Goal: Task Accomplishment & Management: Complete application form

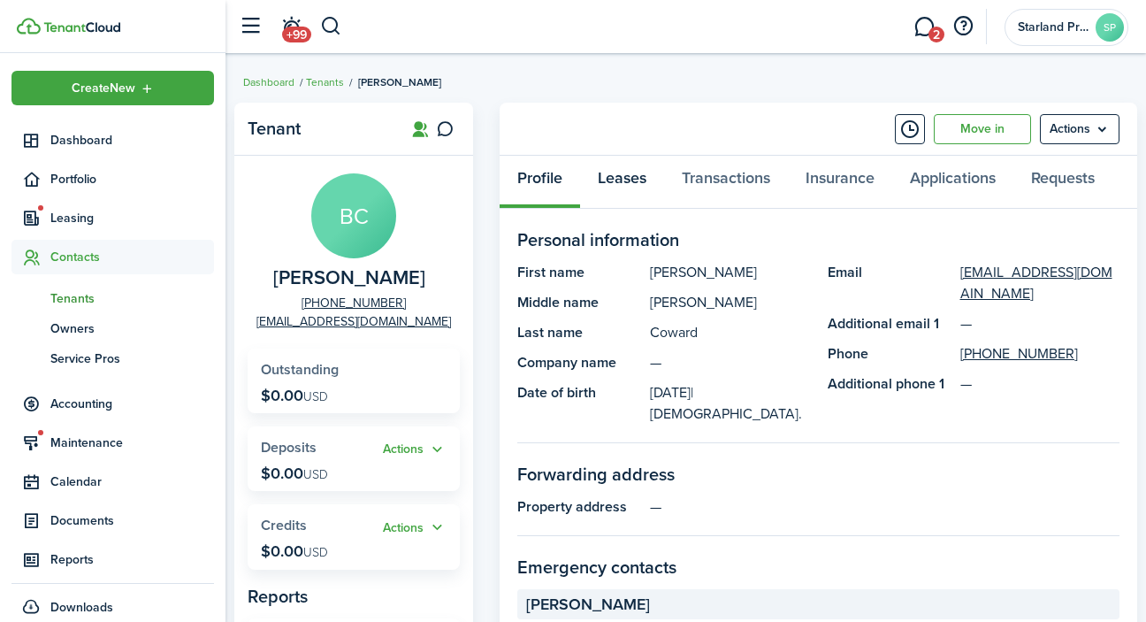
click at [643, 179] on link "Leases" at bounding box center [622, 182] width 84 height 53
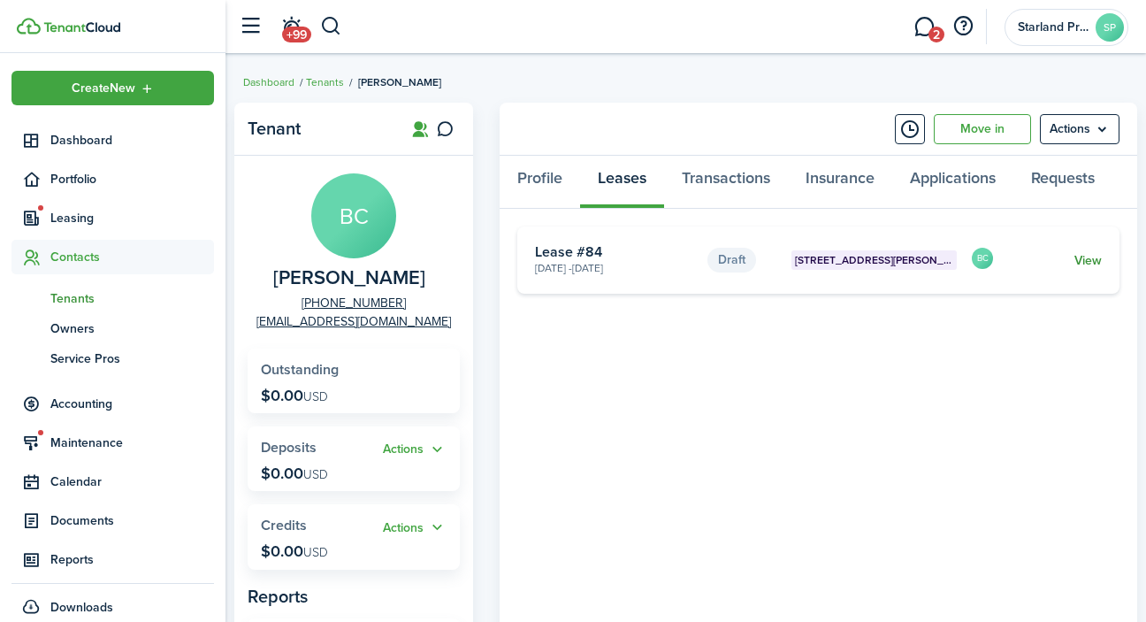
click at [1093, 261] on link "View" at bounding box center [1087, 260] width 27 height 19
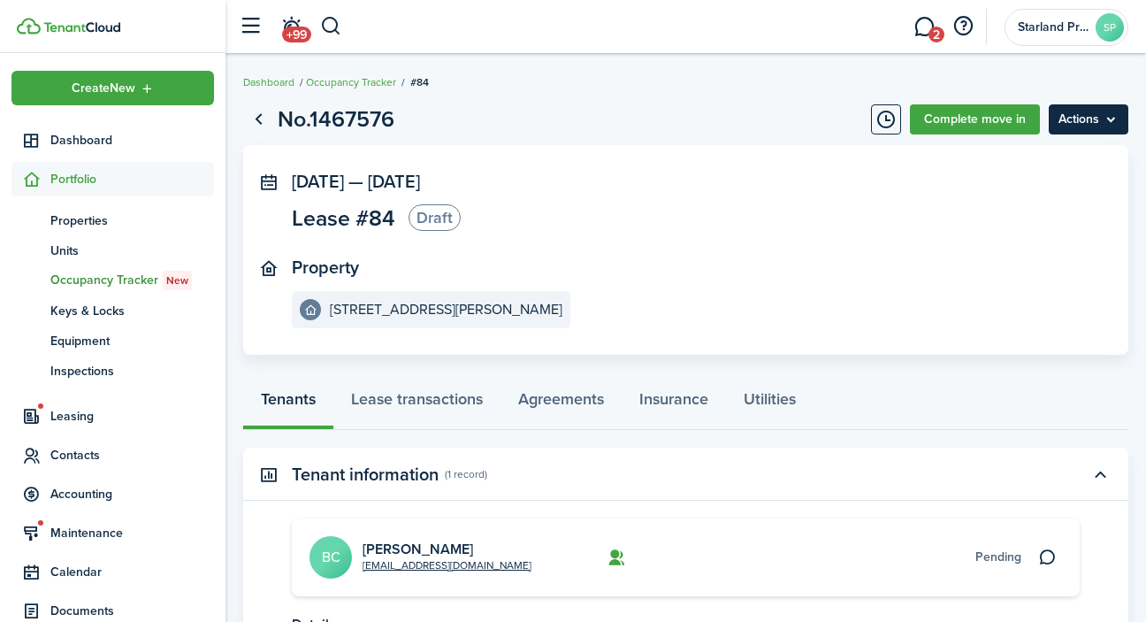
click at [1093, 118] on menu-btn "Actions" at bounding box center [1089, 119] width 80 height 30
click at [692, 257] on panel-main-section "Property [STREET_ADDRESS][PERSON_NAME]" at bounding box center [659, 292] width 735 height 71
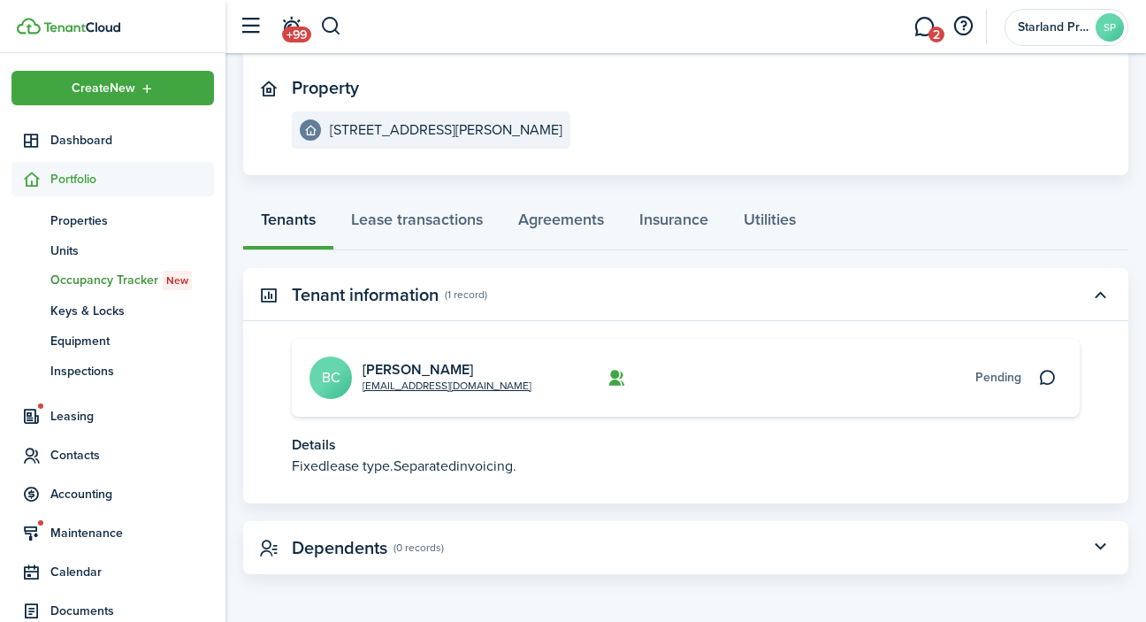
scroll to position [179, 0]
click at [460, 221] on link "Lease transactions" at bounding box center [416, 224] width 167 height 53
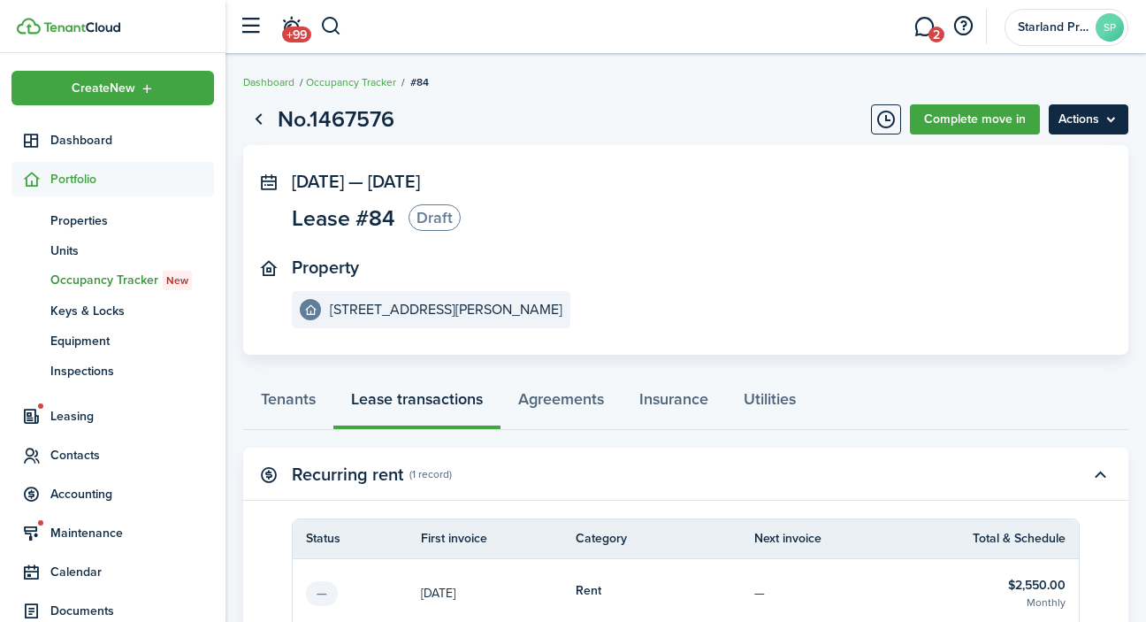
click at [1113, 126] on menu-btn "Actions" at bounding box center [1089, 119] width 80 height 30
click at [1004, 329] on panel-main-body "[DATE] — [DATE] Lease #84 Draft Property [STREET_ADDRESS][PERSON_NAME]" at bounding box center [685, 250] width 885 height 210
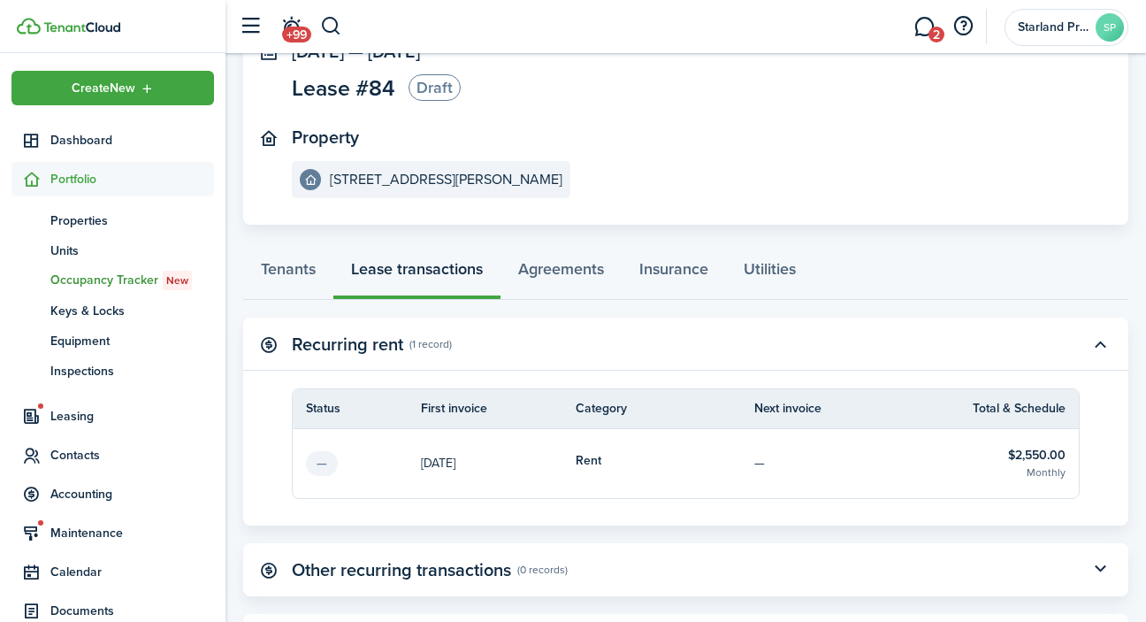
scroll to position [138, 0]
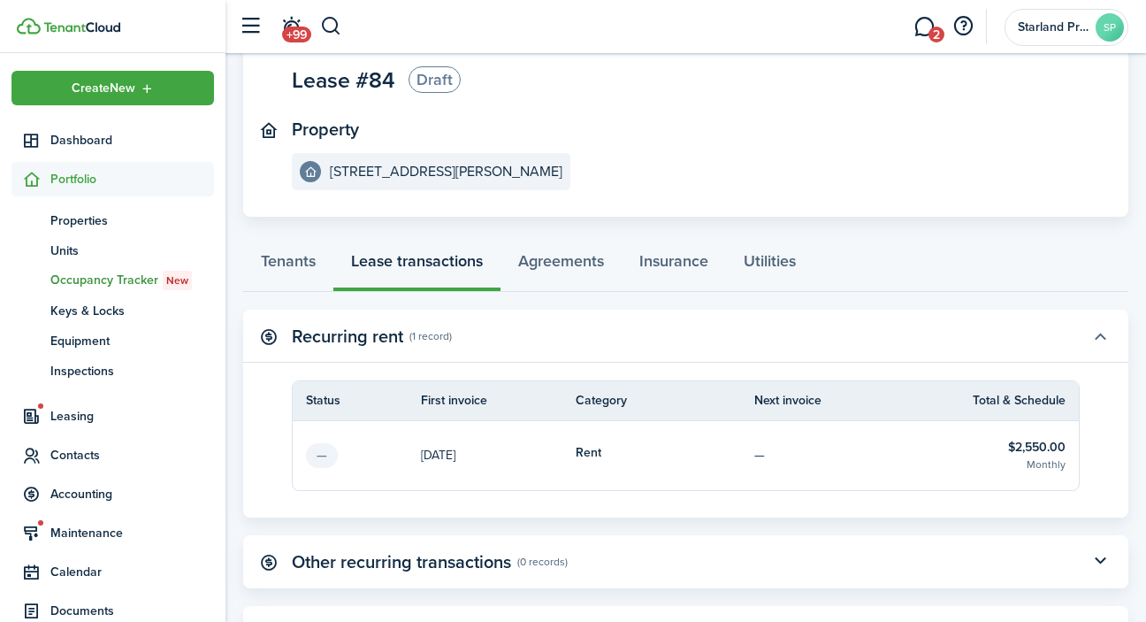
click at [1102, 337] on button "button" at bounding box center [1100, 336] width 30 height 30
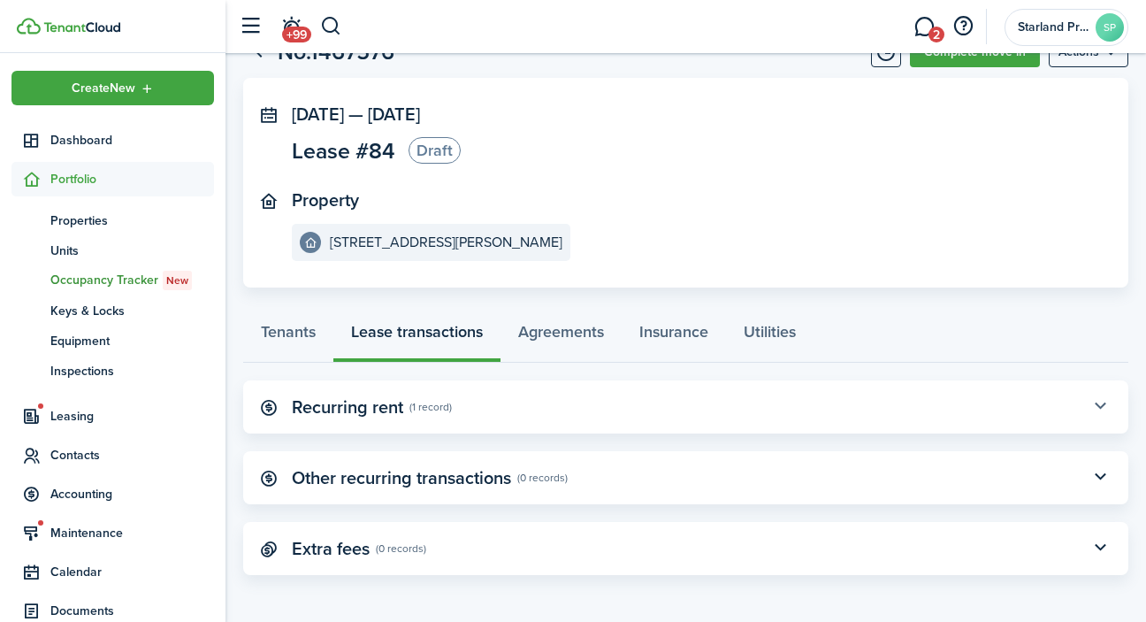
click at [1100, 408] on button "button" at bounding box center [1100, 407] width 30 height 30
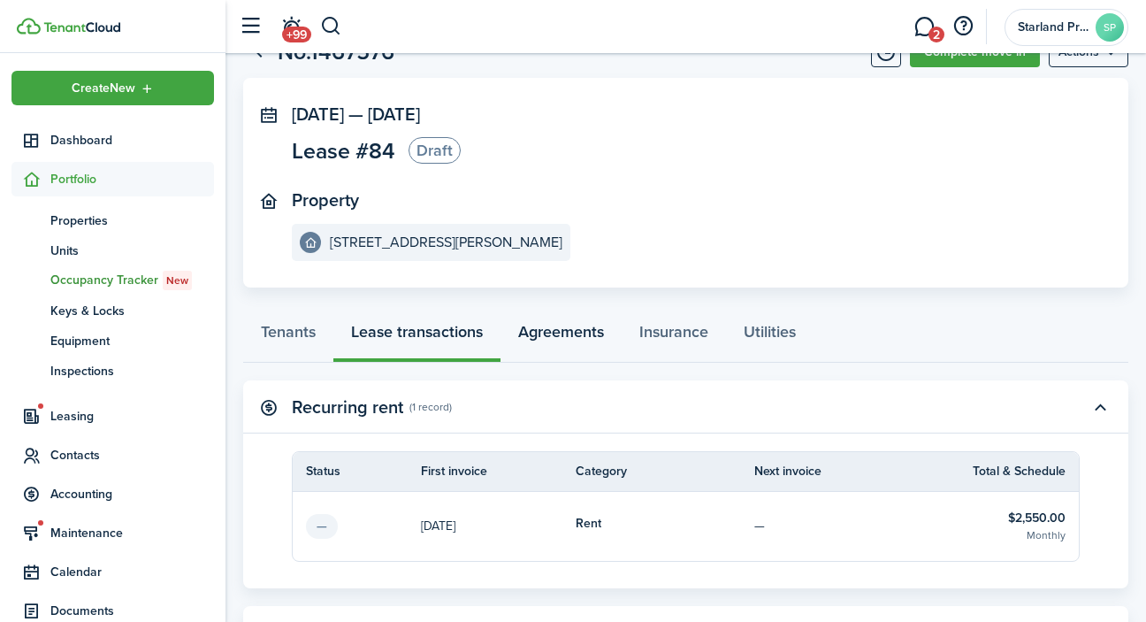
click at [560, 332] on link "Agreements" at bounding box center [560, 335] width 121 height 53
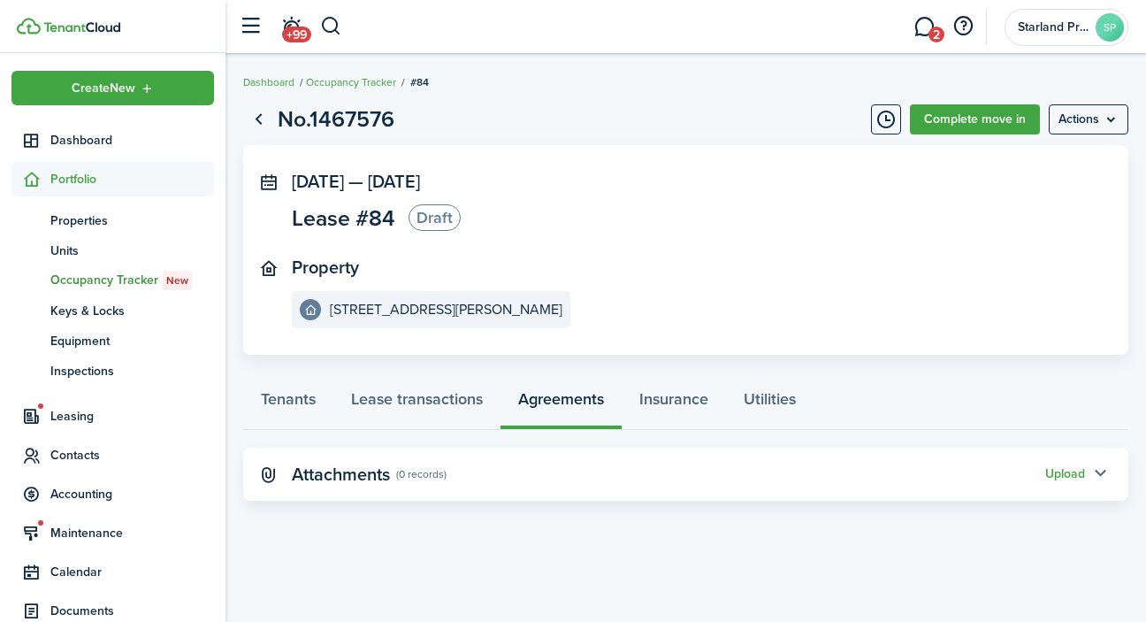
click at [1100, 470] on button "button" at bounding box center [1100, 474] width 30 height 30
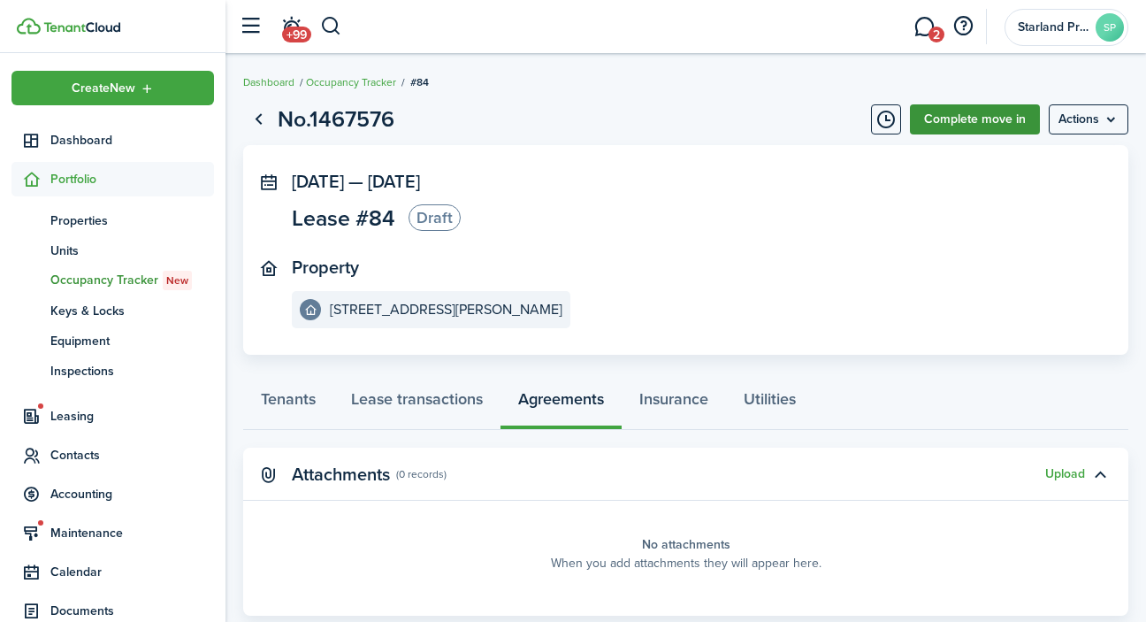
click at [966, 118] on link "Complete move in" at bounding box center [975, 119] width 130 height 30
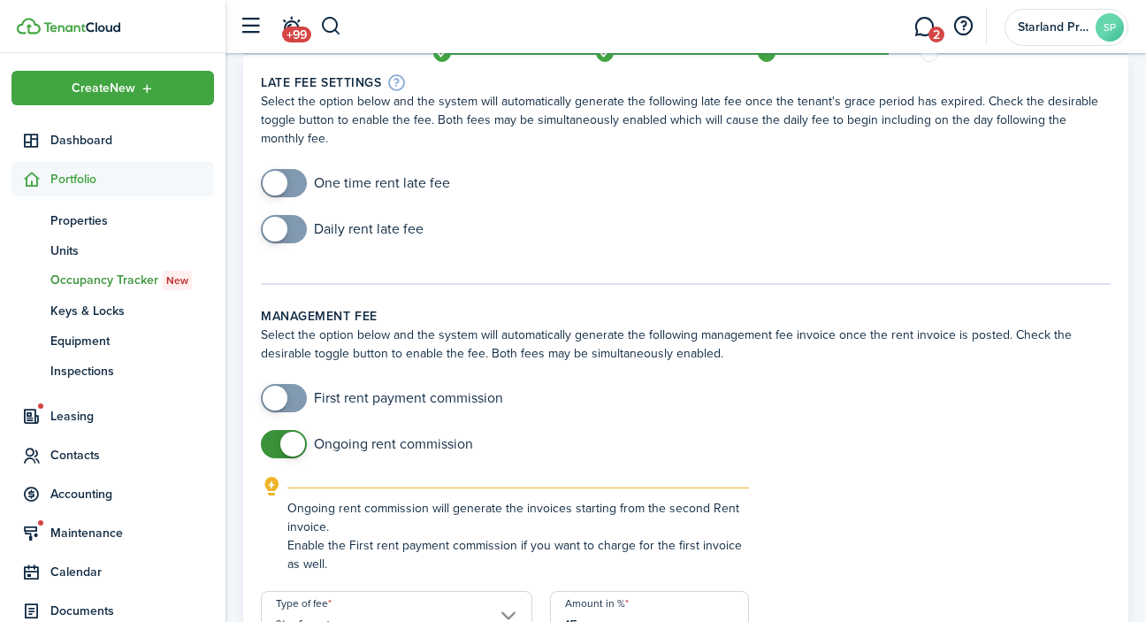
scroll to position [70, 0]
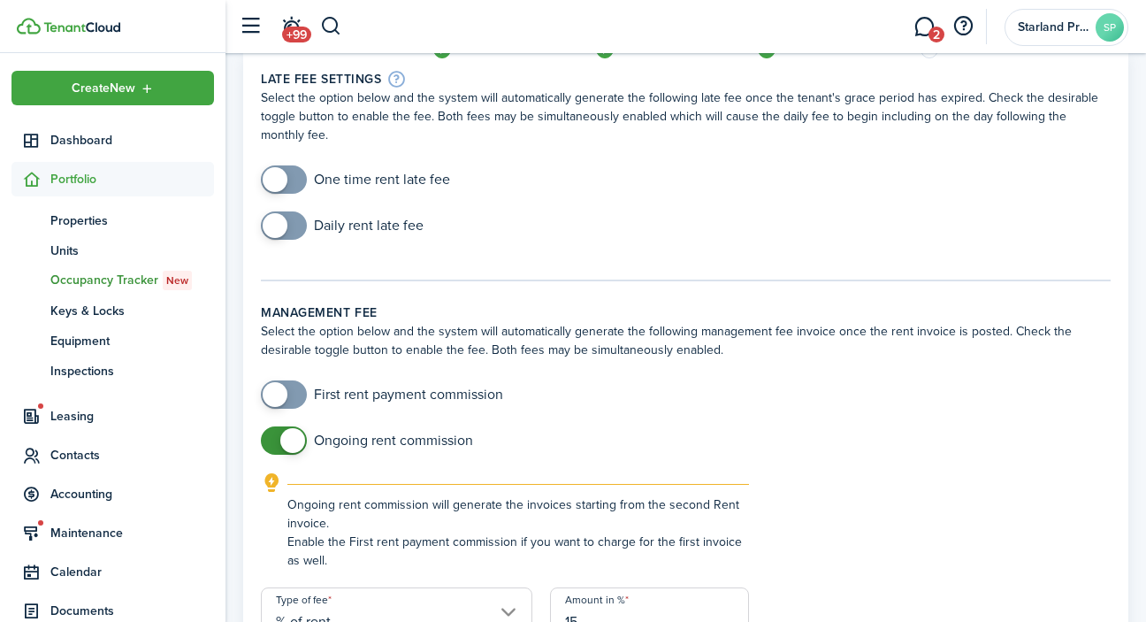
checkbox input "true"
click at [293, 181] on span at bounding box center [284, 179] width 18 height 28
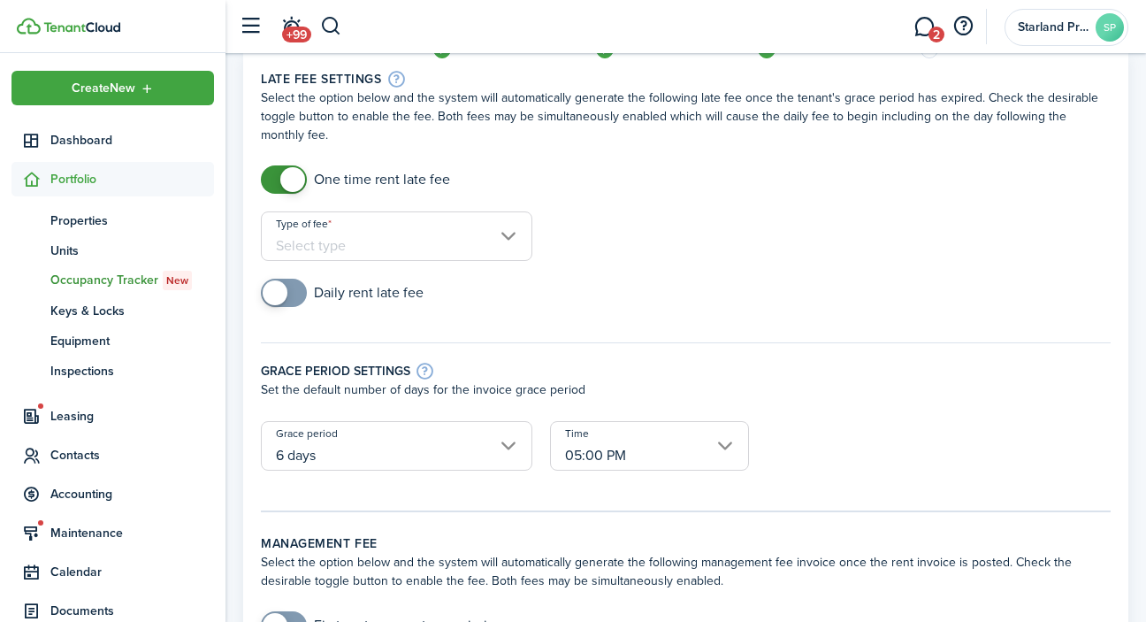
click at [325, 238] on input "Type of fee" at bounding box center [396, 236] width 271 height 50
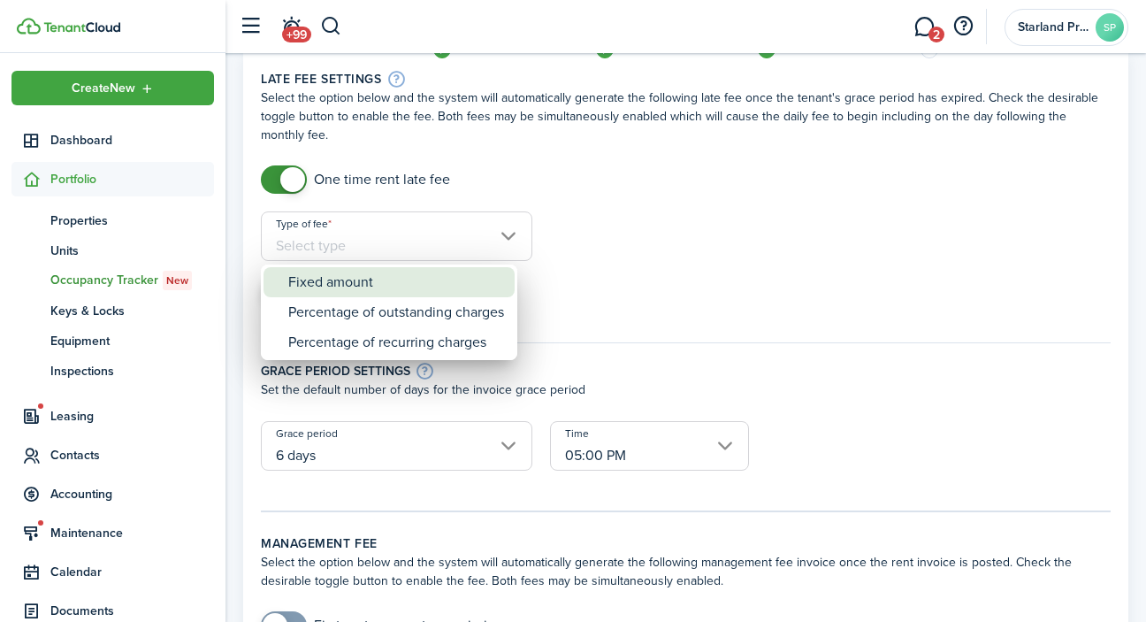
click at [348, 283] on div "Fixed amount" at bounding box center [396, 282] width 216 height 30
type input "Fixed amount"
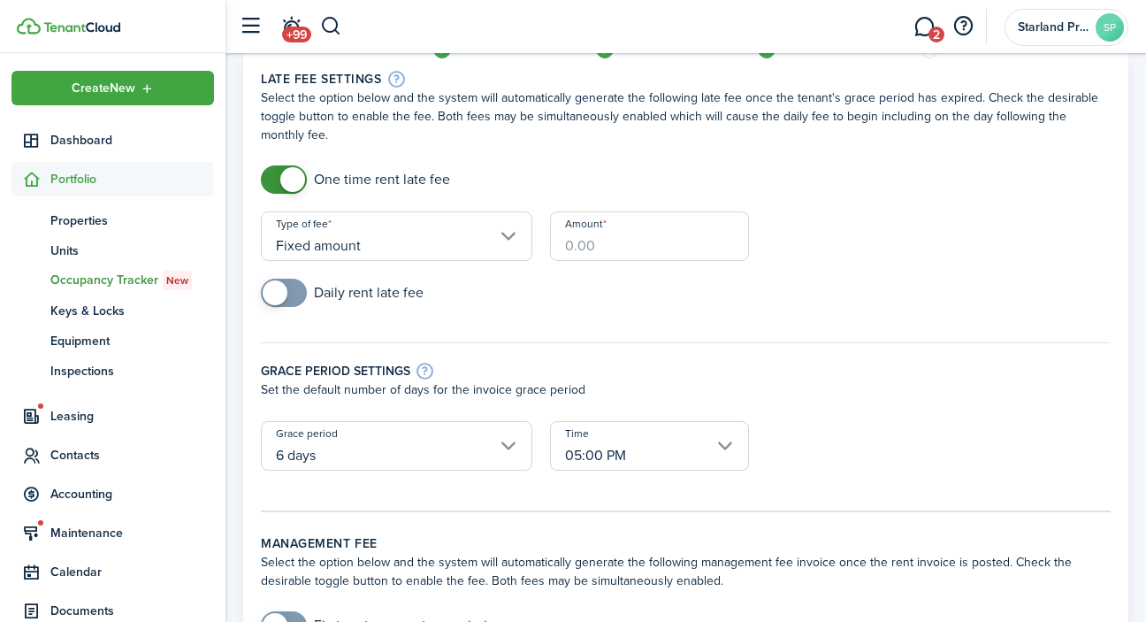
click at [597, 255] on input "Amount" at bounding box center [649, 236] width 199 height 50
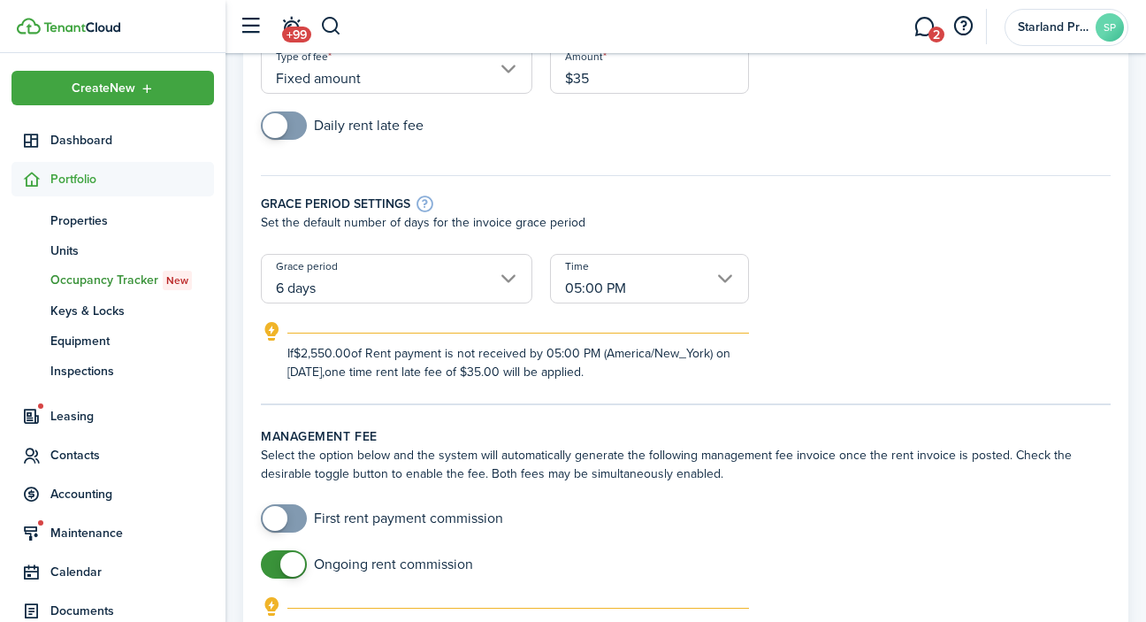
scroll to position [239, 0]
click at [470, 281] on input "6 days" at bounding box center [396, 277] width 271 height 50
type input "$35.00"
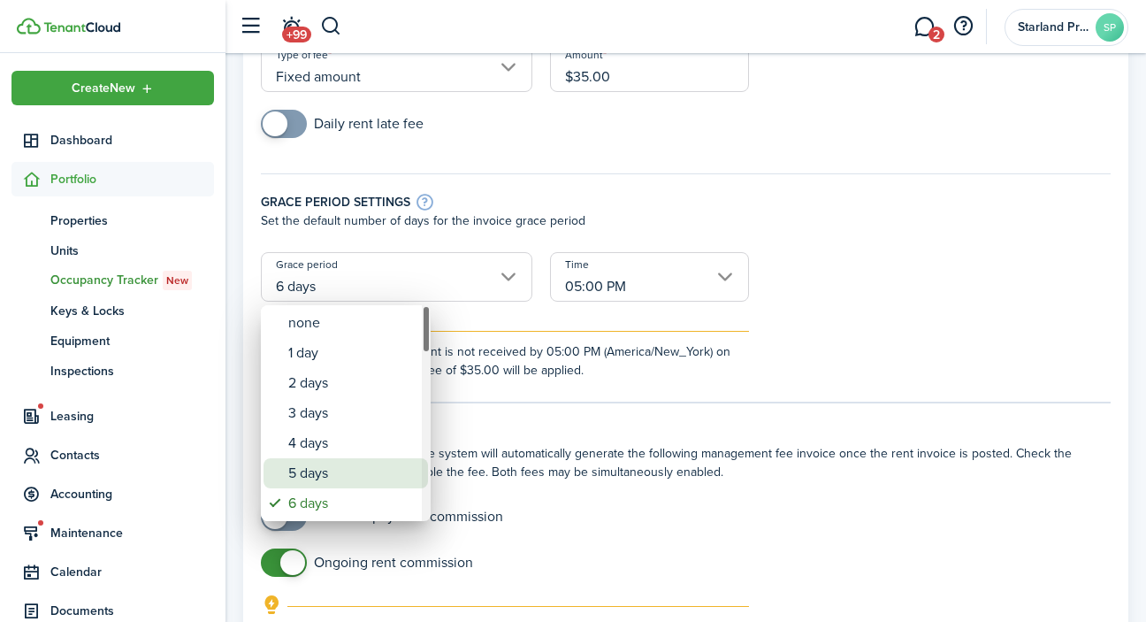
click at [360, 477] on div "5 days" at bounding box center [352, 473] width 129 height 30
type input "5 days"
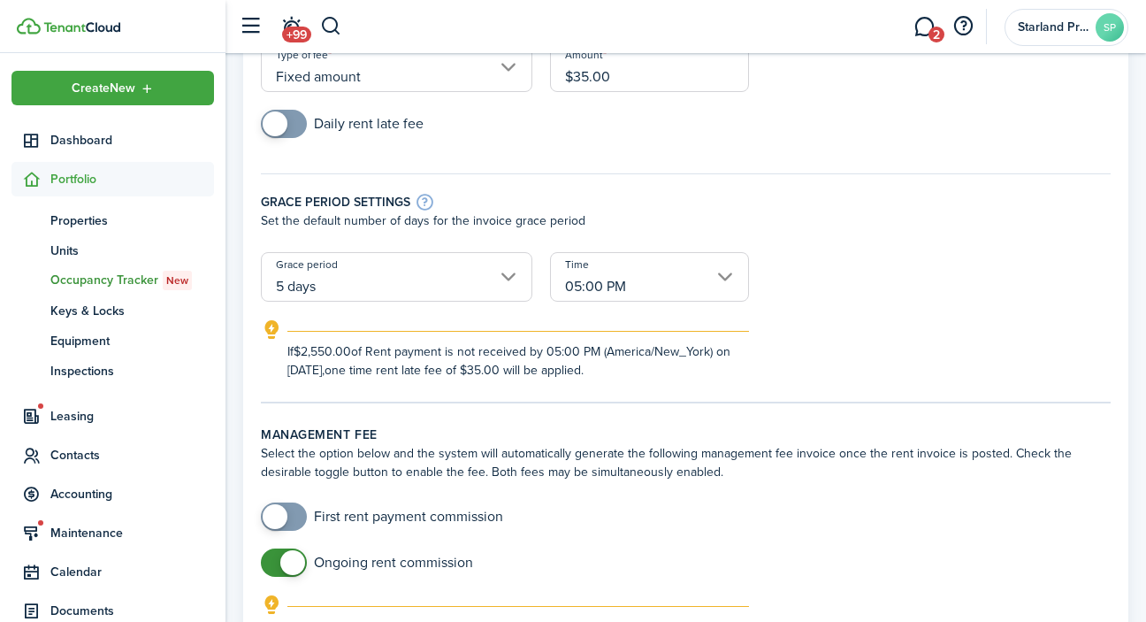
click at [512, 454] on wizard-step-header-description "Select the option below and the system will automatically generate the followin…" at bounding box center [686, 462] width 850 height 37
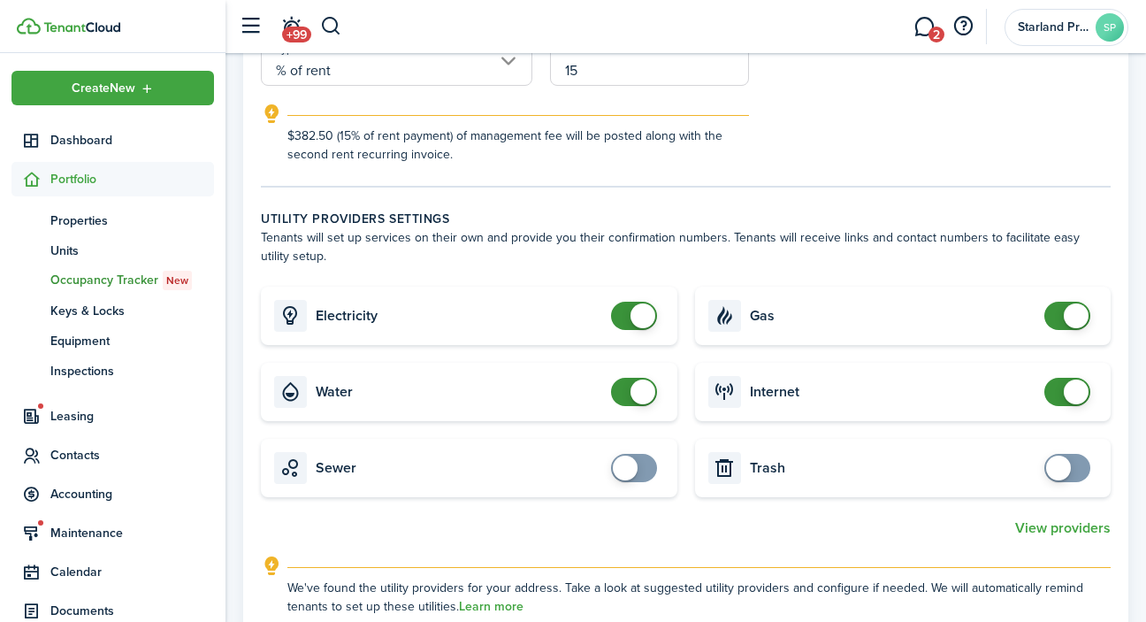
scroll to position [920, 0]
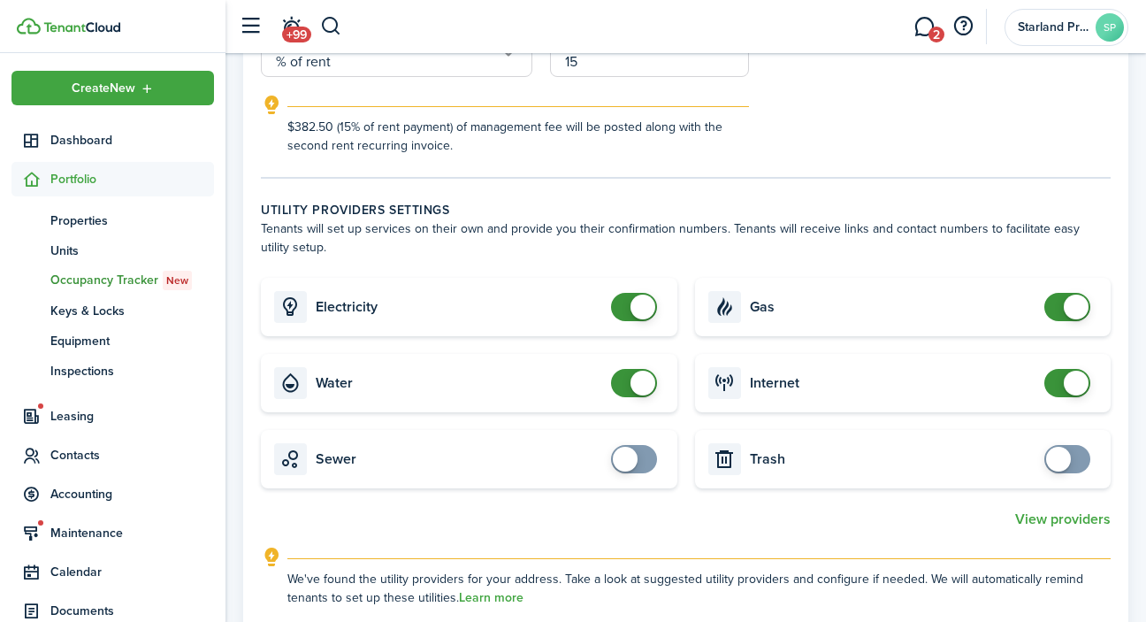
checkbox input "false"
click at [625, 308] on span at bounding box center [634, 307] width 18 height 28
checkbox input "false"
click at [625, 388] on span at bounding box center [634, 383] width 18 height 28
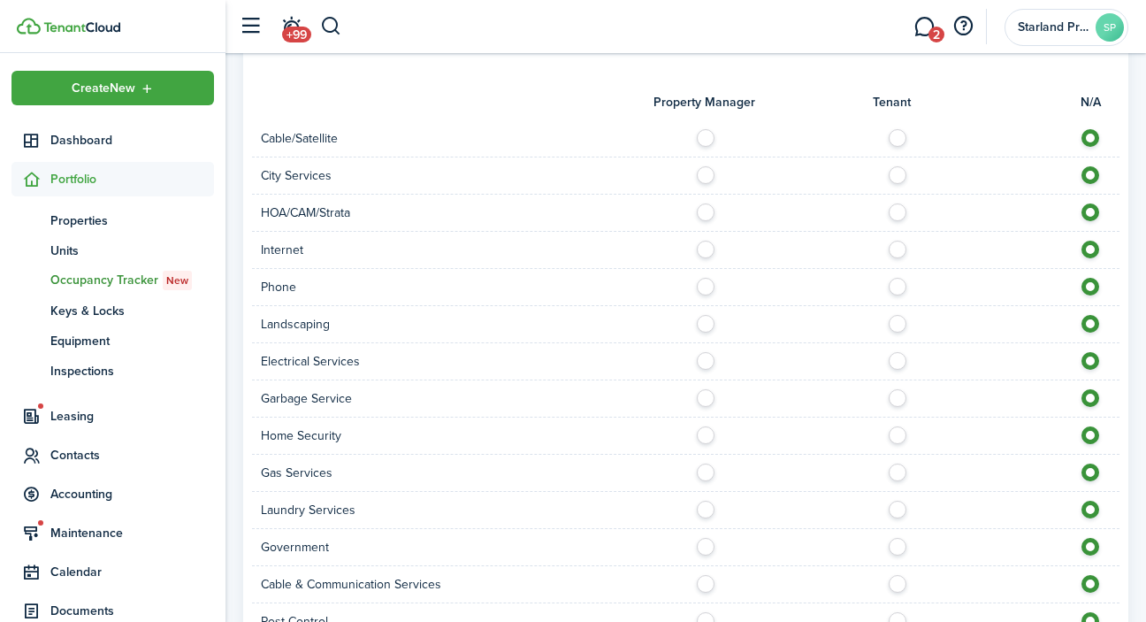
scroll to position [1582, 0]
click at [706, 129] on label at bounding box center [710, 130] width 31 height 9
radio input "true"
click at [706, 181] on div at bounding box center [903, 173] width 434 height 19
click at [704, 171] on label at bounding box center [710, 168] width 31 height 9
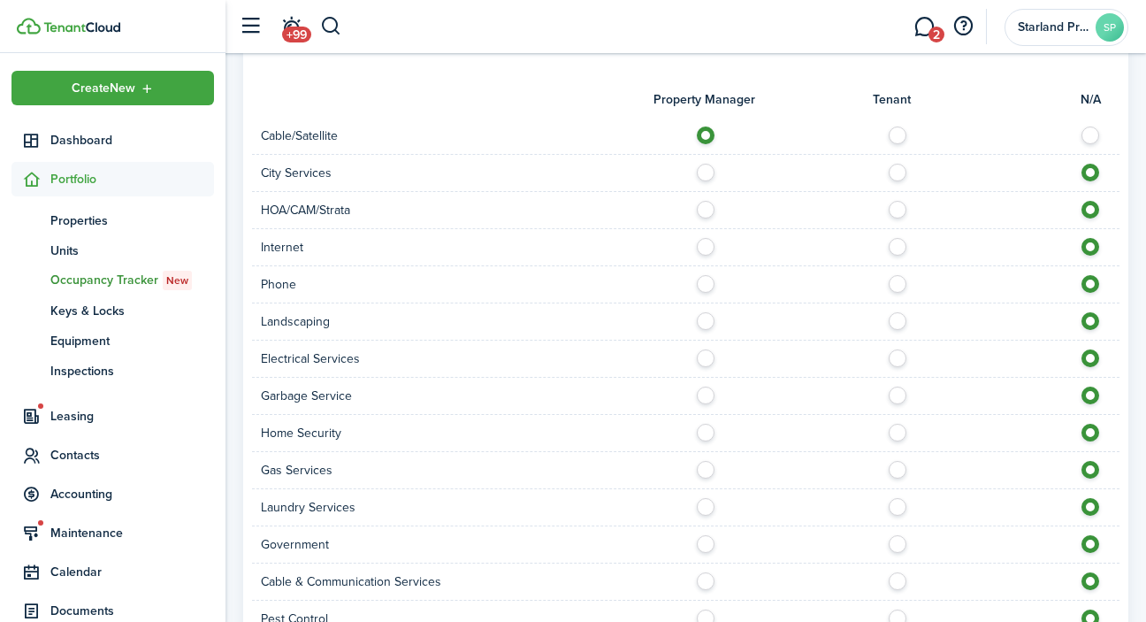
radio input "true"
click at [706, 247] on label at bounding box center [710, 242] width 31 height 9
radio input "true"
click at [706, 321] on label at bounding box center [710, 316] width 31 height 9
radio input "true"
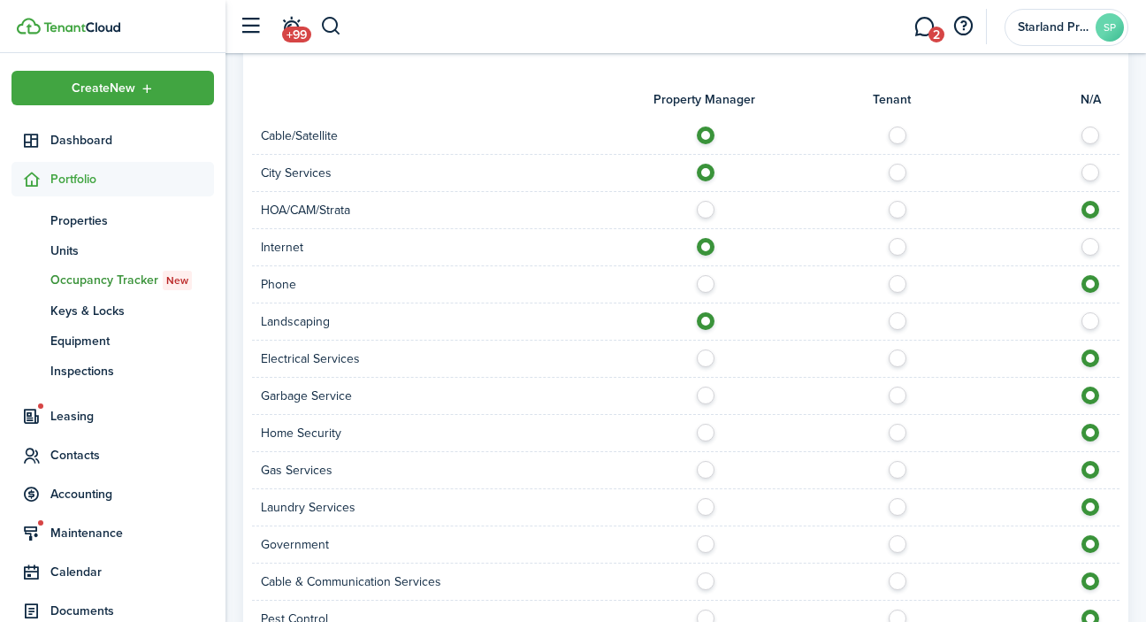
click at [706, 354] on label at bounding box center [710, 353] width 31 height 9
radio input "true"
click at [707, 392] on label at bounding box center [710, 390] width 31 height 9
radio input "true"
click at [707, 430] on label at bounding box center [710, 428] width 31 height 9
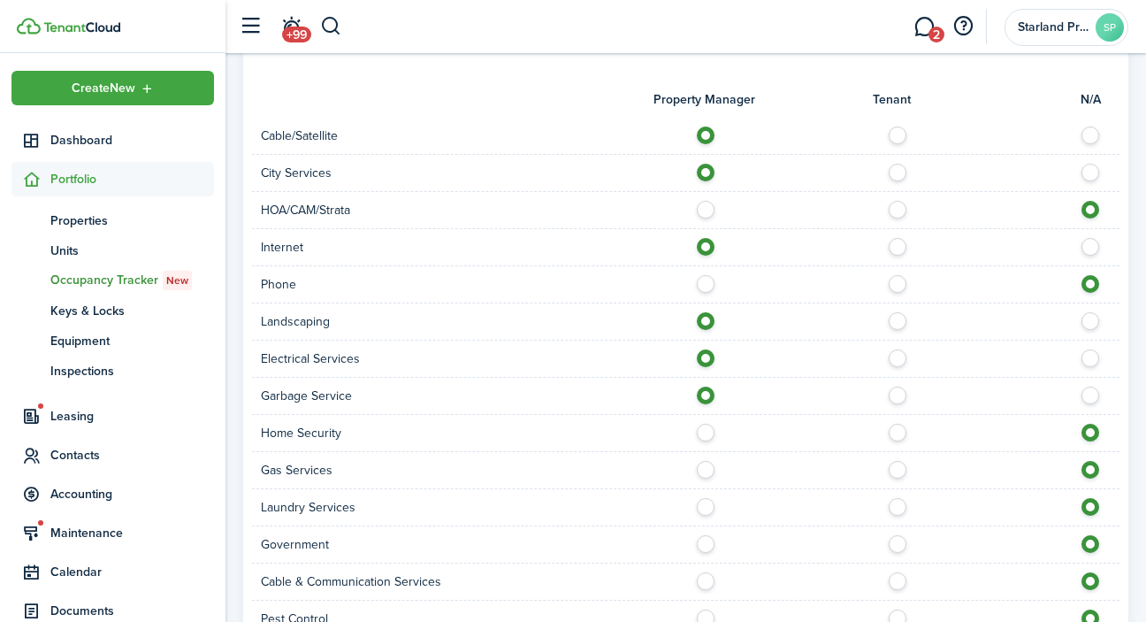
radio input "true"
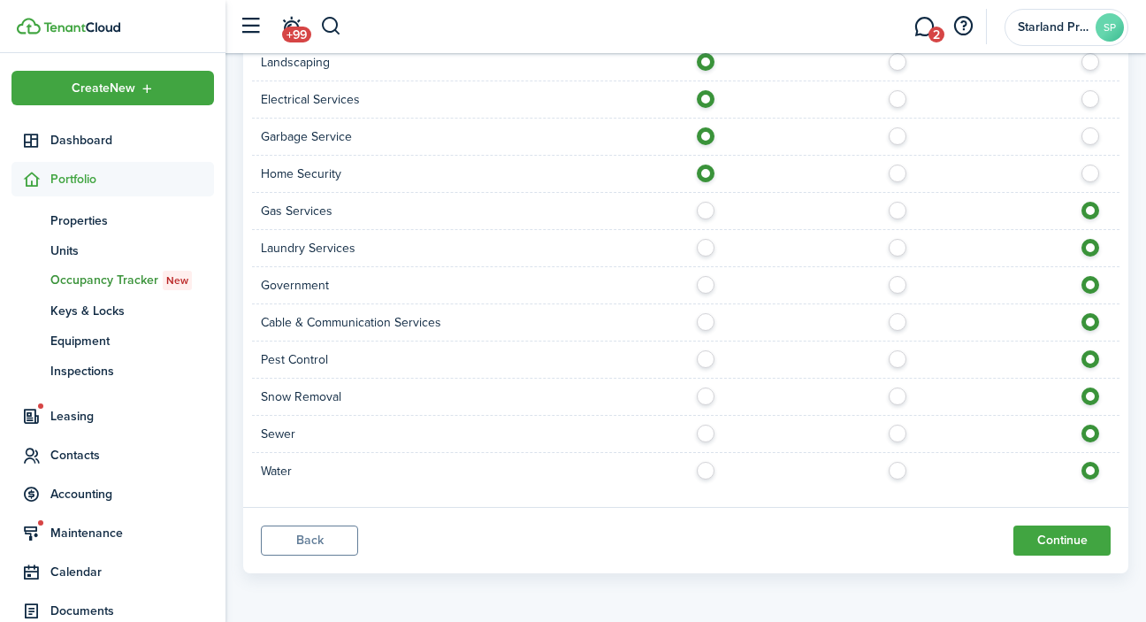
scroll to position [1841, 0]
click at [706, 359] on label at bounding box center [710, 354] width 31 height 9
radio input "true"
click at [706, 433] on label at bounding box center [710, 428] width 31 height 9
radio input "true"
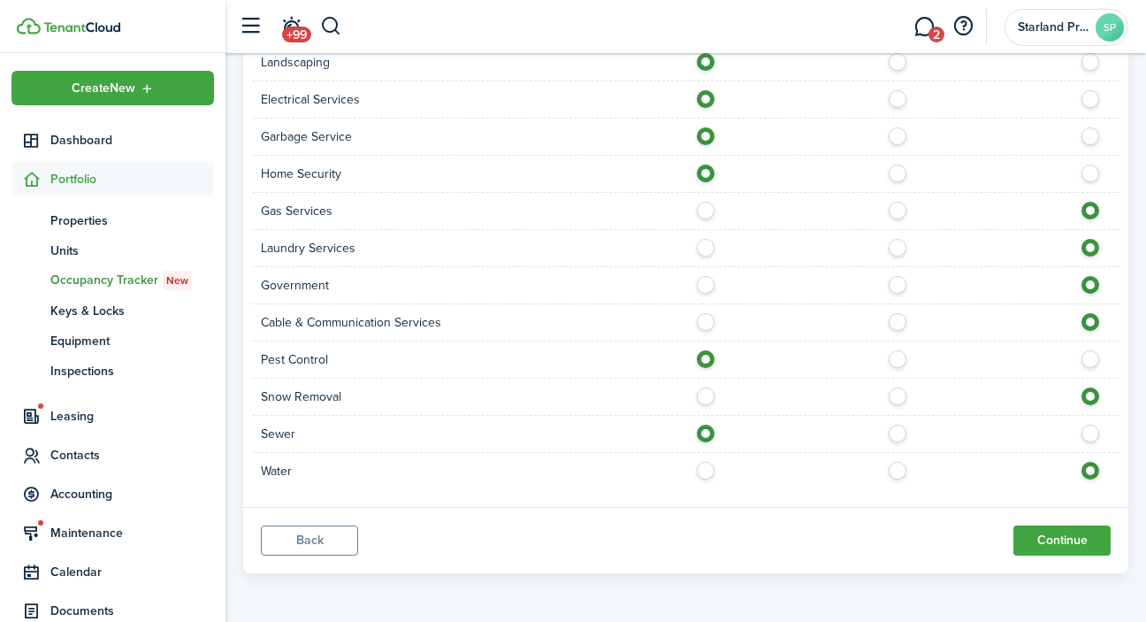
click at [706, 470] on label at bounding box center [710, 466] width 31 height 9
radio input "true"
click at [1084, 544] on button "Continue" at bounding box center [1061, 540] width 97 height 30
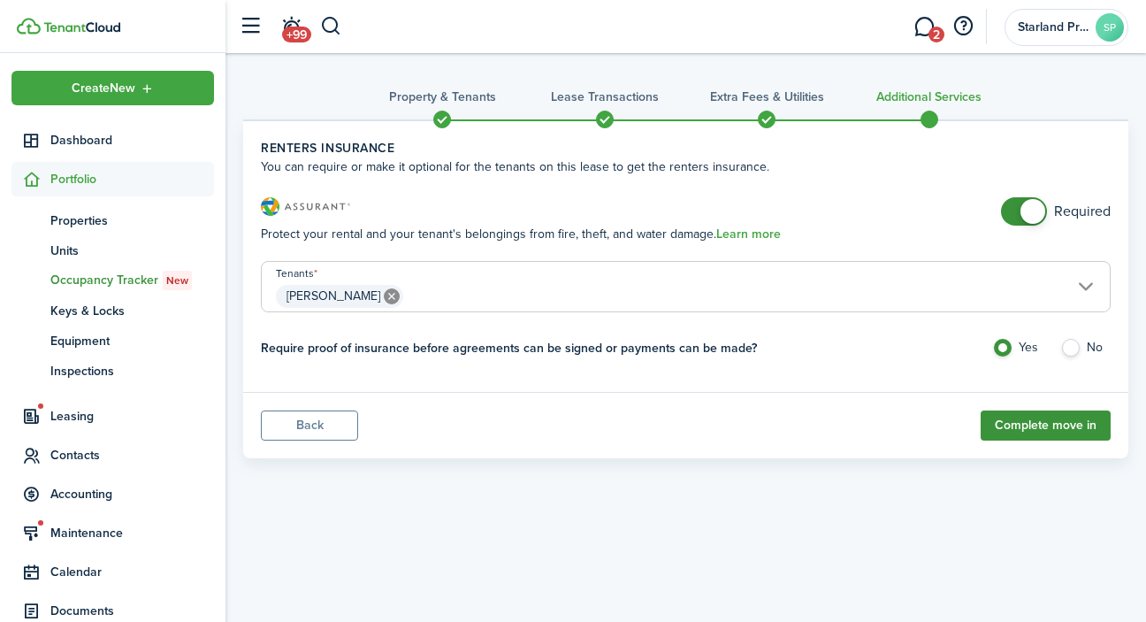
click at [1048, 425] on button "Complete move in" at bounding box center [1046, 425] width 130 height 30
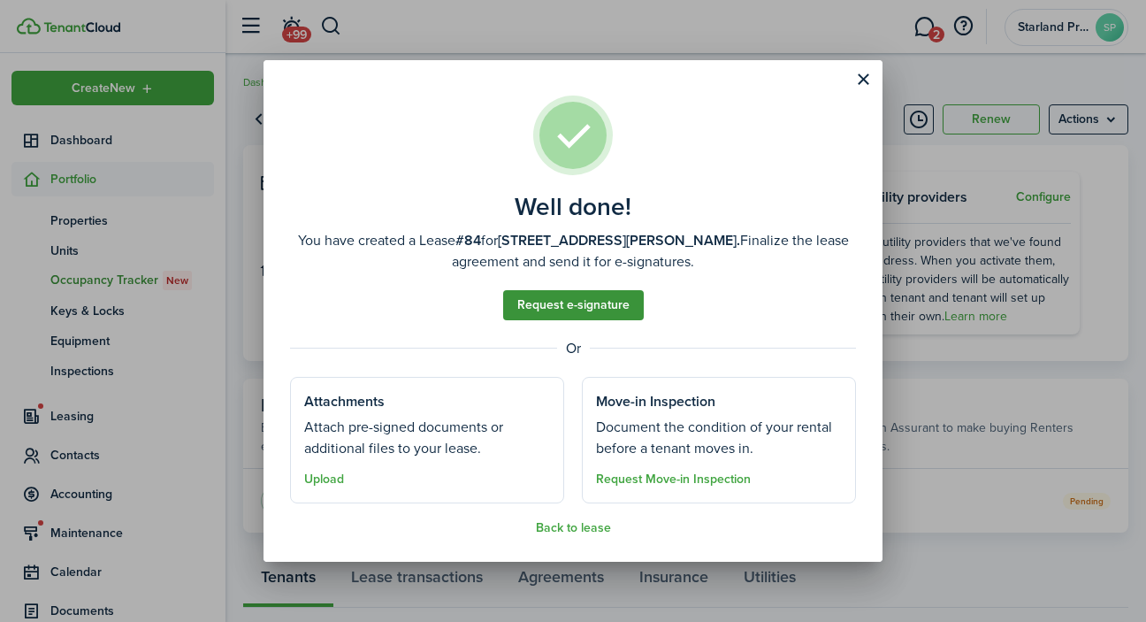
click at [604, 307] on link "Request e-signature" at bounding box center [573, 305] width 141 height 30
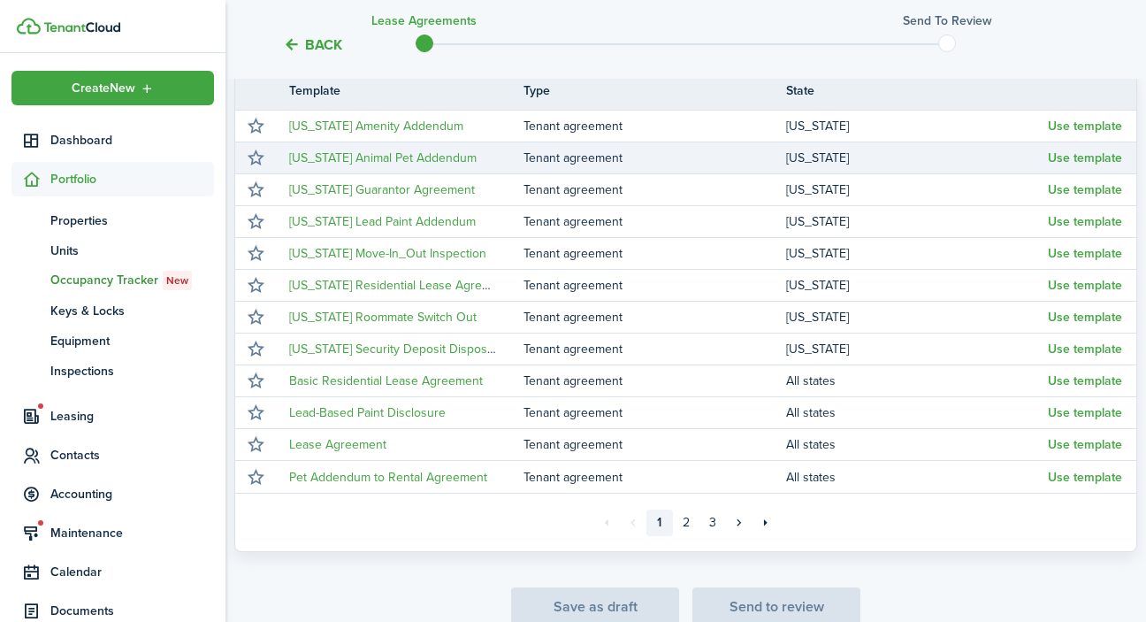
scroll to position [324, 0]
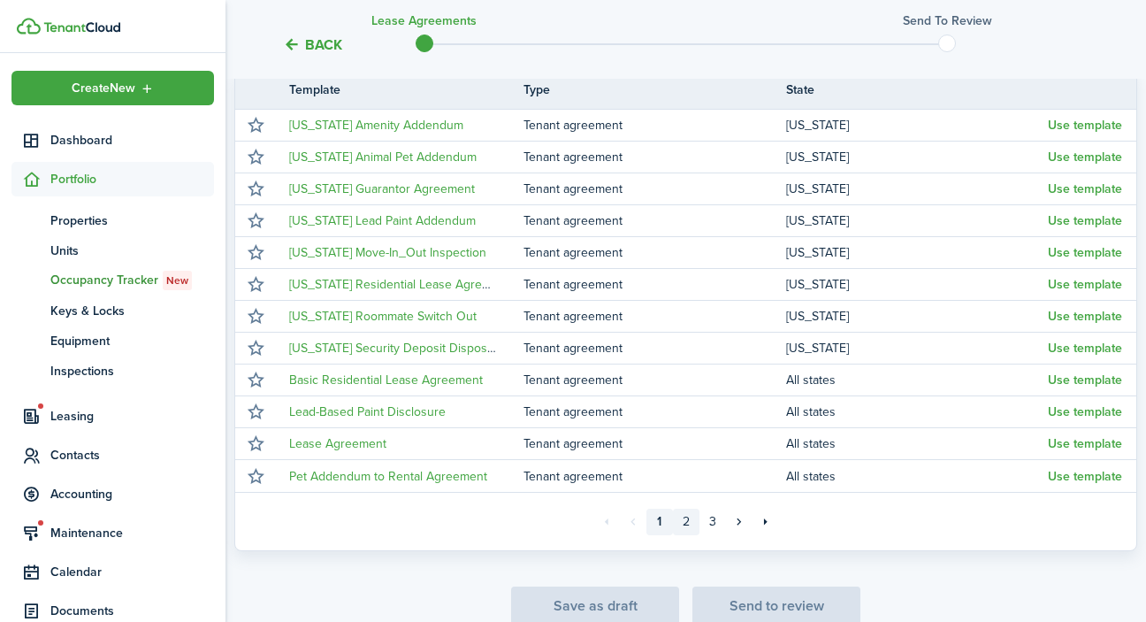
click at [692, 523] on link "2" at bounding box center [686, 521] width 27 height 27
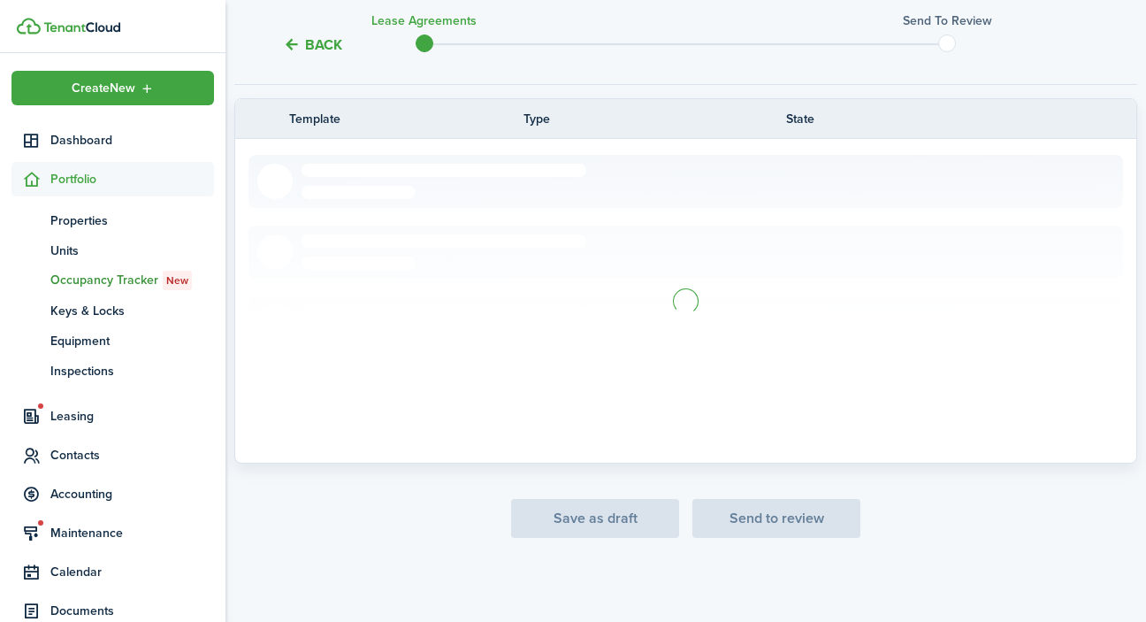
scroll to position [295, 0]
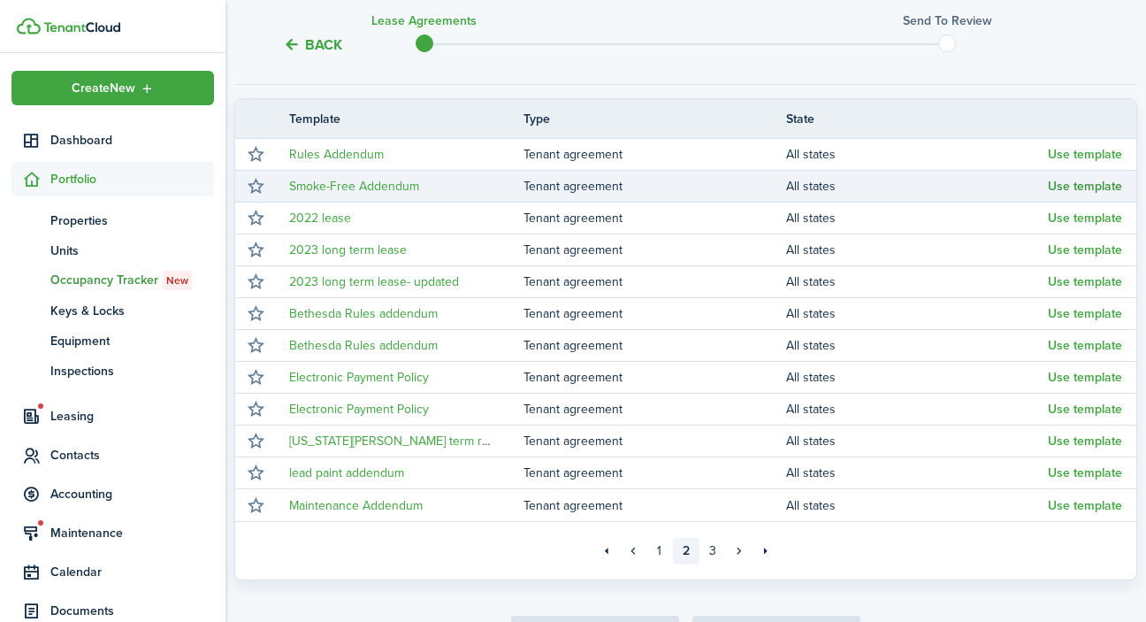
click at [1087, 183] on button "Use template" at bounding box center [1085, 186] width 74 height 14
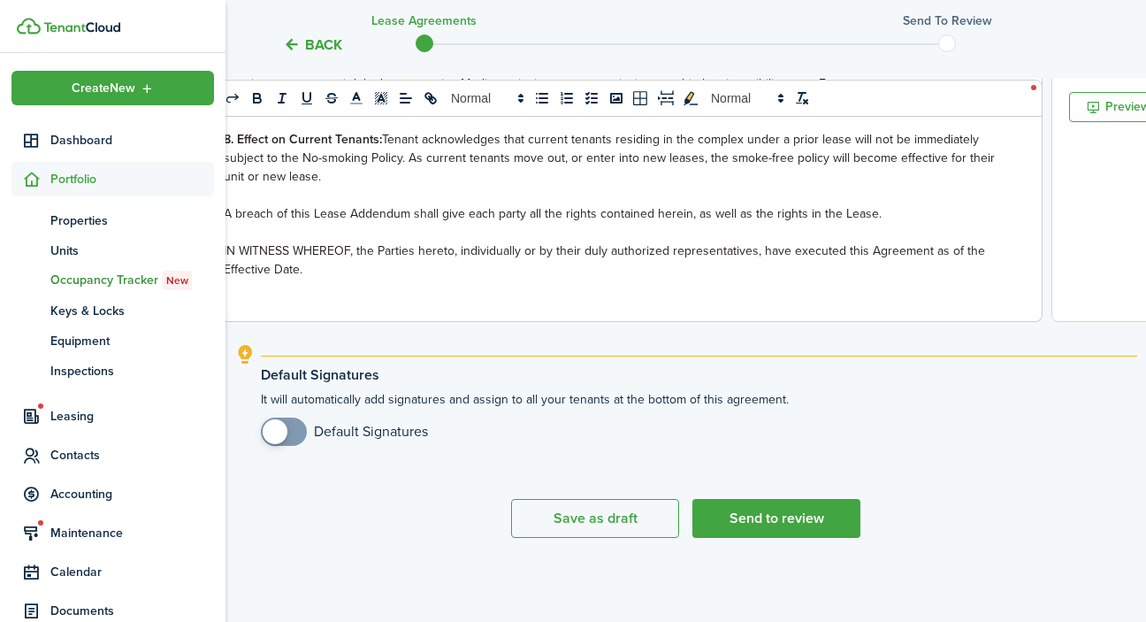
scroll to position [753, 0]
checkbox input "true"
click at [291, 428] on span at bounding box center [284, 431] width 18 height 28
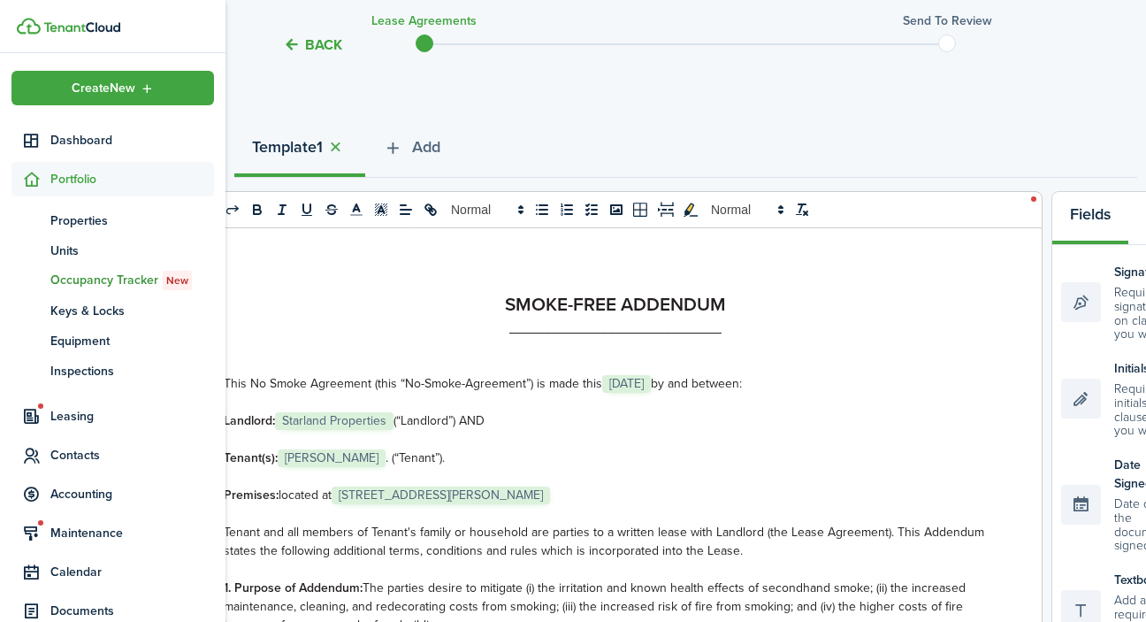
scroll to position [0, 0]
click at [339, 147] on button "button" at bounding box center [335, 147] width 25 height 20
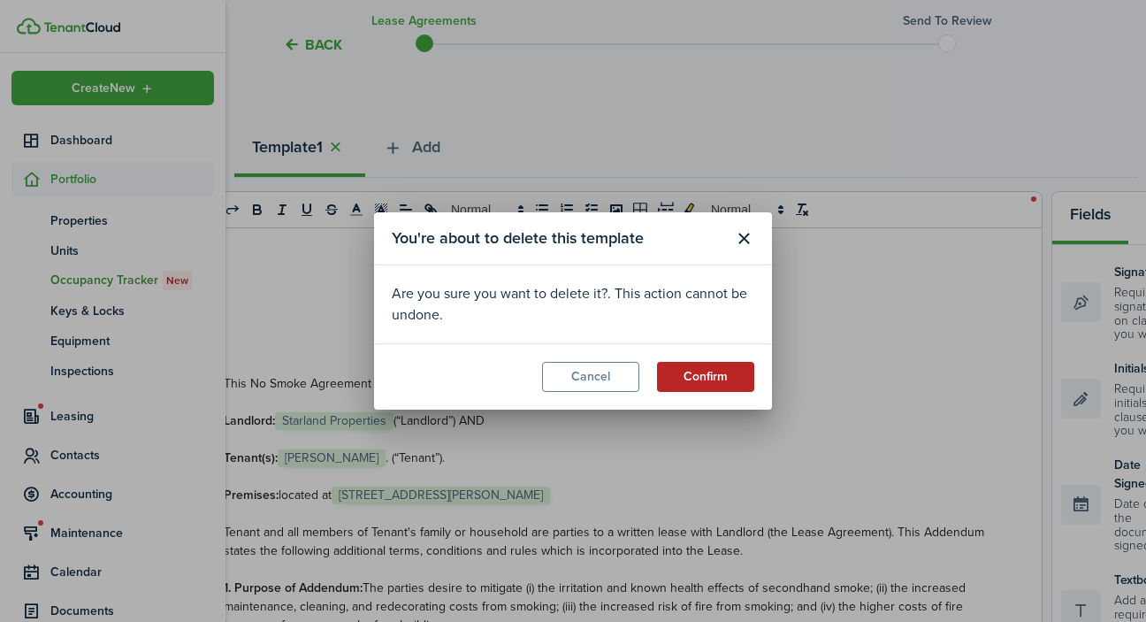
click at [719, 374] on button "Confirm" at bounding box center [705, 377] width 97 height 30
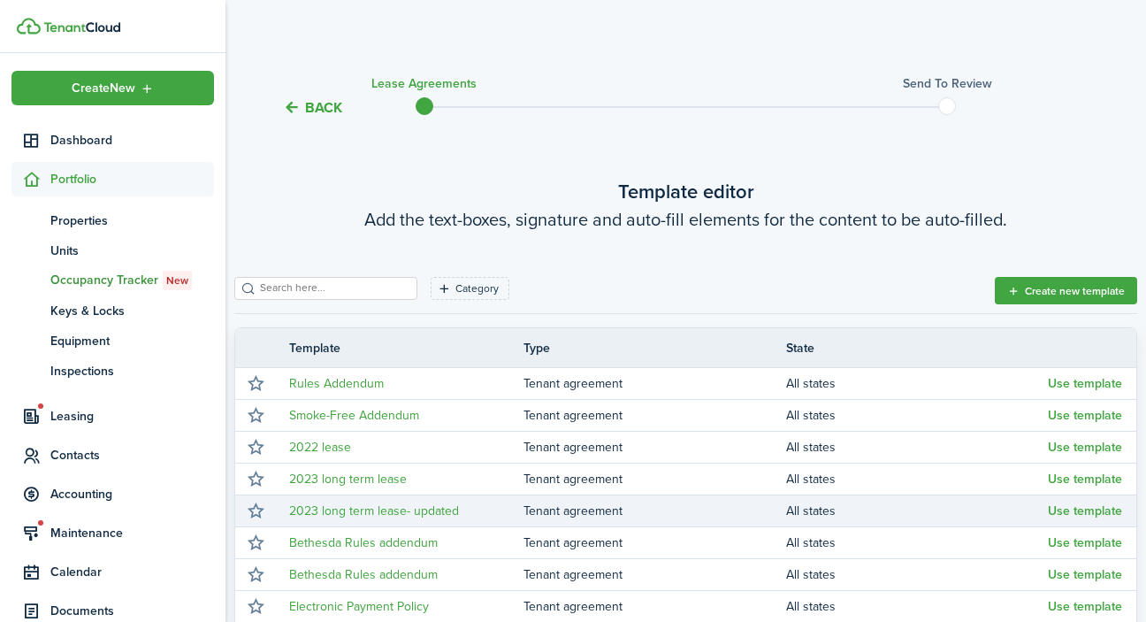
scroll to position [93, 0]
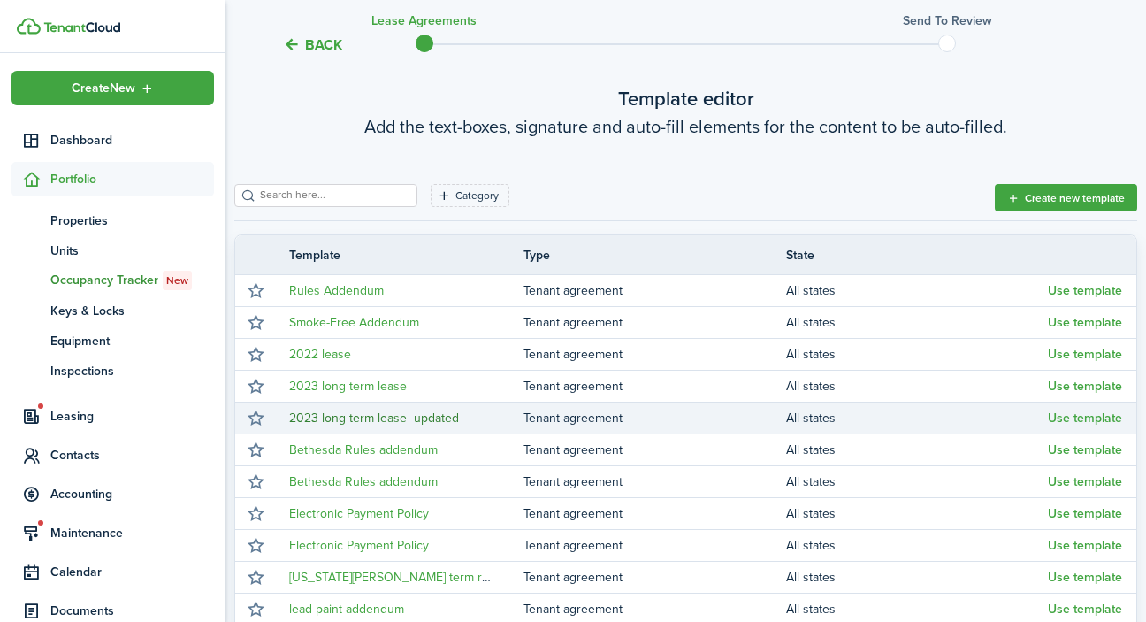
click at [376, 417] on link "2023 long term lease- updated" at bounding box center [374, 417] width 170 height 19
click at [1073, 418] on button "Use template" at bounding box center [1085, 418] width 74 height 14
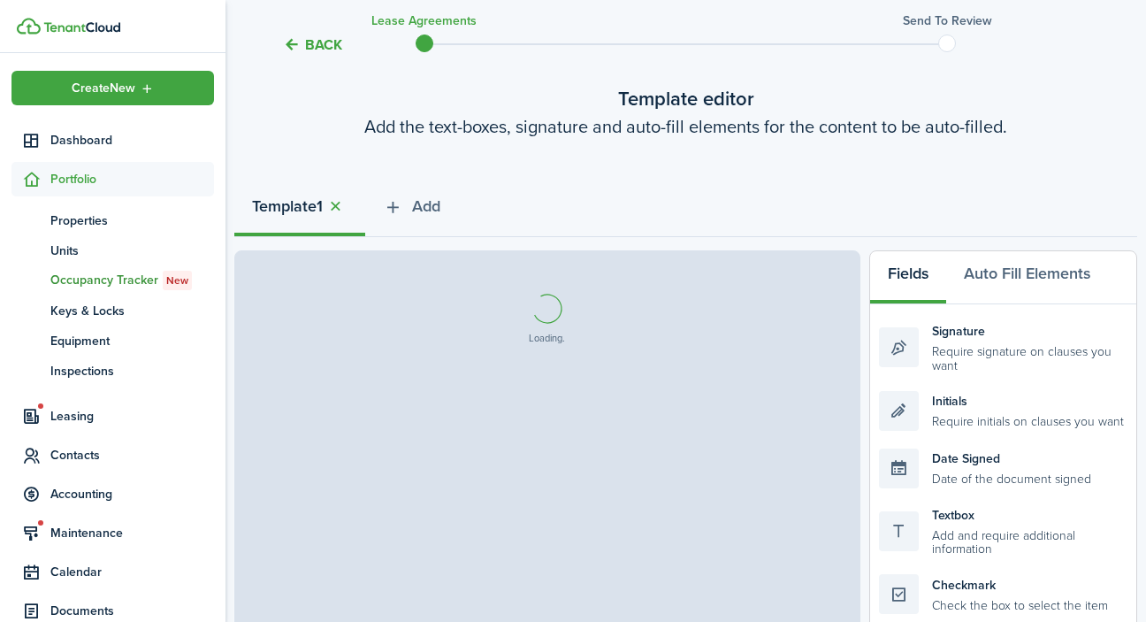
select select "fit"
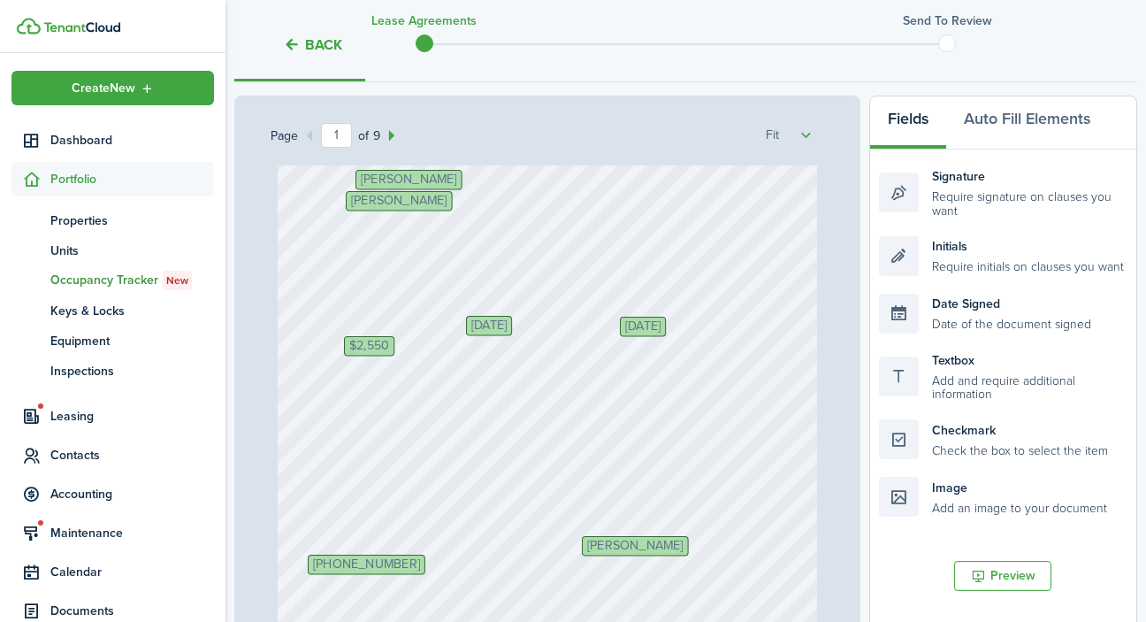
scroll to position [13, 0]
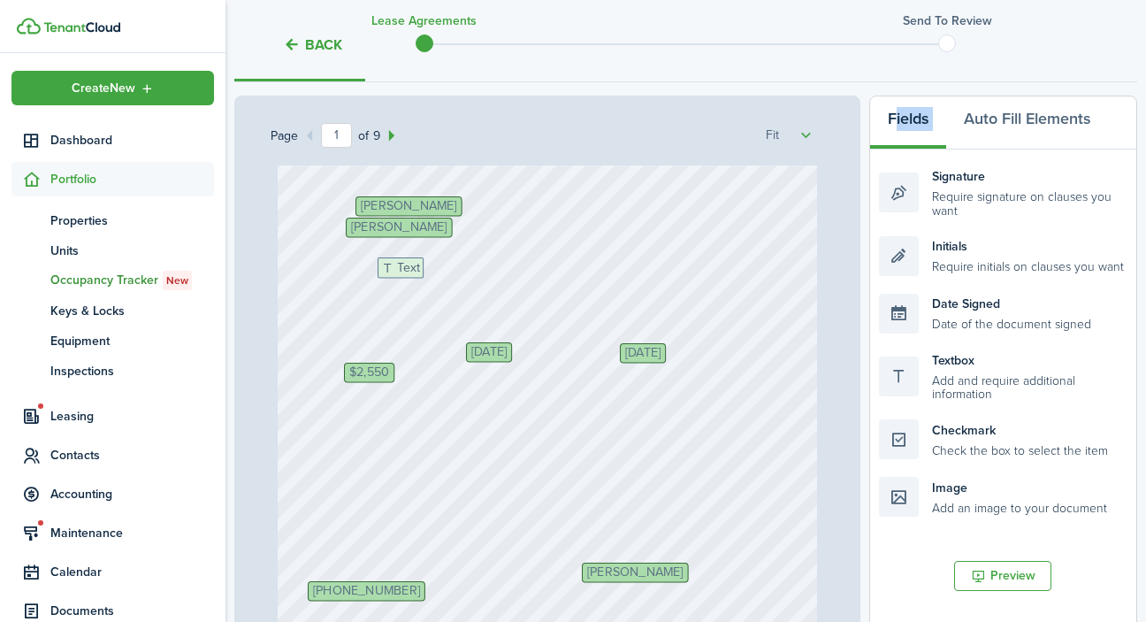
drag, startPoint x: 968, startPoint y: 382, endPoint x: 467, endPoint y: 290, distance: 509.7
click at [467, 290] on div "Page 1 of 9 50% 75% 100% 150% 200% Fit [PHONE_NUMBER] [PERSON_NAME] Initials [P…" at bounding box center [685, 462] width 903 height 734
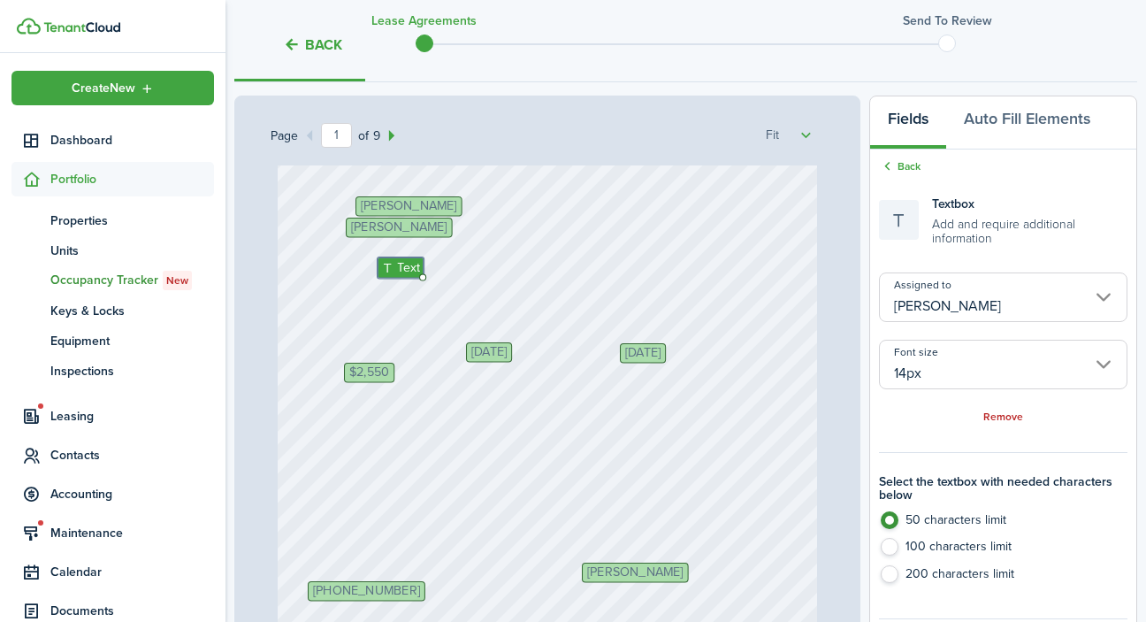
click at [1069, 292] on input "[PERSON_NAME]" at bounding box center [1003, 297] width 248 height 50
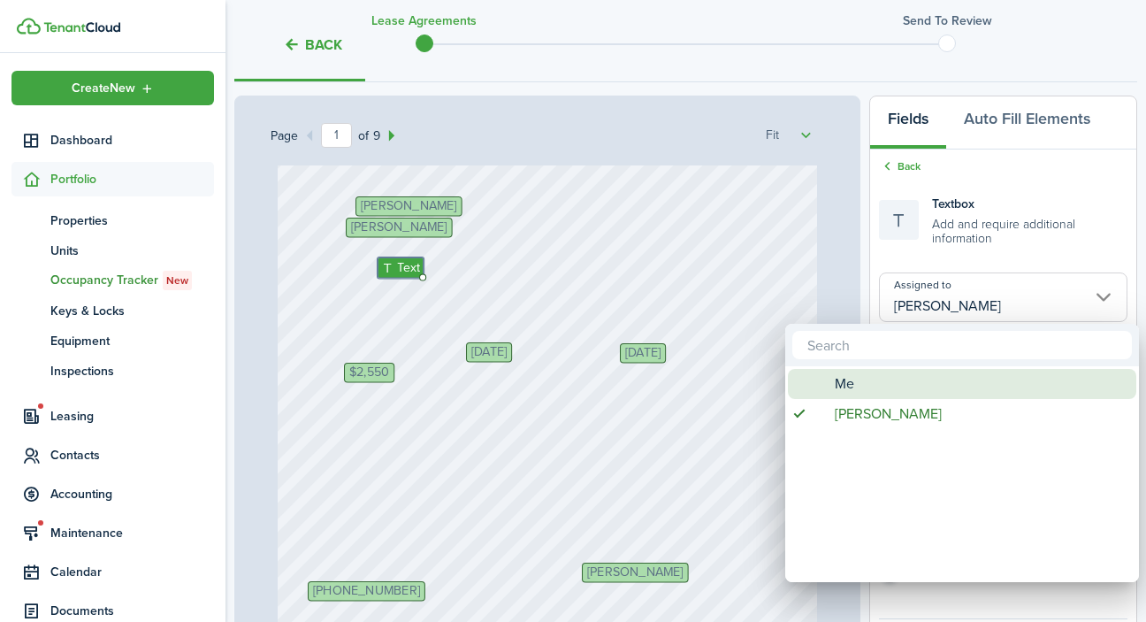
click at [1015, 379] on div "Me" at bounding box center [969, 384] width 313 height 30
type input "Me"
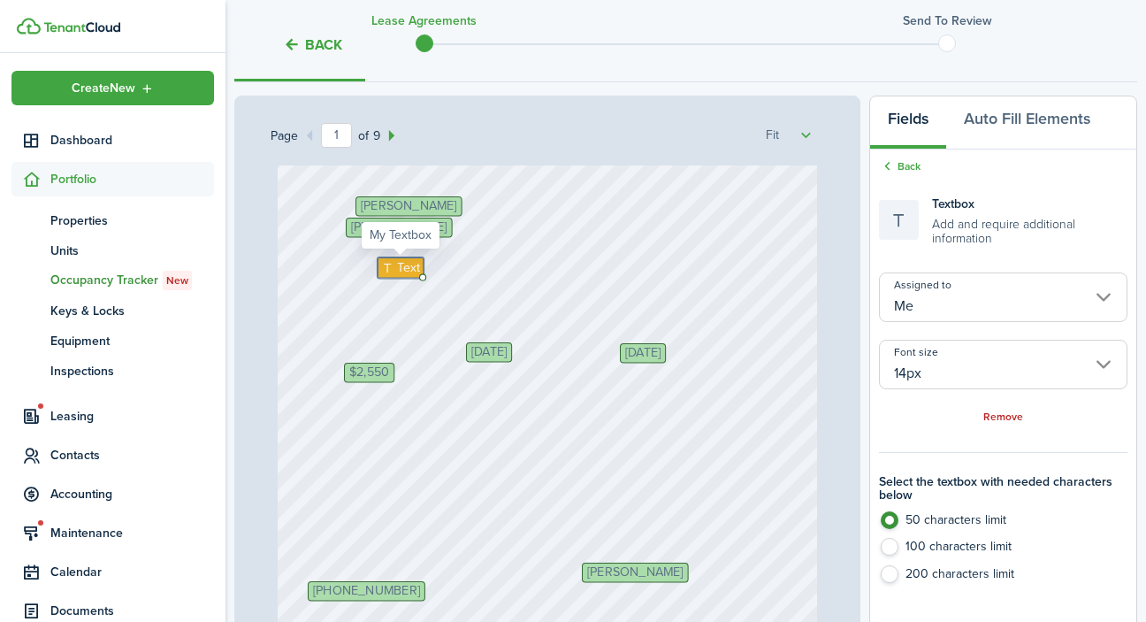
click at [404, 270] on span "Text" at bounding box center [408, 267] width 23 height 19
click at [552, 282] on div "[PHONE_NUMBER] [PERSON_NAME] Initials [PERSON_NAME] [DATE] [PERSON_NAME] $2,550…" at bounding box center [548, 510] width 540 height 716
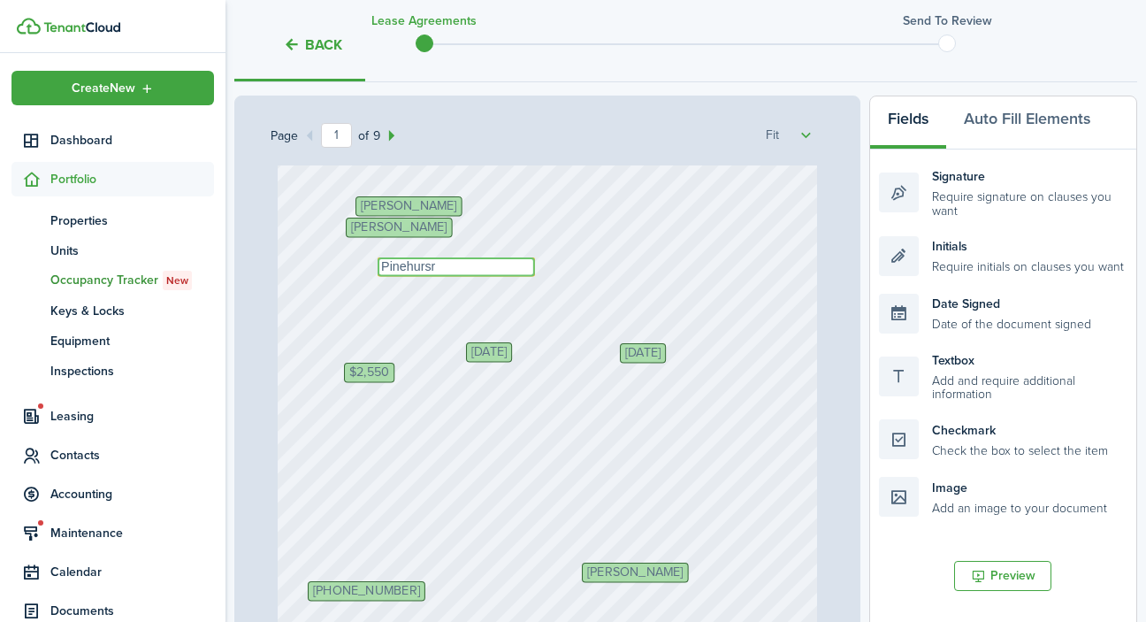
click at [436, 266] on textarea "Pinehursr" at bounding box center [456, 266] width 157 height 19
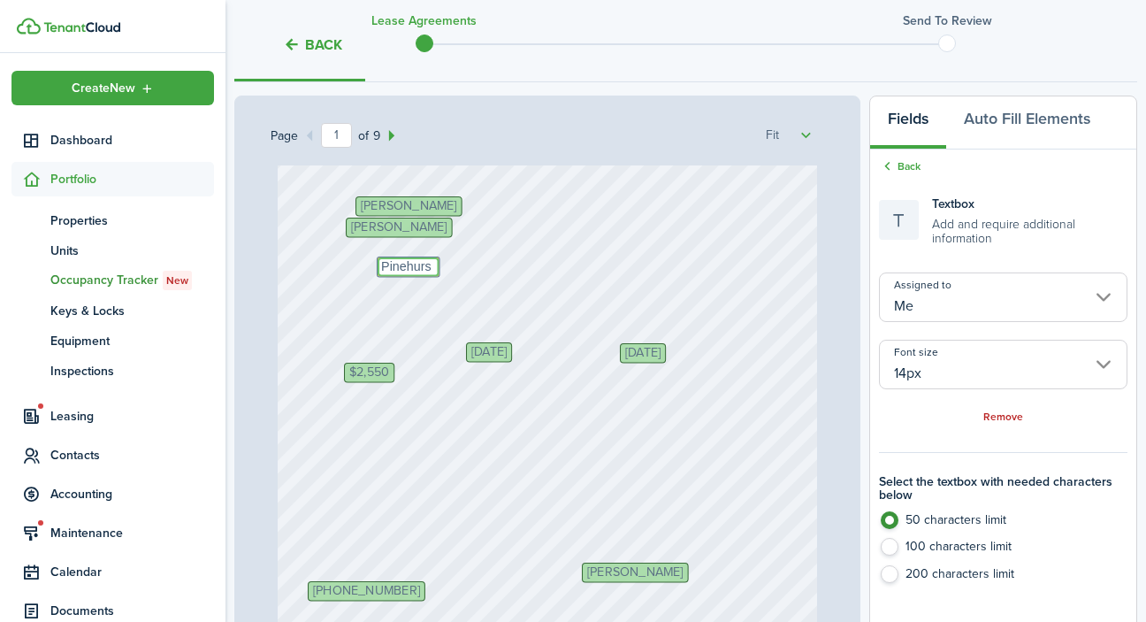
type textarea "Pinehurst"
click at [466, 347] on div "[DATE]" at bounding box center [489, 351] width 46 height 19
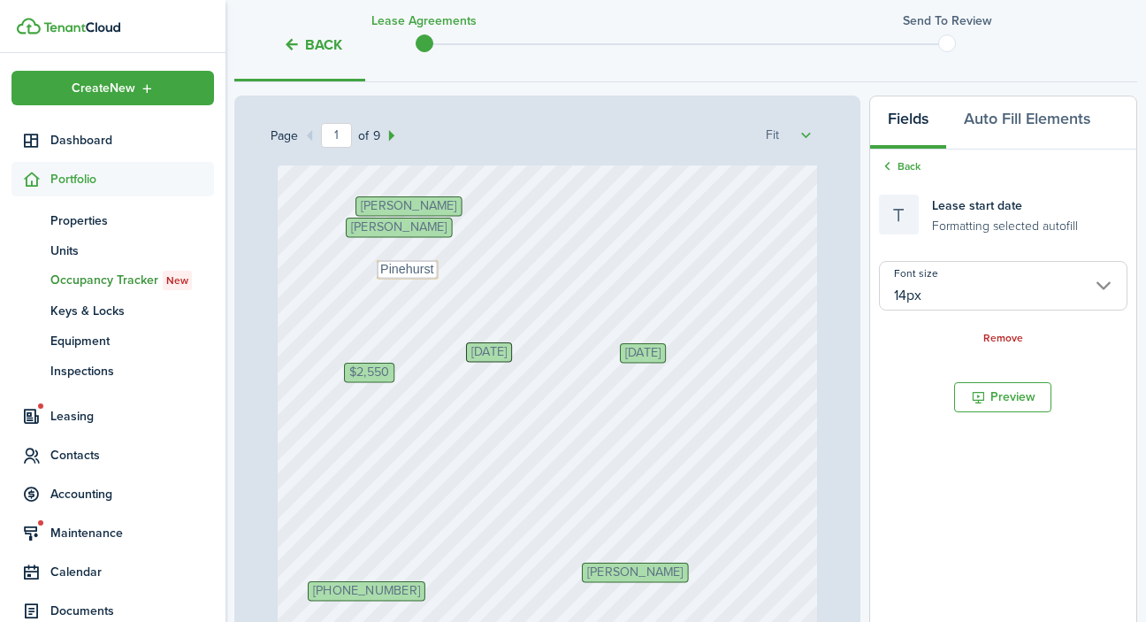
click at [578, 288] on div "[PHONE_NUMBER] [PERSON_NAME] Initials [PERSON_NAME] [DATE] [PERSON_NAME] $2,550…" at bounding box center [548, 510] width 540 height 716
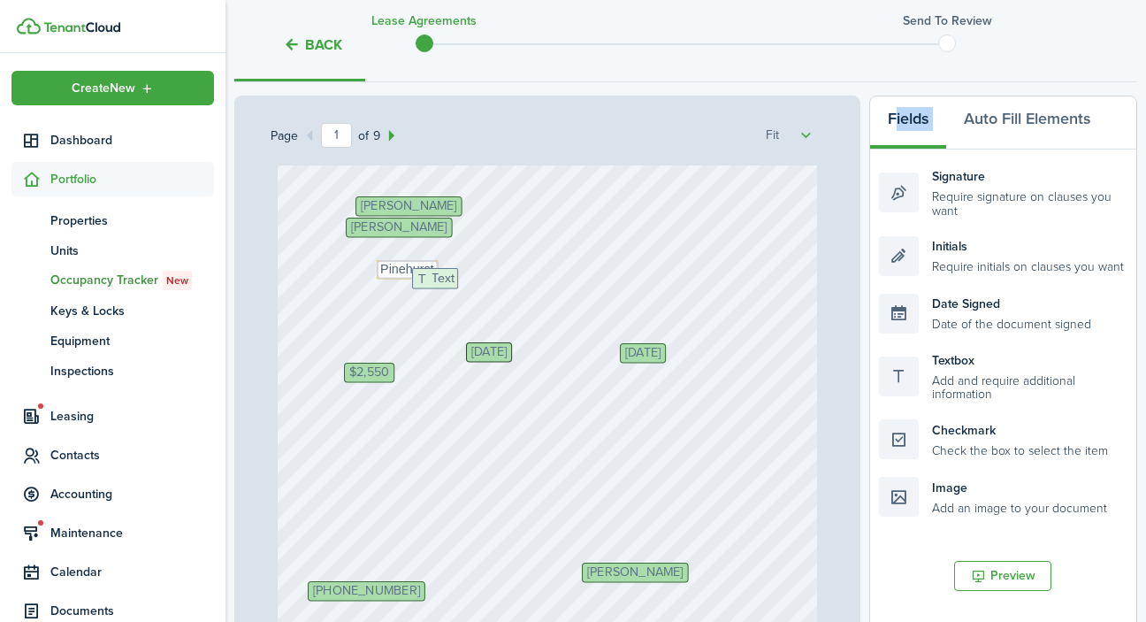
drag, startPoint x: 920, startPoint y: 390, endPoint x: 453, endPoint y: 309, distance: 473.9
click at [453, 309] on div "Page 1 of 9 50% 75% 100% 150% 200% Fit [PHONE_NUMBER] [PERSON_NAME] Initials [P…" at bounding box center [685, 462] width 903 height 734
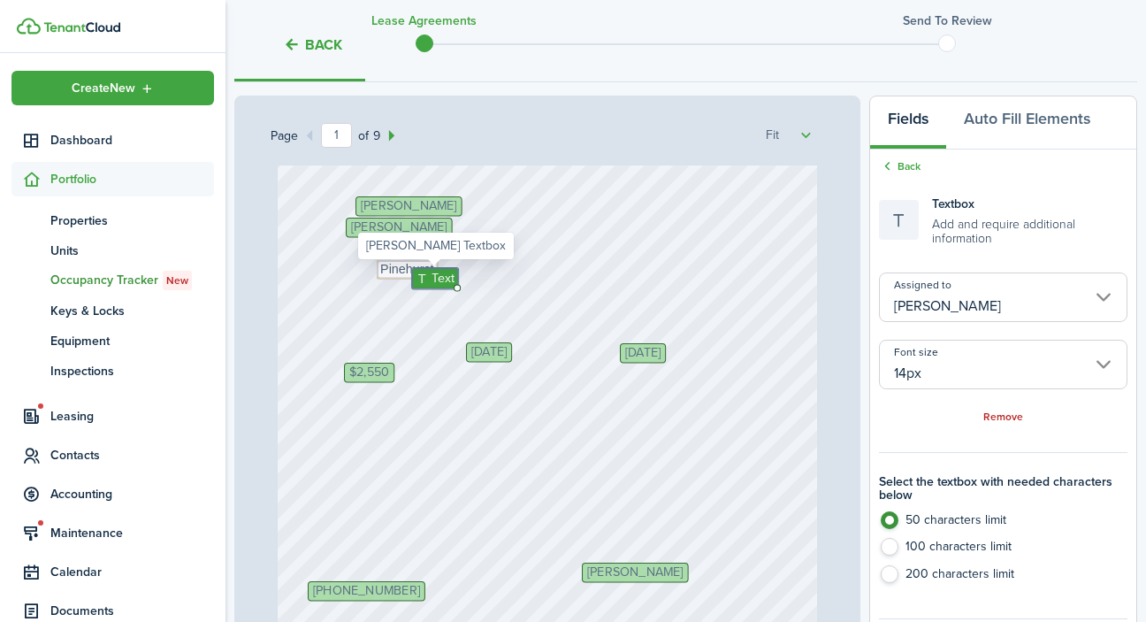
click at [1077, 298] on input "[PERSON_NAME]" at bounding box center [1003, 297] width 248 height 50
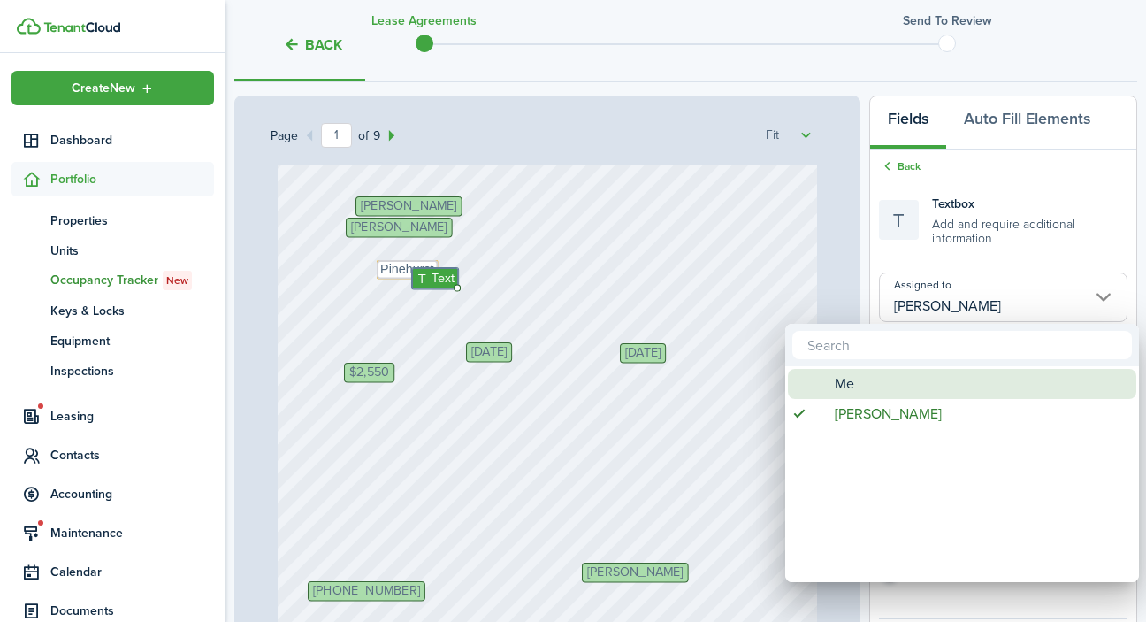
click at [876, 393] on div "Me" at bounding box center [969, 384] width 313 height 30
type input "Me"
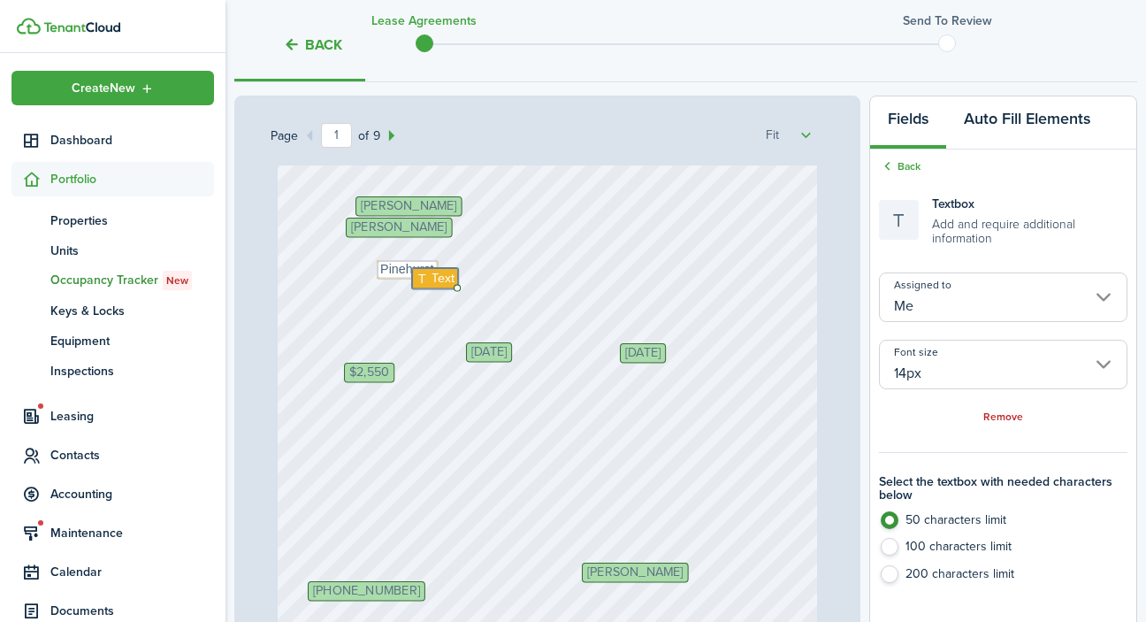
click at [1027, 111] on button "Auto Fill Elements" at bounding box center [1027, 122] width 162 height 53
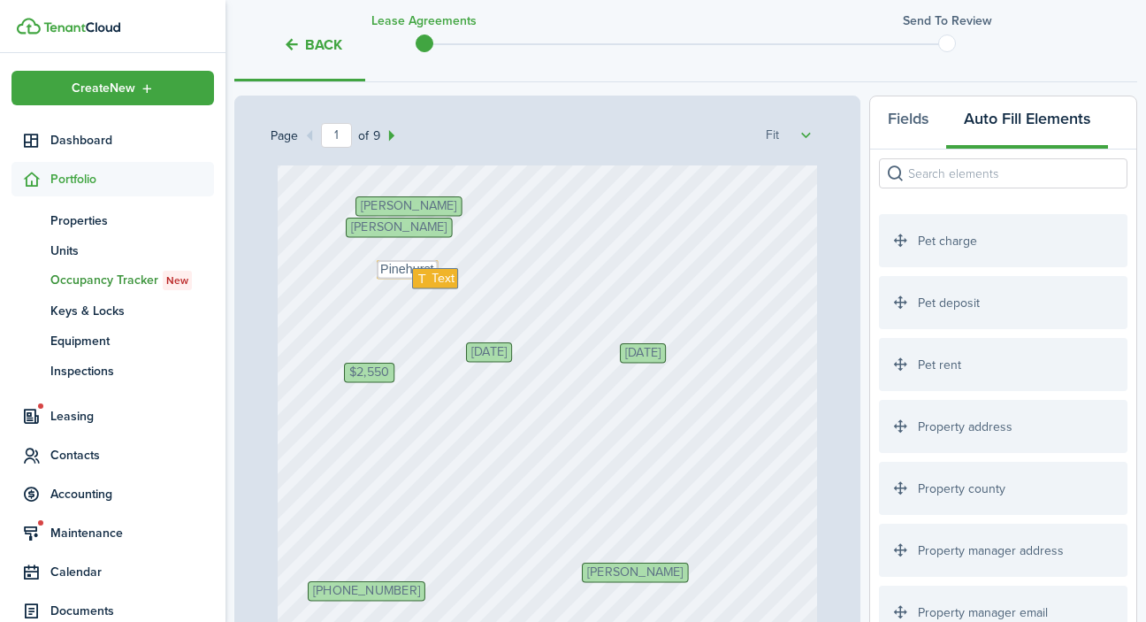
scroll to position [1914, 0]
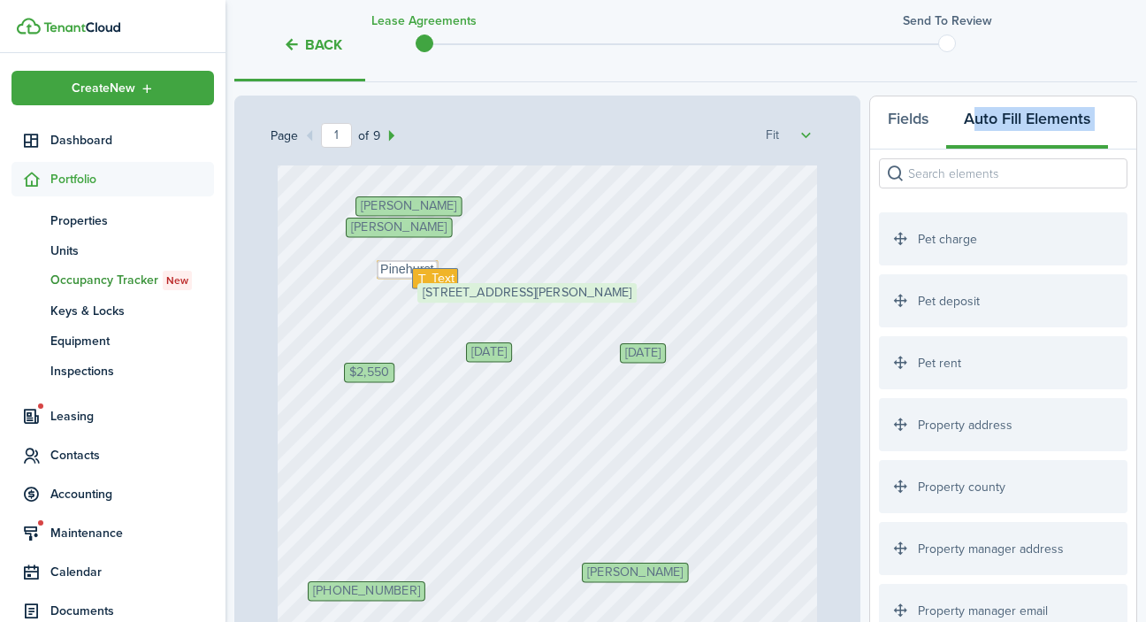
drag, startPoint x: 1007, startPoint y: 430, endPoint x: 546, endPoint y: 316, distance: 475.4
click at [546, 316] on div "Page 1 of 9 50% 75% 100% 150% 200% Fit [PHONE_NUMBER] [PERSON_NAME] Initials [P…" at bounding box center [685, 462] width 903 height 734
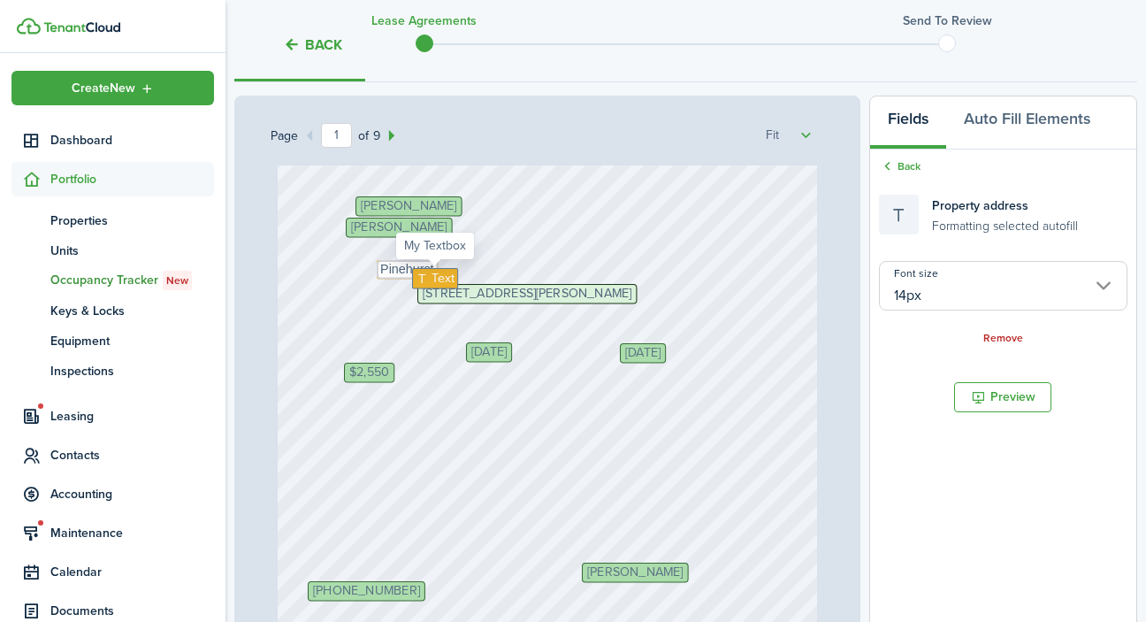
click at [439, 275] on span "Text" at bounding box center [442, 278] width 23 height 19
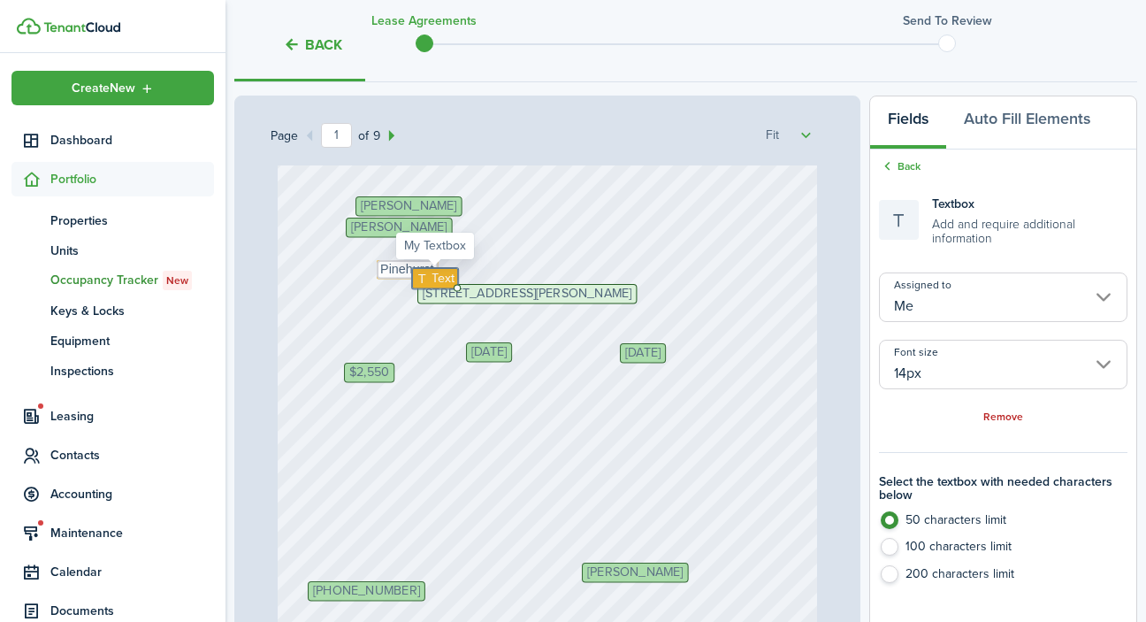
click at [439, 275] on span "Text" at bounding box center [442, 278] width 23 height 19
type textarea "[GEOGRAPHIC_DATA][PERSON_NAME]"
click at [720, 294] on div "[PHONE_NUMBER] [PERSON_NAME] Initials [PERSON_NAME] [DATE] [PERSON_NAME] $2,550…" at bounding box center [548, 510] width 540 height 716
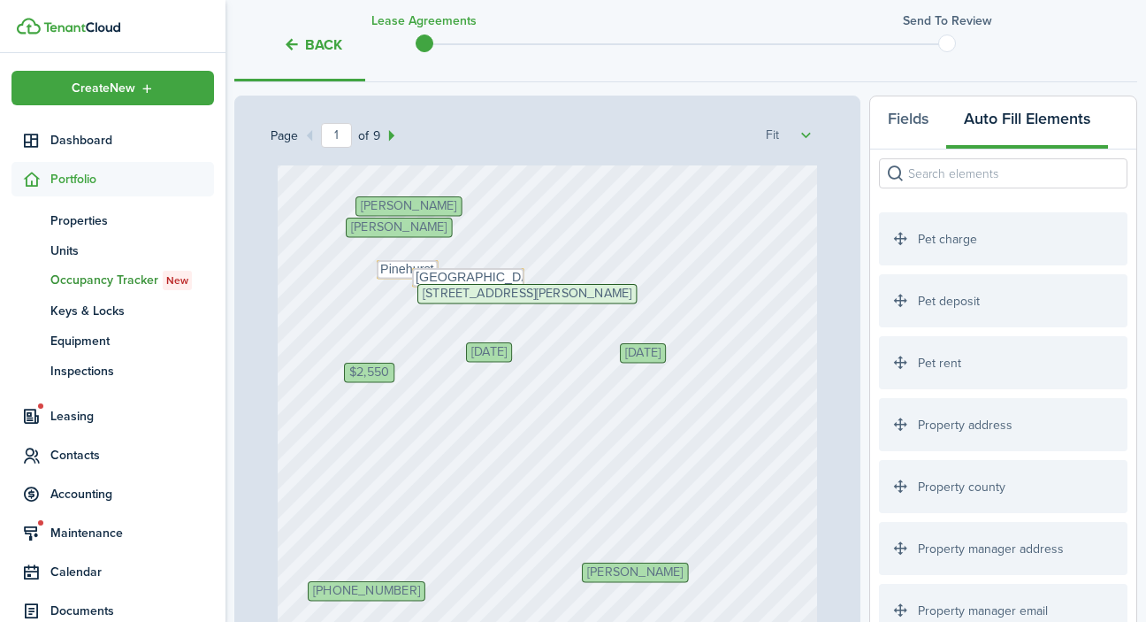
click at [720, 294] on div "[PHONE_NUMBER] [PERSON_NAME] Initials [PERSON_NAME] [DATE] [PERSON_NAME] $2,550…" at bounding box center [548, 510] width 540 height 716
click at [721, 317] on div "[PHONE_NUMBER] [PERSON_NAME] Initials [PERSON_NAME] [DATE] [PERSON_NAME] $2,550…" at bounding box center [548, 510] width 540 height 716
click at [916, 123] on button "Fields" at bounding box center [908, 122] width 76 height 53
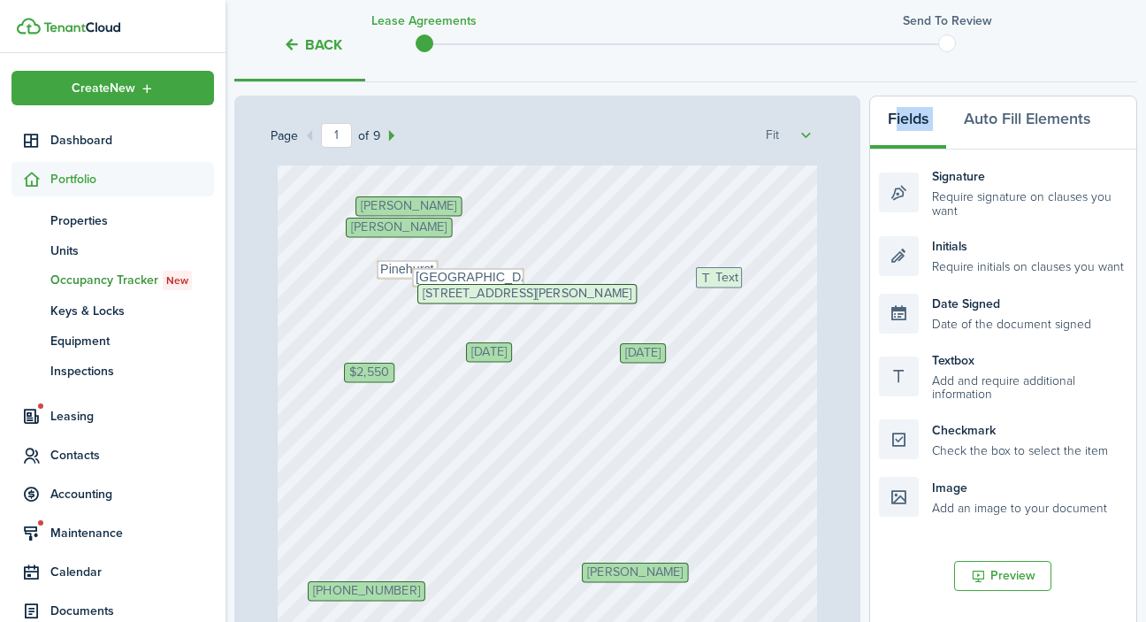
drag, startPoint x: 960, startPoint y: 370, endPoint x: 777, endPoint y: 287, distance: 200.6
click at [777, 287] on div "Page 1 of 9 50% 75% 100% 150% 200% Fit [PHONE_NUMBER] [PERSON_NAME] Initials [P…" at bounding box center [685, 462] width 903 height 734
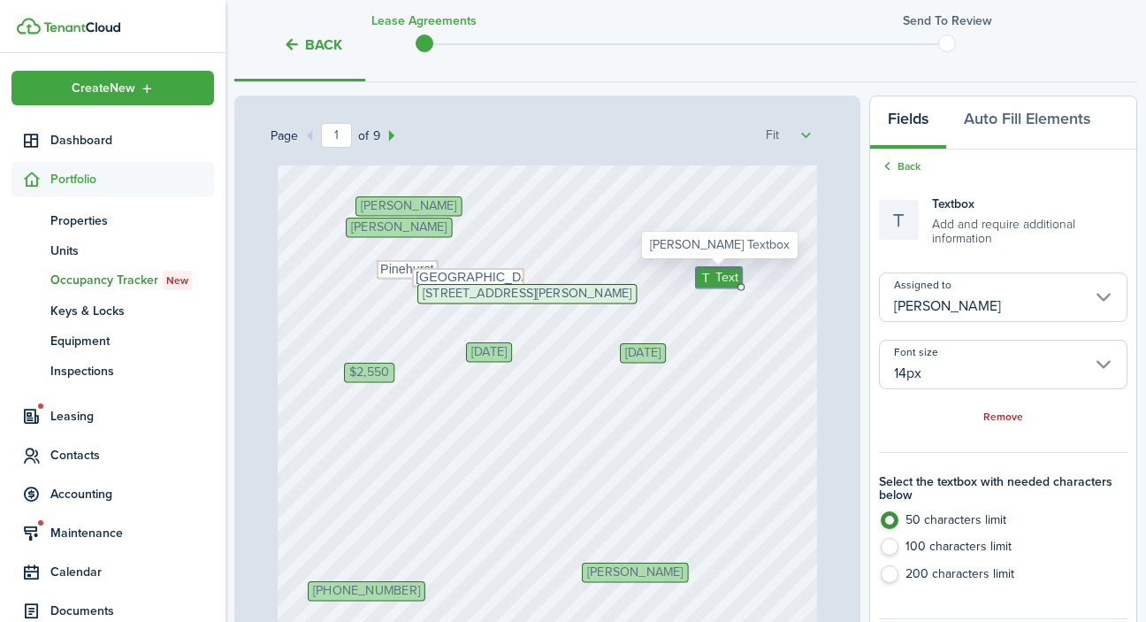
click at [721, 279] on span "Text" at bounding box center [726, 277] width 23 height 19
type textarea "28374"
click at [944, 296] on input "[PERSON_NAME]" at bounding box center [1003, 297] width 248 height 50
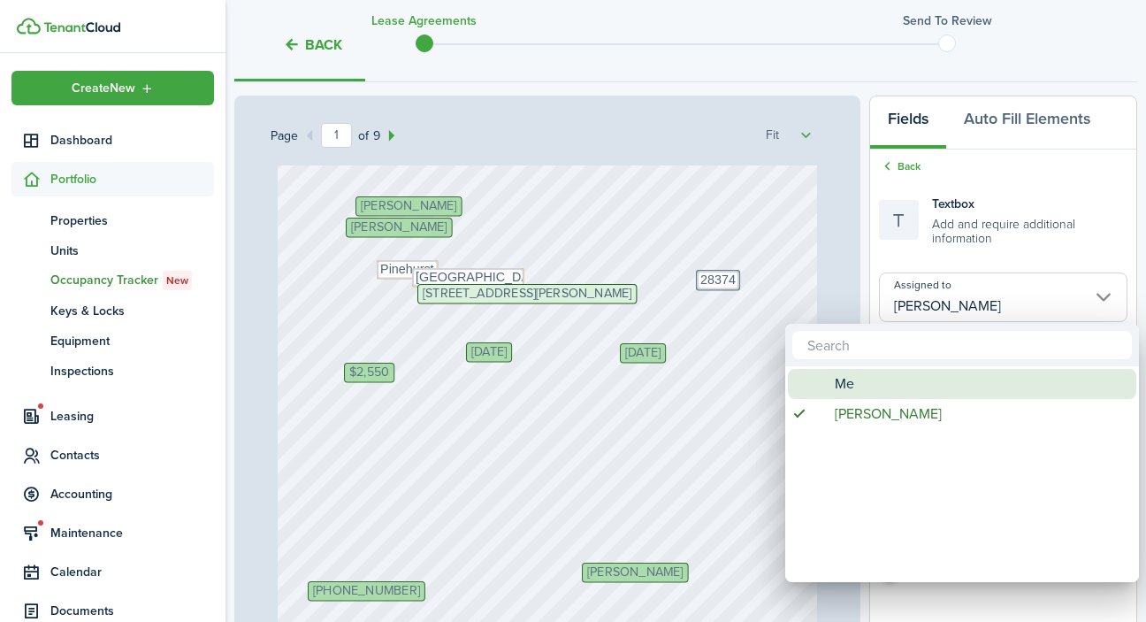
click at [912, 382] on div "Me" at bounding box center [969, 384] width 313 height 30
type input "Me"
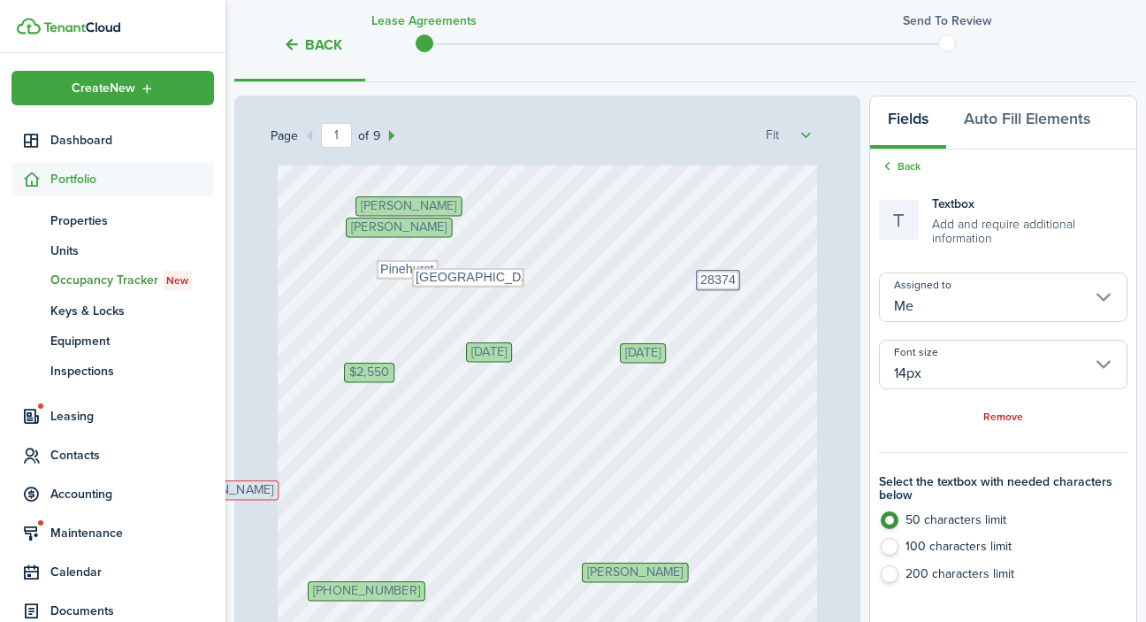
drag, startPoint x: 625, startPoint y: 296, endPoint x: 215, endPoint y: 465, distance: 443.7
click at [215, 374] on landlord-dashboard "Create New Dashboard Portfolio pt Properties un Units oc Occupancy Tracker New …" at bounding box center [573, 63] width 1146 height 622
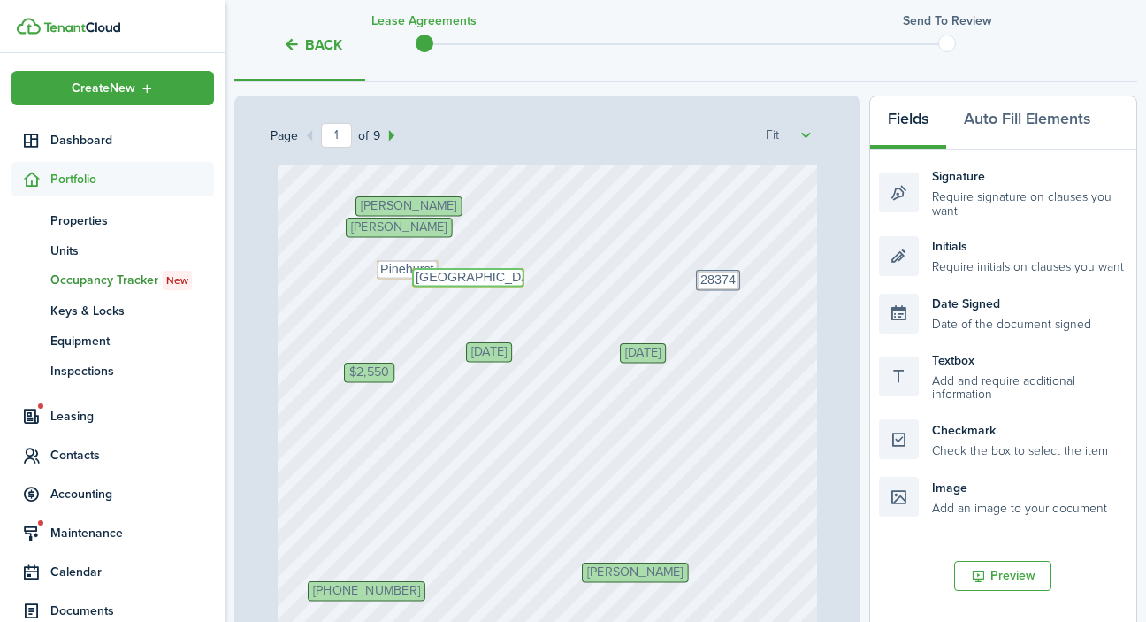
click at [443, 279] on textarea "[GEOGRAPHIC_DATA][PERSON_NAME]" at bounding box center [468, 277] width 112 height 19
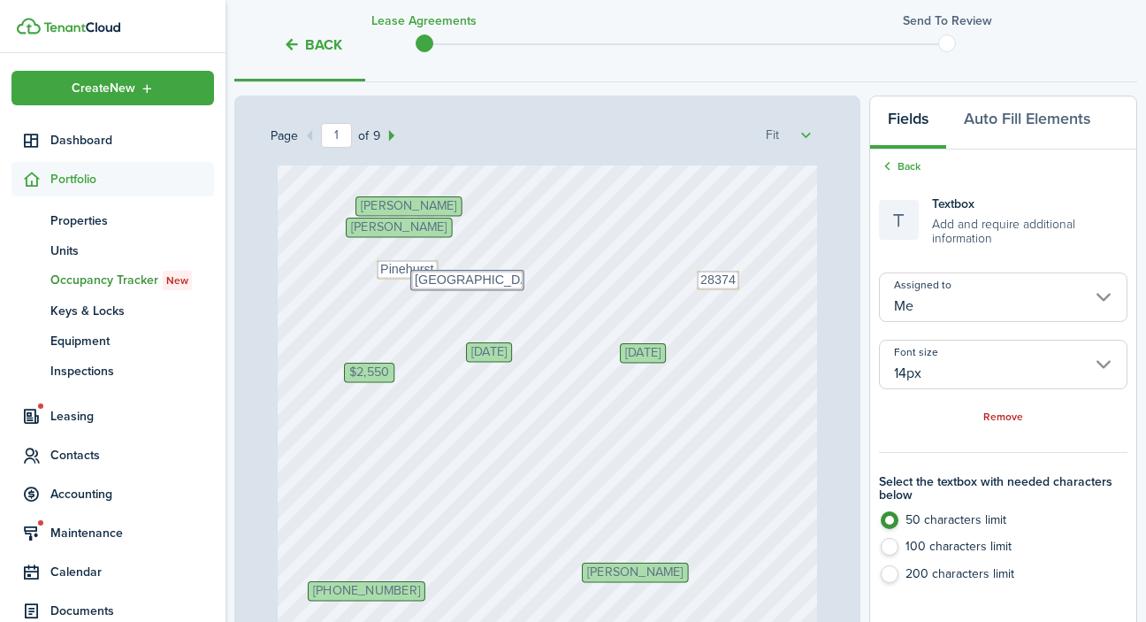
click at [536, 324] on div "[PHONE_NUMBER] [PERSON_NAME] Initials [PERSON_NAME] [DATE] [PERSON_NAME] $2,550…" at bounding box center [548, 510] width 540 height 716
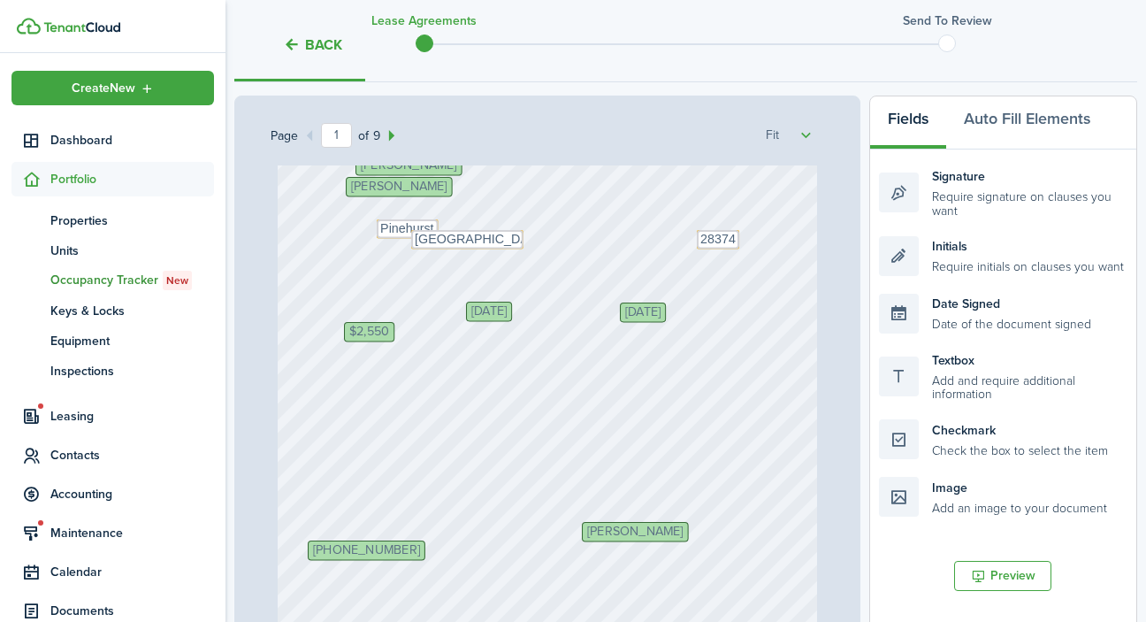
scroll to position [61, 0]
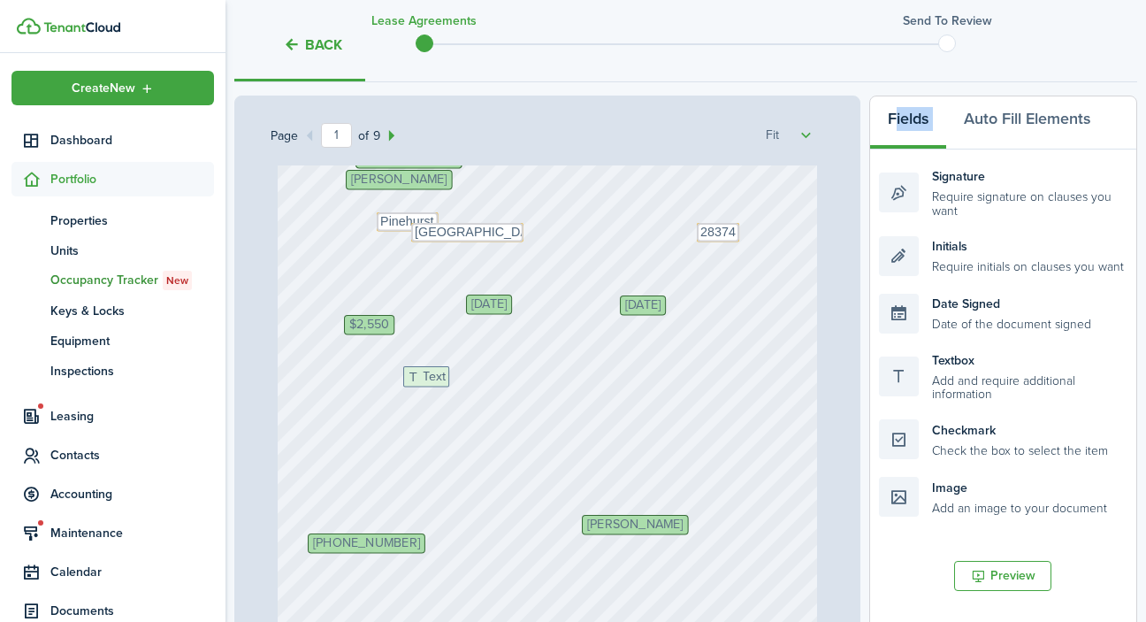
drag, startPoint x: 960, startPoint y: 374, endPoint x: 485, endPoint y: 391, distance: 476.0
click at [485, 391] on div "Page 1 of 9 50% 75% 100% 150% 200% Fit [PHONE_NUMBER] [PERSON_NAME] Initials [P…" at bounding box center [685, 462] width 903 height 734
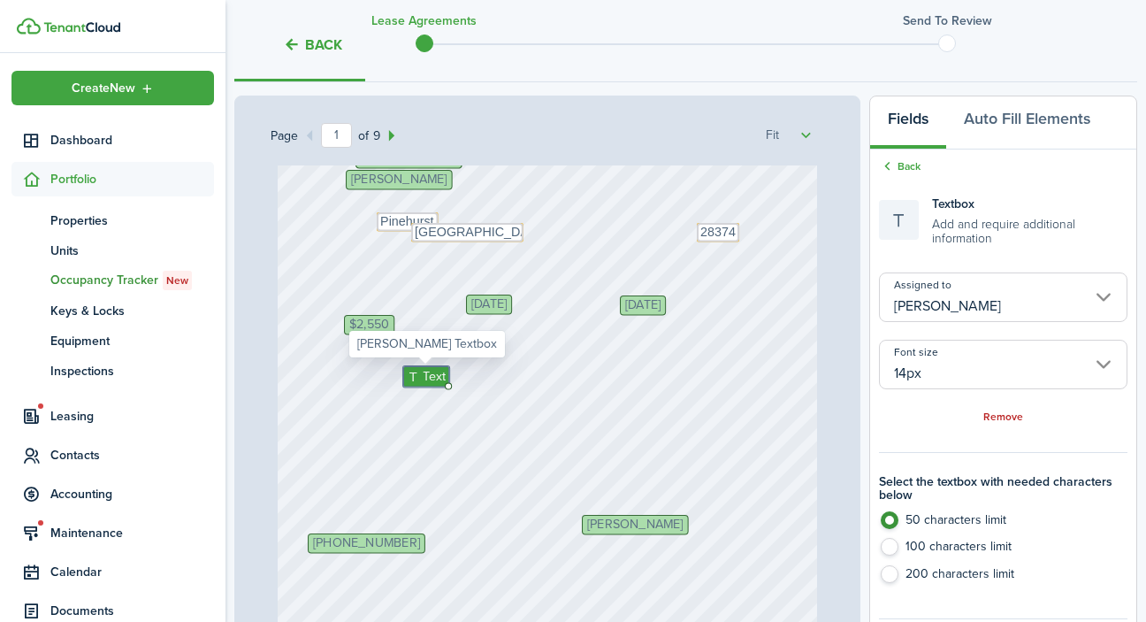
click at [424, 378] on span "Text" at bounding box center [434, 376] width 23 height 19
click at [1011, 311] on input "[PERSON_NAME]" at bounding box center [1003, 297] width 248 height 50
type textarea "1000"
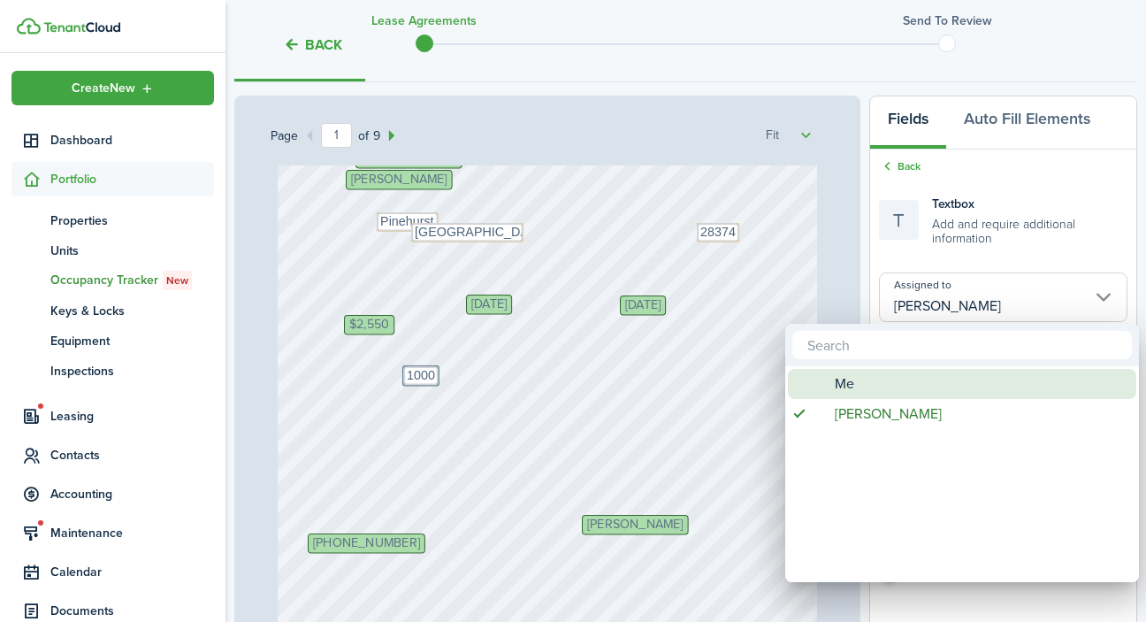
click at [955, 391] on div "Me" at bounding box center [969, 384] width 313 height 30
type input "Me"
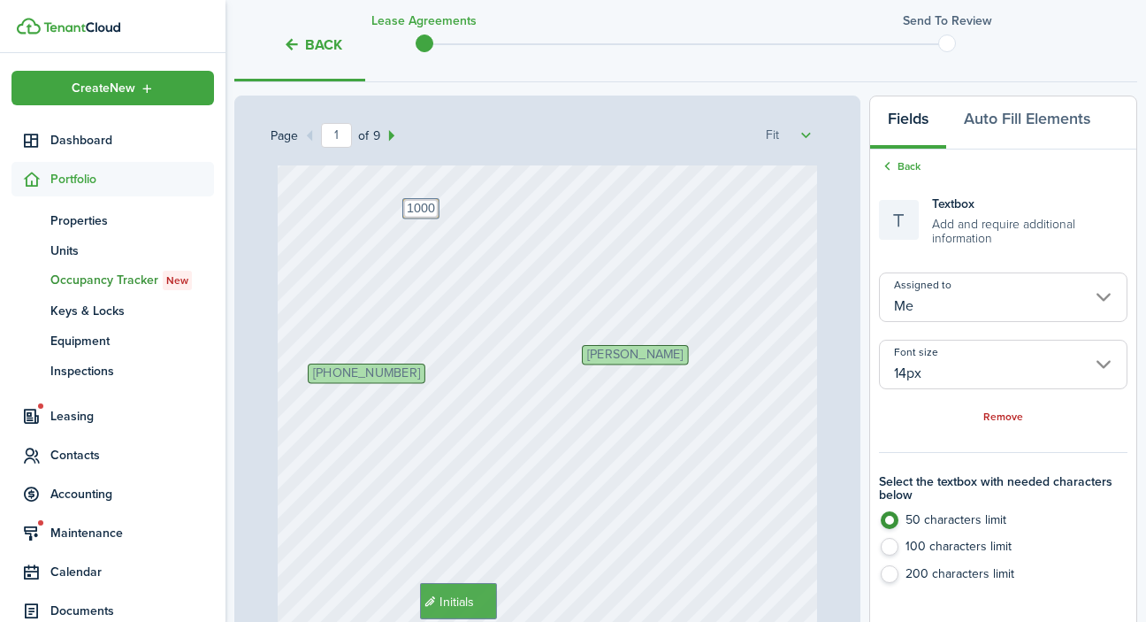
scroll to position [234, 0]
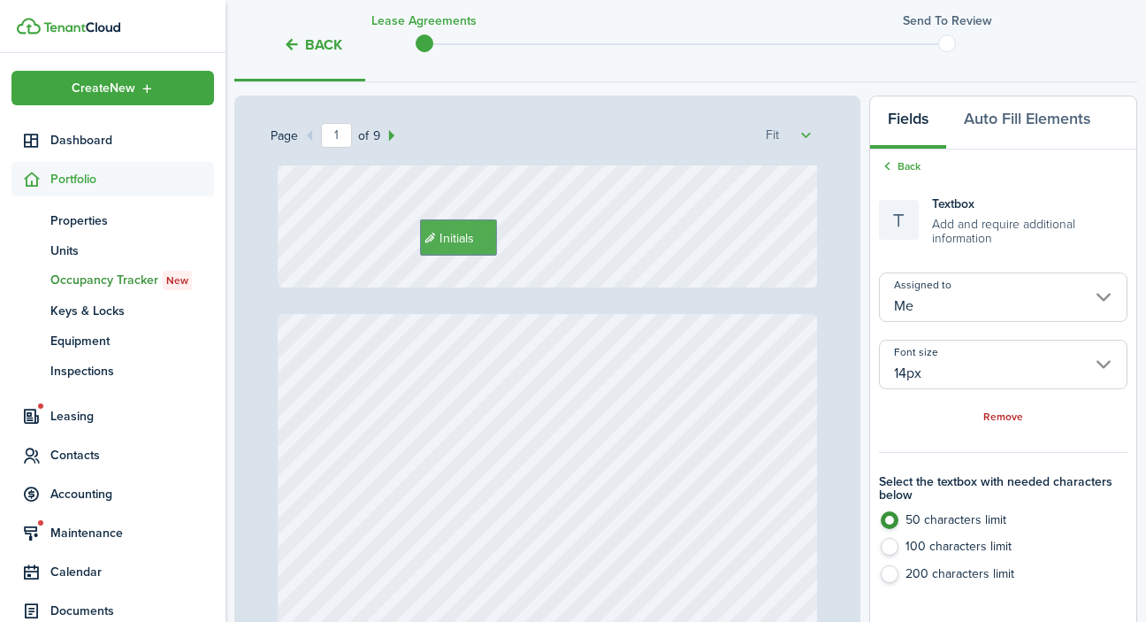
type input "2"
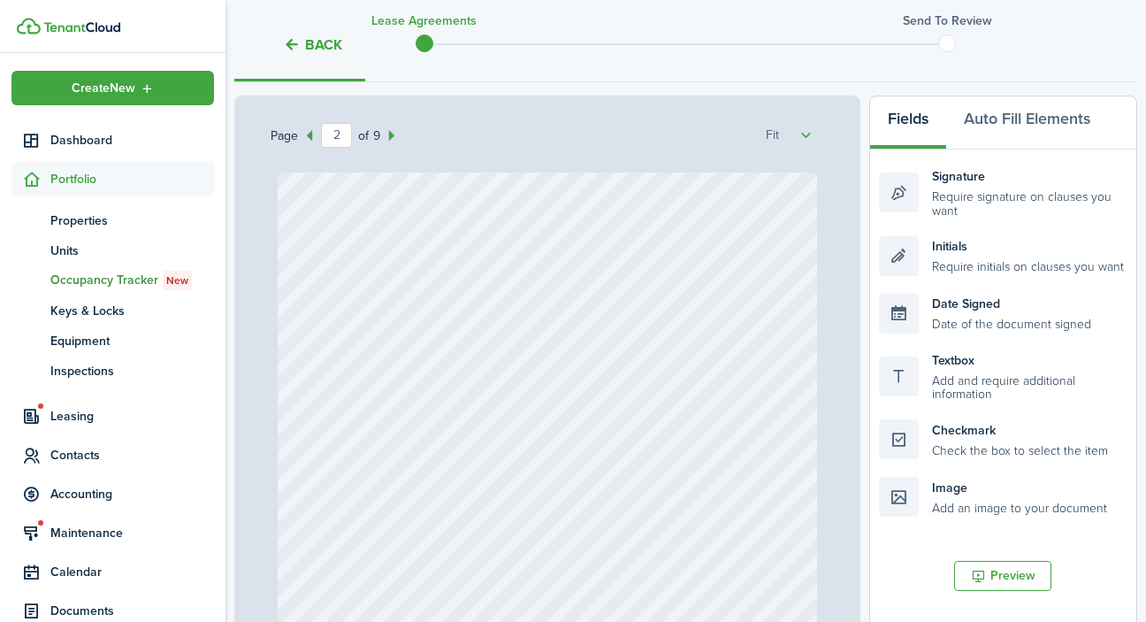
scroll to position [730, 0]
drag, startPoint x: 973, startPoint y: 381, endPoint x: 418, endPoint y: 336, distance: 557.1
click at [418, 336] on div "Page 2 of 9 50% 75% 100% 150% 200% Fit [PHONE_NUMBER] [PERSON_NAME] Initials [P…" at bounding box center [685, 462] width 903 height 734
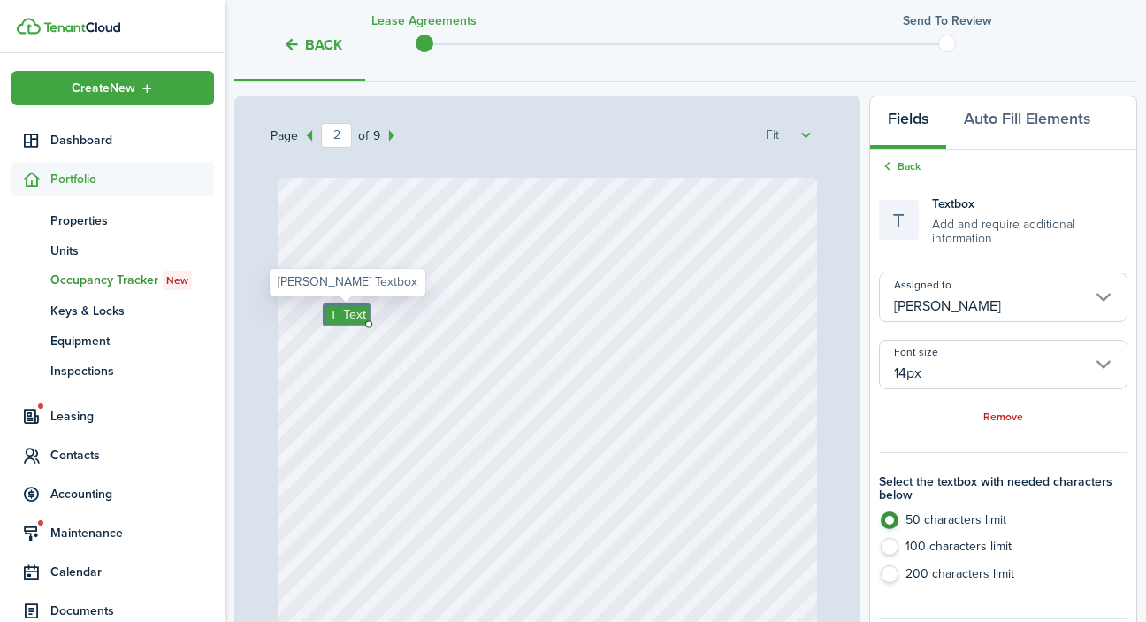
click at [353, 313] on span "Text" at bounding box center [354, 314] width 23 height 19
type textarea "[DATE]"
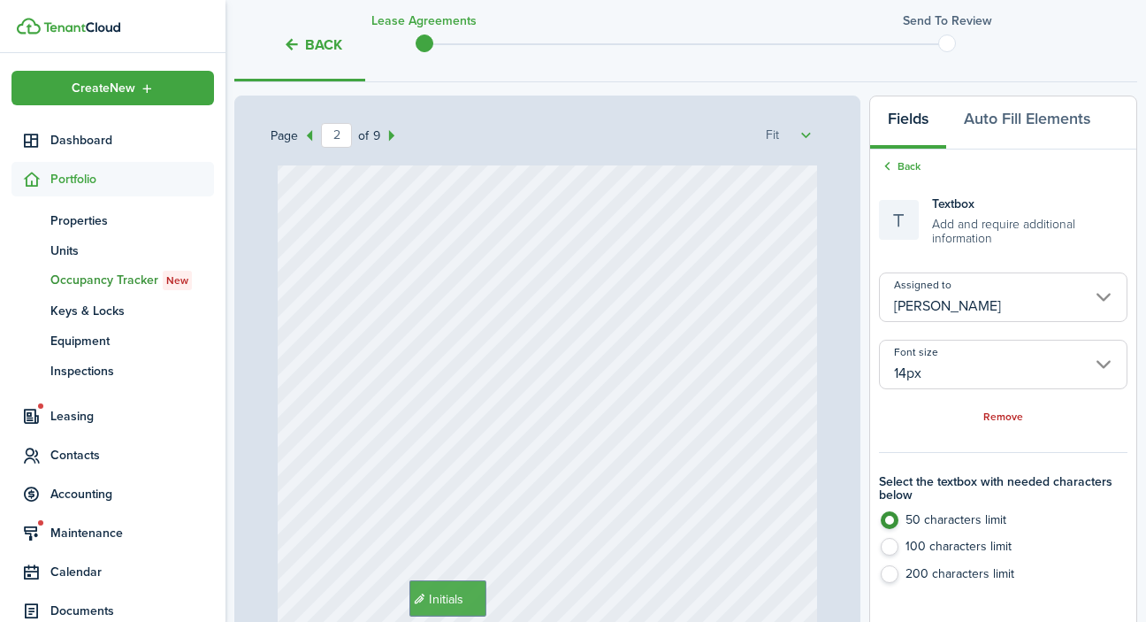
scroll to position [997, 0]
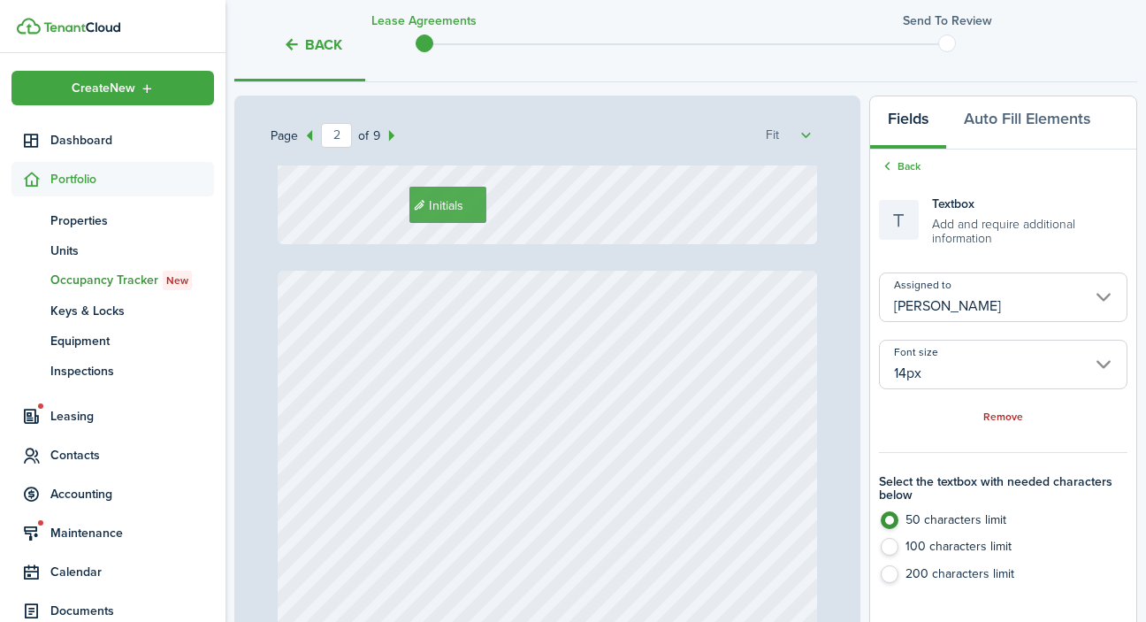
type input "3"
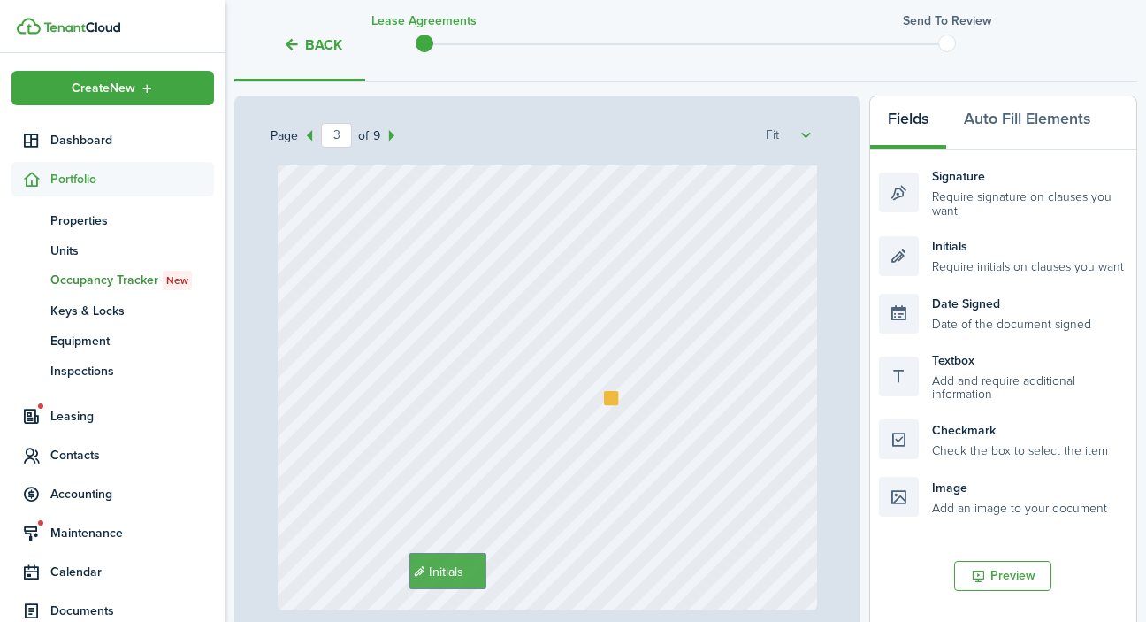
scroll to position [1774, 0]
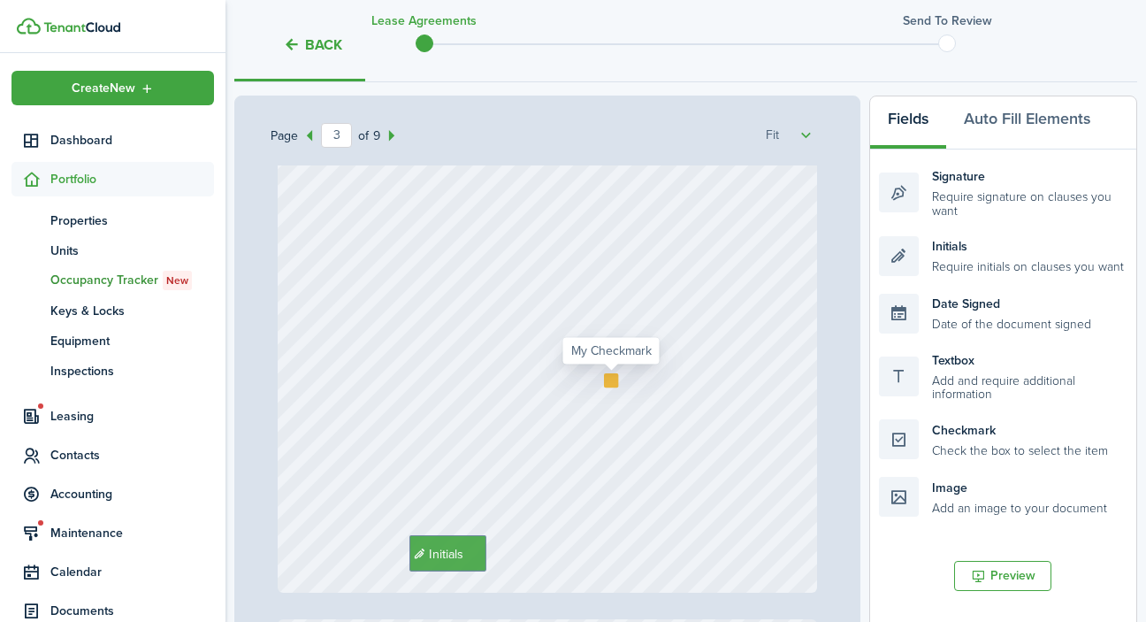
type textarea "[DATE]"
click at [610, 378] on div at bounding box center [611, 380] width 14 height 14
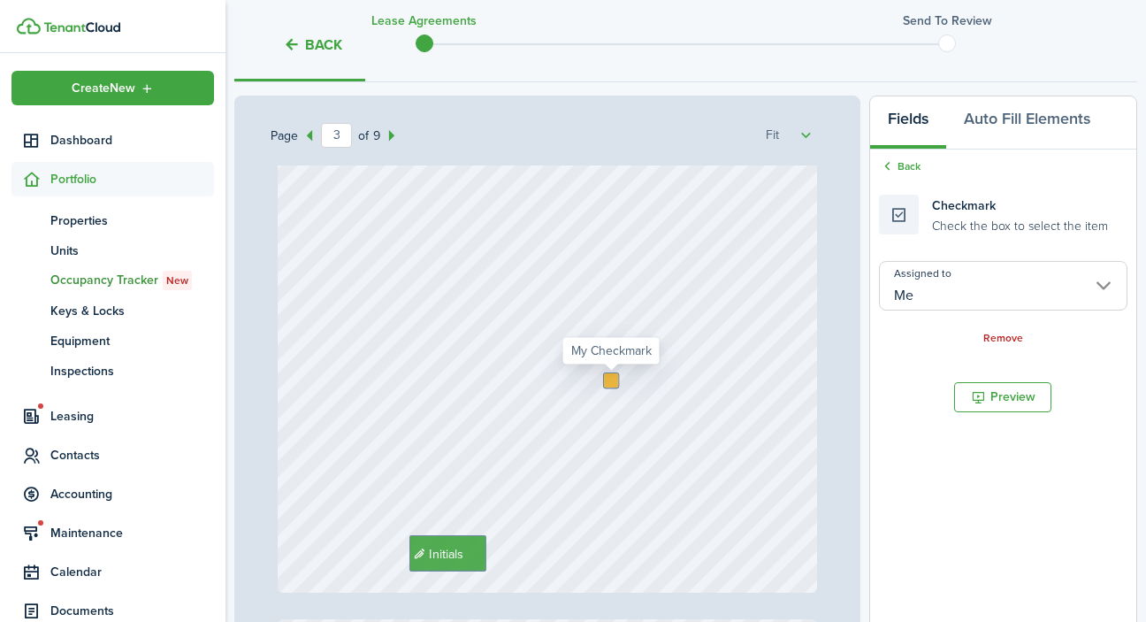
click at [610, 378] on div at bounding box center [611, 380] width 14 height 14
checkbox input "true"
click at [611, 401] on div "Initials" at bounding box center [548, 235] width 540 height 716
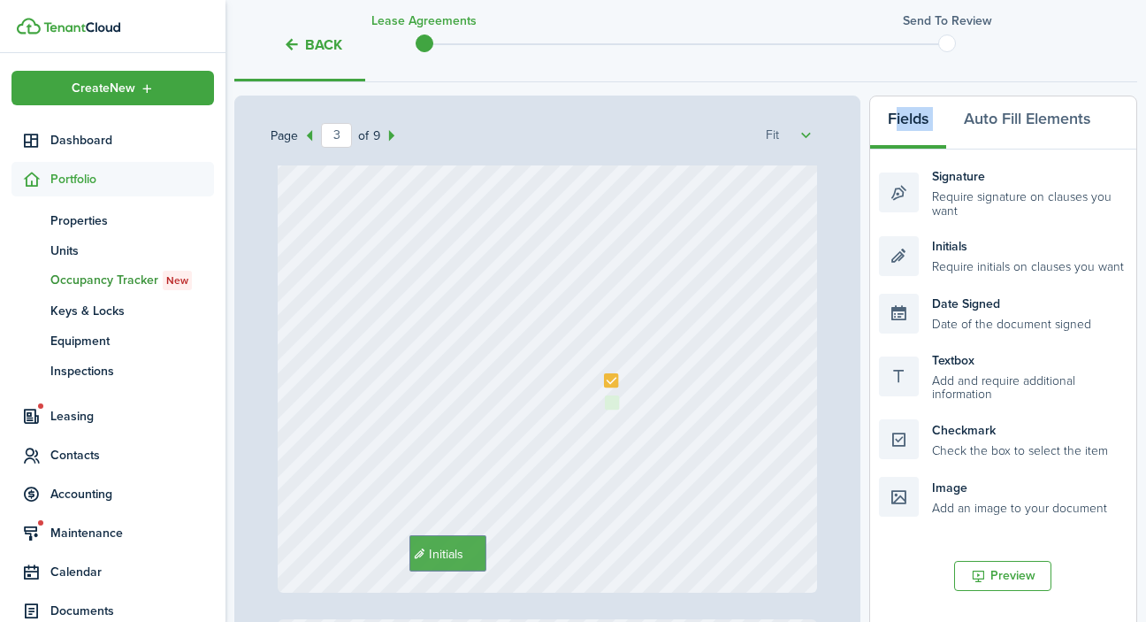
drag, startPoint x: 903, startPoint y: 440, endPoint x: 629, endPoint y: 419, distance: 274.9
click at [629, 419] on div "Page 3 of 9 50% 75% 100% 150% 200% Fit [PHONE_NUMBER] [PERSON_NAME] Initials [P…" at bounding box center [685, 462] width 903 height 734
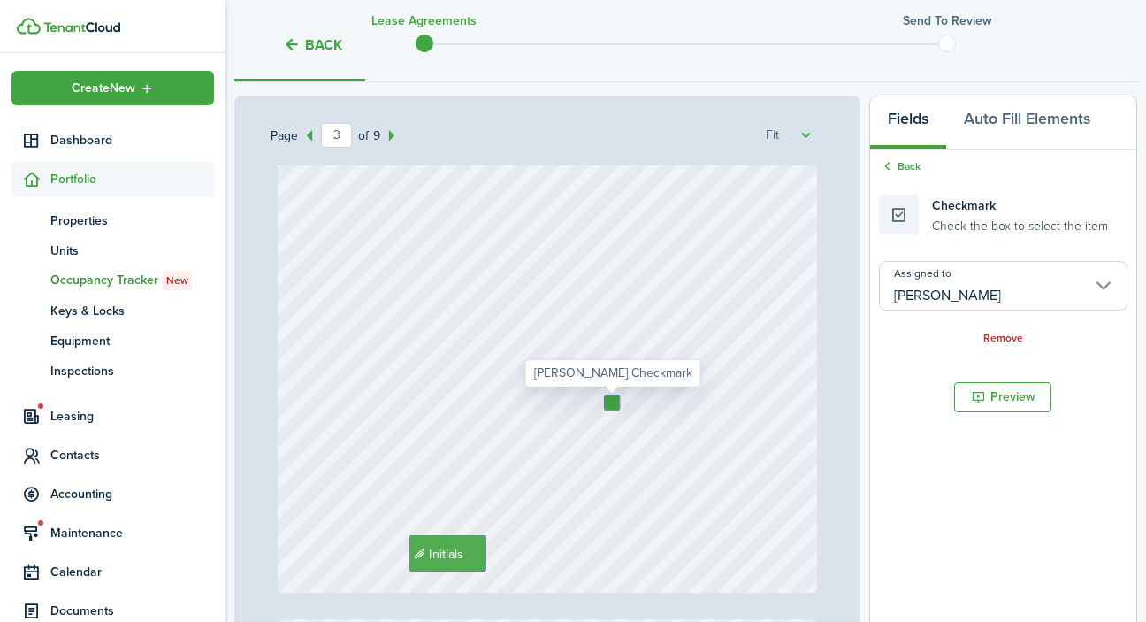
click at [901, 292] on input "[PERSON_NAME]" at bounding box center [1003, 286] width 248 height 50
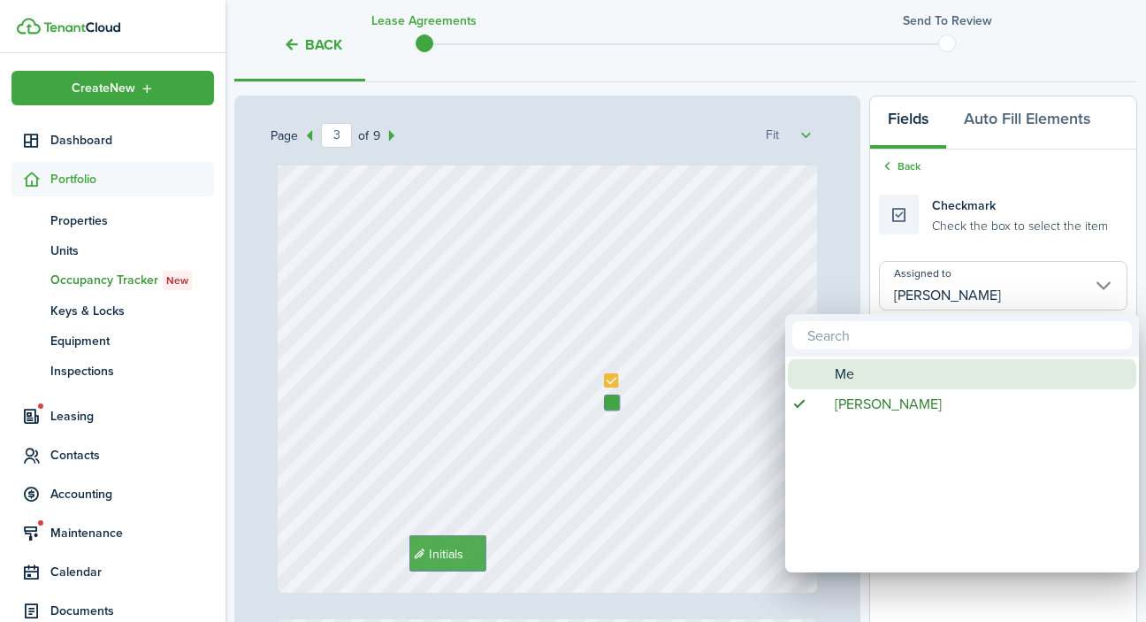
click at [874, 382] on div "Me" at bounding box center [969, 374] width 313 height 30
type input "Me"
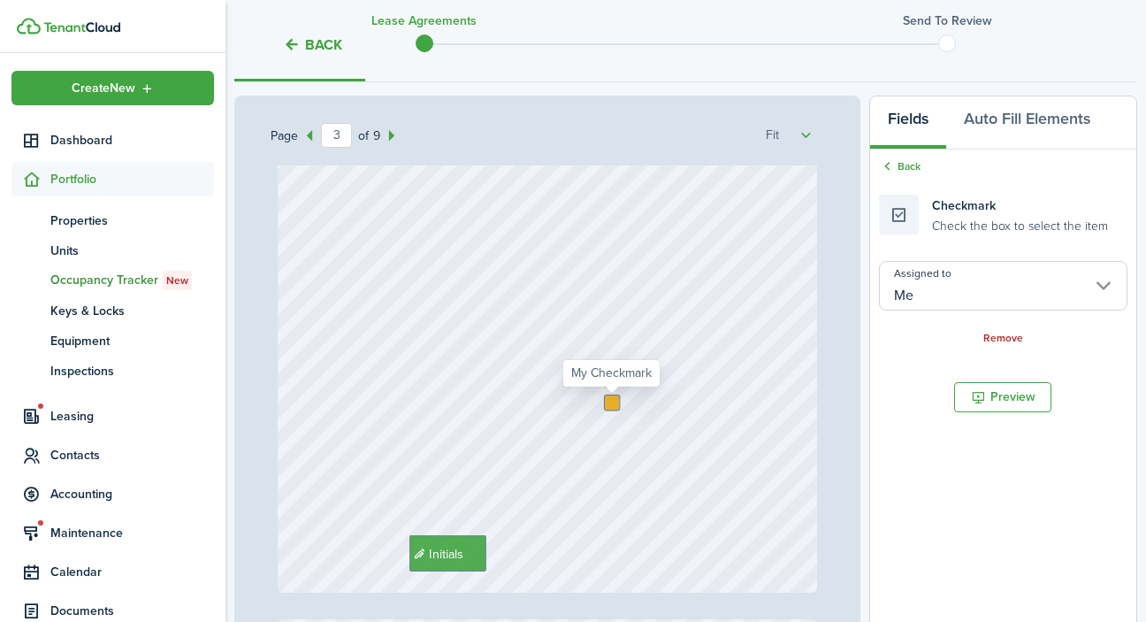
click at [612, 406] on div at bounding box center [612, 402] width 14 height 14
click at [609, 401] on div at bounding box center [612, 402] width 14 height 14
checkbox input "true"
click at [616, 453] on div "Initials" at bounding box center [548, 235] width 540 height 716
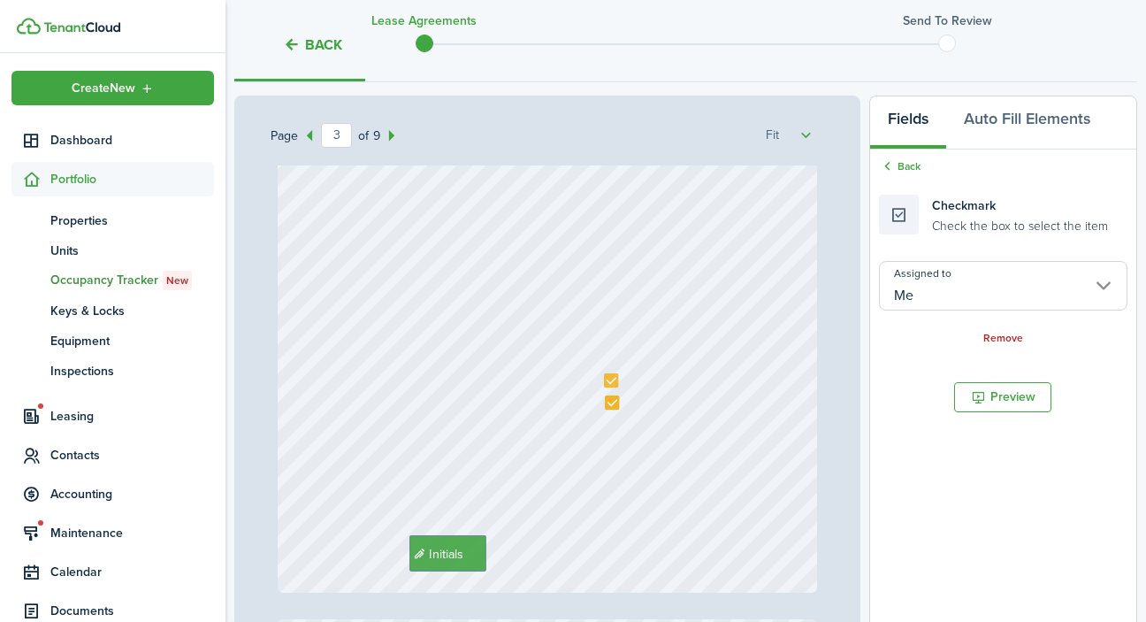
click at [616, 453] on div "Initials" at bounding box center [548, 235] width 540 height 716
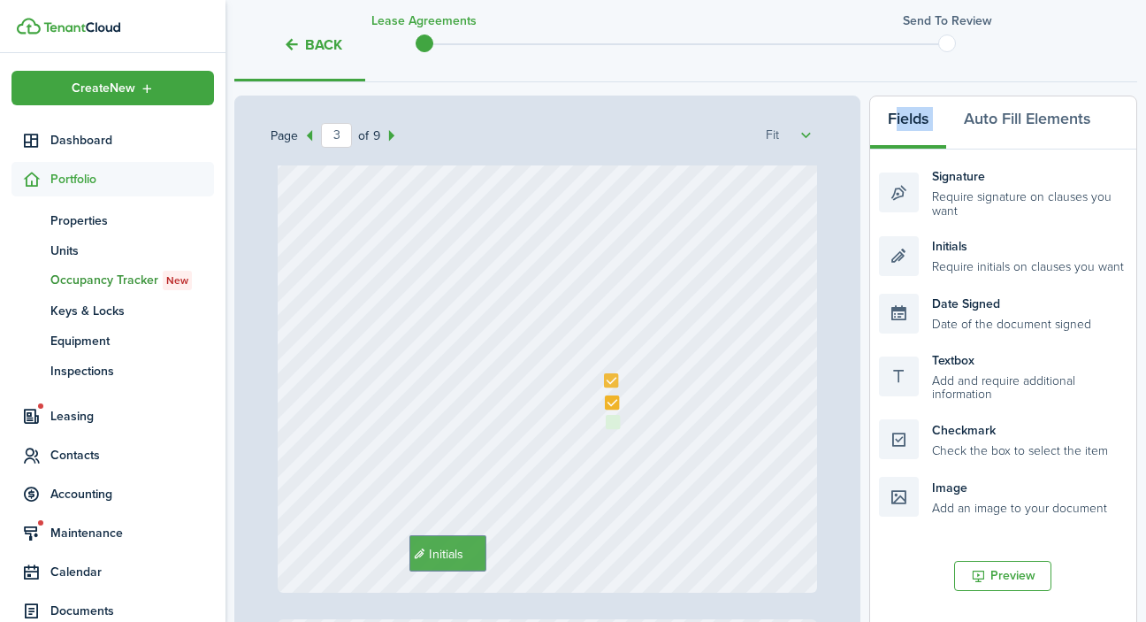
drag, startPoint x: 847, startPoint y: 438, endPoint x: 639, endPoint y: 437, distance: 207.8
click at [639, 437] on div "Page 3 of 9 50% 75% 100% 150% 200% Fit [PHONE_NUMBER] [PERSON_NAME] Initials [P…" at bounding box center [685, 462] width 903 height 734
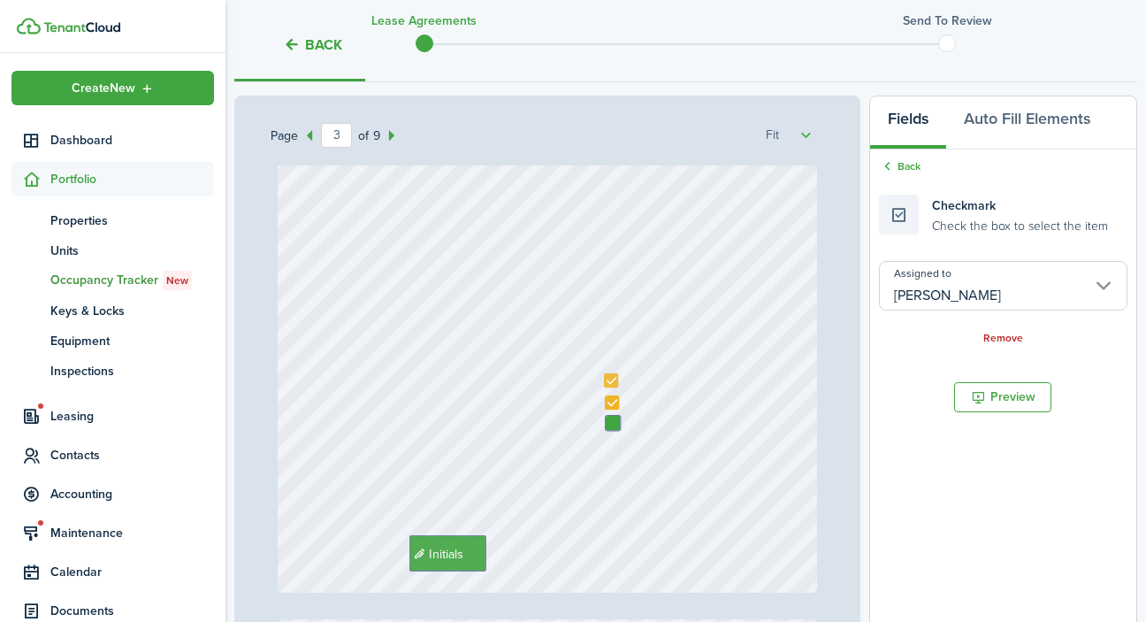
click at [928, 291] on input "[PERSON_NAME]" at bounding box center [1003, 286] width 248 height 50
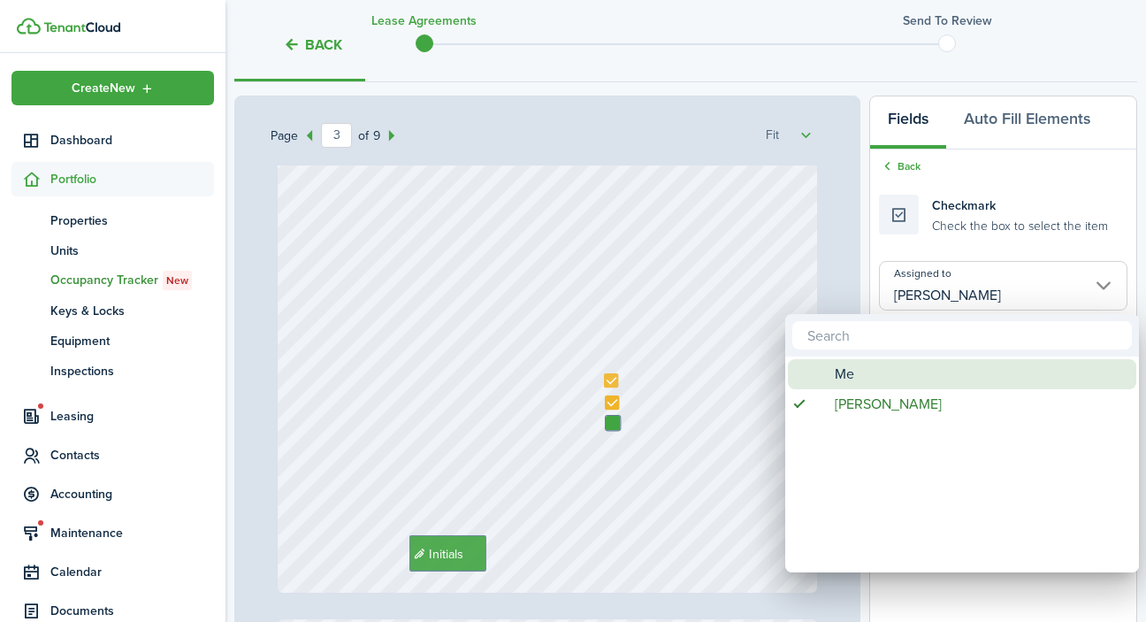
click at [859, 381] on div "Me" at bounding box center [969, 374] width 313 height 30
type input "Me"
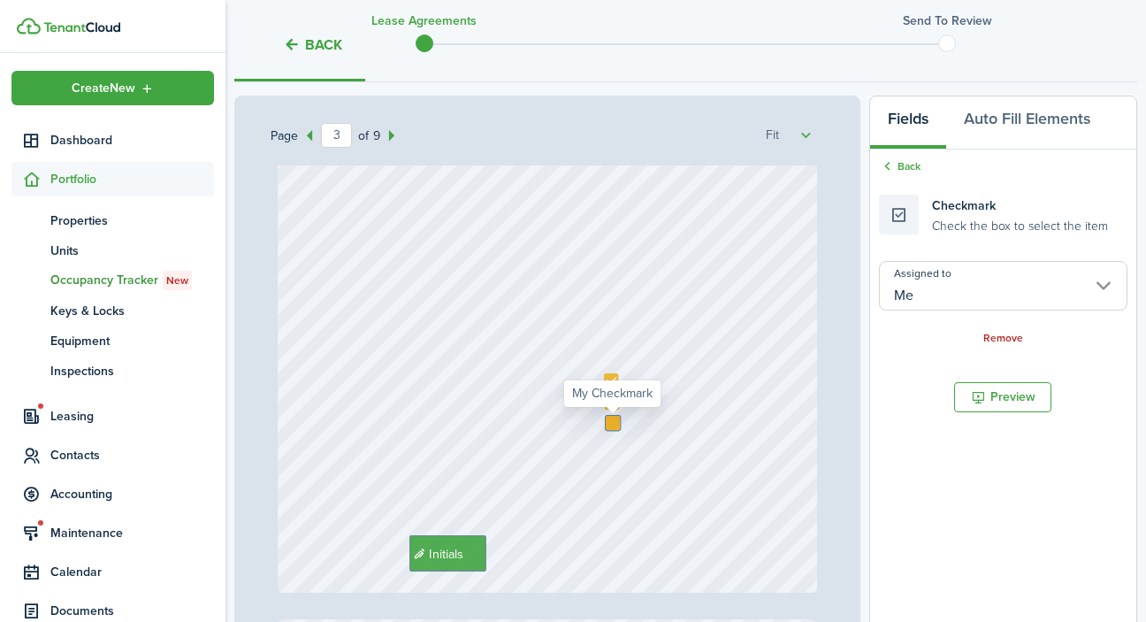
click at [615, 422] on div at bounding box center [613, 423] width 14 height 14
click at [610, 423] on div at bounding box center [613, 423] width 14 height 14
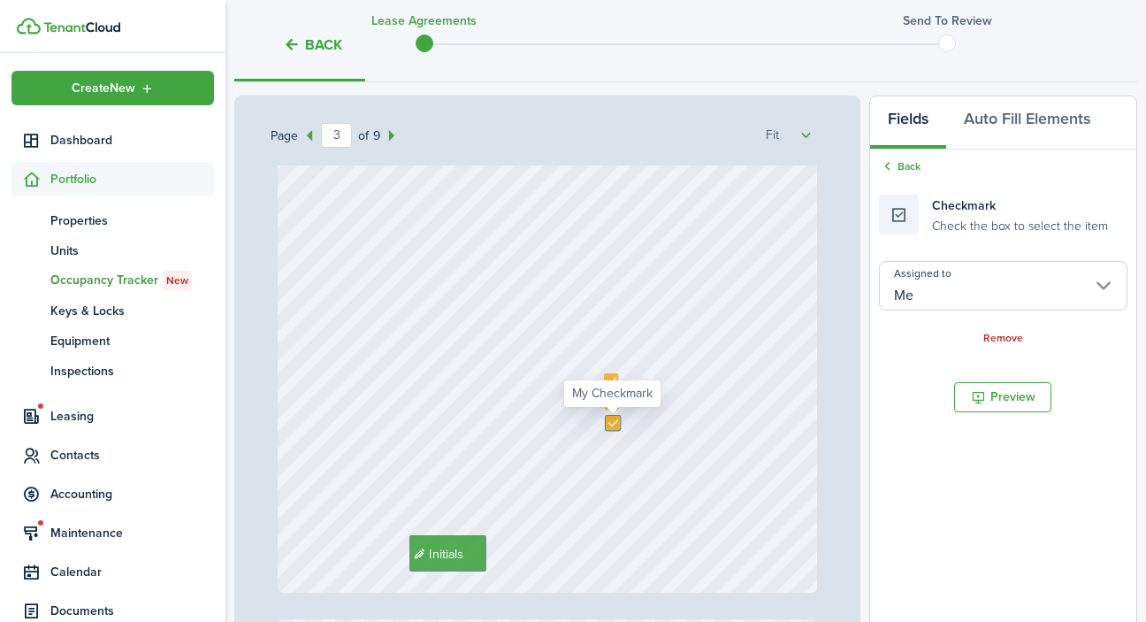
checkbox input "true"
click at [617, 464] on div "Initials" at bounding box center [548, 235] width 540 height 716
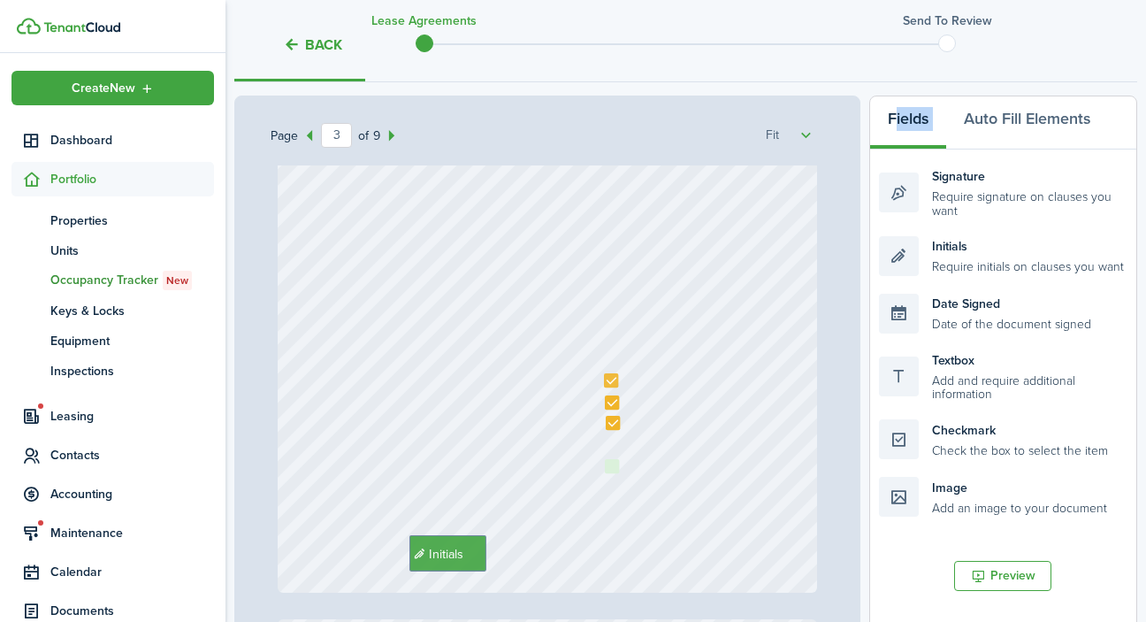
drag, startPoint x: 906, startPoint y: 446, endPoint x: 632, endPoint y: 488, distance: 277.4
click at [632, 488] on div "Page 3 of 9 50% 75% 100% 150% 200% Fit [PHONE_NUMBER] [PERSON_NAME] Initials [P…" at bounding box center [685, 462] width 903 height 734
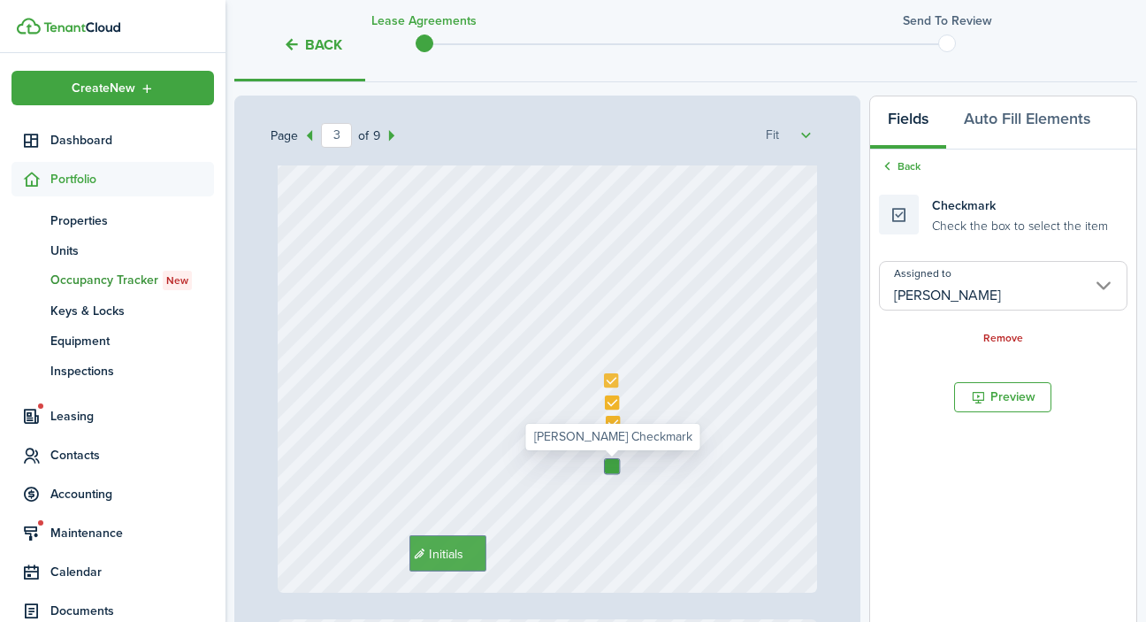
click at [931, 293] on input "[PERSON_NAME]" at bounding box center [1003, 286] width 248 height 50
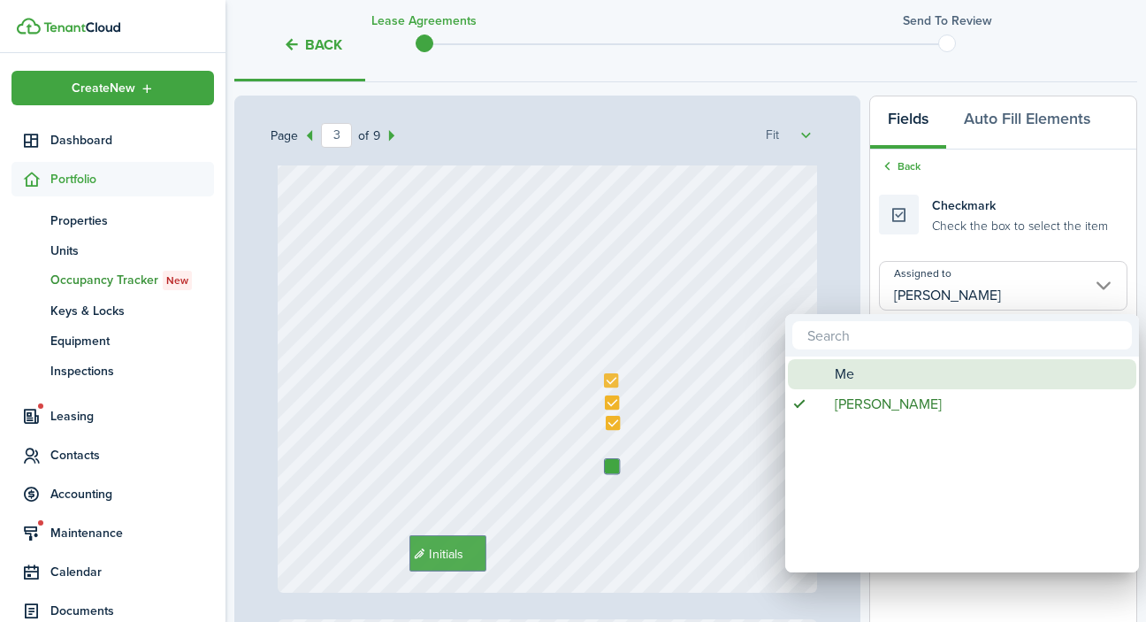
click at [904, 378] on div "Me" at bounding box center [969, 374] width 313 height 30
type input "Me"
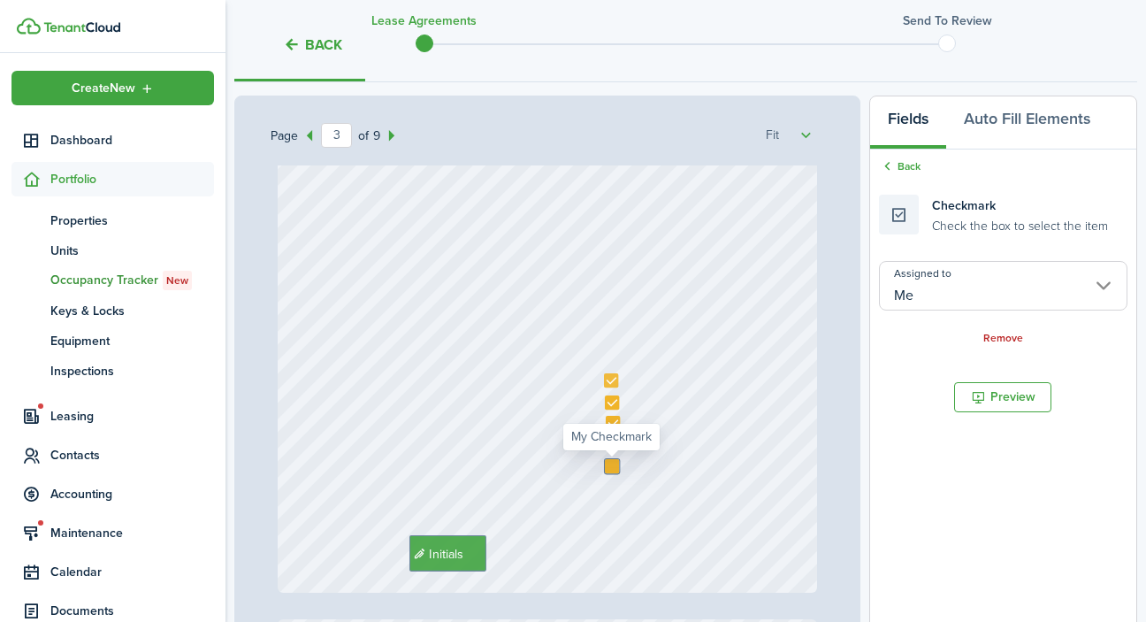
click at [612, 466] on div at bounding box center [612, 466] width 14 height 14
checkbox input "true"
click at [623, 500] on div "Initials" at bounding box center [548, 235] width 540 height 716
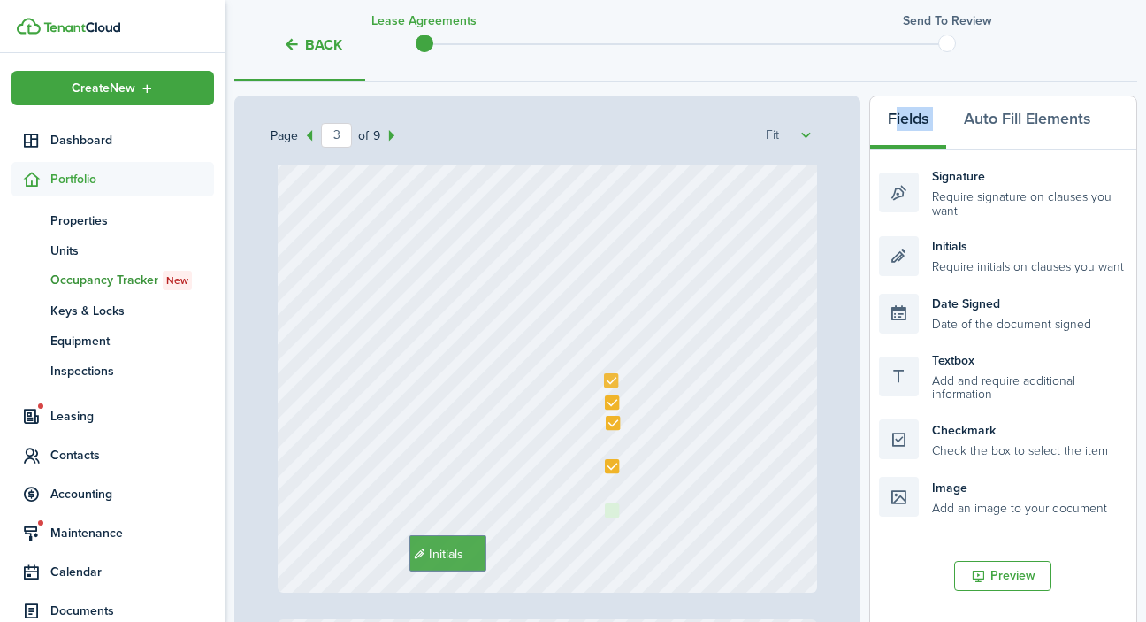
drag, startPoint x: 962, startPoint y: 434, endPoint x: 688, endPoint y: 521, distance: 287.5
click at [688, 521] on div "Page 3 of 9 50% 75% 100% 150% 200% Fit [PHONE_NUMBER] [PERSON_NAME] Initials [P…" at bounding box center [685, 462] width 903 height 734
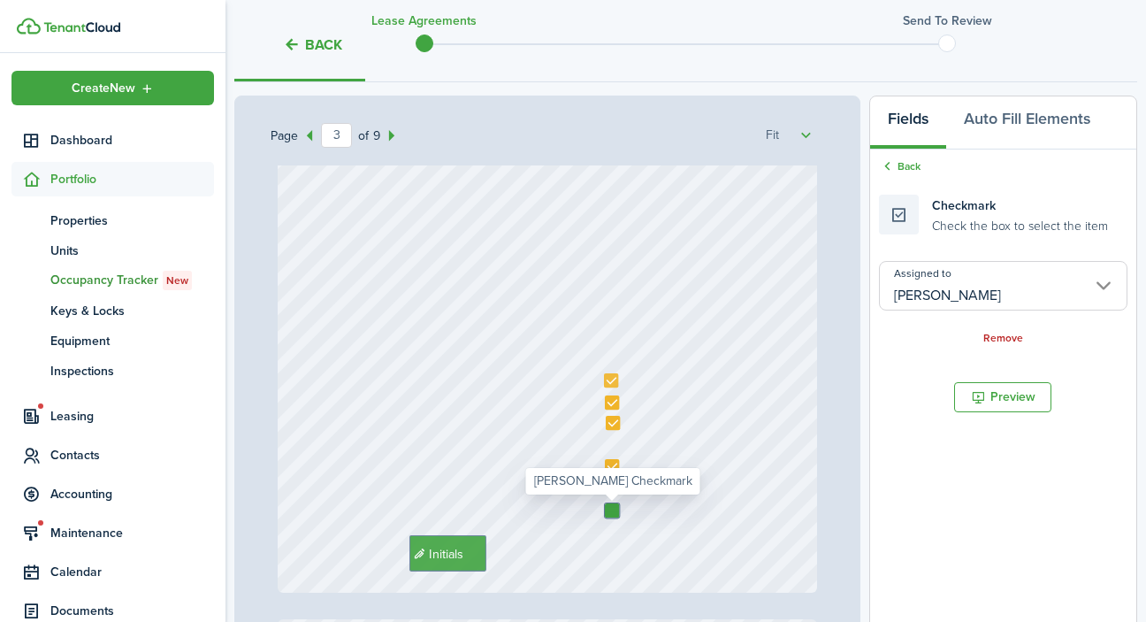
click at [995, 287] on input "[PERSON_NAME]" at bounding box center [1003, 286] width 248 height 50
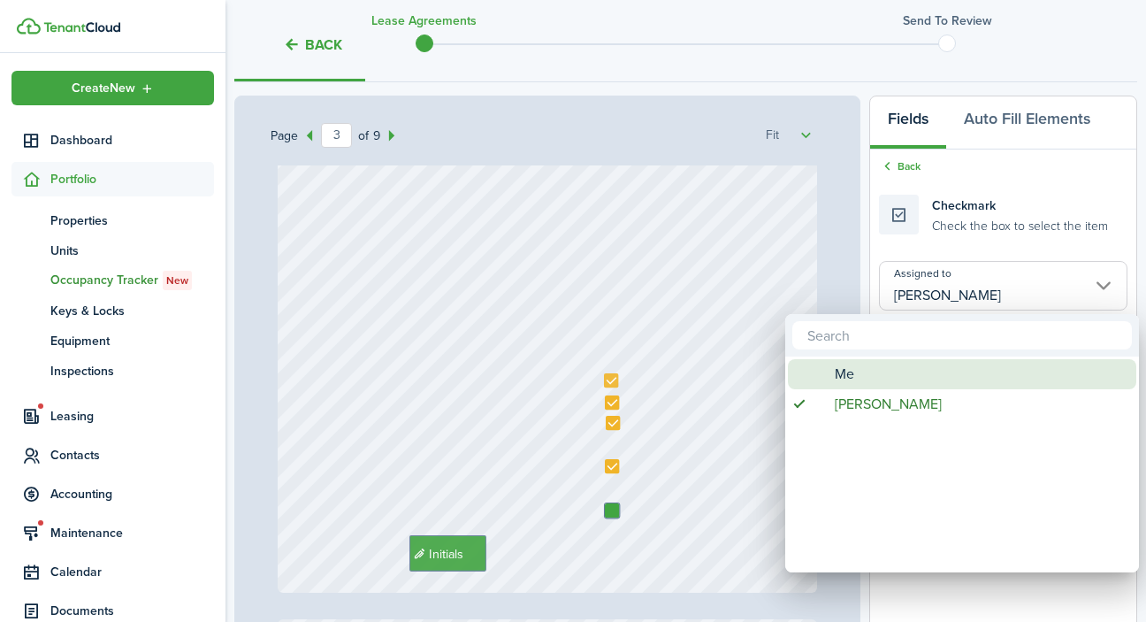
click at [919, 370] on div "Me" at bounding box center [969, 374] width 313 height 30
type input "Me"
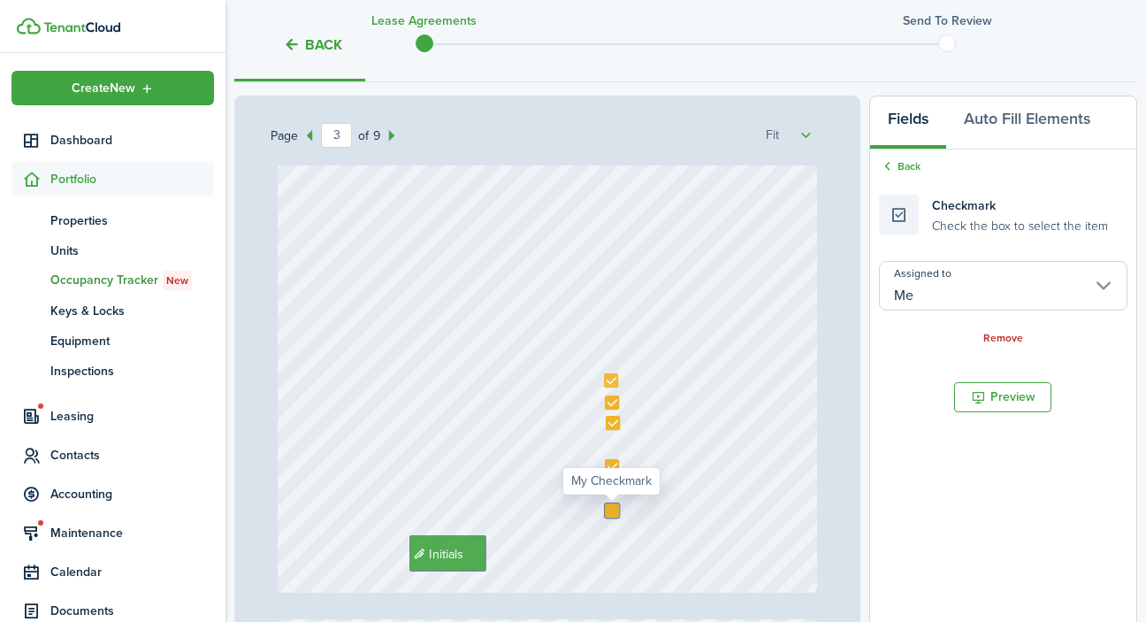
click at [615, 508] on div at bounding box center [612, 510] width 14 height 14
checkbox input "true"
click at [675, 553] on div "Initials" at bounding box center [548, 235] width 540 height 716
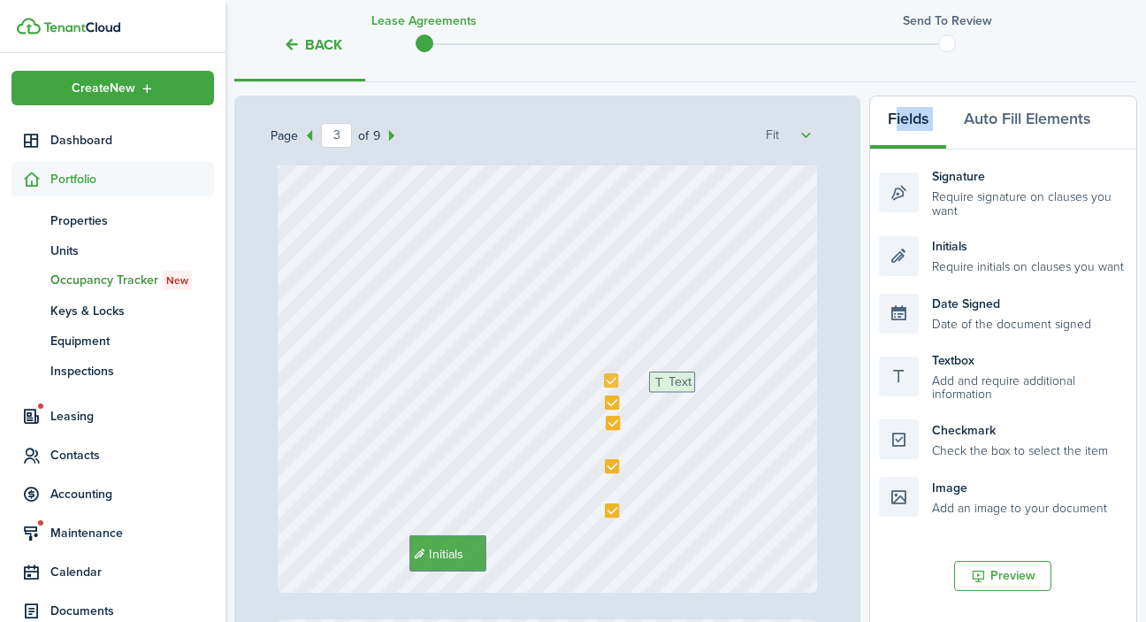
drag, startPoint x: 946, startPoint y: 376, endPoint x: 716, endPoint y: 398, distance: 230.9
click at [716, 398] on div "Page 3 of 9 50% 75% 100% 150% 200% Fit [PHONE_NUMBER] [PERSON_NAME] Initials [P…" at bounding box center [685, 462] width 903 height 734
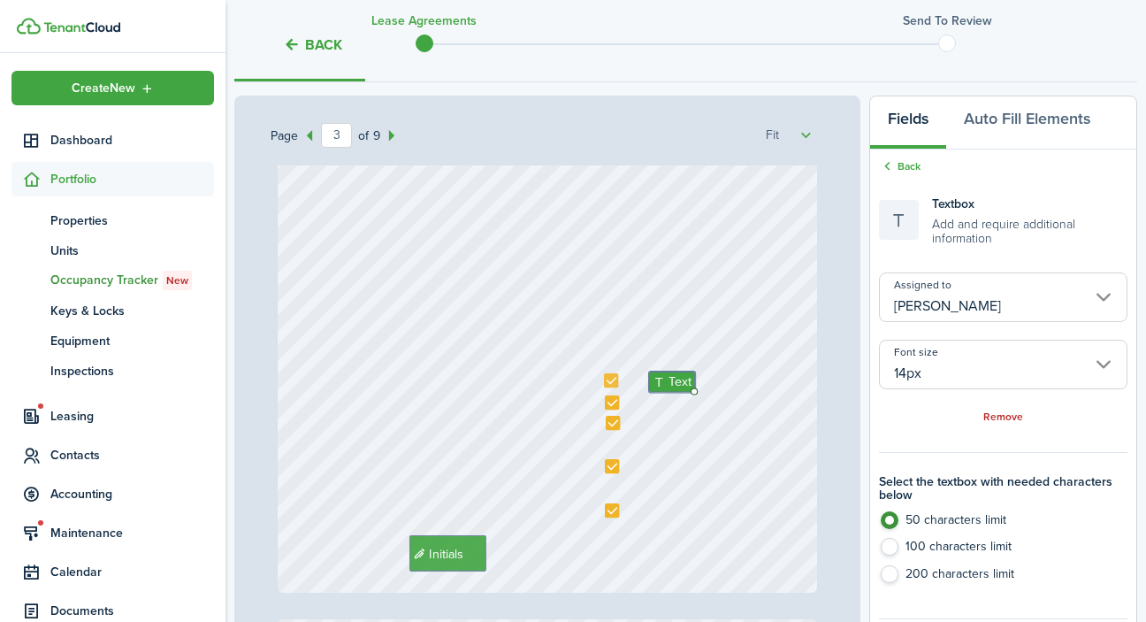
click at [946, 297] on input "[PERSON_NAME]" at bounding box center [1003, 297] width 248 height 50
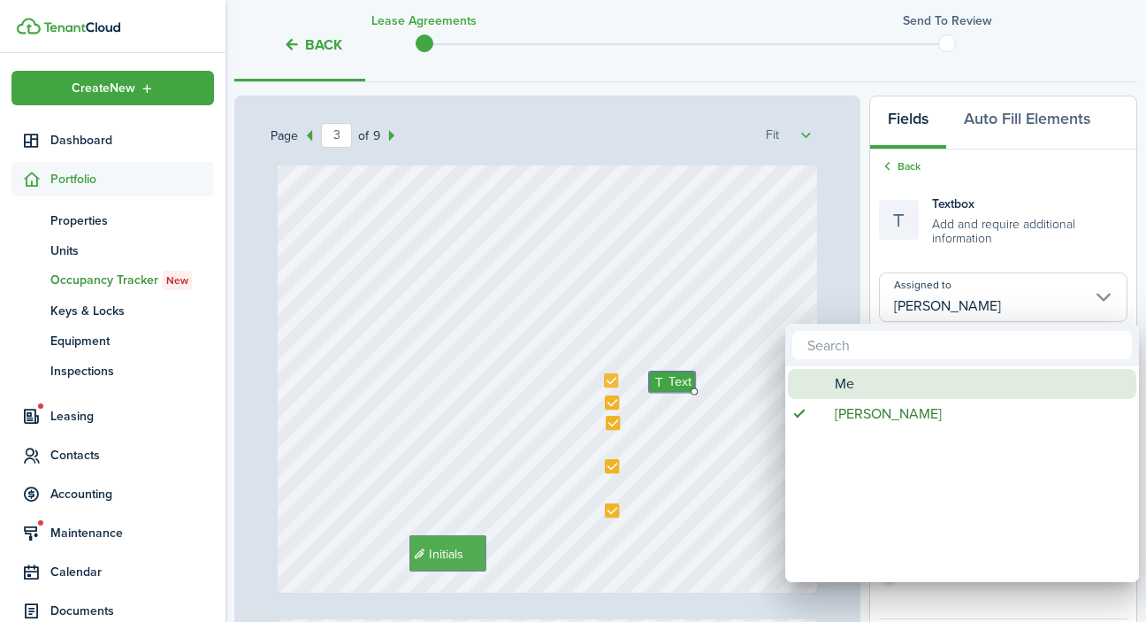
click at [913, 392] on div "Me" at bounding box center [969, 384] width 313 height 30
type input "Me"
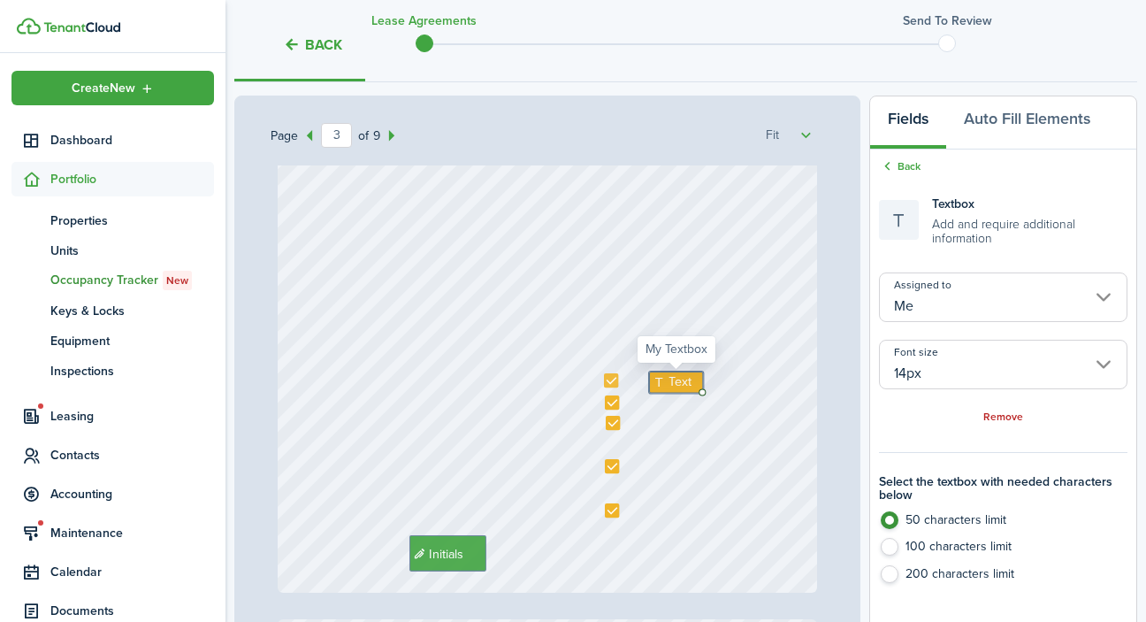
click at [677, 382] on span "Text" at bounding box center [679, 382] width 23 height 19
click at [682, 431] on div "Initials Text" at bounding box center [548, 235] width 540 height 716
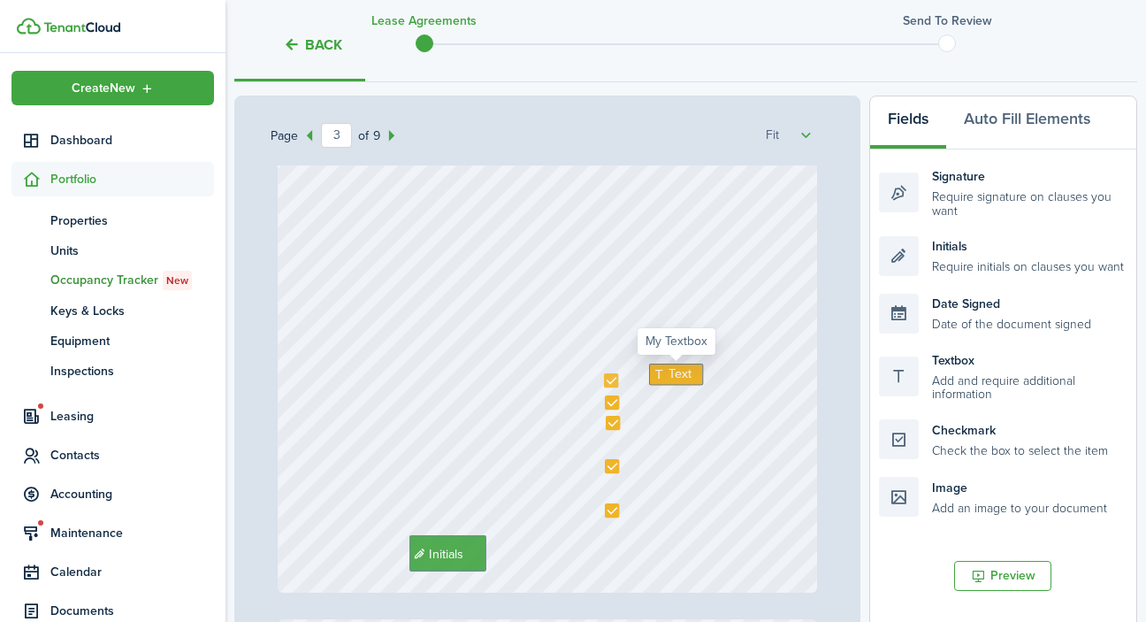
click at [666, 373] on icon at bounding box center [661, 374] width 16 height 12
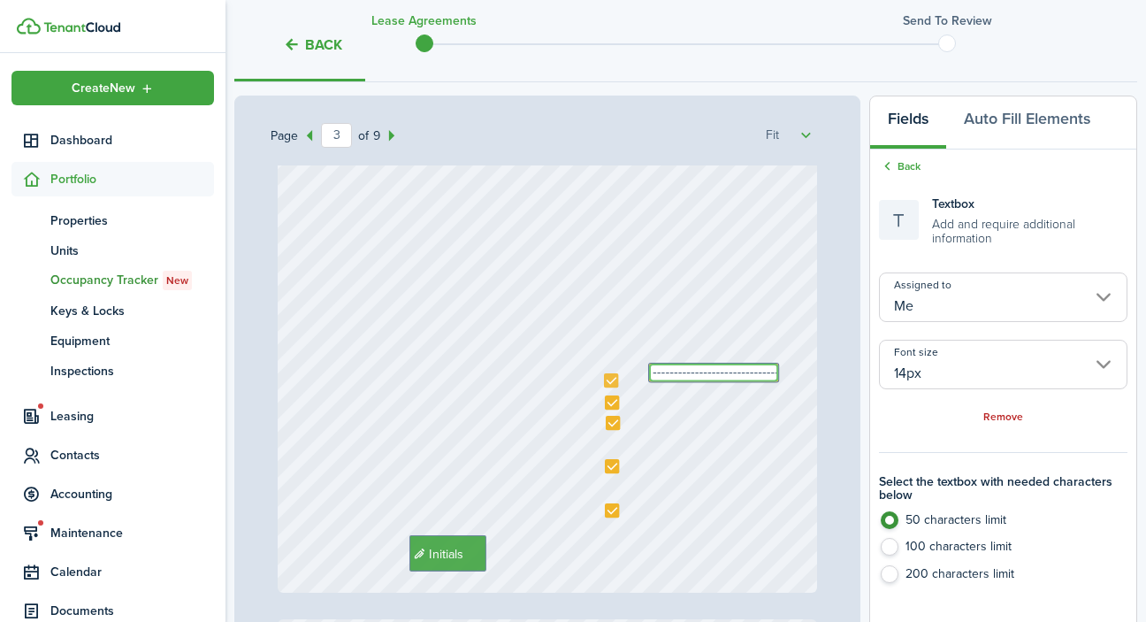
type textarea "--------------------------------"
click at [711, 429] on div "Initials Text --------------------------------" at bounding box center [548, 235] width 540 height 716
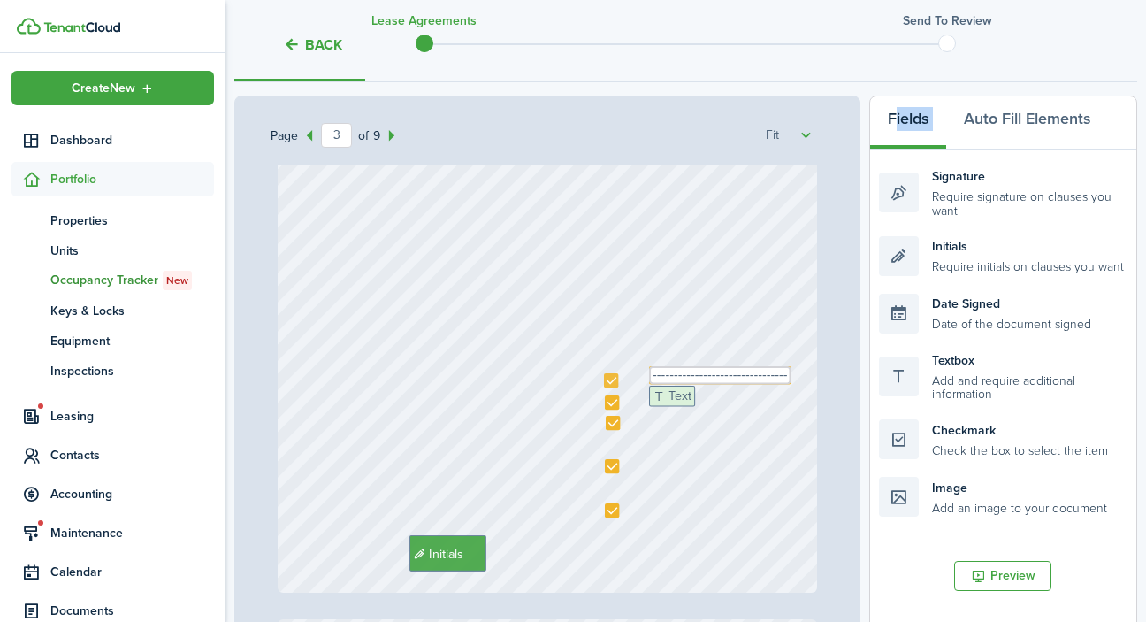
drag, startPoint x: 913, startPoint y: 396, endPoint x: 683, endPoint y: 432, distance: 232.7
click at [683, 432] on div "Page 3 of 9 50% 75% 100% 150% 200% Fit [PHONE_NUMBER] [PERSON_NAME] Initials [P…" at bounding box center [685, 462] width 903 height 734
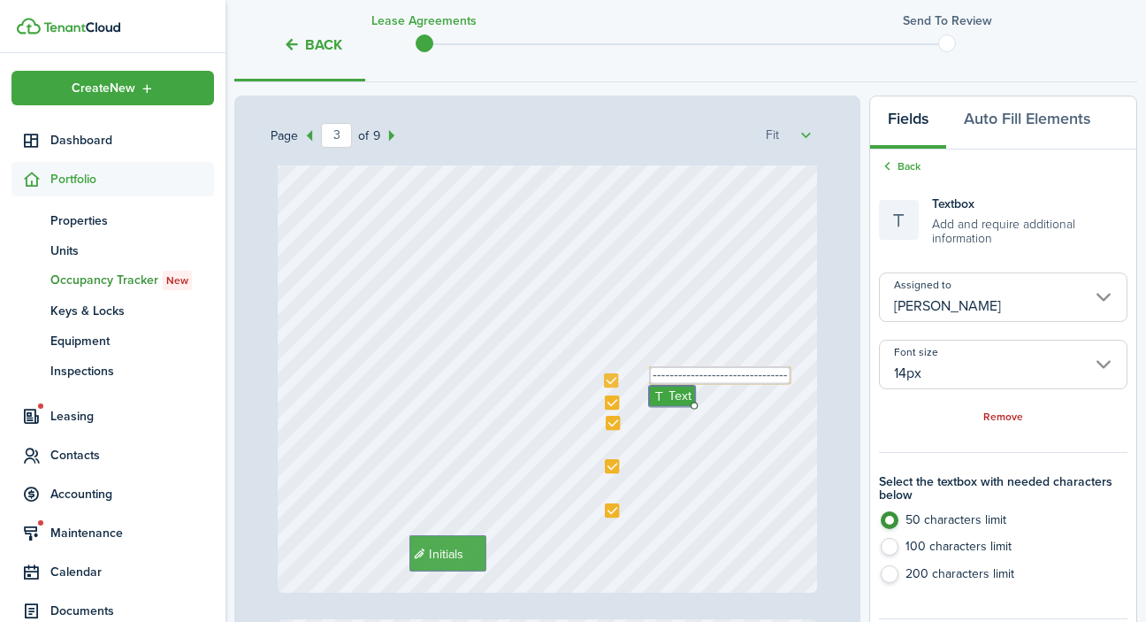
click at [966, 302] on input "[PERSON_NAME]" at bounding box center [1003, 297] width 248 height 50
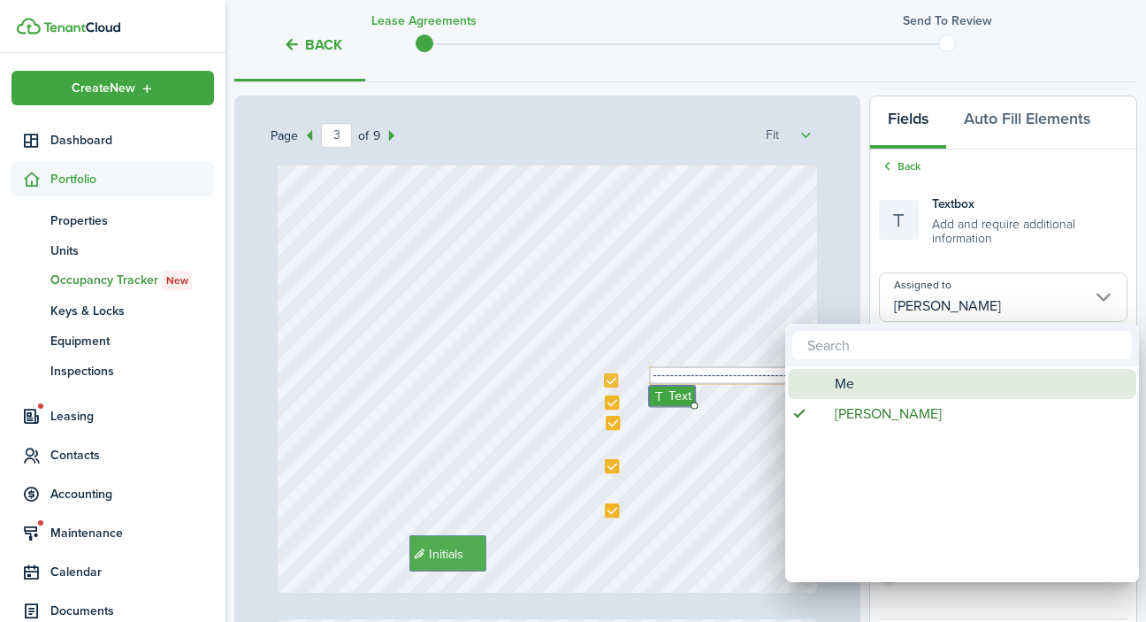
click at [939, 382] on div "Me" at bounding box center [969, 384] width 313 height 30
type input "Me"
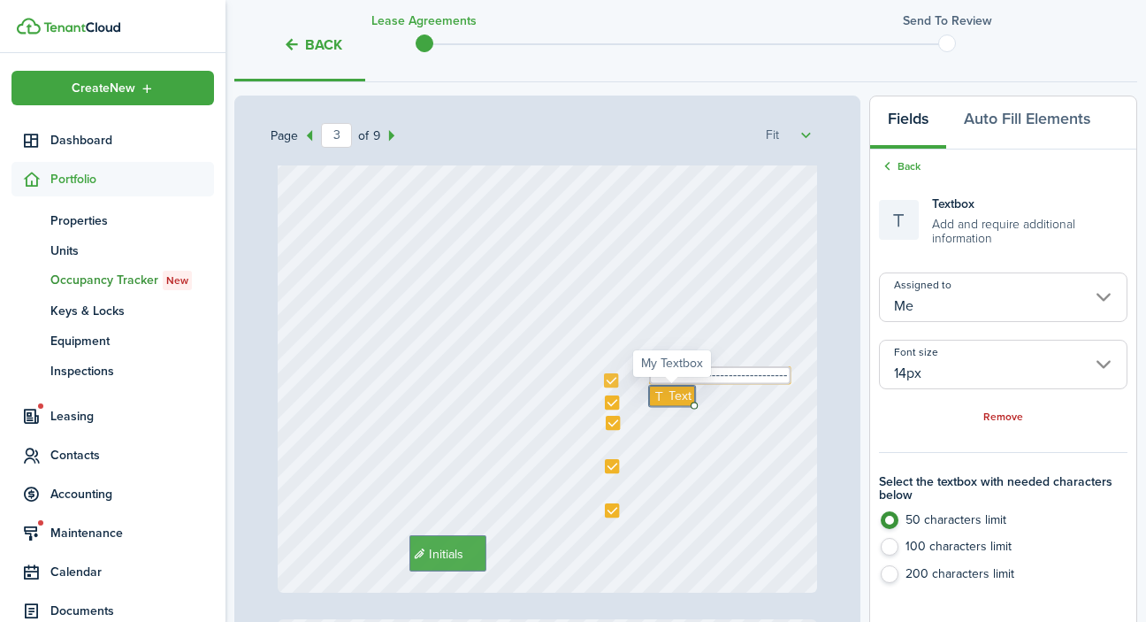
click at [673, 398] on span "Text" at bounding box center [679, 395] width 23 height 19
type textarea "-------------------------------"
click at [702, 454] on div "Initials Text -------------------------------- Text ---------------------------…" at bounding box center [548, 235] width 540 height 716
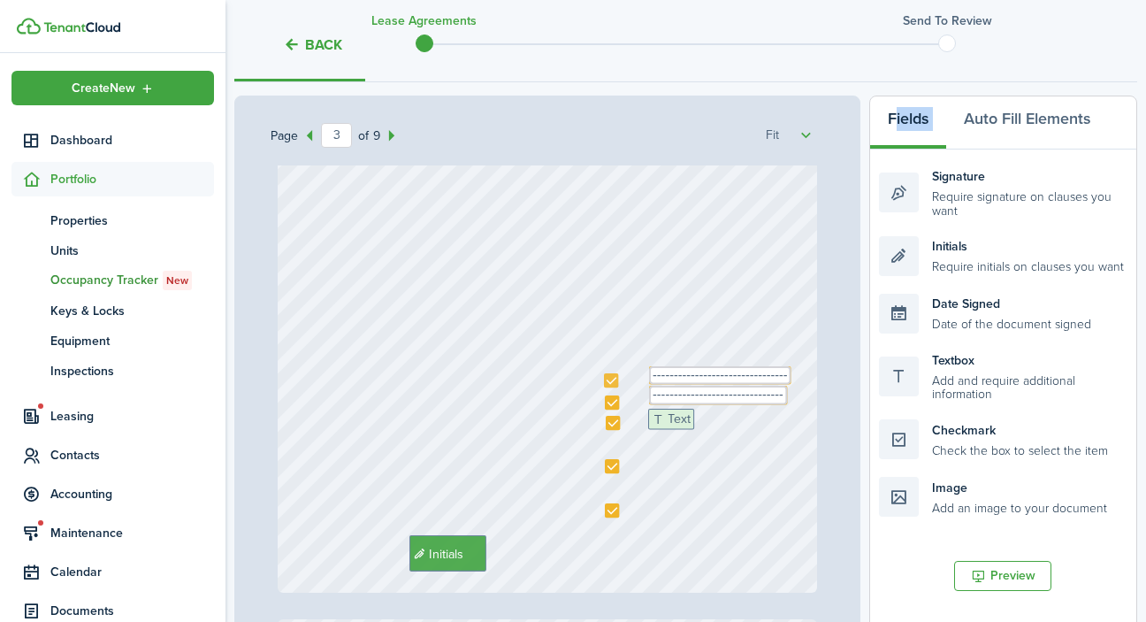
drag, startPoint x: 939, startPoint y: 369, endPoint x: 708, endPoint y: 428, distance: 238.3
click at [708, 428] on div "Page 3 of 9 50% 75% 100% 150% 200% Fit [PHONE_NUMBER] [PERSON_NAME] Initials [P…" at bounding box center [685, 462] width 903 height 734
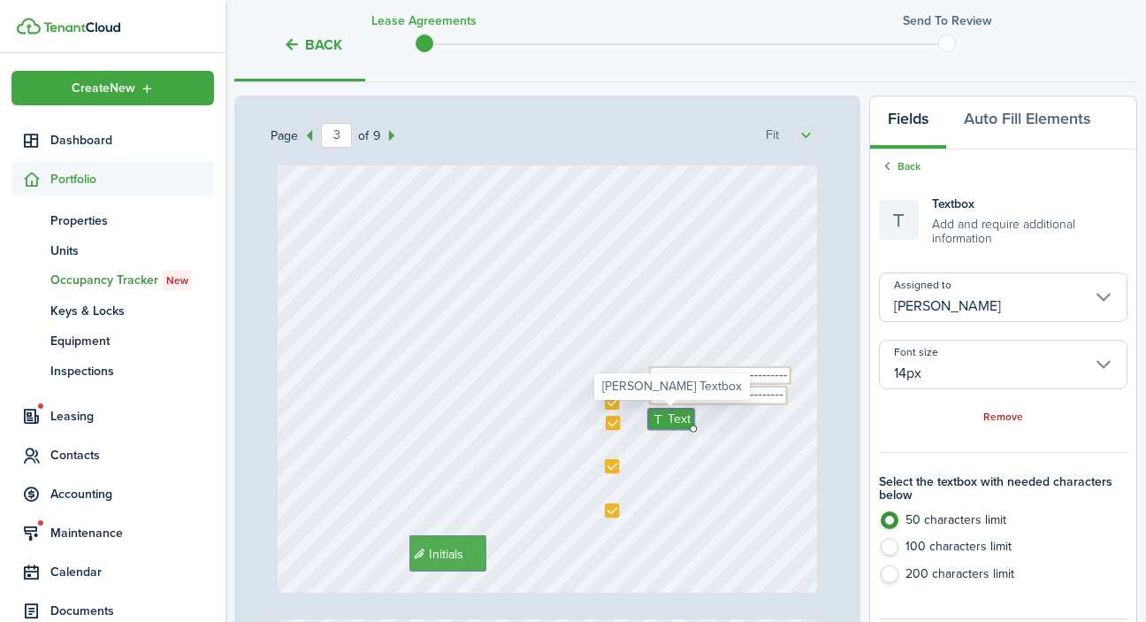
click at [969, 297] on input "[PERSON_NAME]" at bounding box center [1003, 297] width 248 height 50
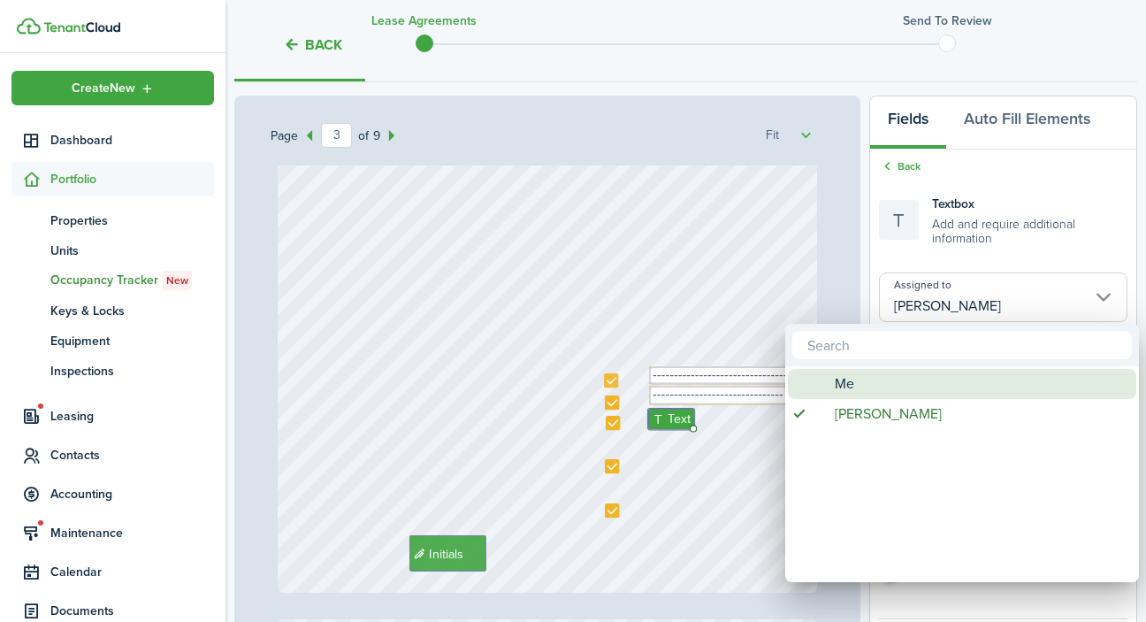
click at [916, 378] on div "Me" at bounding box center [969, 384] width 313 height 30
type input "Me"
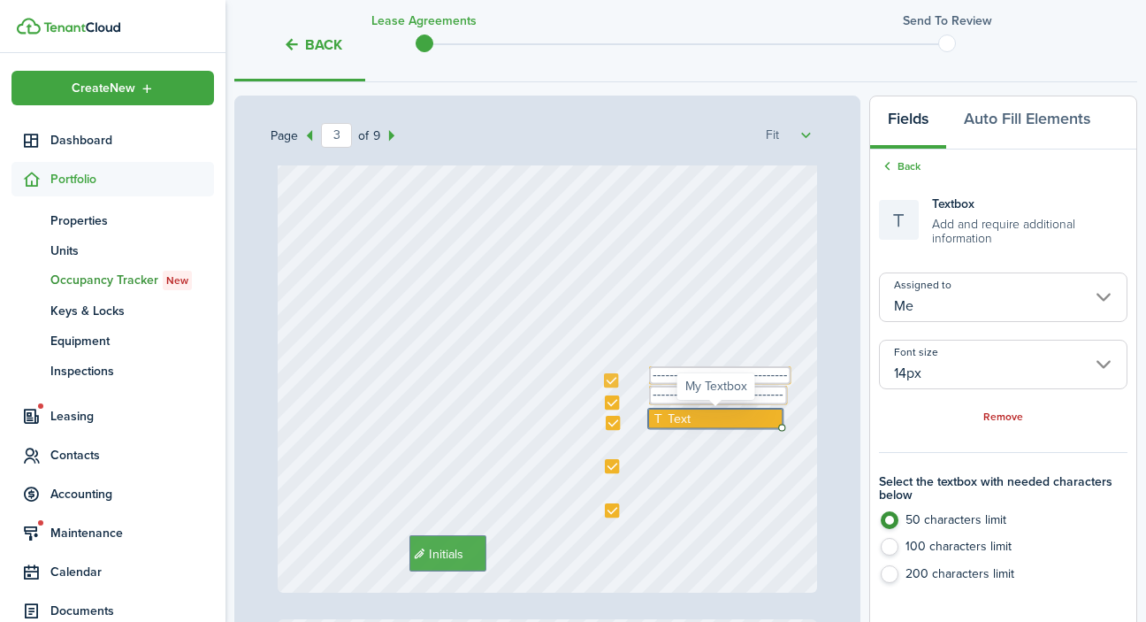
drag, startPoint x: 691, startPoint y: 428, endPoint x: 778, endPoint y: 421, distance: 86.9
click at [778, 421] on div "Text" at bounding box center [715, 417] width 135 height 19
click at [681, 421] on span "Text" at bounding box center [679, 418] width 23 height 19
type textarea "-------------------------------"
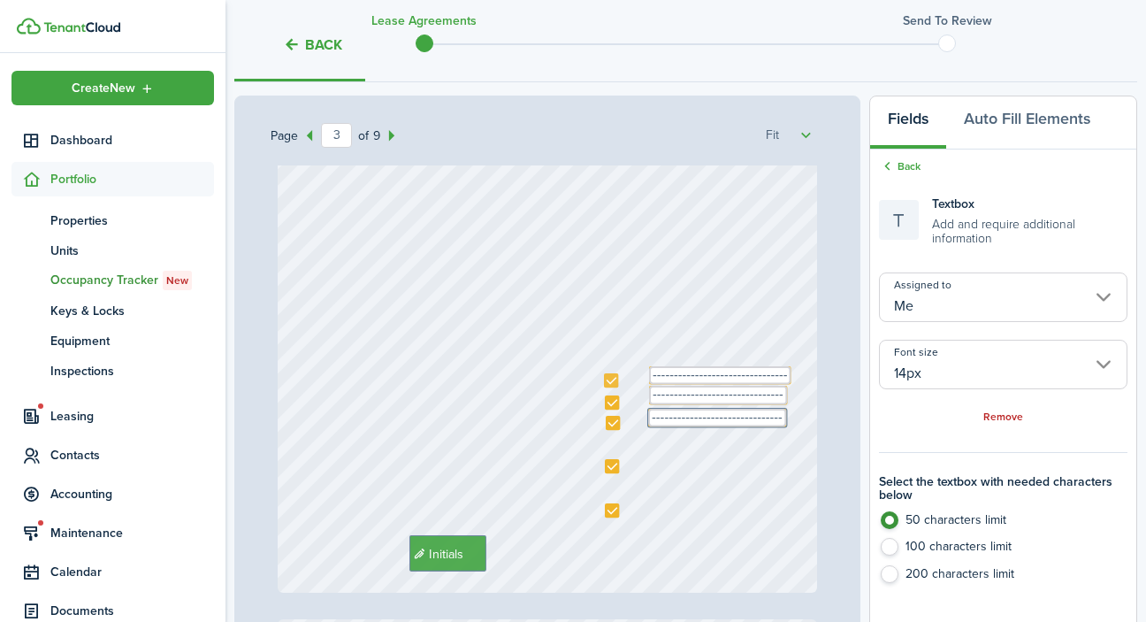
click at [686, 474] on div "Initials Text -------------------------------- Text ---------------------------…" at bounding box center [548, 235] width 540 height 716
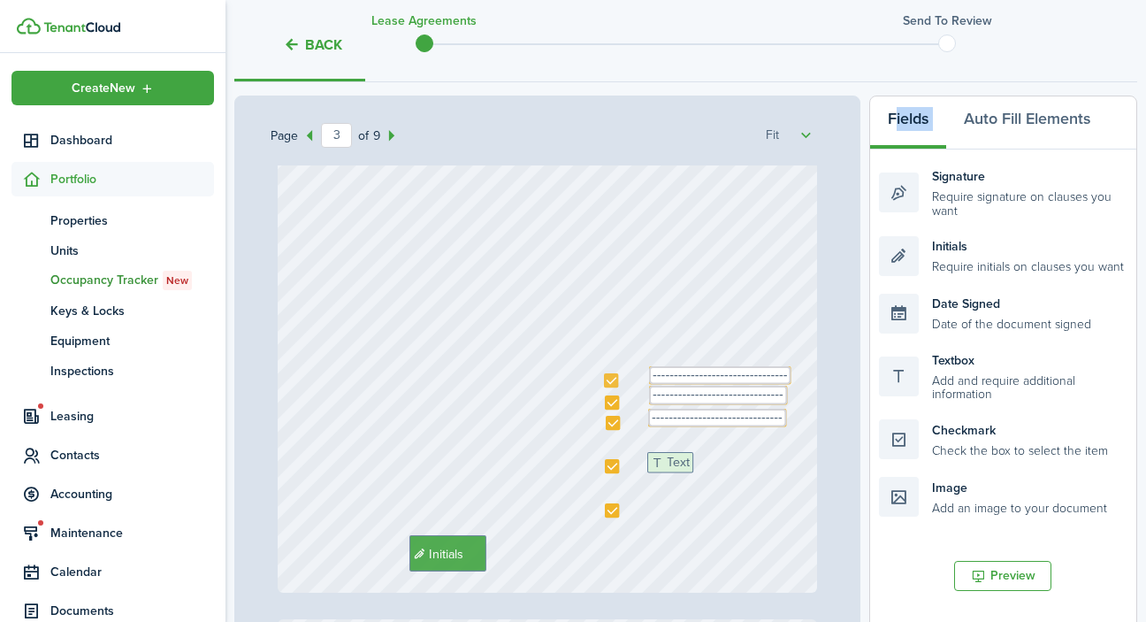
drag, startPoint x: 908, startPoint y: 377, endPoint x: 676, endPoint y: 479, distance: 253.3
click at [676, 479] on div "Page 3 of 9 50% 75% 100% 150% 200% Fit [PHONE_NUMBER] [PERSON_NAME] Initials [P…" at bounding box center [685, 462] width 903 height 734
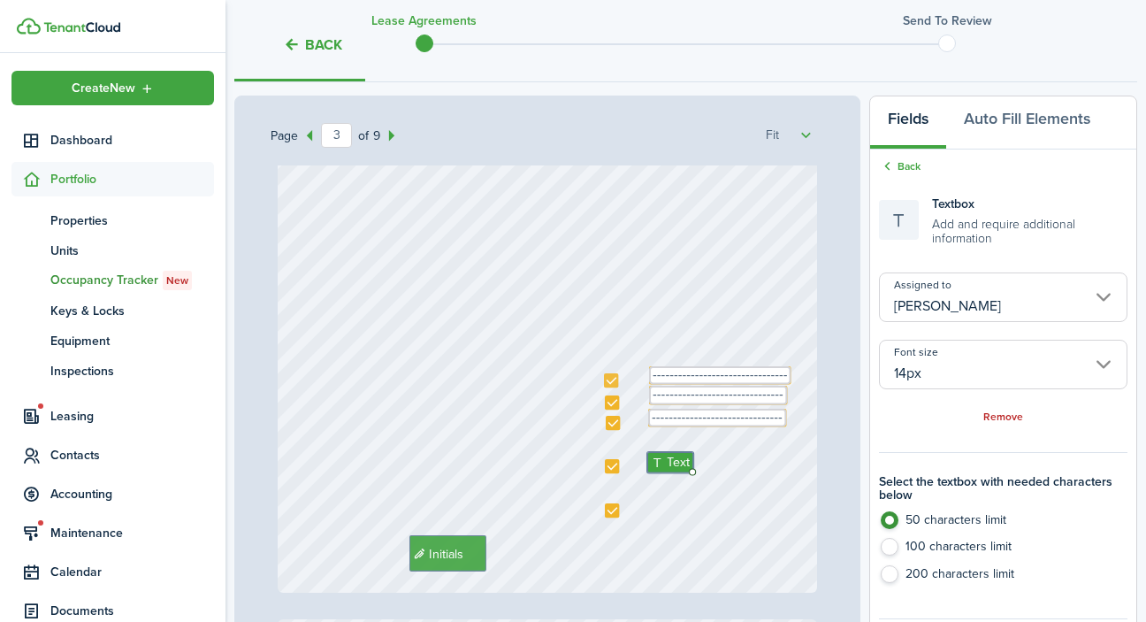
click at [965, 292] on input "[PERSON_NAME]" at bounding box center [1003, 297] width 248 height 50
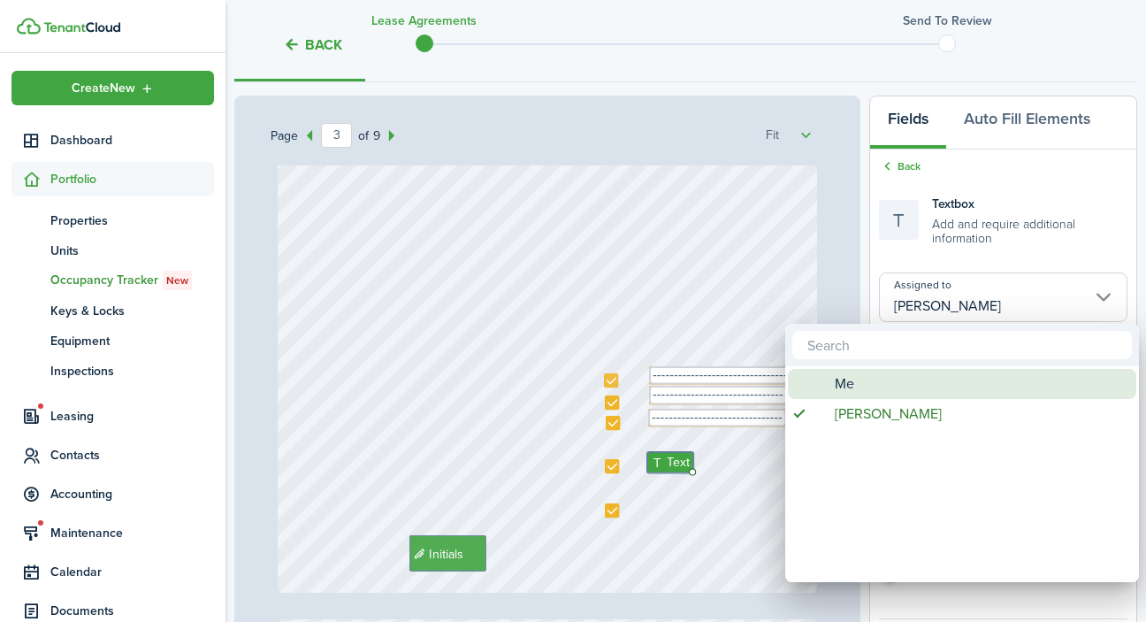
click at [905, 388] on div "Me" at bounding box center [969, 384] width 313 height 30
type input "Me"
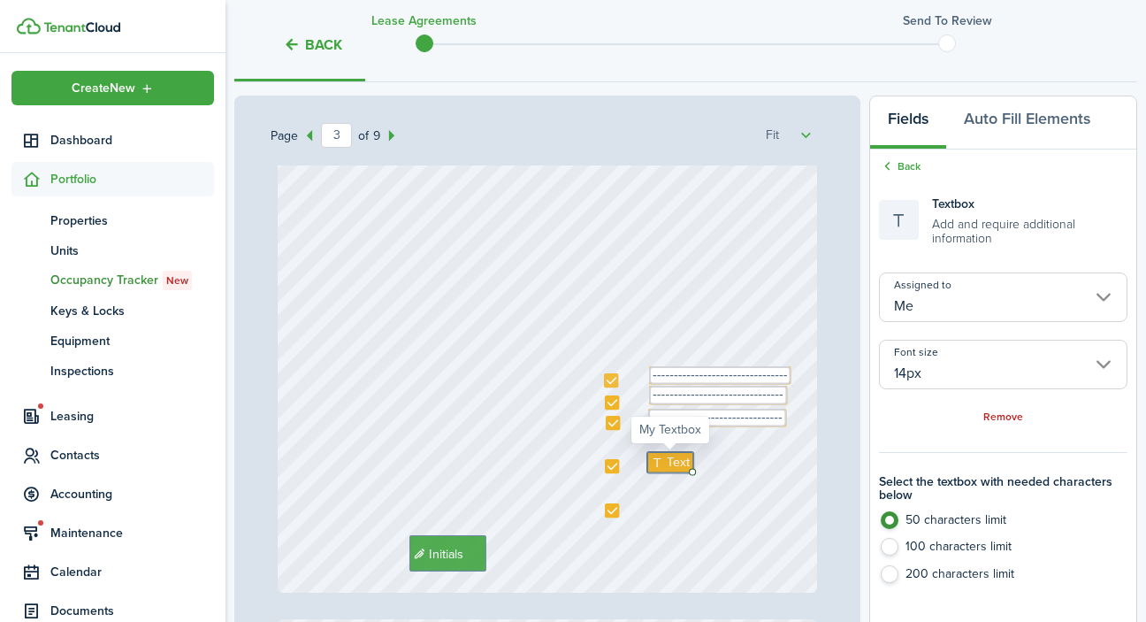
click at [678, 463] on span "Text" at bounding box center [678, 462] width 23 height 19
paste textarea "Would love to know some of the following questions"
type textarea "Would love to know some of the following questions"
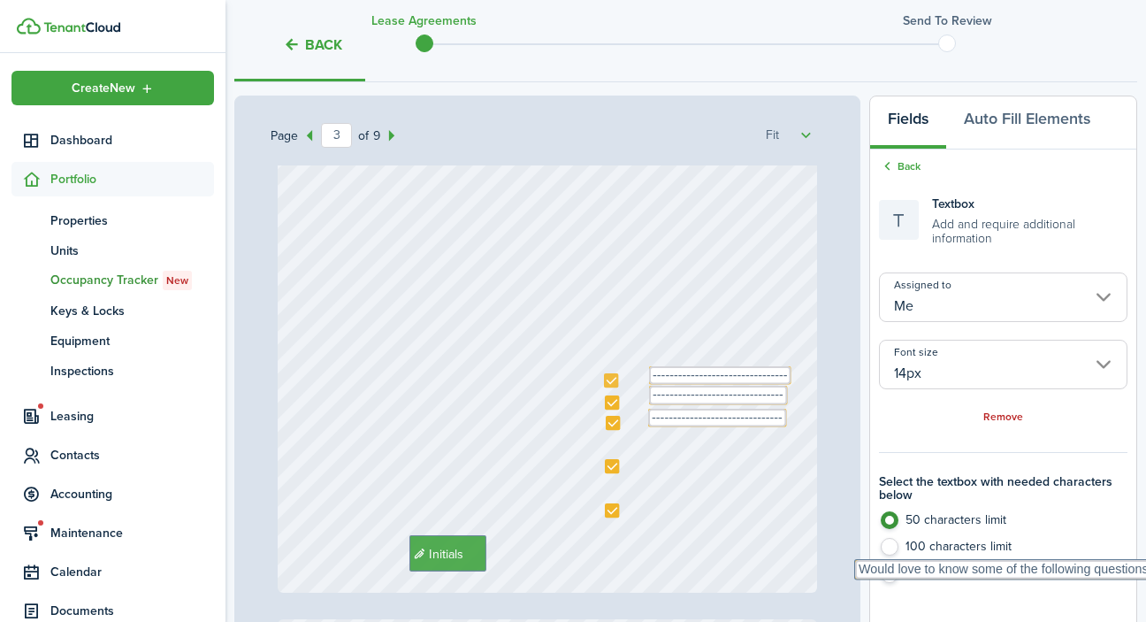
drag, startPoint x: 687, startPoint y: 462, endPoint x: 1030, endPoint y: 581, distance: 362.9
click at [824, 581] on div "[PHONE_NUMBER] [PERSON_NAME] Initials [PERSON_NAME] [DATE] [PERSON_NAME] $2,550…" at bounding box center [547, 474] width 553 height 619
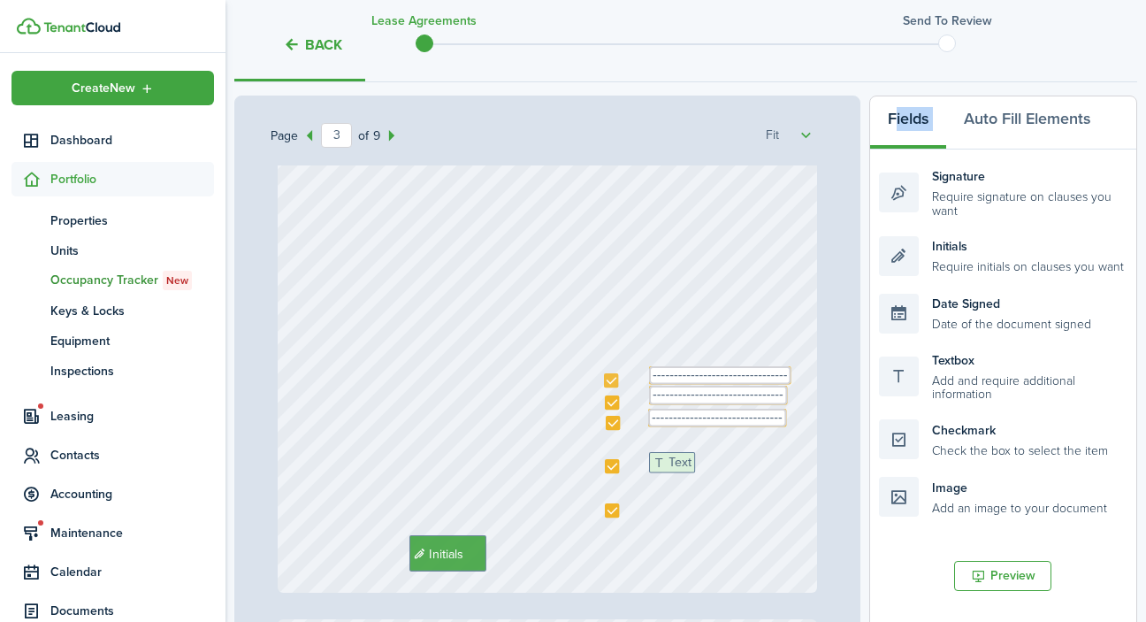
drag, startPoint x: 953, startPoint y: 382, endPoint x: 723, endPoint y: 485, distance: 251.7
click at [723, 485] on div "Page 3 of 9 50% 75% 100% 150% 200% Fit [PHONE_NUMBER] [PERSON_NAME] Initials [P…" at bounding box center [685, 462] width 903 height 734
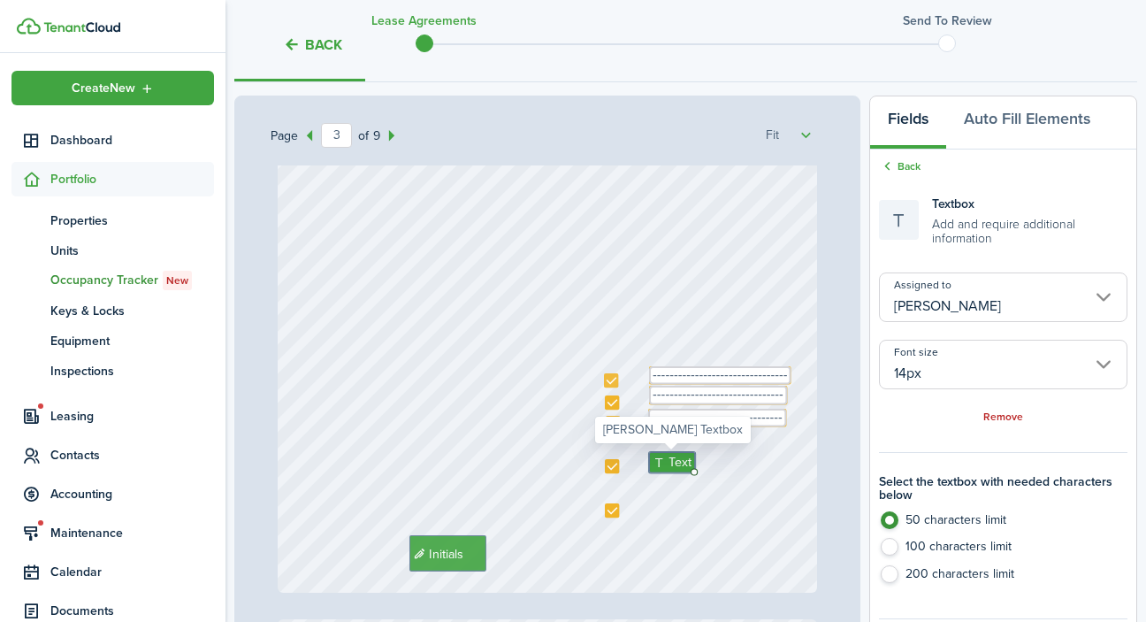
click at [993, 296] on input "[PERSON_NAME]" at bounding box center [1003, 297] width 248 height 50
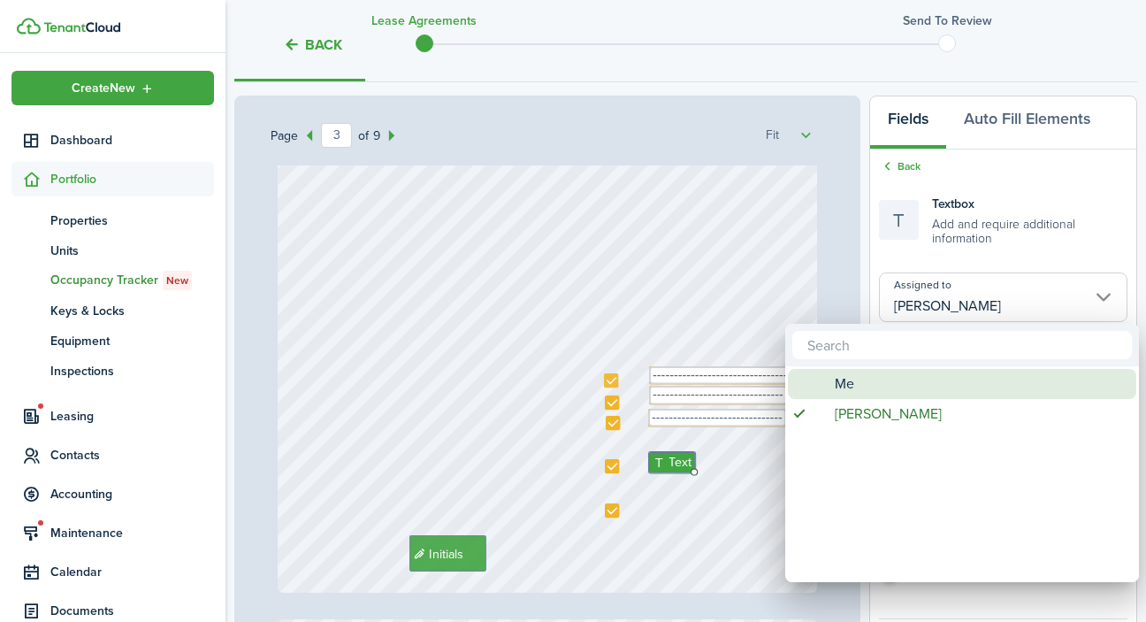
click at [943, 376] on div "Me" at bounding box center [969, 384] width 313 height 30
type input "Me"
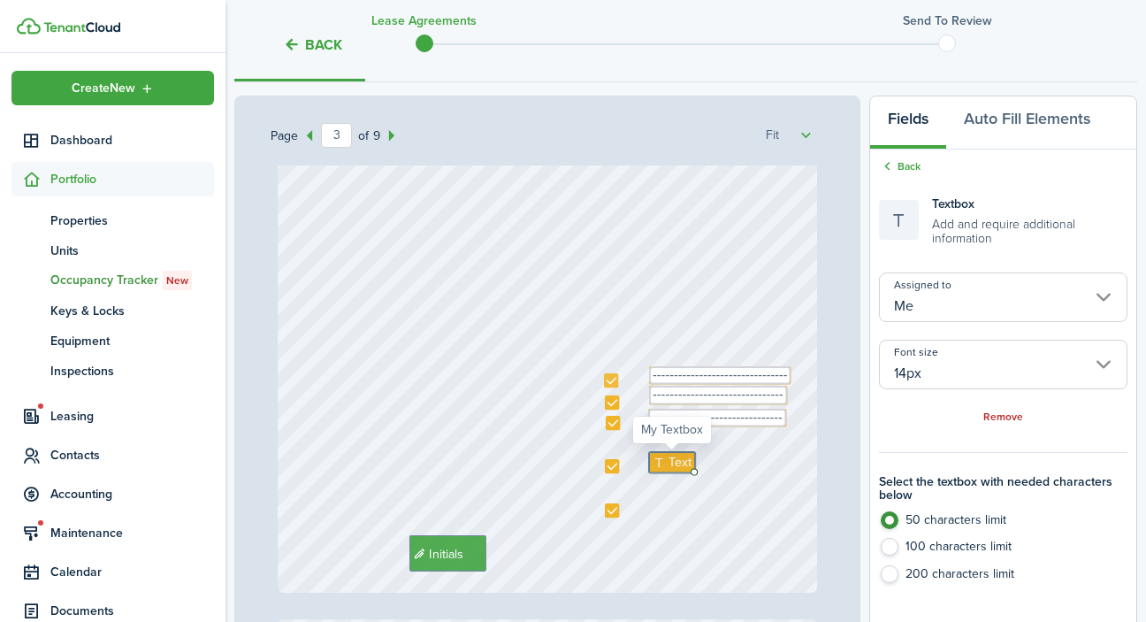
click at [679, 459] on span "Text" at bounding box center [679, 462] width 23 height 19
type textarea "-------------------------------"
click at [641, 561] on div "Initials Text -------------------------------- Text ---------------------------…" at bounding box center [548, 235] width 540 height 716
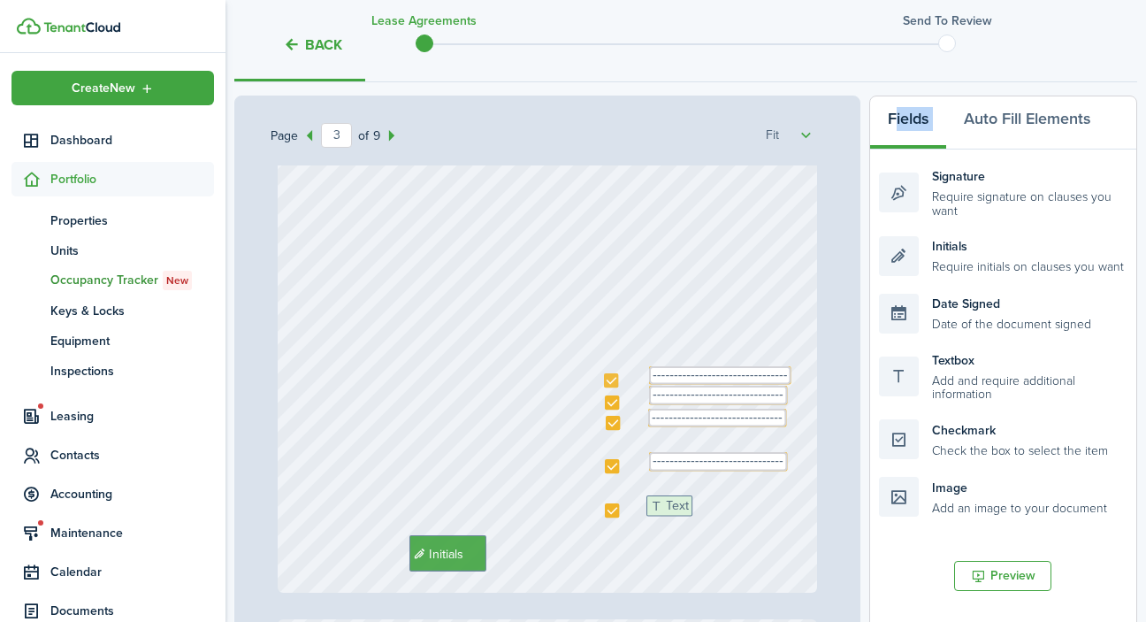
drag, startPoint x: 943, startPoint y: 391, endPoint x: 711, endPoint y: 537, distance: 274.5
click at [711, 537] on div "Page 3 of 9 50% 75% 100% 150% 200% Fit [PHONE_NUMBER] [PERSON_NAME] Initials [P…" at bounding box center [685, 462] width 903 height 734
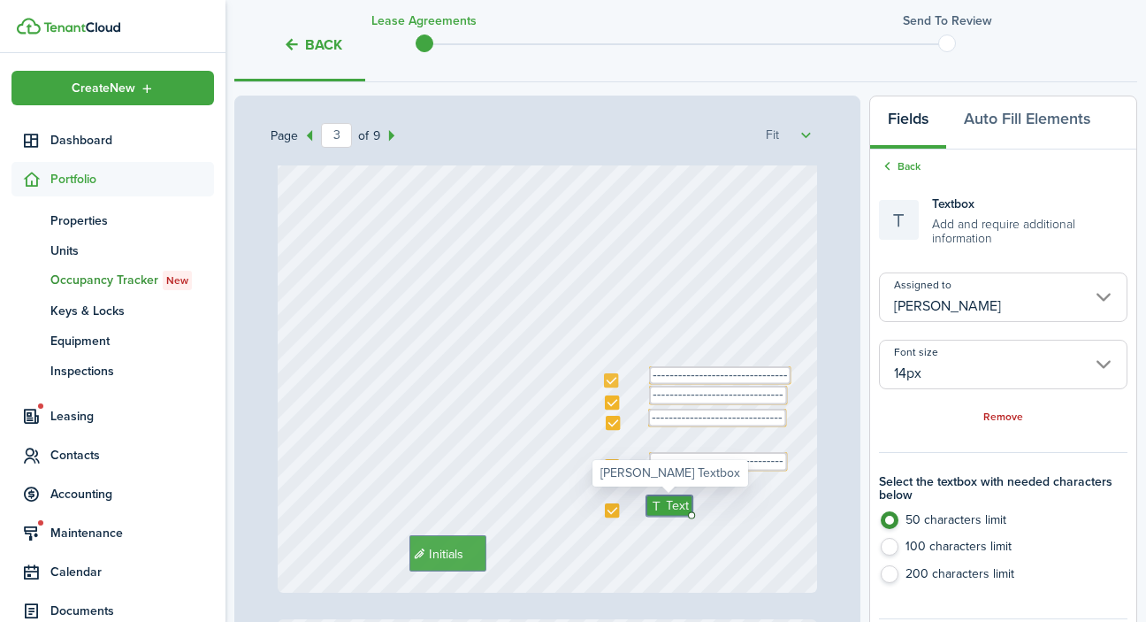
click at [981, 292] on input "[PERSON_NAME]" at bounding box center [1003, 297] width 248 height 50
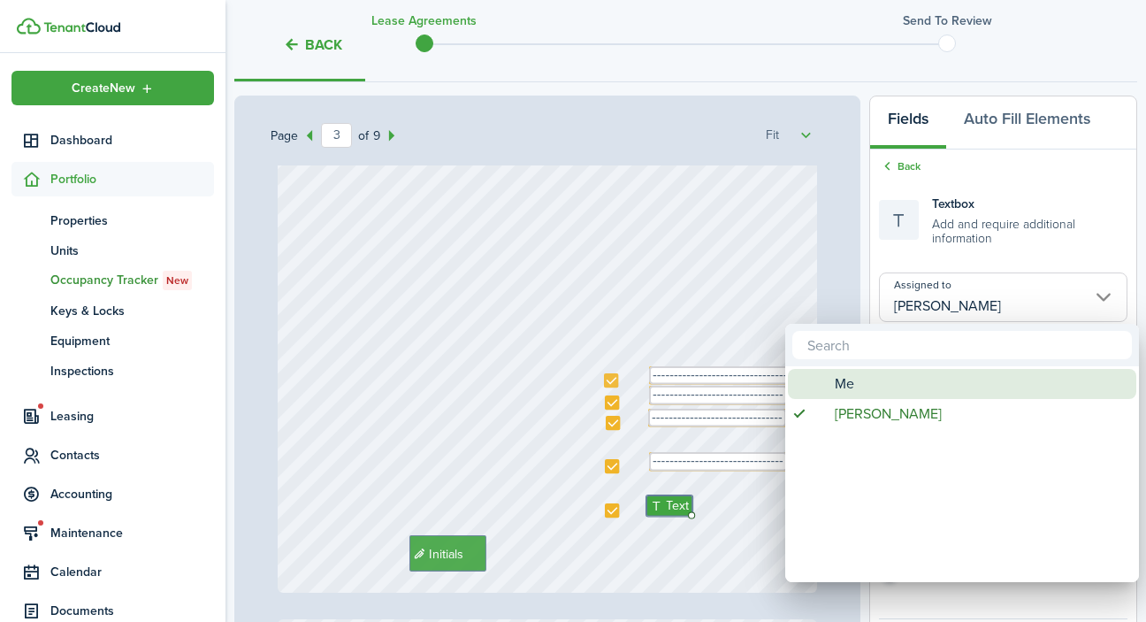
click at [897, 374] on div "Me" at bounding box center [969, 384] width 313 height 30
type input "Me"
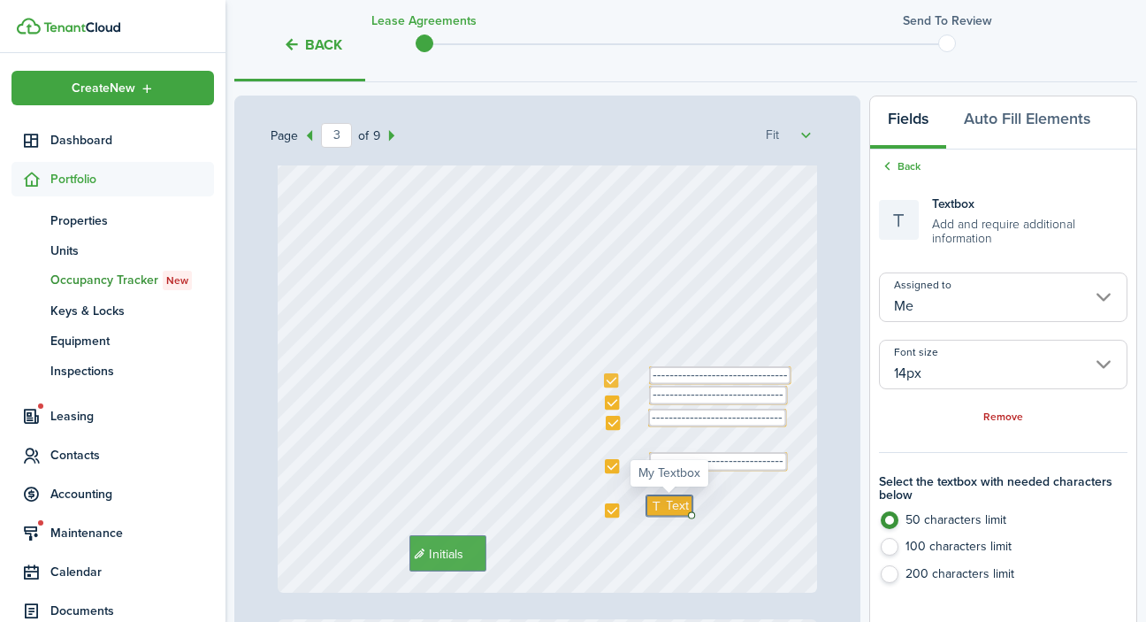
click at [672, 503] on span "Text" at bounding box center [677, 505] width 23 height 19
type textarea "-------------------------------"
click at [832, 446] on div "Page 3 of 9 50% 75% 100% 150% 200% Fit [PHONE_NUMBER] [PERSON_NAME] Initials [P…" at bounding box center [547, 462] width 626 height 734
click at [837, 284] on div "Page 3 of 9 50% 75% 100% 150% 200% Fit [PHONE_NUMBER] [PERSON_NAME] Initials [P…" at bounding box center [547, 462] width 626 height 734
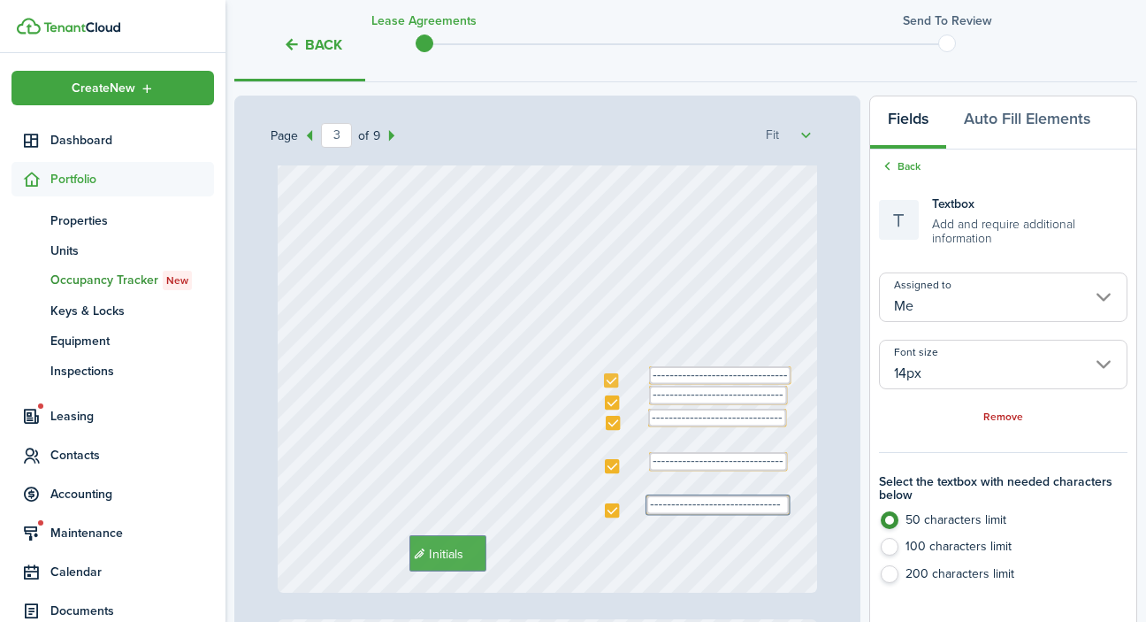
click at [837, 284] on div "Page 3 of 9 50% 75% 100% 150% 200% Fit [PHONE_NUMBER] [PERSON_NAME] Initials [P…" at bounding box center [547, 462] width 626 height 734
click at [770, 289] on div "Initials Text -------------------------------- Text ---------------------------…" at bounding box center [548, 235] width 540 height 716
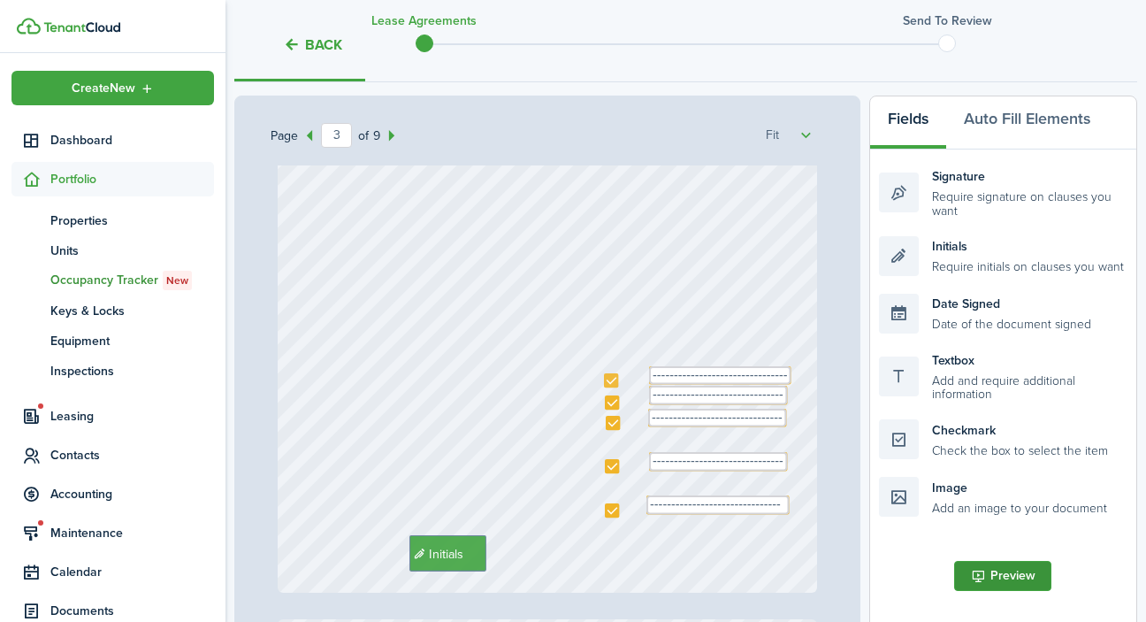
click at [1012, 568] on button "Preview" at bounding box center [1002, 576] width 97 height 30
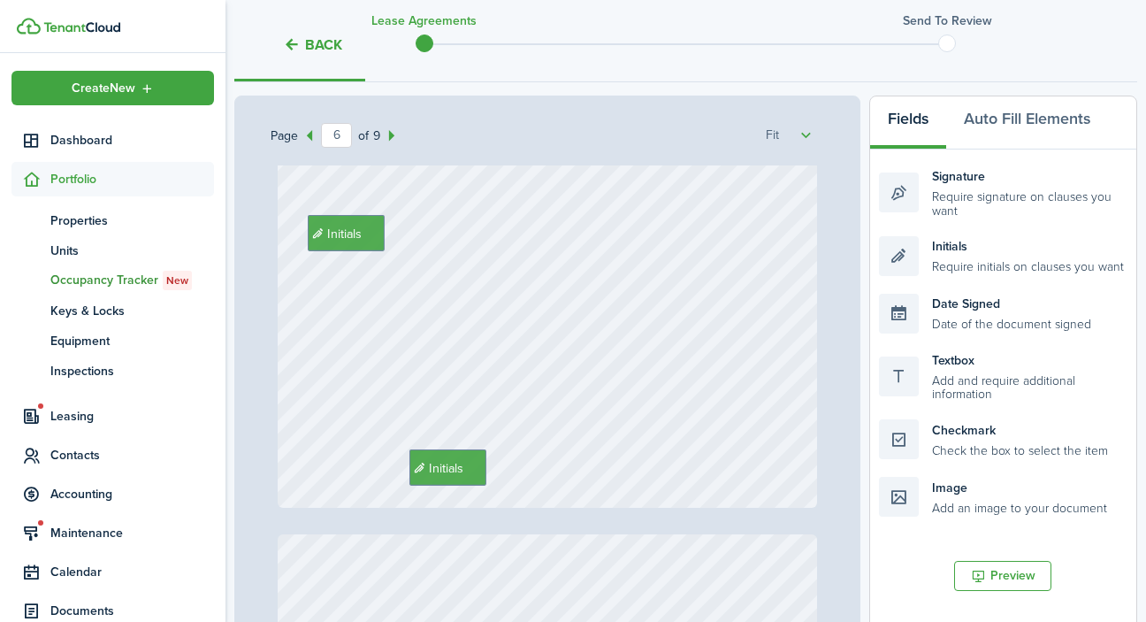
scroll to position [4101, 0]
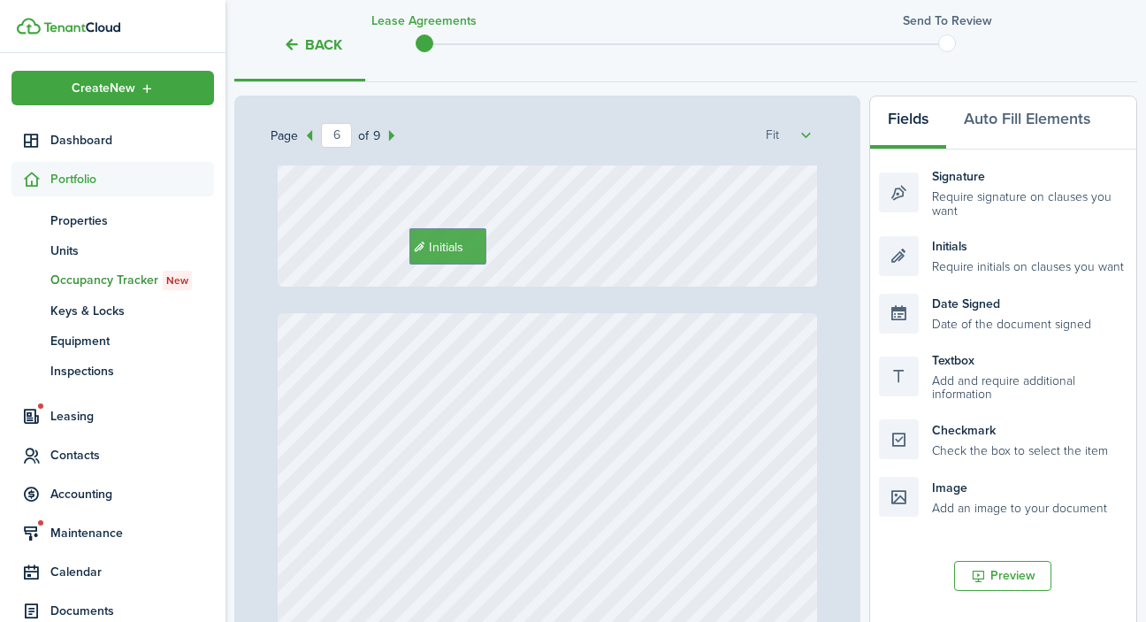
type input "7"
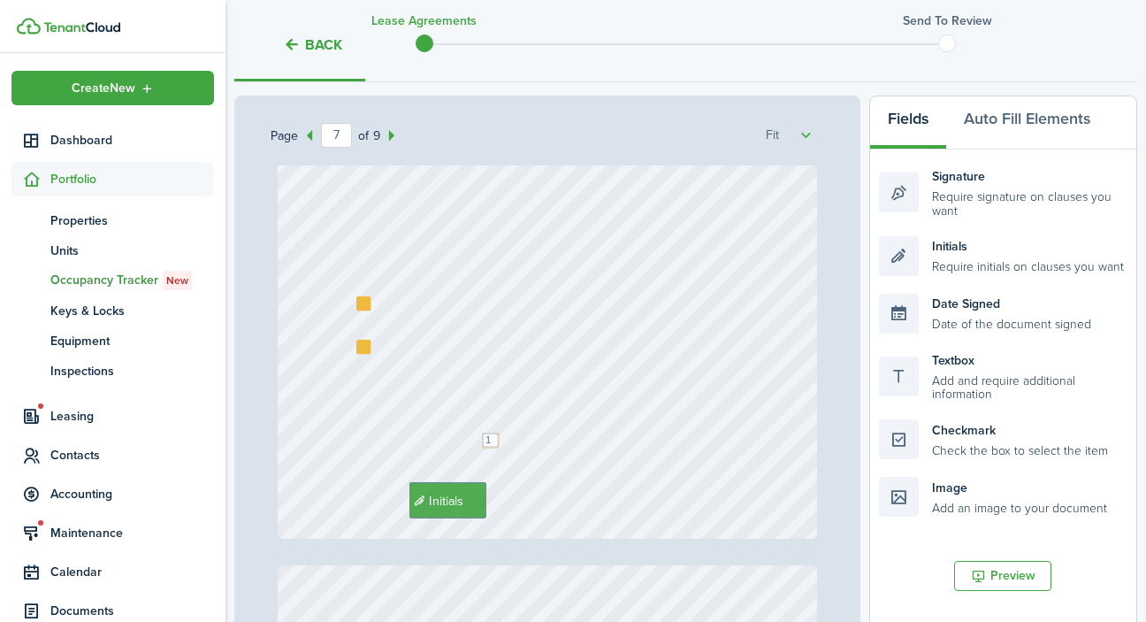
scroll to position [4806, 0]
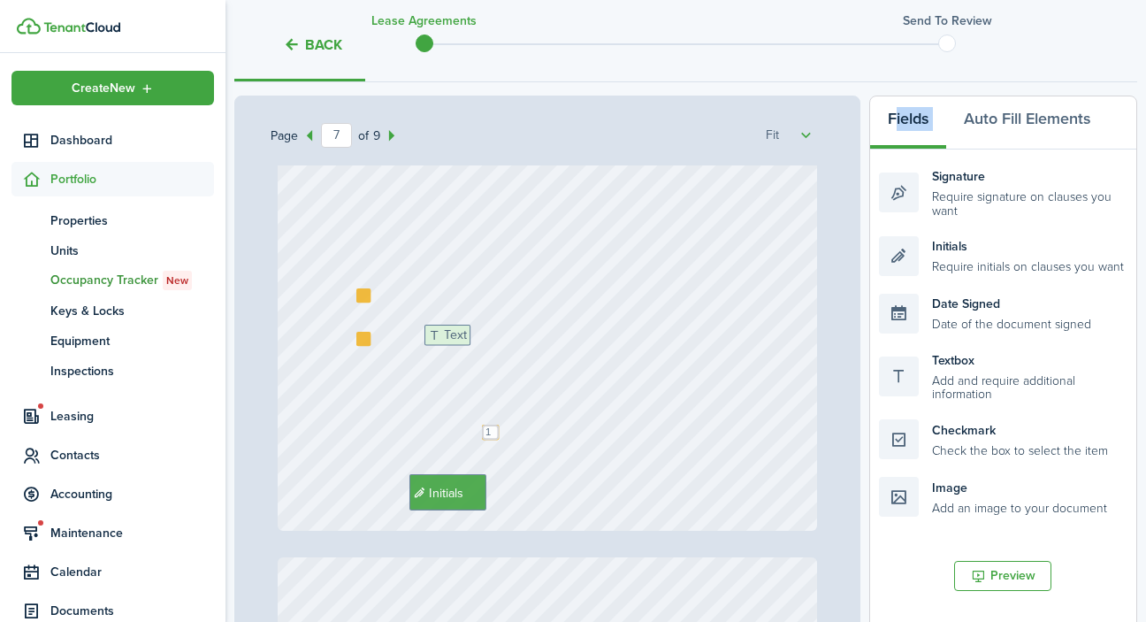
drag, startPoint x: 938, startPoint y: 379, endPoint x: 484, endPoint y: 355, distance: 455.1
click at [484, 355] on div "Page 7 of 9 50% 75% 100% 150% 200% Fit [PHONE_NUMBER] [PERSON_NAME] Initials [P…" at bounding box center [685, 462] width 903 height 734
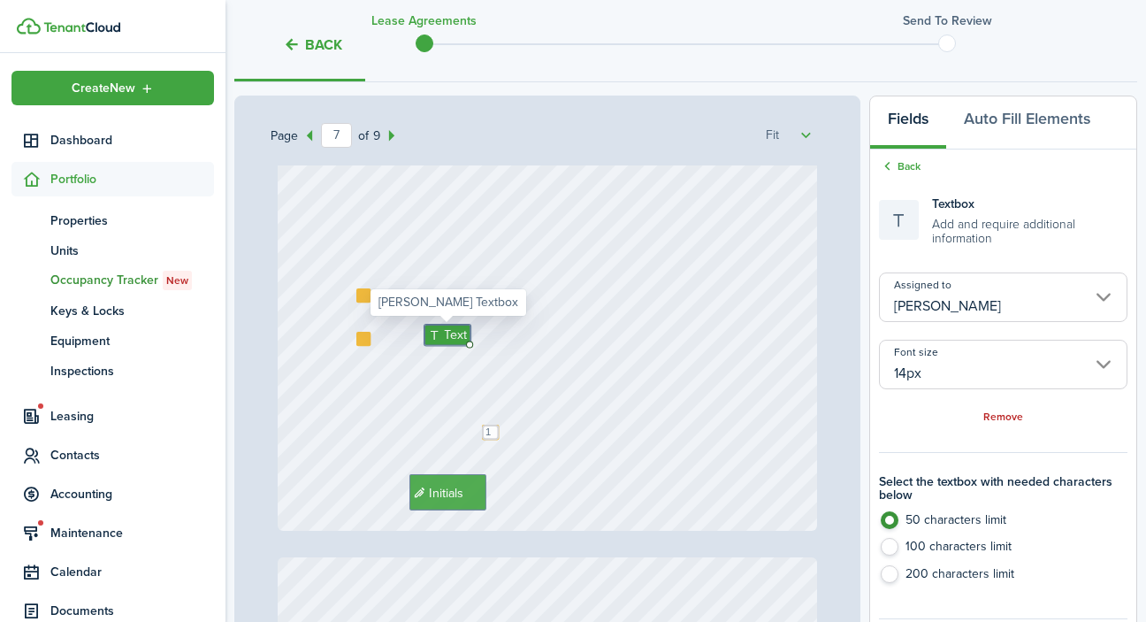
click at [928, 299] on input "[PERSON_NAME]" at bounding box center [1003, 297] width 248 height 50
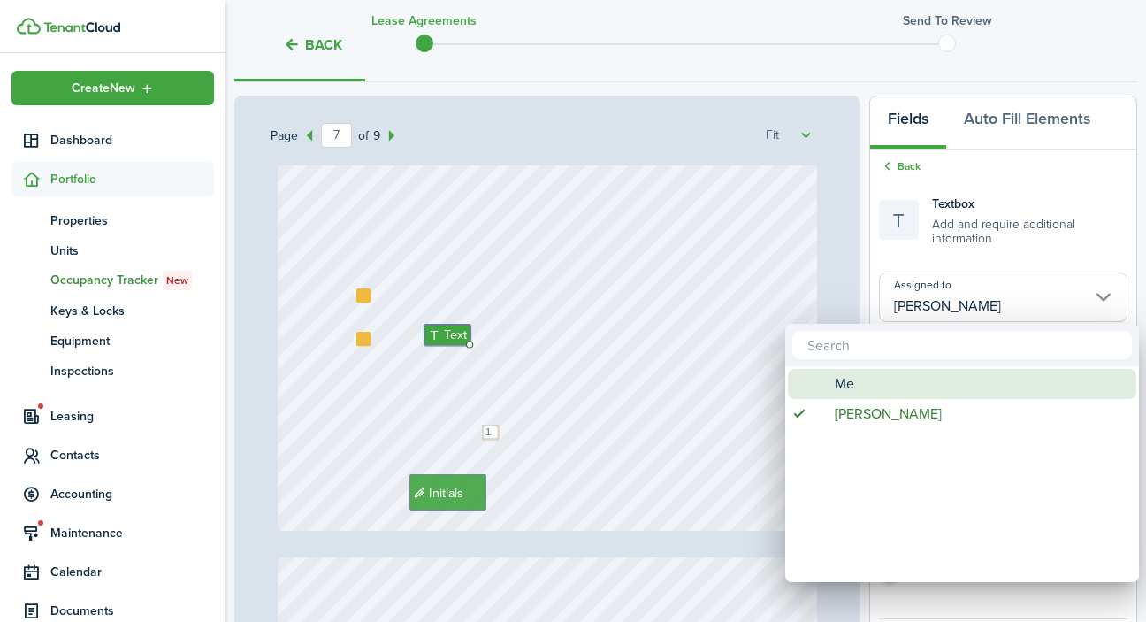
click at [875, 391] on div "Me" at bounding box center [969, 384] width 313 height 30
type input "Me"
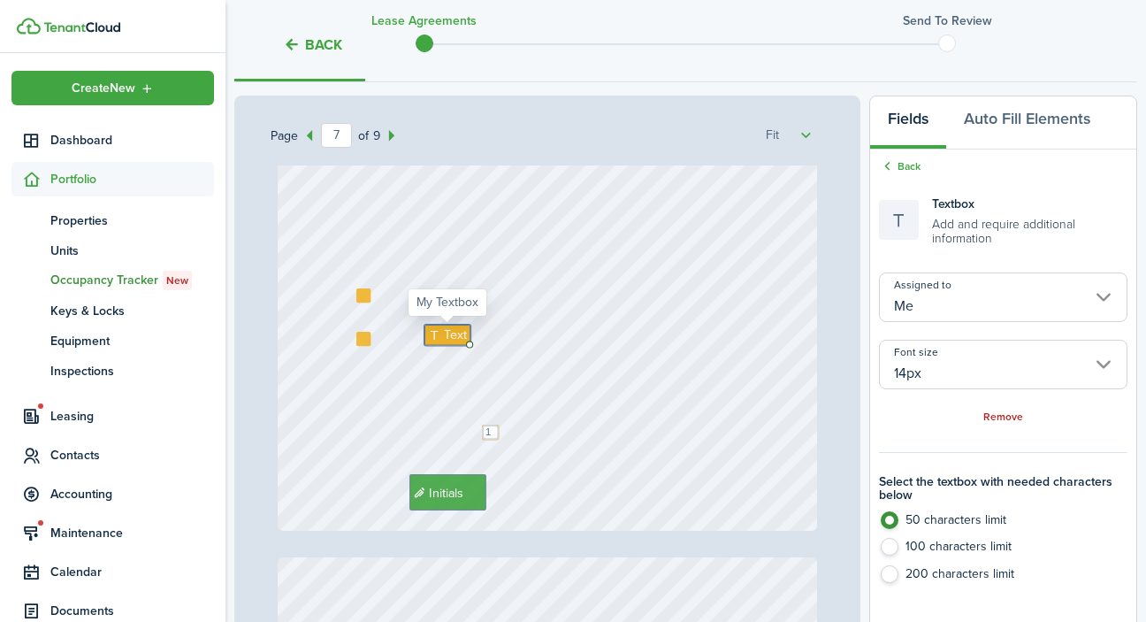
click at [456, 335] on span "Text" at bounding box center [455, 334] width 23 height 19
click at [456, 338] on textarea at bounding box center [502, 336] width 157 height 19
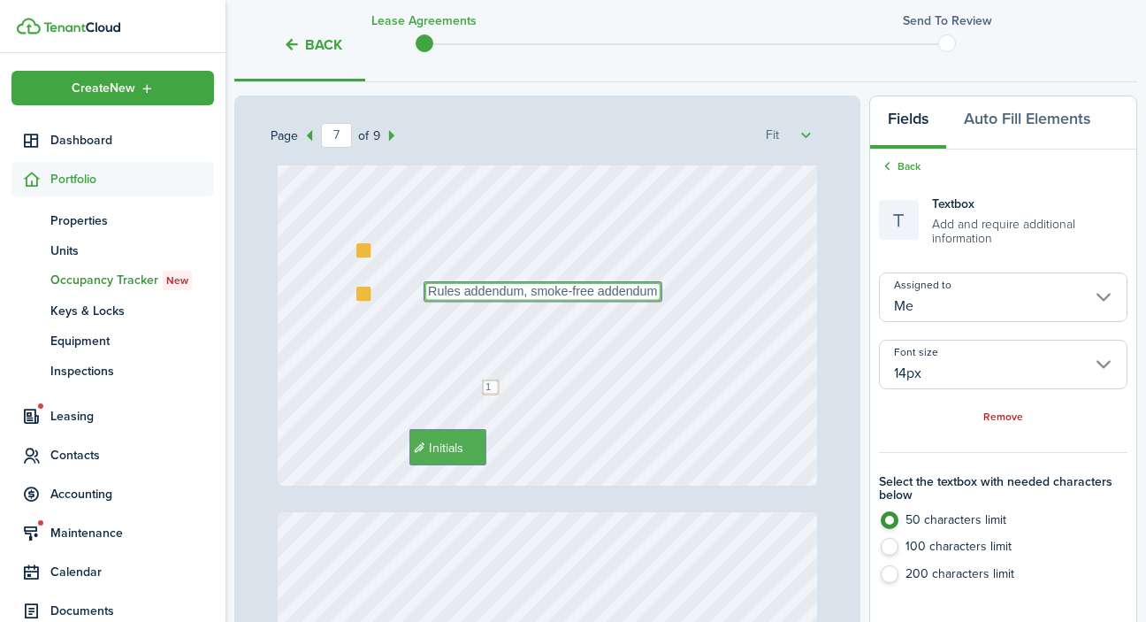
scroll to position [4860, 0]
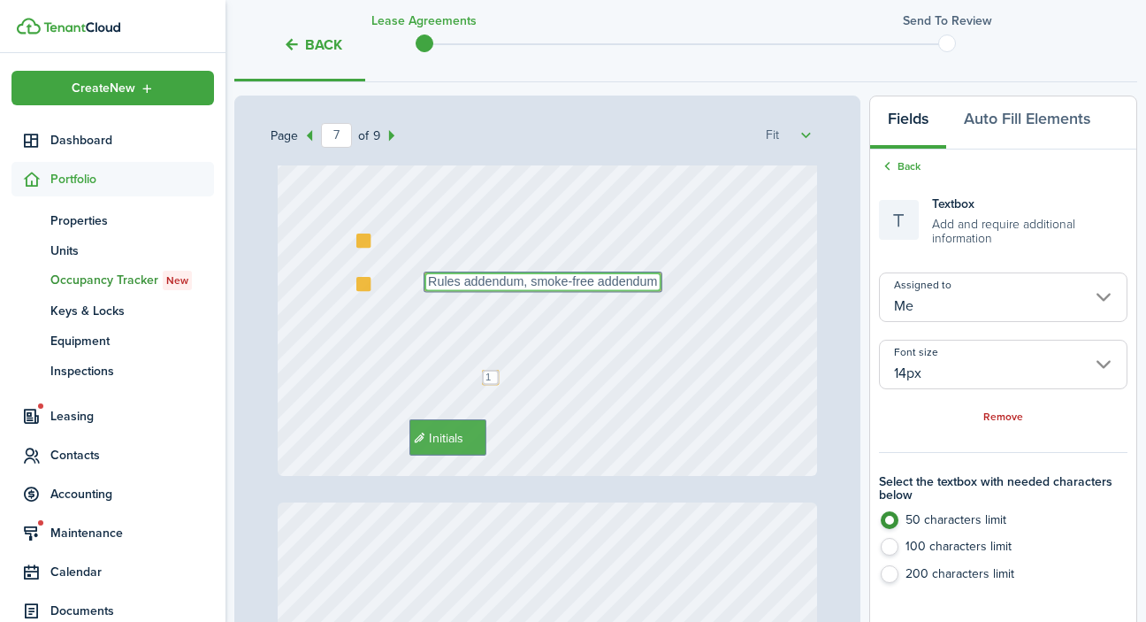
type textarea "Rules addendum, smoke-free addendum"
click at [364, 325] on div "Text 11 Initials Text Rules addendum, smoke-free addendum" at bounding box center [548, 118] width 540 height 716
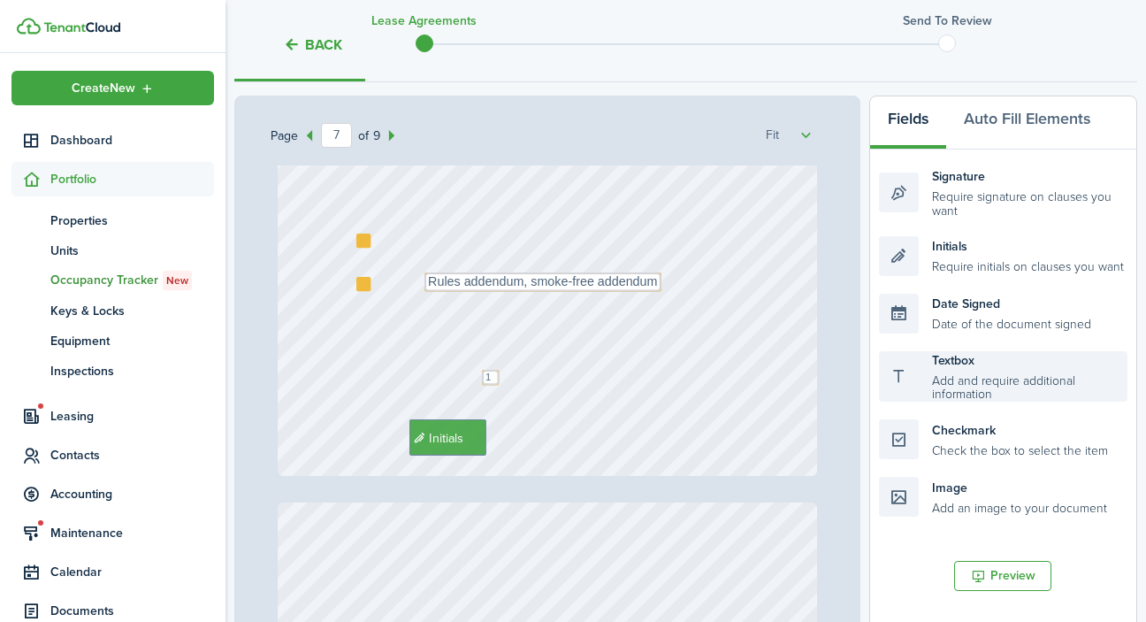
click at [928, 385] on div "Textbox Add and require additional information" at bounding box center [1003, 376] width 248 height 51
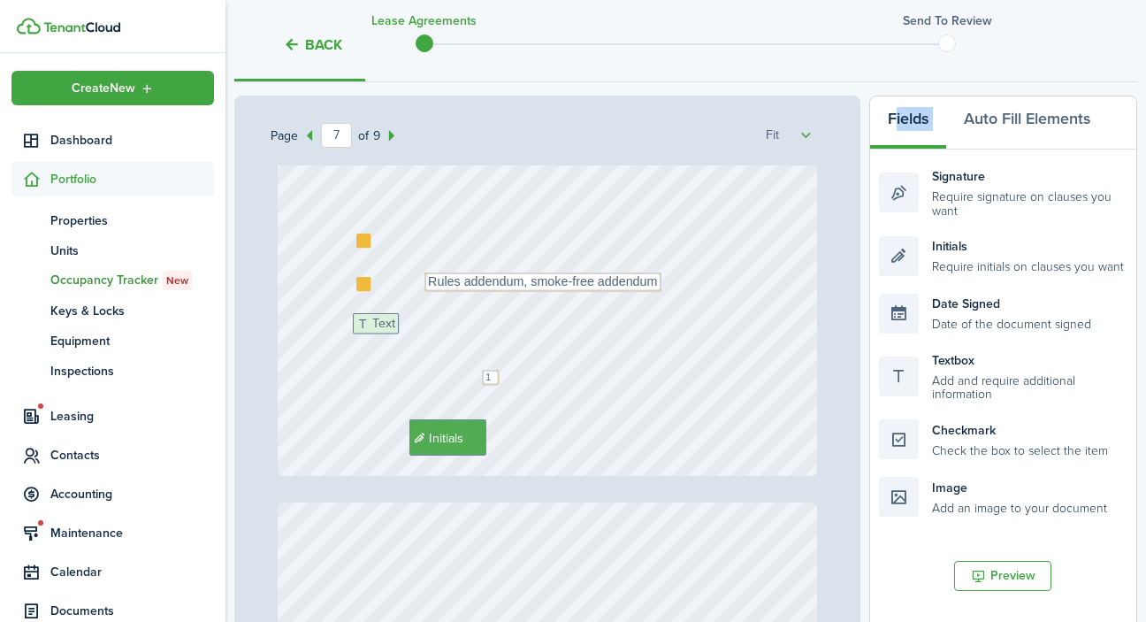
drag, startPoint x: 928, startPoint y: 385, endPoint x: 401, endPoint y: 348, distance: 527.3
click at [401, 348] on div "Page 7 of 9 50% 75% 100% 150% 200% Fit [PHONE_NUMBER] [PERSON_NAME] Initials [P…" at bounding box center [685, 462] width 903 height 734
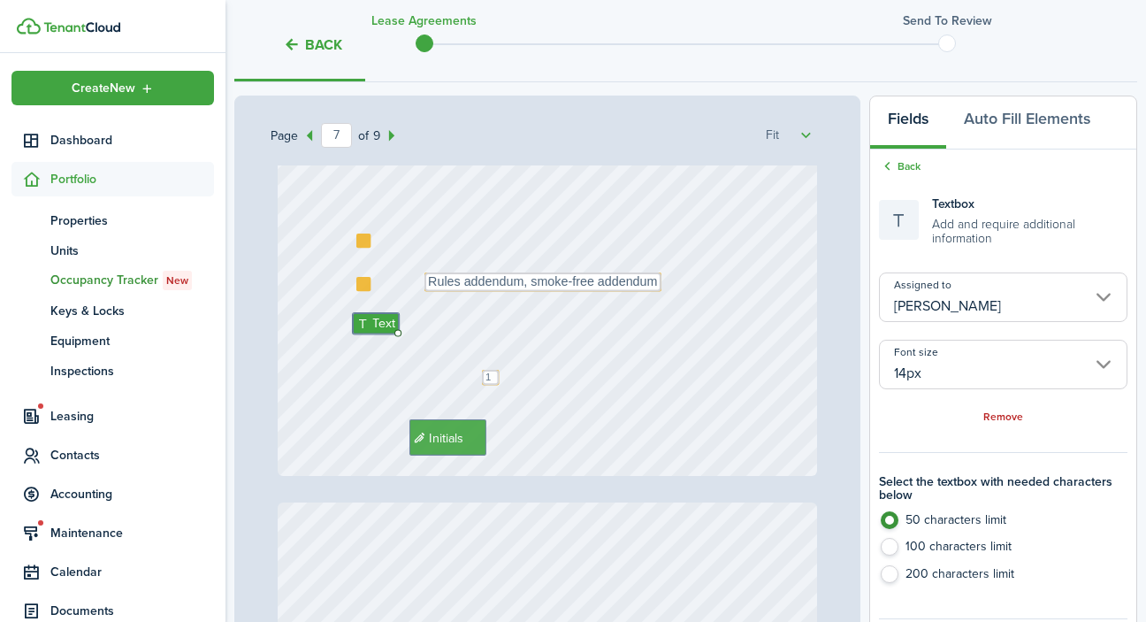
click at [999, 292] on input "[PERSON_NAME]" at bounding box center [1003, 297] width 248 height 50
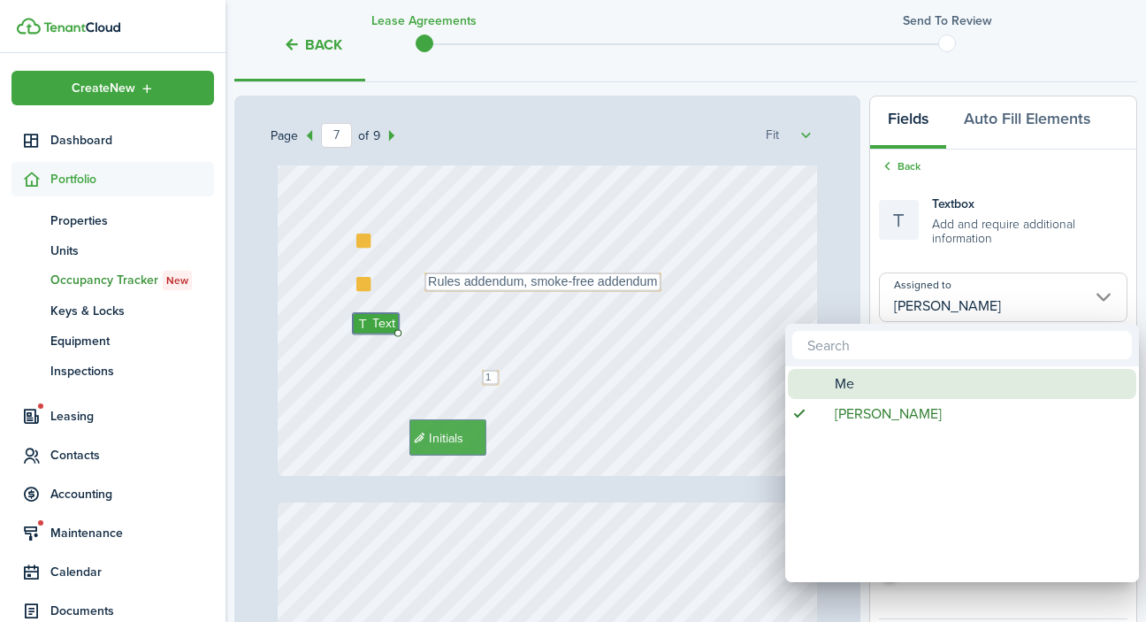
click at [875, 397] on div "Me" at bounding box center [969, 384] width 313 height 30
type input "Me"
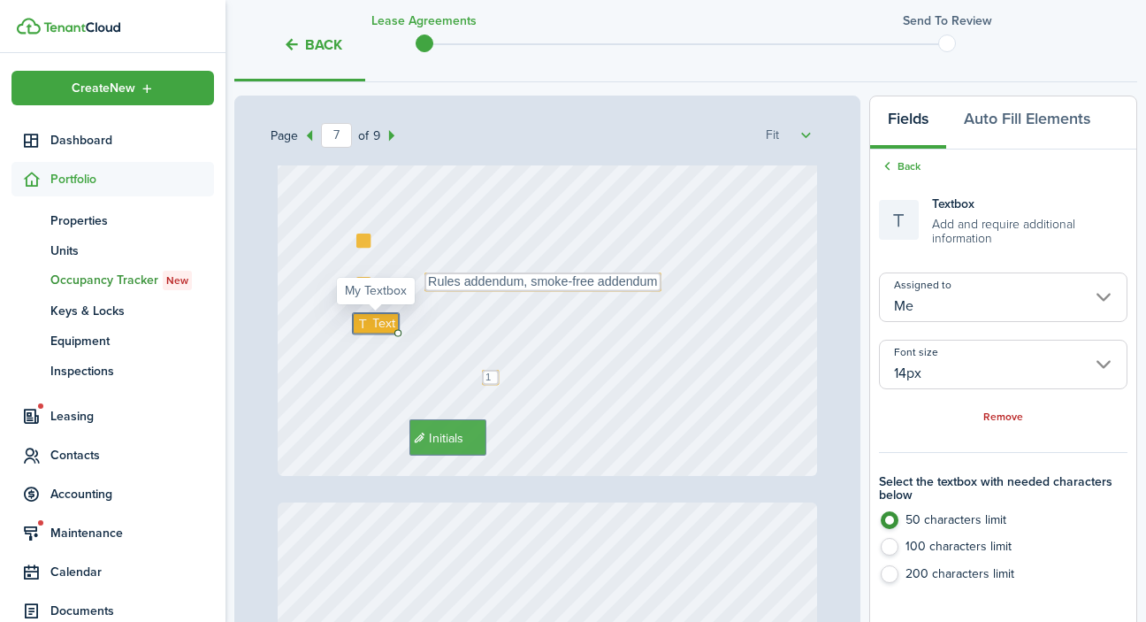
click at [370, 324] on icon at bounding box center [364, 323] width 16 height 12
paste textarea "[DATE] - [DATE] will be prorated based on your o"
type textarea "[DATE] - [DATE] will be prorated based on your o"
drag, startPoint x: 356, startPoint y: 315, endPoint x: 205, endPoint y: 431, distance: 190.5
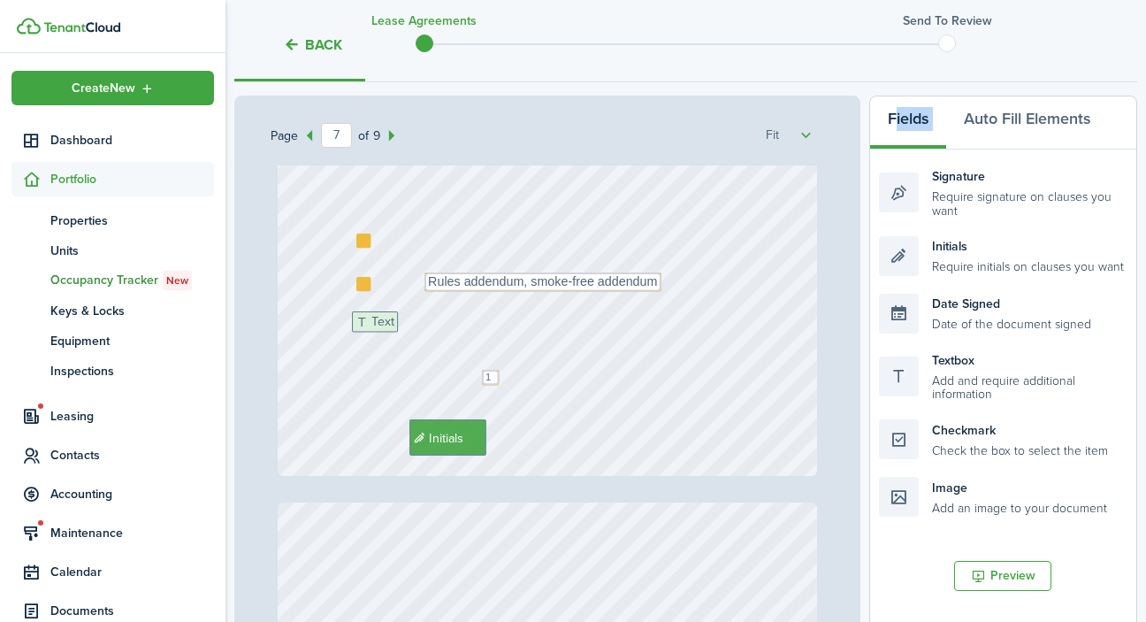
drag, startPoint x: 985, startPoint y: 382, endPoint x: 458, endPoint y: 344, distance: 528.3
click at [458, 344] on div "Page 7 of 9 50% 75% 100% 150% 200% Fit [PHONE_NUMBER] [PERSON_NAME] Initials [P…" at bounding box center [685, 462] width 903 height 734
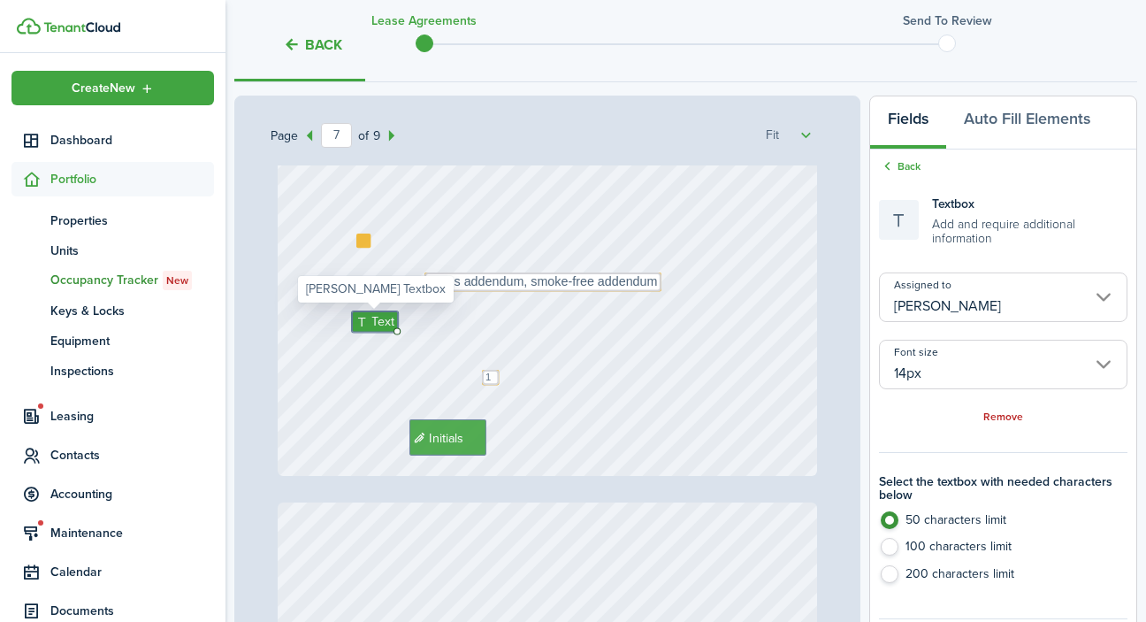
click at [1002, 292] on input "[PERSON_NAME]" at bounding box center [1003, 297] width 248 height 50
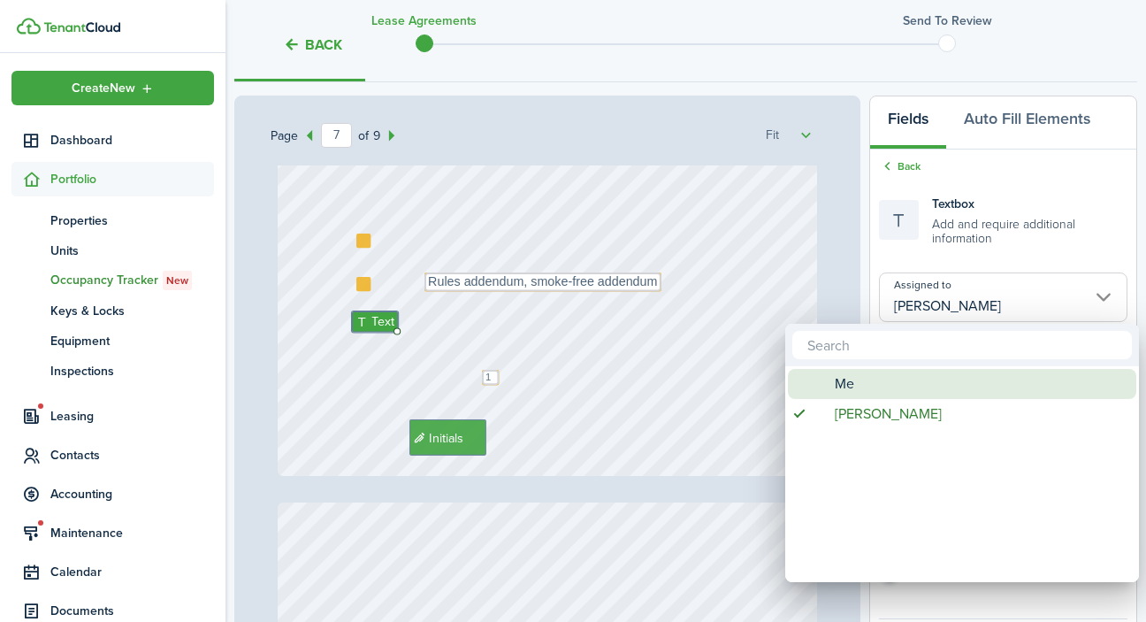
click at [897, 382] on div "Me" at bounding box center [969, 384] width 313 height 30
type input "Me"
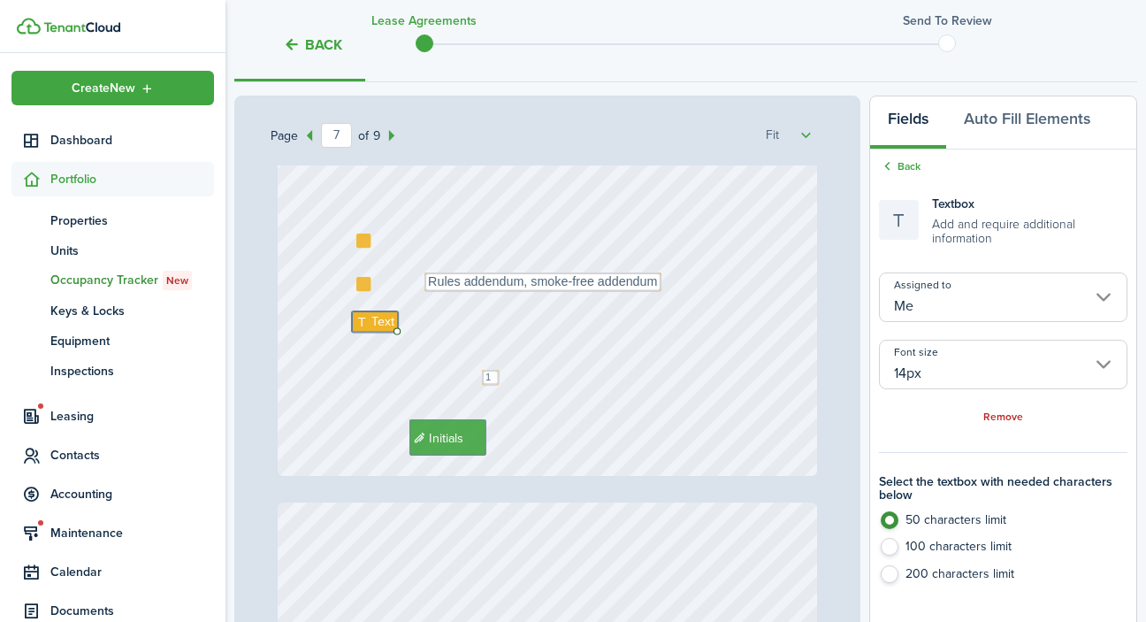
click at [889, 569] on label "200 characters limit" at bounding box center [1003, 578] width 248 height 27
radio input "false"
radio input "true"
click at [920, 364] on input "14px" at bounding box center [1003, 365] width 248 height 50
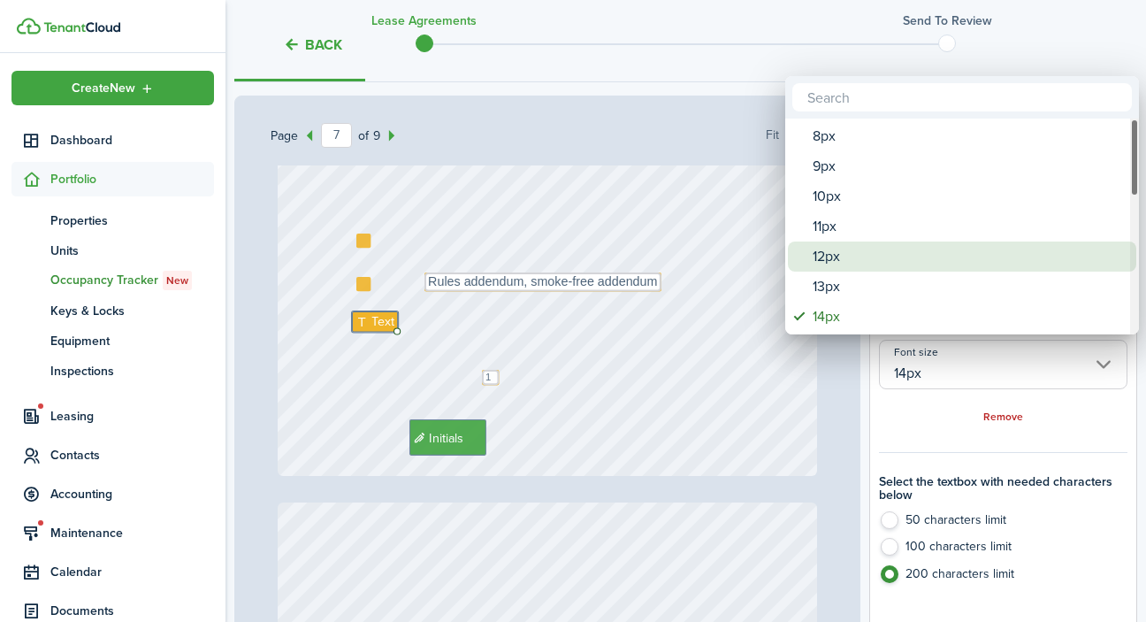
click at [868, 260] on div "12px" at bounding box center [969, 256] width 313 height 30
type input "12px"
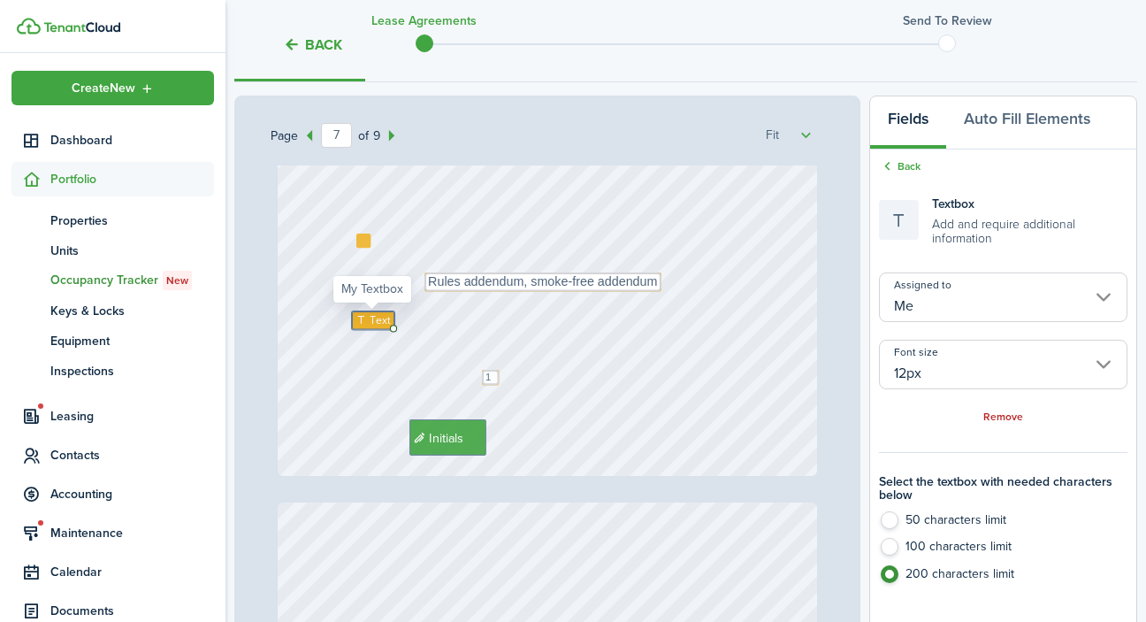
click at [377, 320] on span "Text" at bounding box center [380, 320] width 21 height 16
paste textarea "[DATE] - [DATE] will be prorated based on your occupancy and owner occupancy. O…"
type textarea "[DATE] - [DATE] will be prorated based on your occupancy and owner occupancy. O…"
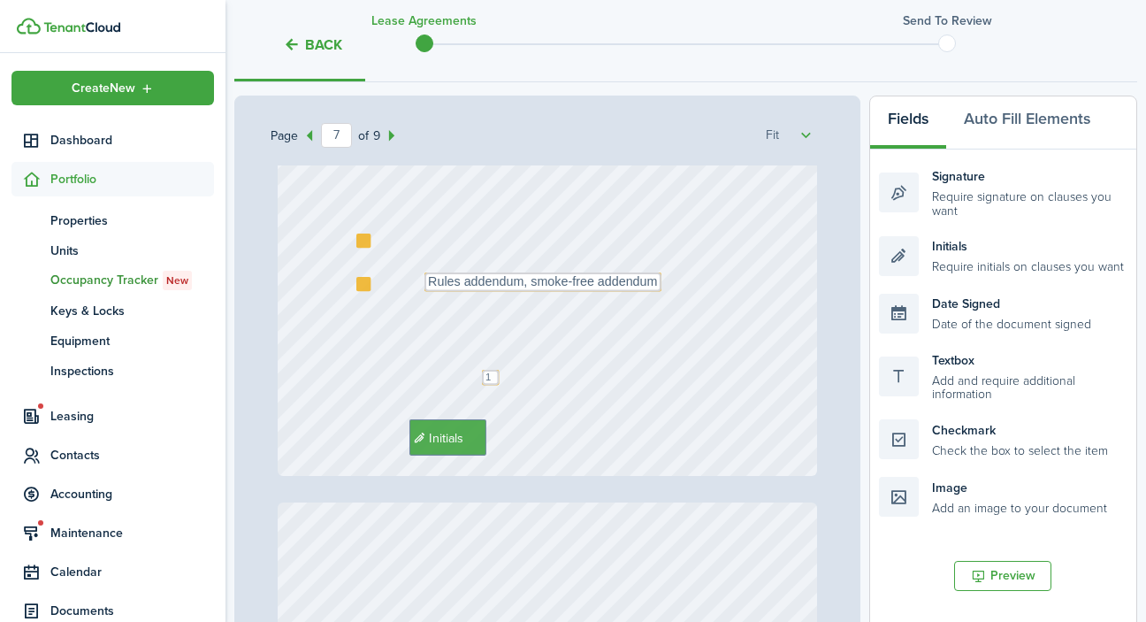
drag, startPoint x: 300, startPoint y: 329, endPoint x: 451, endPoint y: 352, distance: 152.9
click at [451, 352] on div "Text 11 Initials Text Rules addendum, smoke-free addendum" at bounding box center [548, 118] width 540 height 716
drag, startPoint x: 962, startPoint y: 379, endPoint x: 436, endPoint y: 341, distance: 527.5
click at [436, 341] on div "Page 7 of 9 50% 75% 100% 150% 200% Fit [PHONE_NUMBER] [PERSON_NAME] Initials [P…" at bounding box center [685, 462] width 903 height 734
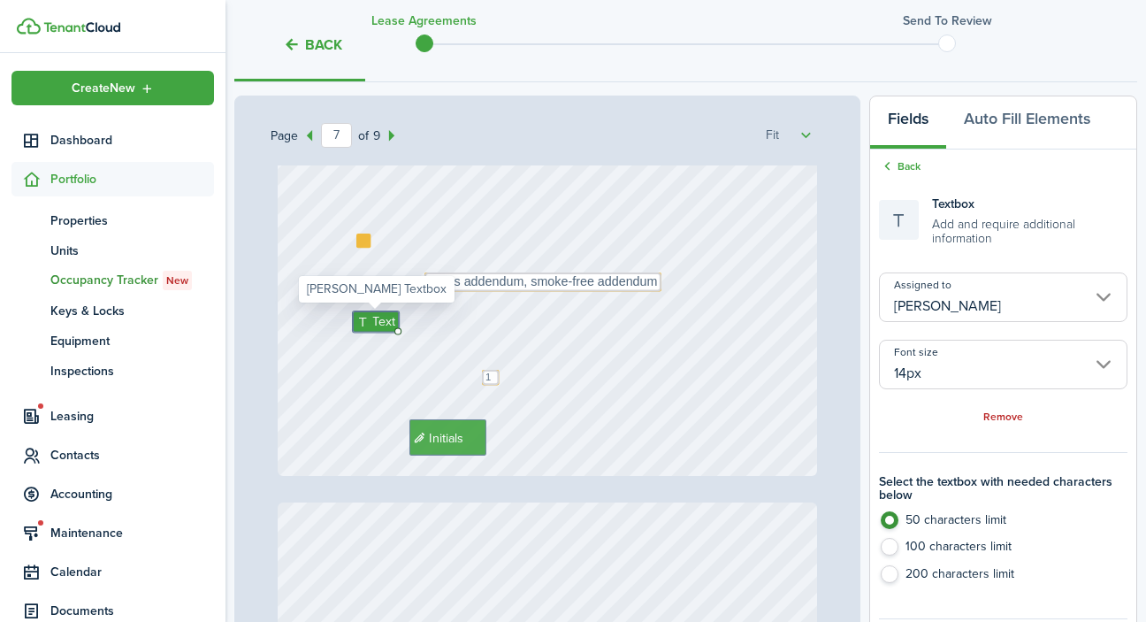
click at [976, 288] on input "[PERSON_NAME]" at bounding box center [1003, 297] width 248 height 50
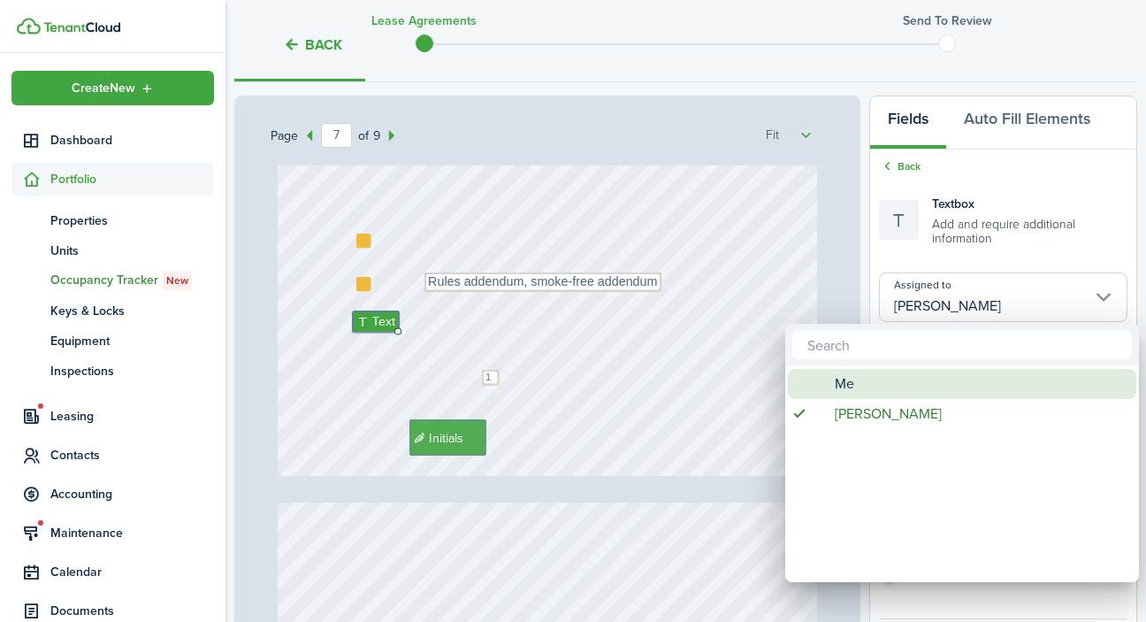
click at [900, 386] on div "Me" at bounding box center [969, 384] width 313 height 30
type input "Me"
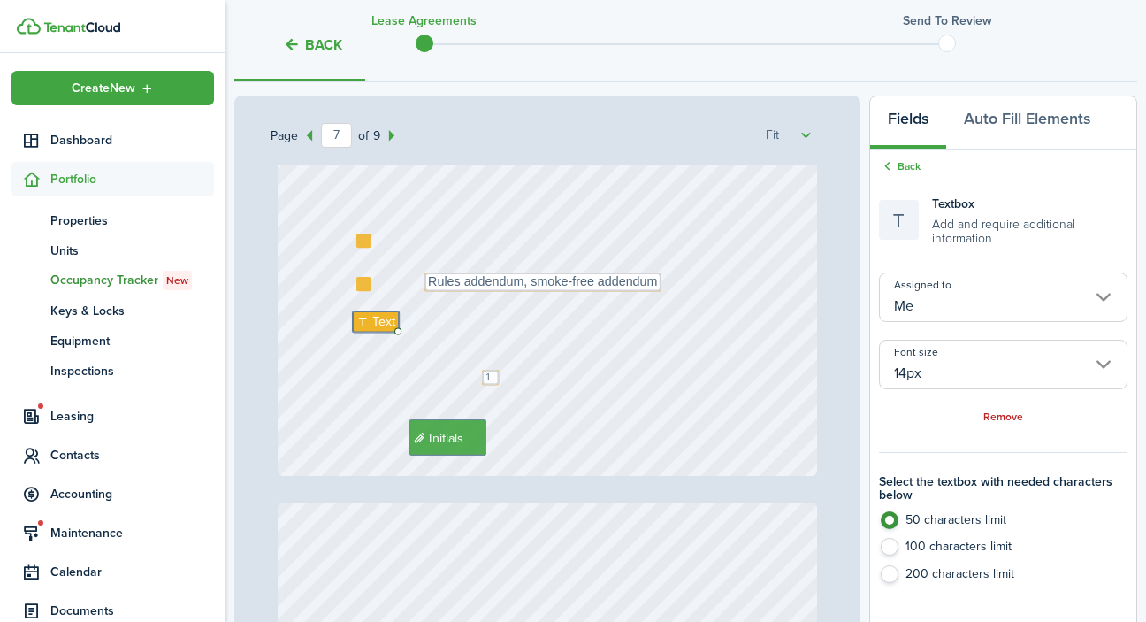
click at [926, 370] on input "14px" at bounding box center [1003, 365] width 248 height 50
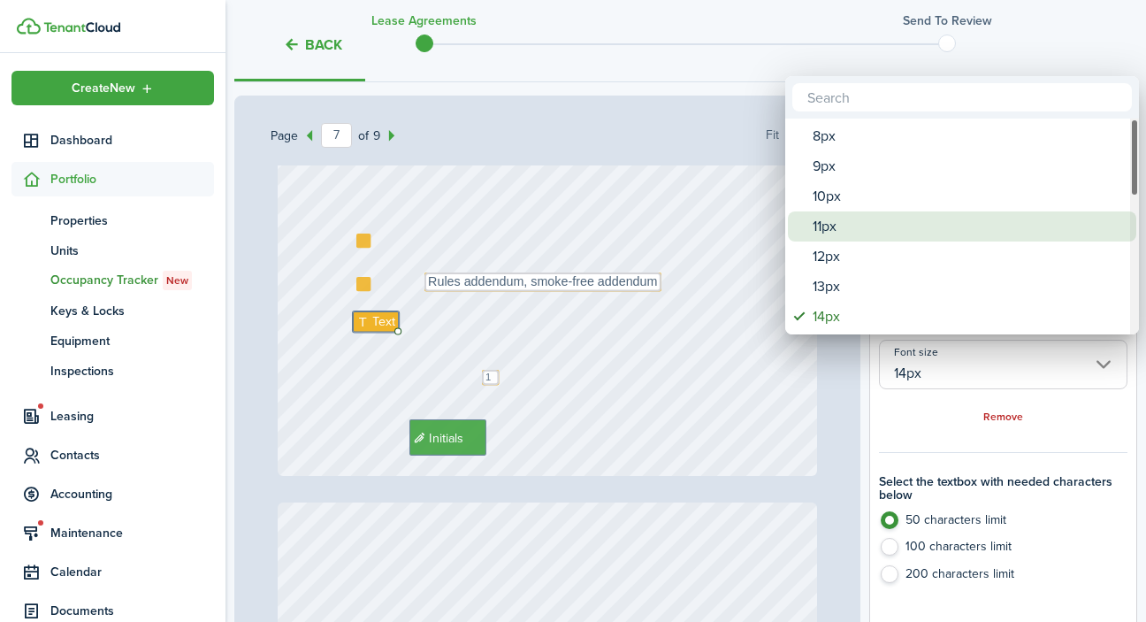
click at [885, 228] on div "11px" at bounding box center [969, 226] width 313 height 30
type input "11px"
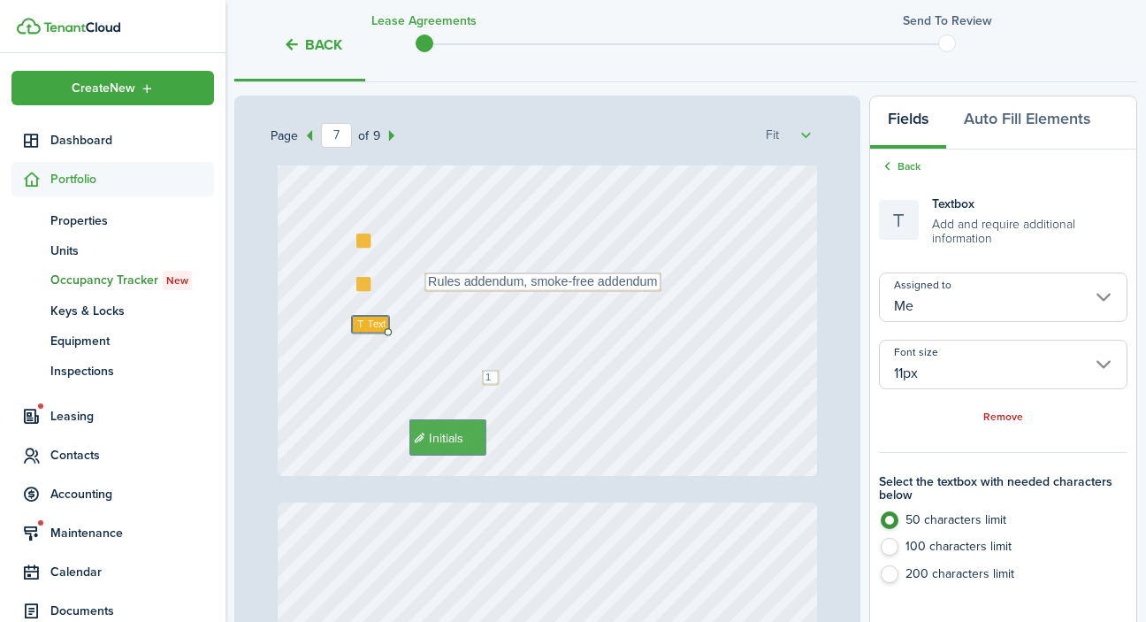
click at [883, 568] on label "200 characters limit" at bounding box center [1003, 578] width 248 height 27
radio input "false"
radio input "true"
click at [375, 326] on span "Text" at bounding box center [376, 324] width 17 height 15
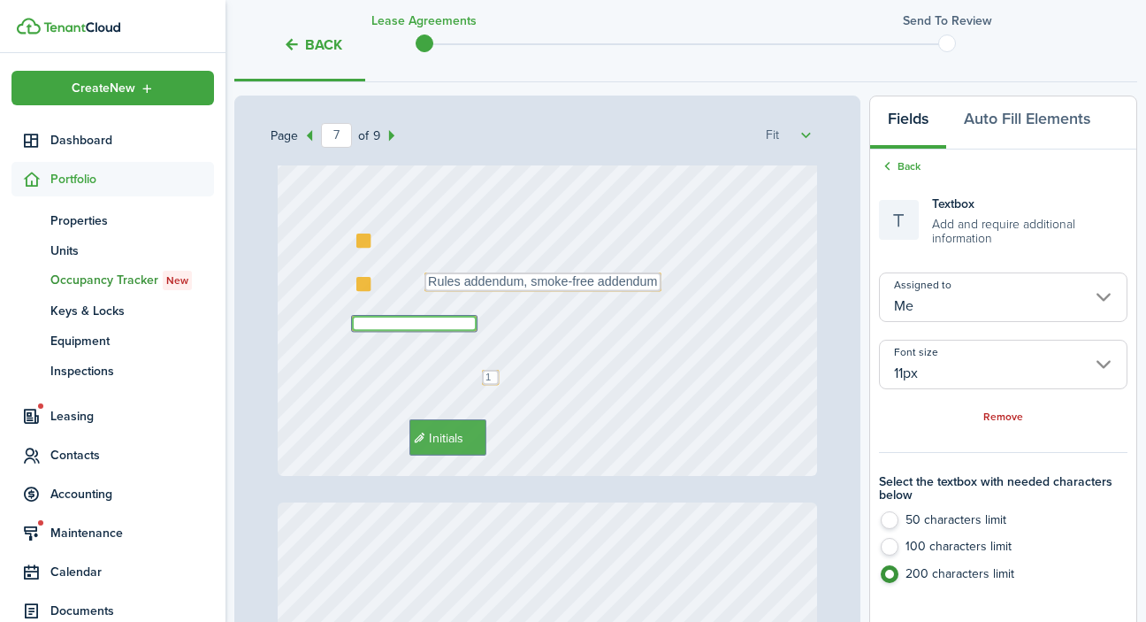
paste textarea "[DATE] - [DATE] will be prorated based on your occupancy and owner occupancy. O…"
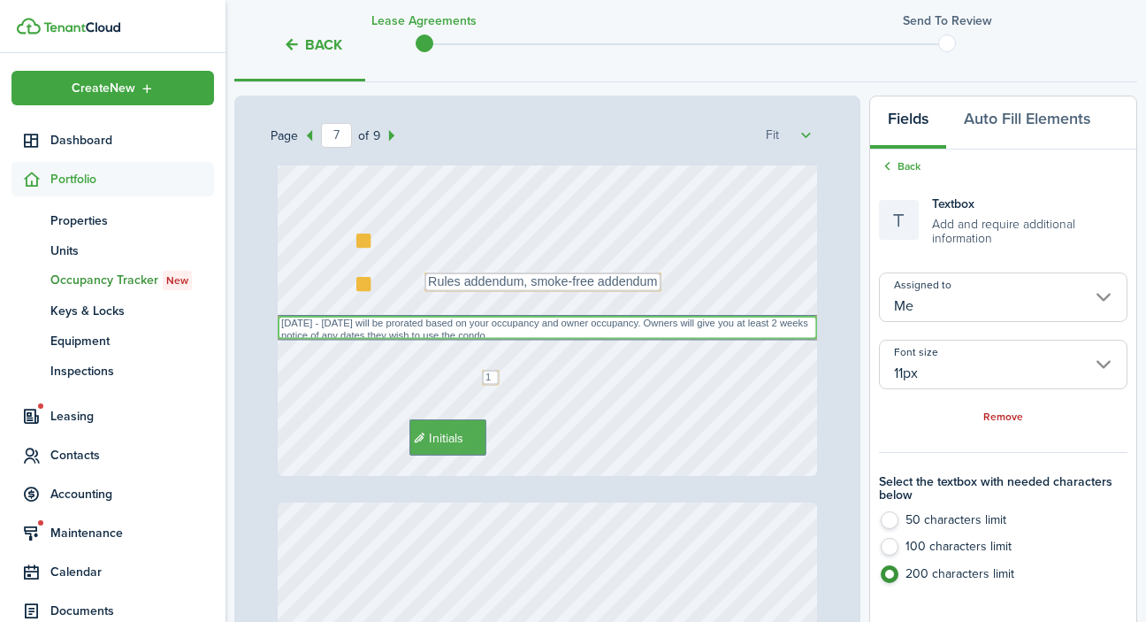
scroll to position [3, 0]
click at [500, 319] on textarea "[DATE] - [DATE] will be prorated based on your occupancy and owner occupancy. O…" at bounding box center [547, 328] width 539 height 24
click at [487, 335] on textarea "[DATE] - [DATE] will be prorated based on occupancy and owner occupancy. Owners…" at bounding box center [547, 329] width 539 height 27
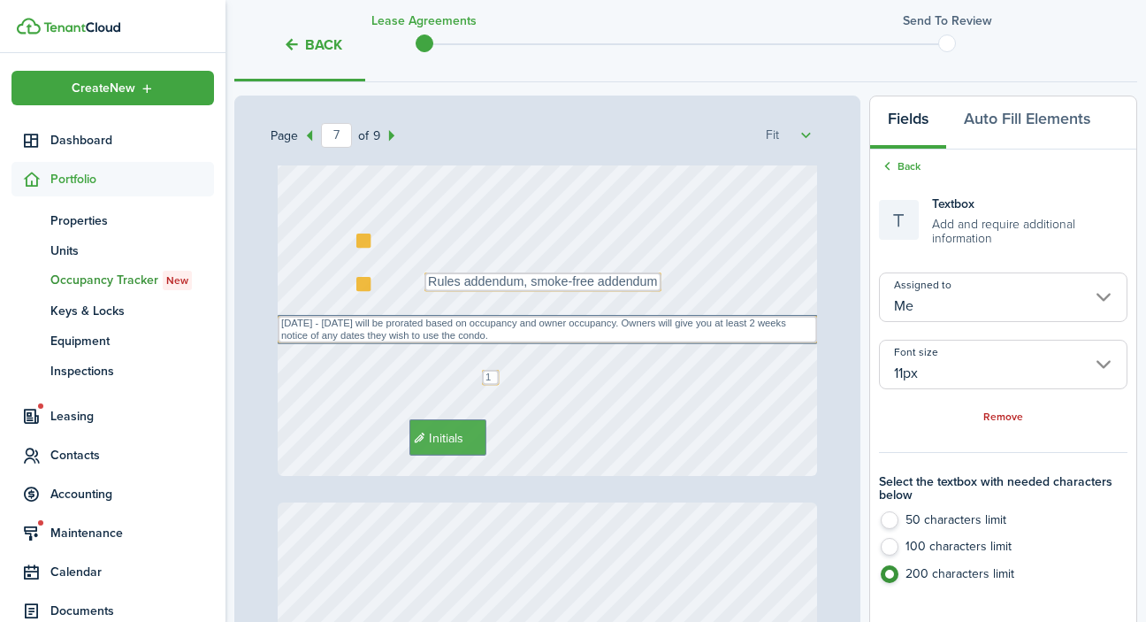
click at [691, 363] on div "Text 11 Initials Text Rules addendum, smoke-free addendum Text [DATE] - [DATE] …" at bounding box center [548, 118] width 540 height 716
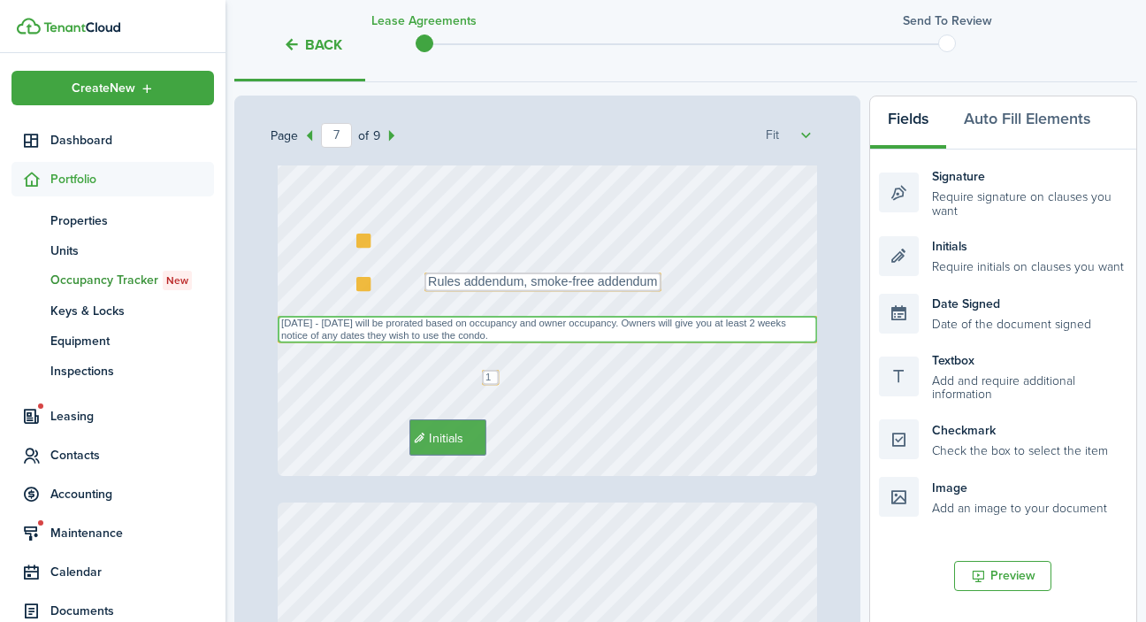
click at [689, 328] on textarea "[DATE] - [DATE] will be prorated based on occupancy and owner occupancy. Owners…" at bounding box center [547, 329] width 539 height 27
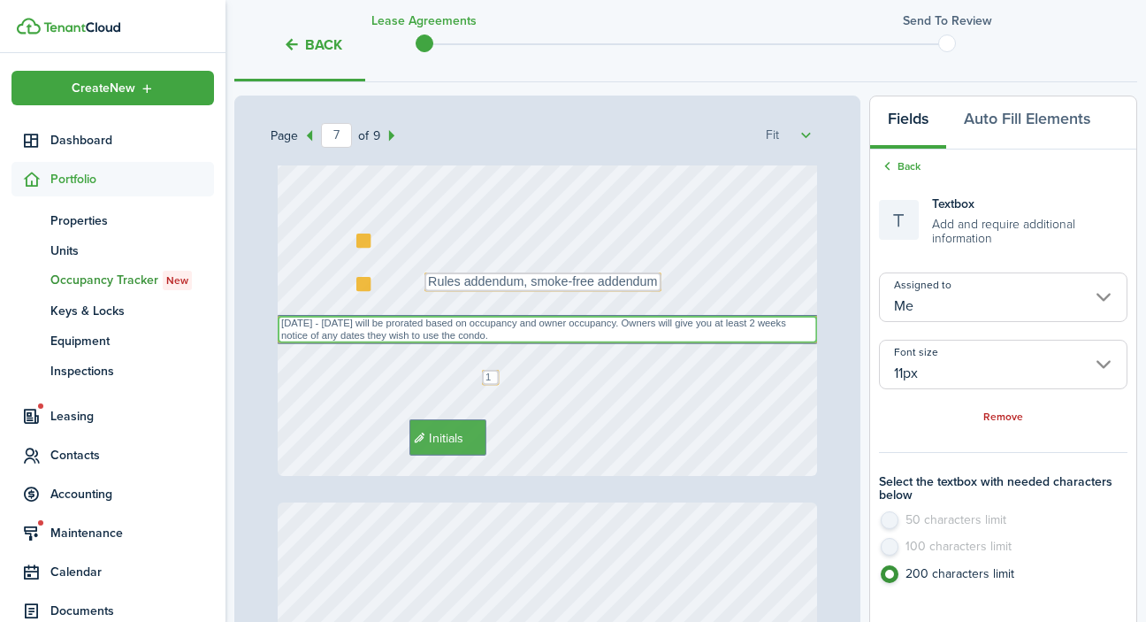
click at [815, 329] on textarea "[DATE] - [DATE] will be prorated based on occupancy and owner occupancy. Owners…" at bounding box center [547, 329] width 539 height 27
click at [630, 324] on textarea "[DATE] - [DATE] will be prorated based on occupancy and owner occupancy. Owners…" at bounding box center [547, 329] width 539 height 27
type textarea "[DATE] - [DATE] will be prorated based on occupancy and owner occupancy. Owners…"
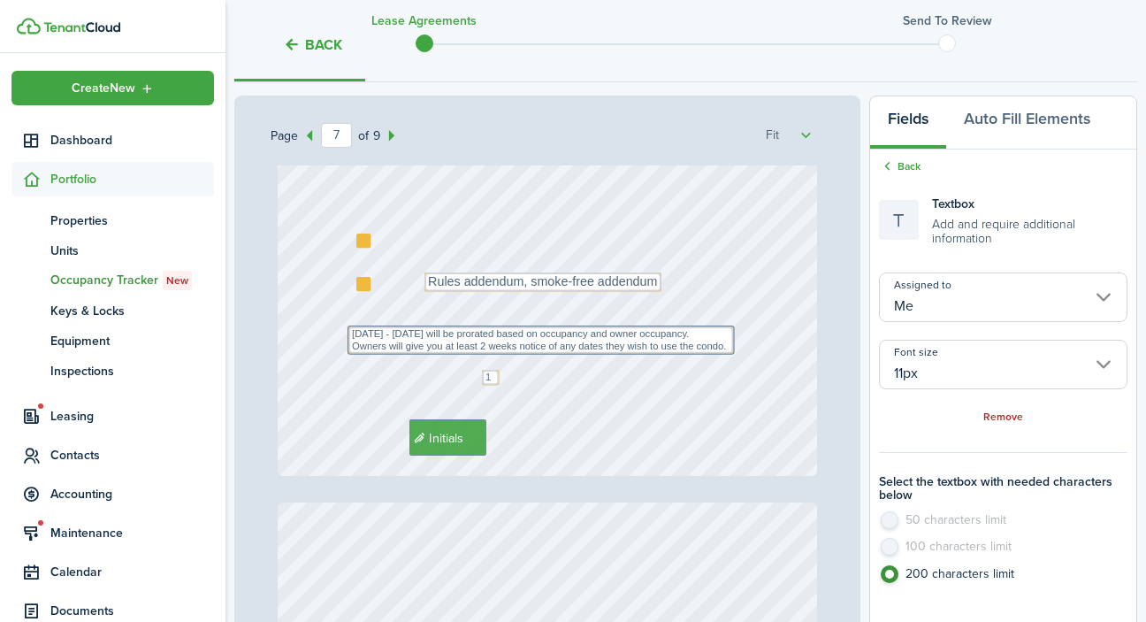
click at [305, 344] on div "Text 11 Initials Text Rules addendum, smoke-free addendum Text [DATE] - [DATE] …" at bounding box center [548, 118] width 540 height 716
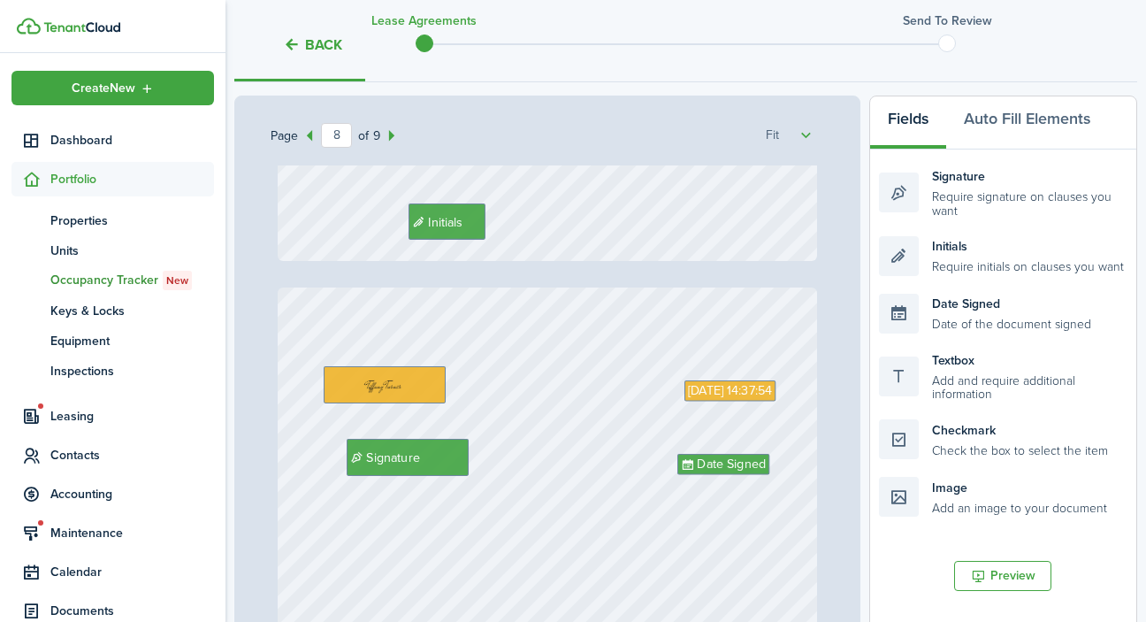
type input "9"
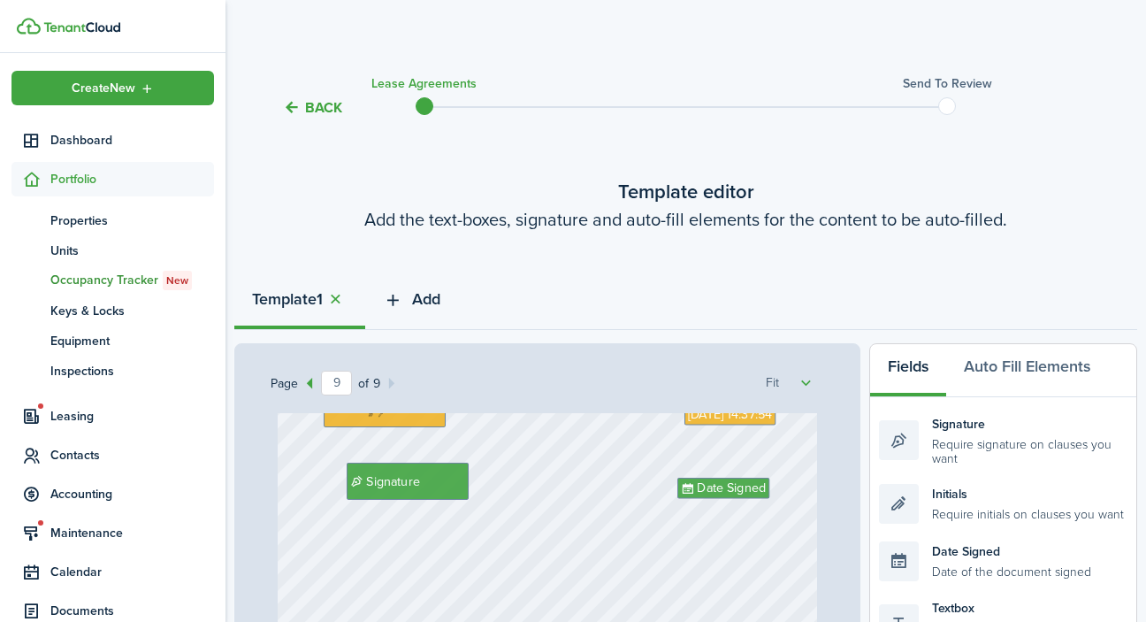
click at [403, 298] on icon "button" at bounding box center [393, 299] width 20 height 19
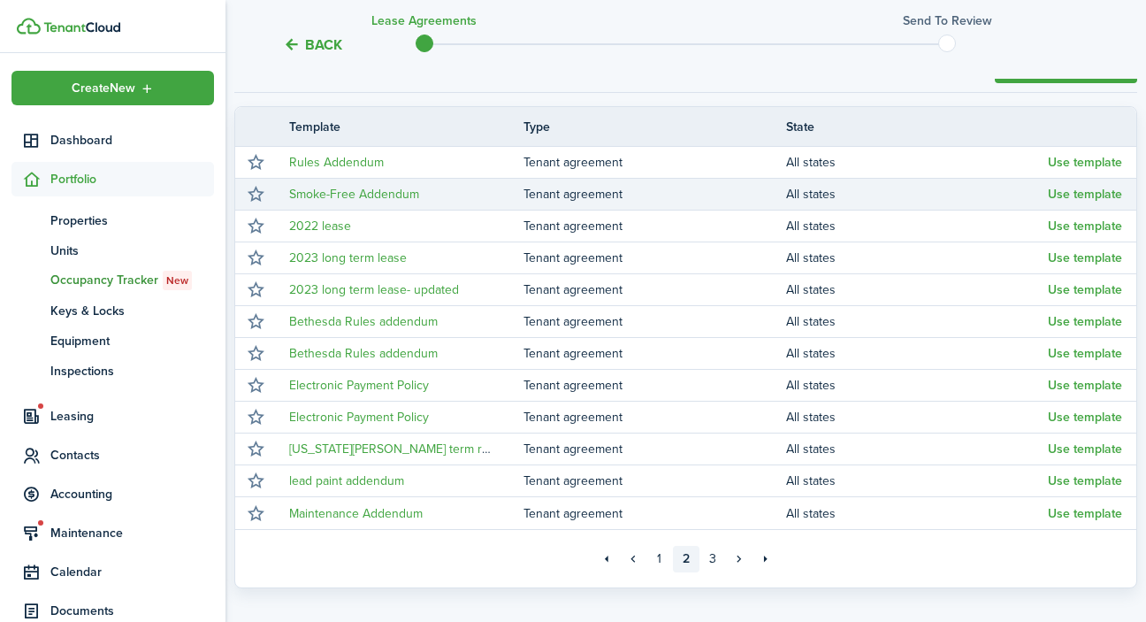
scroll to position [297, 0]
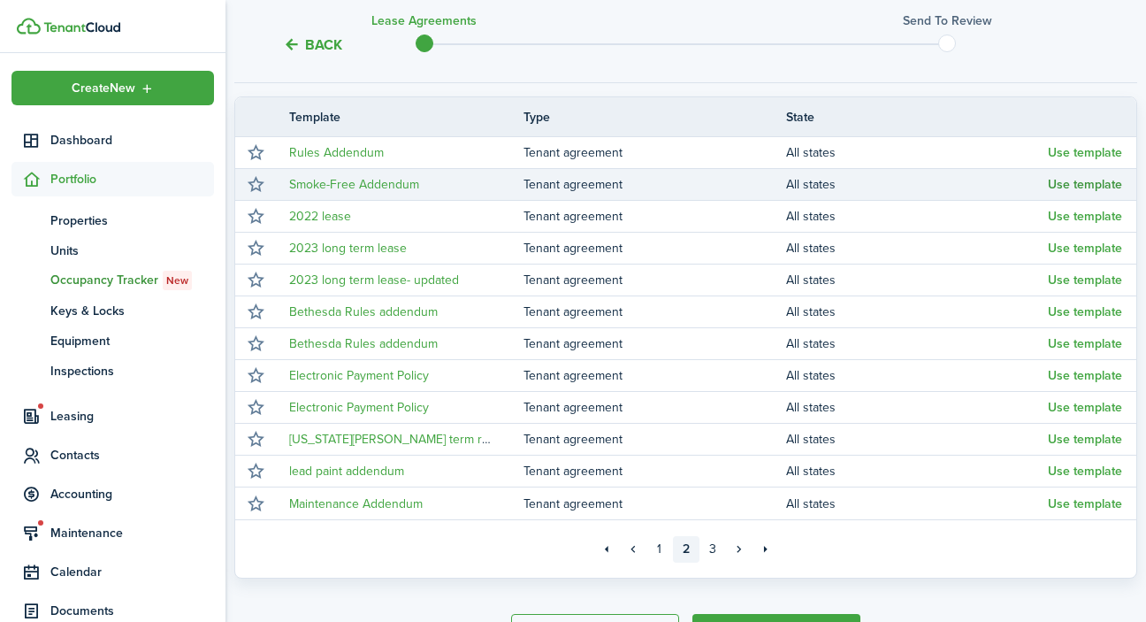
click at [1082, 187] on button "Use template" at bounding box center [1085, 185] width 74 height 14
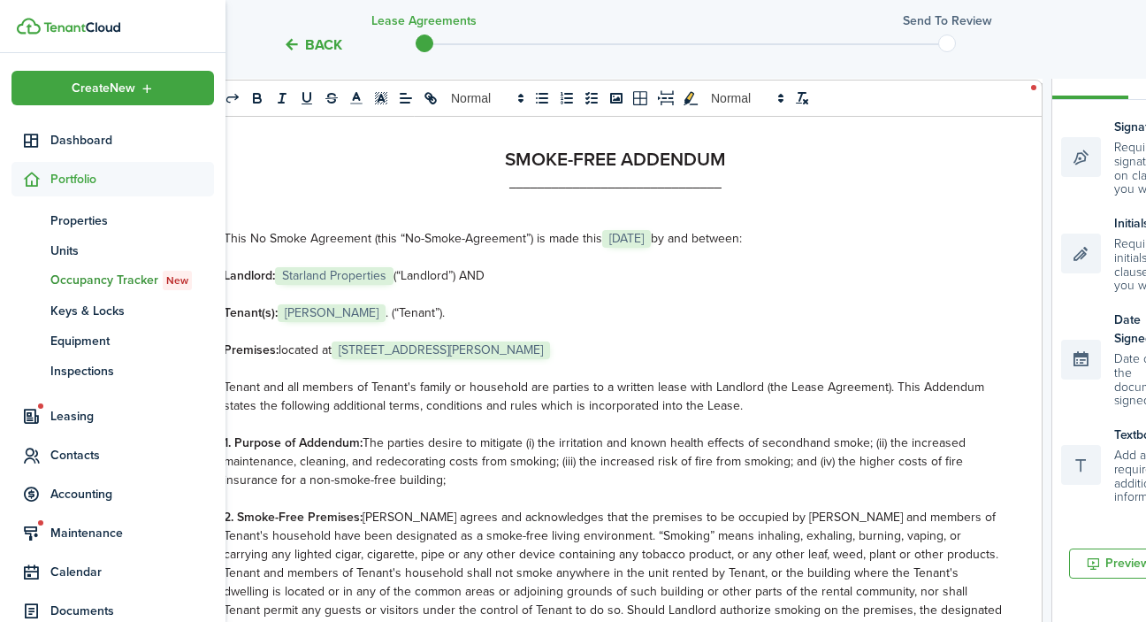
select select "fit"
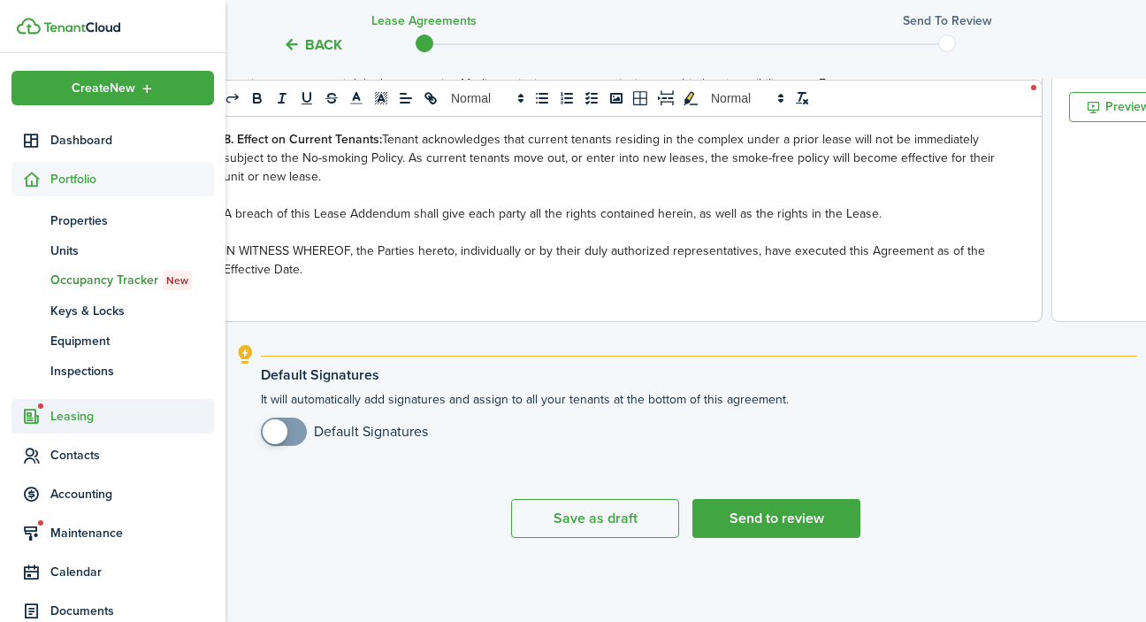
scroll to position [753, 0]
checkbox input "true"
click at [293, 433] on span at bounding box center [284, 431] width 18 height 28
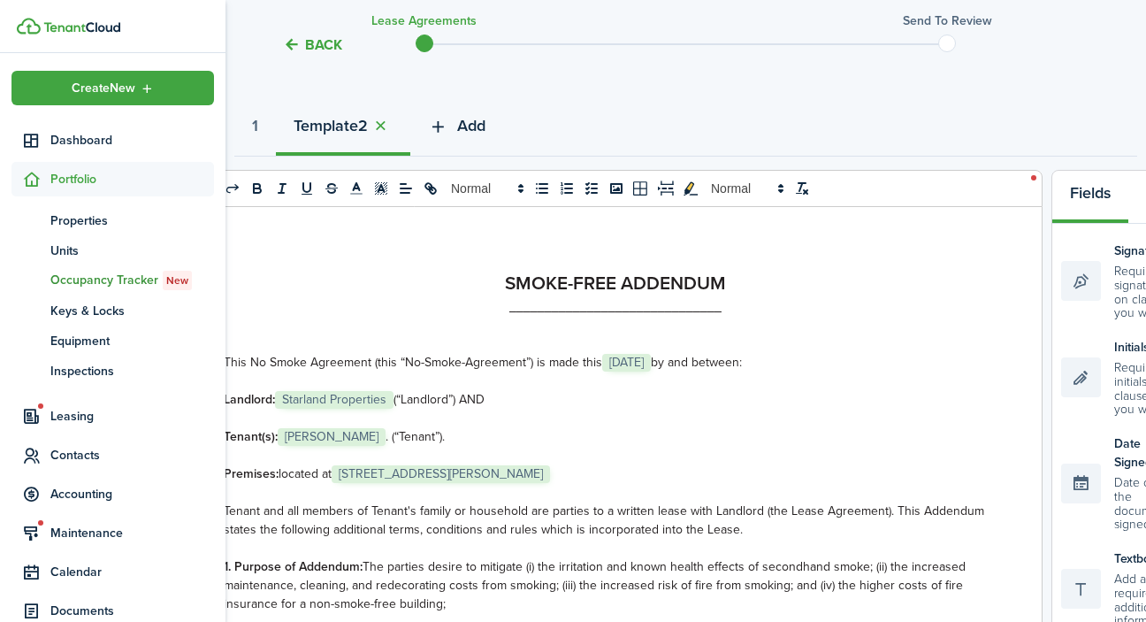
scroll to position [0, 0]
click at [480, 126] on span "Add" at bounding box center [471, 126] width 28 height 24
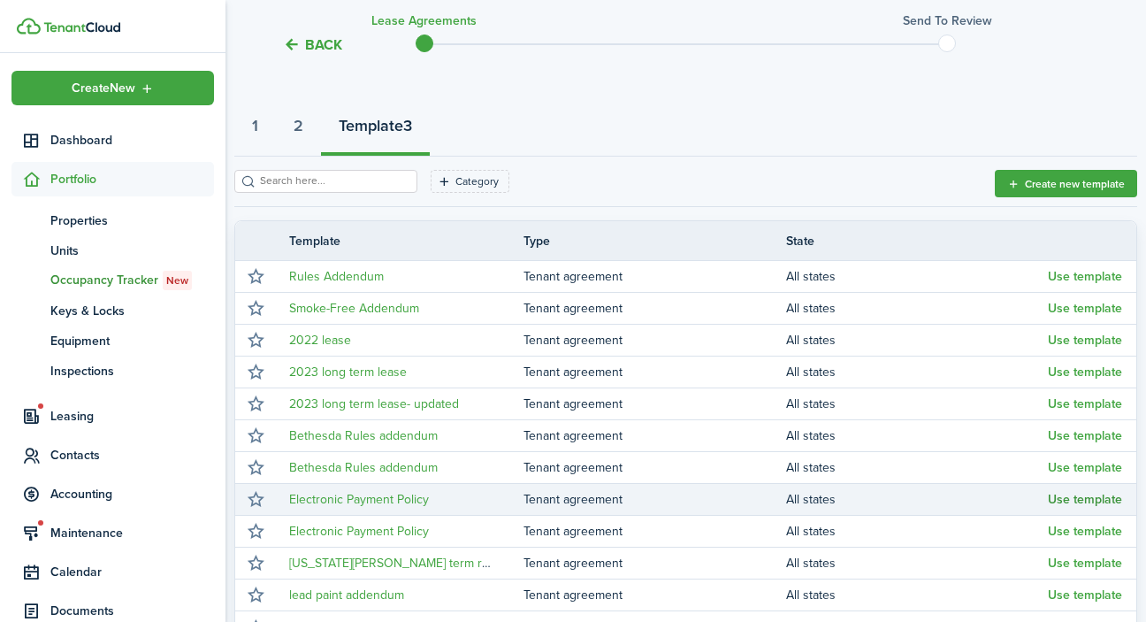
click at [1093, 497] on button "Use template" at bounding box center [1085, 499] width 74 height 14
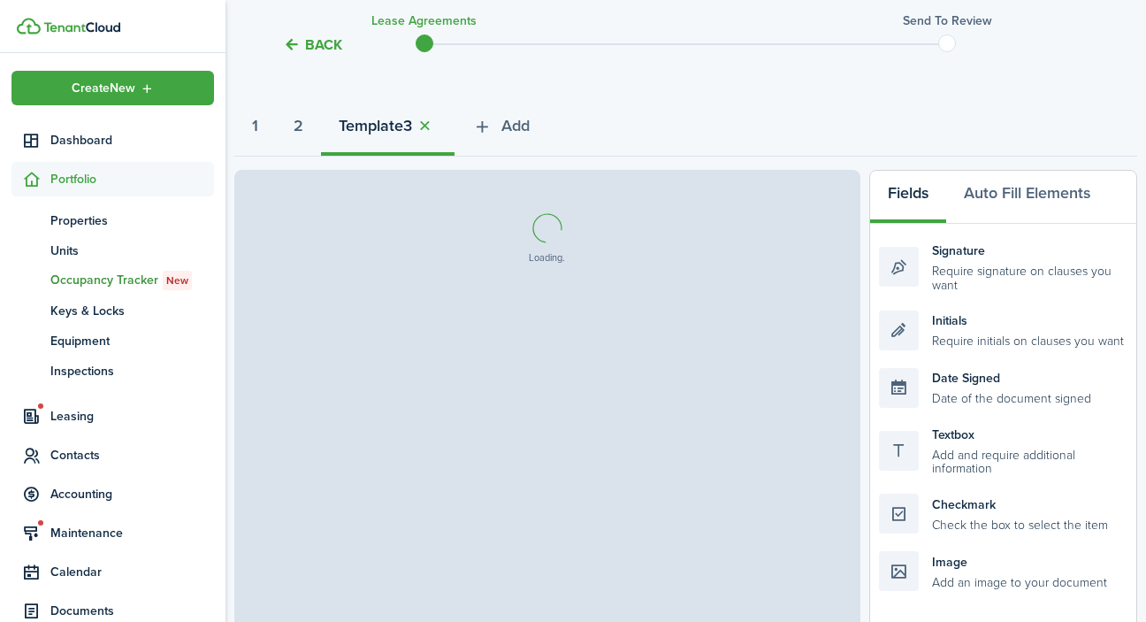
select select "fit"
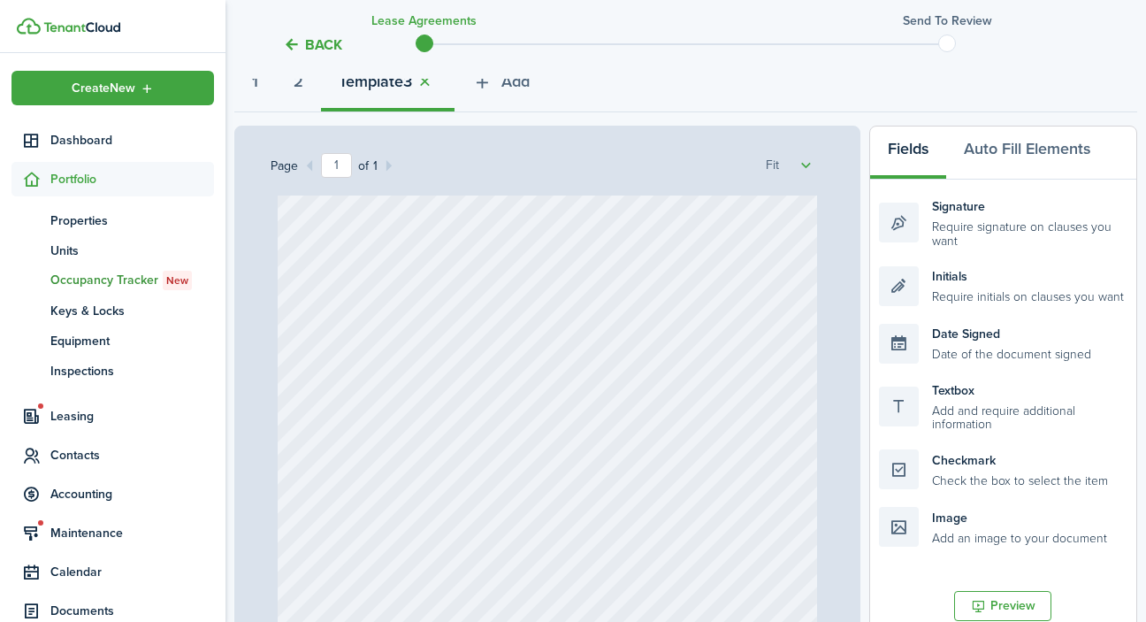
scroll to position [217, 0]
click at [1046, 149] on button "Auto Fill Elements" at bounding box center [1027, 153] width 162 height 53
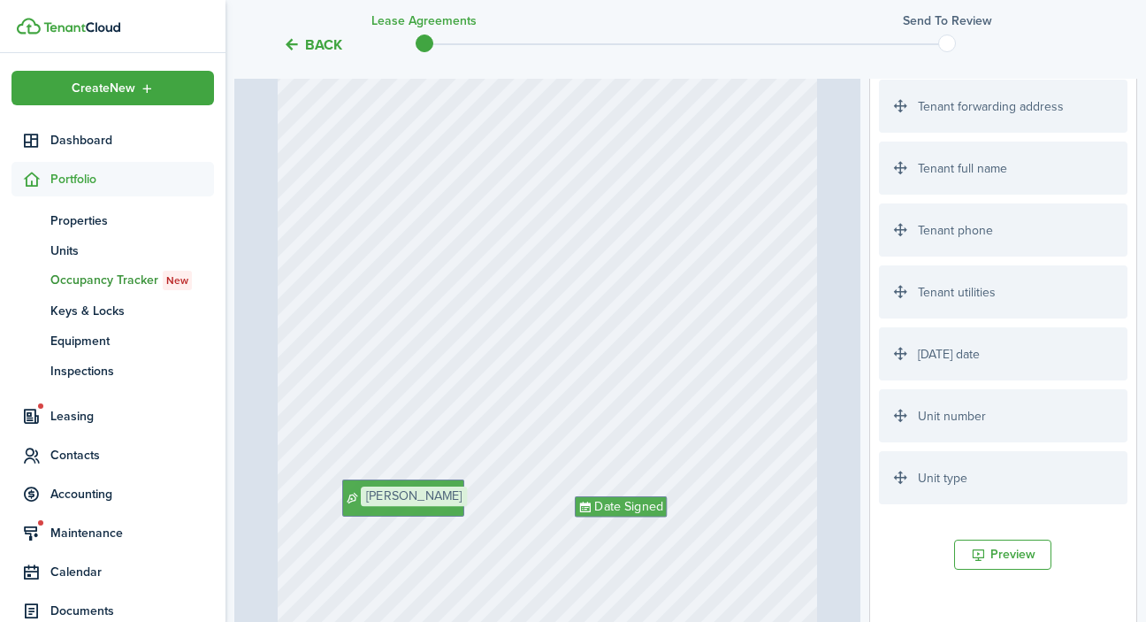
scroll to position [3094, 0]
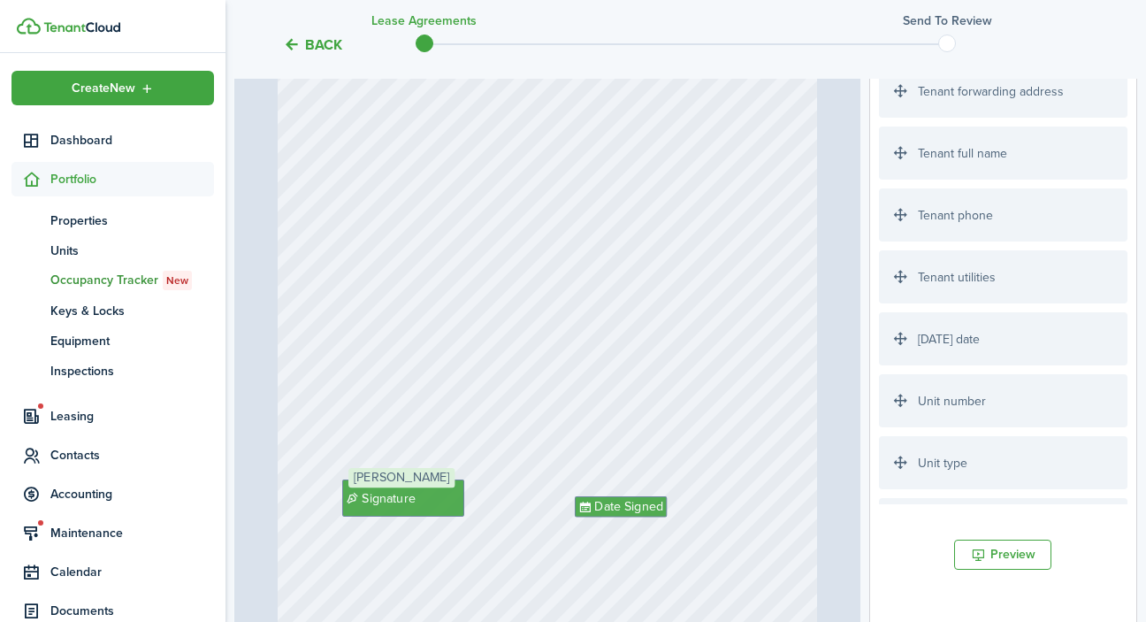
drag, startPoint x: 973, startPoint y: 166, endPoint x: 442, endPoint y: 492, distance: 622.8
click at [442, 492] on div "Page 1 of 1 50% 75% 100% 150% 200% Fit Date Signed Signature [PERSON_NAME] Load…" at bounding box center [685, 318] width 903 height 734
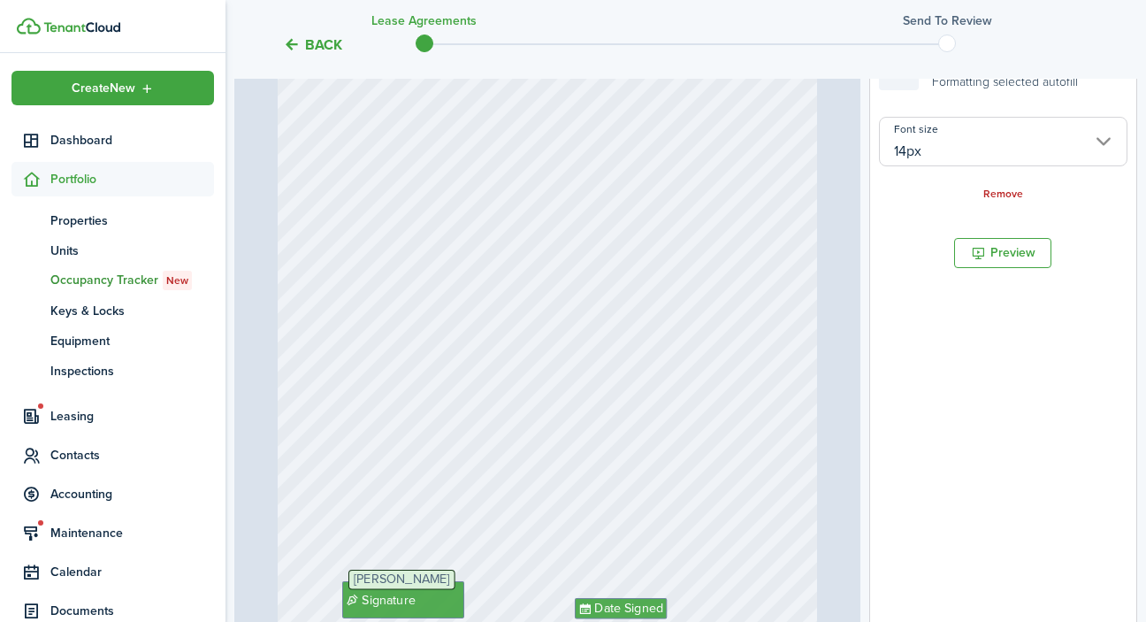
scroll to position [0, 0]
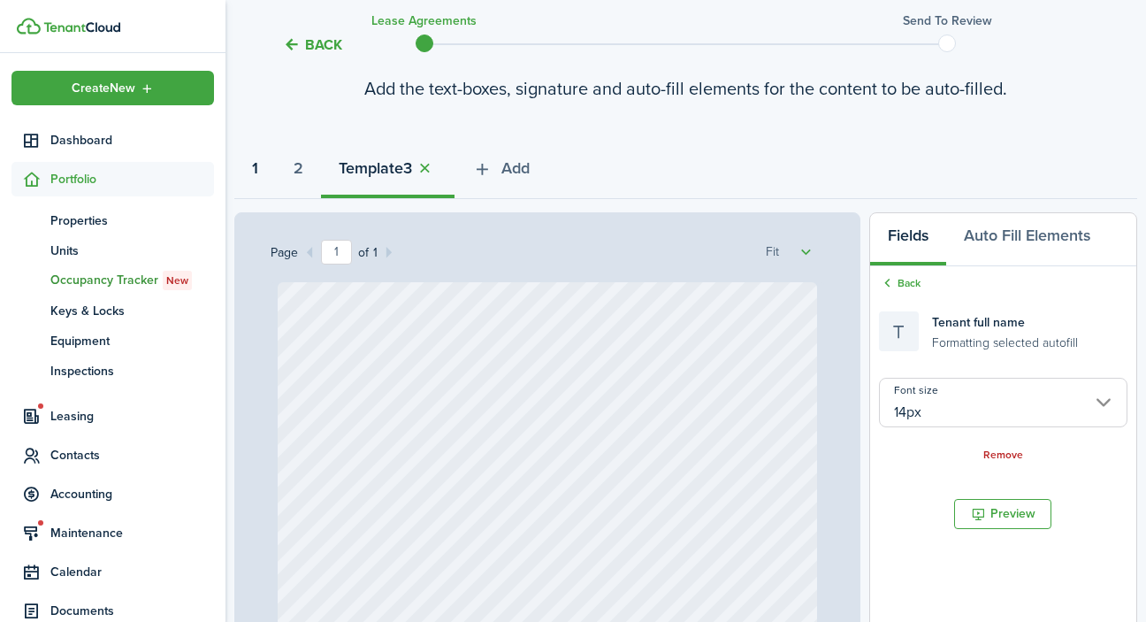
click at [253, 170] on strong "1" at bounding box center [255, 169] width 6 height 24
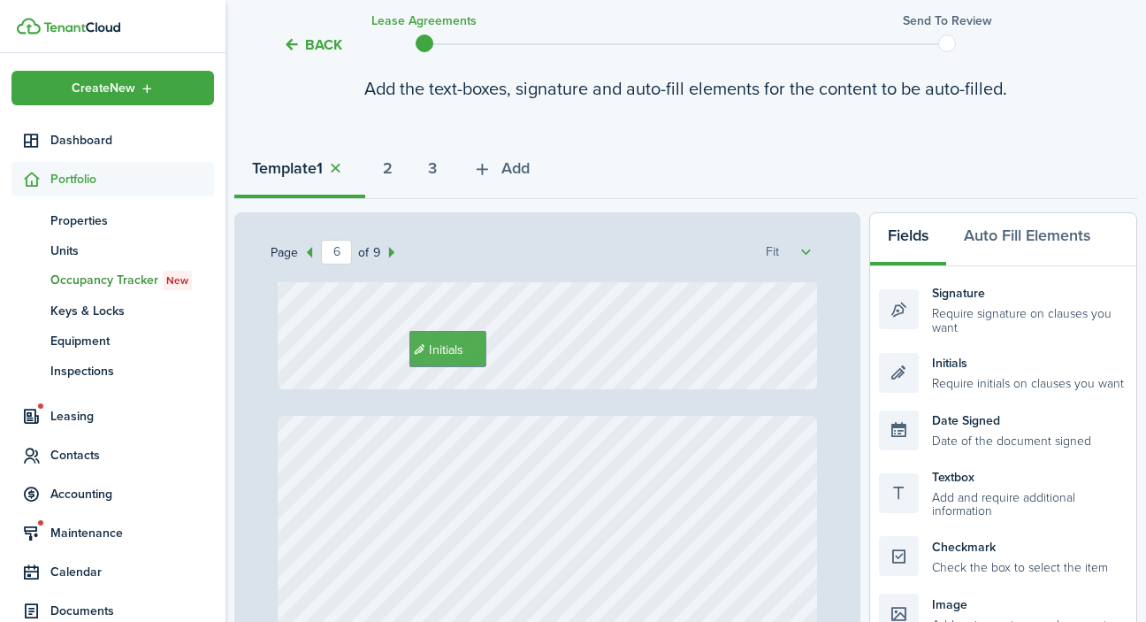
type input "7"
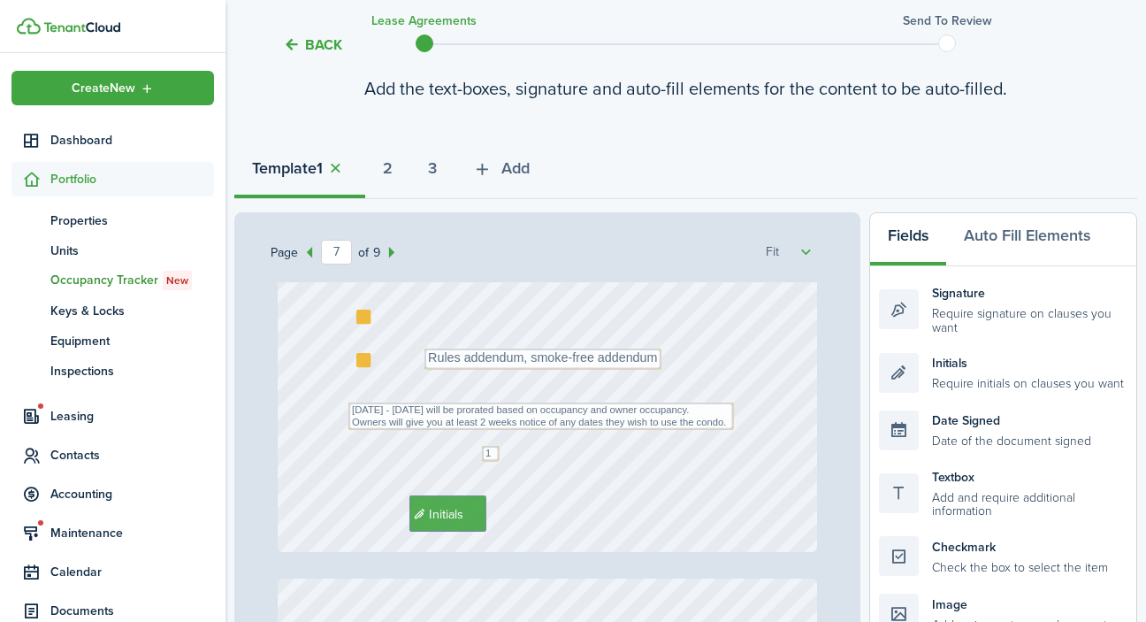
scroll to position [4899, 0]
click at [657, 360] on textarea "Rules addendum, smoke-free addendum" at bounding box center [542, 360] width 237 height 21
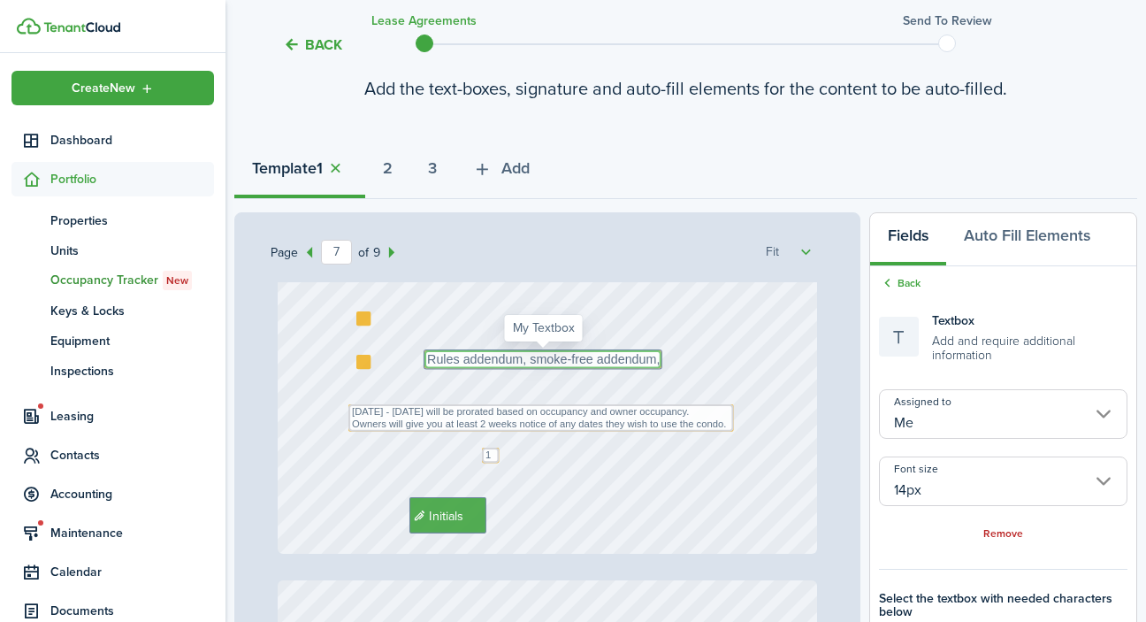
scroll to position [0, 0]
type textarea "Rules addendum, smoke-free addendum,online payment"
click at [968, 523] on div "Remove" at bounding box center [1003, 532] width 248 height 19
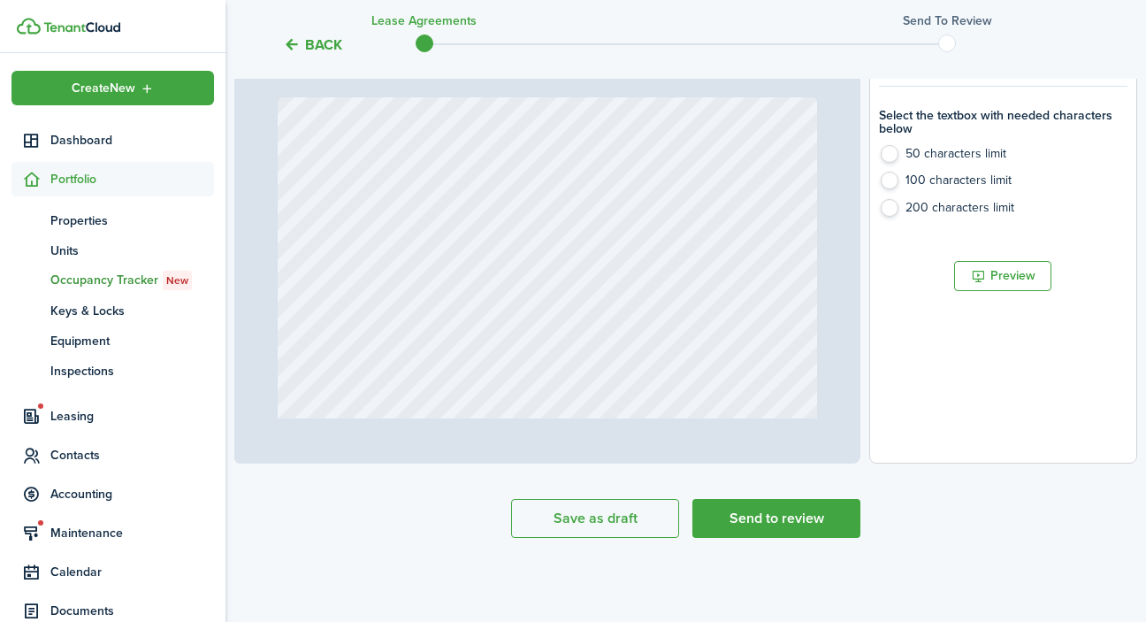
scroll to position [614, 0]
click at [893, 205] on label "200 characters limit" at bounding box center [1003, 212] width 248 height 27
radio input "false"
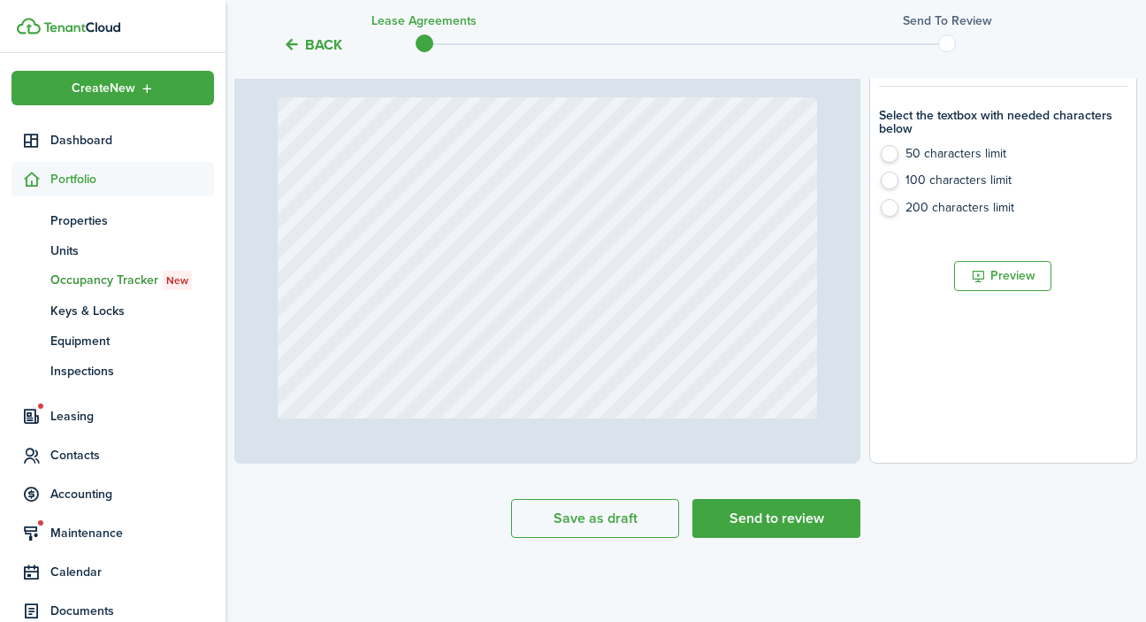
radio input "true"
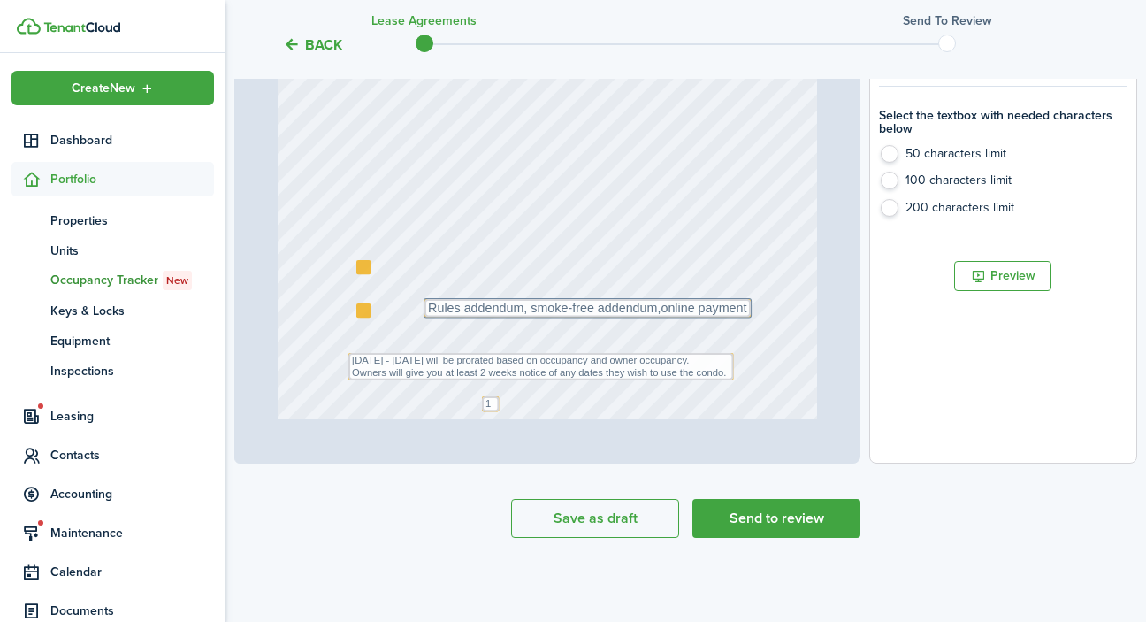
scroll to position [4459, 0]
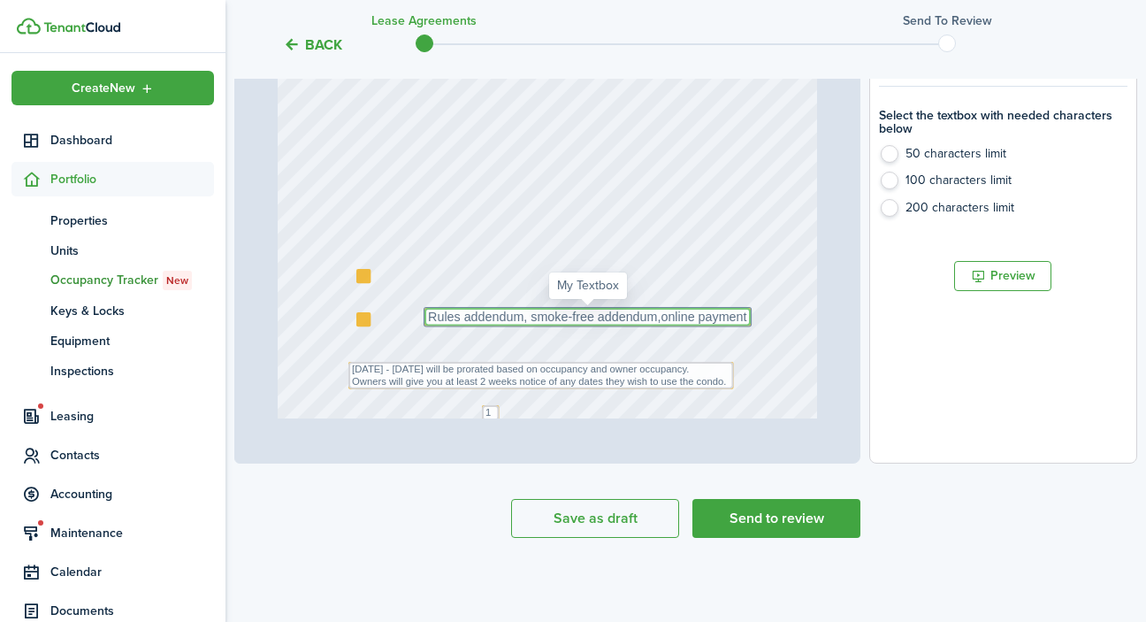
click at [740, 320] on textarea "Rules addendum, smoke-free addendum" at bounding box center [587, 317] width 326 height 18
click at [889, 202] on label "200 characters limit" at bounding box center [1003, 212] width 248 height 27
click at [745, 318] on textarea "Rules addendum, smoke-free addendum" at bounding box center [587, 317] width 326 height 18
type textarea "Rules addendum, smoke-free addendum,online payment addendum"
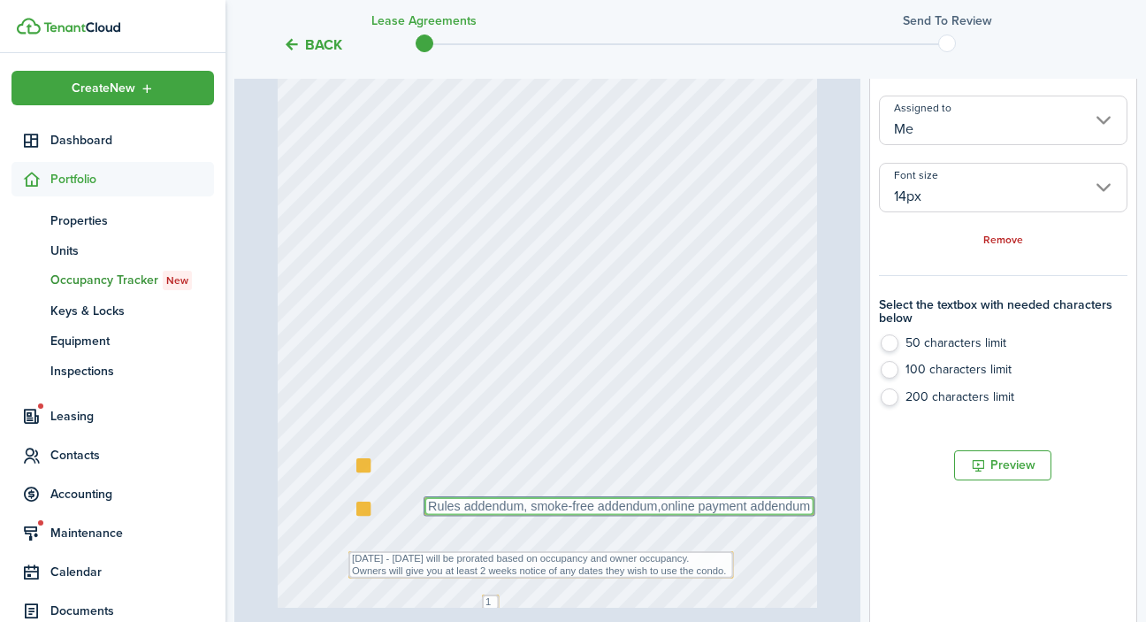
scroll to position [220, 0]
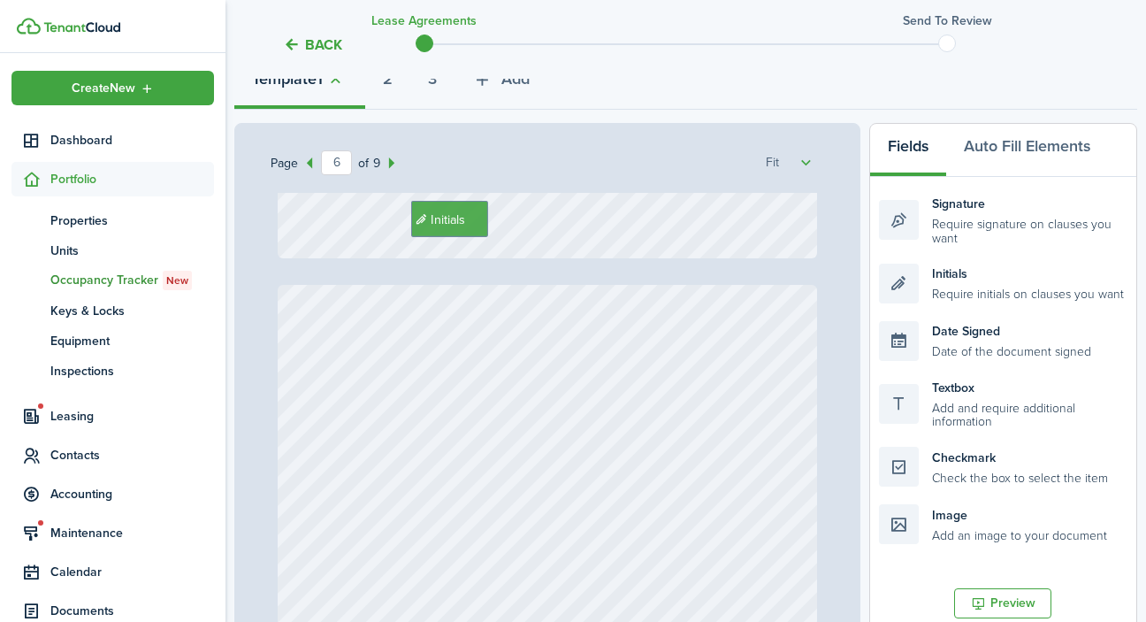
type input "5"
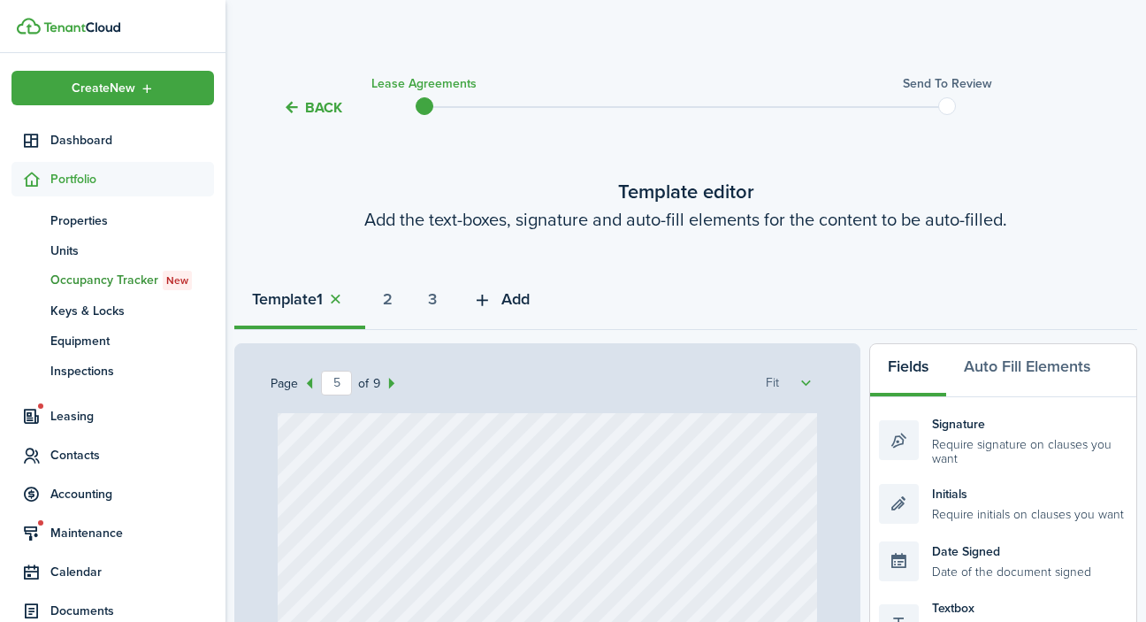
scroll to position [0, 0]
click at [492, 296] on icon "button" at bounding box center [482, 299] width 20 height 19
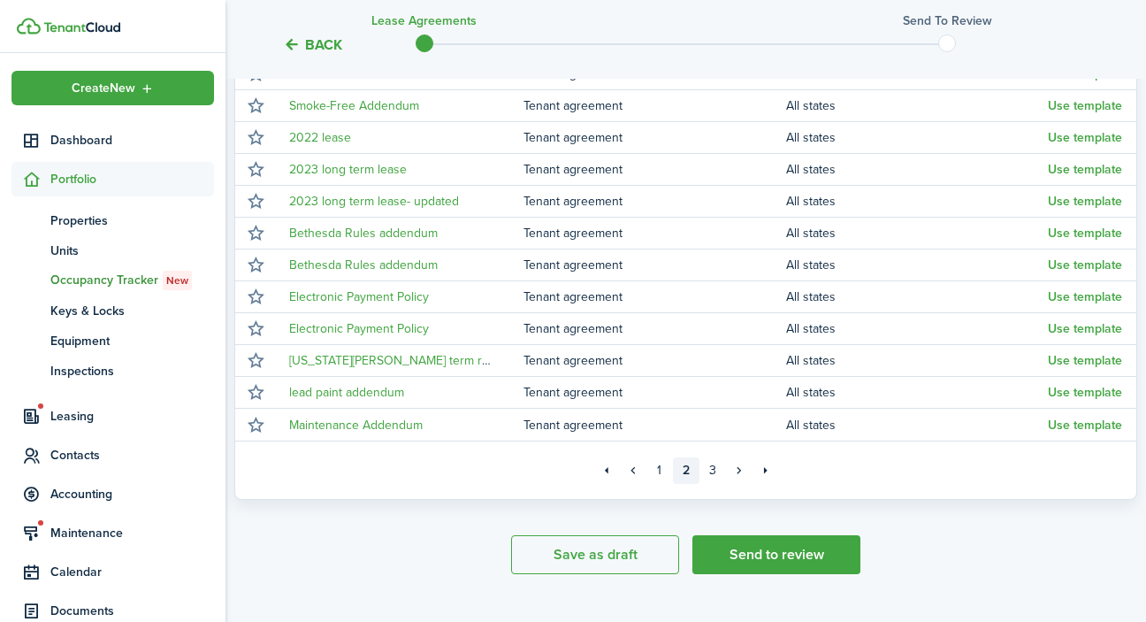
scroll to position [377, 0]
click at [710, 470] on link "3" at bounding box center [712, 469] width 27 height 27
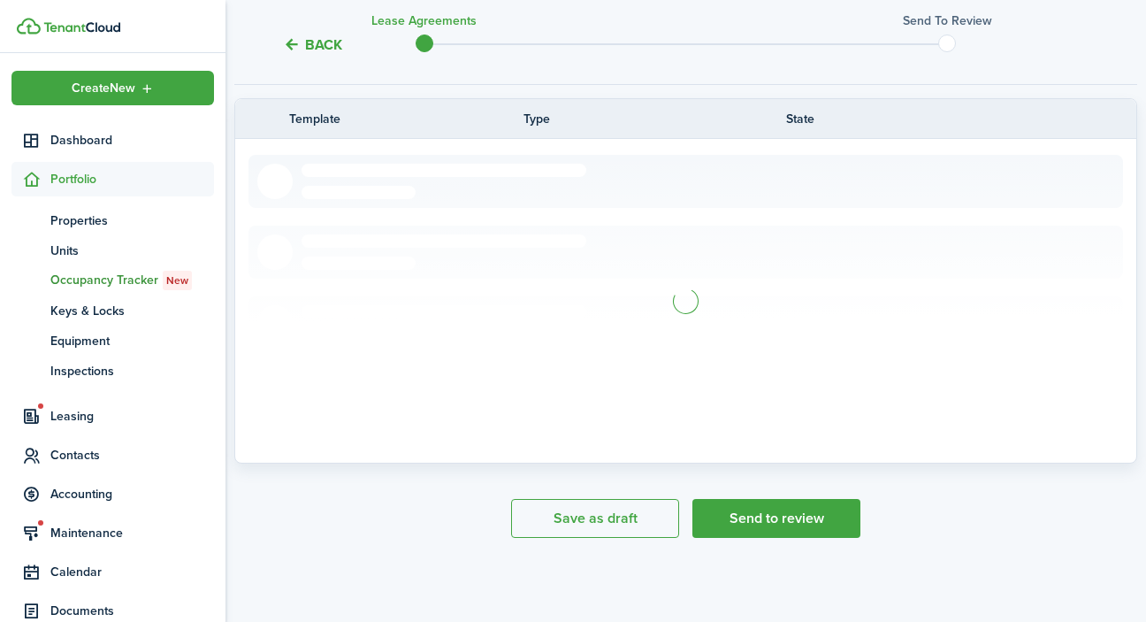
scroll to position [295, 0]
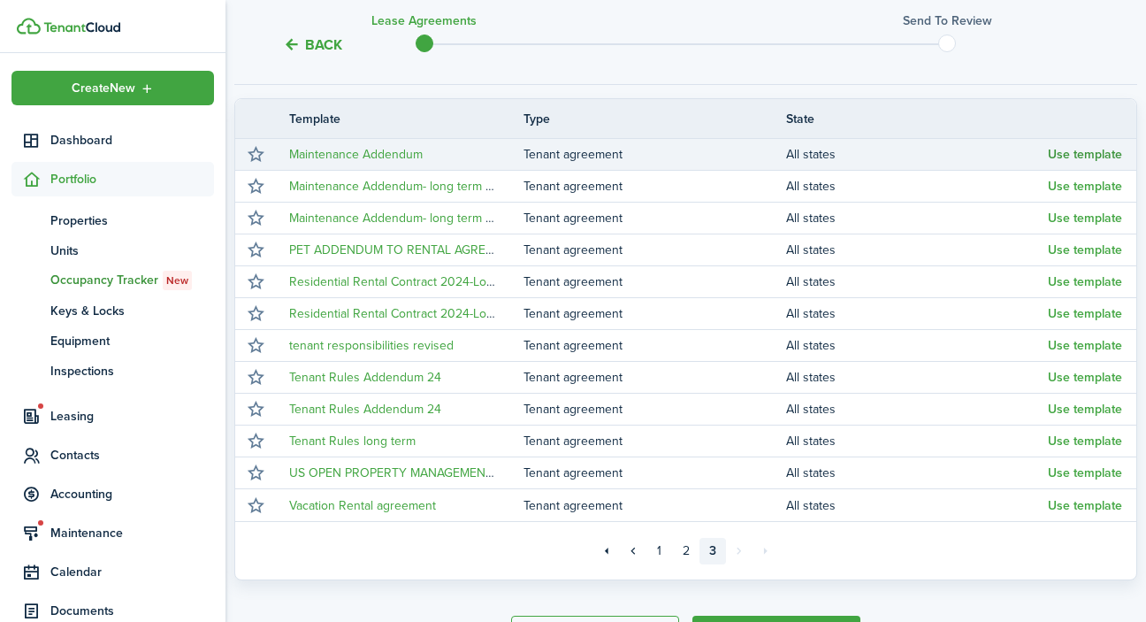
click at [1094, 155] on button "Use template" at bounding box center [1085, 155] width 74 height 14
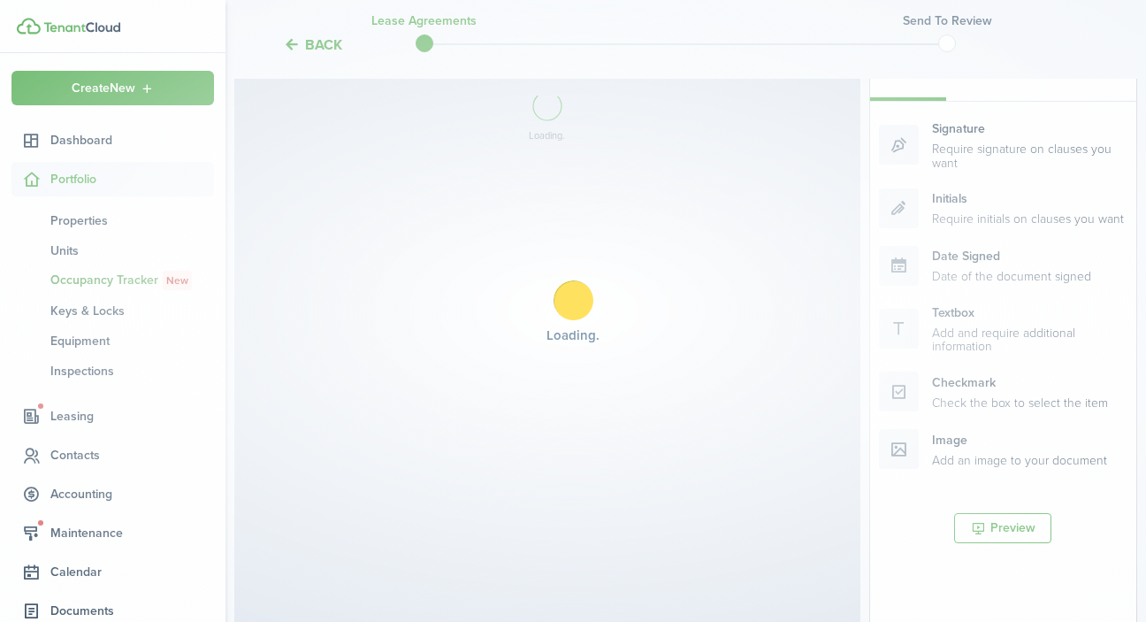
select select "fit"
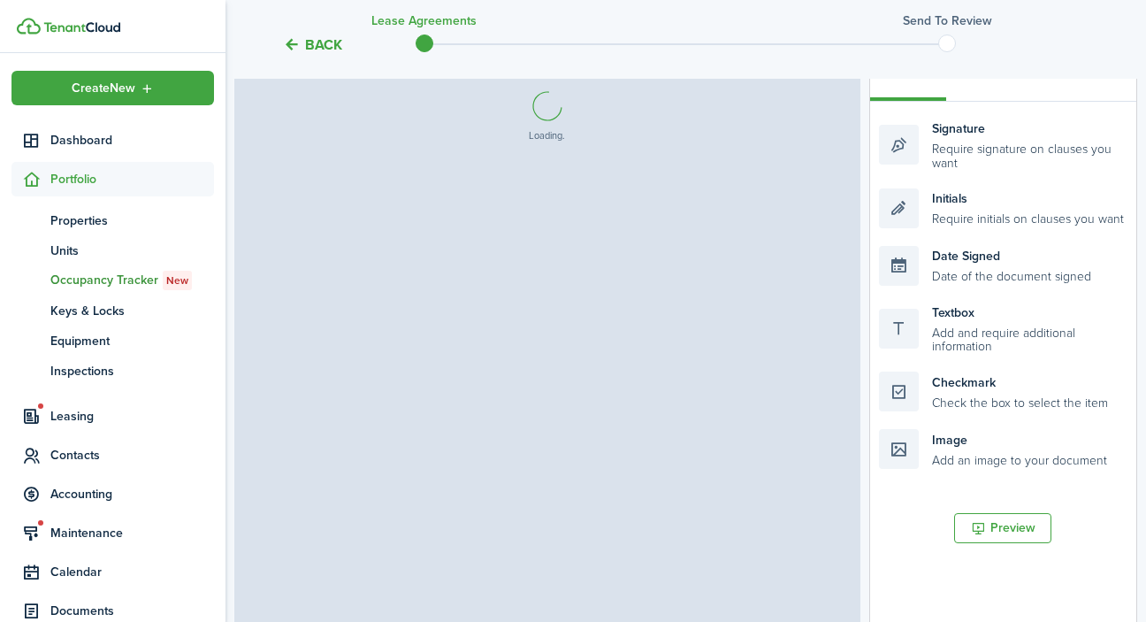
select select "fit"
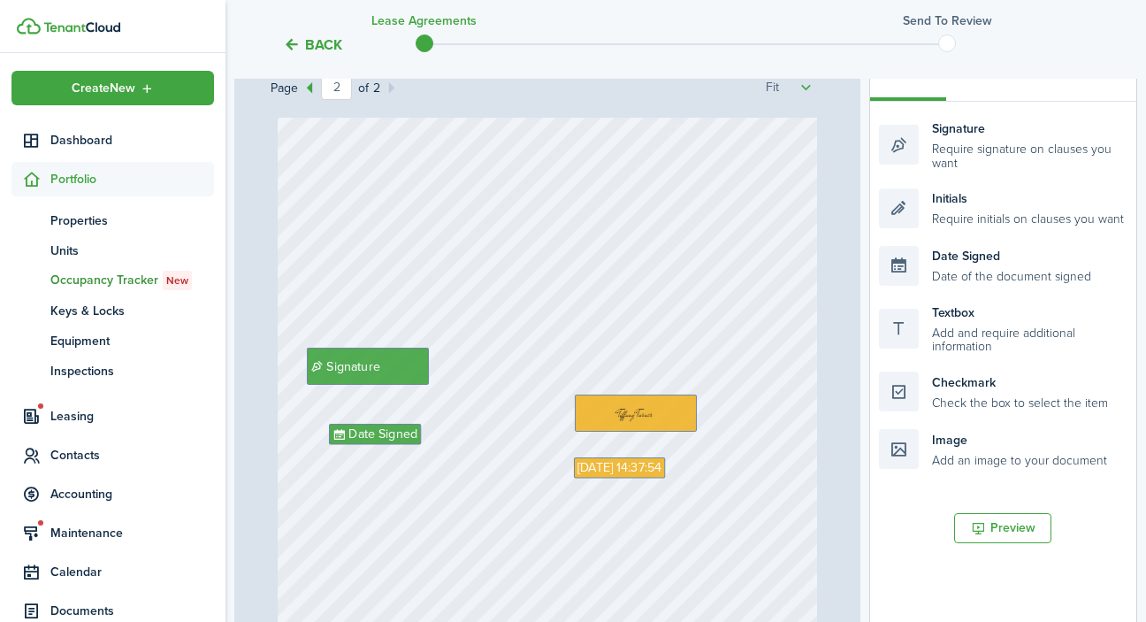
scroll to position [845, 0]
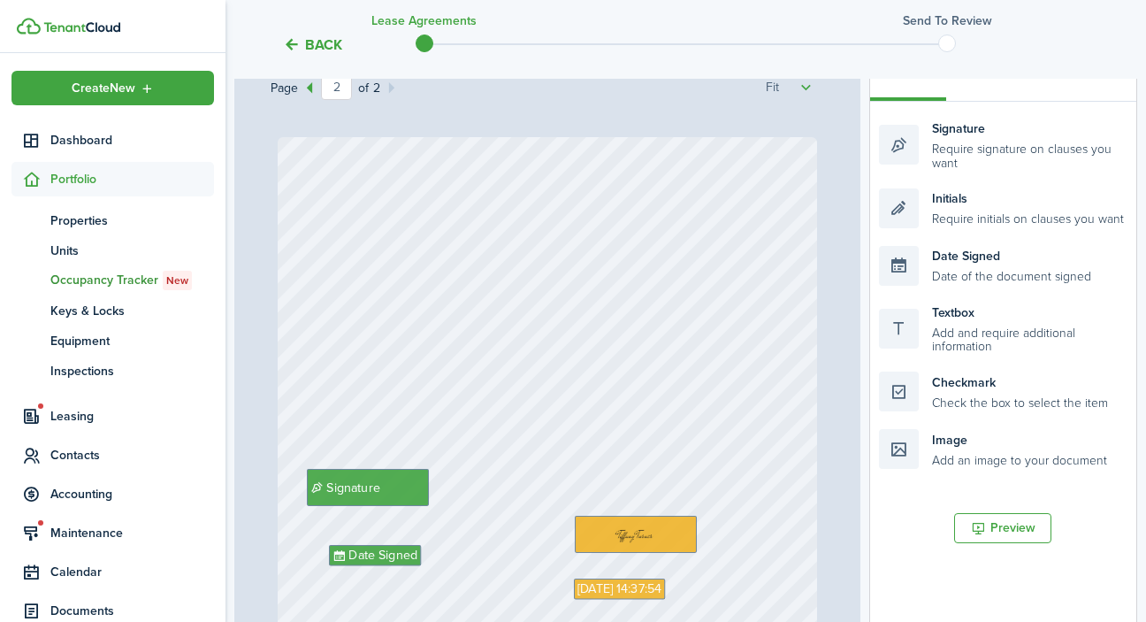
type input "1"
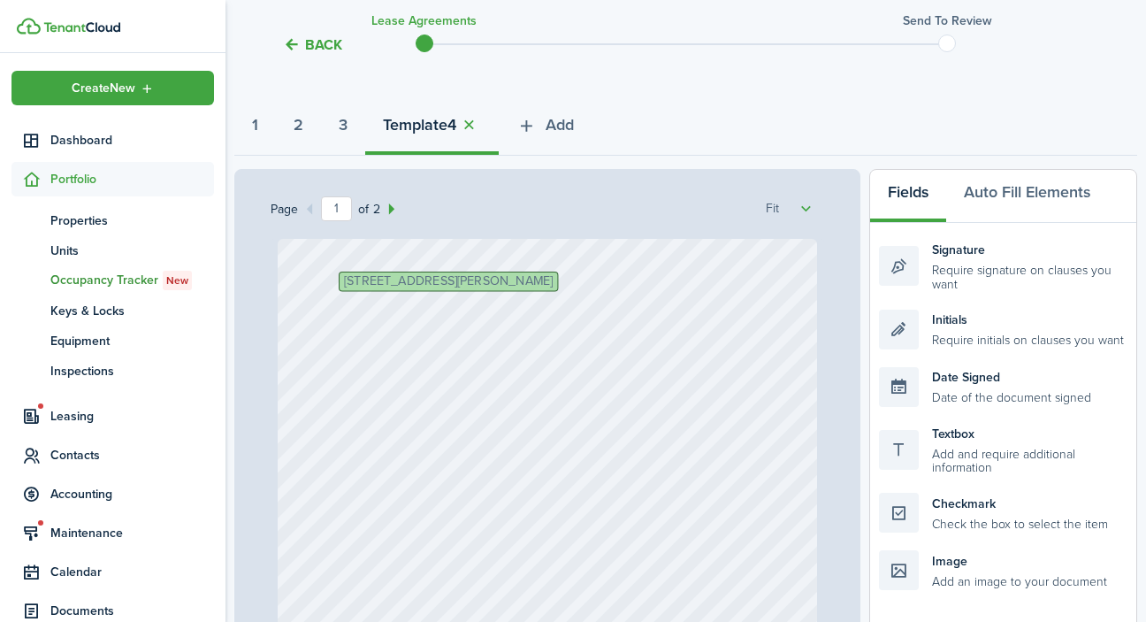
scroll to position [111, 0]
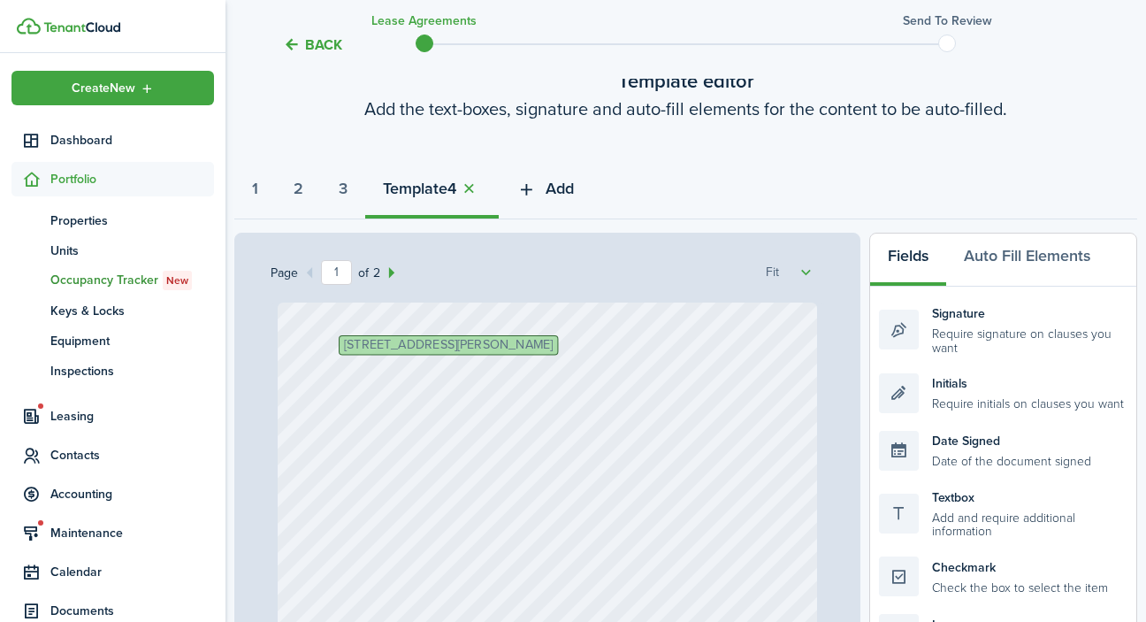
click at [559, 189] on button "Add" at bounding box center [545, 192] width 93 height 53
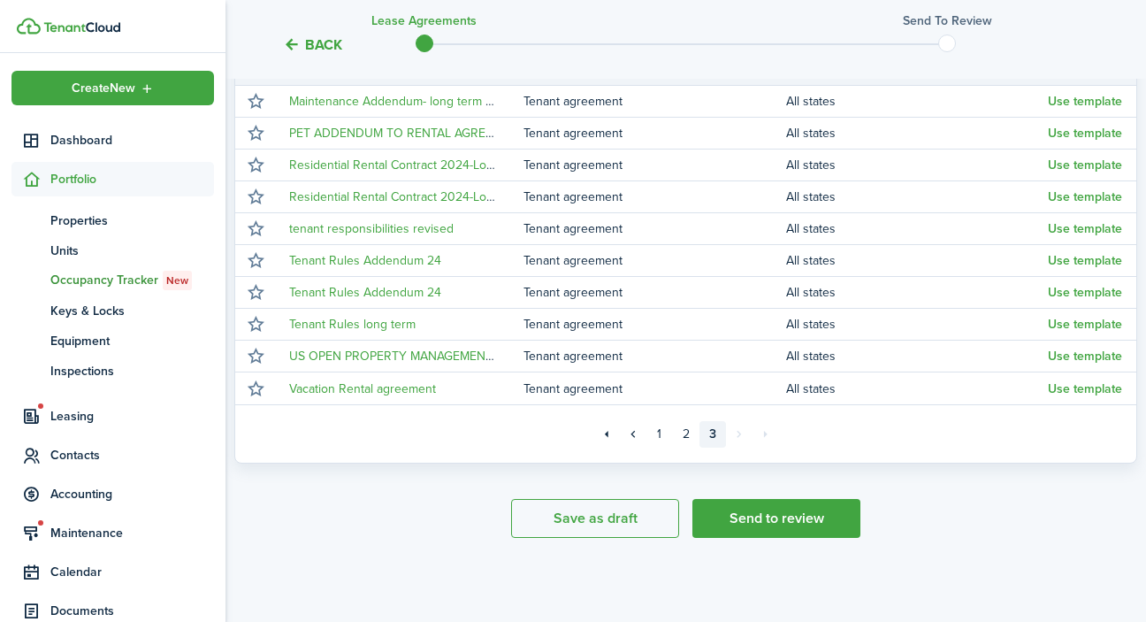
scroll to position [412, 0]
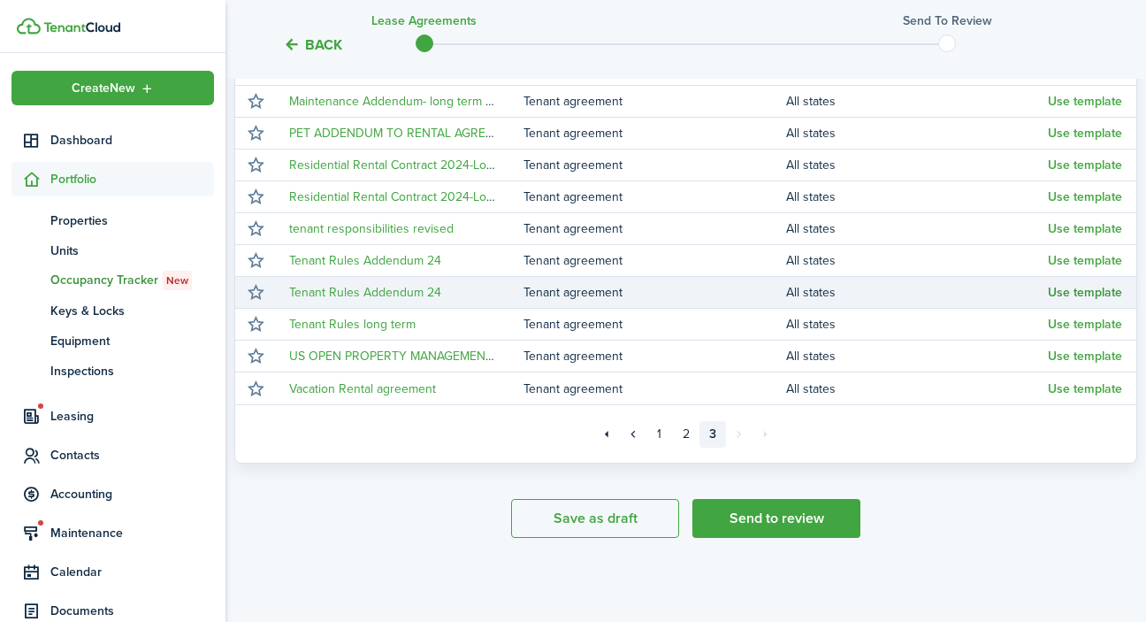
click at [1090, 294] on button "Use template" at bounding box center [1085, 293] width 74 height 14
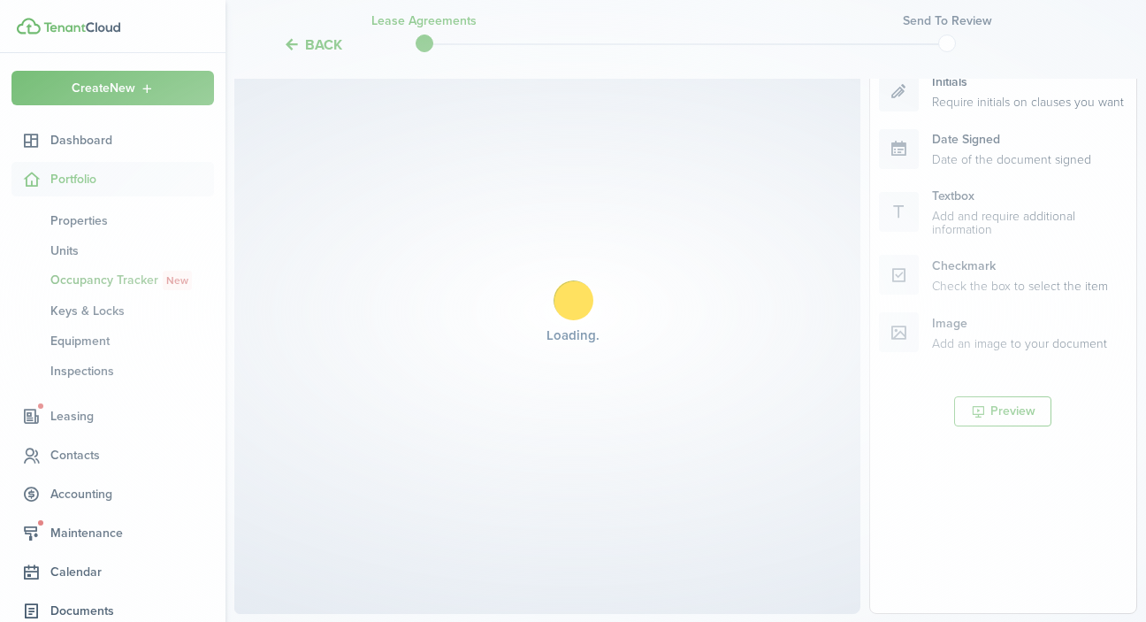
select select "fit"
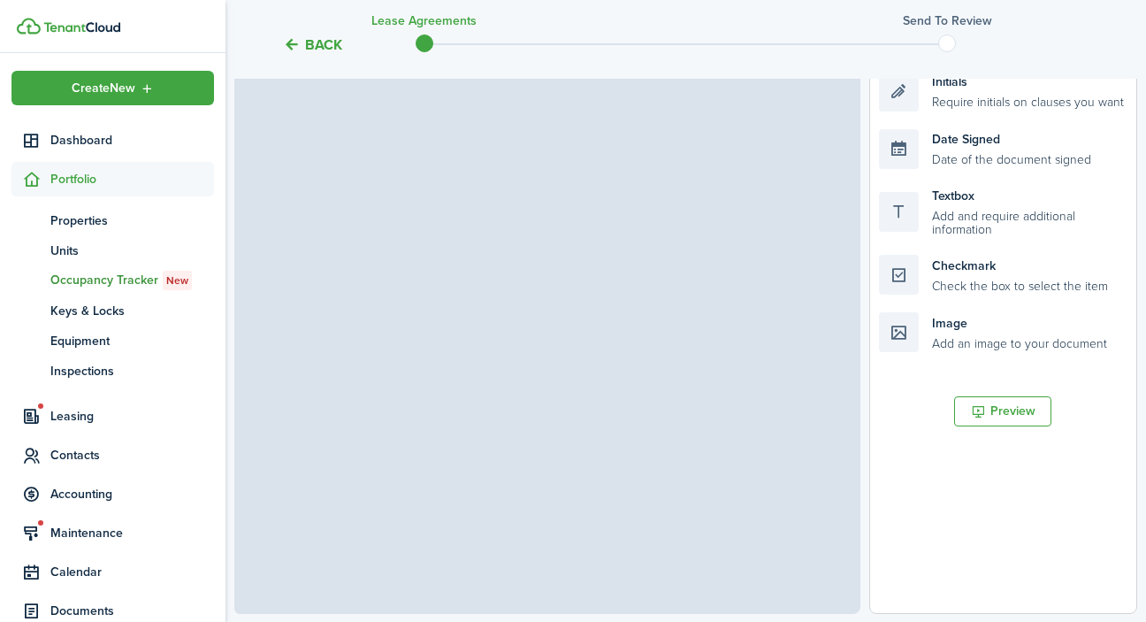
select select "fit"
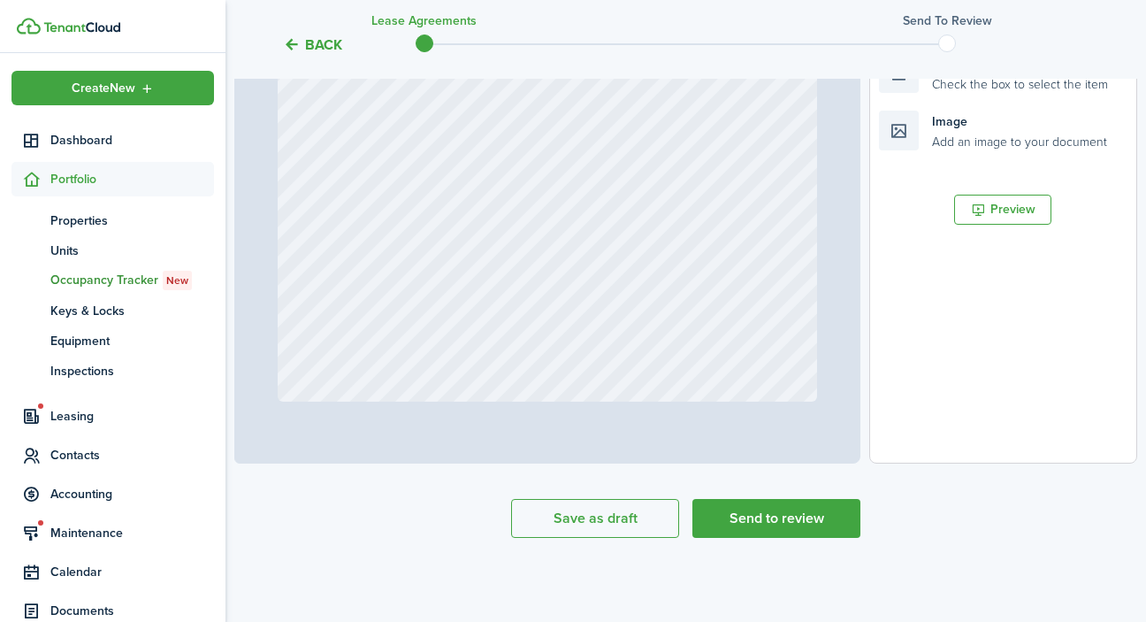
scroll to position [121, 0]
click at [808, 519] on button "Send to review" at bounding box center [776, 518] width 168 height 39
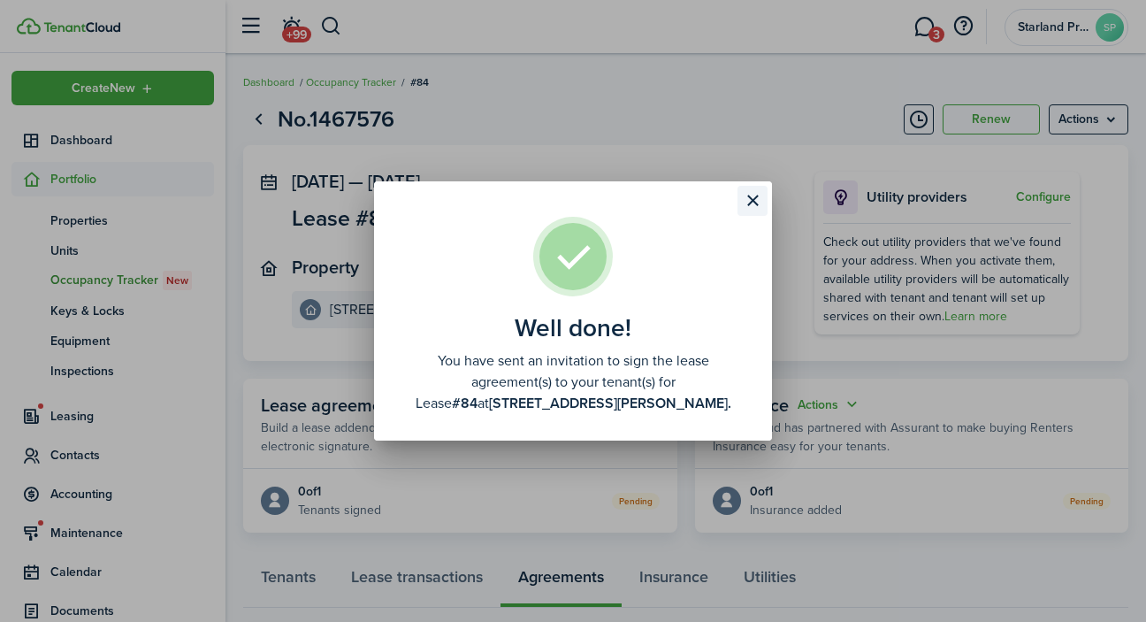
click at [749, 199] on button "Close modal" at bounding box center [752, 201] width 30 height 30
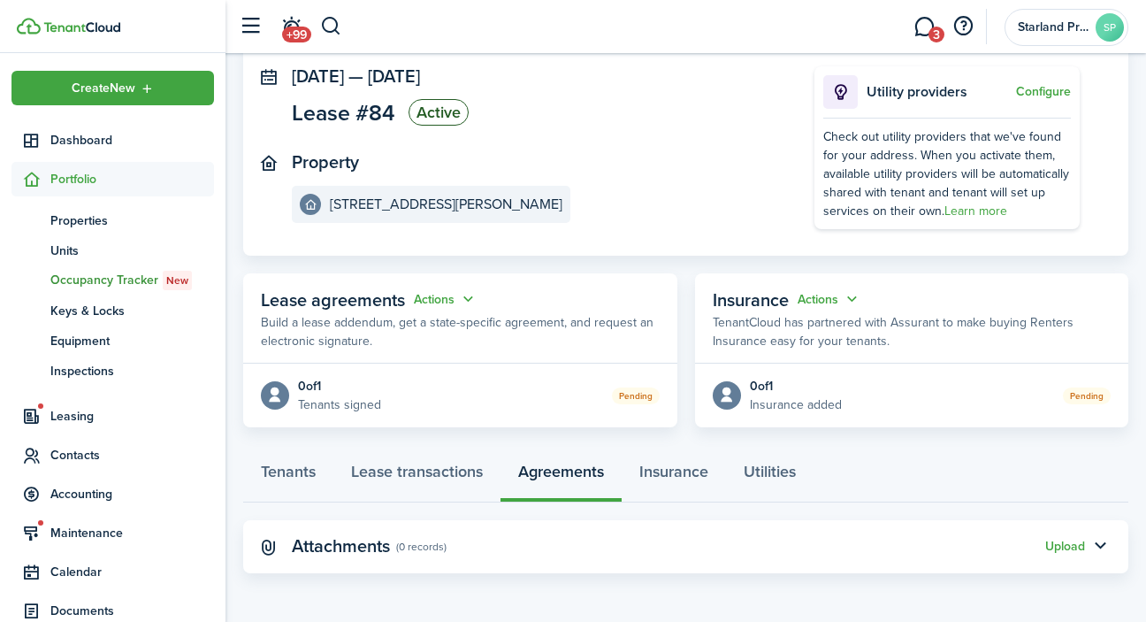
scroll to position [104, 0]
click at [446, 475] on link "Lease transactions" at bounding box center [416, 476] width 167 height 53
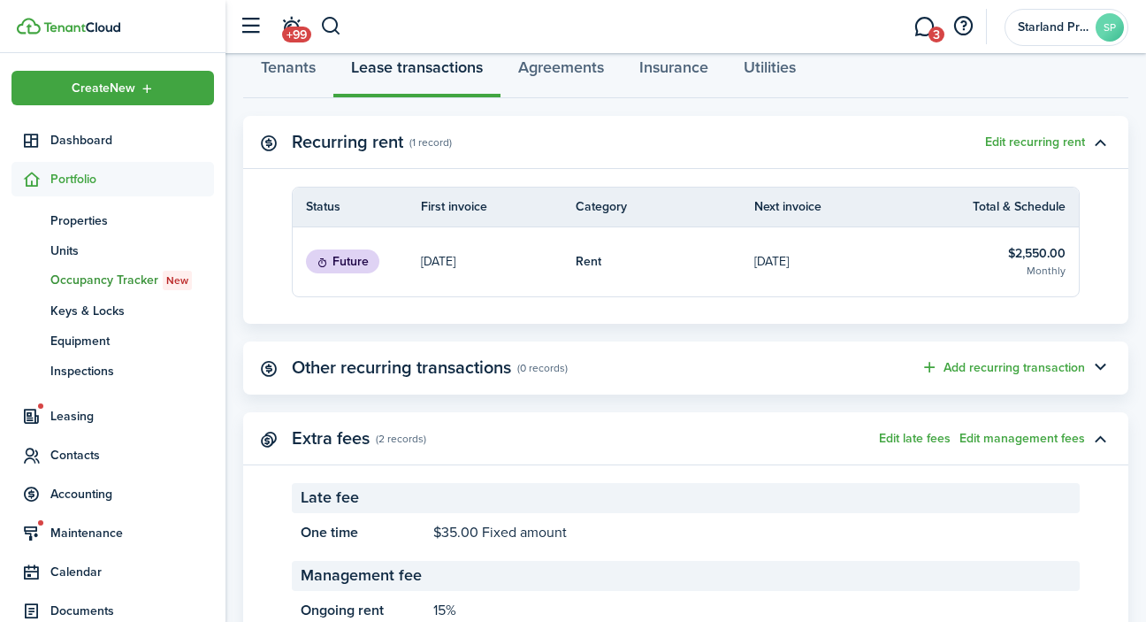
scroll to position [525, 1]
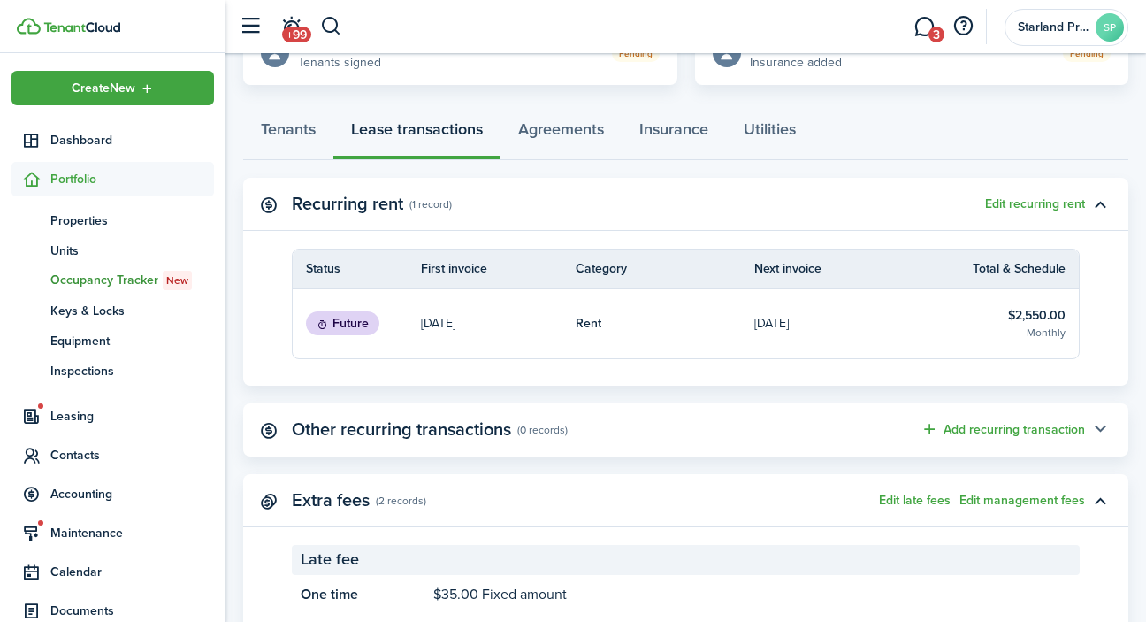
click at [1098, 427] on button "button" at bounding box center [1100, 430] width 30 height 30
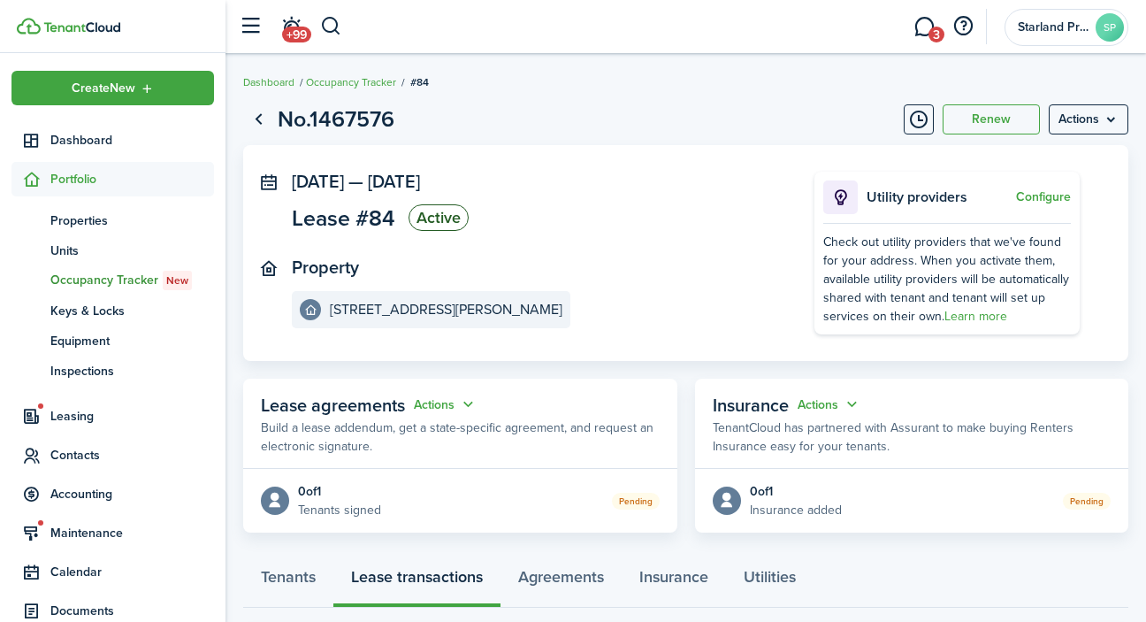
scroll to position [0, 0]
click at [90, 453] on span "Contacts" at bounding box center [132, 455] width 164 height 19
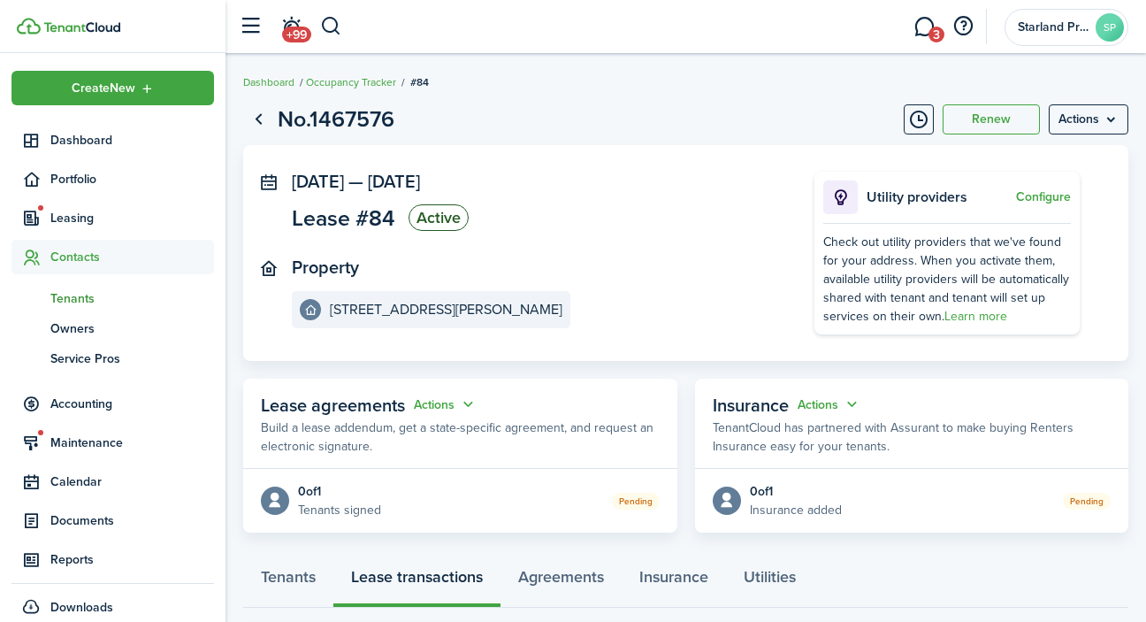
click at [90, 301] on span "Tenants" at bounding box center [132, 298] width 164 height 19
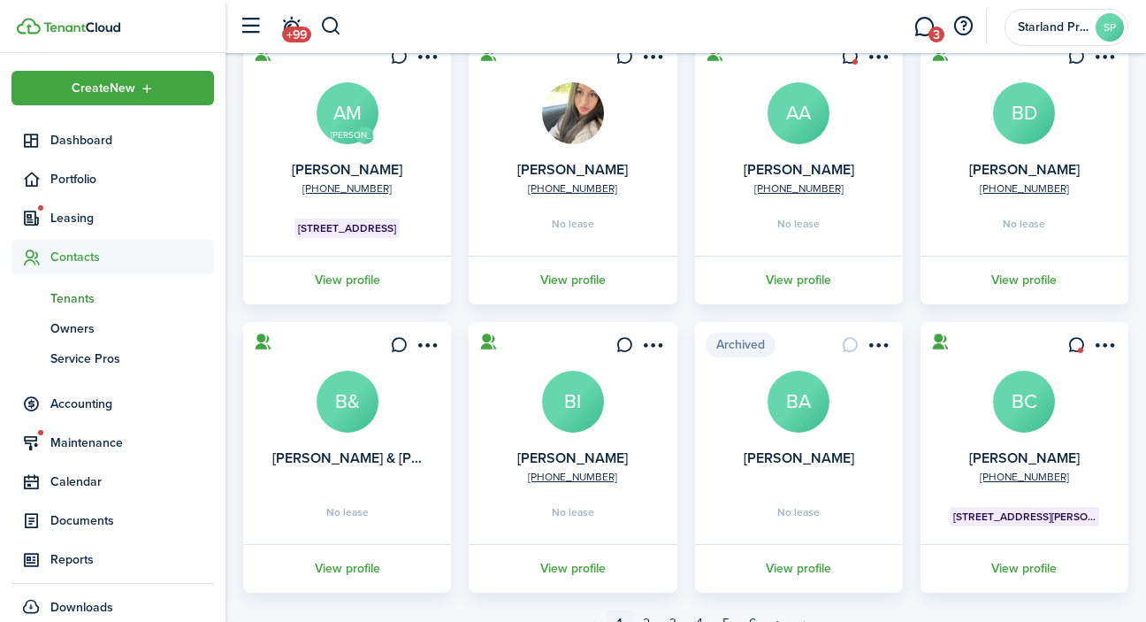
scroll to position [442, 0]
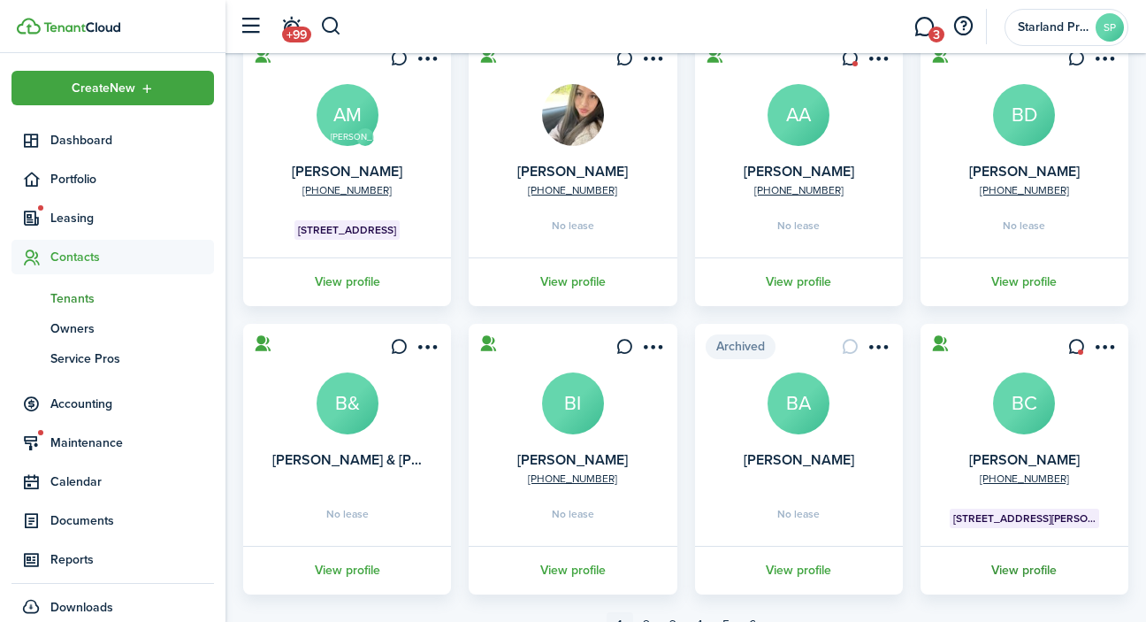
click at [1027, 570] on link "View profile" at bounding box center [1024, 570] width 213 height 49
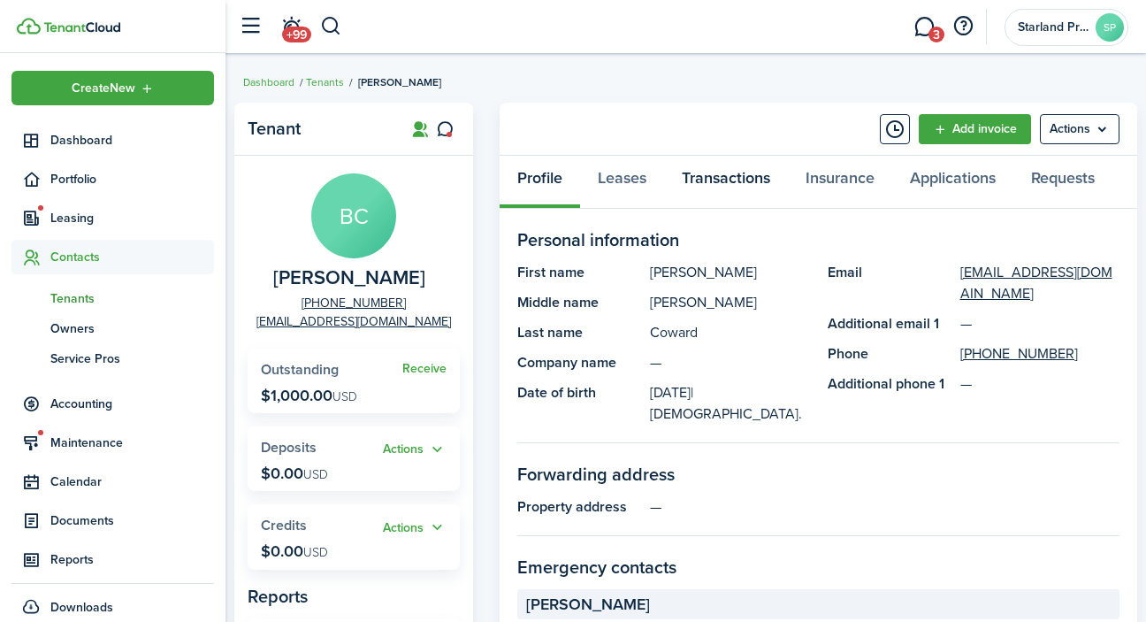
click at [755, 193] on link "Transactions" at bounding box center [726, 182] width 124 height 53
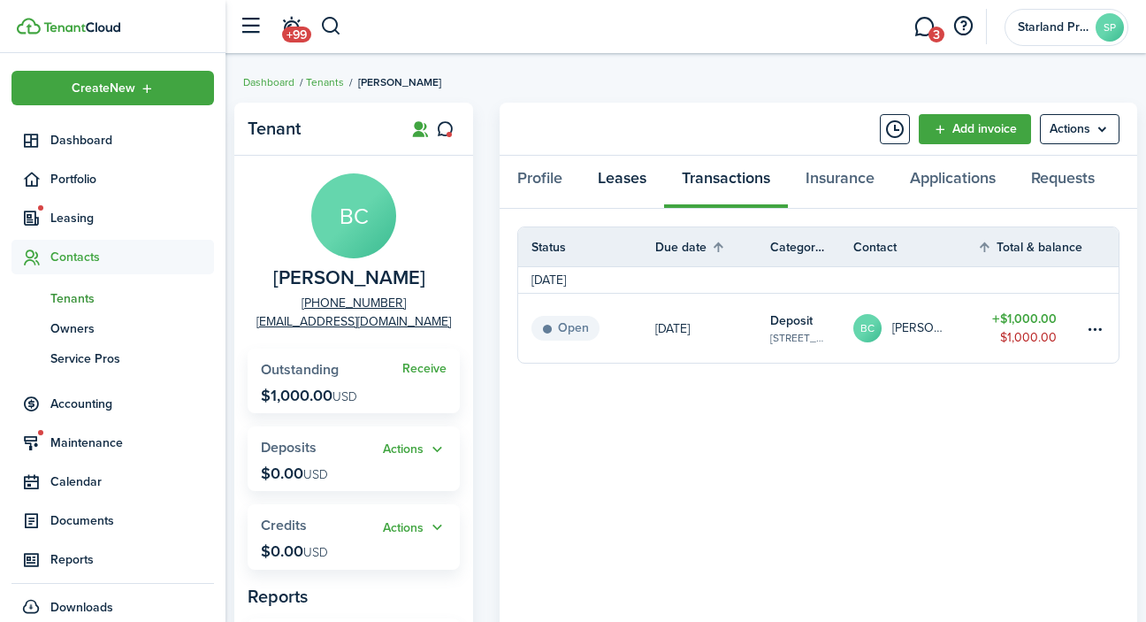
click at [626, 180] on link "Leases" at bounding box center [622, 182] width 84 height 53
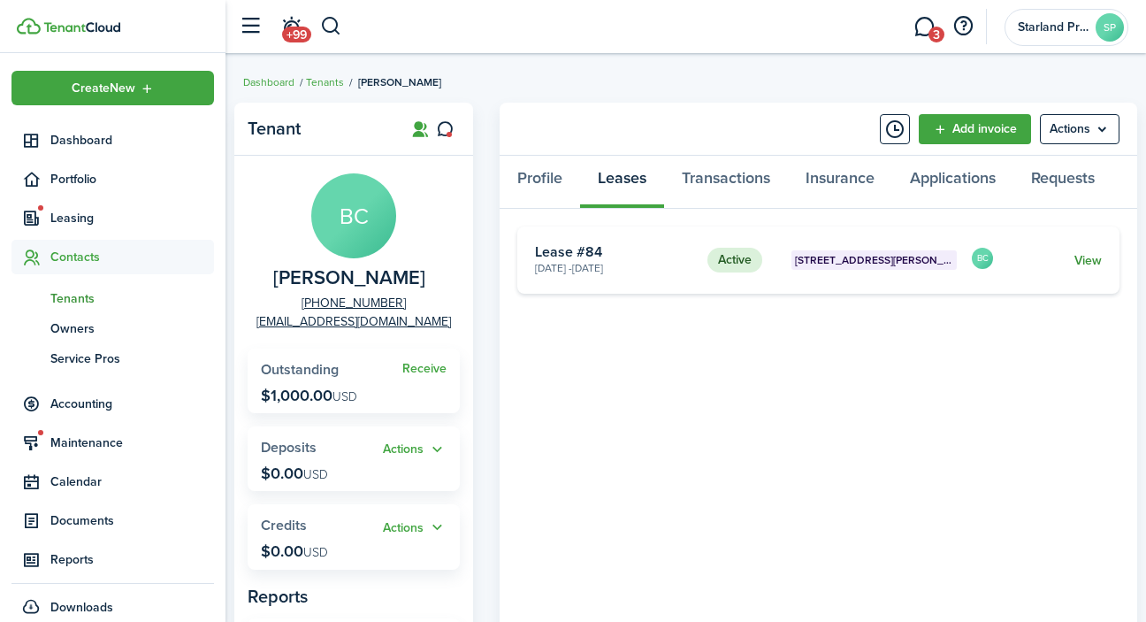
click at [1087, 256] on link "View" at bounding box center [1087, 260] width 27 height 19
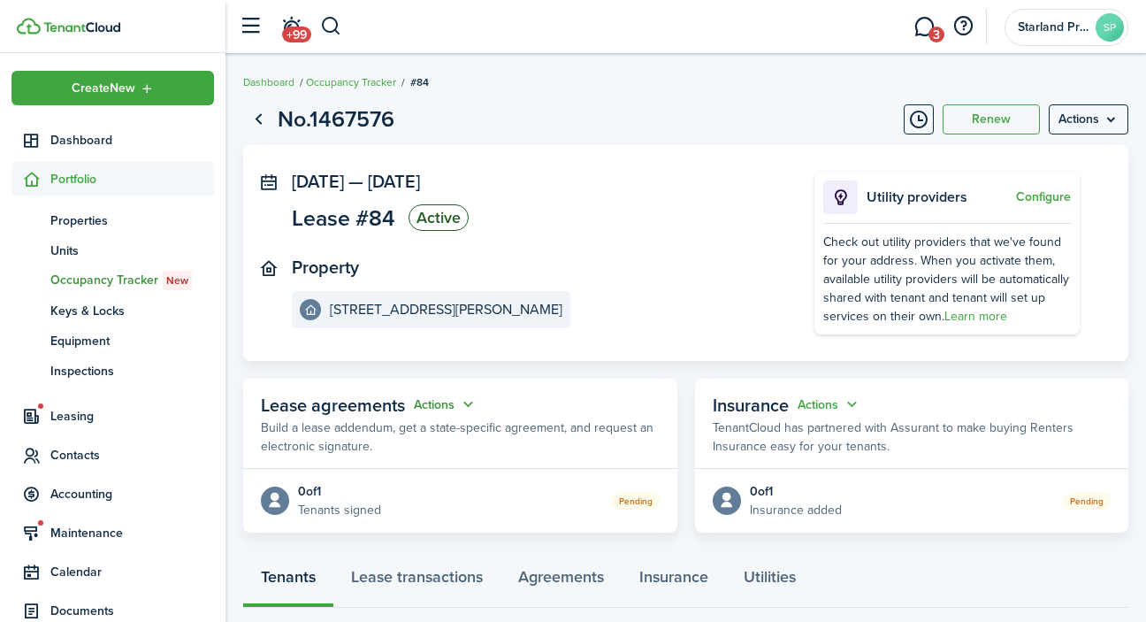
click at [459, 403] on button "Actions" at bounding box center [446, 404] width 64 height 20
click at [433, 428] on link "Edit" at bounding box center [401, 438] width 155 height 31
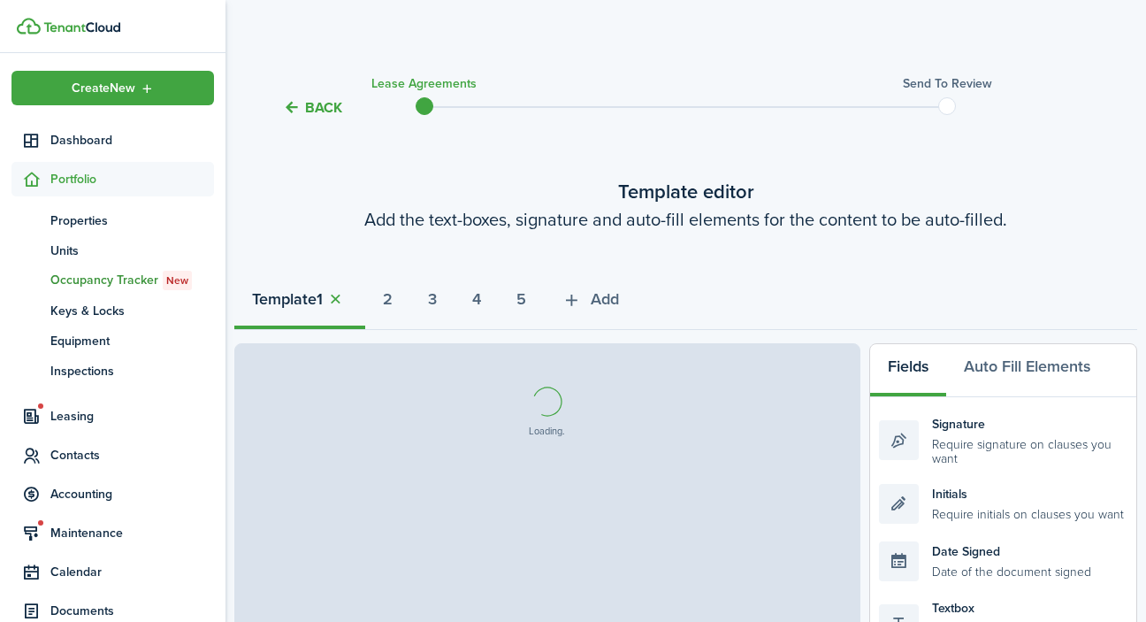
select select "fit"
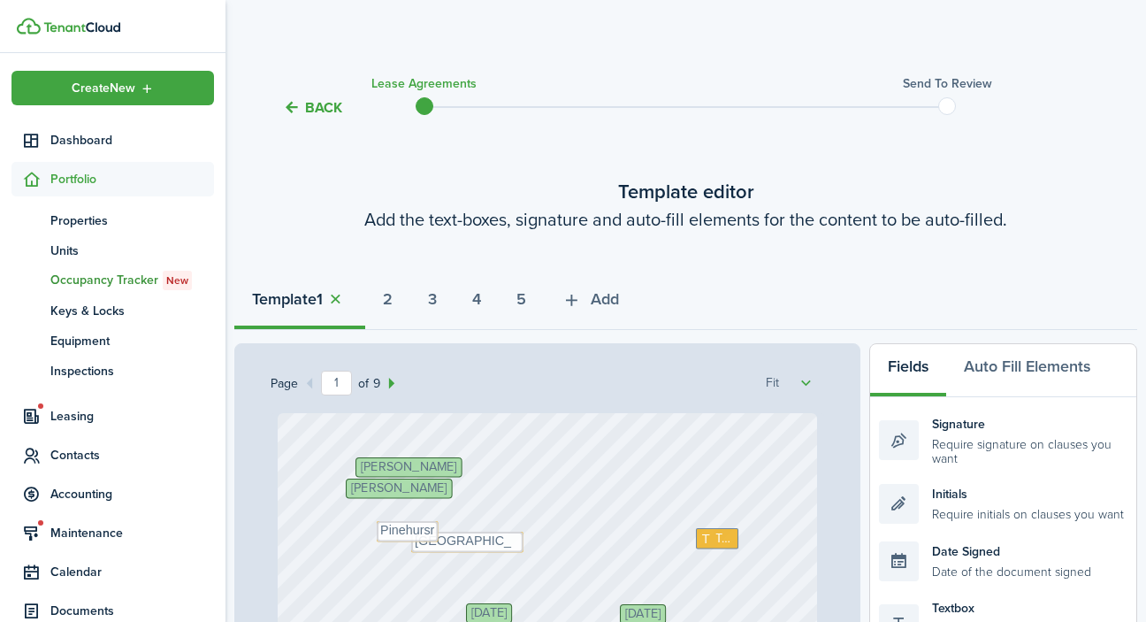
click at [329, 104] on button "Back" at bounding box center [312, 107] width 59 height 19
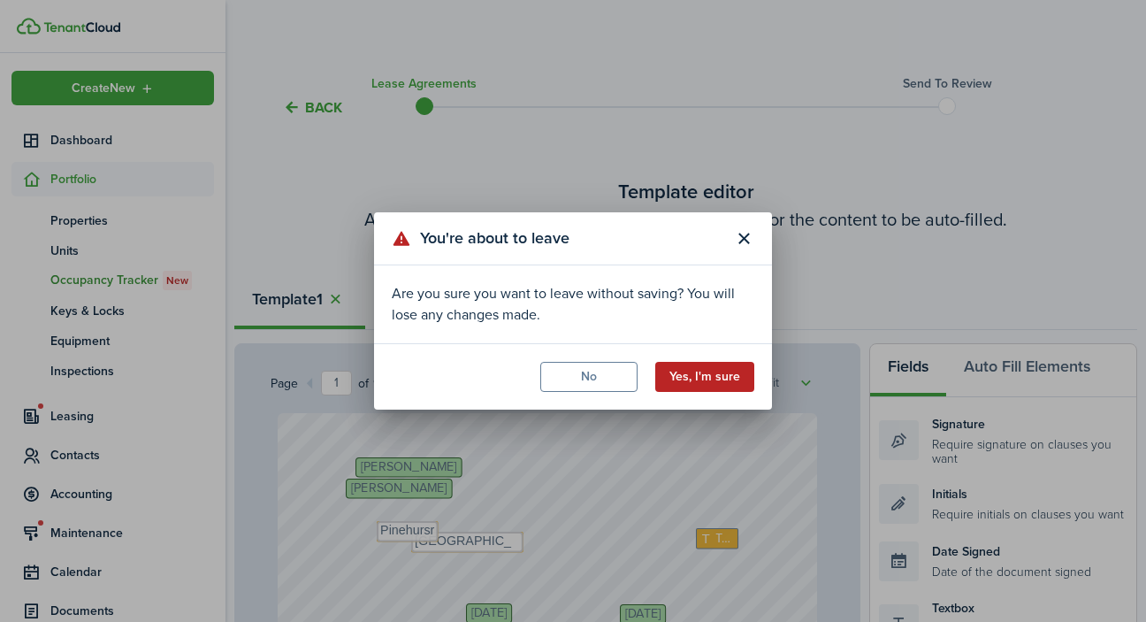
click at [727, 380] on button "Yes, I'm sure" at bounding box center [704, 377] width 99 height 30
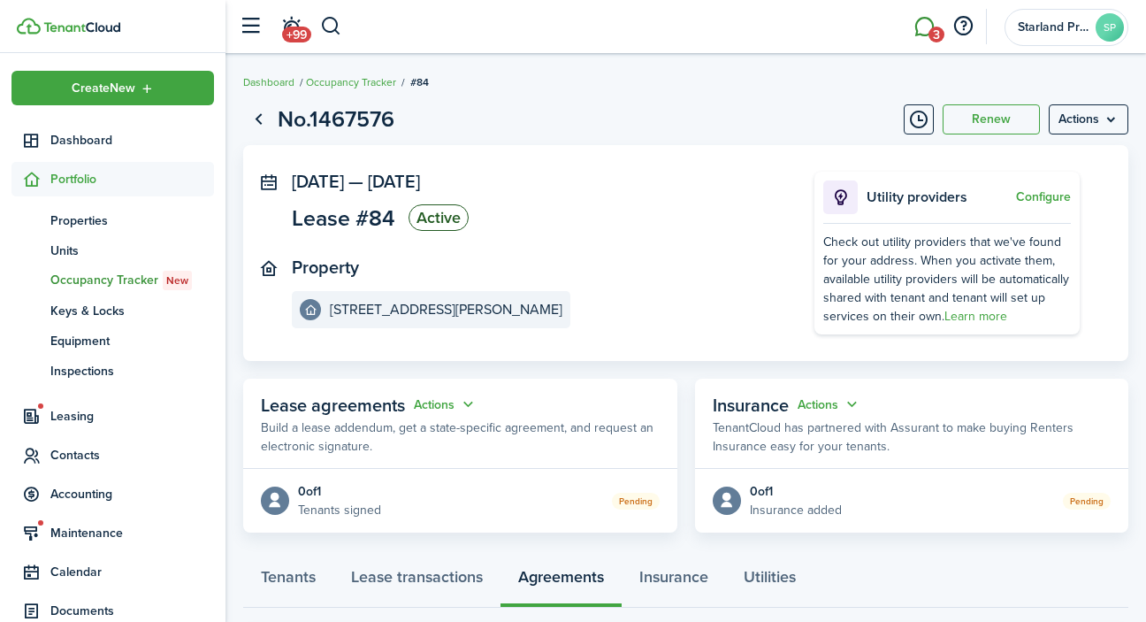
click at [928, 25] on link "3" at bounding box center [924, 26] width 34 height 45
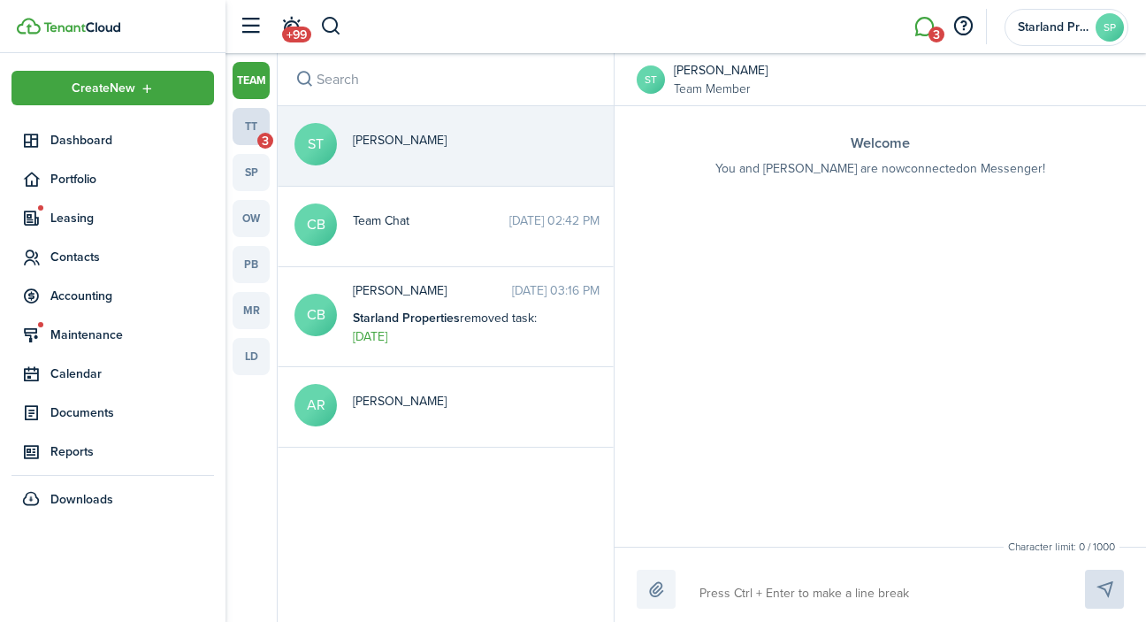
click at [263, 125] on link "tt 3" at bounding box center [251, 126] width 37 height 37
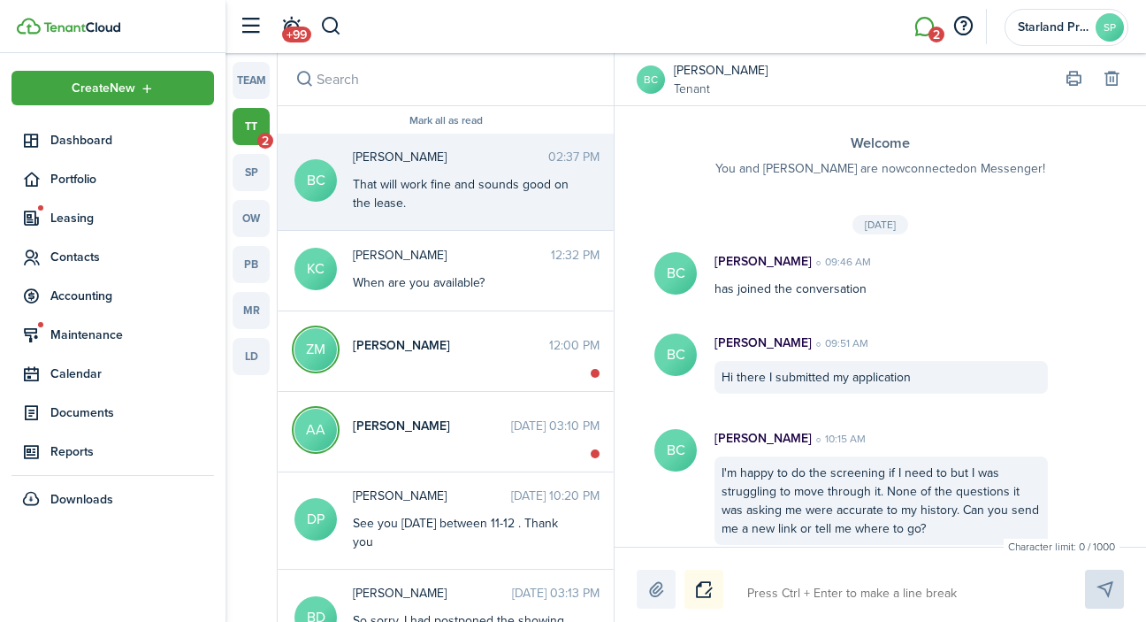
scroll to position [844, 0]
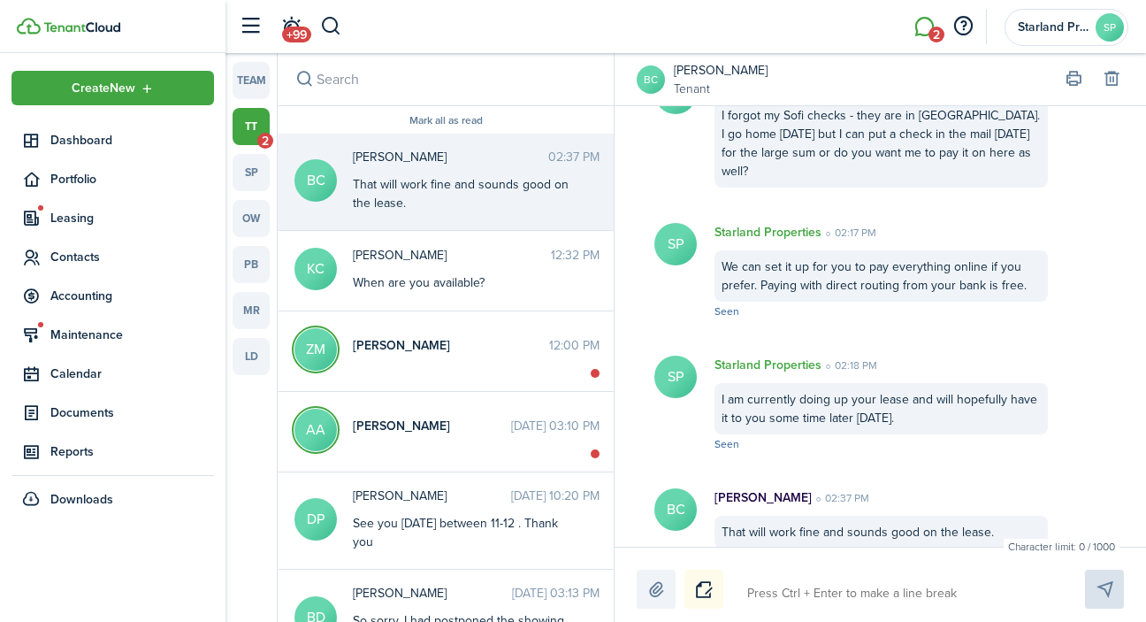
click at [930, 32] on li "2" at bounding box center [924, 26] width 41 height 45
click at [96, 177] on span "Portfolio" at bounding box center [132, 179] width 164 height 19
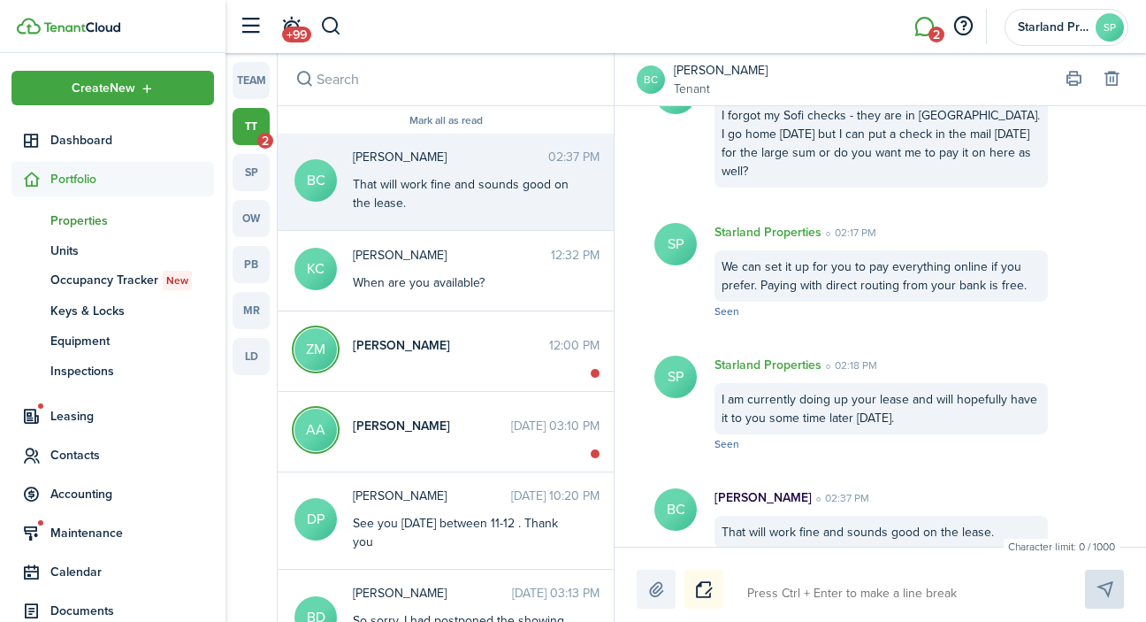
click at [100, 230] on link "pt Properties" at bounding box center [112, 220] width 202 height 30
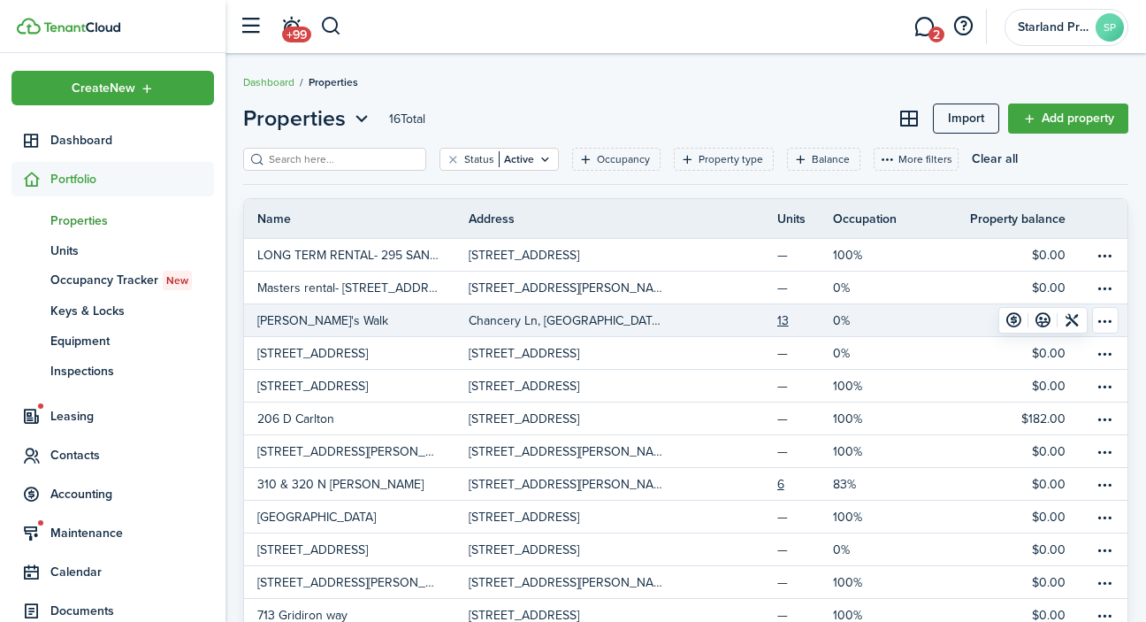
click at [546, 318] on p "Chancery Ln, [GEOGRAPHIC_DATA], [GEOGRAPHIC_DATA], 28315, [GEOGRAPHIC_DATA]" at bounding box center [568, 320] width 198 height 19
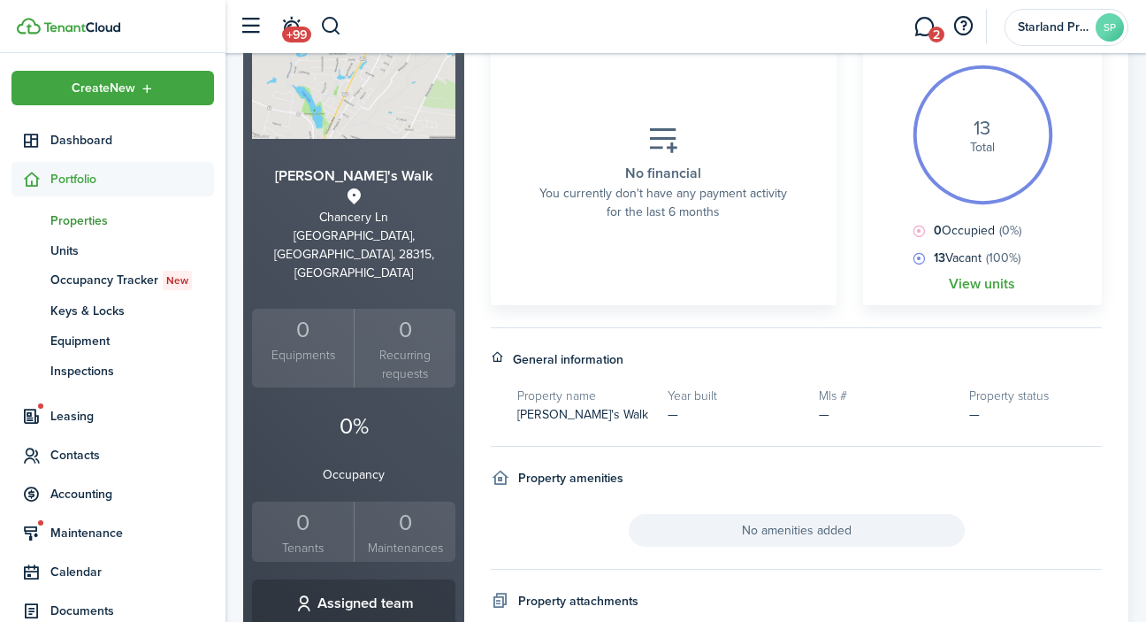
scroll to position [226, 0]
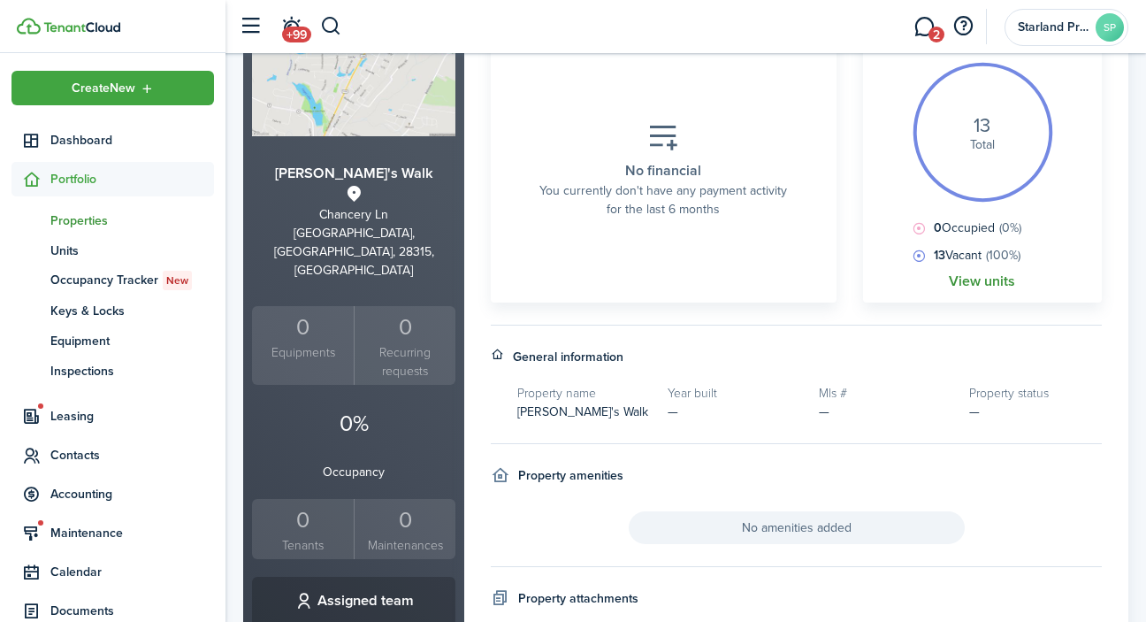
click at [993, 283] on link "View units" at bounding box center [982, 281] width 66 height 16
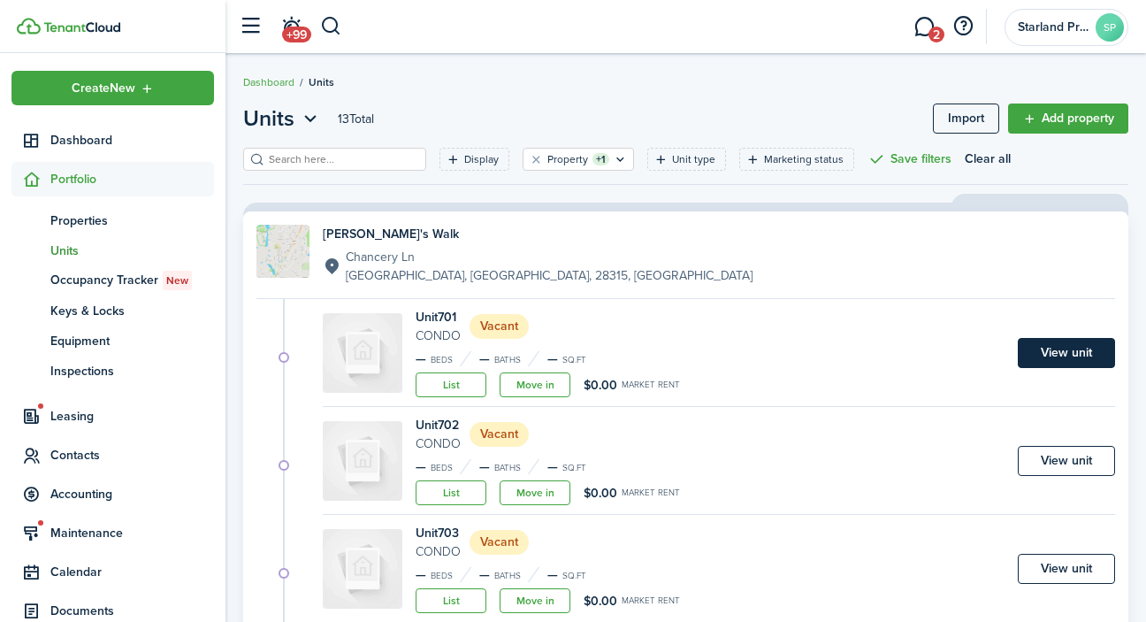
click at [1056, 363] on link "View unit" at bounding box center [1066, 353] width 97 height 30
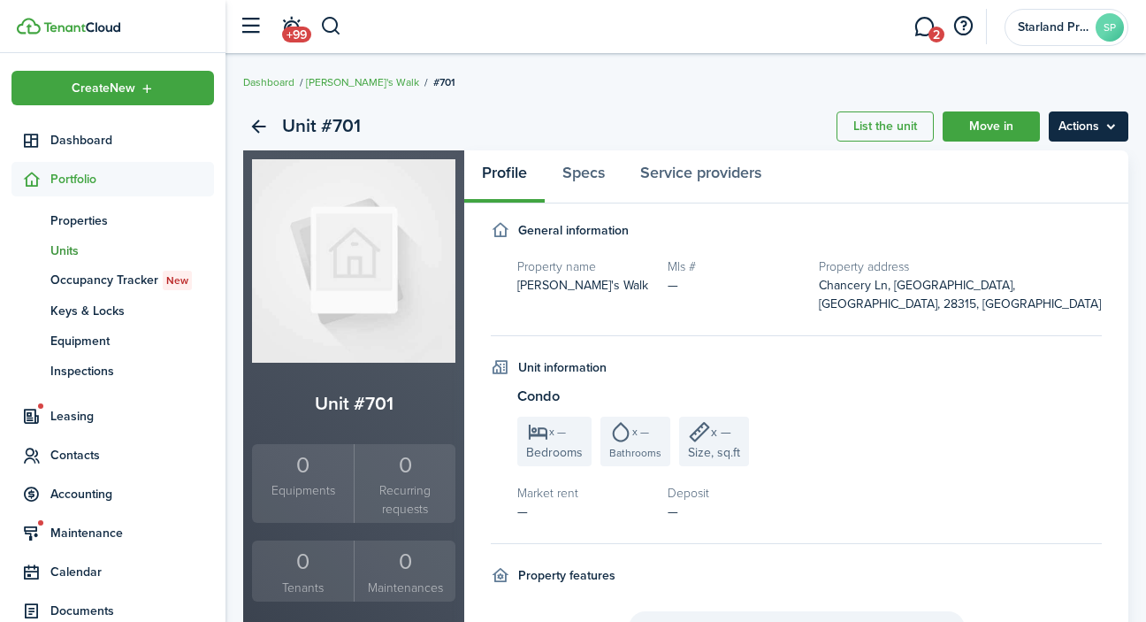
click at [1104, 121] on menu-btn "Actions" at bounding box center [1089, 126] width 80 height 30
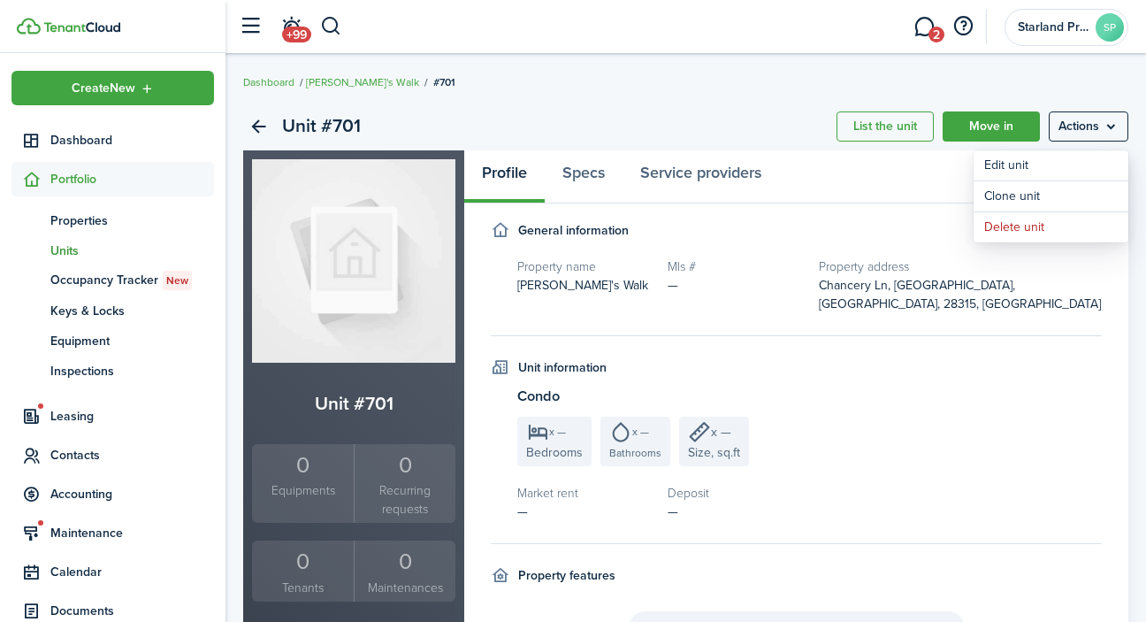
click at [1006, 359] on fieldset "Unit information Condo x — Bedrooms x — Bathrooms x — Size, sq.ft Market rent —…" at bounding box center [796, 451] width 611 height 186
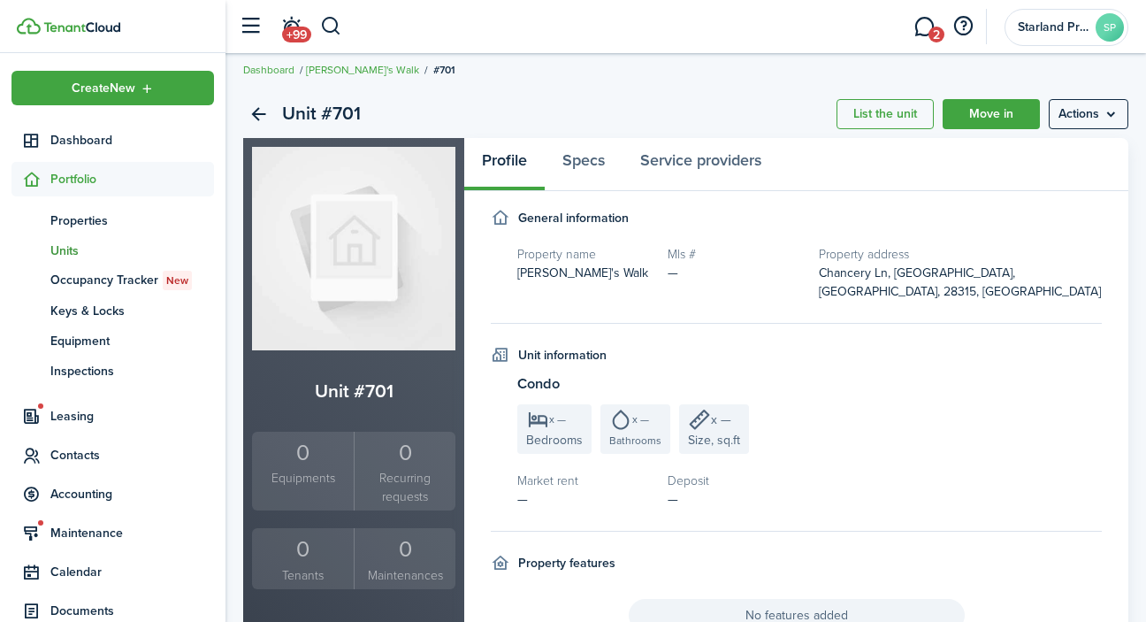
scroll to position [12, 0]
click at [1078, 126] on menu-btn "Actions" at bounding box center [1089, 114] width 80 height 30
click at [1024, 153] on link "Edit unit" at bounding box center [1050, 153] width 155 height 30
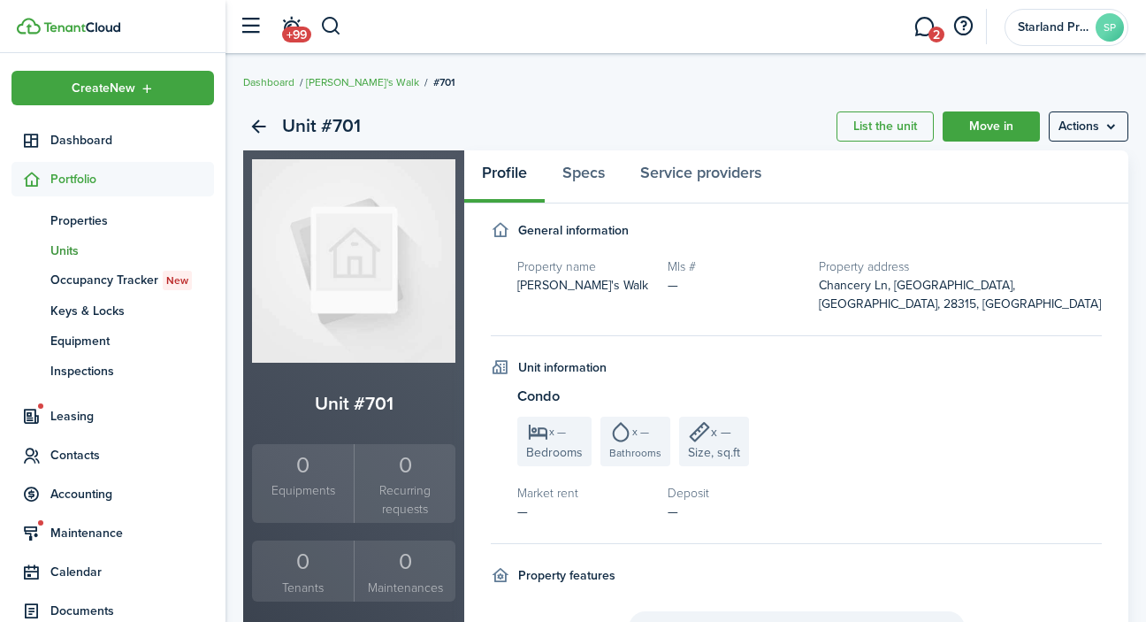
click at [90, 182] on span "Portfolio" at bounding box center [132, 179] width 164 height 19
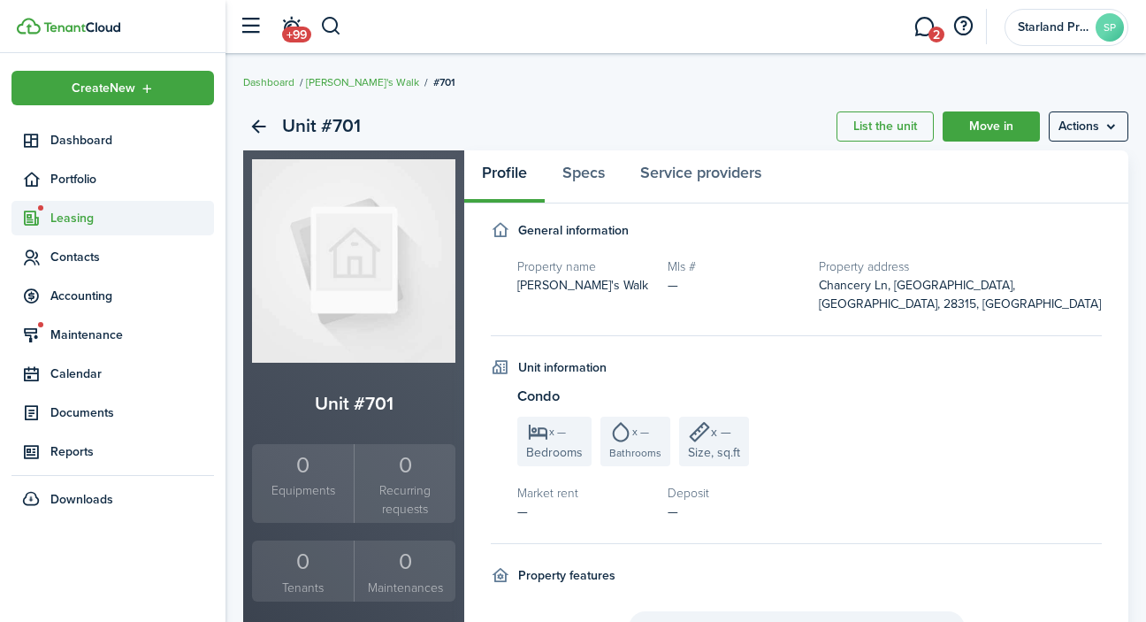
click at [88, 217] on span "Leasing" at bounding box center [132, 218] width 164 height 19
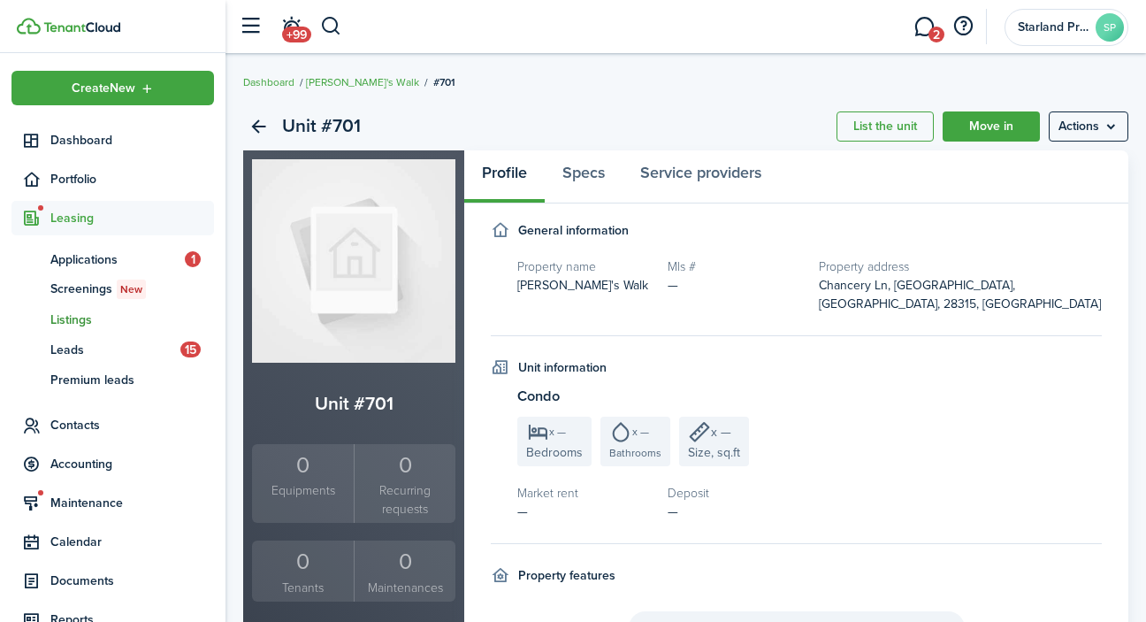
click at [88, 321] on span "Listings" at bounding box center [132, 319] width 164 height 19
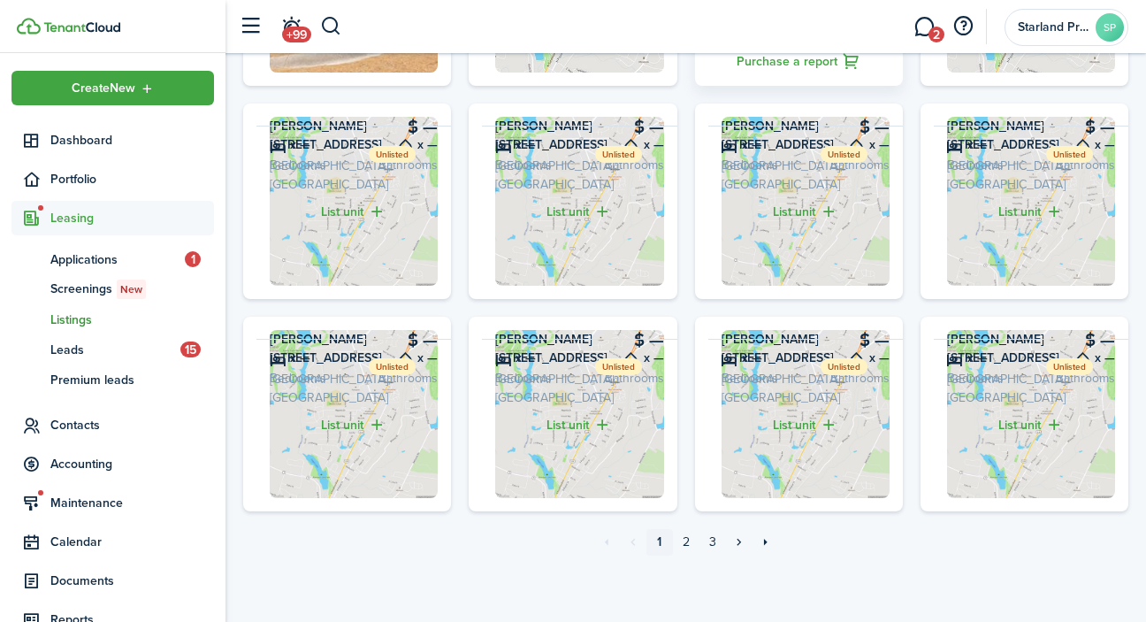
scroll to position [842, 0]
click at [686, 547] on link "2" at bounding box center [686, 542] width 27 height 27
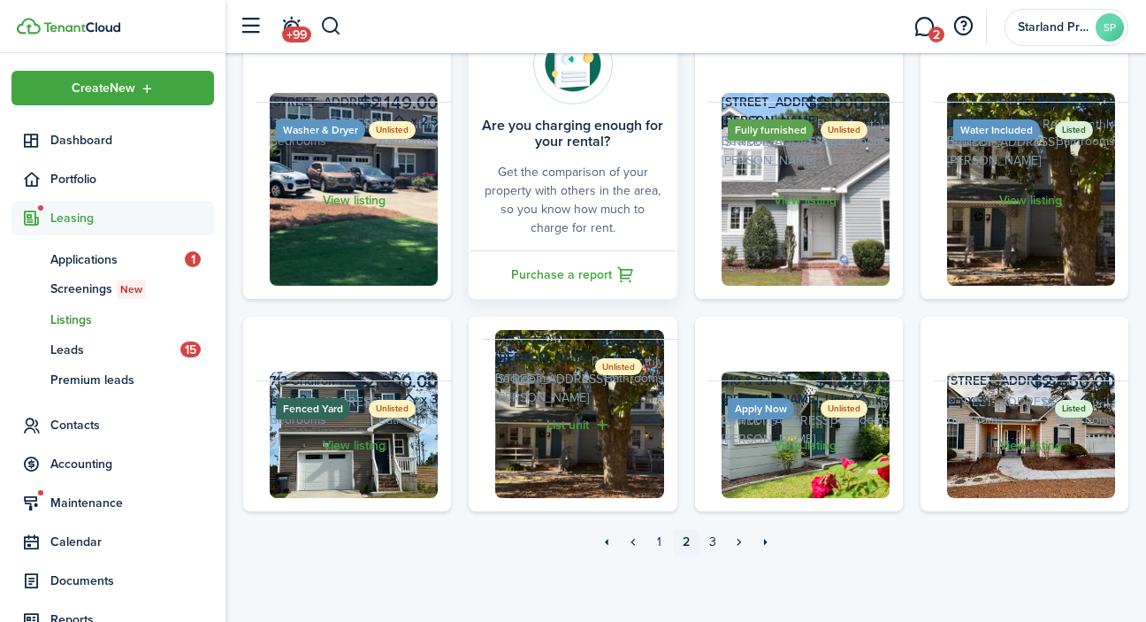
scroll to position [512, 0]
click at [109, 470] on span "Accounting" at bounding box center [132, 463] width 164 height 19
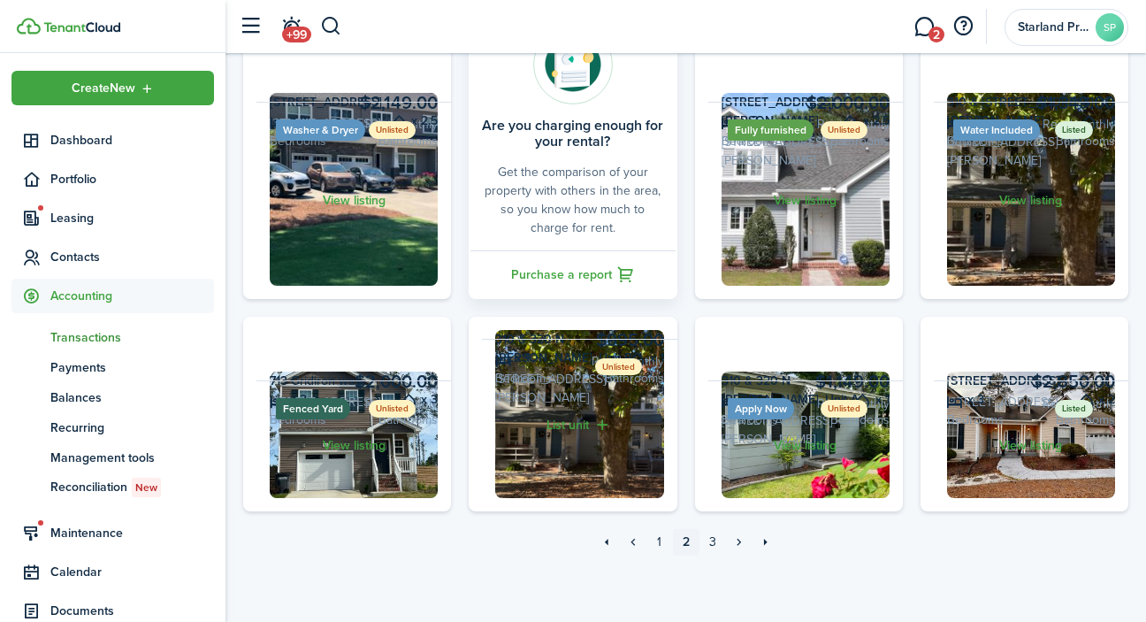
click at [107, 332] on span "Transactions" at bounding box center [132, 337] width 164 height 19
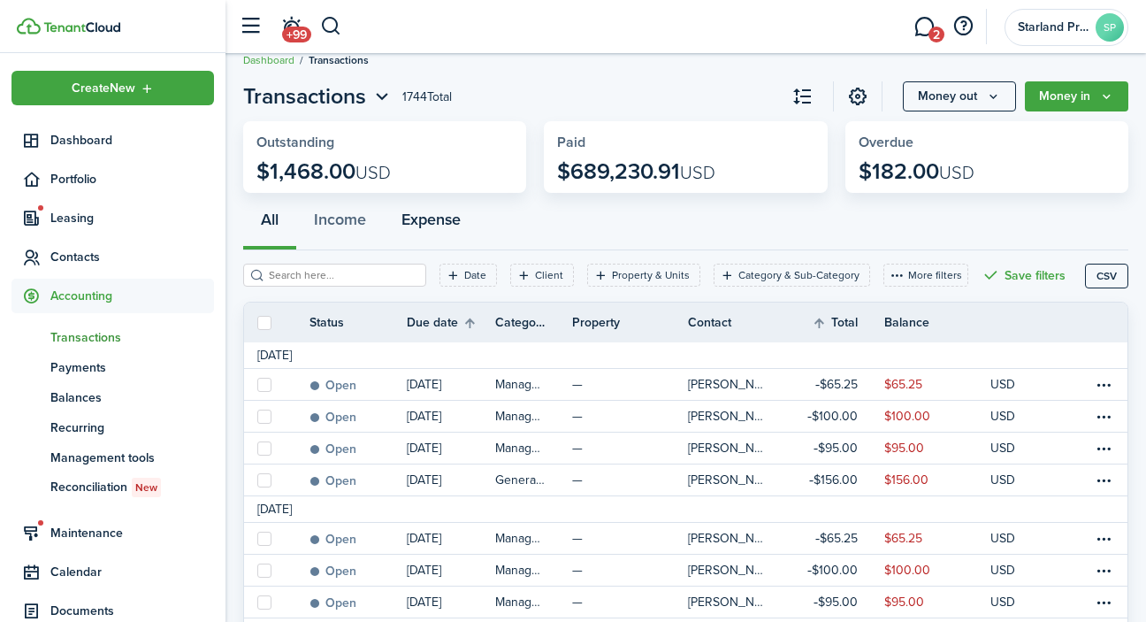
scroll to position [22, 0]
click at [651, 279] on filter-tag-label "Property & Units" at bounding box center [651, 275] width 78 height 16
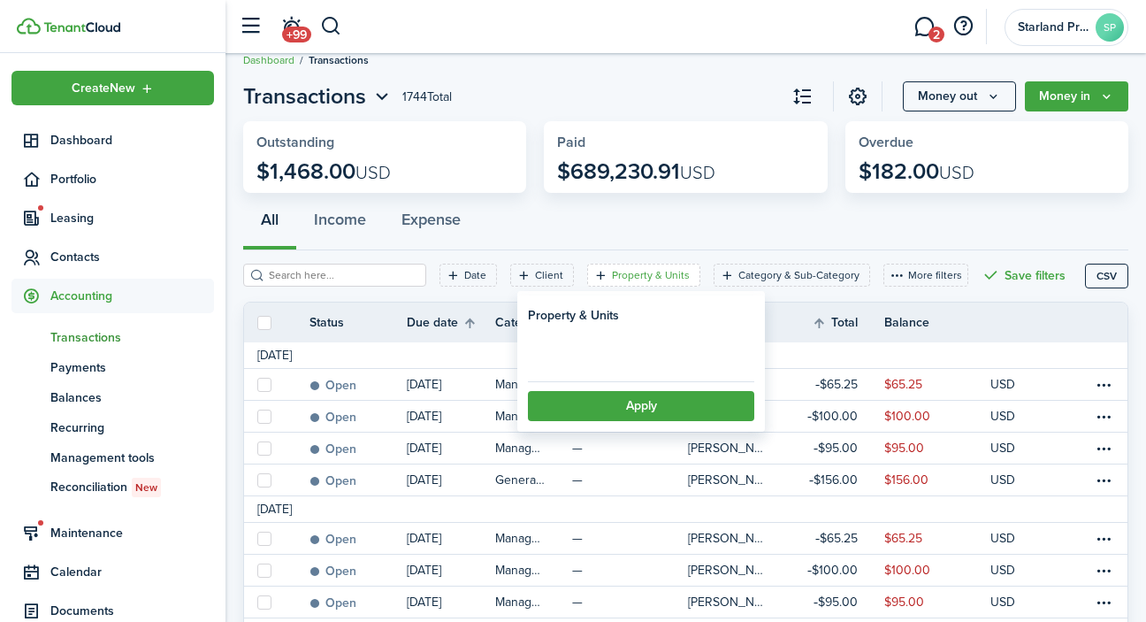
click at [657, 355] on loading-skeleton at bounding box center [641, 352] width 226 height 39
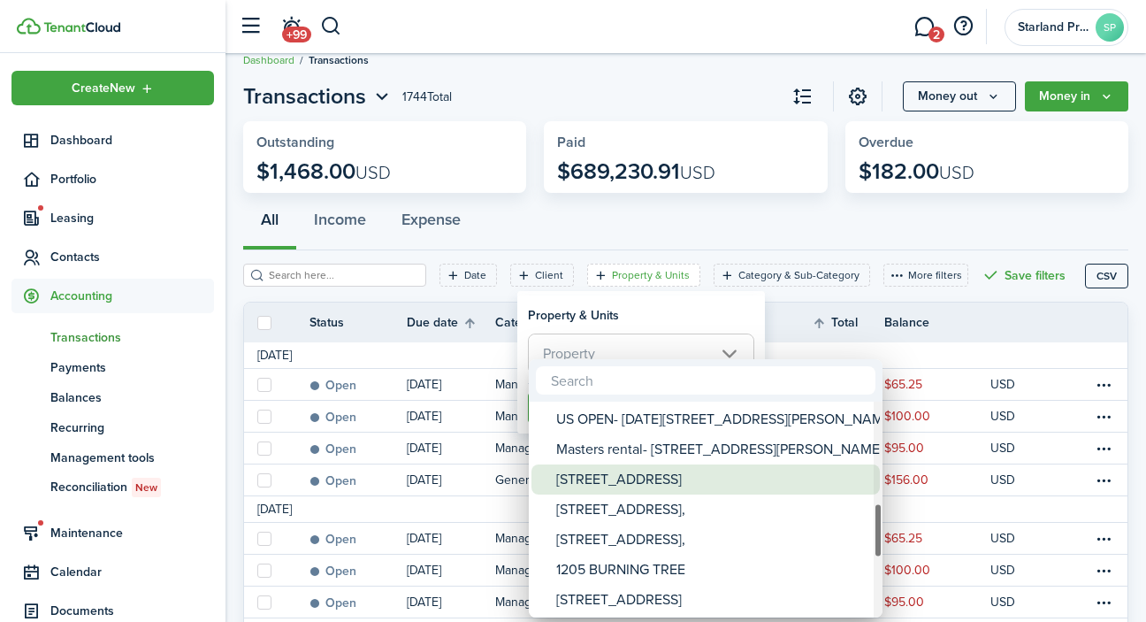
click at [665, 482] on div "[STREET_ADDRESS]" at bounding box center [712, 479] width 313 height 30
type input "[STREET_ADDRESS]"
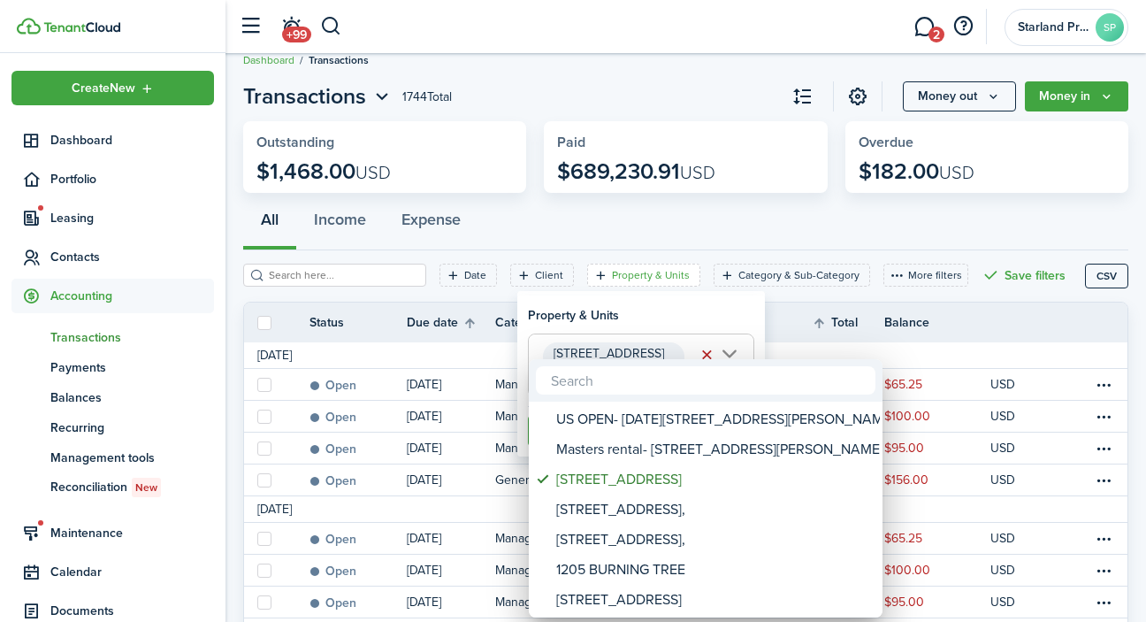
click at [728, 322] on div at bounding box center [573, 311] width 1429 height 905
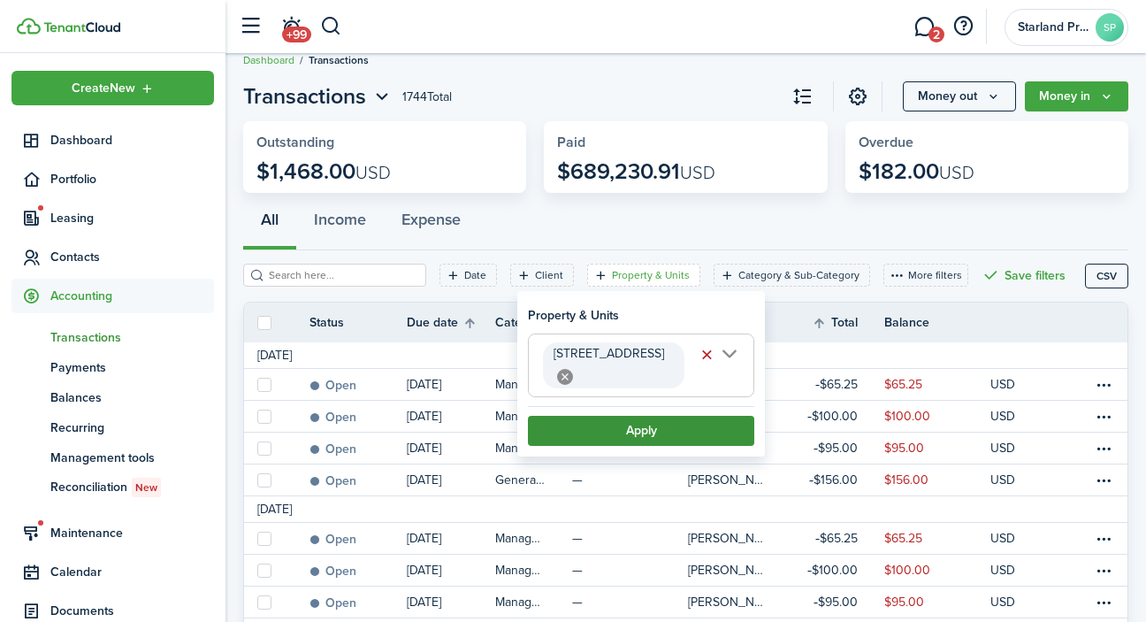
click at [688, 431] on button "Apply" at bounding box center [641, 431] width 226 height 30
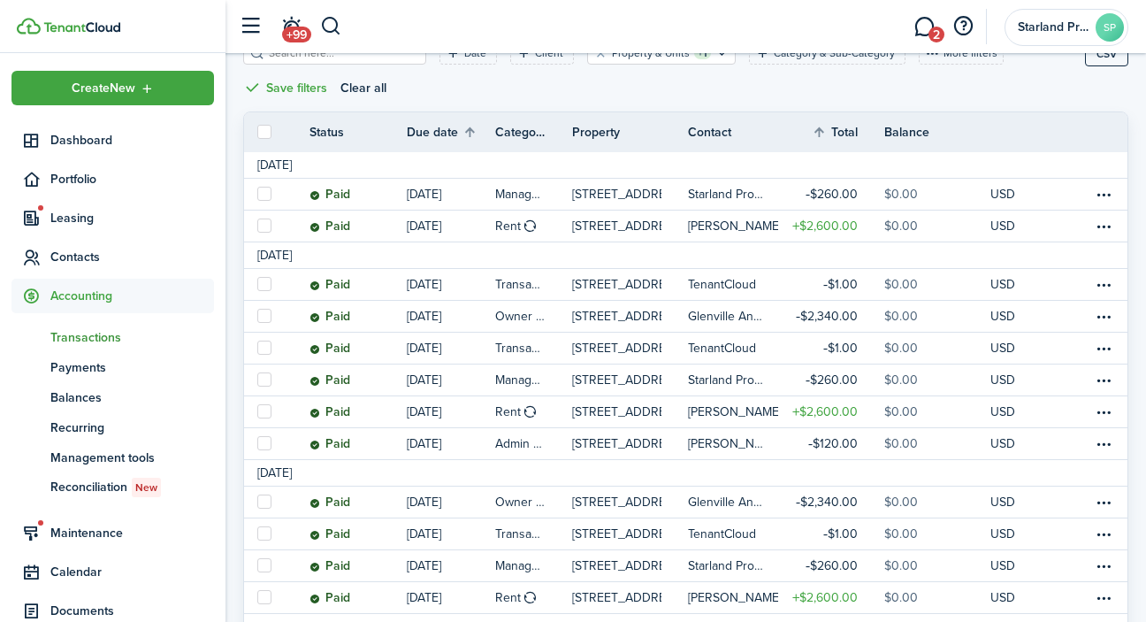
scroll to position [243, 0]
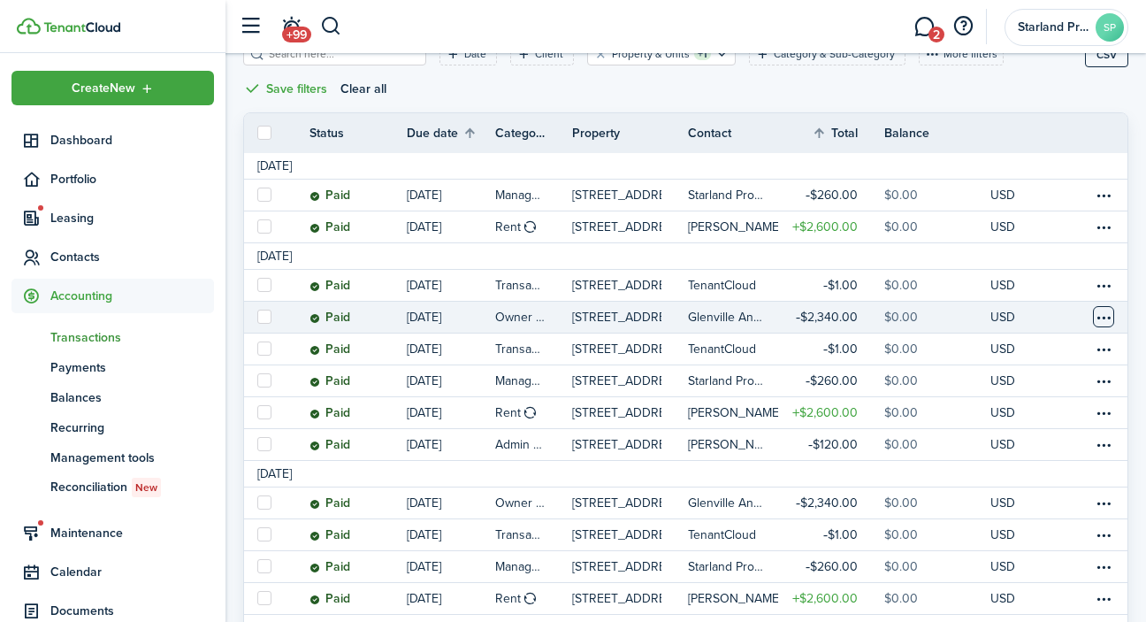
click at [1107, 314] on table-menu-btn-icon at bounding box center [1103, 316] width 21 height 21
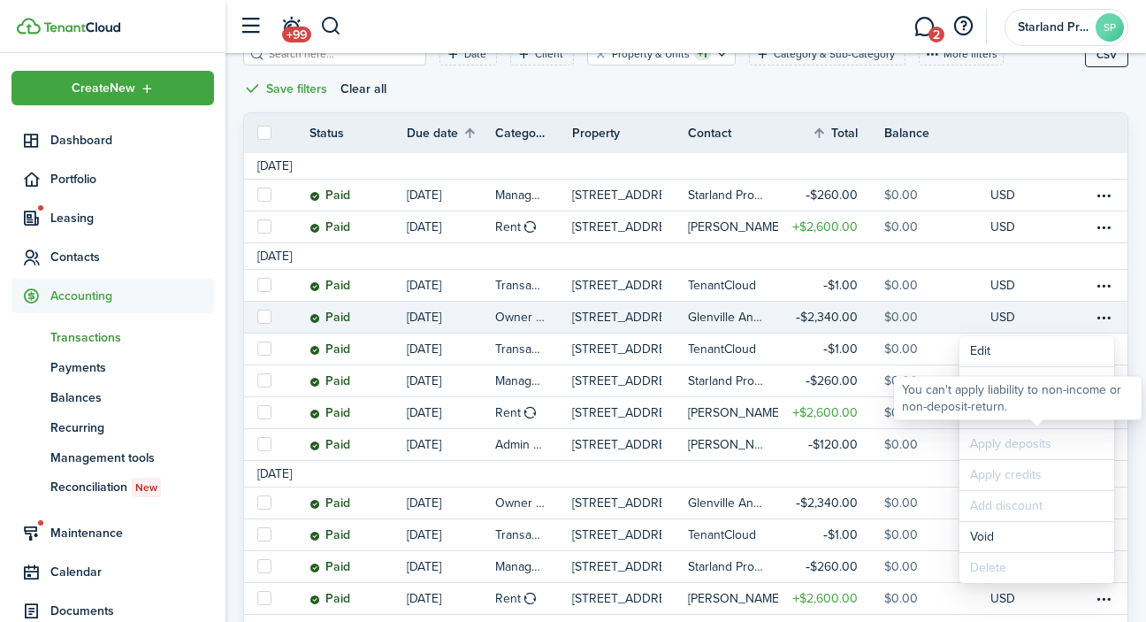
click at [1023, 408] on div "You can't apply liability to non-income or non-deposit-return." at bounding box center [1018, 397] width 232 height 34
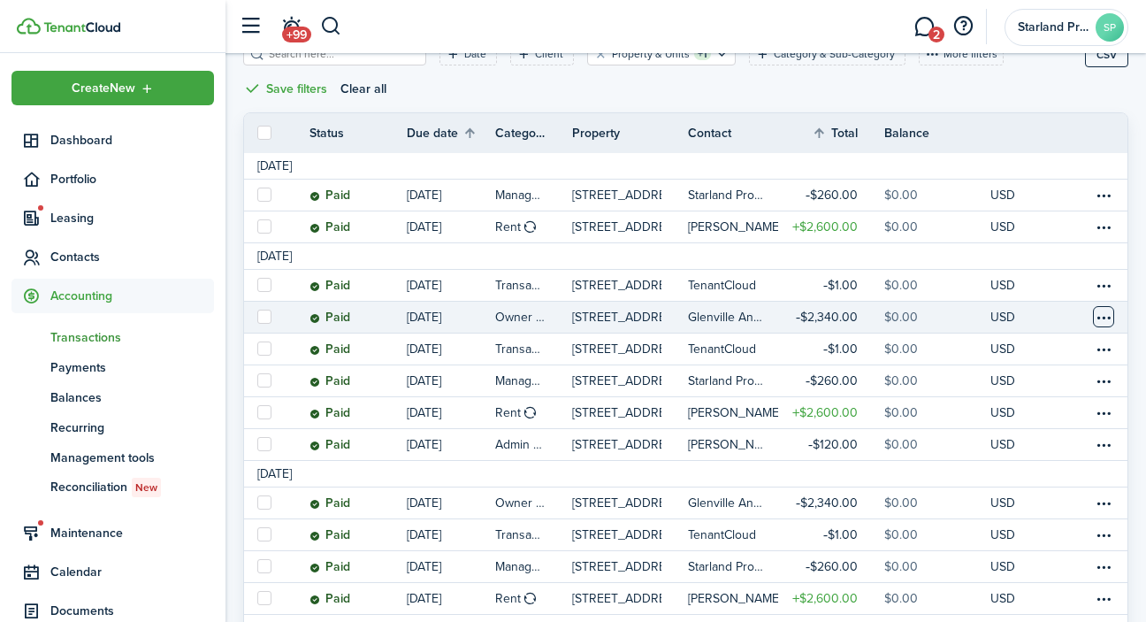
click at [1103, 319] on table-menu-btn-icon "Open menu" at bounding box center [1103, 316] width 21 height 21
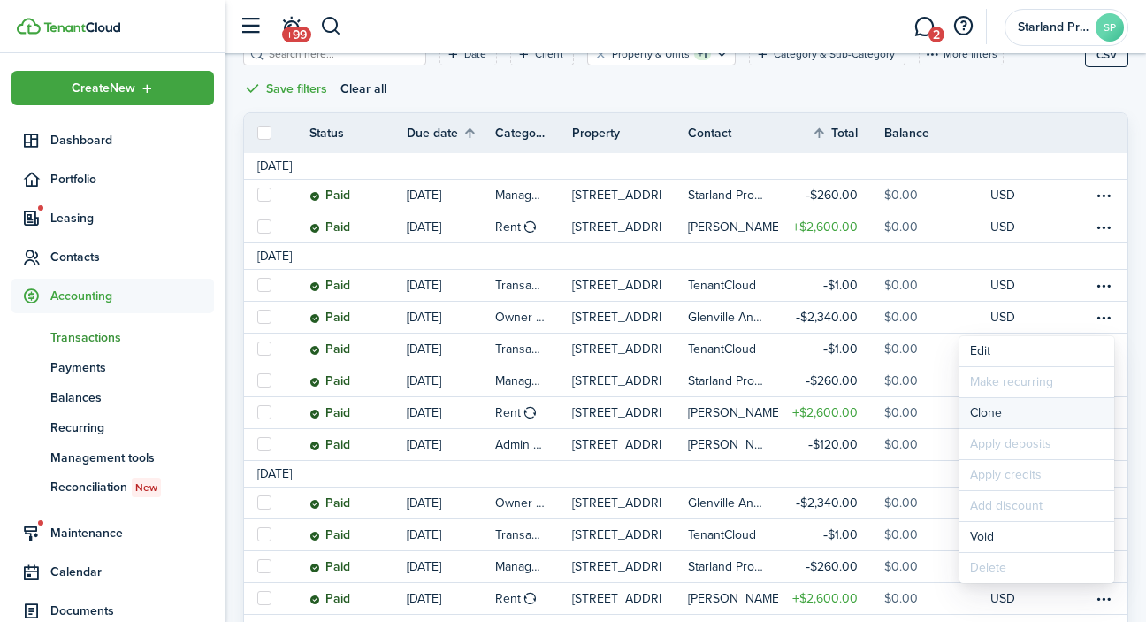
click at [1015, 415] on link "Clone" at bounding box center [1036, 413] width 155 height 30
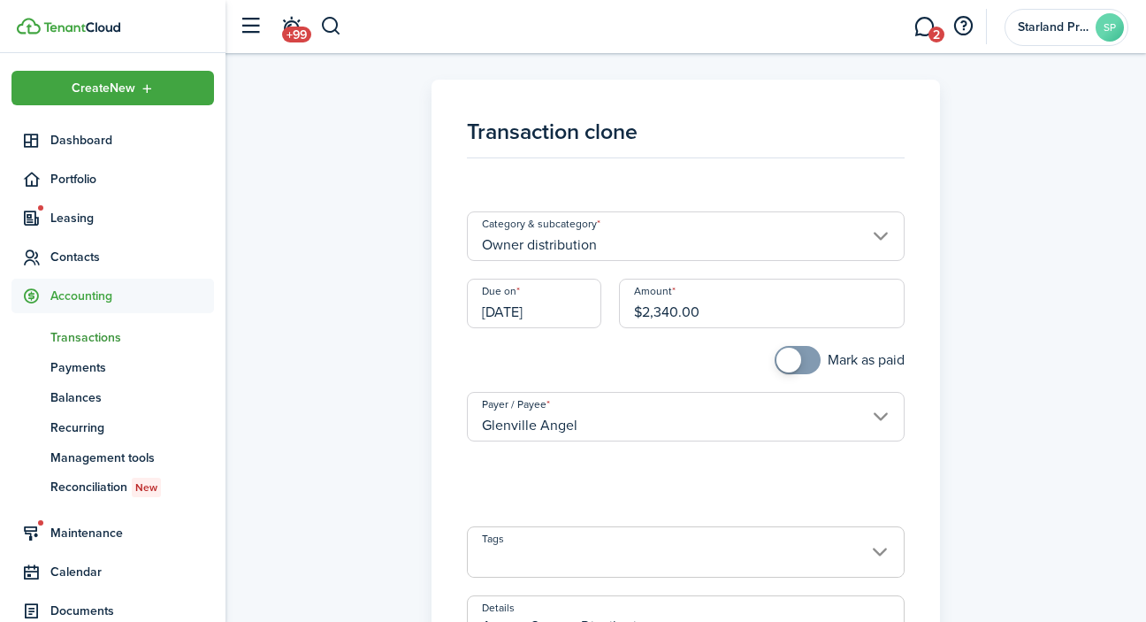
click at [563, 317] on input "[DATE]" at bounding box center [534, 304] width 134 height 50
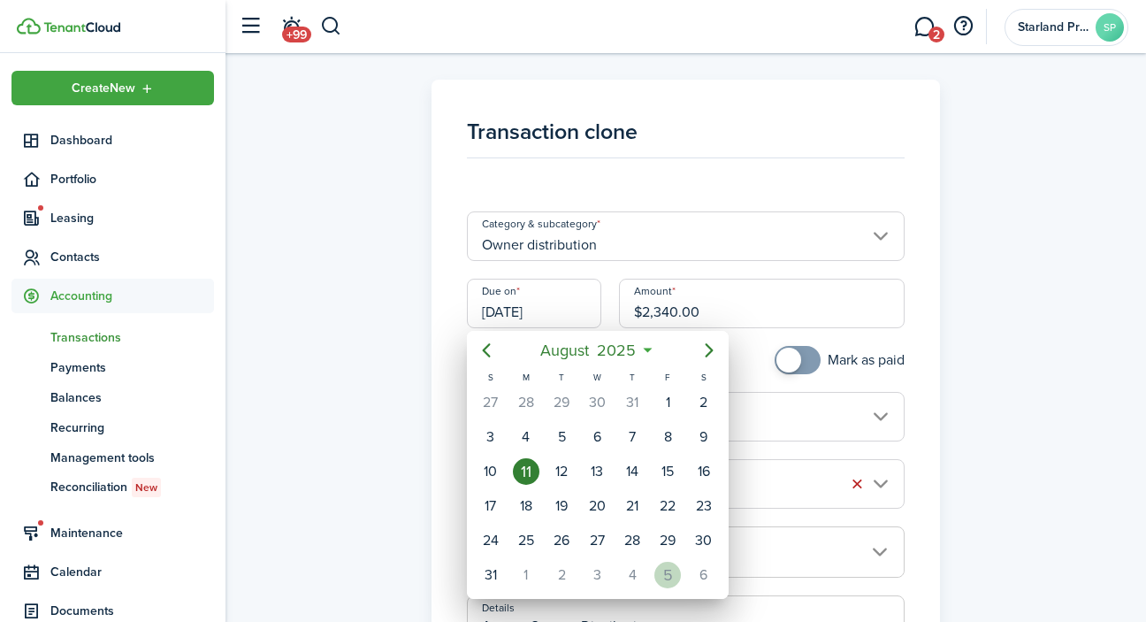
click at [664, 573] on div "5" at bounding box center [667, 574] width 27 height 27
type input "[DATE]"
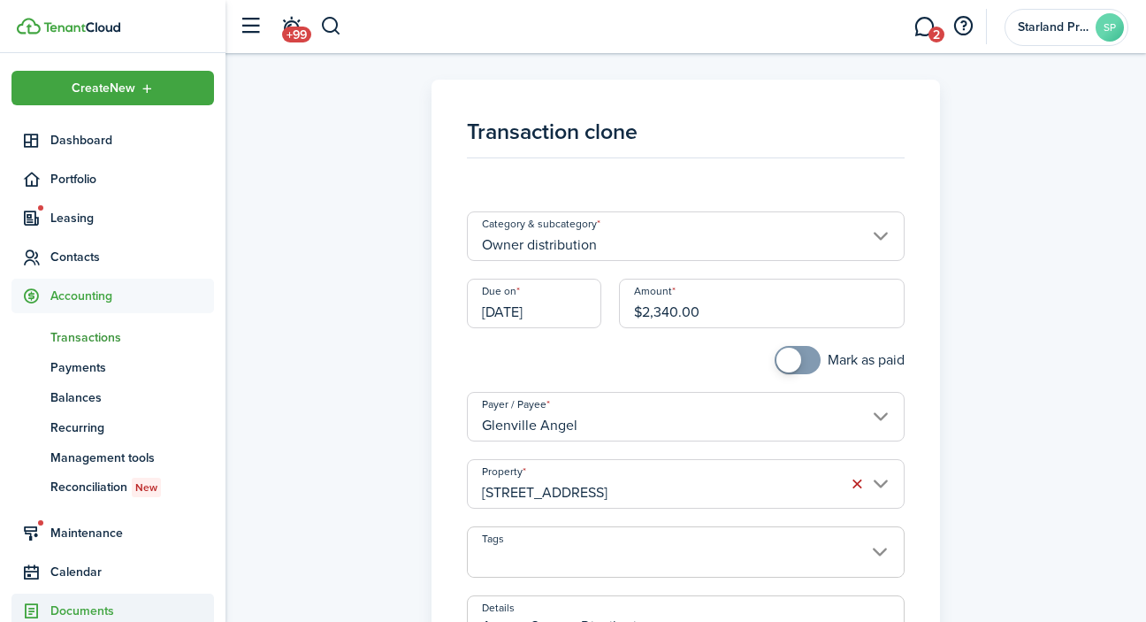
click at [707, 311] on input "$2,340.00" at bounding box center [762, 304] width 286 height 50
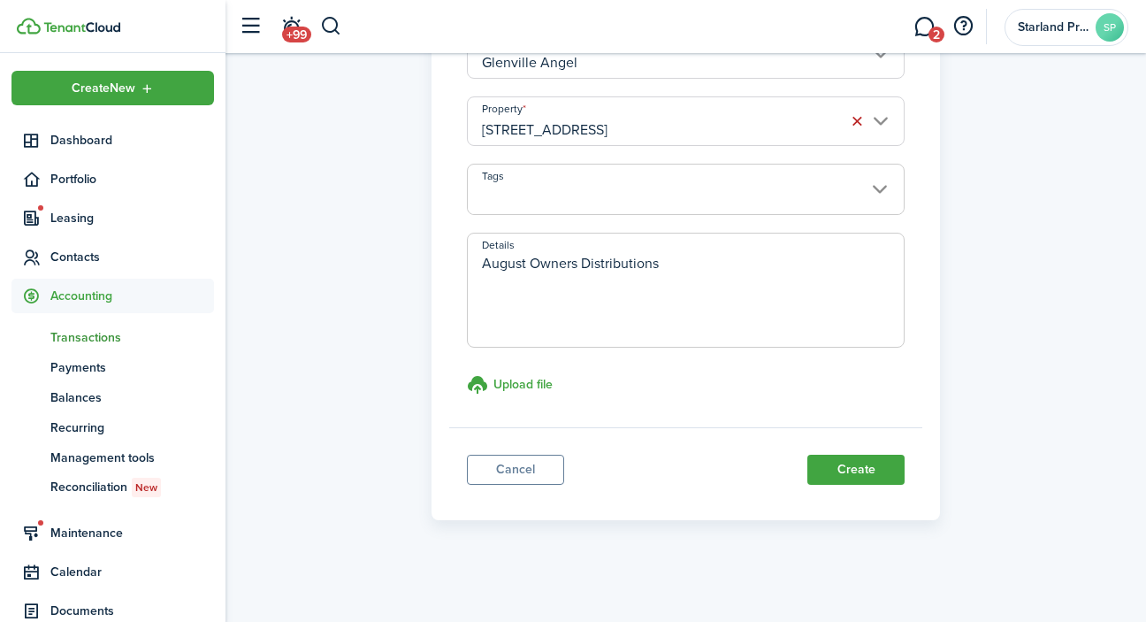
scroll to position [362, 0]
type input "$2,235.00"
drag, startPoint x: 526, startPoint y: 267, endPoint x: 487, endPoint y: 268, distance: 38.9
click at [487, 268] on textarea "August Owners Distributions" at bounding box center [686, 296] width 437 height 85
type textarea "Sept Owners Distributions"
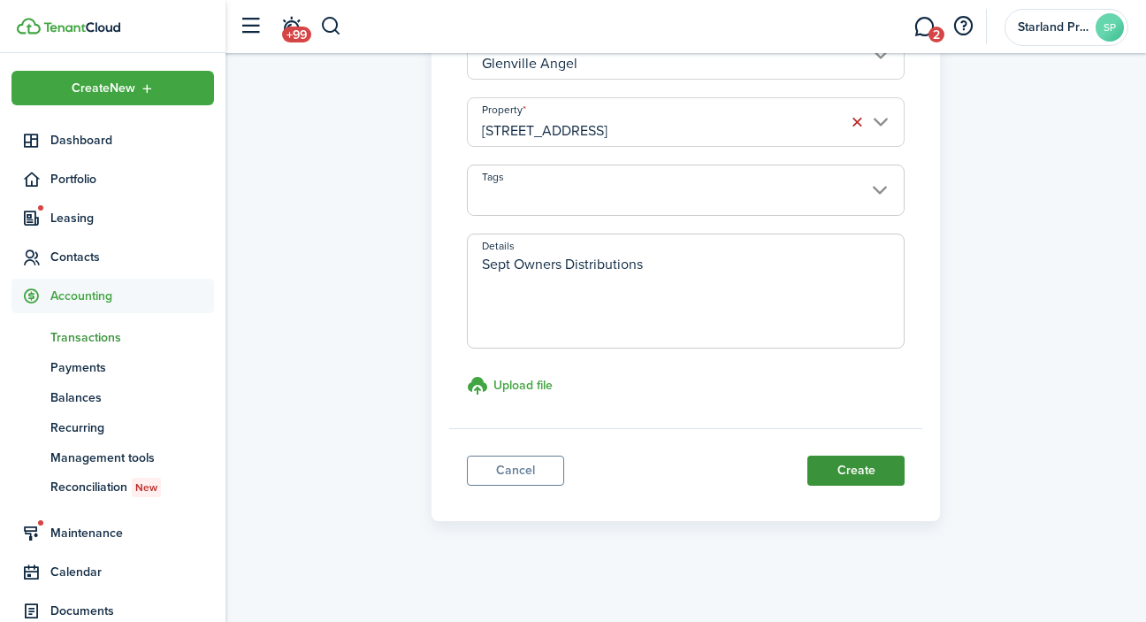
click at [861, 463] on button "Create" at bounding box center [855, 470] width 97 height 30
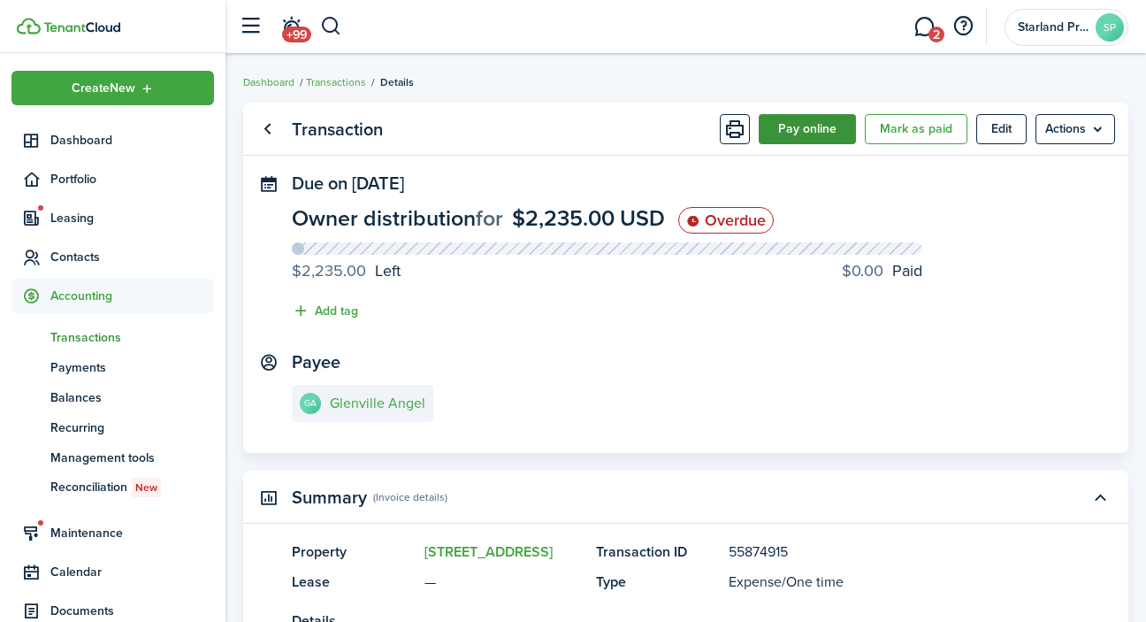
click at [829, 134] on button "Pay online" at bounding box center [807, 129] width 97 height 30
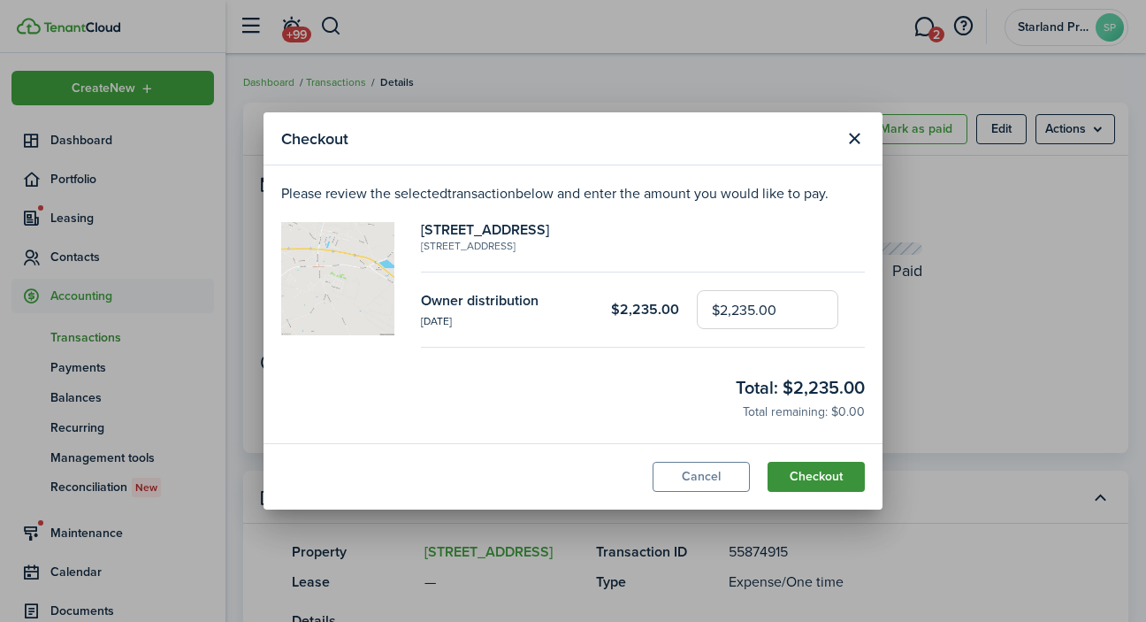
click at [819, 480] on button "Checkout" at bounding box center [815, 477] width 97 height 30
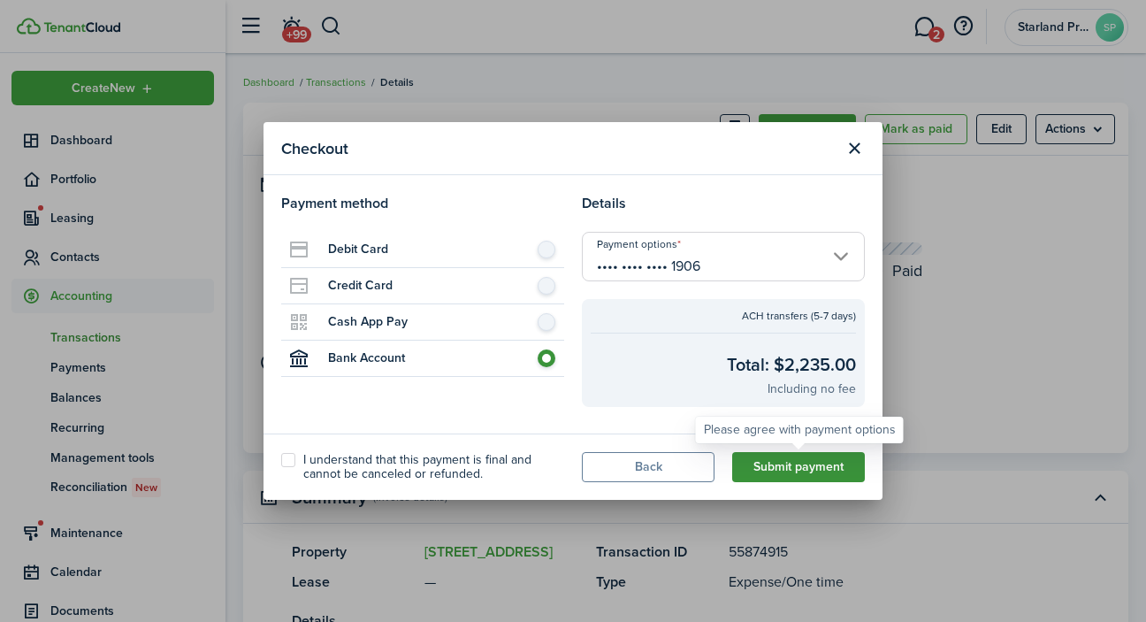
click at [820, 468] on button "Submit payment" at bounding box center [798, 467] width 133 height 30
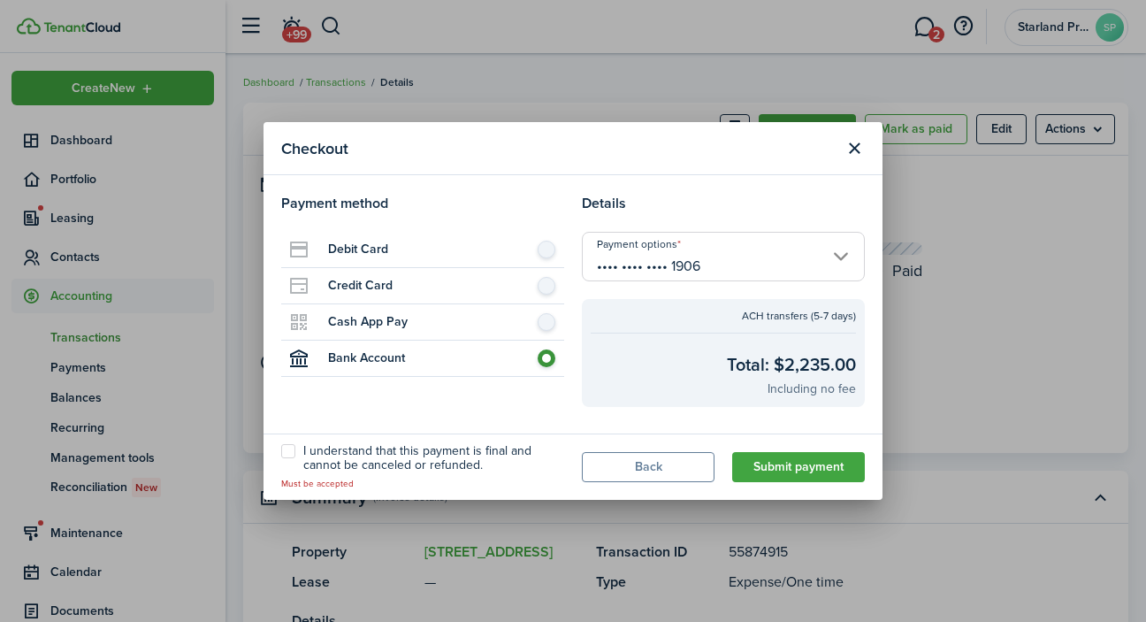
click at [292, 456] on label "I understand that this payment is final and cannot be canceled or refunded." at bounding box center [422, 458] width 283 height 28
click at [281, 467] on input "I understand that this payment is final and cannot be canceled or refunded." at bounding box center [280, 467] width 1 height 1
checkbox input "true"
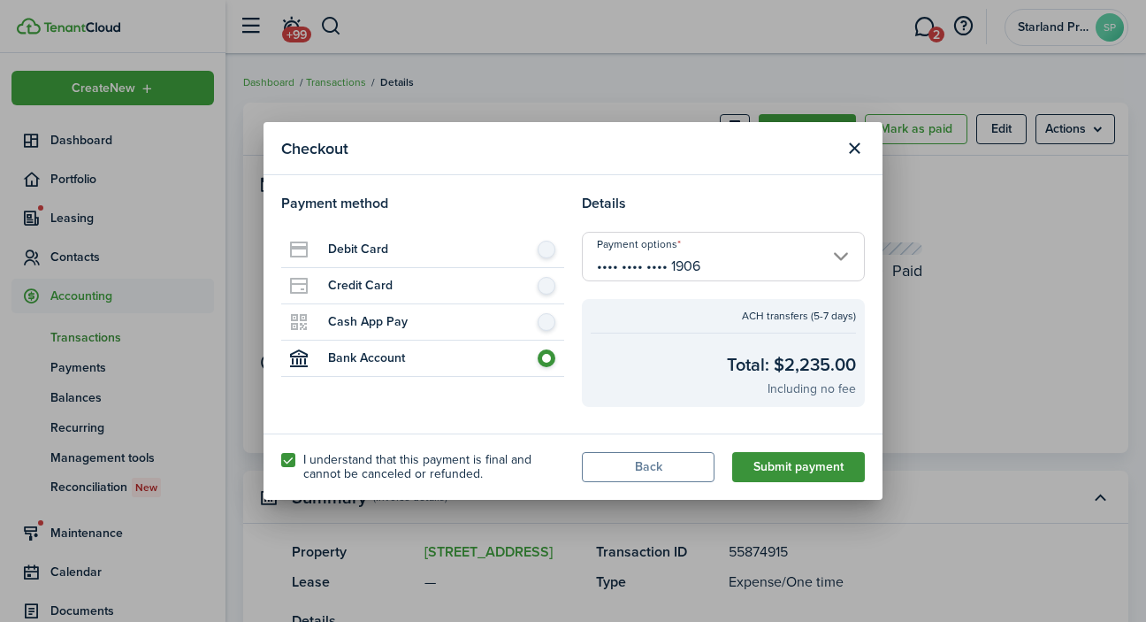
click at [842, 471] on button "Submit payment" at bounding box center [798, 467] width 133 height 30
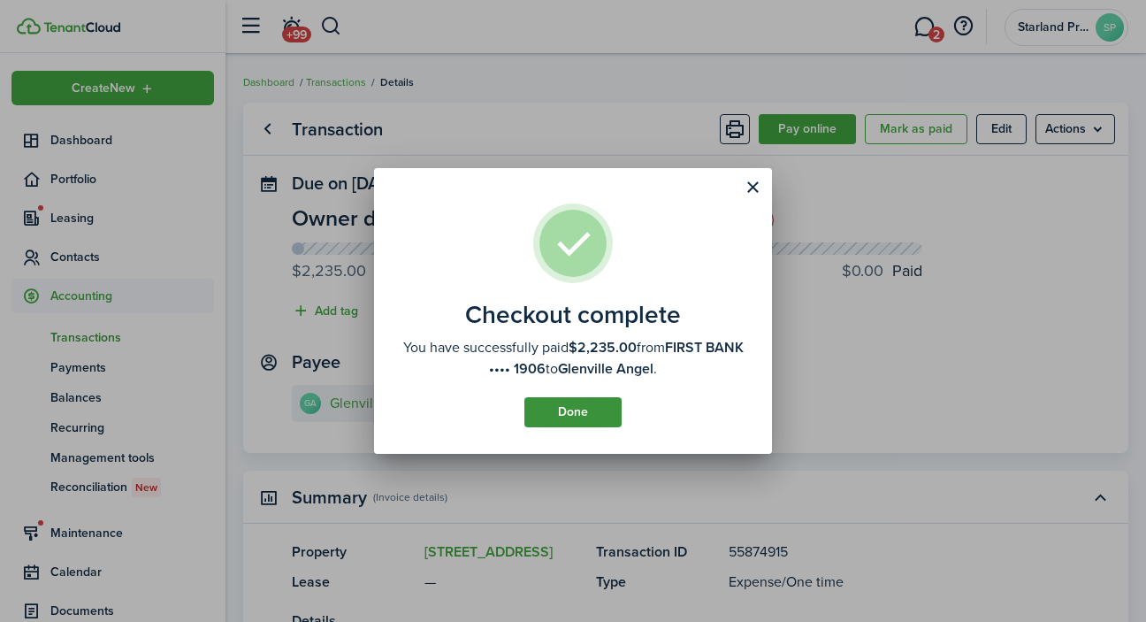
click at [596, 407] on button "Done" at bounding box center [572, 412] width 97 height 30
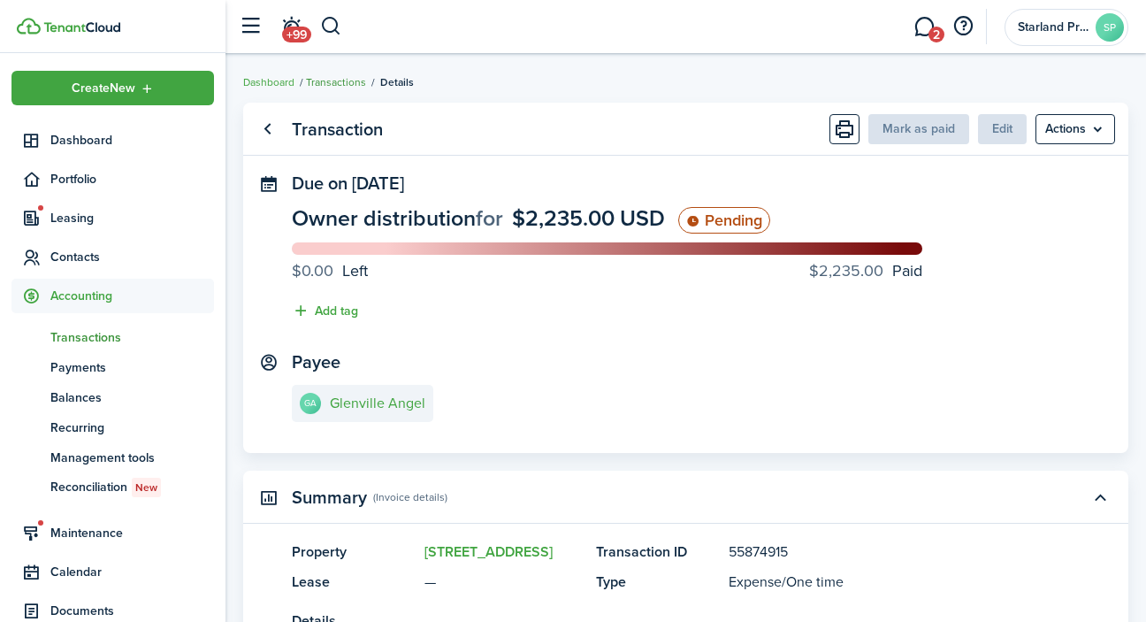
click at [332, 81] on link "Transactions" at bounding box center [336, 82] width 60 height 16
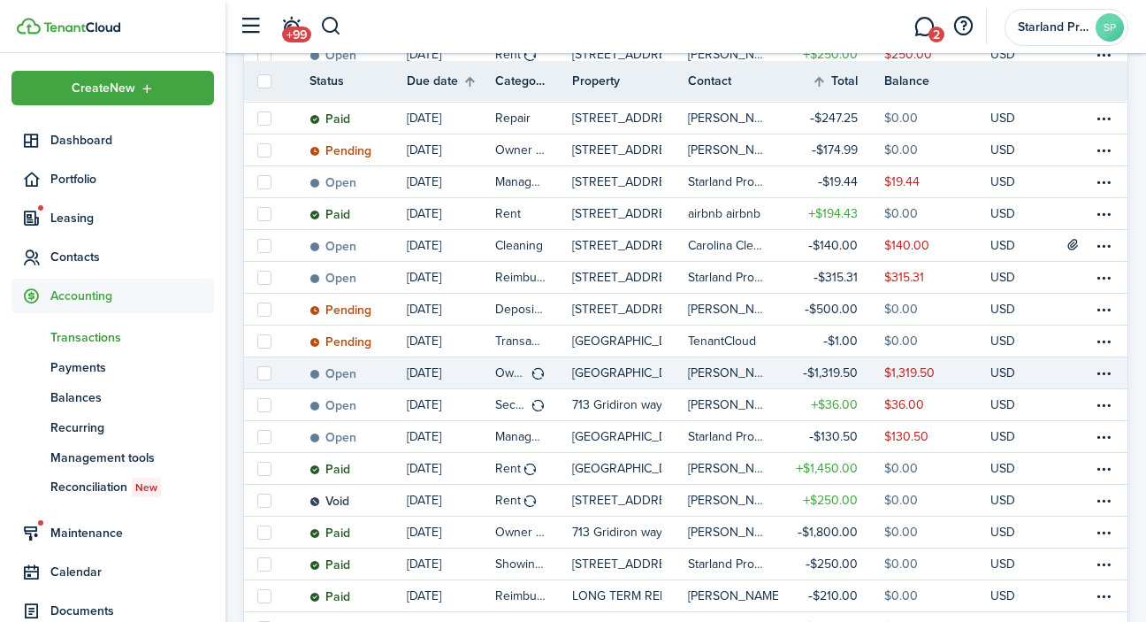
scroll to position [1057, 0]
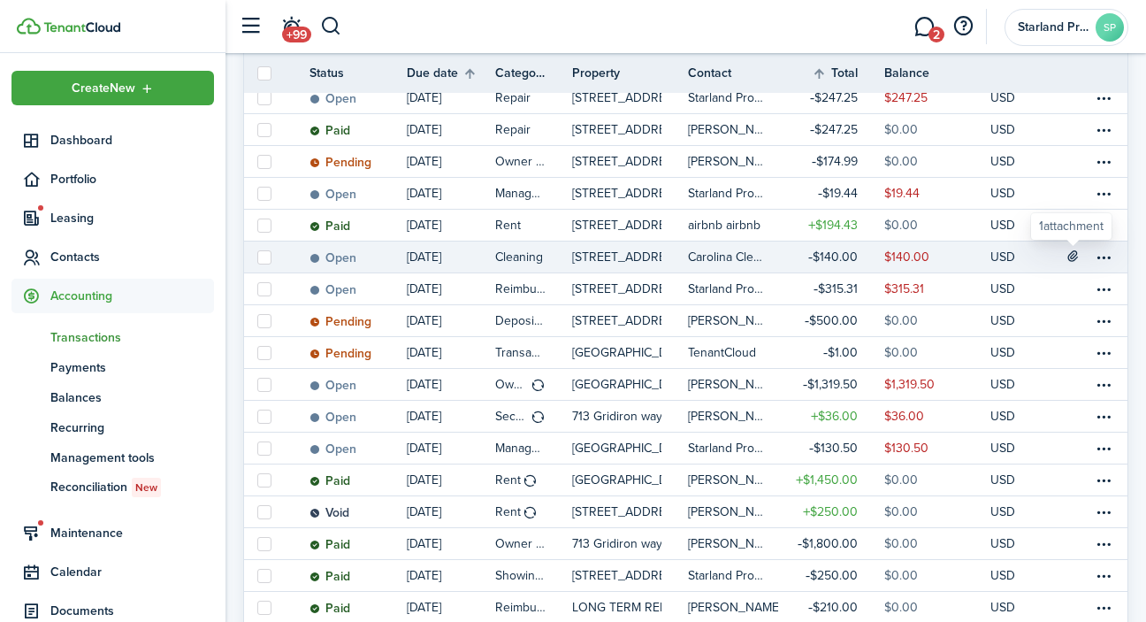
click at [1069, 254] on icon at bounding box center [1072, 255] width 15 height 14
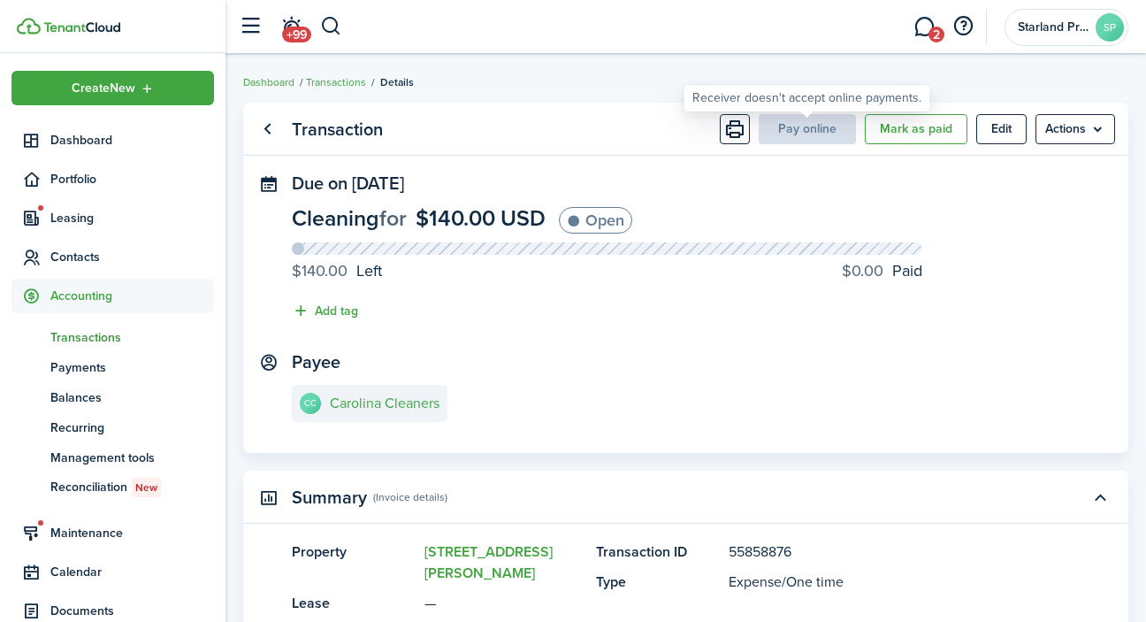
click at [830, 129] on span "Pay online" at bounding box center [807, 128] width 97 height 19
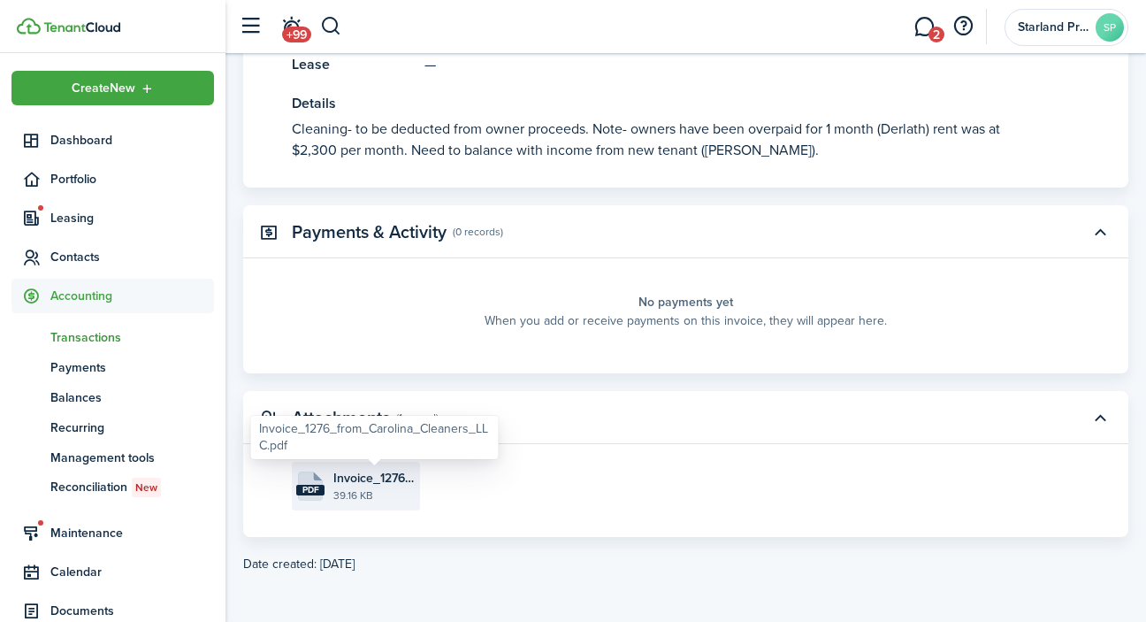
scroll to position [538, 0]
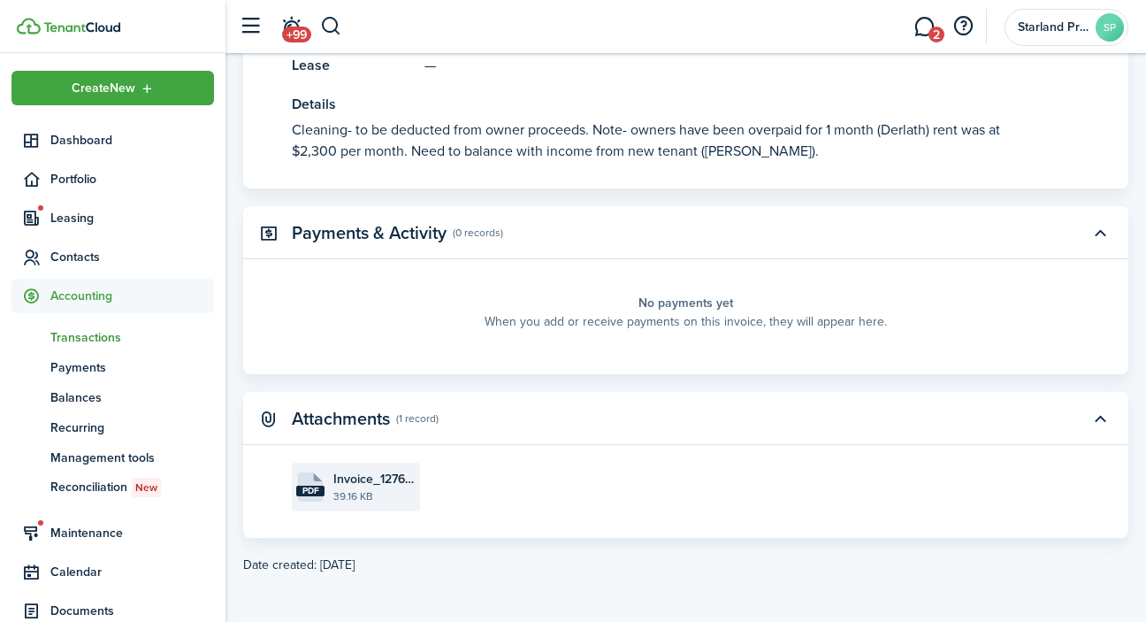
click at [362, 488] on file-size "39.16 KB" at bounding box center [374, 496] width 82 height 16
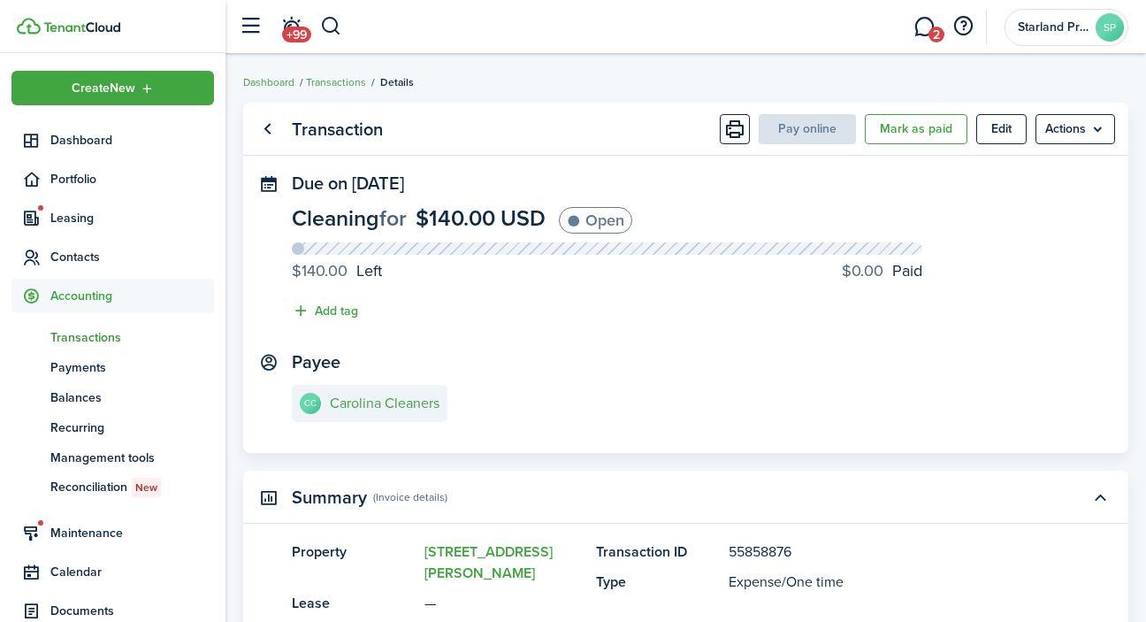
scroll to position [0, 0]
click at [84, 221] on span "Leasing" at bounding box center [132, 218] width 164 height 19
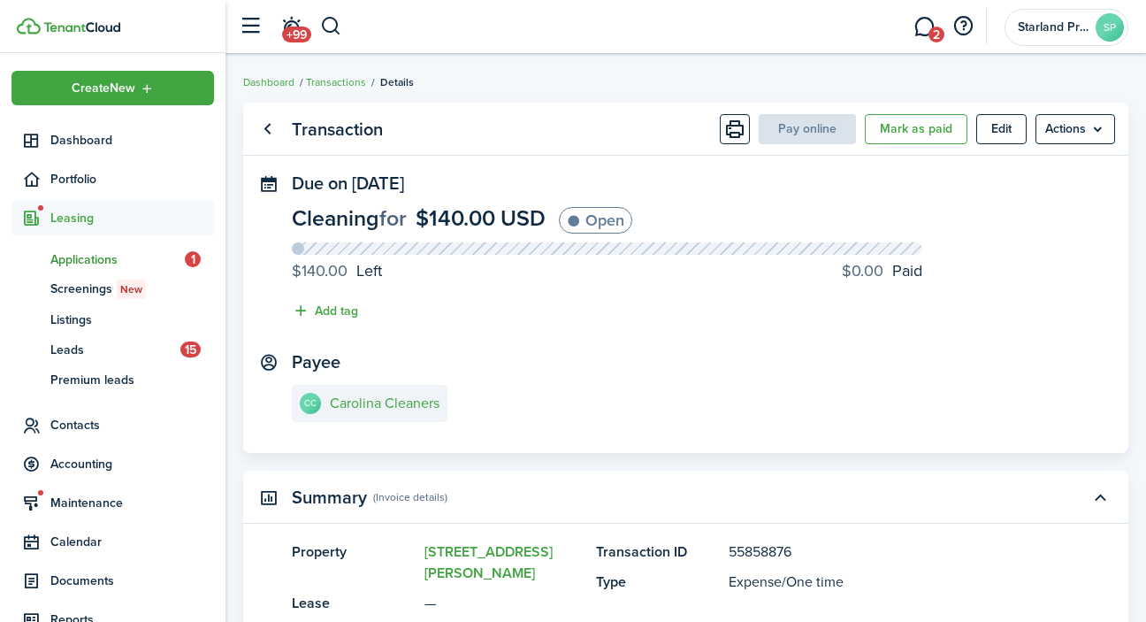
click at [94, 260] on span "Applications" at bounding box center [117, 259] width 134 height 19
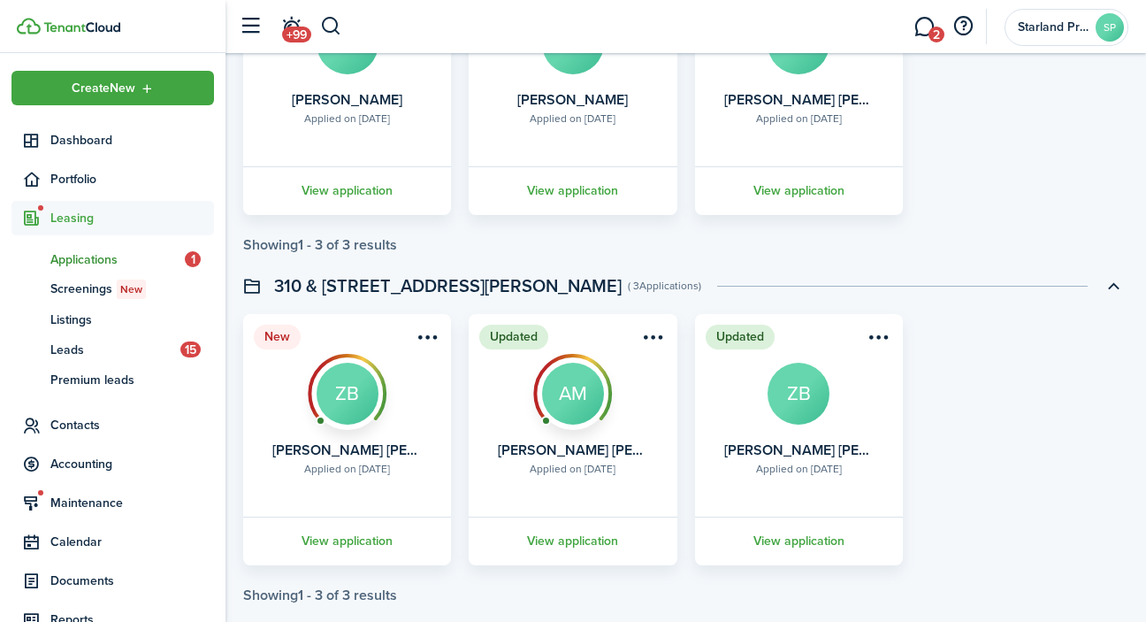
scroll to position [2031, 0]
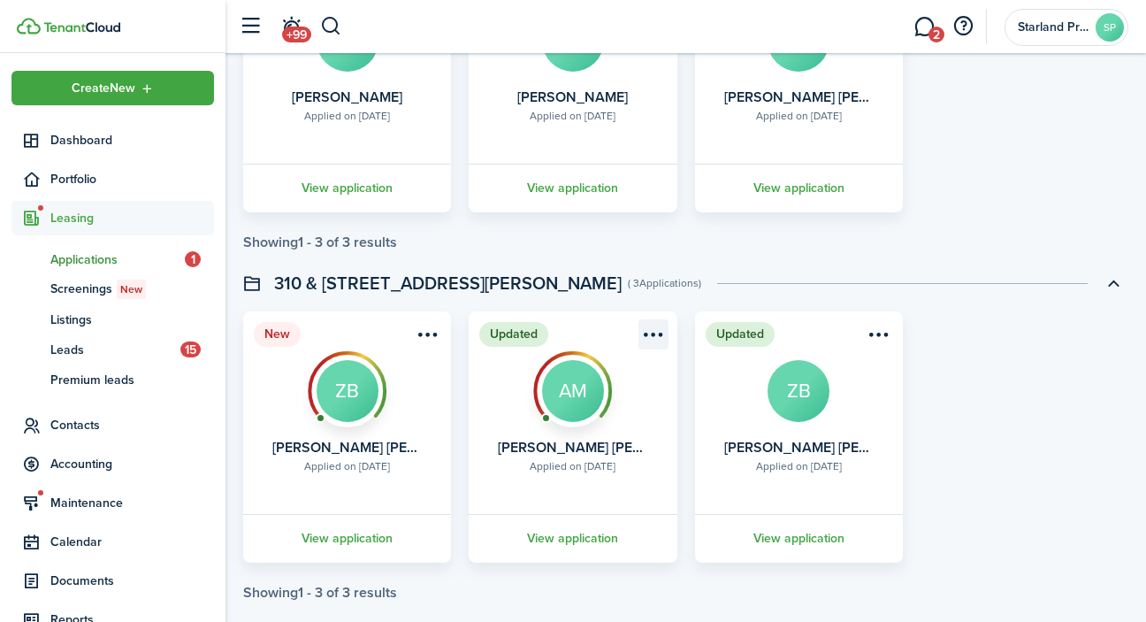
click at [657, 338] on menu-btn-icon "Open menu" at bounding box center [653, 334] width 30 height 30
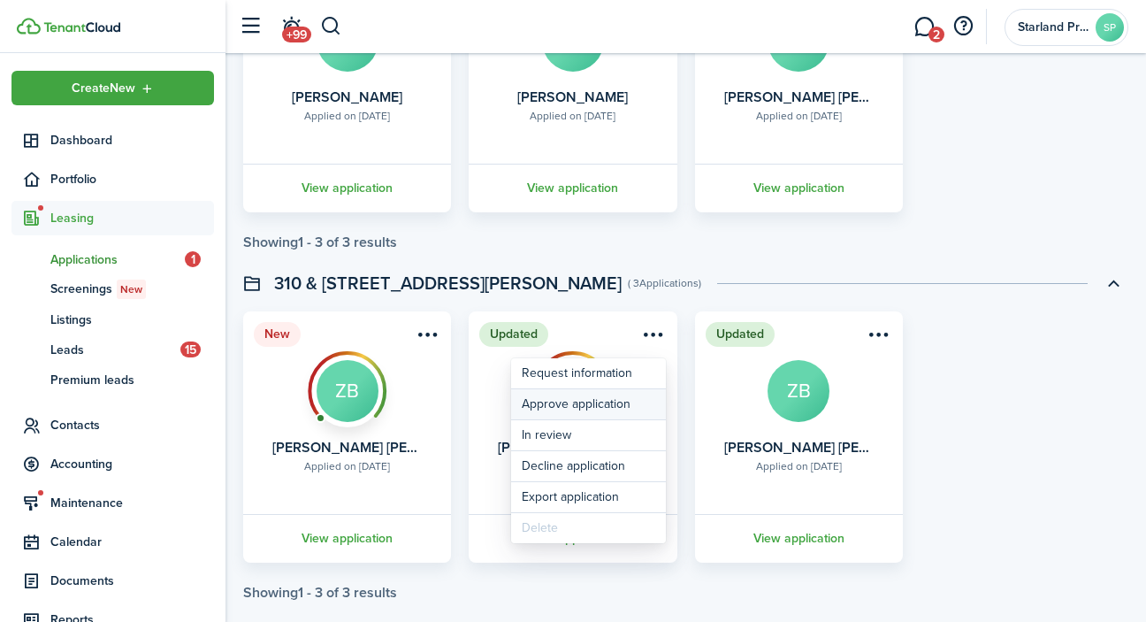
click at [626, 408] on button "Approve application" at bounding box center [588, 404] width 155 height 30
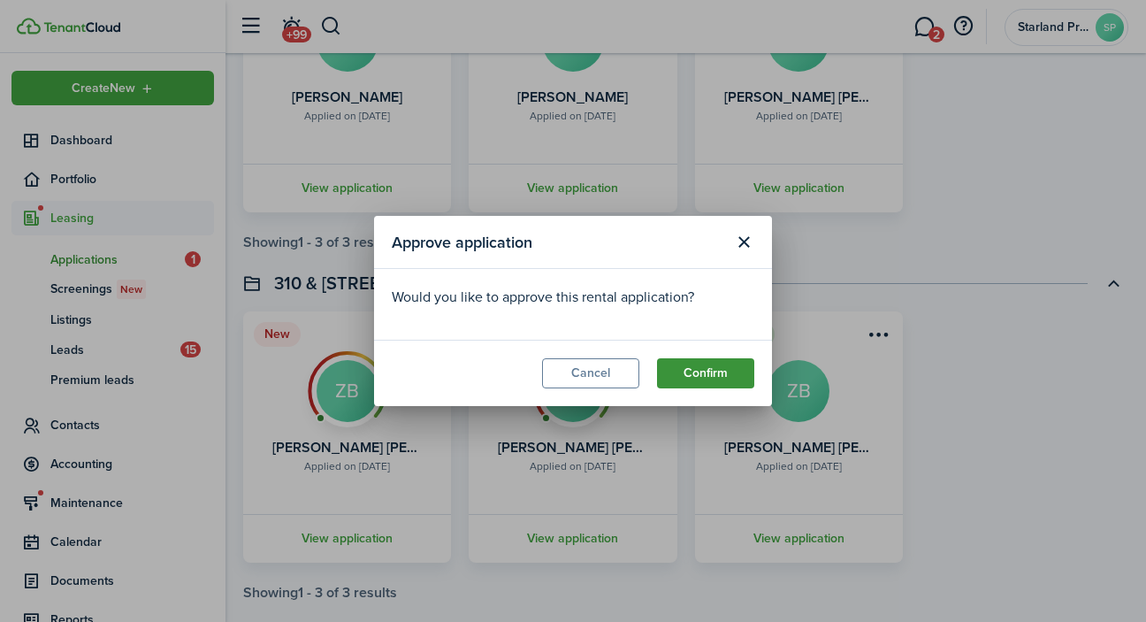
click at [698, 373] on button "Confirm" at bounding box center [705, 373] width 97 height 30
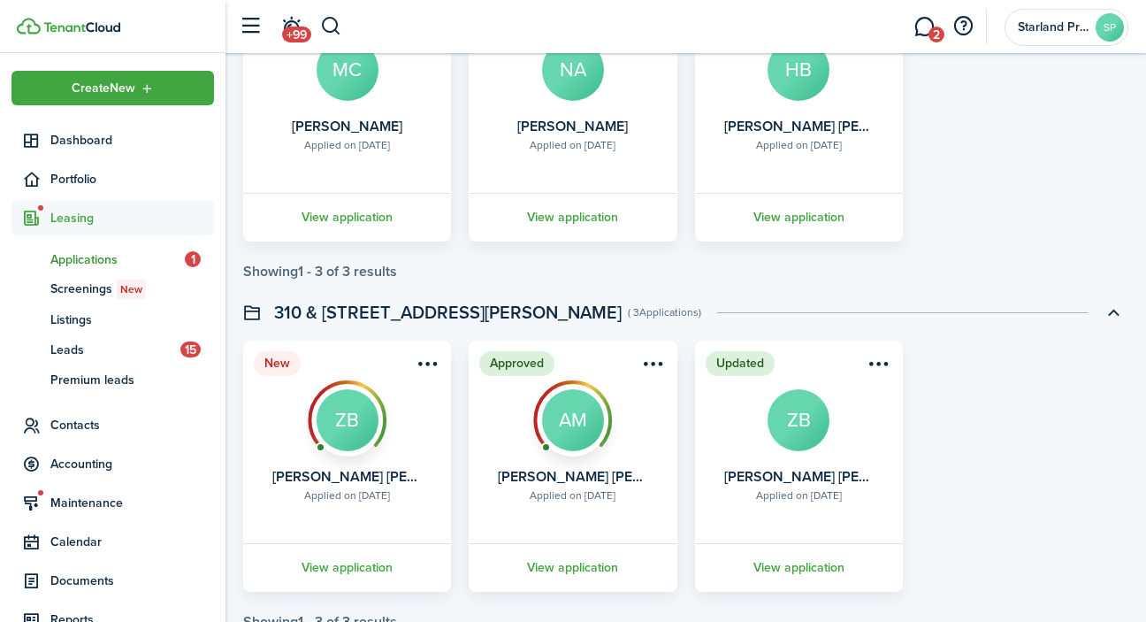
scroll to position [2003, 0]
click at [430, 364] on menu-btn-icon "Open menu" at bounding box center [427, 362] width 30 height 30
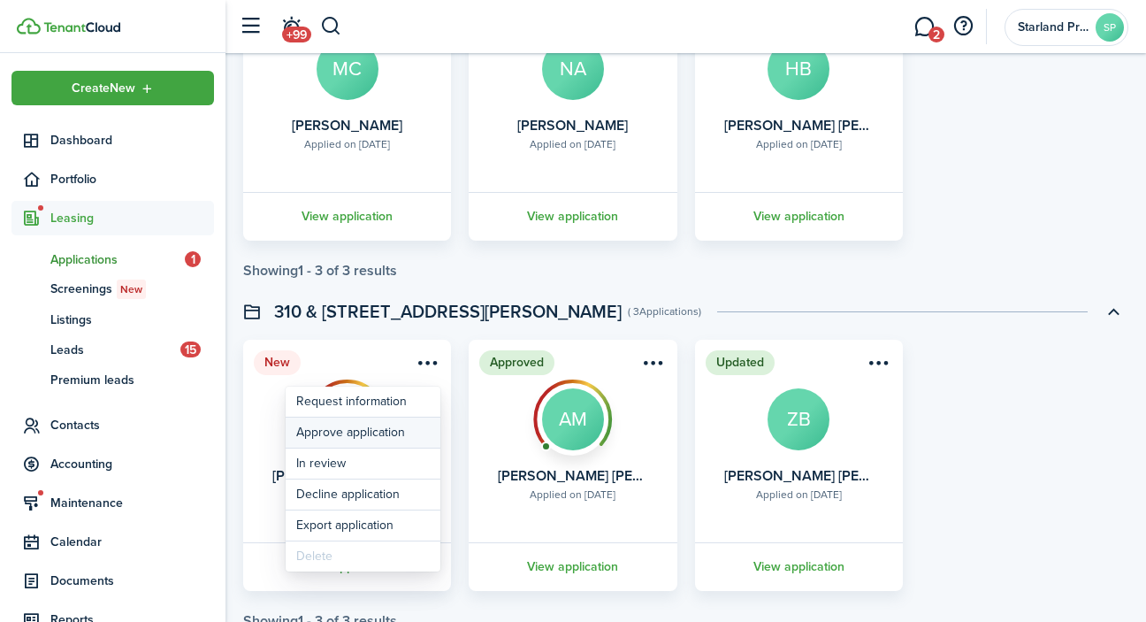
click at [415, 428] on button "Approve application" at bounding box center [363, 432] width 155 height 30
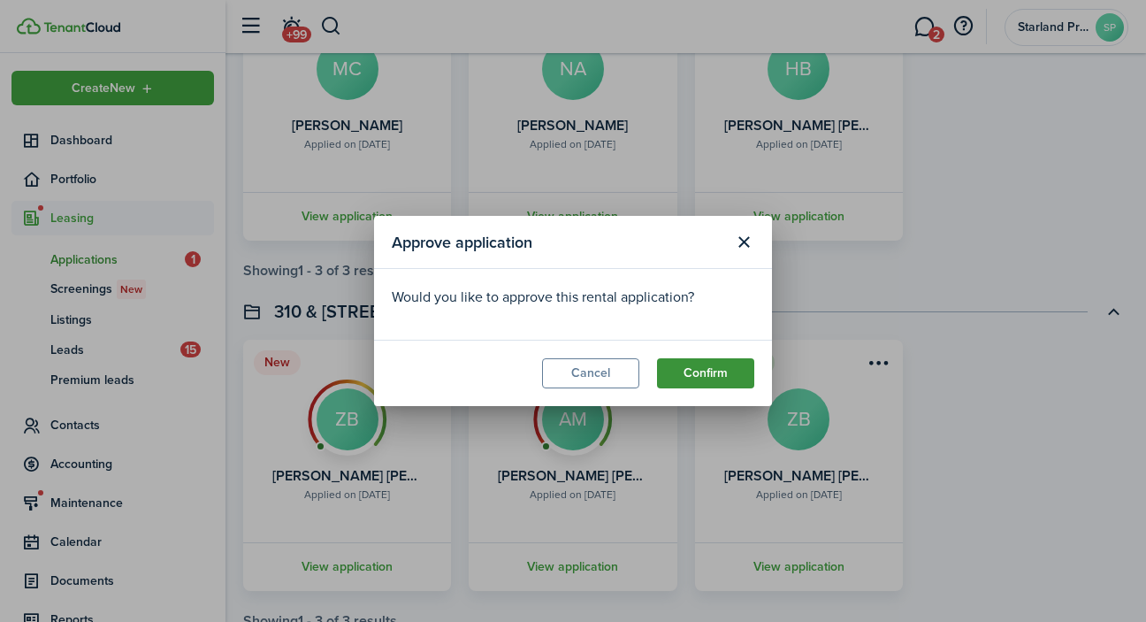
click at [728, 373] on button "Confirm" at bounding box center [705, 373] width 97 height 30
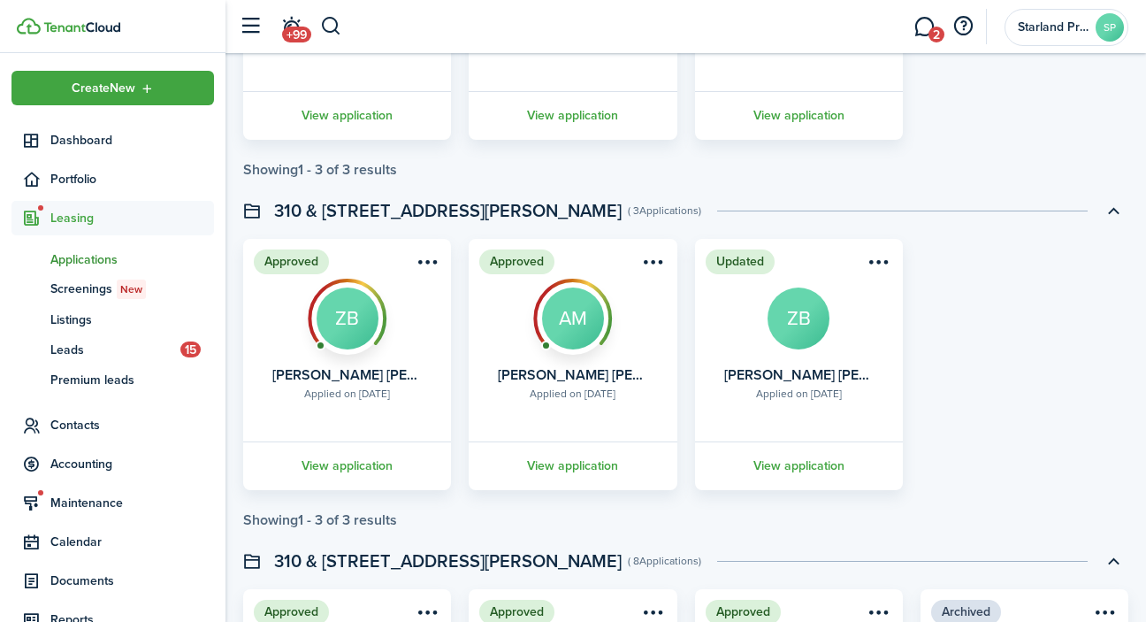
scroll to position [2144, 0]
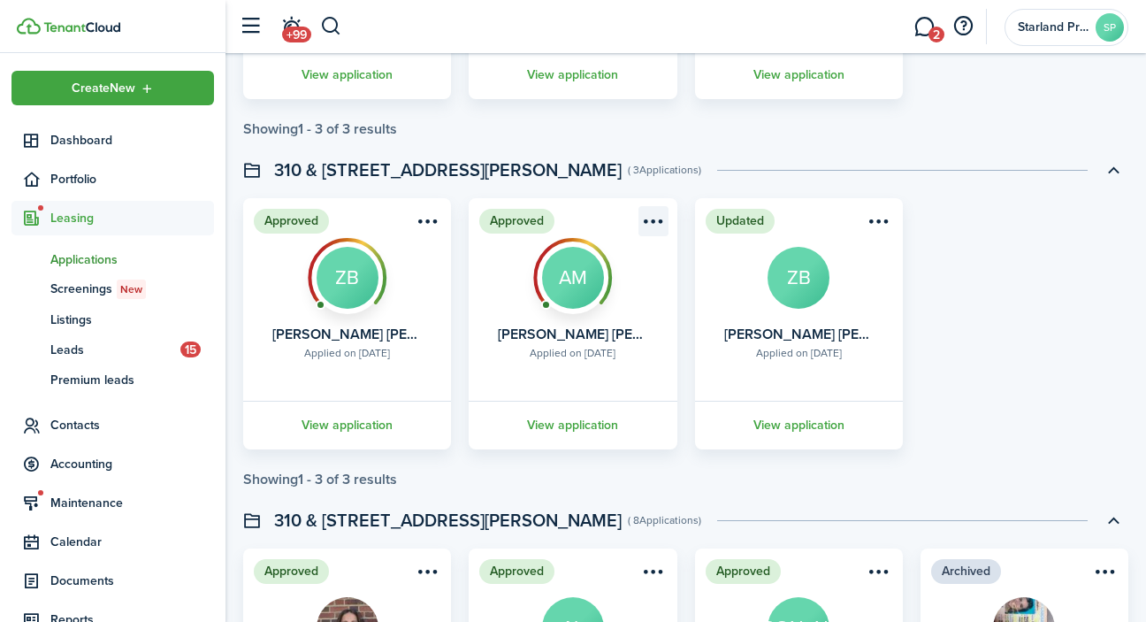
click at [657, 222] on menu-btn-icon "Open menu" at bounding box center [653, 221] width 30 height 30
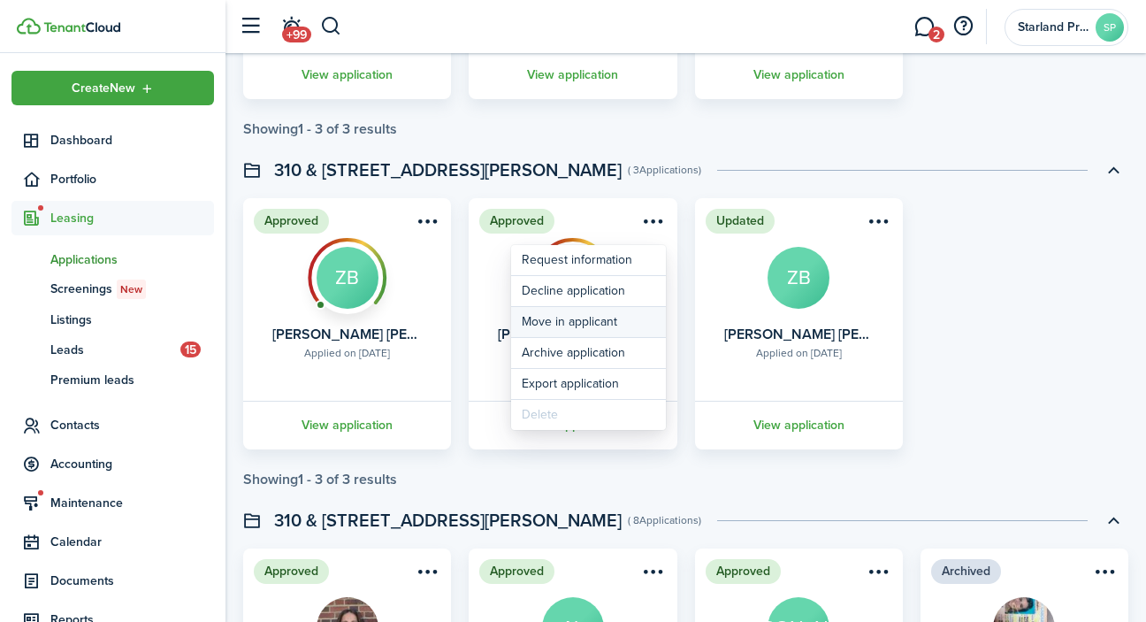
click at [606, 326] on button "Move in applicant" at bounding box center [588, 322] width 155 height 30
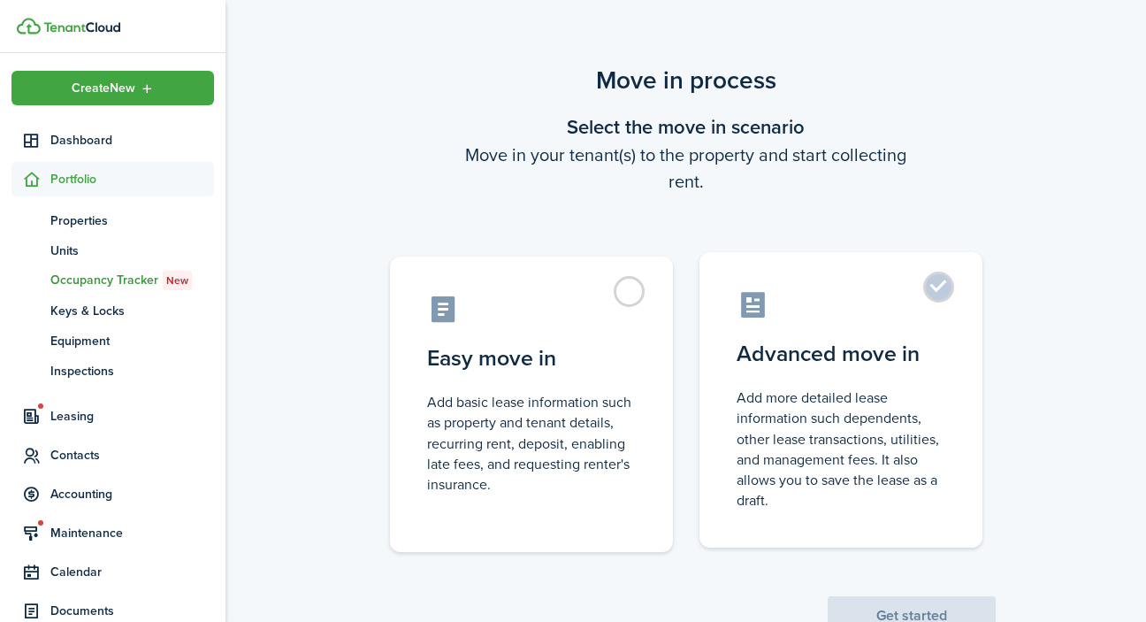
click at [922, 321] on label "Advanced move in Add more detailed lease information such dependents, other lea…" at bounding box center [840, 399] width 283 height 295
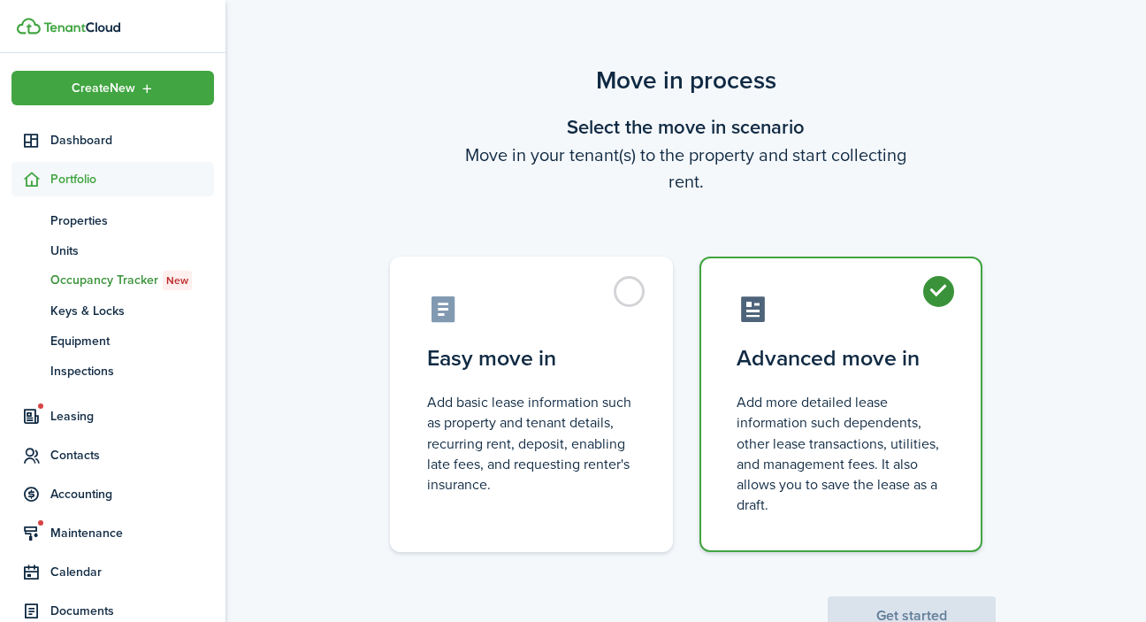
radio input "true"
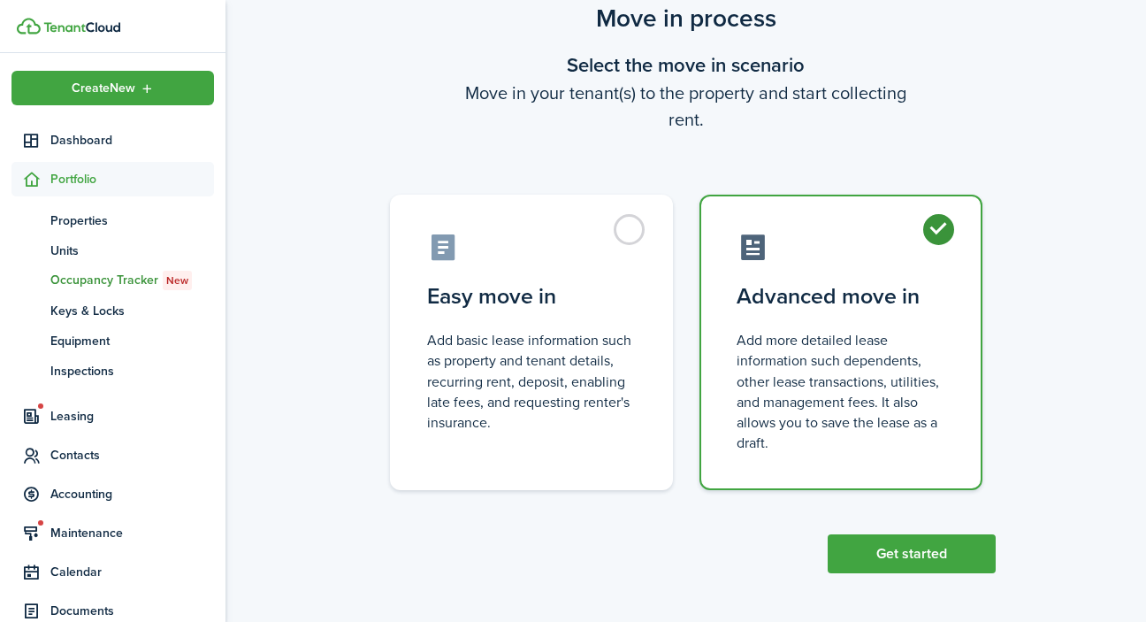
scroll to position [61, 0]
click at [927, 561] on button "Get started" at bounding box center [912, 554] width 168 height 39
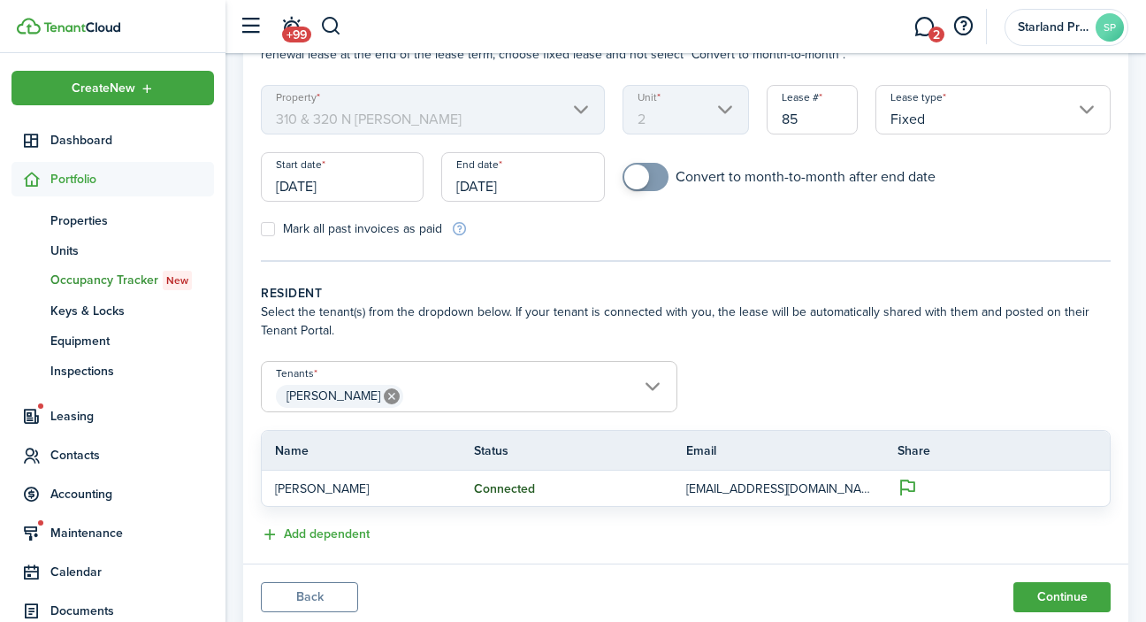
scroll to position [150, 0]
click at [652, 389] on span "[PERSON_NAME]" at bounding box center [469, 395] width 415 height 30
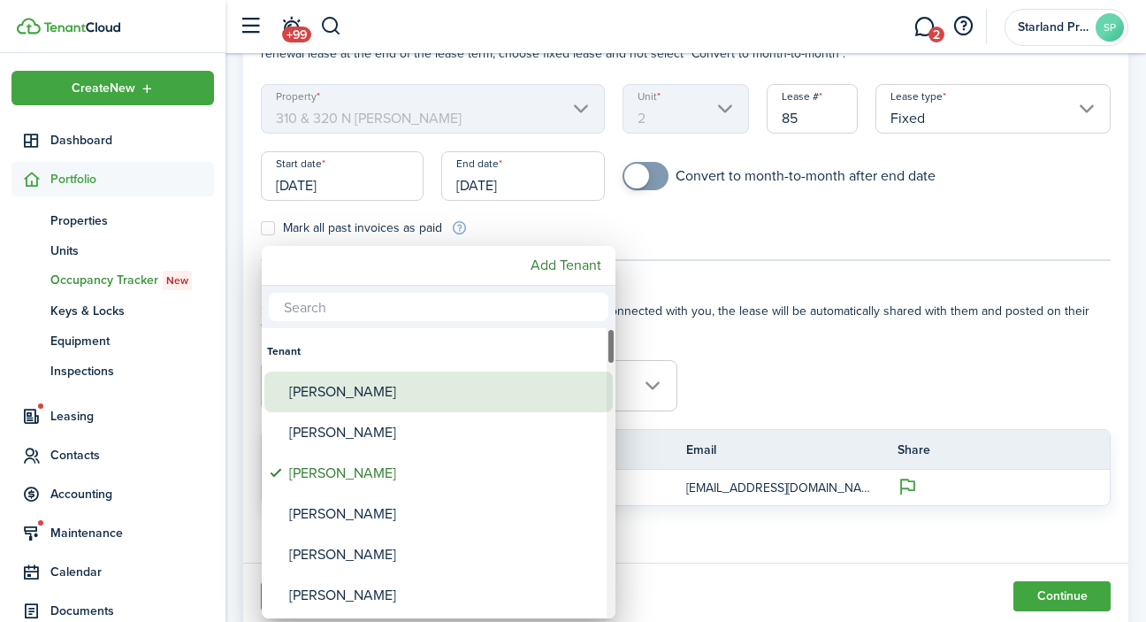
click at [395, 400] on div "[PERSON_NAME]" at bounding box center [445, 391] width 313 height 41
type input "[PERSON_NAME], [PERSON_NAME]"
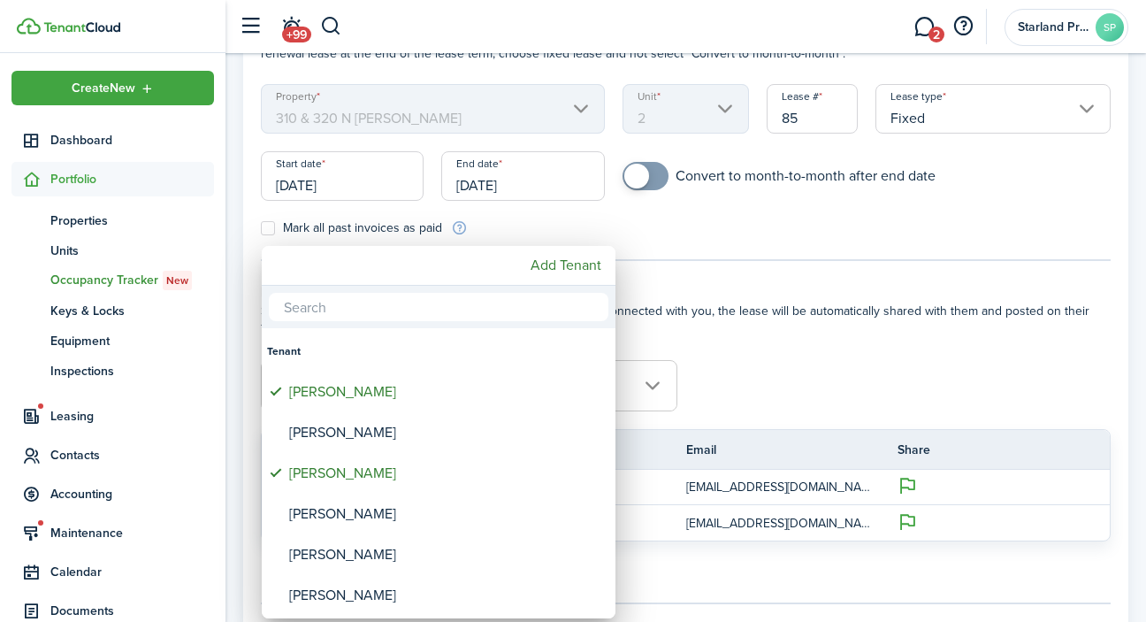
click at [658, 317] on div at bounding box center [573, 311] width 1429 height 905
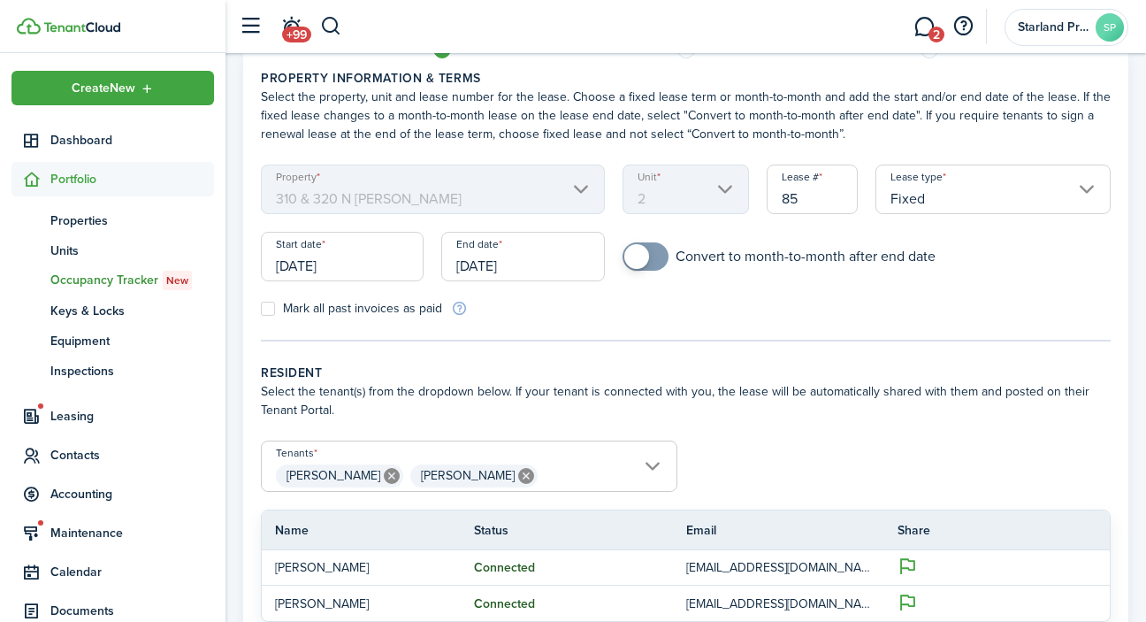
scroll to position [43, 0]
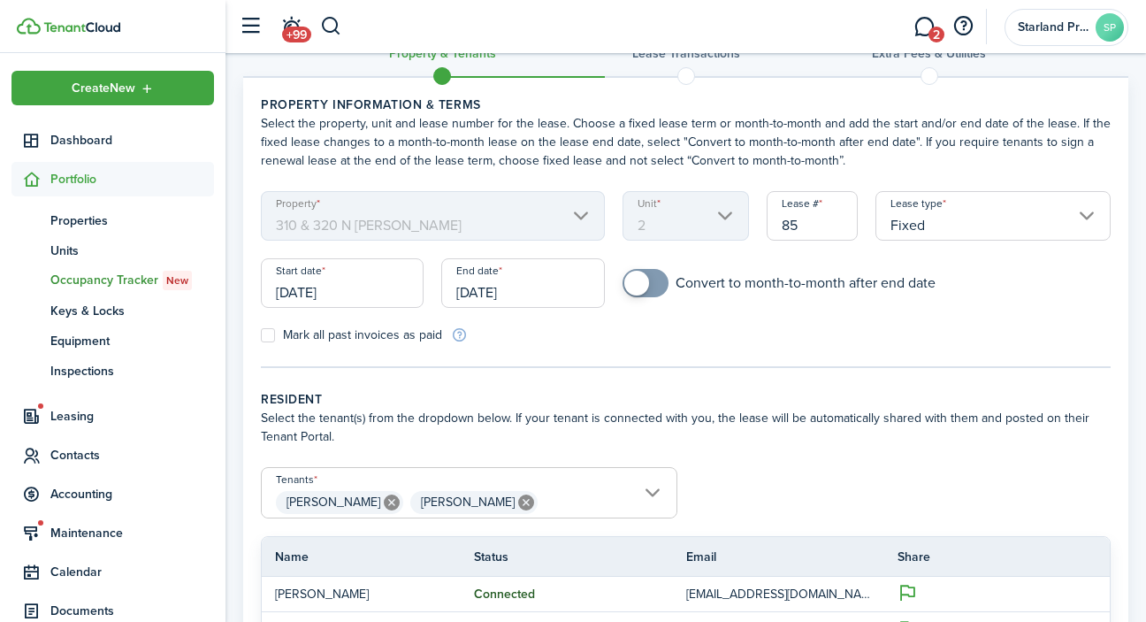
click at [553, 291] on input "[DATE]" at bounding box center [522, 283] width 163 height 50
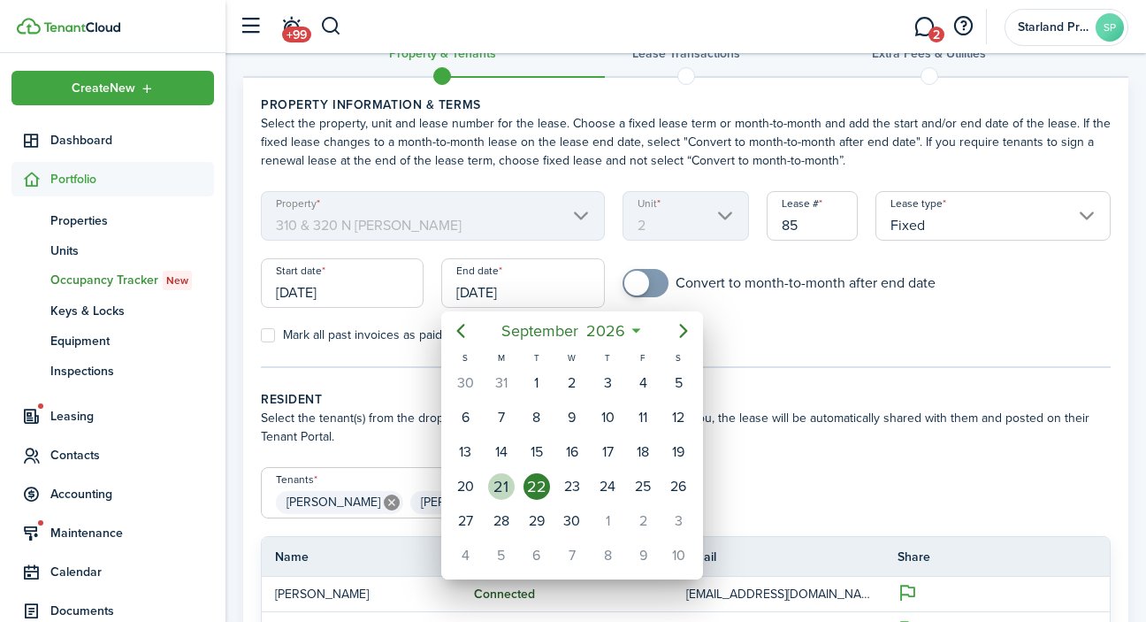
click at [505, 497] on div "21" at bounding box center [501, 486] width 27 height 27
type input "[DATE]"
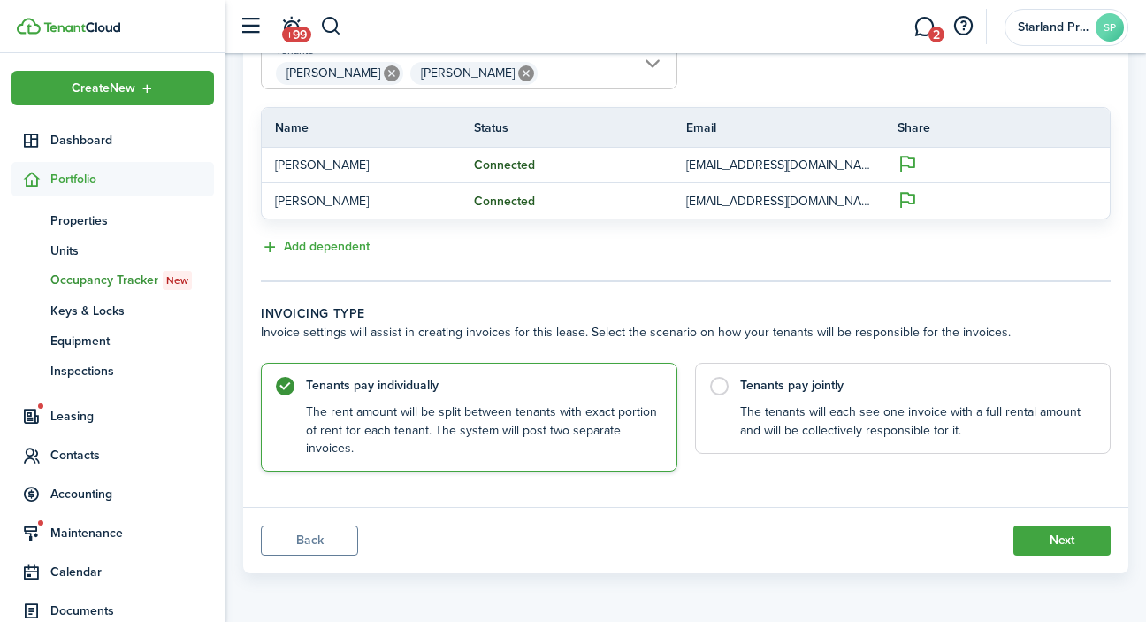
scroll to position [471, 0]
click at [721, 383] on label "Tenants pay jointly The tenants will each see one invoice with a full rental am…" at bounding box center [903, 404] width 416 height 91
radio input "false"
radio input "true"
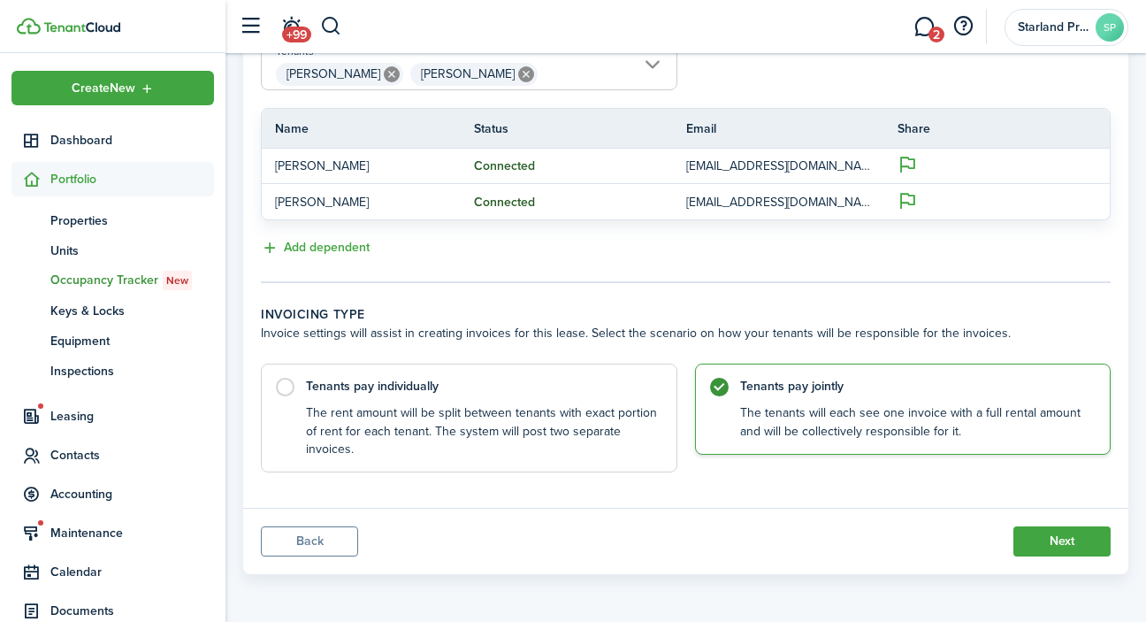
click at [908, 321] on wizard-step-header-title "Invoicing type" at bounding box center [686, 314] width 850 height 19
click at [1072, 542] on button "Next" at bounding box center [1061, 541] width 97 height 30
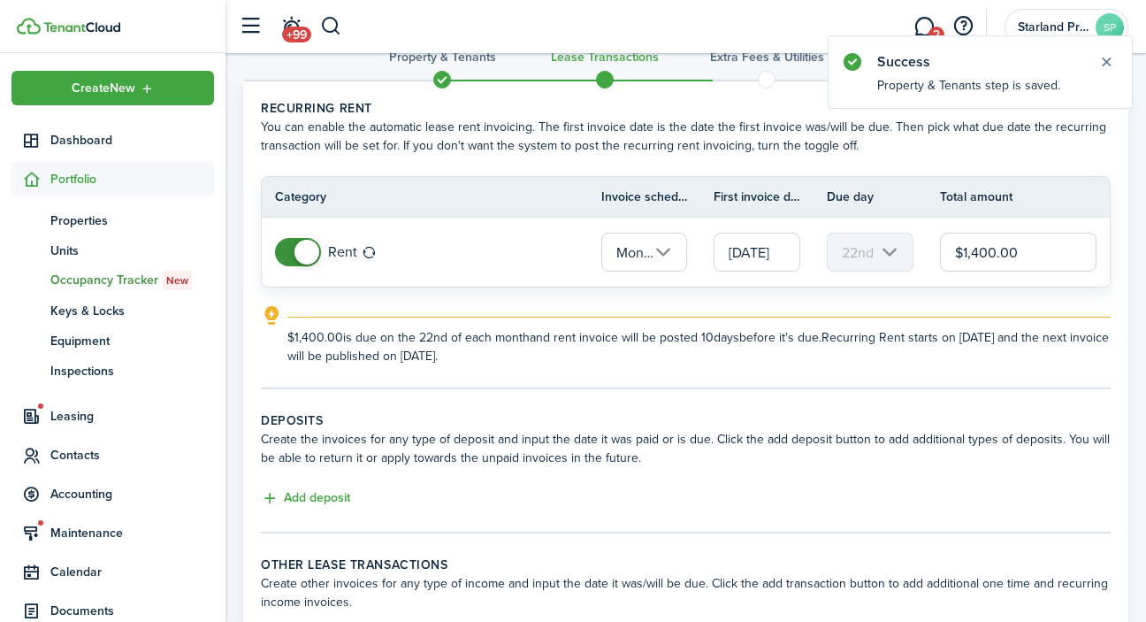
scroll to position [42, 0]
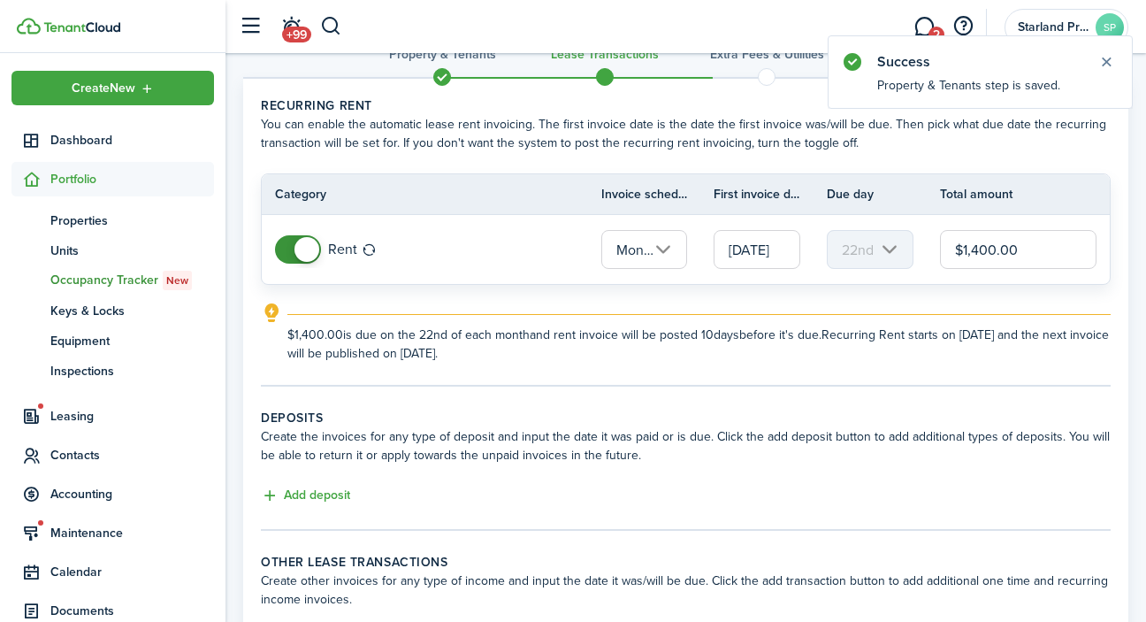
click at [997, 248] on input "$1,400.00" at bounding box center [1018, 249] width 157 height 39
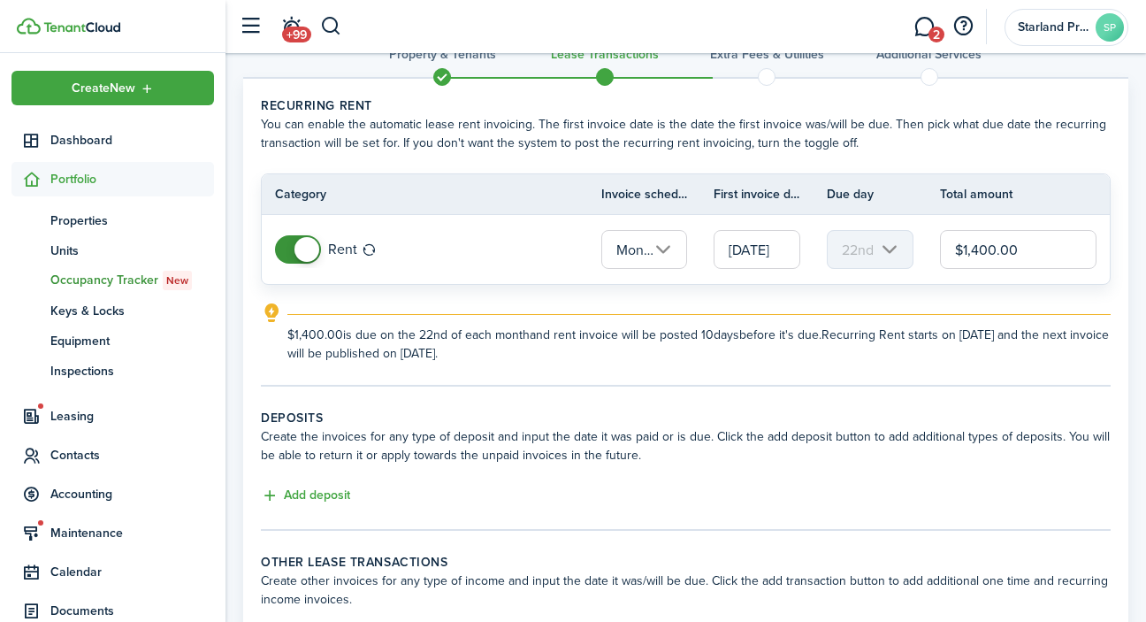
drag, startPoint x: 1023, startPoint y: 251, endPoint x: 907, endPoint y: 251, distance: 115.8
click at [907, 251] on tr "Rent Monthly [DATE] 22nd $1,400.00" at bounding box center [686, 249] width 848 height 69
type input "$1,349.00"
click at [868, 396] on panel-main-body "Recurring rent You can enable the automatic lease rent invoicing. The first inv…" at bounding box center [685, 374] width 885 height 590
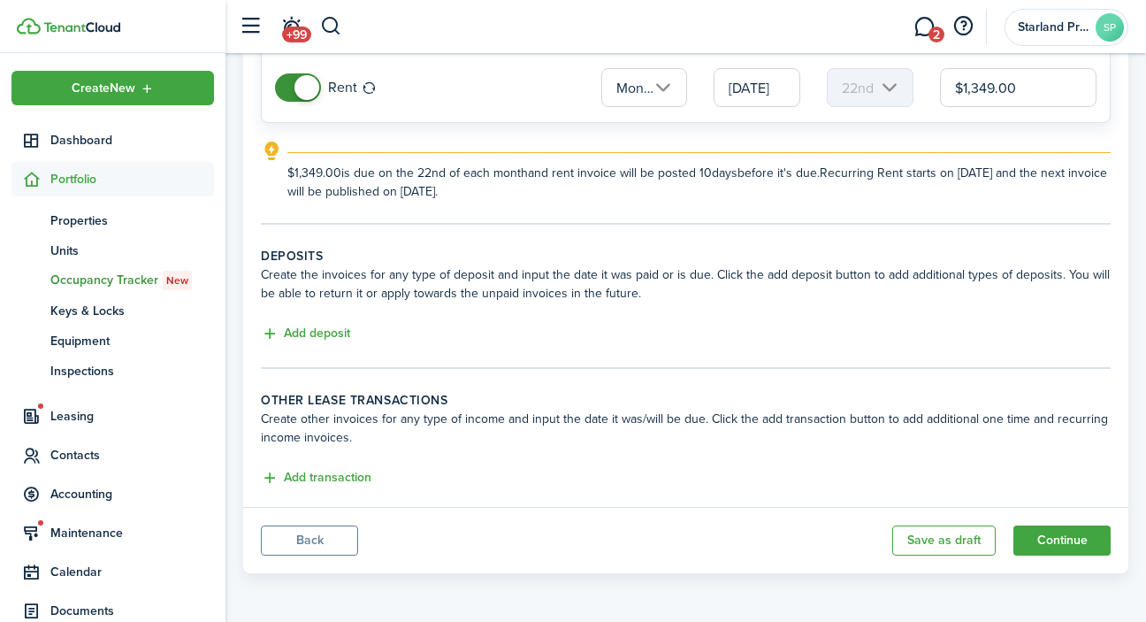
scroll to position [204, 0]
click at [333, 334] on button "Add deposit" at bounding box center [305, 334] width 89 height 20
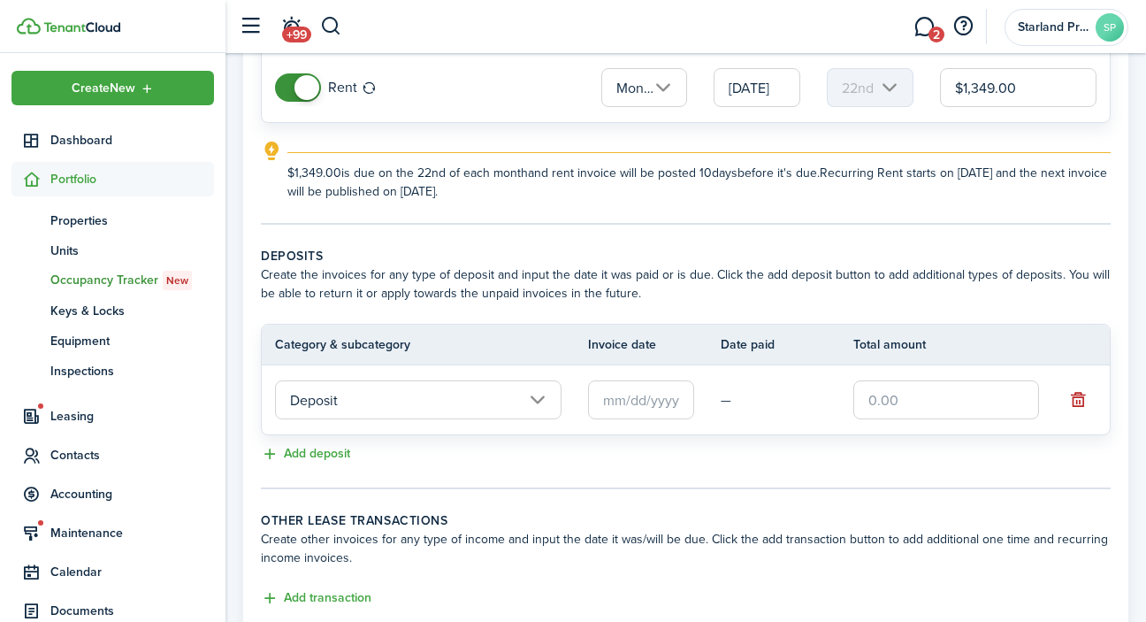
click at [899, 401] on input "text" at bounding box center [946, 399] width 186 height 39
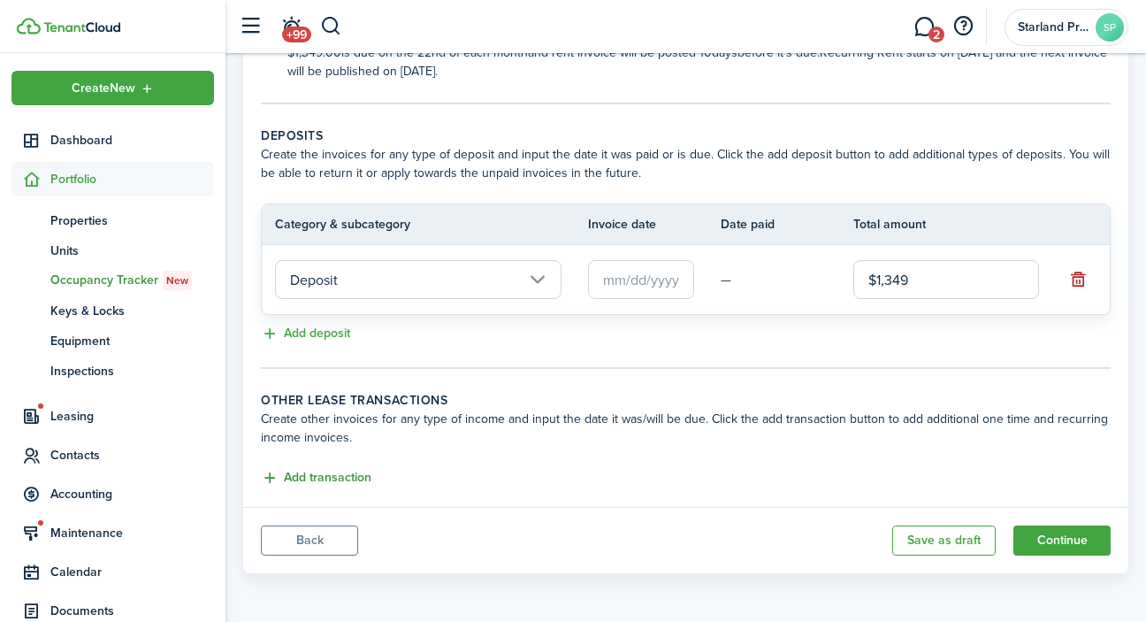
scroll to position [324, 0]
type input "$1,349.00"
click at [363, 478] on button "Add transaction" at bounding box center [316, 478] width 111 height 20
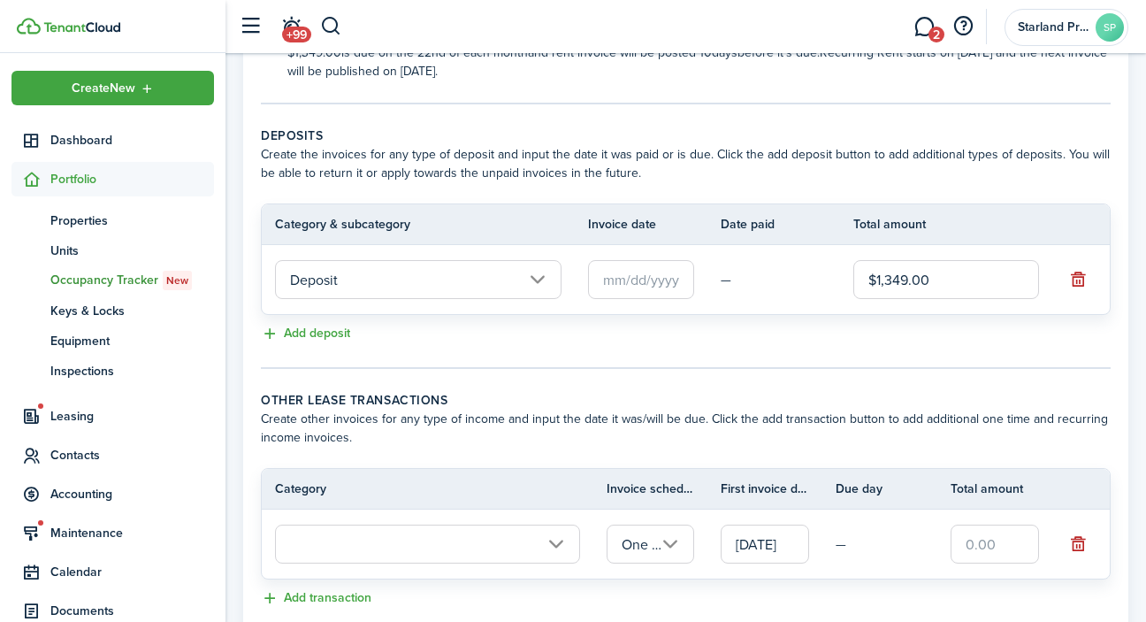
click at [432, 545] on input "text" at bounding box center [427, 543] width 305 height 39
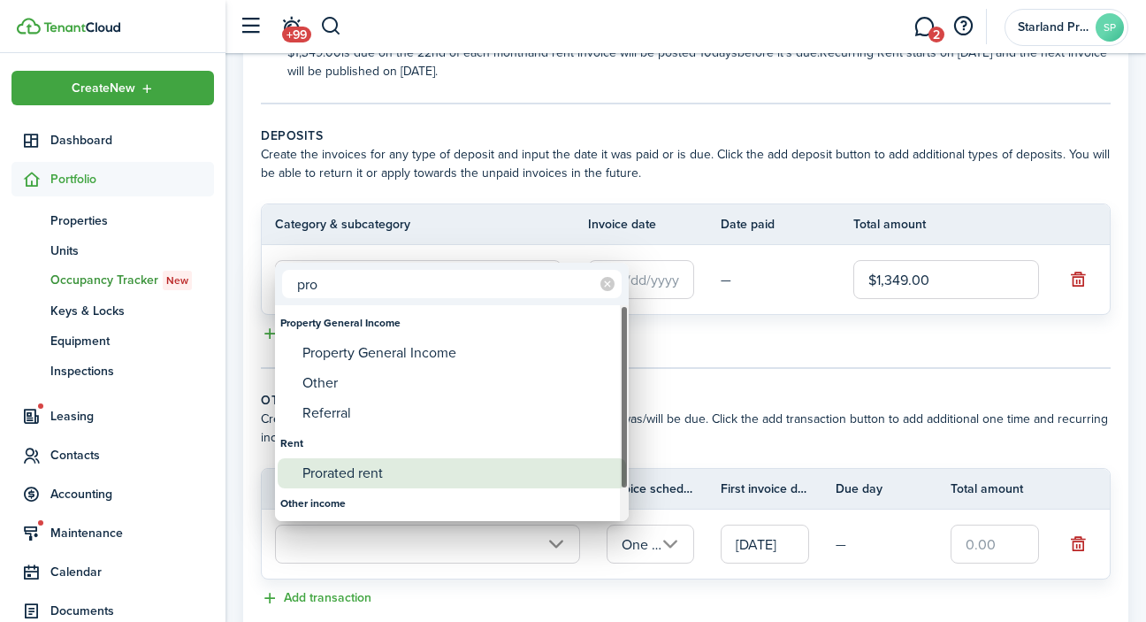
type input "pro"
click at [370, 472] on div "Prorated rent" at bounding box center [458, 473] width 313 height 30
type input "Rent / Prorated rent"
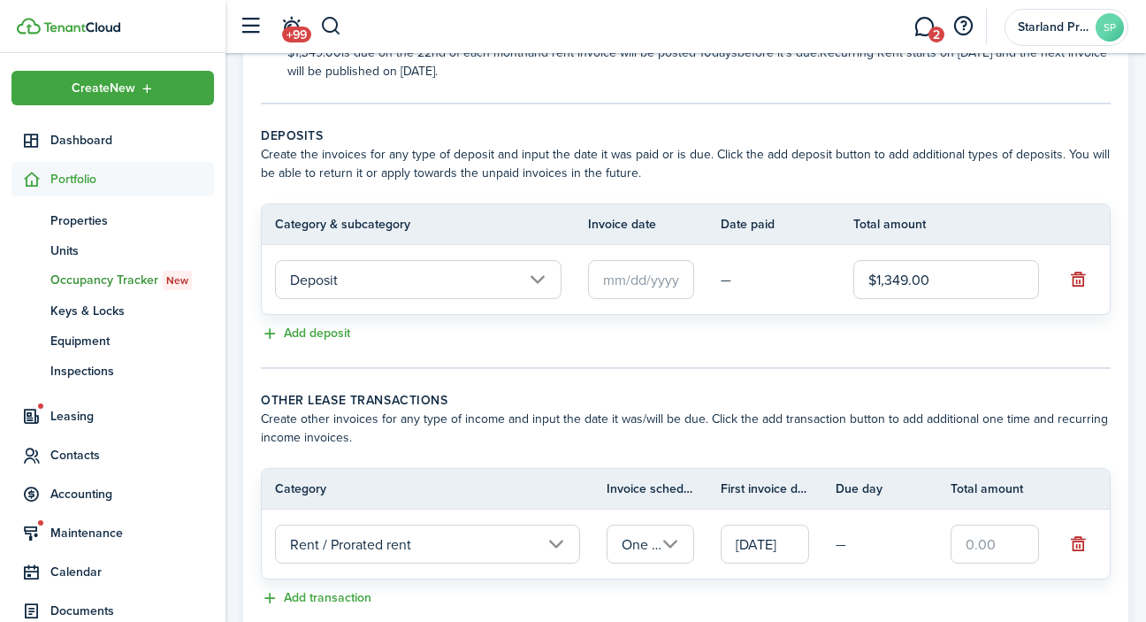
click at [961, 546] on input "text" at bounding box center [994, 543] width 88 height 39
click at [1014, 538] on input "$407.00" at bounding box center [994, 543] width 88 height 39
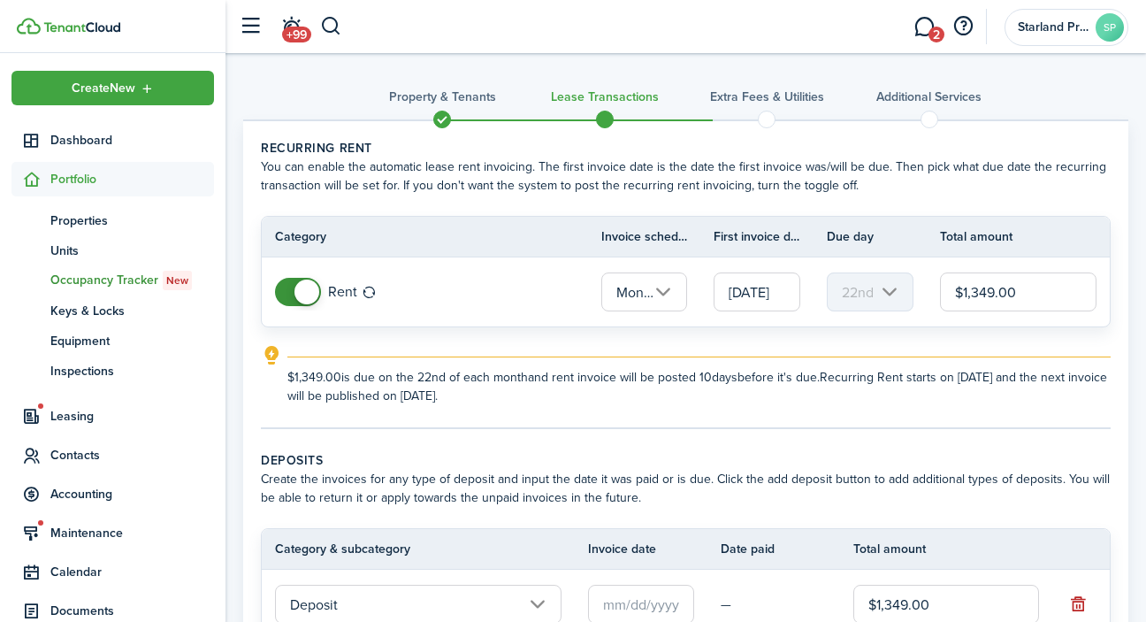
scroll to position [0, 0]
click at [783, 286] on input "[DATE]" at bounding box center [757, 291] width 87 height 39
type input "$404.70"
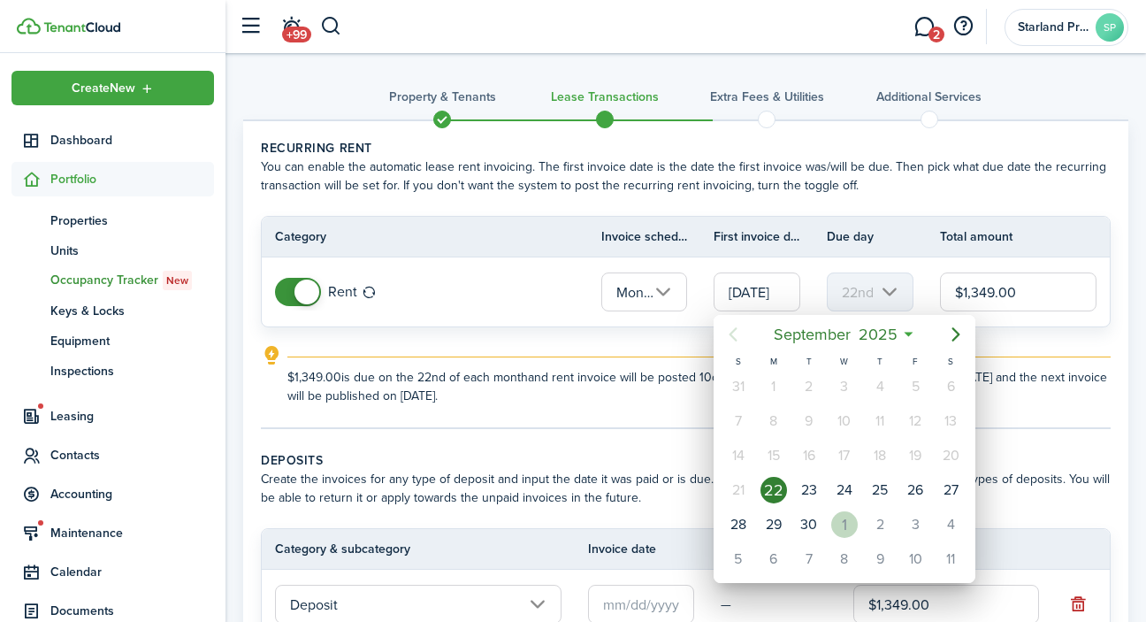
click at [847, 516] on div "1" at bounding box center [844, 524] width 27 height 27
type input "[DATE]"
type input "1st"
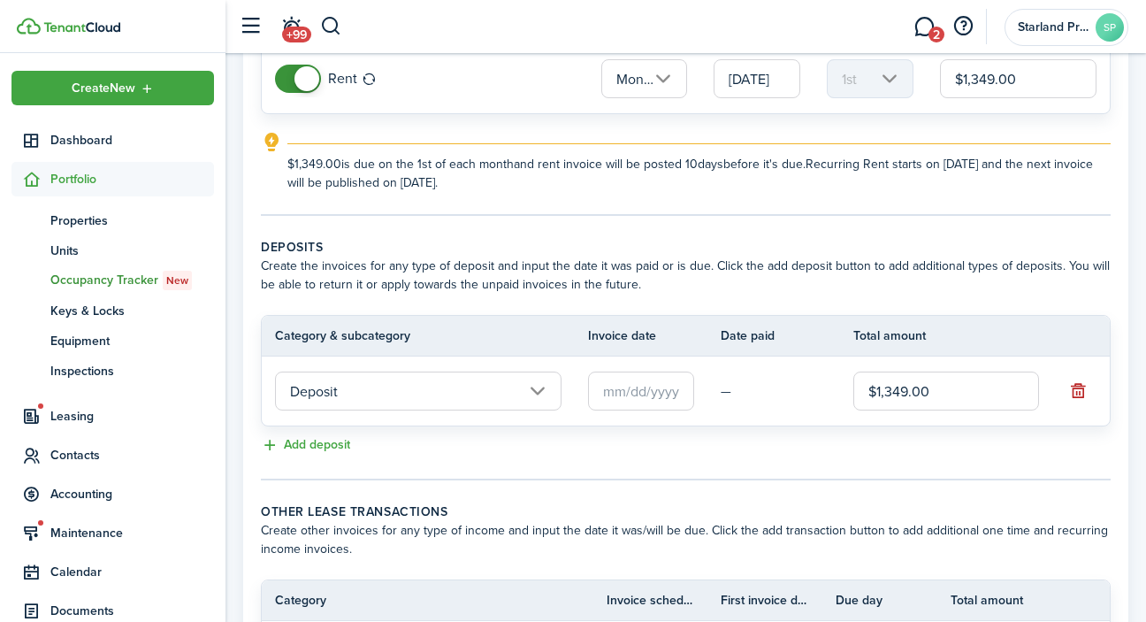
scroll to position [214, 0]
click at [680, 391] on input "text" at bounding box center [641, 389] width 106 height 39
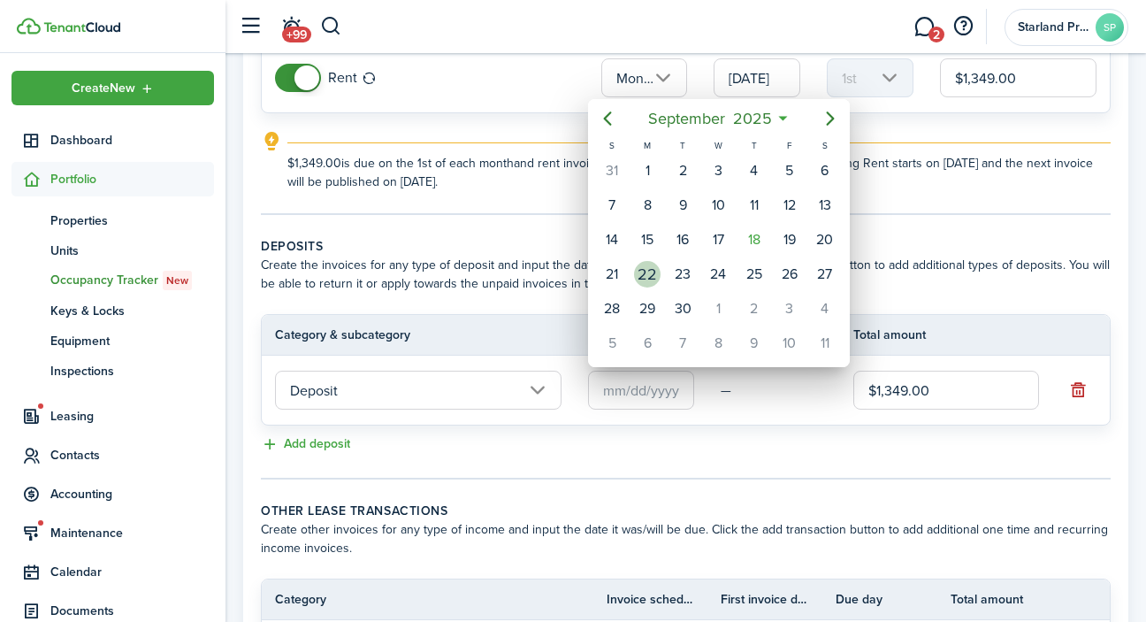
click at [642, 267] on div "22" at bounding box center [647, 274] width 27 height 27
type input "[DATE]"
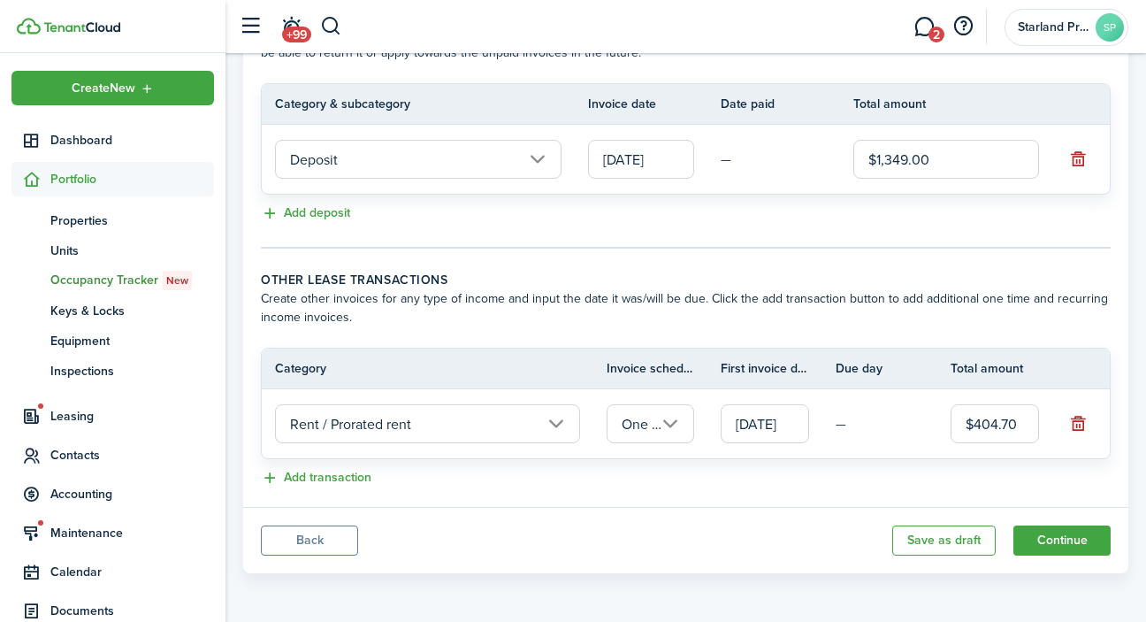
scroll to position [445, 0]
click at [1077, 539] on button "Continue" at bounding box center [1061, 540] width 97 height 30
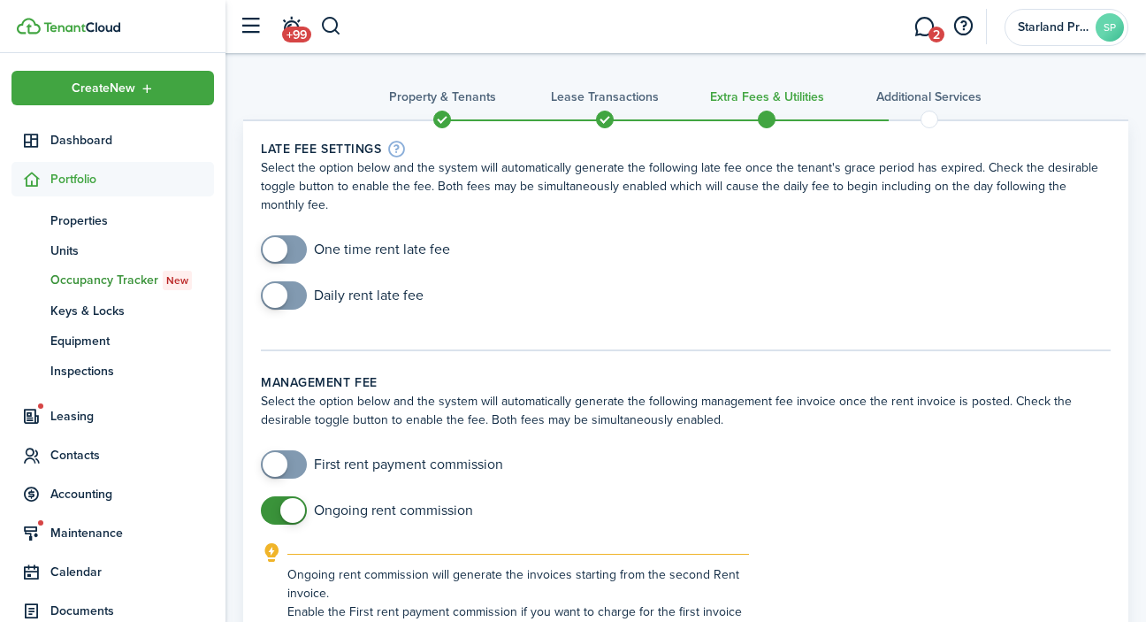
click at [420, 250] on input "checkbox" at bounding box center [355, 249] width 189 height 28
checkbox input "true"
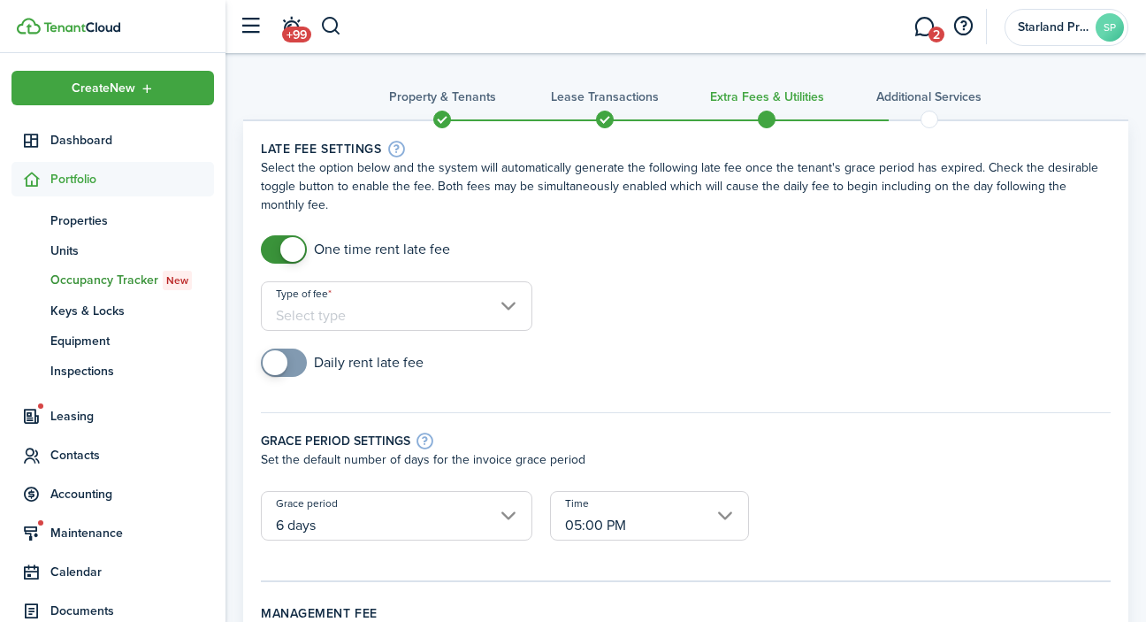
click at [360, 302] on input "Type of fee" at bounding box center [396, 306] width 271 height 50
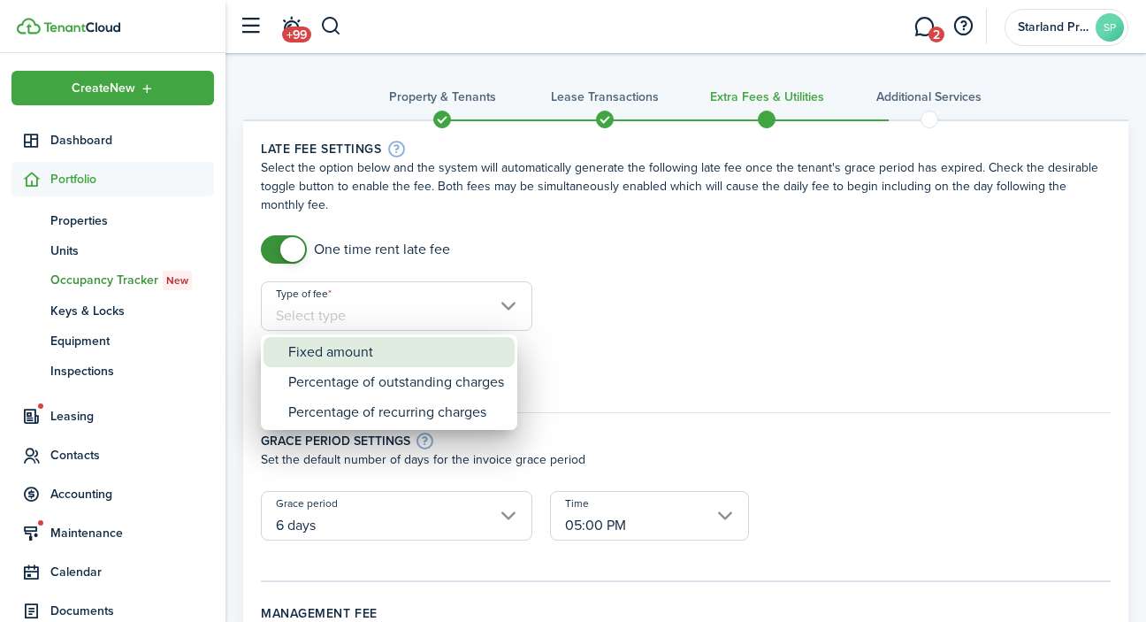
click at [370, 348] on div "Fixed amount" at bounding box center [396, 352] width 216 height 30
type input "Fixed amount"
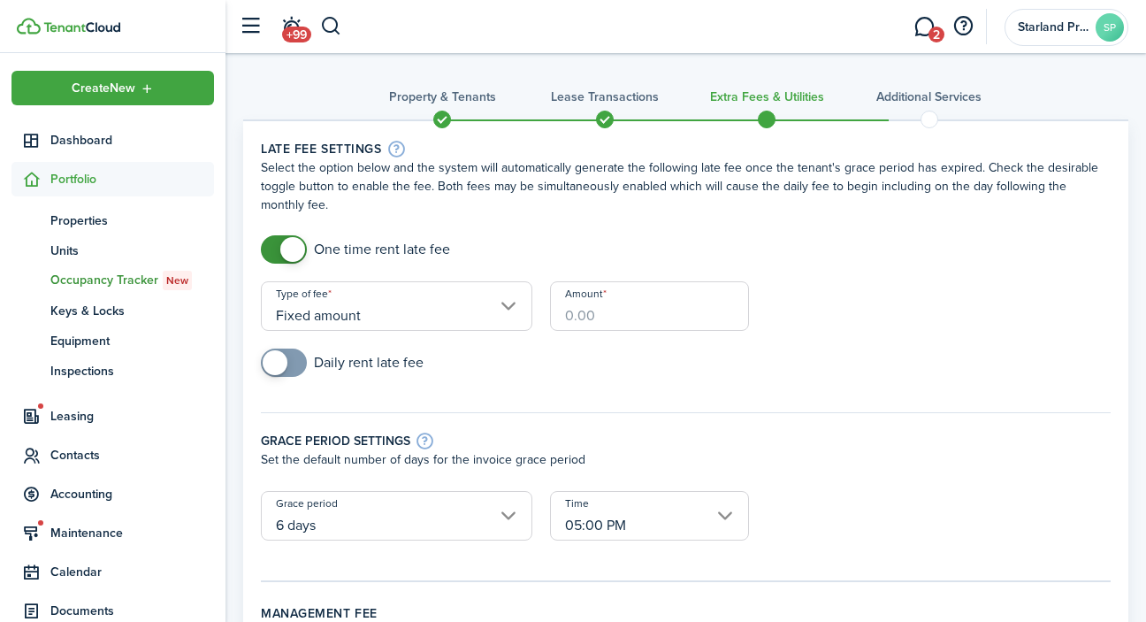
click at [605, 312] on input "Amount" at bounding box center [649, 306] width 199 height 50
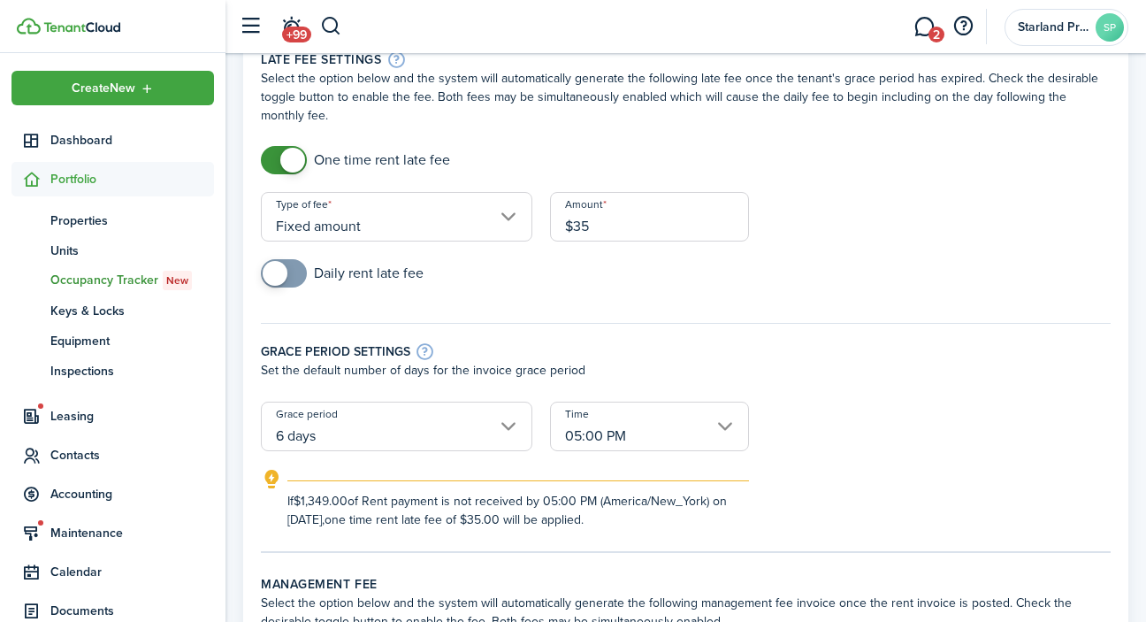
scroll to position [134, 0]
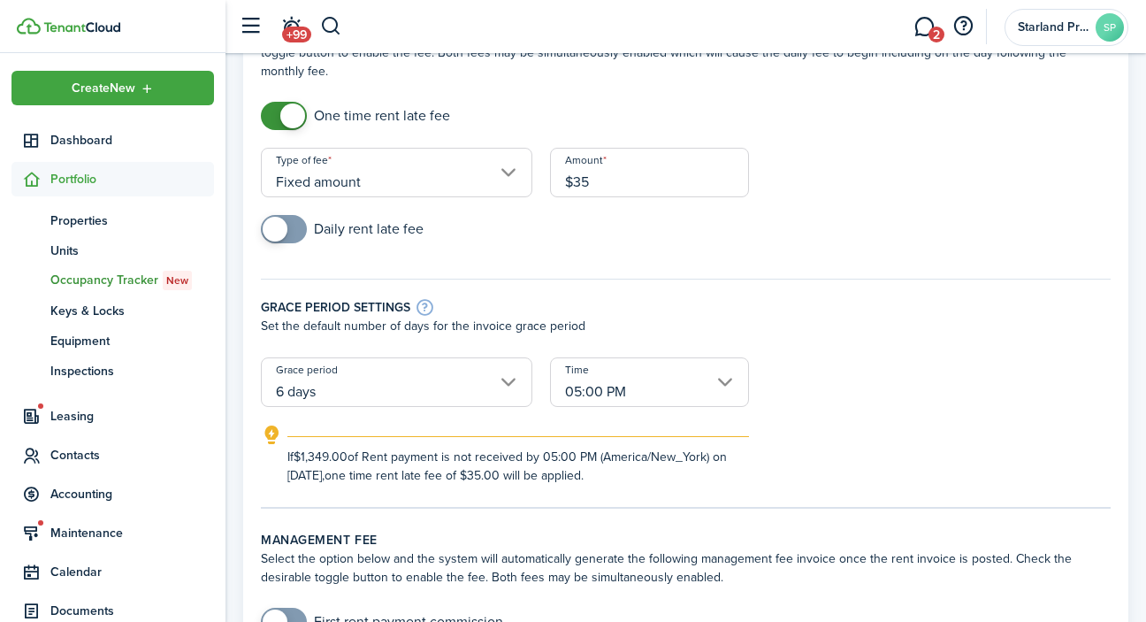
click at [508, 383] on input "6 days" at bounding box center [396, 382] width 271 height 50
type input "$35.00"
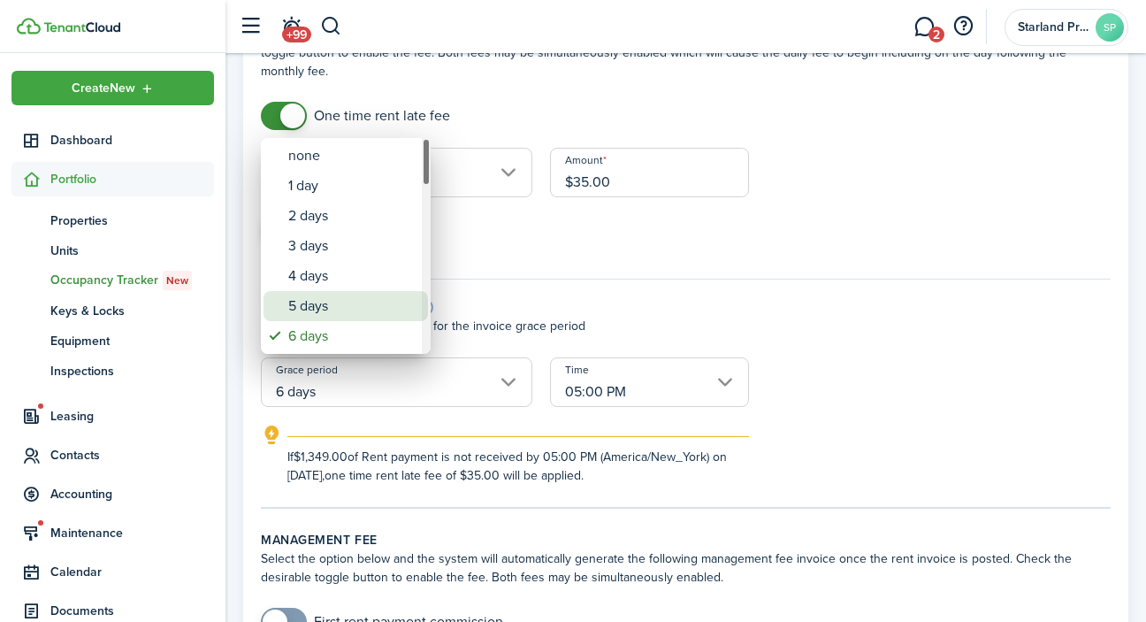
click at [363, 309] on div "5 days" at bounding box center [352, 306] width 129 height 30
type input "5 days"
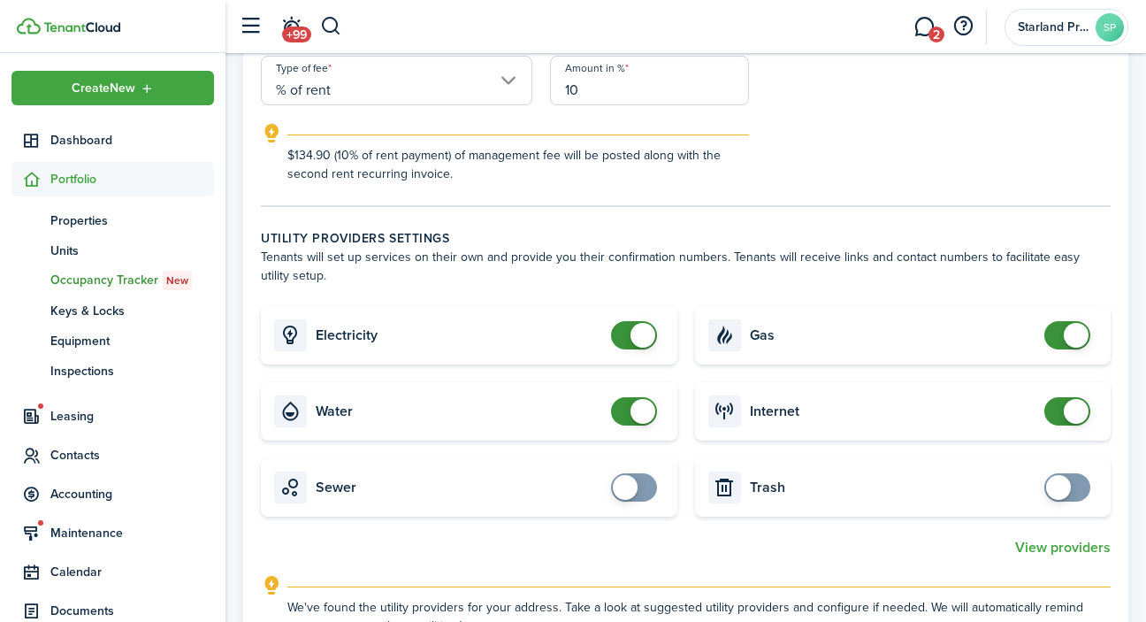
scroll to position [908, 0]
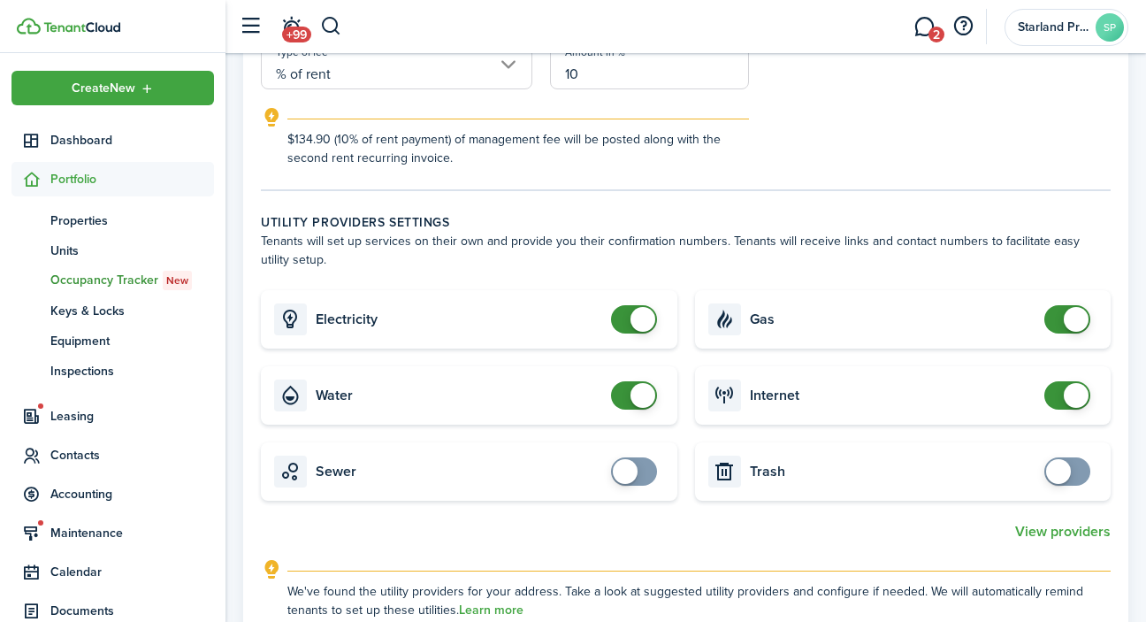
checkbox input "false"
click at [625, 394] on span at bounding box center [634, 395] width 18 height 28
checkbox input "false"
click at [1058, 324] on span at bounding box center [1067, 319] width 18 height 28
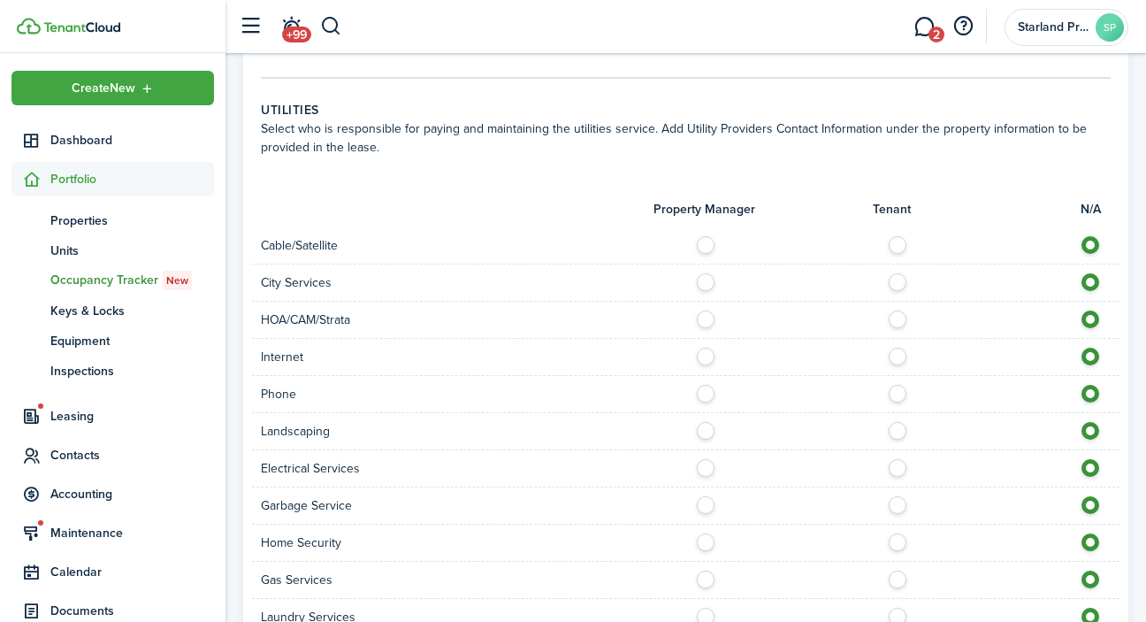
scroll to position [1485, 0]
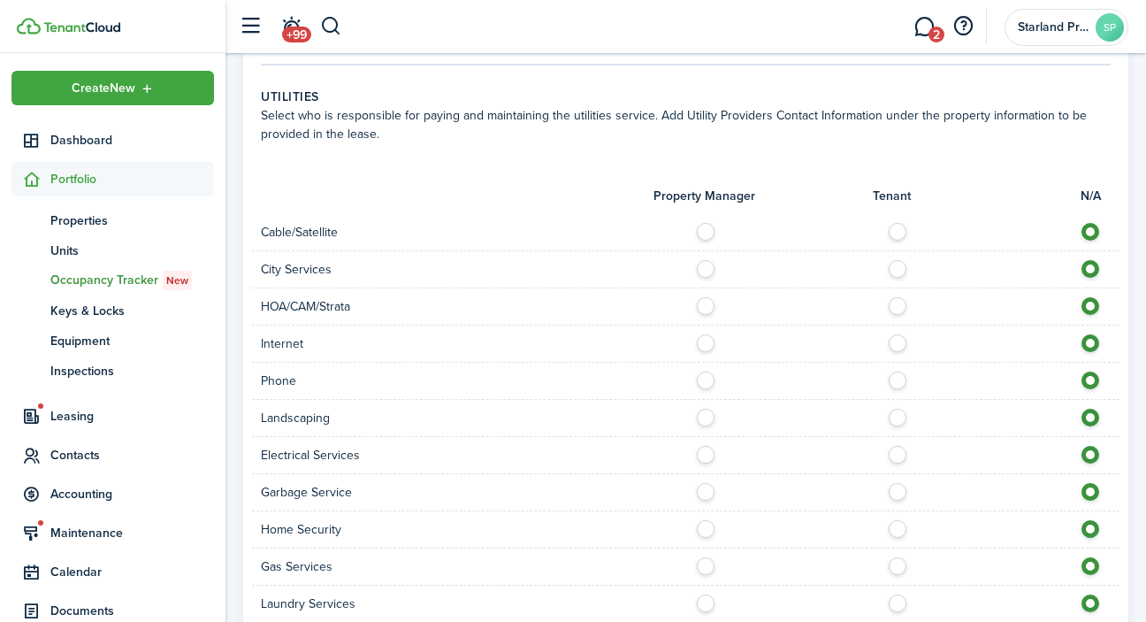
click at [903, 231] on label at bounding box center [902, 227] width 31 height 9
radio input "true"
click at [896, 340] on label at bounding box center [902, 338] width 31 height 9
radio input "true"
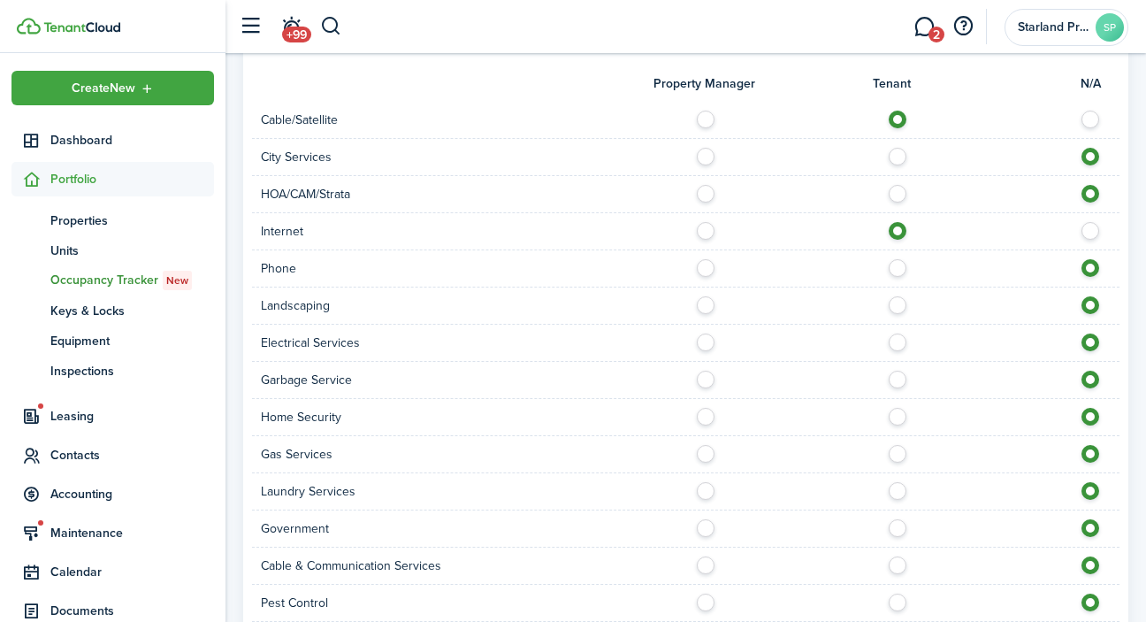
scroll to position [1599, 0]
click at [900, 266] on label at bounding box center [902, 262] width 31 height 9
radio input "true"
click at [706, 304] on label at bounding box center [710, 299] width 31 height 9
radio input "true"
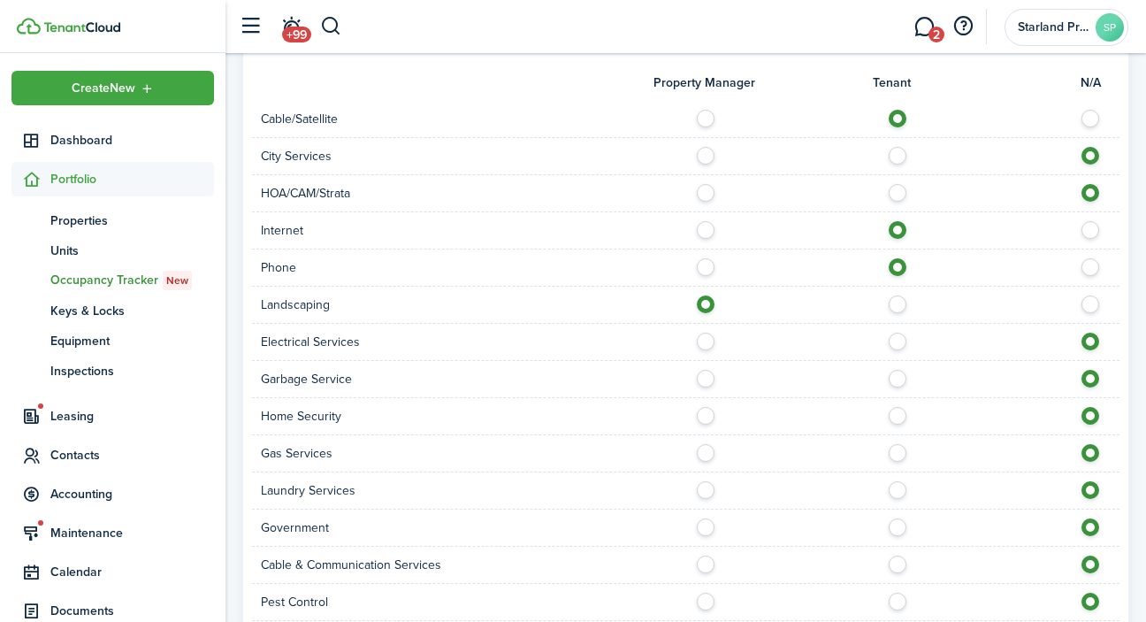
click at [905, 341] on label at bounding box center [902, 336] width 31 height 9
radio input "true"
click at [708, 378] on label at bounding box center [710, 374] width 31 height 9
radio input "true"
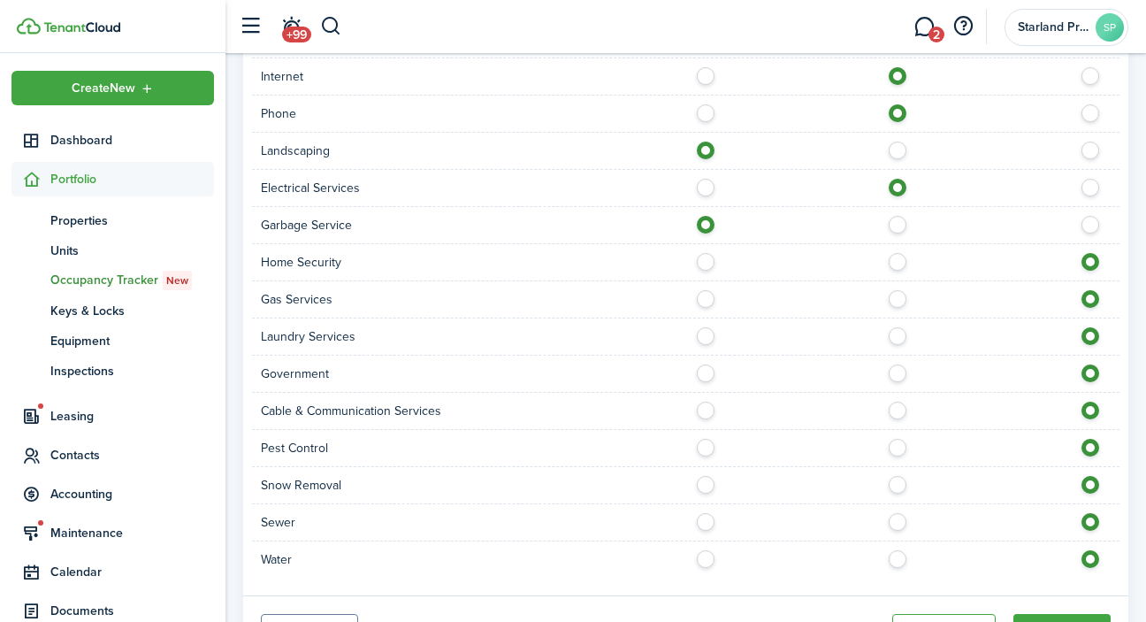
scroll to position [1763, 0]
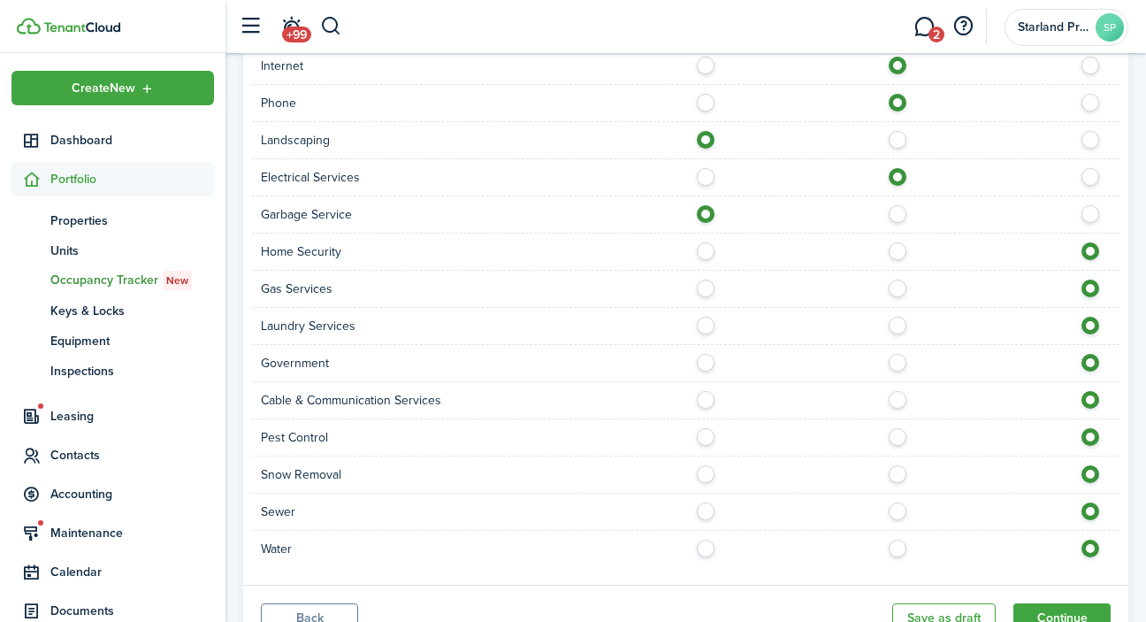
click at [893, 400] on label at bounding box center [902, 395] width 31 height 9
radio input "true"
click at [705, 437] on label at bounding box center [710, 432] width 31 height 9
radio input "true"
click at [710, 511] on label at bounding box center [710, 506] width 31 height 9
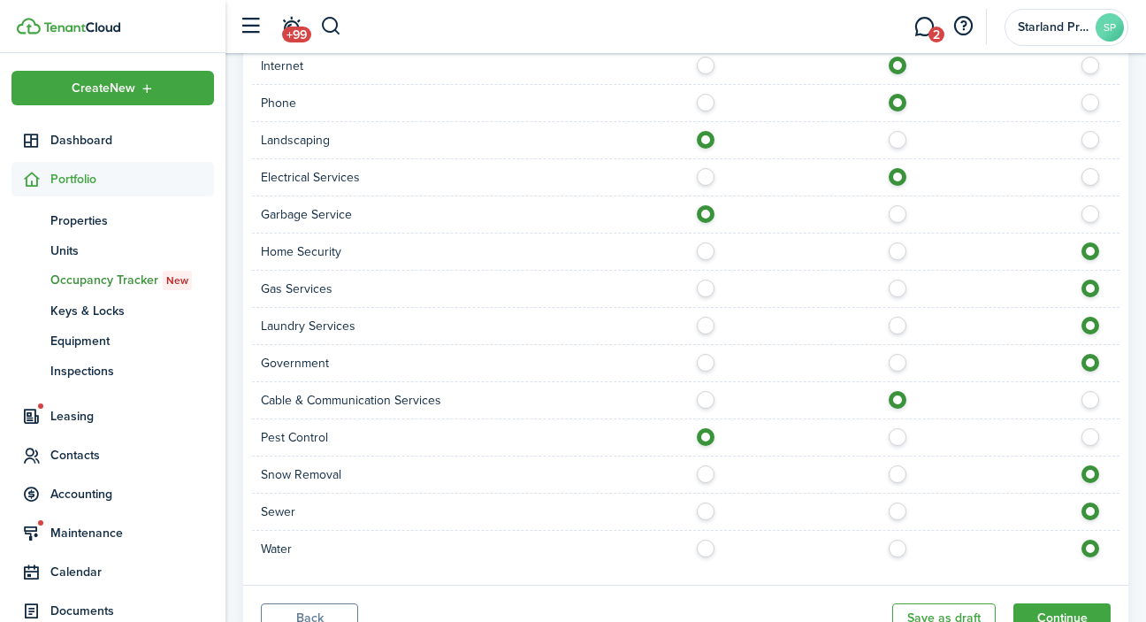
radio input "true"
click at [708, 548] on label at bounding box center [710, 543] width 31 height 9
radio input "true"
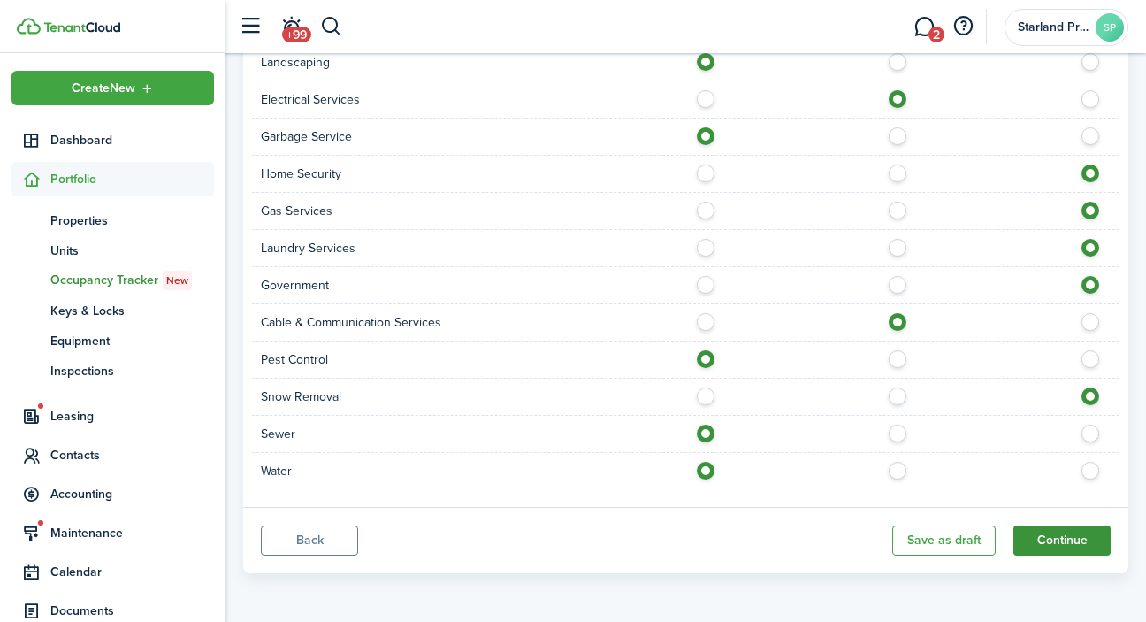
scroll to position [1841, 0]
click at [1065, 540] on button "Continue" at bounding box center [1061, 540] width 97 height 30
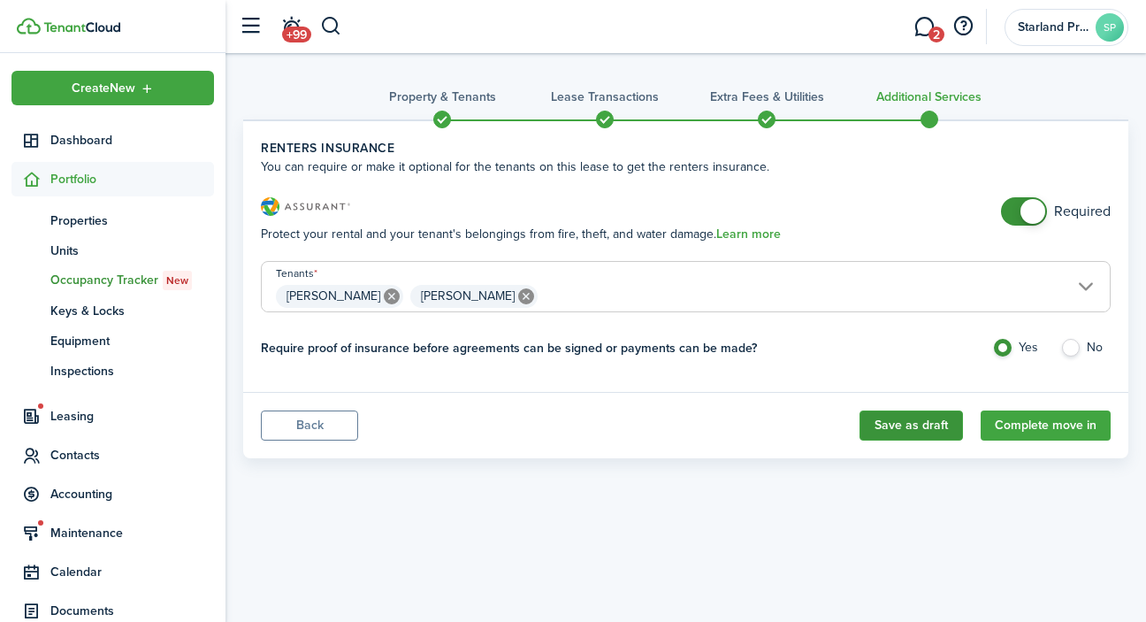
click at [926, 422] on button "Save as draft" at bounding box center [910, 425] width 103 height 30
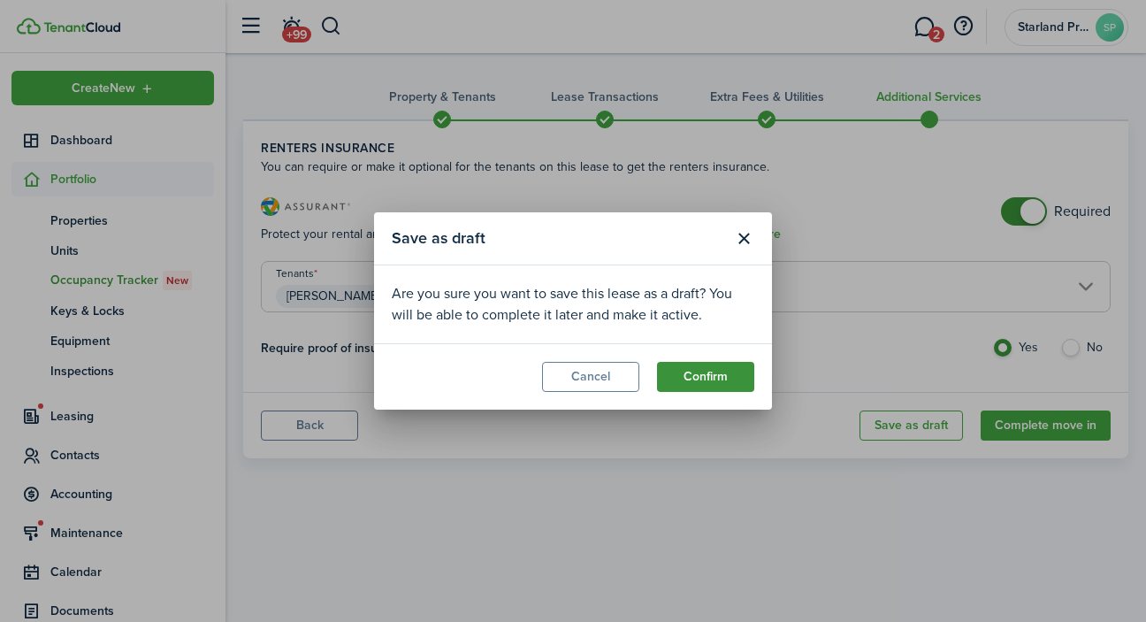
click at [723, 380] on button "Confirm" at bounding box center [705, 377] width 97 height 30
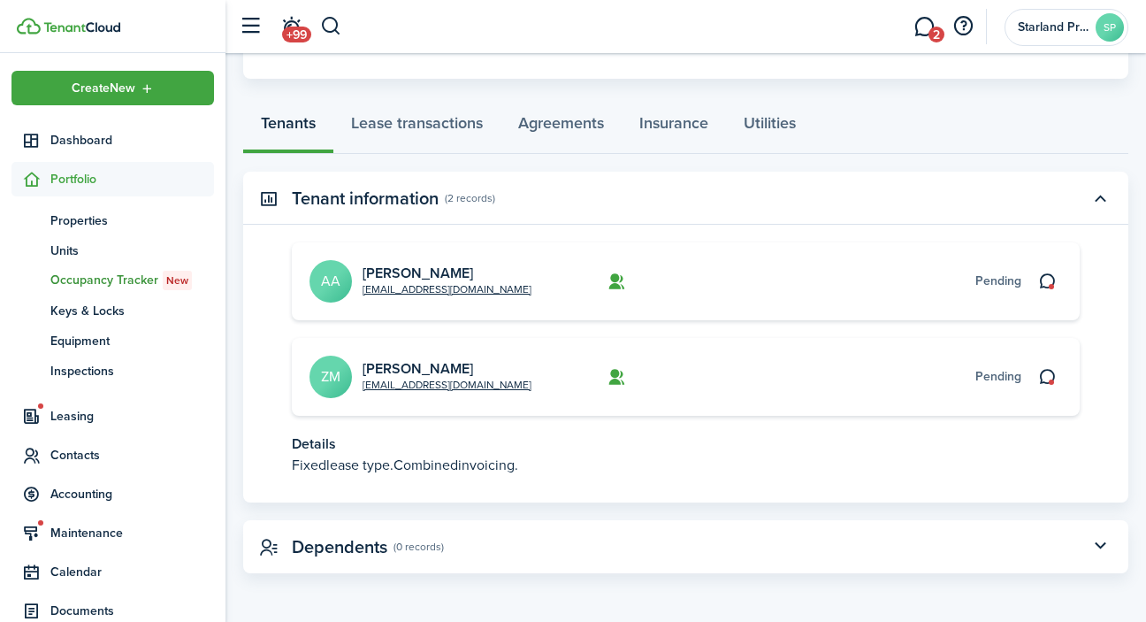
scroll to position [274, 0]
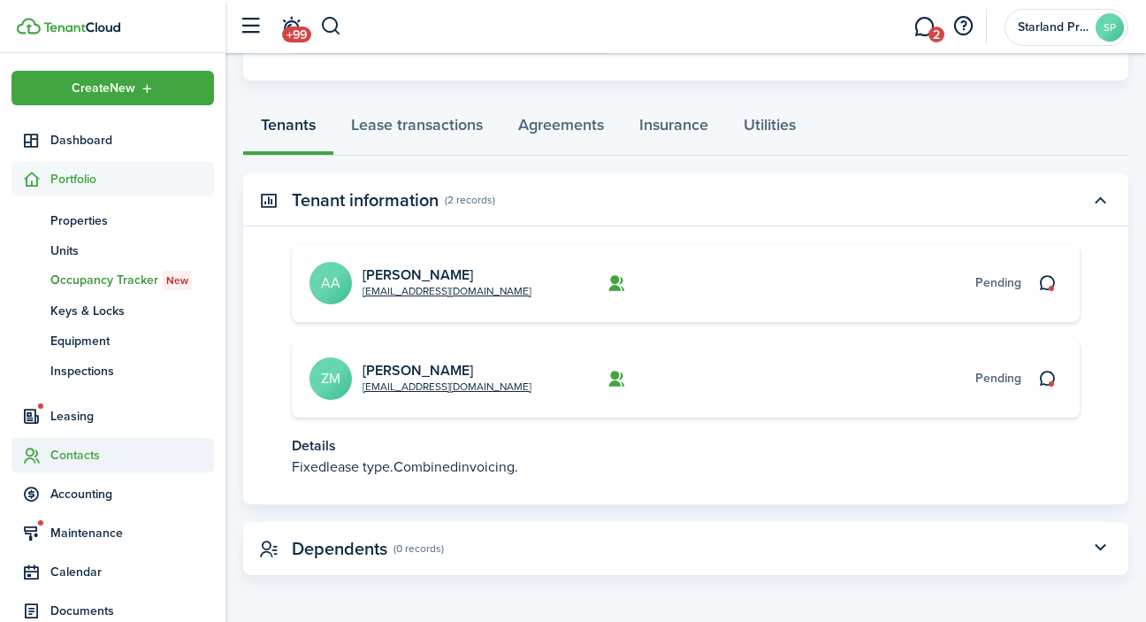
click at [89, 449] on span "Contacts" at bounding box center [132, 455] width 164 height 19
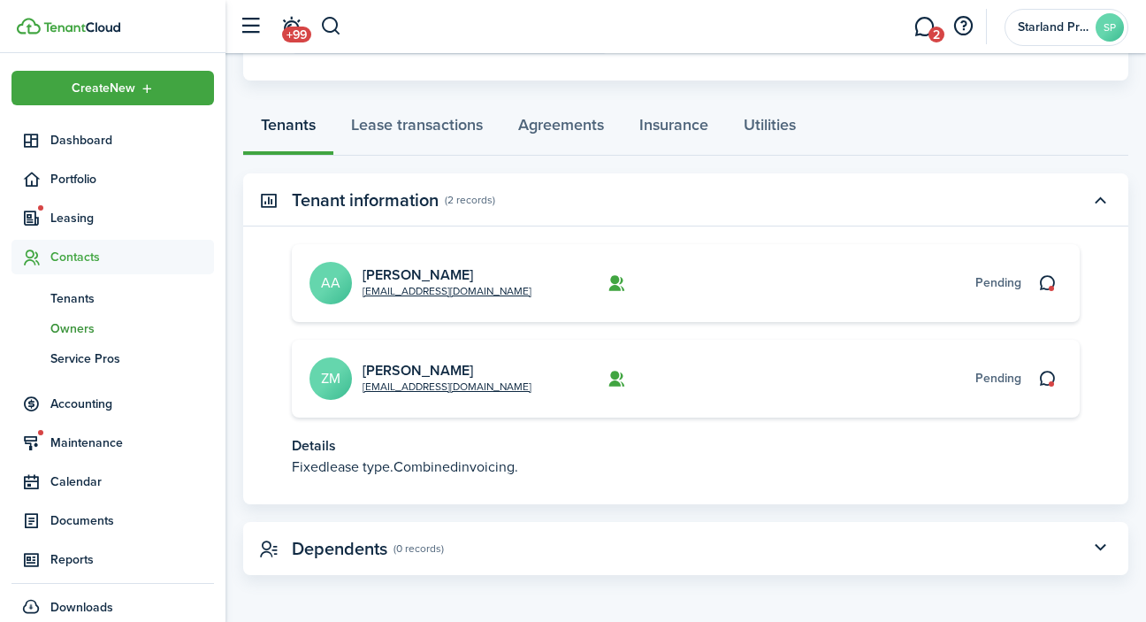
click at [81, 329] on span "Owners" at bounding box center [132, 328] width 164 height 19
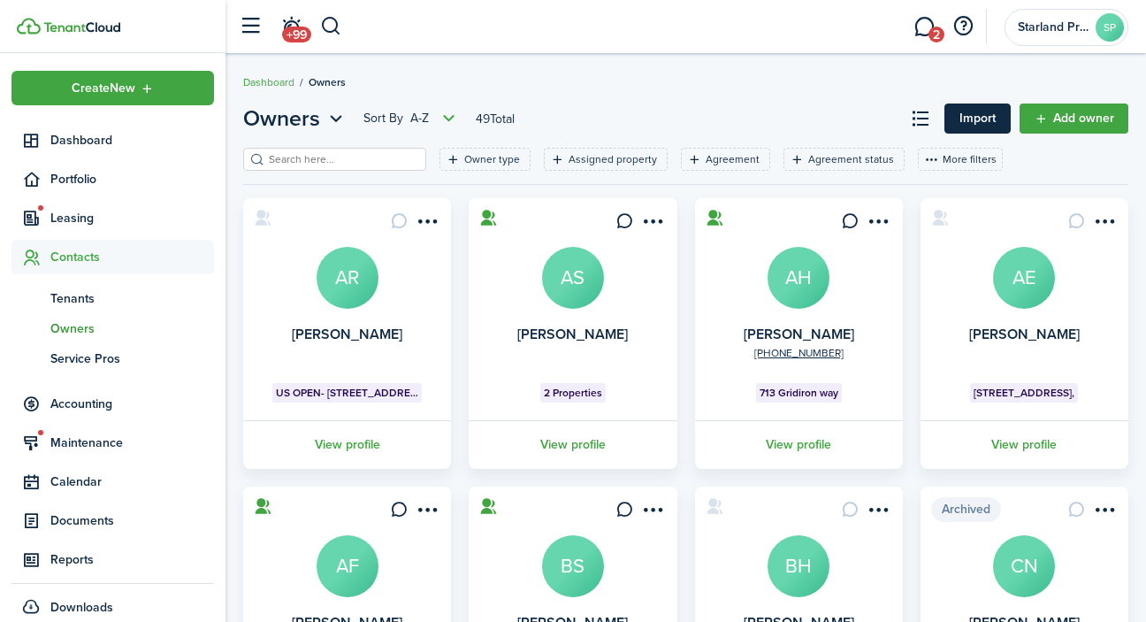
click at [997, 126] on link "Import" at bounding box center [977, 118] width 66 height 30
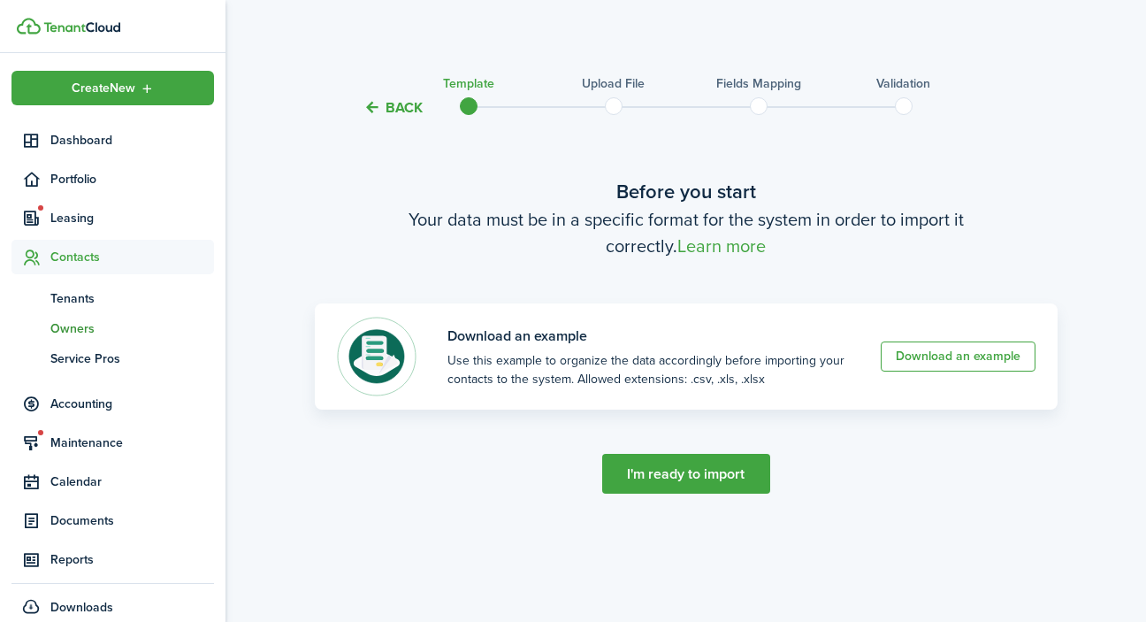
click at [748, 477] on button "I'm ready to import" at bounding box center [686, 474] width 168 height 40
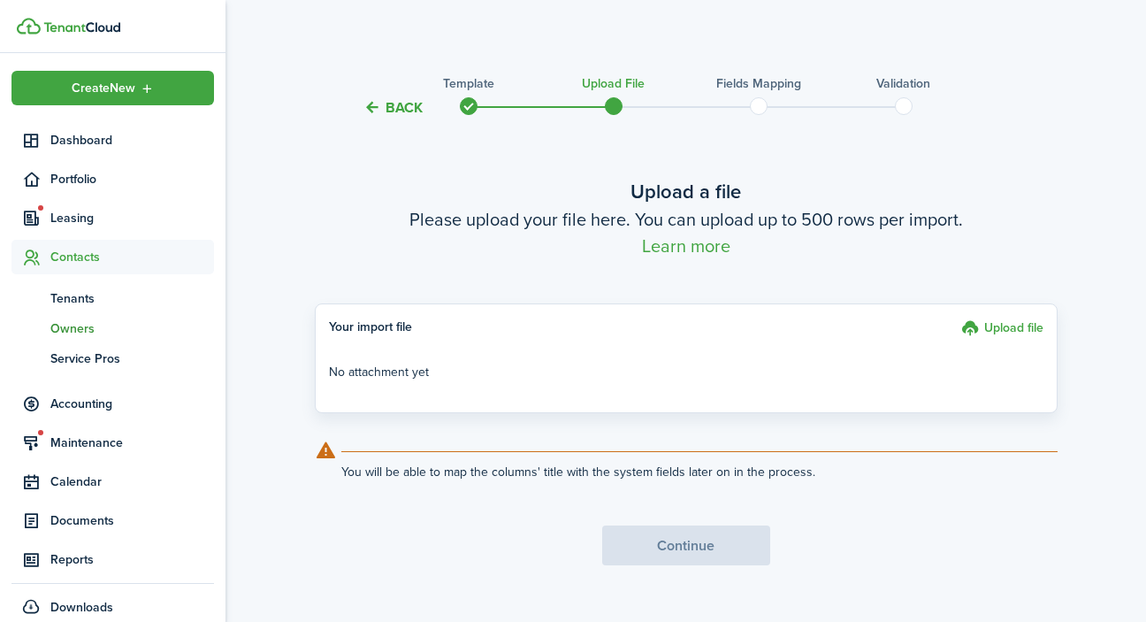
click at [998, 330] on label "Upload file" at bounding box center [1002, 330] width 82 height 24
click at [955, 318] on input "Upload file" at bounding box center [955, 318] width 0 height 0
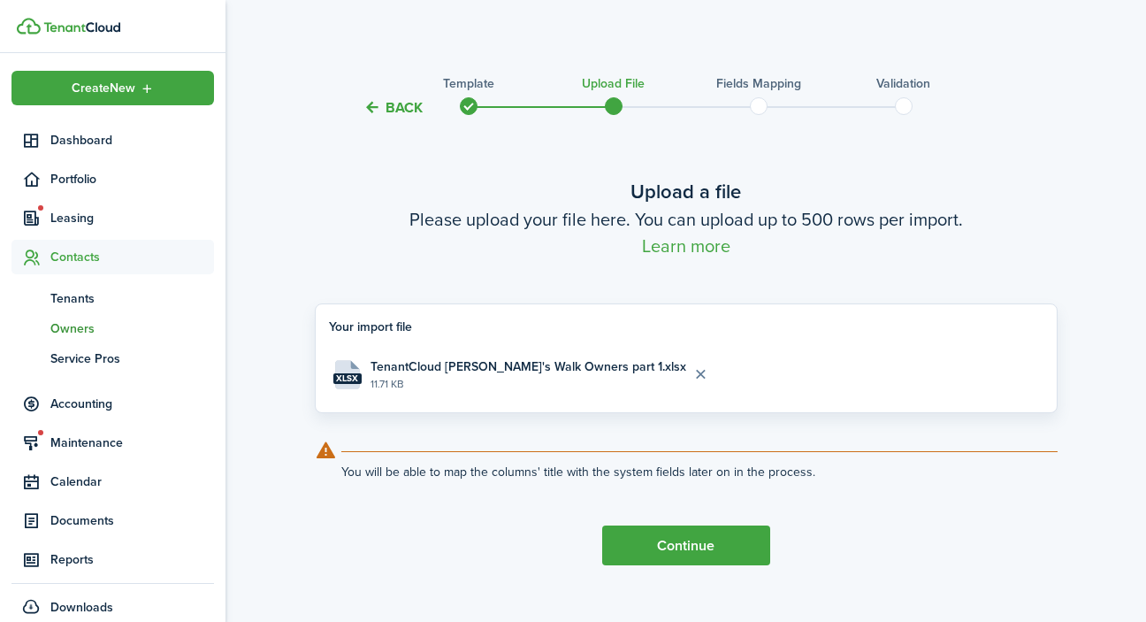
click at [679, 534] on button "Continue" at bounding box center [686, 545] width 168 height 40
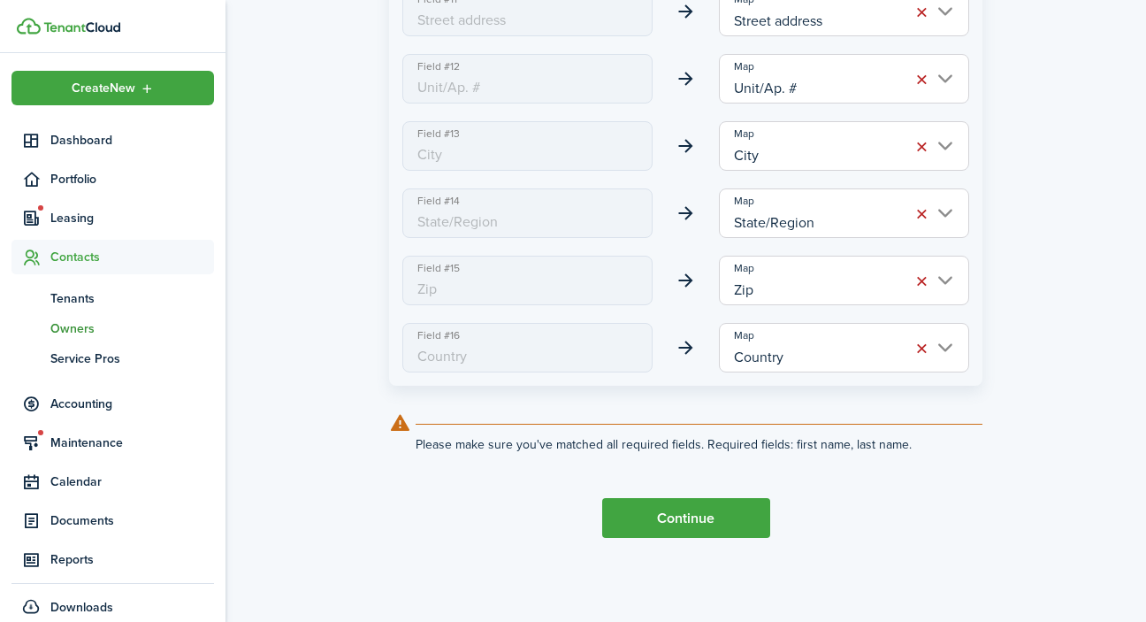
scroll to position [1091, 0]
click at [690, 517] on button "Continue" at bounding box center [686, 518] width 168 height 40
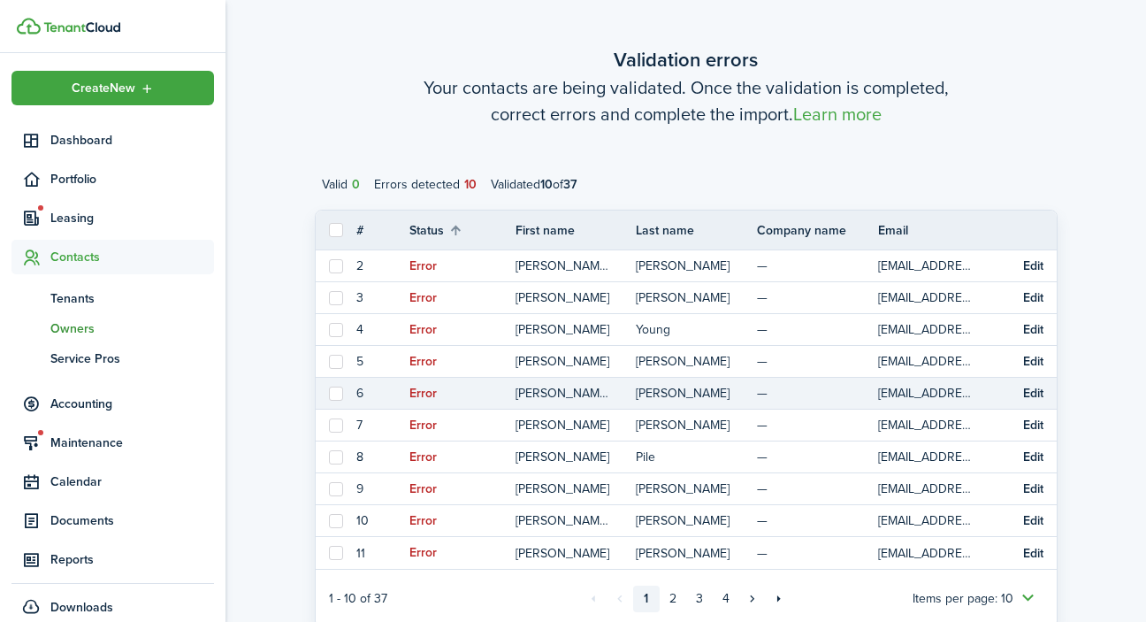
scroll to position [132, 0]
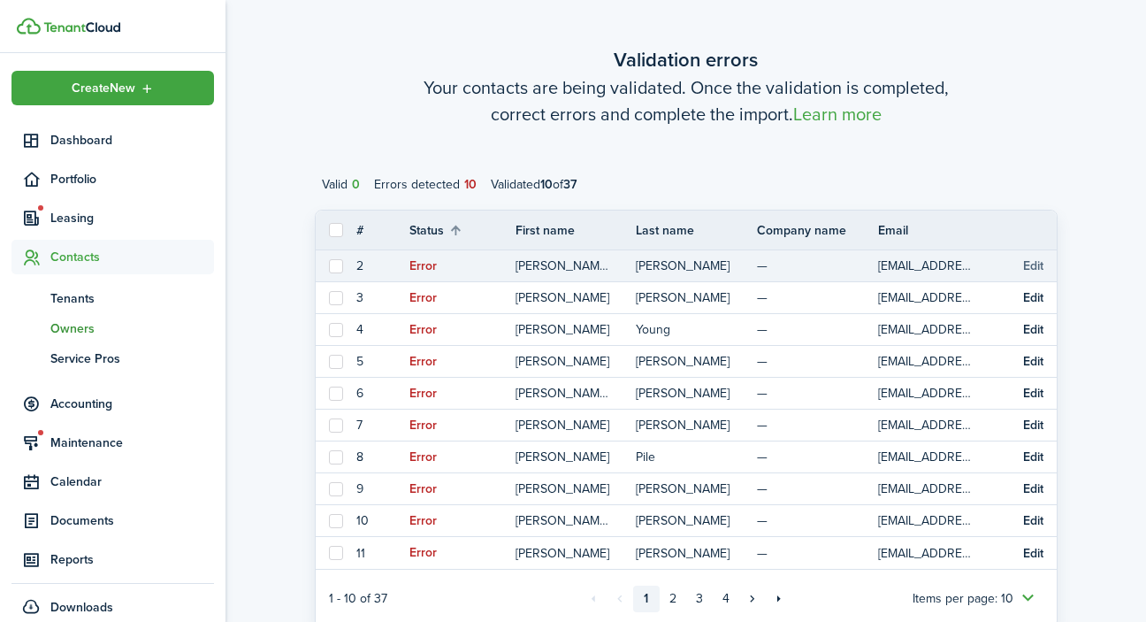
click at [1033, 269] on button "Edit" at bounding box center [1033, 266] width 20 height 14
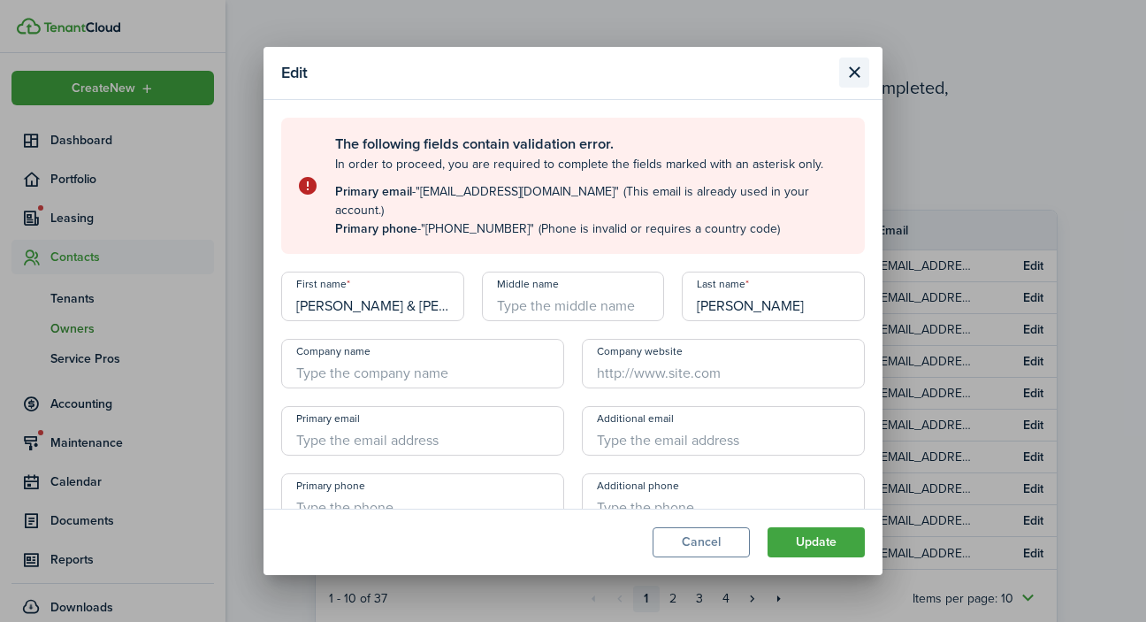
click at [853, 71] on button "Close modal" at bounding box center [854, 72] width 30 height 30
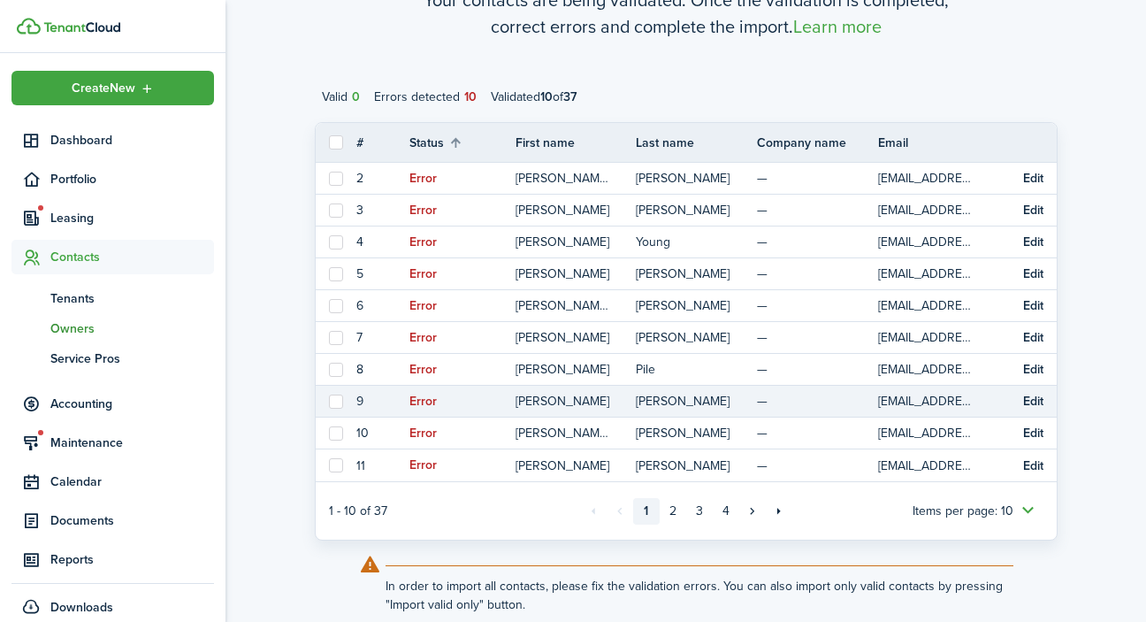
scroll to position [220, 0]
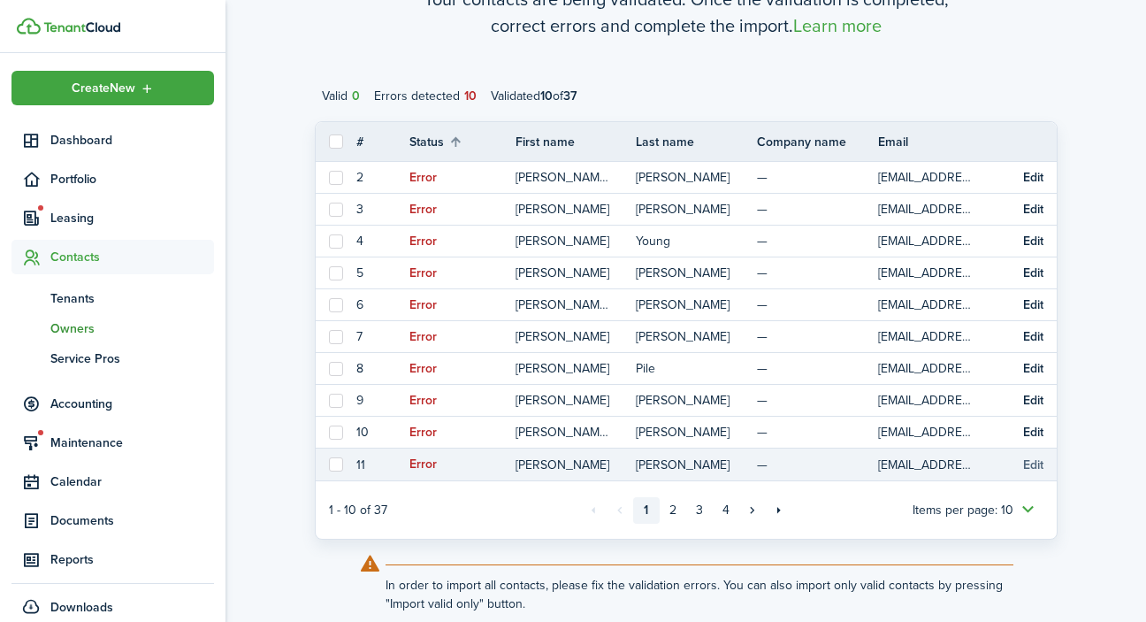
click at [1032, 466] on button "Edit" at bounding box center [1033, 465] width 20 height 14
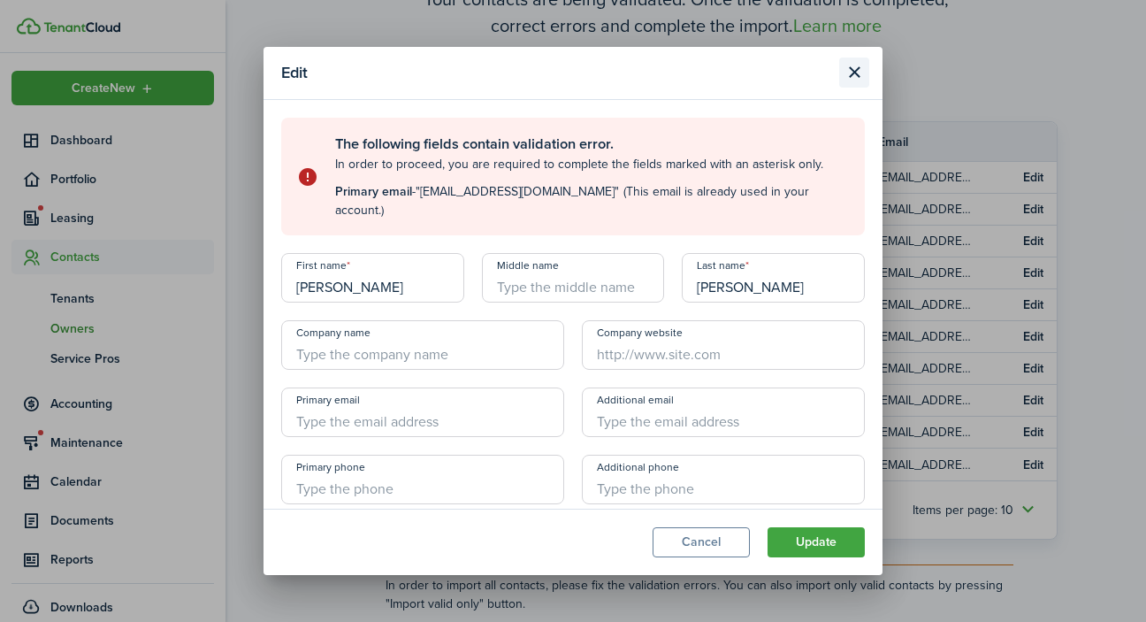
click at [859, 73] on button "Close modal" at bounding box center [854, 72] width 30 height 30
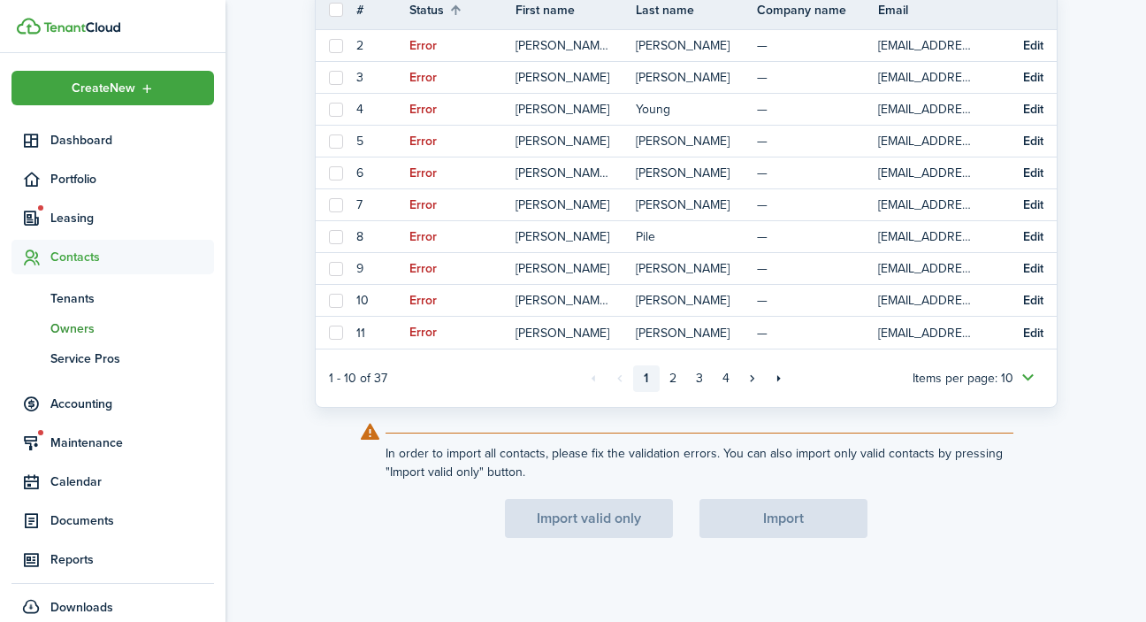
scroll to position [352, 0]
click at [630, 522] on div "Import valid only Import" at bounding box center [686, 518] width 743 height 39
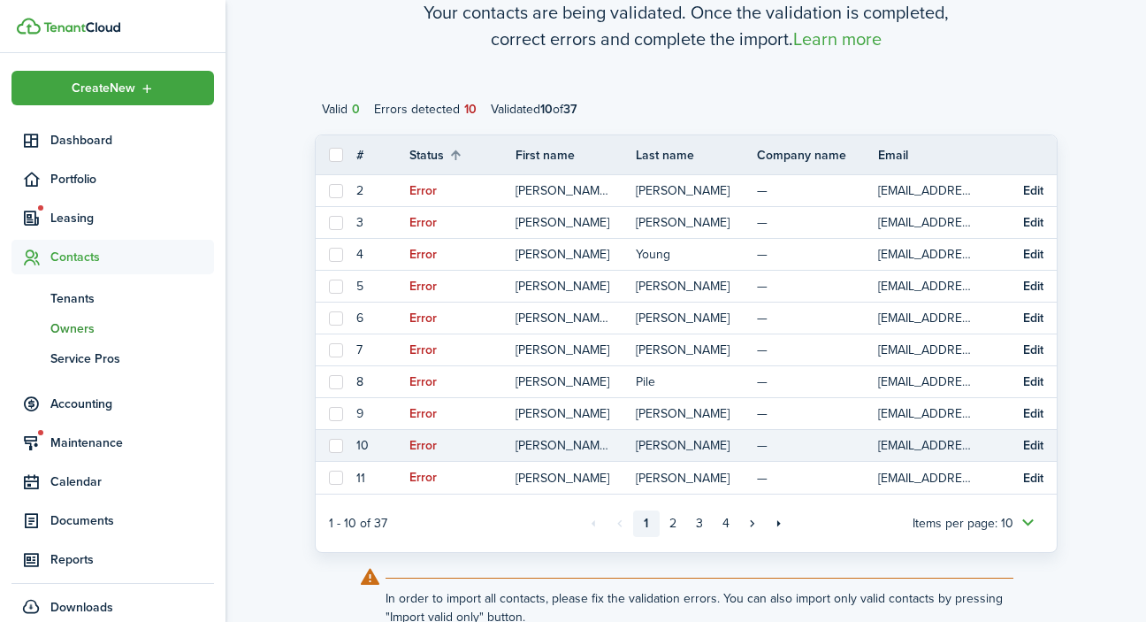
scroll to position [243, 0]
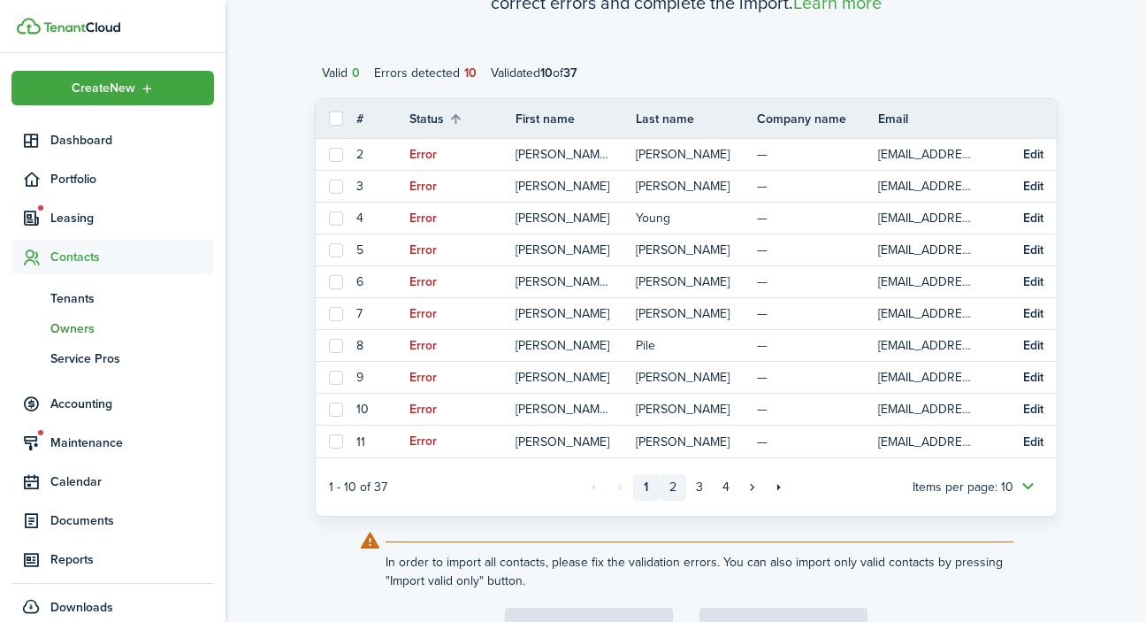
click at [676, 485] on link "2" at bounding box center [673, 487] width 27 height 27
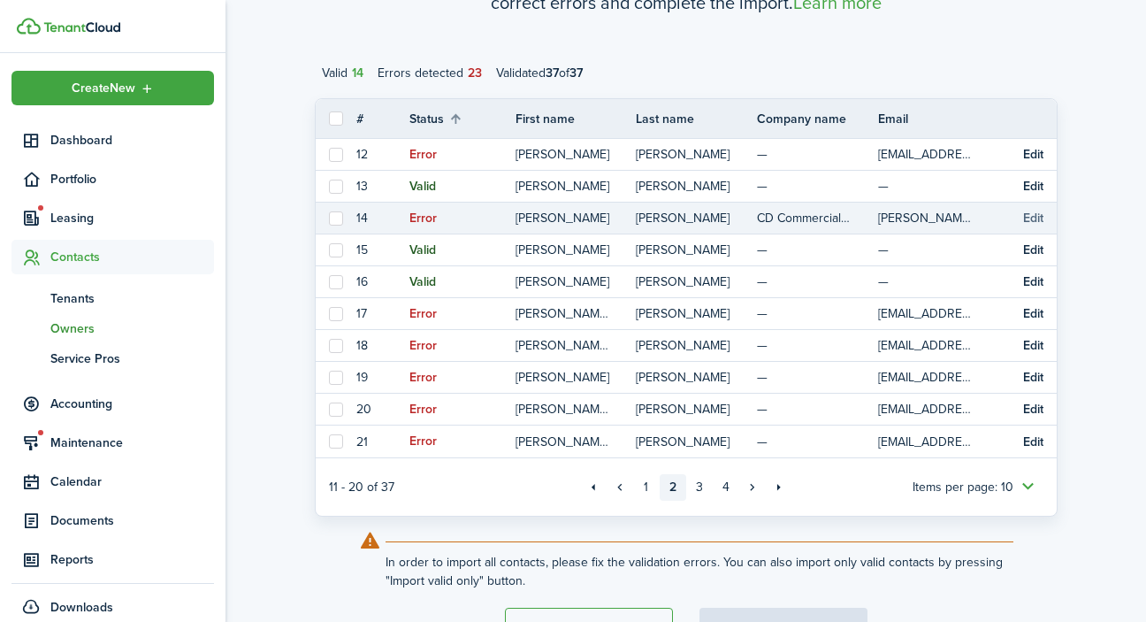
click at [1034, 221] on button "Edit" at bounding box center [1033, 218] width 20 height 14
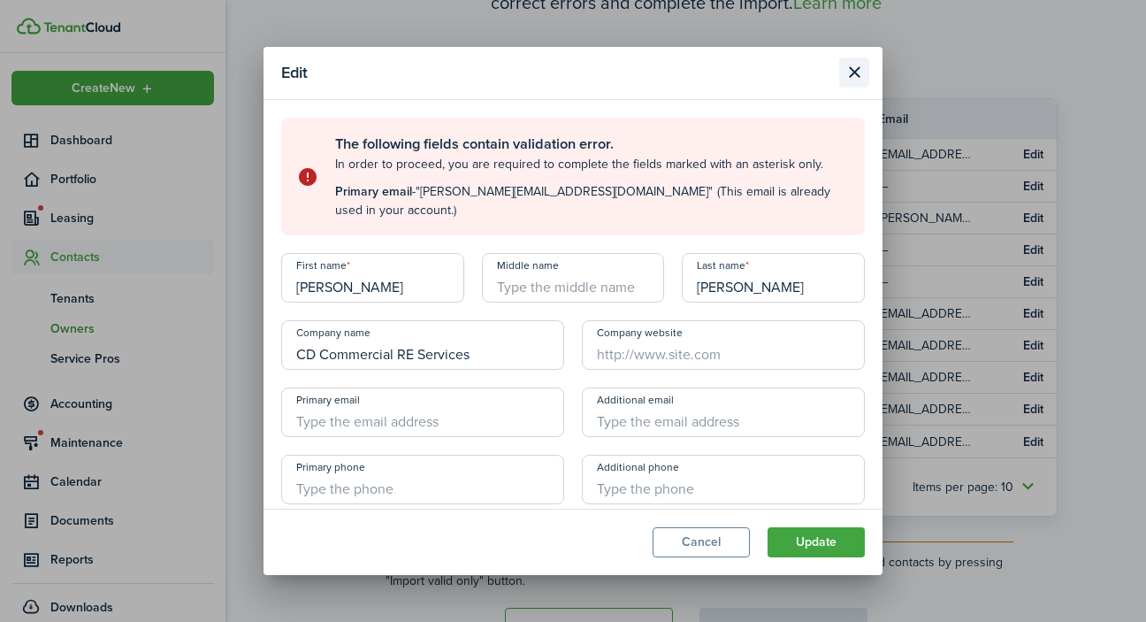
click at [858, 74] on button "Close modal" at bounding box center [854, 72] width 30 height 30
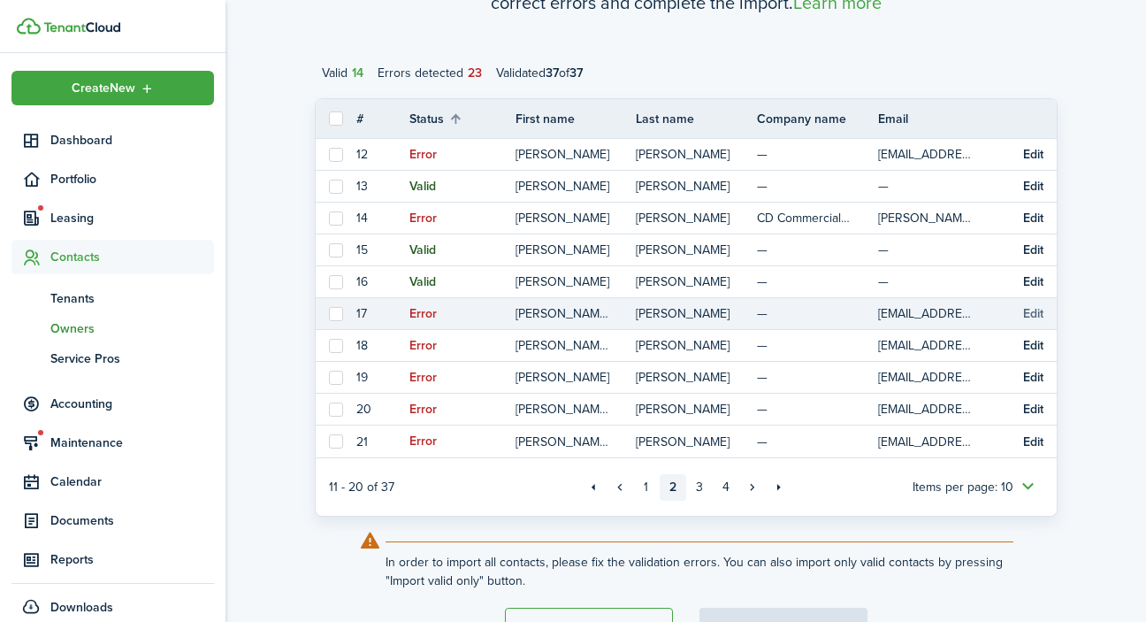
click at [1029, 314] on button "Edit" at bounding box center [1033, 314] width 20 height 14
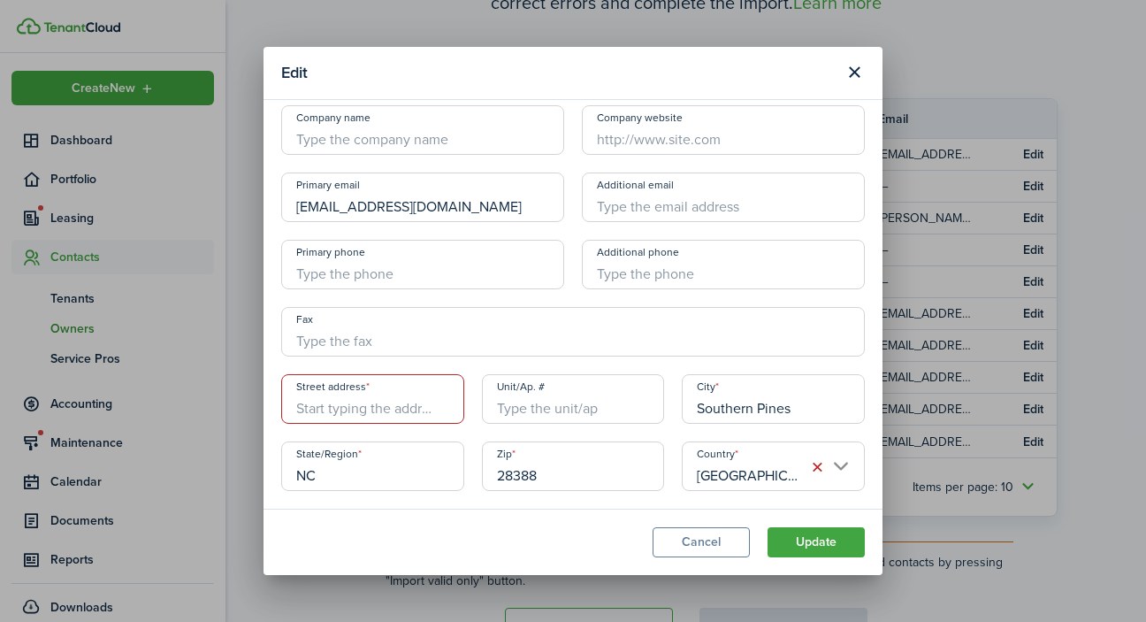
scroll to position [195, 0]
click at [811, 539] on button "Update" at bounding box center [815, 542] width 97 height 30
paste input "PO Box 1663"
click at [302, 408] on input "PO Box 1663" at bounding box center [372, 400] width 183 height 50
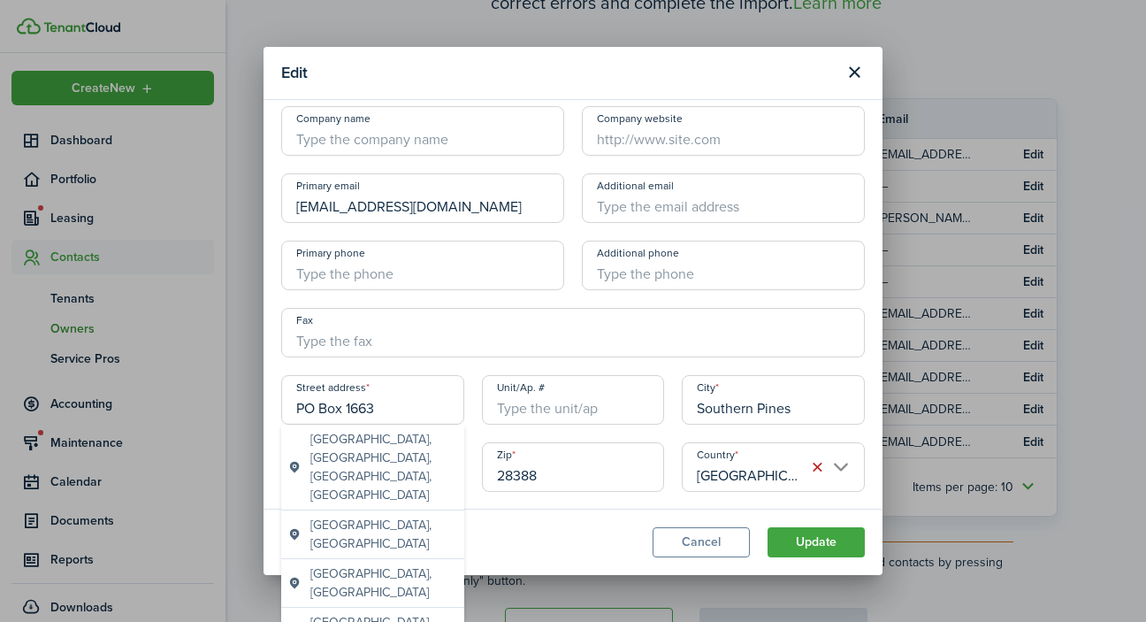
click at [394, 411] on input "PO Box 1663" at bounding box center [372, 400] width 183 height 50
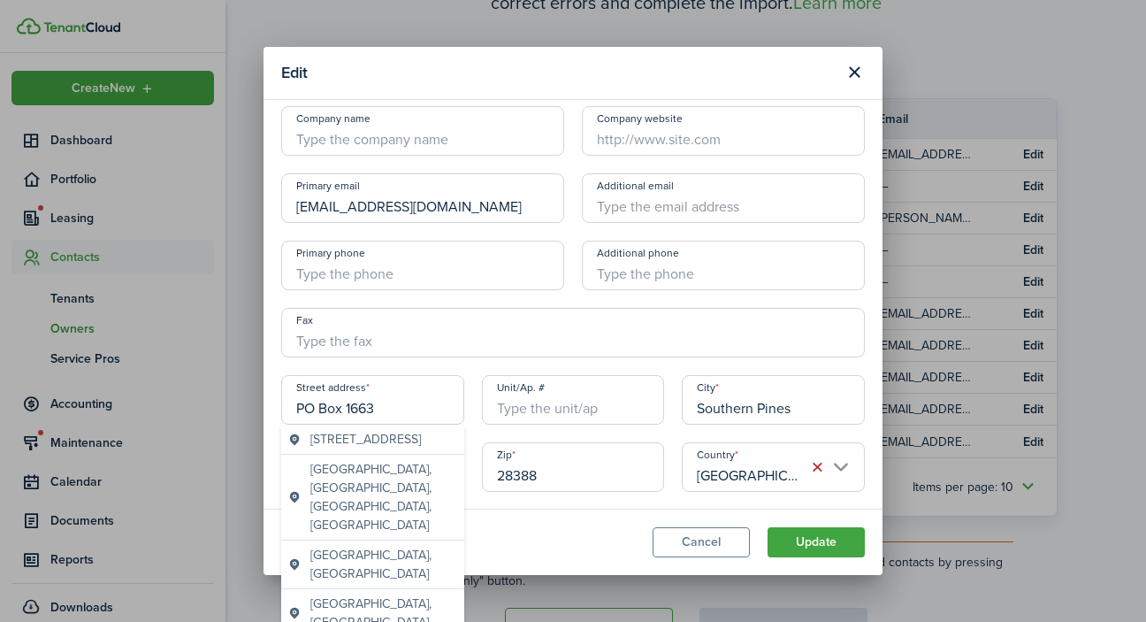
type input "PO Box 1663"
click at [686, 511] on modal-footer "Cancel Update" at bounding box center [572, 541] width 619 height 66
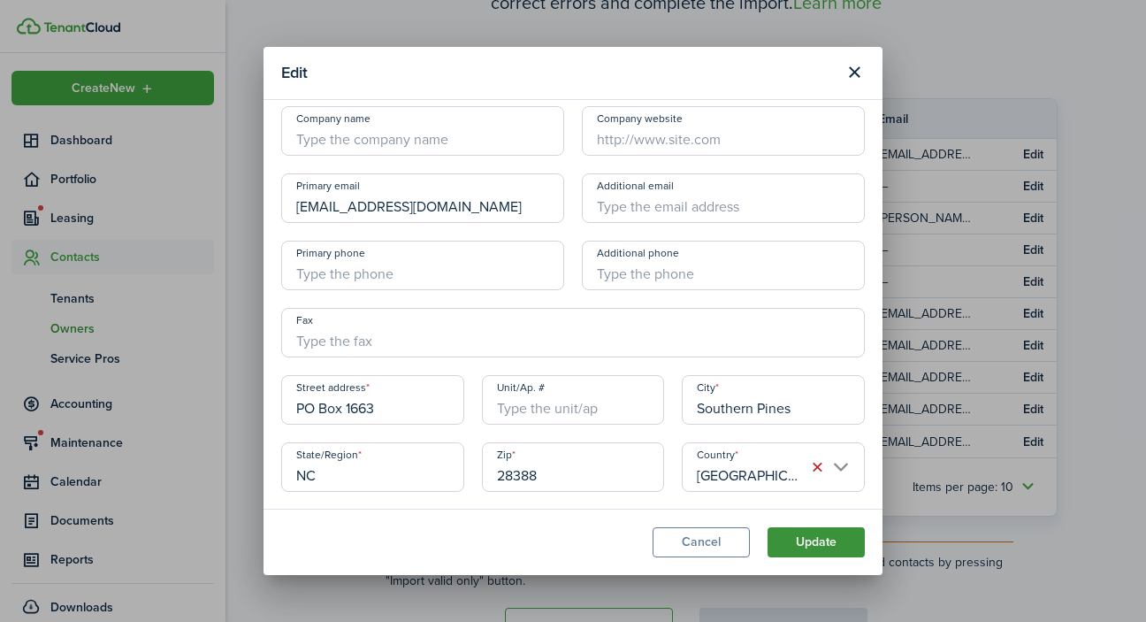
click at [821, 545] on button "Update" at bounding box center [815, 542] width 97 height 30
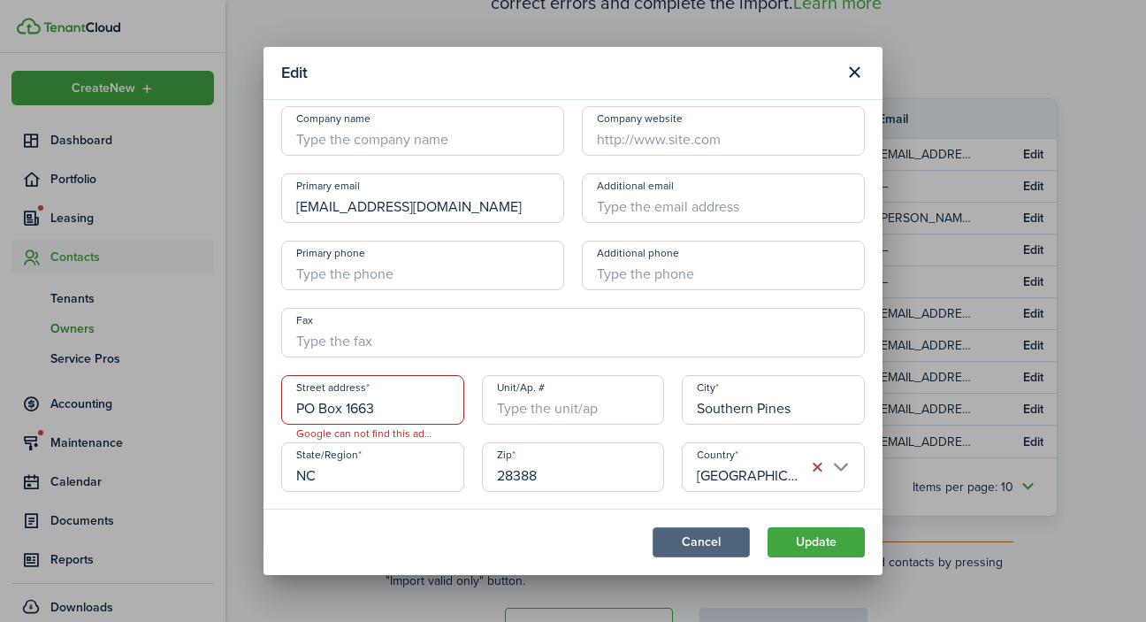
click at [724, 542] on button "Cancel" at bounding box center [701, 542] width 97 height 30
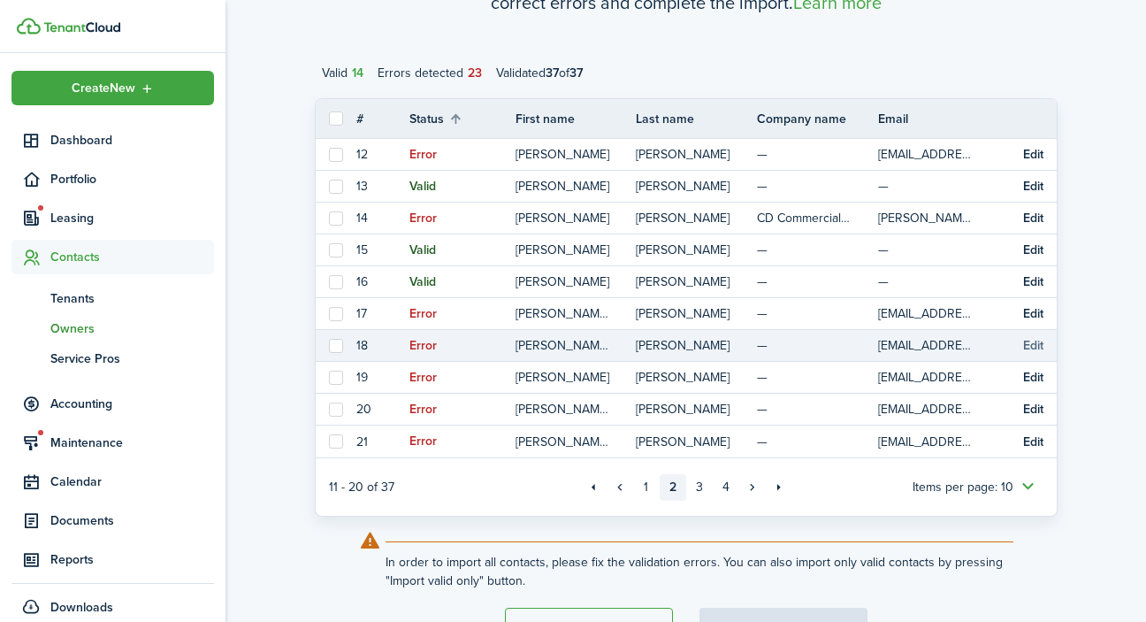
click at [1029, 346] on button "Edit" at bounding box center [1033, 346] width 20 height 14
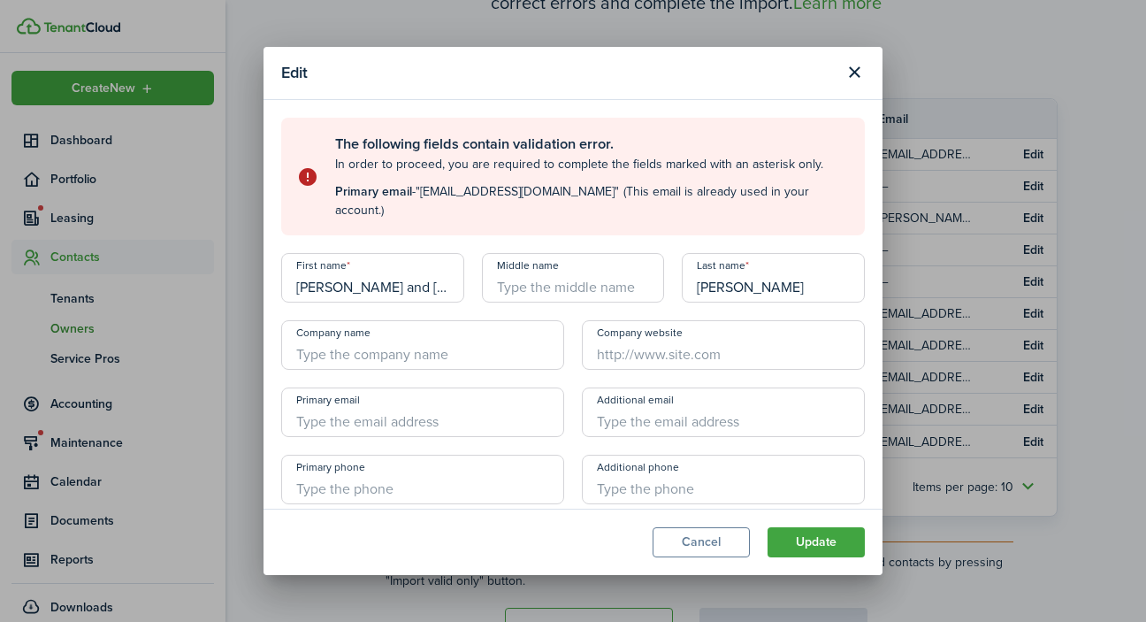
drag, startPoint x: 935, startPoint y: 308, endPoint x: 916, endPoint y: 271, distance: 41.9
click at [914, 271] on div "Edit The following fields contain validation error. In order to proceed, you ar…" at bounding box center [573, 311] width 1146 height 622
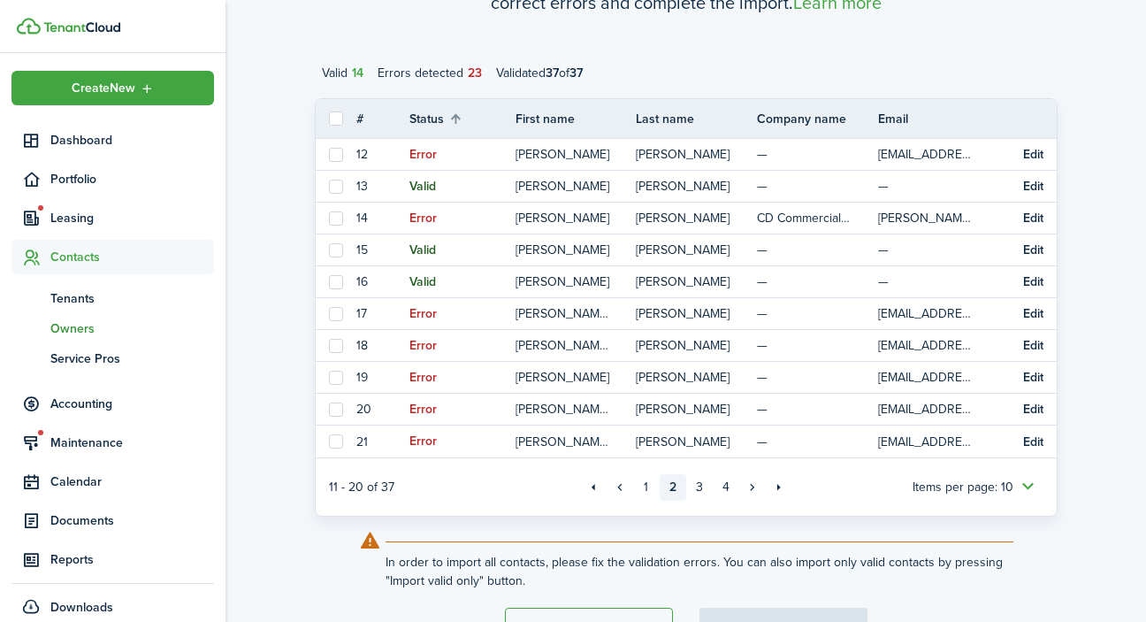
drag, startPoint x: 916, startPoint y: 271, endPoint x: 916, endPoint y: 261, distance: 9.7
click at [916, 261] on div "Edit The following fields contain validation error. In order to proceed, you ar…" at bounding box center [573, 311] width 1146 height 622
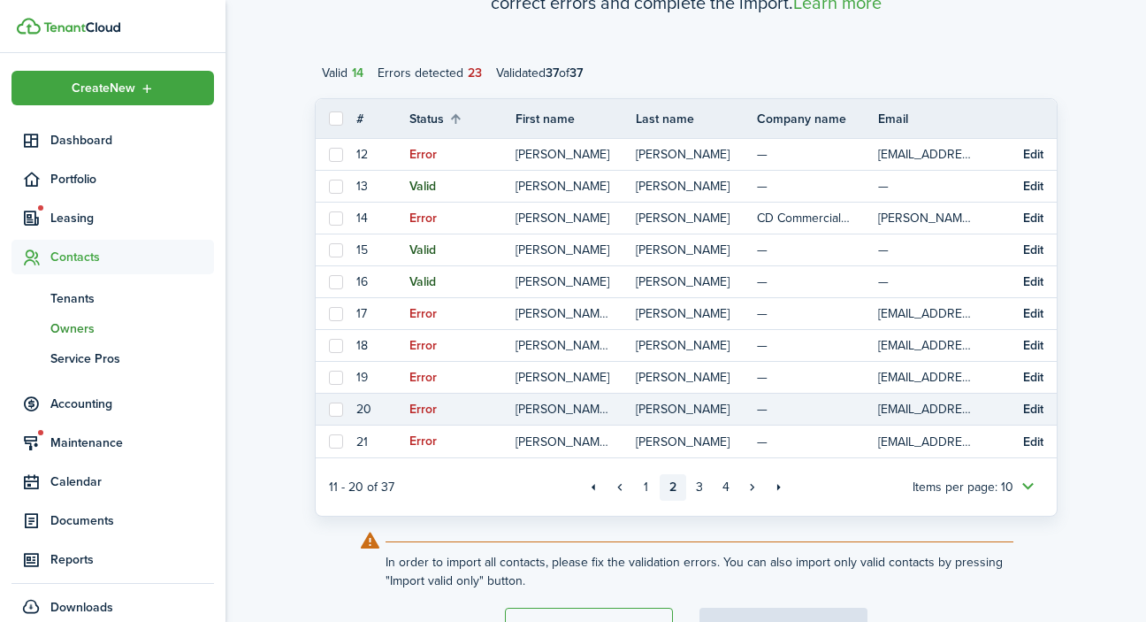
click at [878, 410] on td "[EMAIL_ADDRESS][DOMAIN_NAME]" at bounding box center [938, 409] width 121 height 24
click at [1037, 408] on button "Edit" at bounding box center [1033, 409] width 20 height 14
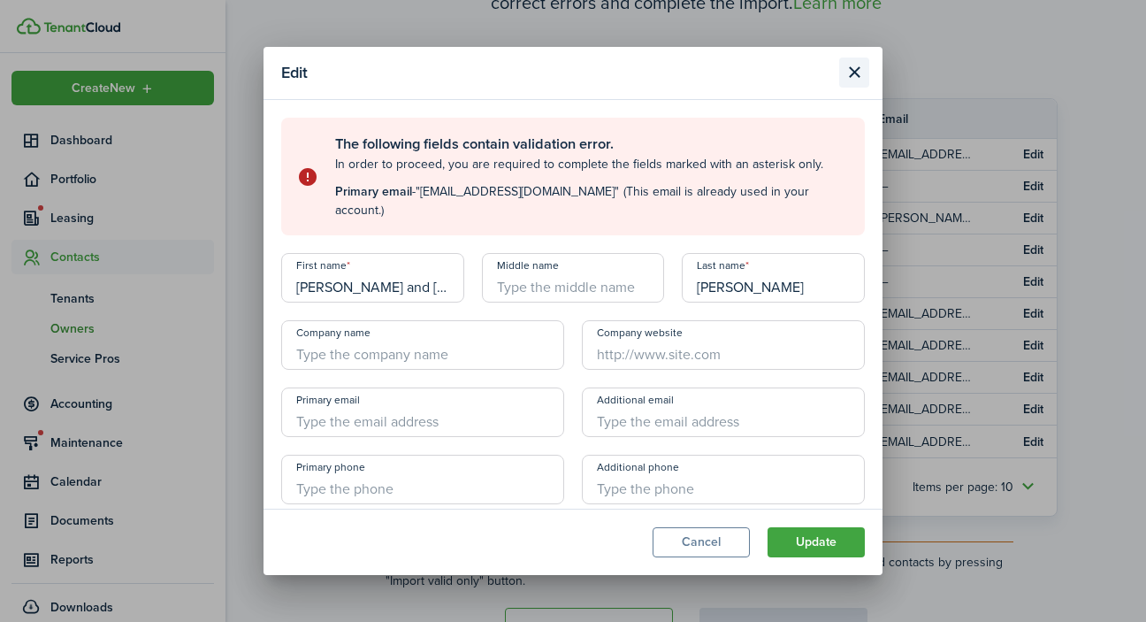
click at [855, 66] on button "Close modal" at bounding box center [854, 72] width 30 height 30
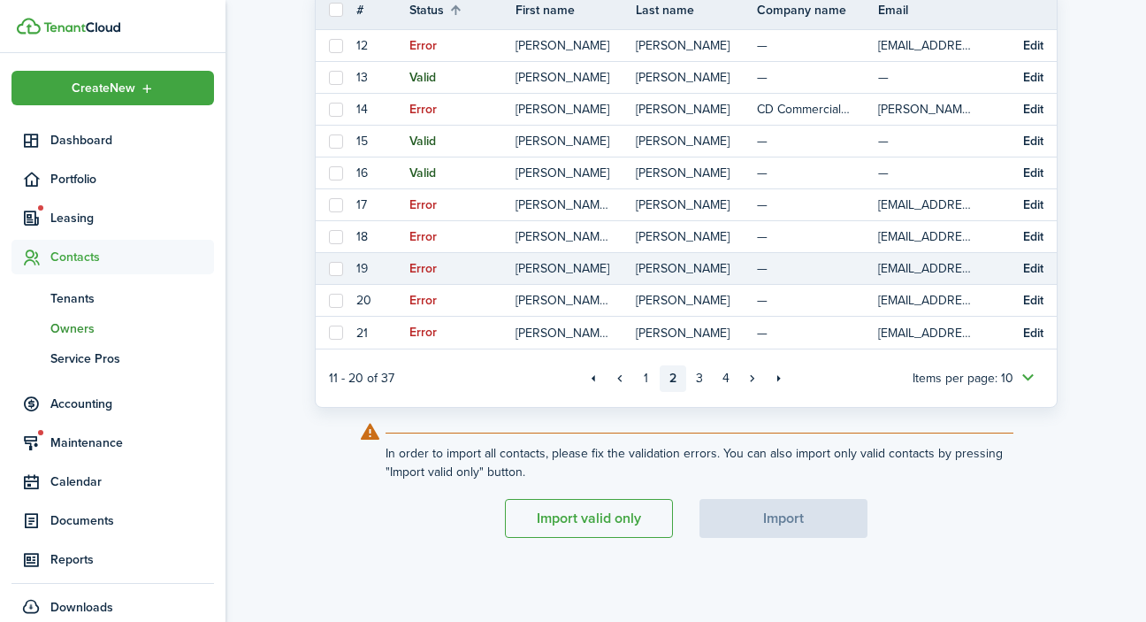
scroll to position [352, 0]
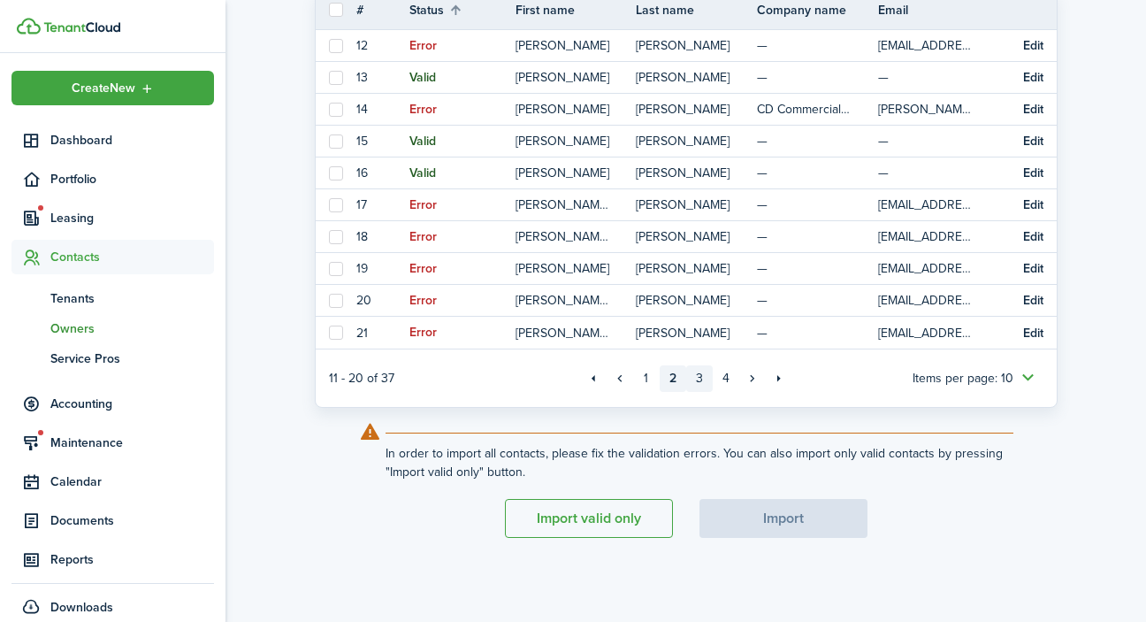
click at [698, 375] on link "3" at bounding box center [699, 378] width 27 height 27
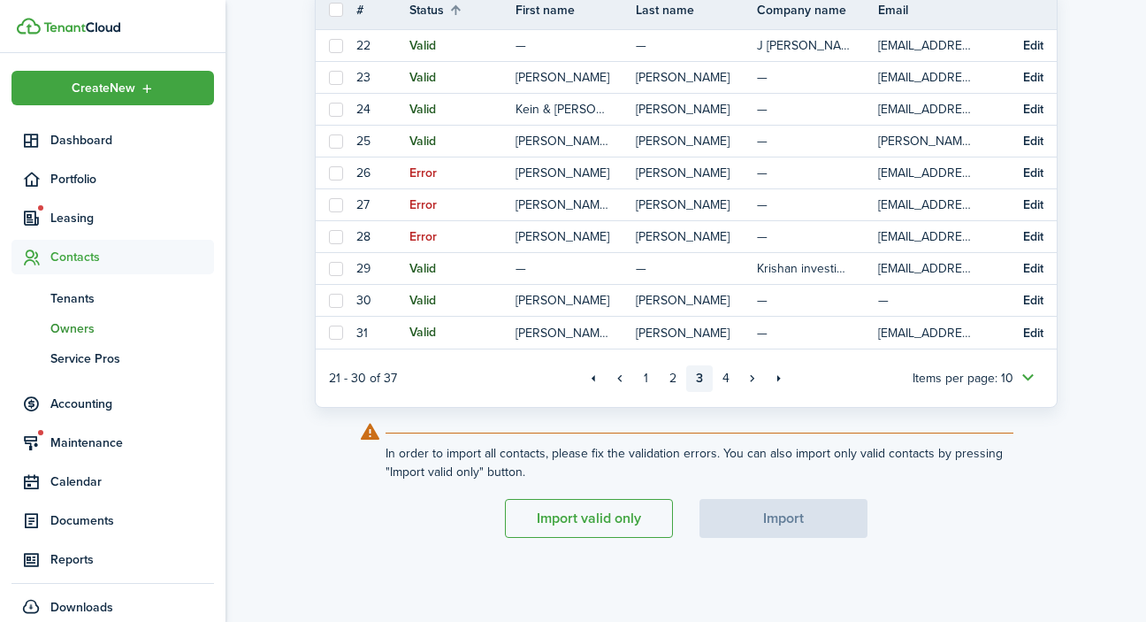
click at [698, 375] on link "3" at bounding box center [699, 378] width 27 height 27
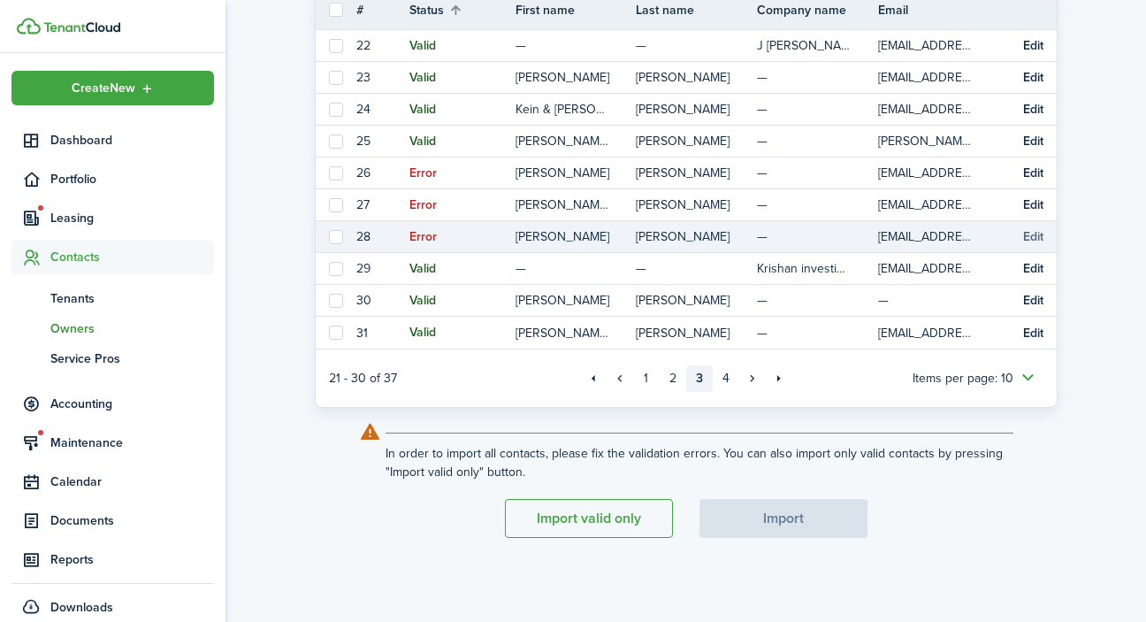
click at [1031, 239] on button "Edit" at bounding box center [1033, 237] width 20 height 14
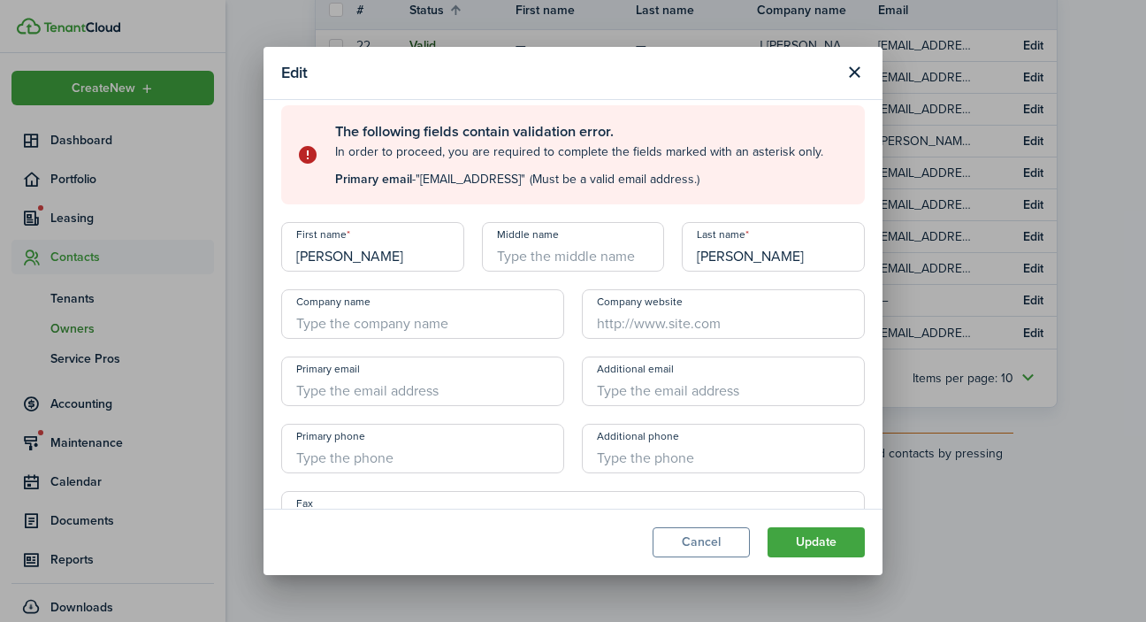
scroll to position [11, 0]
drag, startPoint x: 534, startPoint y: 182, endPoint x: 424, endPoint y: 183, distance: 109.6
click at [424, 183] on span ""[EMAIL_ADDRESS]"" at bounding box center [471, 180] width 110 height 19
copy span "[EMAIL_ADDRESS]"
paste input "[EMAIL_ADDRESS]"
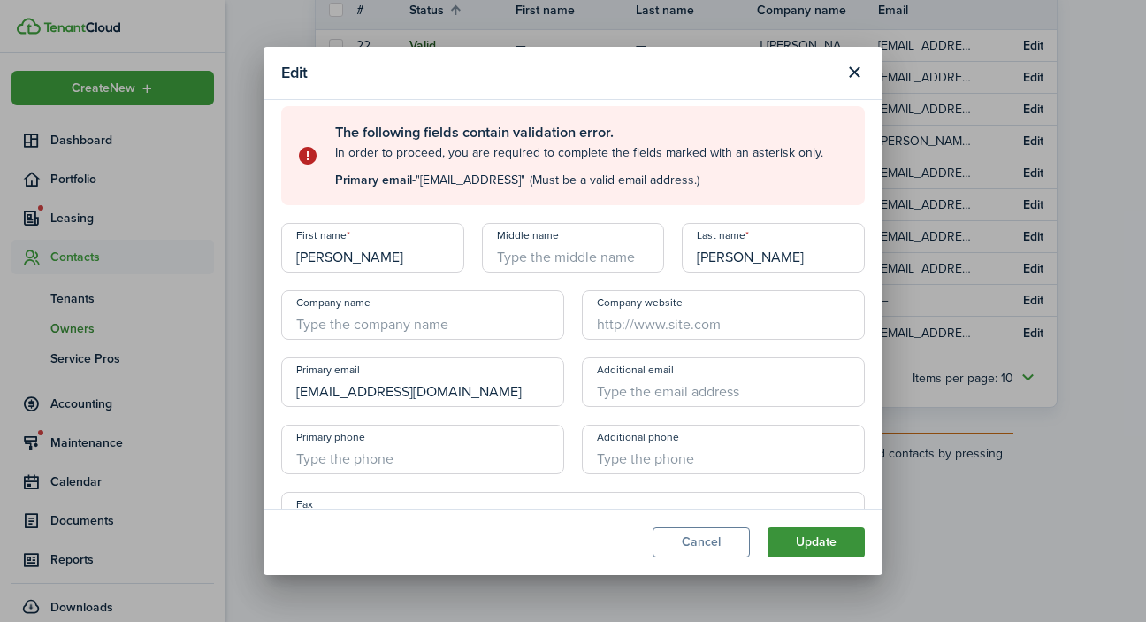
type input "[EMAIL_ADDRESS][DOMAIN_NAME]"
click at [827, 538] on button "Update" at bounding box center [815, 542] width 97 height 30
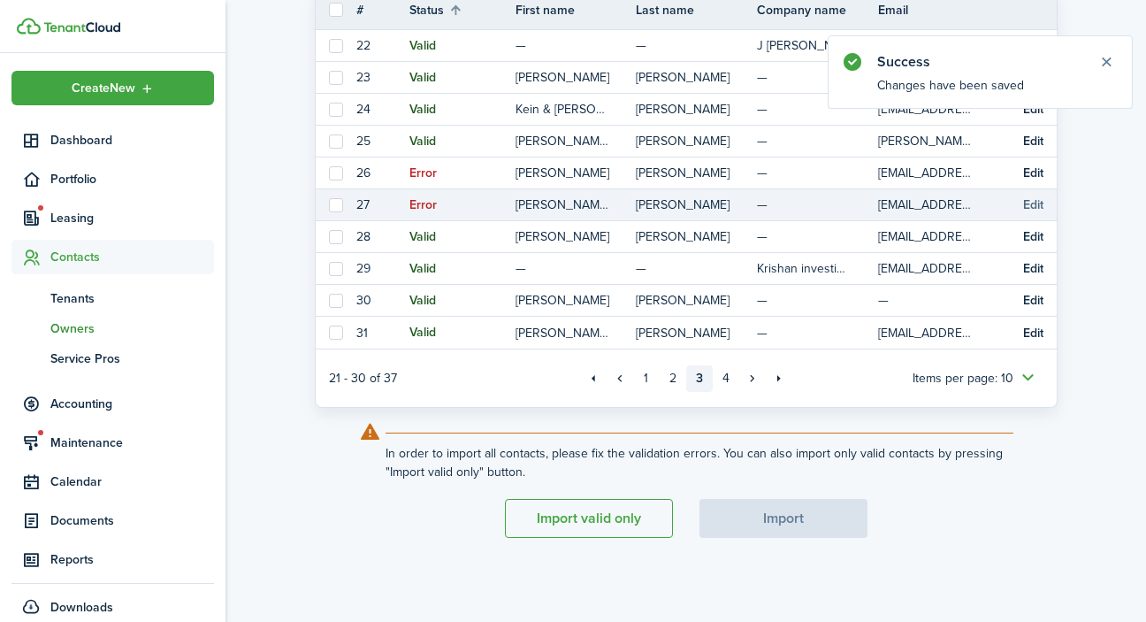
click at [1025, 205] on button "Edit" at bounding box center [1033, 205] width 20 height 14
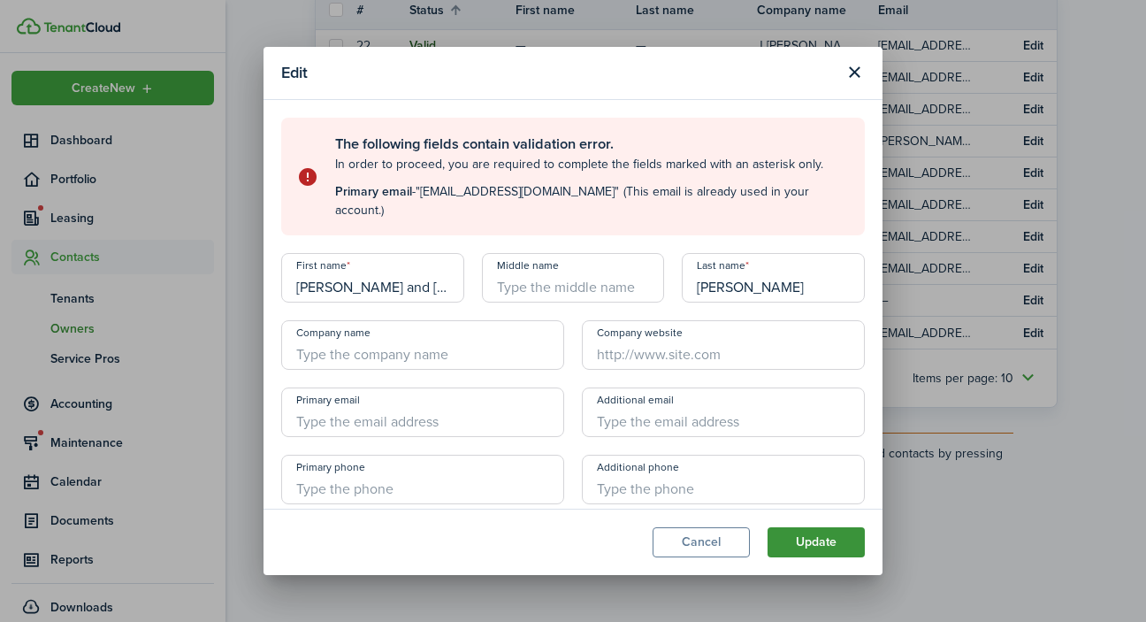
click at [798, 542] on button "Update" at bounding box center [815, 542] width 97 height 30
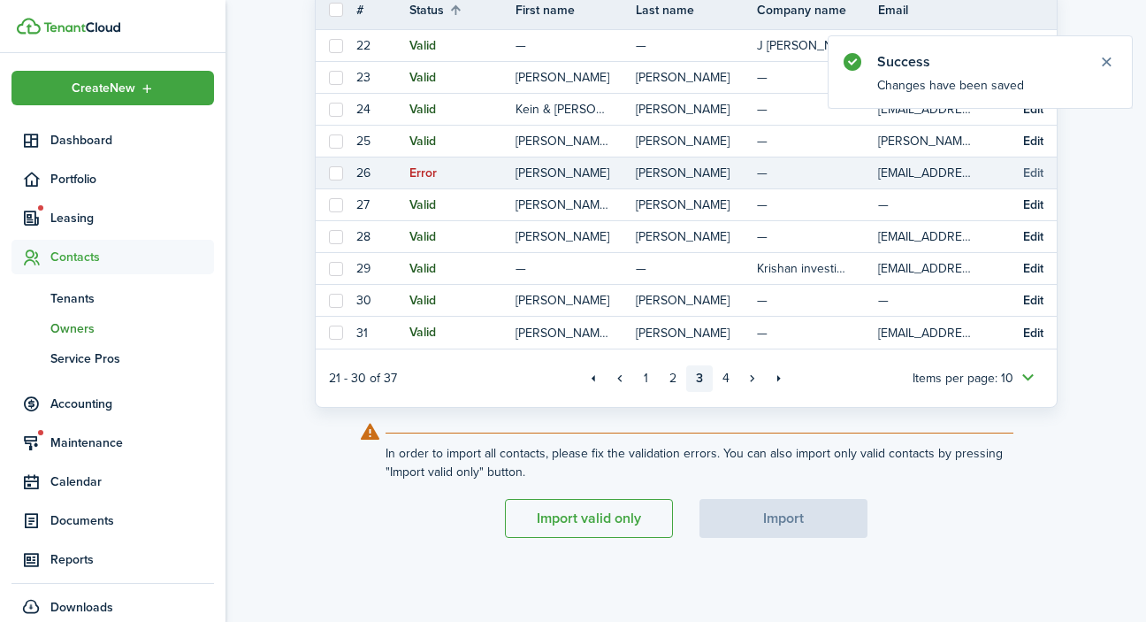
click at [1034, 172] on button "Edit" at bounding box center [1033, 173] width 20 height 14
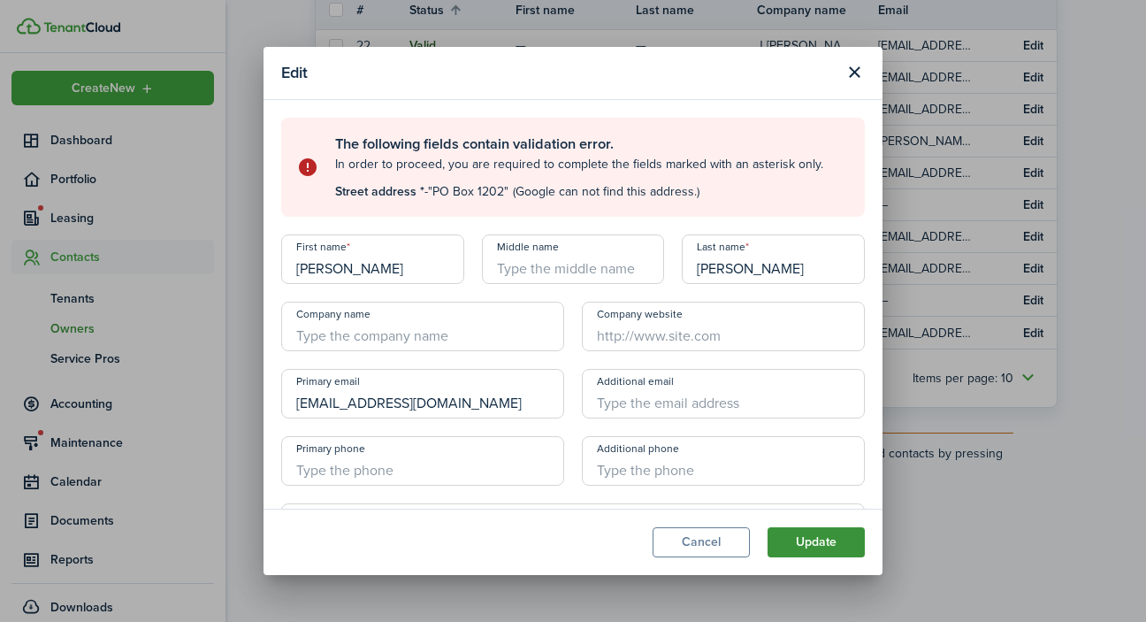
click at [813, 536] on button "Update" at bounding box center [815, 542] width 97 height 30
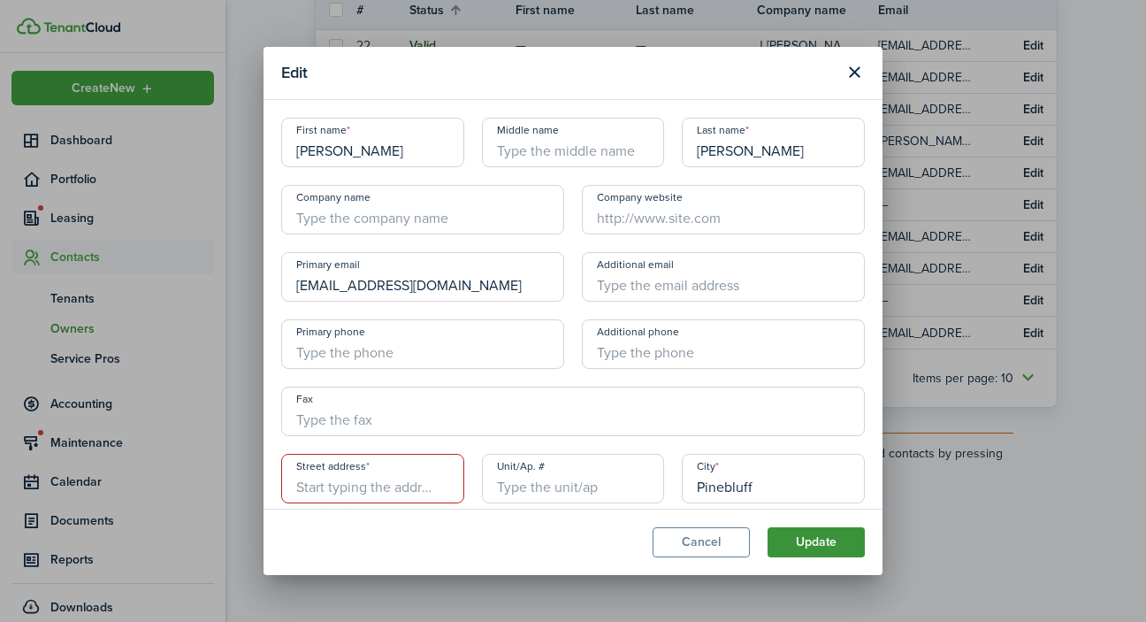
scroll to position [79, 0]
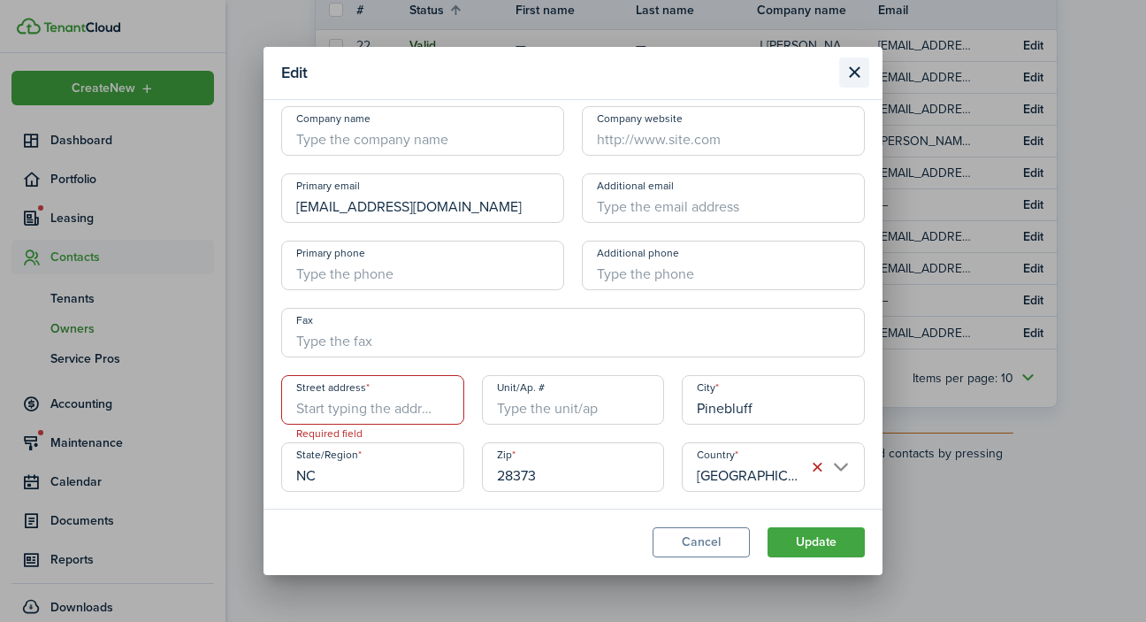
click at [850, 71] on button "Close modal" at bounding box center [854, 72] width 30 height 30
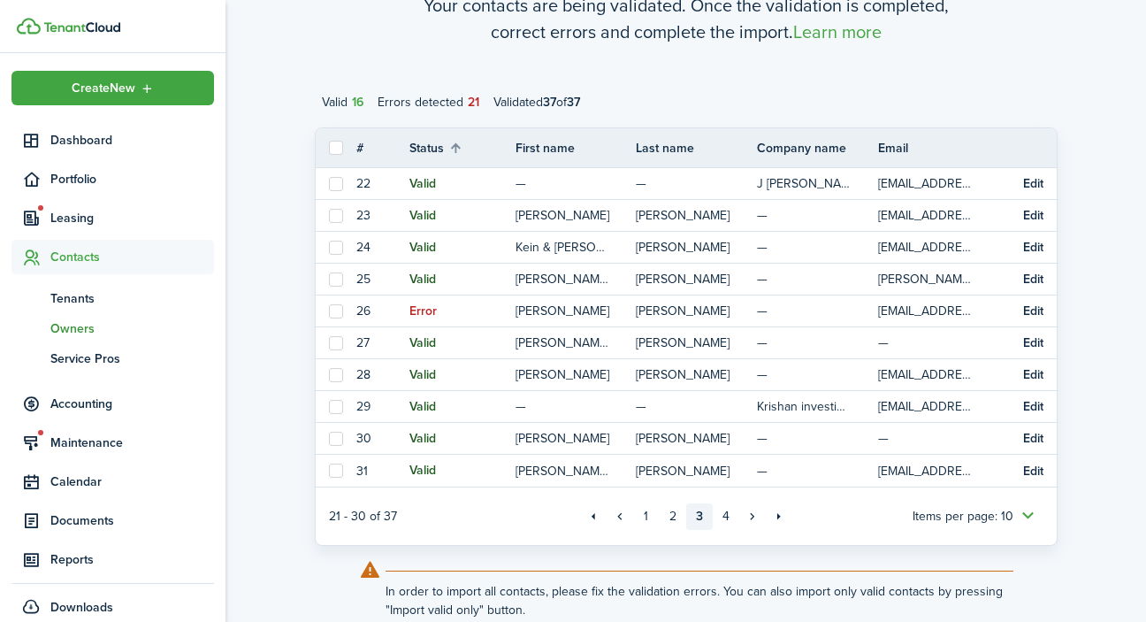
scroll to position [208, 0]
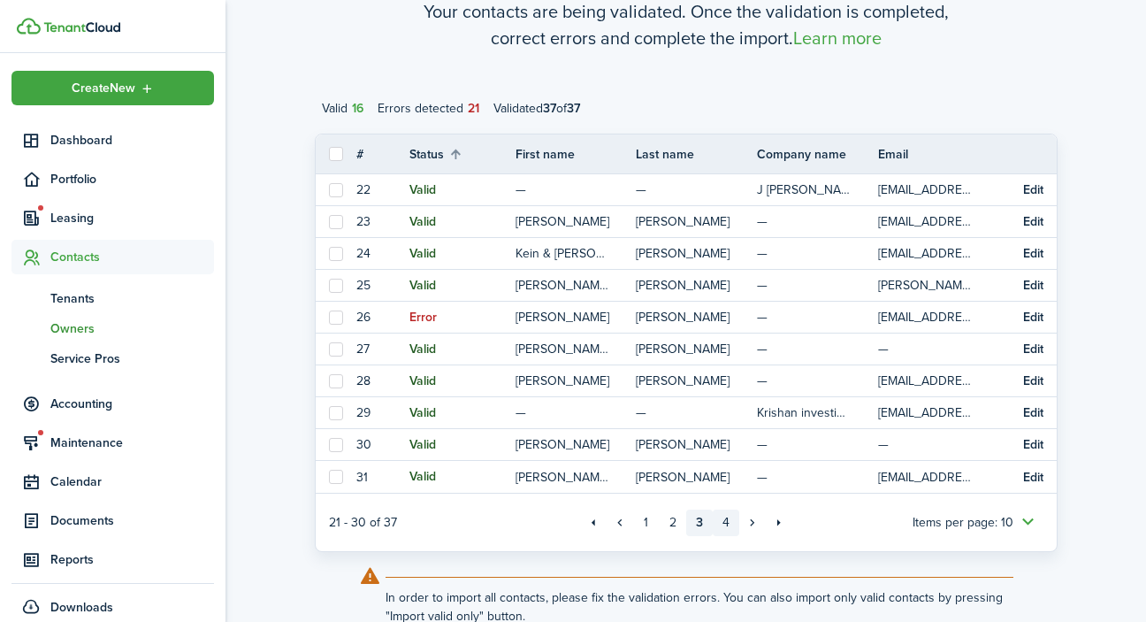
click at [726, 523] on link "4" at bounding box center [726, 522] width 27 height 27
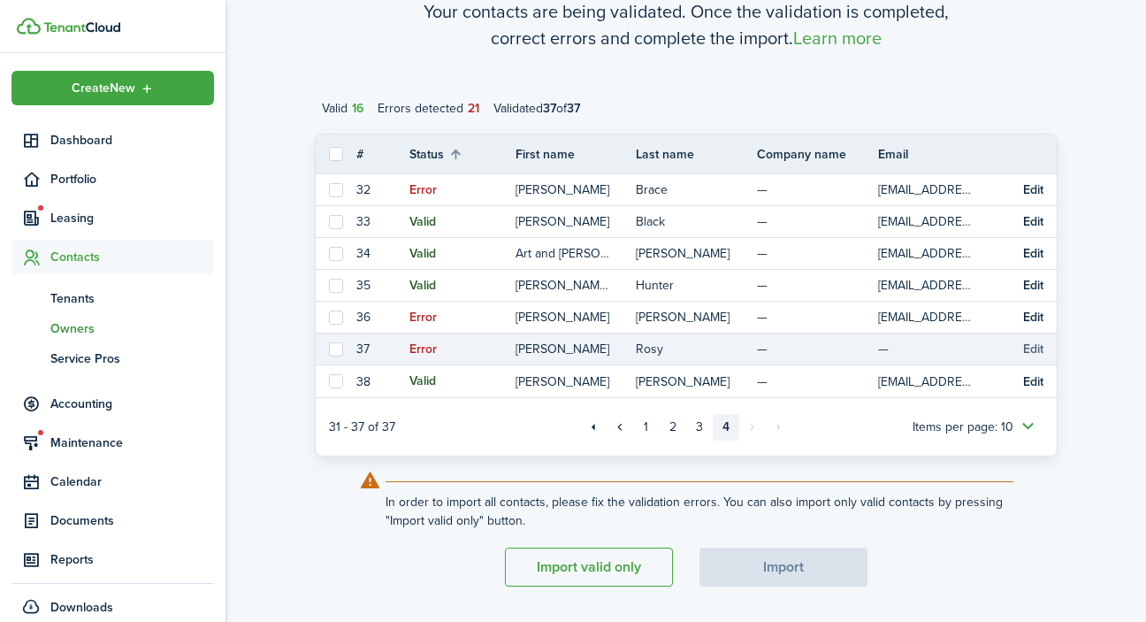
click at [1030, 347] on button "Edit" at bounding box center [1033, 349] width 20 height 14
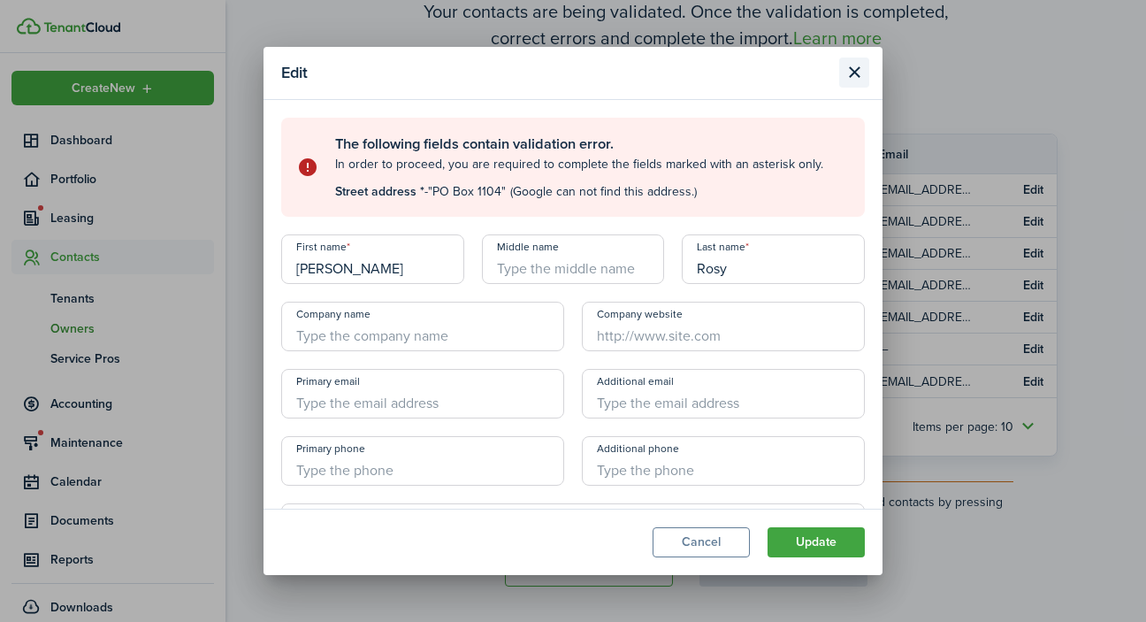
click at [859, 69] on button "Close modal" at bounding box center [854, 72] width 30 height 30
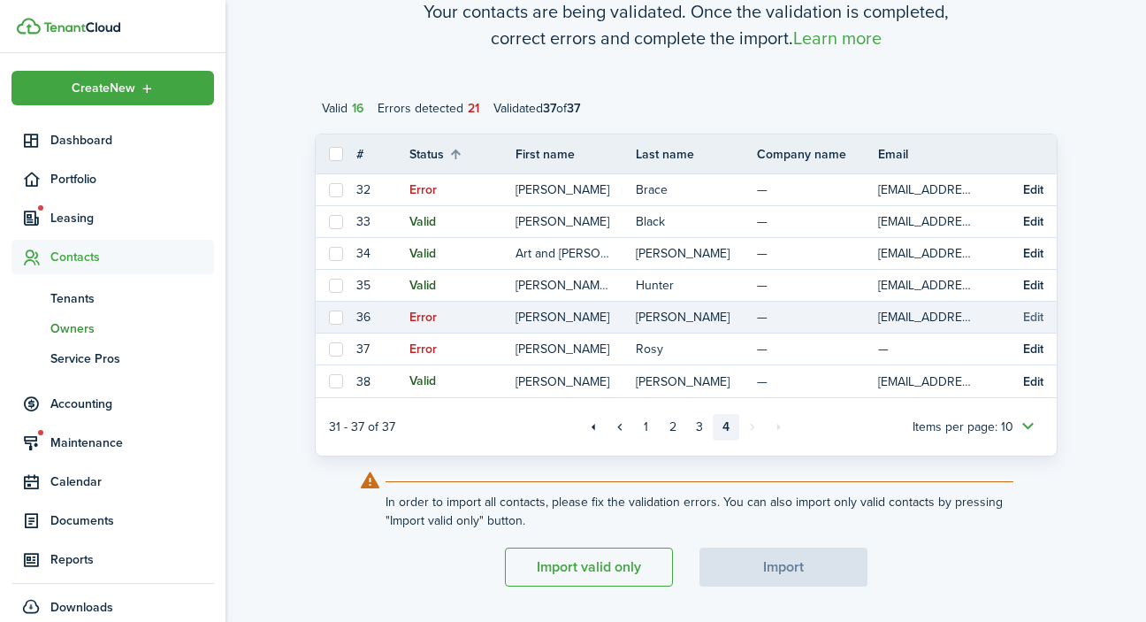
click at [1031, 314] on button "Edit" at bounding box center [1033, 317] width 20 height 14
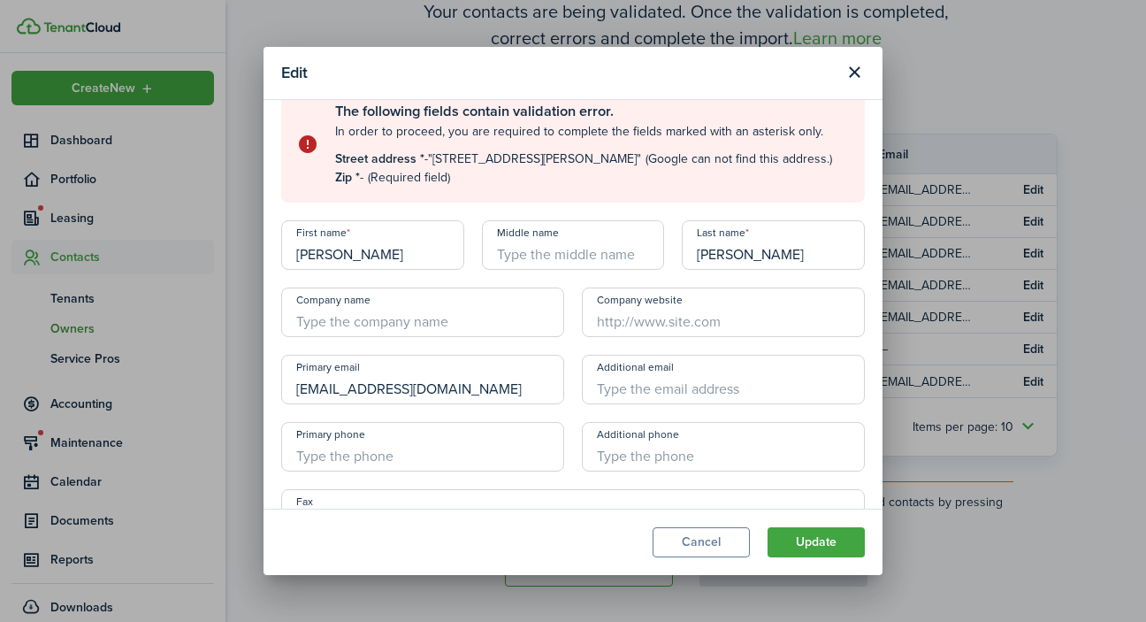
scroll to position [35, 0]
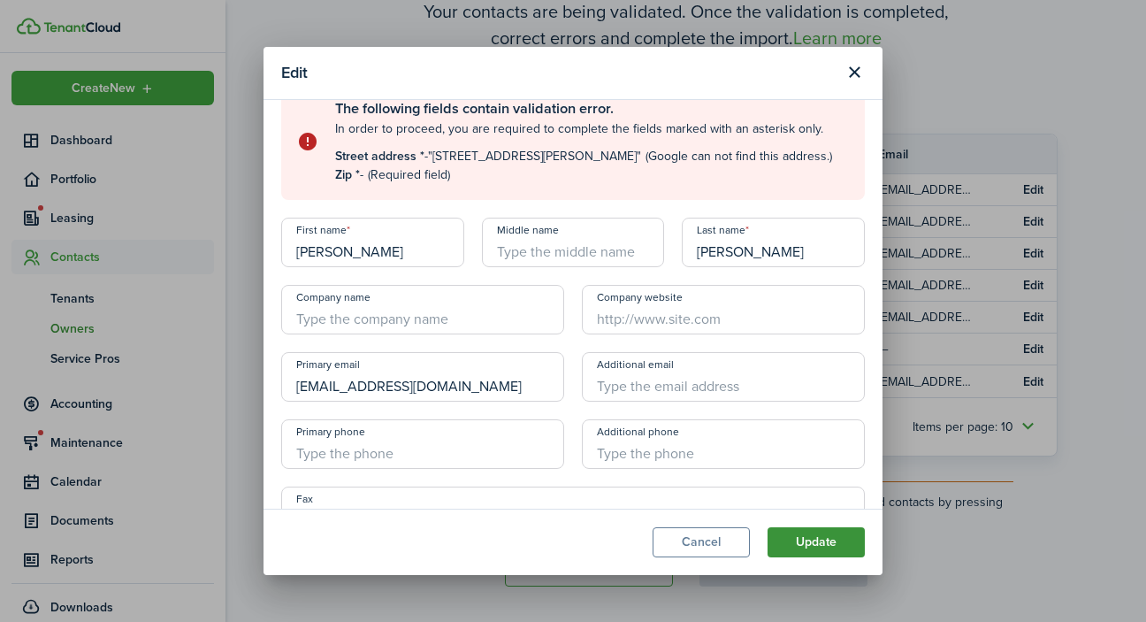
click at [836, 543] on button "Update" at bounding box center [815, 542] width 97 height 30
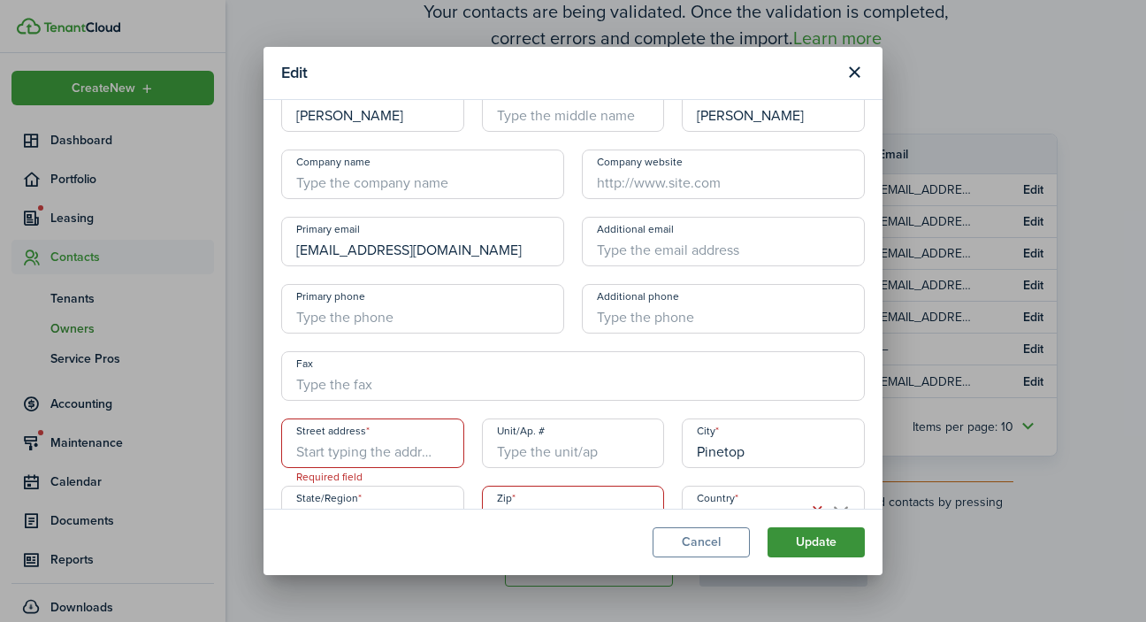
scroll to position [79, 0]
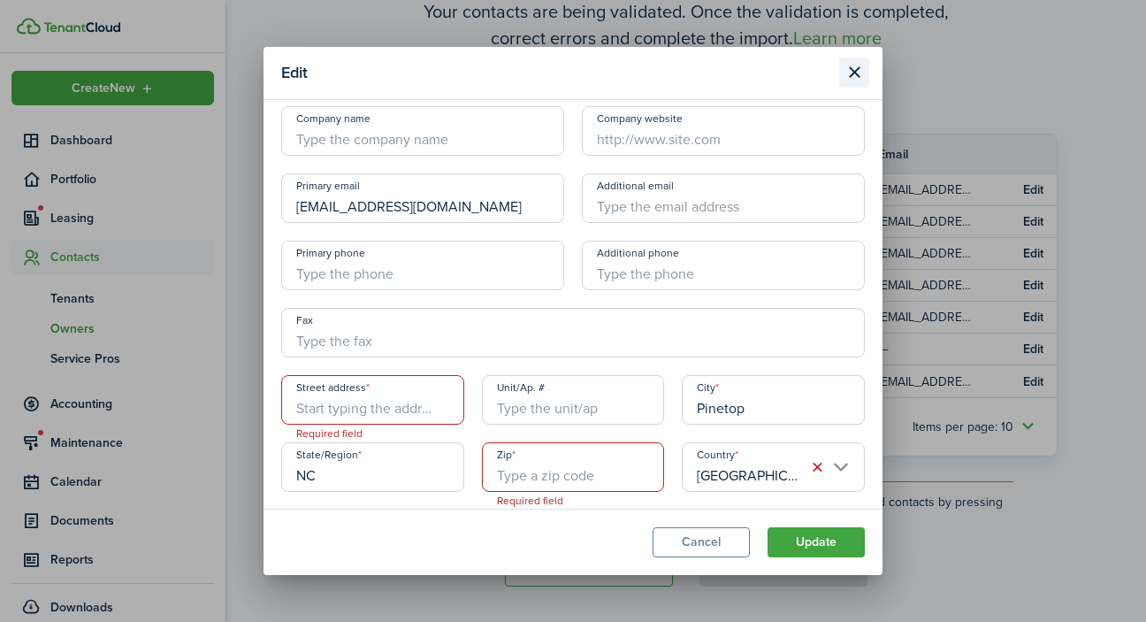
click at [855, 70] on button "Close modal" at bounding box center [854, 72] width 30 height 30
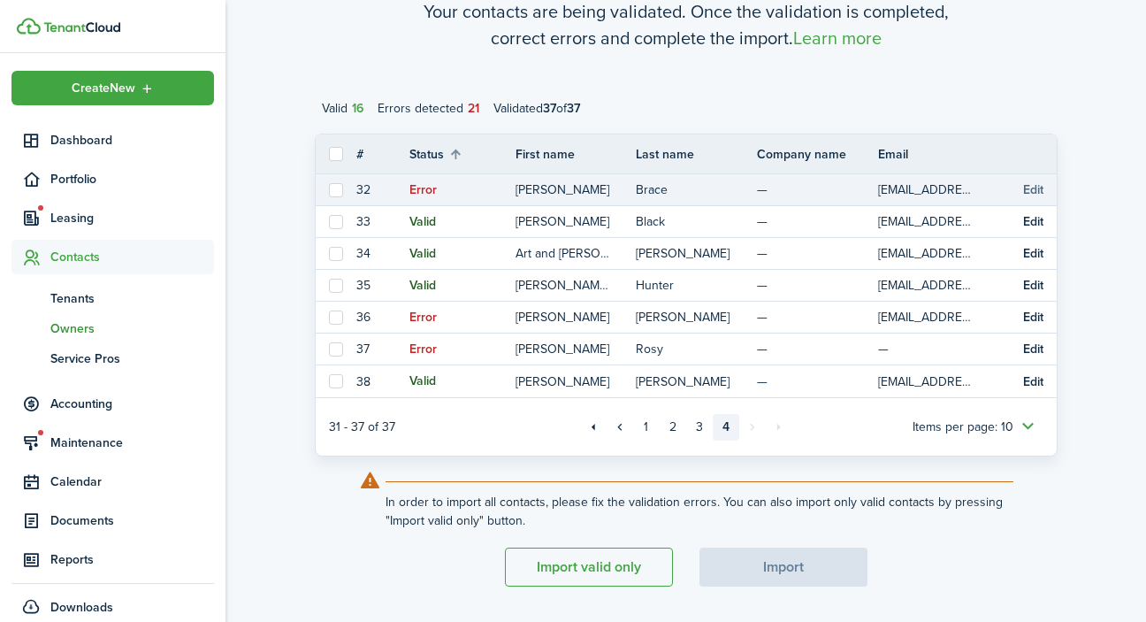
click at [1035, 188] on button "Edit" at bounding box center [1033, 190] width 20 height 14
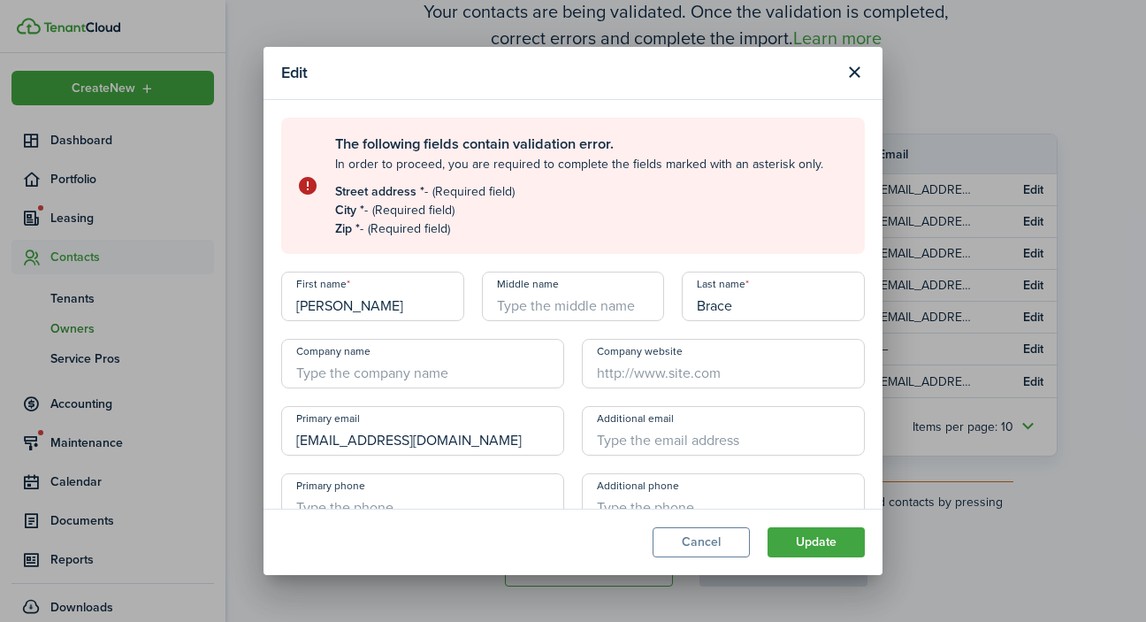
scroll to position [0, 0]
click at [850, 71] on button "Close modal" at bounding box center [854, 72] width 30 height 30
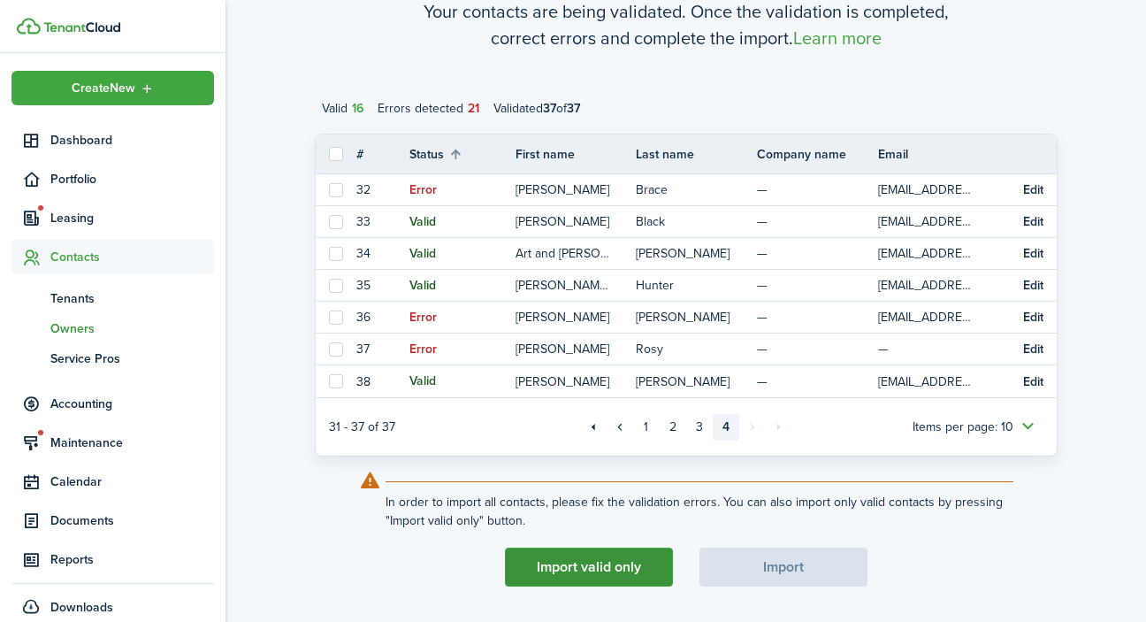
click at [594, 561] on button "Import valid only" at bounding box center [589, 566] width 168 height 39
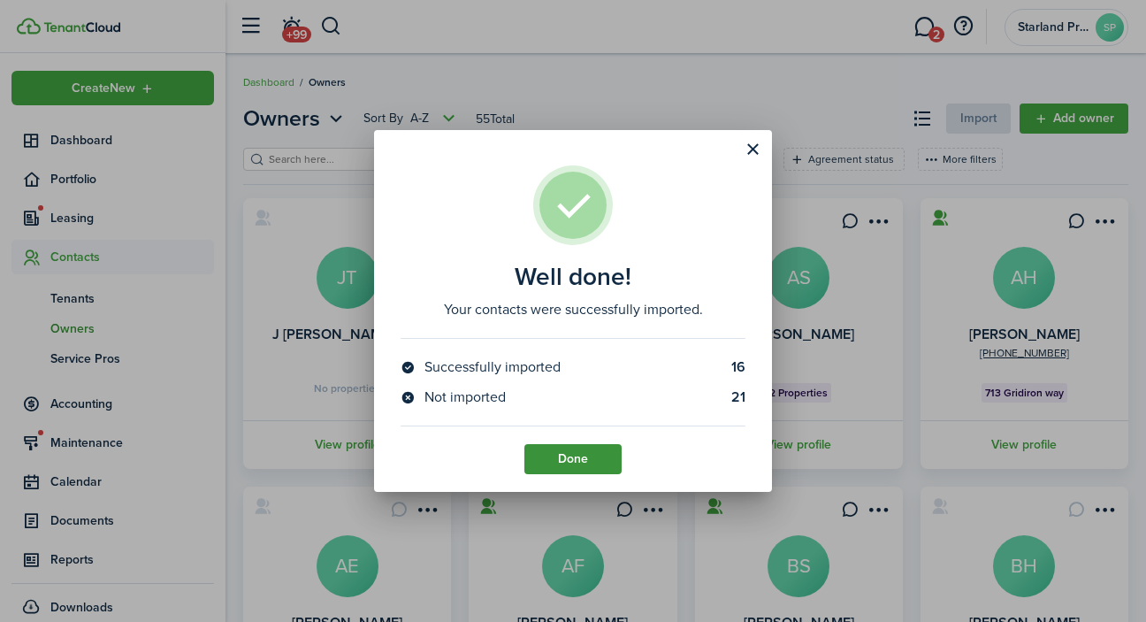
click at [572, 467] on button "Done" at bounding box center [572, 459] width 97 height 30
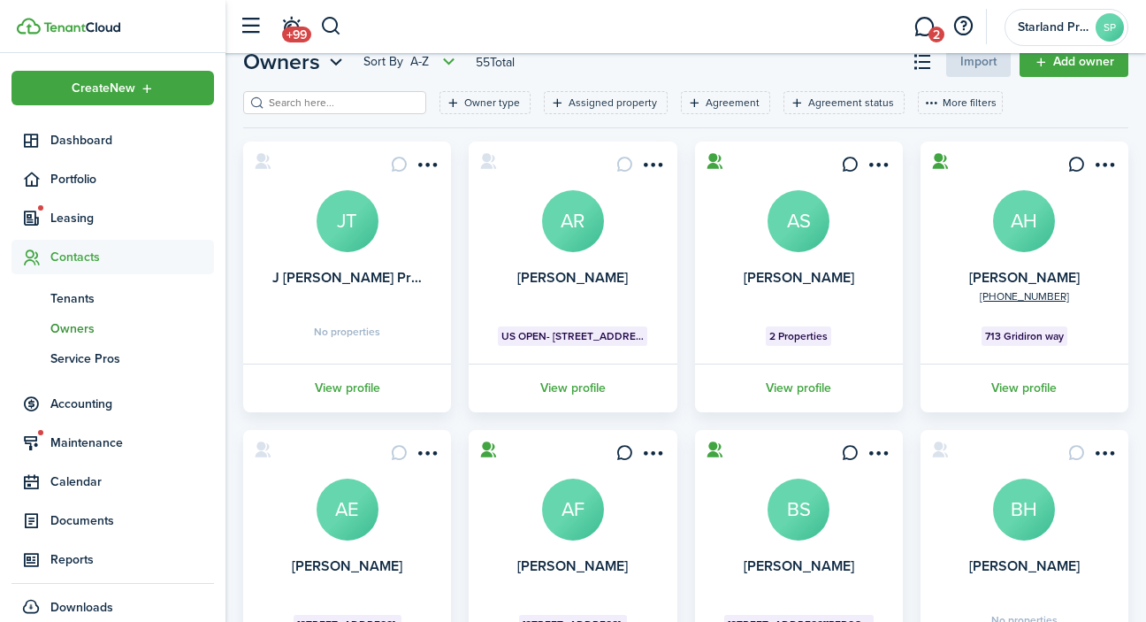
scroll to position [57, 0]
click at [945, 103] on button "More filters" at bounding box center [960, 102] width 85 height 23
click at [949, 134] on button "Connection" at bounding box center [949, 134] width 155 height 32
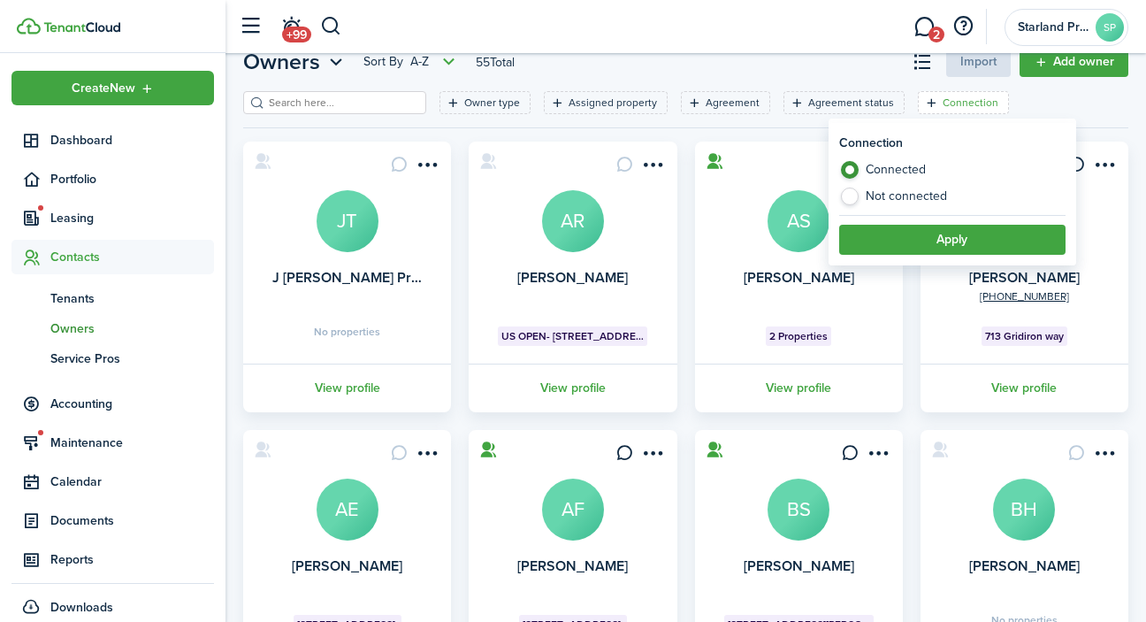
click at [856, 195] on label "Not connected" at bounding box center [952, 196] width 226 height 18
radio input "false"
radio input "true"
click at [935, 232] on button "Apply" at bounding box center [952, 240] width 226 height 30
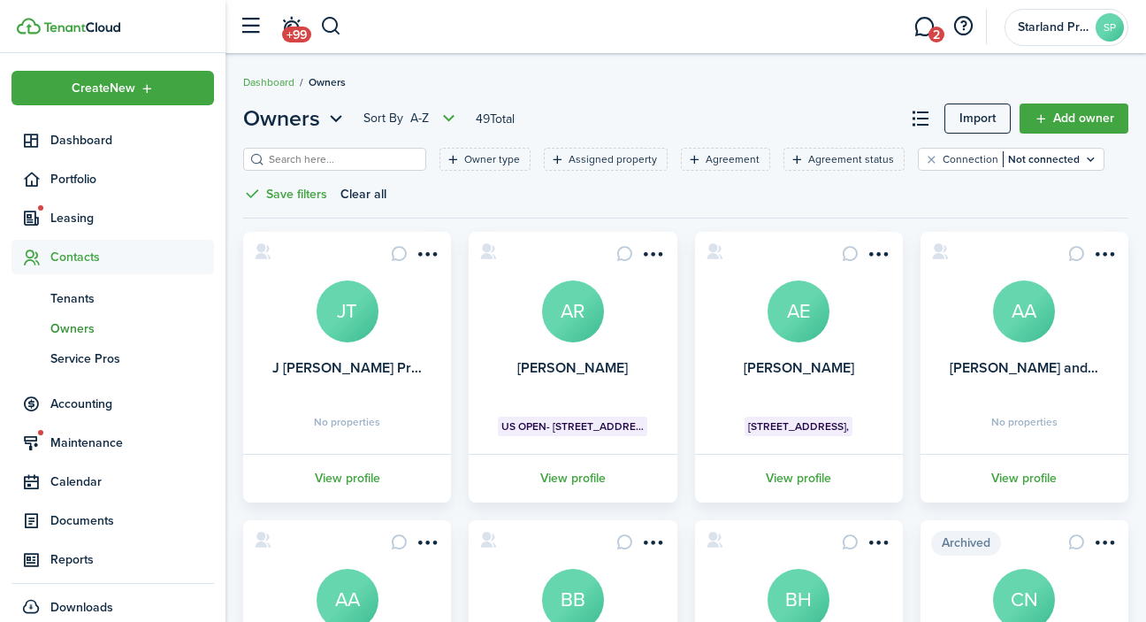
click at [363, 326] on avatar-text "JT" at bounding box center [348, 311] width 62 height 62
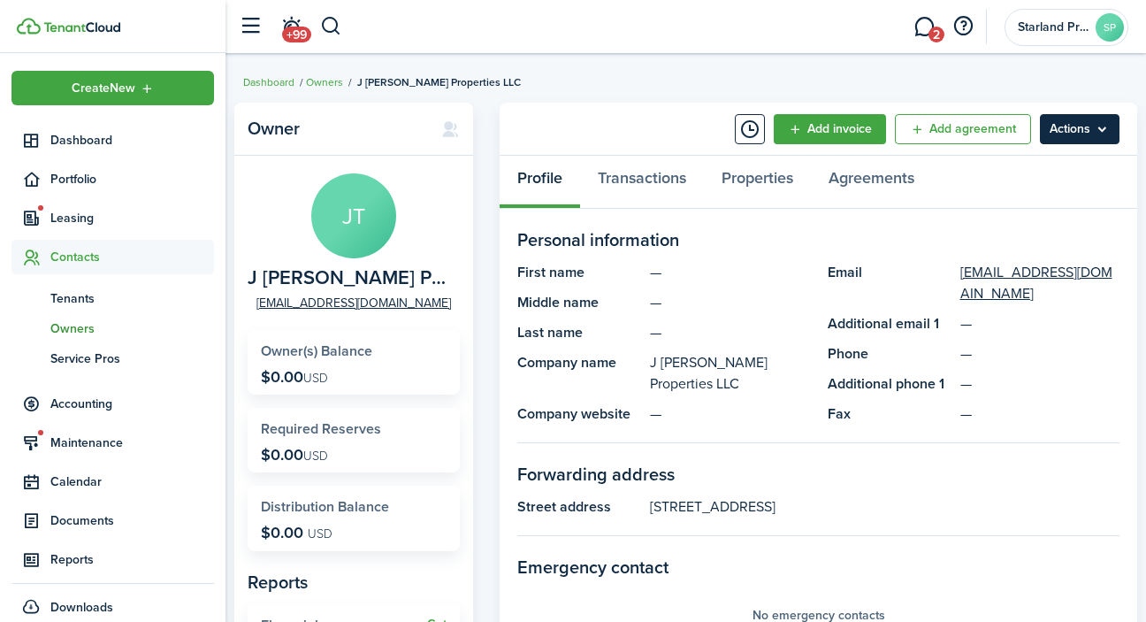
click at [1104, 136] on menu-btn "Actions" at bounding box center [1080, 129] width 80 height 30
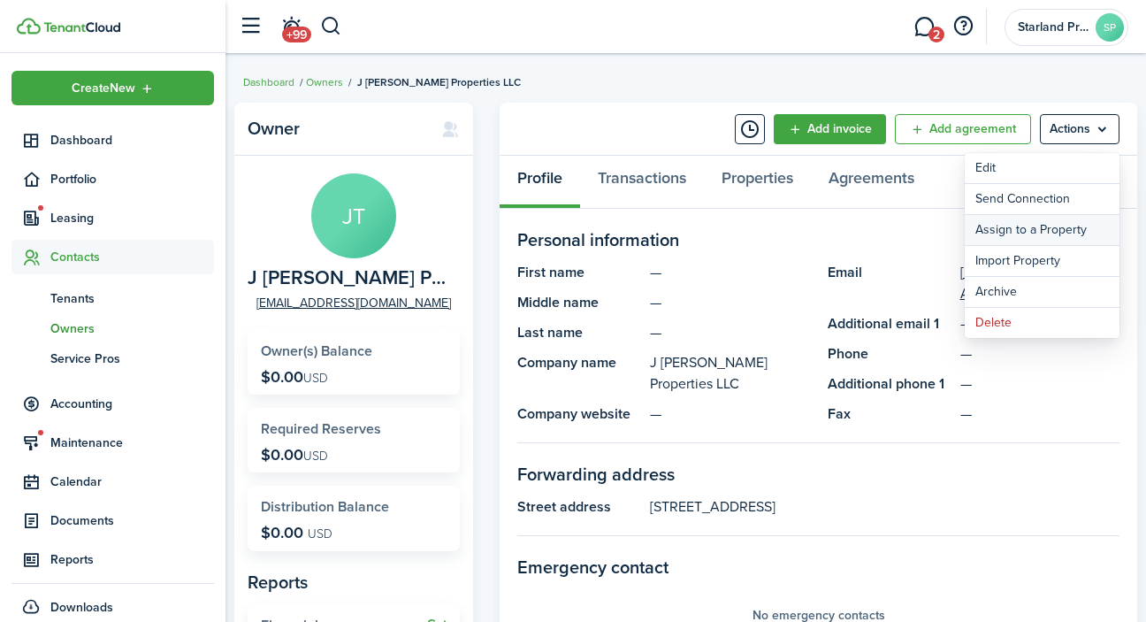
click at [1086, 229] on link "Assign to a Property" at bounding box center [1042, 230] width 155 height 30
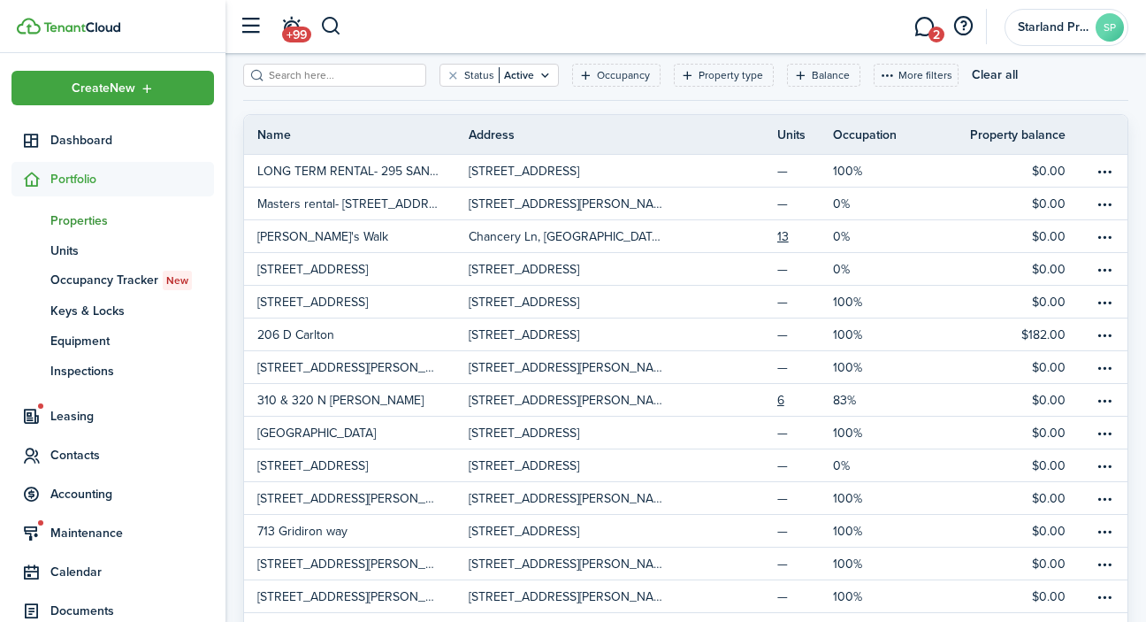
scroll to position [83, 0]
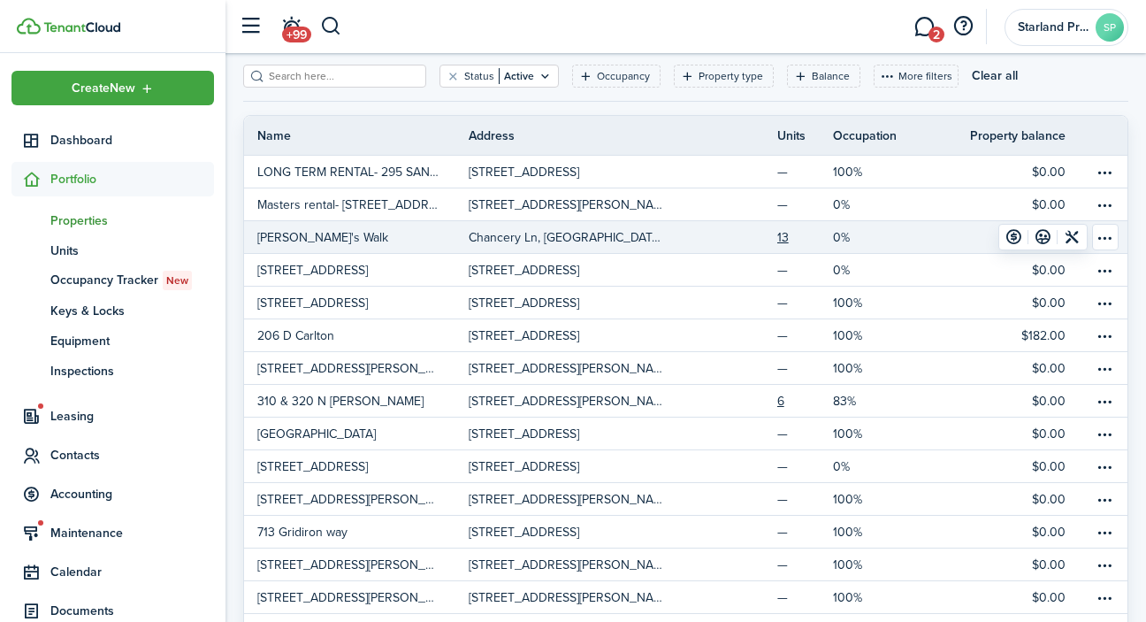
click at [1105, 244] on table-menu-btn-icon "Open menu" at bounding box center [1105, 237] width 27 height 27
click at [948, 234] on link "$0.00" at bounding box center [1007, 237] width 169 height 32
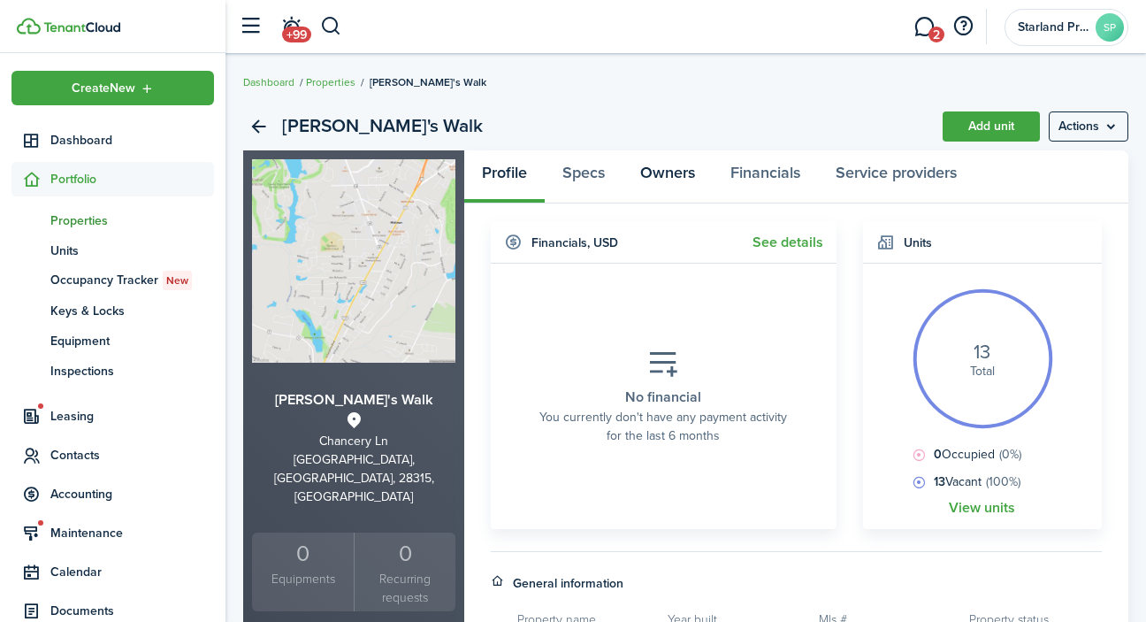
click at [694, 173] on link "Owners" at bounding box center [667, 176] width 90 height 53
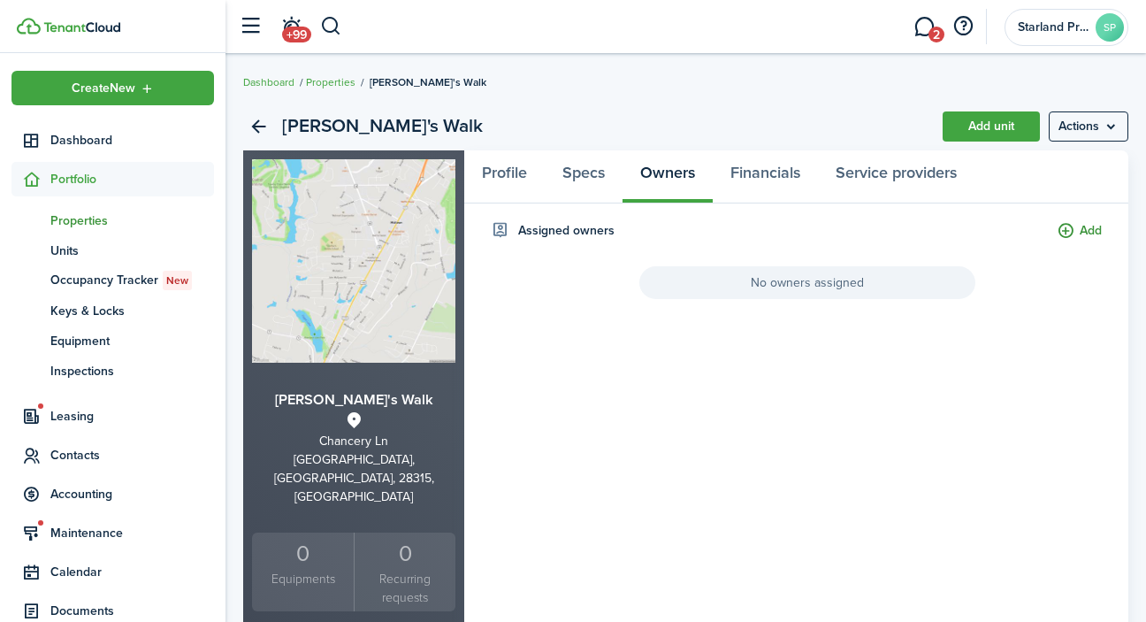
click at [1088, 232] on button "Add" at bounding box center [1079, 231] width 45 height 20
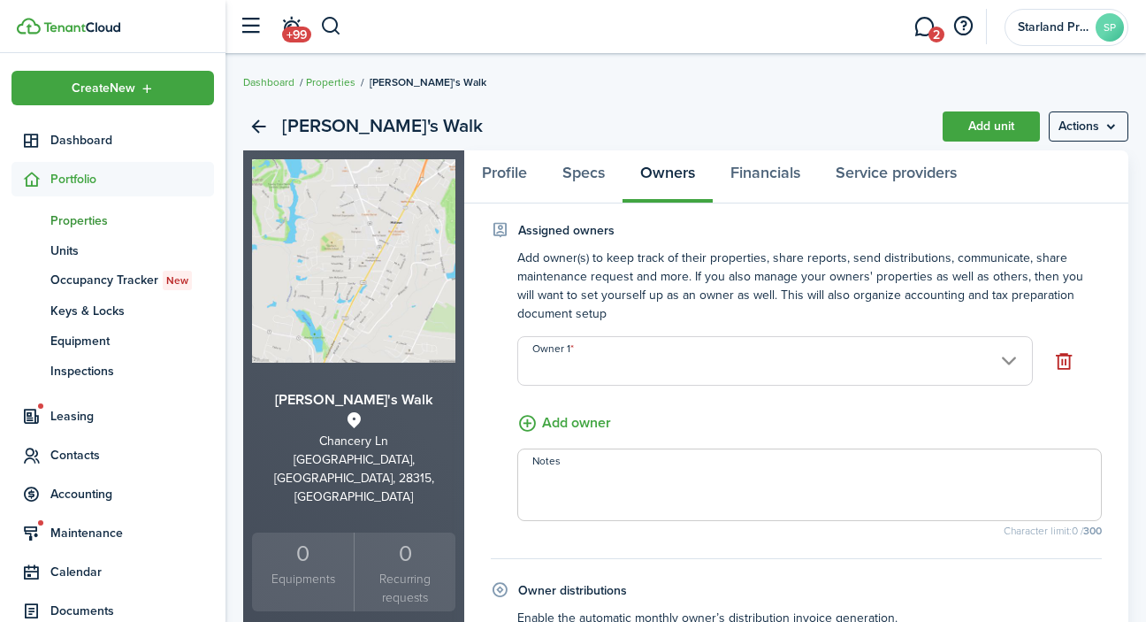
click at [1010, 361] on input "Owner 1" at bounding box center [774, 361] width 515 height 50
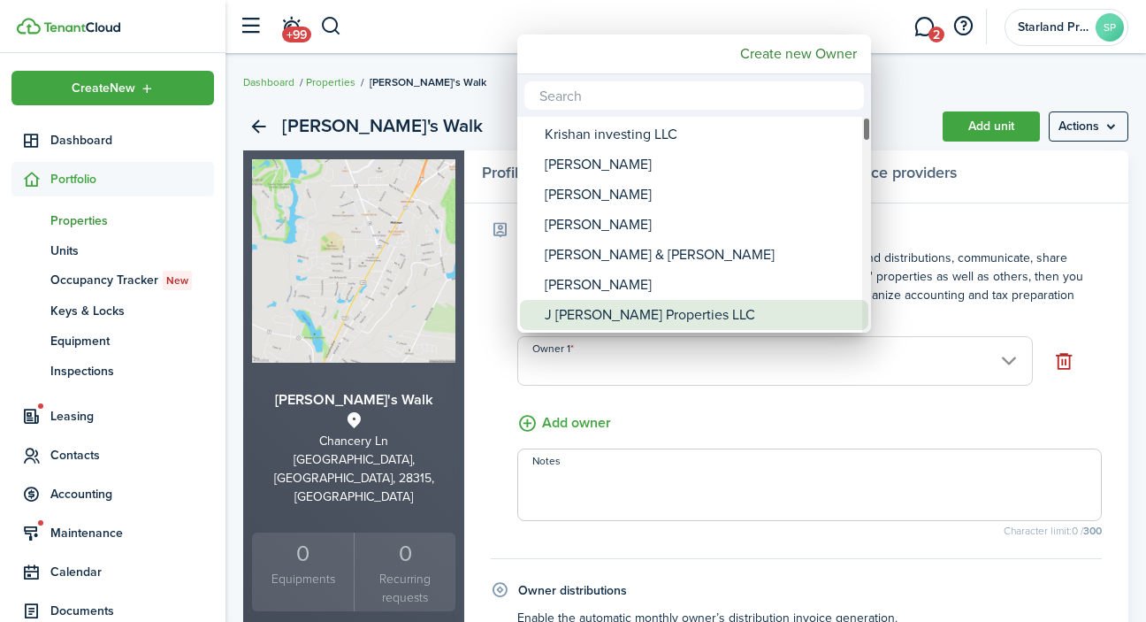
click at [764, 311] on div "J [PERSON_NAME] Properties LLC" at bounding box center [701, 315] width 313 height 30
type input "J [PERSON_NAME] Properties LLC"
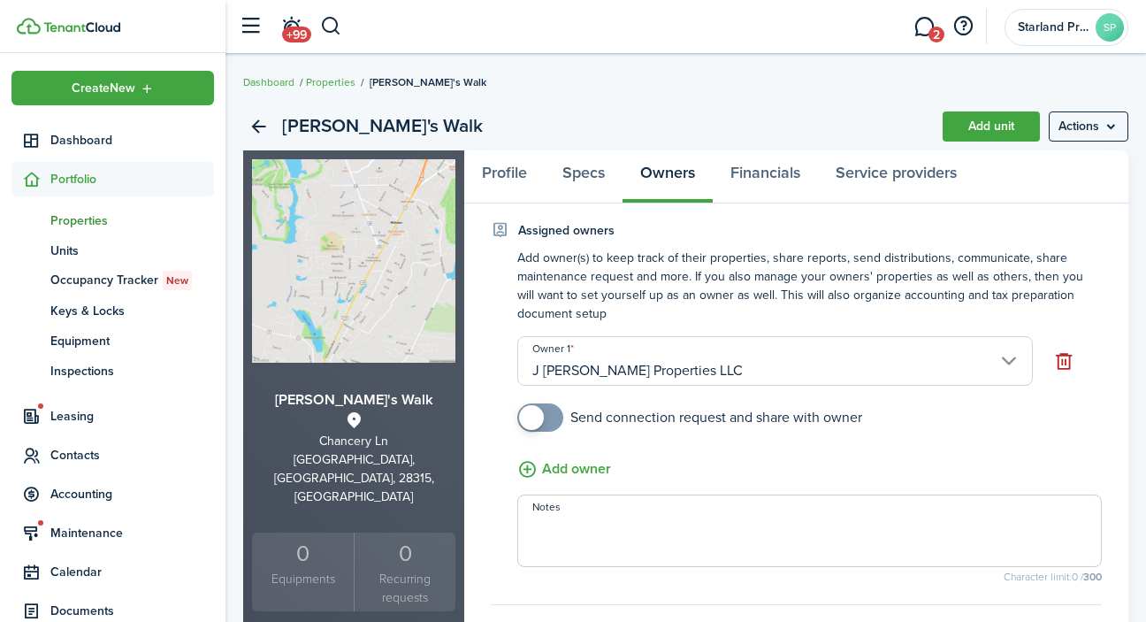
checkbox input "true"
click at [549, 417] on span at bounding box center [540, 417] width 18 height 28
click at [567, 470] on button "Add owner" at bounding box center [564, 469] width 94 height 22
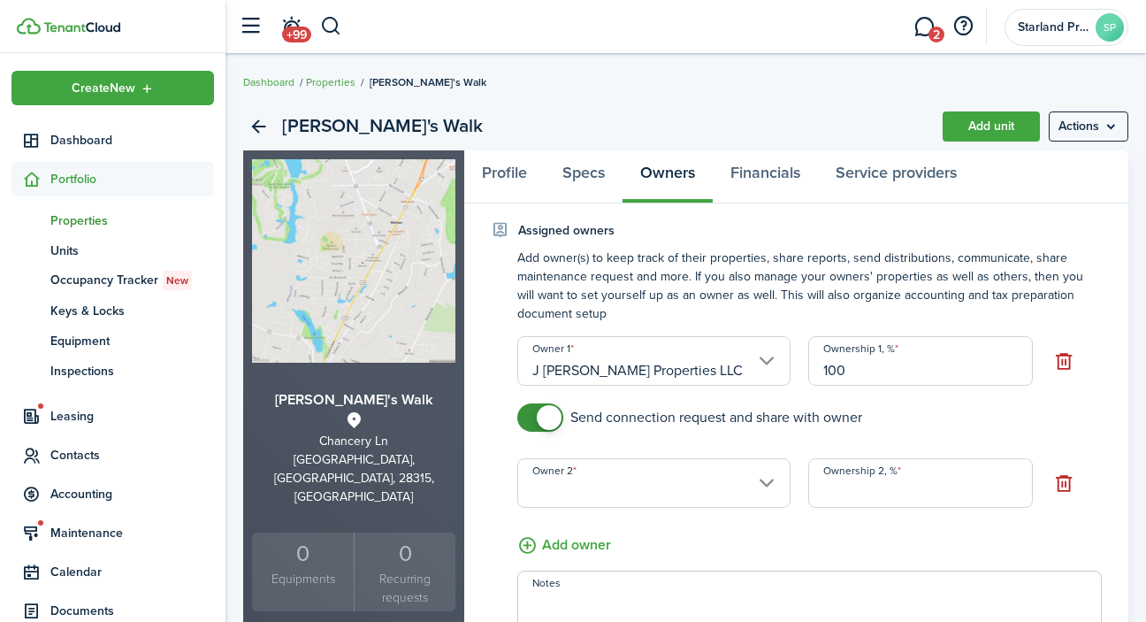
click at [769, 484] on input "Owner 2" at bounding box center [653, 483] width 273 height 50
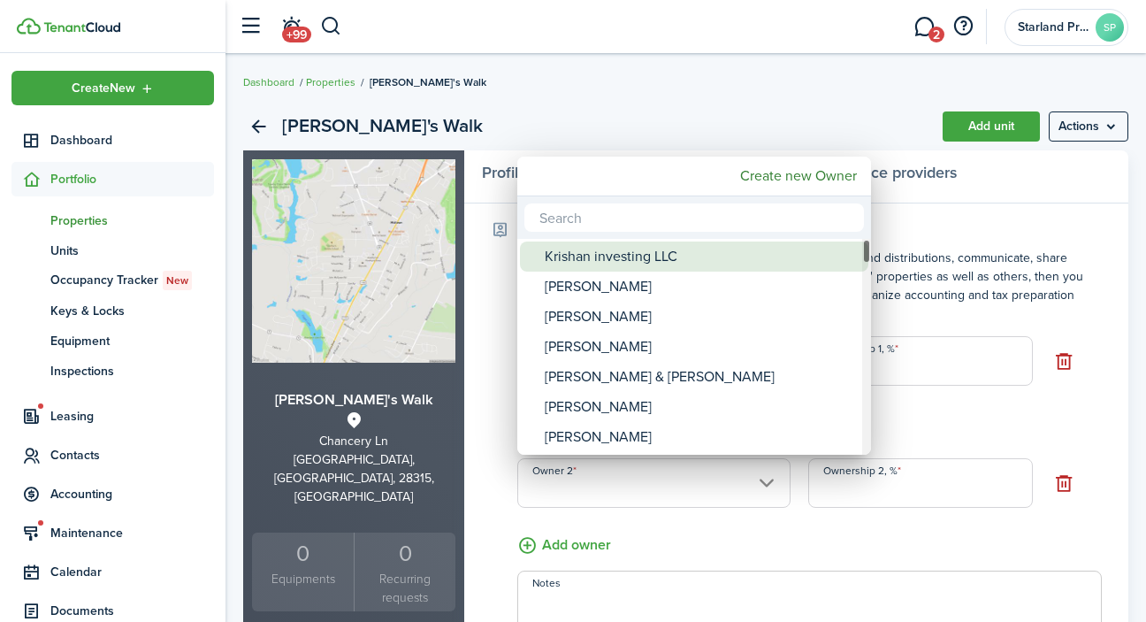
click at [731, 263] on div "Krishan investing LLC" at bounding box center [701, 256] width 313 height 30
type input "Krishan investing LLC"
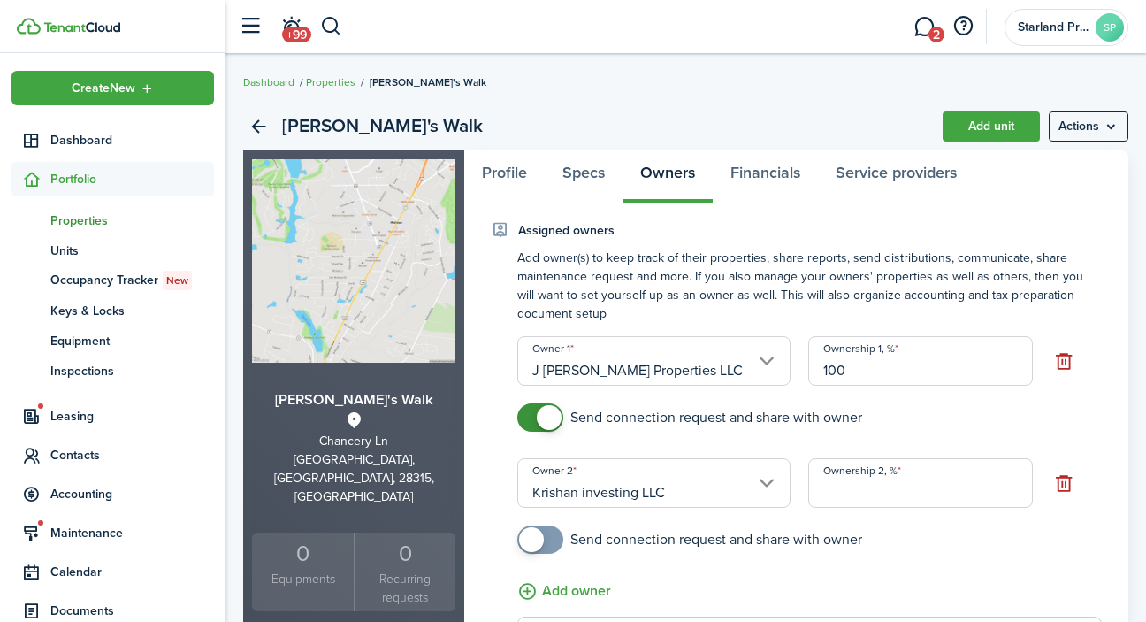
click at [858, 375] on input "100" at bounding box center [920, 361] width 225 height 50
type input "1"
click at [840, 487] on input "Ownership 2, %" at bounding box center [920, 483] width 225 height 50
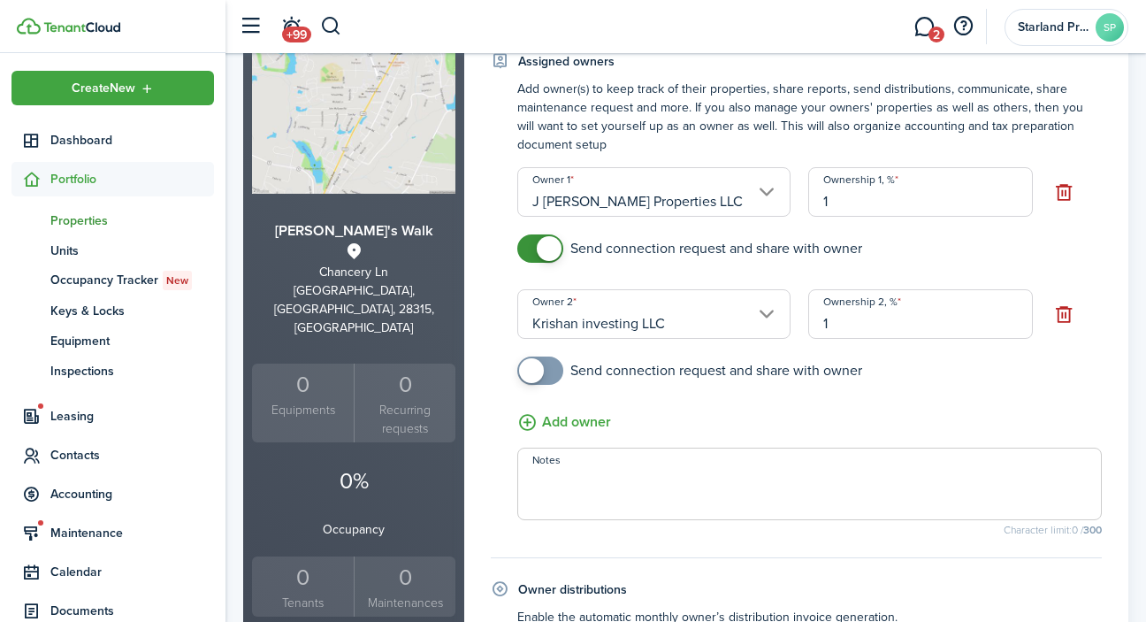
scroll to position [211, 0]
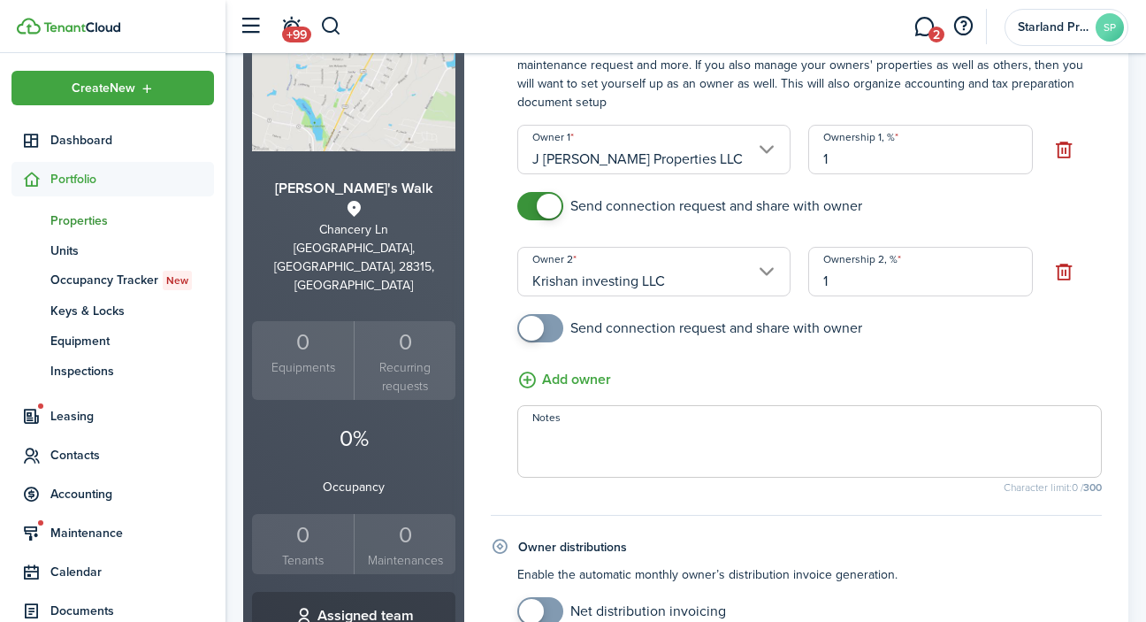
type input "1"
checkbox input "true"
click at [549, 330] on span at bounding box center [540, 328] width 18 height 28
click at [533, 382] on button "Add owner" at bounding box center [564, 380] width 94 height 22
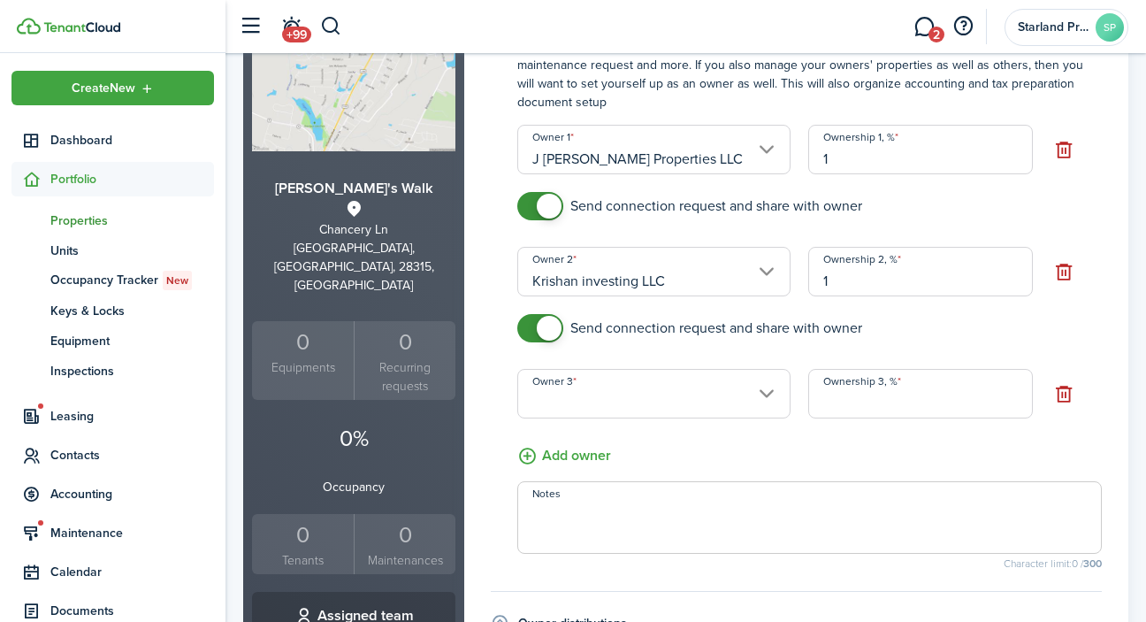
click at [756, 398] on input "Owner 3" at bounding box center [653, 394] width 273 height 50
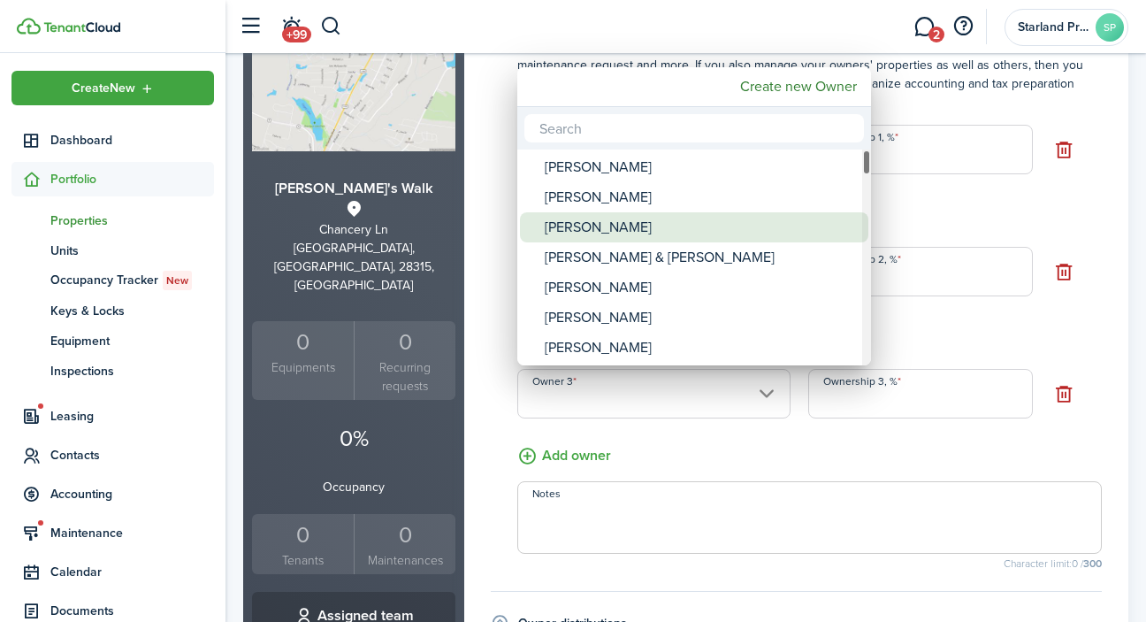
click at [713, 223] on div "[PERSON_NAME]" at bounding box center [701, 227] width 313 height 30
type input "[PERSON_NAME]"
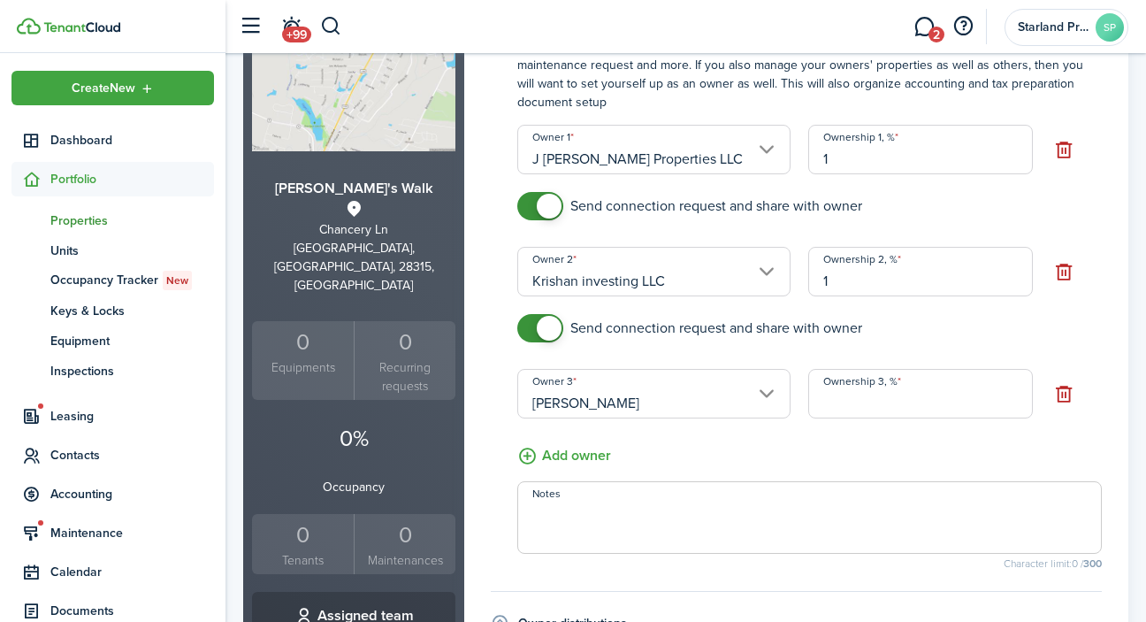
click at [831, 398] on input "Ownership 3, %" at bounding box center [920, 394] width 225 height 50
type input "1"
click at [596, 450] on button "Add owner" at bounding box center [564, 456] width 94 height 22
click at [614, 467] on input "Owner 4" at bounding box center [653, 470] width 273 height 50
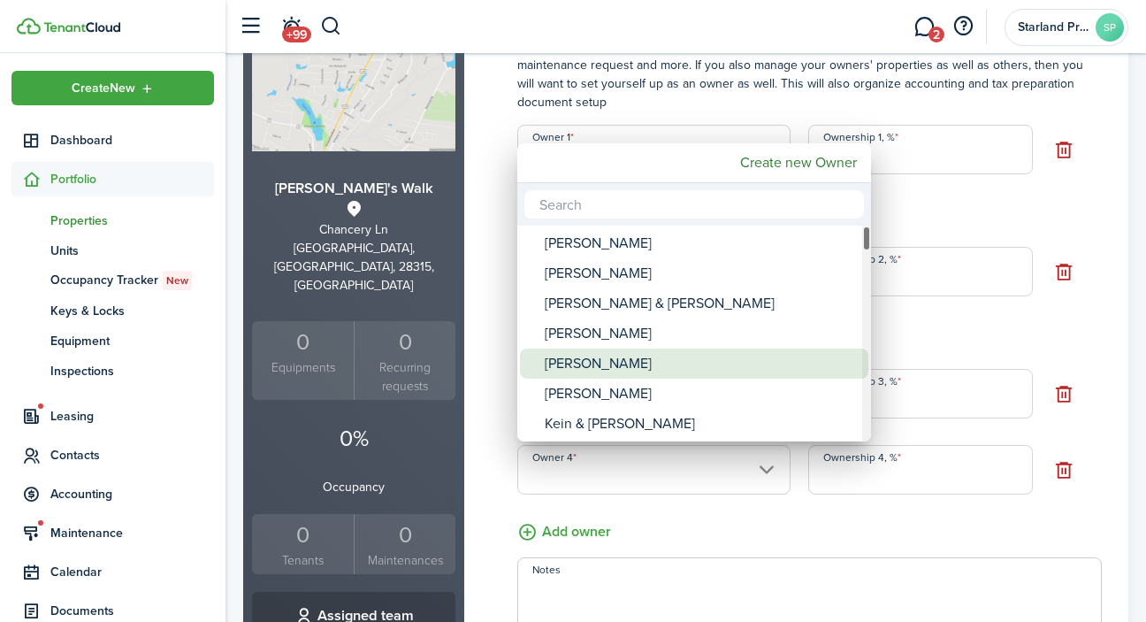
click at [615, 370] on div "[PERSON_NAME]" at bounding box center [701, 363] width 313 height 30
type input "[PERSON_NAME]"
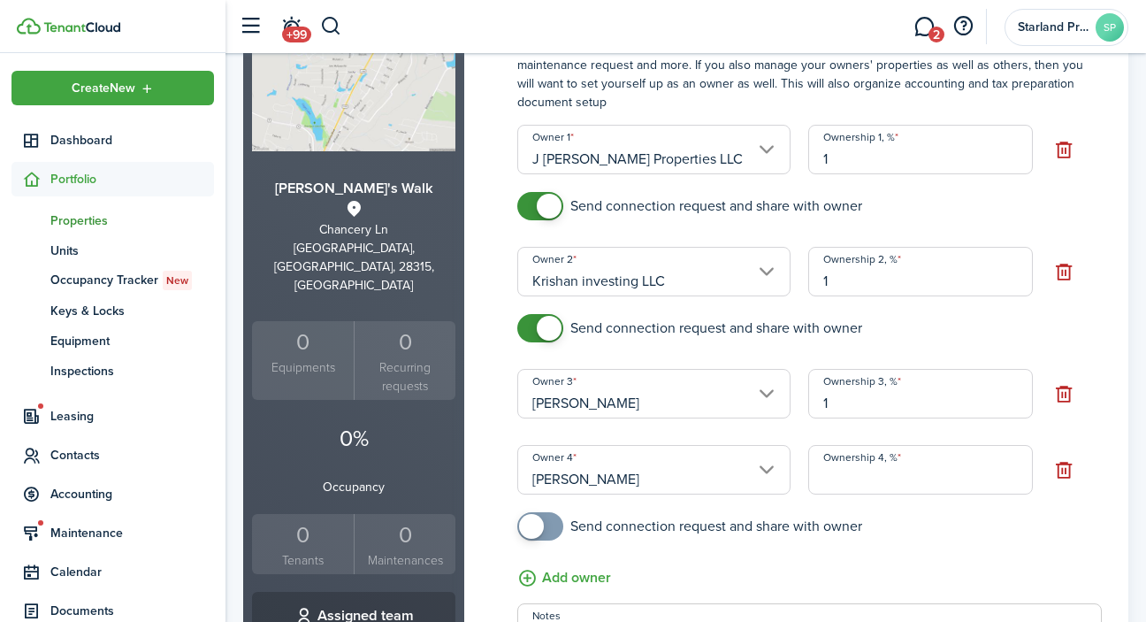
click at [844, 475] on input "Ownership 4, %" at bounding box center [920, 470] width 225 height 50
type input "1"
click at [594, 571] on button "Add owner" at bounding box center [564, 578] width 94 height 22
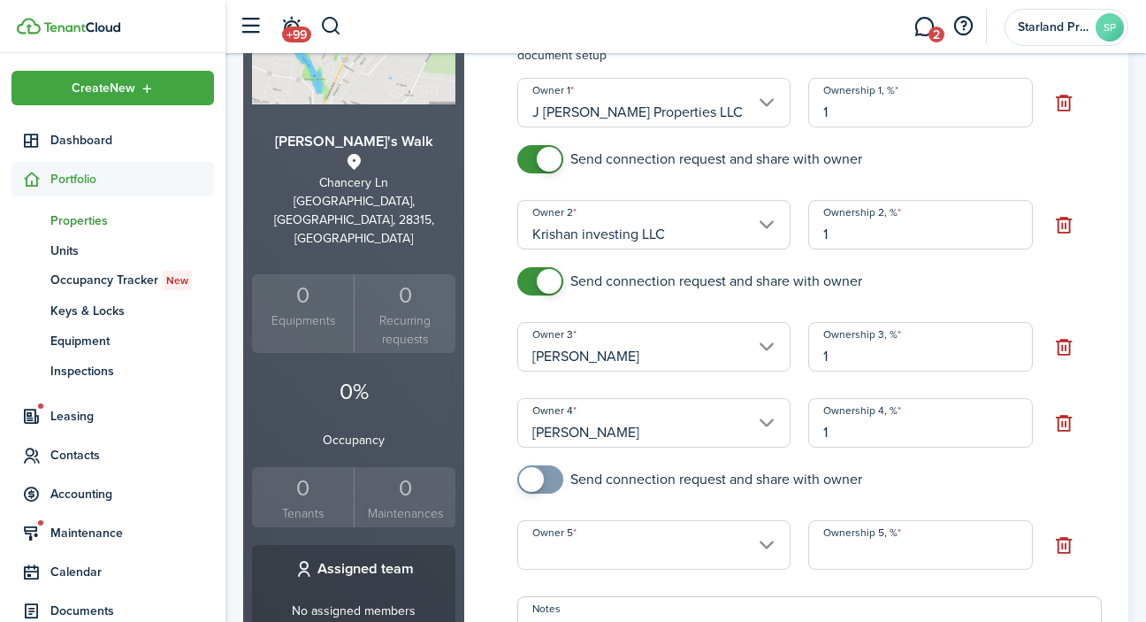
scroll to position [370, 0]
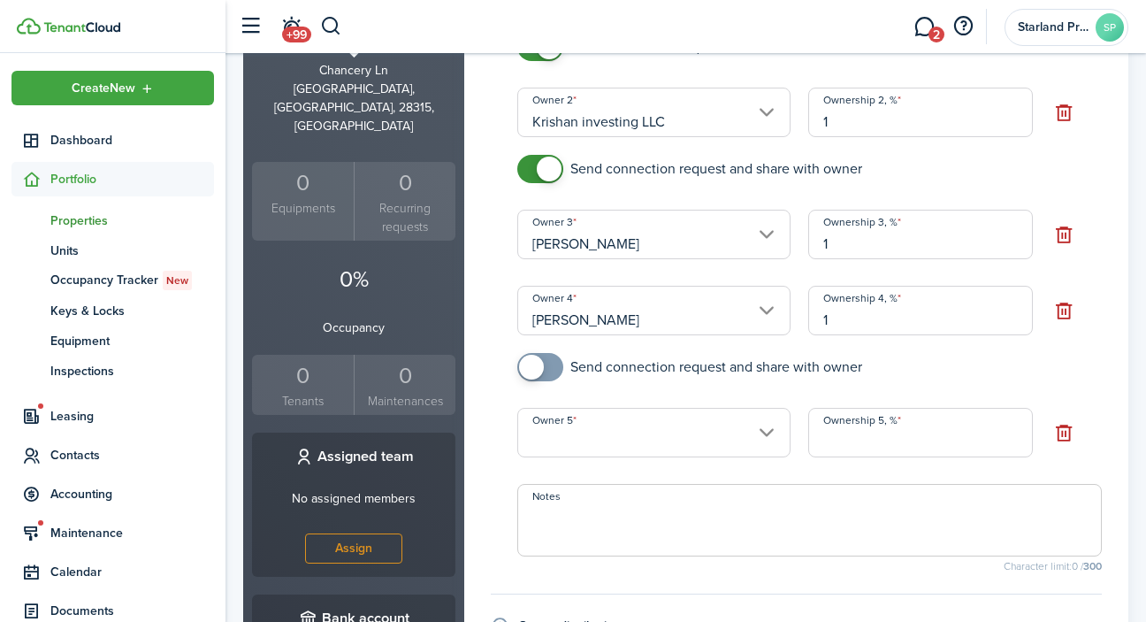
click at [752, 435] on input "Owner 5" at bounding box center [653, 433] width 273 height 50
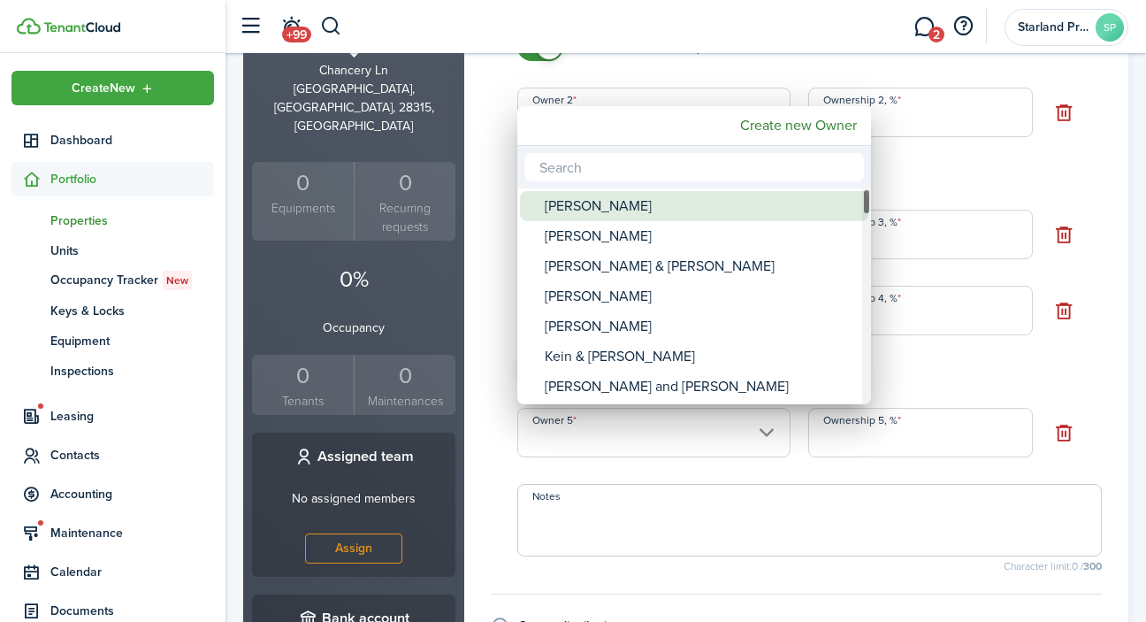
click at [706, 207] on div "[PERSON_NAME]" at bounding box center [701, 206] width 313 height 30
type input "[PERSON_NAME]"
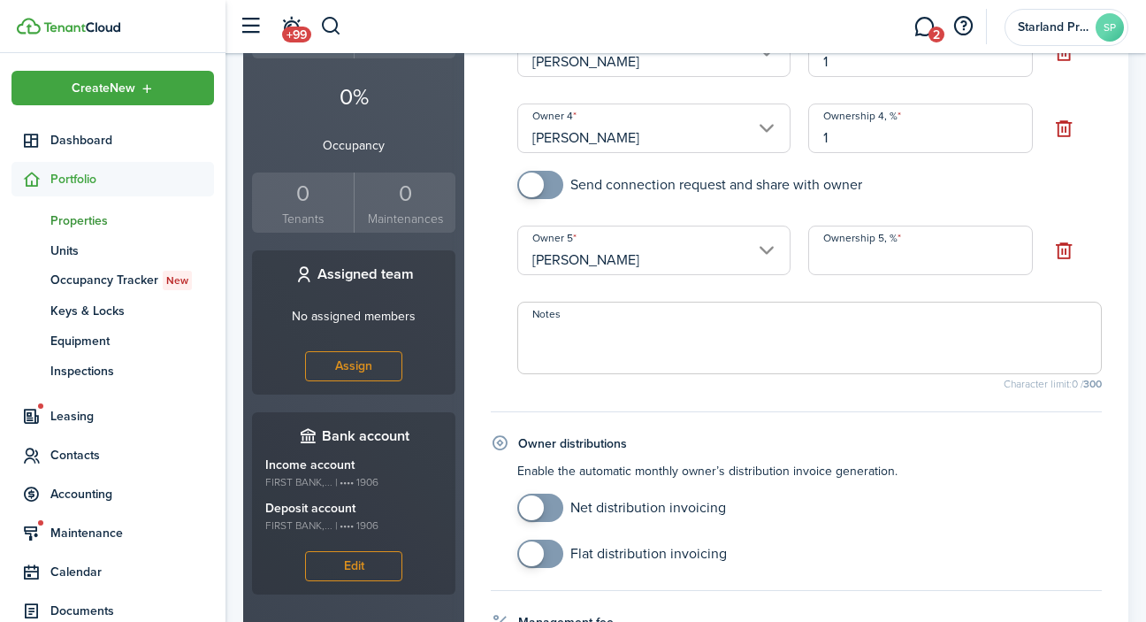
scroll to position [558, 0]
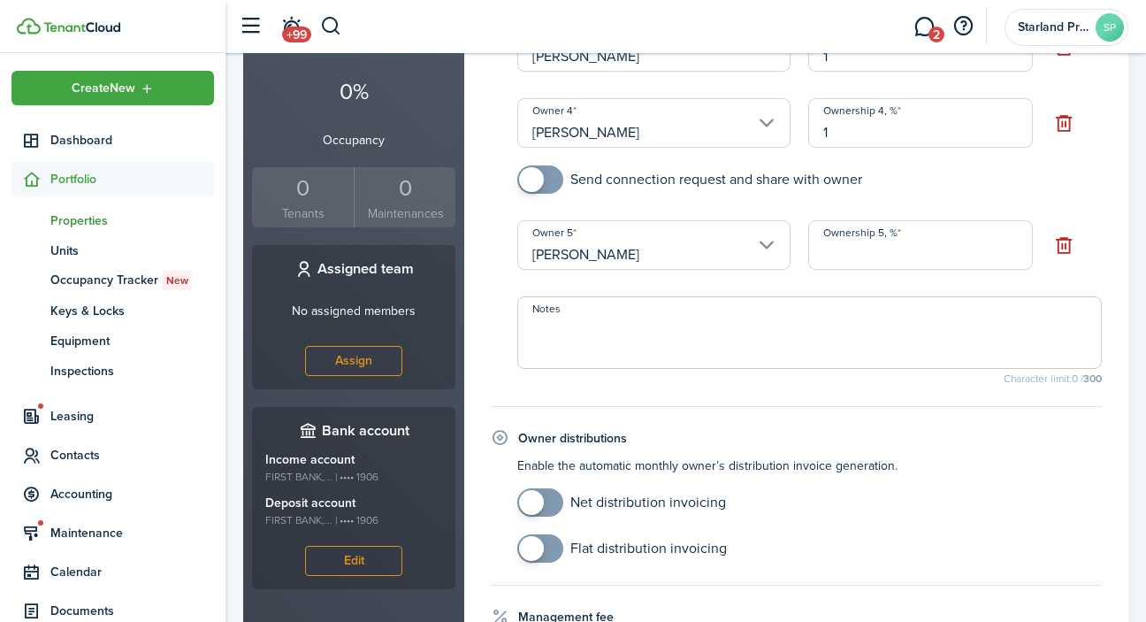
click at [845, 263] on input "Ownership 5, %" at bounding box center [920, 245] width 225 height 50
type input "1"
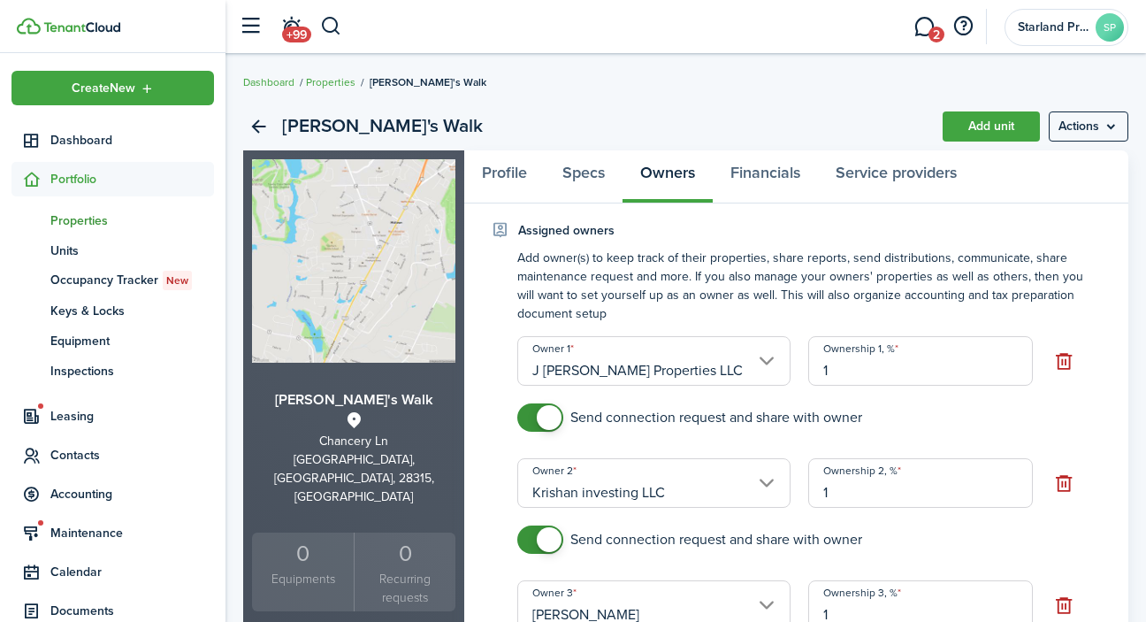
scroll to position [0, 0]
click at [1027, 130] on link "Add unit" at bounding box center [991, 126] width 97 height 30
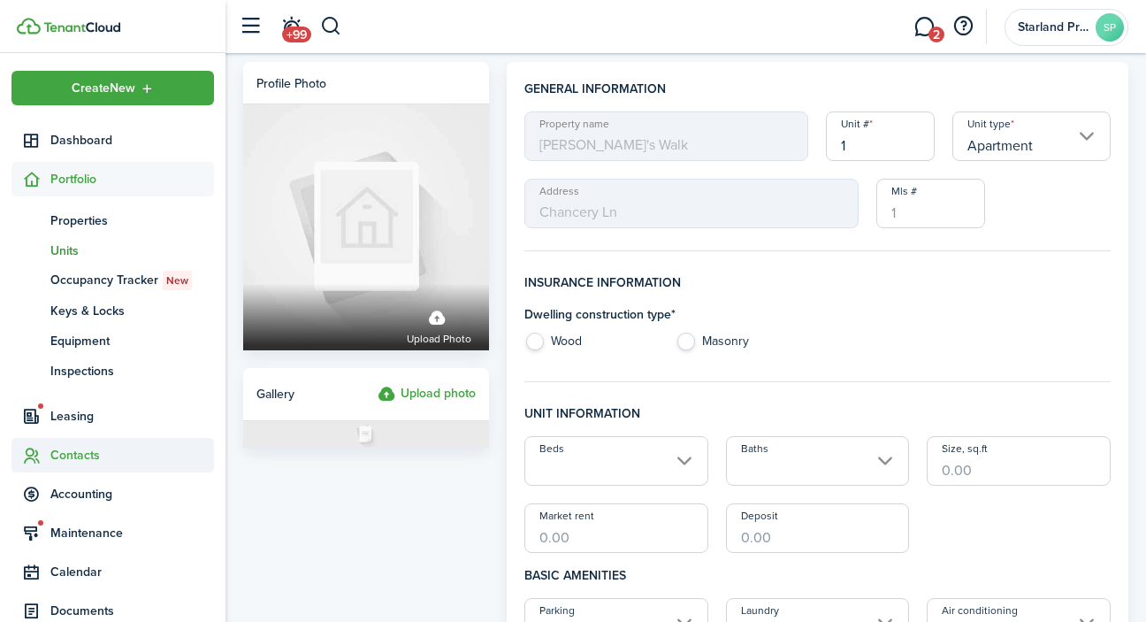
click at [119, 451] on span "Contacts" at bounding box center [132, 455] width 164 height 19
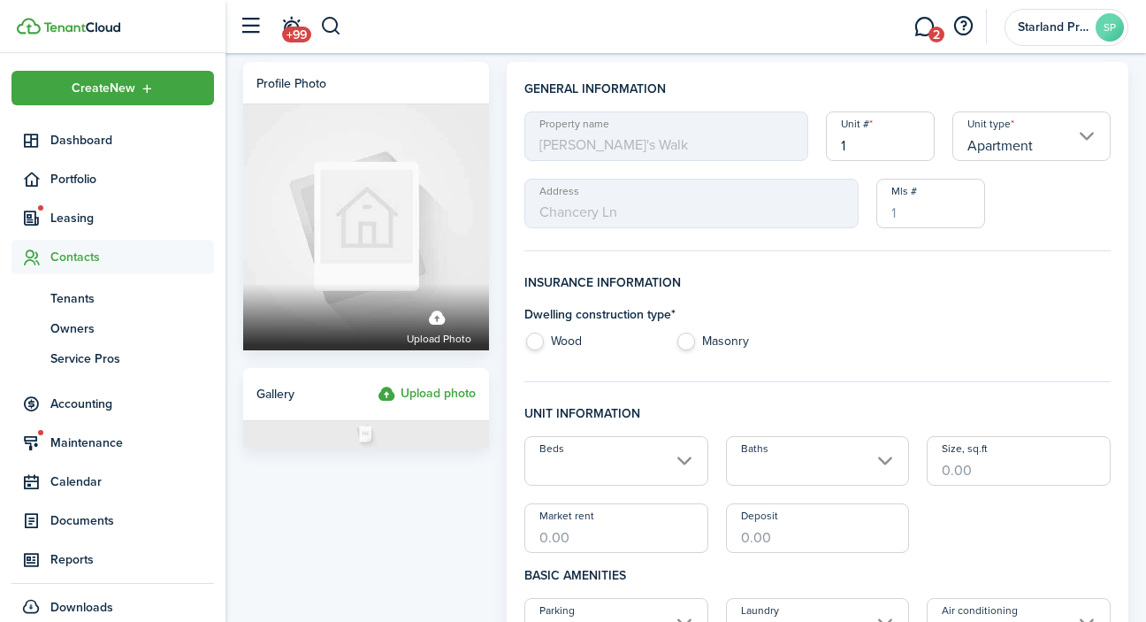
click at [90, 263] on span "Contacts" at bounding box center [132, 257] width 164 height 19
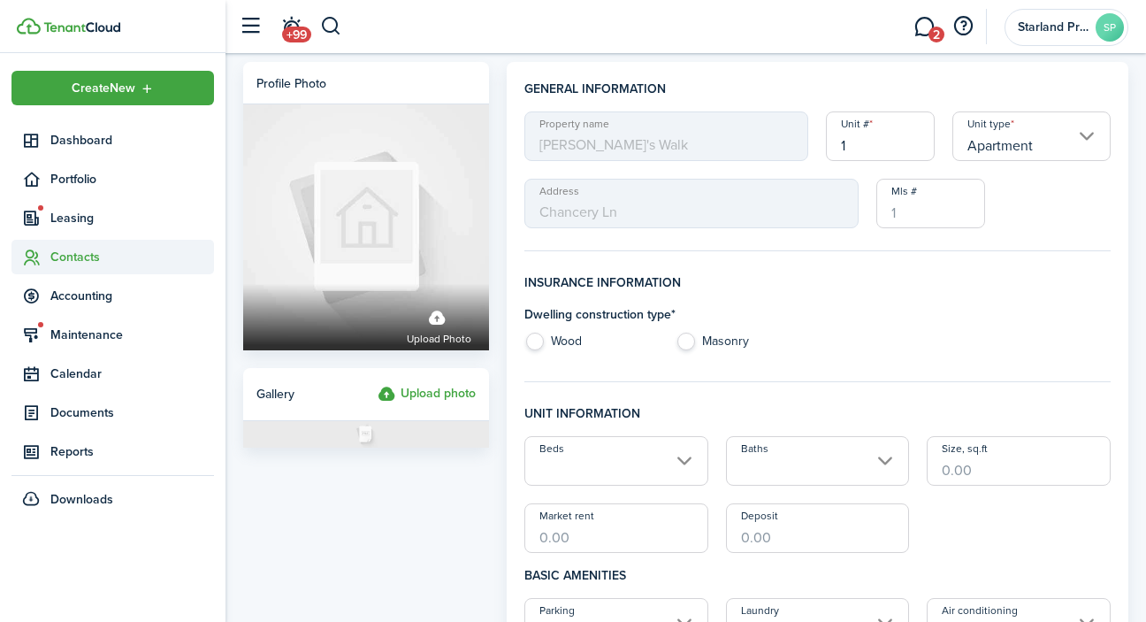
click at [87, 259] on span "Contacts" at bounding box center [132, 257] width 164 height 19
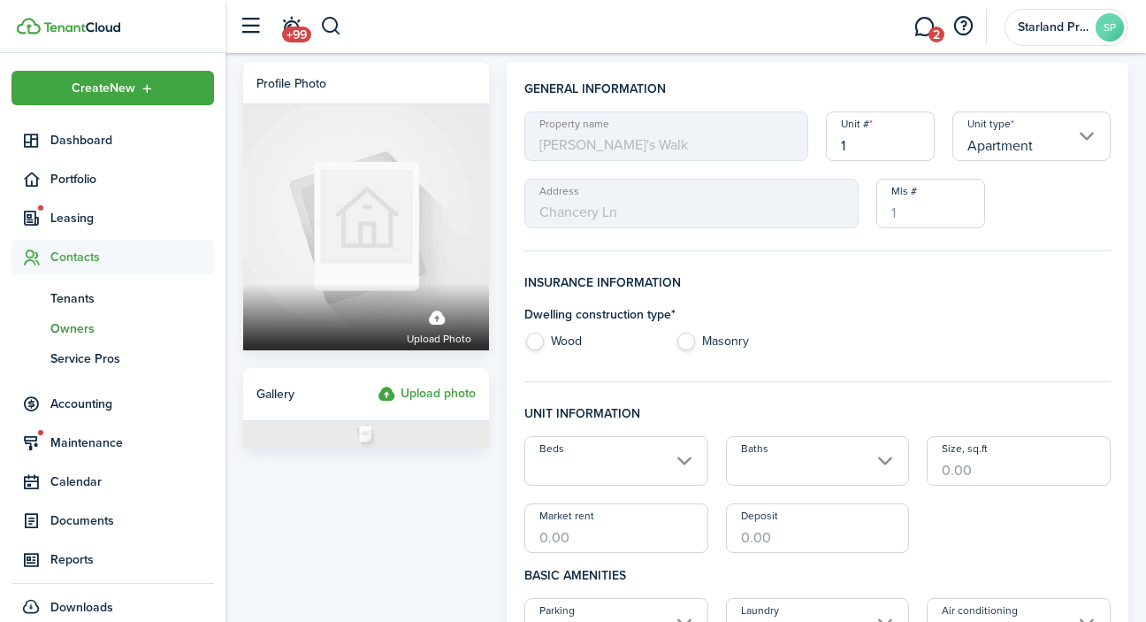
click at [90, 327] on span "Owners" at bounding box center [132, 328] width 164 height 19
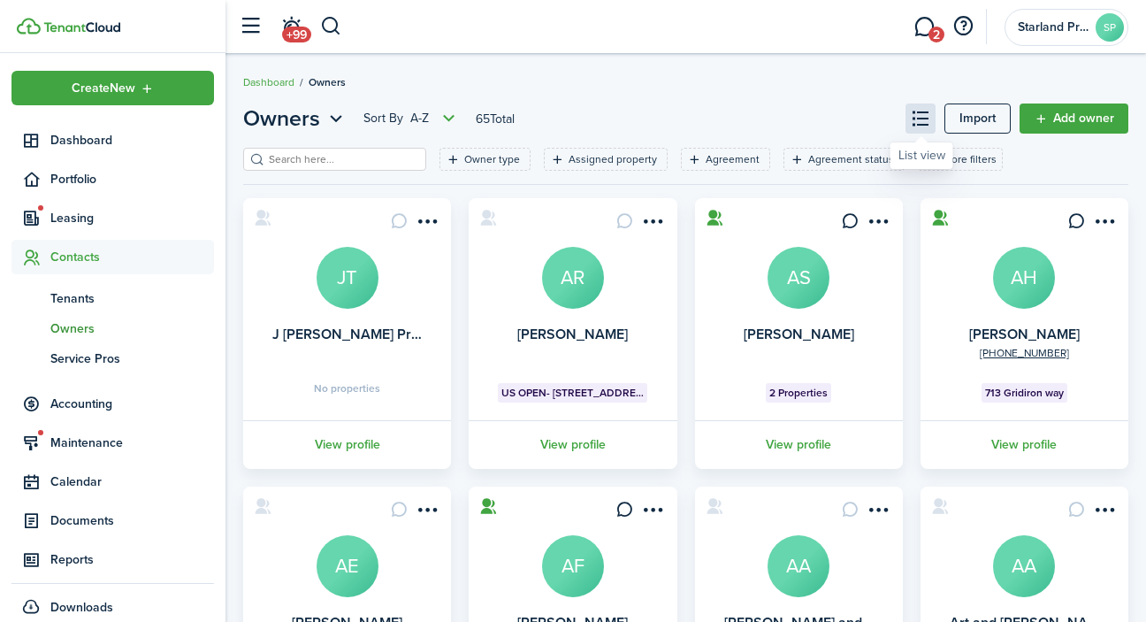
click at [926, 118] on button at bounding box center [920, 118] width 30 height 30
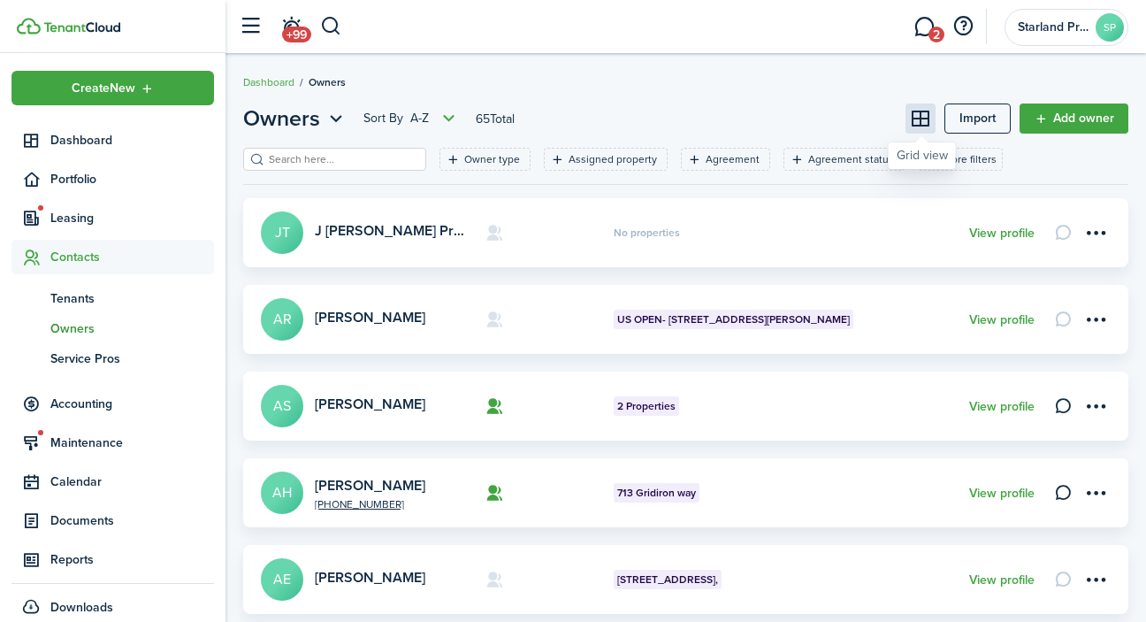
click at [929, 116] on button at bounding box center [920, 118] width 30 height 30
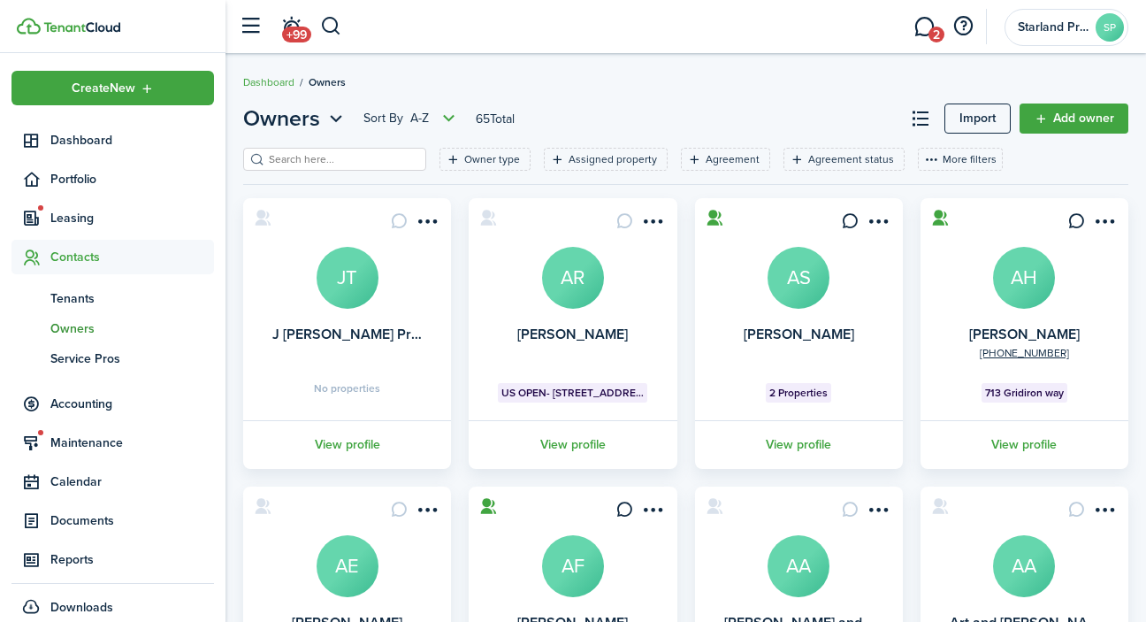
click at [956, 161] on button "More filters" at bounding box center [960, 159] width 85 height 23
click at [956, 192] on button "Connection" at bounding box center [949, 191] width 155 height 32
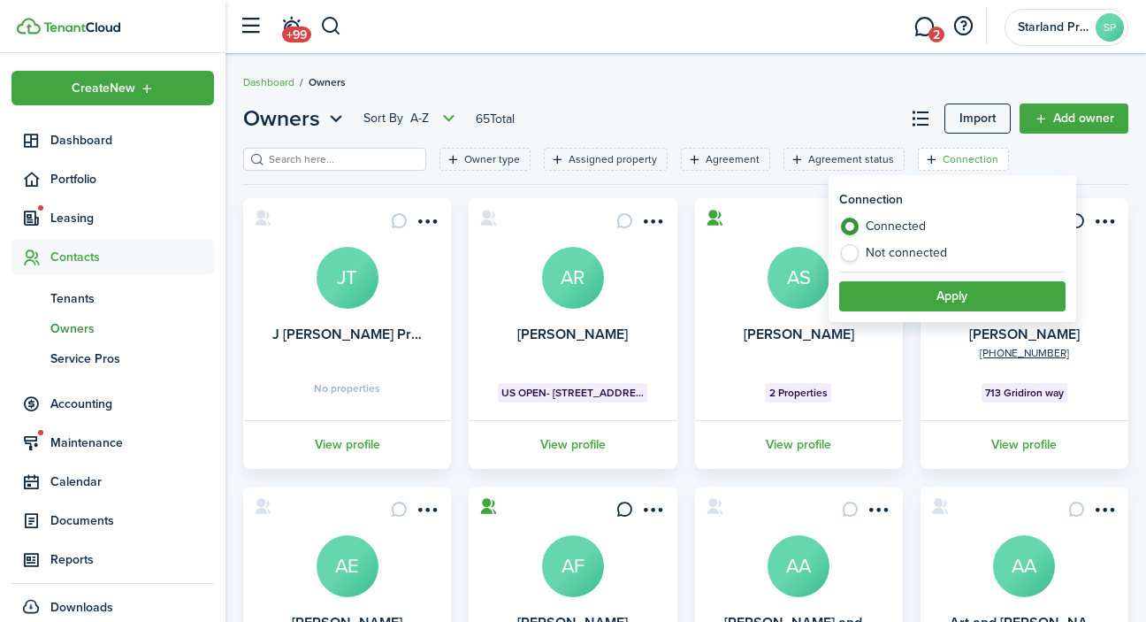
click at [944, 252] on label "Not connected" at bounding box center [952, 253] width 226 height 18
radio input "false"
radio input "true"
click at [965, 286] on button "Apply" at bounding box center [952, 296] width 226 height 30
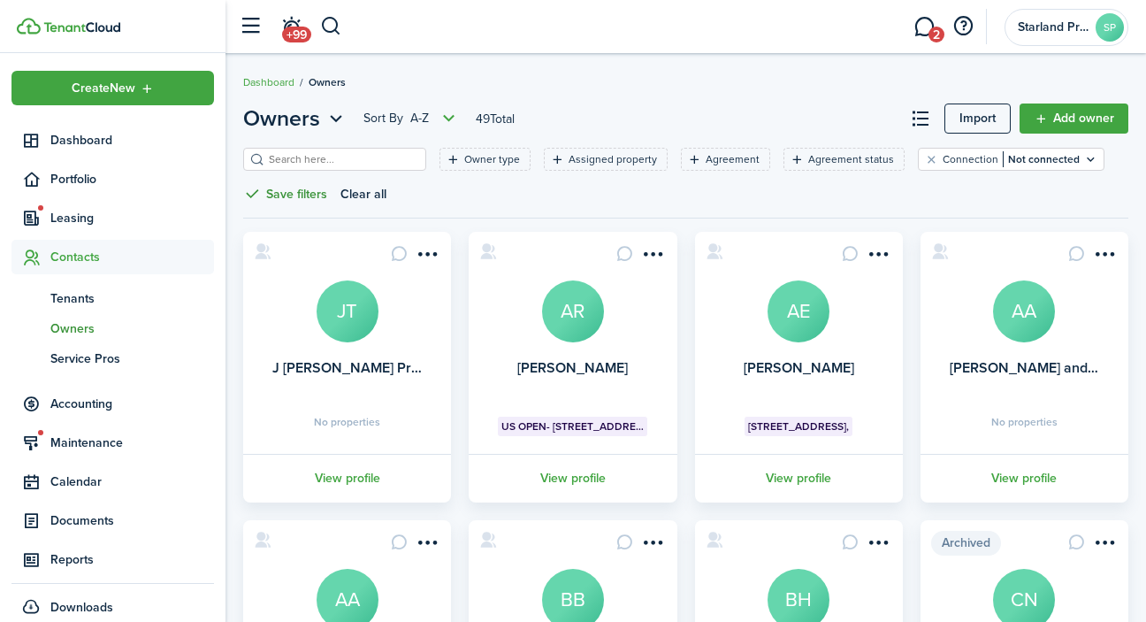
click at [315, 195] on button "Save filters" at bounding box center [285, 194] width 84 height 20
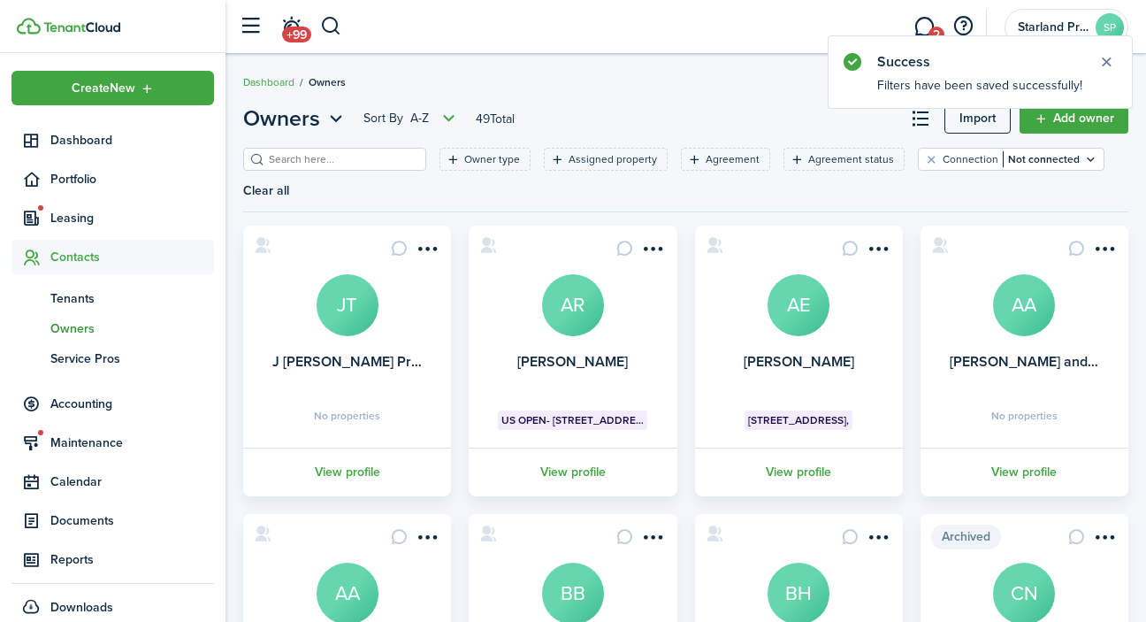
click at [469, 203] on div "Owner type Assigned property Agreement Agreement status Connection Not connecte…" at bounding box center [685, 180] width 885 height 64
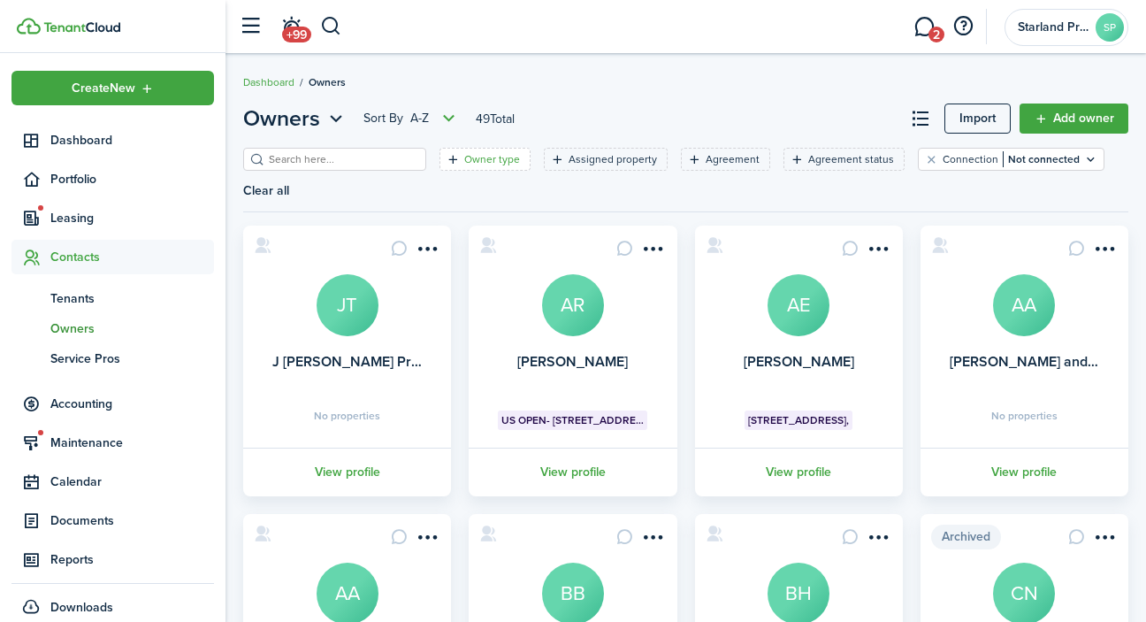
click at [498, 163] on filter-tag-label "Owner type" at bounding box center [492, 159] width 56 height 16
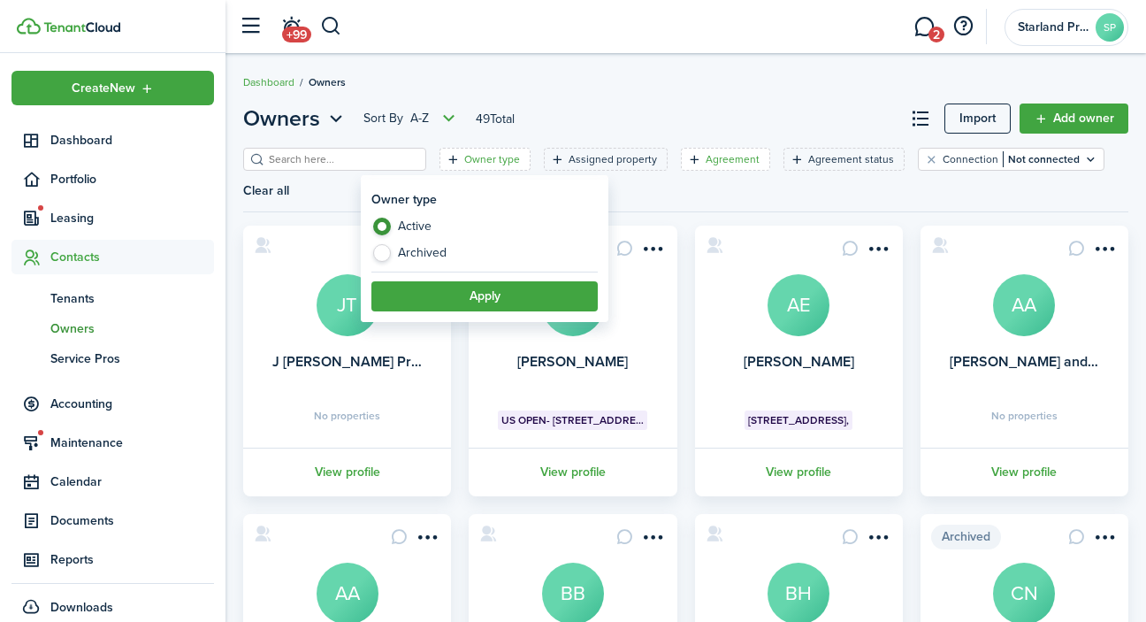
click at [731, 157] on filter-tag-label "Agreement" at bounding box center [733, 159] width 54 height 16
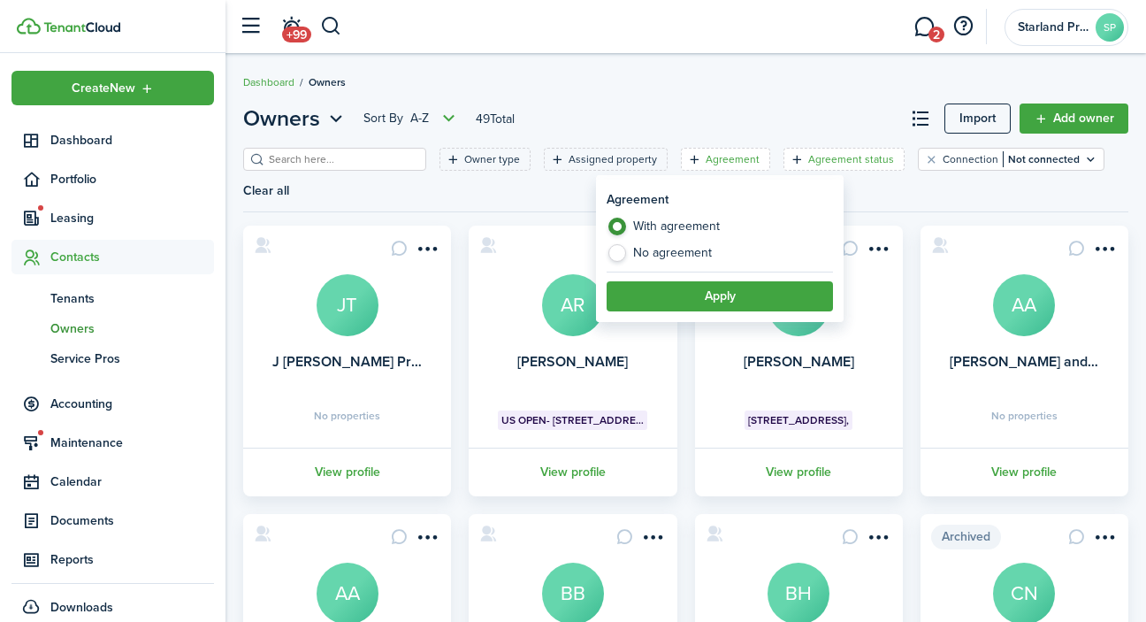
click at [821, 158] on filter-tag-label "Agreement status" at bounding box center [851, 159] width 86 height 16
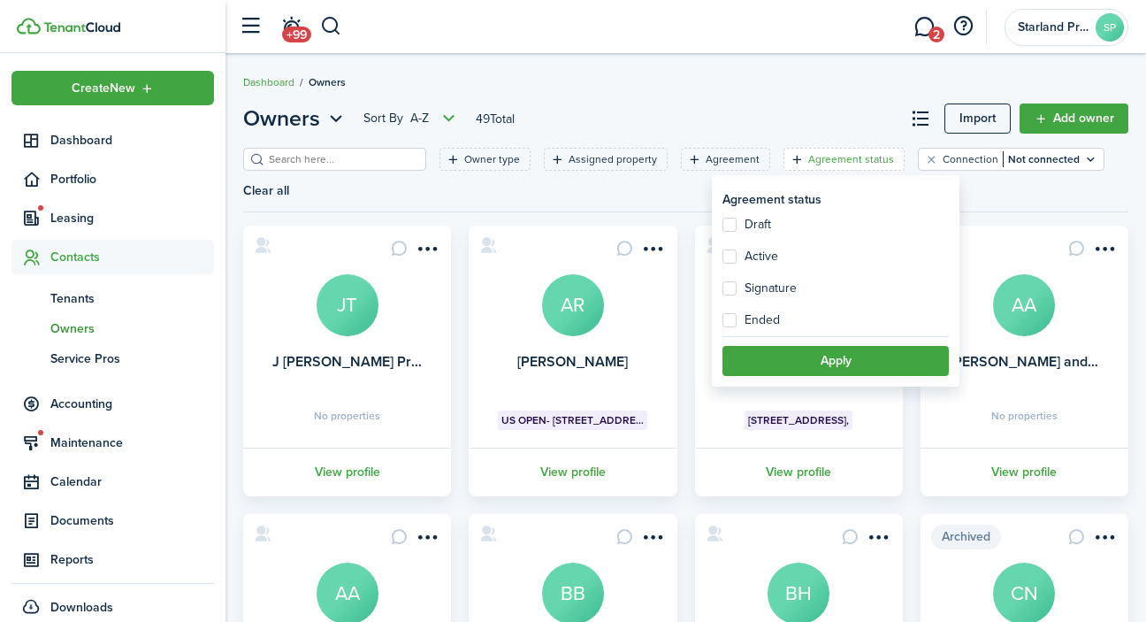
click at [1011, 196] on div "Owner type Assigned property Agreement Agreement status Connection Not connecte…" at bounding box center [685, 180] width 885 height 64
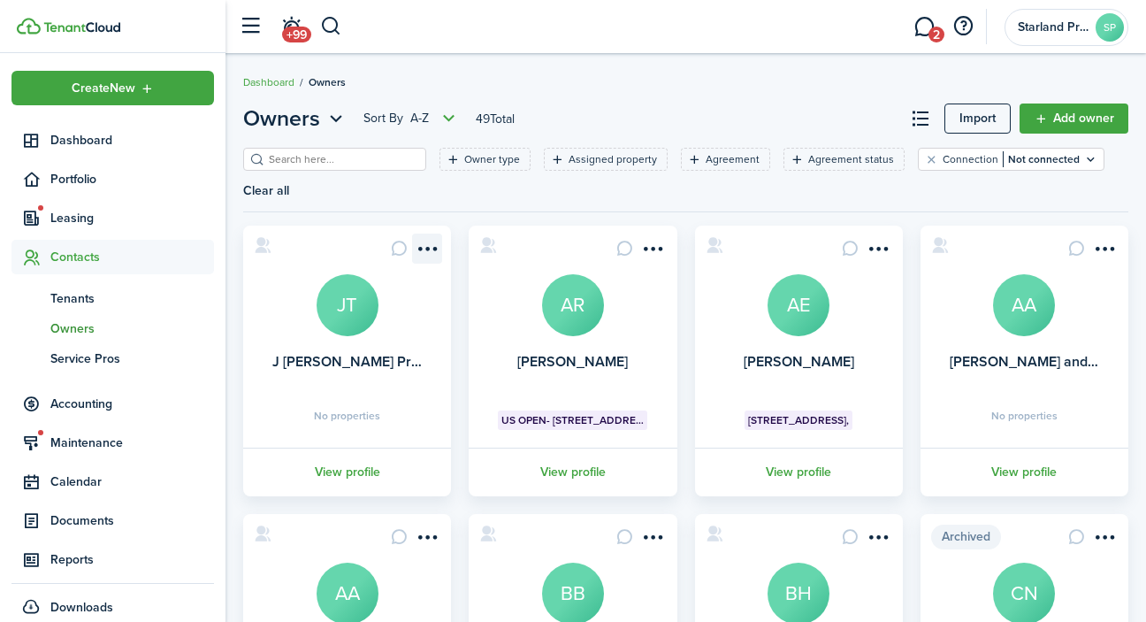
click at [430, 250] on menu-btn-icon "Open menu" at bounding box center [427, 248] width 30 height 30
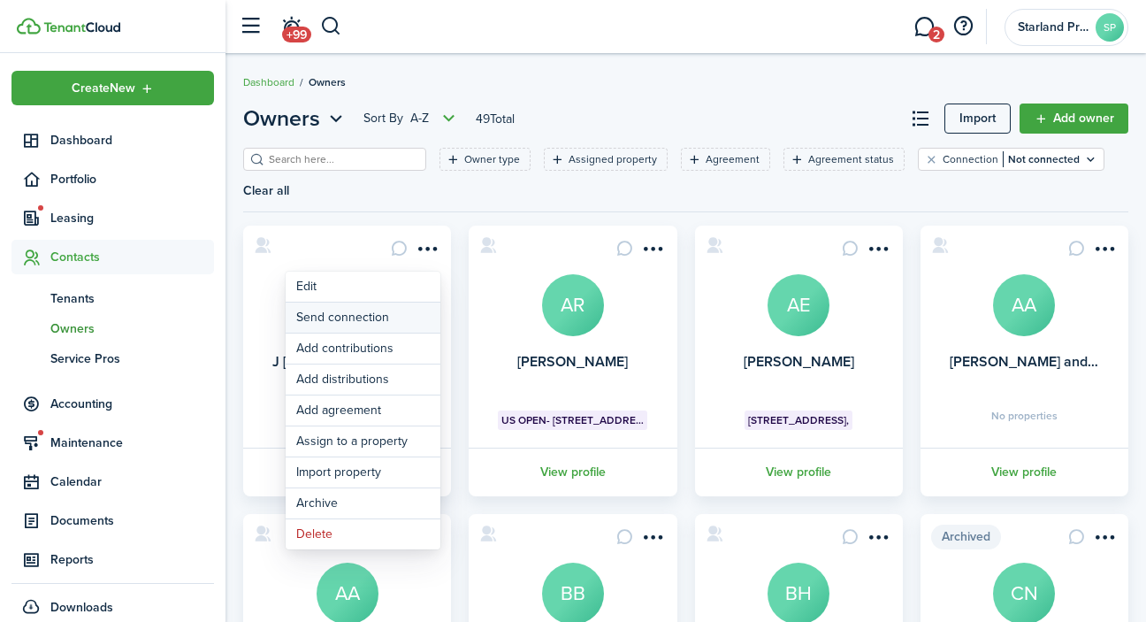
click at [386, 320] on button "Send connection" at bounding box center [363, 317] width 155 height 30
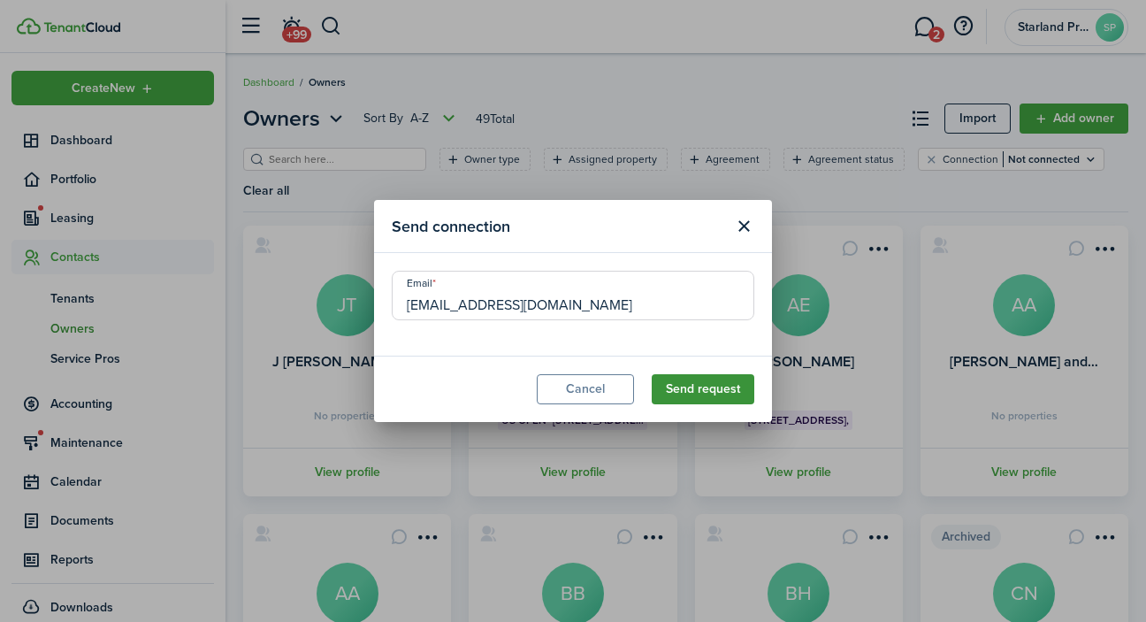
click at [729, 390] on button "Send request" at bounding box center [703, 389] width 103 height 30
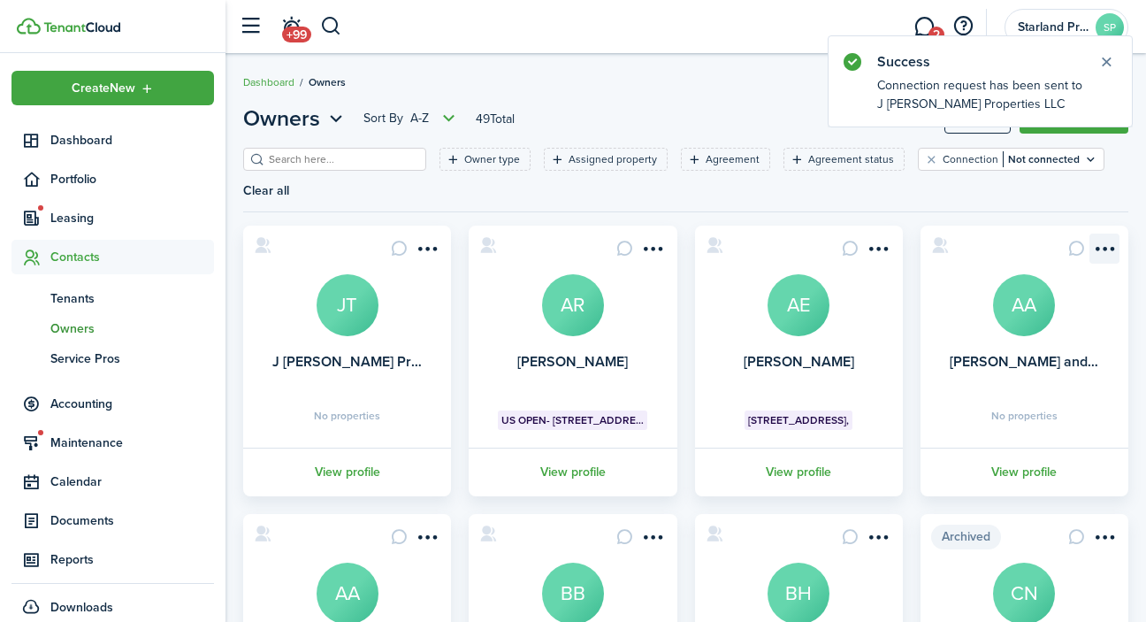
click at [1103, 250] on menu-btn-icon "Open menu" at bounding box center [1104, 248] width 30 height 30
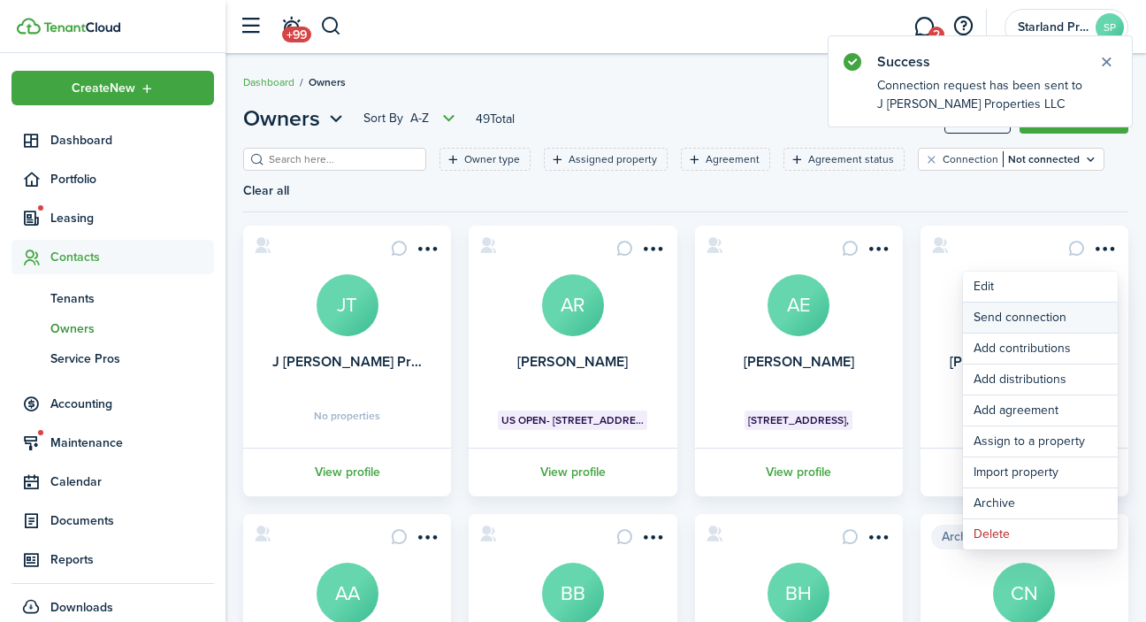
click at [1048, 321] on button "Send connection" at bounding box center [1040, 317] width 155 height 30
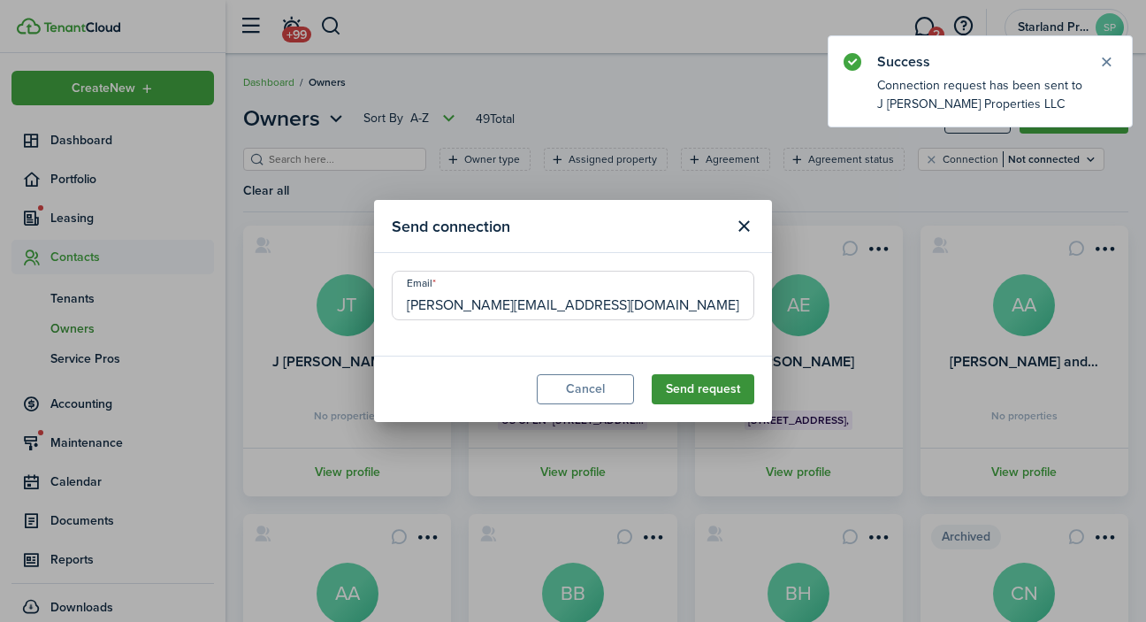
click at [685, 386] on button "Send request" at bounding box center [703, 389] width 103 height 30
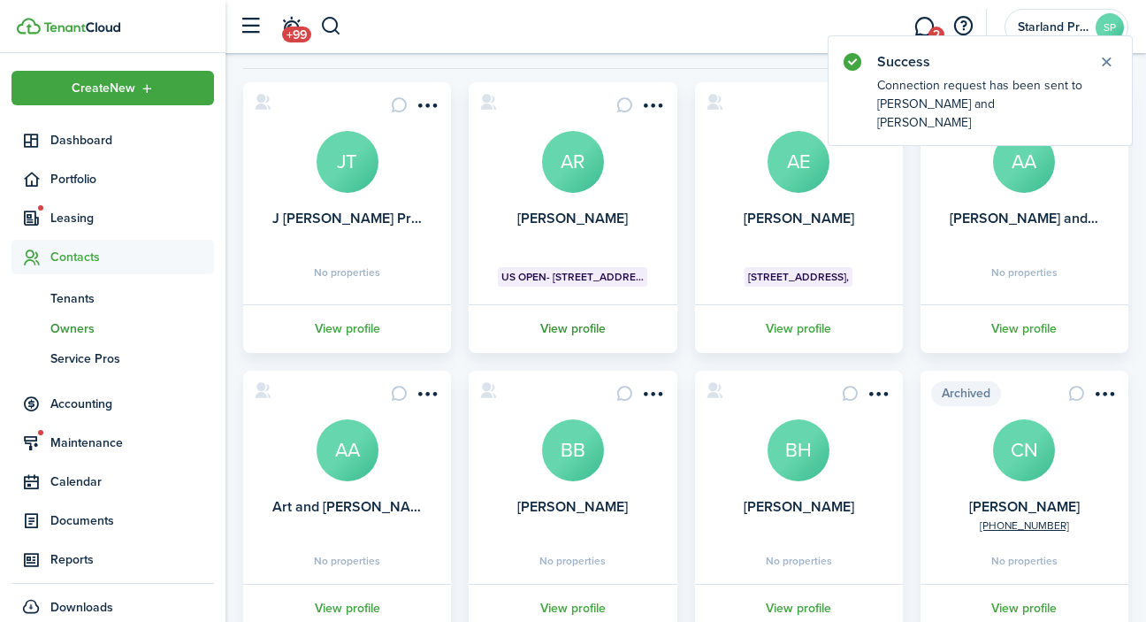
scroll to position [155, 0]
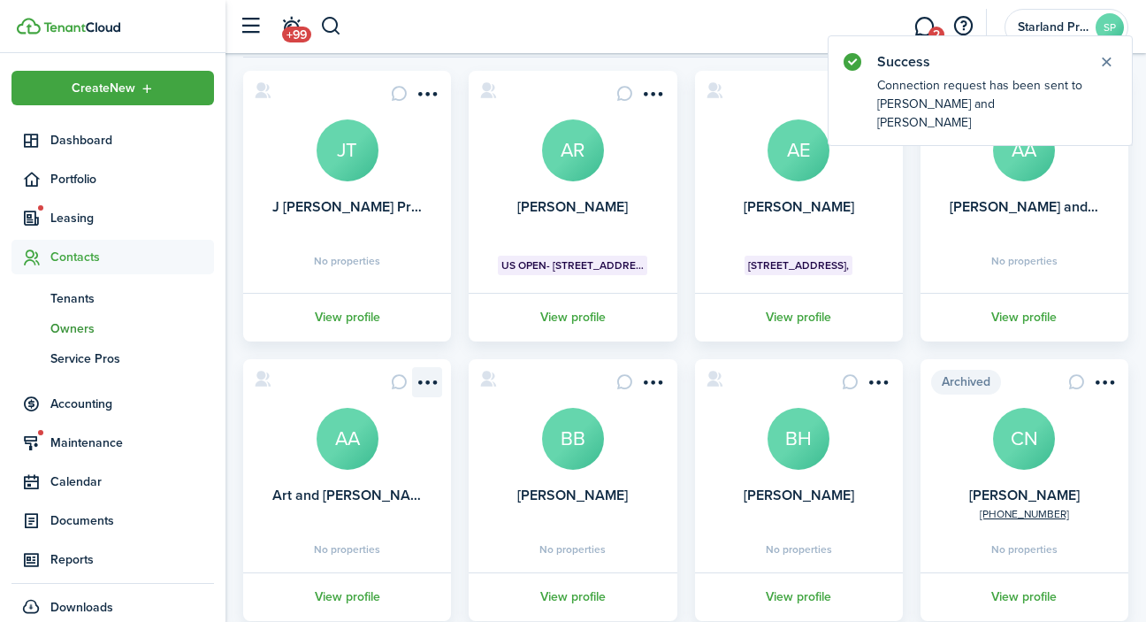
click at [435, 378] on menu-btn-icon "Open menu" at bounding box center [427, 382] width 30 height 30
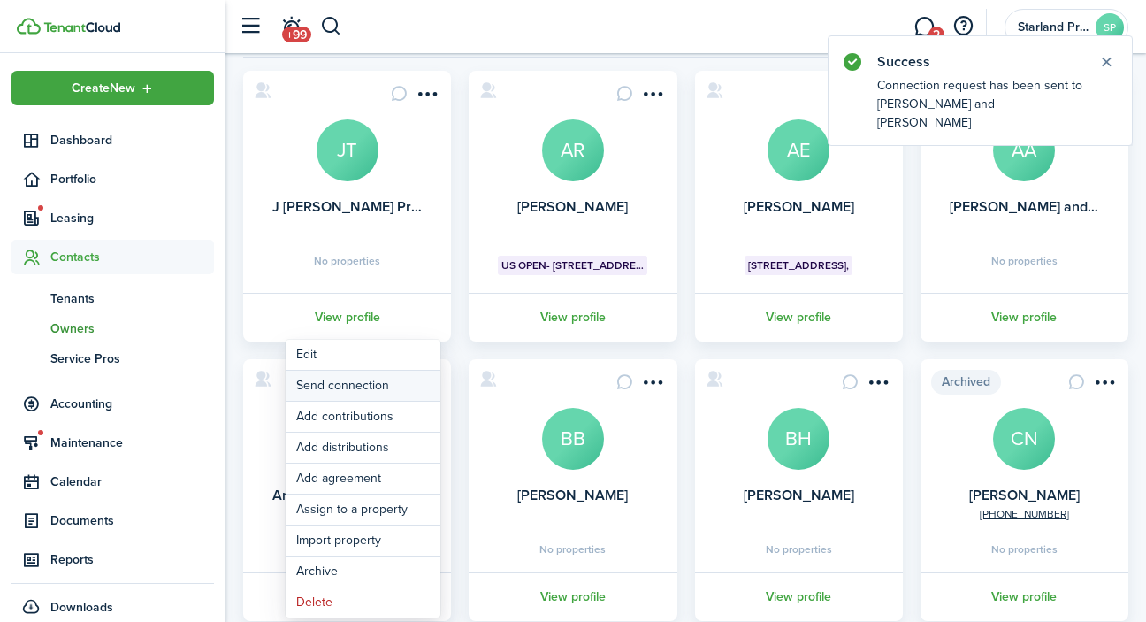
click at [408, 386] on button "Send connection" at bounding box center [363, 385] width 155 height 30
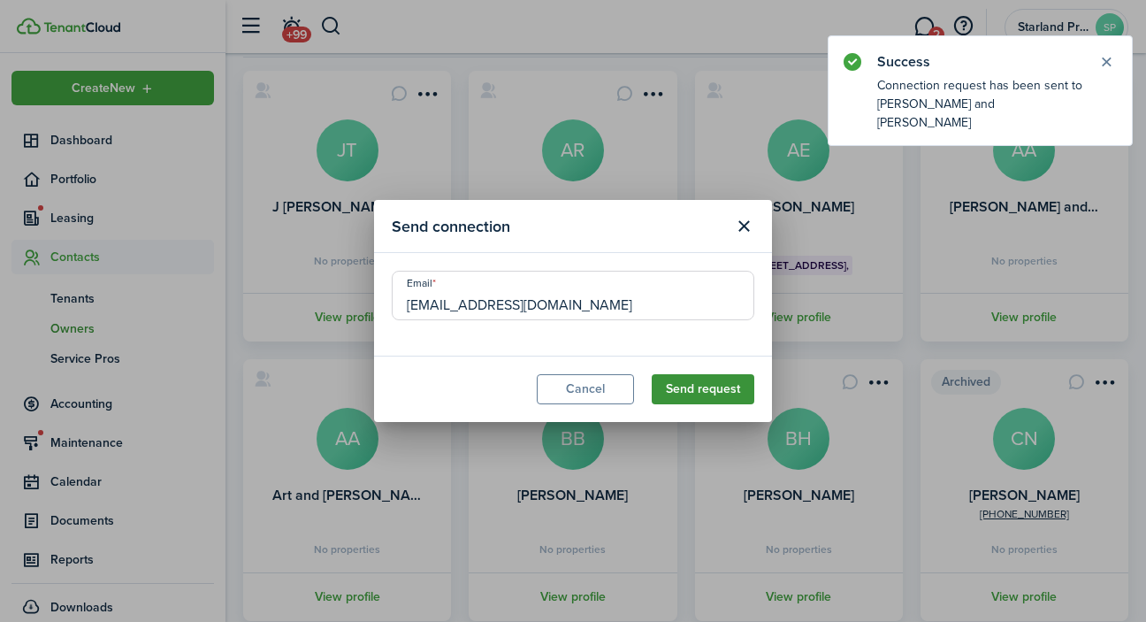
click at [706, 390] on button "Send request" at bounding box center [703, 389] width 103 height 30
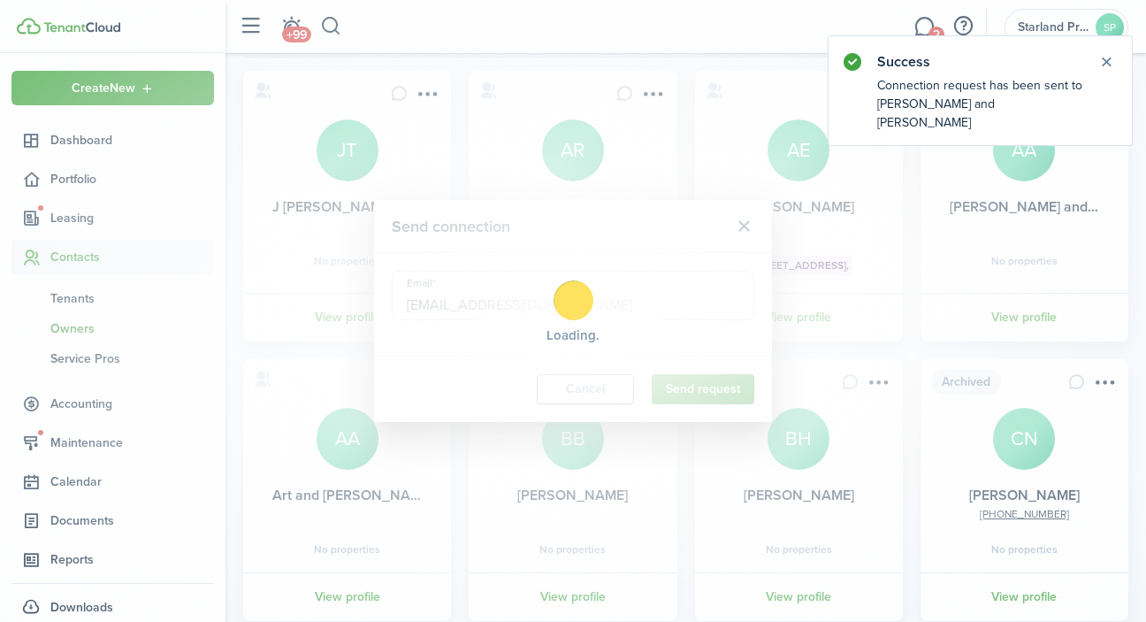
scroll to position [0, 0]
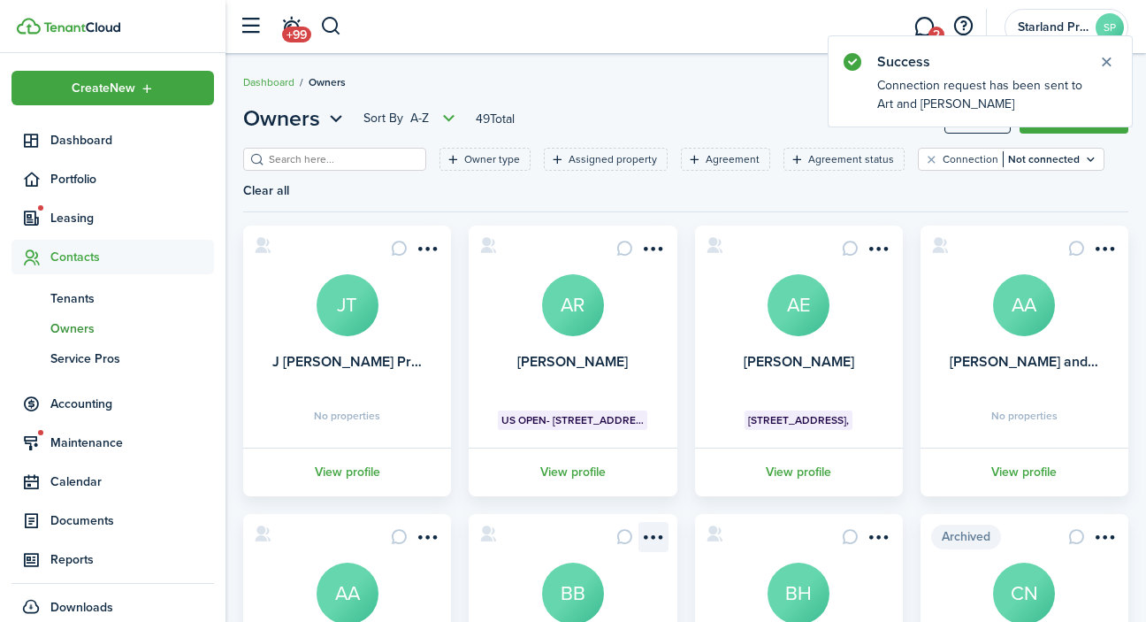
click at [648, 536] on menu-btn-icon "Open menu" at bounding box center [653, 537] width 30 height 30
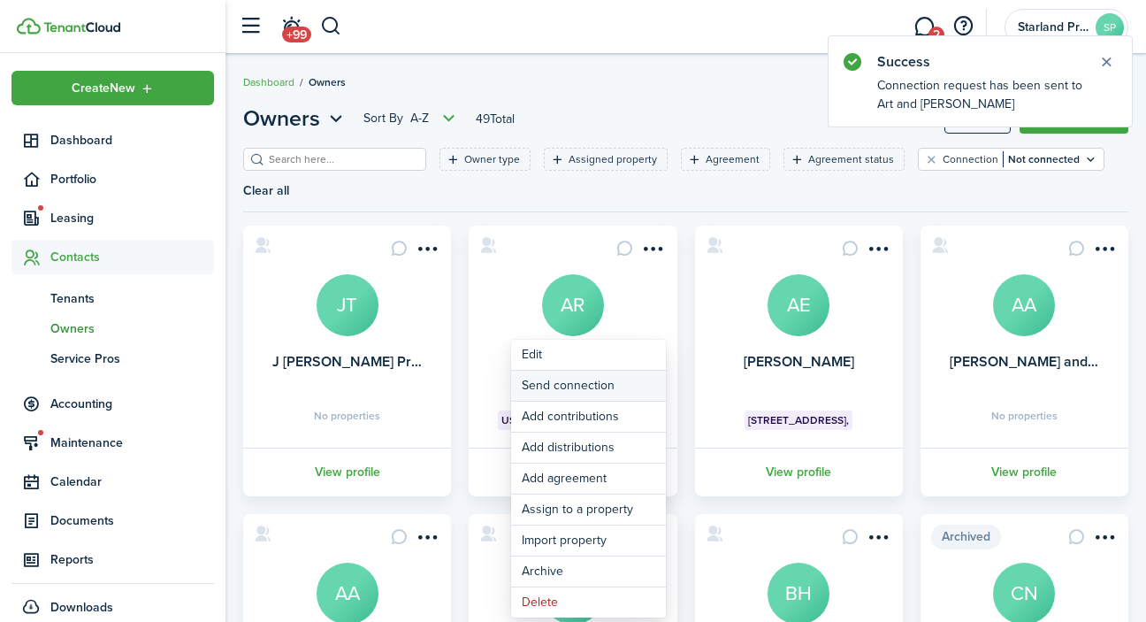
click at [627, 387] on button "Send connection" at bounding box center [588, 385] width 155 height 30
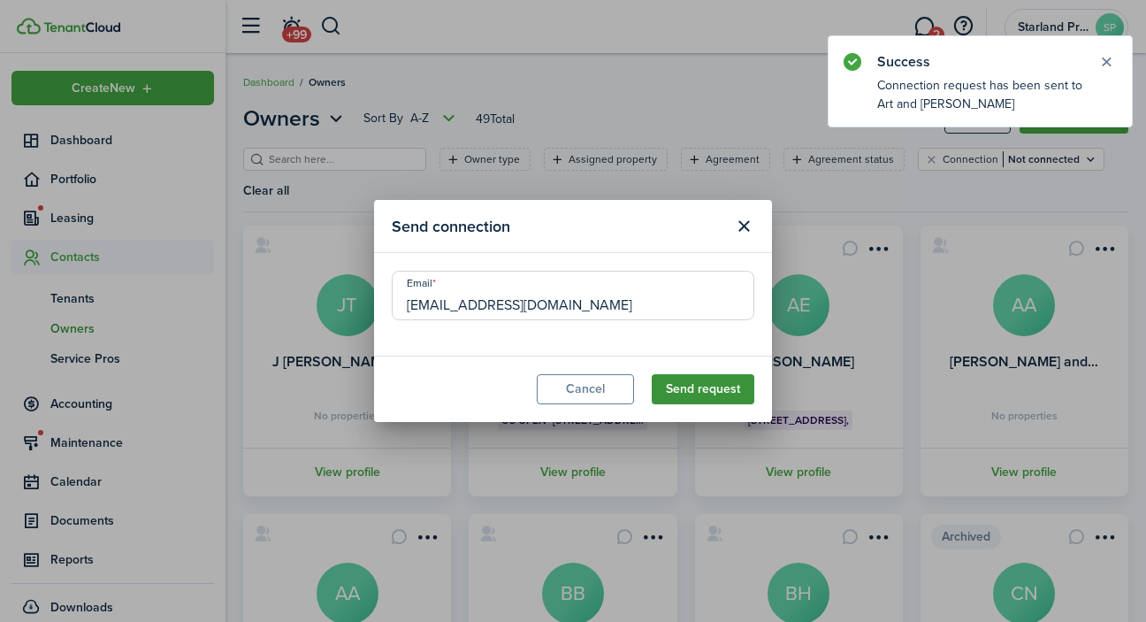
click at [738, 381] on button "Send request" at bounding box center [703, 389] width 103 height 30
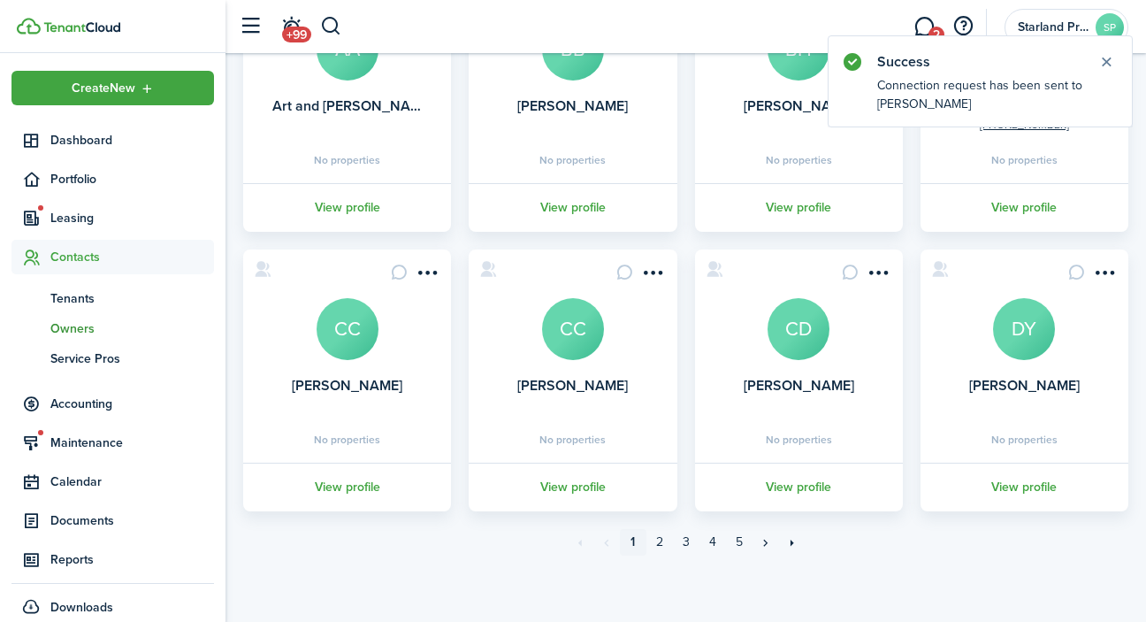
scroll to position [543, 0]
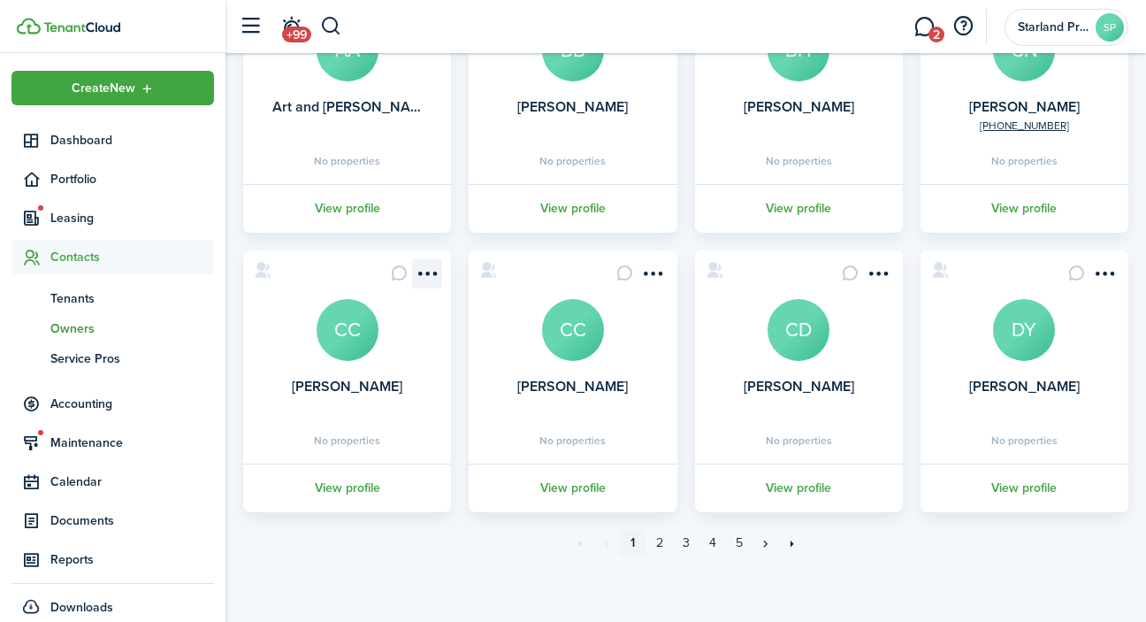
click at [434, 273] on menu-btn-icon "Open menu" at bounding box center [427, 273] width 30 height 30
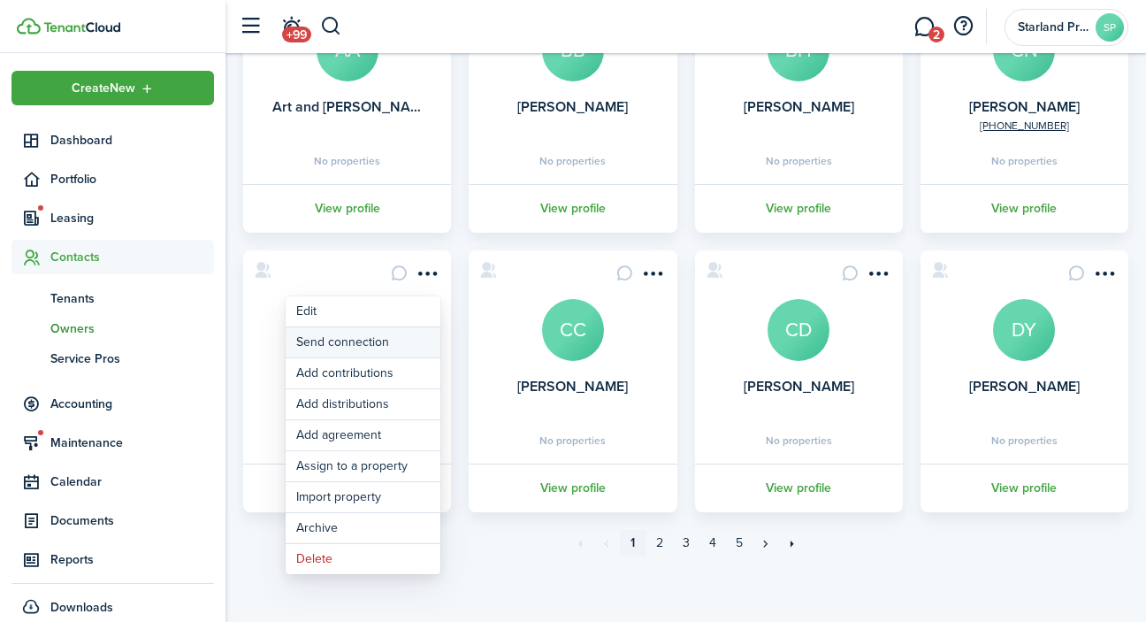
click at [400, 342] on button "Send connection" at bounding box center [363, 342] width 155 height 30
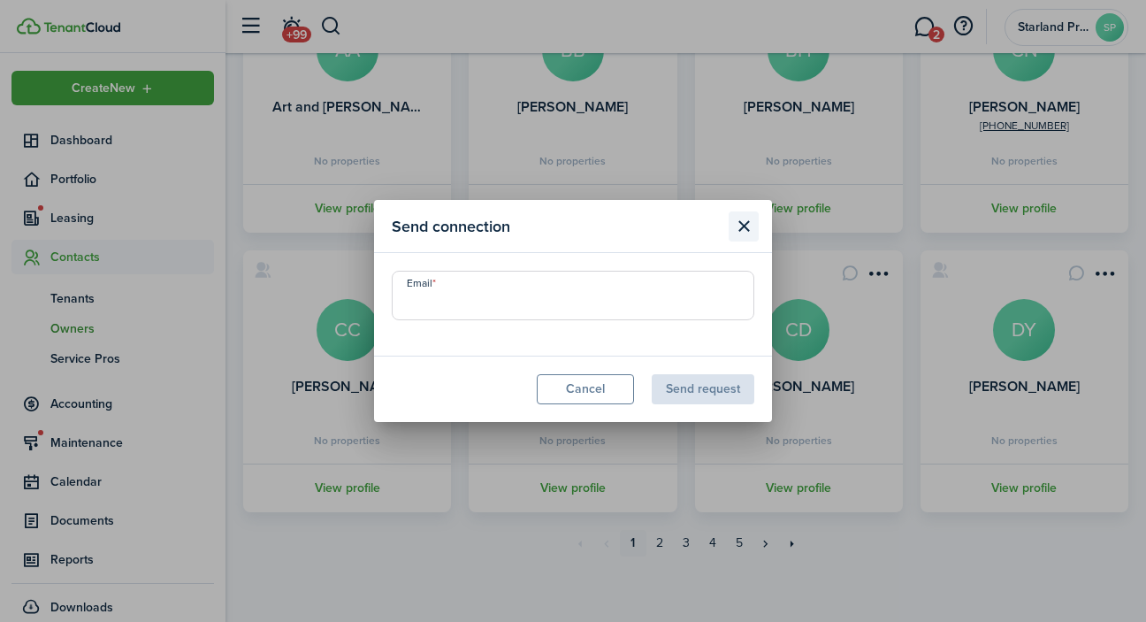
click at [744, 225] on button "Close modal" at bounding box center [744, 226] width 30 height 30
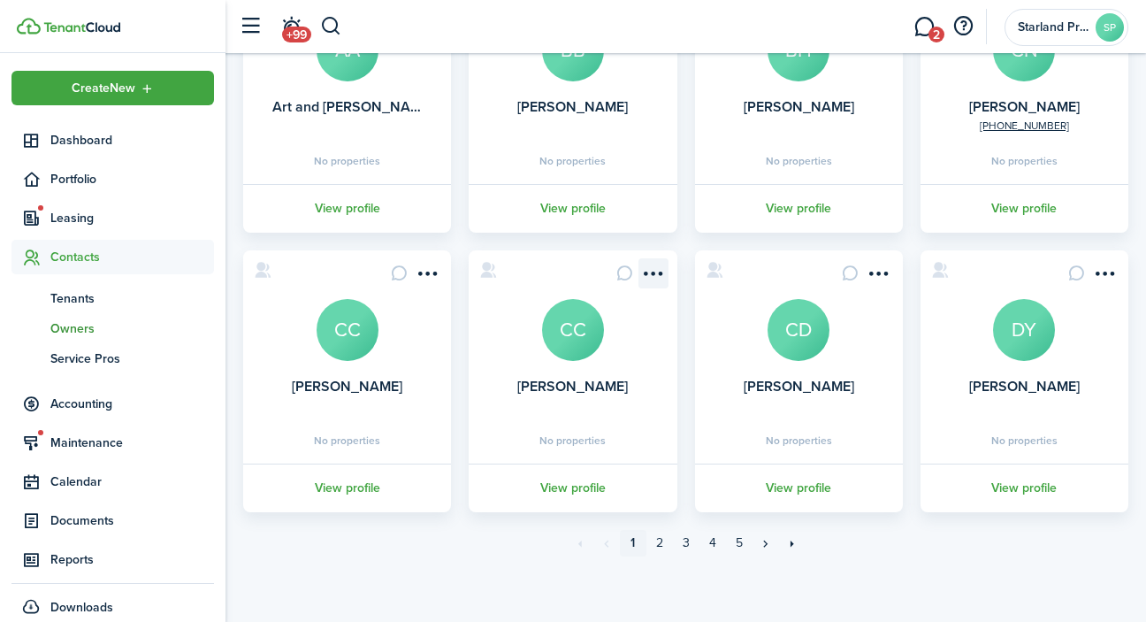
click at [659, 269] on menu-btn-icon "Open menu" at bounding box center [653, 273] width 30 height 30
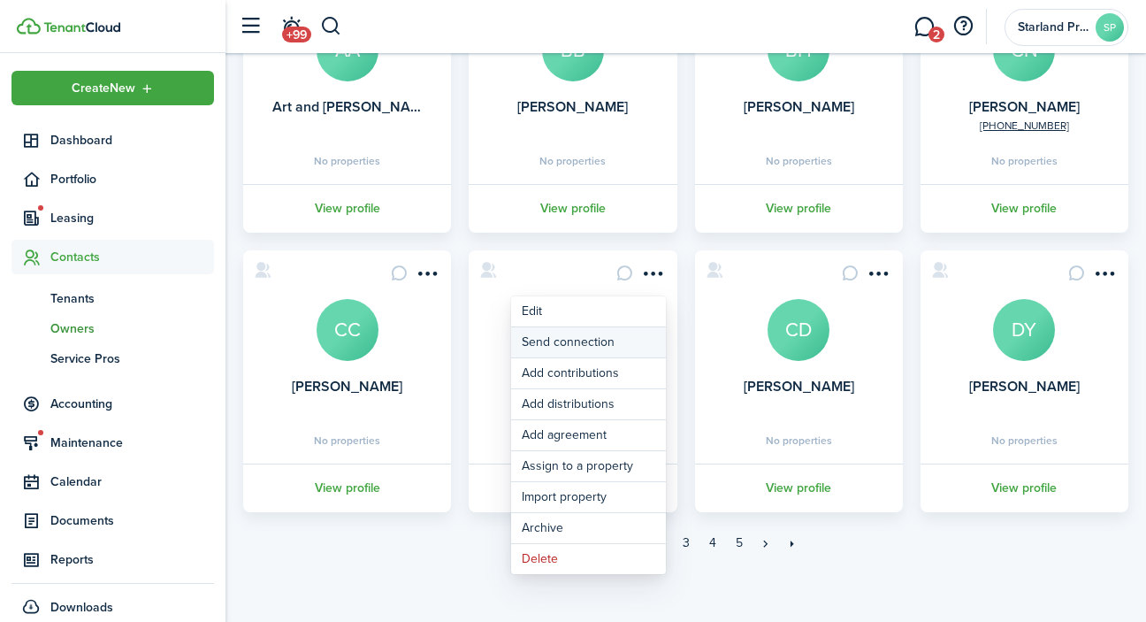
click at [629, 338] on button "Send connection" at bounding box center [588, 342] width 155 height 30
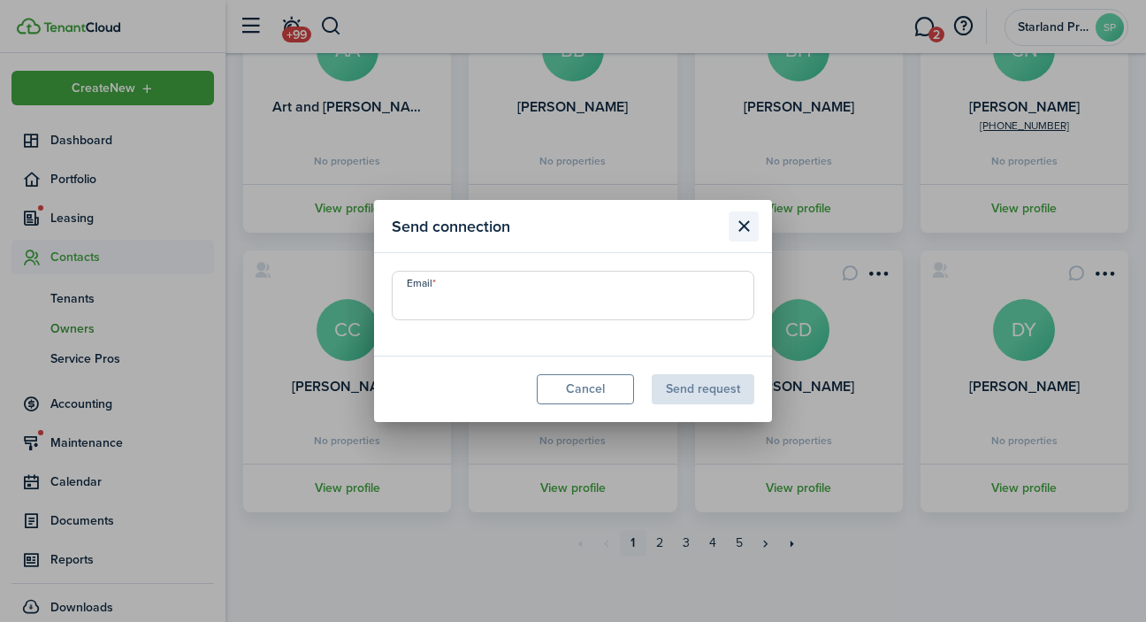
click at [745, 222] on button "Close modal" at bounding box center [744, 226] width 30 height 30
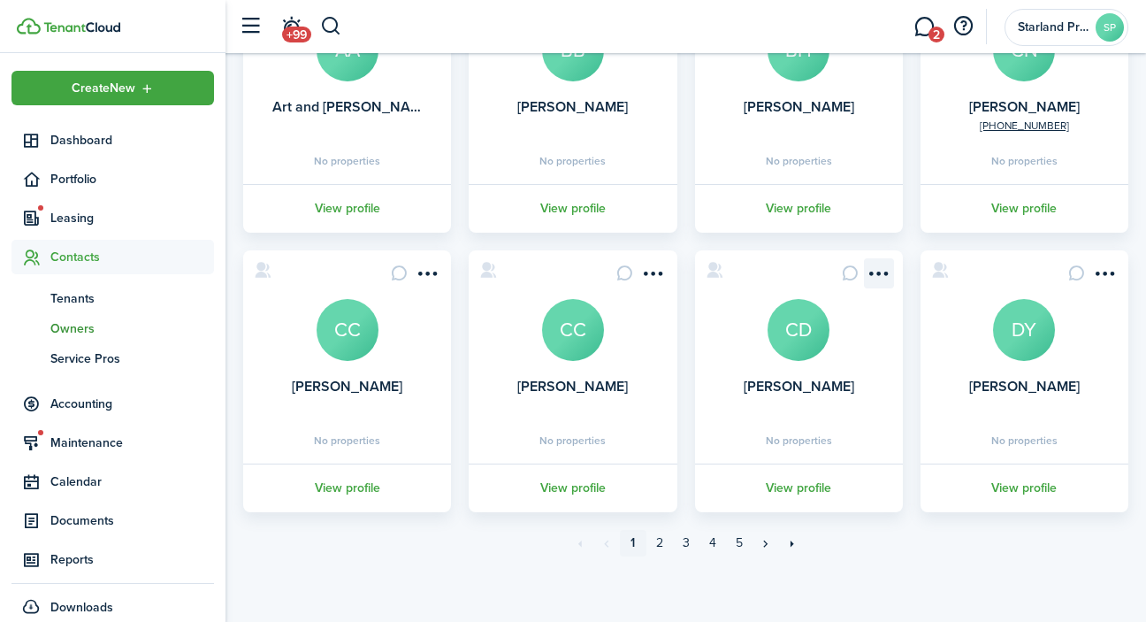
click at [882, 266] on menu-btn-icon "Open menu" at bounding box center [879, 273] width 30 height 30
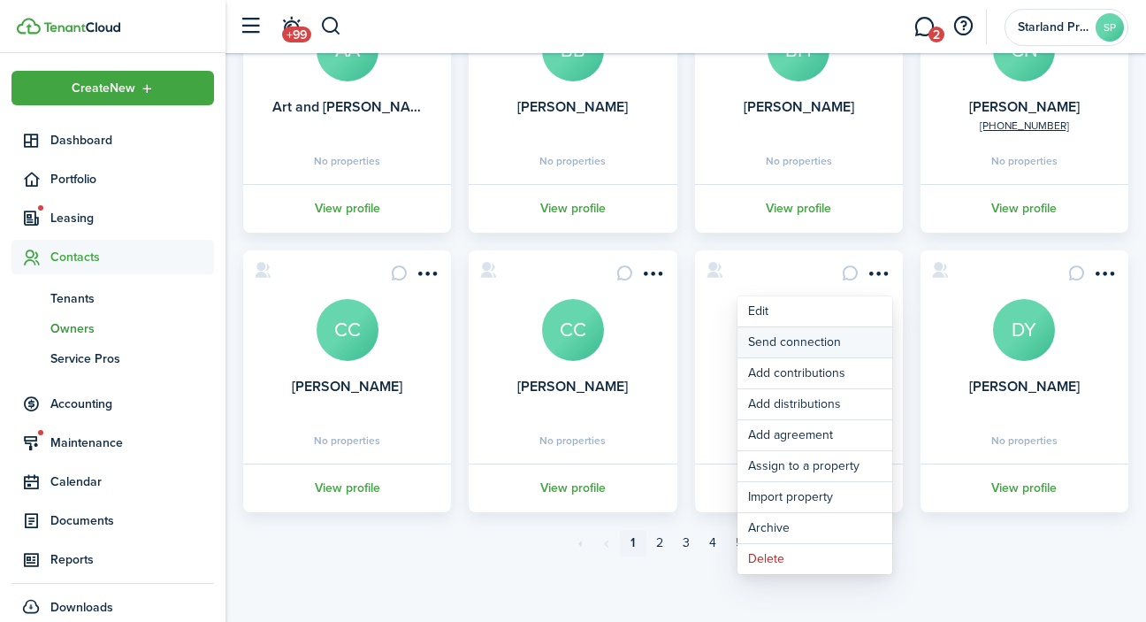
click at [854, 347] on button "Send connection" at bounding box center [814, 342] width 155 height 30
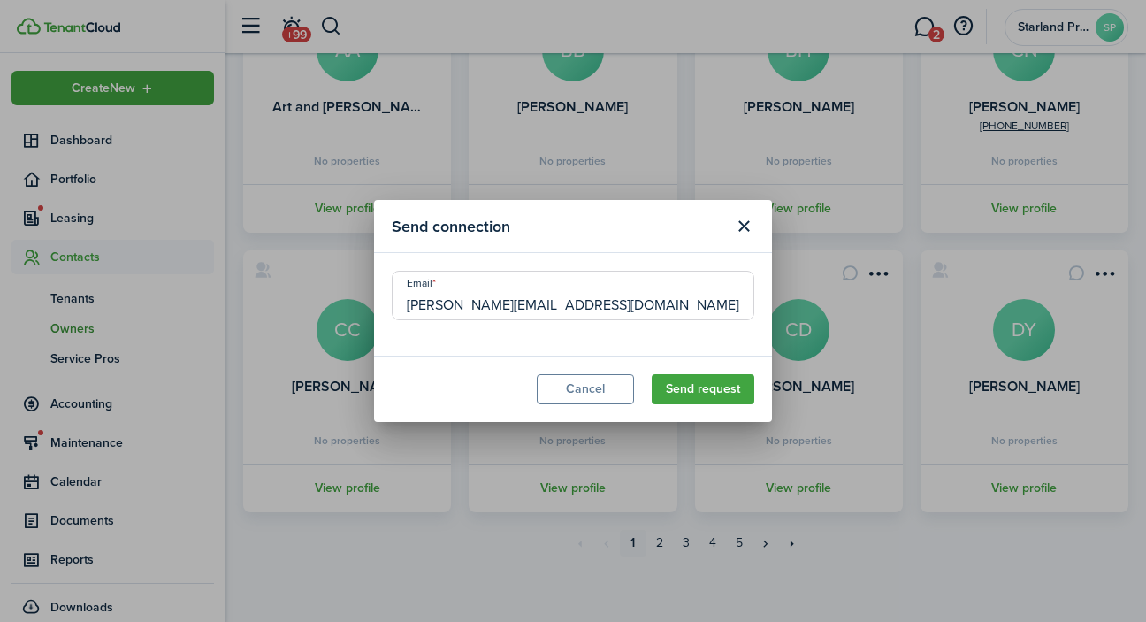
click at [854, 347] on div "Send connection Email [PERSON_NAME][EMAIL_ADDRESS][DOMAIN_NAME] Cancel Send req…" at bounding box center [573, 311] width 1146 height 622
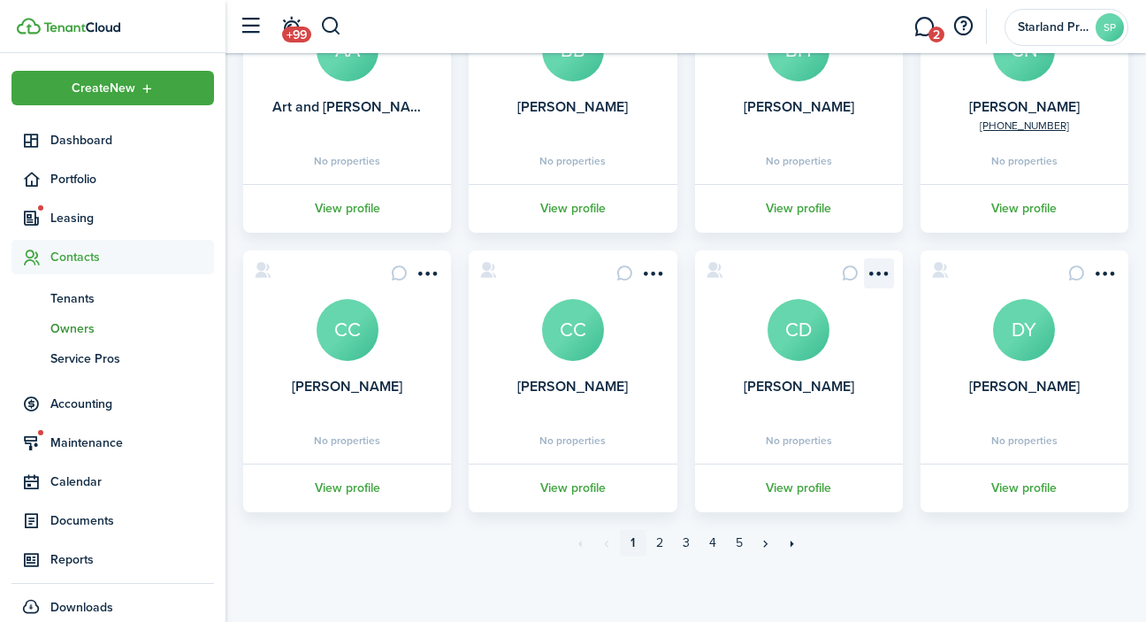
click at [884, 270] on menu-btn-icon "Open menu" at bounding box center [879, 273] width 30 height 30
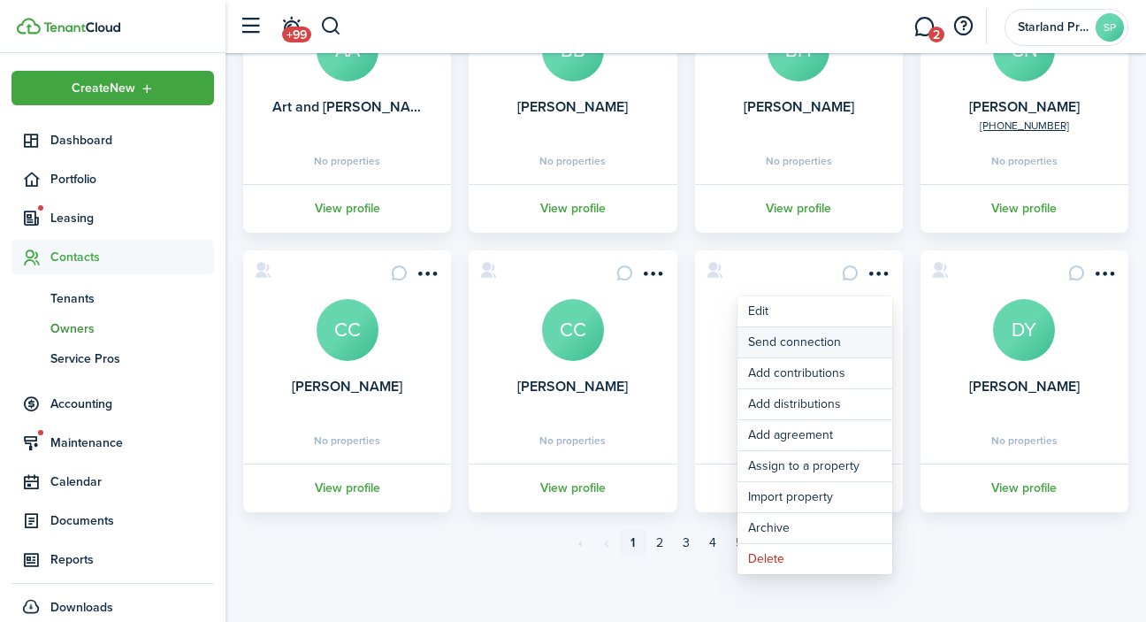
click at [848, 333] on button "Send connection" at bounding box center [814, 342] width 155 height 30
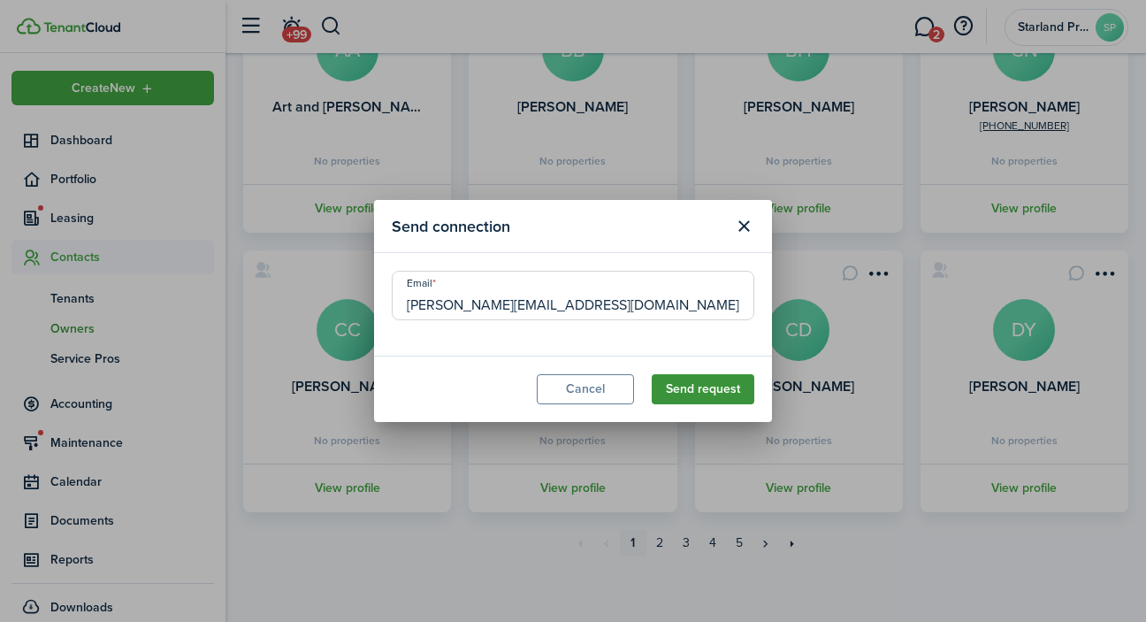
click at [723, 396] on button "Send request" at bounding box center [703, 389] width 103 height 30
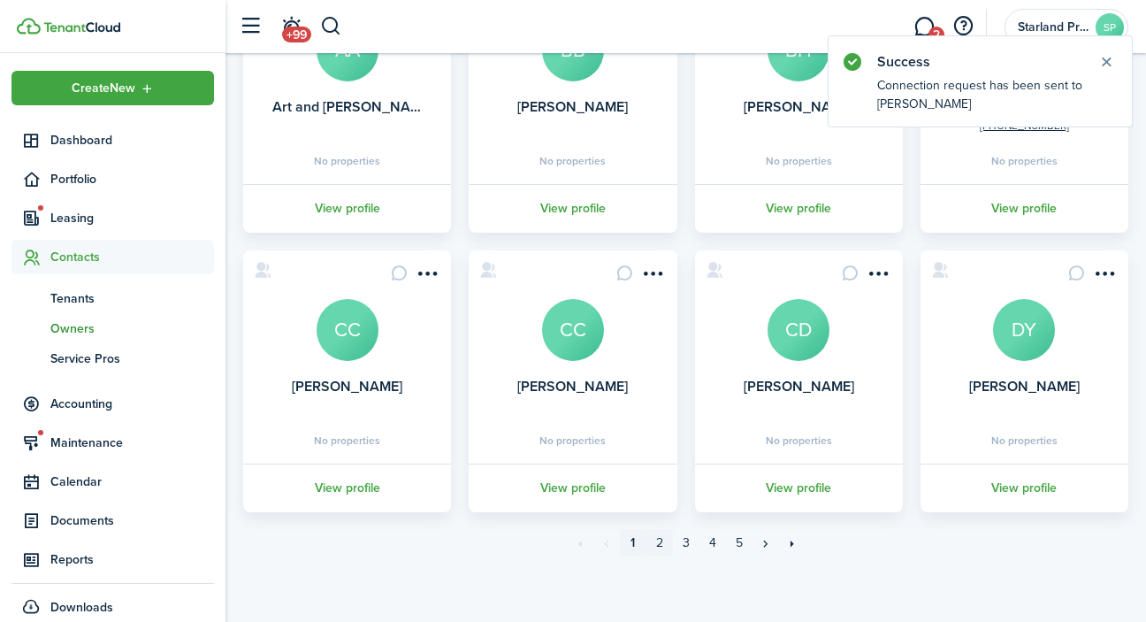
click at [660, 538] on link "2" at bounding box center [659, 543] width 27 height 27
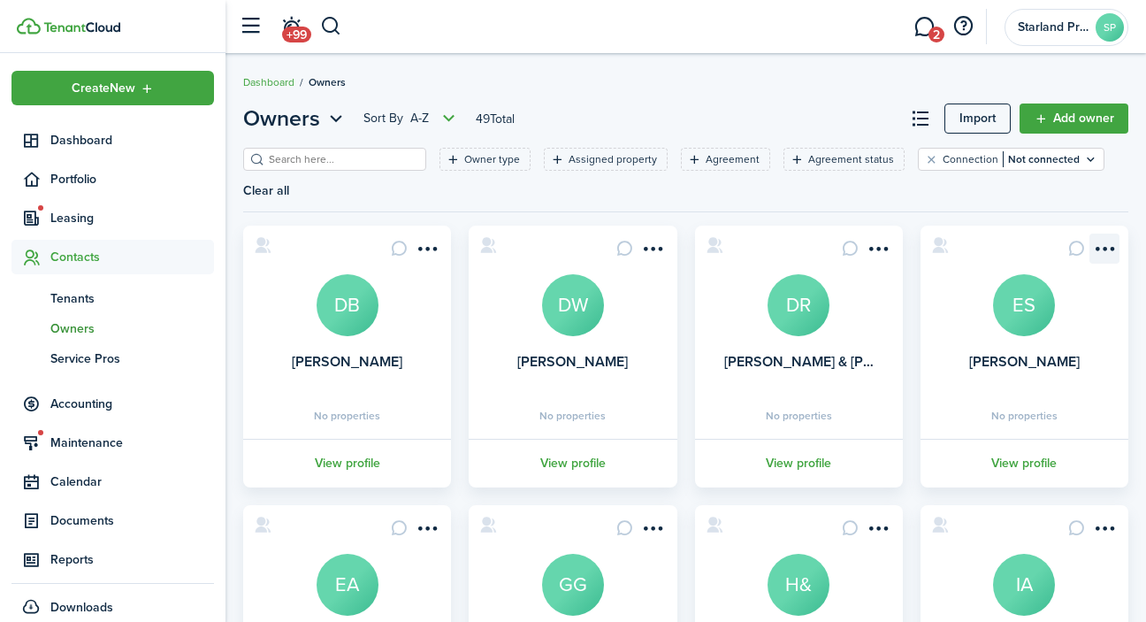
click at [1110, 246] on menu-btn-icon "Open menu" at bounding box center [1104, 248] width 30 height 30
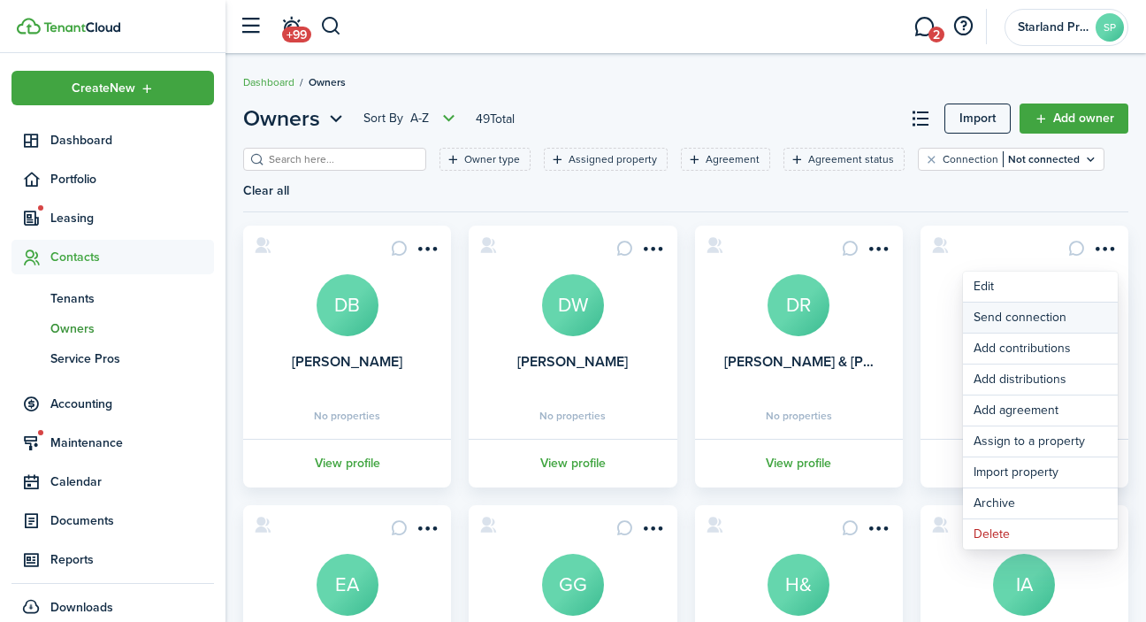
click at [1054, 312] on button "Send connection" at bounding box center [1040, 317] width 155 height 30
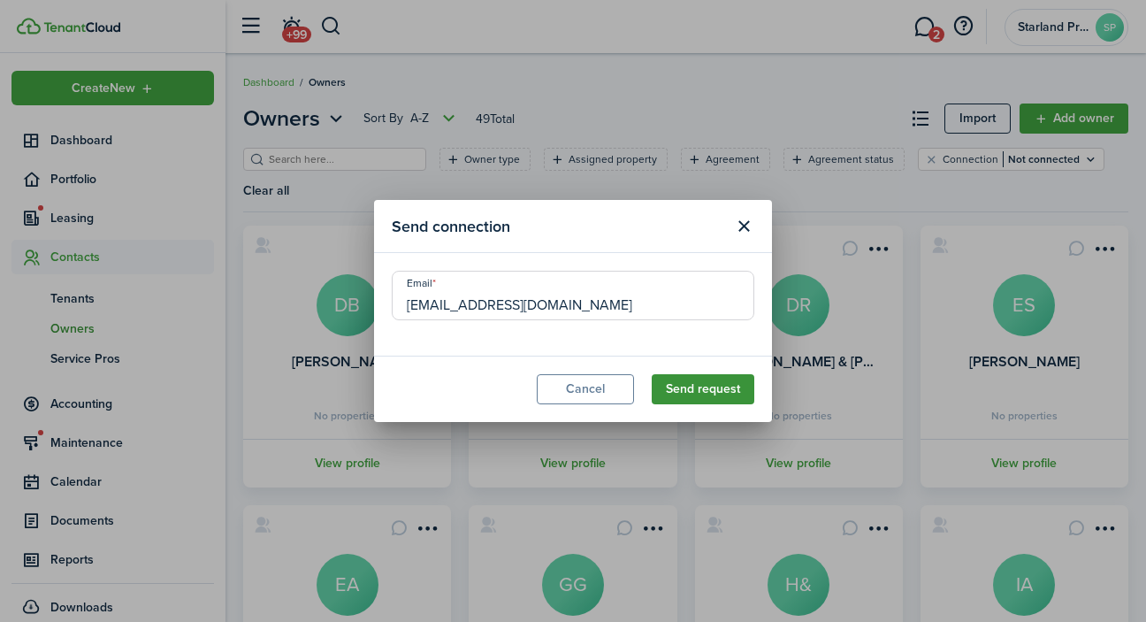
click at [736, 386] on button "Send request" at bounding box center [703, 389] width 103 height 30
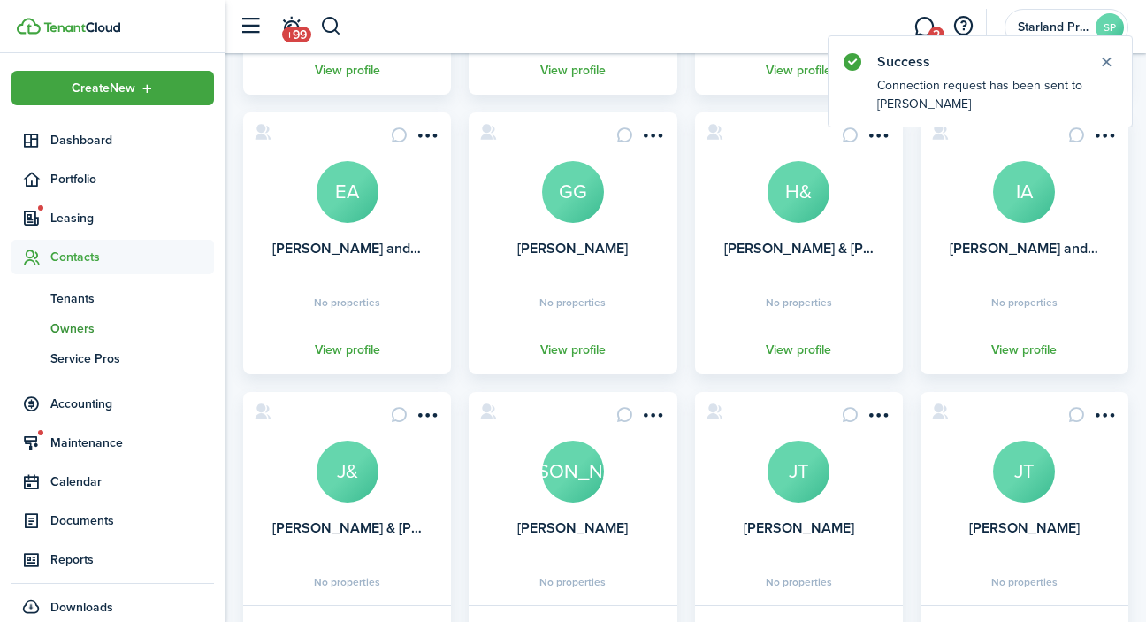
scroll to position [397, 0]
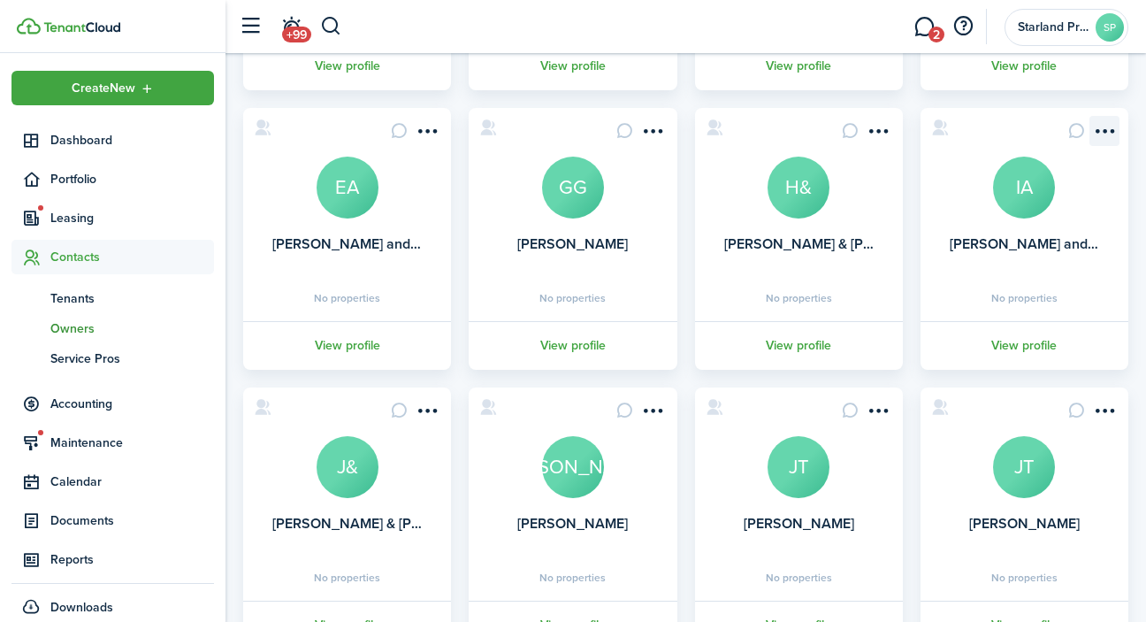
click at [1105, 134] on menu-btn-icon "Open menu" at bounding box center [1104, 131] width 30 height 30
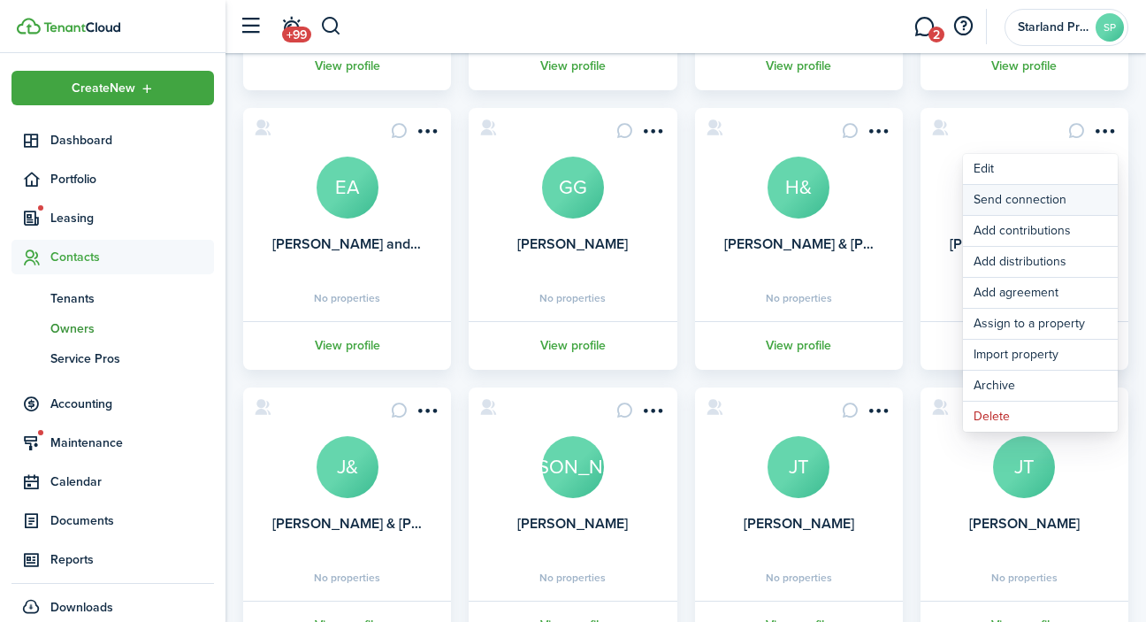
click at [1065, 200] on button "Send connection" at bounding box center [1040, 200] width 155 height 30
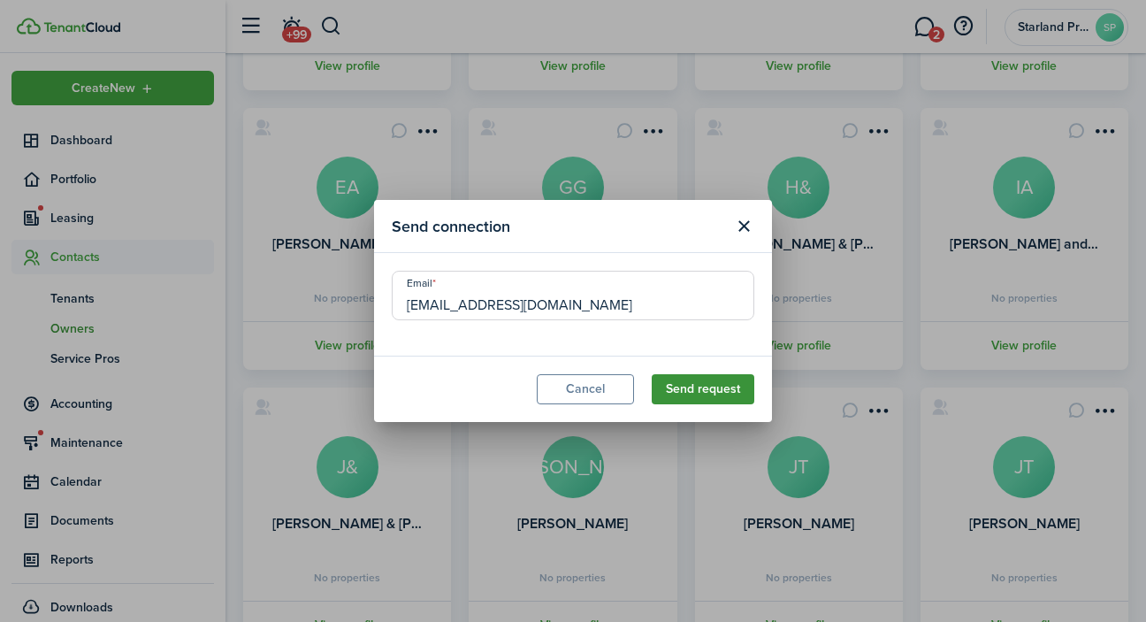
click at [731, 393] on button "Send request" at bounding box center [703, 389] width 103 height 30
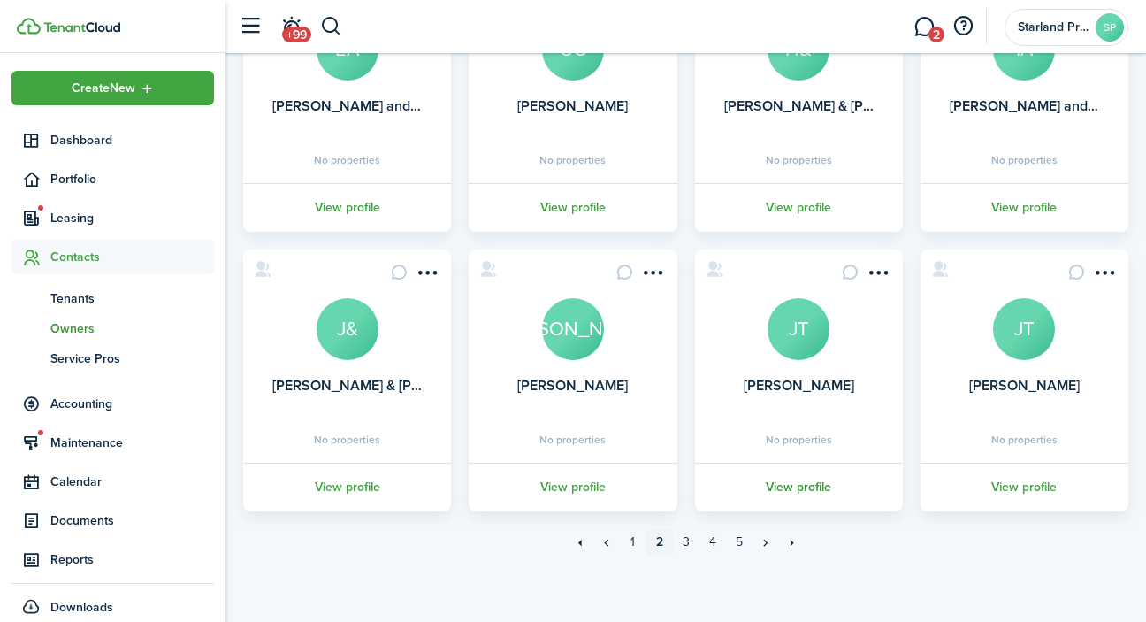
scroll to position [534, 0]
click at [690, 541] on link "3" at bounding box center [686, 543] width 27 height 27
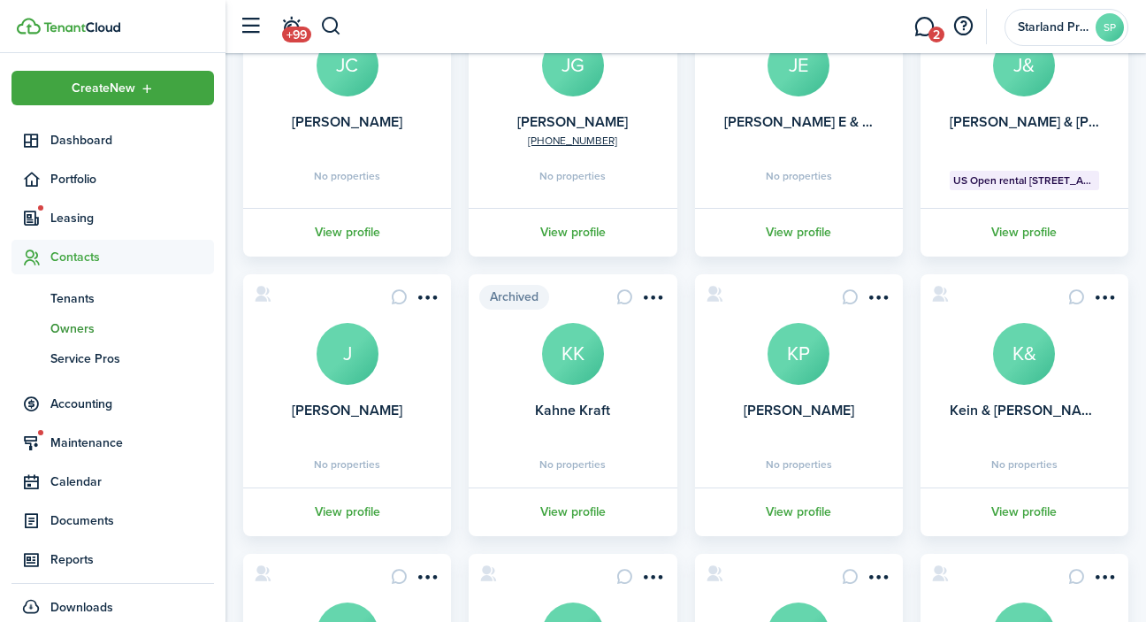
scroll to position [261, 0]
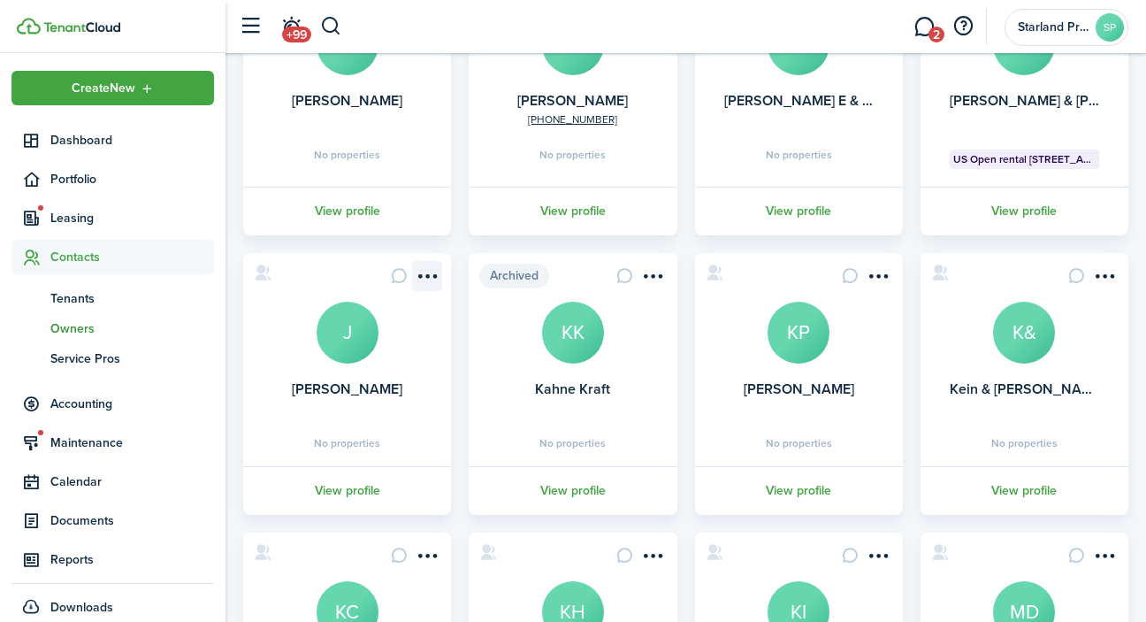
click at [433, 277] on menu-btn-icon "Open menu" at bounding box center [427, 276] width 30 height 30
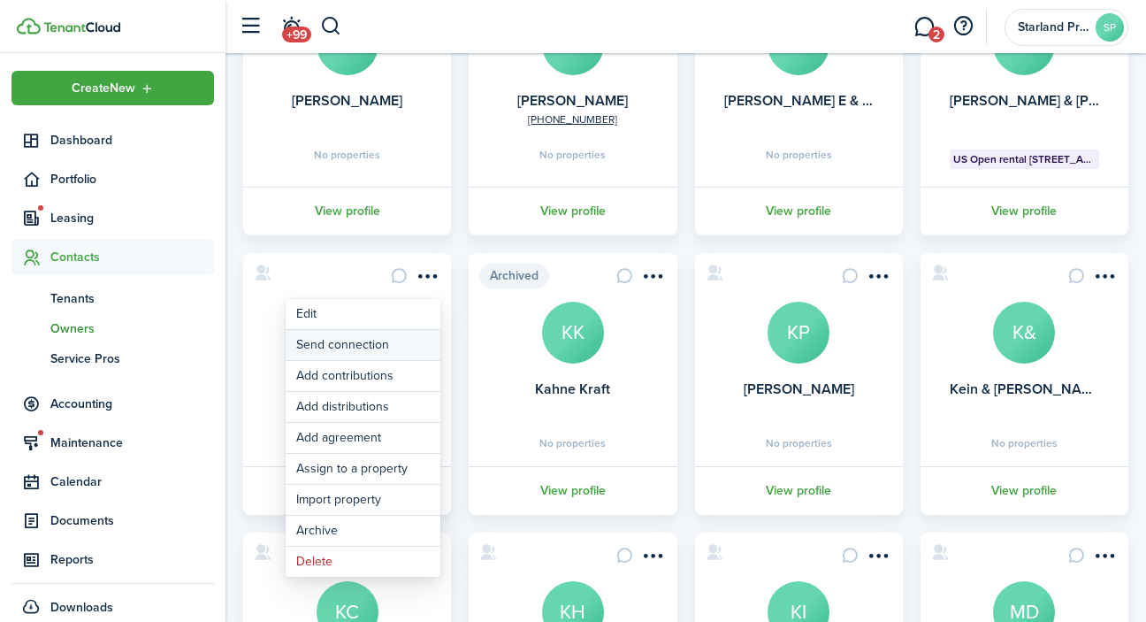
click at [396, 343] on button "Send connection" at bounding box center [363, 345] width 155 height 30
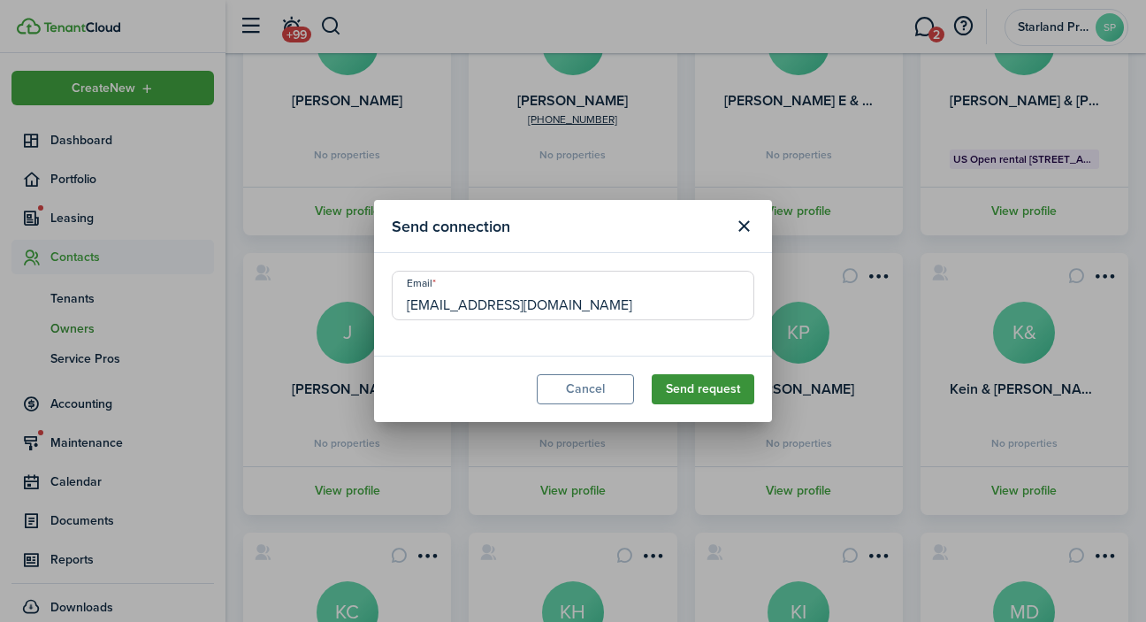
click at [691, 392] on button "Send request" at bounding box center [703, 389] width 103 height 30
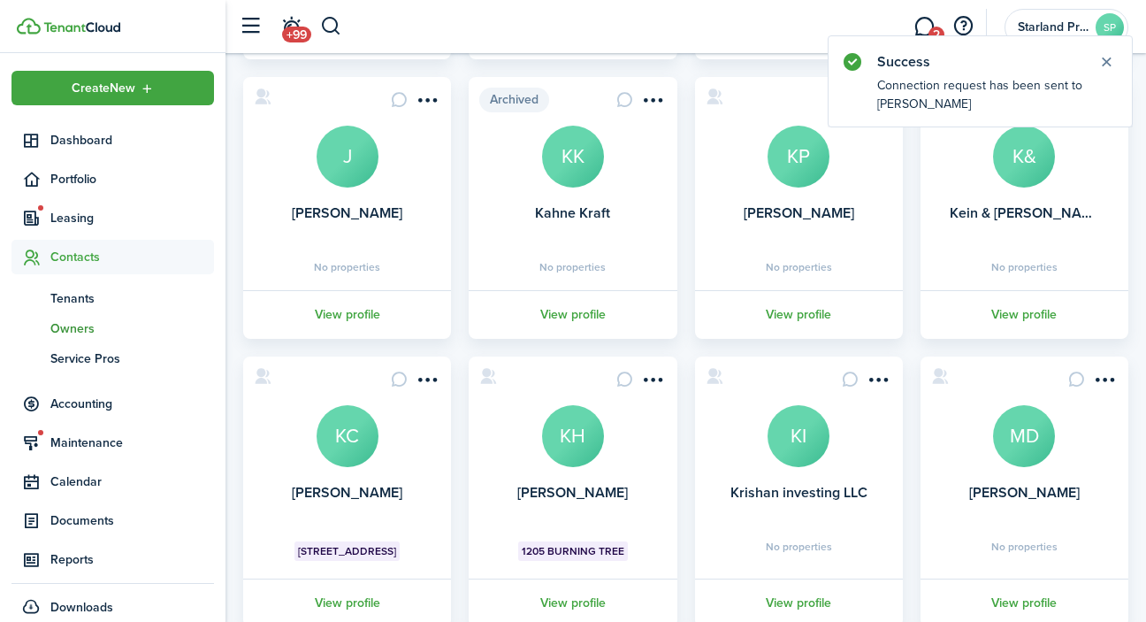
scroll to position [378, 0]
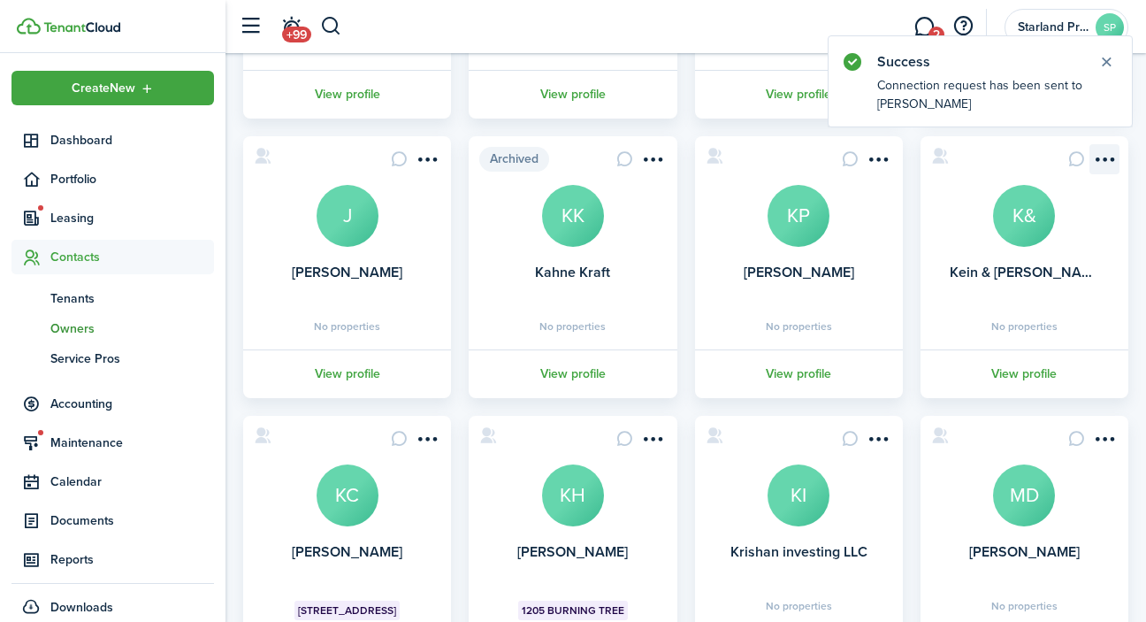
click at [1103, 157] on menu-btn-icon "Open menu" at bounding box center [1104, 159] width 30 height 30
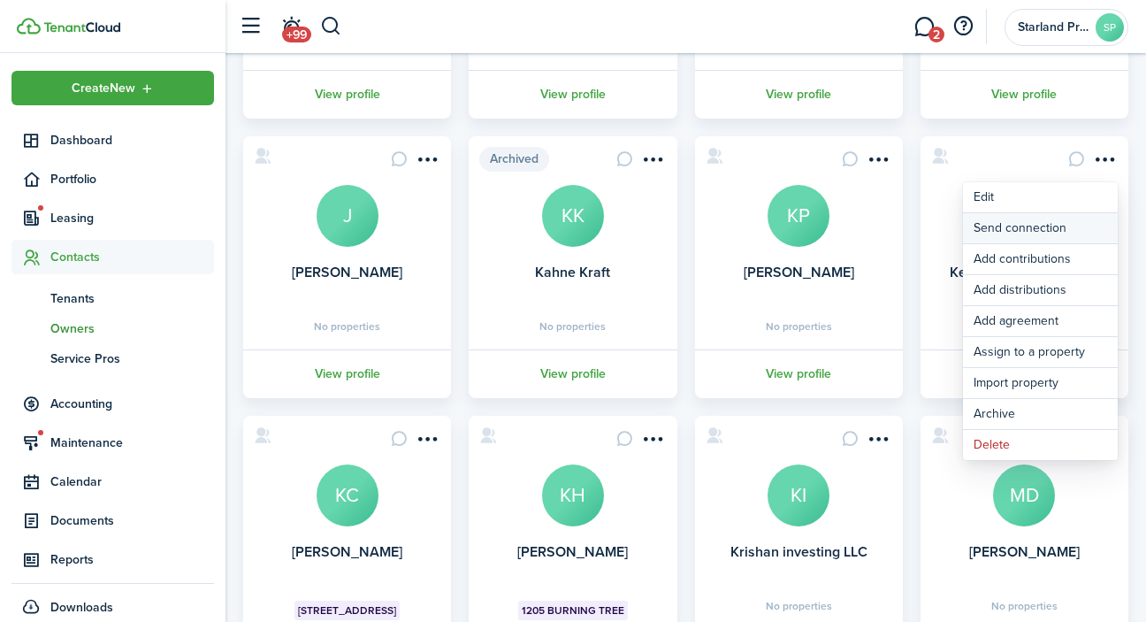
click at [1065, 230] on button "Send connection" at bounding box center [1040, 228] width 155 height 30
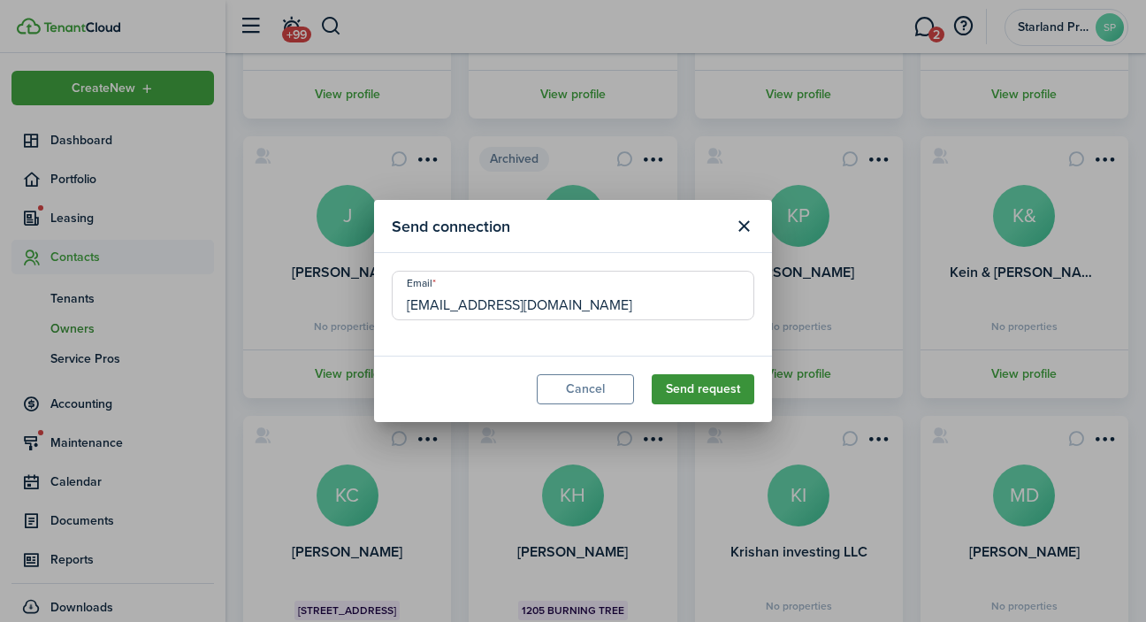
click at [723, 390] on button "Send request" at bounding box center [703, 389] width 103 height 30
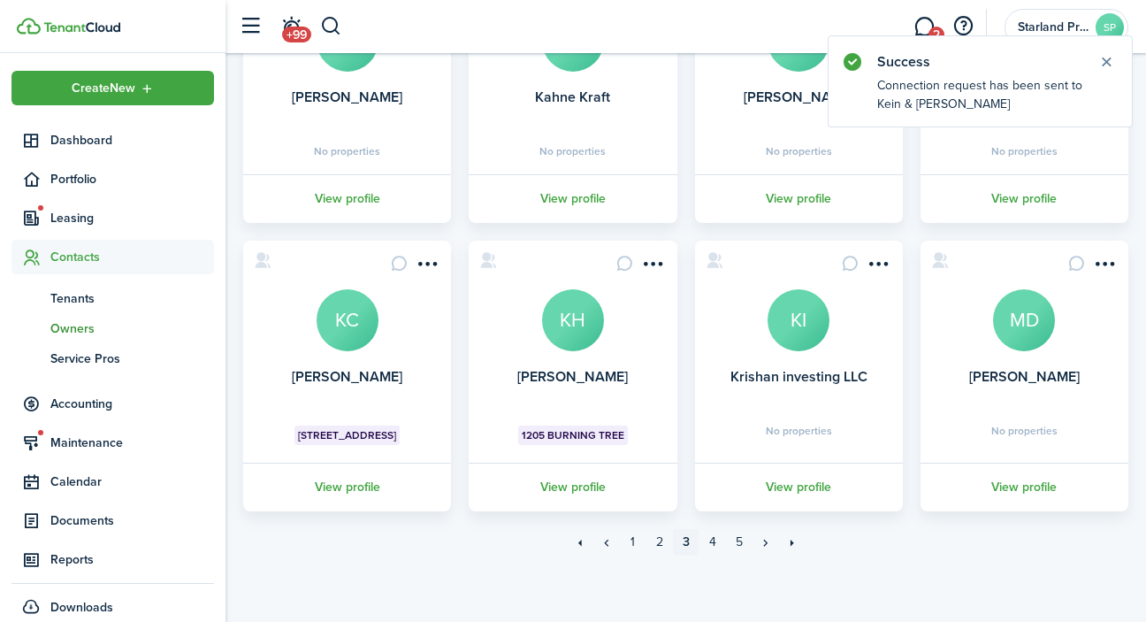
scroll to position [552, 0]
click at [879, 265] on menu-btn-icon "Open menu" at bounding box center [879, 264] width 30 height 30
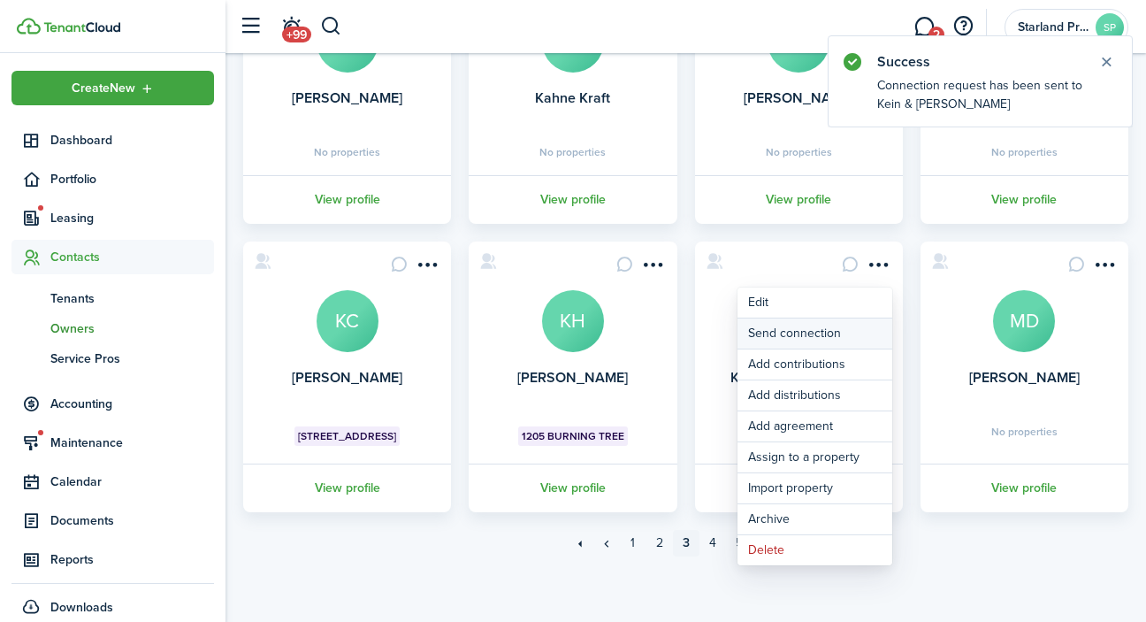
click at [840, 334] on button "Send connection" at bounding box center [814, 333] width 155 height 30
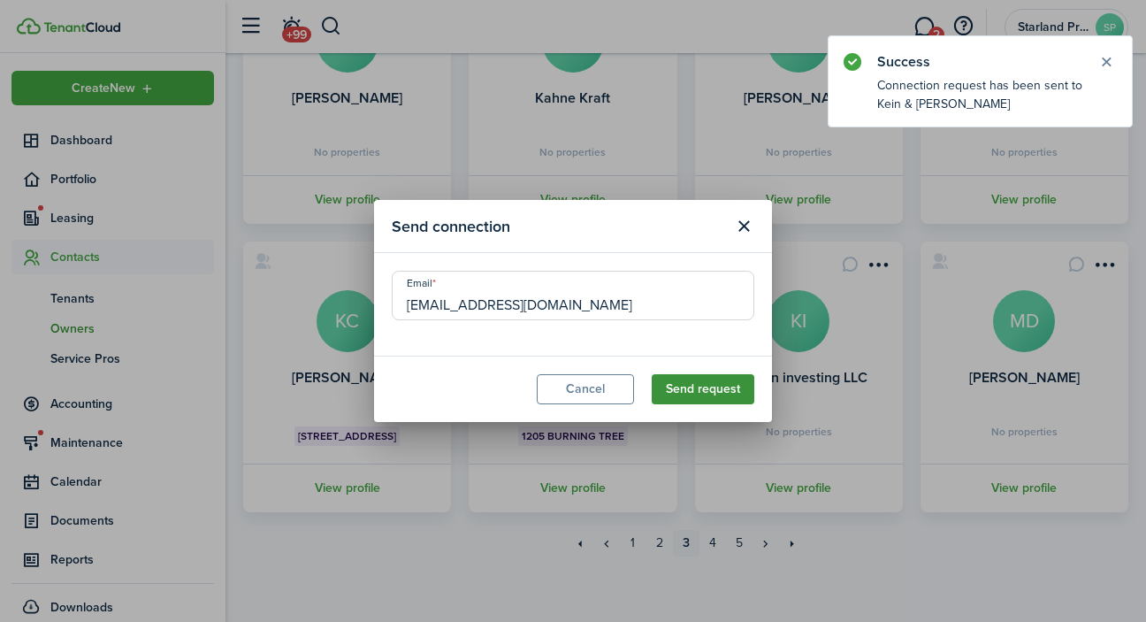
click at [714, 391] on button "Send request" at bounding box center [703, 389] width 103 height 30
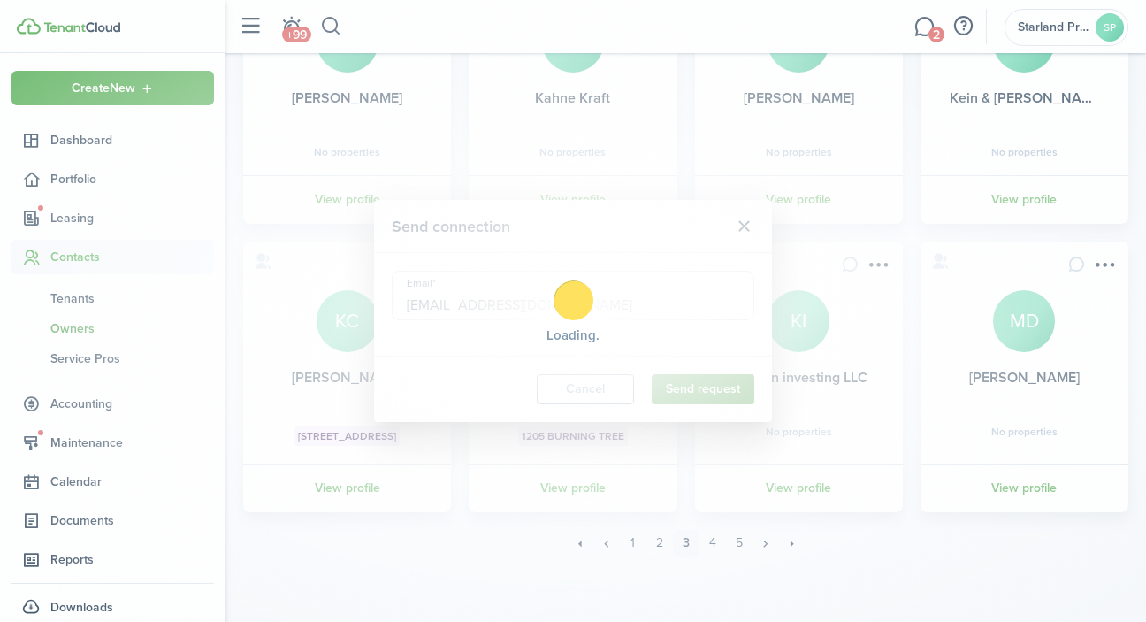
scroll to position [0, 0]
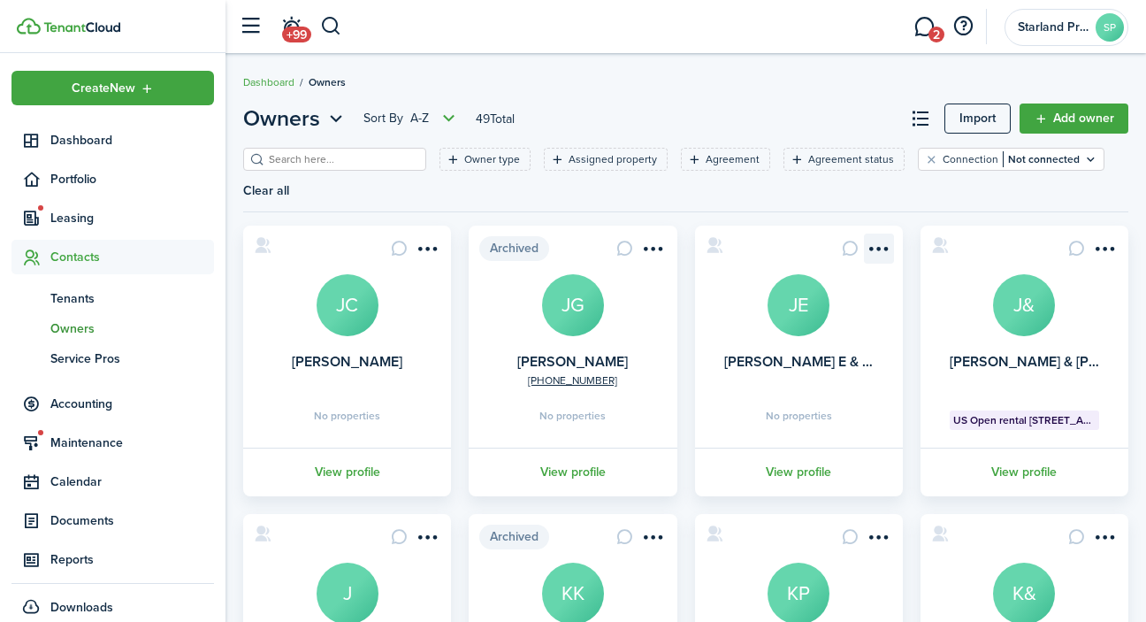
click at [890, 243] on menu-btn-icon "Open menu" at bounding box center [879, 248] width 30 height 30
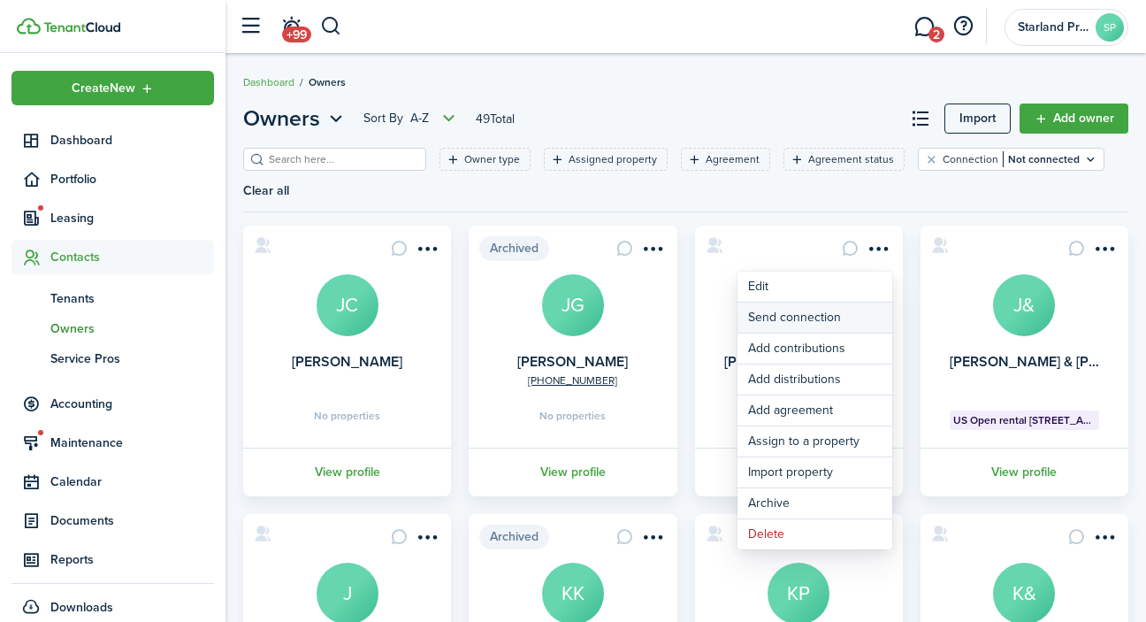
click at [857, 319] on button "Send connection" at bounding box center [814, 317] width 155 height 30
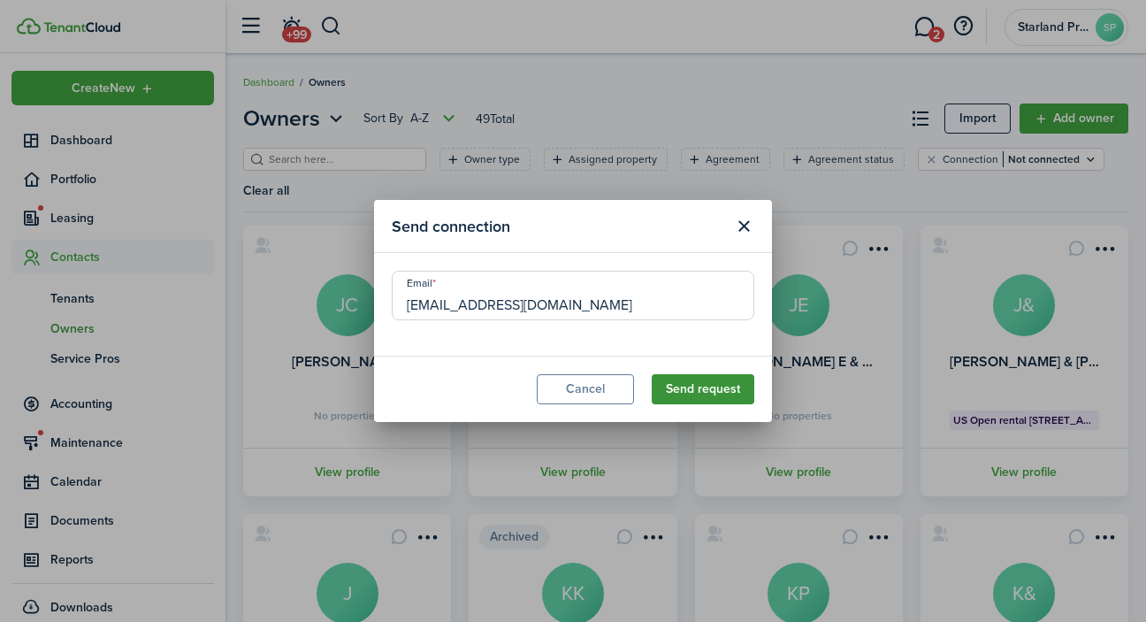
click at [724, 386] on button "Send request" at bounding box center [703, 389] width 103 height 30
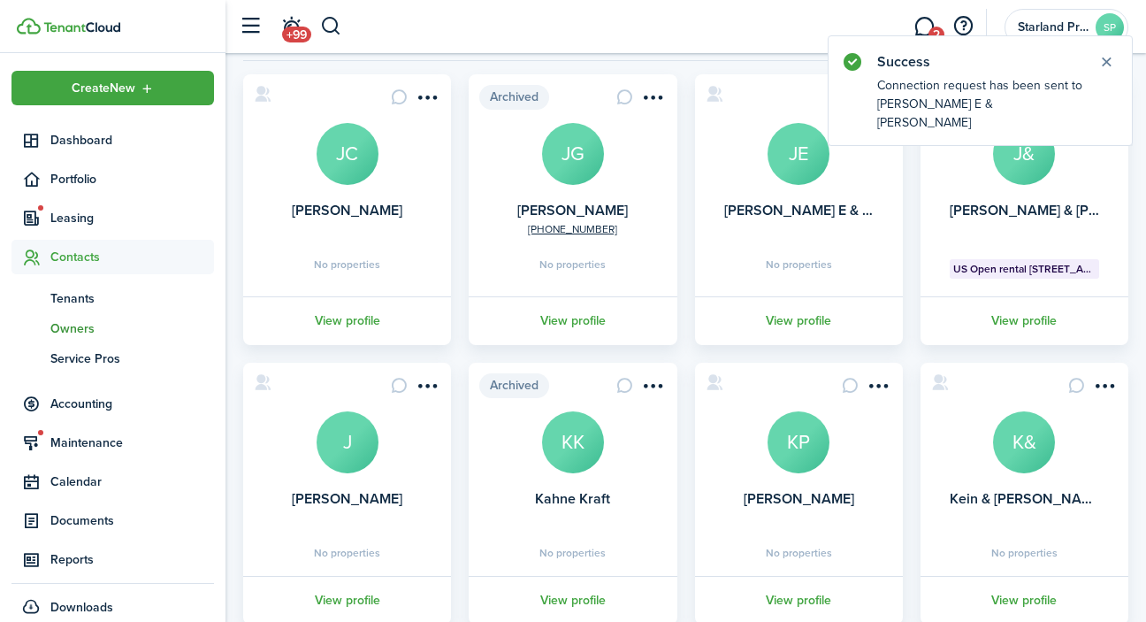
scroll to position [159, 0]
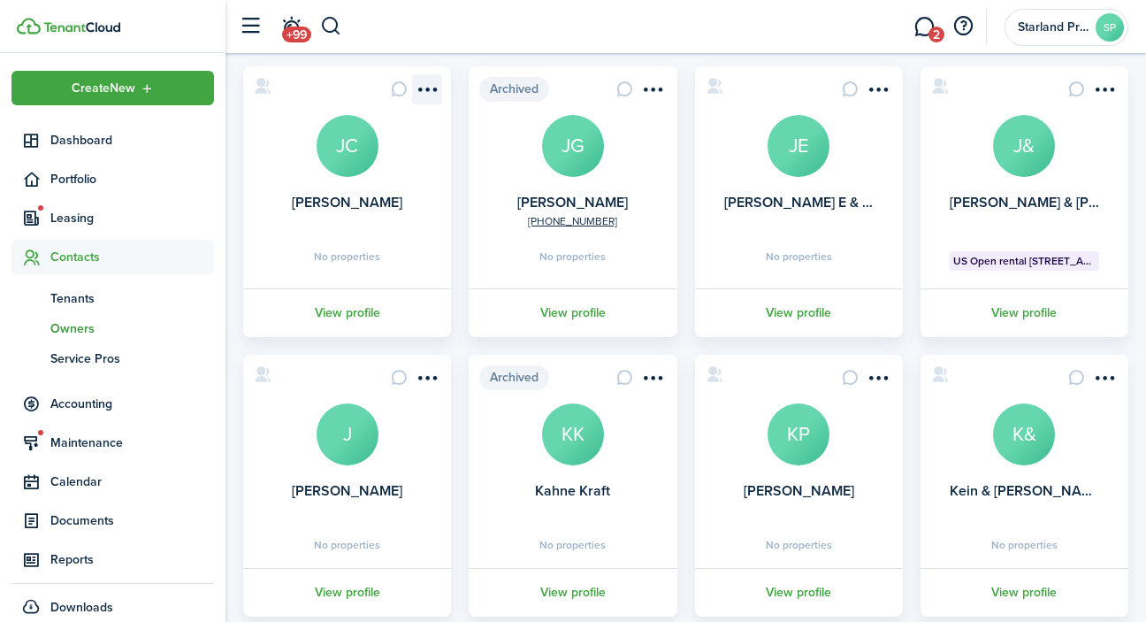
click at [428, 81] on menu-btn-icon "Open menu" at bounding box center [427, 89] width 30 height 30
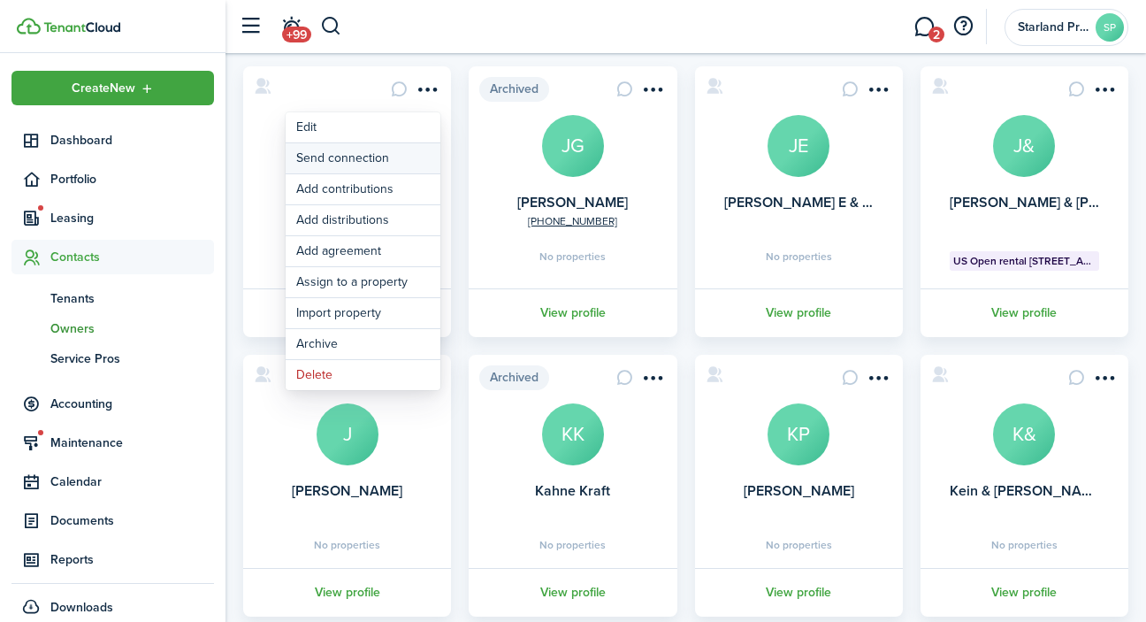
click at [390, 164] on button "Send connection" at bounding box center [363, 158] width 155 height 30
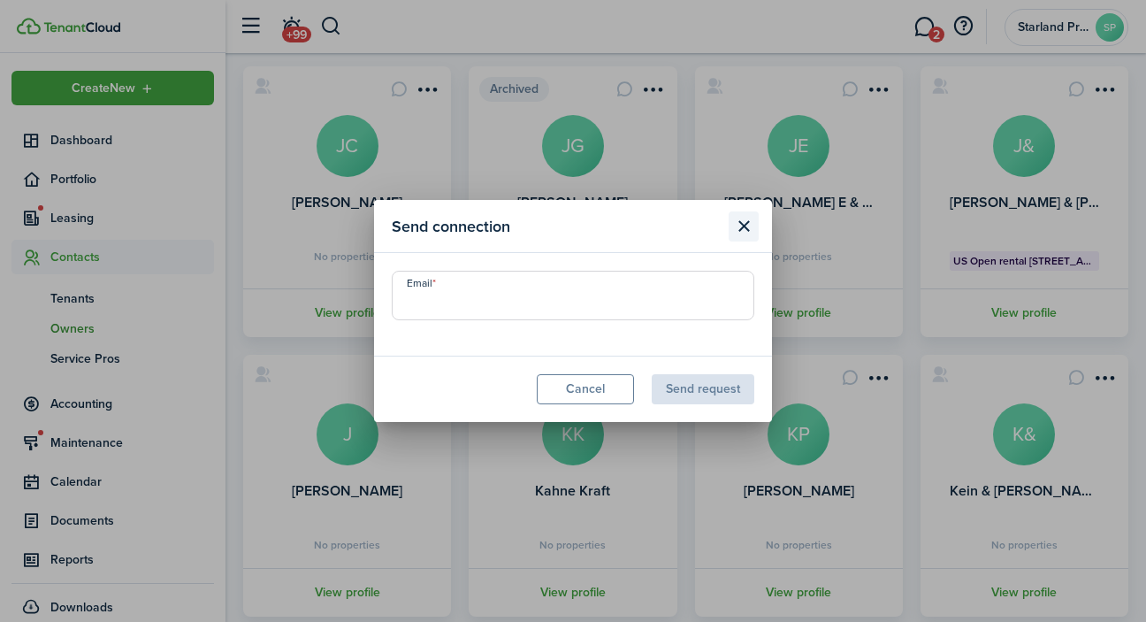
click at [742, 222] on button "Close modal" at bounding box center [744, 226] width 30 height 30
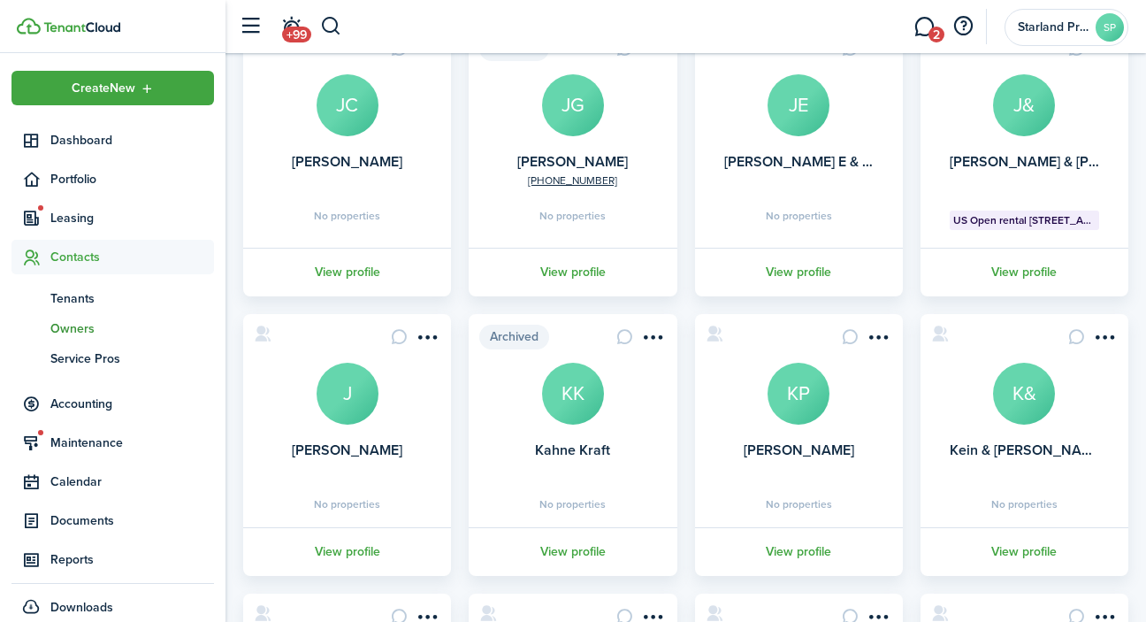
scroll to position [205, 0]
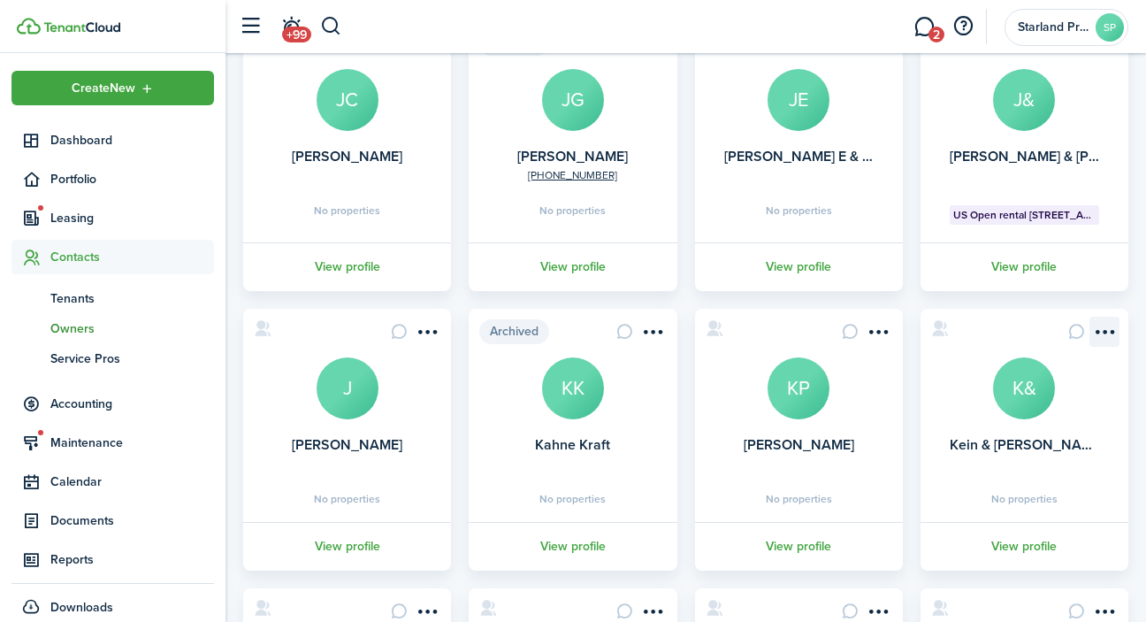
click at [1106, 334] on menu-btn-icon "Open menu" at bounding box center [1104, 332] width 30 height 30
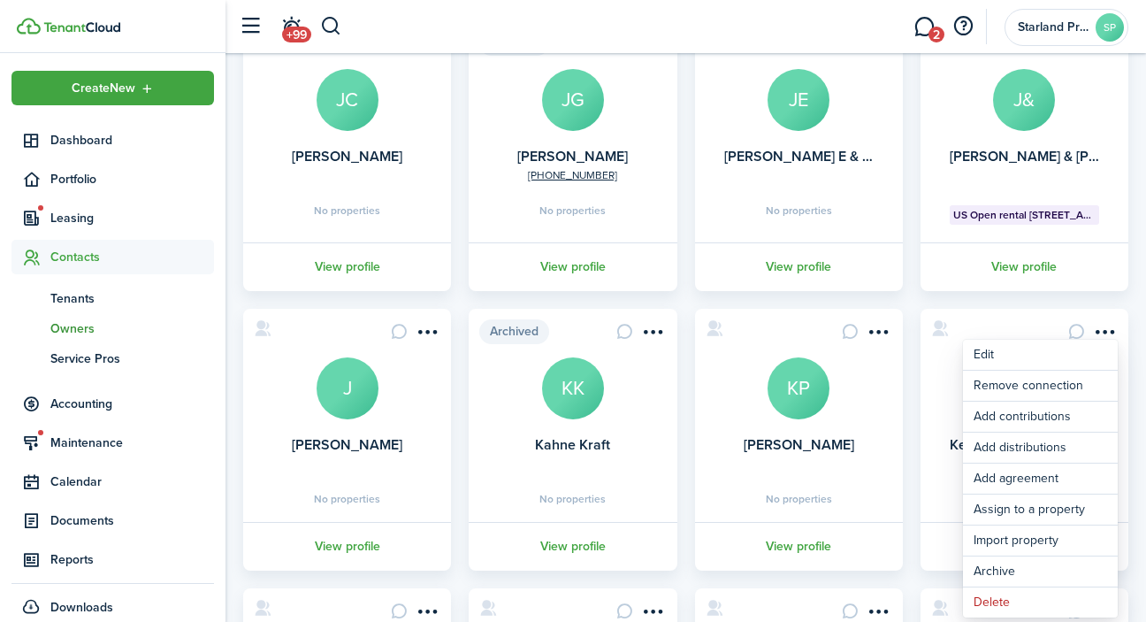
click at [1027, 298] on div "[PERSON_NAME] JC No properties View profile Archived [PHONE_NUMBER] [PERSON_NAM…" at bounding box center [685, 439] width 903 height 838
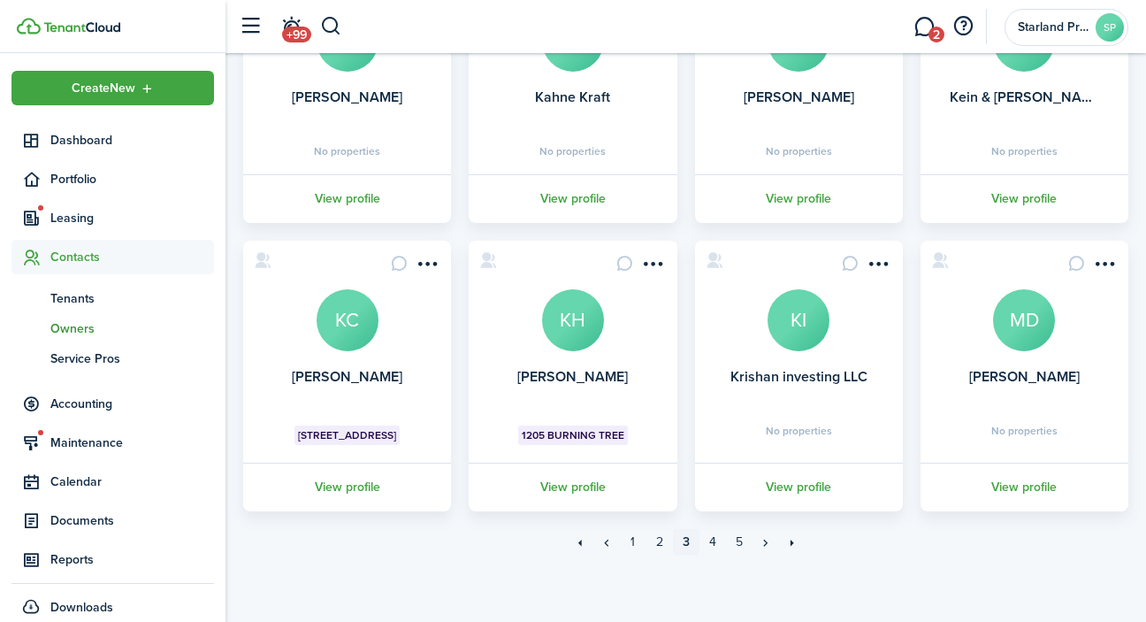
scroll to position [552, 0]
click at [1110, 261] on menu-btn-icon "Open menu" at bounding box center [1104, 264] width 30 height 30
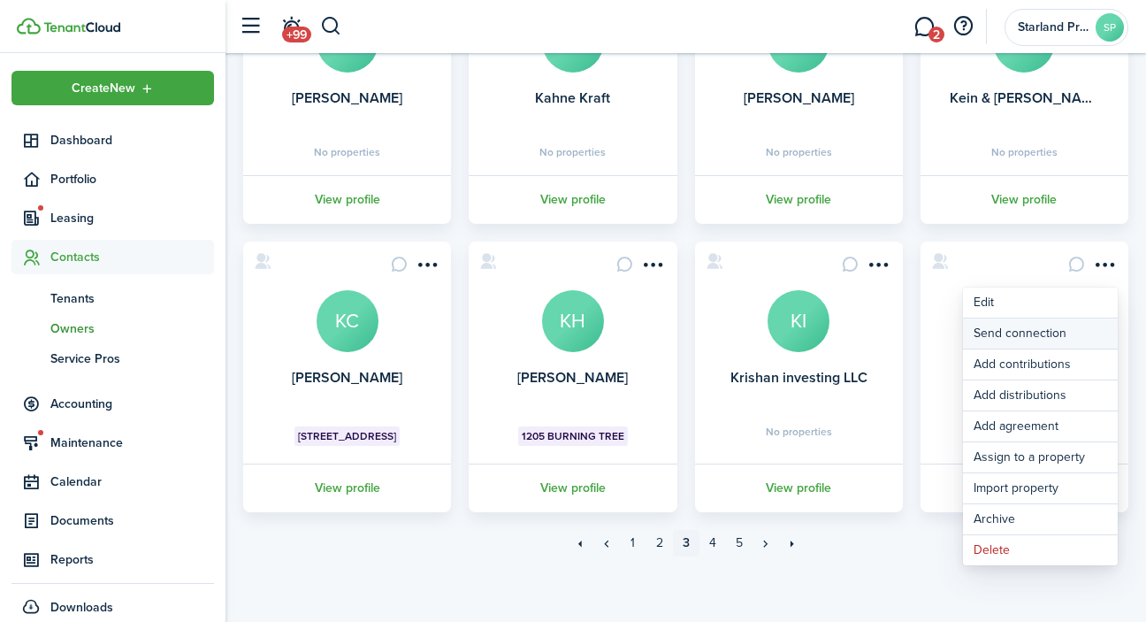
click at [1065, 329] on button "Send connection" at bounding box center [1040, 333] width 155 height 30
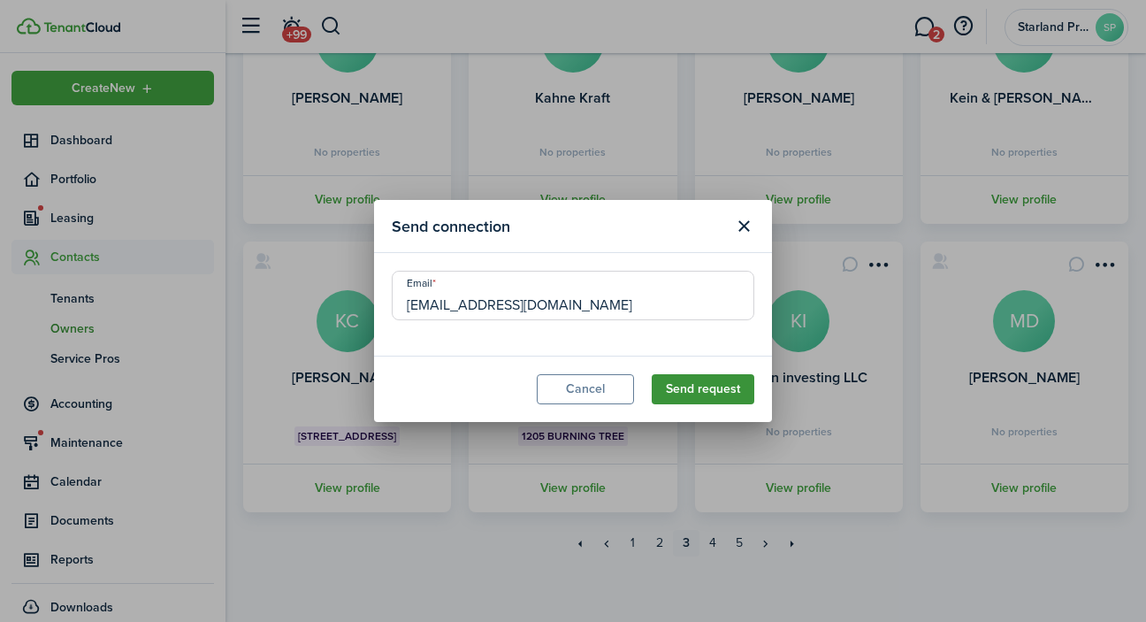
click at [703, 379] on button "Send request" at bounding box center [703, 389] width 103 height 30
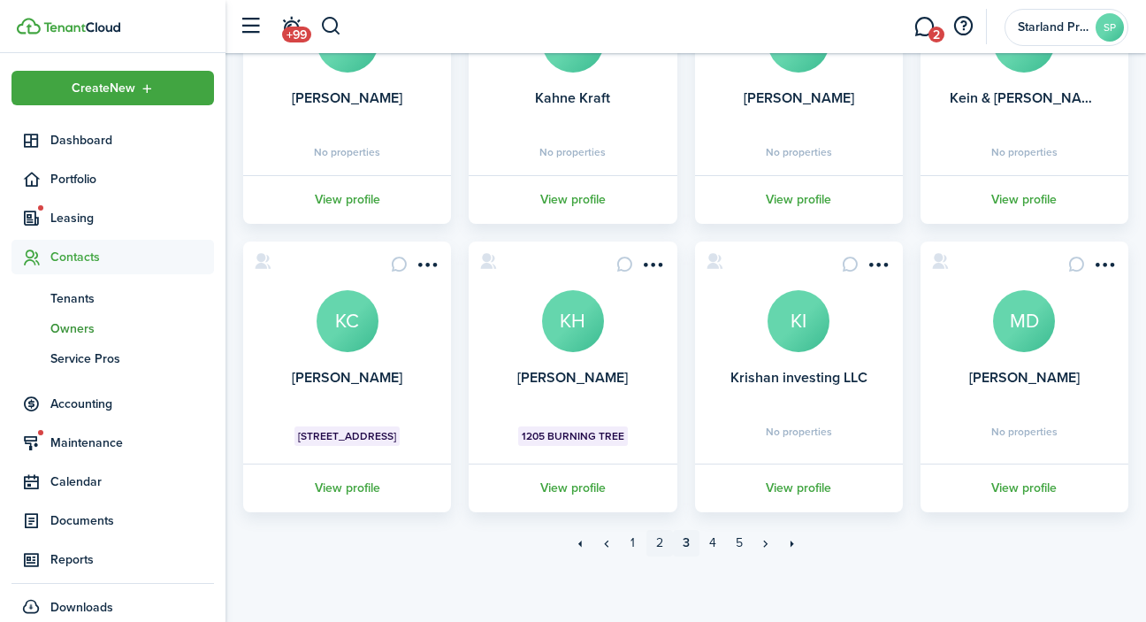
click at [662, 542] on link "2" at bounding box center [659, 543] width 27 height 27
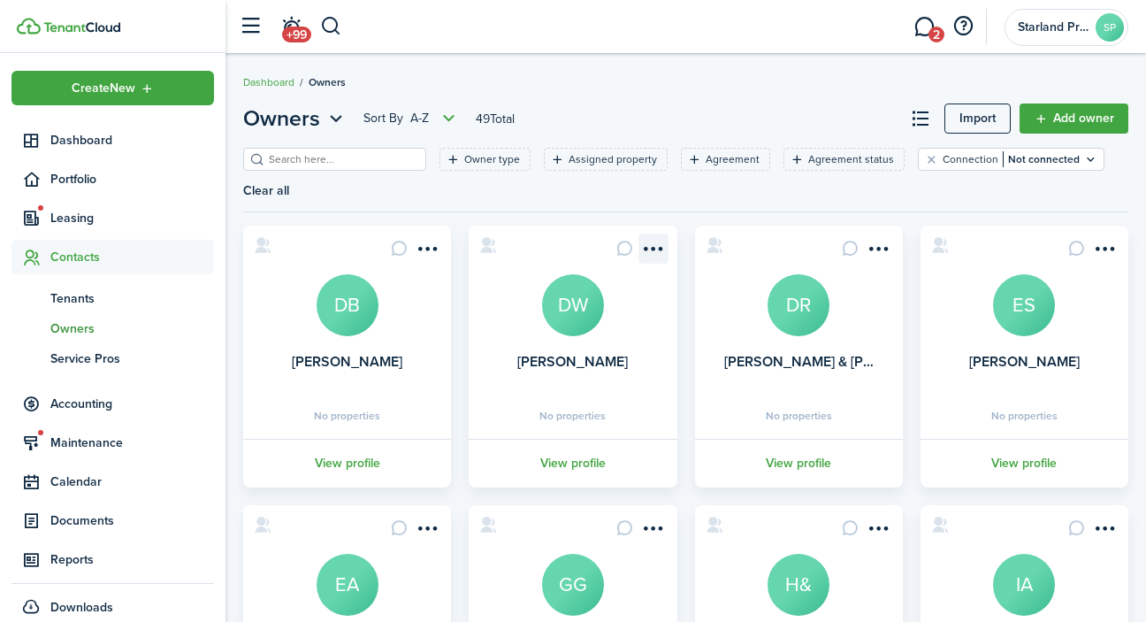
click at [653, 250] on menu-btn-icon "Open menu" at bounding box center [653, 248] width 30 height 30
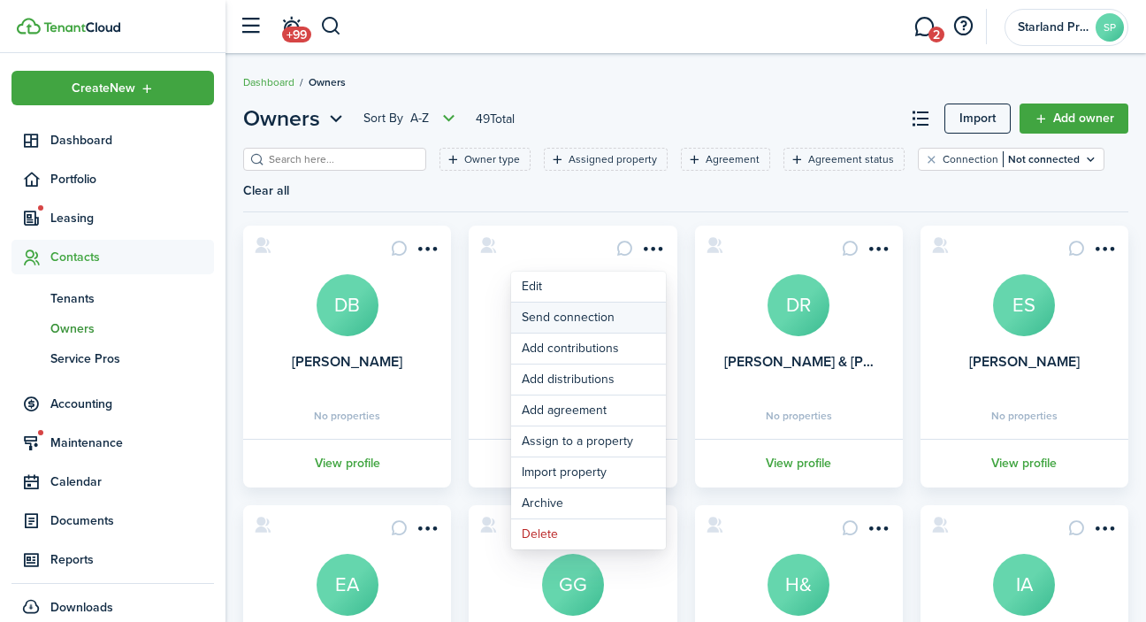
click at [636, 316] on button "Send connection" at bounding box center [588, 317] width 155 height 30
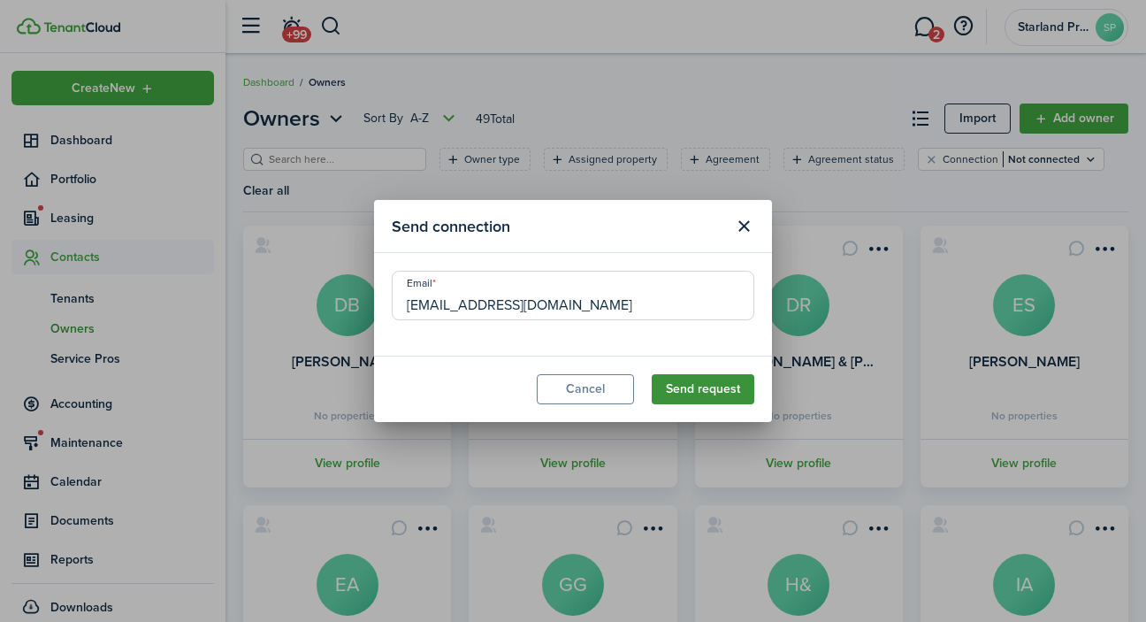
click at [725, 390] on button "Send request" at bounding box center [703, 389] width 103 height 30
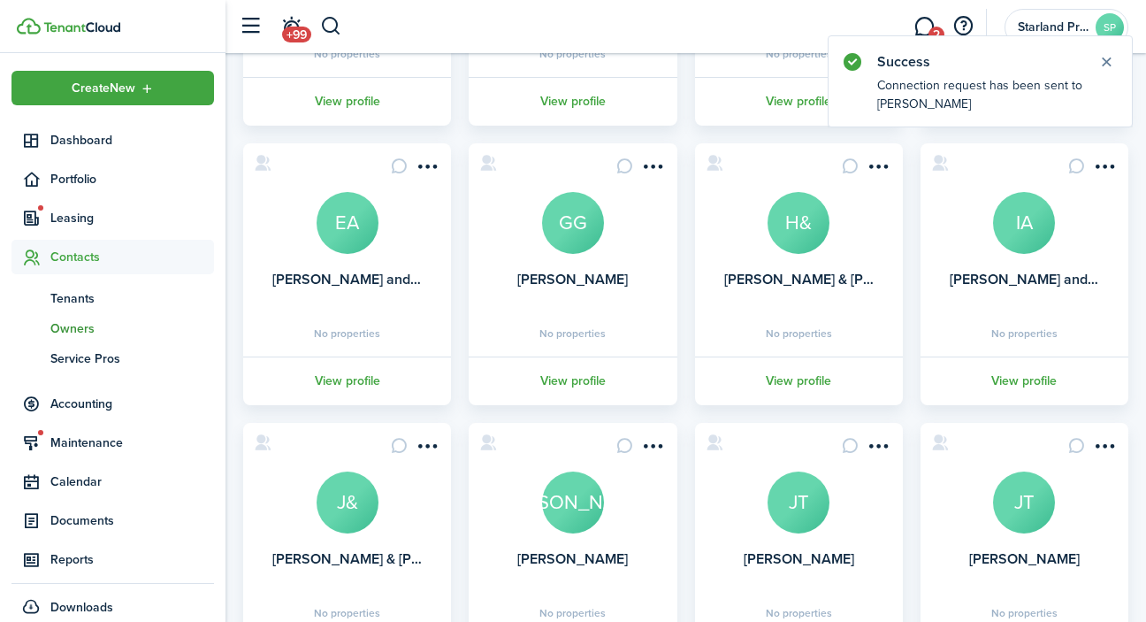
scroll to position [367, 0]
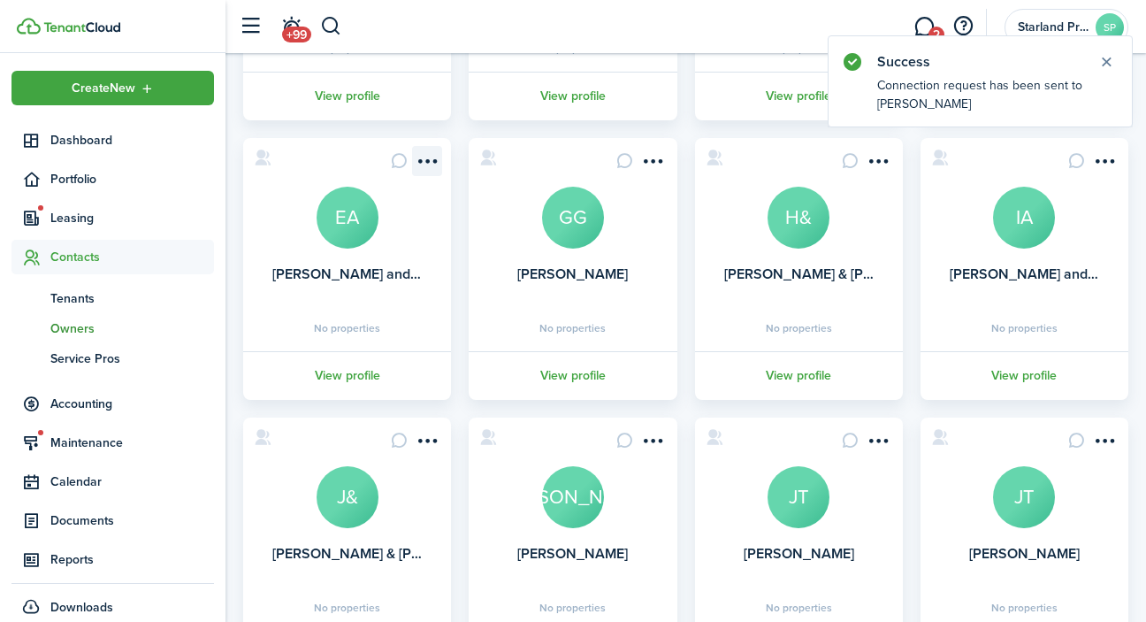
click at [430, 161] on menu-btn-icon "Open menu" at bounding box center [427, 161] width 30 height 30
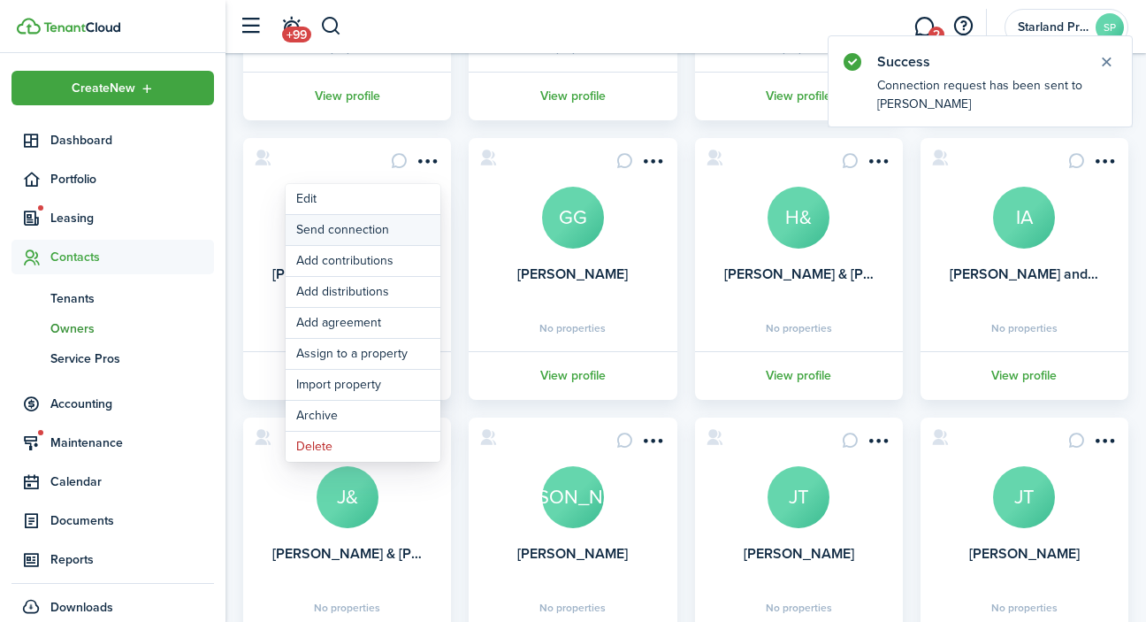
click at [410, 225] on button "Send connection" at bounding box center [363, 230] width 155 height 30
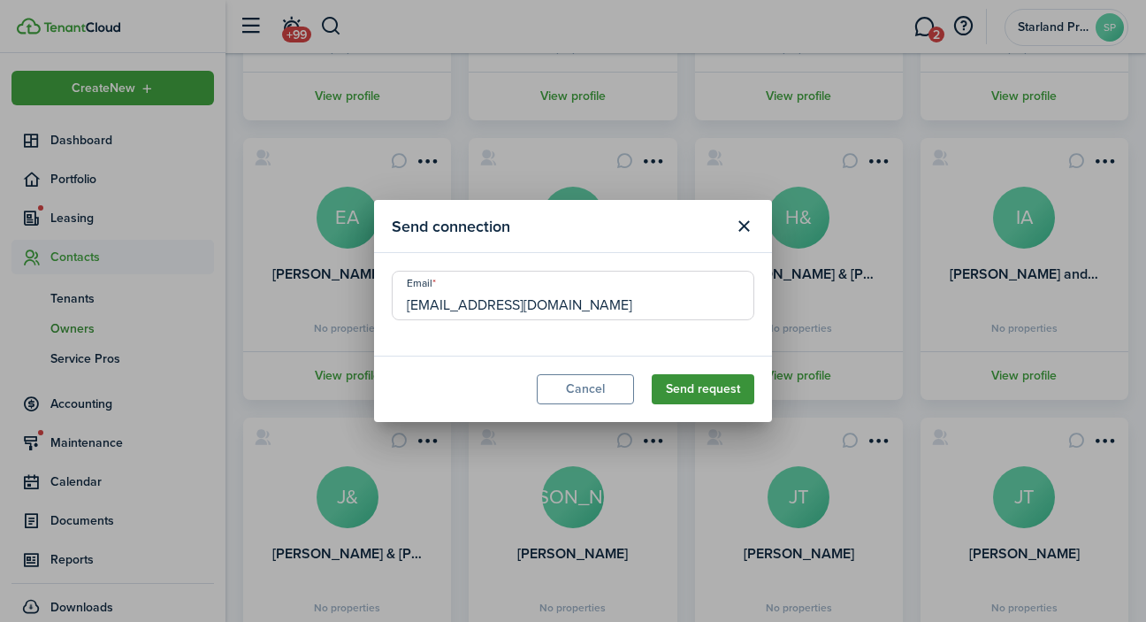
click at [718, 389] on button "Send request" at bounding box center [703, 389] width 103 height 30
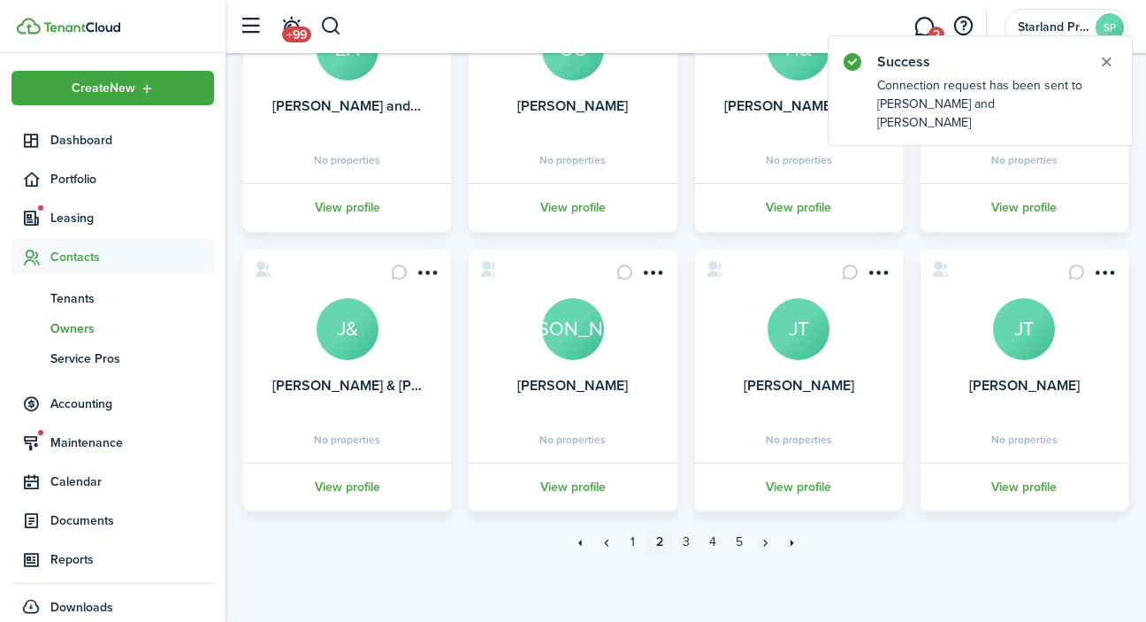
scroll to position [534, 0]
click at [653, 271] on menu-btn-icon "Open menu" at bounding box center [653, 273] width 30 height 30
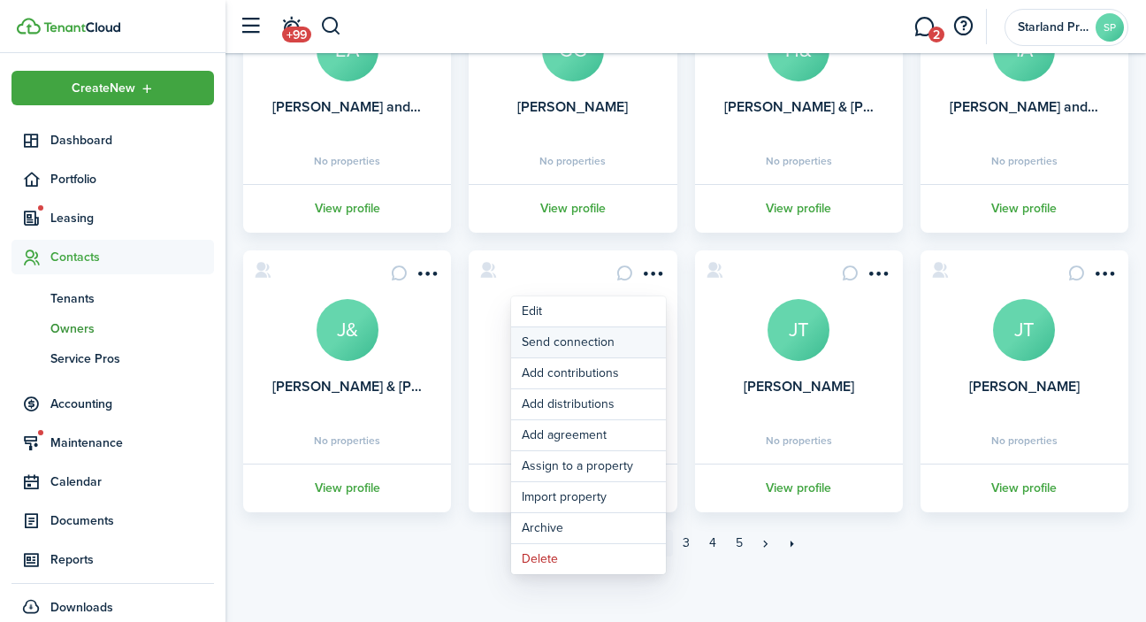
click at [622, 344] on button "Send connection" at bounding box center [588, 342] width 155 height 30
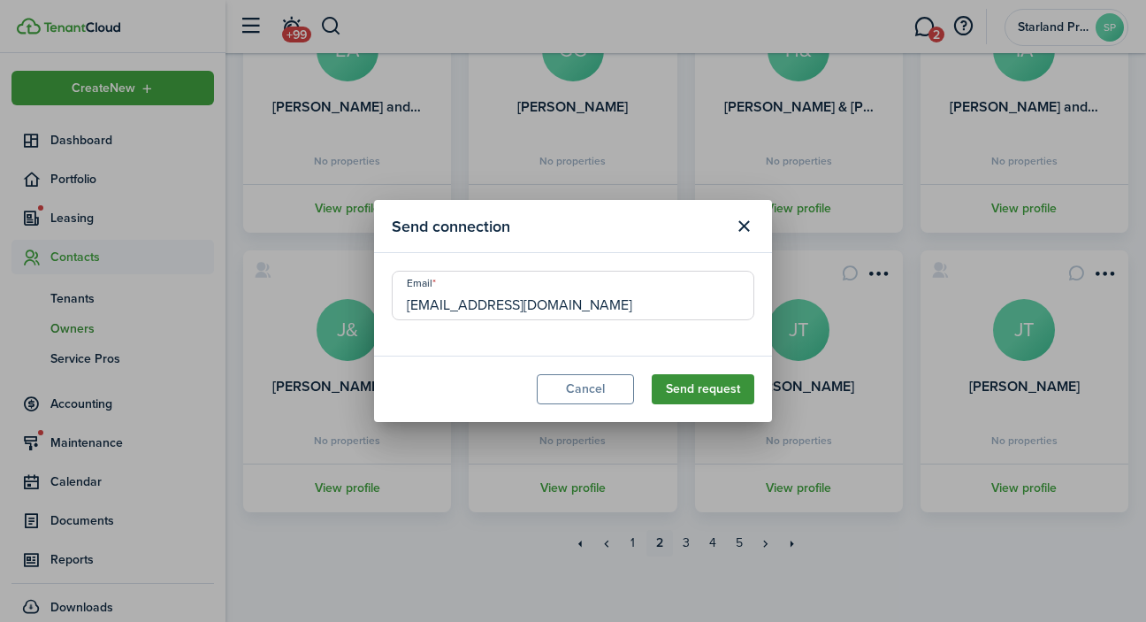
click at [700, 393] on button "Send request" at bounding box center [703, 389] width 103 height 30
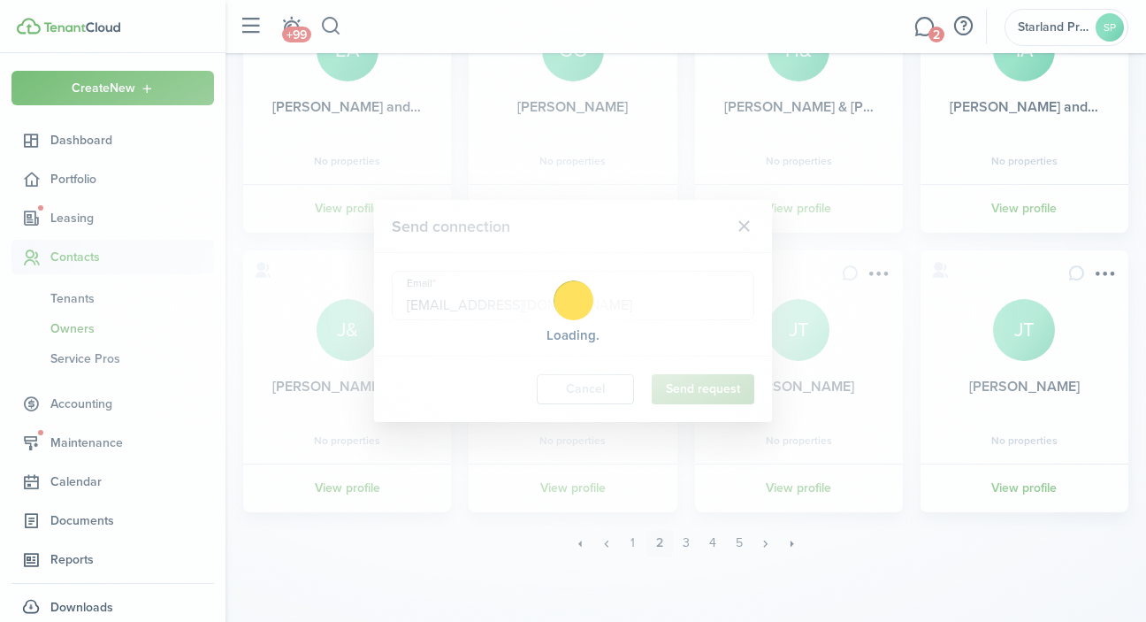
scroll to position [0, 0]
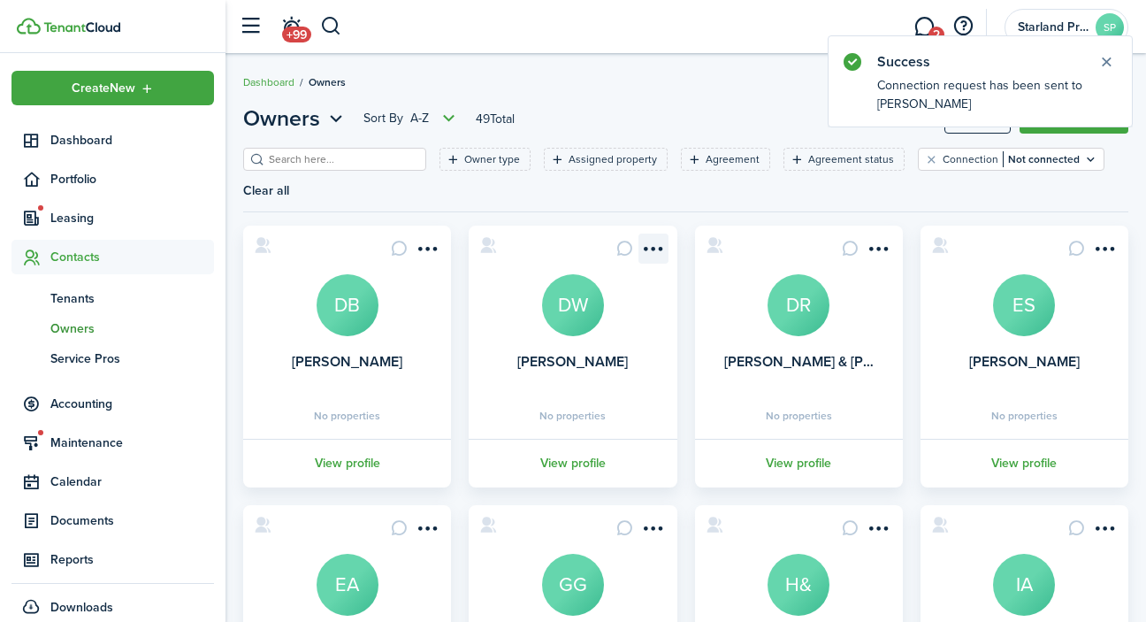
click at [653, 248] on menu-btn-icon "Open menu" at bounding box center [653, 248] width 30 height 30
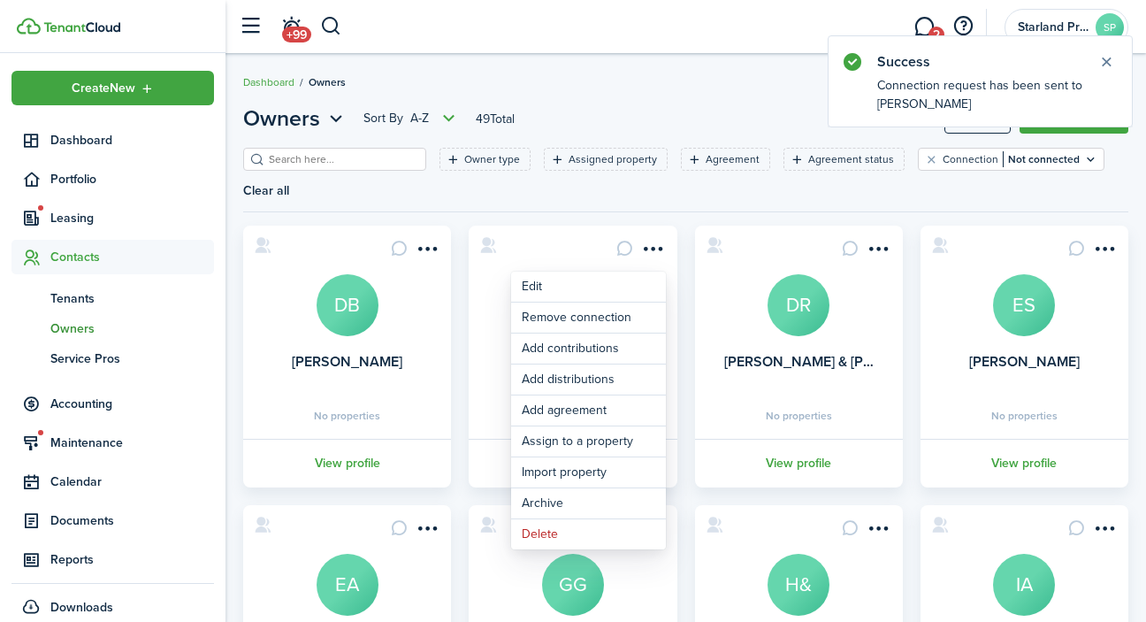
click at [684, 216] on owner-list-filter "Owner type Assigned property Agreement Agreement status Connection Not connecte…" at bounding box center [685, 187] width 885 height 78
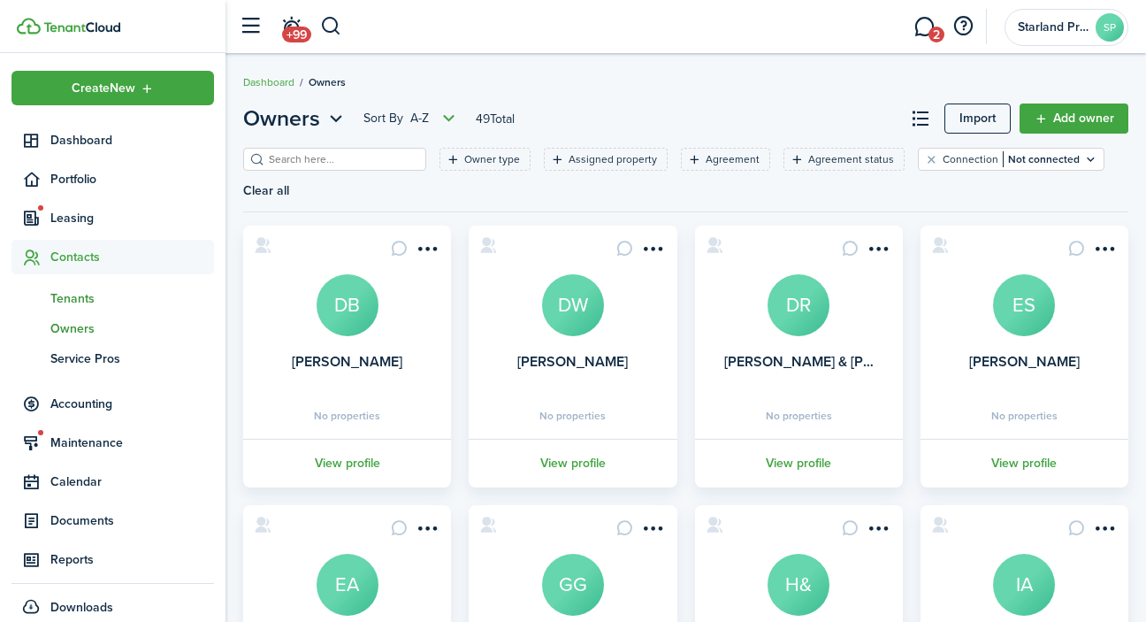
click at [90, 294] on span "Tenants" at bounding box center [132, 298] width 164 height 19
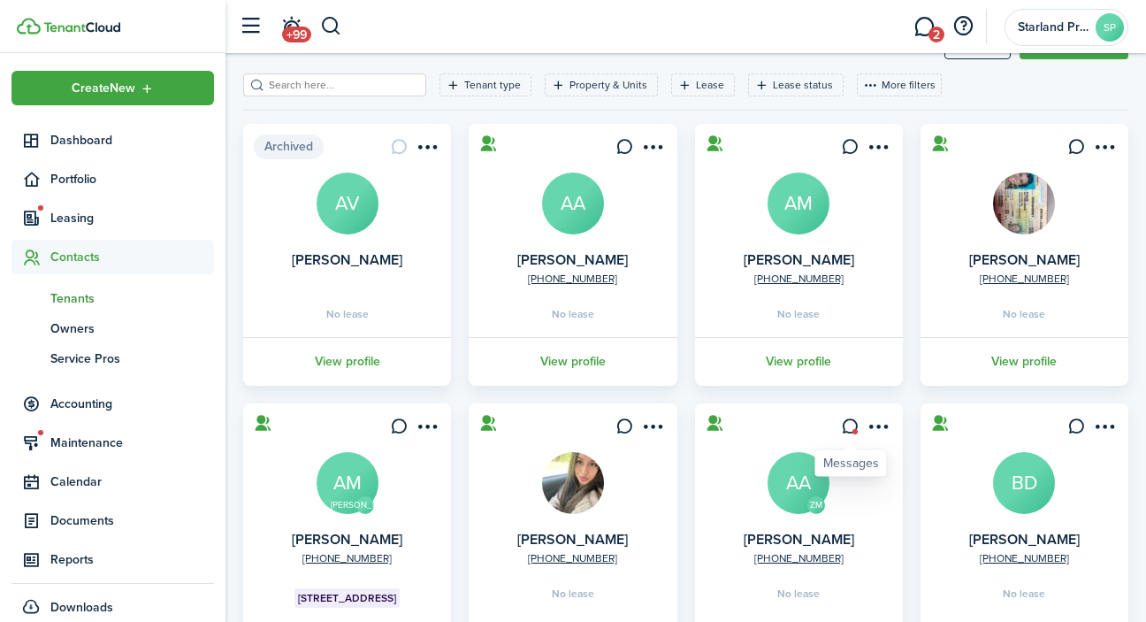
scroll to position [76, 0]
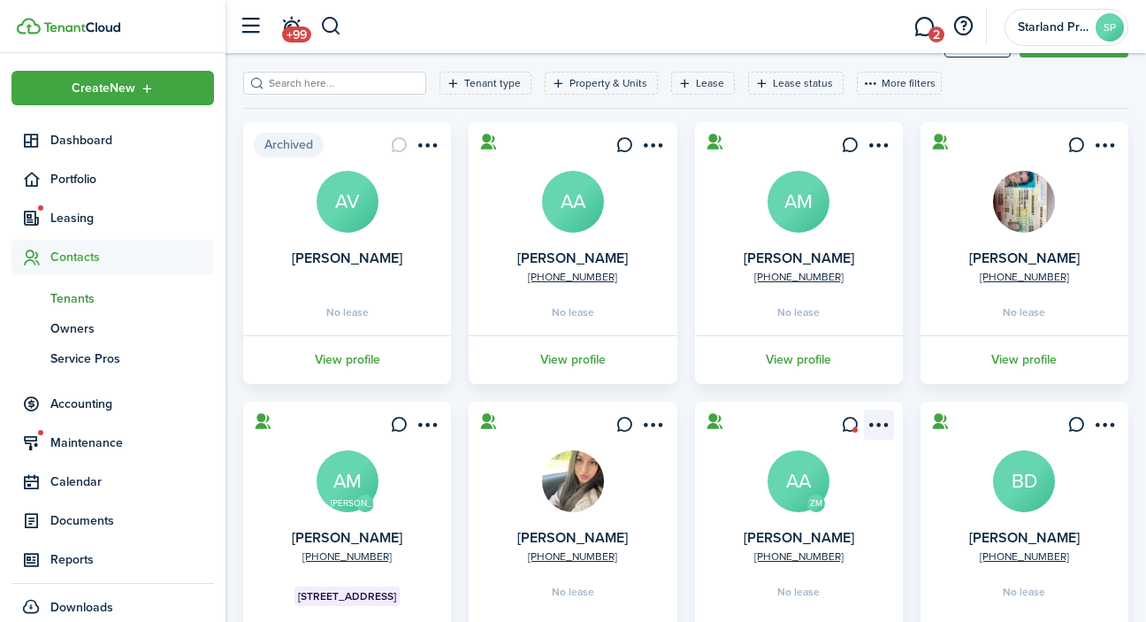
click at [883, 425] on menu-btn-icon "Open menu" at bounding box center [879, 424] width 30 height 30
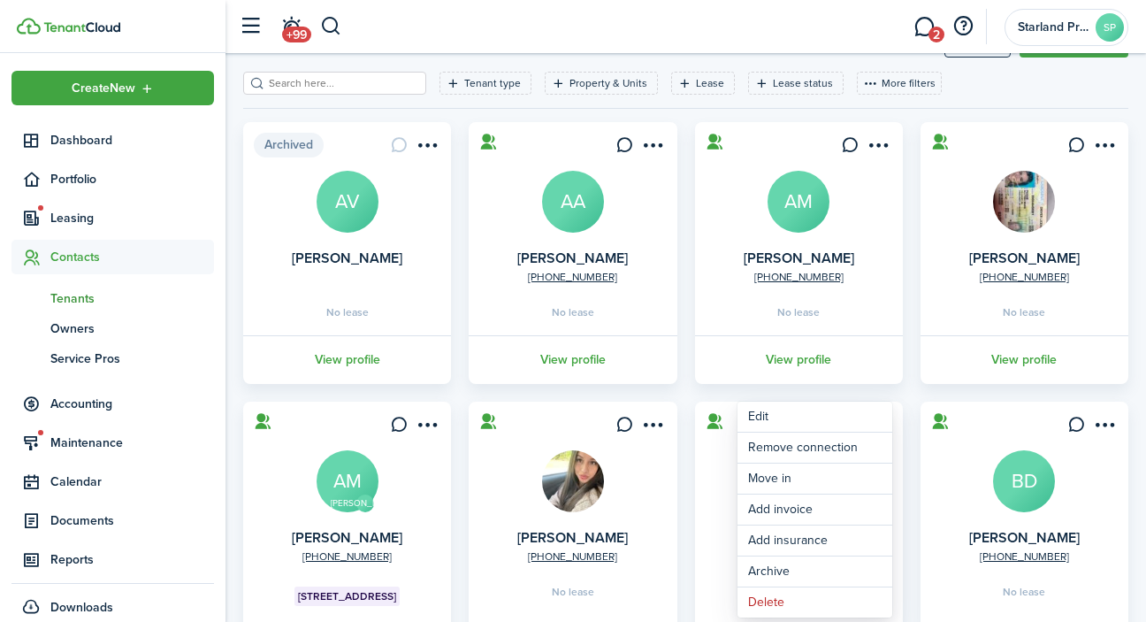
click at [929, 581] on card "[PHONE_NUMBER] [PERSON_NAME] BD No lease View profile" at bounding box center [1024, 536] width 208 height 271
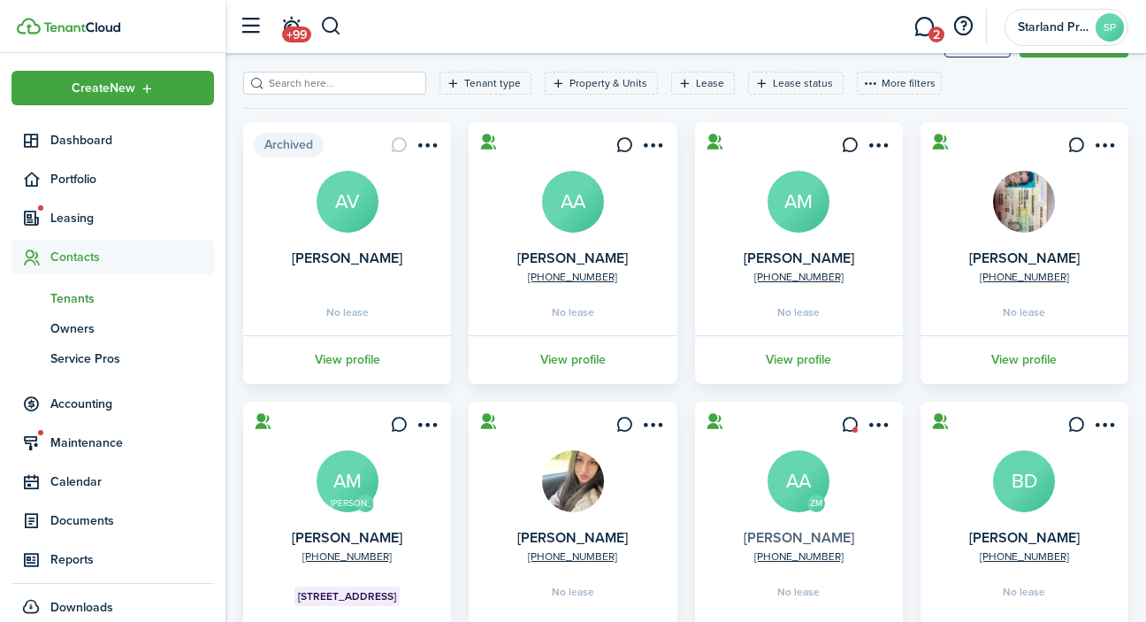
click at [810, 539] on link "[PERSON_NAME]" at bounding box center [799, 537] width 111 height 20
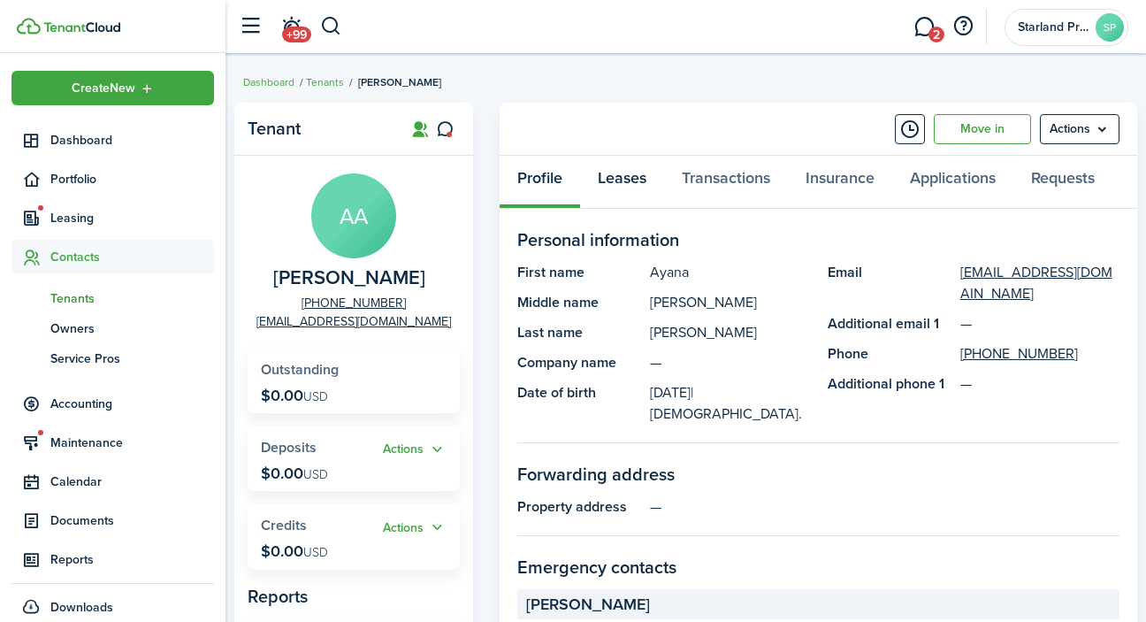
click at [640, 179] on link "Leases" at bounding box center [622, 182] width 84 height 53
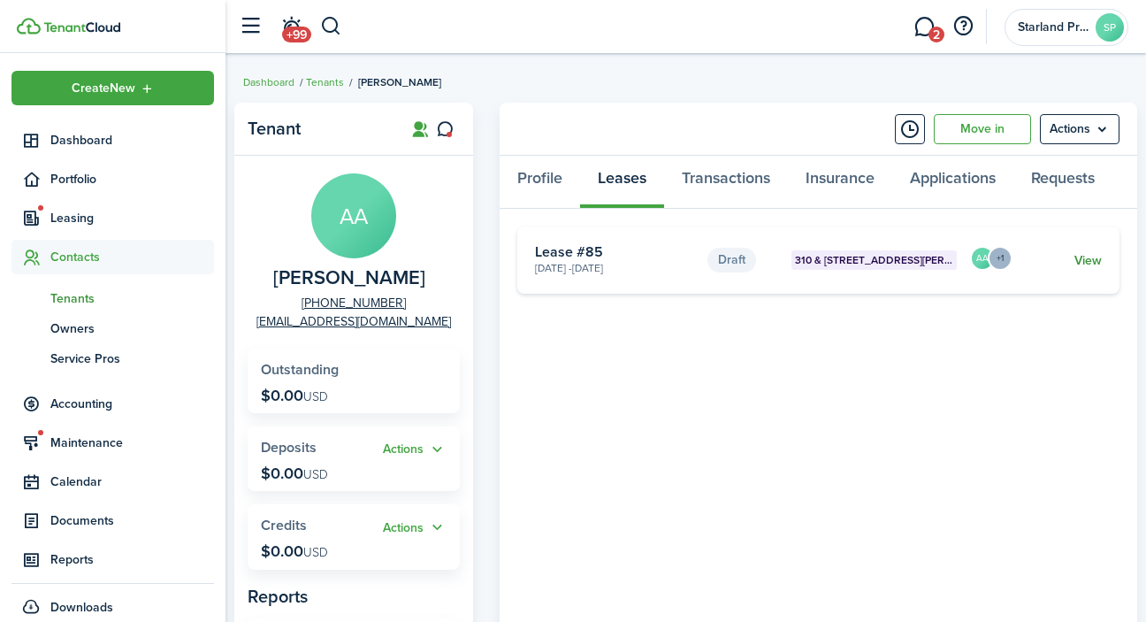
click at [1090, 259] on link "View" at bounding box center [1087, 260] width 27 height 19
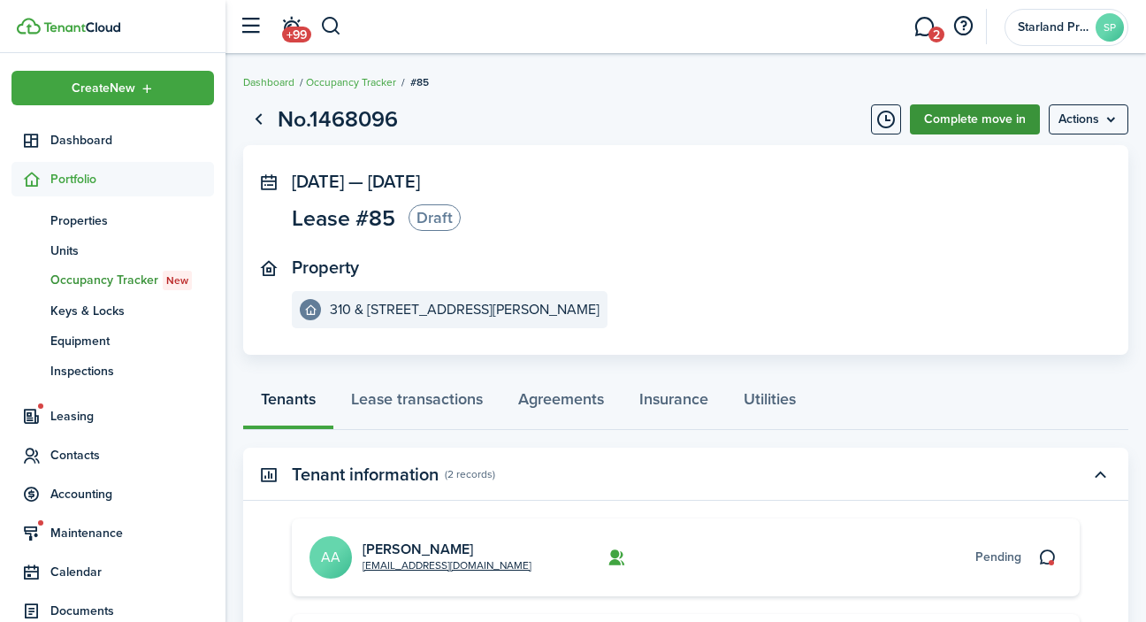
click at [1005, 114] on link "Complete move in" at bounding box center [975, 119] width 130 height 30
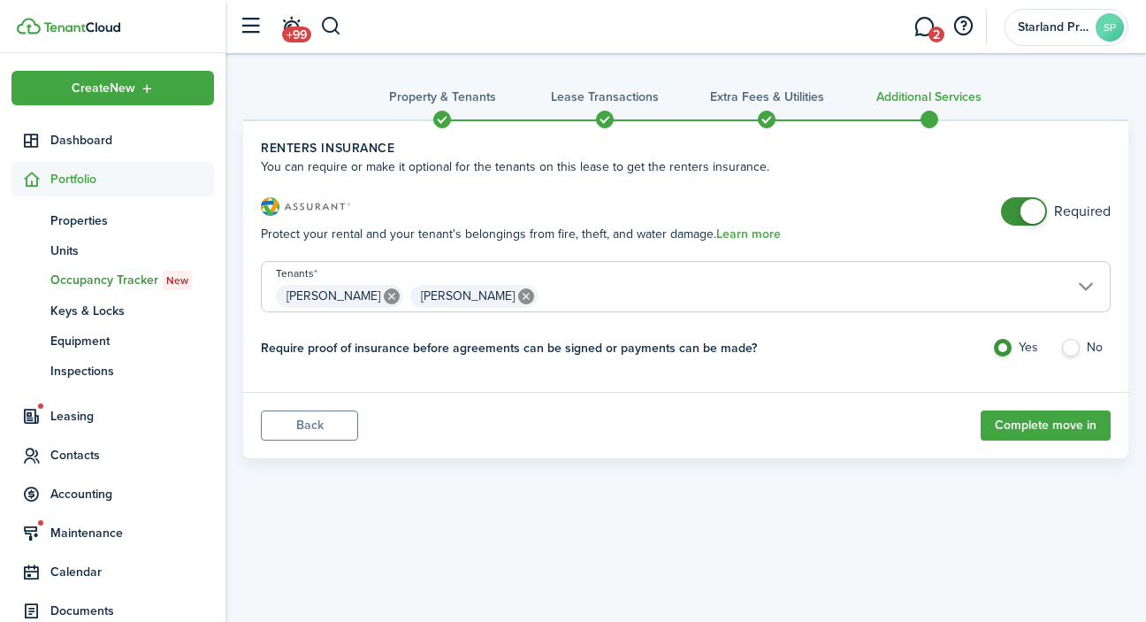
click at [325, 417] on button "Back" at bounding box center [309, 425] width 97 height 30
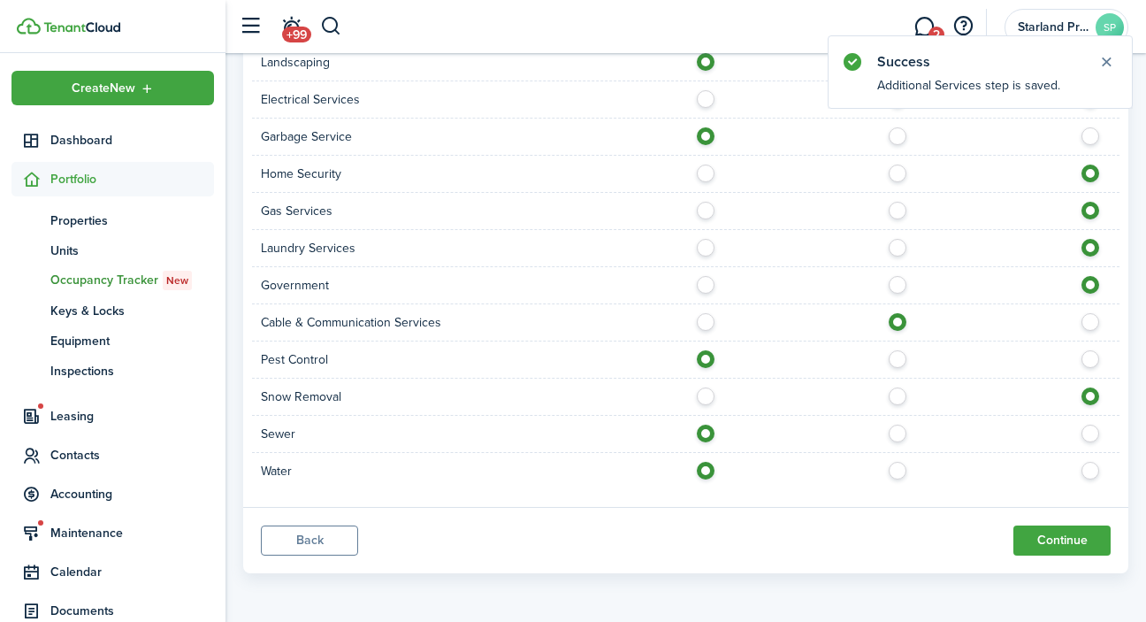
scroll to position [1841, 0]
click at [314, 532] on button "Back" at bounding box center [309, 540] width 97 height 30
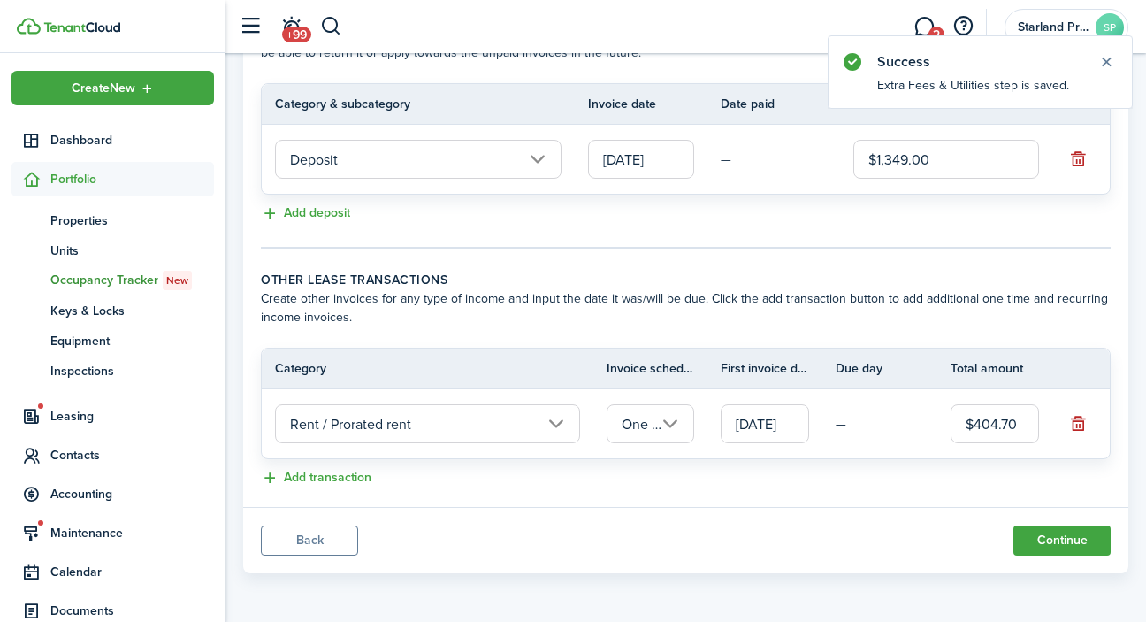
scroll to position [445, 0]
click at [327, 541] on button "Back" at bounding box center [309, 540] width 97 height 30
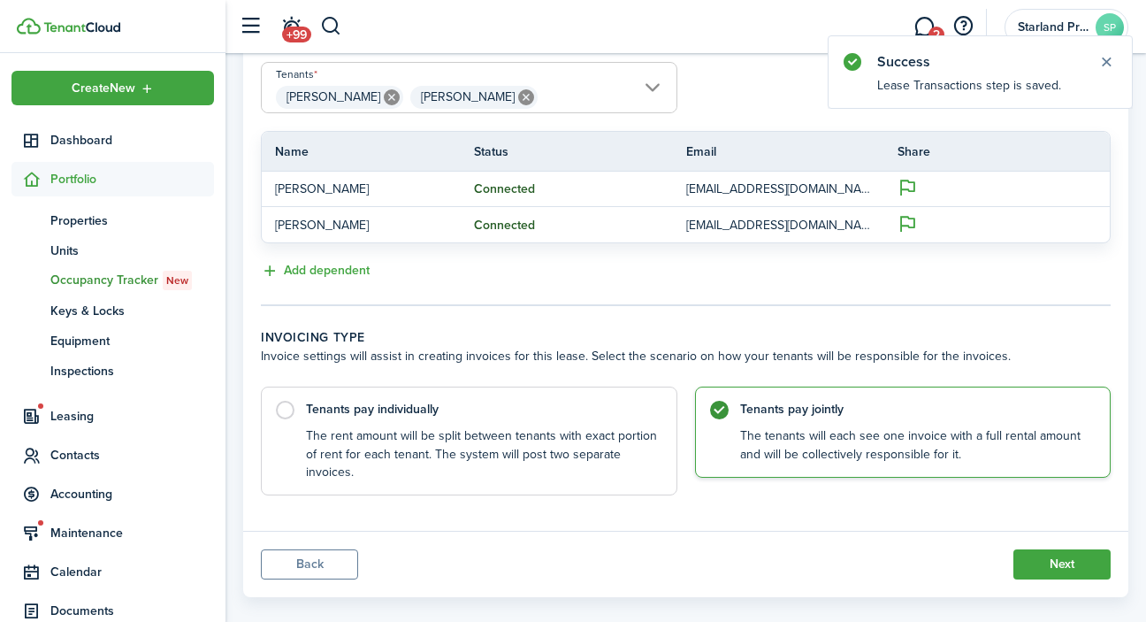
scroll to position [458, 0]
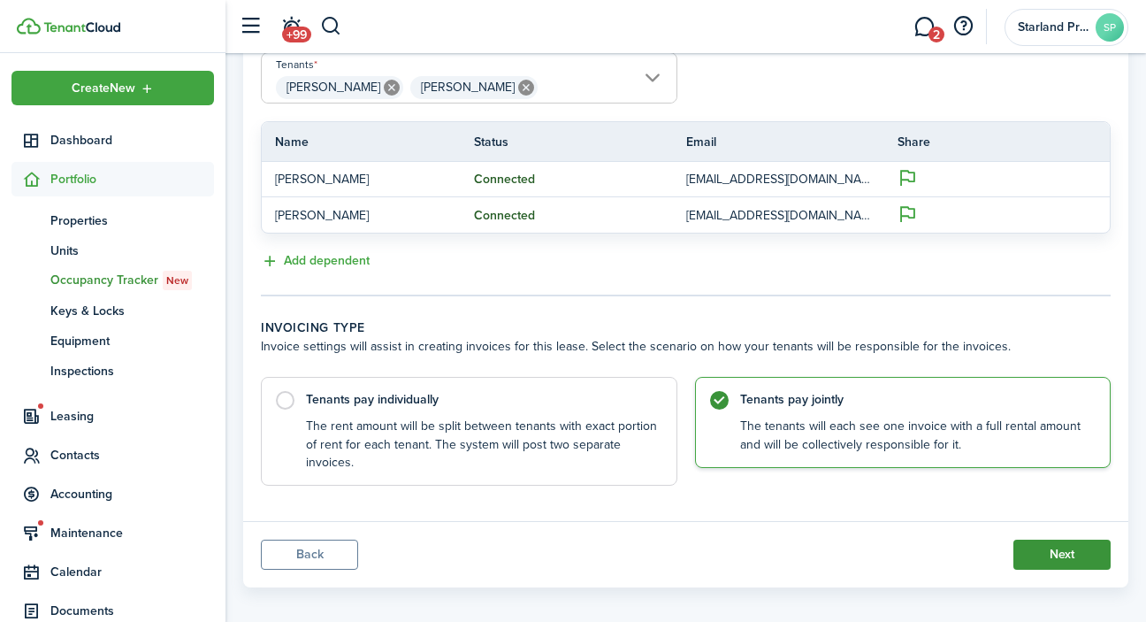
click at [1061, 553] on button "Next" at bounding box center [1061, 554] width 97 height 30
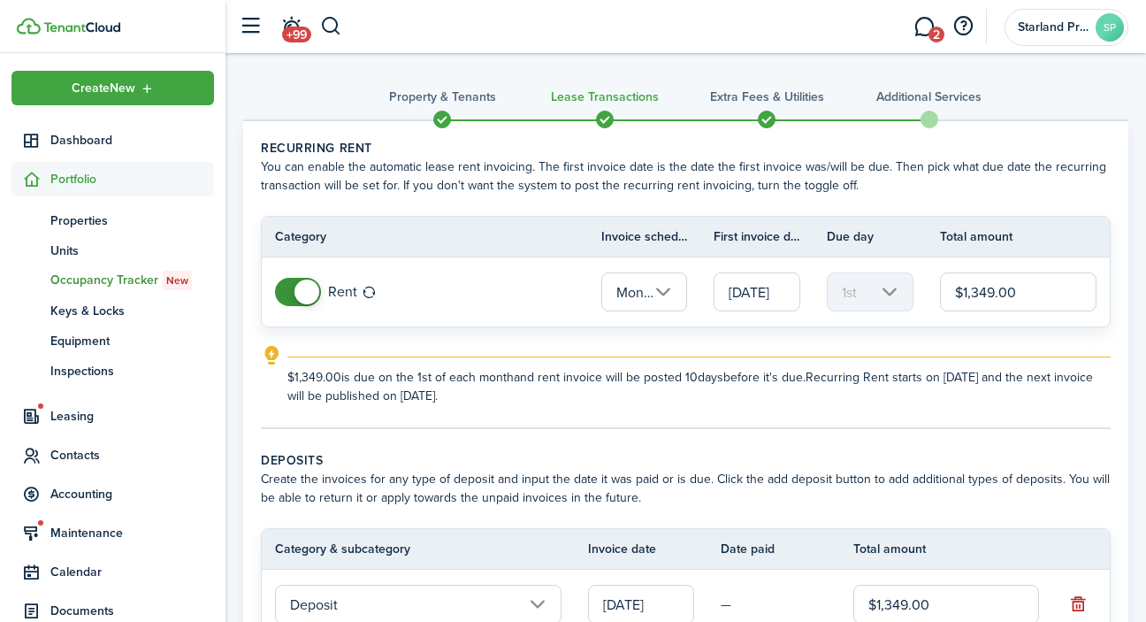
click at [930, 128] on span at bounding box center [929, 119] width 27 height 27
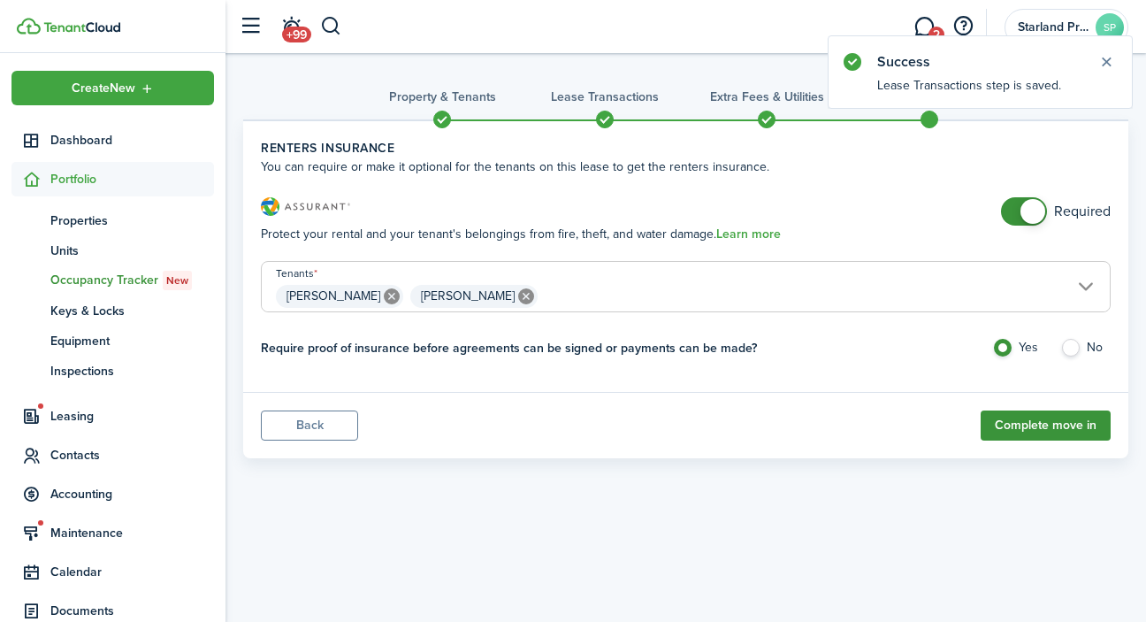
click at [1079, 426] on button "Complete move in" at bounding box center [1046, 425] width 130 height 30
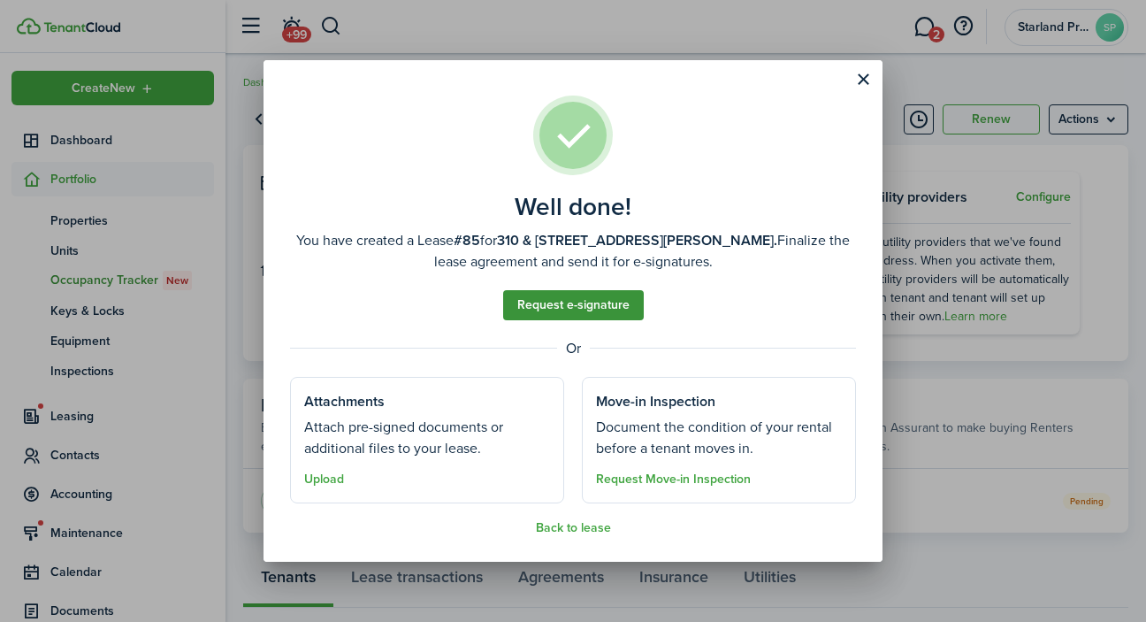
click at [607, 302] on link "Request e-signature" at bounding box center [573, 305] width 141 height 30
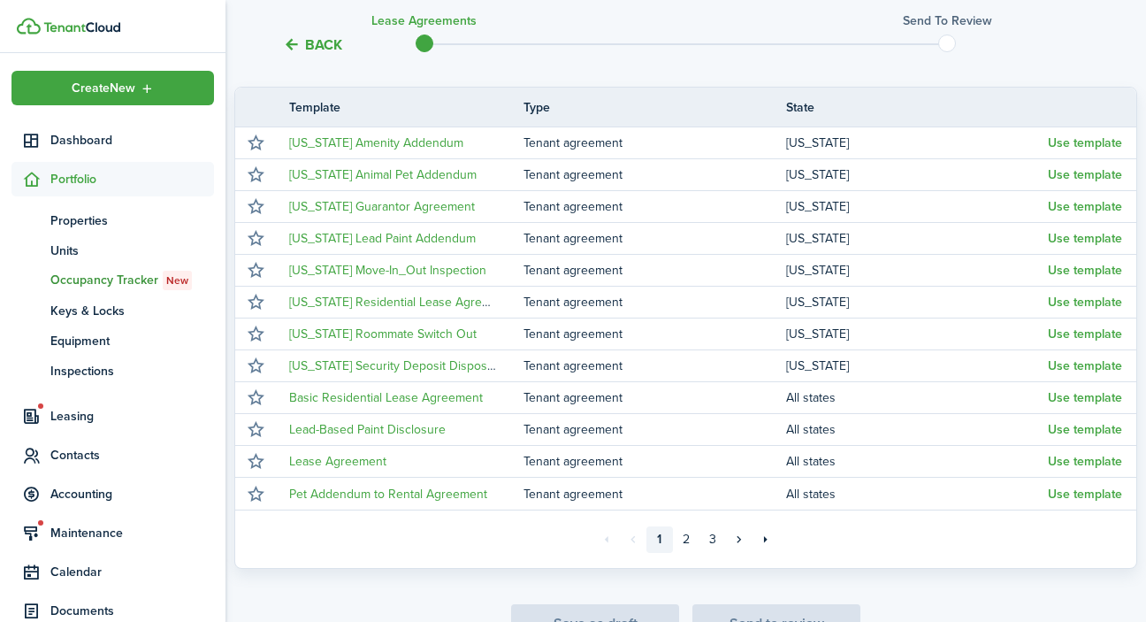
scroll to position [308, 0]
click at [691, 539] on link "2" at bounding box center [686, 538] width 27 height 27
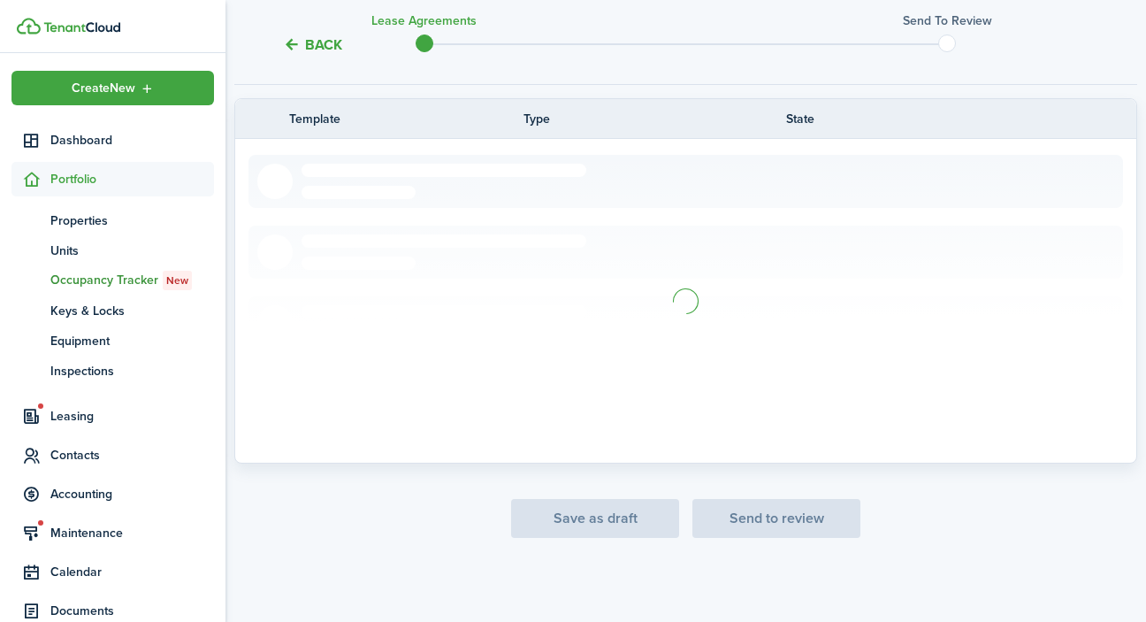
scroll to position [295, 0]
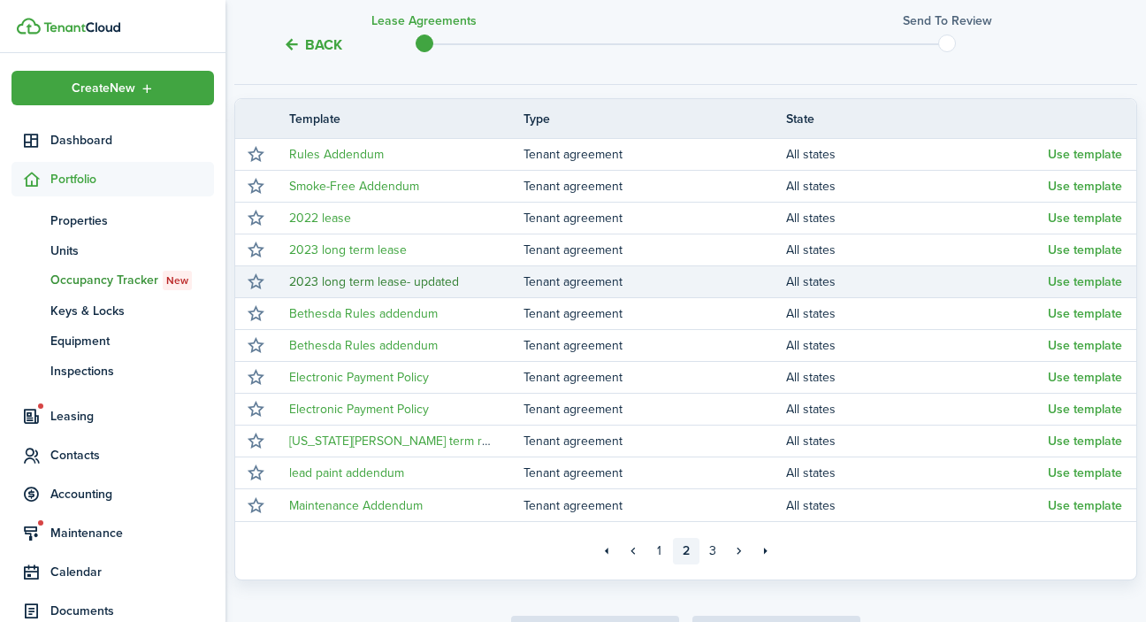
click at [440, 284] on link "2023 long term lease- updated" at bounding box center [374, 281] width 170 height 19
click at [1101, 281] on button "Use template" at bounding box center [1085, 282] width 74 height 14
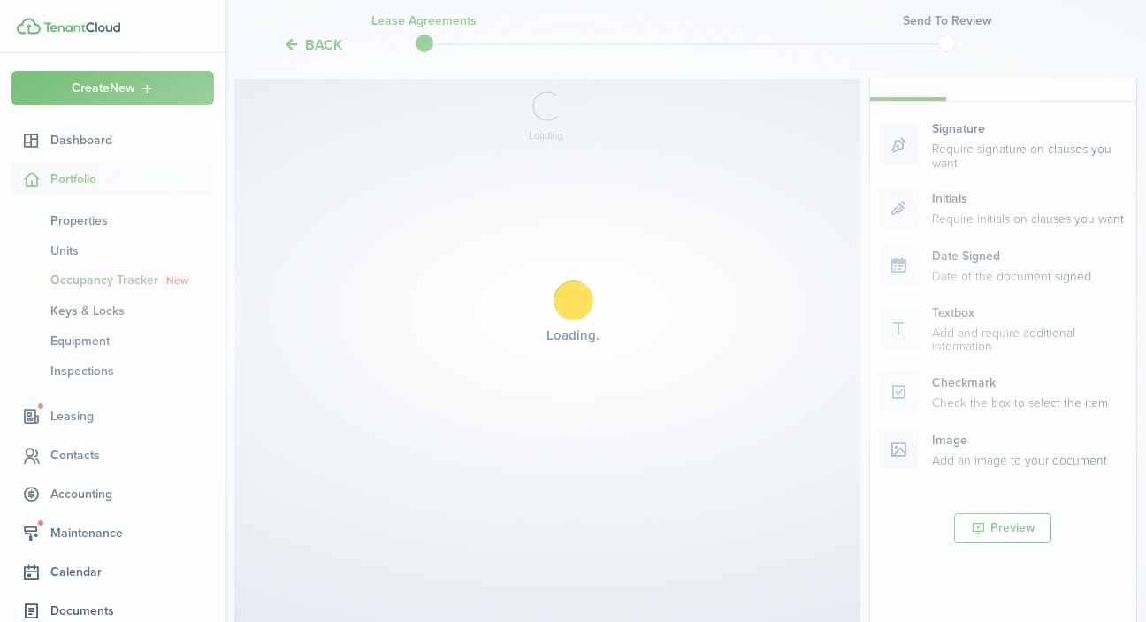
select select "fit"
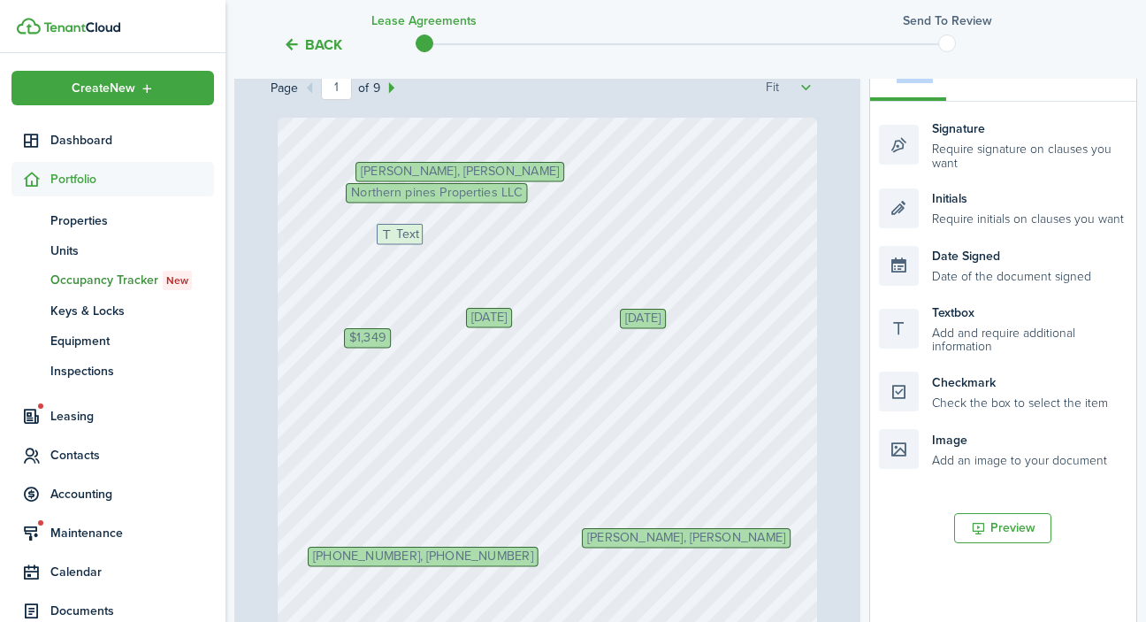
drag, startPoint x: 972, startPoint y: 324, endPoint x: 470, endPoint y: 246, distance: 508.2
click at [470, 246] on div "Page 1 of 9 50% 75% 100% 150% 200% Fit [PHONE_NUMBER], [PHONE_NUMBER] Northern …" at bounding box center [685, 415] width 903 height 734
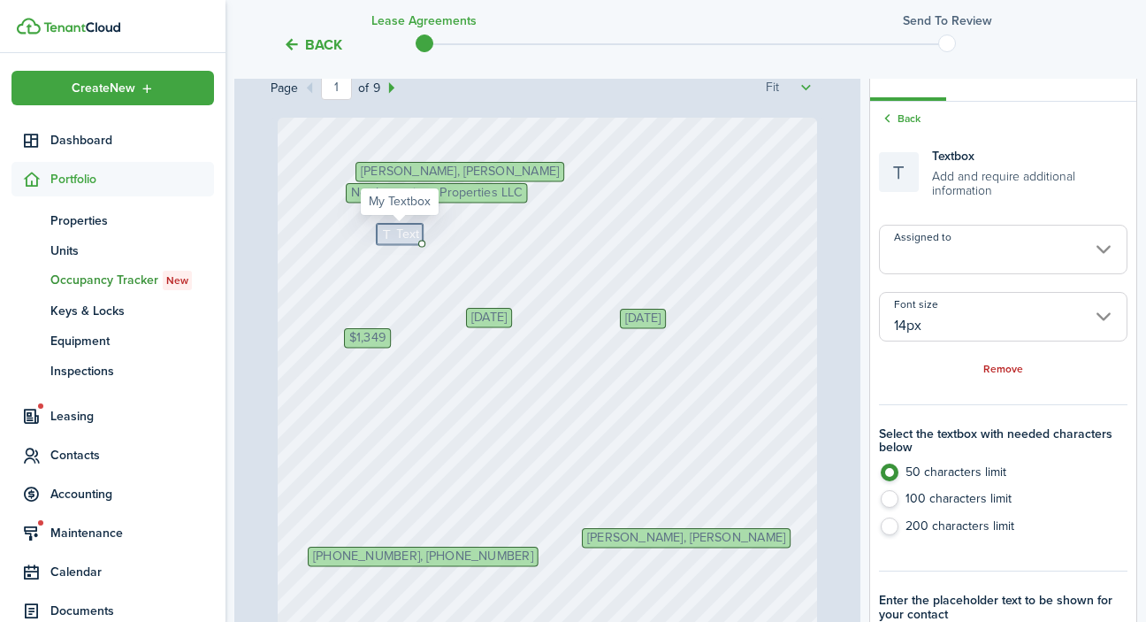
click at [391, 233] on icon at bounding box center [388, 234] width 16 height 12
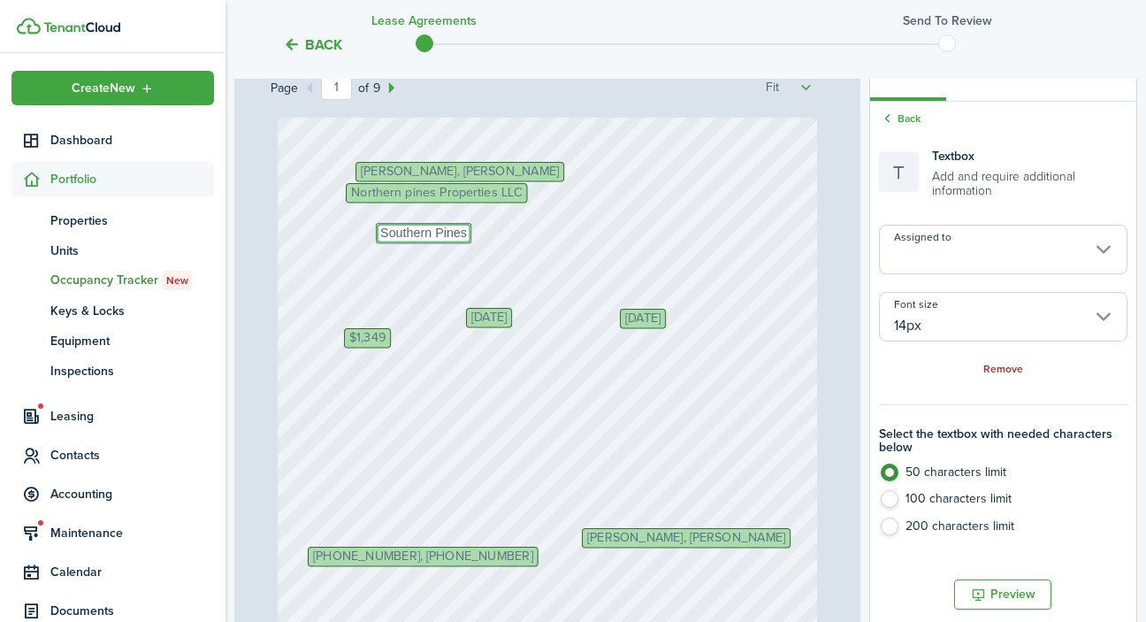
type textarea "Southern Pines"
click at [518, 293] on div "[PHONE_NUMBER], [PHONE_NUMBER] Northern pines Properties LLC Initials [PERSON_N…" at bounding box center [548, 476] width 540 height 716
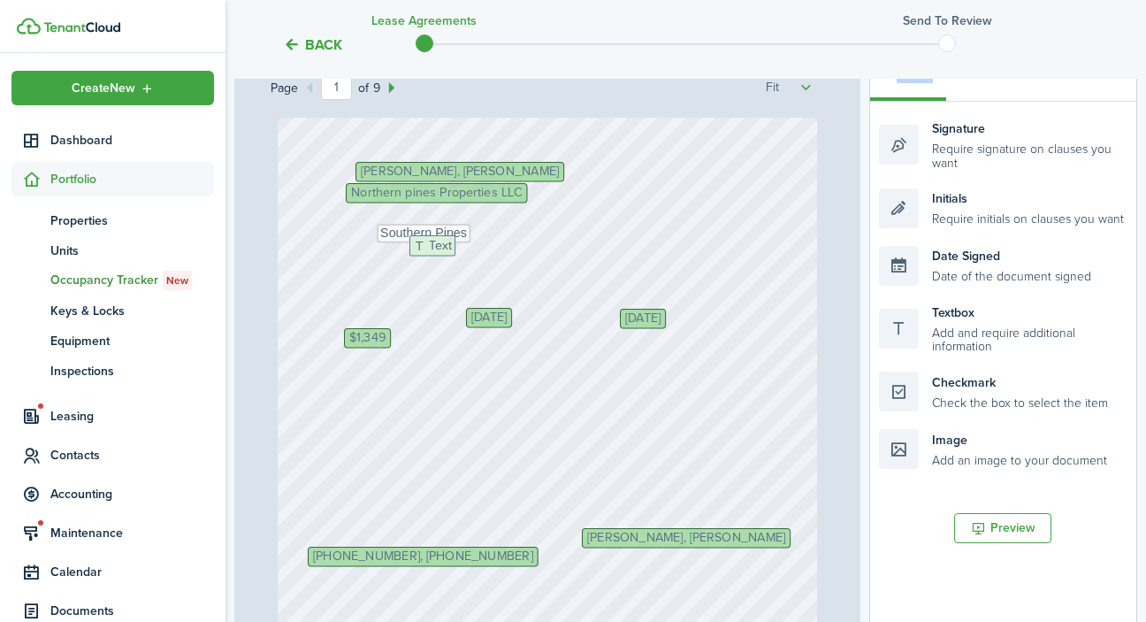
drag, startPoint x: 969, startPoint y: 324, endPoint x: 500, endPoint y: 257, distance: 474.2
click at [500, 257] on div "Page 1 of 9 50% 75% 100% 150% 200% Fit [PHONE_NUMBER], [PHONE_NUMBER] Northern …" at bounding box center [685, 415] width 903 height 734
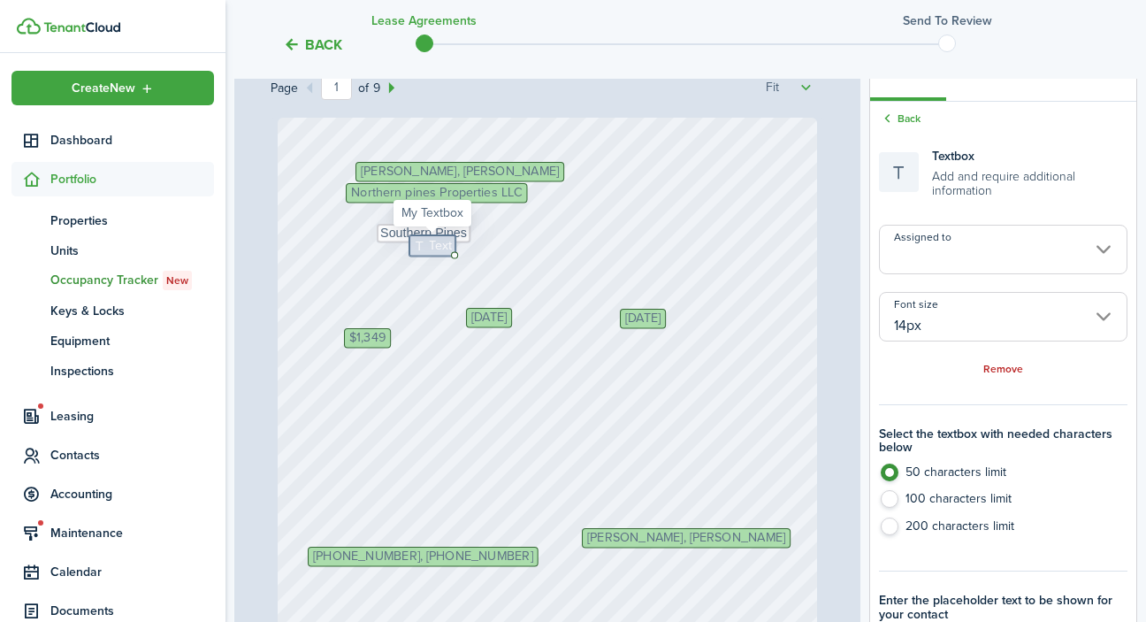
click at [432, 246] on span "Text" at bounding box center [440, 245] width 23 height 19
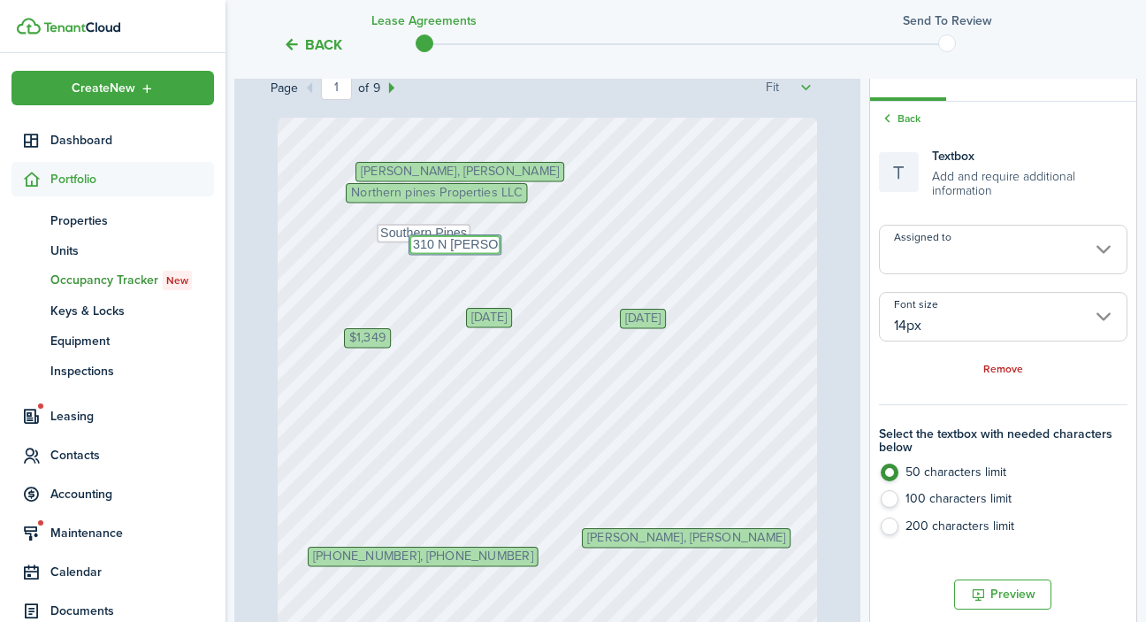
type textarea "310 N [PERSON_NAME]"
click at [720, 371] on div "[PHONE_NUMBER], [PHONE_NUMBER] Northern pines Properties LLC Initials [PERSON_N…" at bounding box center [548, 476] width 540 height 716
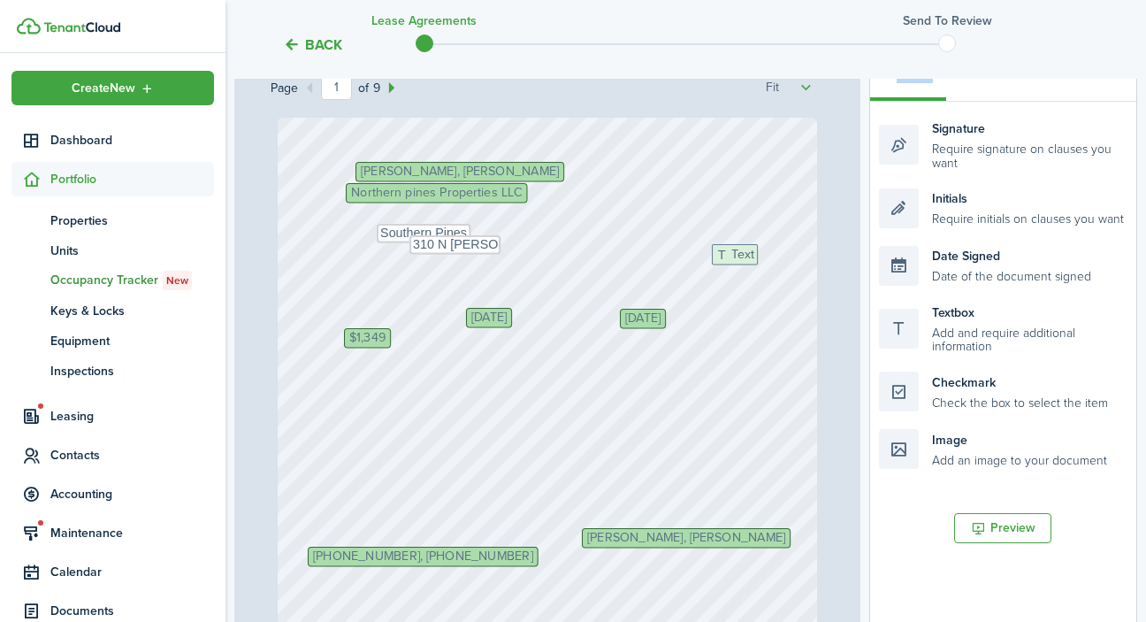
drag, startPoint x: 962, startPoint y: 332, endPoint x: 795, endPoint y: 275, distance: 176.7
click at [795, 275] on div "Page 1 of 9 50% 75% 100% 150% 200% Fit [PHONE_NUMBER], [PHONE_NUMBER] Northern …" at bounding box center [685, 415] width 903 height 734
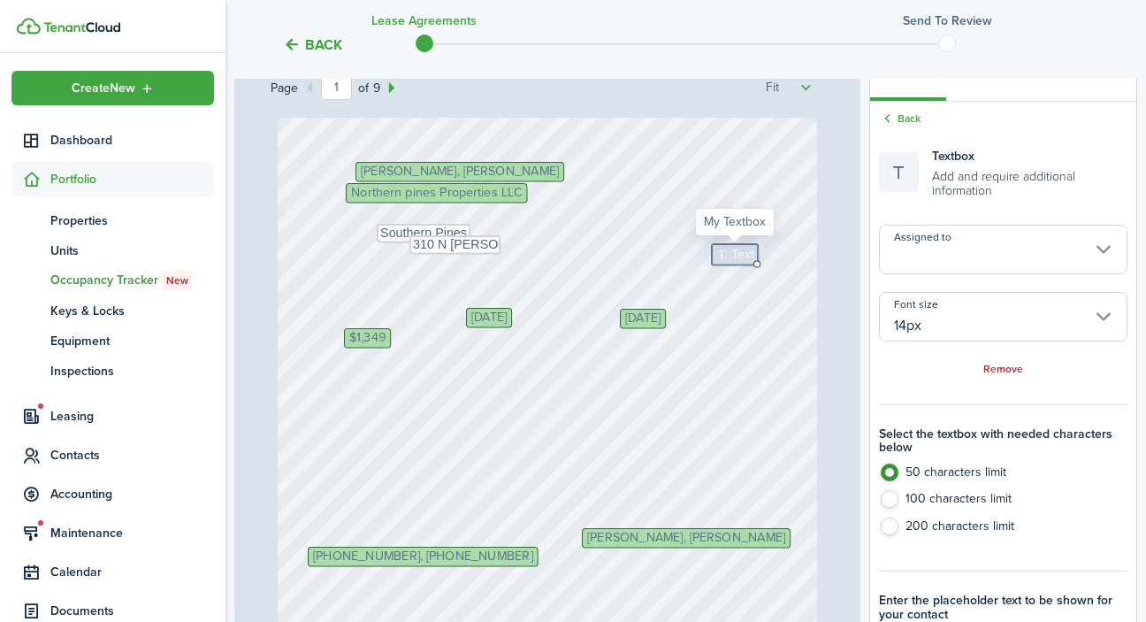
click at [737, 256] on span "Text" at bounding box center [742, 254] width 23 height 19
click at [733, 255] on span "Text" at bounding box center [742, 254] width 23 height 19
type textarea "2"
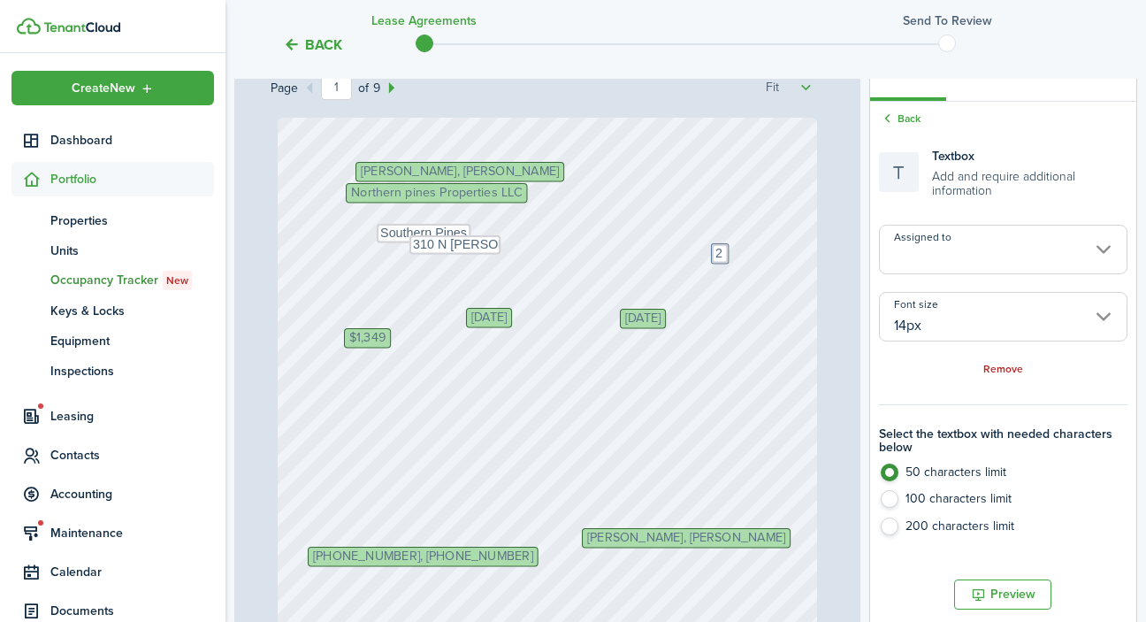
click at [731, 335] on div "[PHONE_NUMBER], [PHONE_NUMBER] Northern pines Properties LLC Initials [PERSON_N…" at bounding box center [548, 476] width 540 height 716
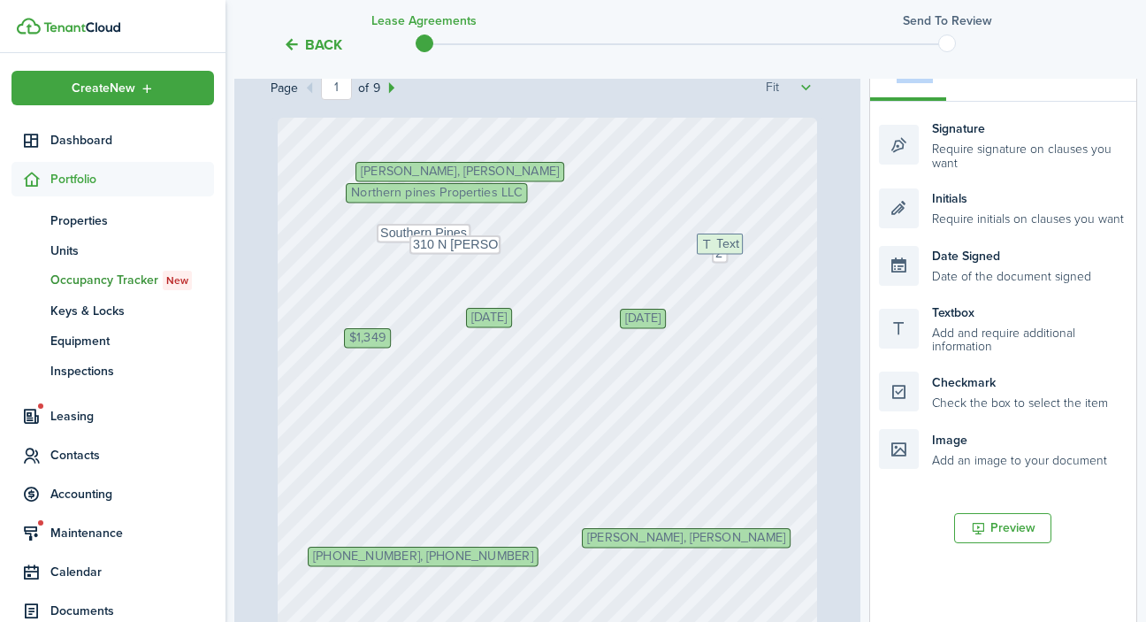
drag, startPoint x: 929, startPoint y: 321, endPoint x: 747, endPoint y: 253, distance: 194.4
click at [747, 253] on div "Page 1 of 9 50% 75% 100% 150% 200% Fit [PHONE_NUMBER], [PHONE_NUMBER] Northern …" at bounding box center [685, 415] width 903 height 734
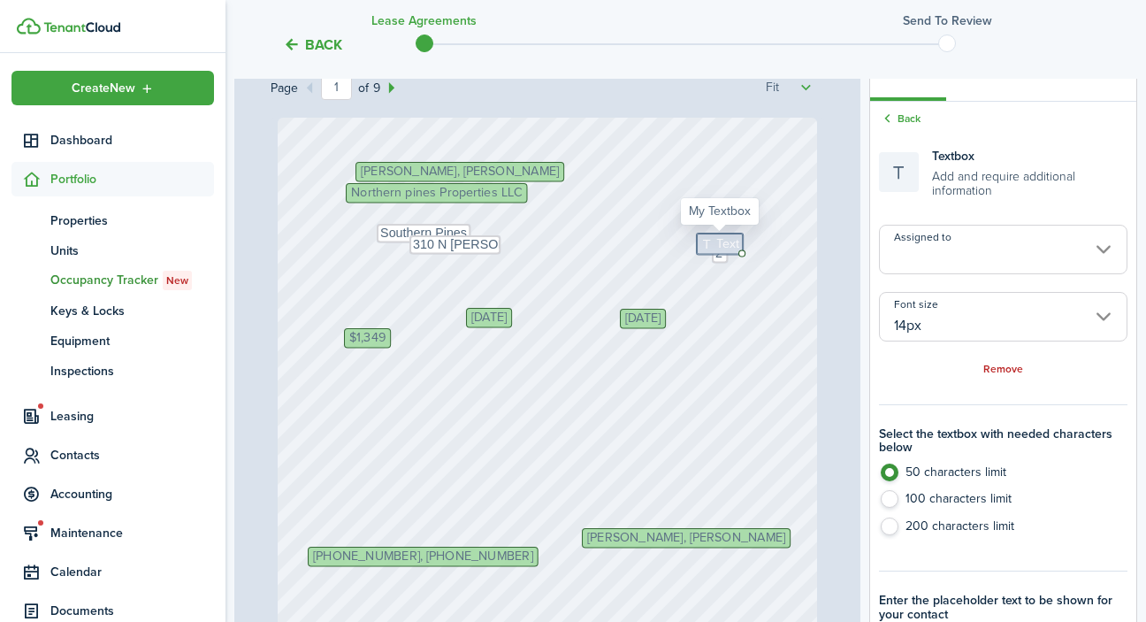
click at [723, 241] on span "Text" at bounding box center [727, 243] width 23 height 19
type textarea "28387"
click at [523, 362] on div "[PHONE_NUMBER], [PHONE_NUMBER] Northern pines Properties LLC Initials [PERSON_N…" at bounding box center [548, 476] width 540 height 716
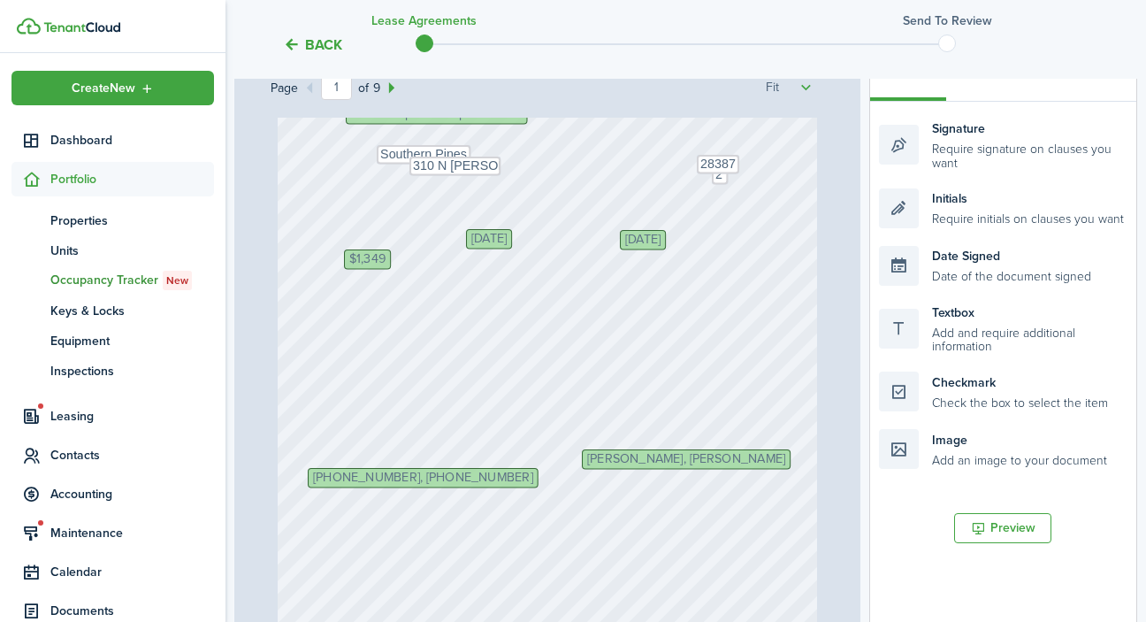
scroll to position [95, 0]
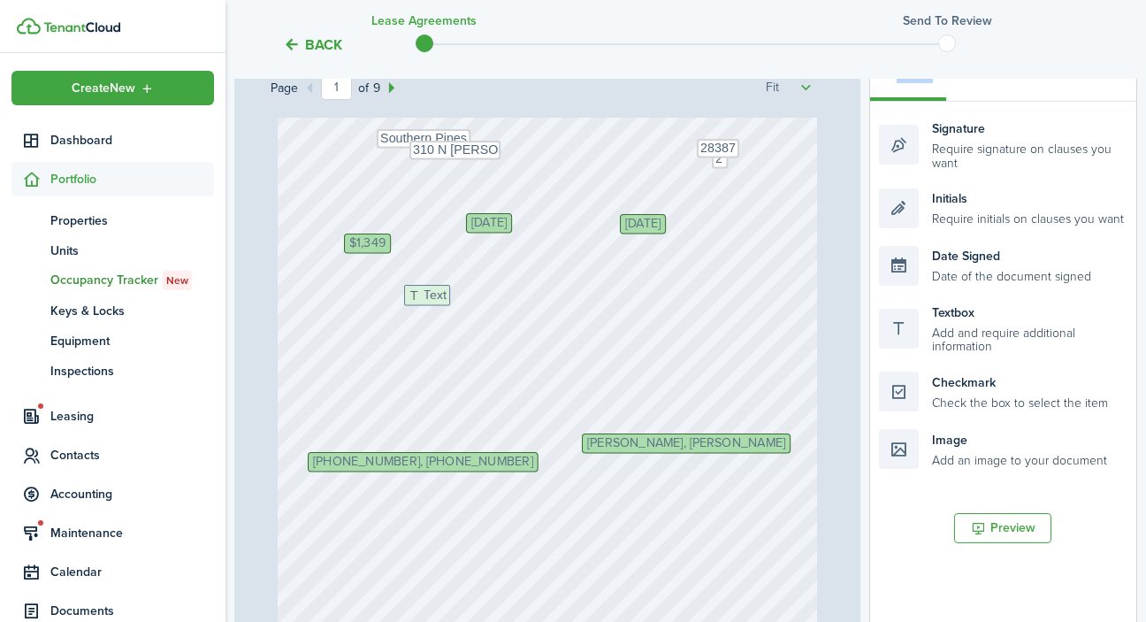
drag, startPoint x: 965, startPoint y: 323, endPoint x: 490, endPoint y: 306, distance: 475.1
click at [490, 306] on div "Page 1 of 9 50% 75% 100% 150% 200% Fit [PHONE_NUMBER], [PHONE_NUMBER] Northern …" at bounding box center [685, 415] width 903 height 734
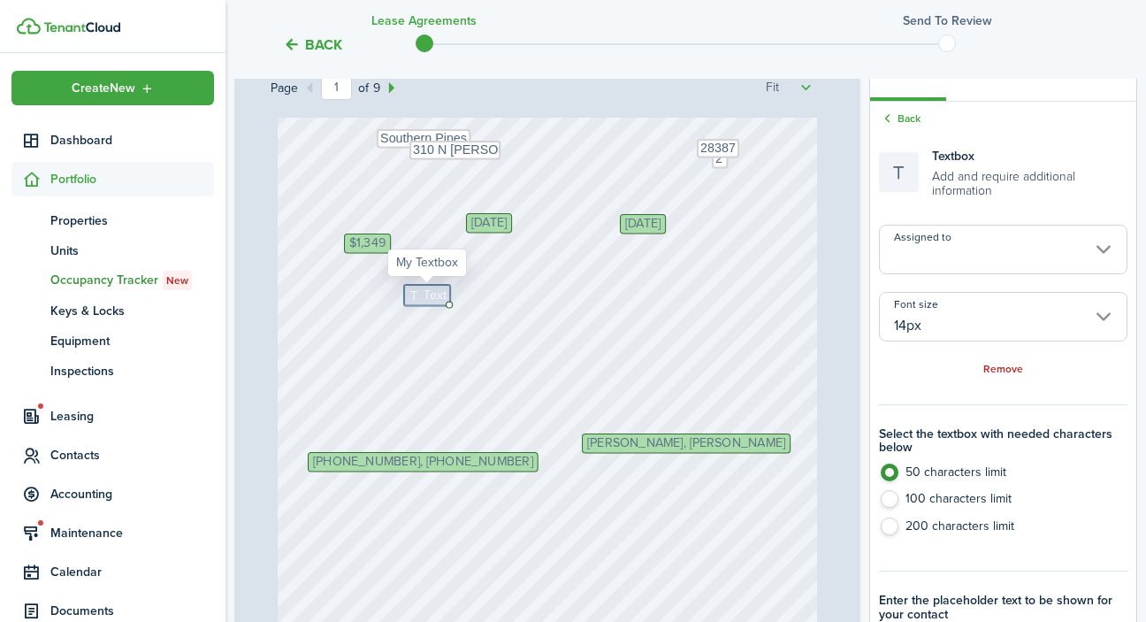
click at [426, 296] on span "Text" at bounding box center [435, 295] width 23 height 19
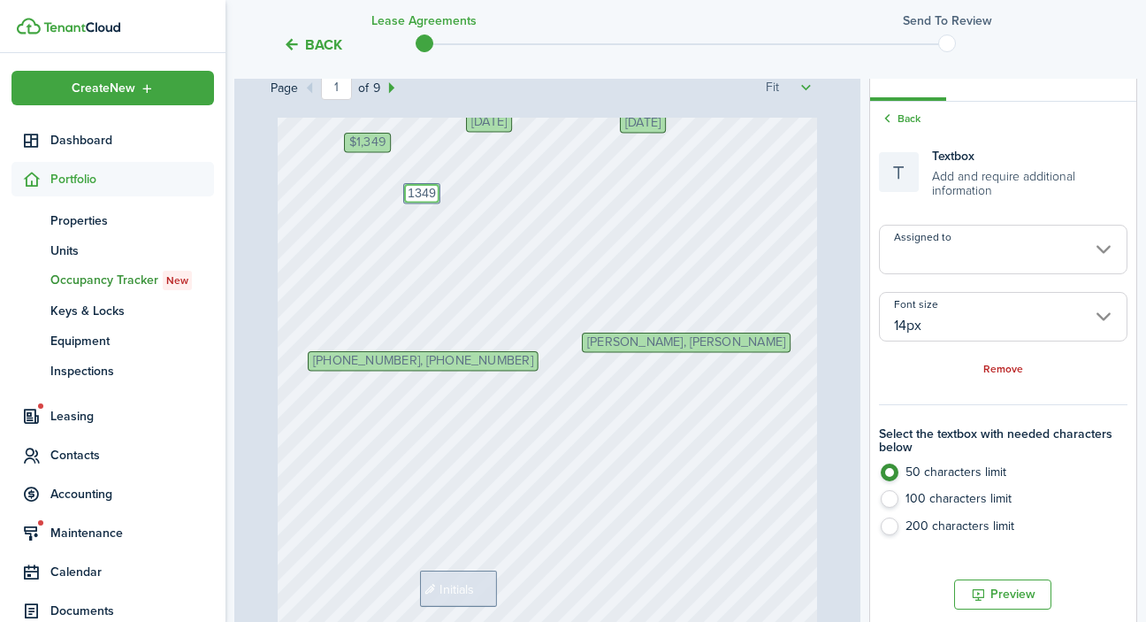
scroll to position [199, 0]
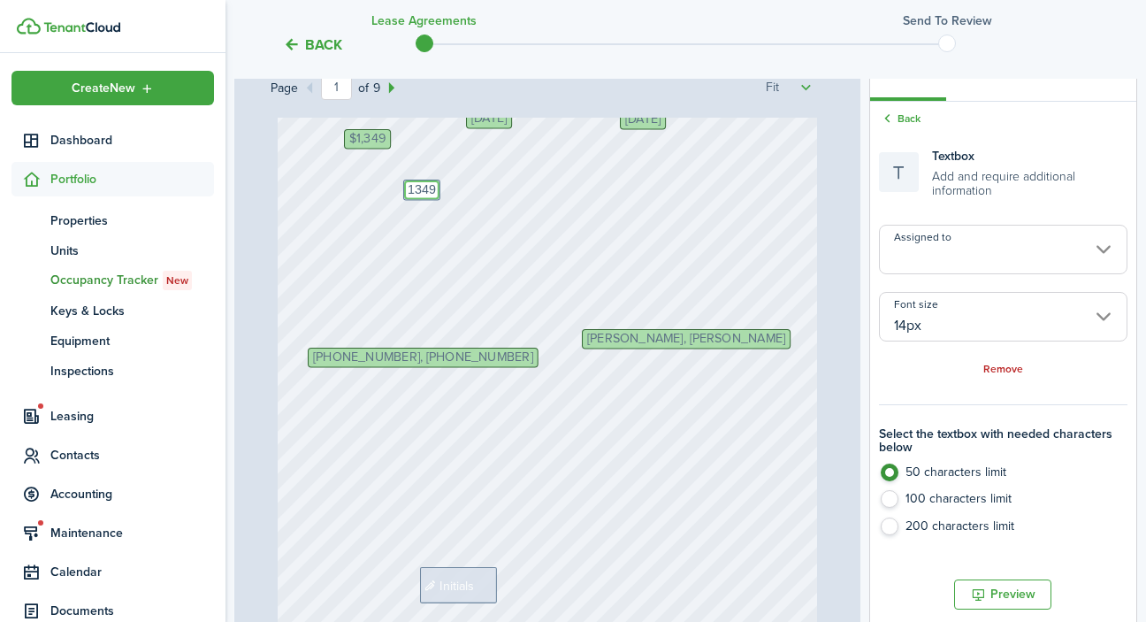
type textarea "1349"
click at [722, 286] on div "[PHONE_NUMBER], [PHONE_NUMBER] Northern pines Properties LLC Initials [PERSON_N…" at bounding box center [548, 277] width 540 height 716
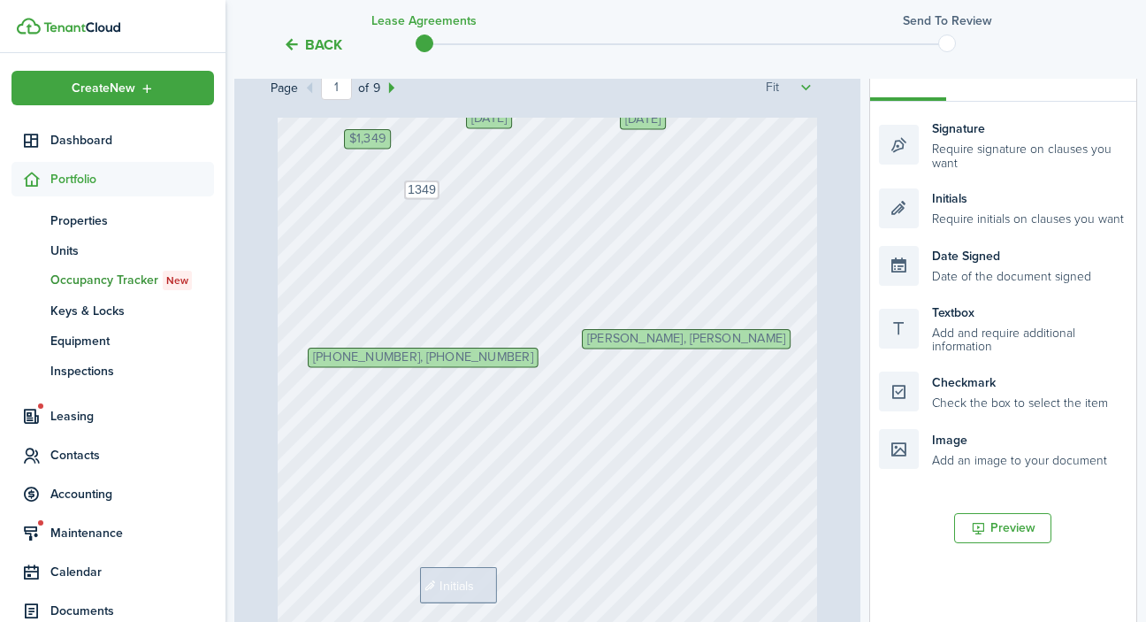
click at [722, 286] on div "[PHONE_NUMBER], [PHONE_NUMBER] Northern pines Properties LLC Initials [PERSON_N…" at bounding box center [548, 277] width 540 height 716
drag, startPoint x: 936, startPoint y: 324, endPoint x: 471, endPoint y: 174, distance: 488.8
click at [471, 174] on div "Page 1 of 9 50% 75% 100% 150% 200% Fit [PHONE_NUMBER], [PHONE_NUMBER] Northern …" at bounding box center [685, 415] width 903 height 734
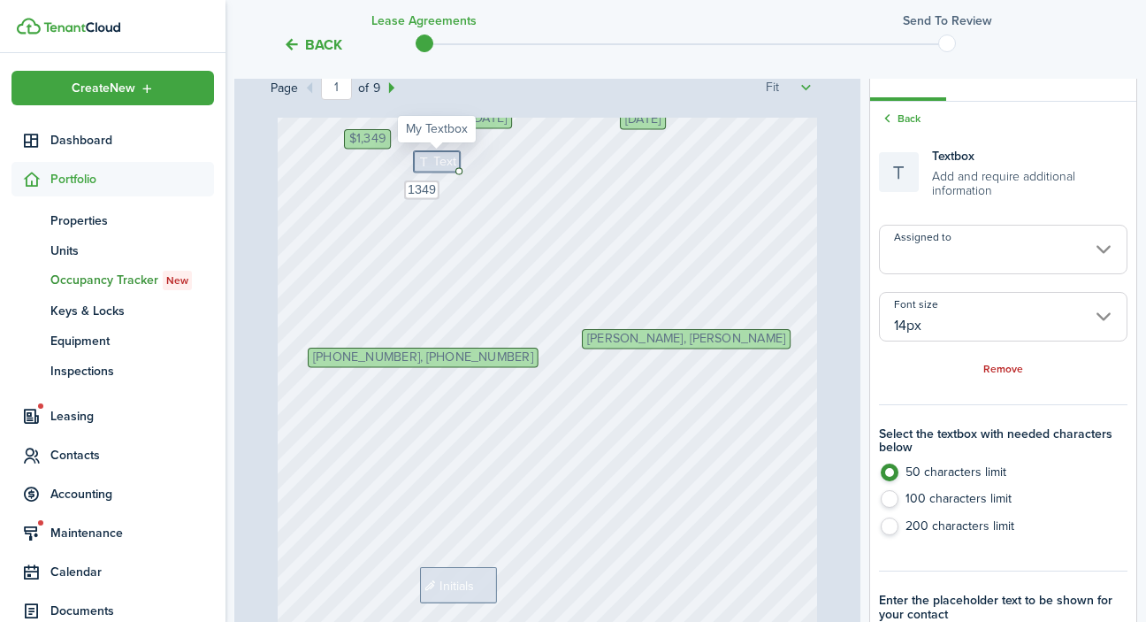
click at [441, 162] on span "Text" at bounding box center [444, 161] width 23 height 19
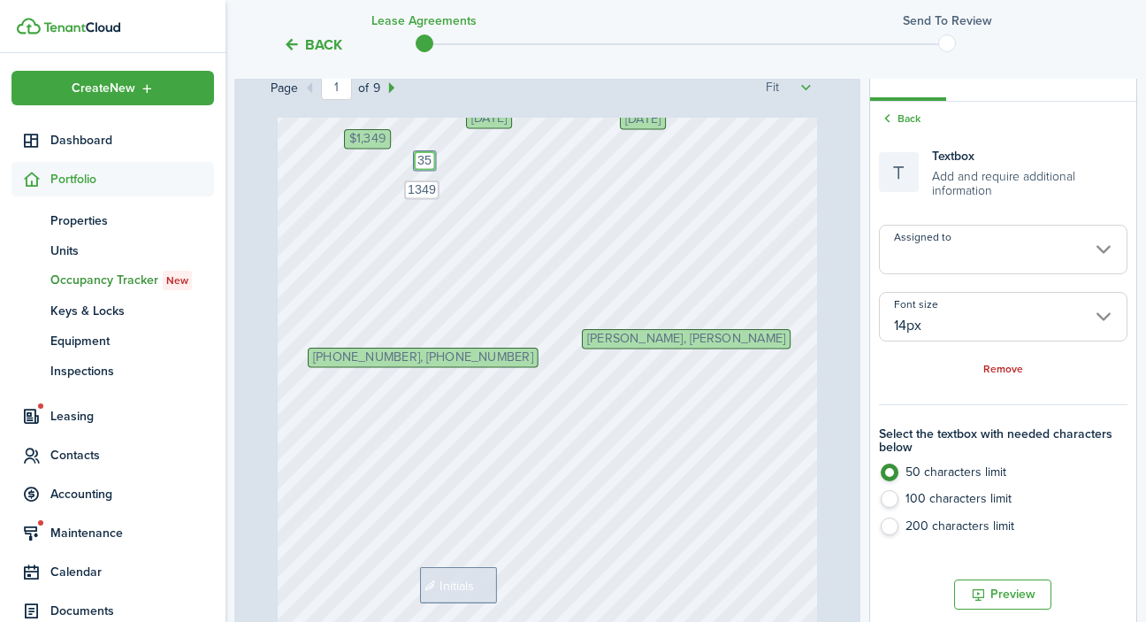
type textarea "35"
click at [523, 337] on div "[PHONE_NUMBER], [PHONE_NUMBER] Northern pines Properties LLC Initials [PERSON_N…" at bounding box center [548, 277] width 540 height 716
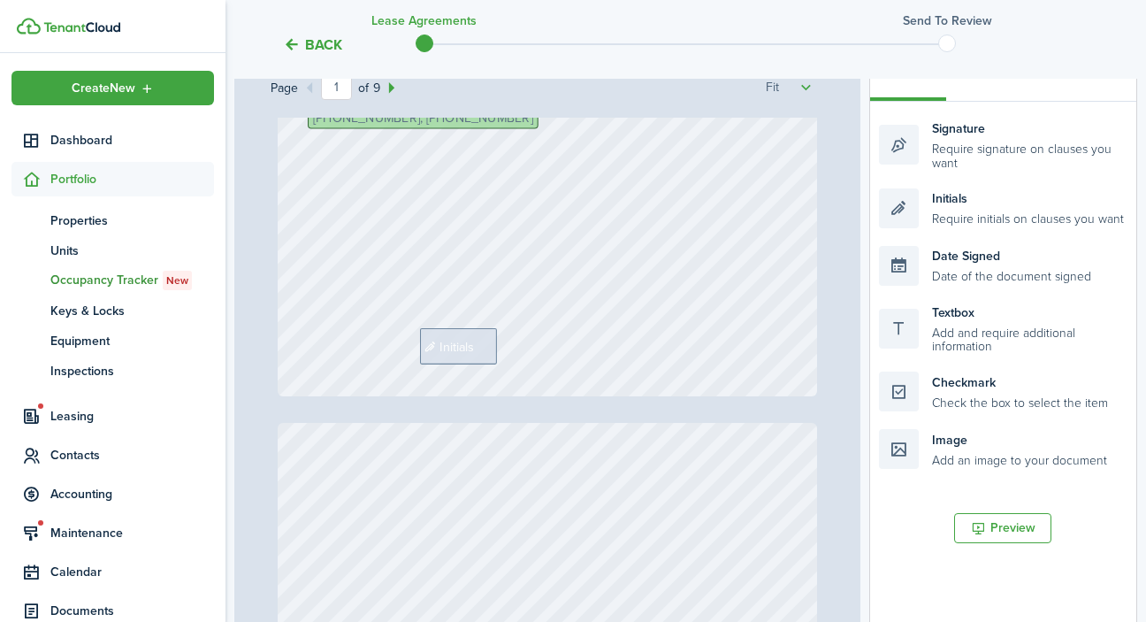
scroll to position [485, 0]
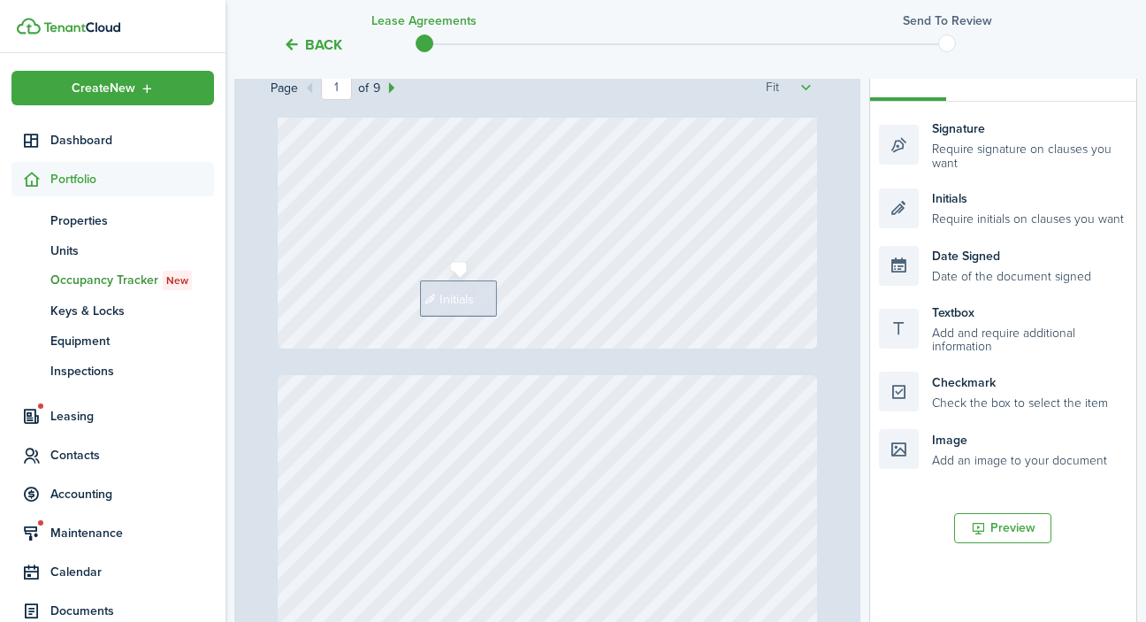
click at [470, 298] on span "Initials" at bounding box center [457, 298] width 34 height 19
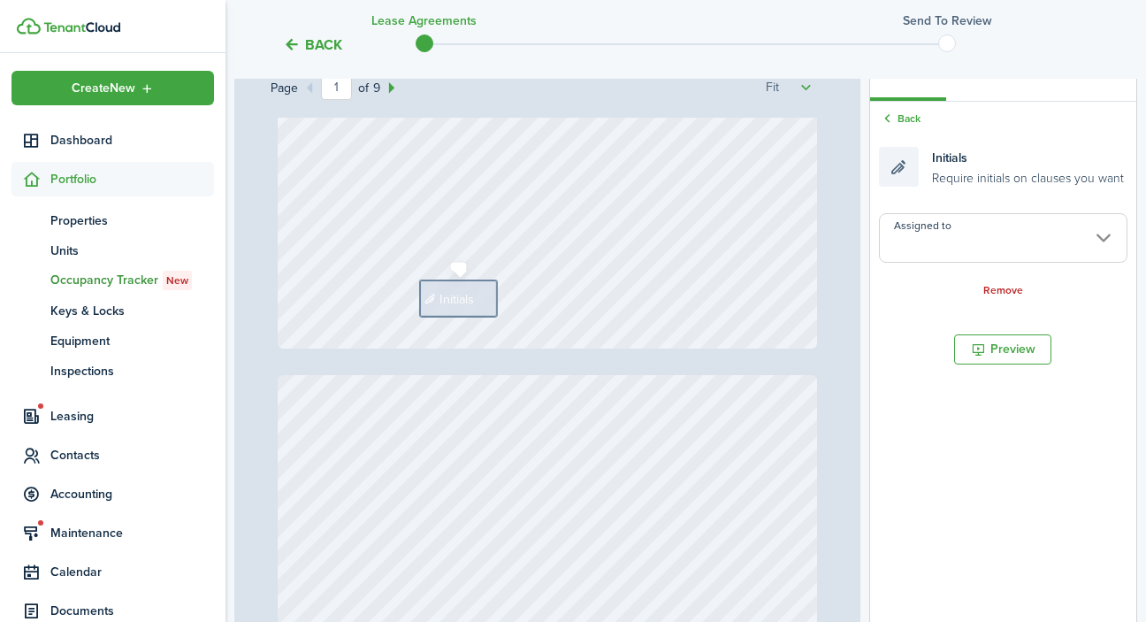
click at [470, 298] on span "Initials" at bounding box center [457, 298] width 34 height 19
click at [931, 248] on input "Assigned to" at bounding box center [1003, 238] width 248 height 50
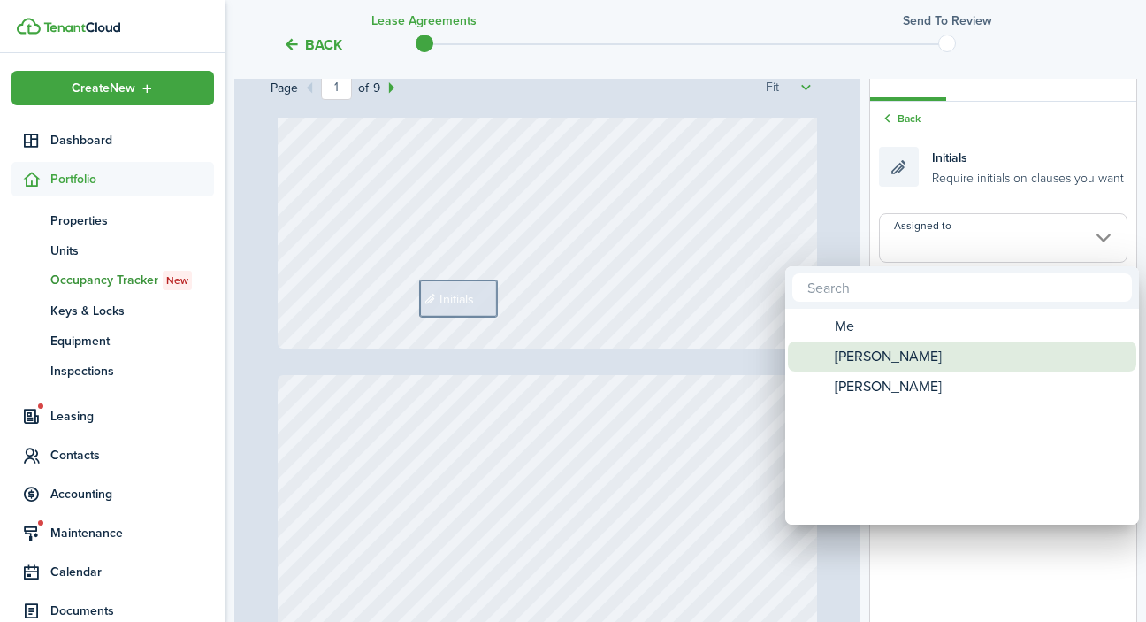
click at [889, 357] on span "[PERSON_NAME]" at bounding box center [888, 356] width 107 height 30
type input "[PERSON_NAME]"
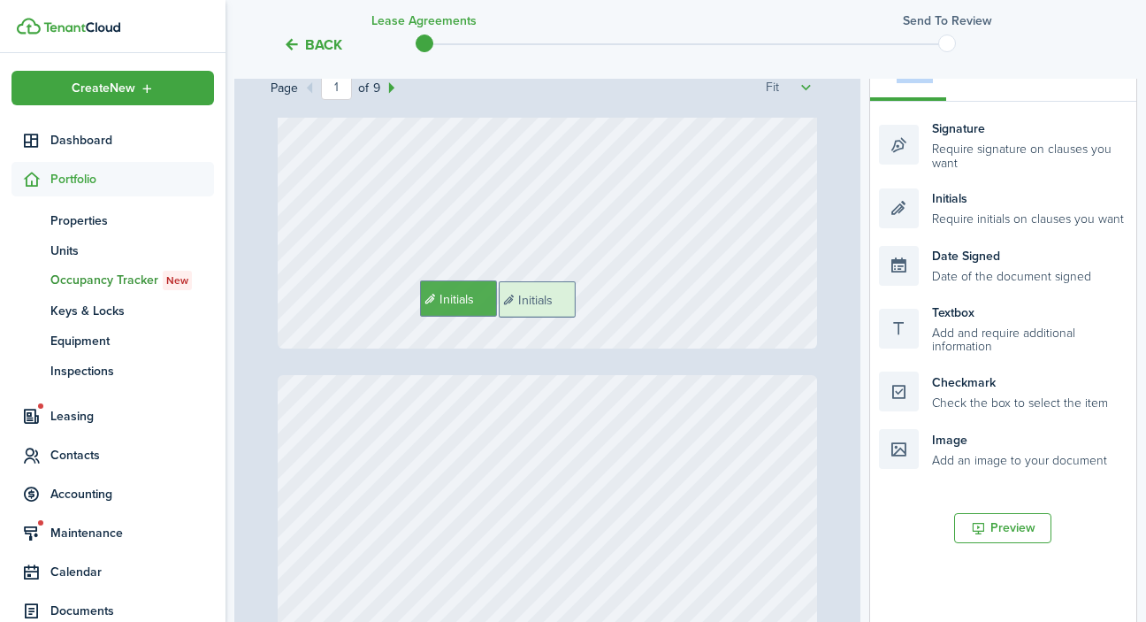
drag, startPoint x: 996, startPoint y: 214, endPoint x: 615, endPoint y: 309, distance: 391.8
click at [615, 309] on div "Page 1 of 9 50% 75% 100% 150% 200% Fit [PHONE_NUMBER], [PHONE_NUMBER] Northern …" at bounding box center [685, 415] width 903 height 734
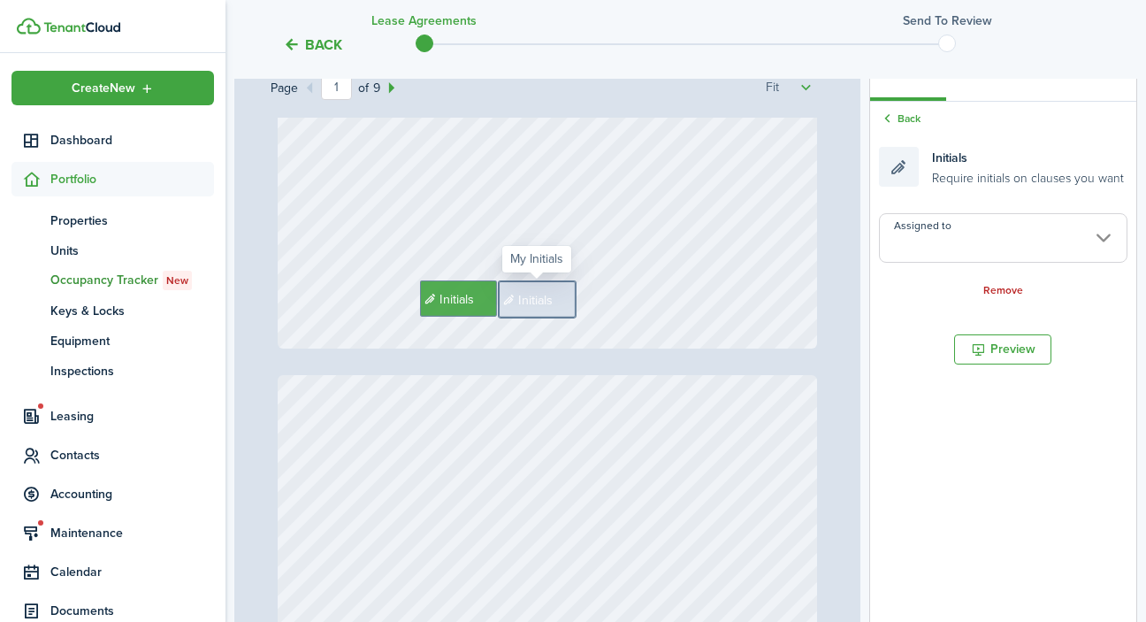
click at [989, 243] on input "Assigned to" at bounding box center [1003, 238] width 248 height 50
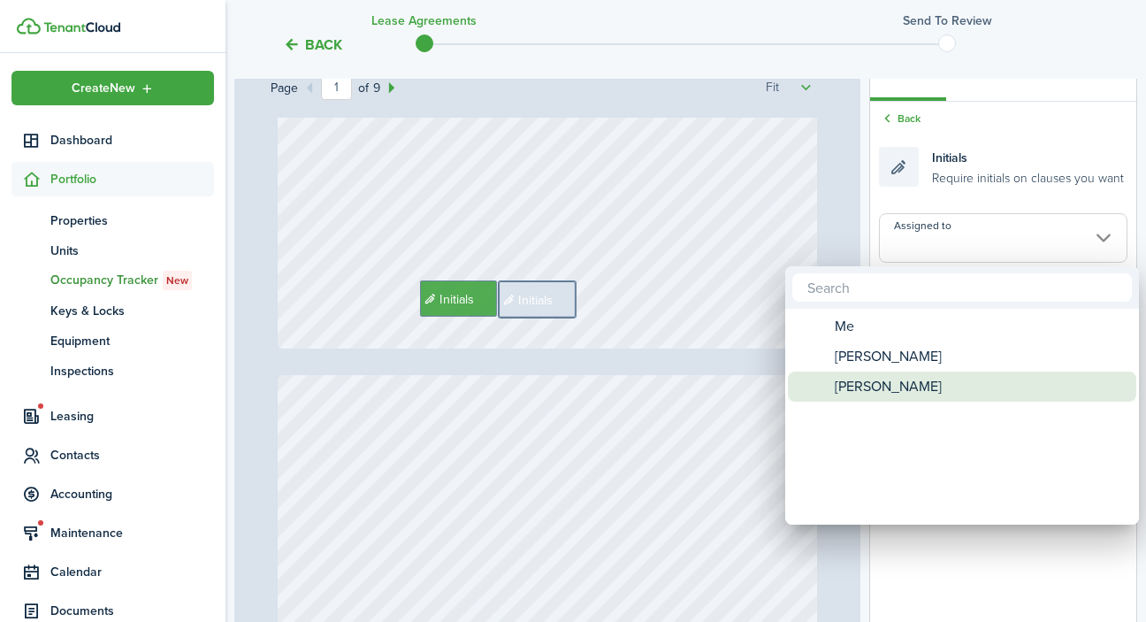
click at [935, 384] on span "[PERSON_NAME]" at bounding box center [888, 386] width 107 height 30
type input "[PERSON_NAME]"
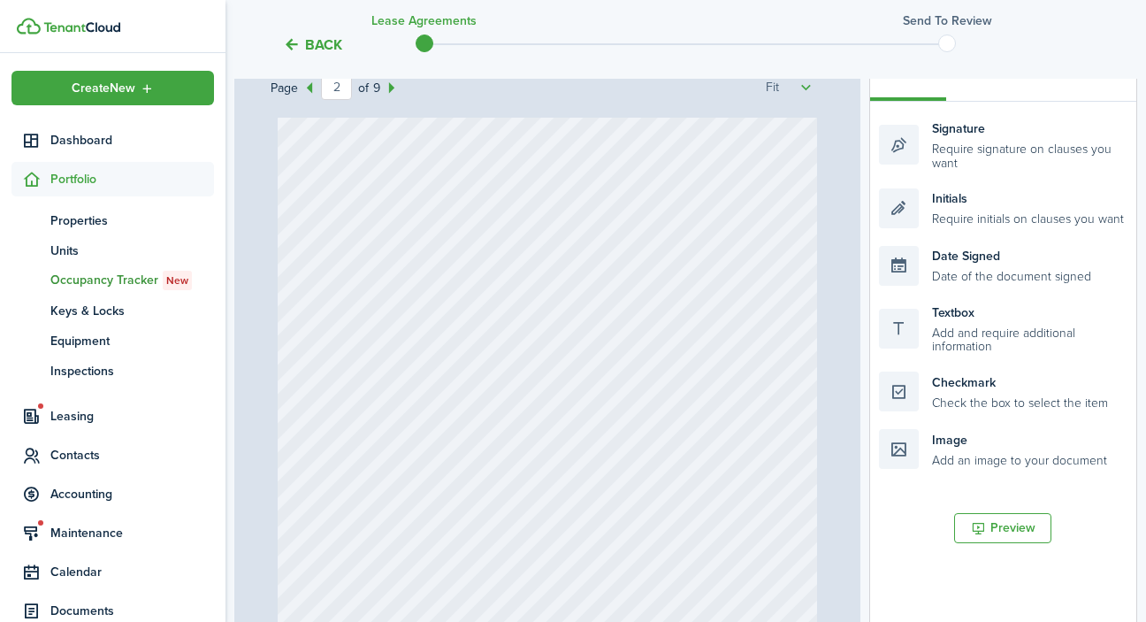
scroll to position [852, 0]
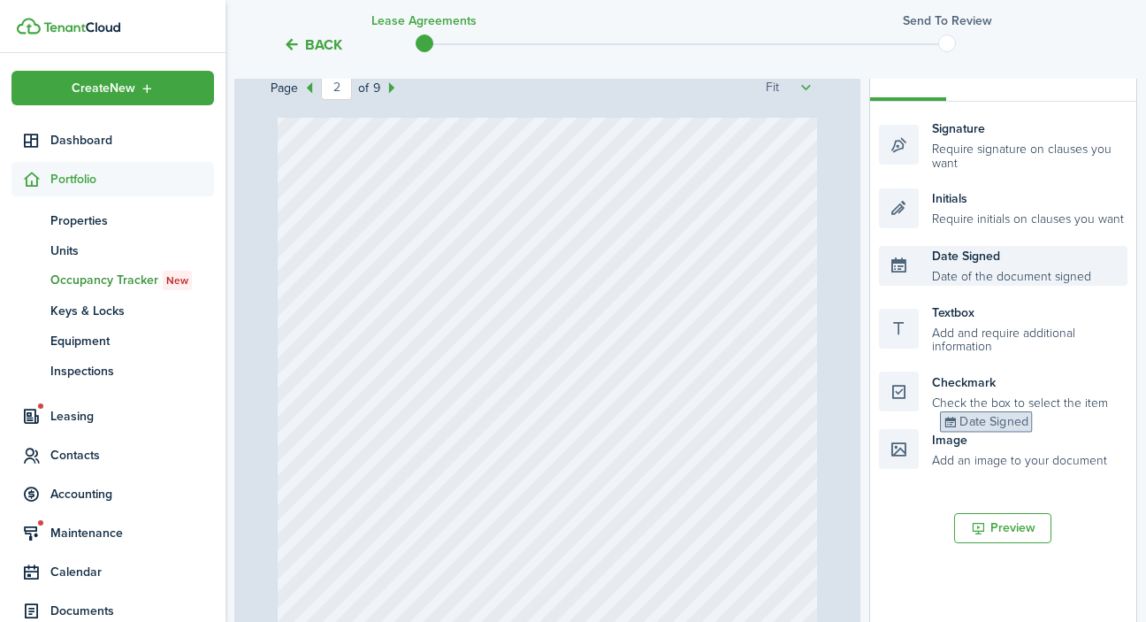
drag, startPoint x: 966, startPoint y: 265, endPoint x: 1034, endPoint y: 411, distance: 160.6
click at [1034, 411] on ul "Signature Require signature on clauses you want Initials Require initials on cl…" at bounding box center [1003, 294] width 248 height 367
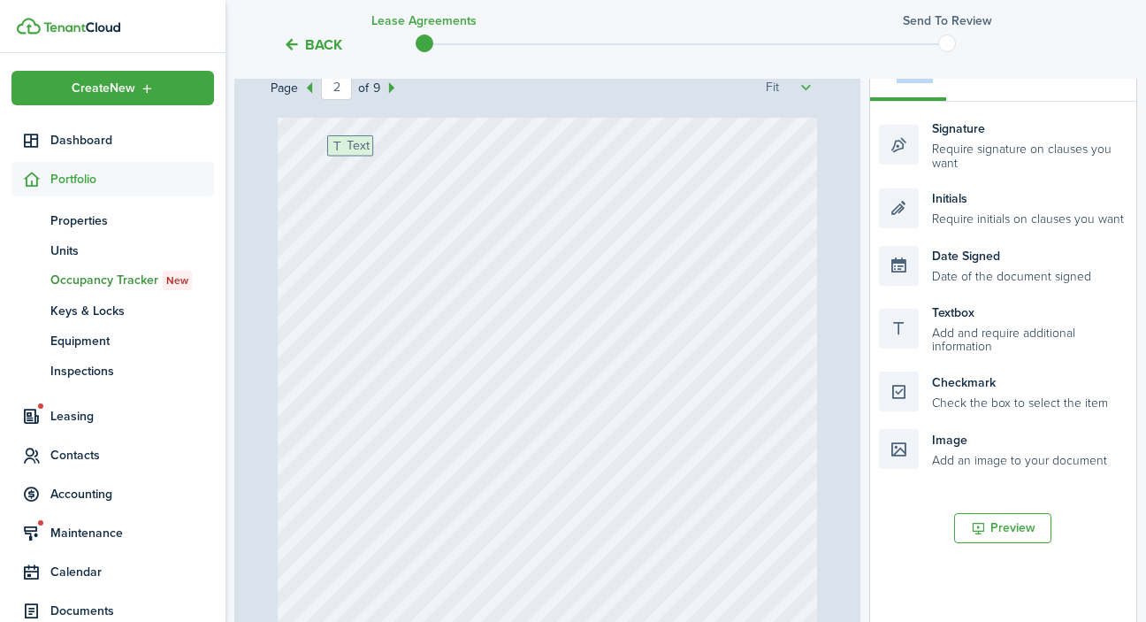
drag, startPoint x: 984, startPoint y: 339, endPoint x: 432, endPoint y: 172, distance: 576.2
click at [432, 172] on div "Page 2 of 9 50% 75% 100% 150% 200% Fit [PHONE_NUMBER], [PHONE_NUMBER] Northern …" at bounding box center [685, 415] width 903 height 734
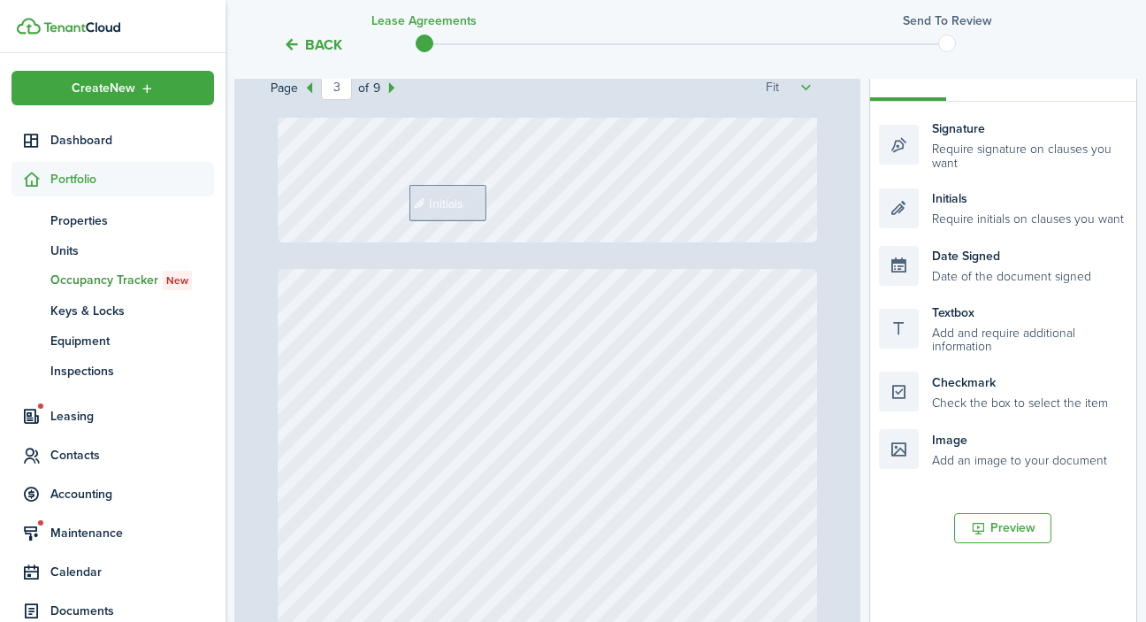
scroll to position [1436, 0]
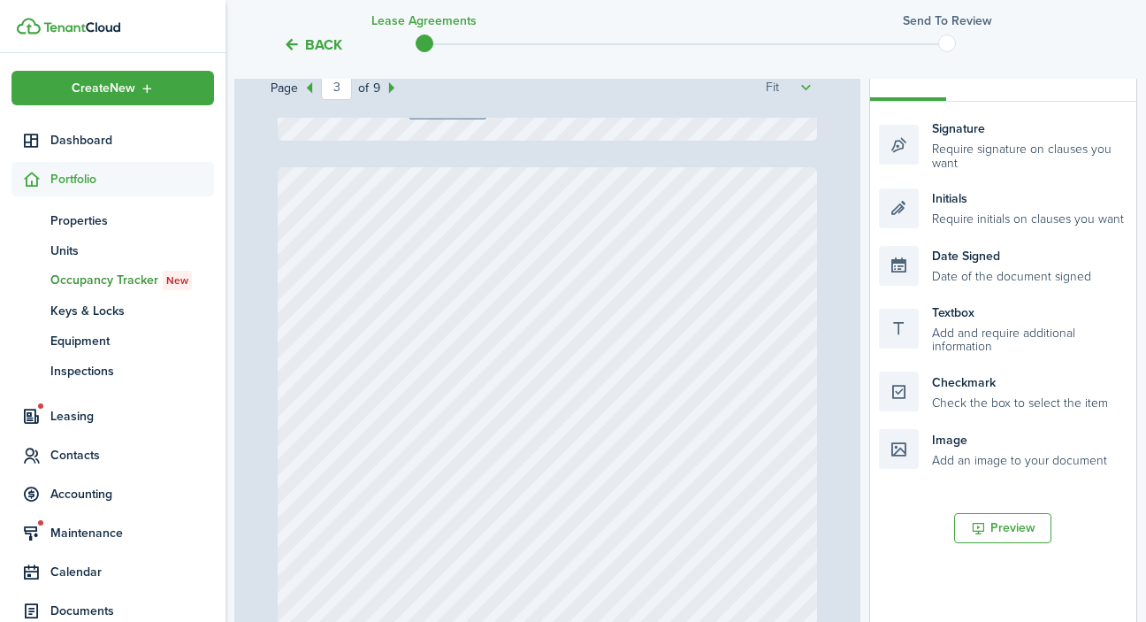
type input "2"
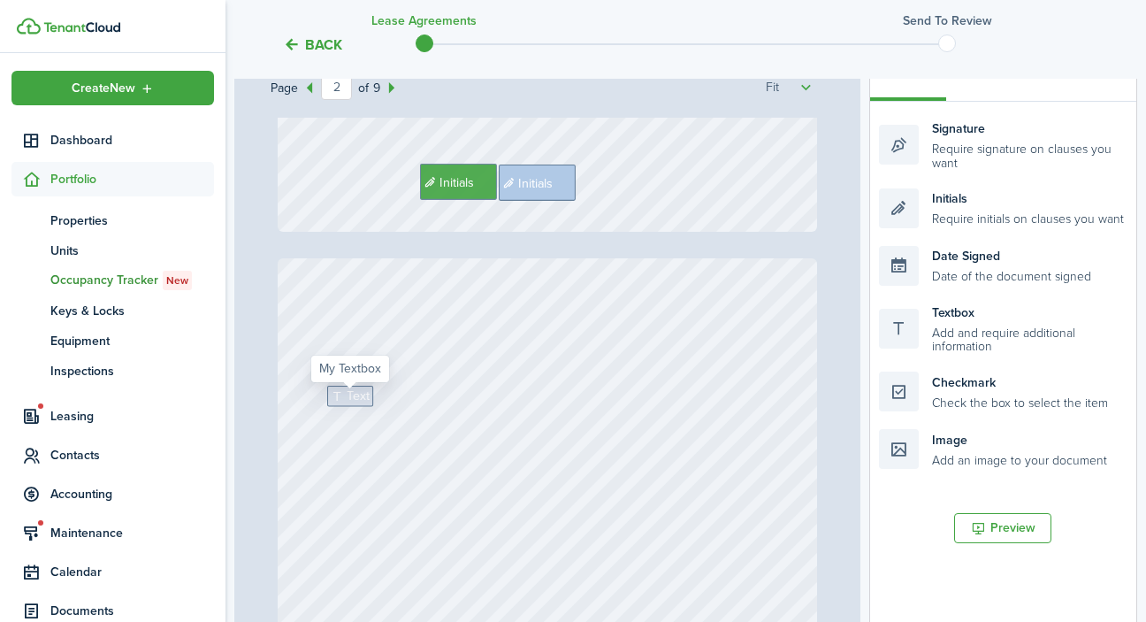
scroll to position [597, 0]
click at [352, 397] on span "Text" at bounding box center [358, 401] width 23 height 19
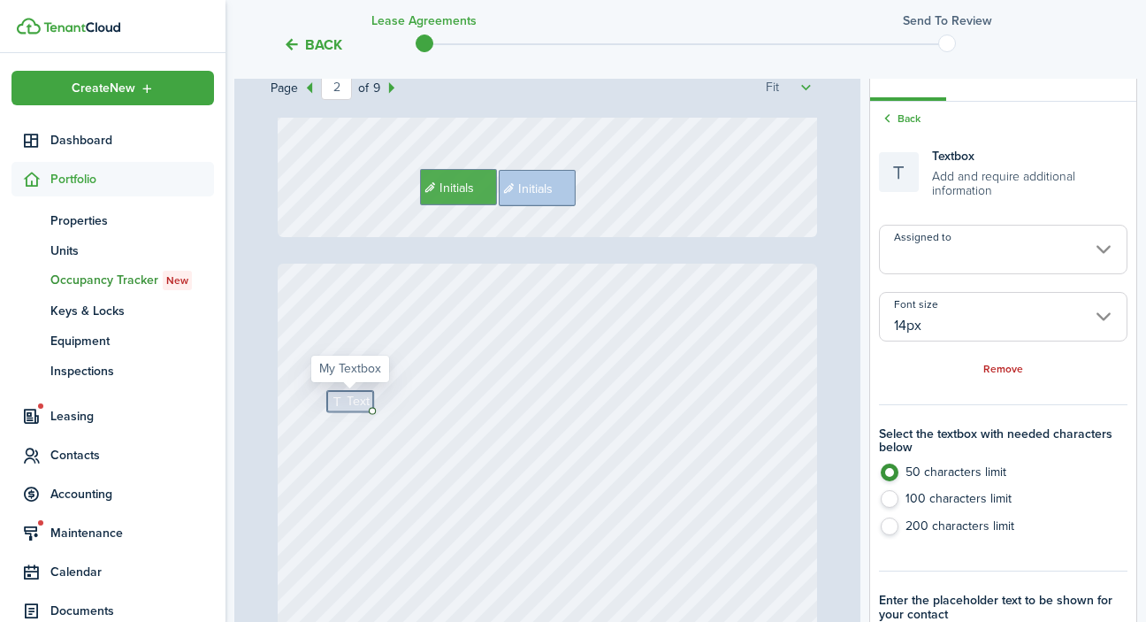
click at [352, 397] on span "Text" at bounding box center [358, 401] width 23 height 19
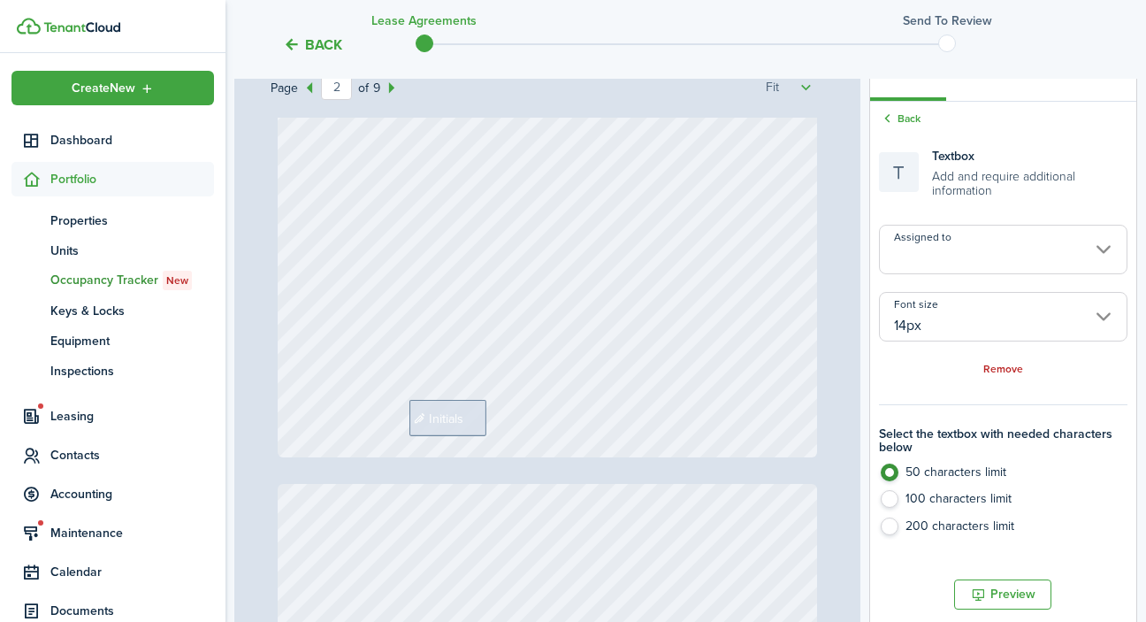
scroll to position [1120, 0]
type textarea "[DATE]"
click at [455, 417] on span "Initials" at bounding box center [446, 417] width 34 height 19
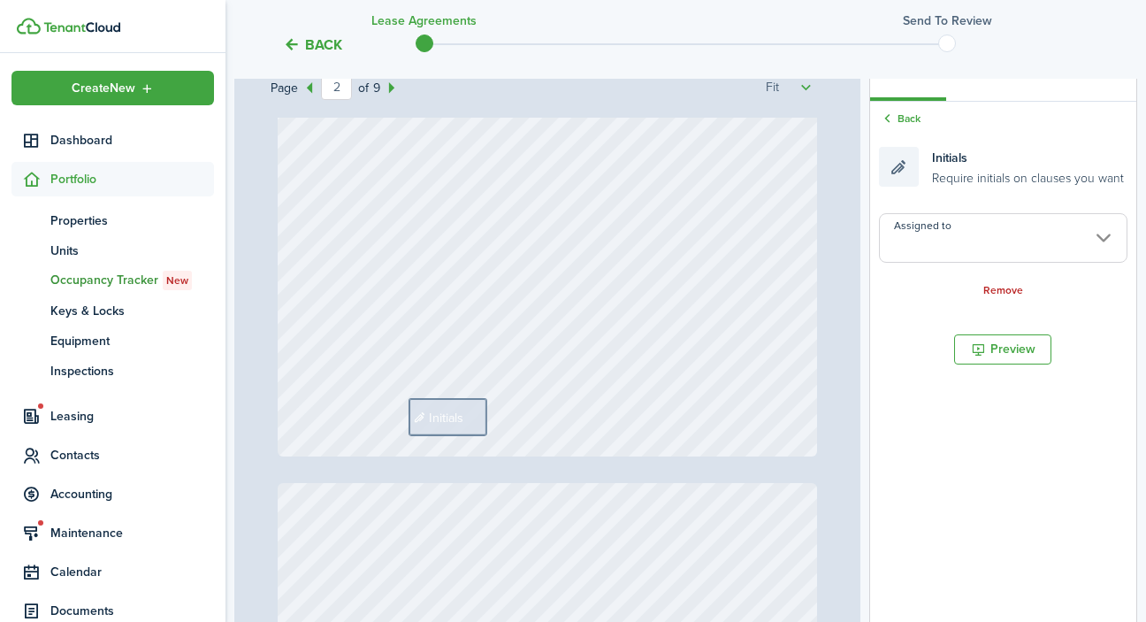
click at [928, 244] on input "Assigned to" at bounding box center [1003, 238] width 248 height 50
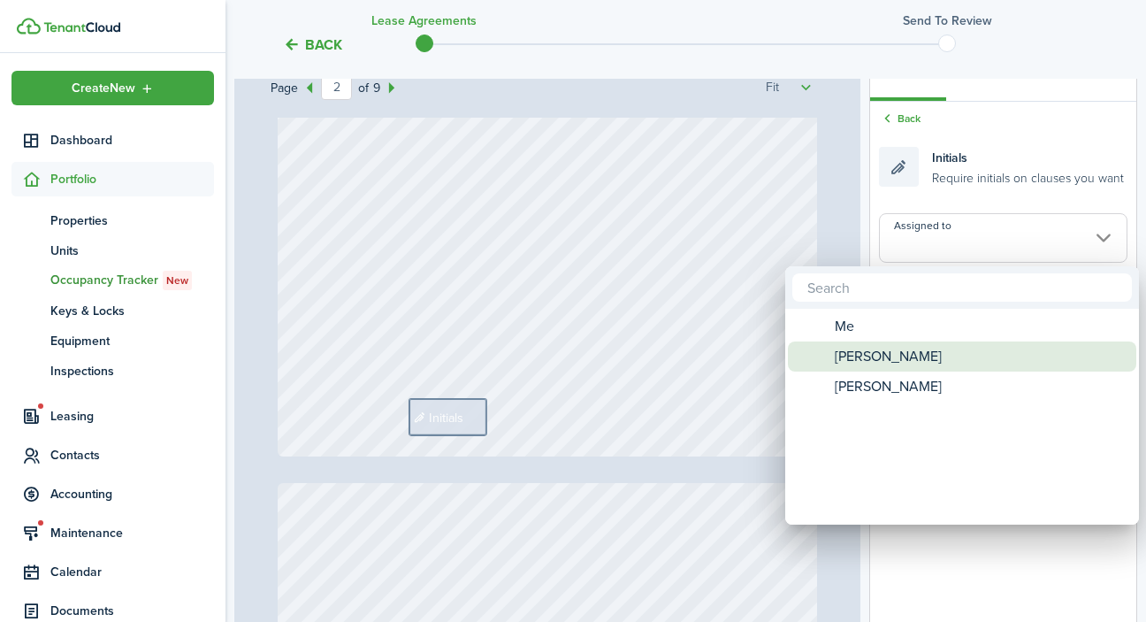
click at [922, 360] on div "[PERSON_NAME]" at bounding box center [969, 356] width 313 height 30
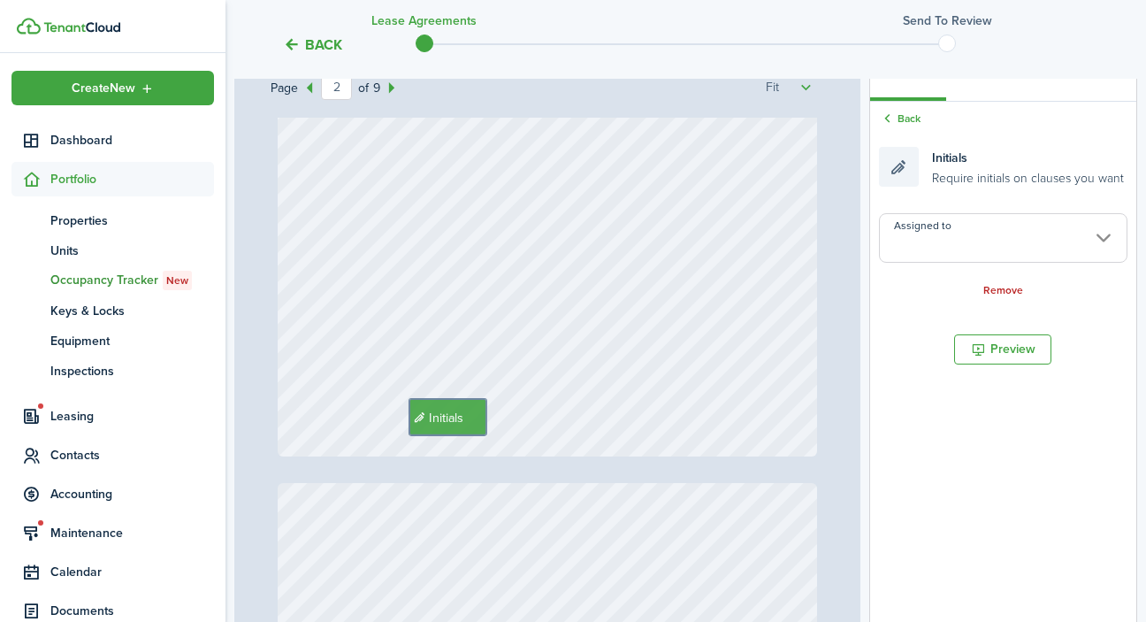
type input "[PERSON_NAME]"
click at [636, 420] on div "Initials Text [DATE]" at bounding box center [548, 98] width 540 height 716
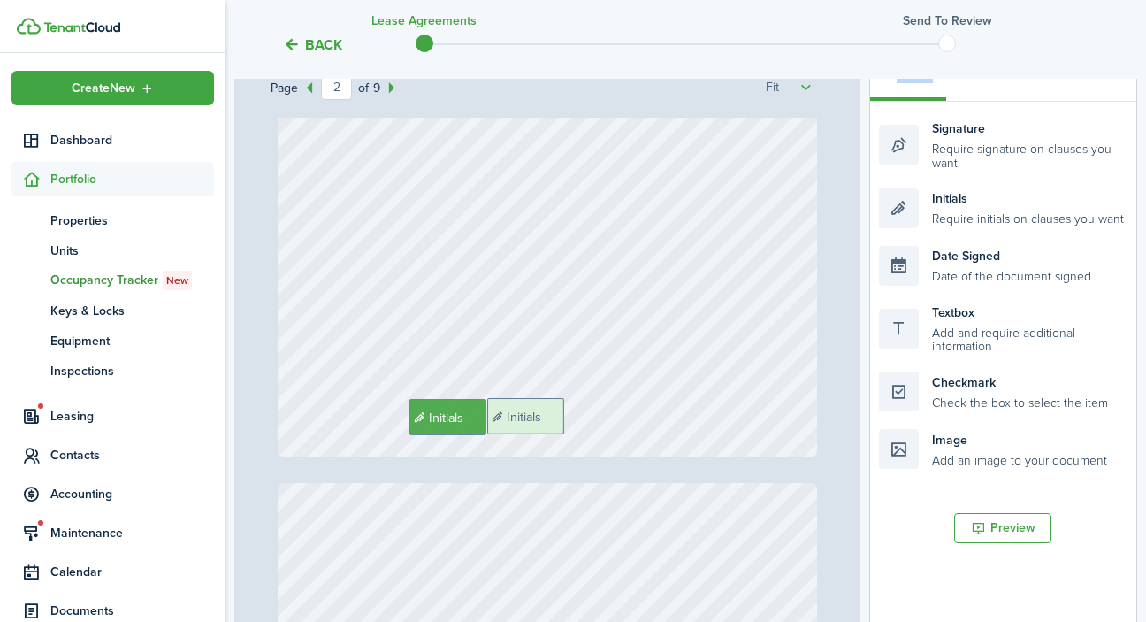
drag, startPoint x: 971, startPoint y: 217, endPoint x: 579, endPoint y: 428, distance: 445.1
click at [579, 428] on div "Page 2 of 9 50% 75% 100% 150% 200% Fit [PHONE_NUMBER], [PHONE_NUMBER] Northern …" at bounding box center [685, 415] width 903 height 734
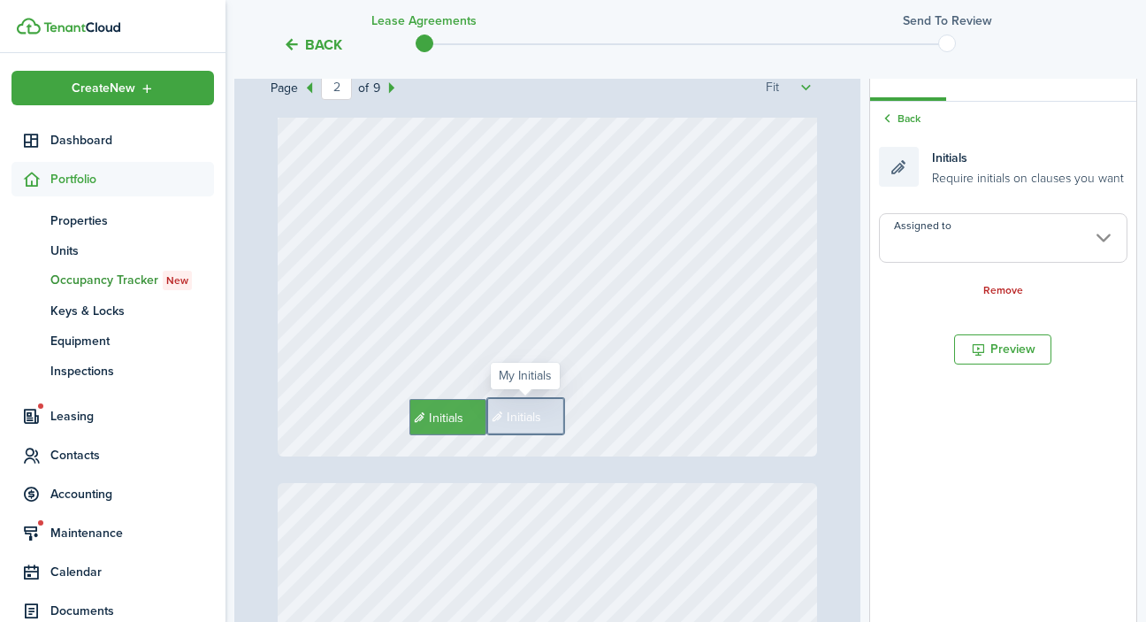
click at [1037, 239] on input "Assigned to" at bounding box center [1003, 238] width 248 height 50
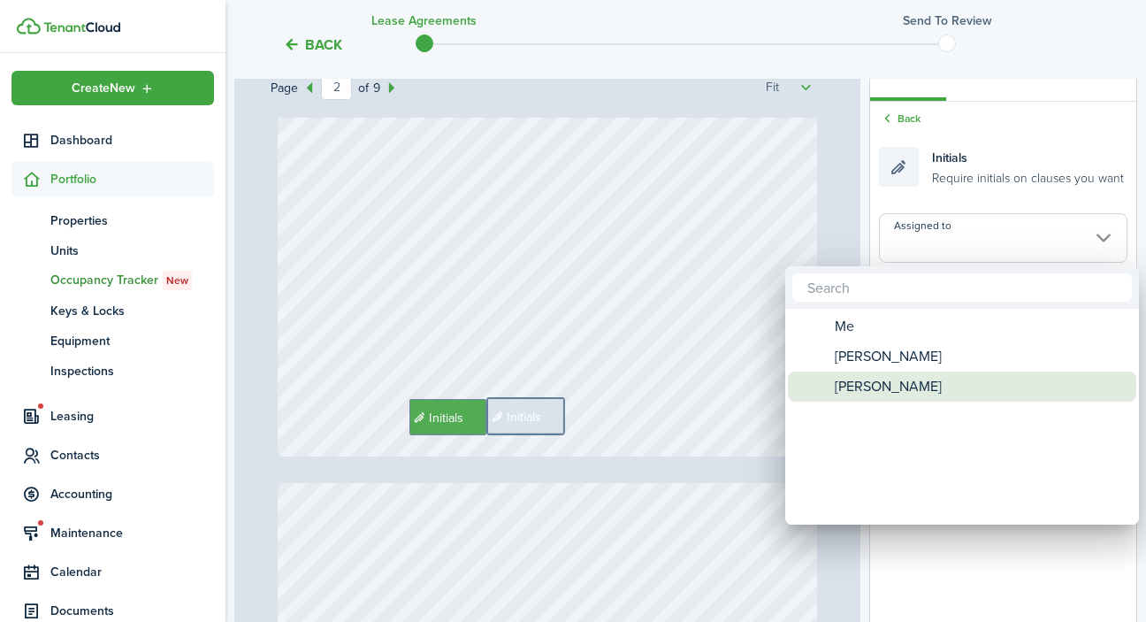
click at [935, 386] on span "[PERSON_NAME]" at bounding box center [888, 386] width 107 height 30
type input "[PERSON_NAME]"
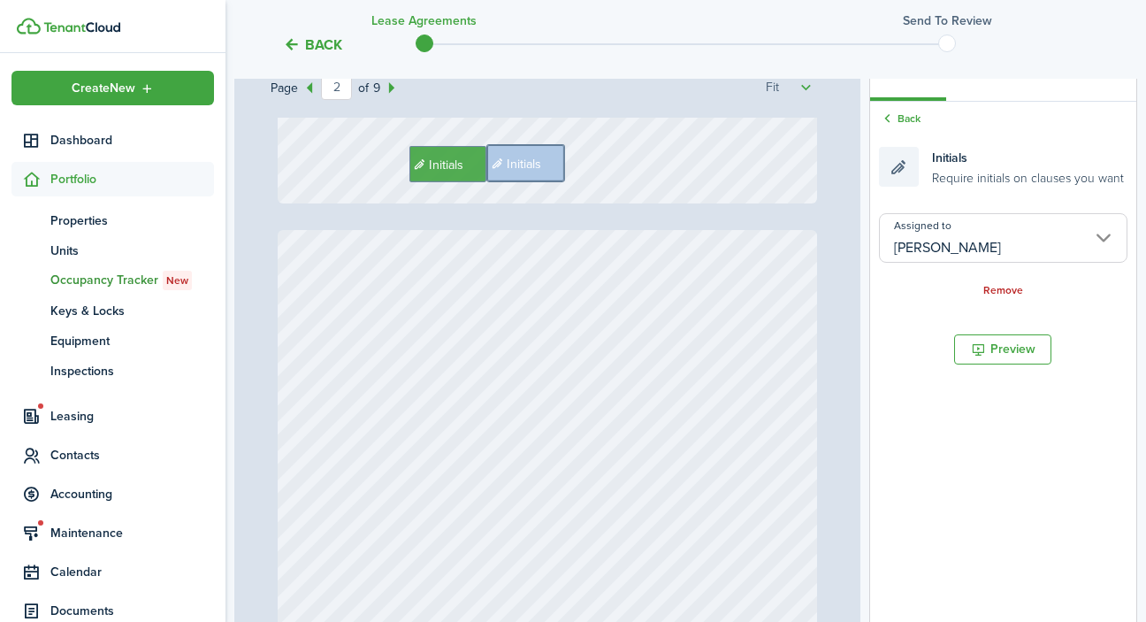
type input "3"
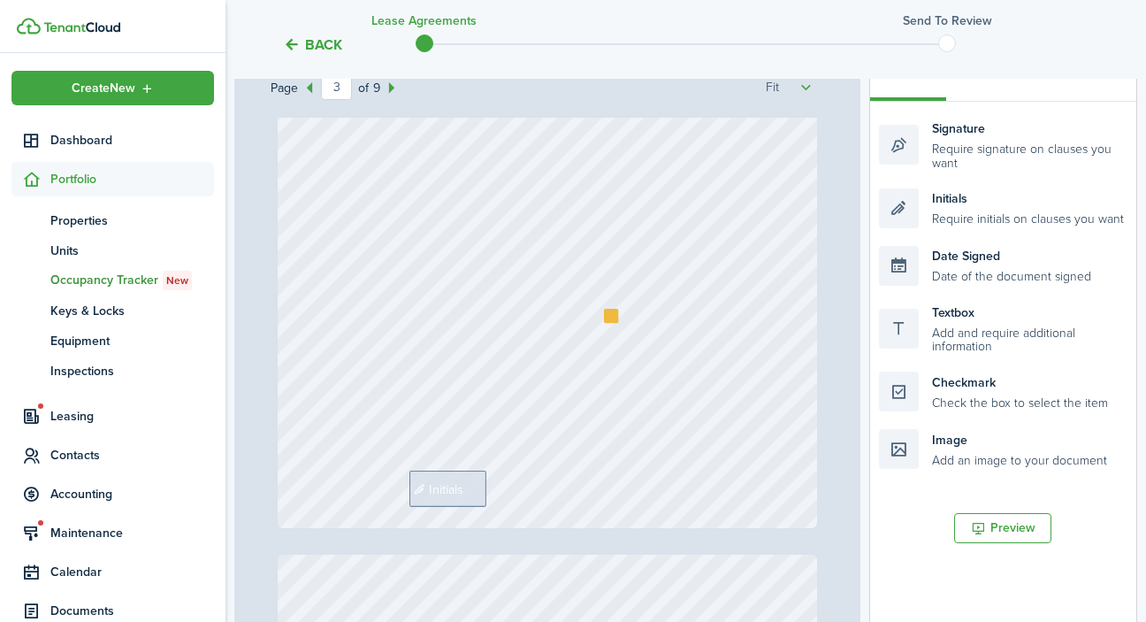
scroll to position [1803, 0]
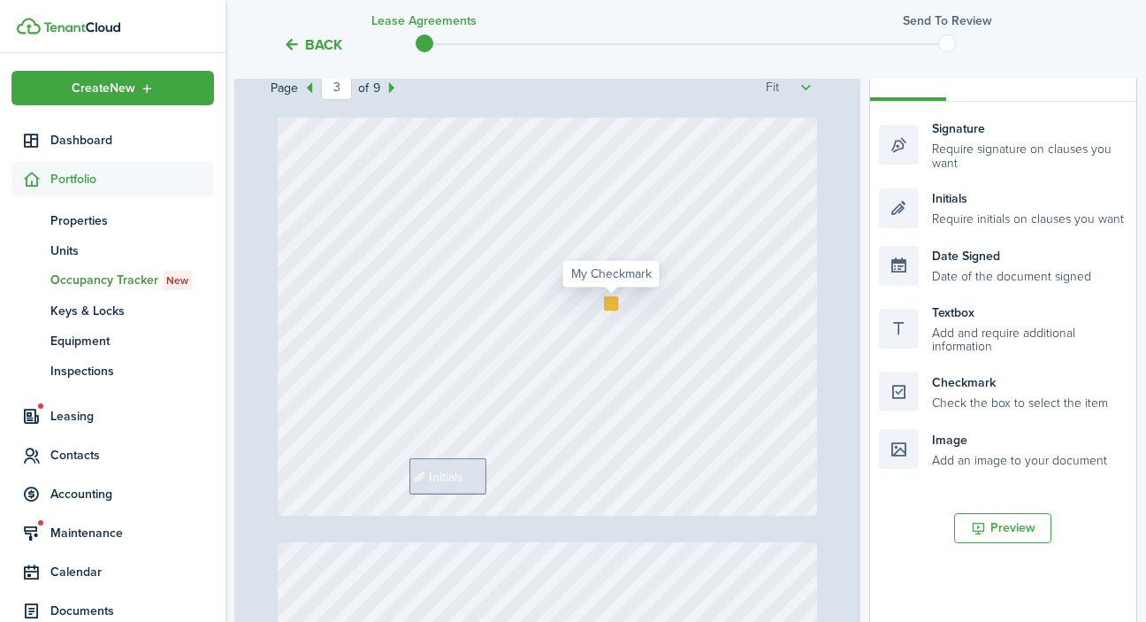
click at [610, 300] on div at bounding box center [611, 303] width 14 height 14
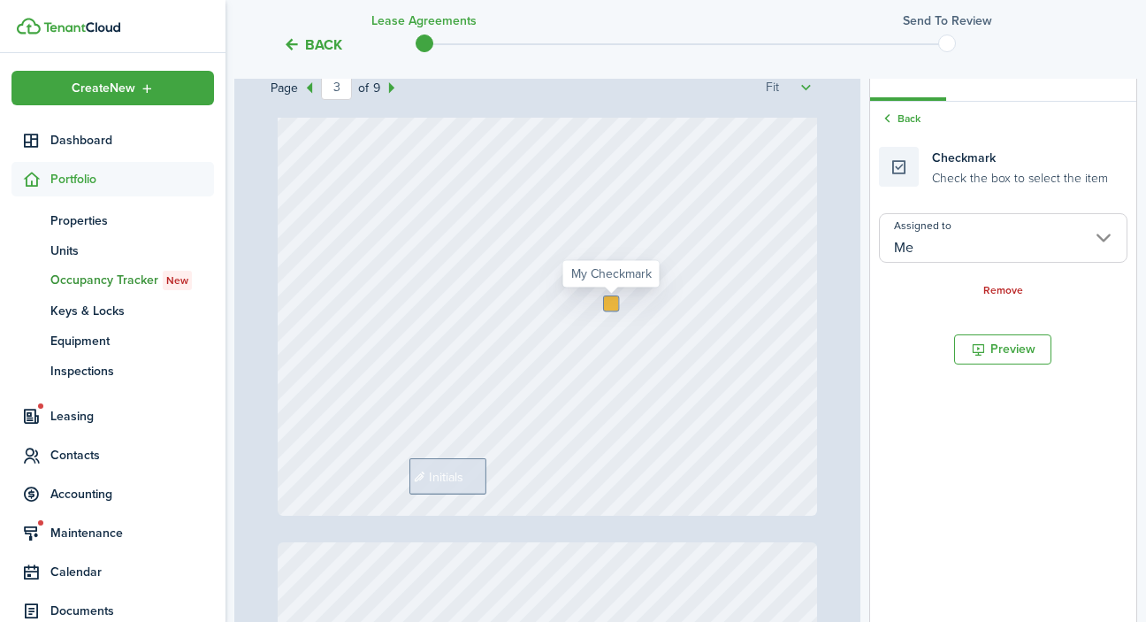
click at [610, 300] on div at bounding box center [611, 303] width 14 height 14
checkbox input "true"
click at [629, 342] on div "Initials" at bounding box center [548, 158] width 540 height 716
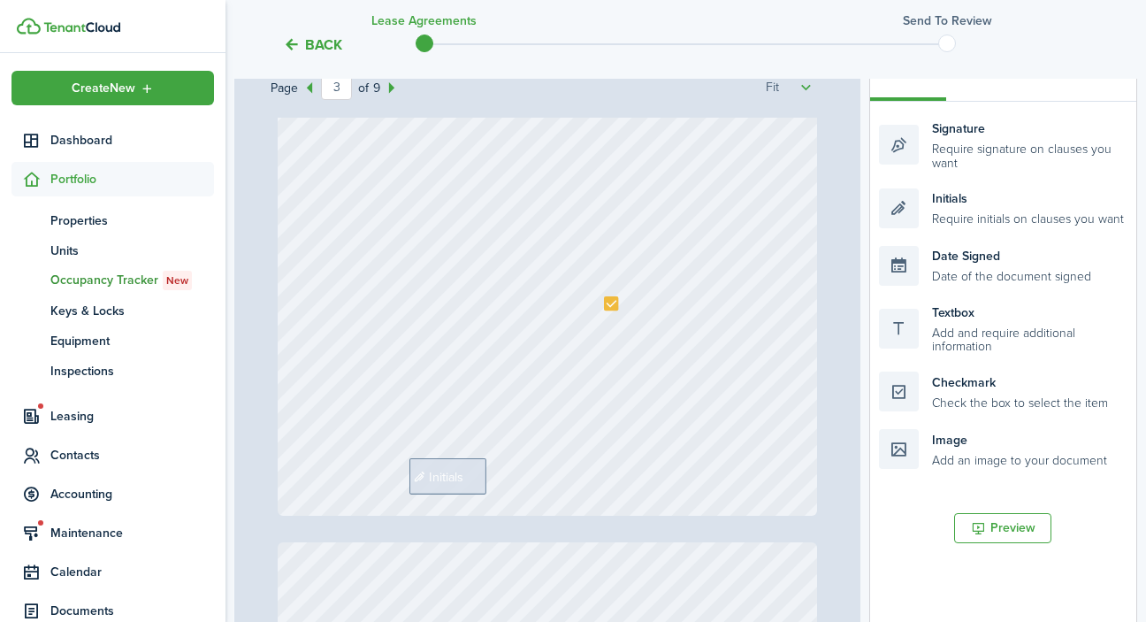
click at [595, 493] on div "Initials" at bounding box center [548, 158] width 540 height 716
drag, startPoint x: 912, startPoint y: 386, endPoint x: 635, endPoint y: 338, distance: 281.0
click at [635, 338] on div "Page 3 of 9 50% 75% 100% 150% 200% Fit [PHONE_NUMBER], [PHONE_NUMBER] Northern …" at bounding box center [685, 415] width 903 height 734
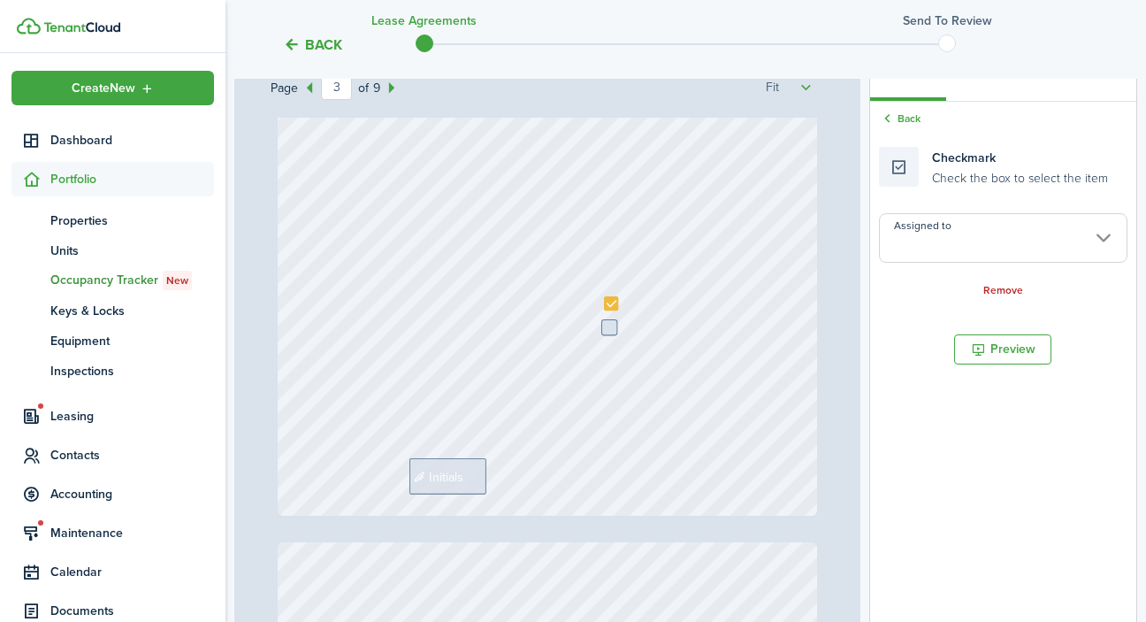
click at [940, 230] on input "Assigned to" at bounding box center [1003, 238] width 248 height 50
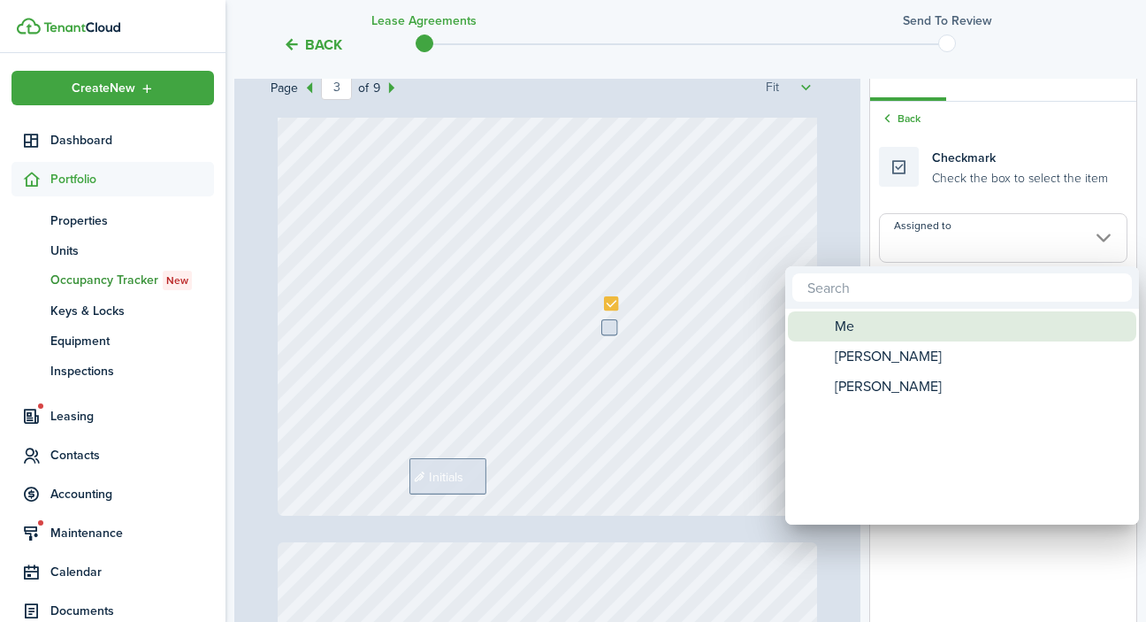
click at [866, 325] on div "Me" at bounding box center [969, 326] width 313 height 30
type input "Me"
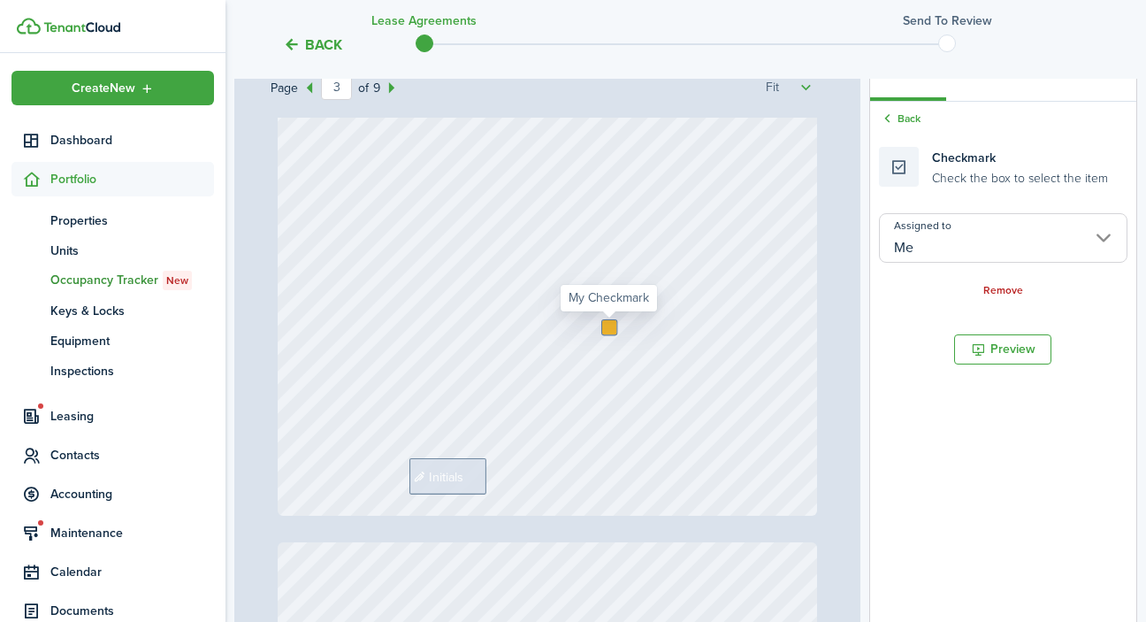
click at [613, 327] on div at bounding box center [609, 327] width 14 height 14
checkbox input "true"
click at [624, 516] on div "Initials" at bounding box center [548, 158] width 540 height 716
click at [633, 508] on div "Initials" at bounding box center [548, 158] width 540 height 716
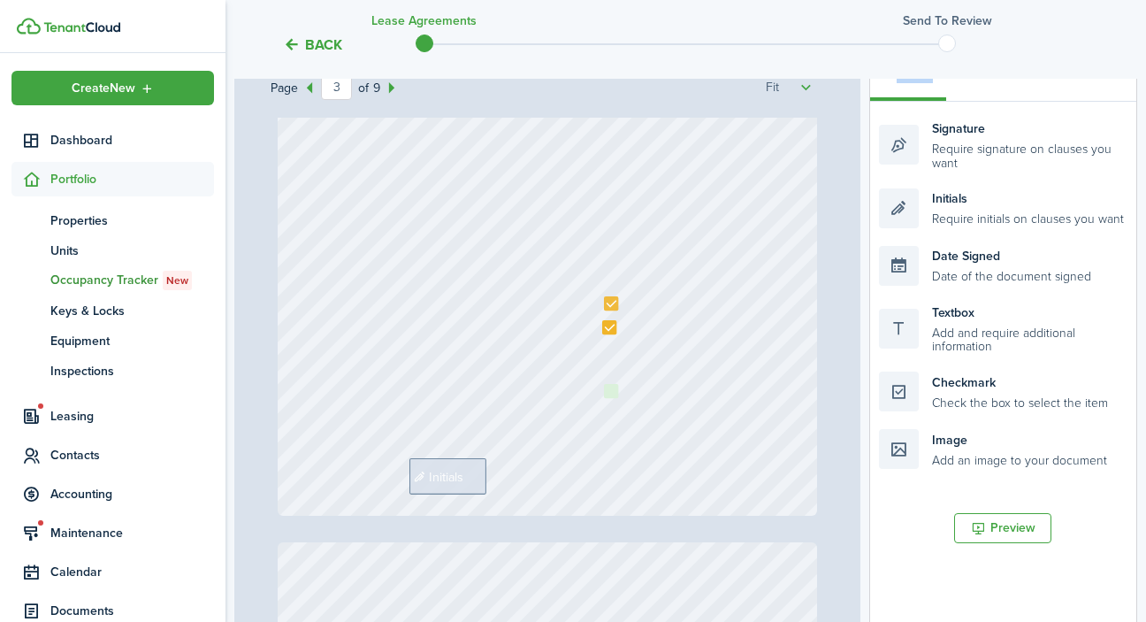
drag, startPoint x: 903, startPoint y: 389, endPoint x: 628, endPoint y: 404, distance: 275.4
click at [628, 404] on div "Page 3 of 9 50% 75% 100% 150% 200% Fit [PHONE_NUMBER], [PHONE_NUMBER] Northern …" at bounding box center [685, 415] width 903 height 734
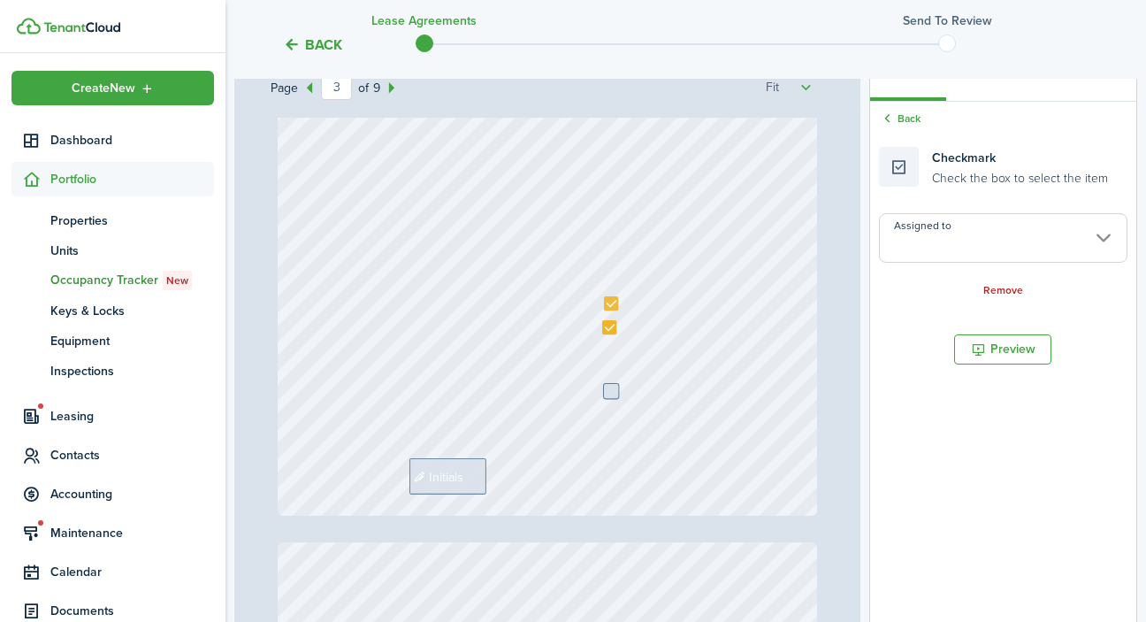
click at [945, 223] on input "Assigned to" at bounding box center [1003, 238] width 248 height 50
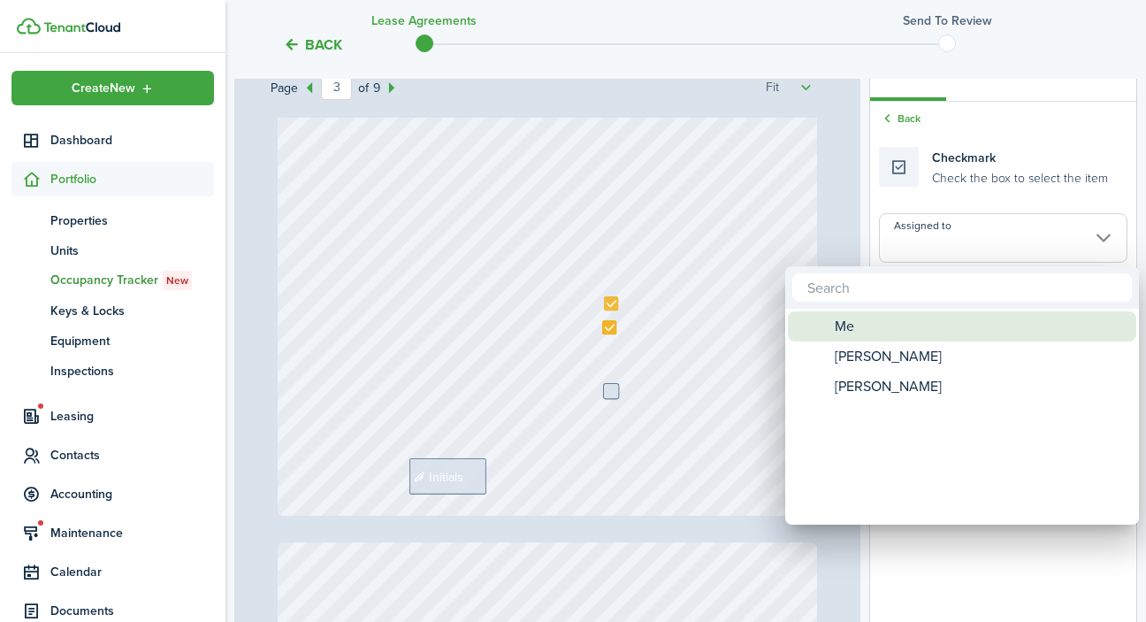
click at [880, 325] on div "Me" at bounding box center [969, 326] width 313 height 30
type input "Me"
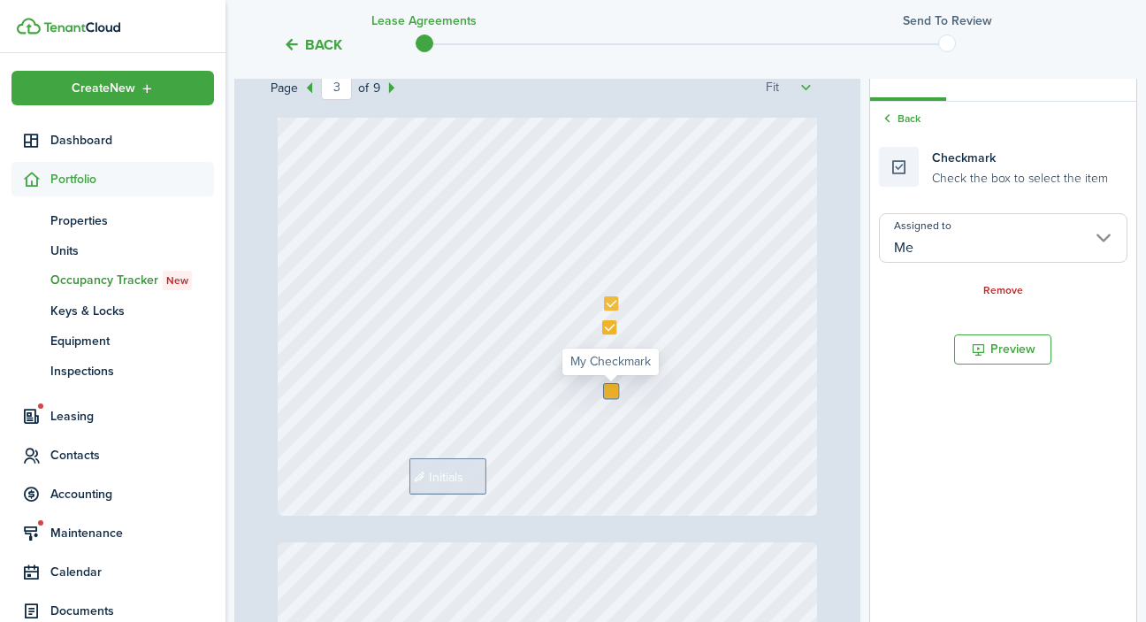
click at [613, 391] on div at bounding box center [611, 391] width 14 height 14
checkbox input "true"
click at [653, 471] on div "Initials" at bounding box center [548, 158] width 540 height 716
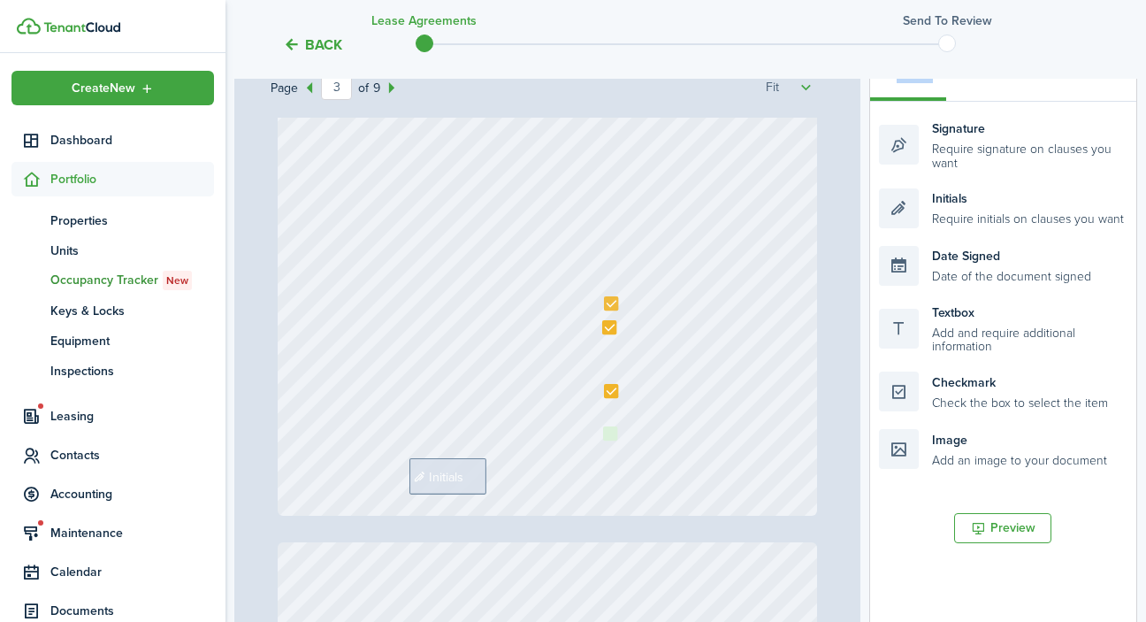
drag, startPoint x: 895, startPoint y: 392, endPoint x: 619, endPoint y: 449, distance: 281.8
click at [619, 449] on div "Page 3 of 9 50% 75% 100% 150% 200% Fit [PHONE_NUMBER], [PHONE_NUMBER] Northern …" at bounding box center [685, 415] width 903 height 734
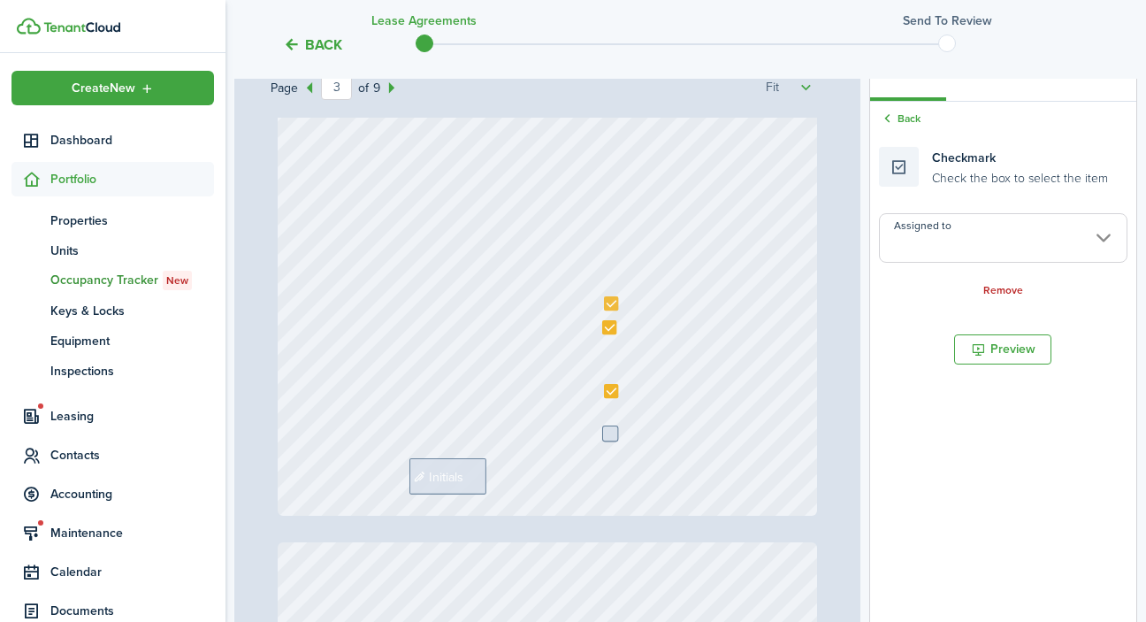
click at [982, 232] on input "Assigned to" at bounding box center [1003, 238] width 248 height 50
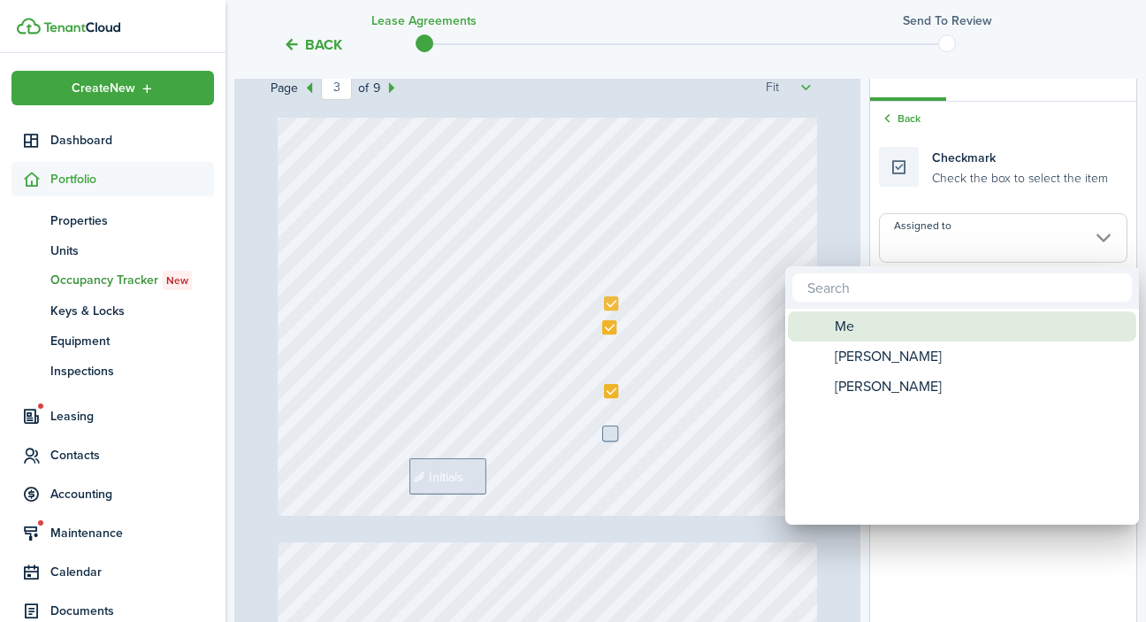
click at [874, 326] on div "Me" at bounding box center [969, 326] width 313 height 30
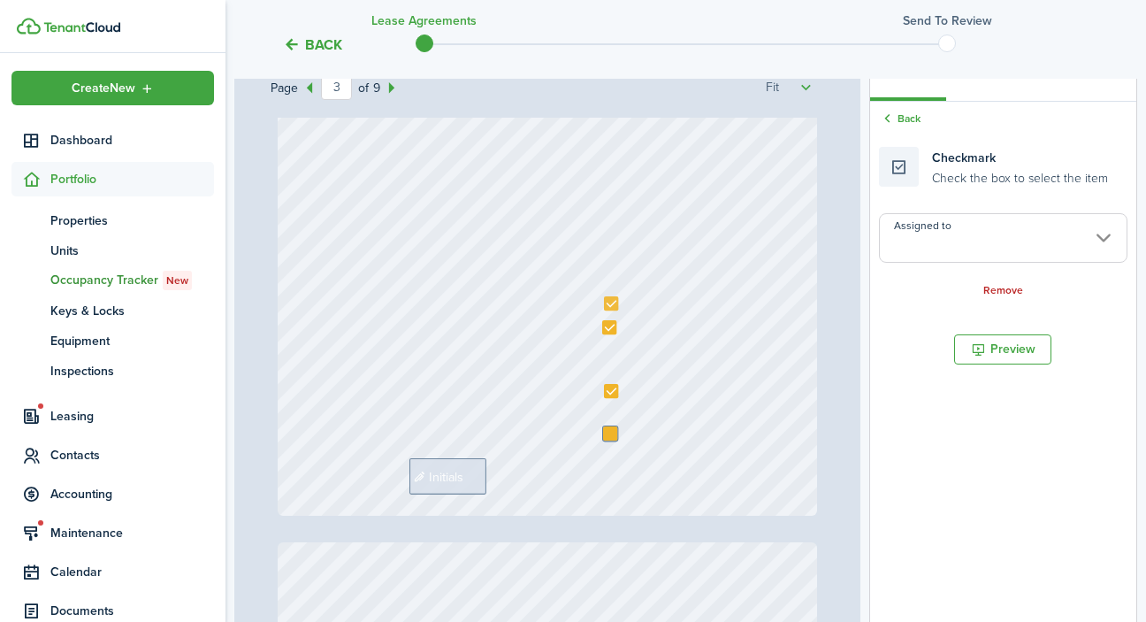
type input "Me"
click at [610, 431] on div at bounding box center [610, 433] width 14 height 14
checkbox input "true"
click at [638, 506] on div "Initials" at bounding box center [548, 158] width 540 height 716
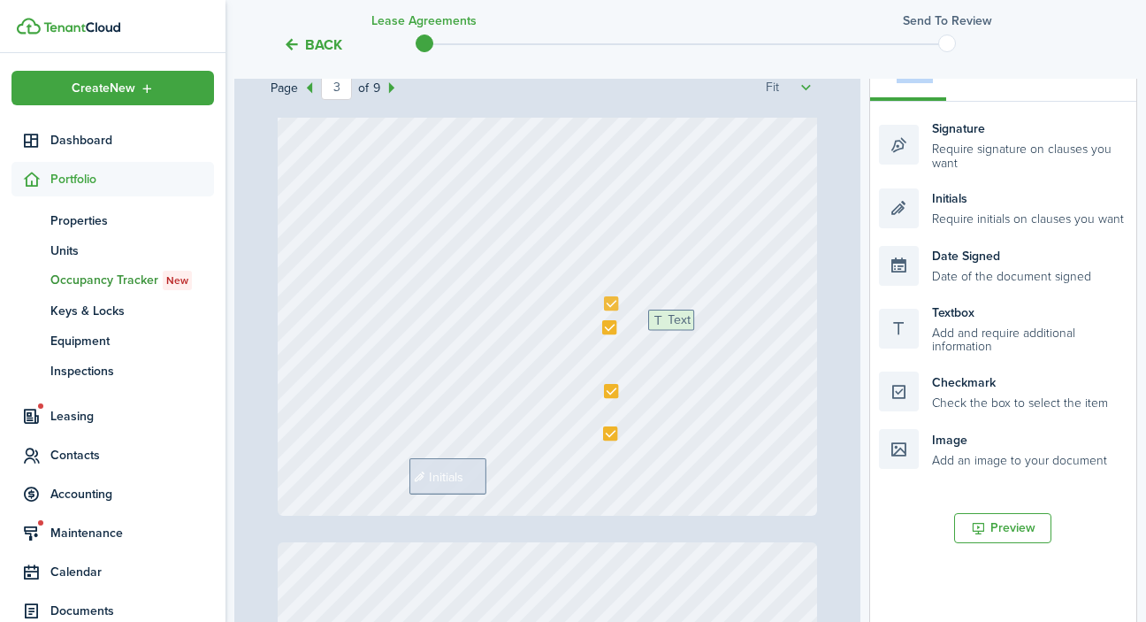
drag, startPoint x: 960, startPoint y: 340, endPoint x: 729, endPoint y: 347, distance: 230.9
click at [729, 347] on div "Page 3 of 9 50% 75% 100% 150% 200% Fit [PHONE_NUMBER], [PHONE_NUMBER] Northern …" at bounding box center [685, 415] width 903 height 734
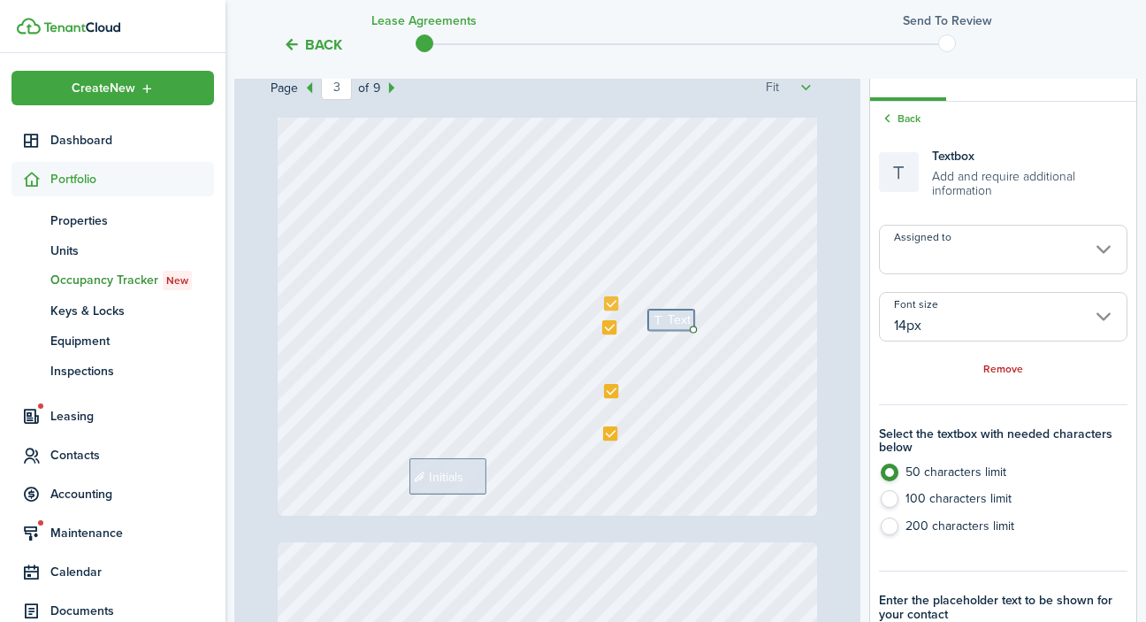
click at [939, 263] on input "Assigned to" at bounding box center [1003, 250] width 248 height 50
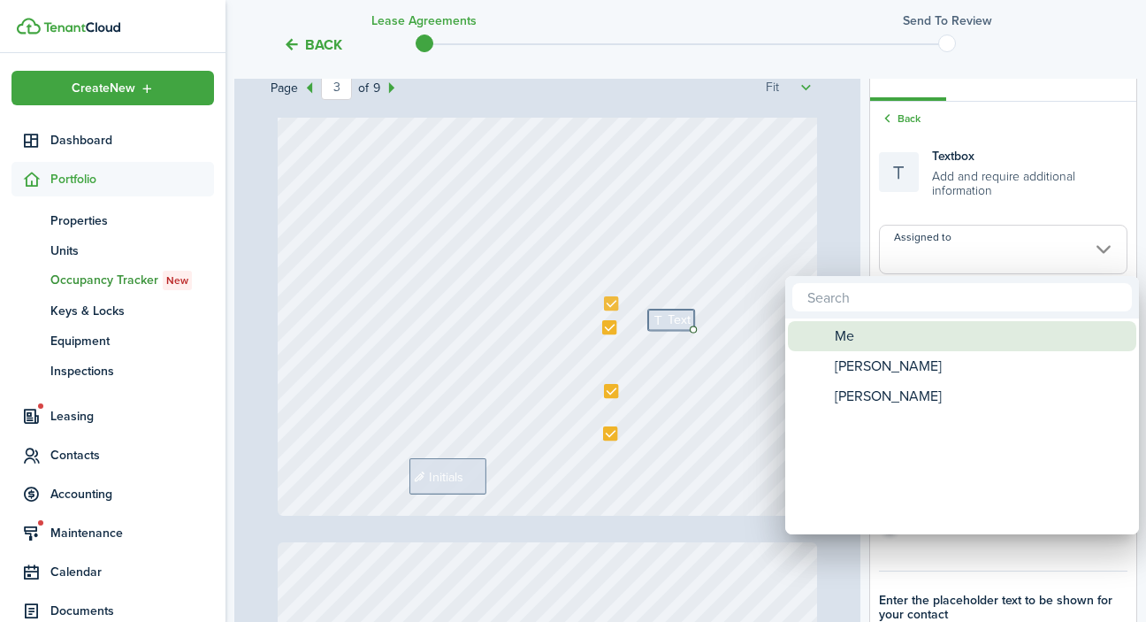
click at [866, 334] on div "Me" at bounding box center [969, 336] width 313 height 30
type input "Me"
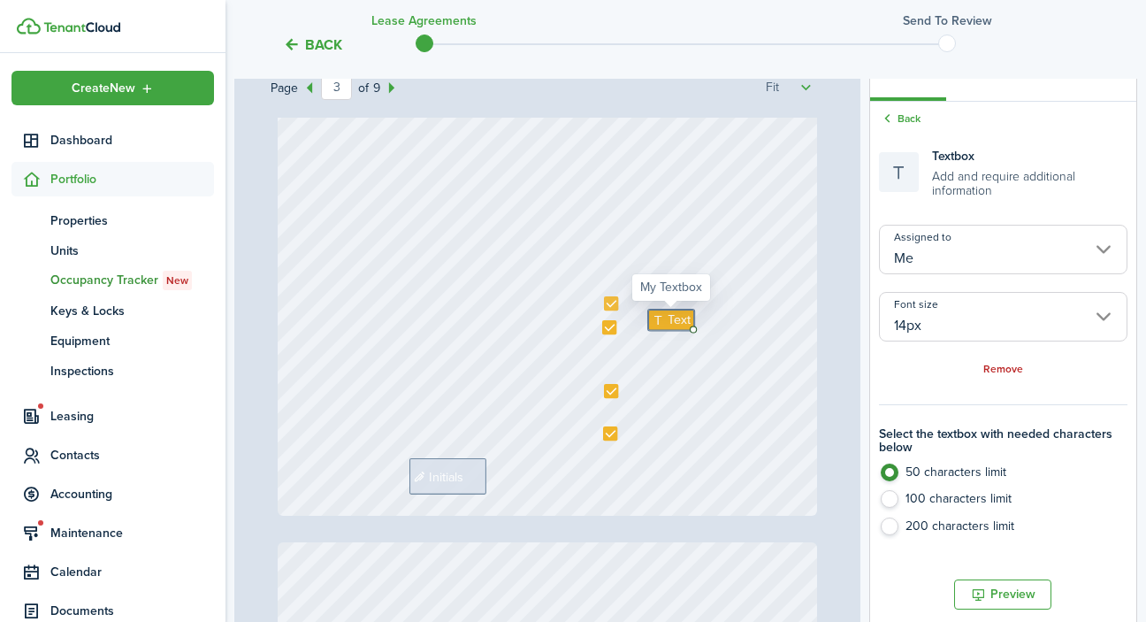
click at [676, 322] on span "Text" at bounding box center [679, 319] width 23 height 19
click at [668, 324] on span "Text" at bounding box center [679, 319] width 23 height 19
type textarea "--------------------------"
click at [676, 293] on div "Initials Text --------------------------" at bounding box center [548, 158] width 540 height 716
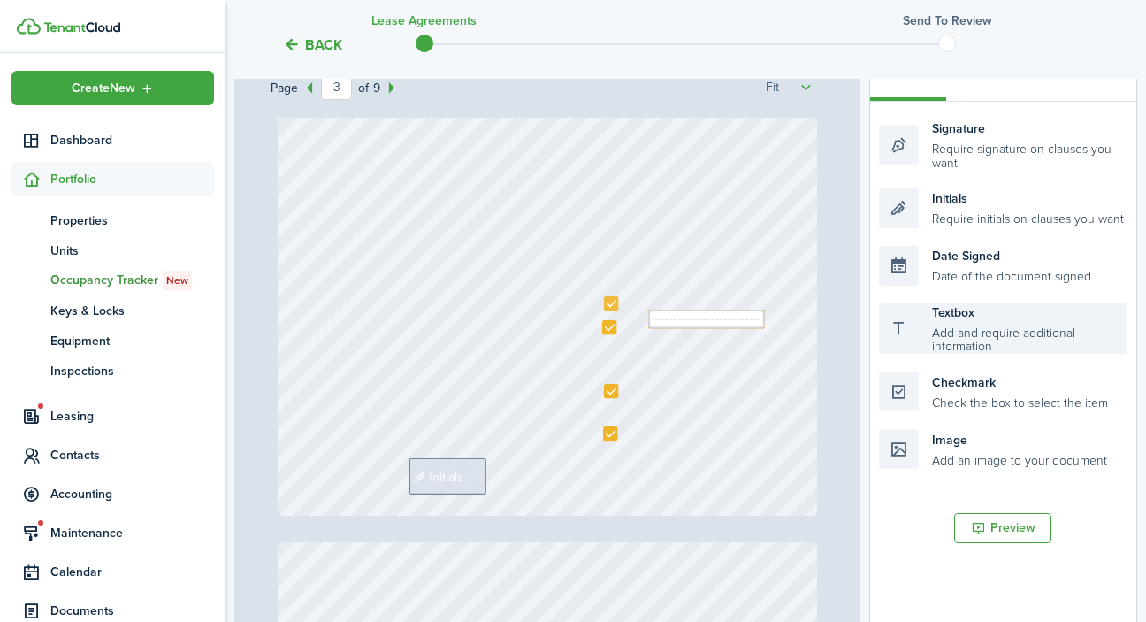
click at [903, 327] on div "Textbox Add and require additional information" at bounding box center [1003, 328] width 248 height 51
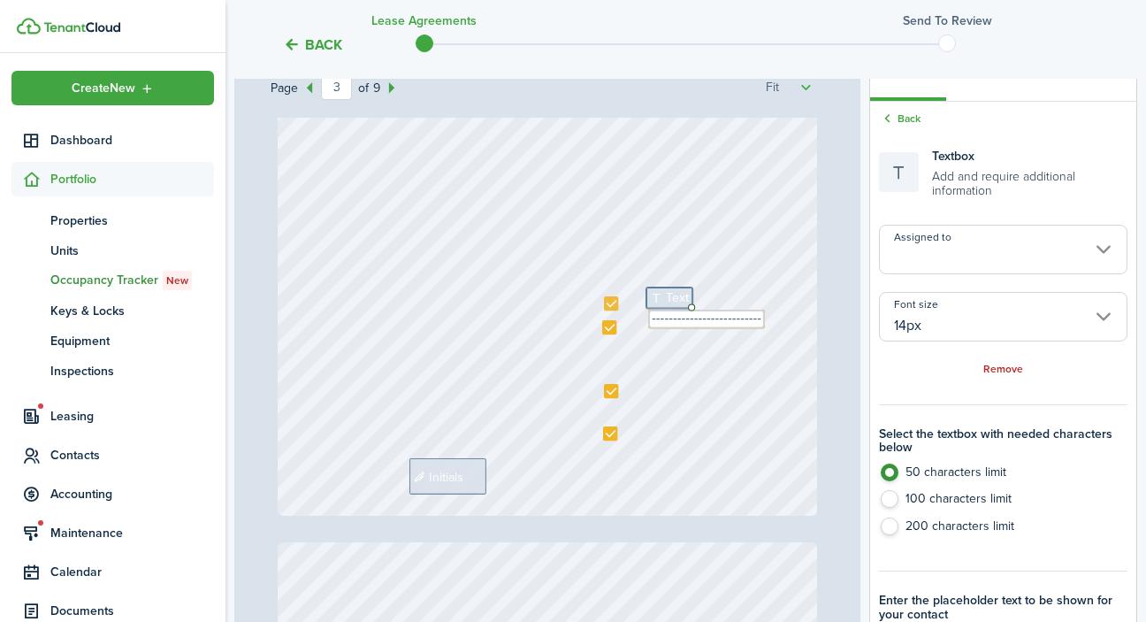
click at [967, 241] on input "Assigned to" at bounding box center [1003, 250] width 248 height 50
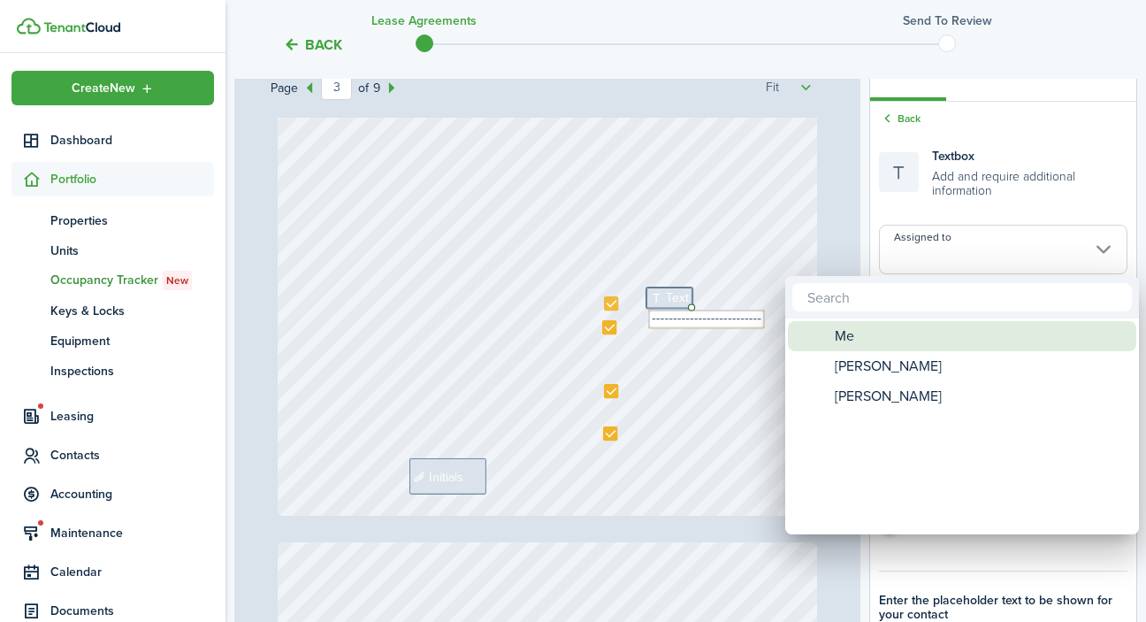
click at [851, 334] on span "Me" at bounding box center [844, 336] width 19 height 30
type input "Me"
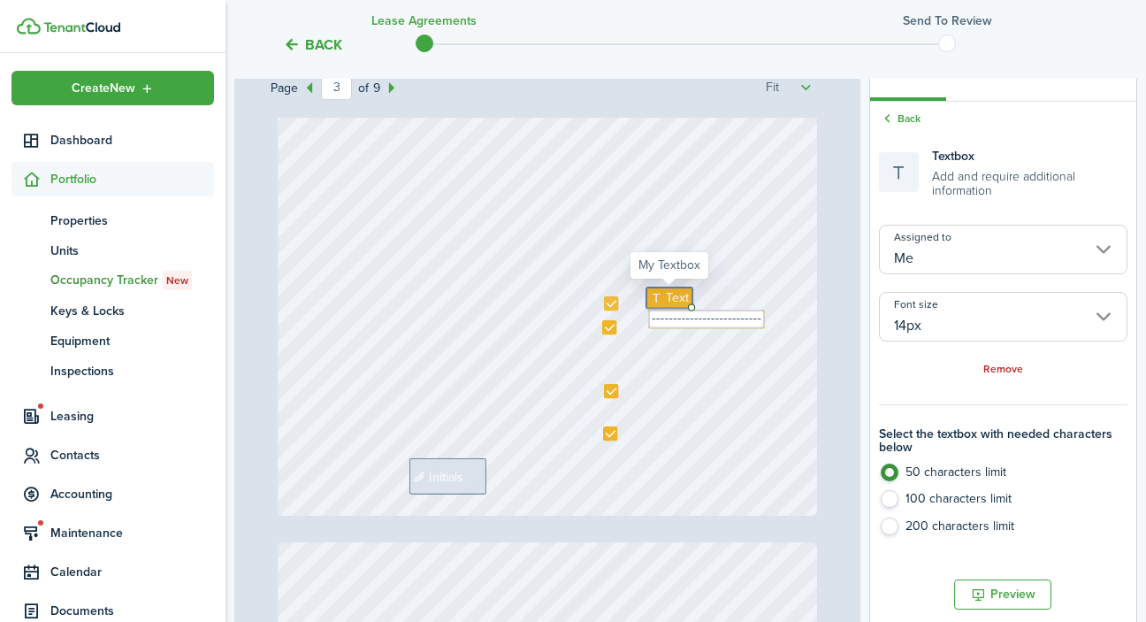
click at [670, 294] on span "Text" at bounding box center [677, 297] width 23 height 19
type textarea "_"
type textarea "---------------------------"
click at [647, 399] on div "Initials Text -------------------------- Text ---------------------------" at bounding box center [548, 158] width 540 height 716
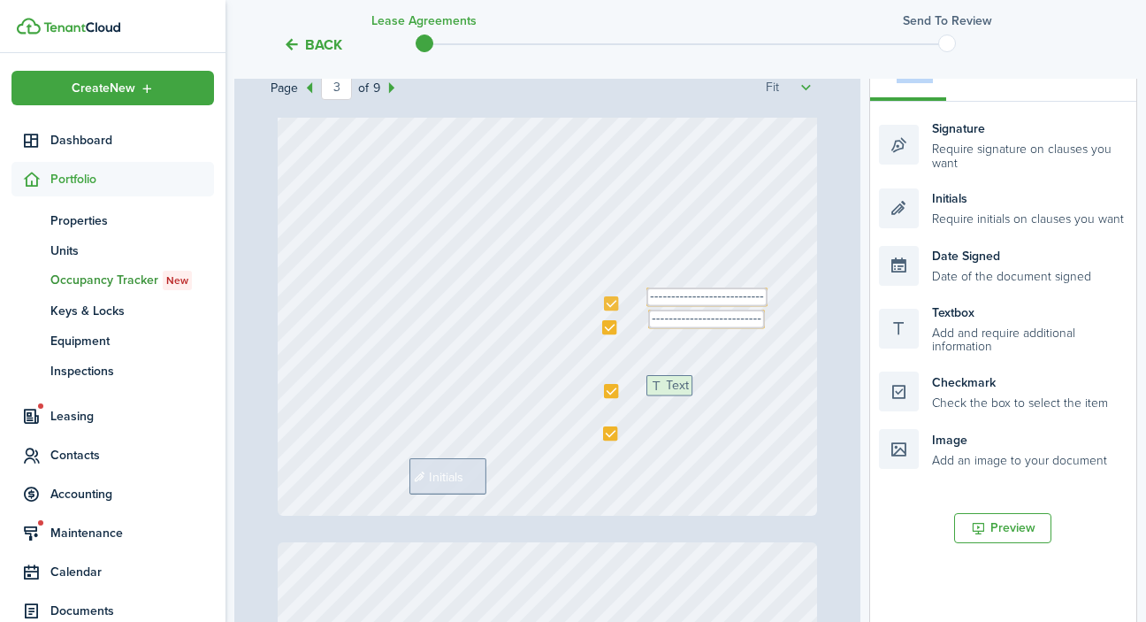
drag, startPoint x: 958, startPoint y: 336, endPoint x: 725, endPoint y: 409, distance: 243.8
click at [725, 409] on div "Page 3 of 9 50% 75% 100% 150% 200% Fit [PHONE_NUMBER], [PHONE_NUMBER] Northern …" at bounding box center [685, 415] width 903 height 734
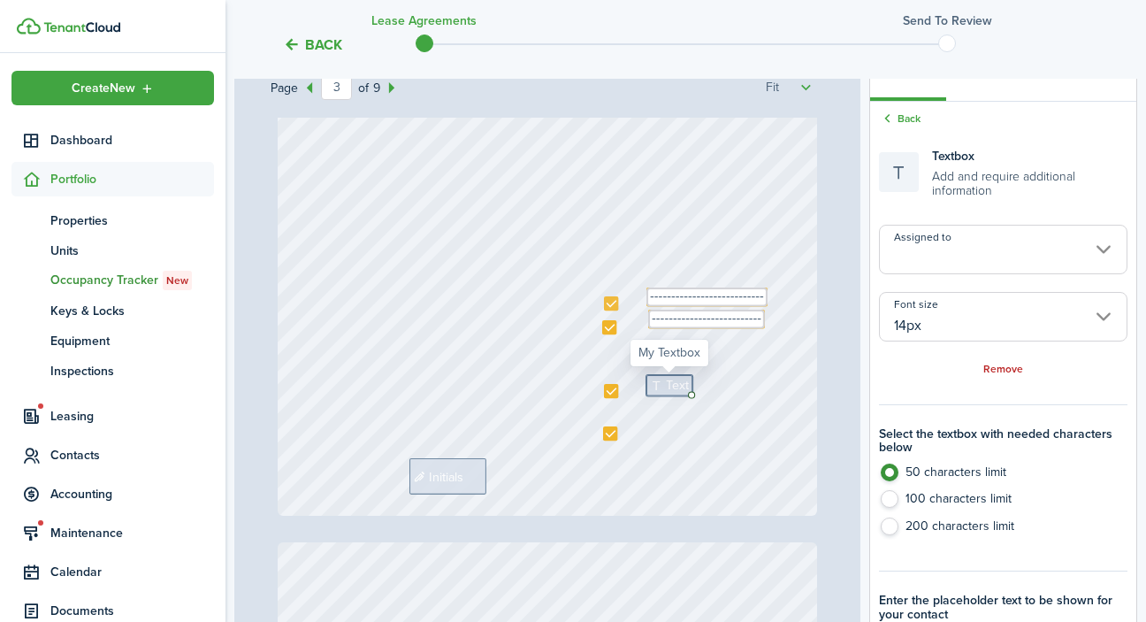
click at [964, 246] on input "Assigned to" at bounding box center [1003, 250] width 248 height 50
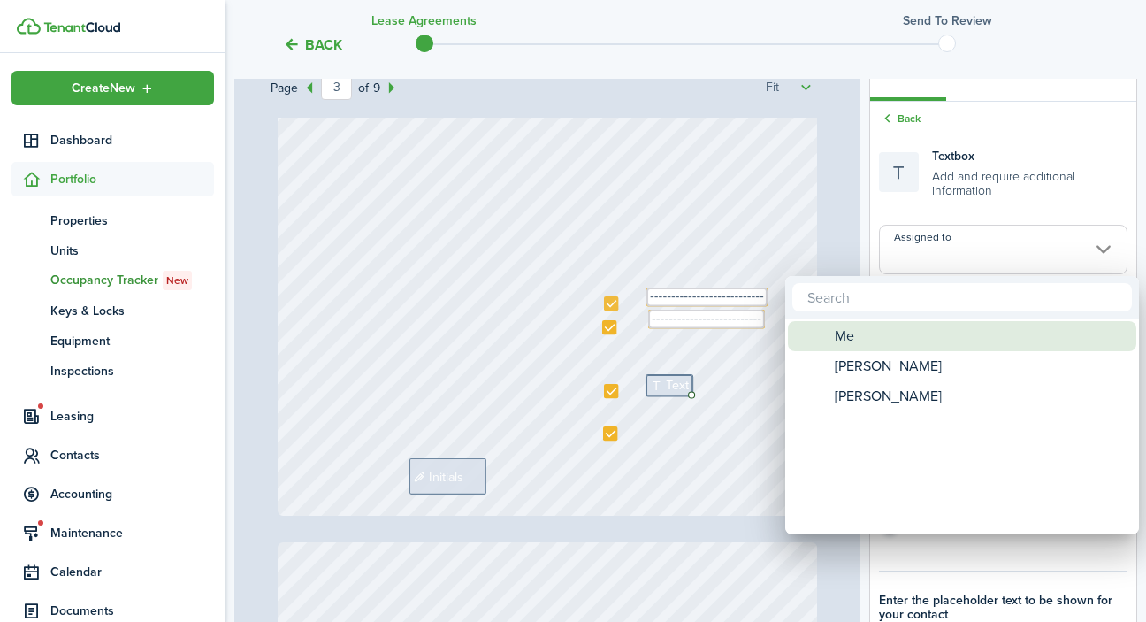
click at [834, 332] on div "Me" at bounding box center [969, 336] width 313 height 30
type input "Me"
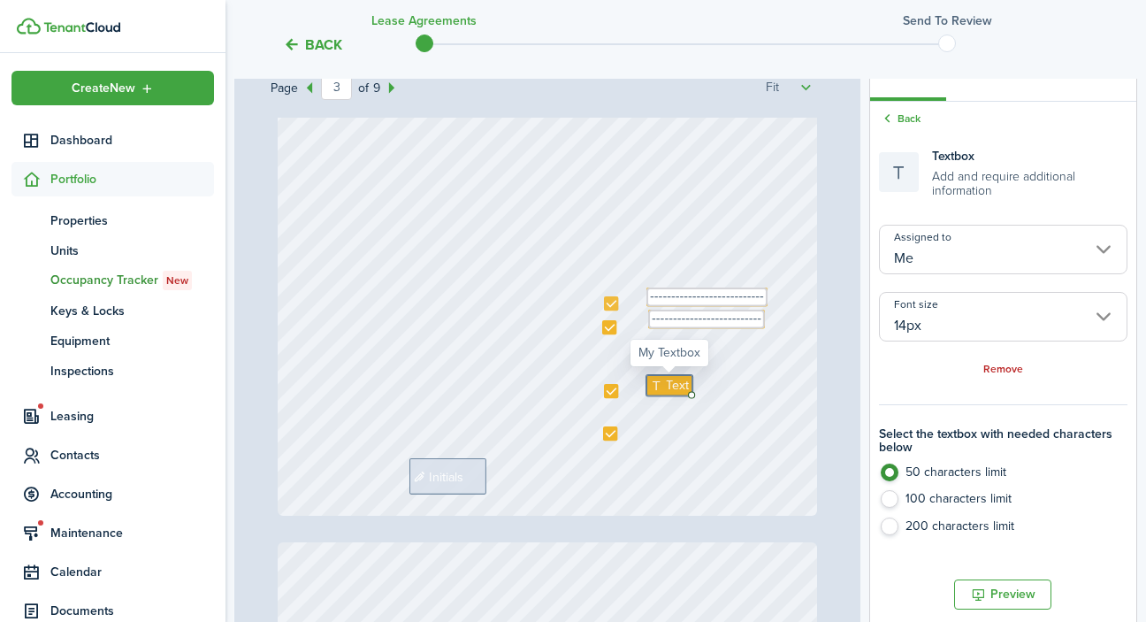
click at [664, 383] on icon at bounding box center [658, 385] width 16 height 12
type textarea "--------------------------"
click at [655, 464] on div "Initials Text -------------------------- Text --------------------------- Text …" at bounding box center [548, 158] width 540 height 716
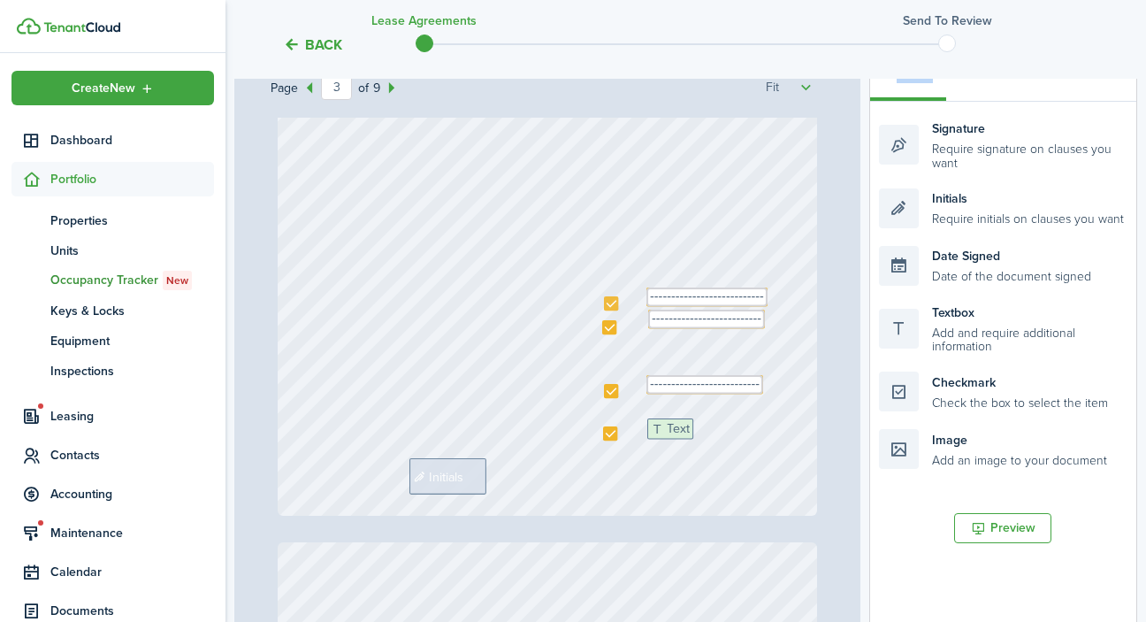
drag, startPoint x: 943, startPoint y: 335, endPoint x: 711, endPoint y: 452, distance: 259.4
click at [711, 452] on div "Page 3 of 9 50% 75% 100% 150% 200% Fit [PHONE_NUMBER], [PHONE_NUMBER] Northern …" at bounding box center [685, 415] width 903 height 734
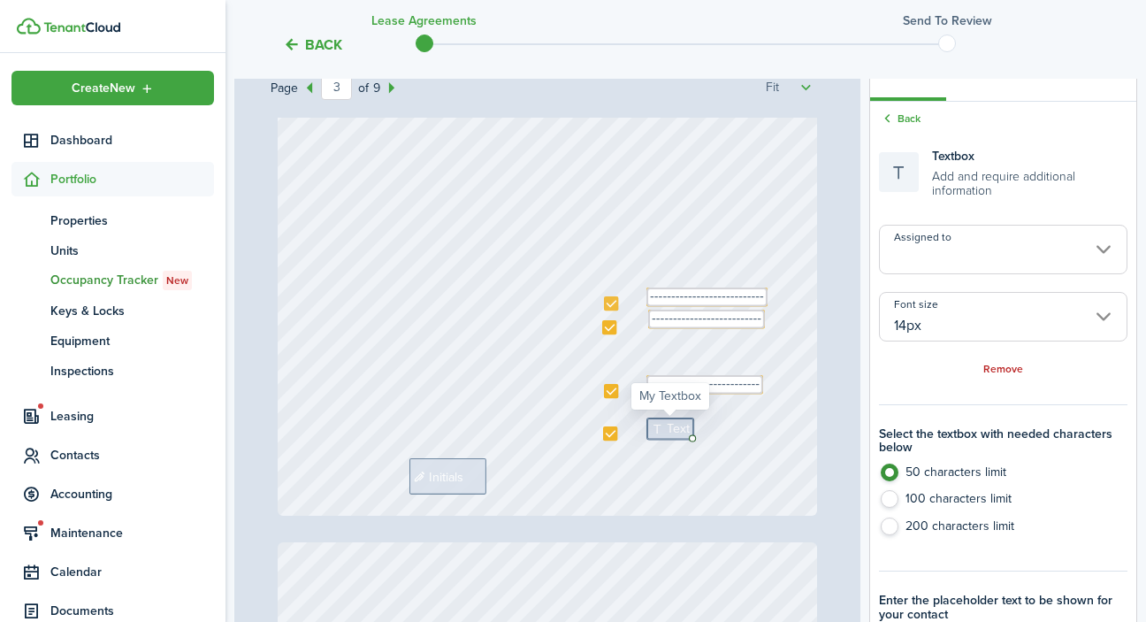
click at [946, 243] on input "Assigned to" at bounding box center [1003, 250] width 248 height 50
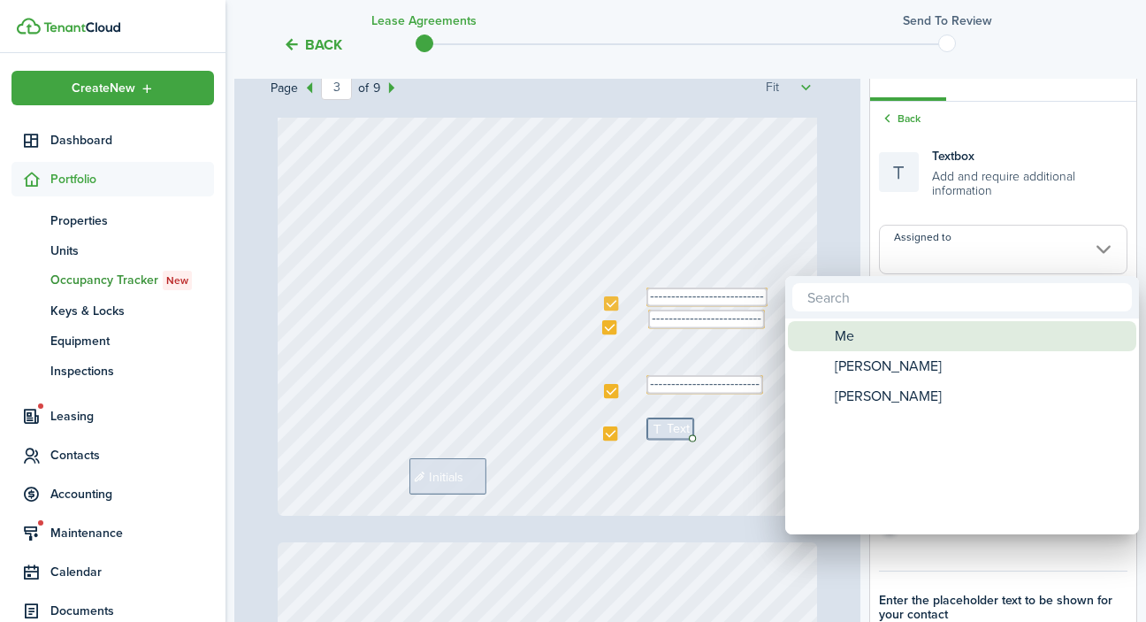
click at [871, 337] on div "Me" at bounding box center [969, 336] width 313 height 30
type input "Me"
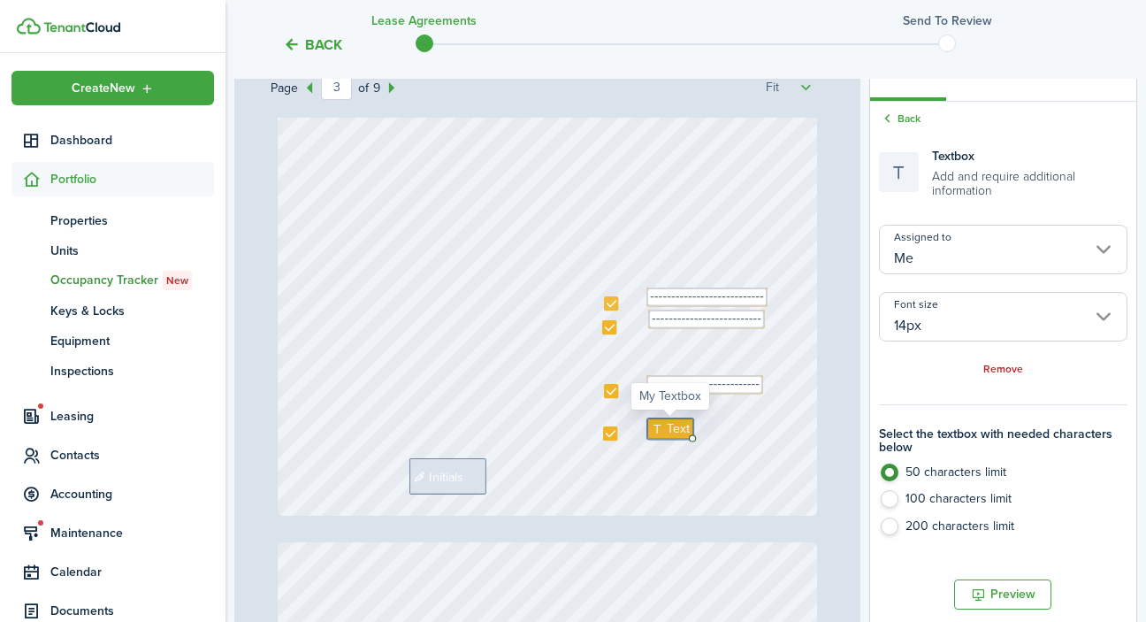
click at [660, 434] on icon at bounding box center [659, 429] width 16 height 12
type textarea "--------------------------"
click at [621, 509] on div "Initials Text -------------------------- Text --------------------------- Text …" at bounding box center [548, 158] width 540 height 716
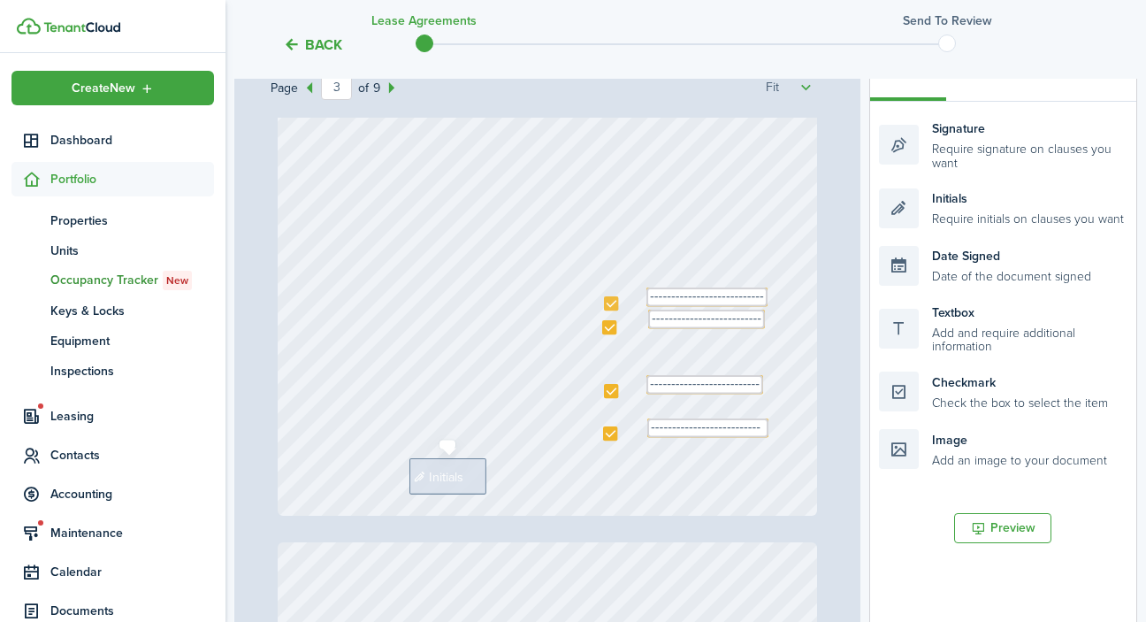
click at [463, 472] on span "Initials" at bounding box center [446, 476] width 34 height 19
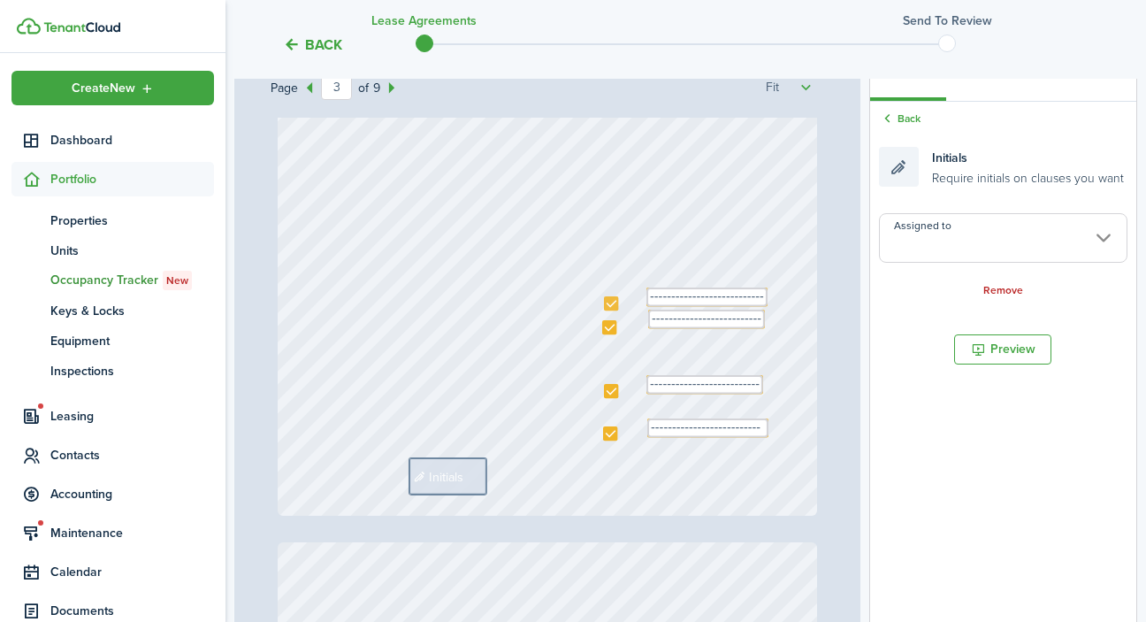
click at [989, 251] on input "Assigned to" at bounding box center [1003, 238] width 248 height 50
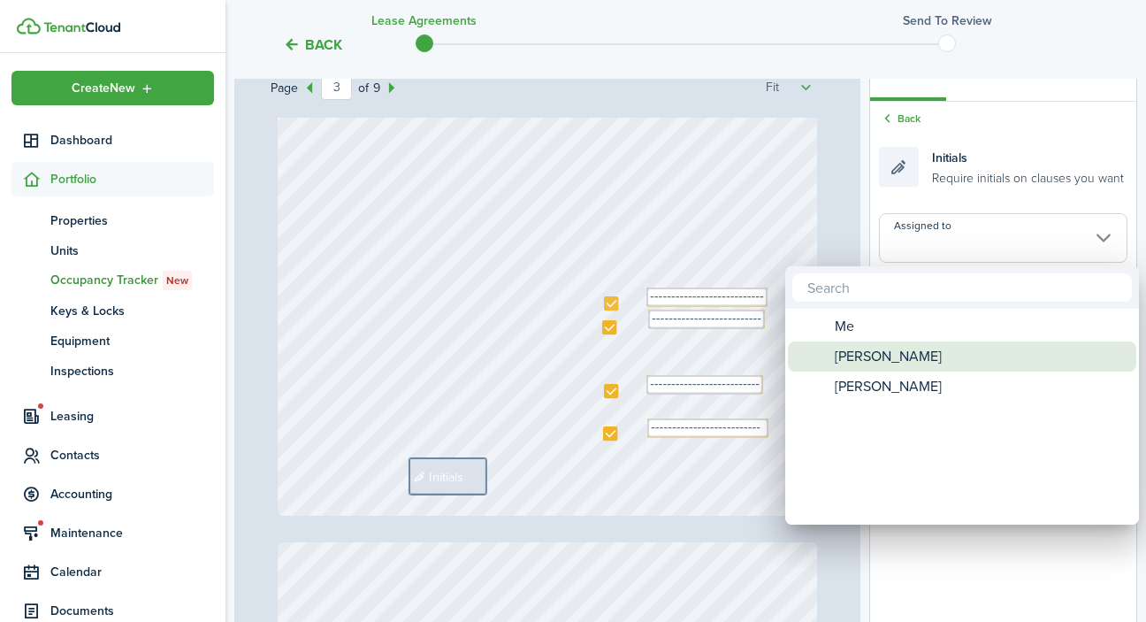
click at [917, 354] on div "[PERSON_NAME]" at bounding box center [969, 356] width 313 height 30
type input "[PERSON_NAME]"
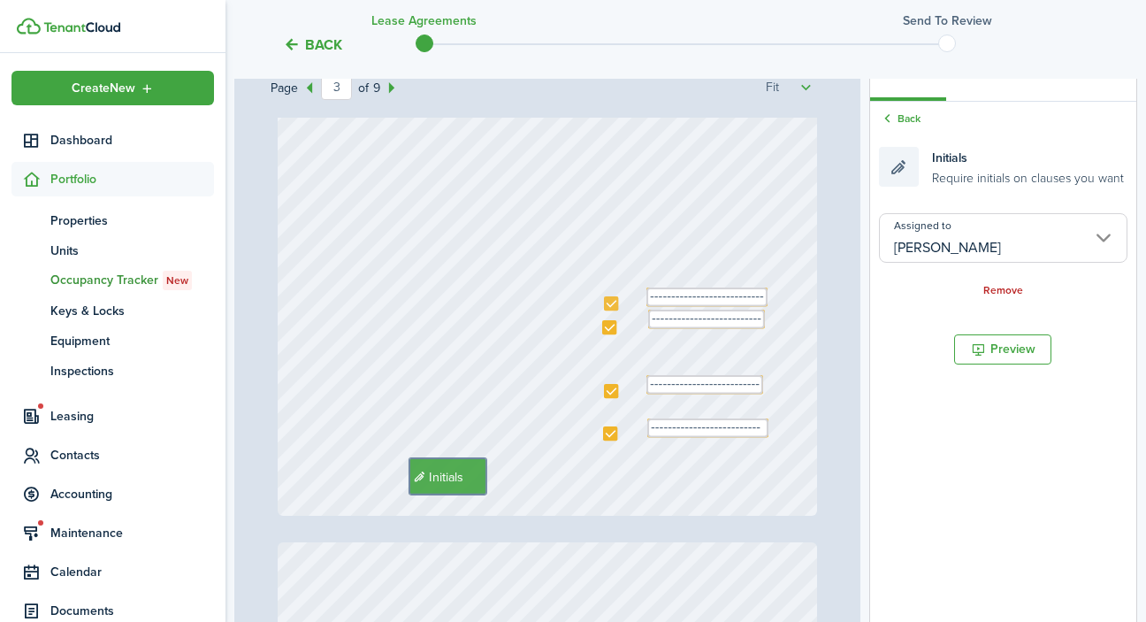
click at [640, 473] on div "Initials Text -------------------------- Text --------------------------- Text …" at bounding box center [548, 158] width 540 height 716
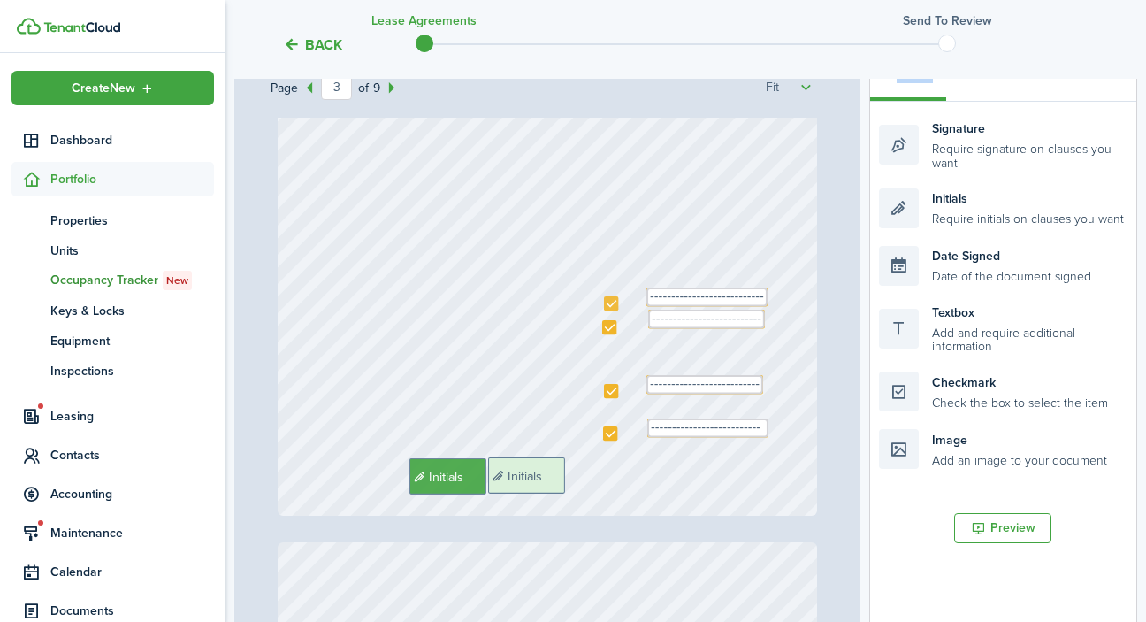
drag, startPoint x: 959, startPoint y: 208, endPoint x: 569, endPoint y: 478, distance: 475.3
click at [569, 478] on div "Page 3 of 9 50% 75% 100% 150% 200% Fit [PHONE_NUMBER], [PHONE_NUMBER] Northern …" at bounding box center [685, 415] width 903 height 734
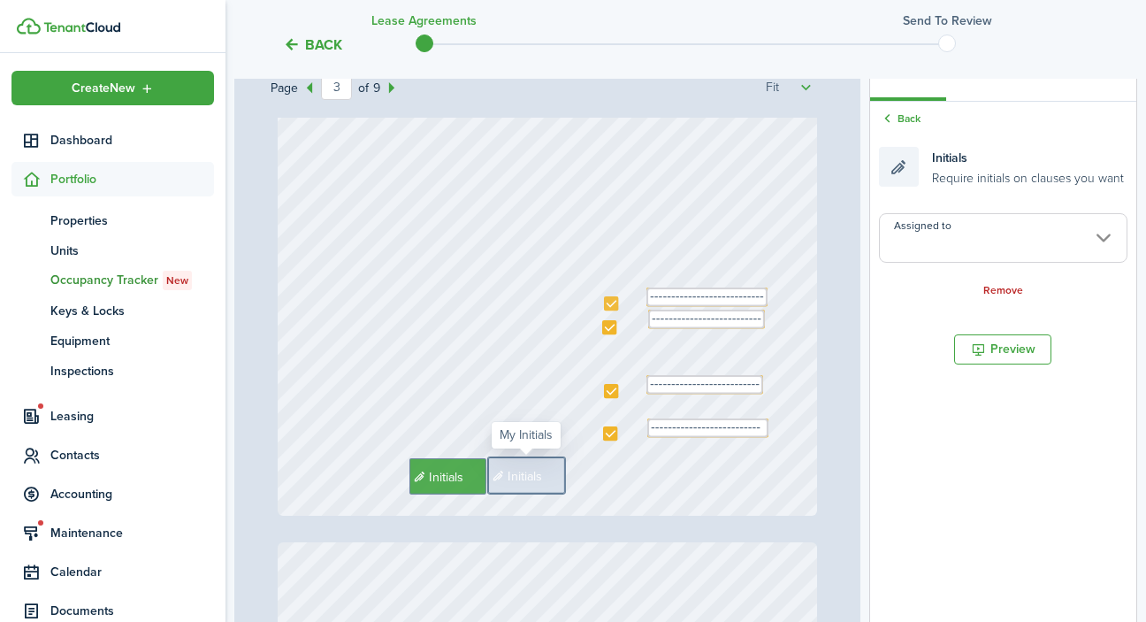
click at [1040, 225] on input "Assigned to" at bounding box center [1003, 238] width 248 height 50
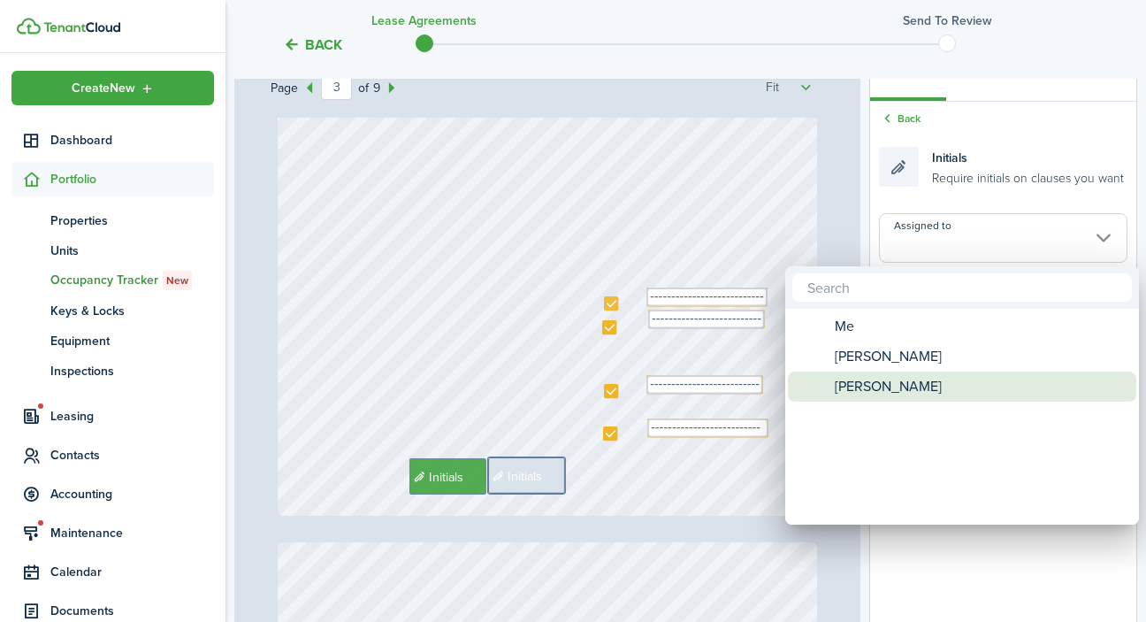
click at [881, 391] on span "[PERSON_NAME]" at bounding box center [888, 386] width 107 height 30
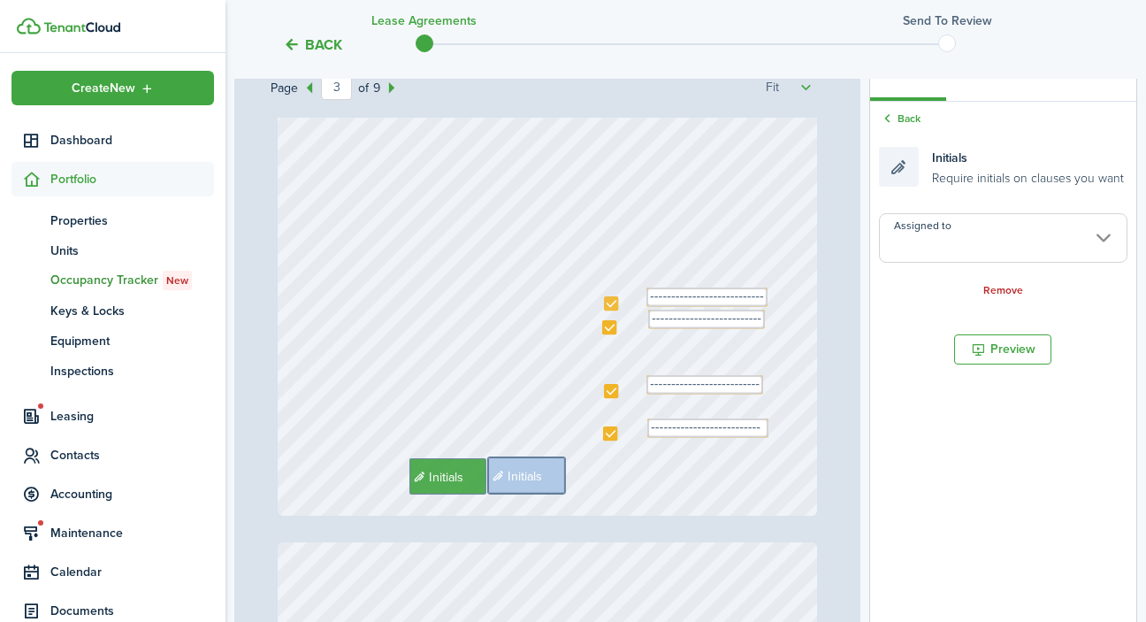
type input "[PERSON_NAME]"
click at [663, 495] on div "Initials Text -------------------------- Text --------------------------- Text …" at bounding box center [548, 158] width 540 height 716
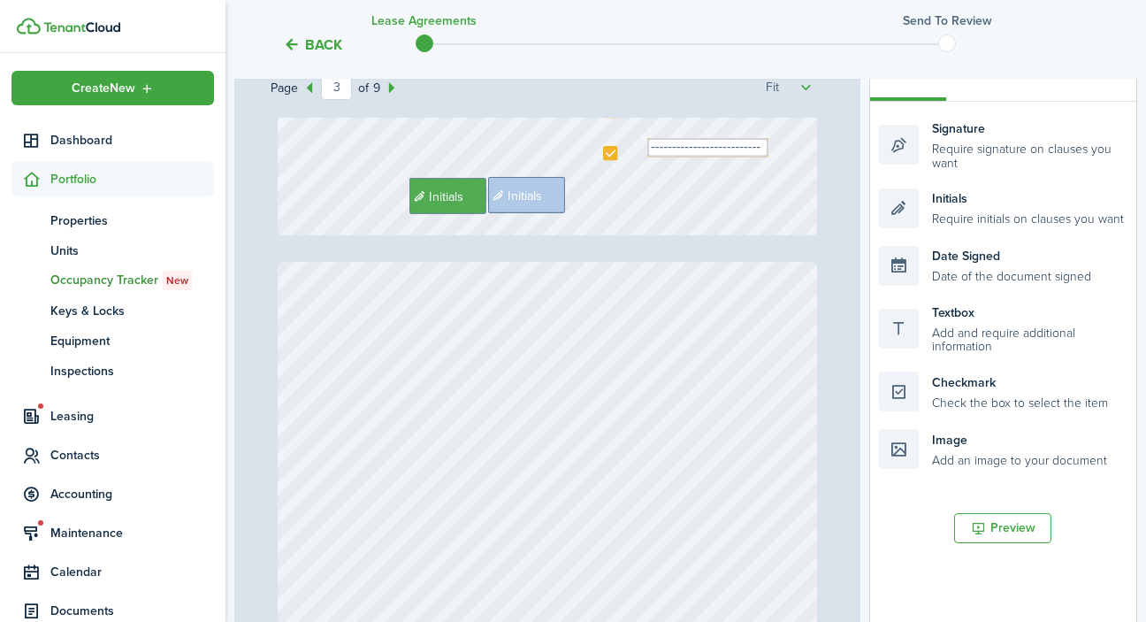
type input "4"
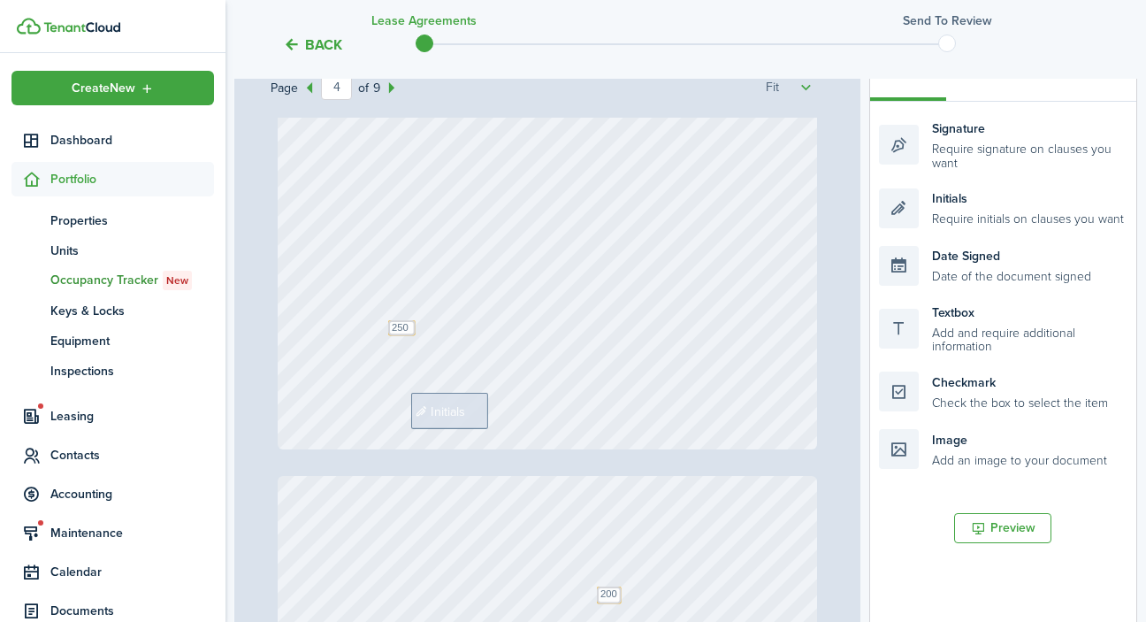
scroll to position [2630, 0]
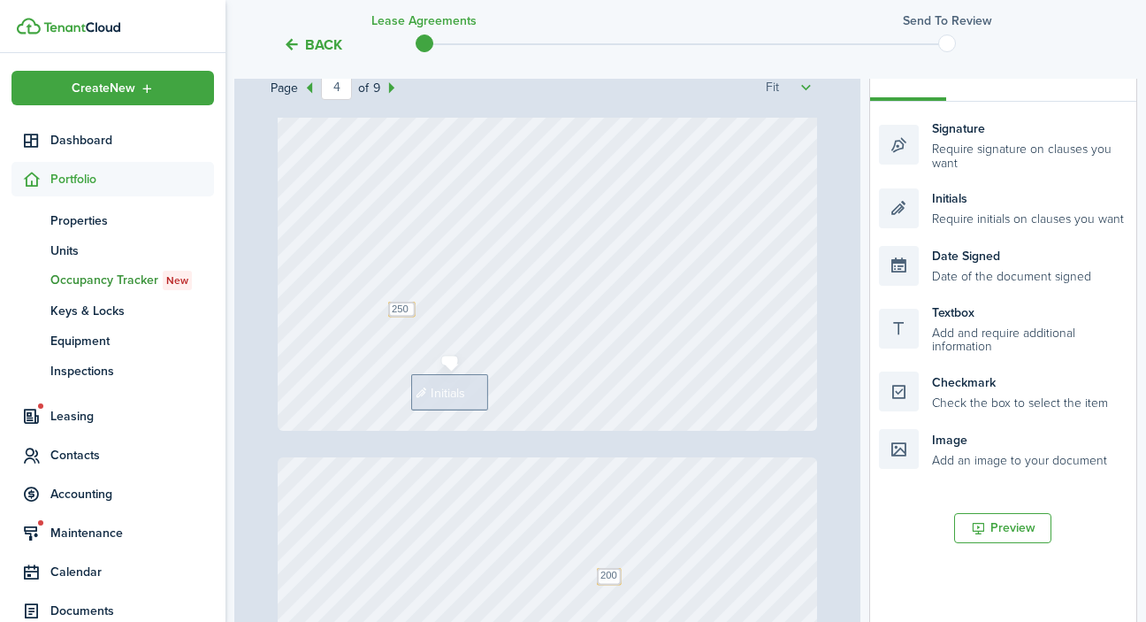
click at [462, 390] on span "Initials" at bounding box center [448, 392] width 34 height 19
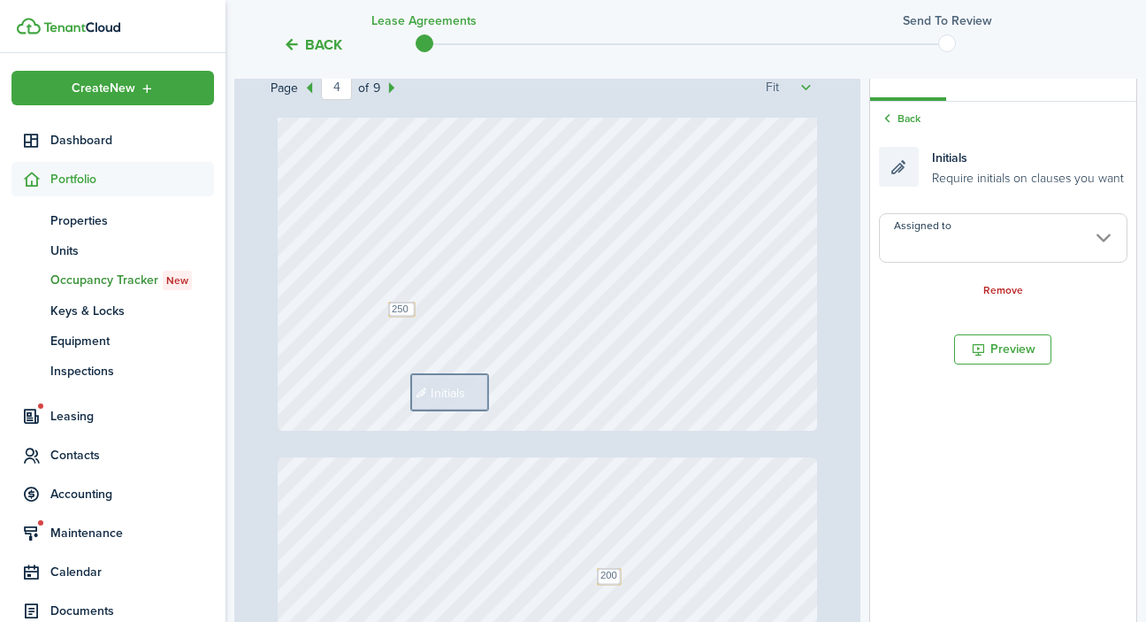
click at [1084, 240] on input "Assigned to" at bounding box center [1003, 238] width 248 height 50
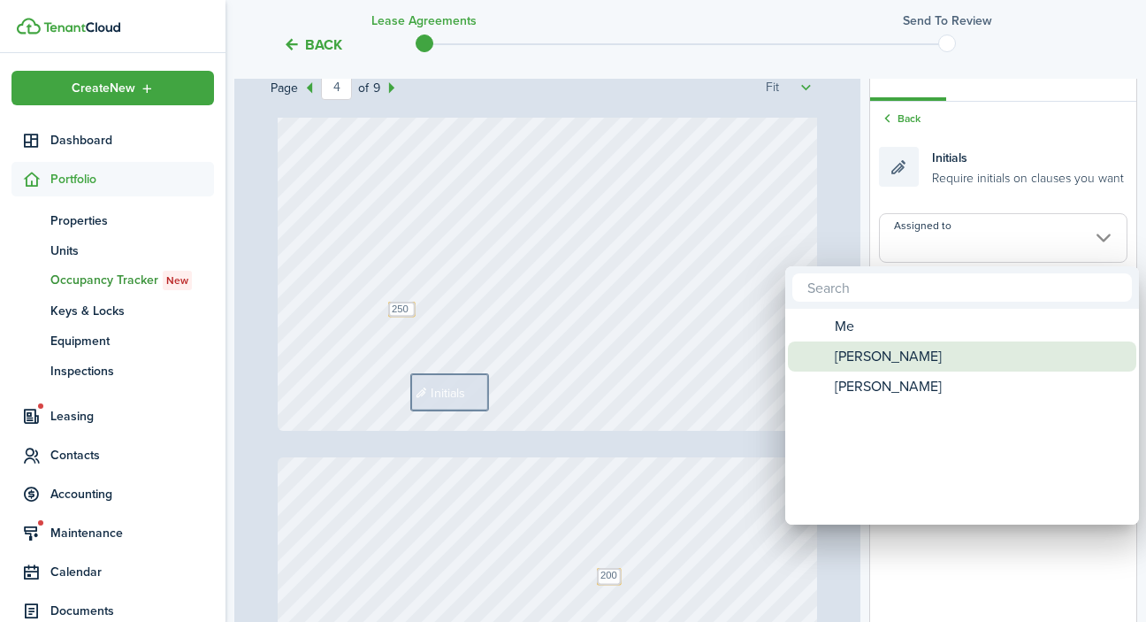
click at [995, 355] on div "[PERSON_NAME]" at bounding box center [969, 356] width 313 height 30
type input "[PERSON_NAME]"
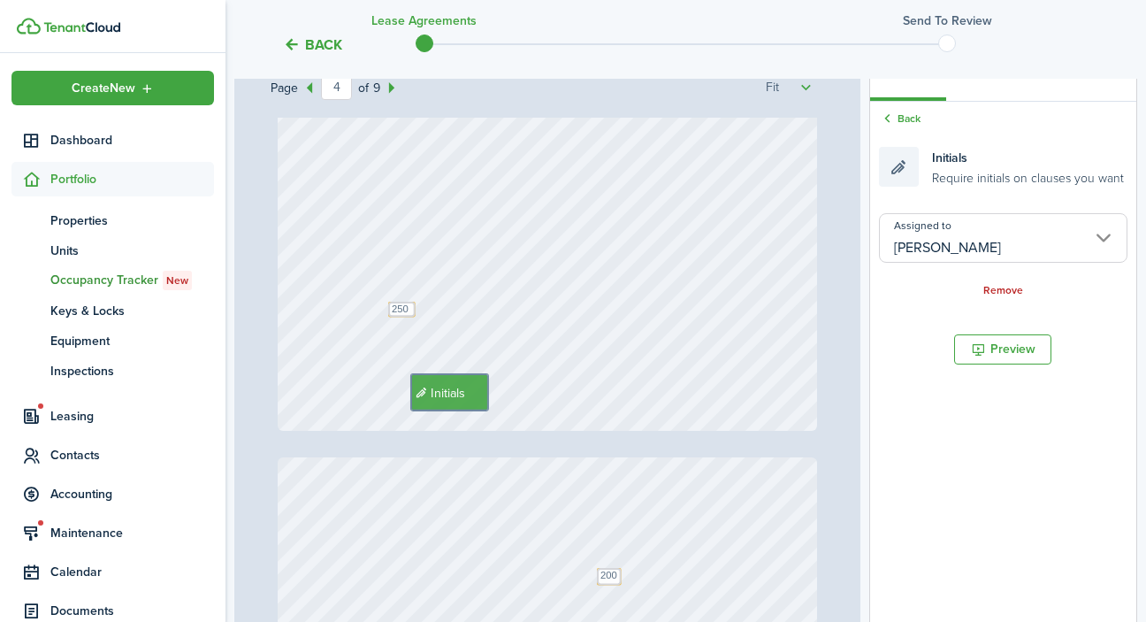
click at [635, 398] on div "Text 250 Initials" at bounding box center [548, 72] width 540 height 716
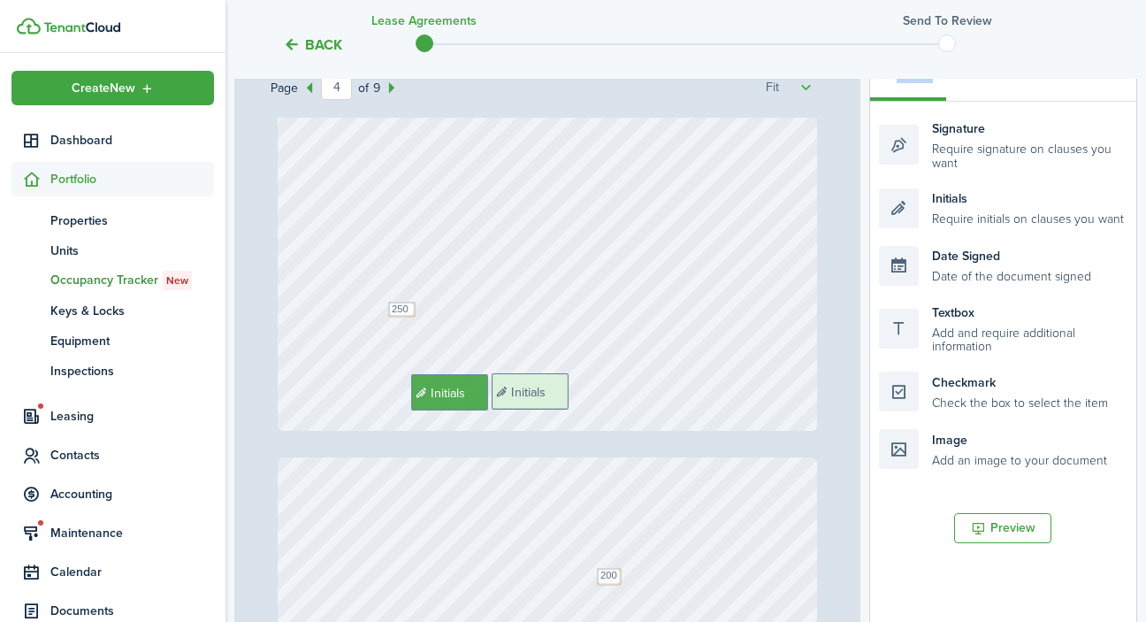
drag, startPoint x: 982, startPoint y: 209, endPoint x: 595, endPoint y: 395, distance: 429.9
click at [595, 395] on div "Page 4 of 9 50% 75% 100% 150% 200% Fit [PHONE_NUMBER], [PHONE_NUMBER] Northern …" at bounding box center [685, 415] width 903 height 734
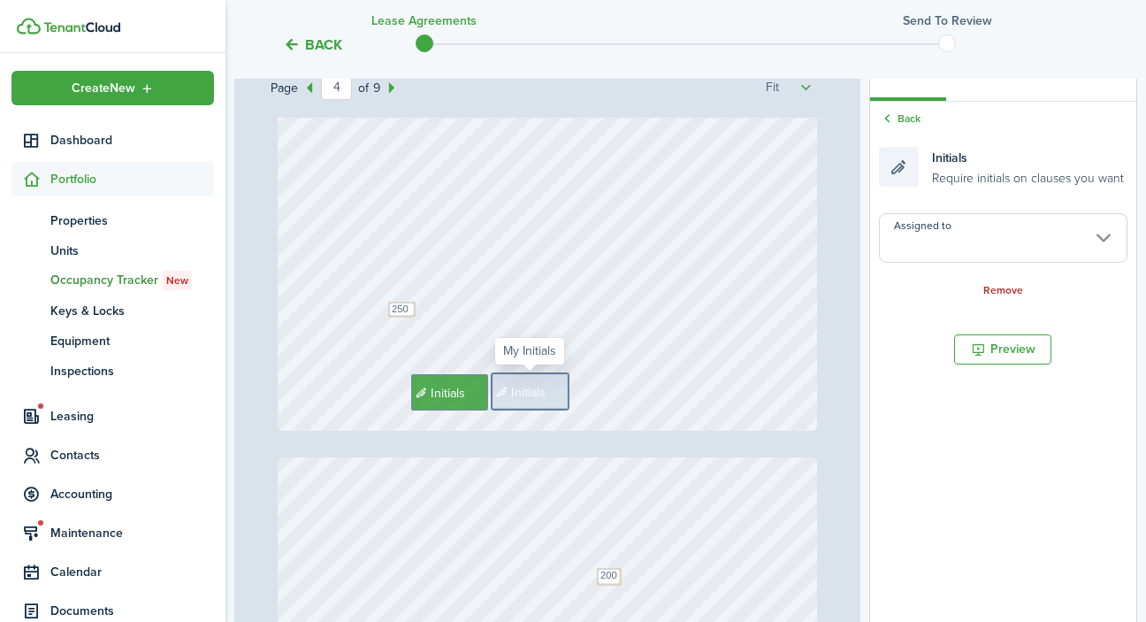
click at [1033, 242] on input "Assigned to" at bounding box center [1003, 238] width 248 height 50
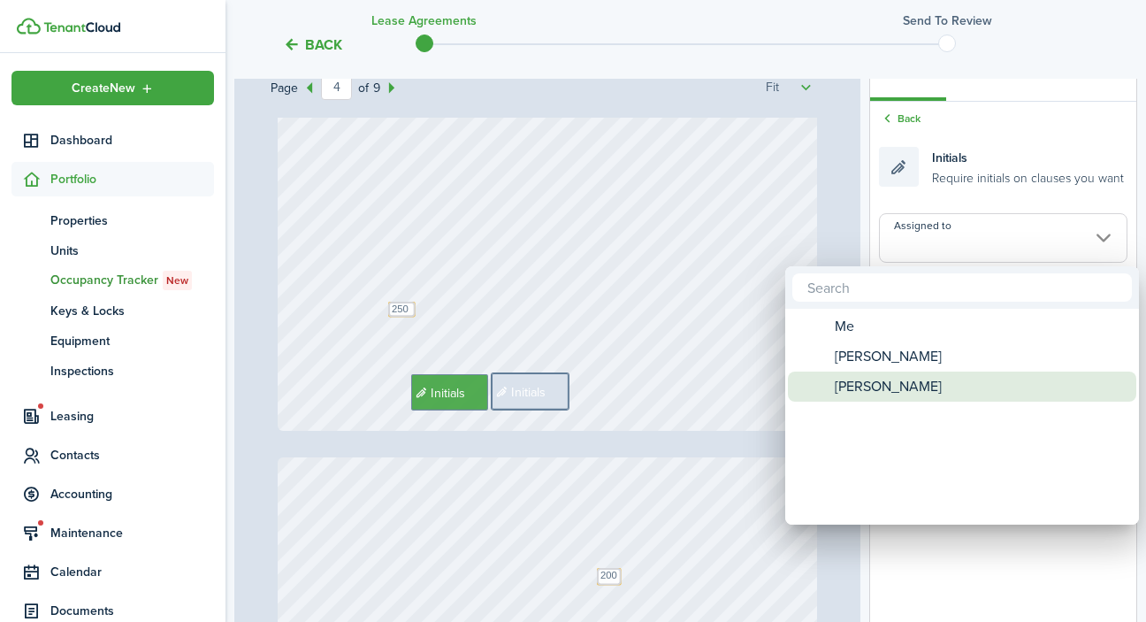
click at [980, 389] on div "[PERSON_NAME]" at bounding box center [969, 386] width 313 height 30
type input "[PERSON_NAME]"
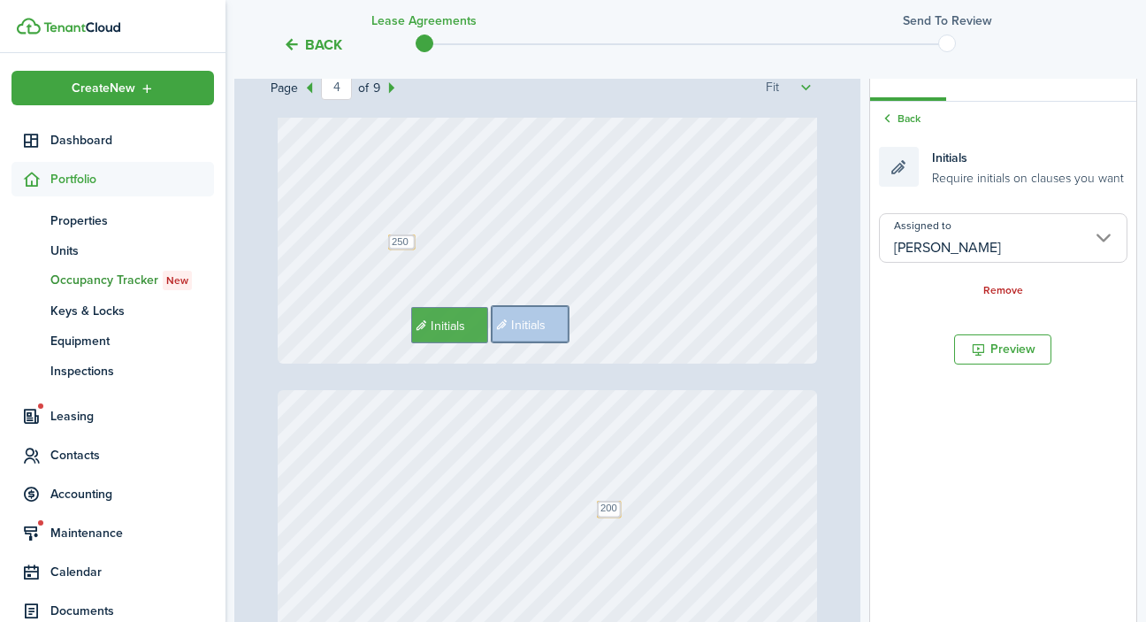
type input "5"
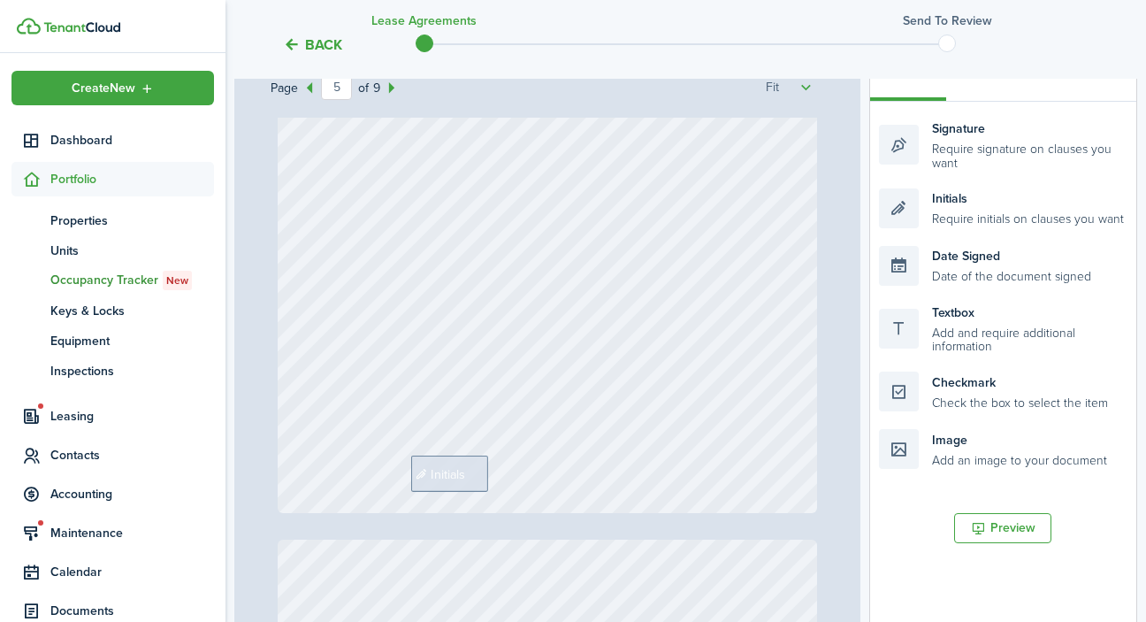
scroll to position [3302, 0]
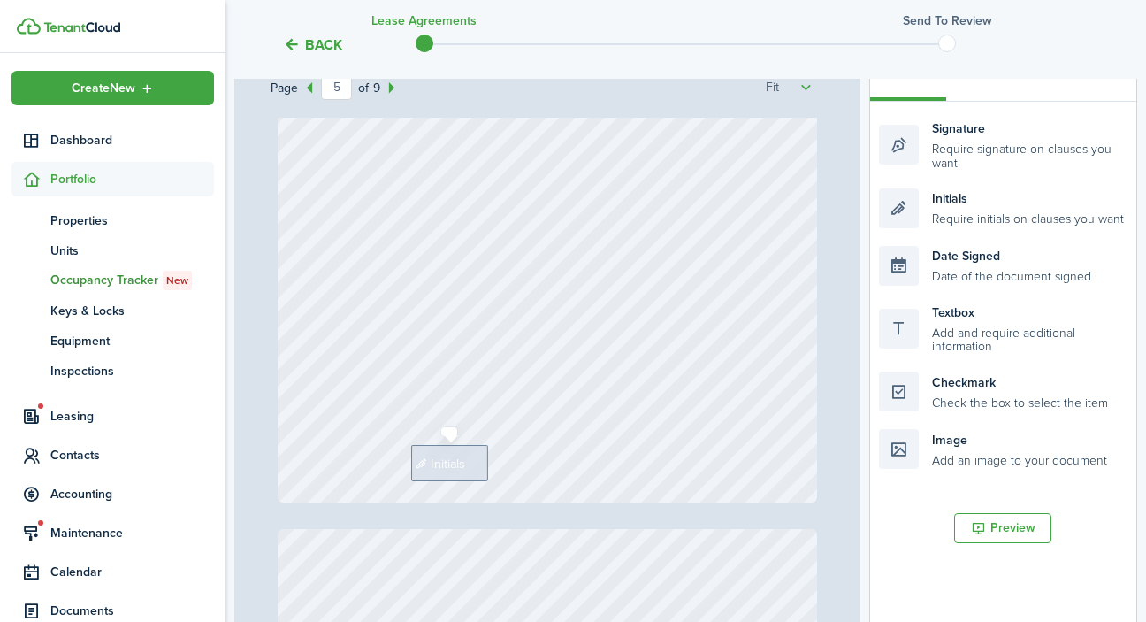
click at [453, 458] on span "Initials" at bounding box center [448, 463] width 34 height 19
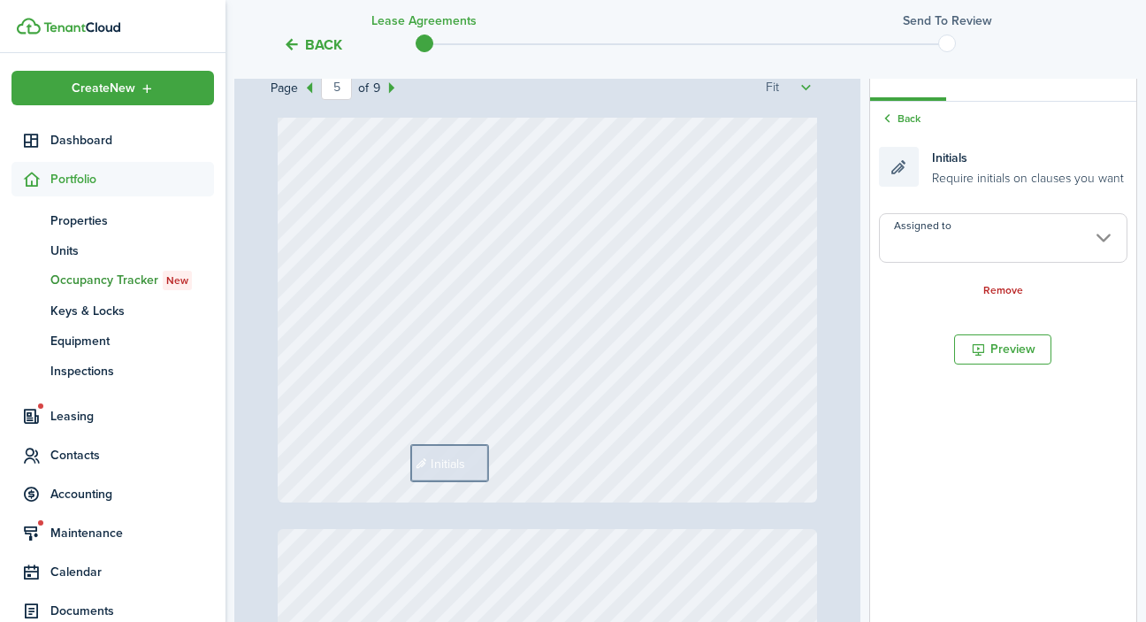
click at [1027, 222] on input "Assigned to" at bounding box center [1003, 238] width 248 height 50
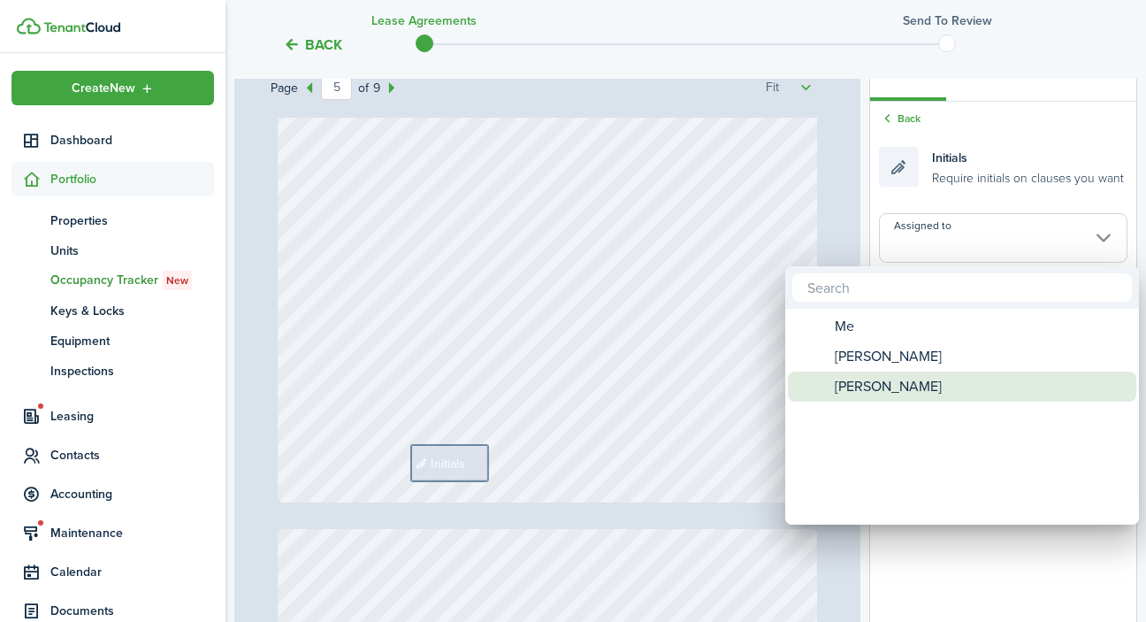
click at [961, 389] on div "[PERSON_NAME]" at bounding box center [969, 386] width 313 height 30
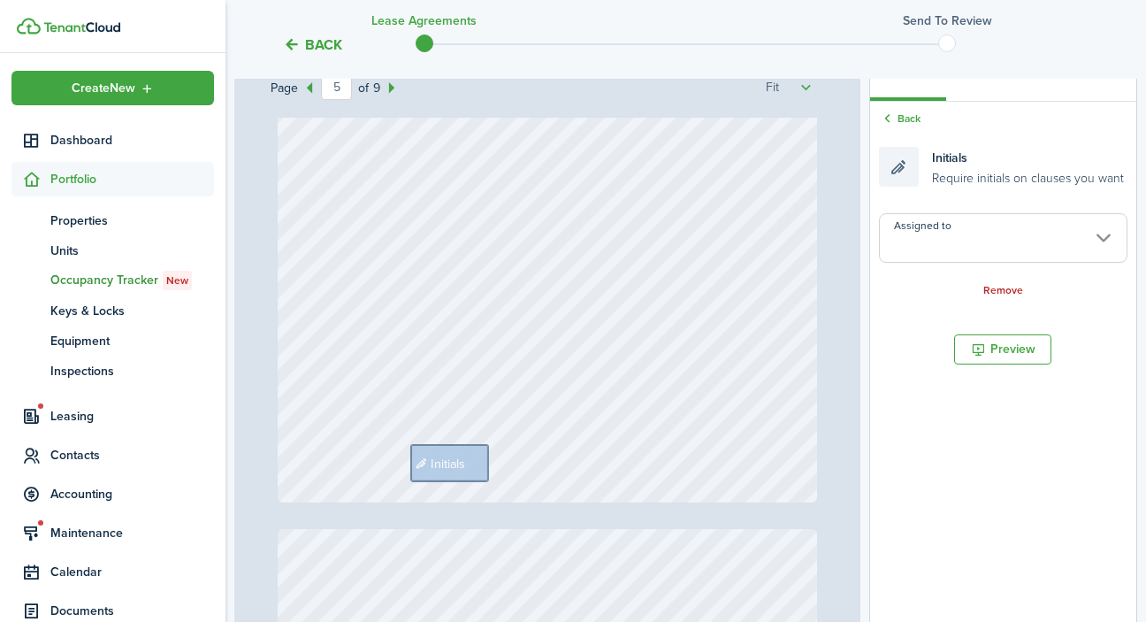
type input "[PERSON_NAME]"
click at [704, 484] on div "Text 200 Initials" at bounding box center [548, 144] width 540 height 716
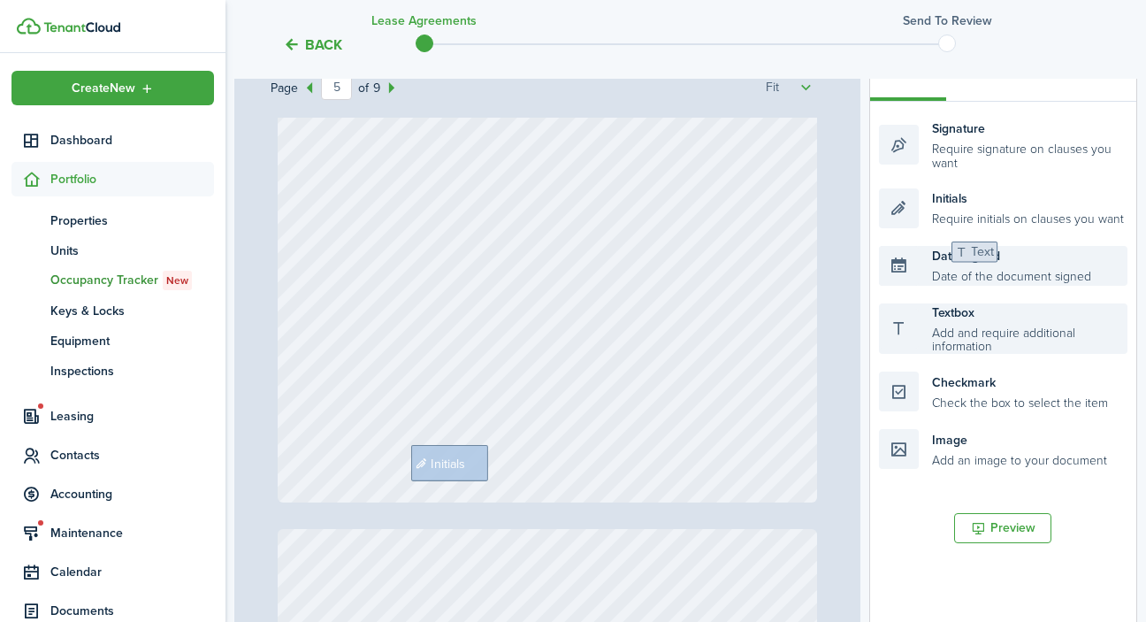
drag, startPoint x: 971, startPoint y: 328, endPoint x: 1041, endPoint y: 271, distance: 89.9
click at [1041, 271] on ul "Signature Require signature on clauses you want Initials Require initials on cl…" at bounding box center [1003, 294] width 248 height 367
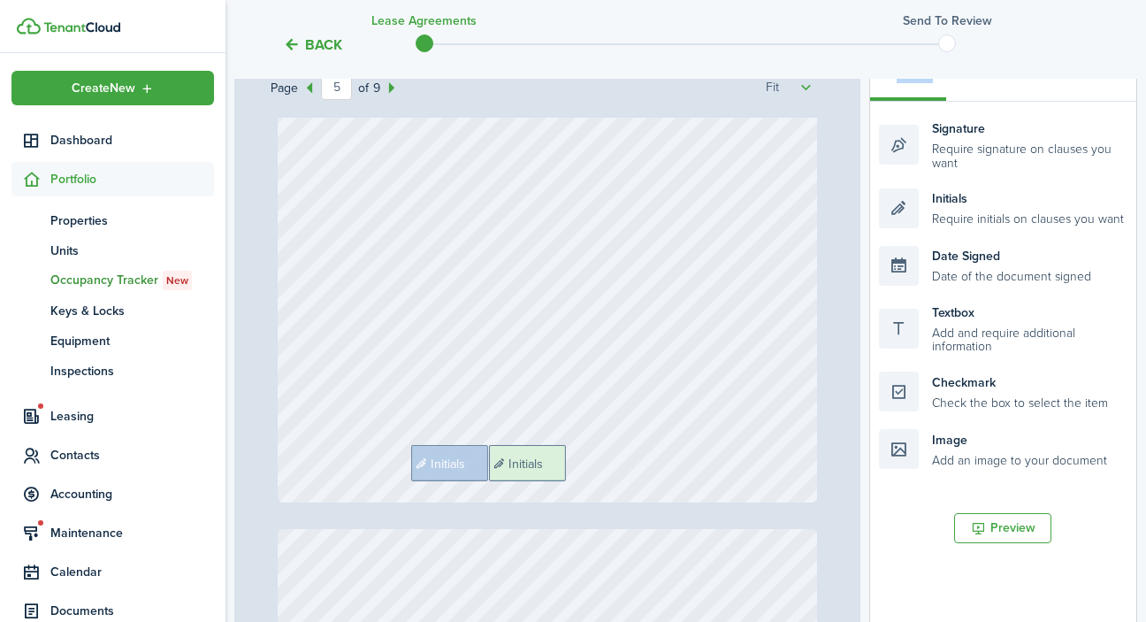
drag, startPoint x: 1003, startPoint y: 214, endPoint x: 613, endPoint y: 472, distance: 467.7
click at [613, 472] on div "Page 5 of 9 50% 75% 100% 150% 200% Fit [PHONE_NUMBER], [PHONE_NUMBER] Northern …" at bounding box center [685, 415] width 903 height 734
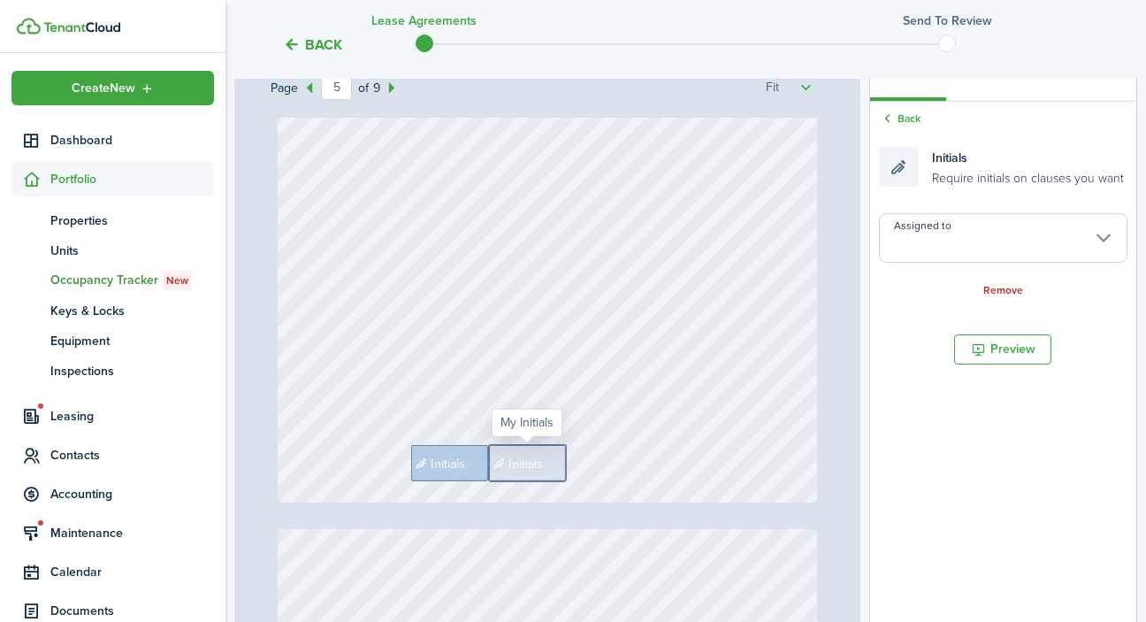
click at [1013, 240] on input "Assigned to" at bounding box center [1003, 238] width 248 height 50
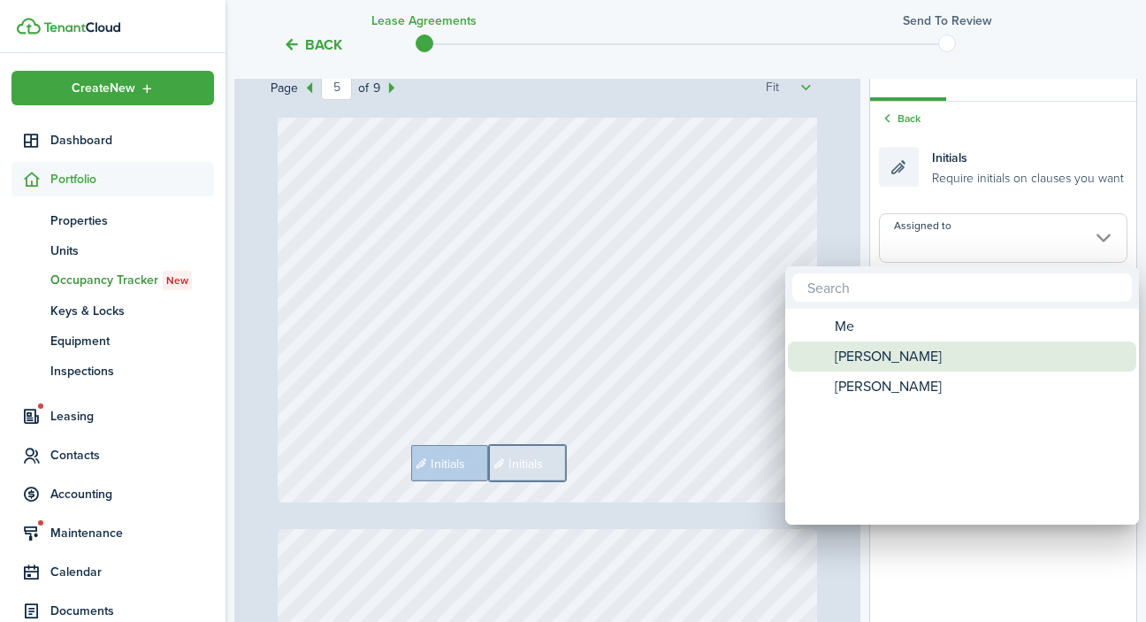
click at [929, 355] on div "[PERSON_NAME]" at bounding box center [969, 356] width 313 height 30
type input "[PERSON_NAME]"
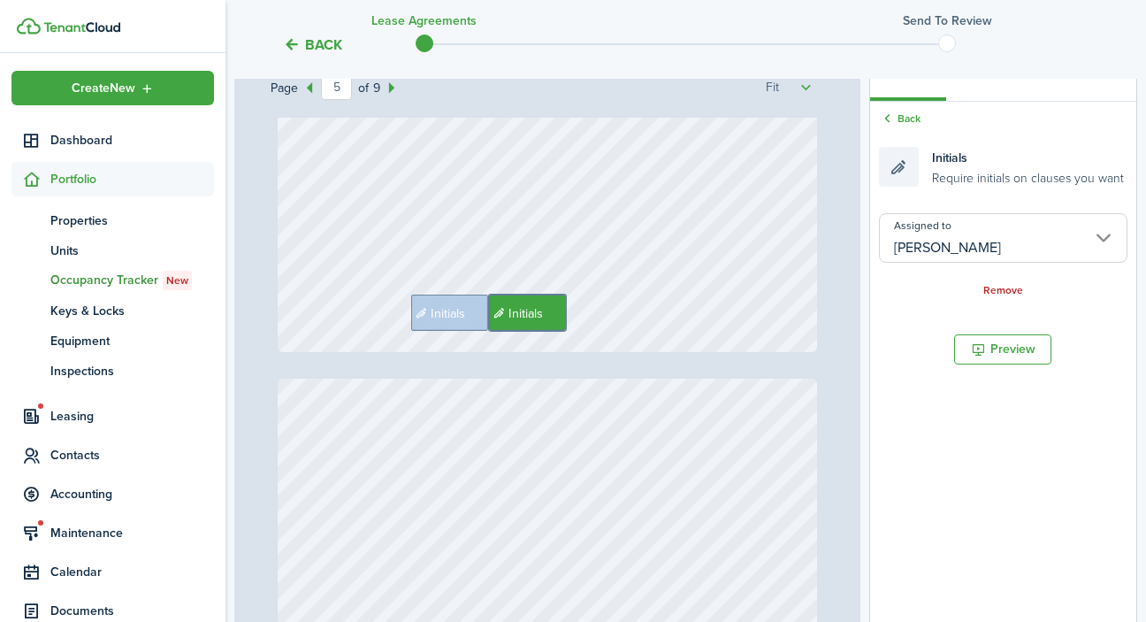
scroll to position [3457, 0]
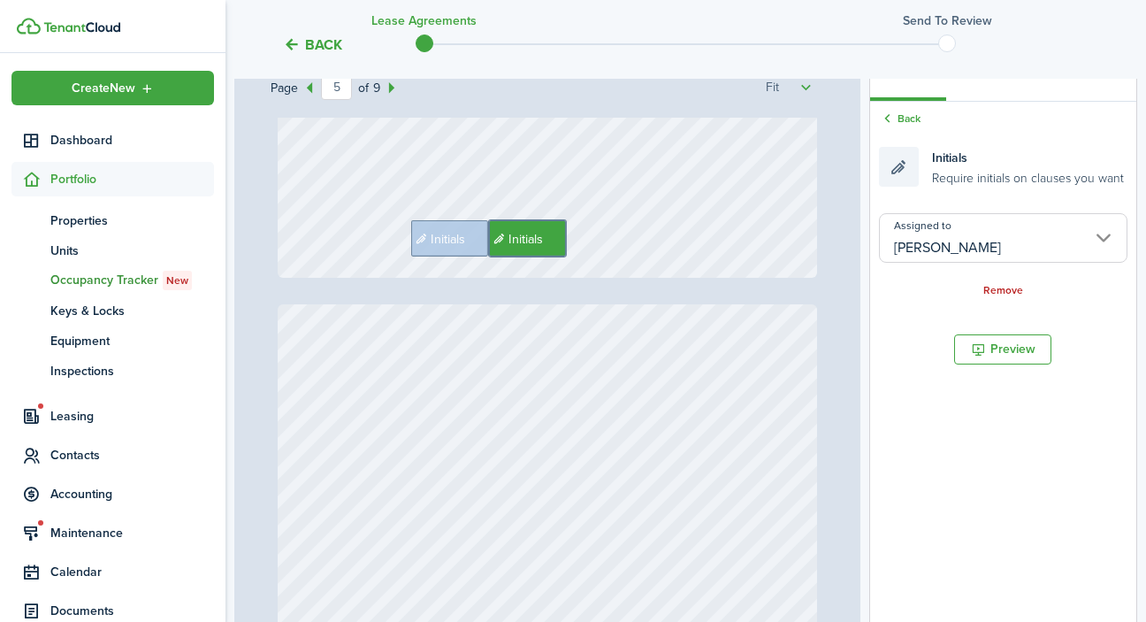
type input "6"
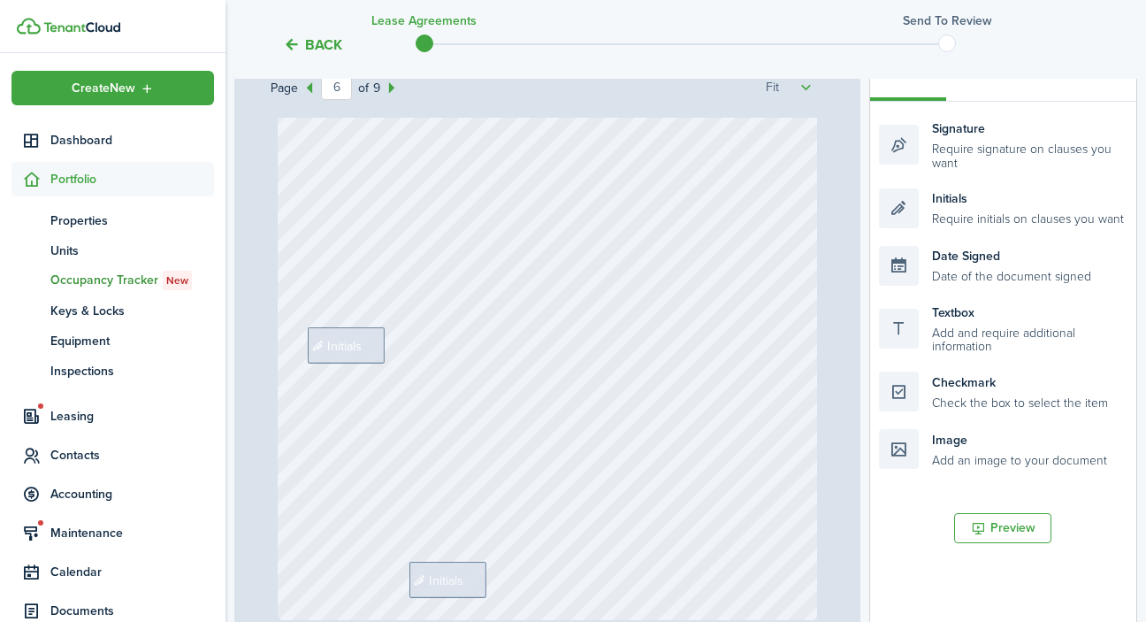
scroll to position [3929, 0]
click at [355, 337] on span "Initials" at bounding box center [345, 342] width 34 height 19
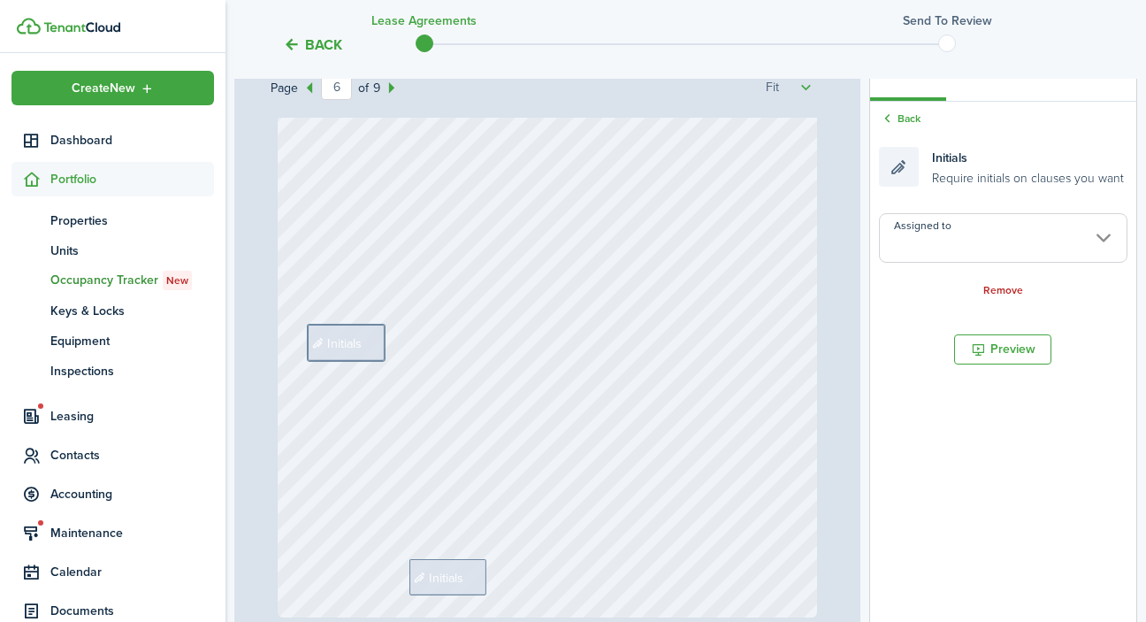
click at [989, 256] on input "Assigned to" at bounding box center [1003, 238] width 248 height 50
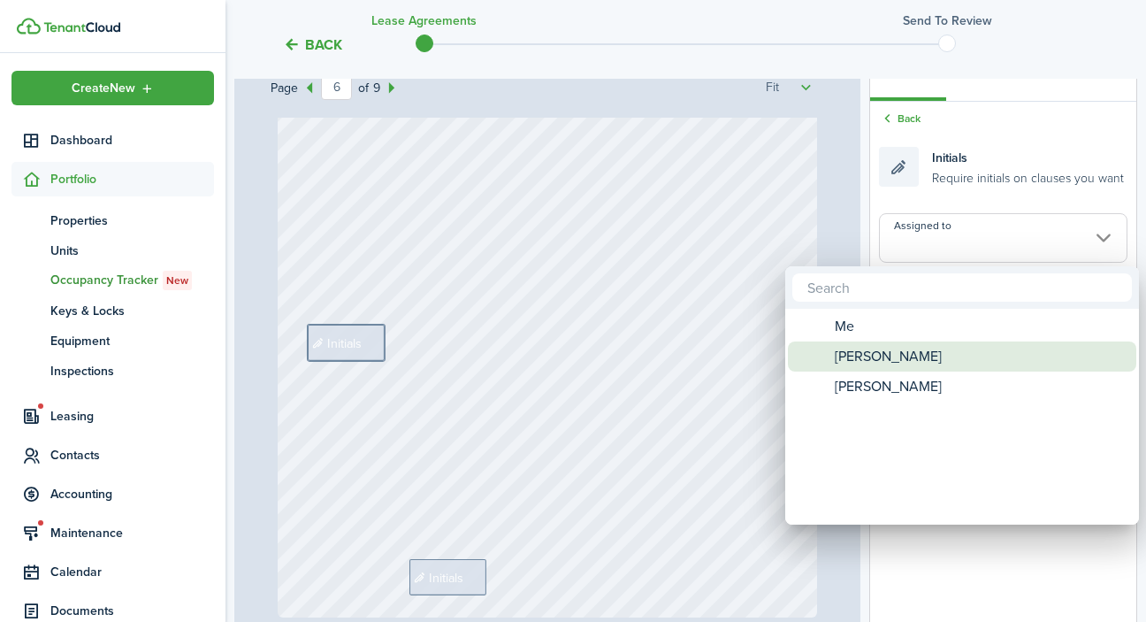
click at [917, 359] on div "[PERSON_NAME]" at bounding box center [969, 356] width 313 height 30
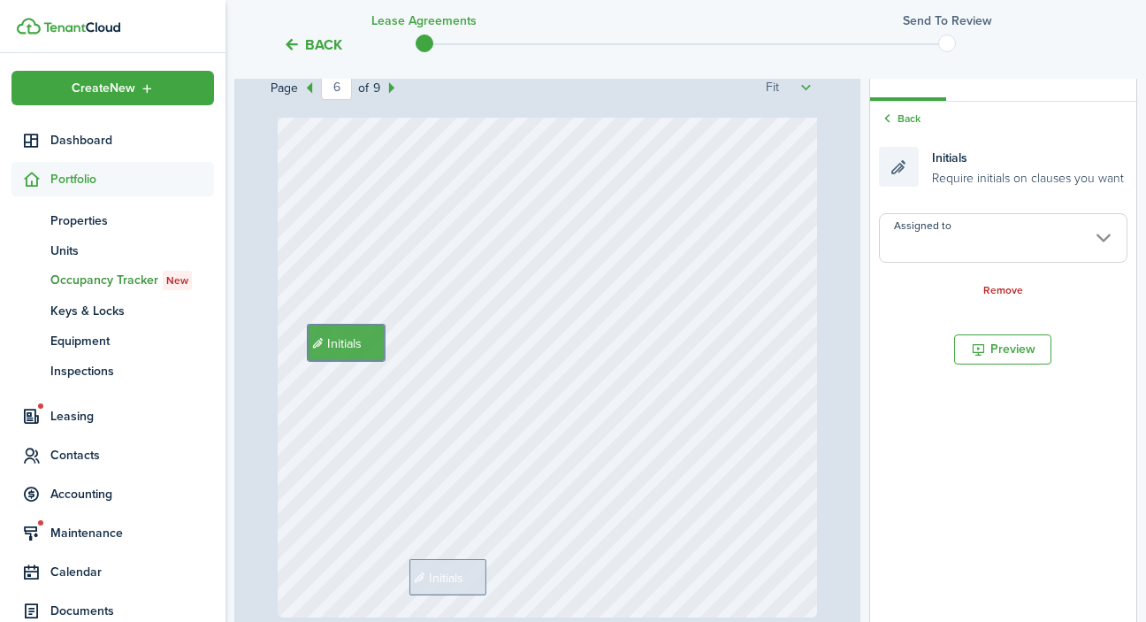
type input "[PERSON_NAME]"
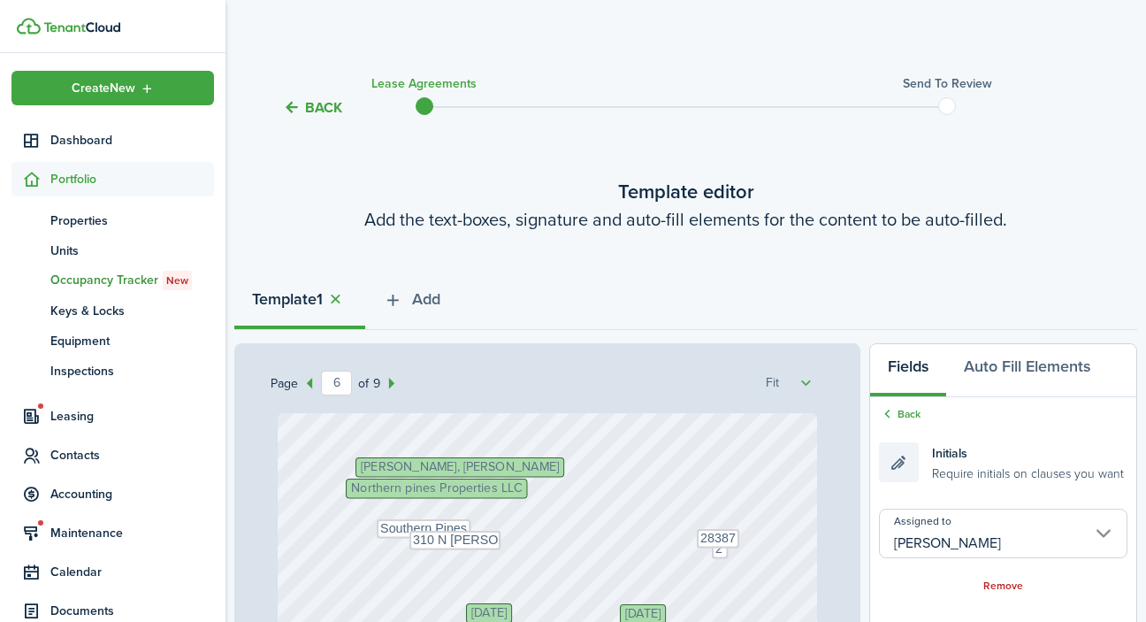
select select "fit"
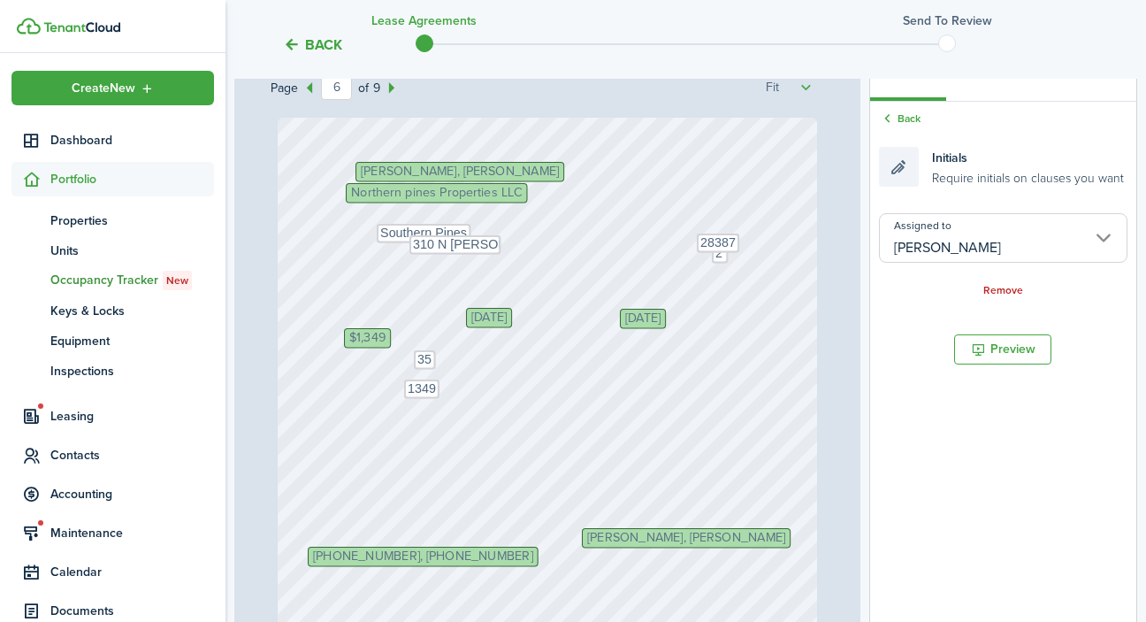
scroll to position [3929, 0]
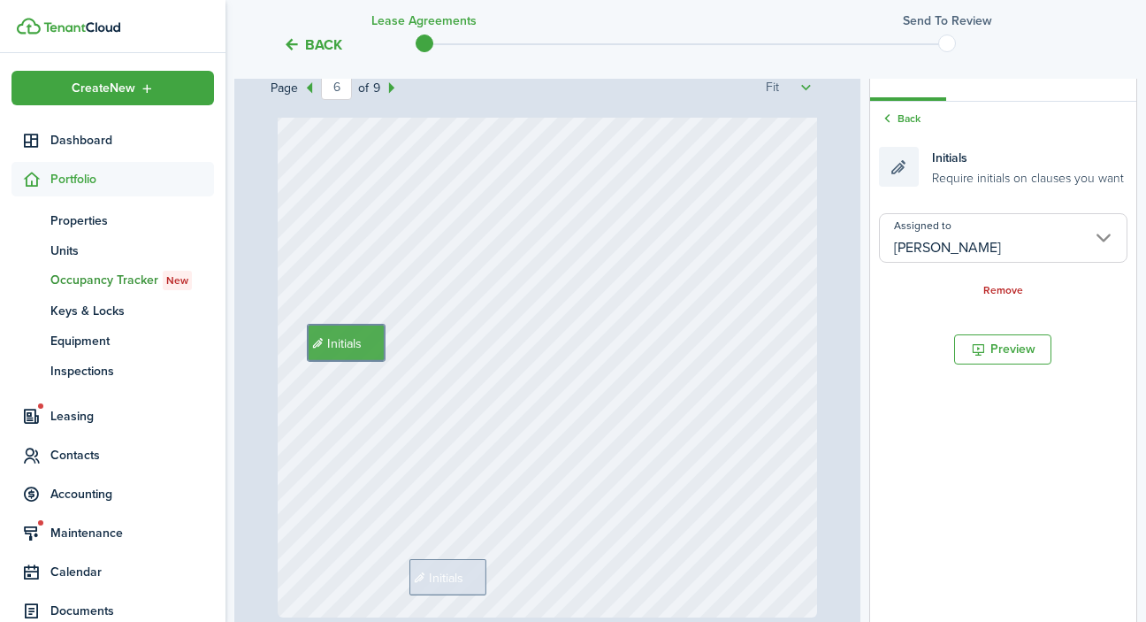
click at [298, 403] on div "Initials Initials" at bounding box center [548, 259] width 540 height 716
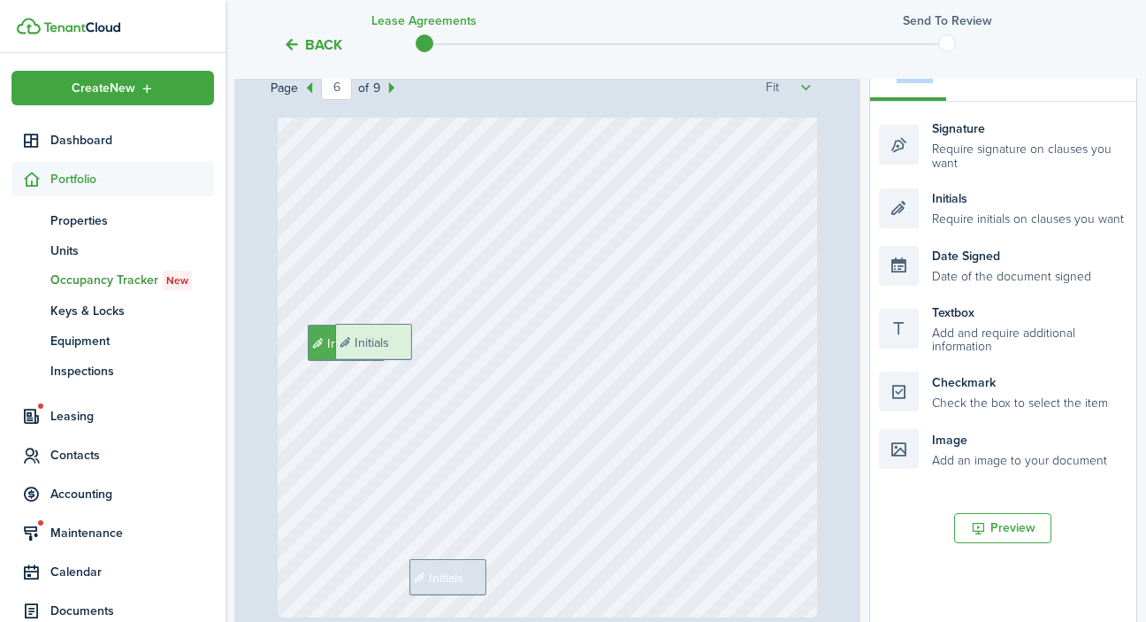
drag, startPoint x: 958, startPoint y: 218, endPoint x: 416, endPoint y: 355, distance: 559.9
click at [415, 355] on div "Page 6 of 9 50% 75% 100% 150% 200% Fit +1 919-352-5279, +1 910-987-1434 Norther…" at bounding box center [685, 415] width 903 height 734
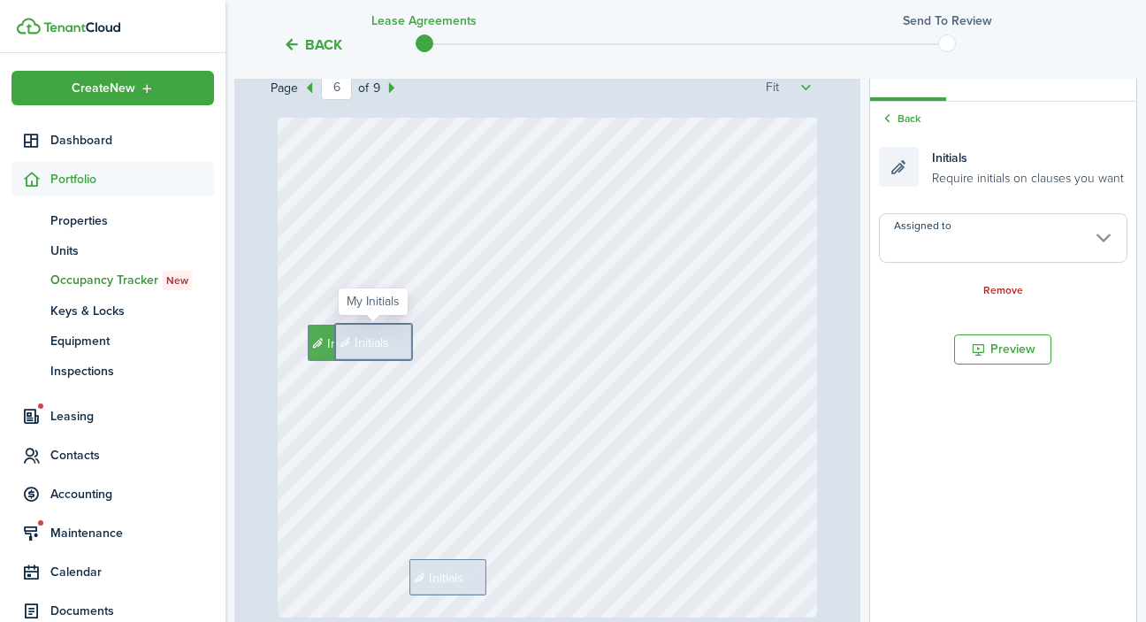
click at [983, 244] on input "Assigned to" at bounding box center [1003, 238] width 248 height 50
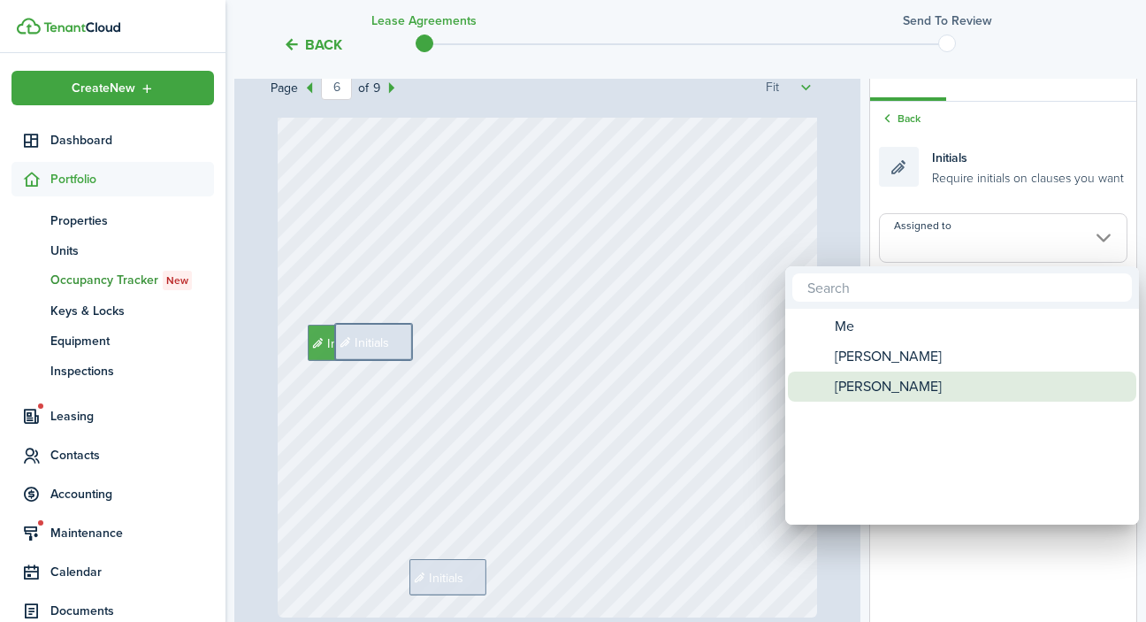
click at [933, 396] on span "[PERSON_NAME]" at bounding box center [888, 386] width 107 height 30
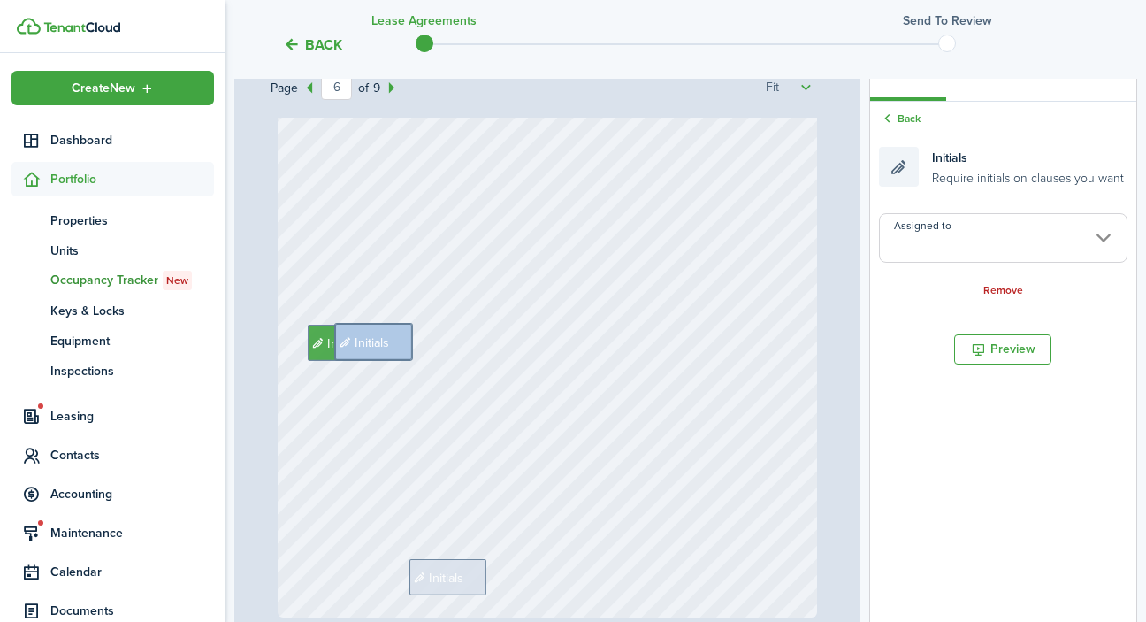
type input "[PERSON_NAME]"
click at [599, 561] on div "Initials Initials Initials" at bounding box center [548, 259] width 540 height 716
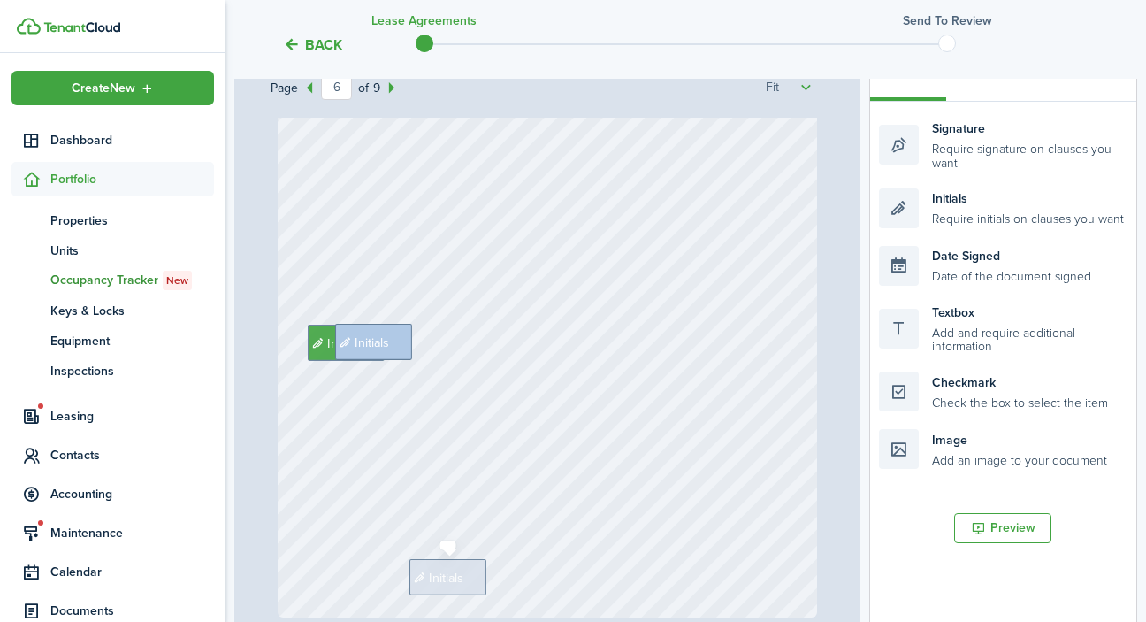
click at [465, 578] on span "Initials" at bounding box center [438, 576] width 56 height 19
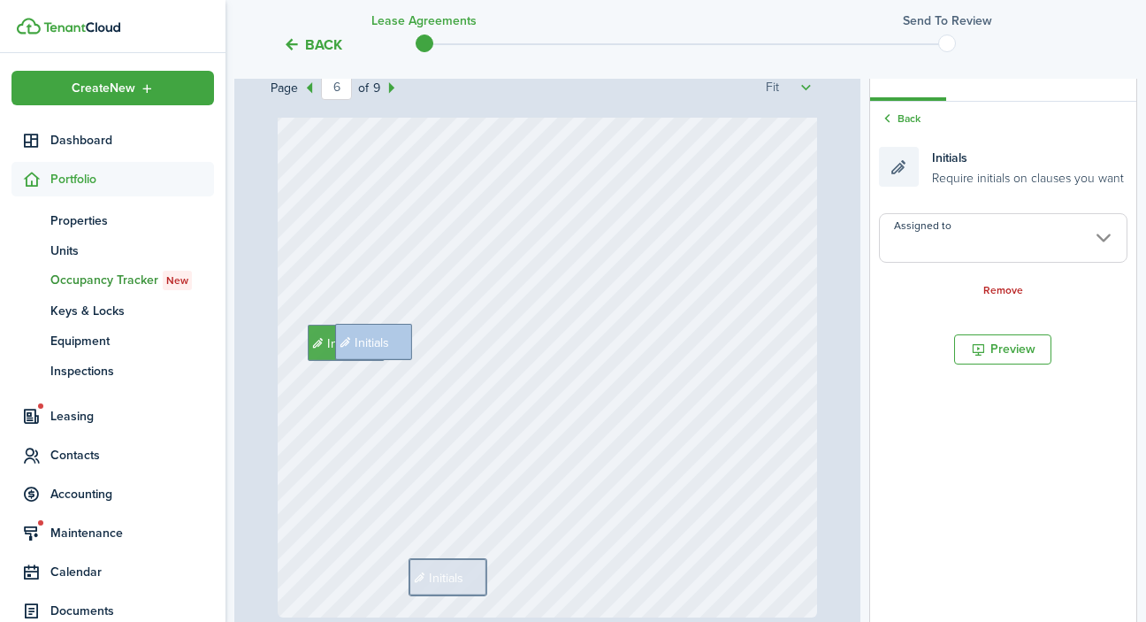
click at [1068, 240] on input "Assigned to" at bounding box center [1003, 238] width 248 height 50
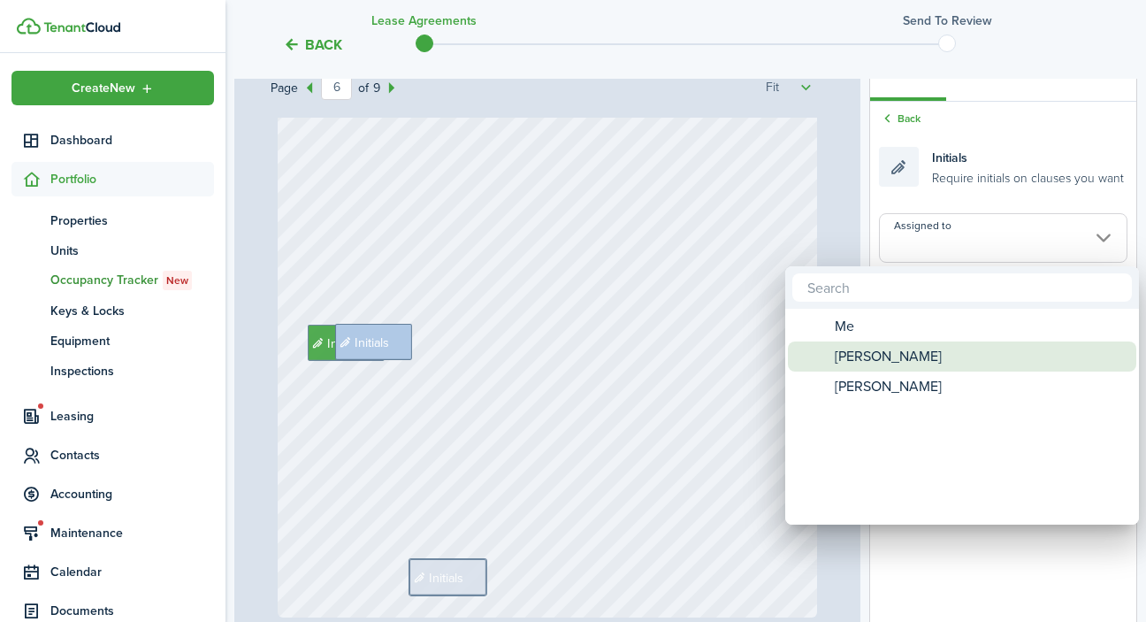
click at [968, 347] on div "[PERSON_NAME]" at bounding box center [969, 356] width 313 height 30
type input "[PERSON_NAME]"
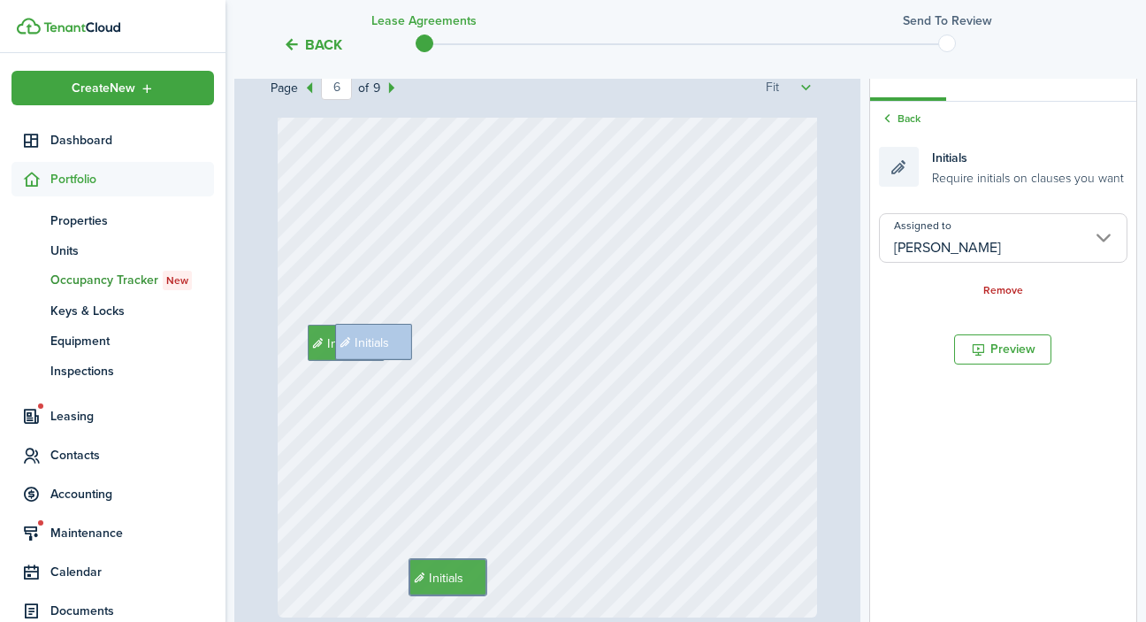
click at [573, 592] on div "Initials Initials Initials" at bounding box center [548, 259] width 540 height 716
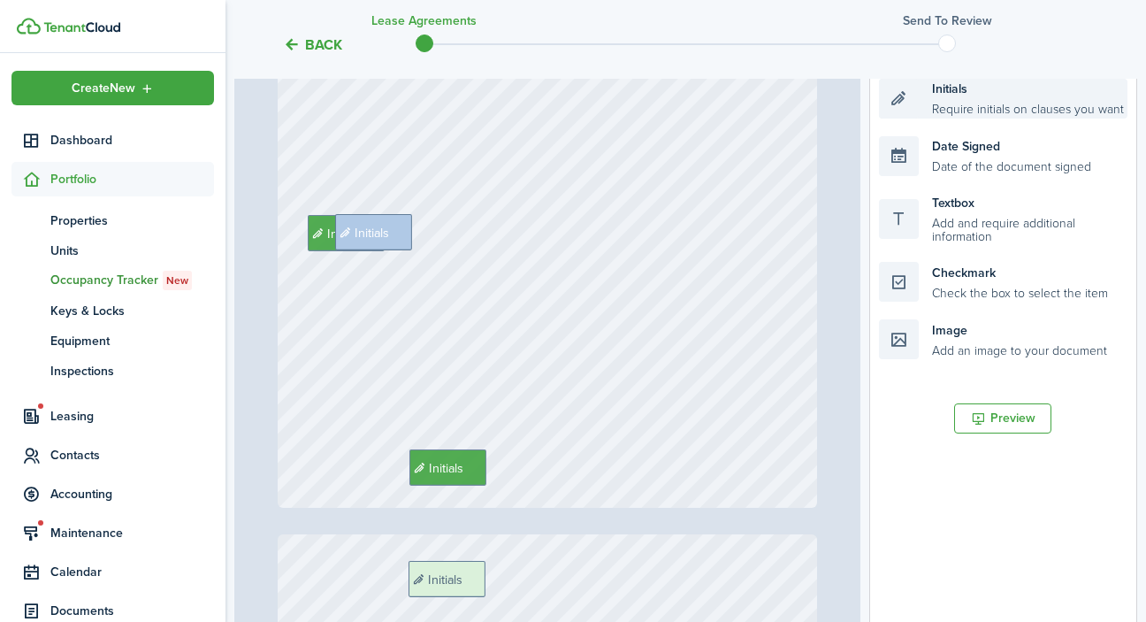
scroll to position [431, 0]
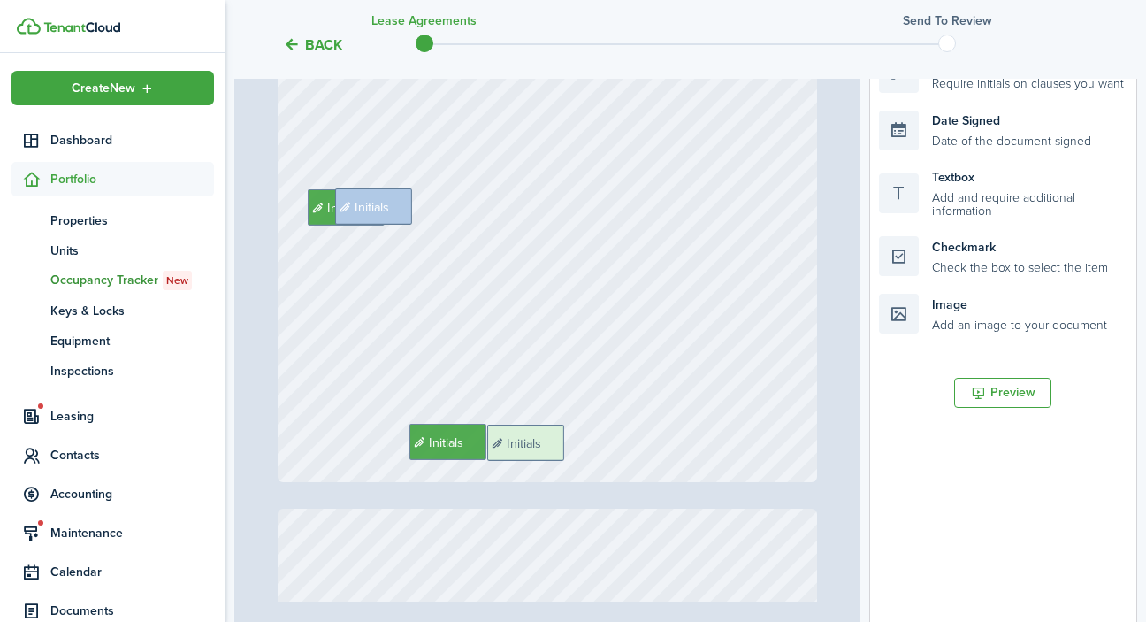
drag, startPoint x: 965, startPoint y: 218, endPoint x: 573, endPoint y: 455, distance: 458.3
click at [573, 455] on div "Page 6 of 9 50% 75% 100% 150% 200% Fit +1 919-352-5279, +1 910-987-1434 Norther…" at bounding box center [685, 279] width 903 height 734
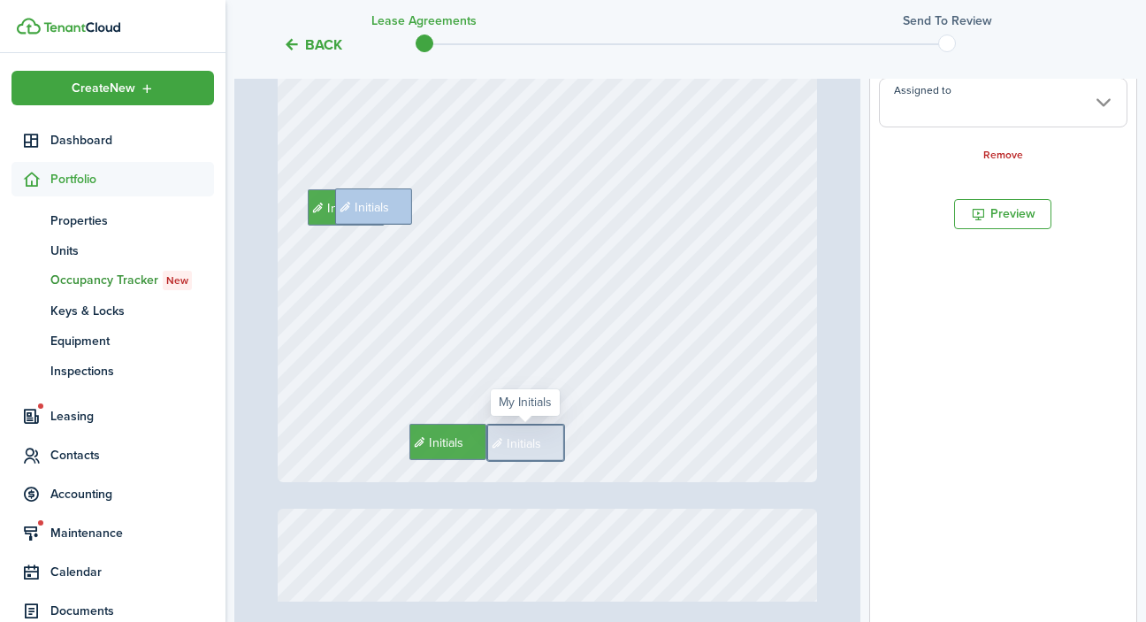
click at [1003, 100] on input "Assigned to" at bounding box center [1003, 103] width 248 height 50
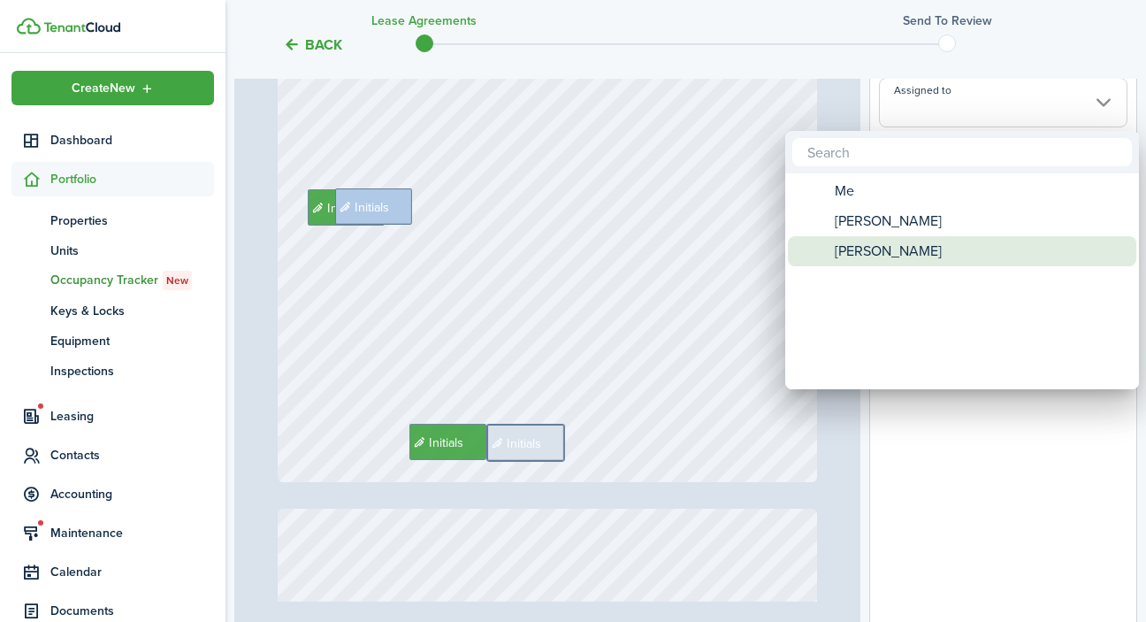
click at [938, 252] on span "[PERSON_NAME]" at bounding box center [888, 251] width 107 height 30
type input "[PERSON_NAME]"
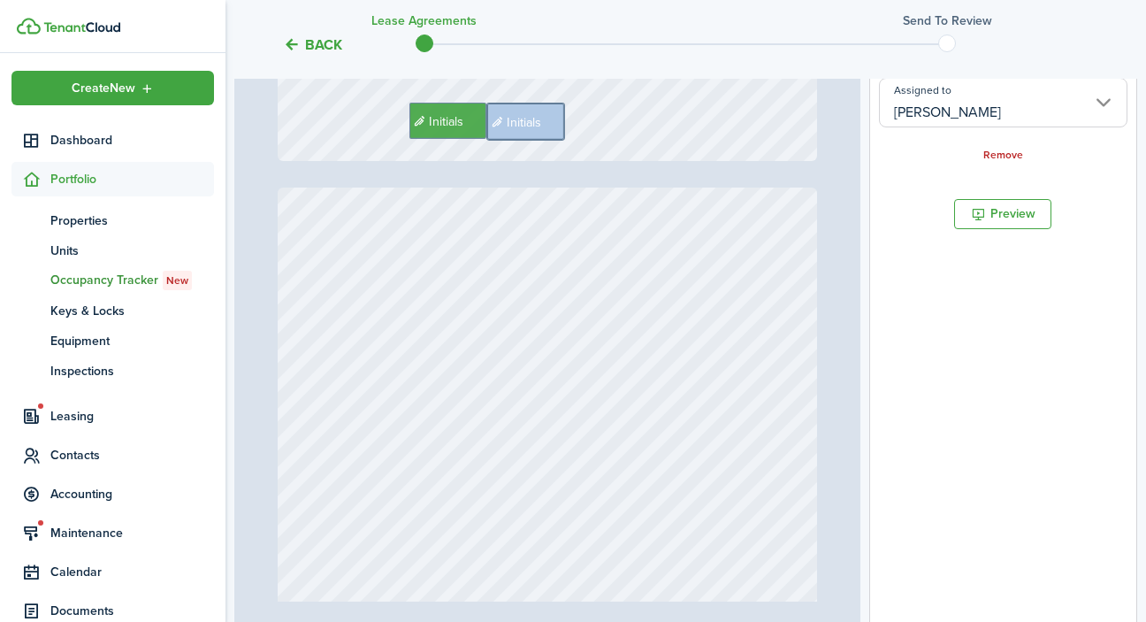
type input "7"
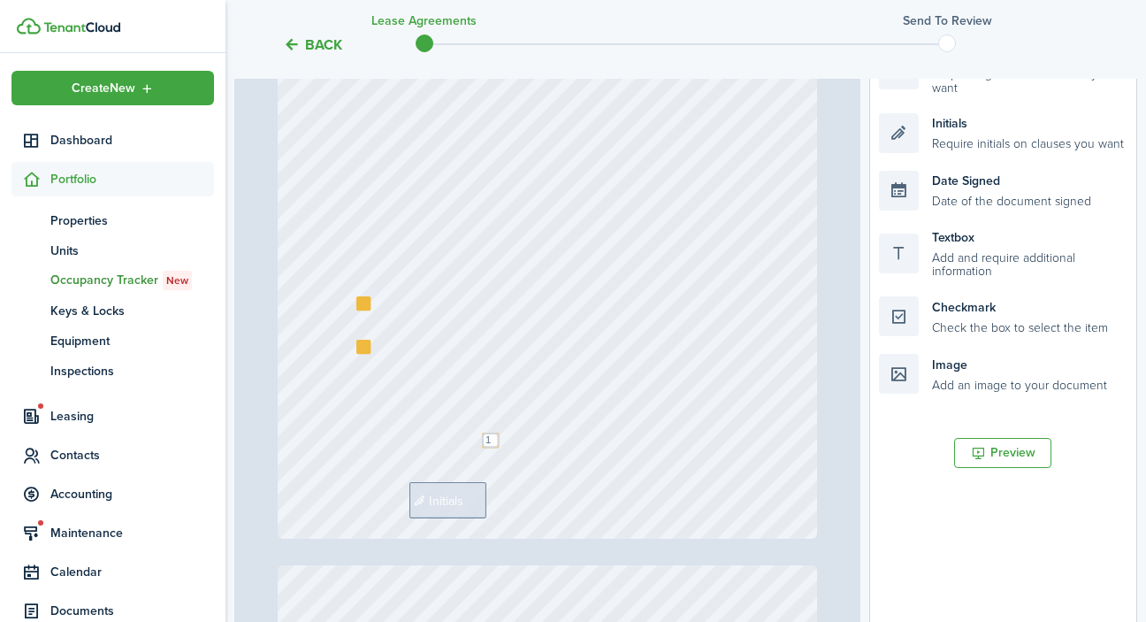
scroll to position [379, 0]
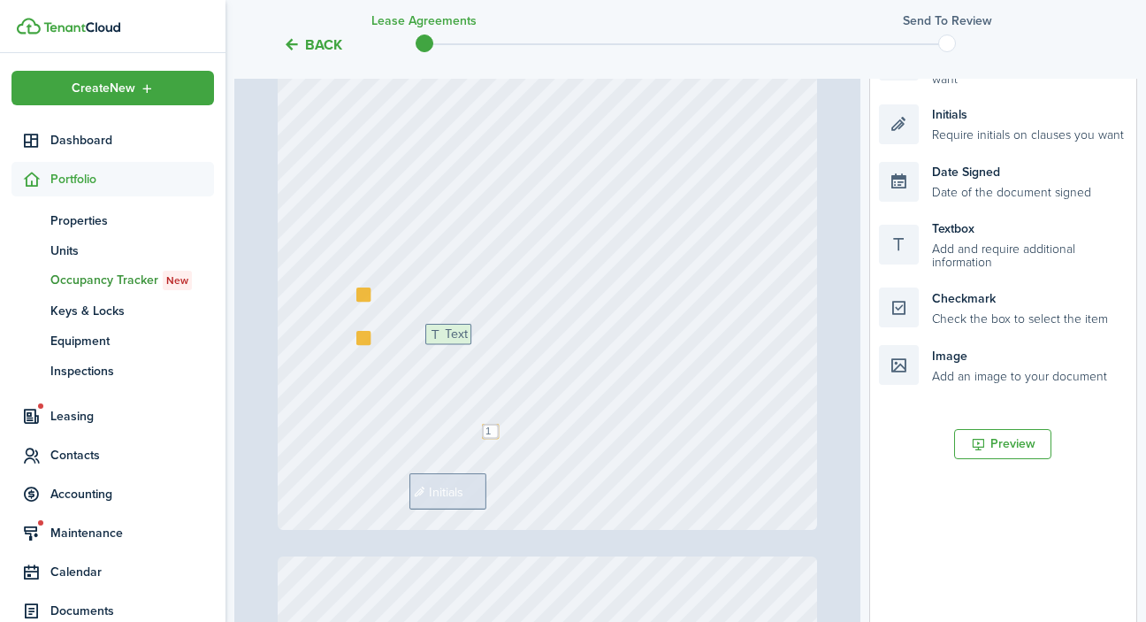
drag, startPoint x: 924, startPoint y: 248, endPoint x: 470, endPoint y: 354, distance: 465.8
click at [470, 354] on div "Page 7 of 9 50% 75% 100% 150% 200% Fit +1 919-352-5279, +1 910-987-1434 Norther…" at bounding box center [685, 331] width 903 height 734
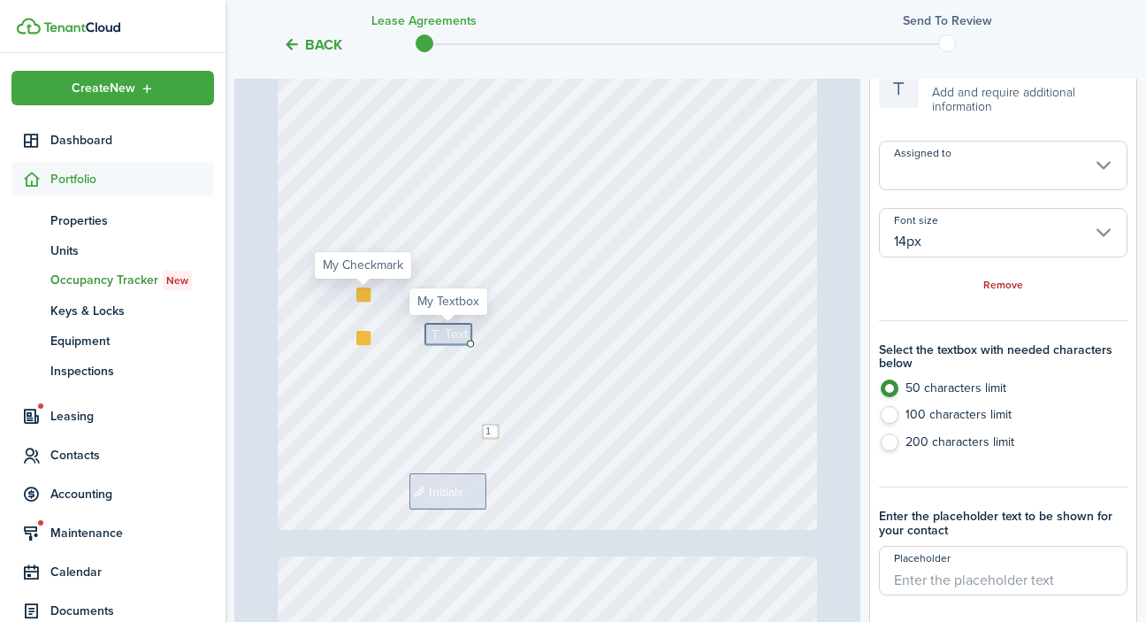
click at [363, 293] on div at bounding box center [363, 294] width 14 height 14
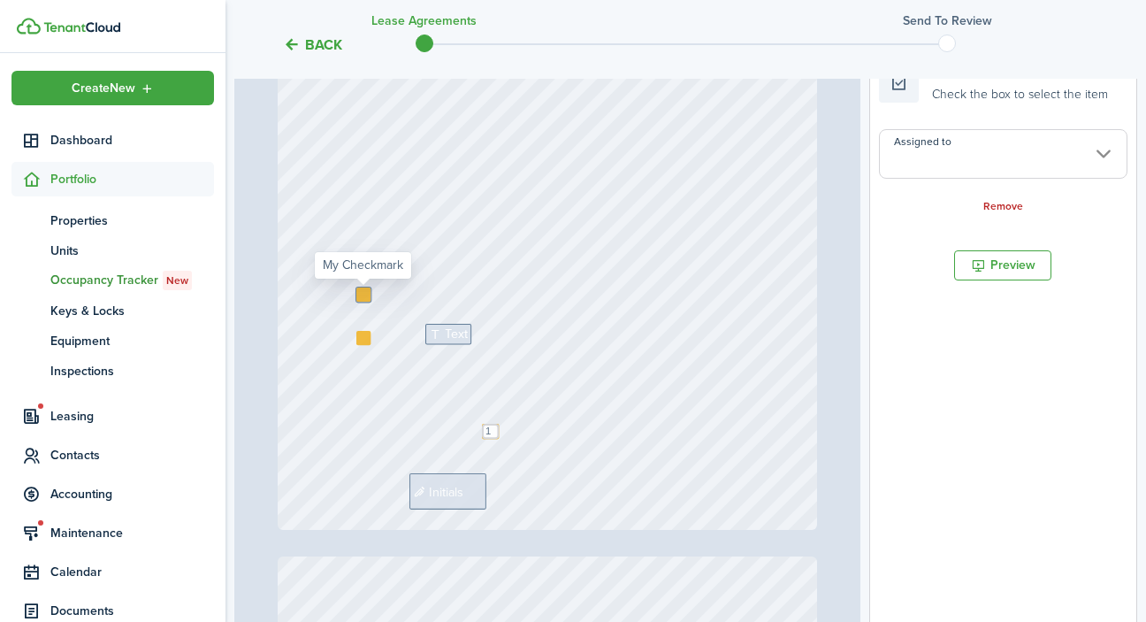
type input "Me"
click at [362, 292] on div at bounding box center [363, 294] width 14 height 14
checkbox input "true"
click at [361, 338] on div at bounding box center [363, 338] width 14 height 14
click at [360, 337] on div at bounding box center [363, 338] width 14 height 14
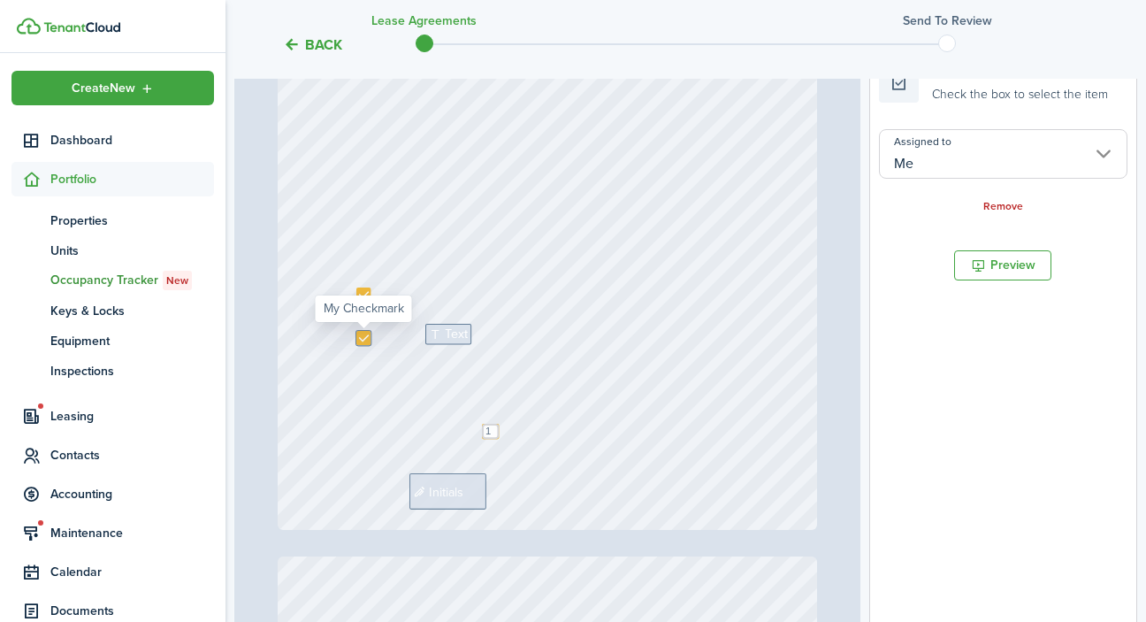
checkbox input "true"
click at [456, 334] on span "Text" at bounding box center [456, 333] width 23 height 19
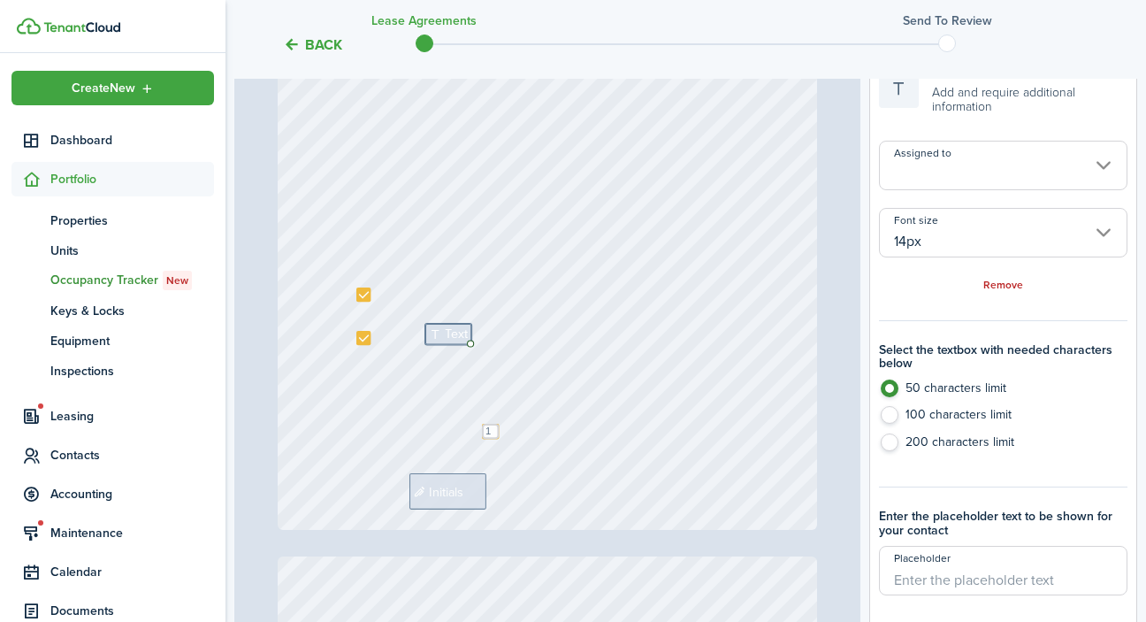
click at [926, 162] on input "Assigned to" at bounding box center [1003, 166] width 248 height 50
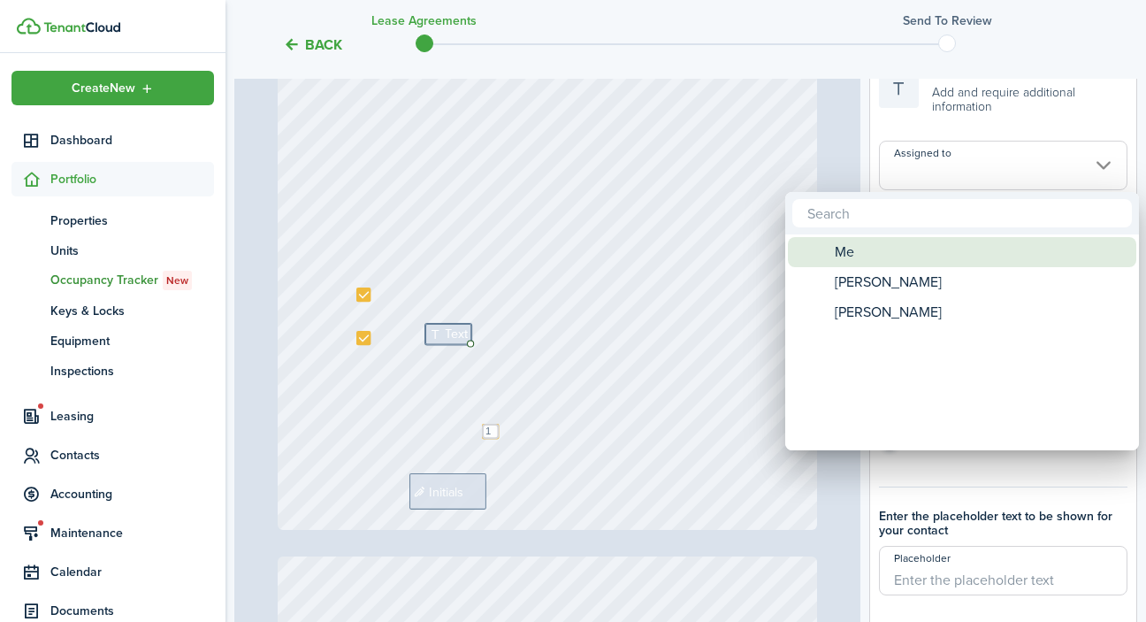
click at [902, 248] on div "Me" at bounding box center [969, 252] width 313 height 30
type input "Me"
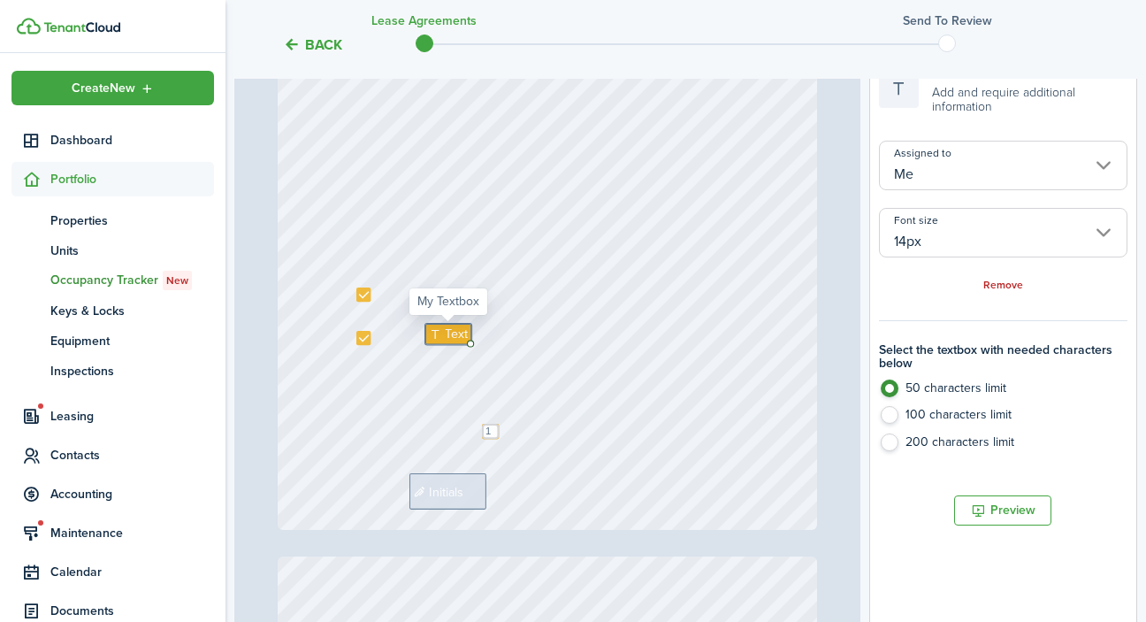
click at [451, 338] on span "Text" at bounding box center [456, 333] width 23 height 19
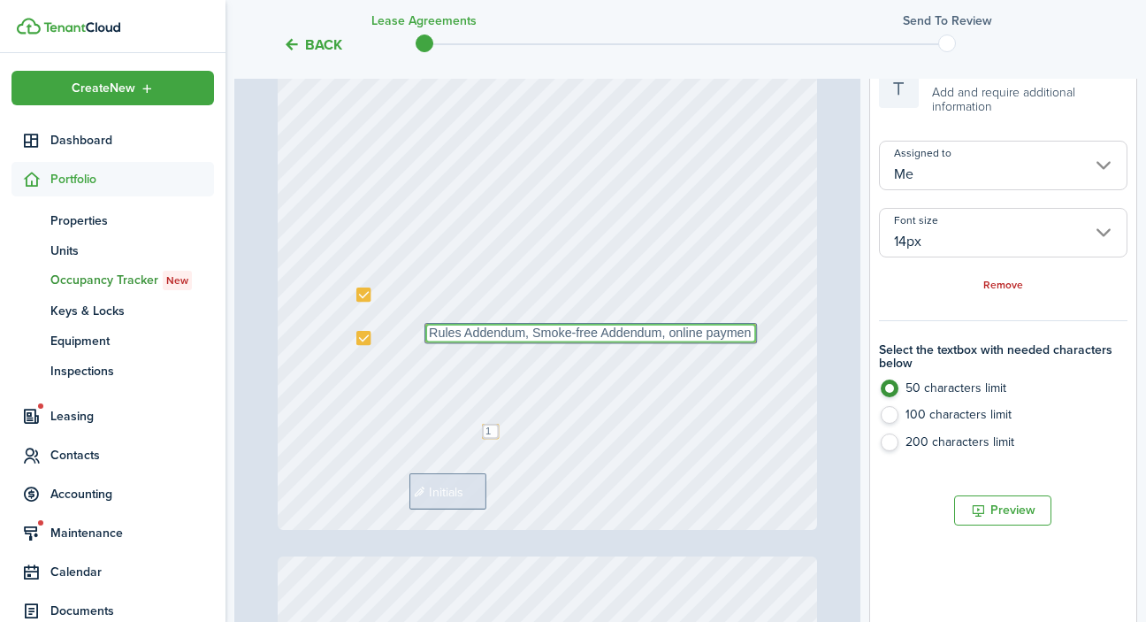
type textarea "Rules Addendum, Smoke-free Addendum, online paymen"
click at [890, 438] on label "200 characters limit" at bounding box center [1003, 446] width 248 height 27
radio input "false"
radio input "true"
click at [752, 332] on textarea "Rules Addendum, Smoke-free Addendum, online paymen" at bounding box center [590, 333] width 331 height 19
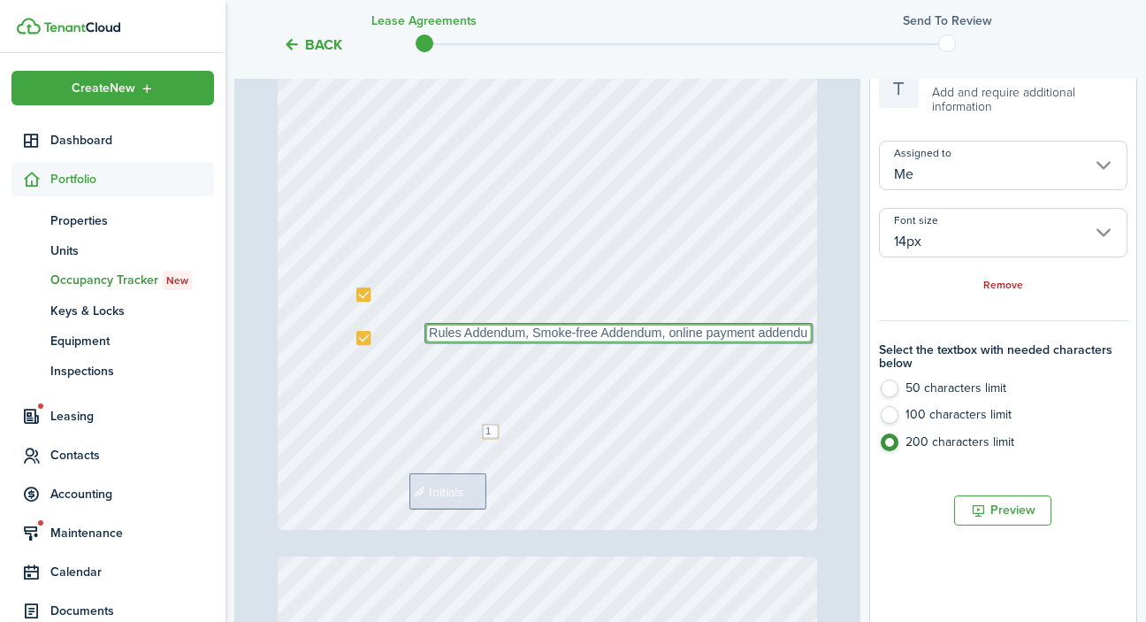
type textarea "Rules Addendum, Smoke-free Addendum, online payment addendum"
click at [659, 408] on div "Text 11 Initials Text Rules Addendum, Smoke-free Addendum, online payment adden…" at bounding box center [548, 172] width 540 height 716
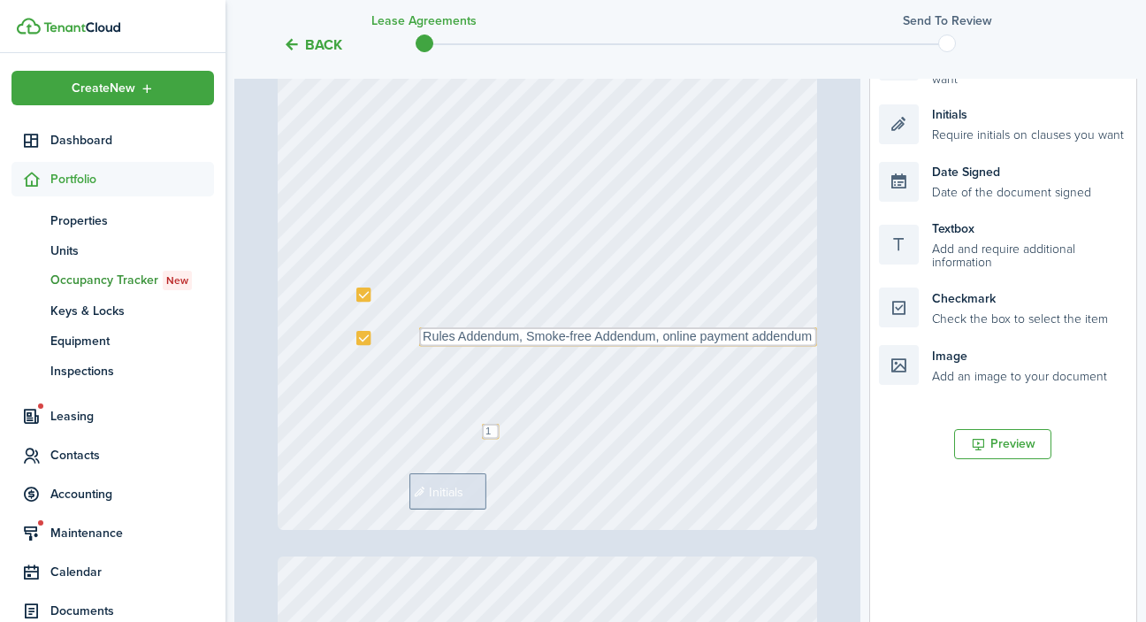
click at [599, 363] on div "Text 11 Initials Text Rules Addendum, Smoke-free Addendum, online payment adden…" at bounding box center [548, 172] width 540 height 716
click at [493, 430] on textarea "11" at bounding box center [490, 431] width 17 height 15
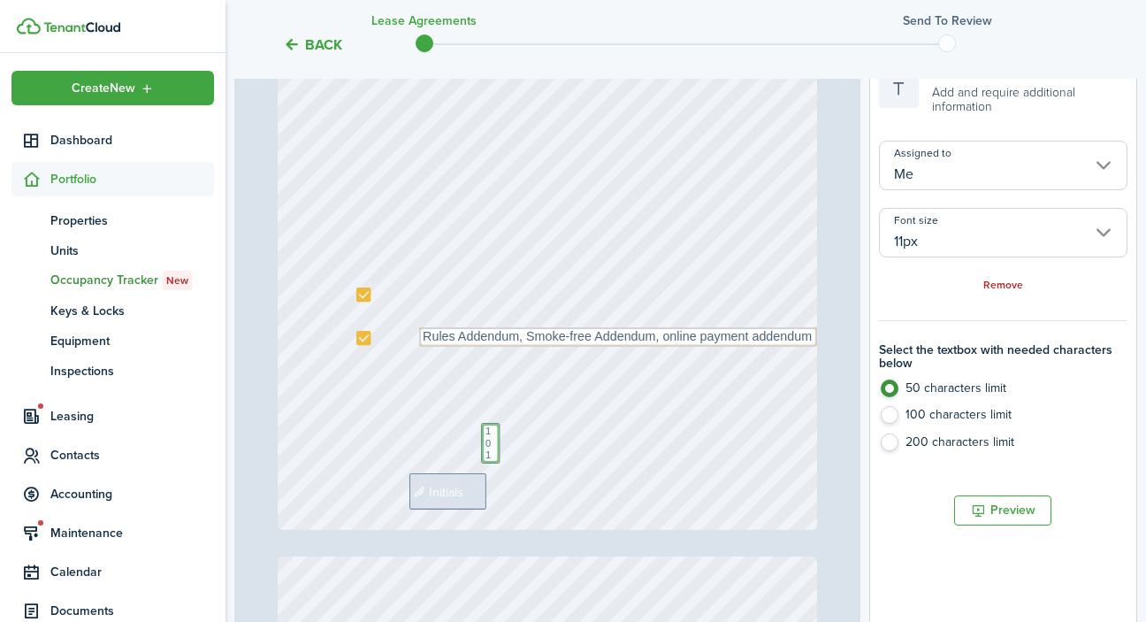
type textarea "11"
click at [576, 508] on div "Text 11 Initials Text Rules Addendum, Smoke-free Addendum, online payment adden…" at bounding box center [548, 172] width 540 height 716
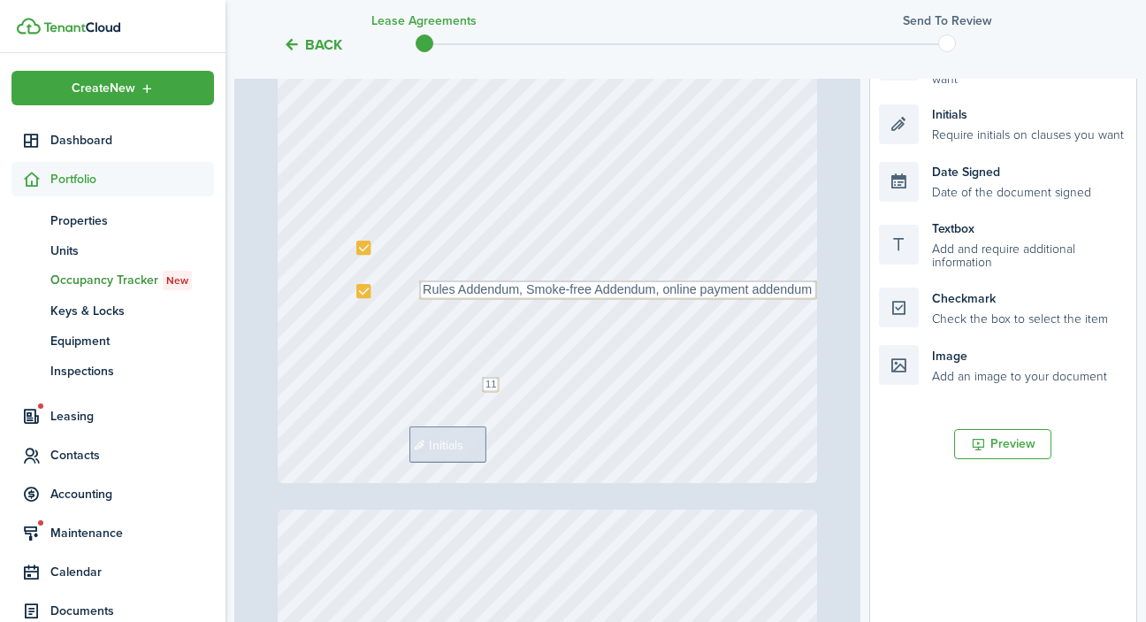
scroll to position [4746, 0]
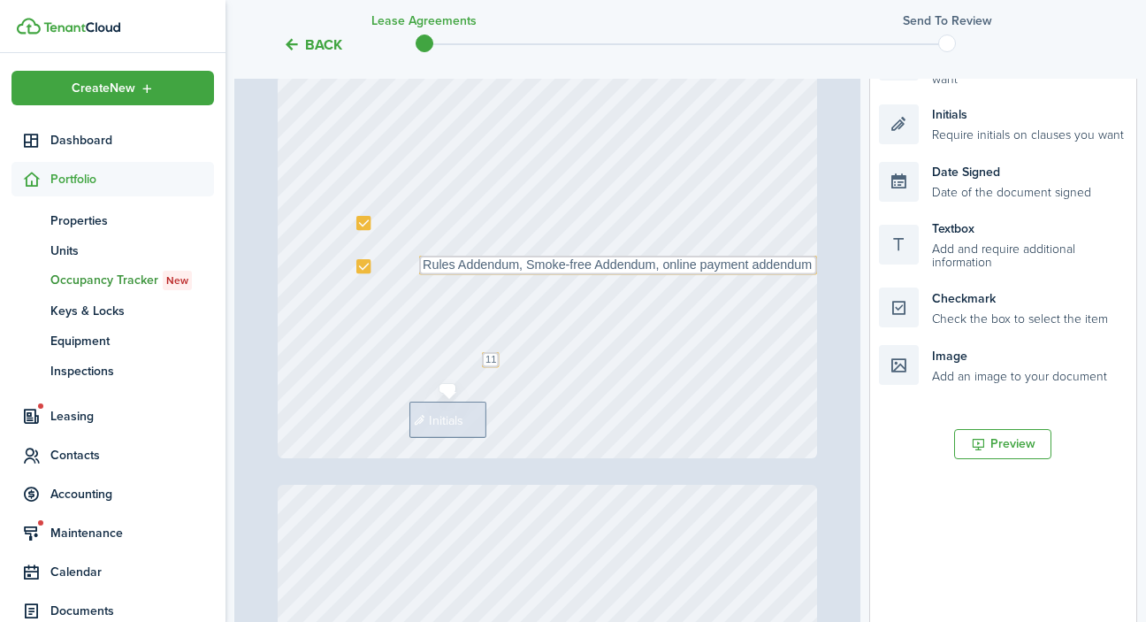
click at [468, 408] on div "Initials" at bounding box center [447, 419] width 77 height 36
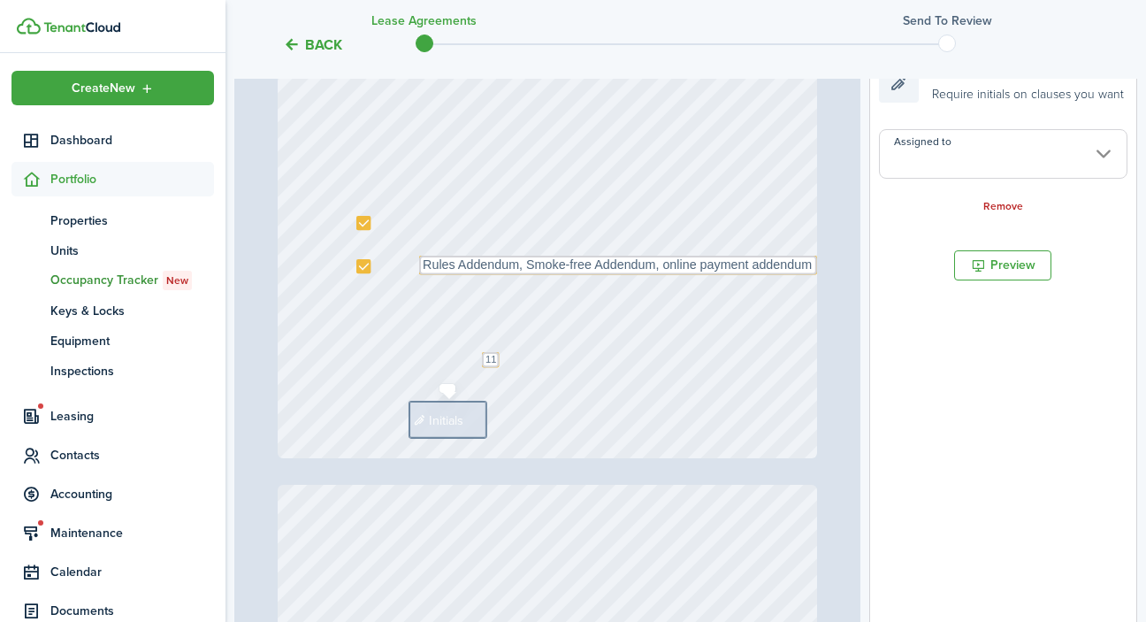
click at [460, 417] on span "Initials" at bounding box center [446, 419] width 34 height 19
click at [1024, 158] on input "Assigned to" at bounding box center [1003, 154] width 248 height 50
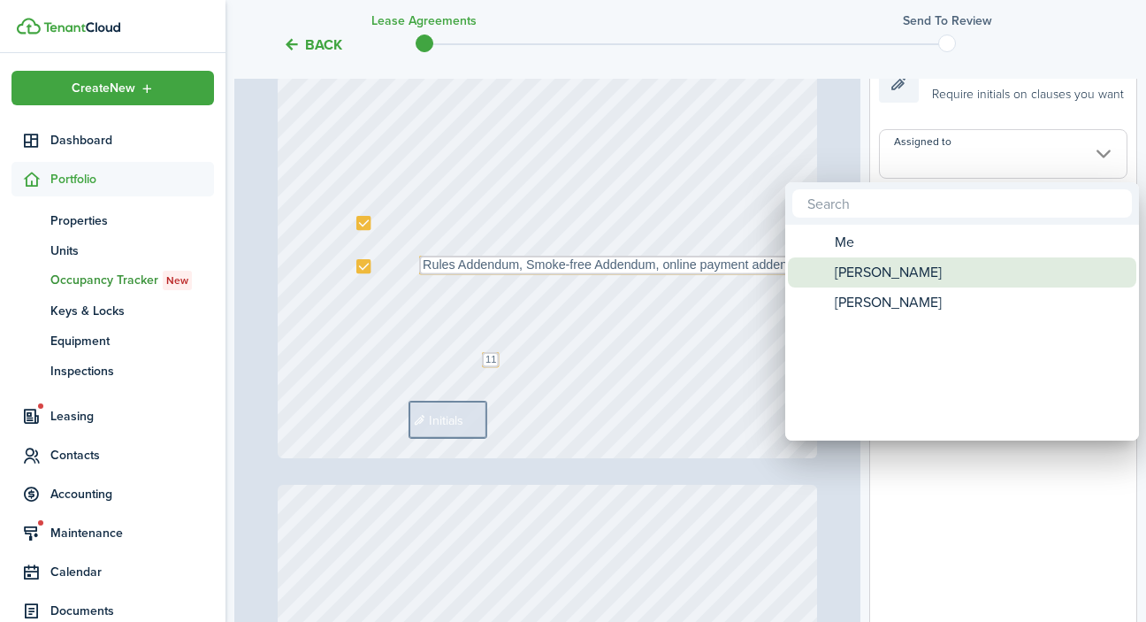
click at [941, 267] on div "[PERSON_NAME]" at bounding box center [969, 272] width 313 height 30
type input "[PERSON_NAME]"
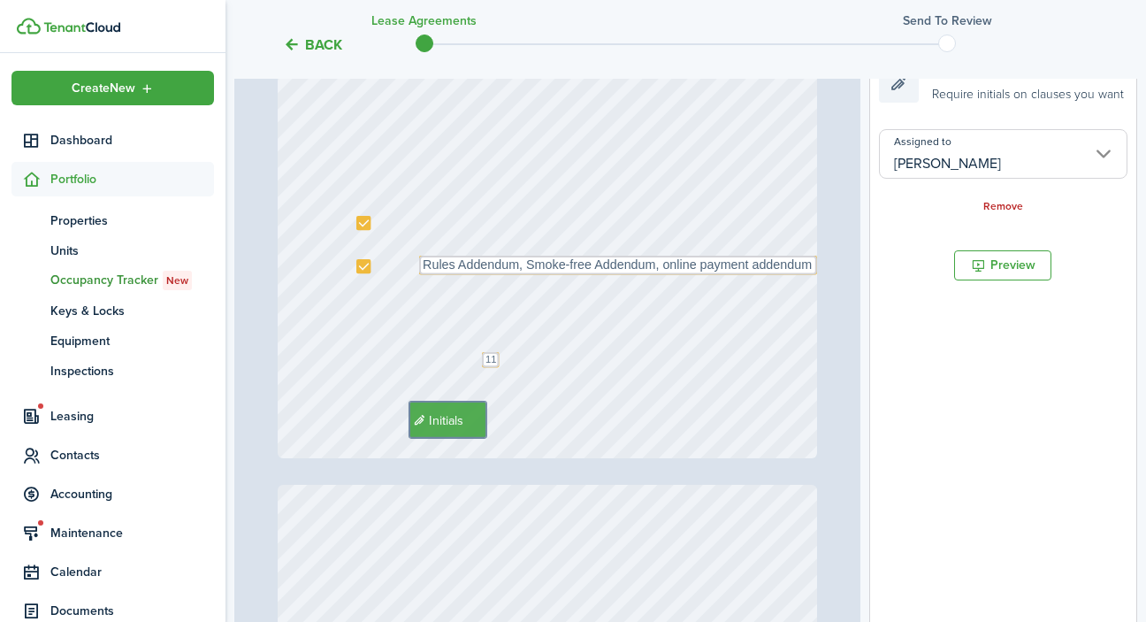
click at [625, 433] on div "Text 11 Initials Text Rules Addendum, Smoke-free Addendum, online payment adden…" at bounding box center [548, 101] width 540 height 716
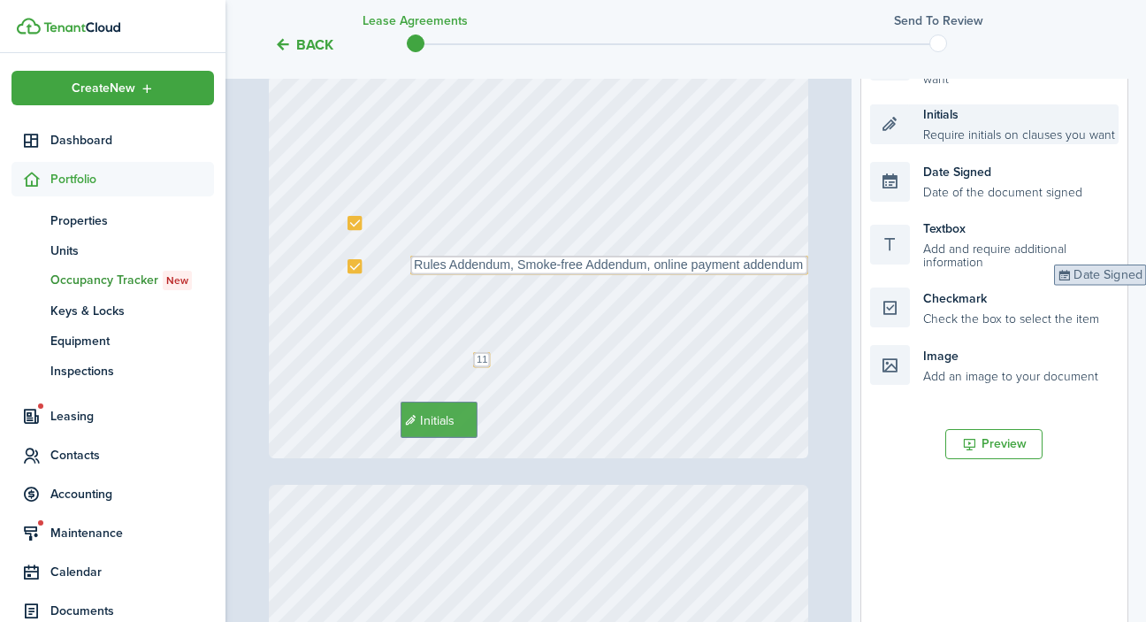
drag, startPoint x: 1011, startPoint y: 126, endPoint x: 1189, endPoint y: 242, distance: 212.9
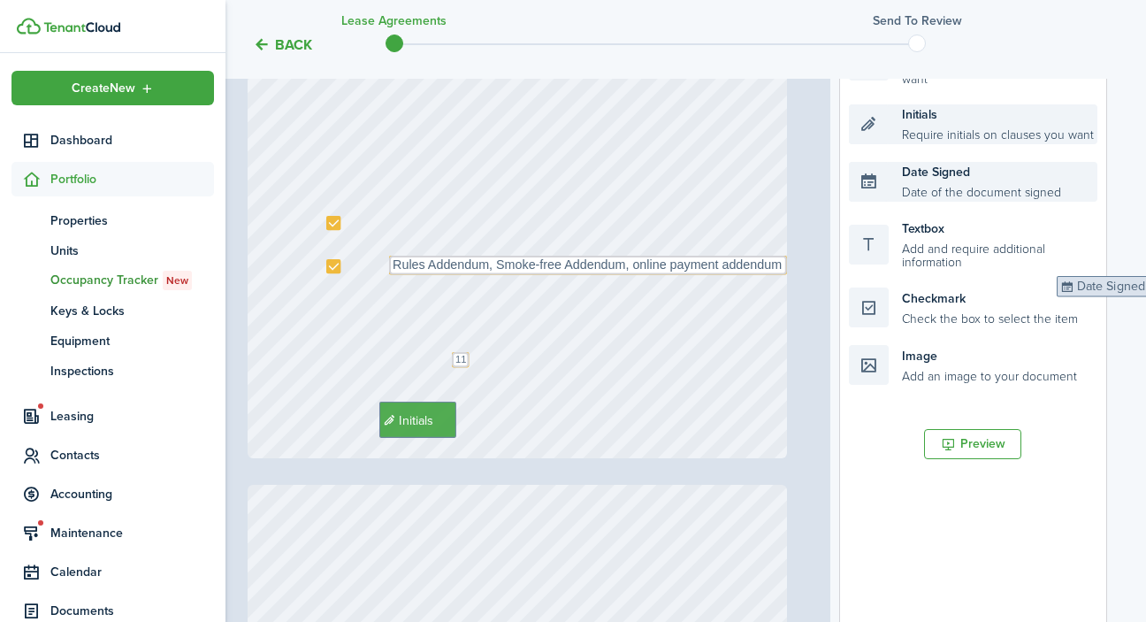
scroll to position [379, 4]
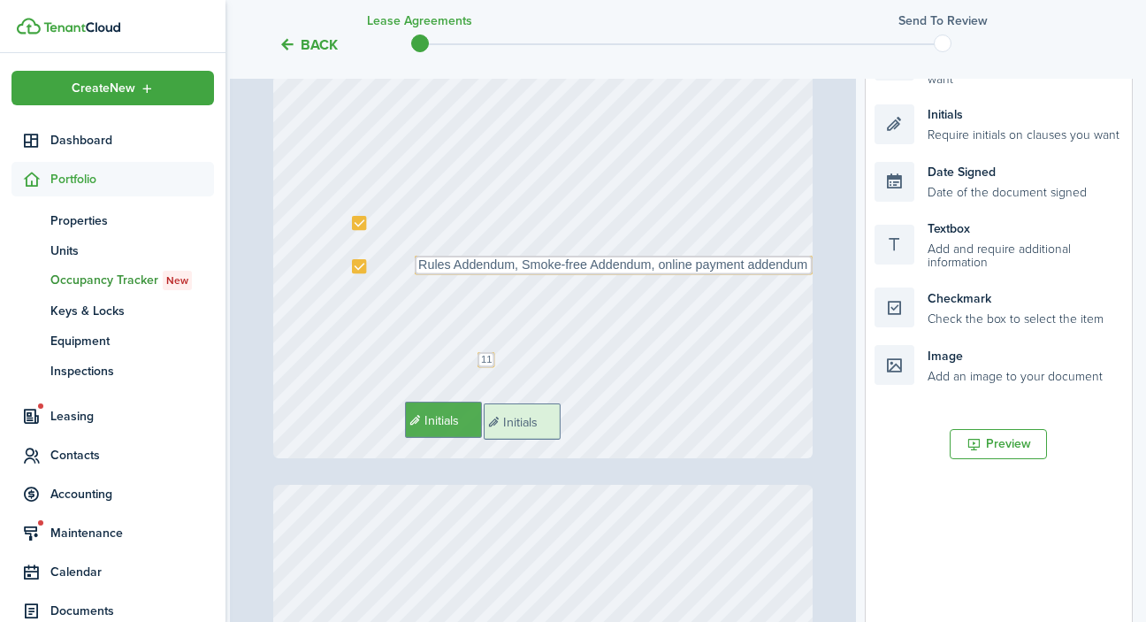
drag, startPoint x: 996, startPoint y: 138, endPoint x: 605, endPoint y: 439, distance: 493.1
click at [605, 439] on div "Page 7 of 9 50% 75% 100% 150% 200% Fit +1 919-352-5279, +1 910-987-1434 Norther…" at bounding box center [681, 331] width 903 height 734
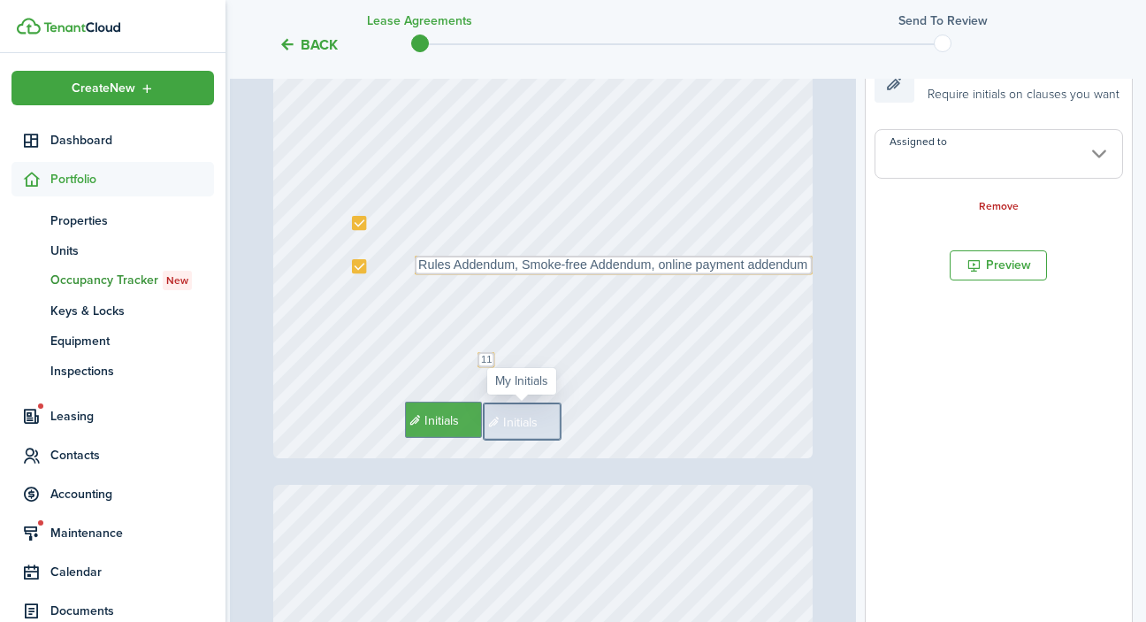
click at [1039, 155] on input "Assigned to" at bounding box center [998, 154] width 248 height 50
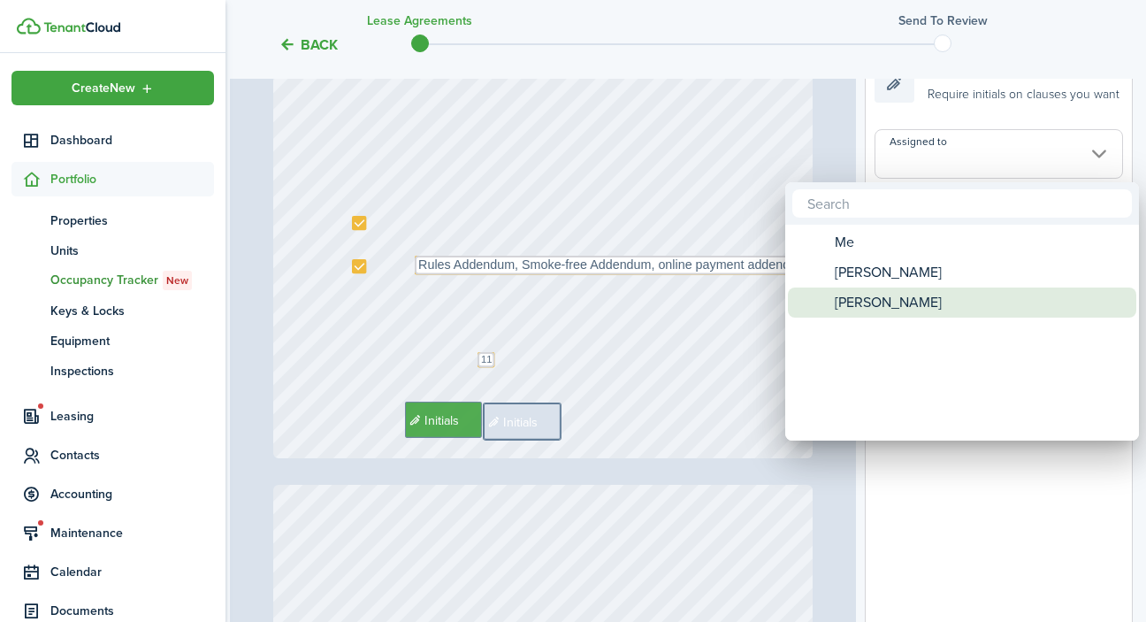
click at [940, 309] on span "[PERSON_NAME]" at bounding box center [888, 302] width 107 height 30
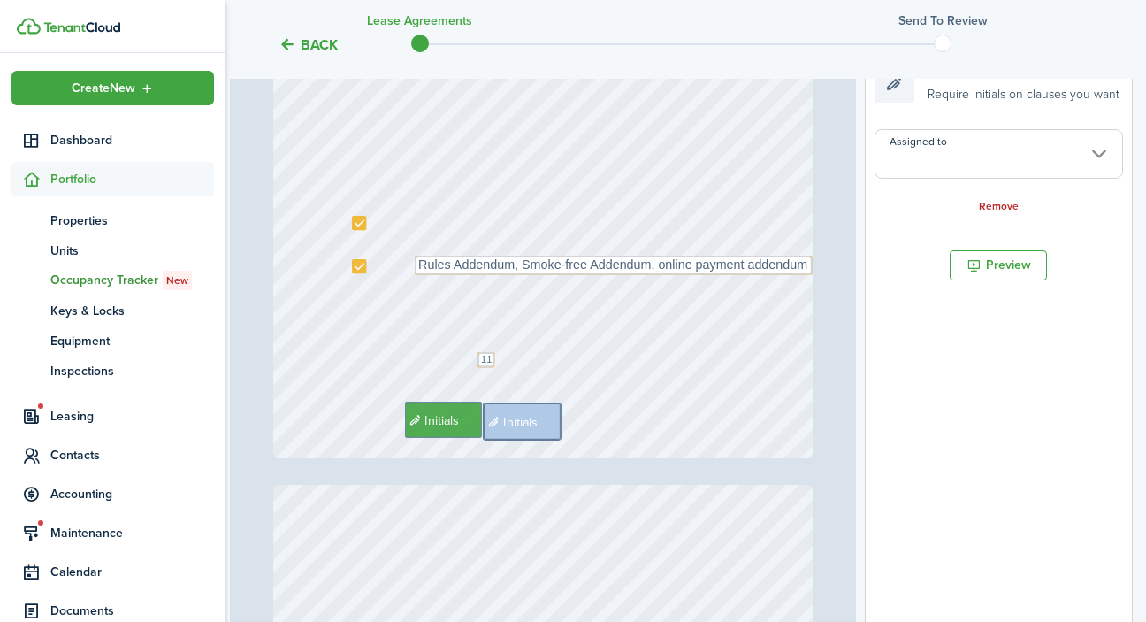
type input "[PERSON_NAME]"
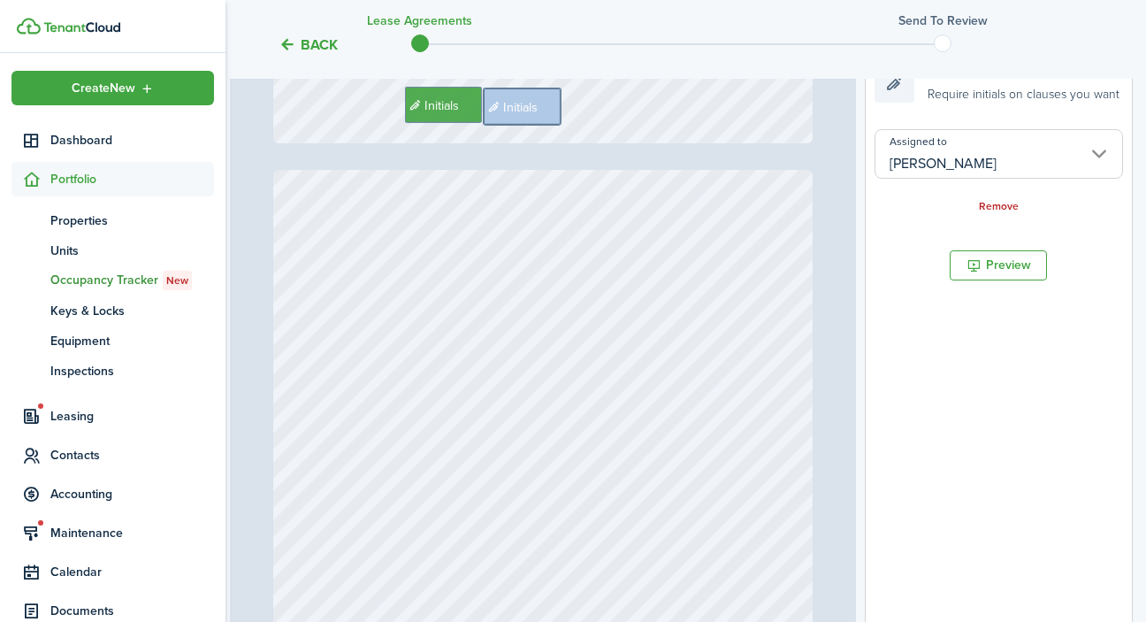
type input "8"
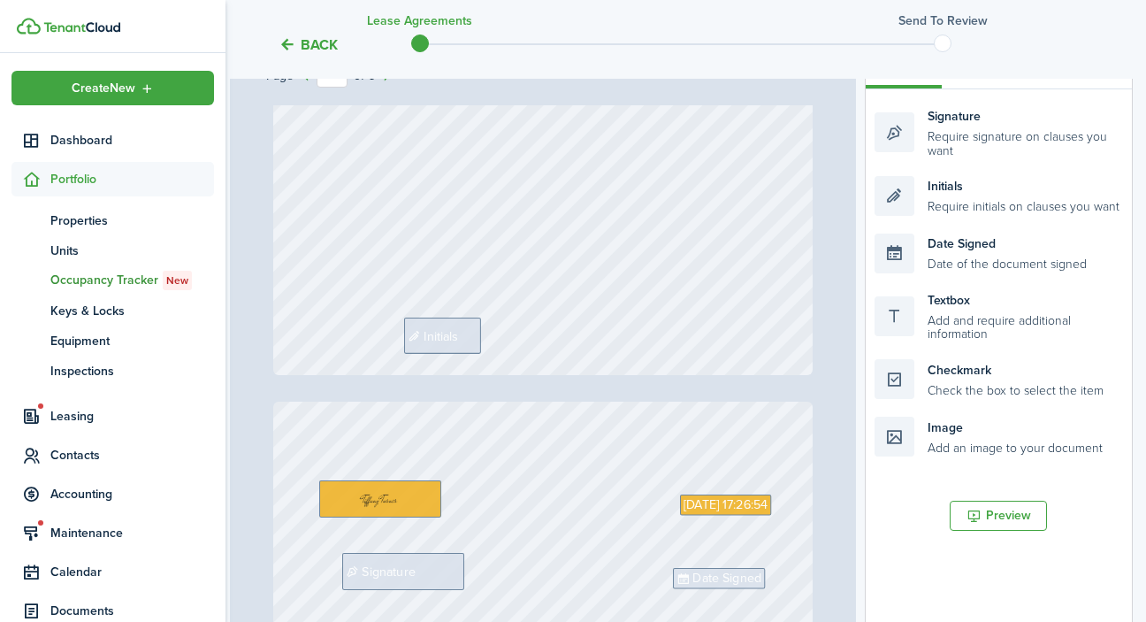
scroll to position [315, 4]
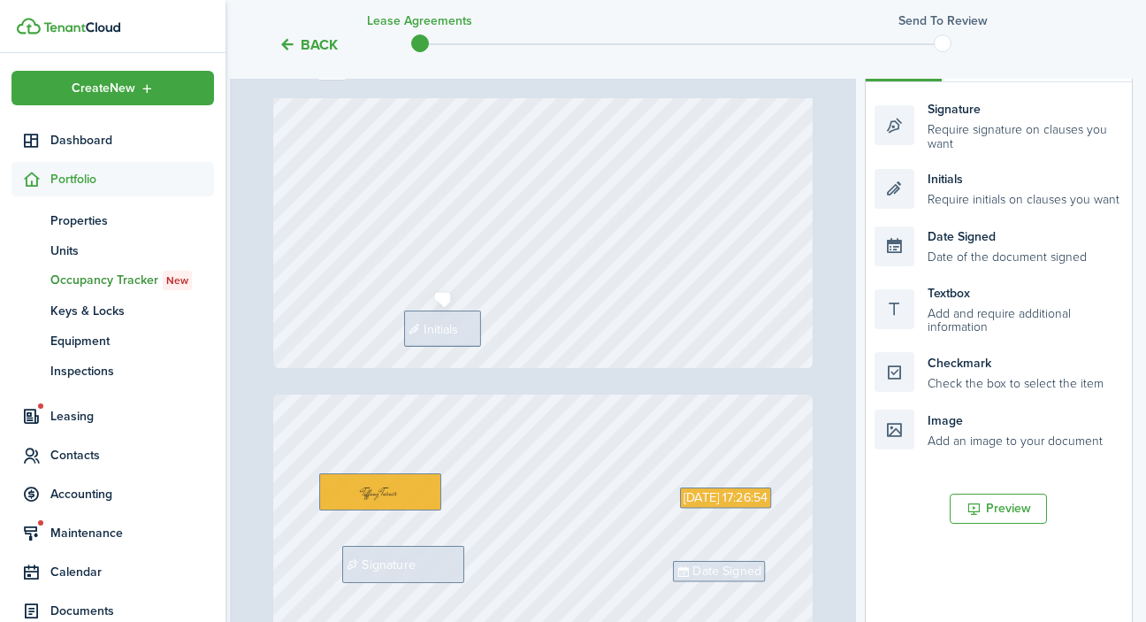
click at [454, 328] on span "Initials" at bounding box center [441, 327] width 34 height 19
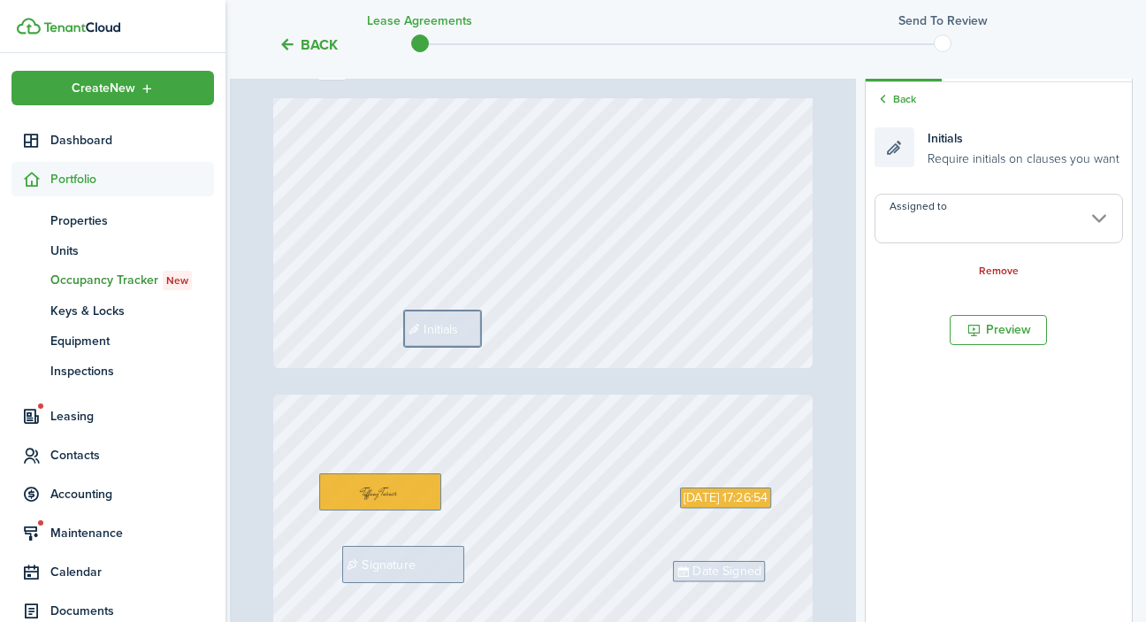
click at [963, 209] on input "Assigned to" at bounding box center [998, 219] width 248 height 50
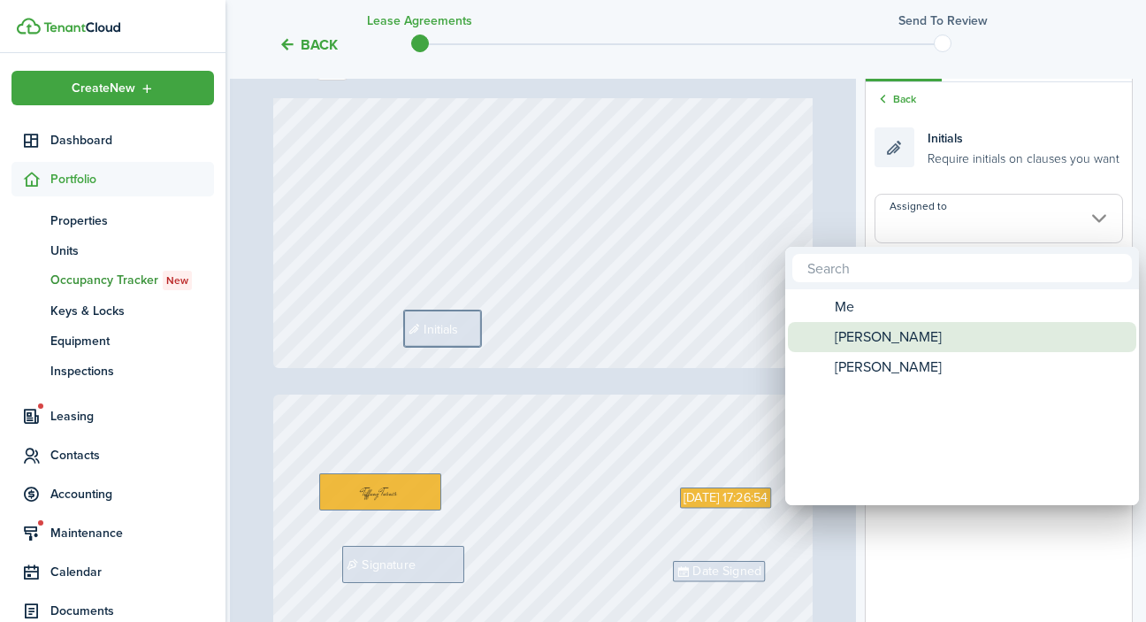
click at [910, 334] on span "[PERSON_NAME]" at bounding box center [888, 337] width 107 height 30
type input "[PERSON_NAME]"
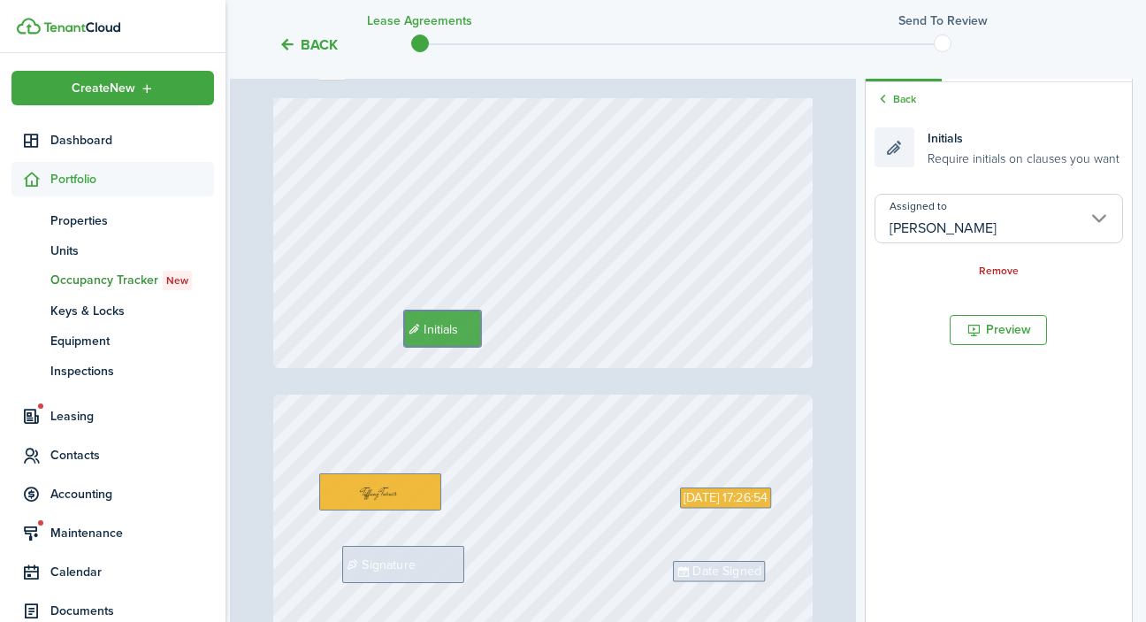
click at [592, 329] on div "Initials" at bounding box center [543, 10] width 540 height 716
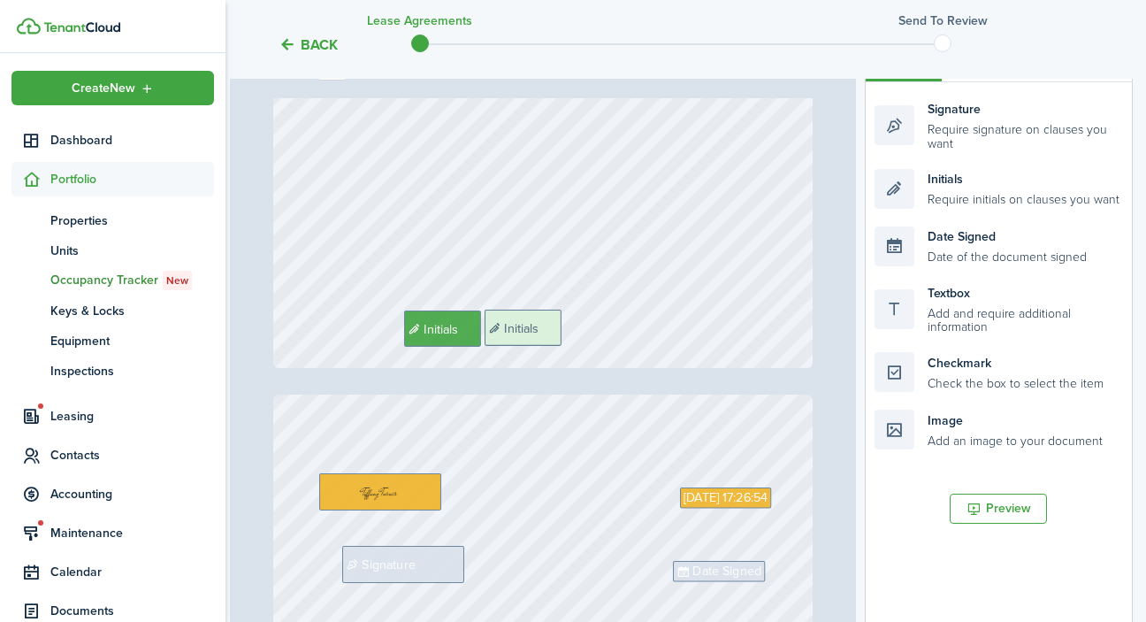
drag, startPoint x: 1005, startPoint y: 195, endPoint x: 615, endPoint y: 338, distance: 415.1
click at [615, 338] on div "Page 8 of 9 50% 75% 100% 150% 200% Fit +1 919-352-5279, +1 910-987-1434 Norther…" at bounding box center [681, 395] width 903 height 734
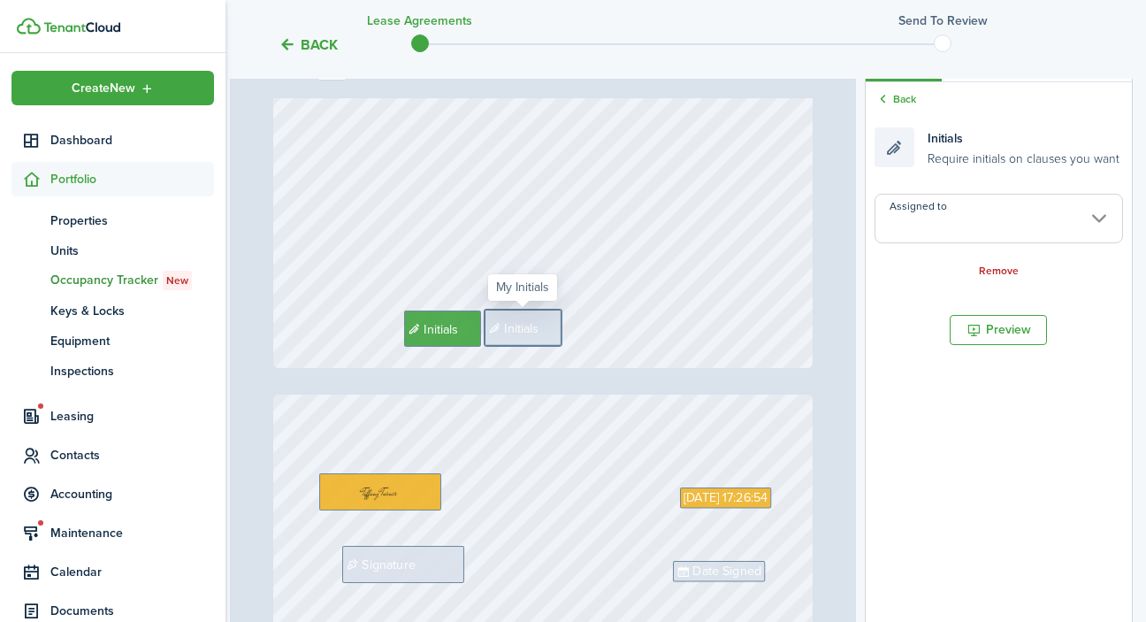
click at [1038, 218] on input "Assigned to" at bounding box center [998, 219] width 248 height 50
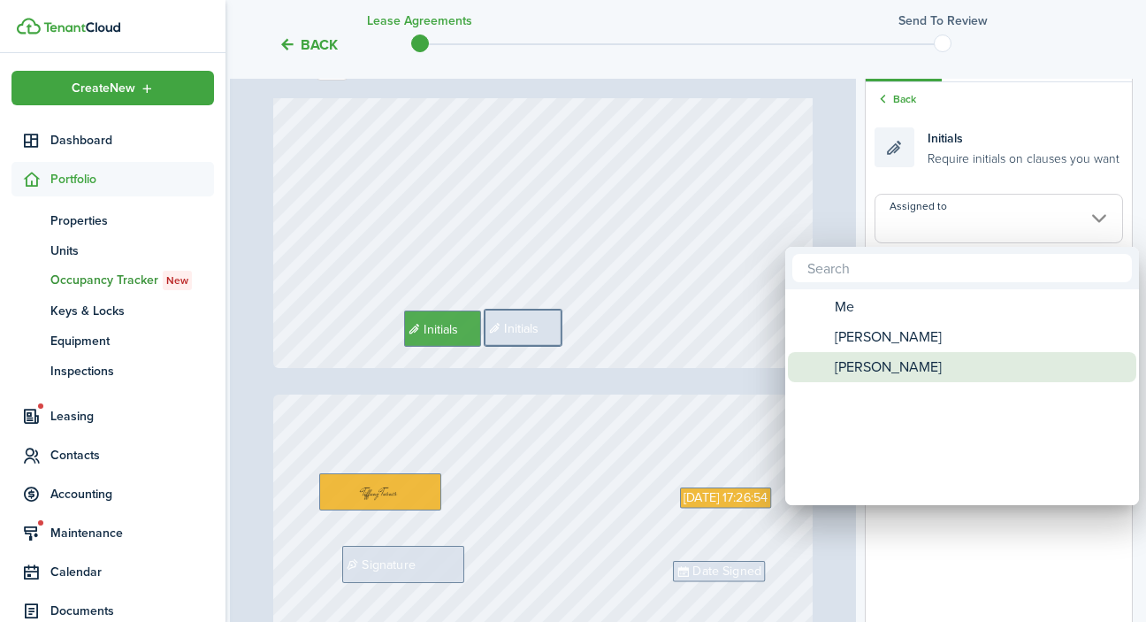
click at [942, 365] on span "[PERSON_NAME]" at bounding box center [888, 367] width 107 height 30
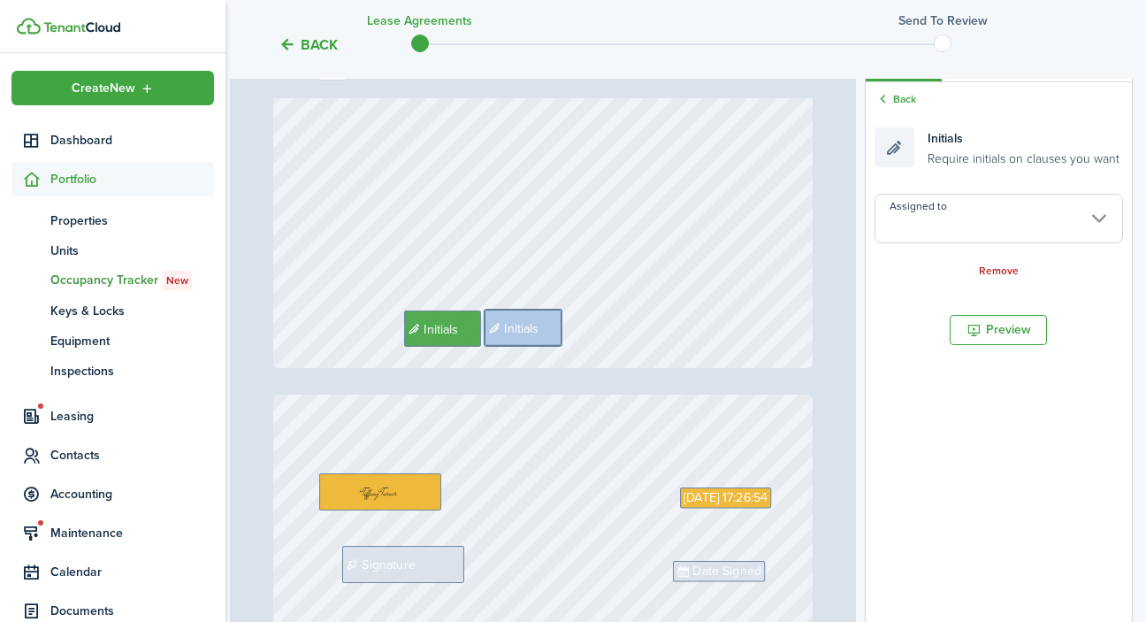
type input "[PERSON_NAME]"
click at [630, 332] on div "Initials Initials" at bounding box center [543, 10] width 540 height 716
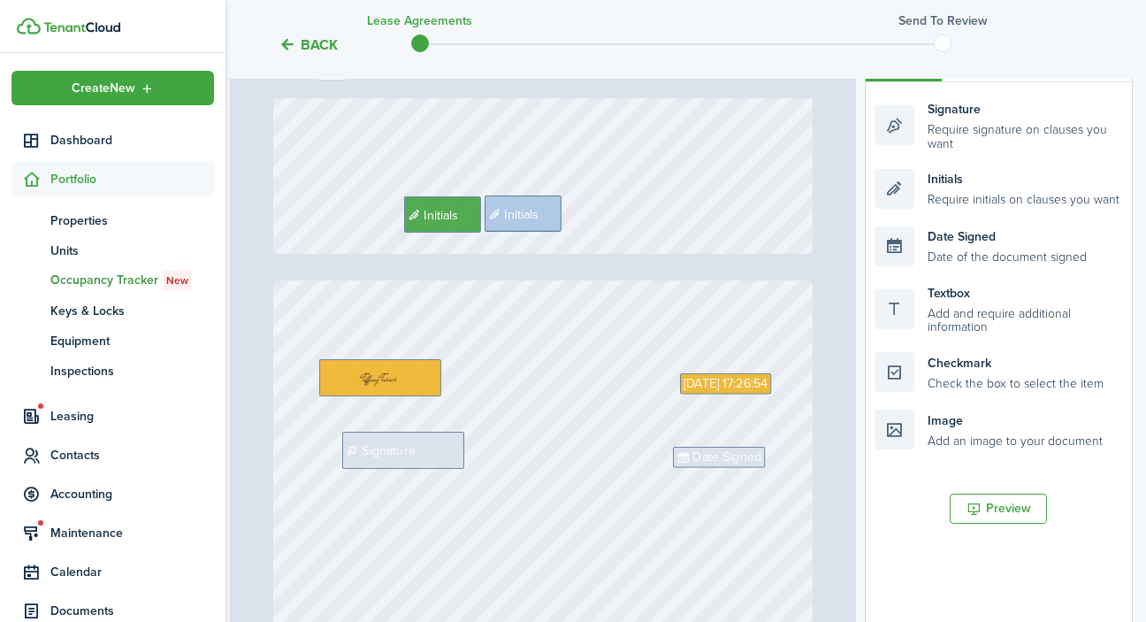
type input "9"
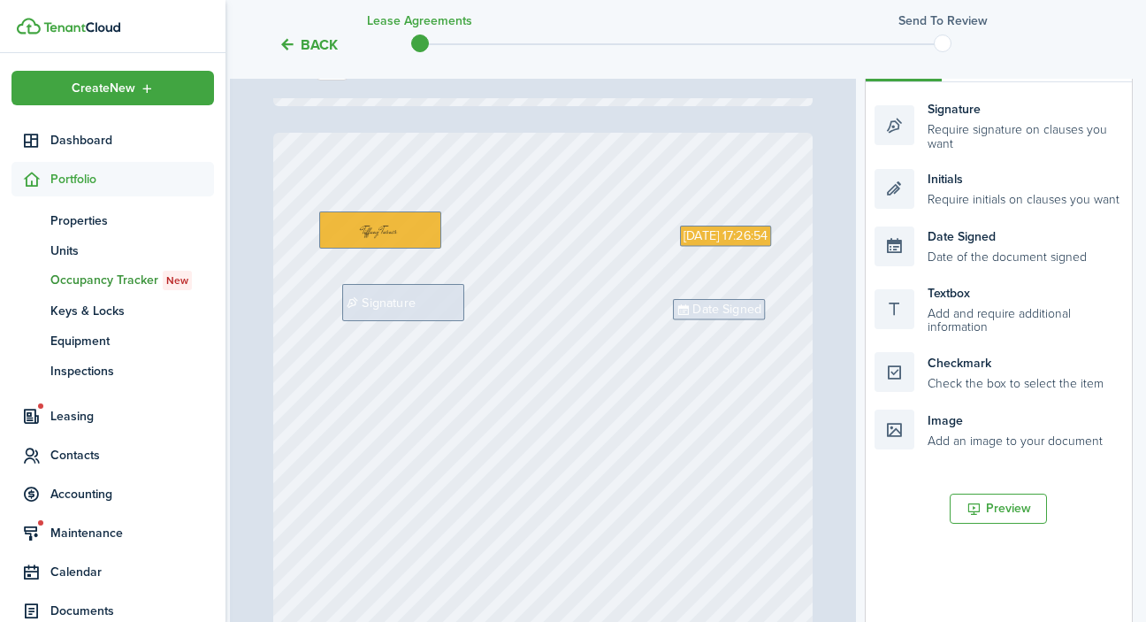
scroll to position [5906, 0]
click at [437, 301] on div "Signature" at bounding box center [403, 301] width 122 height 36
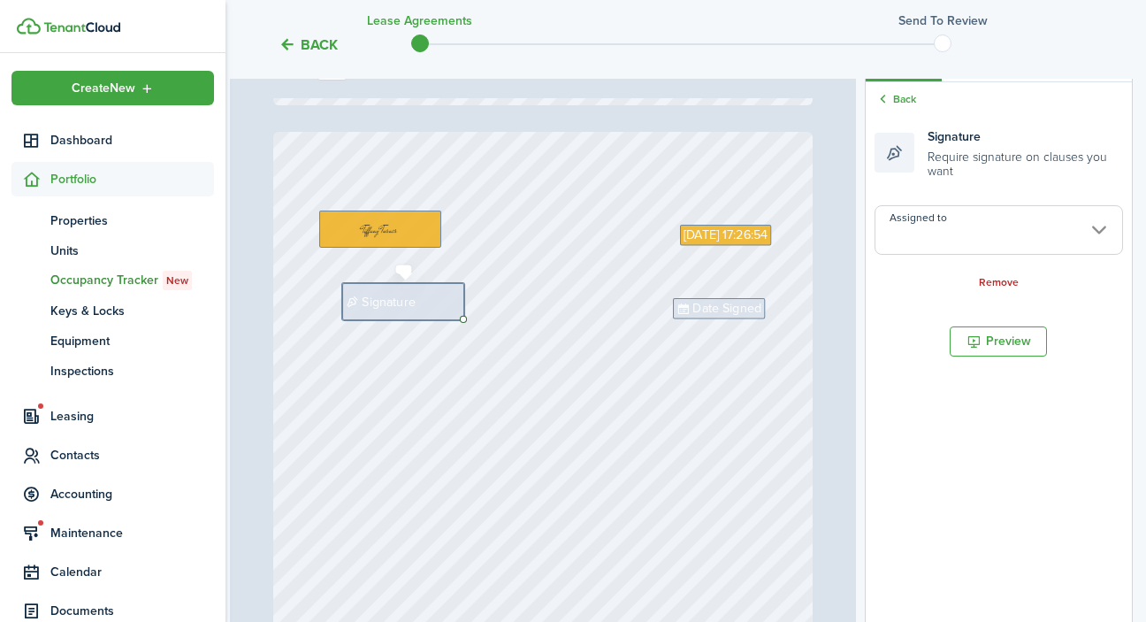
click at [425, 299] on div "Signature" at bounding box center [403, 301] width 122 height 36
click at [985, 234] on input "Assigned to" at bounding box center [998, 230] width 248 height 50
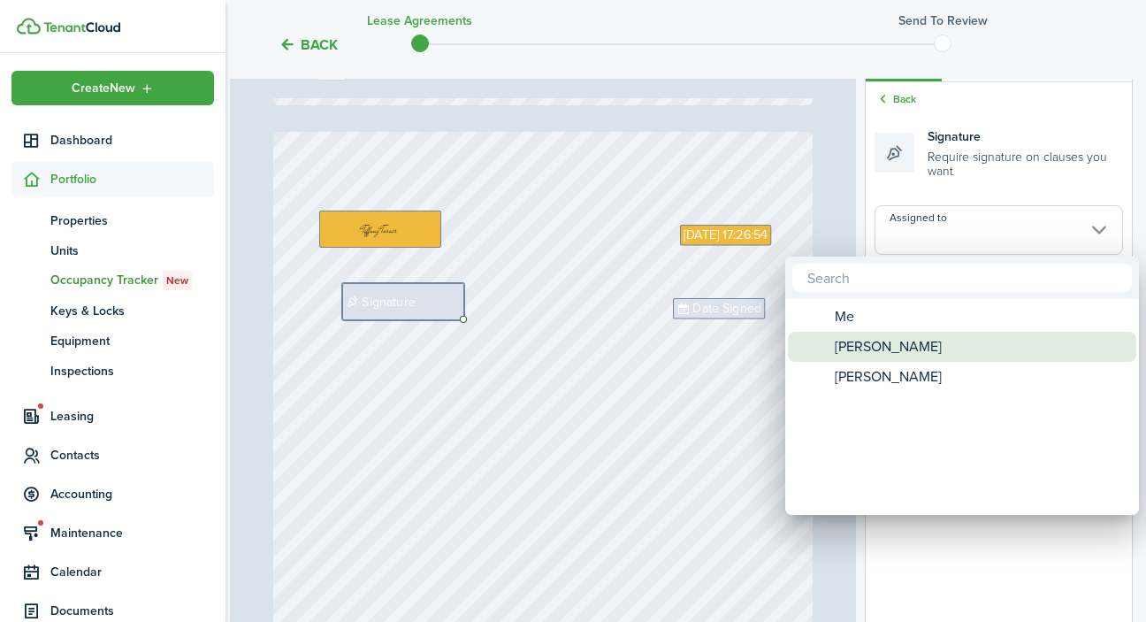
click at [914, 347] on span "[PERSON_NAME]" at bounding box center [888, 347] width 107 height 30
type input "[PERSON_NAME]"
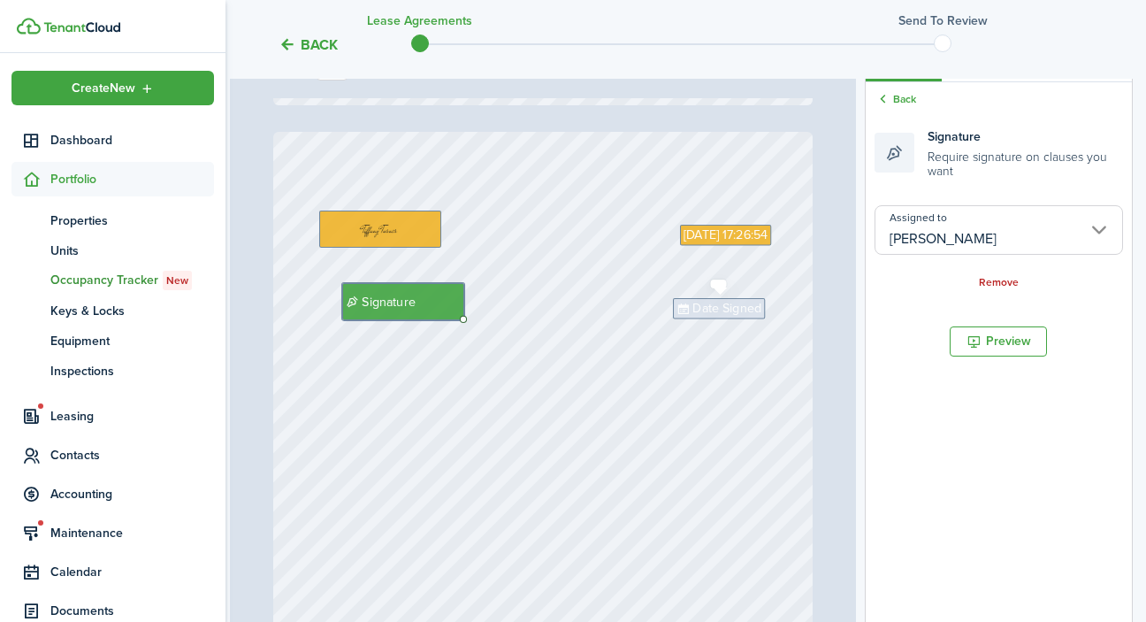
click at [737, 305] on span "Date Signed" at bounding box center [726, 308] width 69 height 19
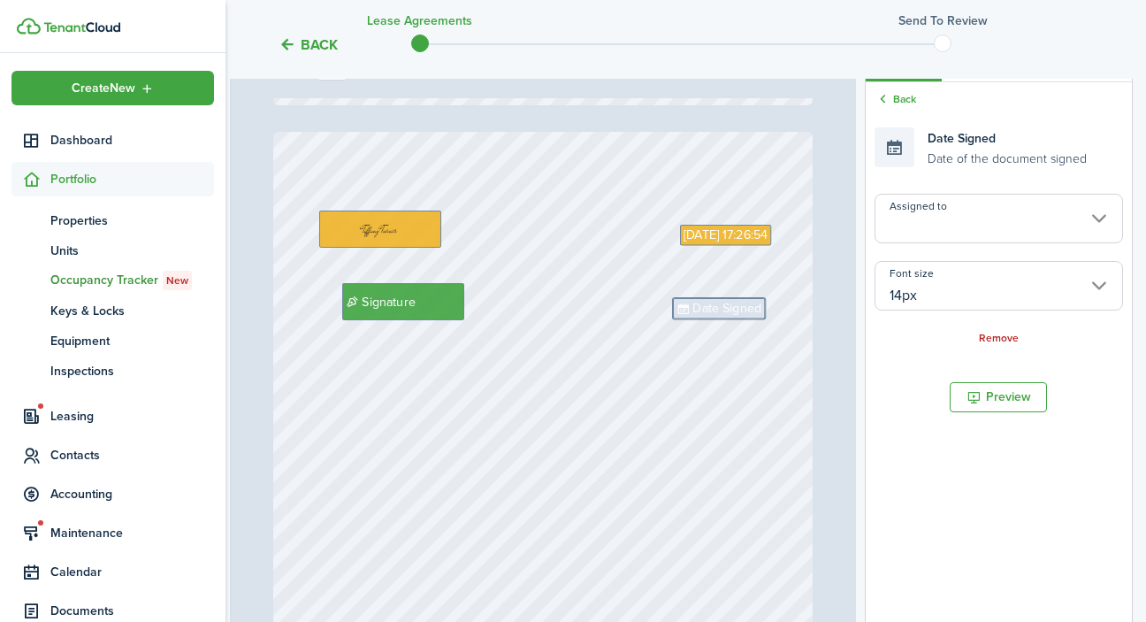
click at [973, 232] on input "Assigned to" at bounding box center [998, 219] width 248 height 50
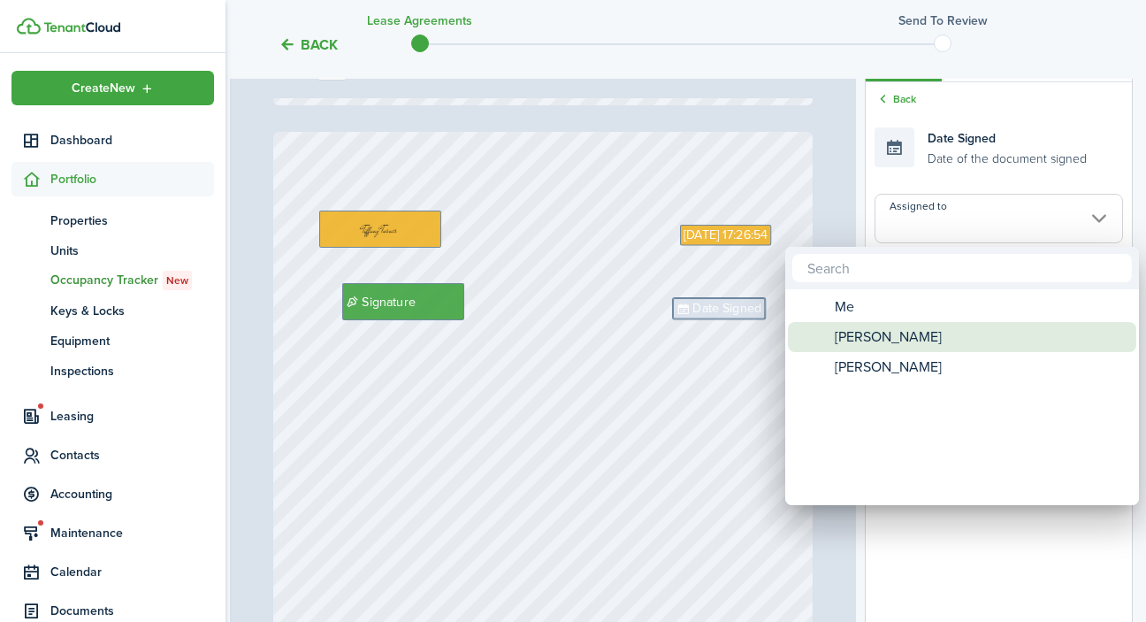
click at [937, 322] on div "[PERSON_NAME]" at bounding box center [969, 337] width 313 height 30
type input "[PERSON_NAME]"
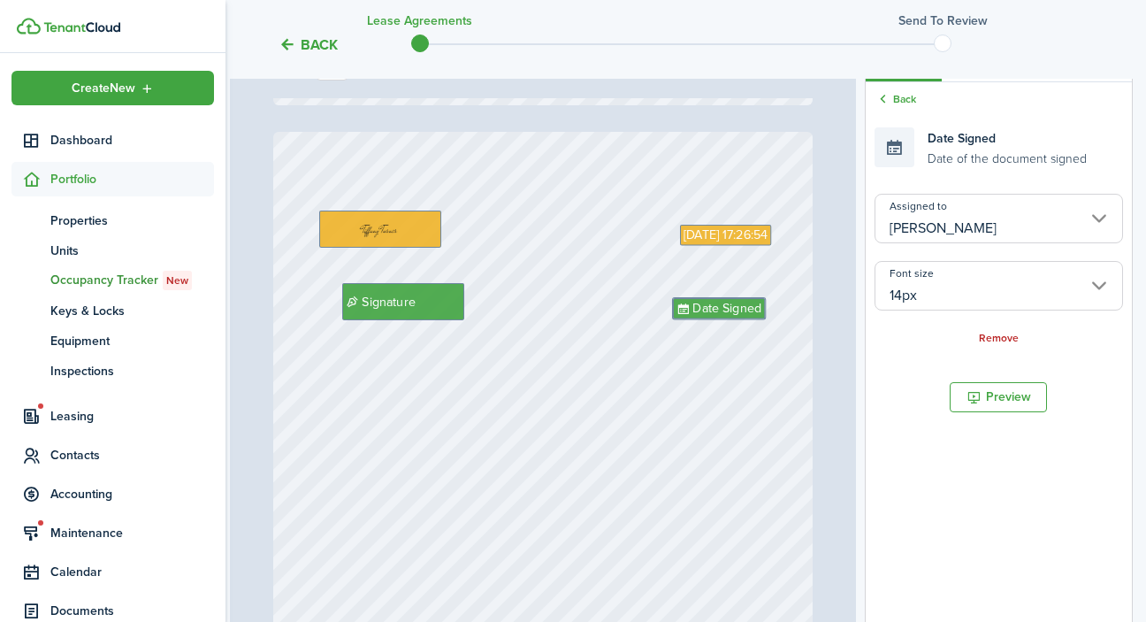
click at [752, 420] on div "Sep 18, 2025 17:26:54 Signature Date Signed" at bounding box center [543, 490] width 540 height 716
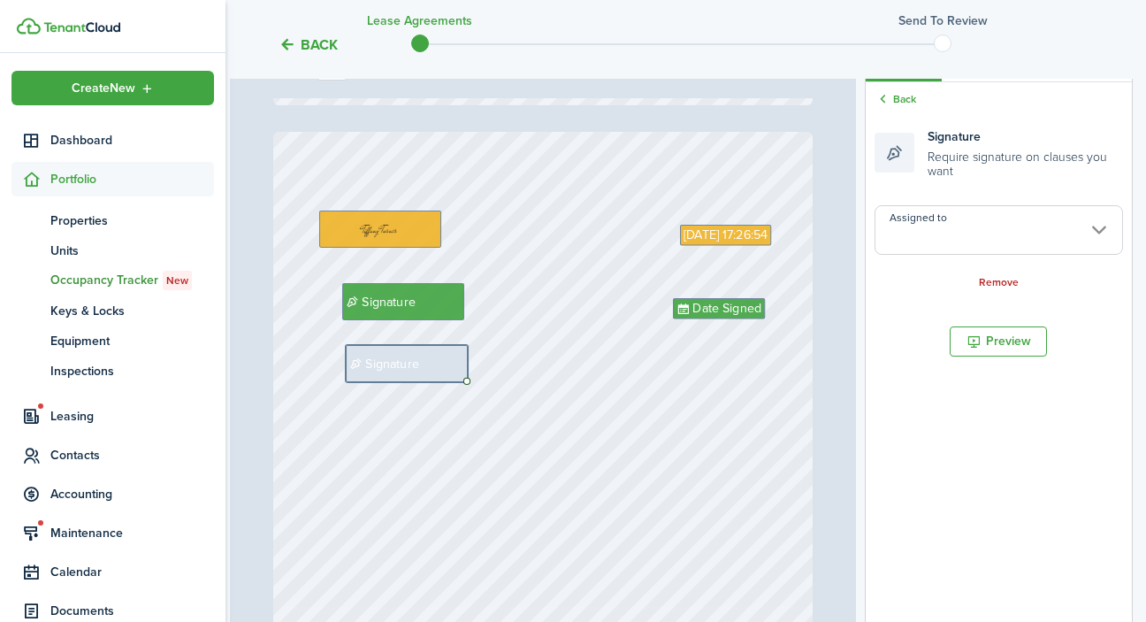
click at [1004, 216] on input "Assigned to" at bounding box center [998, 230] width 248 height 50
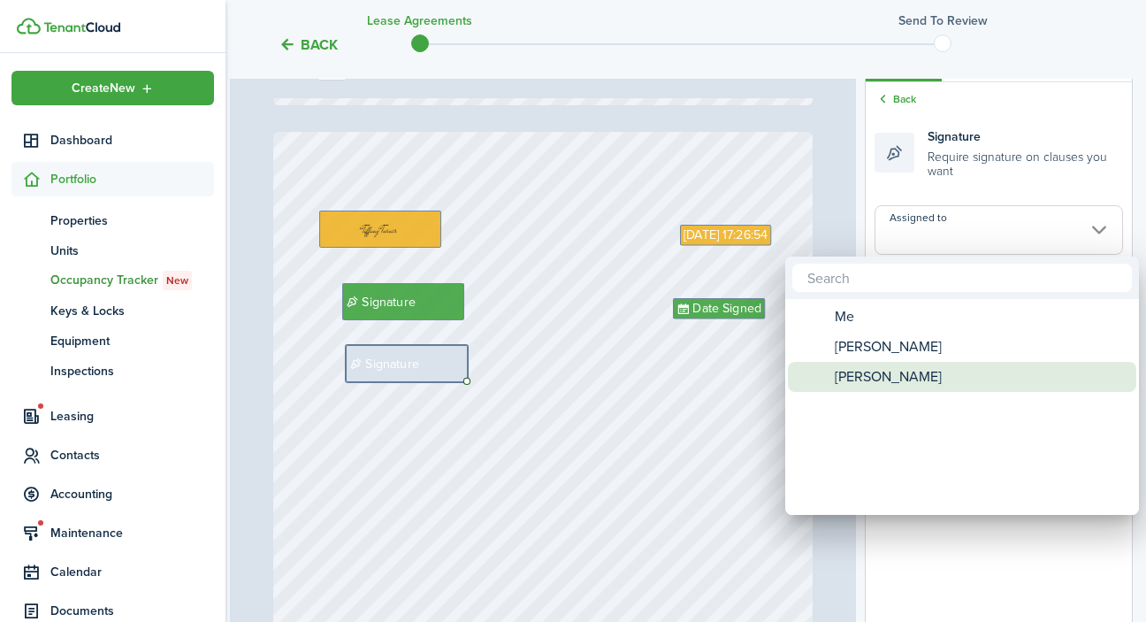
click at [917, 372] on span "[PERSON_NAME]" at bounding box center [888, 377] width 107 height 30
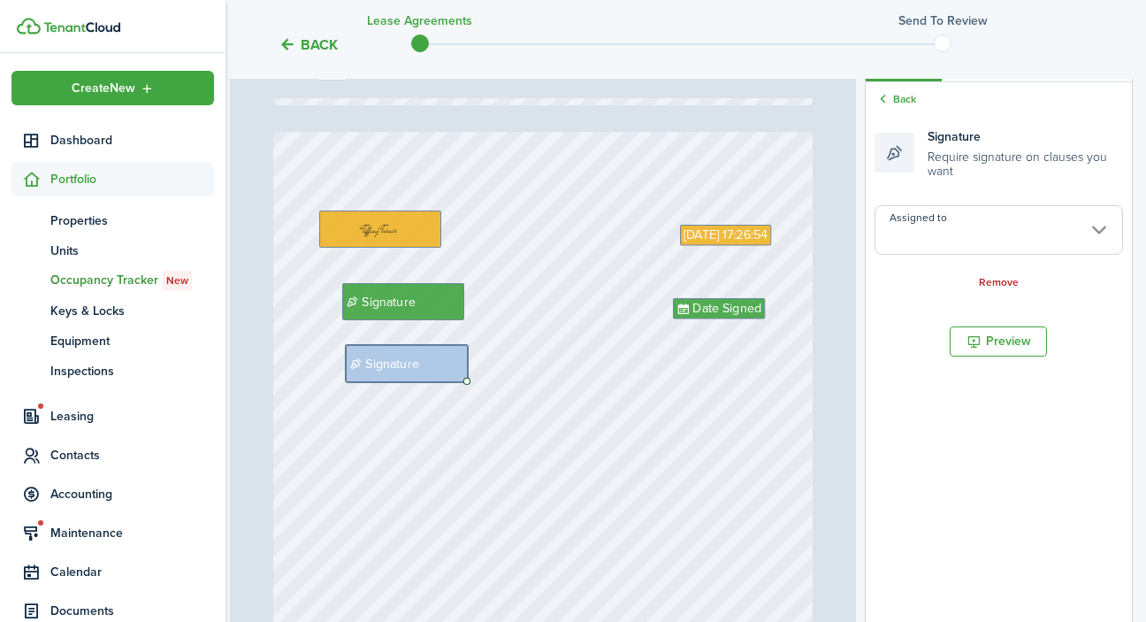
type input "[PERSON_NAME]"
click at [722, 423] on div "Sep 18, 2025 17:26:54 Signature Date Signed Signature" at bounding box center [543, 490] width 540 height 716
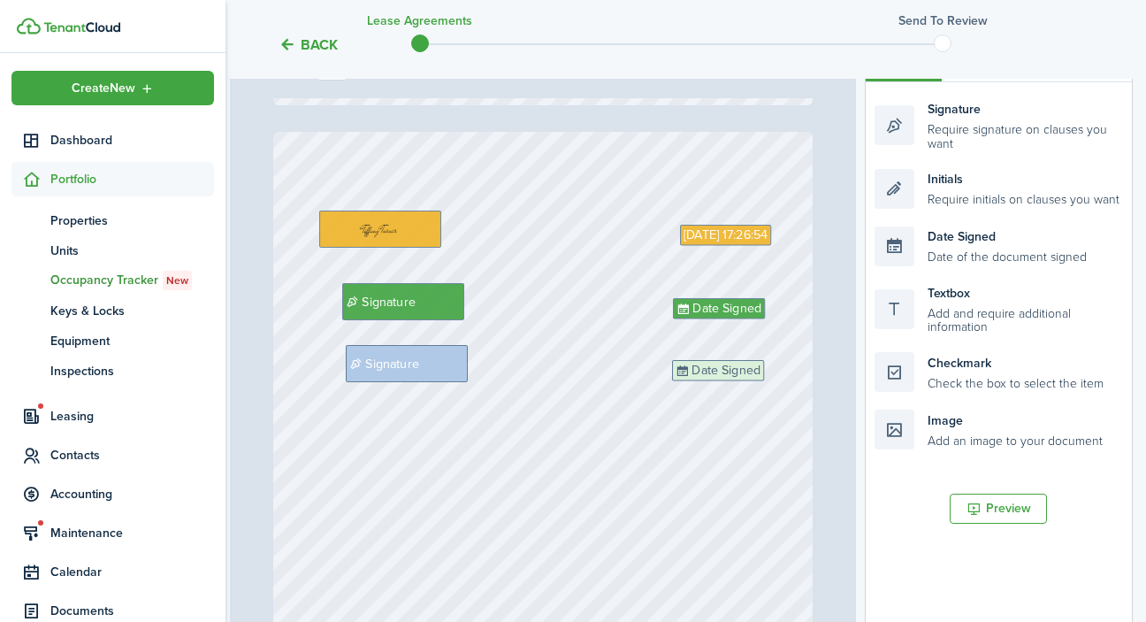
drag, startPoint x: 994, startPoint y: 251, endPoint x: 791, endPoint y: 386, distance: 243.5
click at [791, 386] on div "Page 9 of 9 50% 75% 100% 150% 200% Fit +1 919-352-5279, +1 910-987-1434 Norther…" at bounding box center [681, 395] width 903 height 734
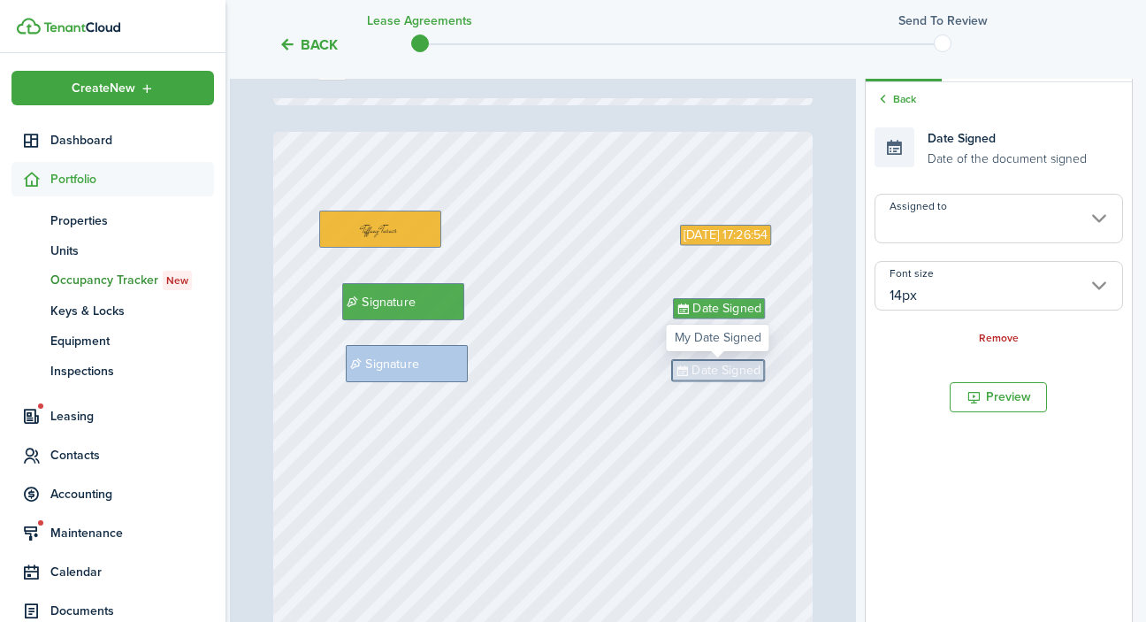
click at [1044, 210] on input "Assigned to" at bounding box center [998, 219] width 248 height 50
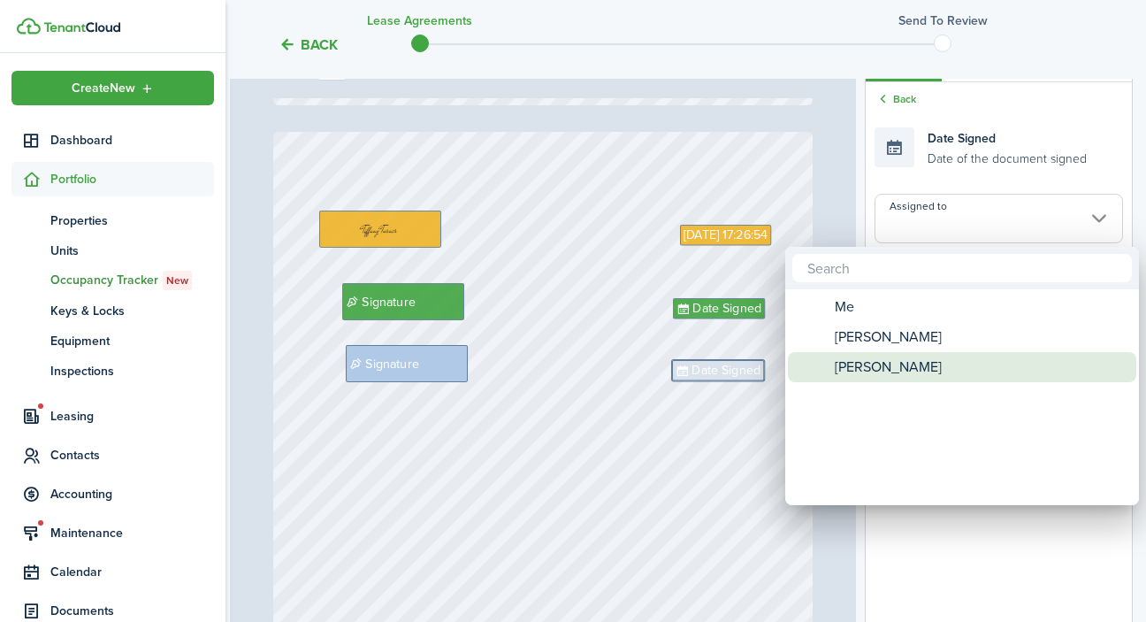
click at [959, 370] on div "[PERSON_NAME]" at bounding box center [969, 367] width 313 height 30
type input "[PERSON_NAME]"
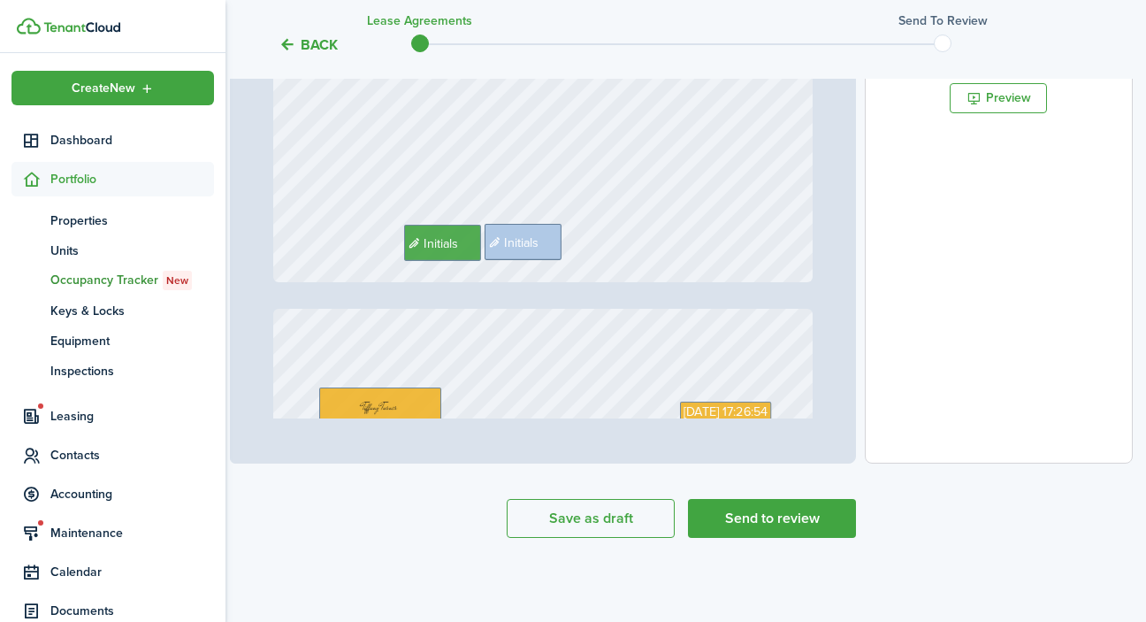
scroll to position [56, 4]
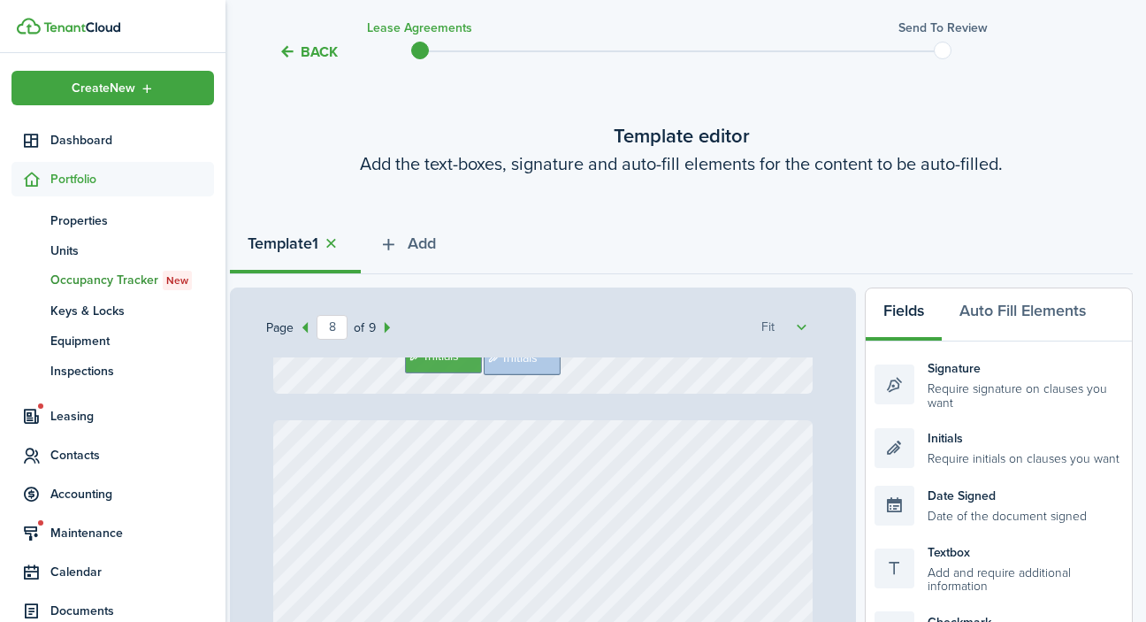
type input "7"
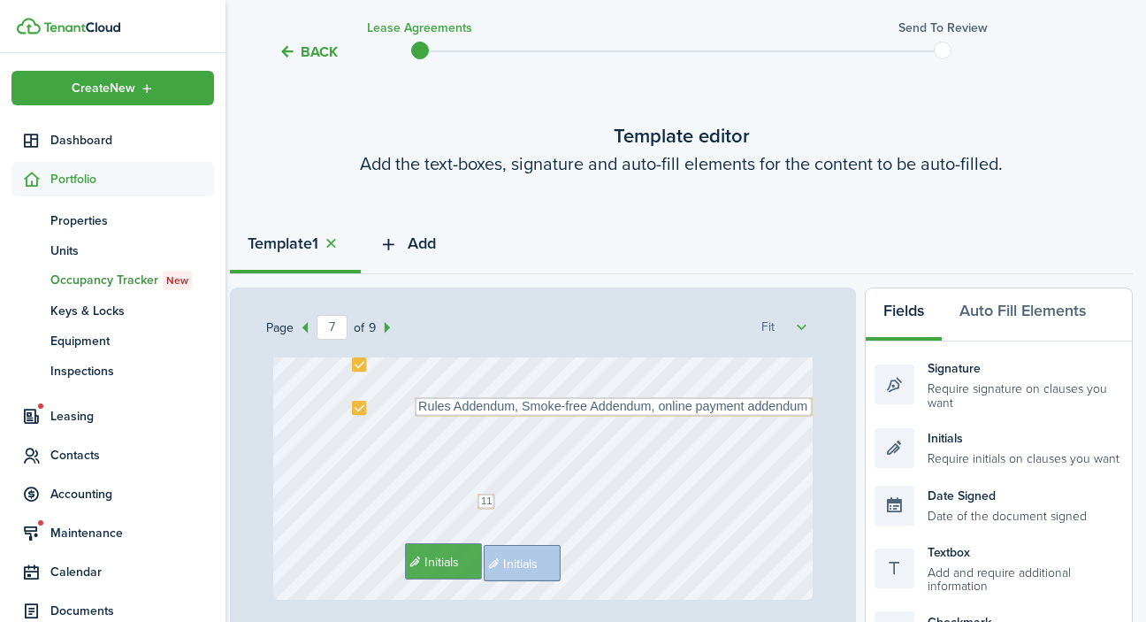
scroll to position [4899, 0]
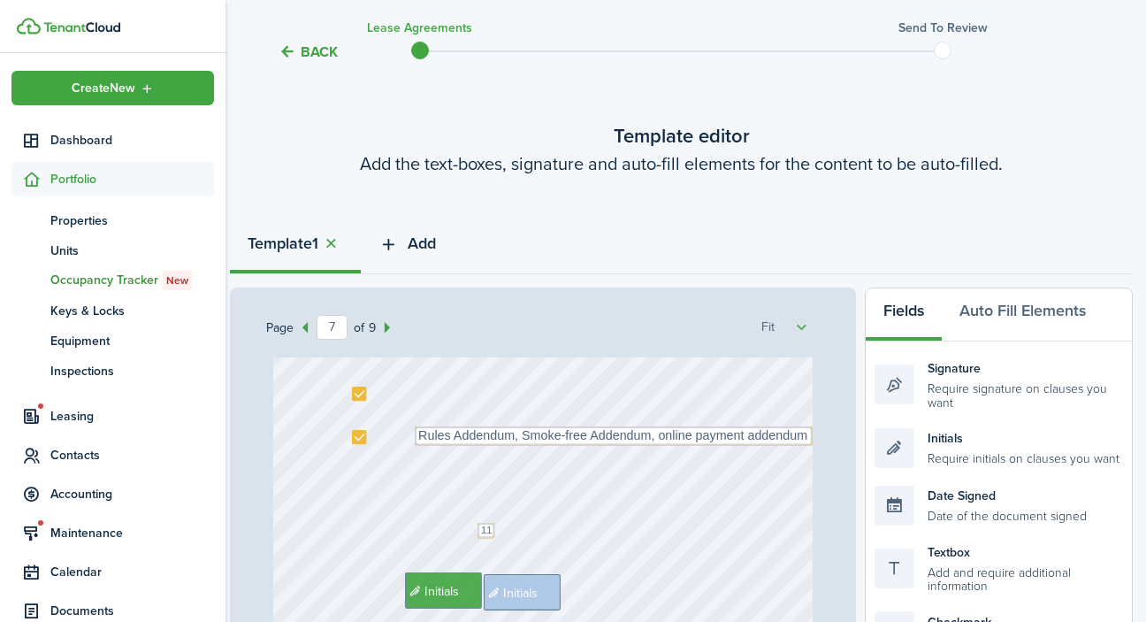
click at [432, 242] on span "Add" at bounding box center [422, 244] width 28 height 24
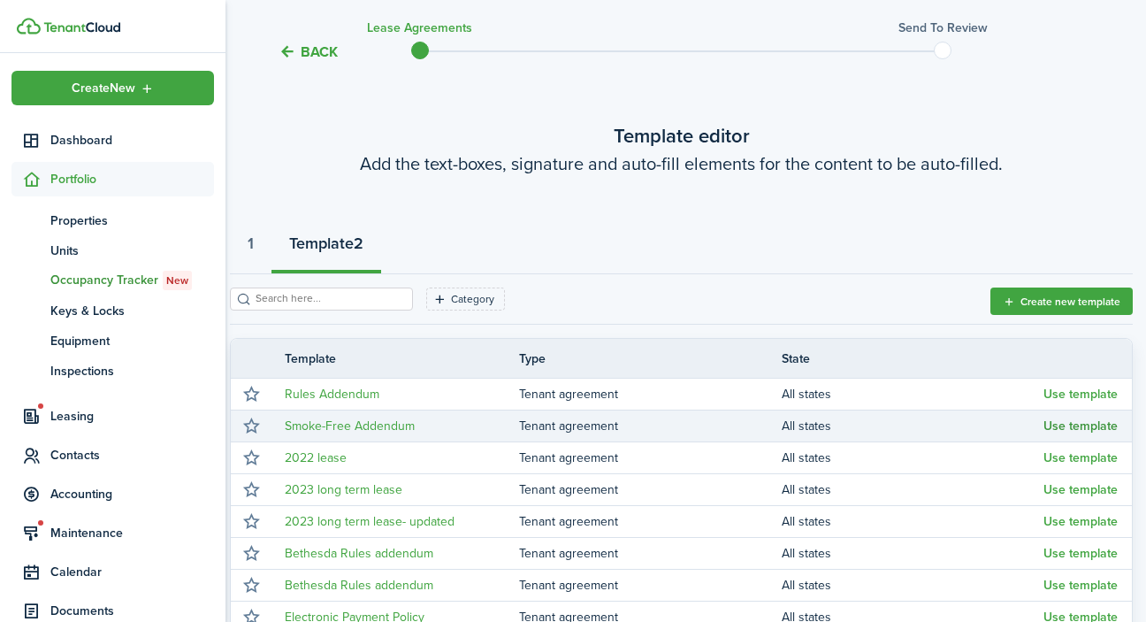
click at [1108, 425] on button "Use template" at bounding box center [1080, 426] width 74 height 14
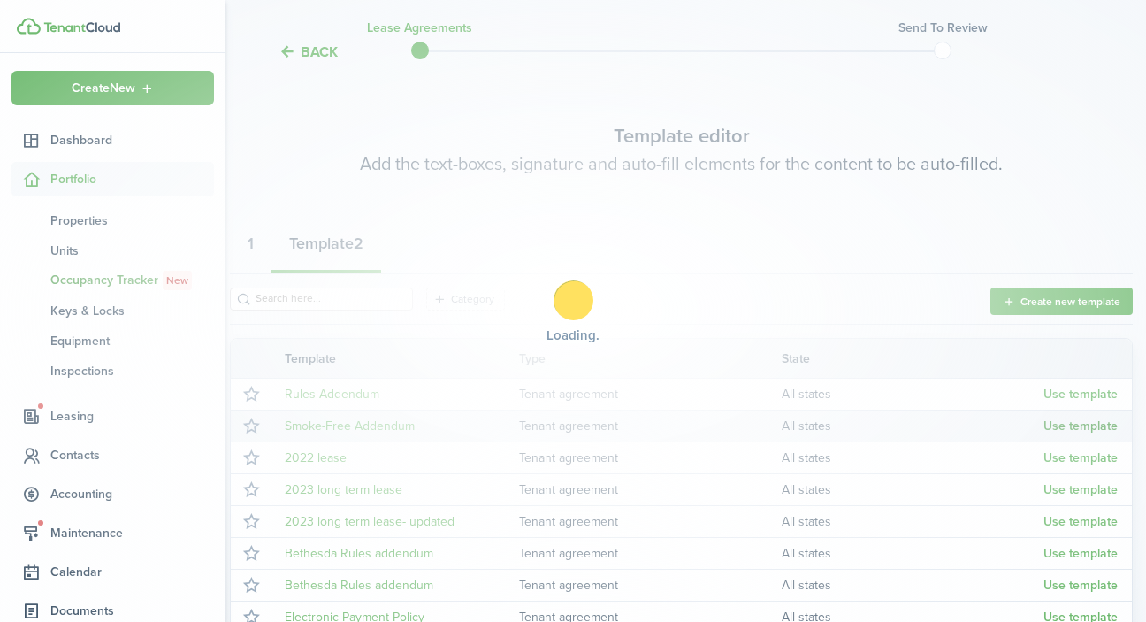
click at [1086, 425] on div "Loading" at bounding box center [573, 311] width 1146 height 622
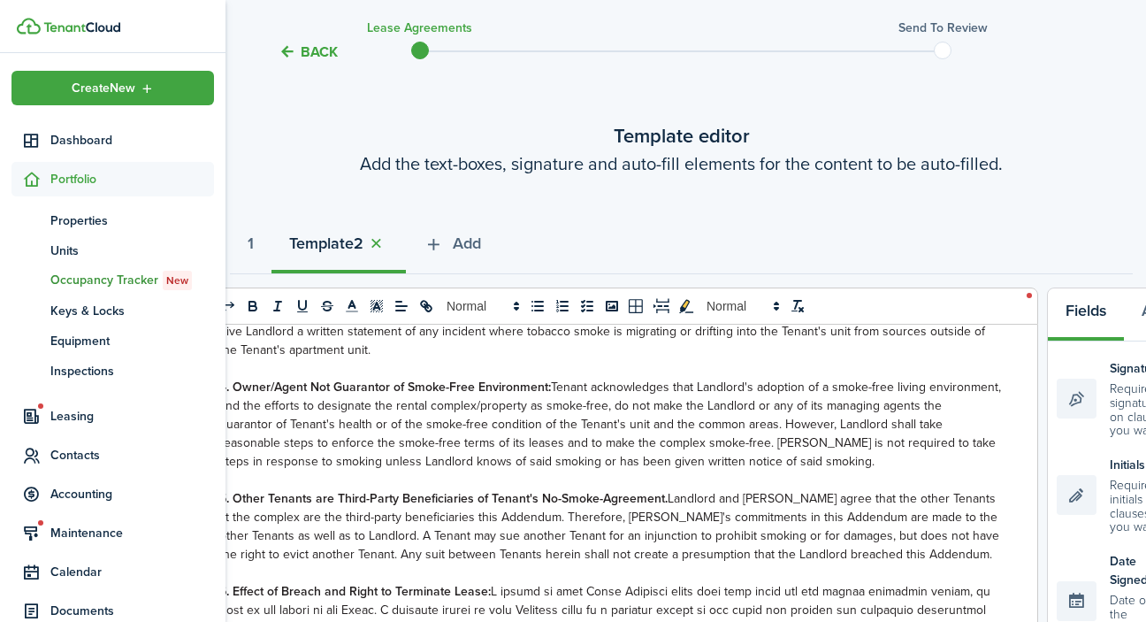
scroll to position [609, 0]
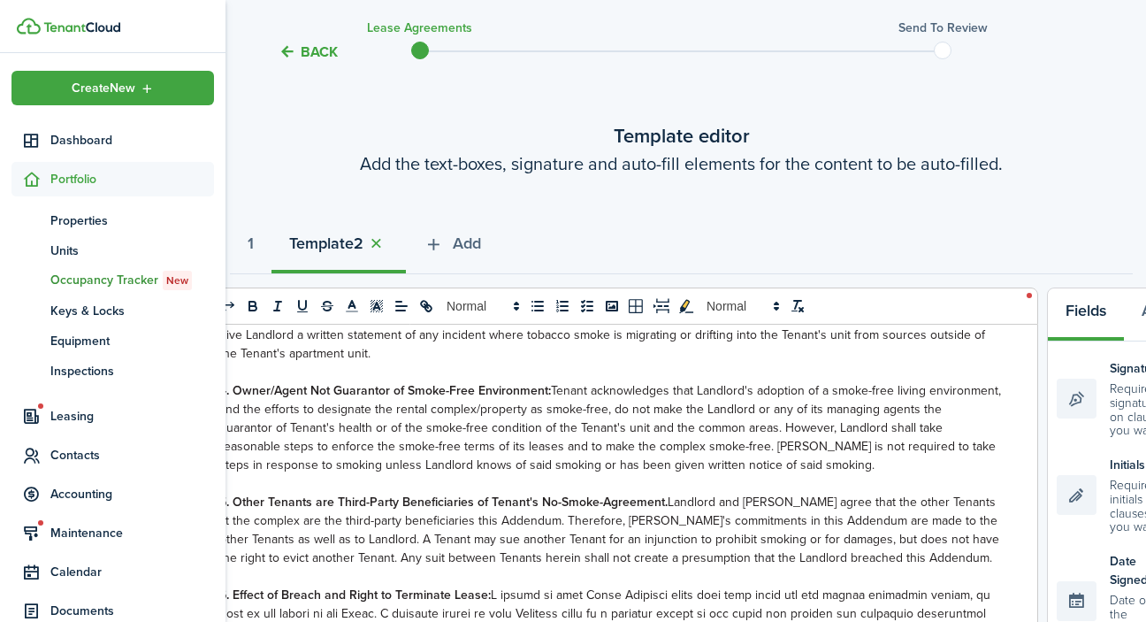
select select "fit"
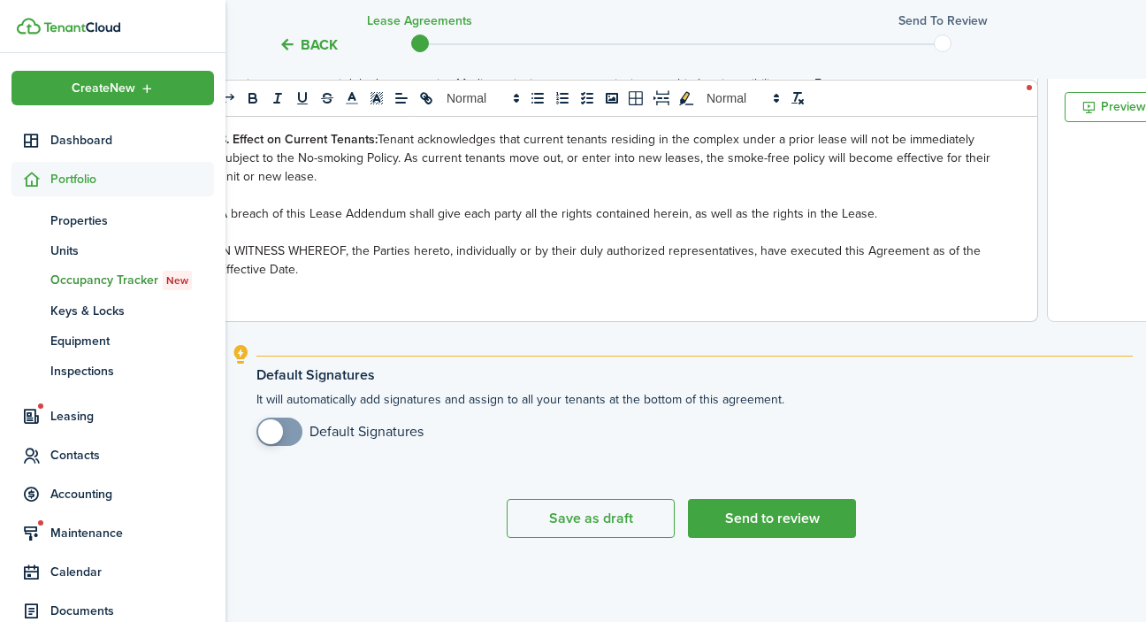
scroll to position [753, 4]
checkbox input "true"
click at [288, 431] on span at bounding box center [280, 431] width 18 height 28
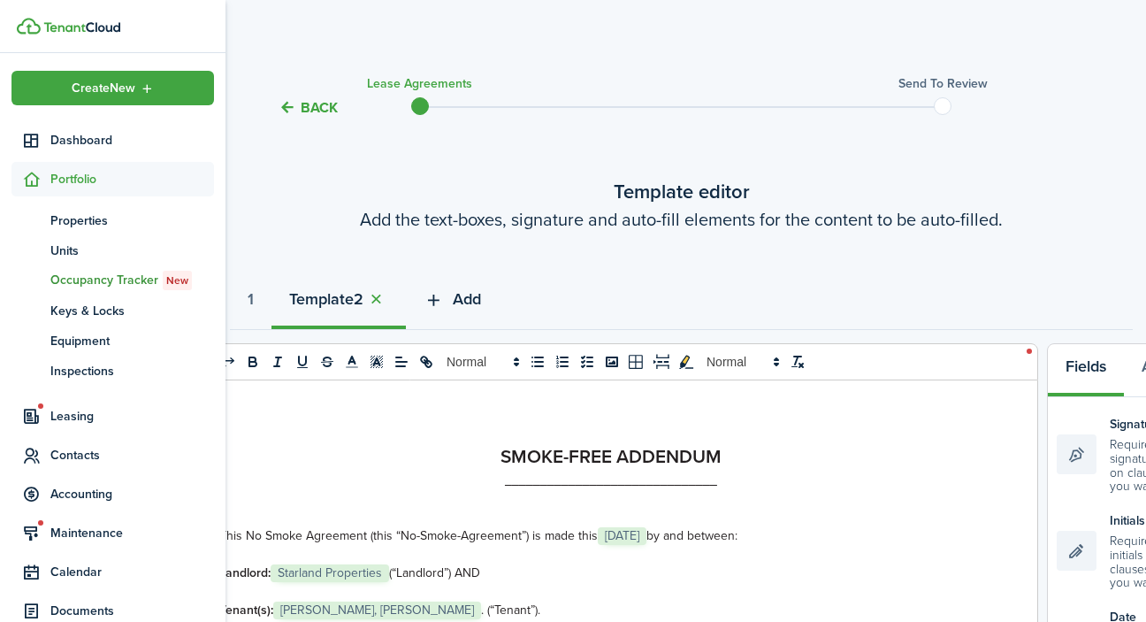
scroll to position [0, 4]
click at [467, 301] on span "Add" at bounding box center [467, 299] width 28 height 24
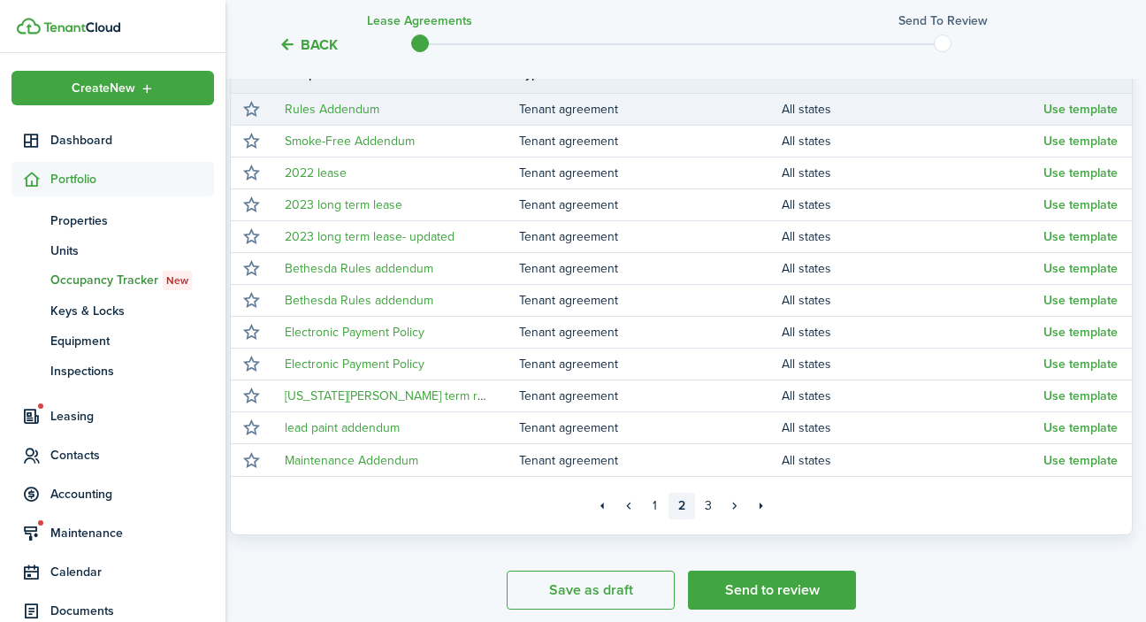
scroll to position [341, 4]
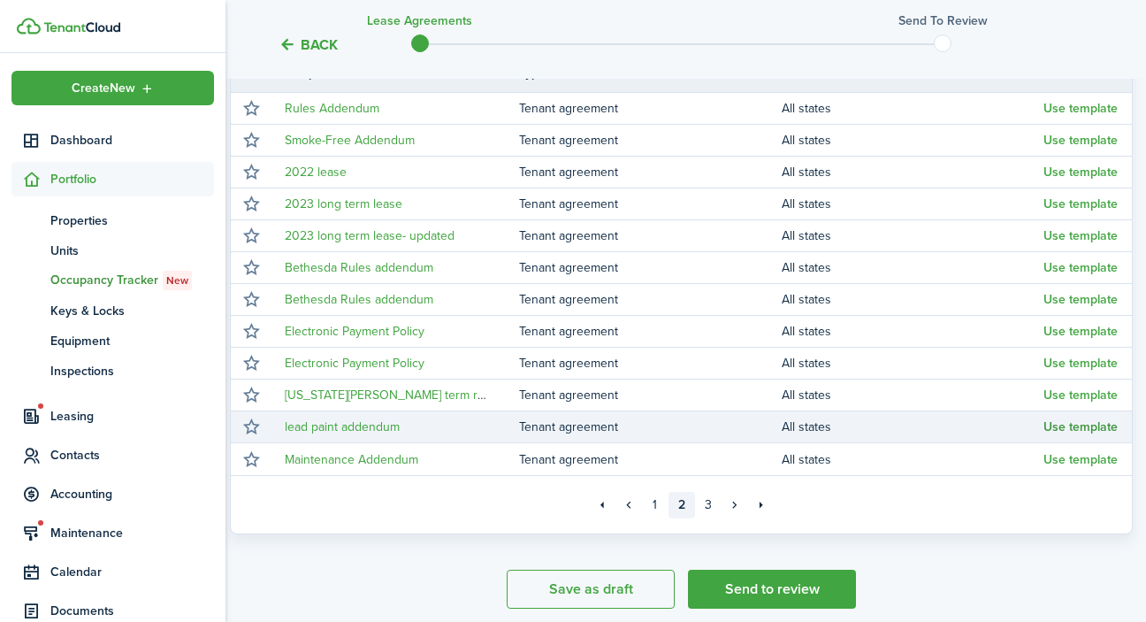
click at [1075, 430] on button "Use template" at bounding box center [1080, 427] width 74 height 14
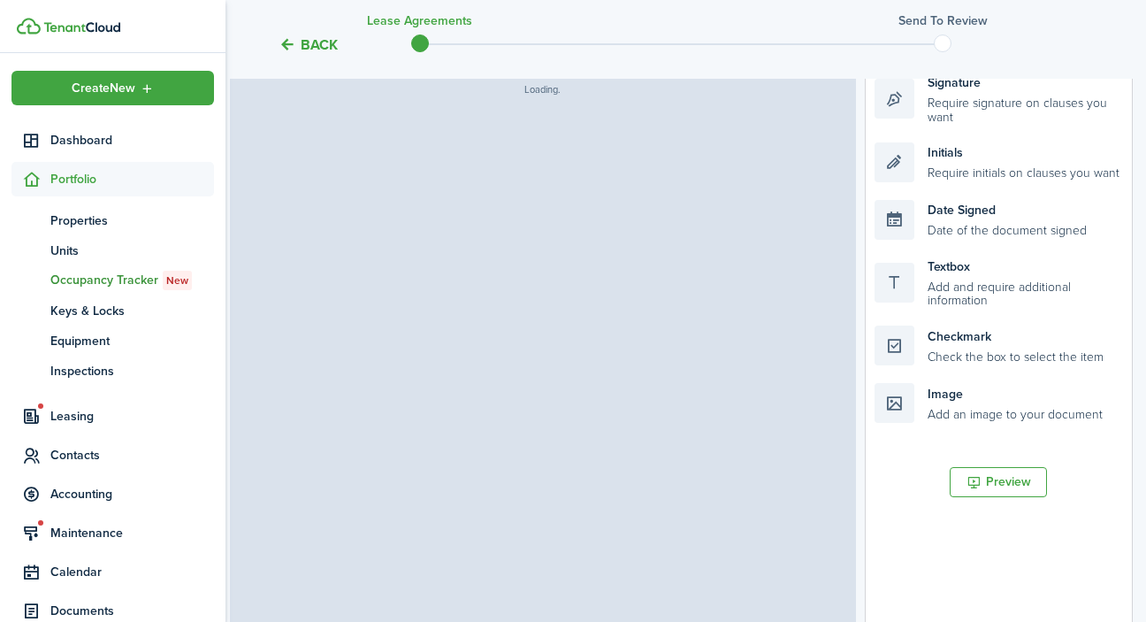
select select "fit"
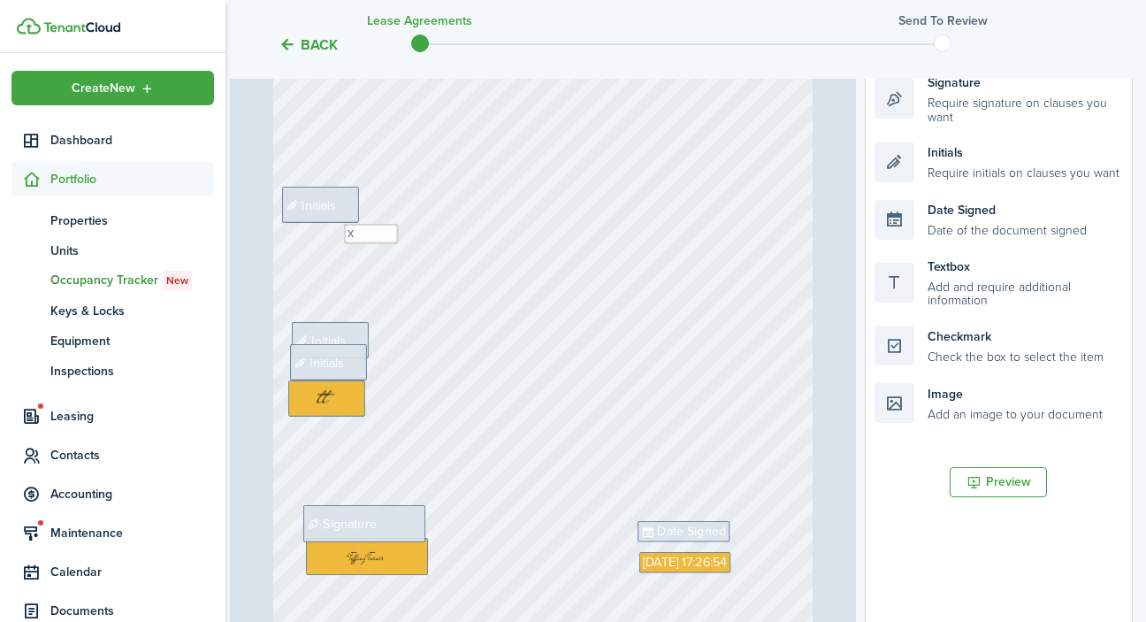
scroll to position [43, 0]
click at [307, 211] on span "Initials" at bounding box center [319, 204] width 34 height 19
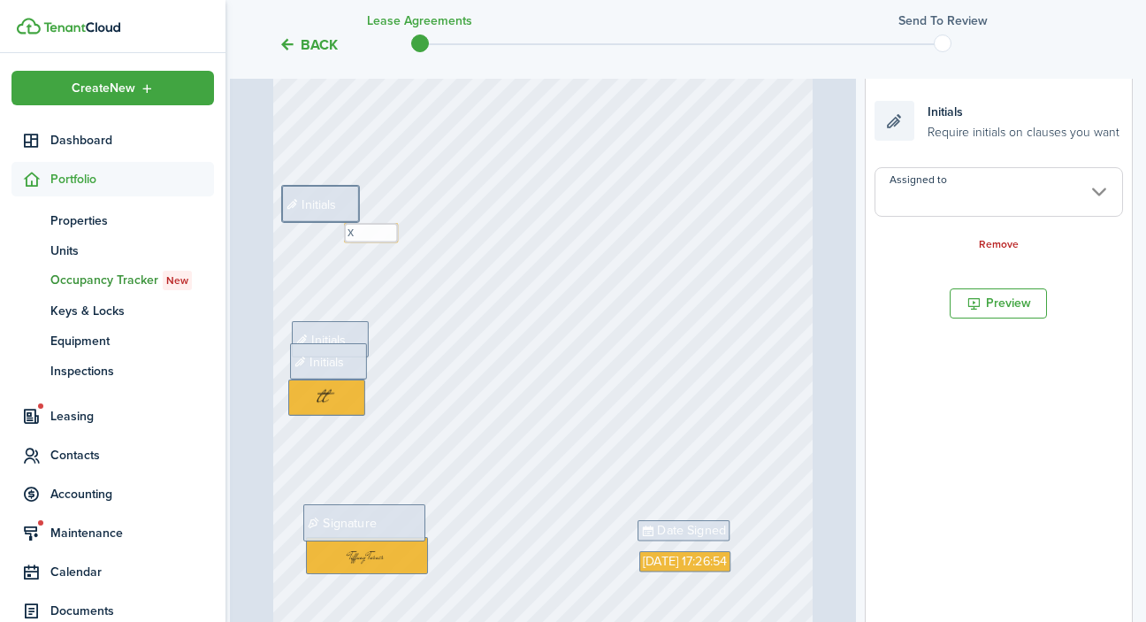
click at [972, 199] on input "Assigned to" at bounding box center [998, 192] width 248 height 50
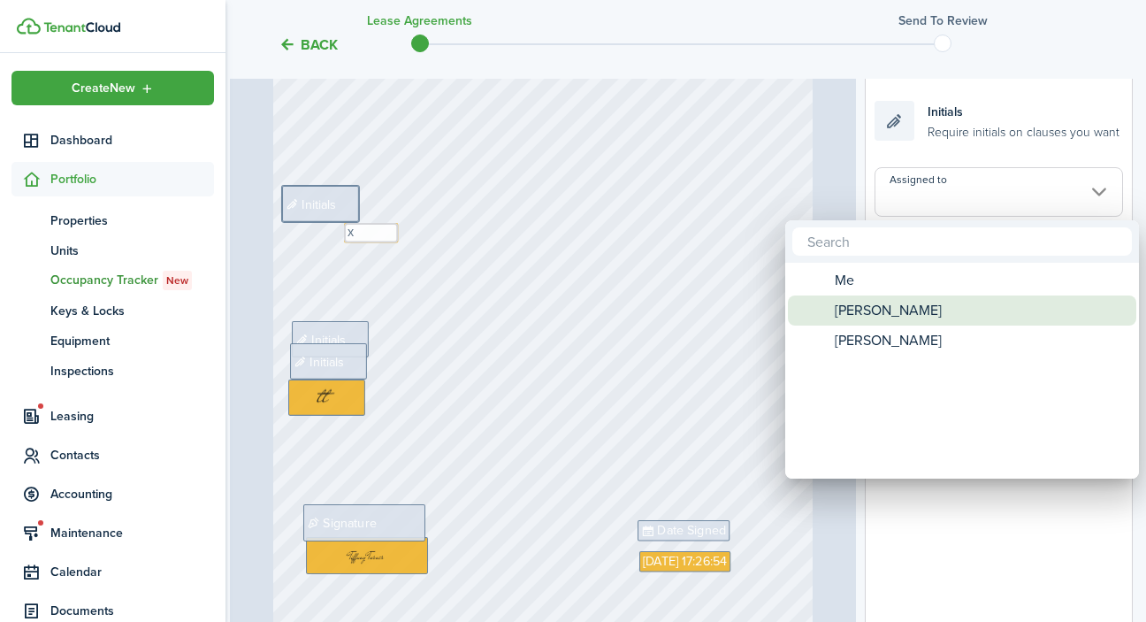
click at [919, 306] on div "[PERSON_NAME]" at bounding box center [969, 310] width 313 height 30
type input "[PERSON_NAME]"
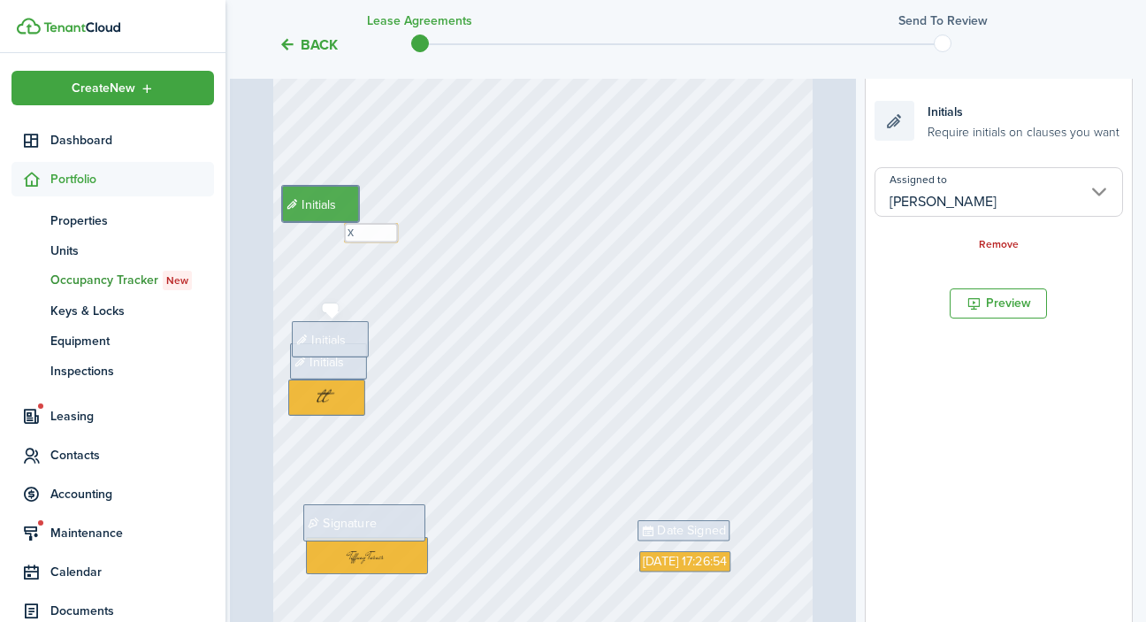
click at [336, 332] on span "Initials" at bounding box center [329, 339] width 34 height 19
click at [972, 195] on input "Assigned to" at bounding box center [998, 192] width 248 height 50
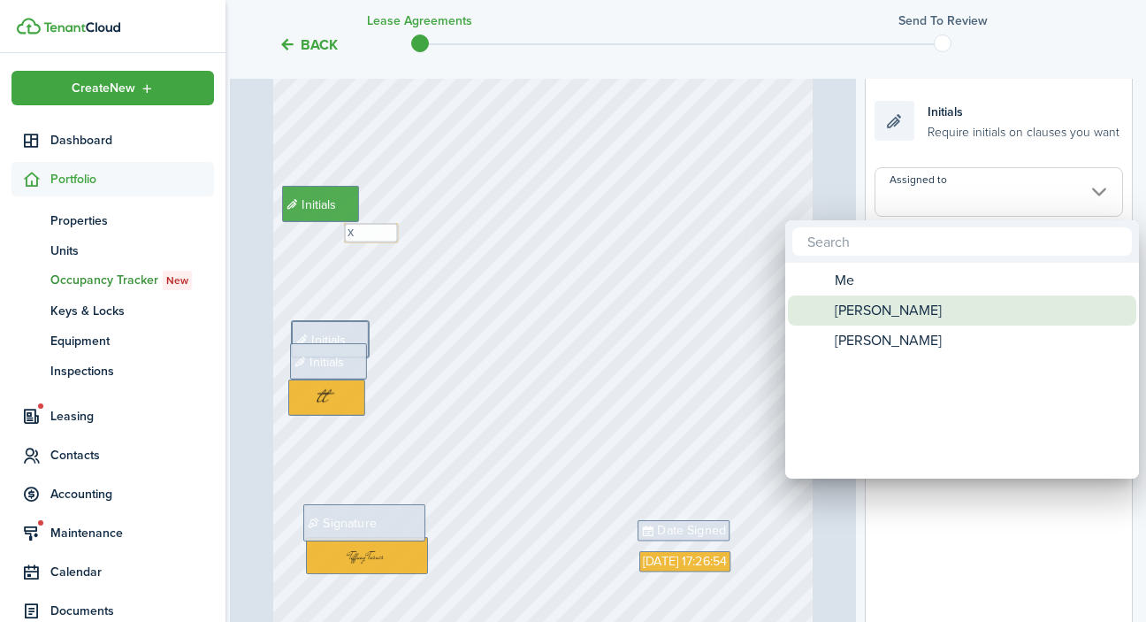
click at [910, 313] on span "[PERSON_NAME]" at bounding box center [888, 310] width 107 height 30
type input "[PERSON_NAME]"
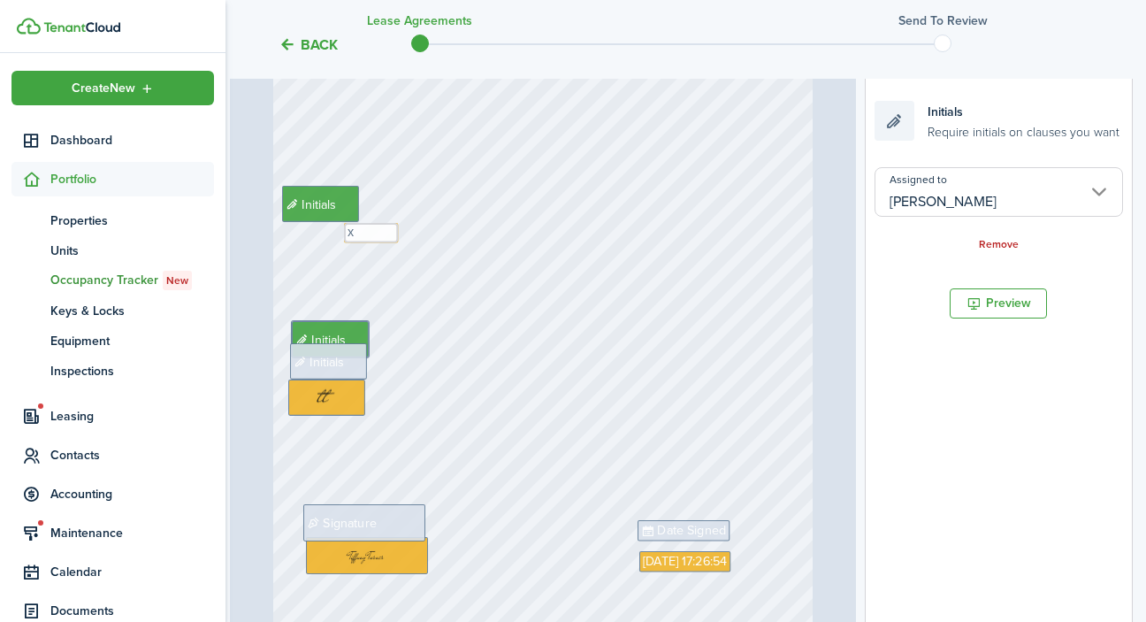
click at [274, 362] on div "Text x Initials Initials Date Signed Initials Signature Sep 18, 2025 17:26:54" at bounding box center [543, 386] width 540 height 716
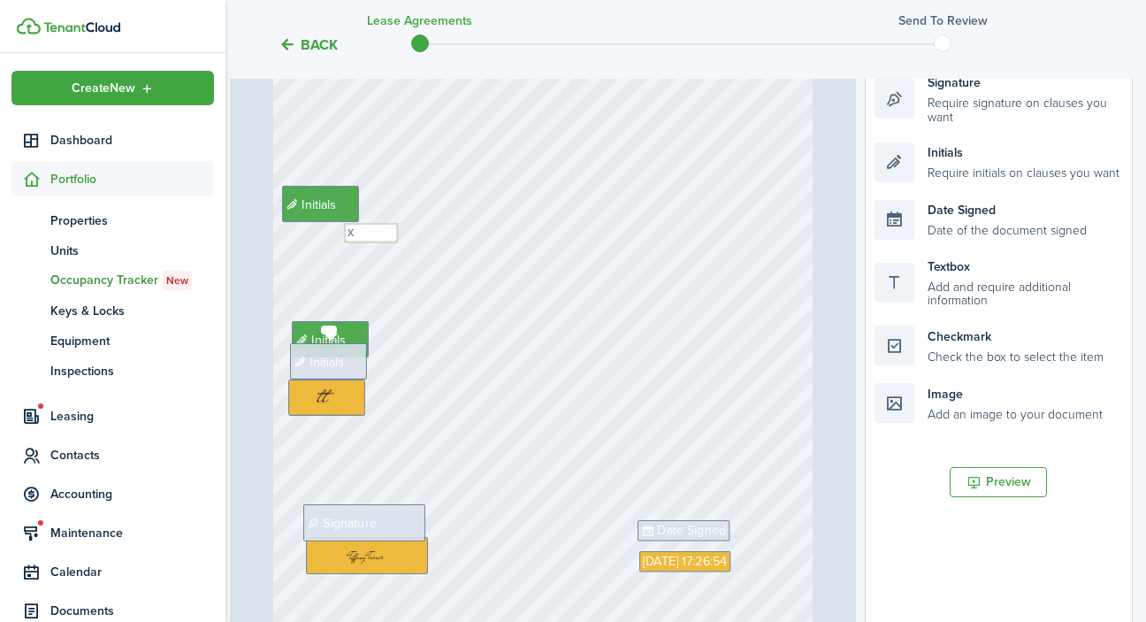
click at [335, 369] on span "Initials" at bounding box center [327, 361] width 34 height 19
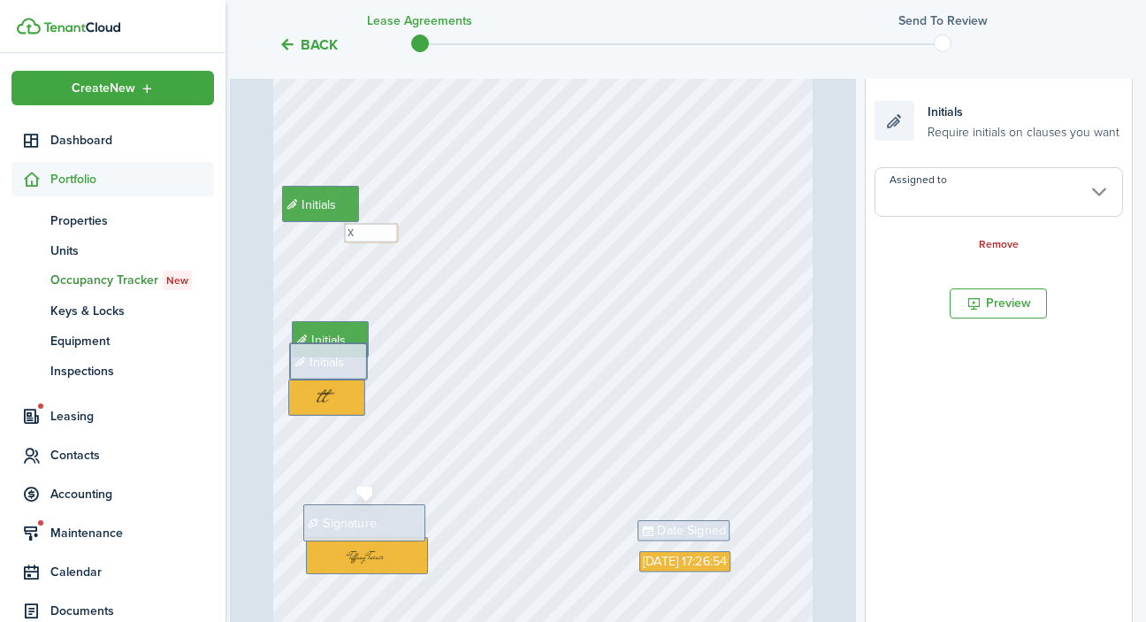
click at [390, 517] on div "Signature" at bounding box center [364, 522] width 122 height 36
click at [699, 523] on span "Date Signed" at bounding box center [691, 530] width 69 height 19
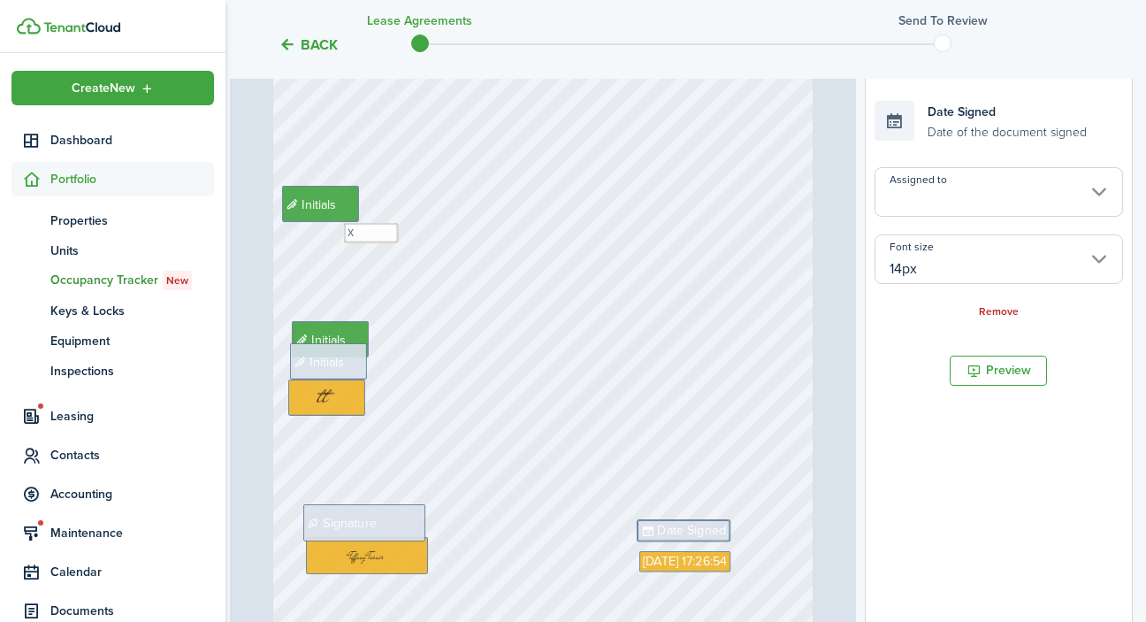
click at [1010, 202] on input "Assigned to" at bounding box center [998, 192] width 248 height 50
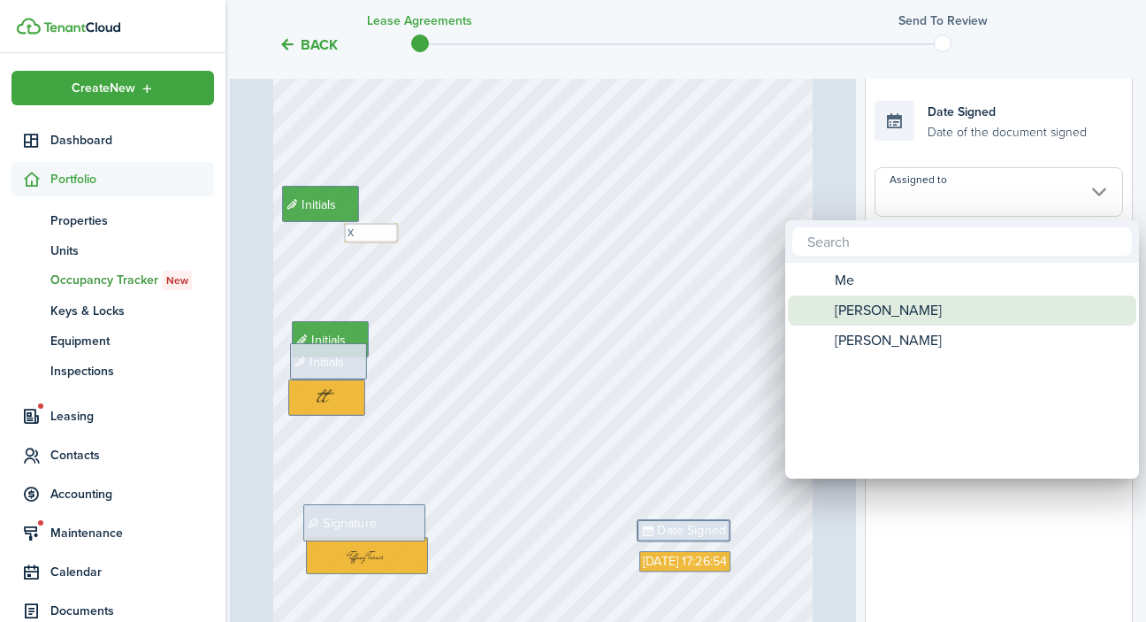
click at [894, 317] on span "[PERSON_NAME]" at bounding box center [888, 310] width 107 height 30
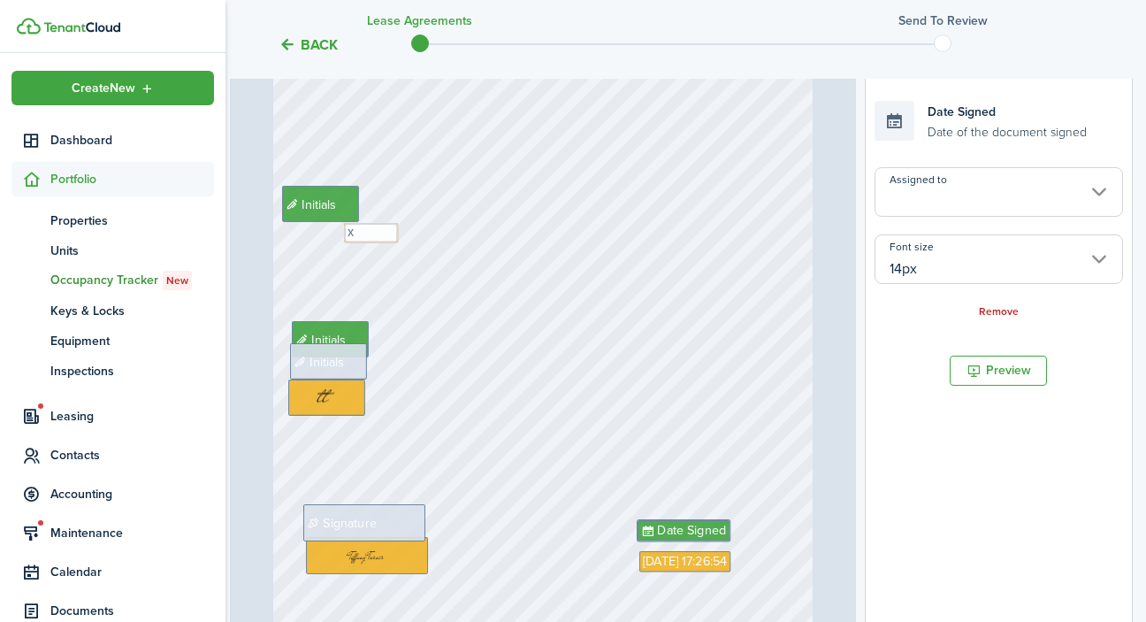
type input "[PERSON_NAME]"
click at [404, 524] on div "Signature" at bounding box center [364, 522] width 122 height 36
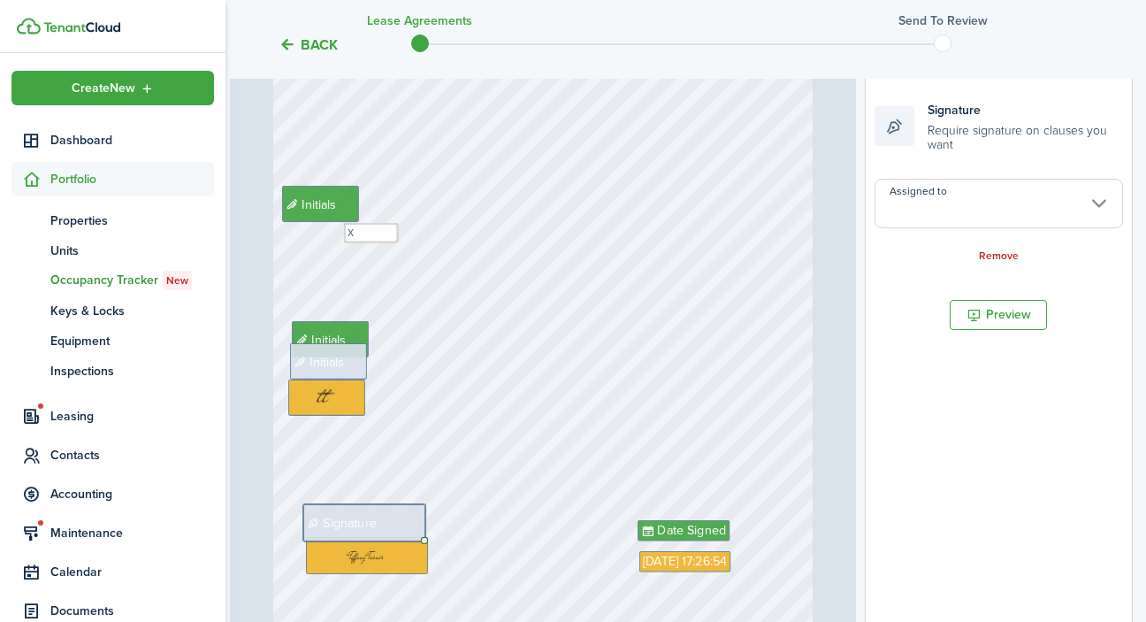
click at [1025, 200] on input "Assigned to" at bounding box center [998, 204] width 248 height 50
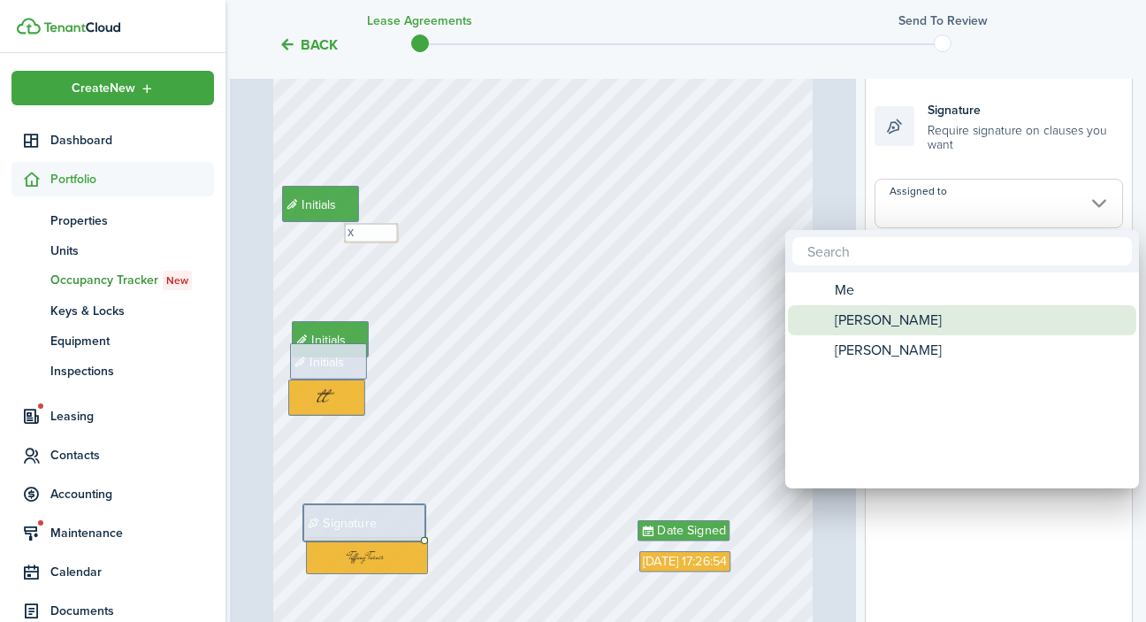
click at [964, 316] on div "[PERSON_NAME]" at bounding box center [969, 320] width 313 height 30
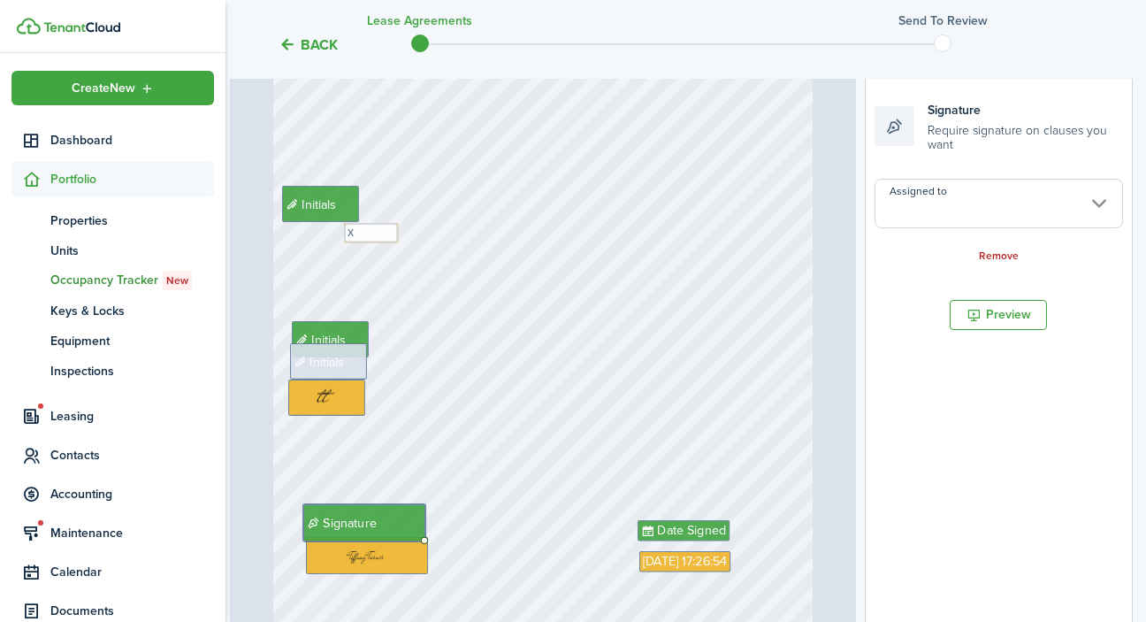
type input "[PERSON_NAME]"
click at [347, 365] on span "Initials" at bounding box center [319, 361] width 56 height 19
click at [1071, 192] on input "Assigned to" at bounding box center [998, 192] width 248 height 50
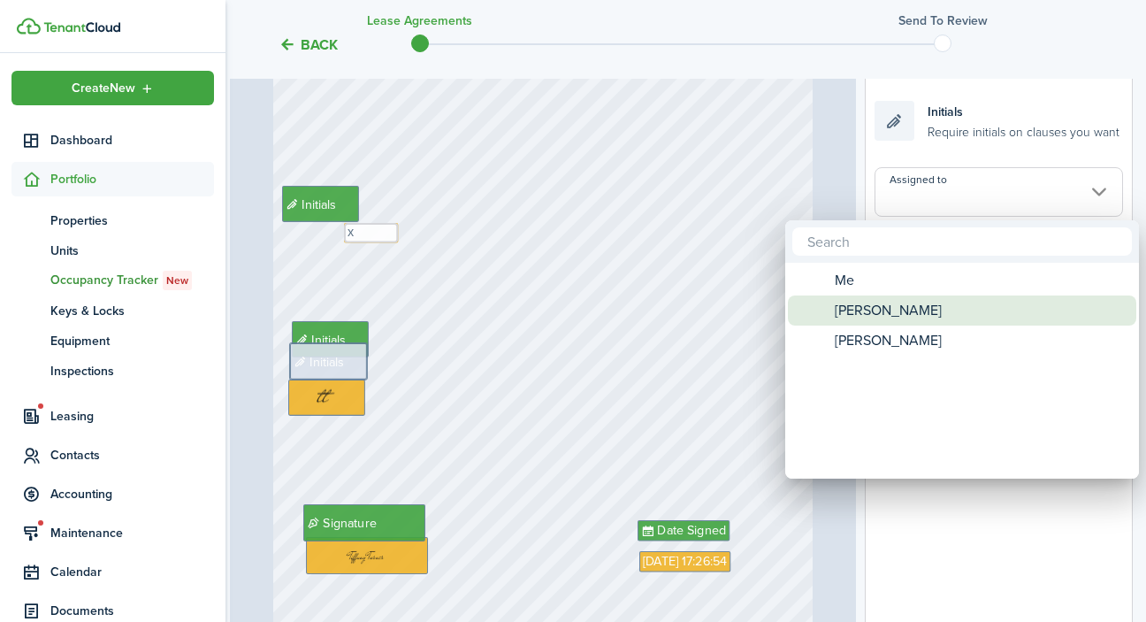
click at [977, 319] on div "[PERSON_NAME]" at bounding box center [969, 310] width 313 height 30
type input "[PERSON_NAME]"
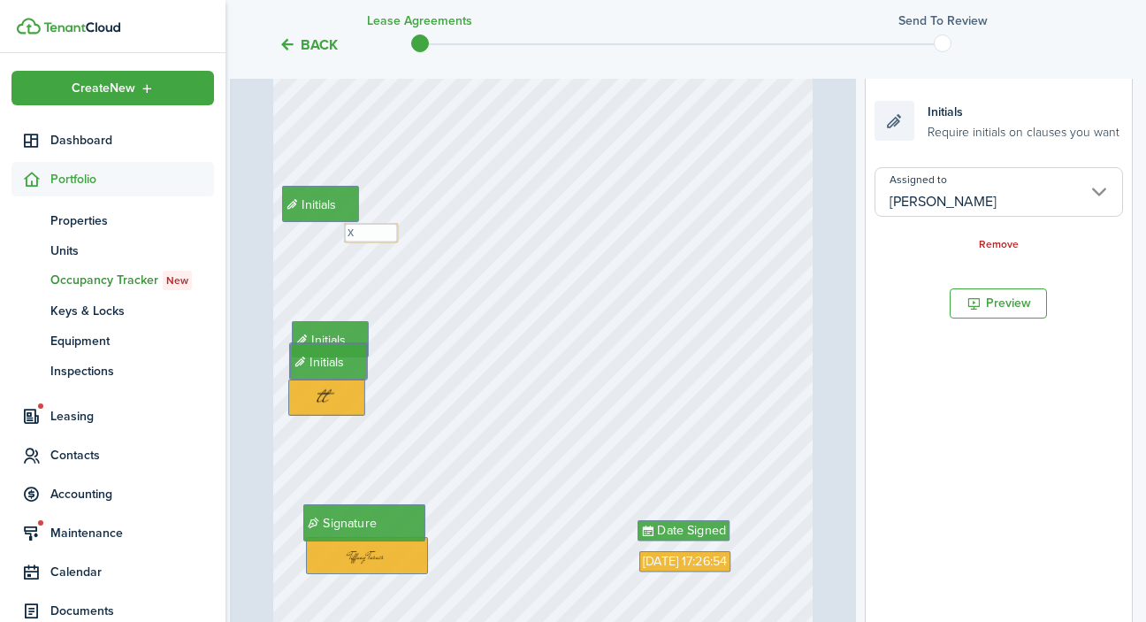
click at [299, 284] on div "Text x Initials Initials Date Signed Initials Signature Sep 18, 2025 17:26:54" at bounding box center [543, 386] width 540 height 716
click at [1014, 200] on input "Assigned to" at bounding box center [998, 192] width 248 height 50
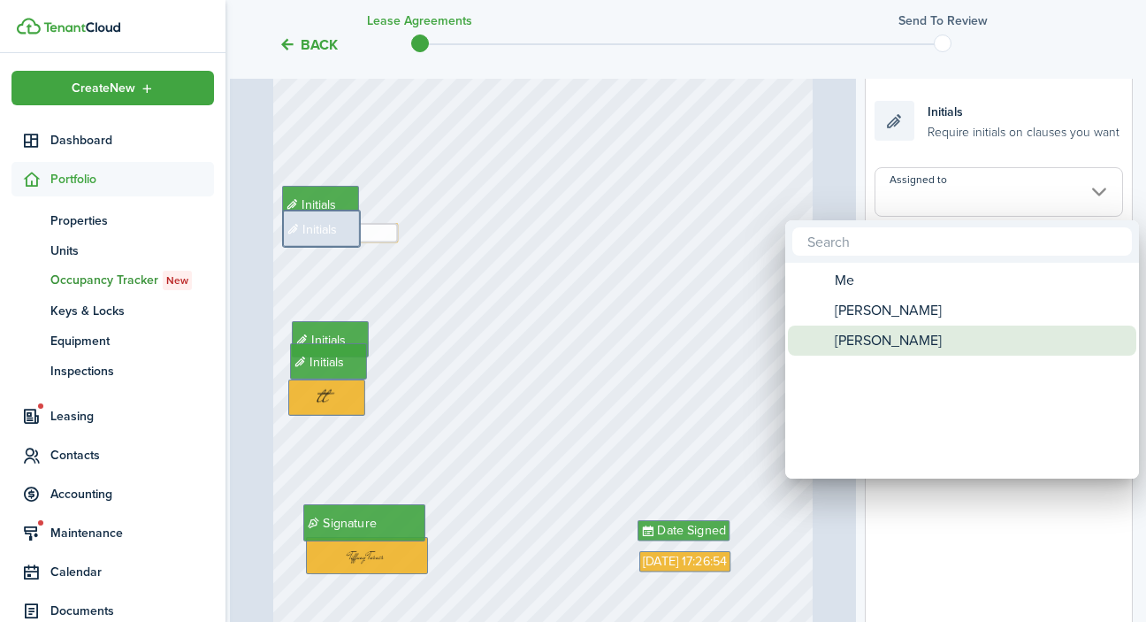
click at [965, 347] on div "[PERSON_NAME]" at bounding box center [969, 340] width 313 height 30
type input "[PERSON_NAME]"
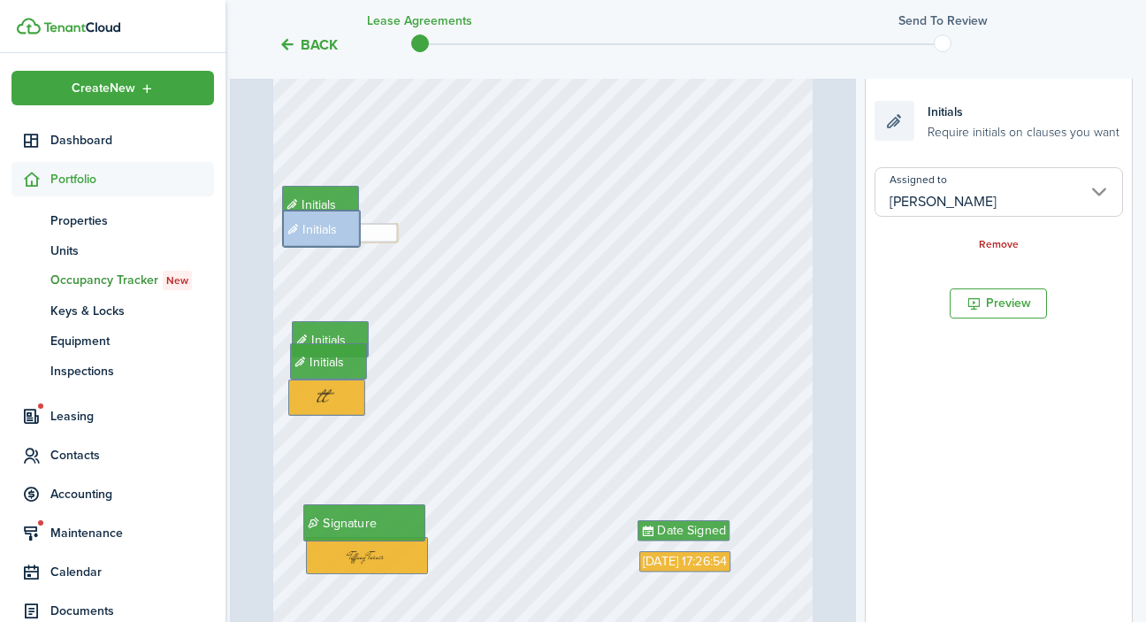
click at [658, 299] on div "Text x Initials Initials Date Signed Initials Signature Sep 18, 2025 17:26:54 I…" at bounding box center [543, 386] width 540 height 716
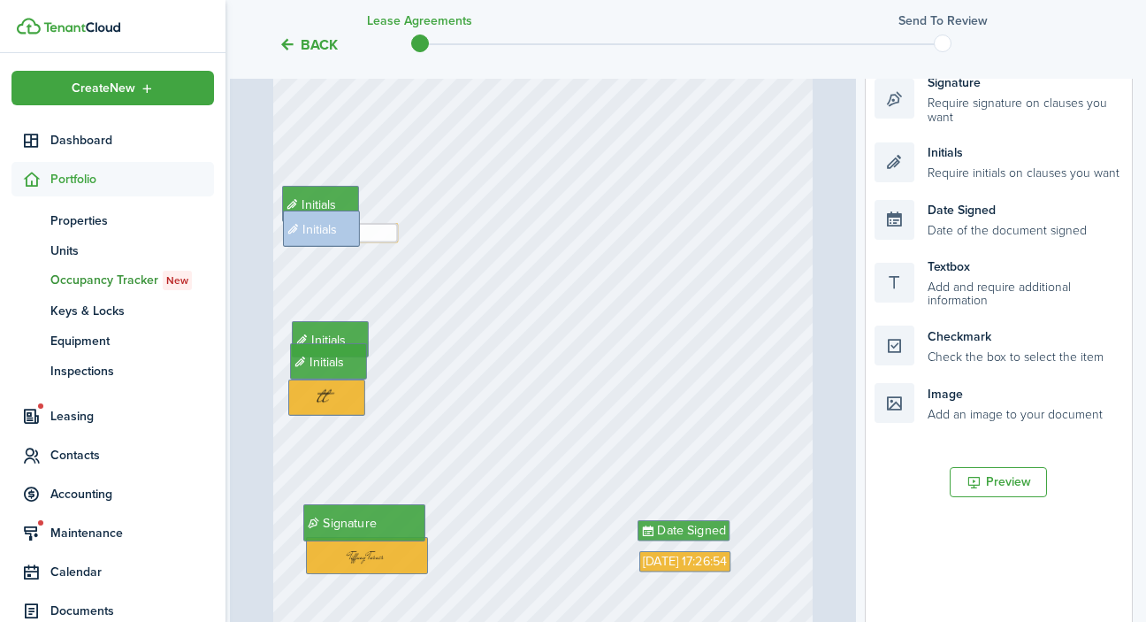
click at [318, 276] on div "Text x Initials Initials Date Signed Initials Signature Sep 18, 2025 17:26:54 I…" at bounding box center [543, 386] width 540 height 716
drag, startPoint x: 956, startPoint y: 155, endPoint x: 397, endPoint y: 332, distance: 586.4
click at [397, 332] on div "Page 1 of 1 50% 75% 100% 150% 200% Fit Text x Initials Initials Date Signed Ini…" at bounding box center [681, 369] width 903 height 734
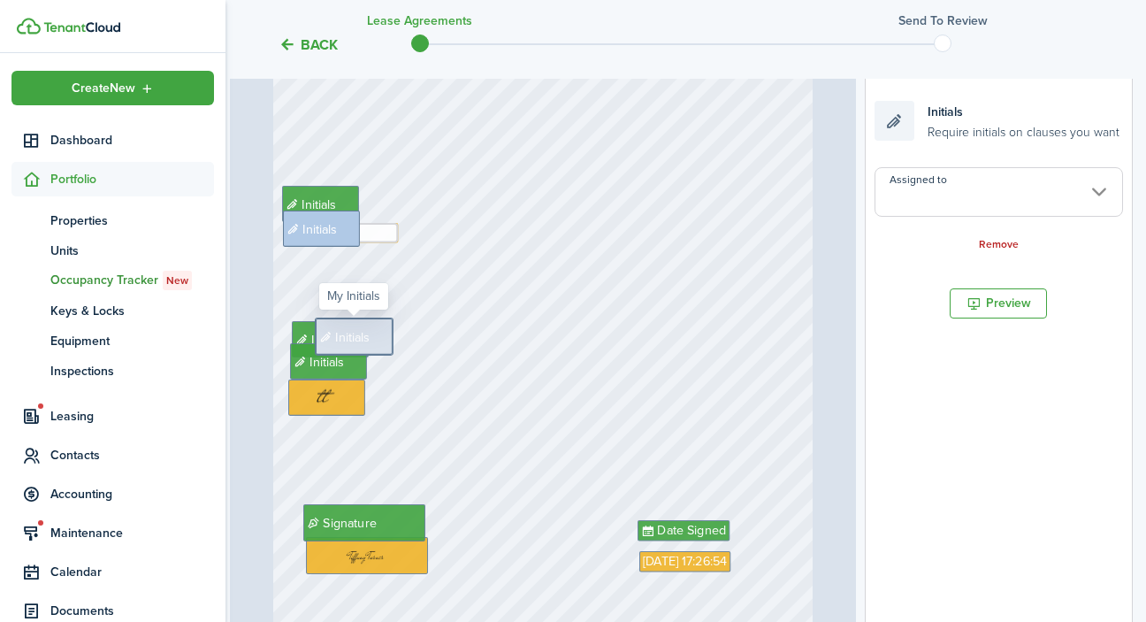
click at [989, 202] on input "Assigned to" at bounding box center [998, 192] width 248 height 50
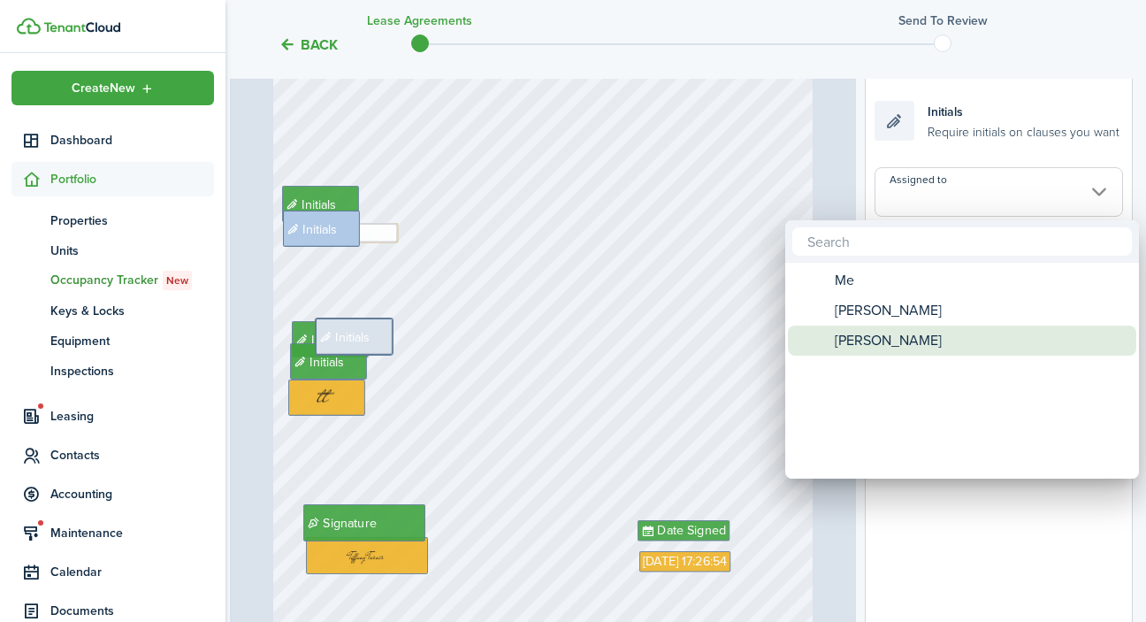
click at [939, 353] on span "[PERSON_NAME]" at bounding box center [888, 340] width 107 height 30
type input "[PERSON_NAME]"
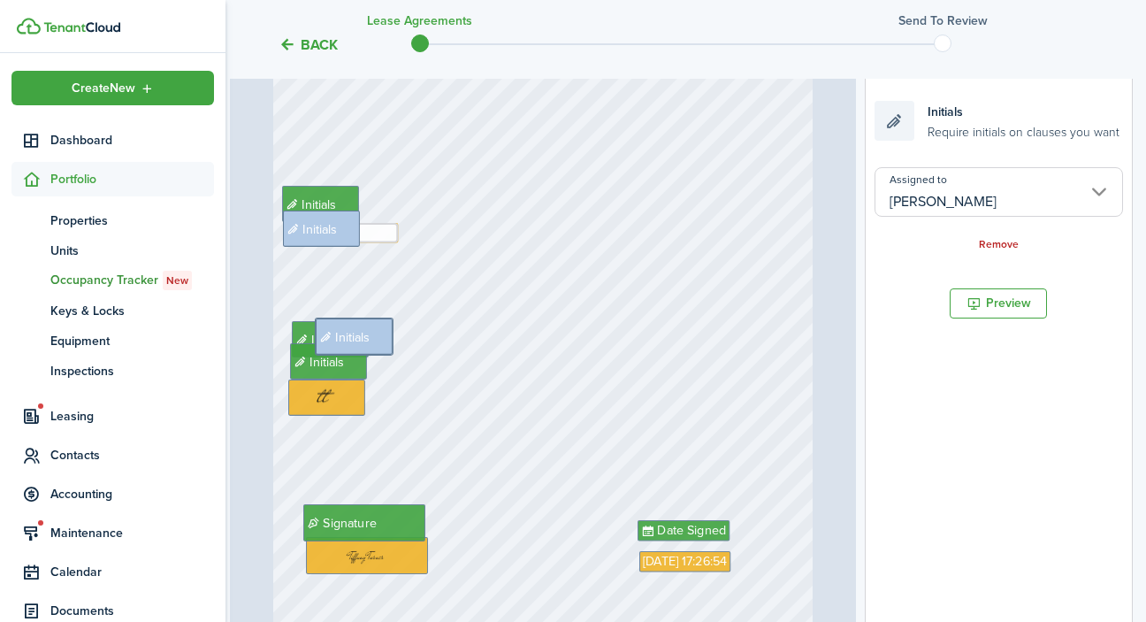
click at [676, 378] on div "Text x Initials Initials Date Signed Initials Signature Sep 18, 2025 17:26:54 I…" at bounding box center [543, 386] width 540 height 716
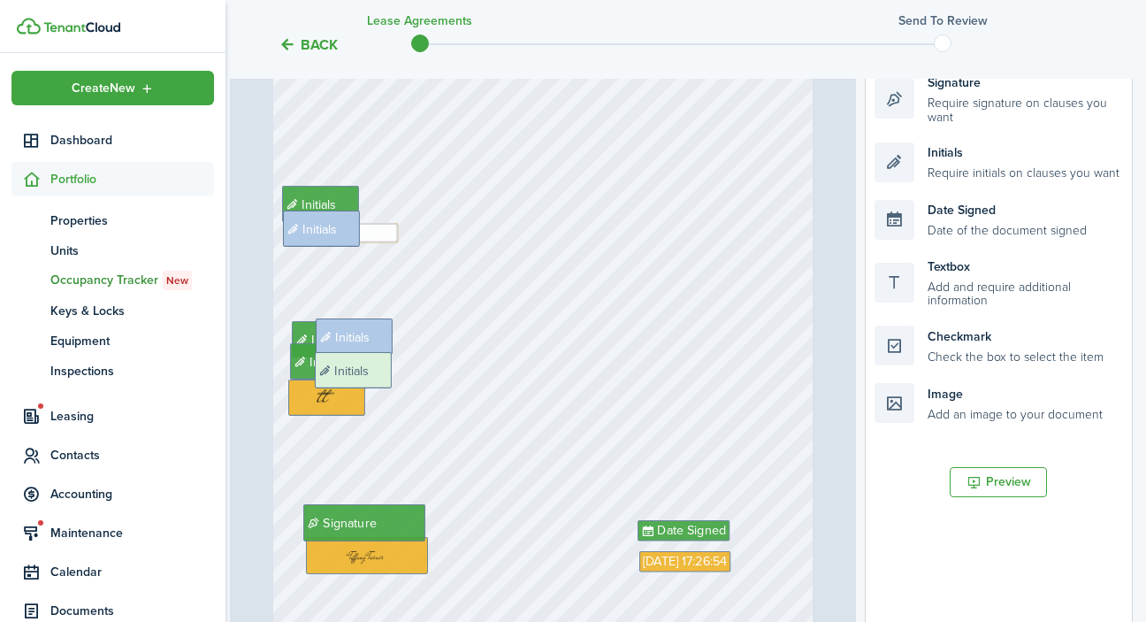
drag, startPoint x: 956, startPoint y: 172, endPoint x: 396, endPoint y: 383, distance: 598.3
click at [396, 383] on div "Page 1 of 1 50% 75% 100% 150% 200% Fit Text x Initials Initials Date Signed Ini…" at bounding box center [681, 369] width 903 height 734
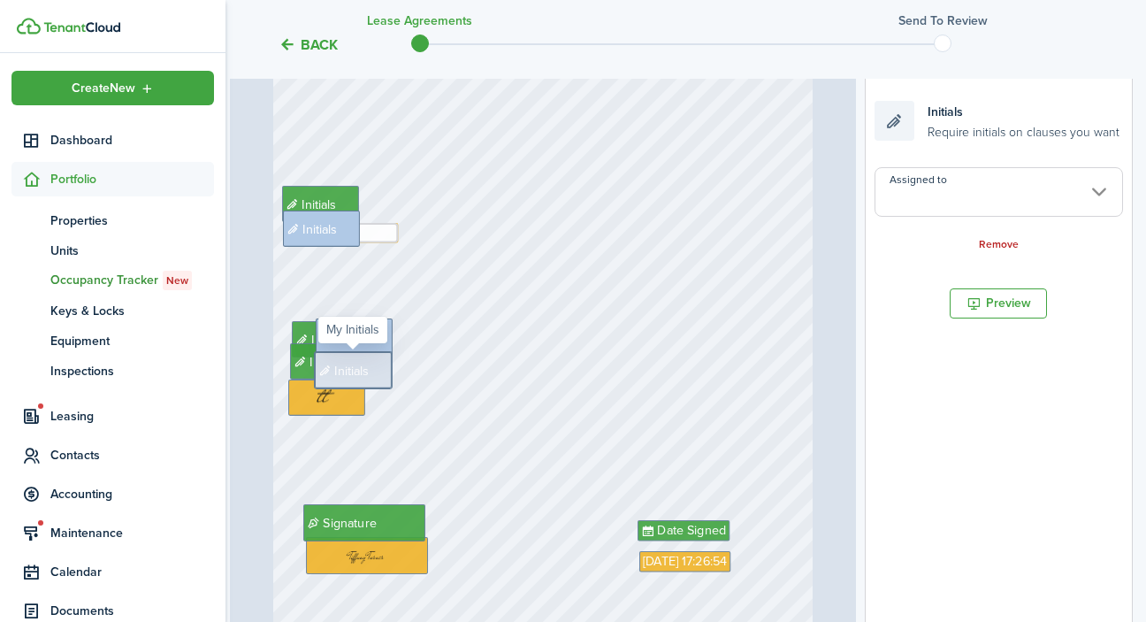
click at [1053, 195] on input "Assigned to" at bounding box center [998, 192] width 248 height 50
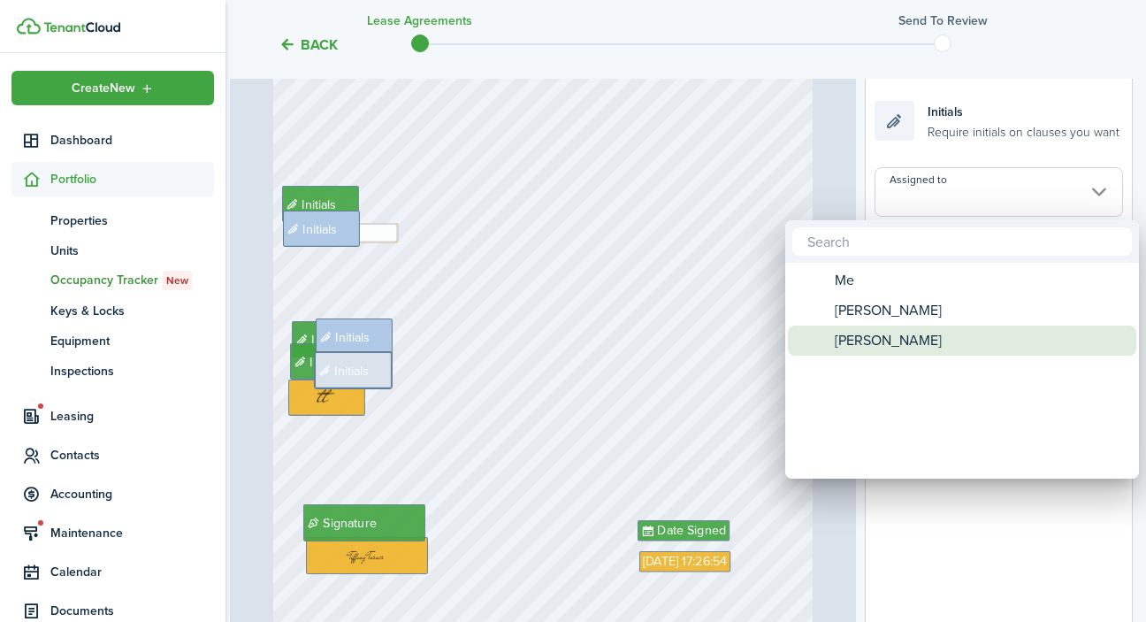
click at [912, 335] on span "[PERSON_NAME]" at bounding box center [888, 340] width 107 height 30
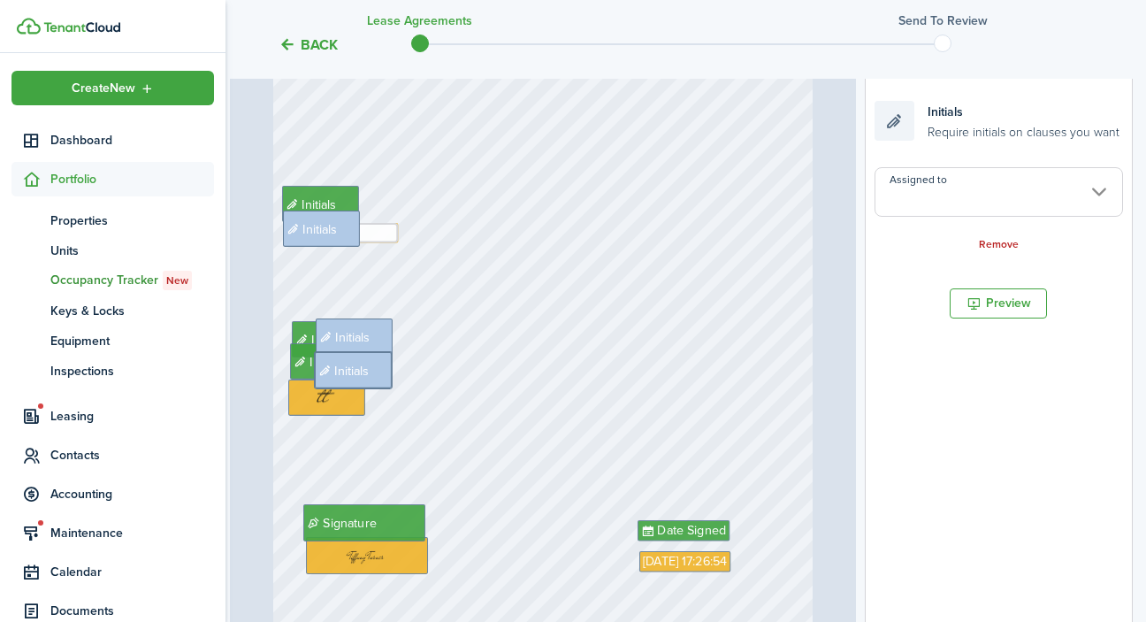
type input "[PERSON_NAME]"
click at [488, 569] on div "Text x Initials Initials Date Signed Initials Signature Sep 18, 2025 17:26:54 I…" at bounding box center [543, 386] width 540 height 716
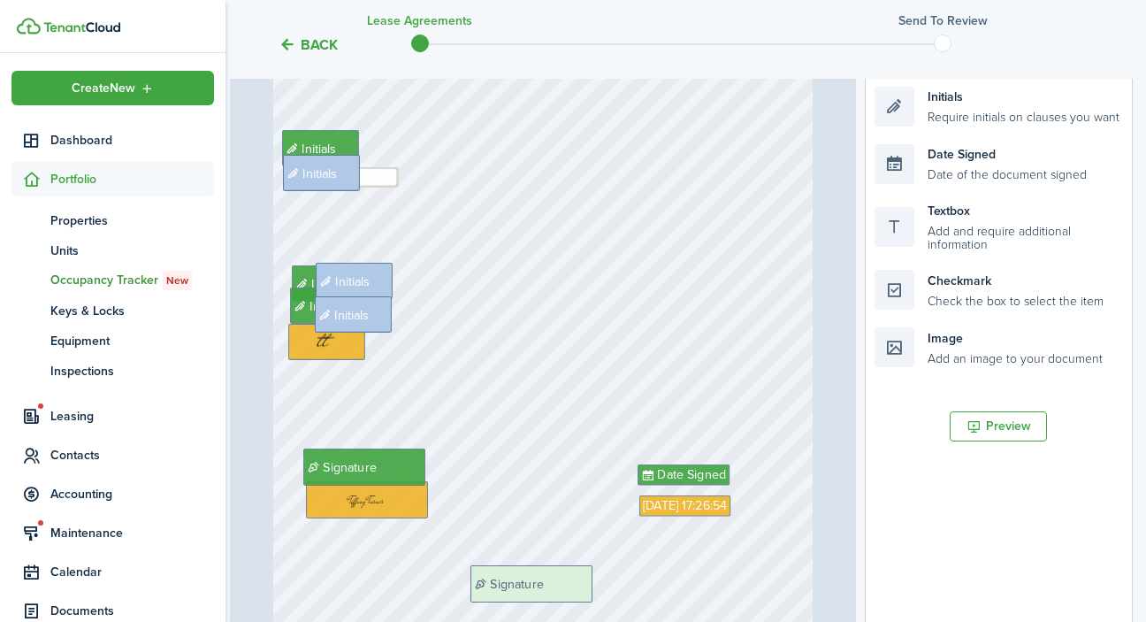
scroll to position [438, 4]
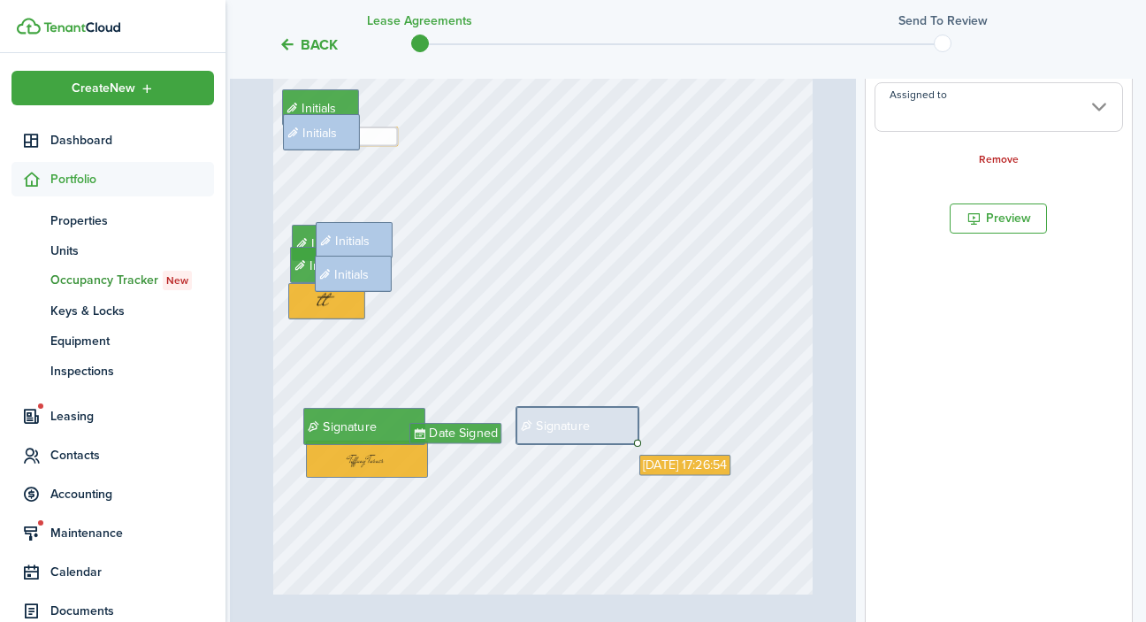
click at [994, 99] on input "Assigned to" at bounding box center [998, 107] width 248 height 50
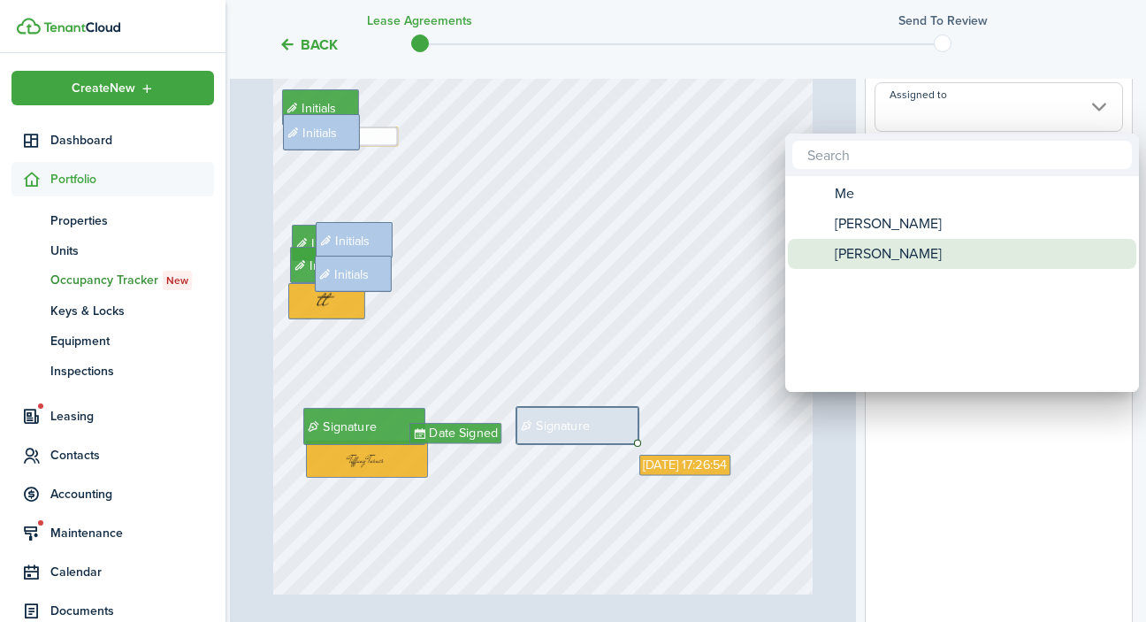
click at [942, 259] on span "[PERSON_NAME]" at bounding box center [888, 254] width 107 height 30
type input "[PERSON_NAME]"
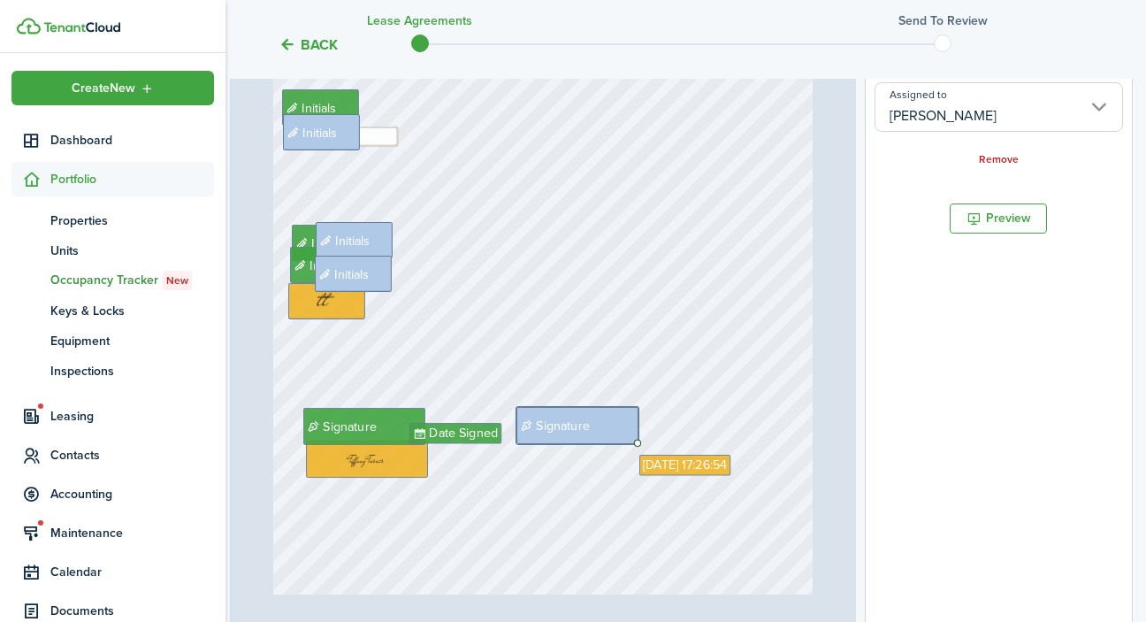
click at [713, 415] on div "Text x Initials Initials Initials Signature Sep 18, 2025 17:26:54 Initials Init…" at bounding box center [543, 290] width 540 height 716
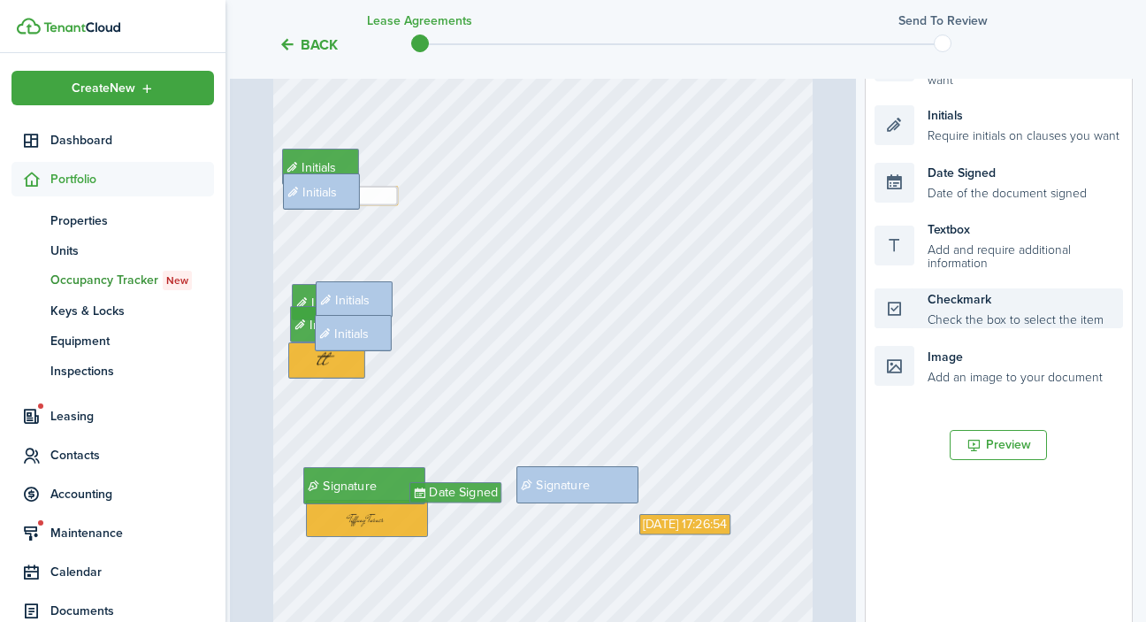
scroll to position [366, 4]
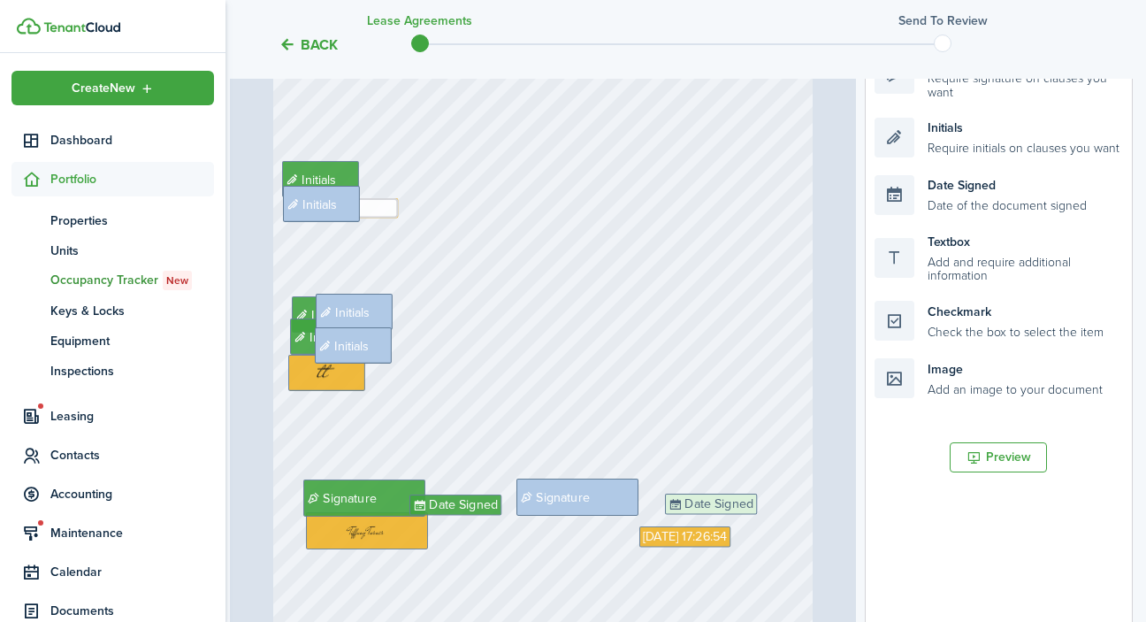
drag, startPoint x: 988, startPoint y: 195, endPoint x: 778, endPoint y: 514, distance: 381.1
click at [778, 515] on div "Page 1 of 1 50% 75% 100% 150% 200% Fit Text x Initials Initials Initials Signat…" at bounding box center [681, 344] width 903 height 734
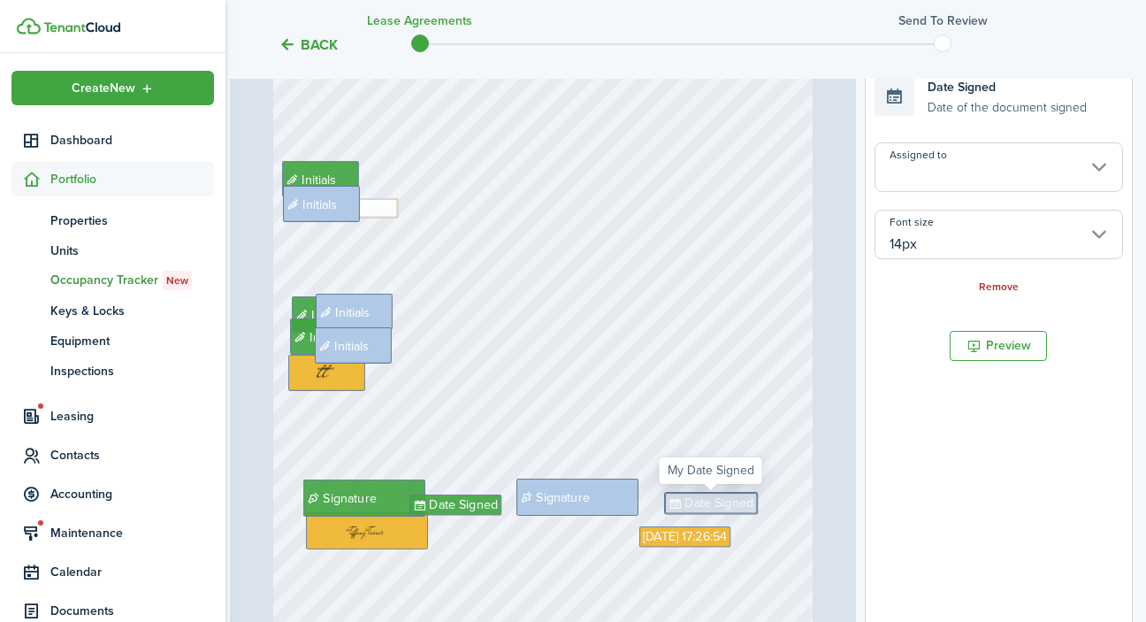
click at [1068, 164] on input "Assigned to" at bounding box center [998, 167] width 248 height 50
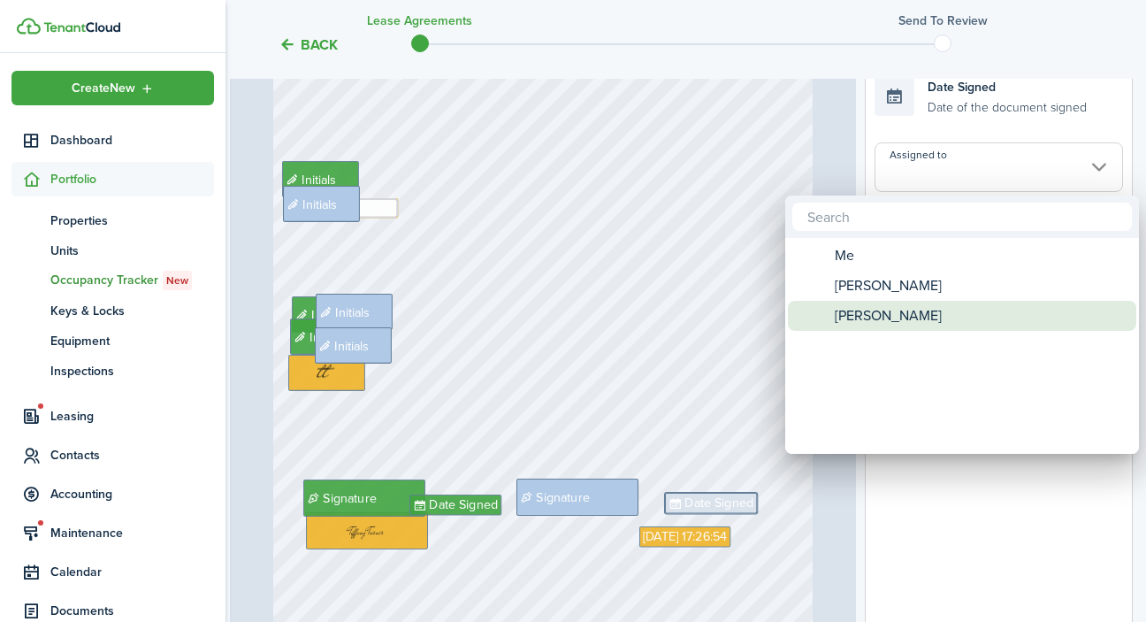
click at [993, 312] on div "[PERSON_NAME]" at bounding box center [969, 316] width 313 height 30
type input "[PERSON_NAME]"
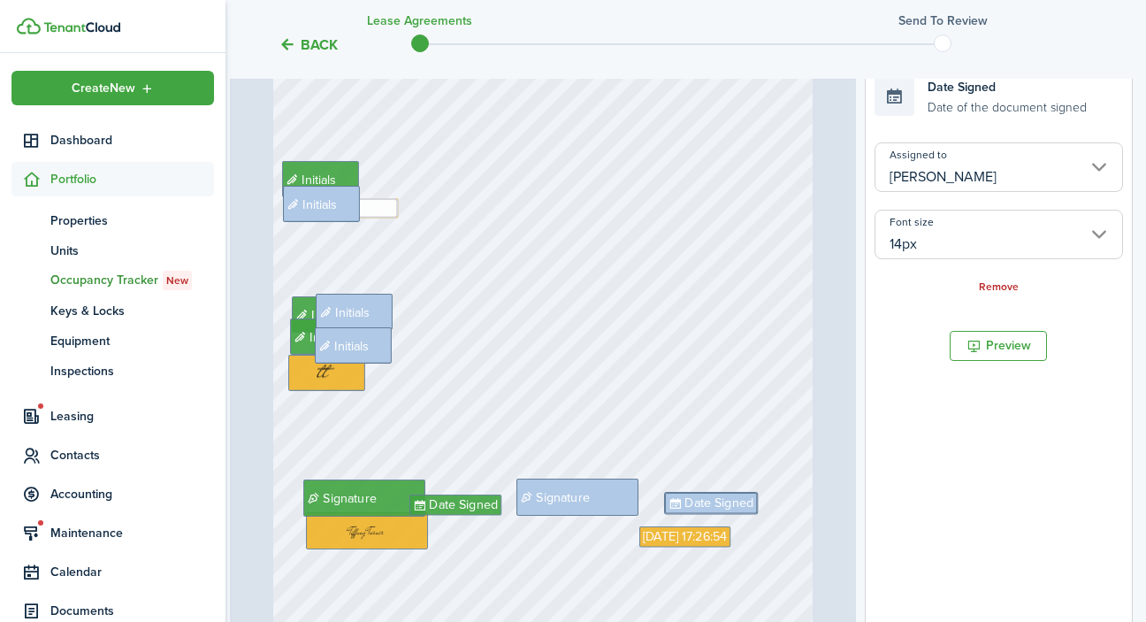
click at [695, 376] on div "Text x Initials Initials Initials Signature Sep 18, 2025 17:26:54 Initials Init…" at bounding box center [543, 362] width 540 height 716
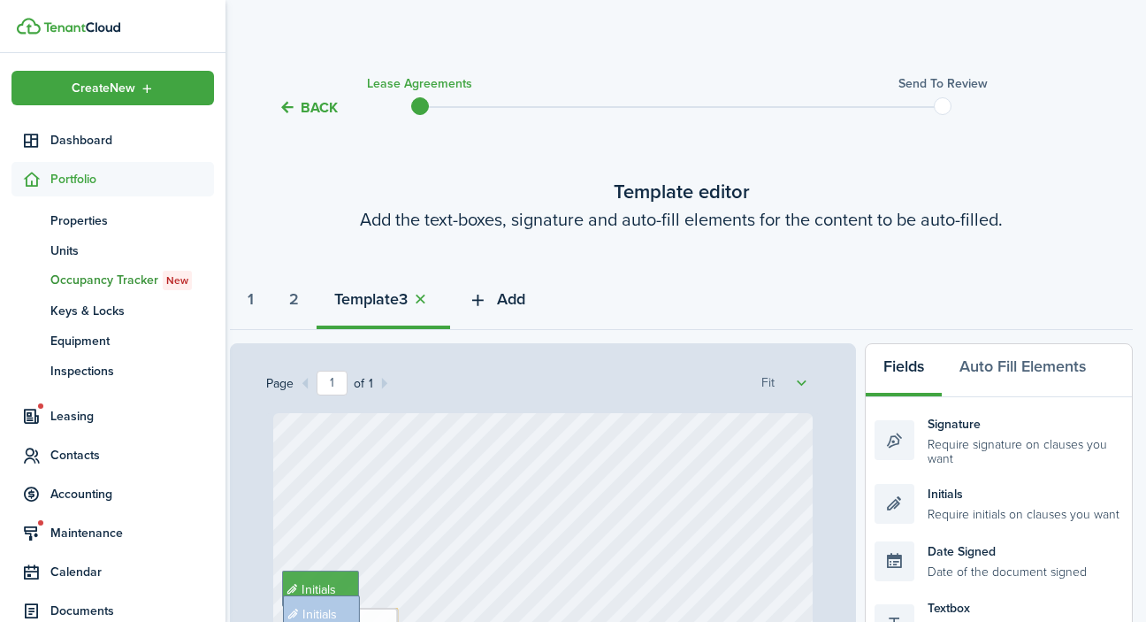
scroll to position [0, 4]
click at [520, 299] on span "Add" at bounding box center [511, 299] width 28 height 24
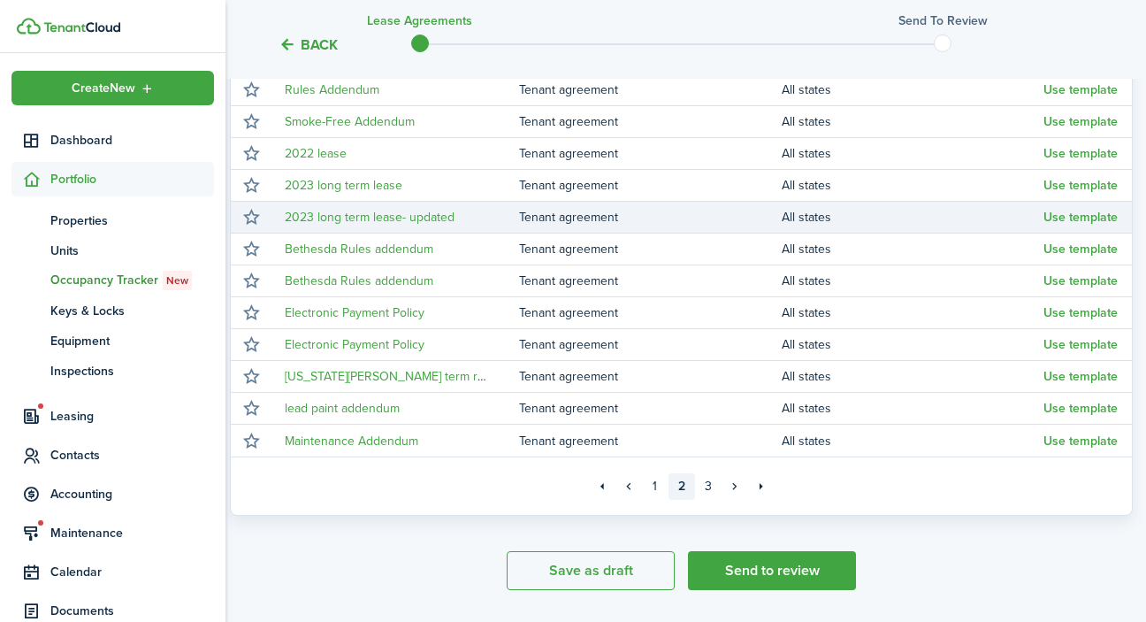
scroll to position [371, 4]
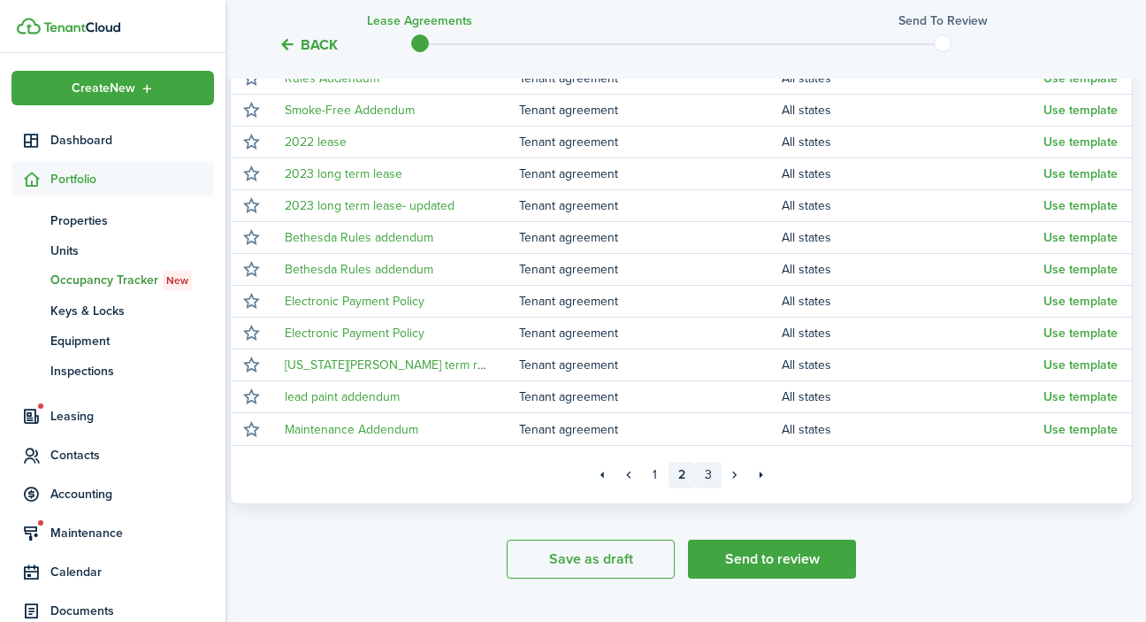
click at [710, 477] on link "3" at bounding box center [708, 475] width 27 height 27
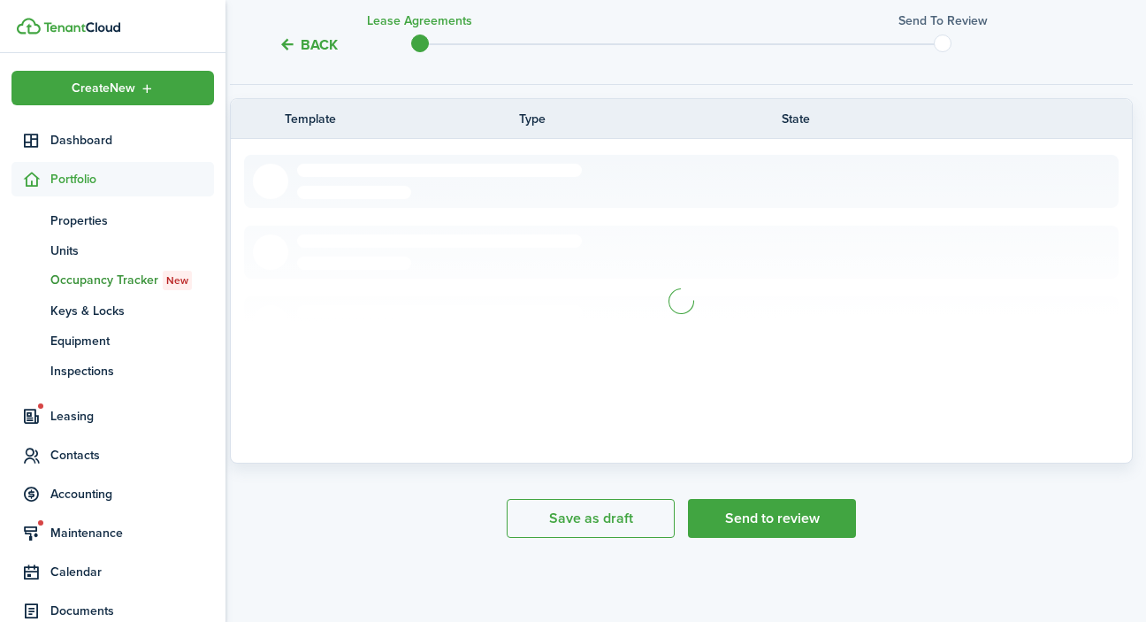
scroll to position [295, 4]
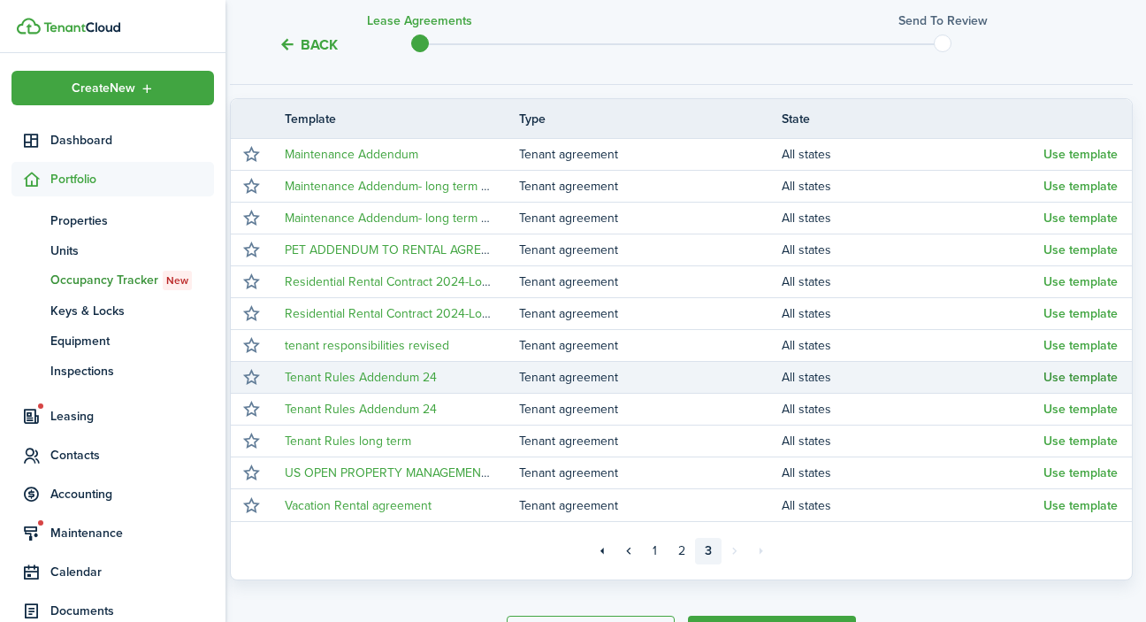
click at [1091, 376] on button "Use template" at bounding box center [1080, 377] width 74 height 14
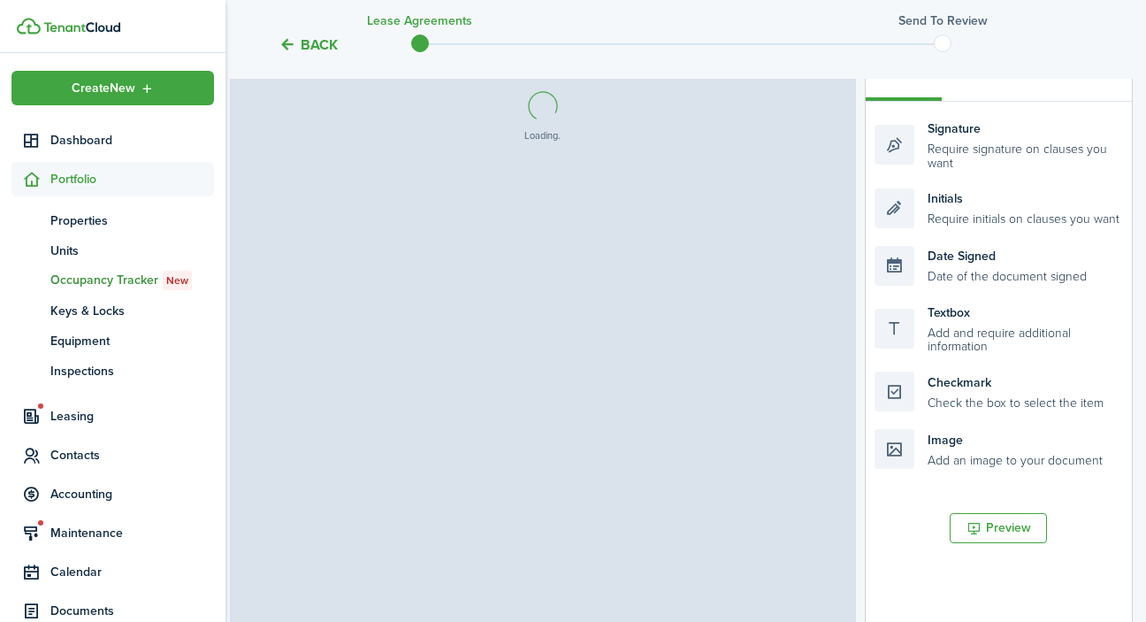
select select "fit"
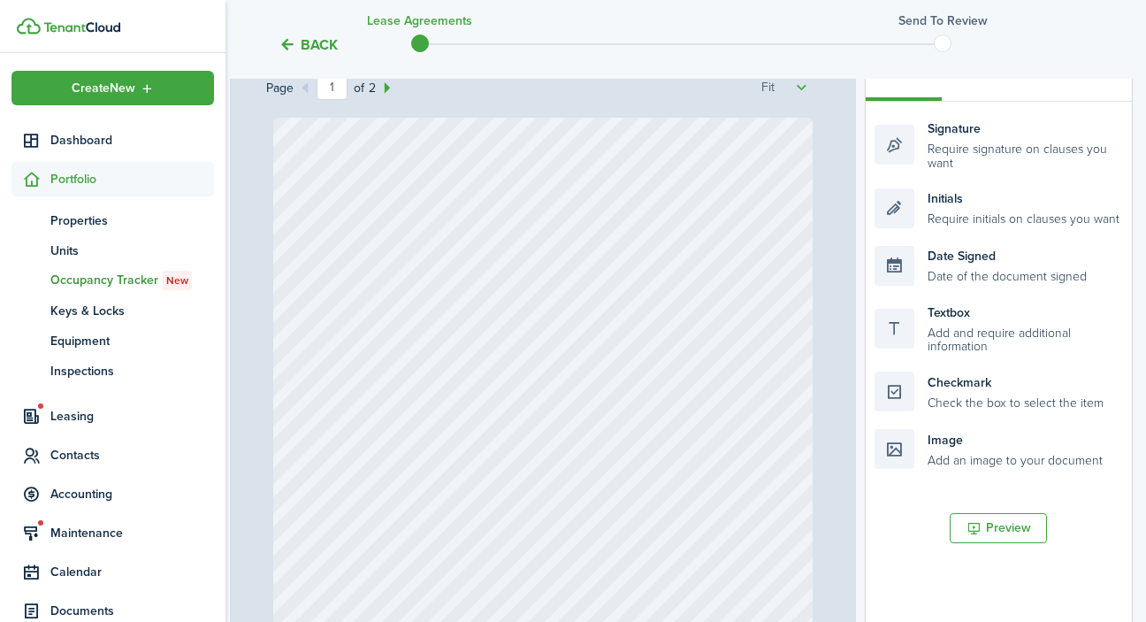
select select "fit"
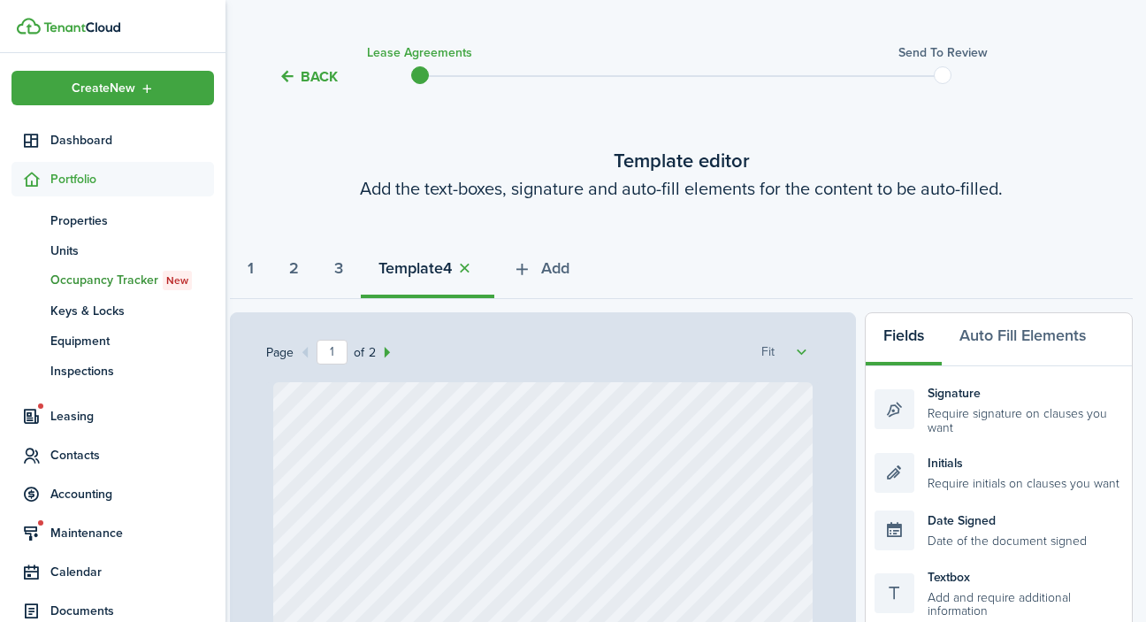
scroll to position [28, 4]
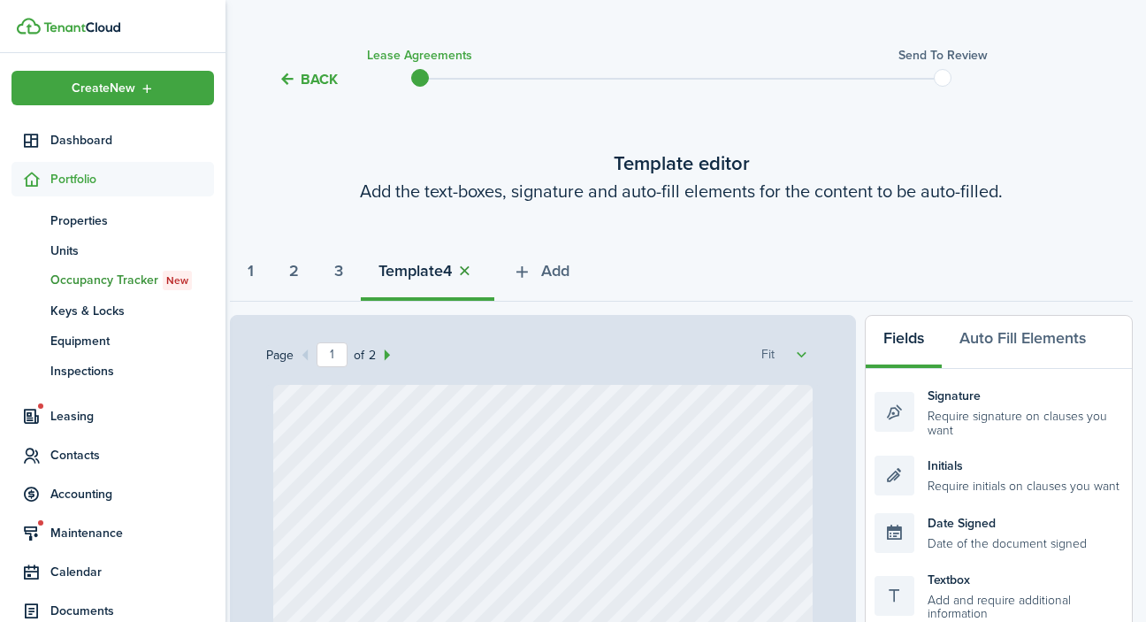
click at [477, 266] on button "button" at bounding box center [464, 271] width 25 height 20
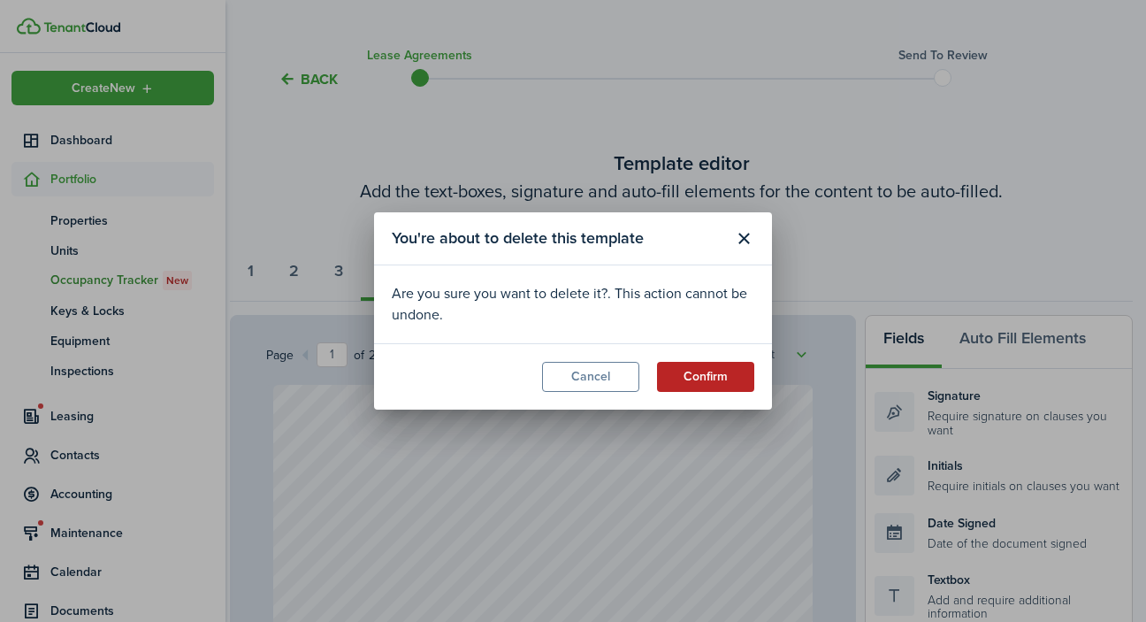
click at [721, 374] on button "Confirm" at bounding box center [705, 377] width 97 height 30
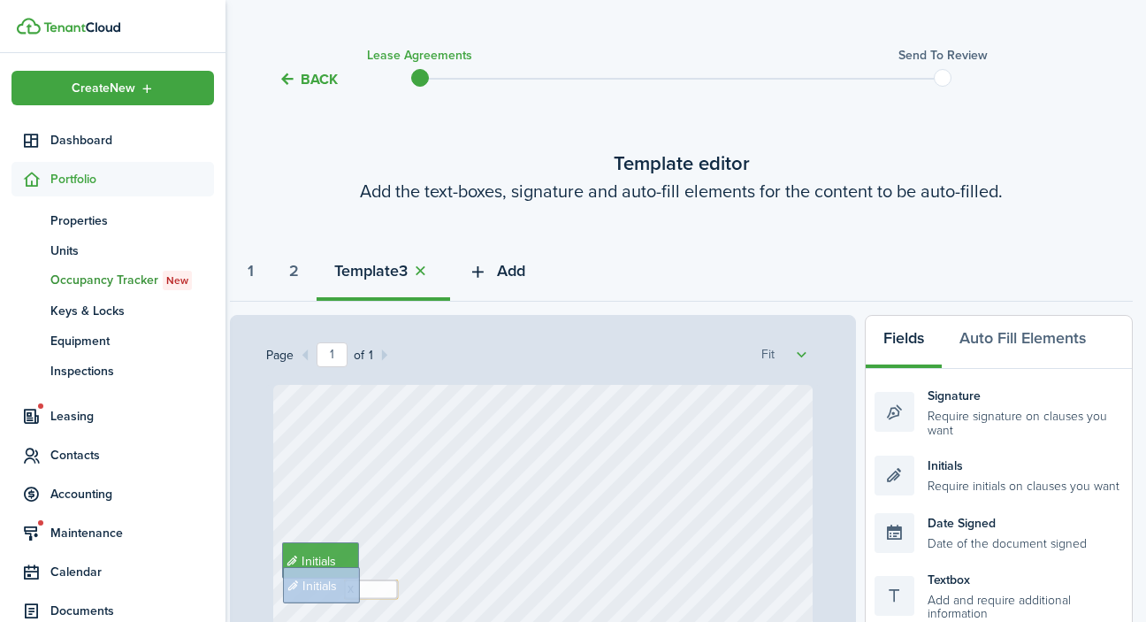
click at [521, 270] on span "Add" at bounding box center [511, 271] width 28 height 24
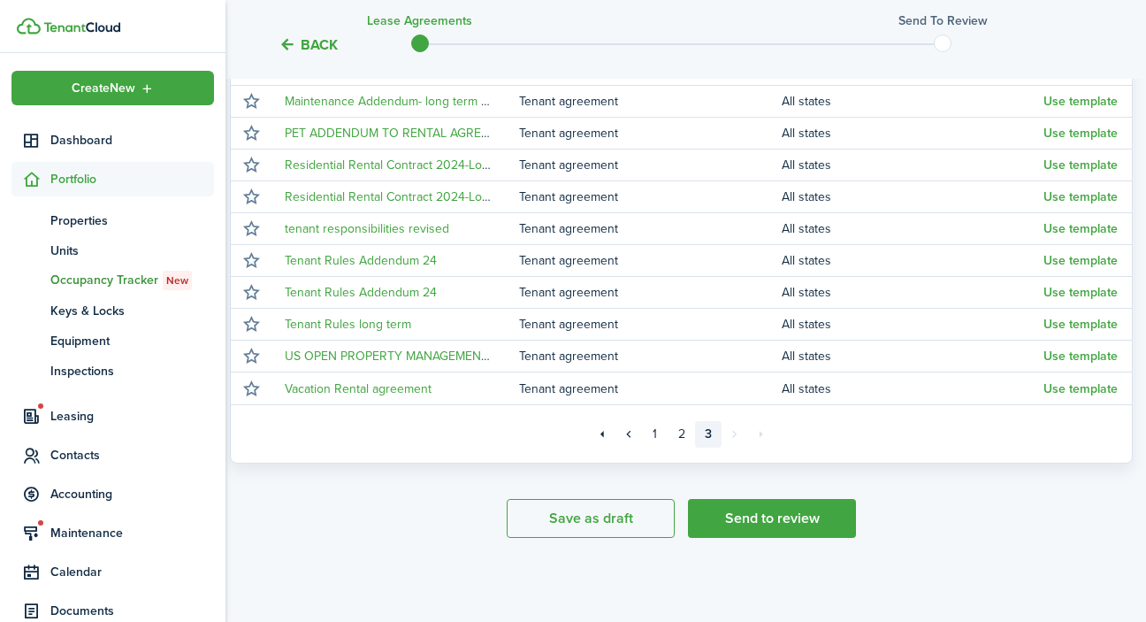
scroll to position [412, 4]
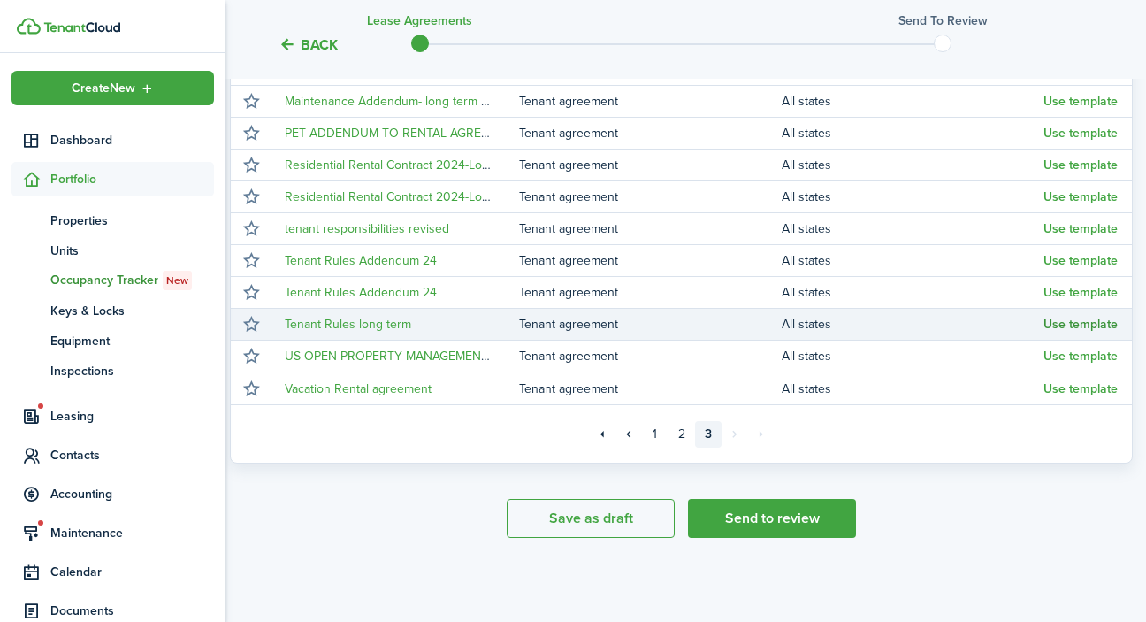
click at [1076, 326] on button "Use template" at bounding box center [1080, 324] width 74 height 14
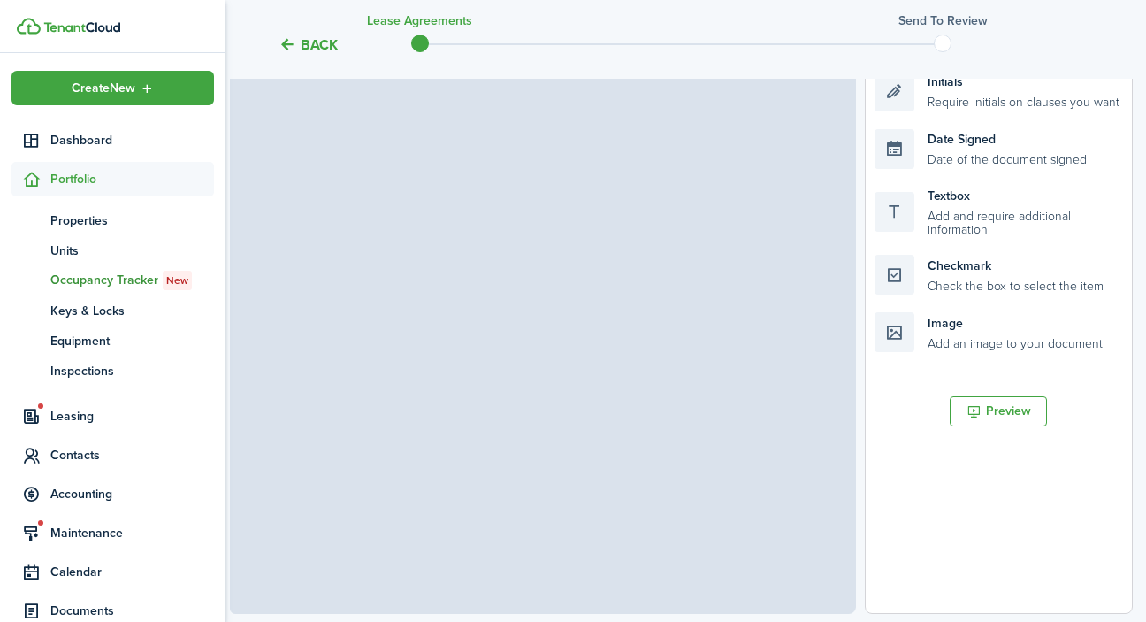
select select "fit"
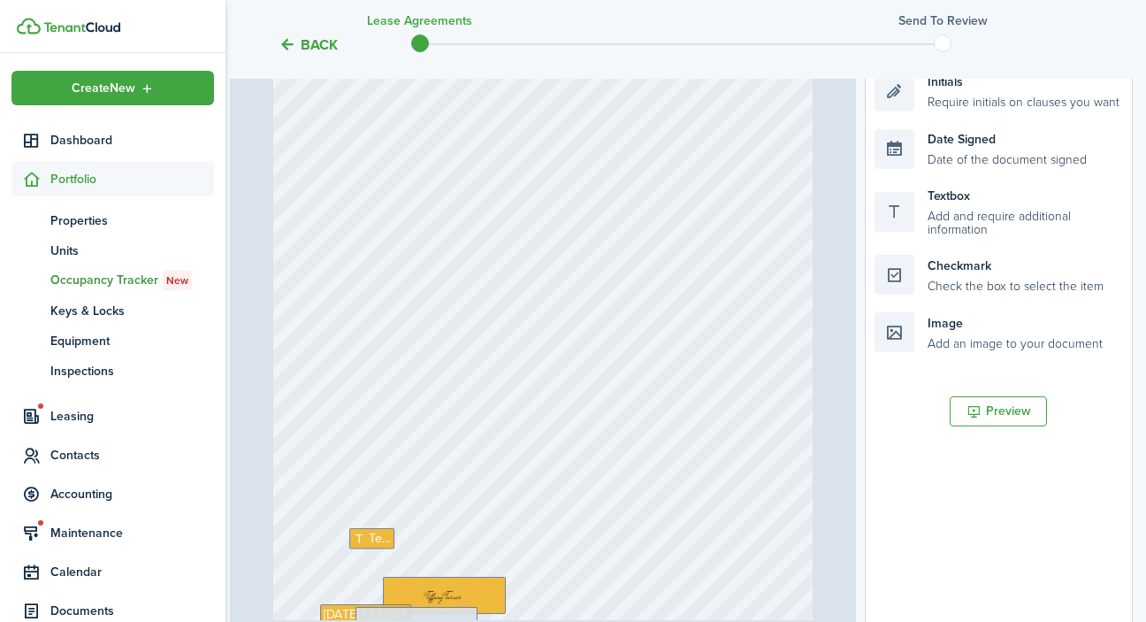
select select "fit"
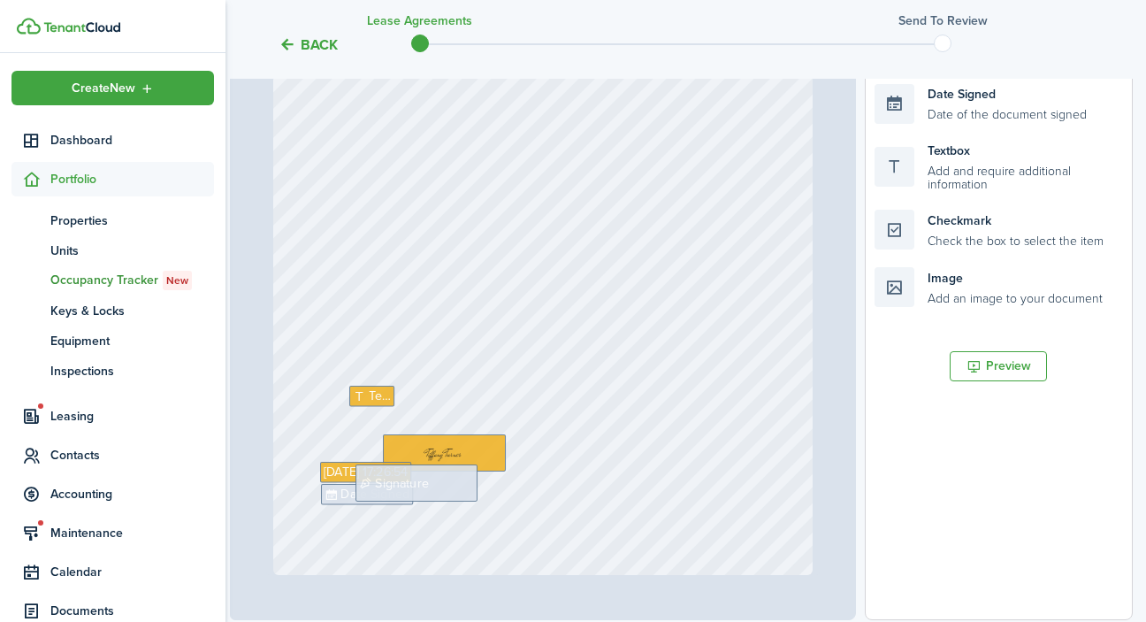
scroll to position [457, 4]
click at [376, 393] on span "Text" at bounding box center [381, 395] width 22 height 19
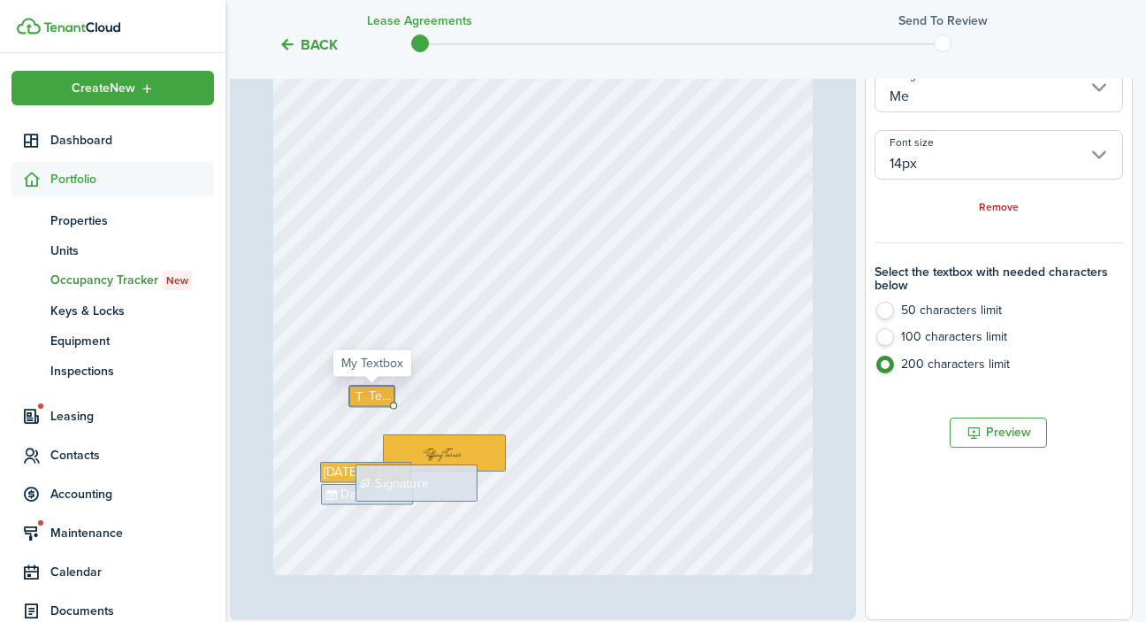
click at [376, 393] on span "Text" at bounding box center [381, 395] width 22 height 19
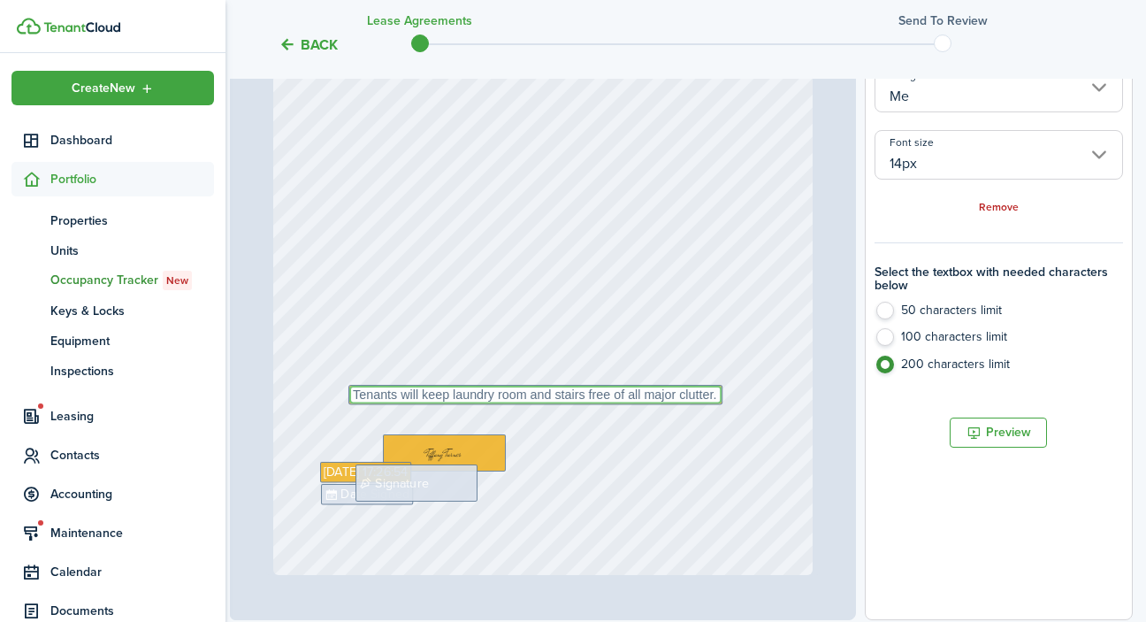
type textarea "Tenants will keep laundry room and stairs free of all major clutter."
click at [596, 432] on div "Text Tenants will keep laundry room and stairs free of all major clutter. Sep 1…" at bounding box center [543, 217] width 540 height 716
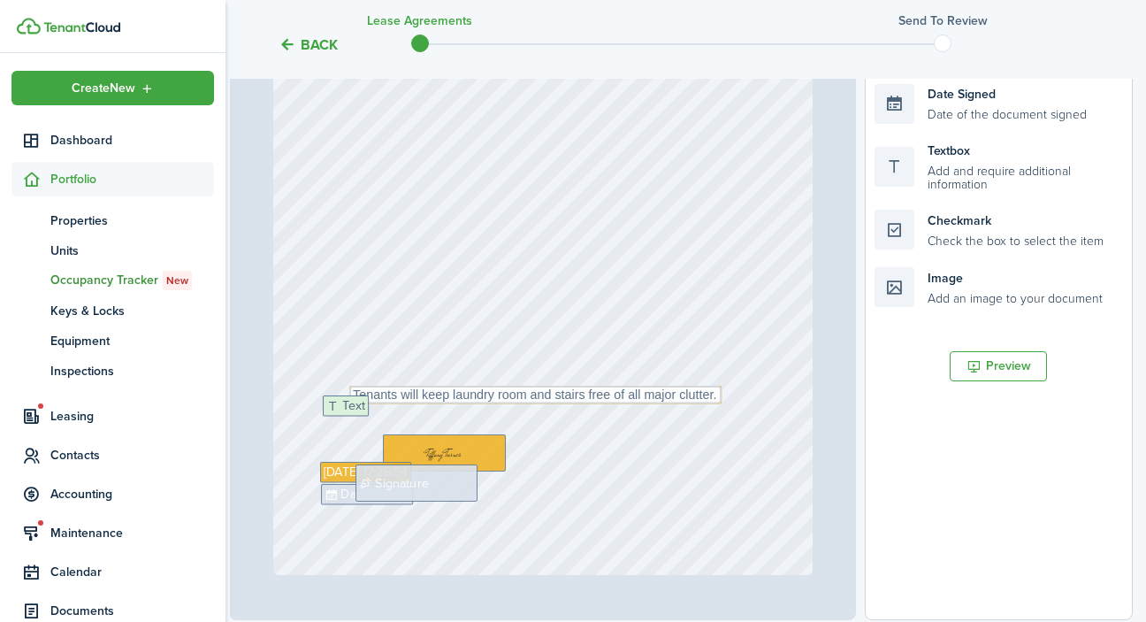
drag, startPoint x: 938, startPoint y: 169, endPoint x: 386, endPoint y: 424, distance: 608.0
click at [386, 424] on div "Page 1 of 1 50% 75% 100% 150% 200% Fit Text Tenants will keep laundry room and …" at bounding box center [681, 253] width 903 height 734
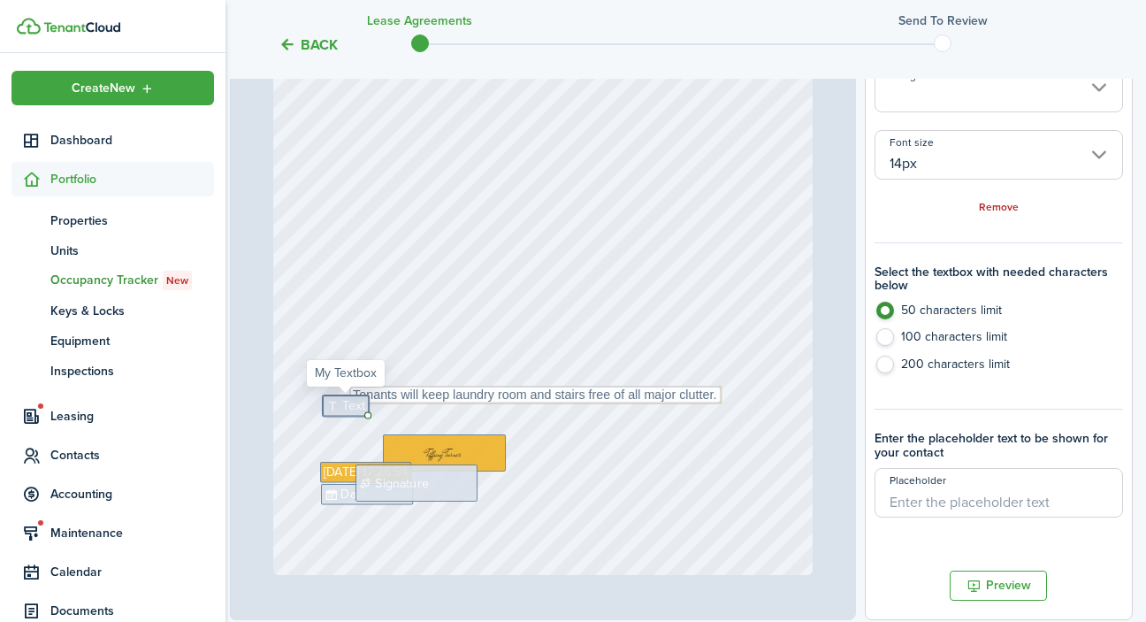
click at [349, 406] on span "Text" at bounding box center [353, 405] width 23 height 19
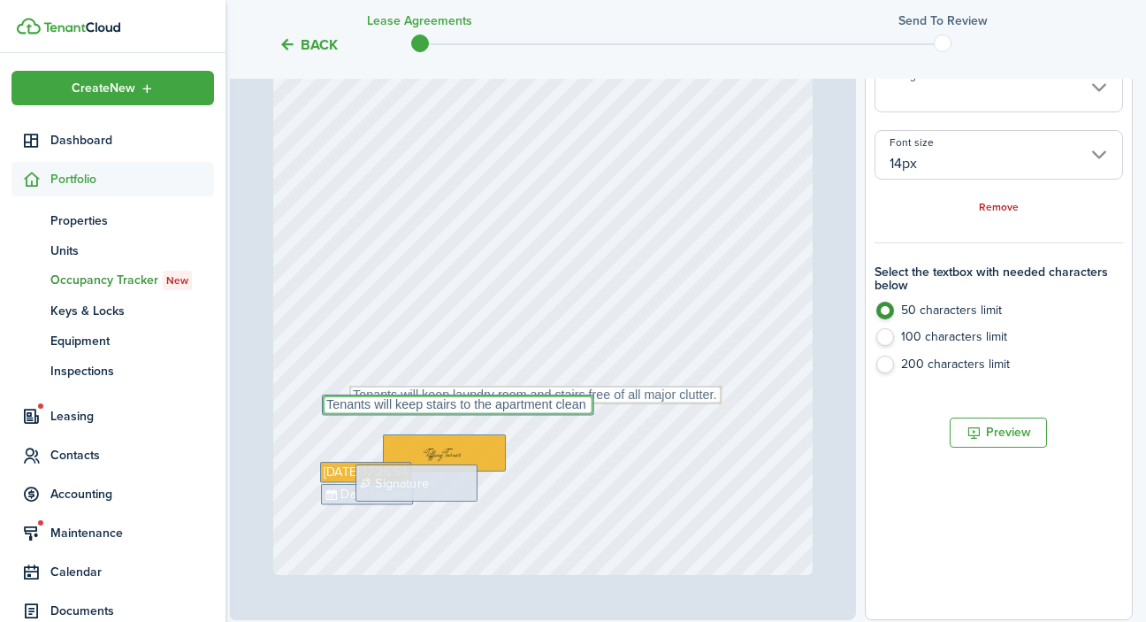
click at [425, 408] on textarea "Tenants will keep stairs to the apartment clean" at bounding box center [458, 404] width 271 height 19
type textarea "Tenants will keep instairs to the apartment clean"
click at [885, 359] on label "200 characters limit" at bounding box center [998, 368] width 248 height 27
radio input "false"
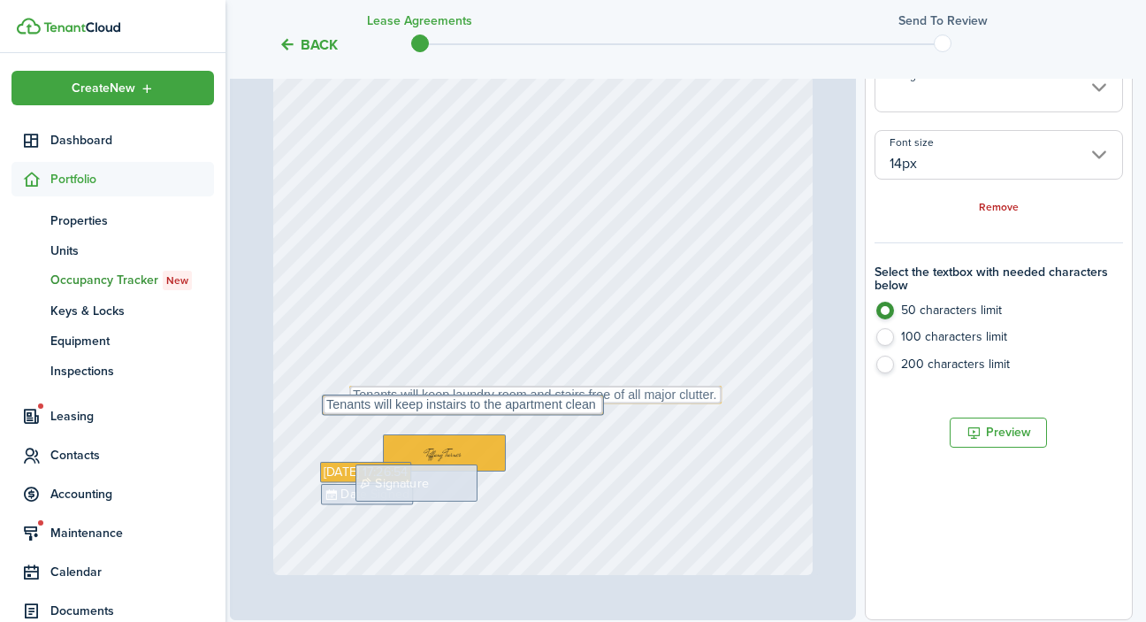
radio input "true"
radio input "false"
click at [439, 405] on textarea "Tenants will keep instairs to the apartment clean" at bounding box center [463, 404] width 280 height 19
type textarea "Tenants will keep interior stairs to the apartment clean"
click at [660, 426] on div "Text Tenants will keep laundry room and stairs free of all major clutter. Sep 1…" at bounding box center [543, 217] width 540 height 716
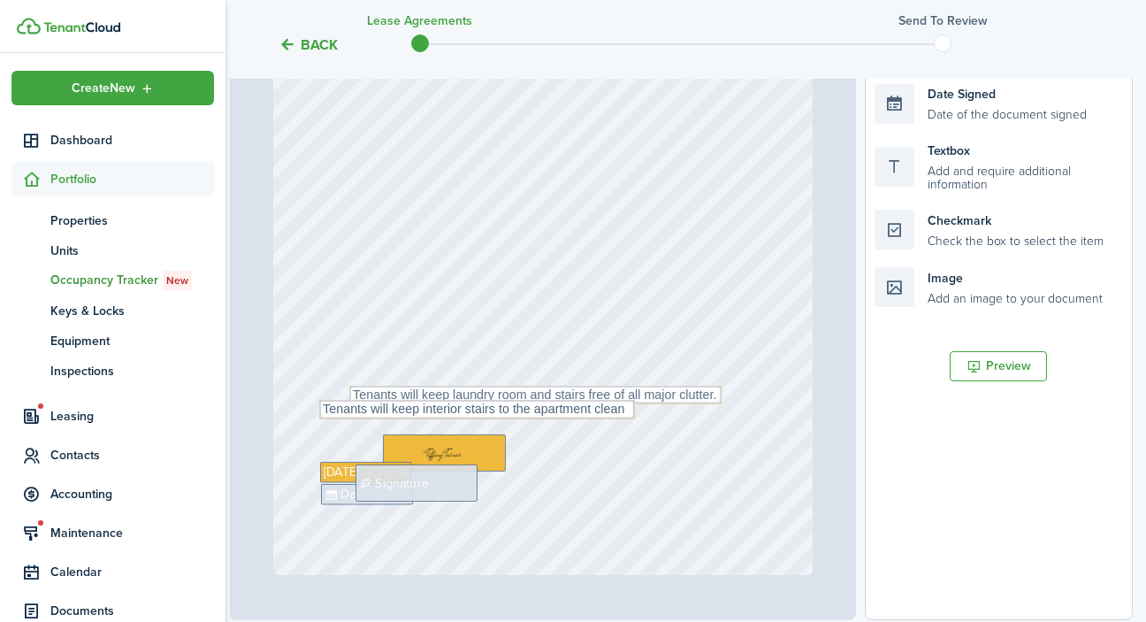
click at [639, 470] on div "Text Tenants will keep laundry room and stairs free of all major clutter. Sep 1…" at bounding box center [543, 217] width 540 height 716
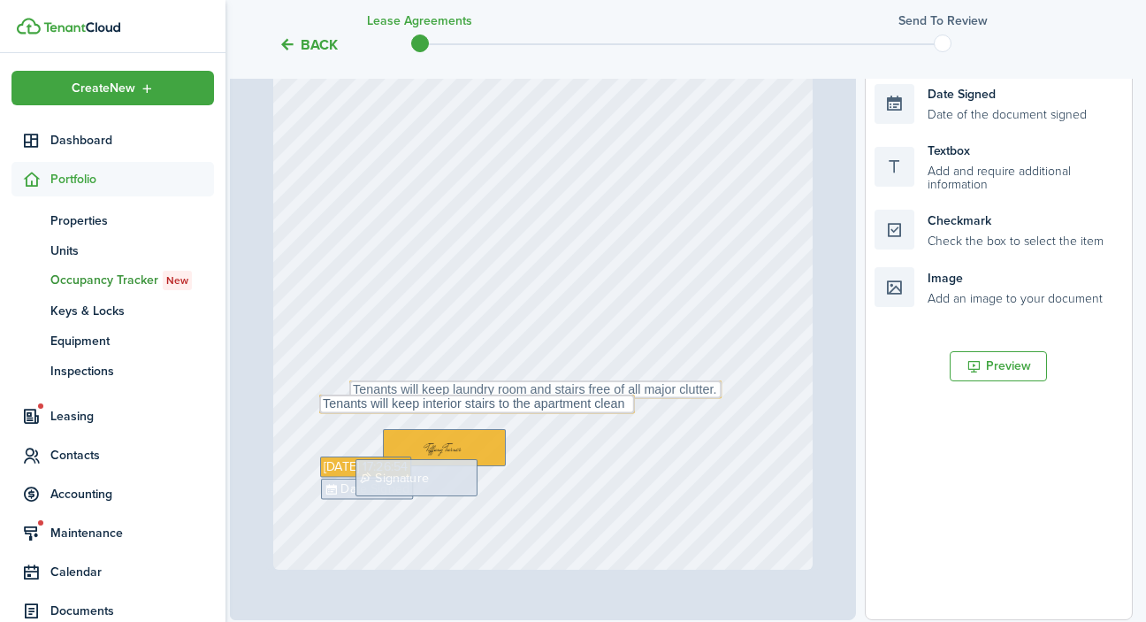
scroll to position [103, 0]
click at [450, 406] on textarea "Tenants will keep interior stairs to the apartment clean" at bounding box center [477, 403] width 316 height 19
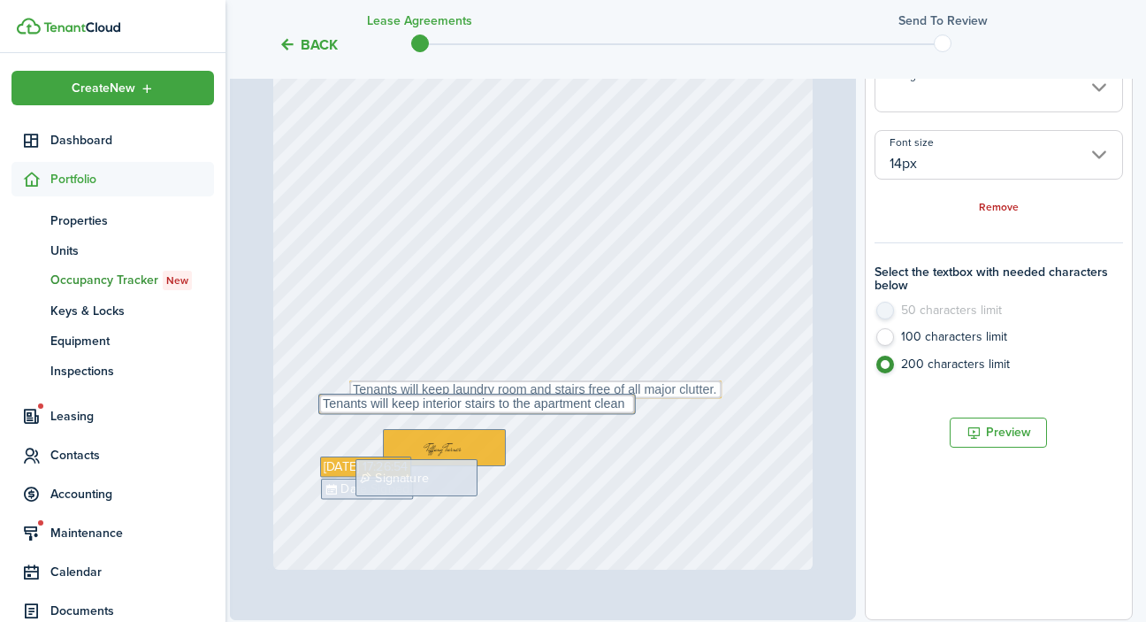
click at [579, 422] on div "Text Tenants will keep laundry room and stairs free of all major clutter. Sep 1…" at bounding box center [543, 211] width 540 height 716
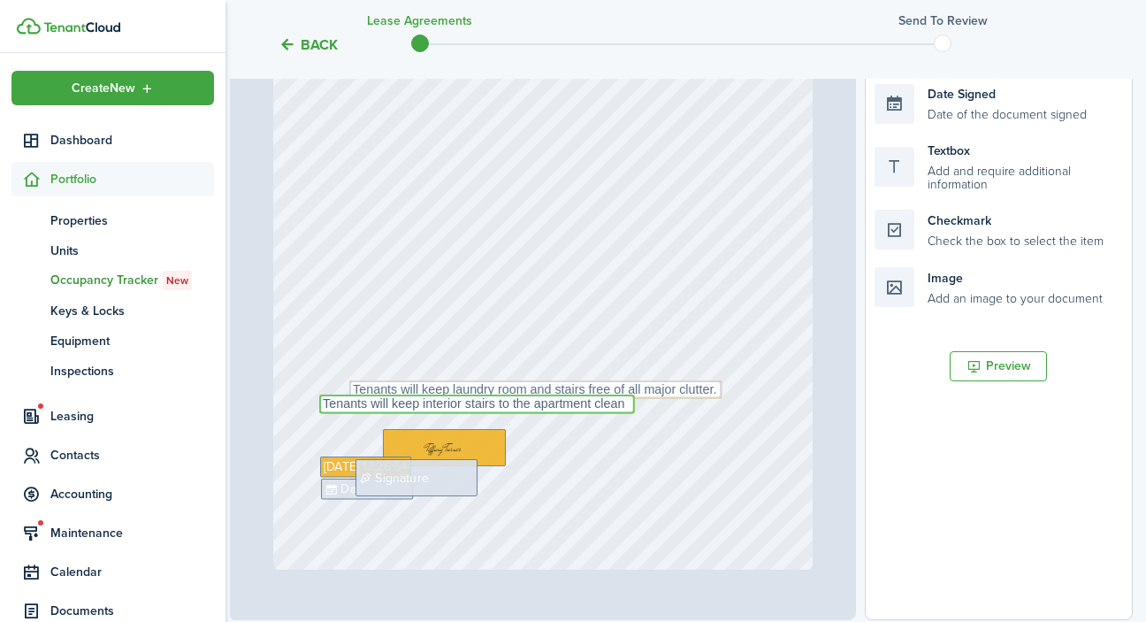
click at [454, 408] on textarea "Tenants will keep interior stairs to the apartment clean" at bounding box center [477, 403] width 316 height 19
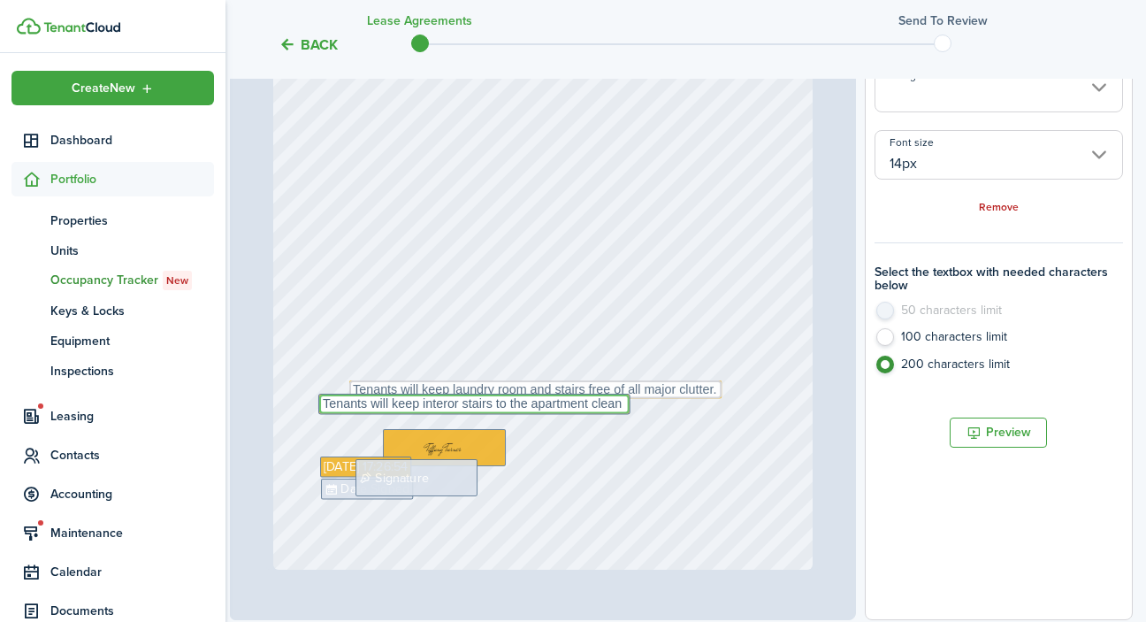
type textarea "Tenants will keep interior stairs to the apartment clean"
click at [583, 447] on div "Text Tenants will keep laundry room and stairs free of all major clutter. Sep 1…" at bounding box center [543, 211] width 540 height 716
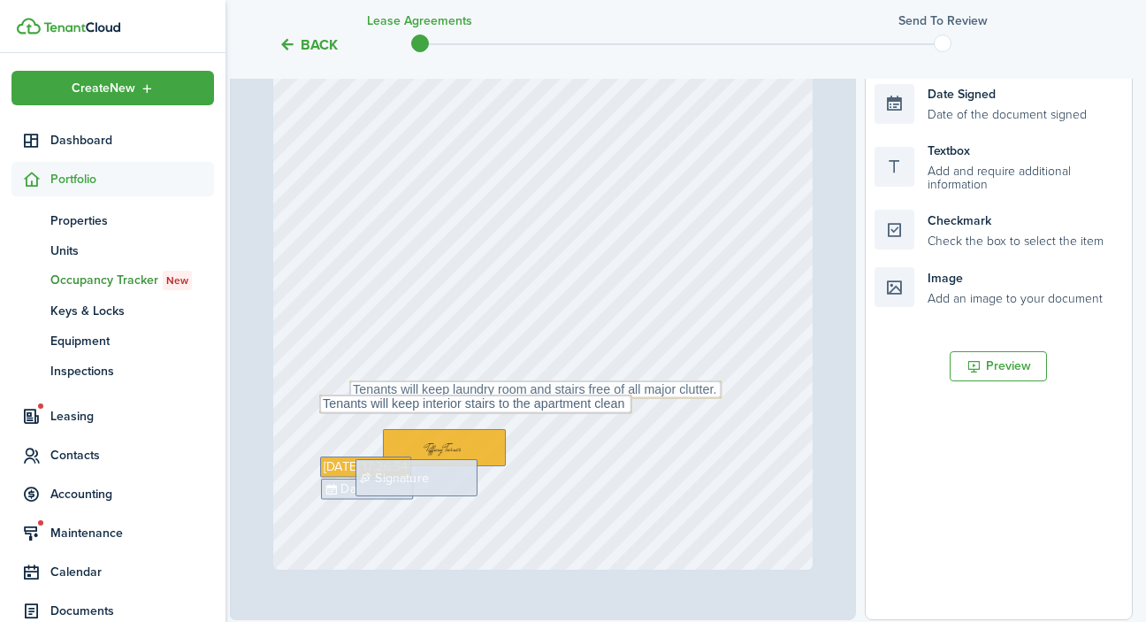
click at [629, 454] on div "Text Tenants will keep laundry room and stairs free of all major clutter. Sep 1…" at bounding box center [543, 211] width 540 height 716
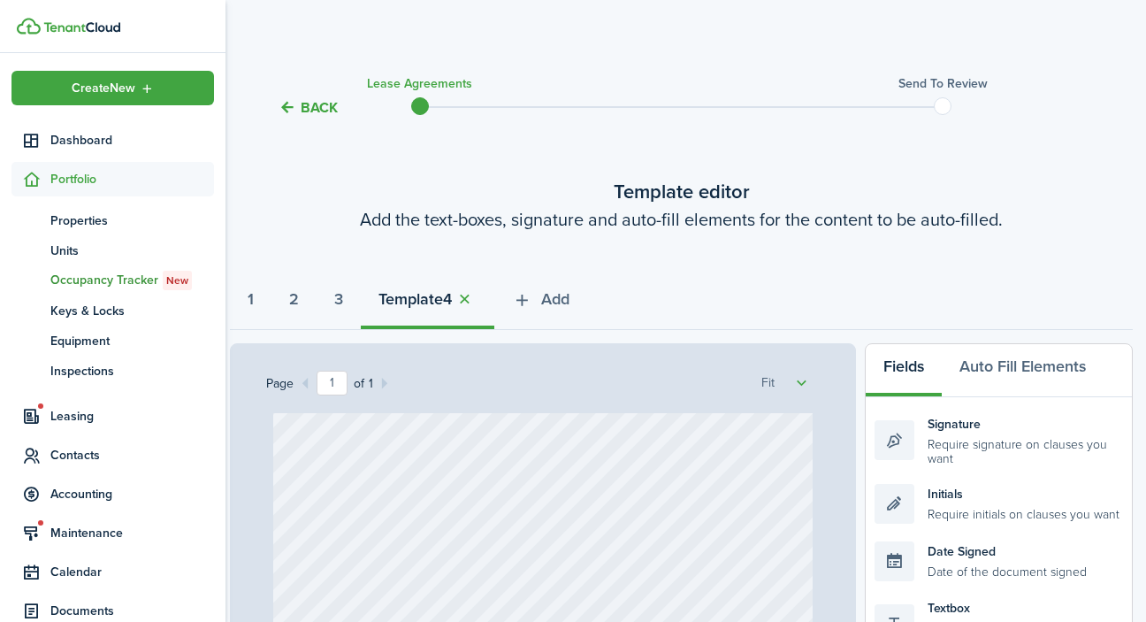
scroll to position [0, 4]
click at [568, 299] on span "Add" at bounding box center [555, 299] width 28 height 24
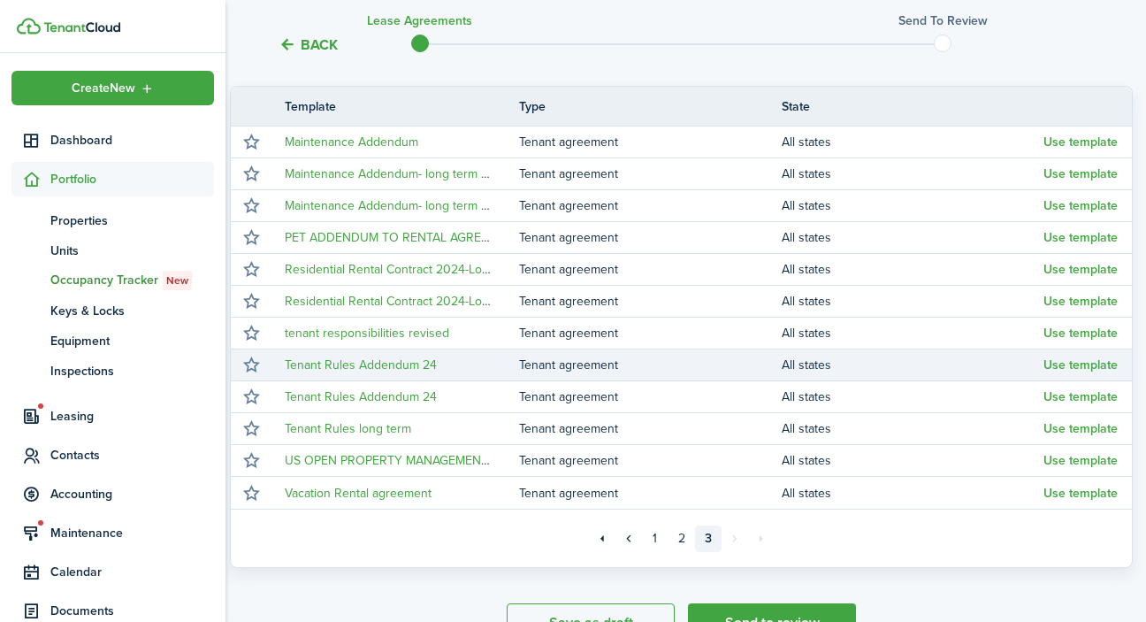
scroll to position [307, 4]
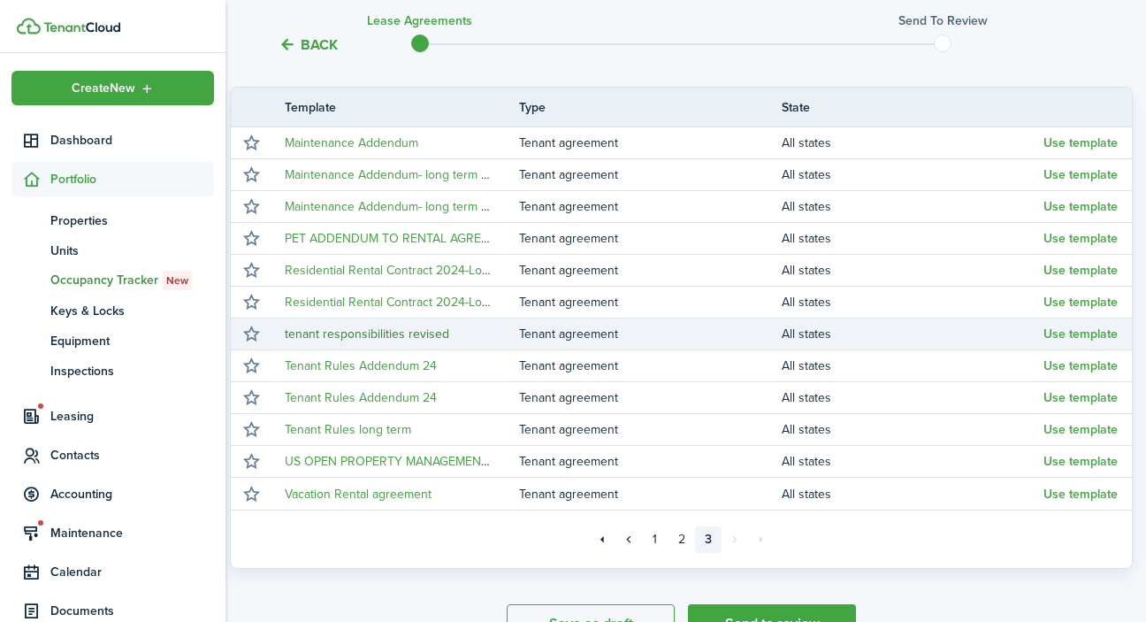
click at [414, 335] on link "tenant responsibilities revised" at bounding box center [367, 333] width 164 height 19
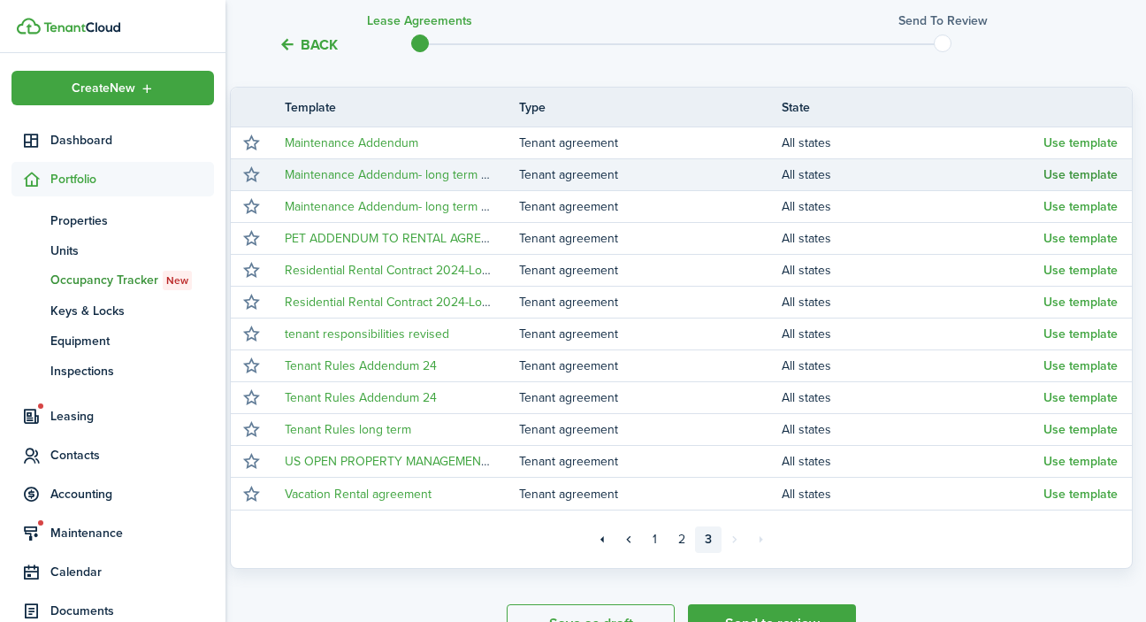
click at [1106, 175] on button "Use template" at bounding box center [1080, 175] width 74 height 14
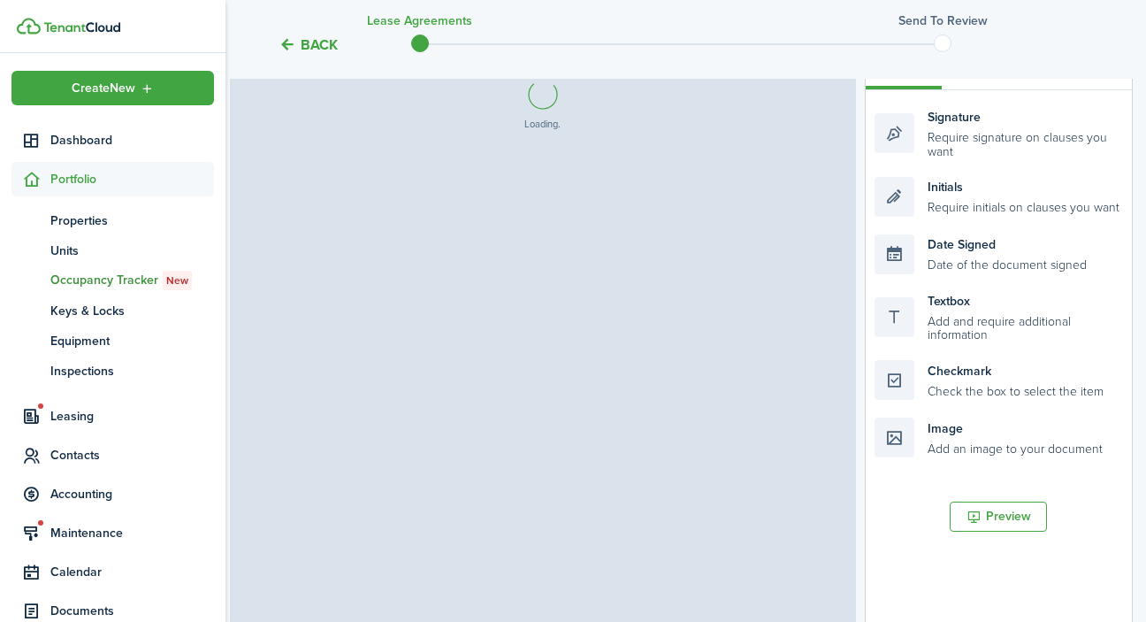
select select "fit"
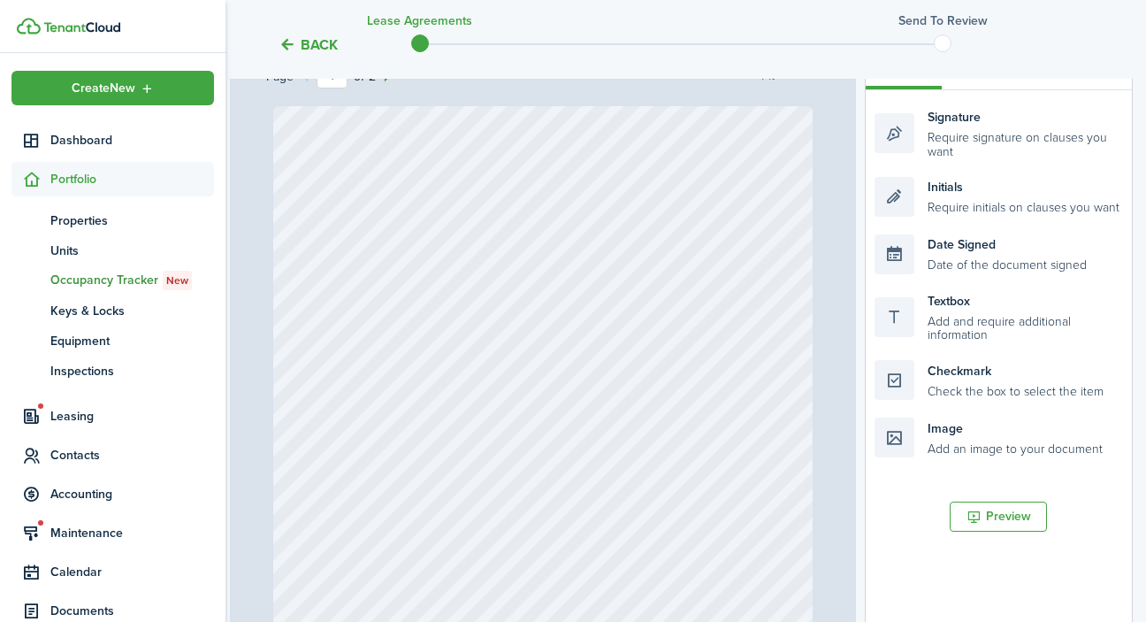
select select "fit"
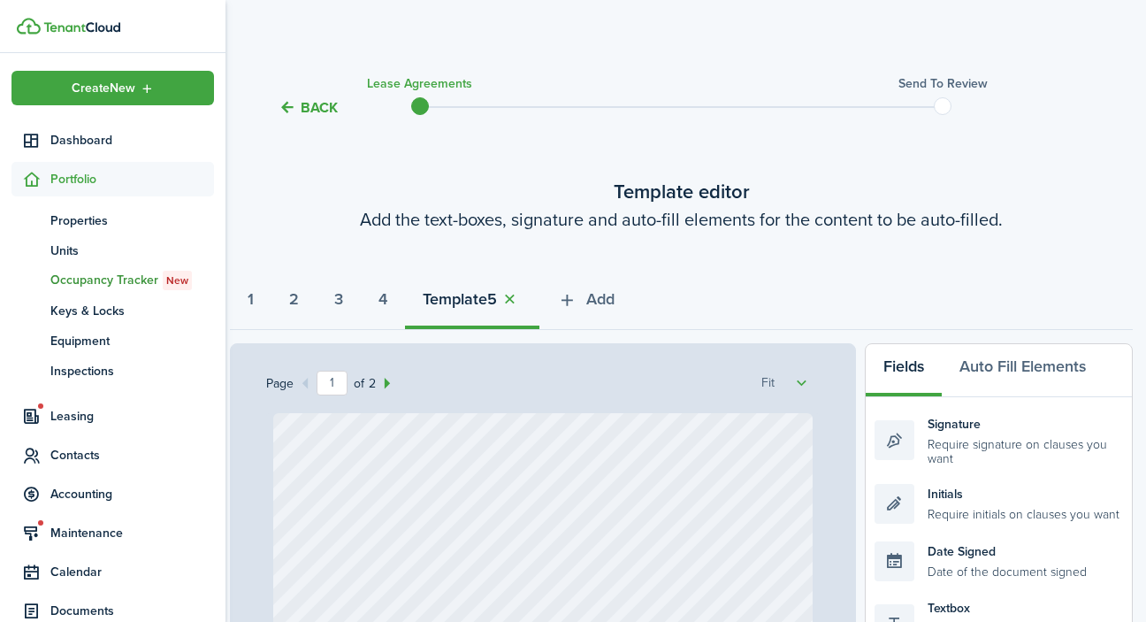
scroll to position [0, 4]
click at [522, 300] on button "button" at bounding box center [509, 299] width 25 height 20
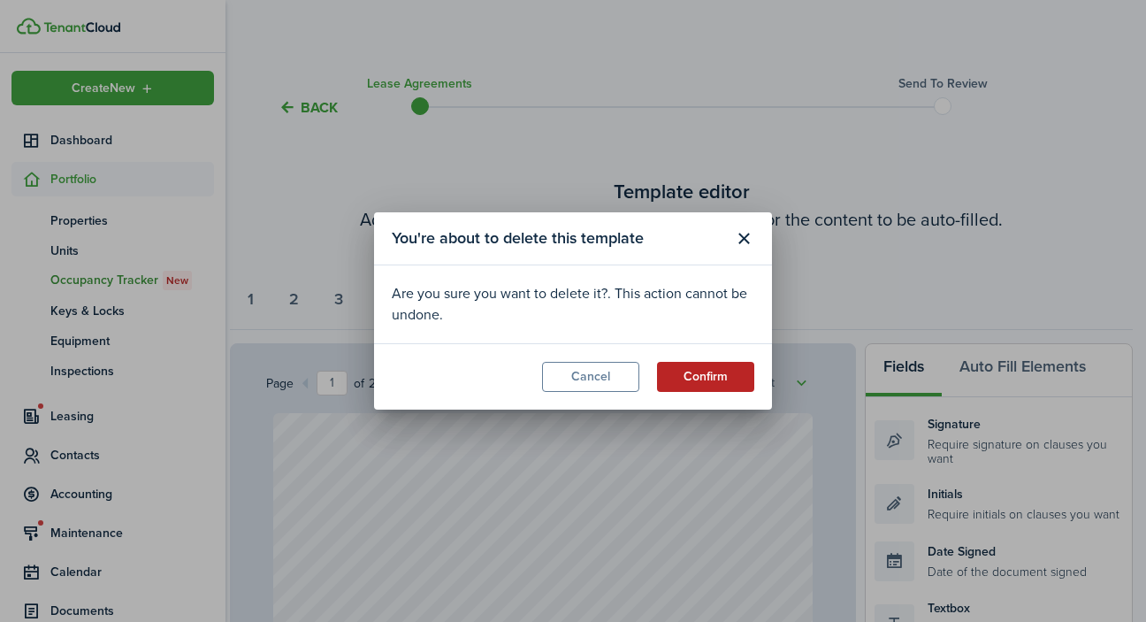
click at [728, 373] on button "Confirm" at bounding box center [705, 377] width 97 height 30
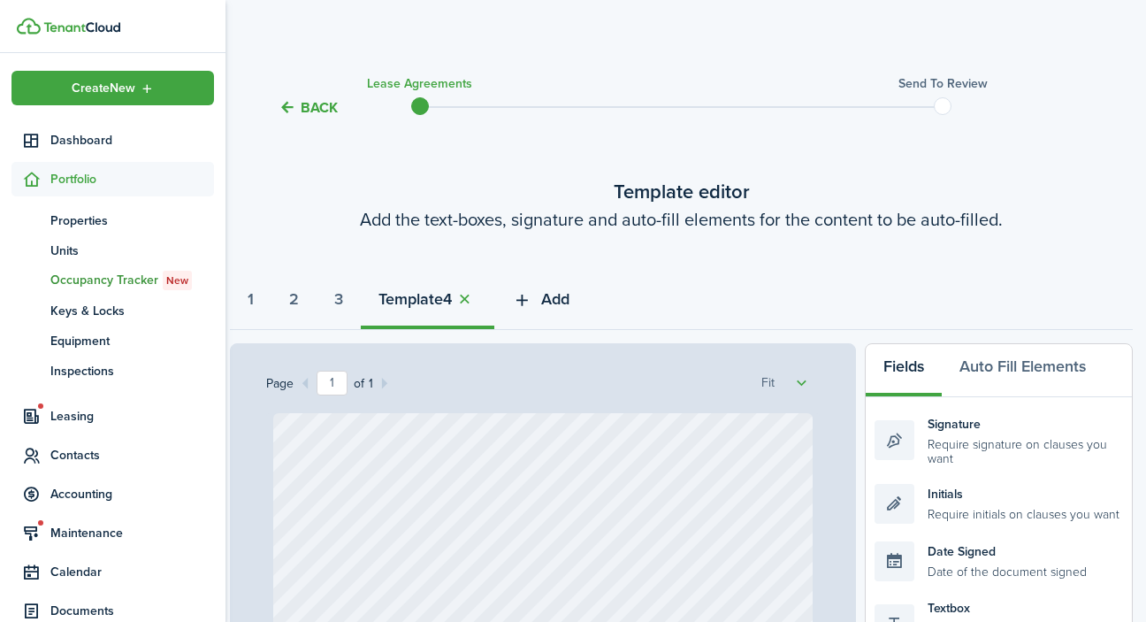
click at [569, 300] on span "Add" at bounding box center [555, 299] width 28 height 24
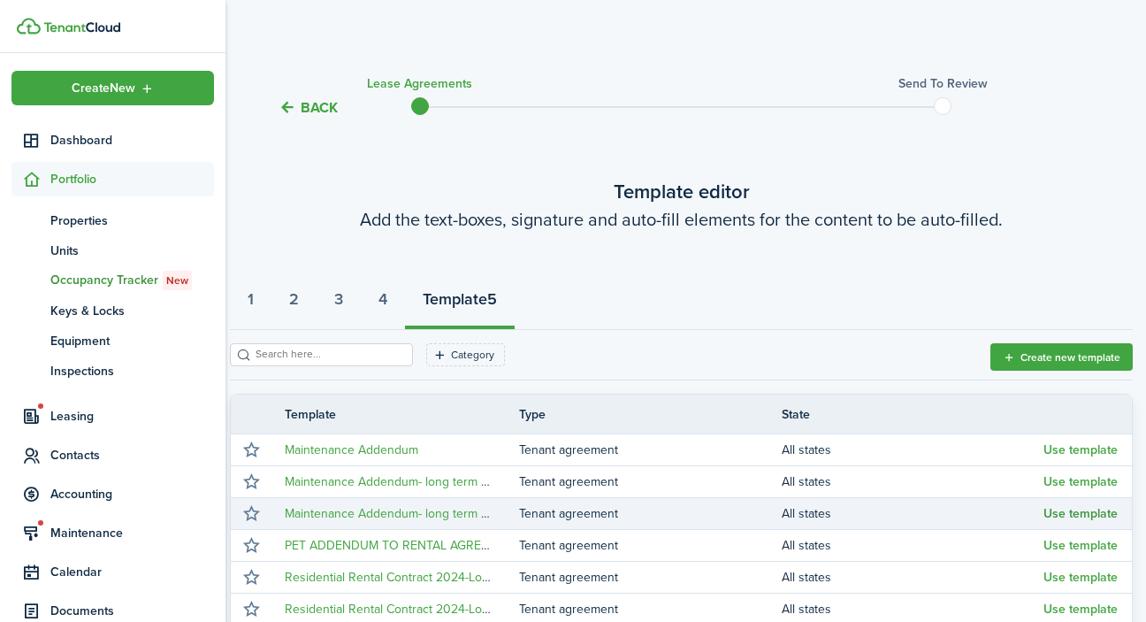
click at [1106, 514] on button "Use template" at bounding box center [1080, 514] width 74 height 14
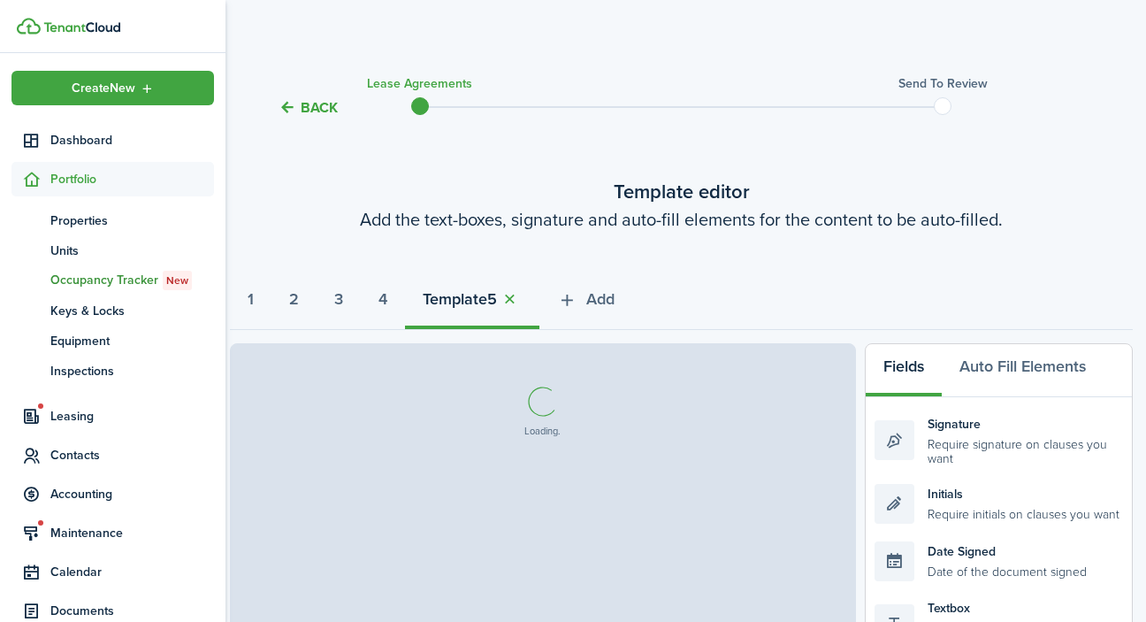
select select "fit"
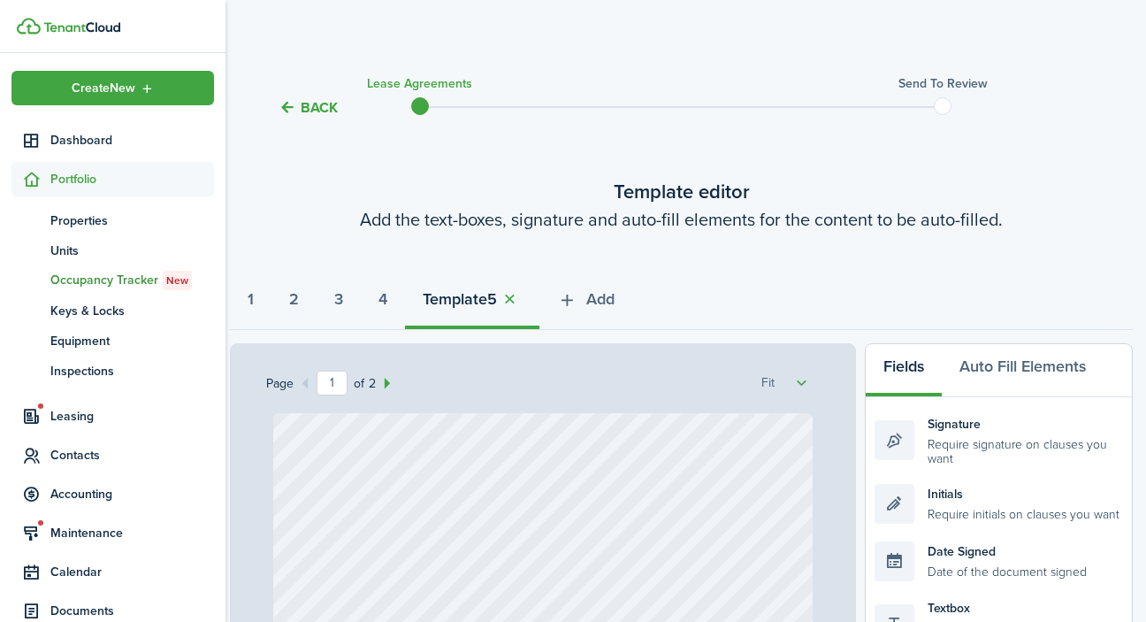
select select "fit"
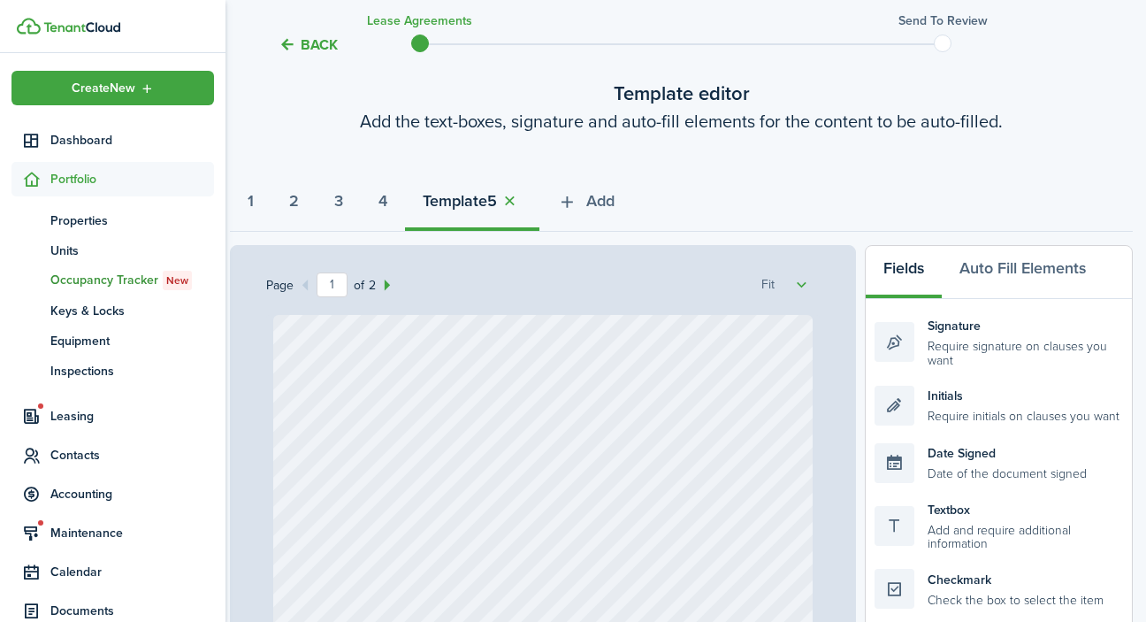
scroll to position [48, 4]
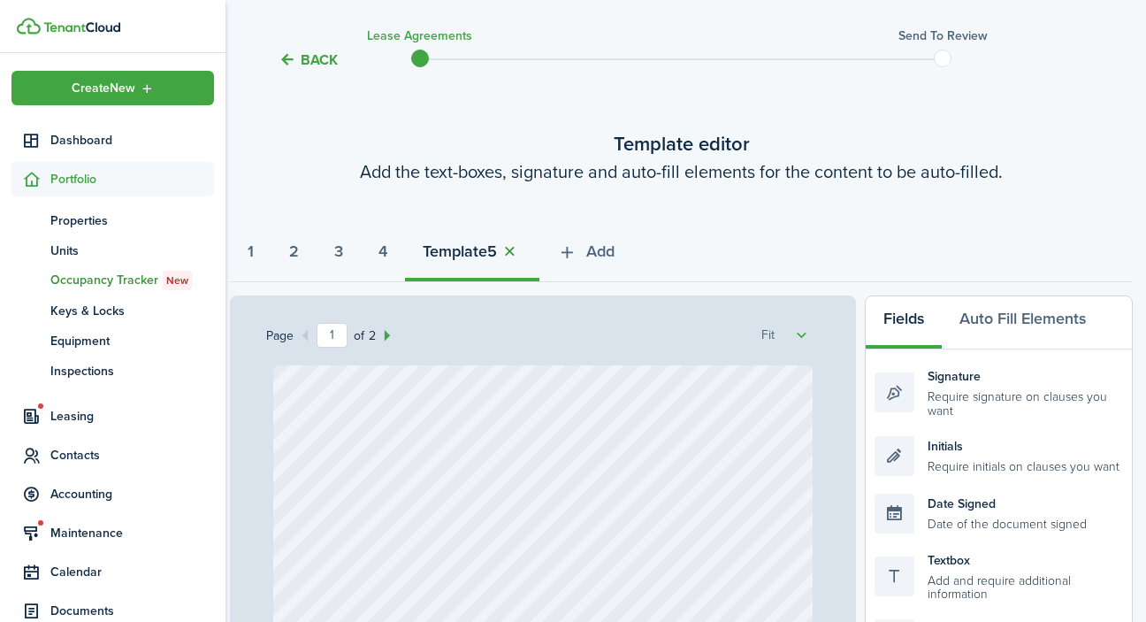
click at [522, 248] on button "button" at bounding box center [509, 251] width 25 height 20
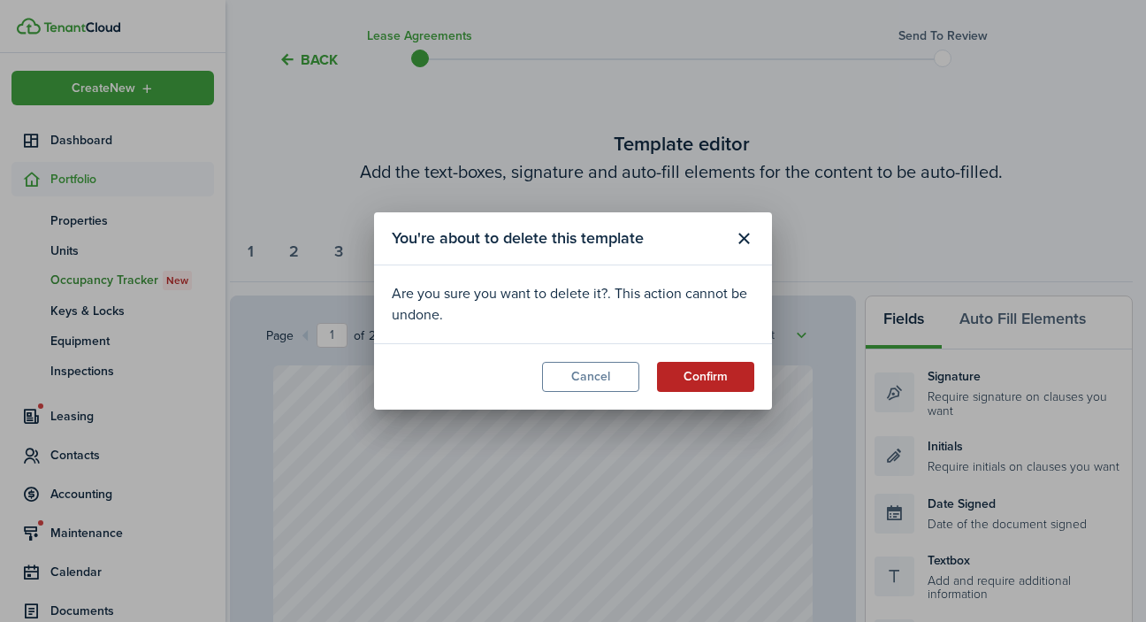
click at [722, 370] on button "Confirm" at bounding box center [705, 377] width 97 height 30
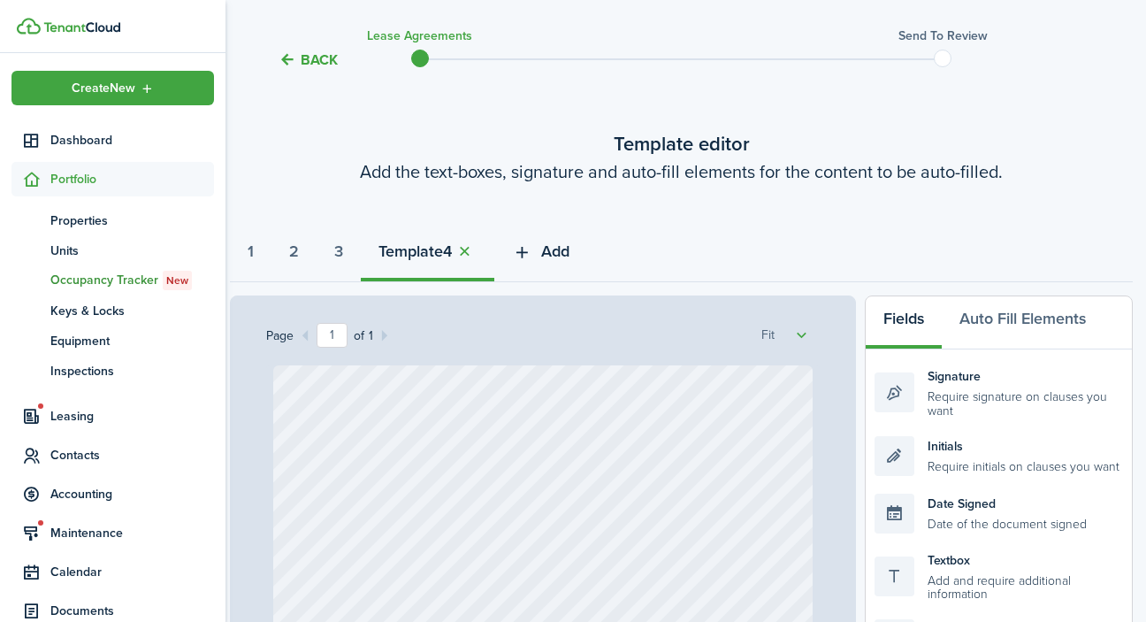
click at [569, 248] on span "Add" at bounding box center [555, 252] width 28 height 24
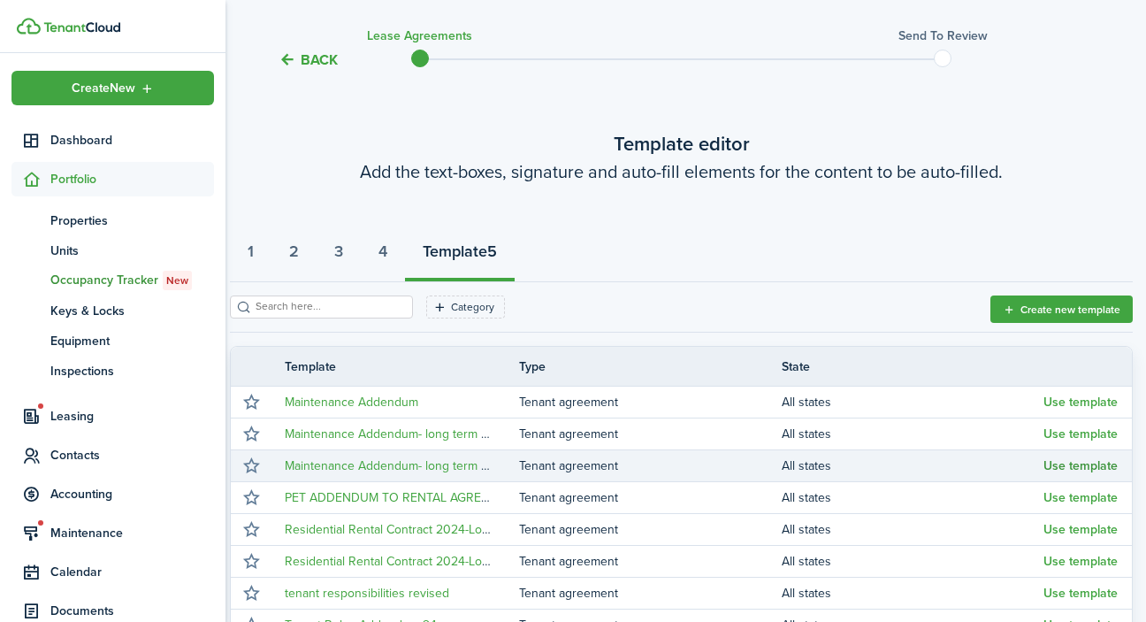
click at [1094, 465] on button "Use template" at bounding box center [1080, 466] width 74 height 14
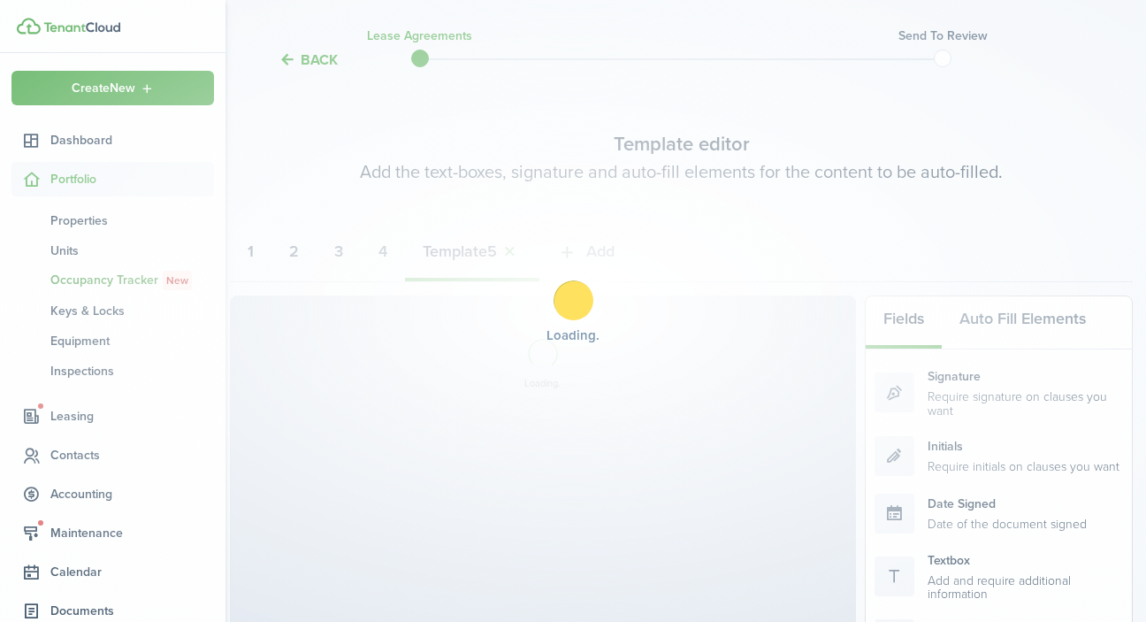
select select "fit"
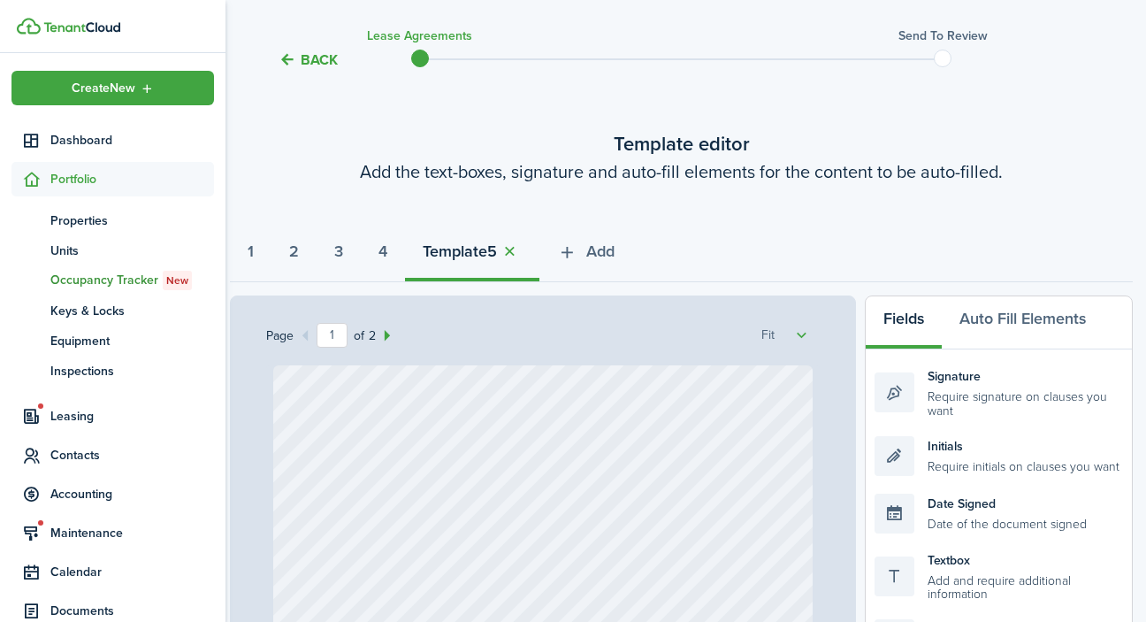
select select "fit"
click at [1026, 330] on button "Auto Fill Elements" at bounding box center [1023, 322] width 162 height 53
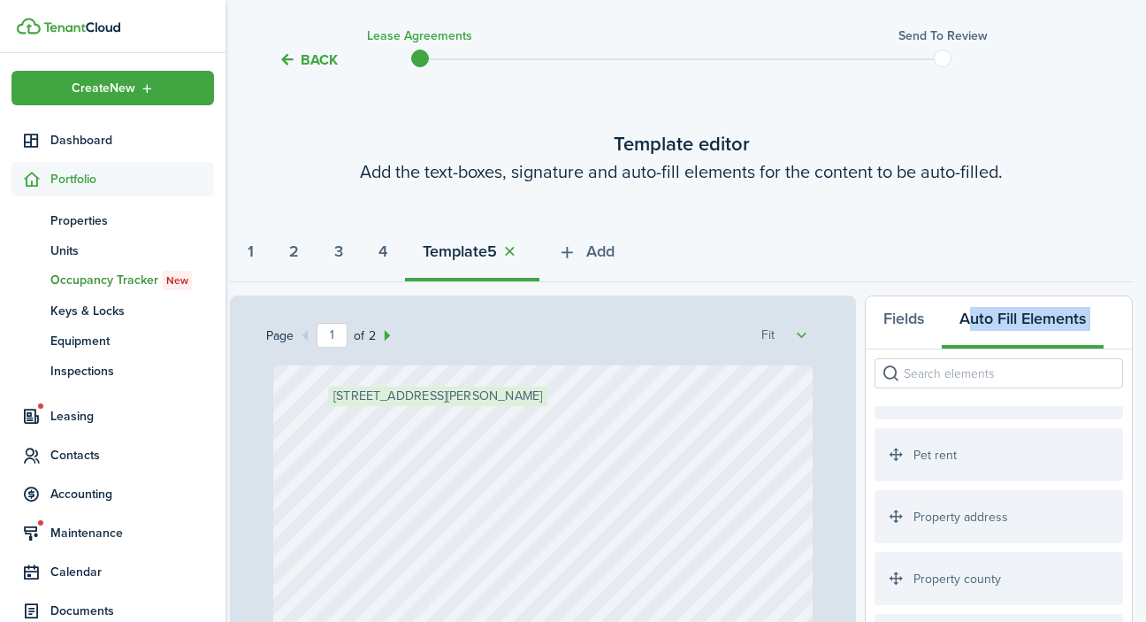
scroll to position [2018, 0]
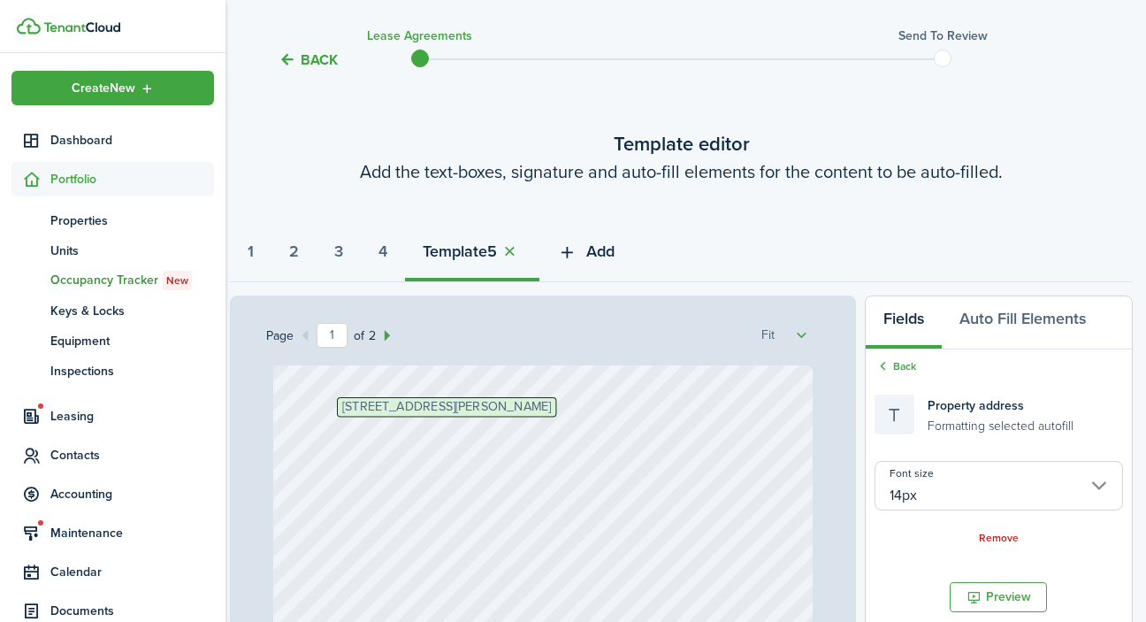
click at [607, 250] on span "Add" at bounding box center [600, 252] width 28 height 24
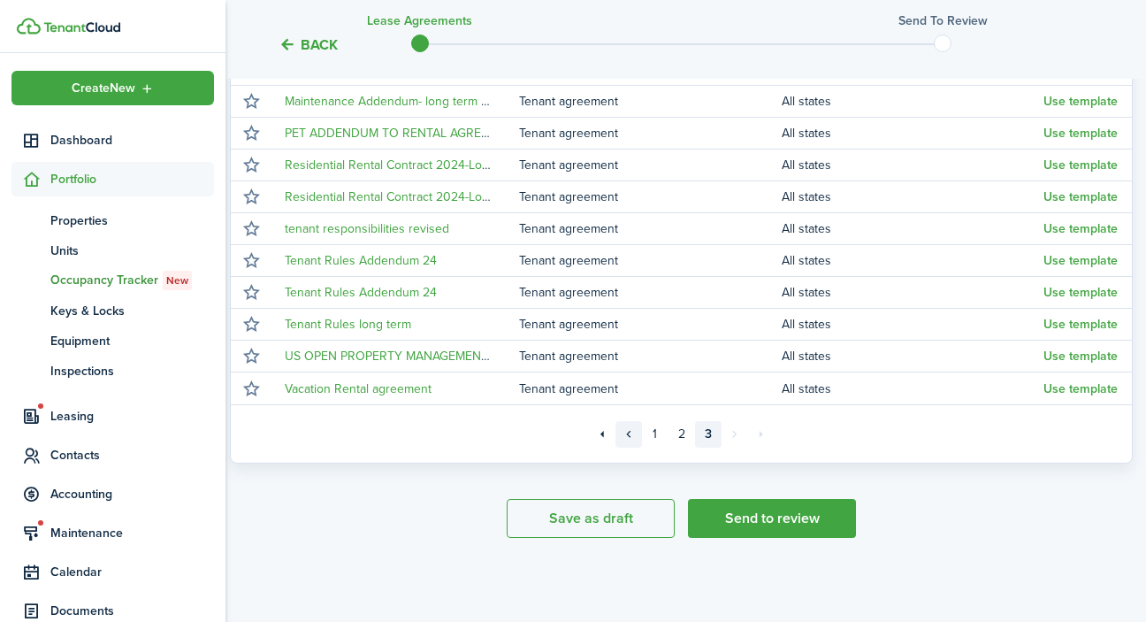
scroll to position [412, 4]
click at [683, 437] on link "2" at bounding box center [681, 434] width 27 height 27
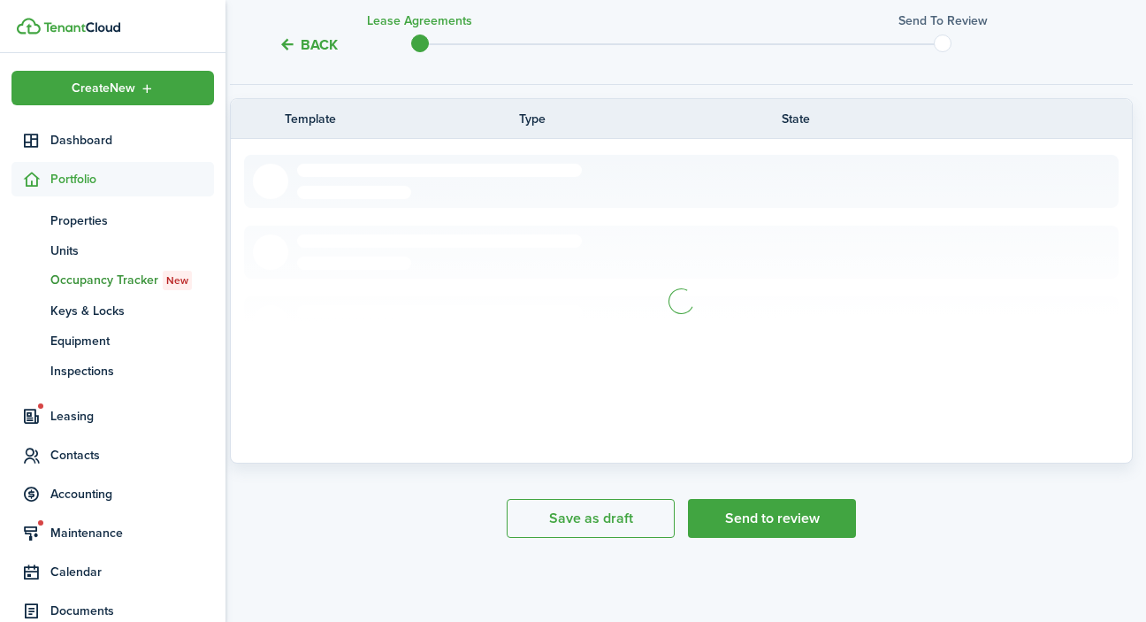
scroll to position [295, 4]
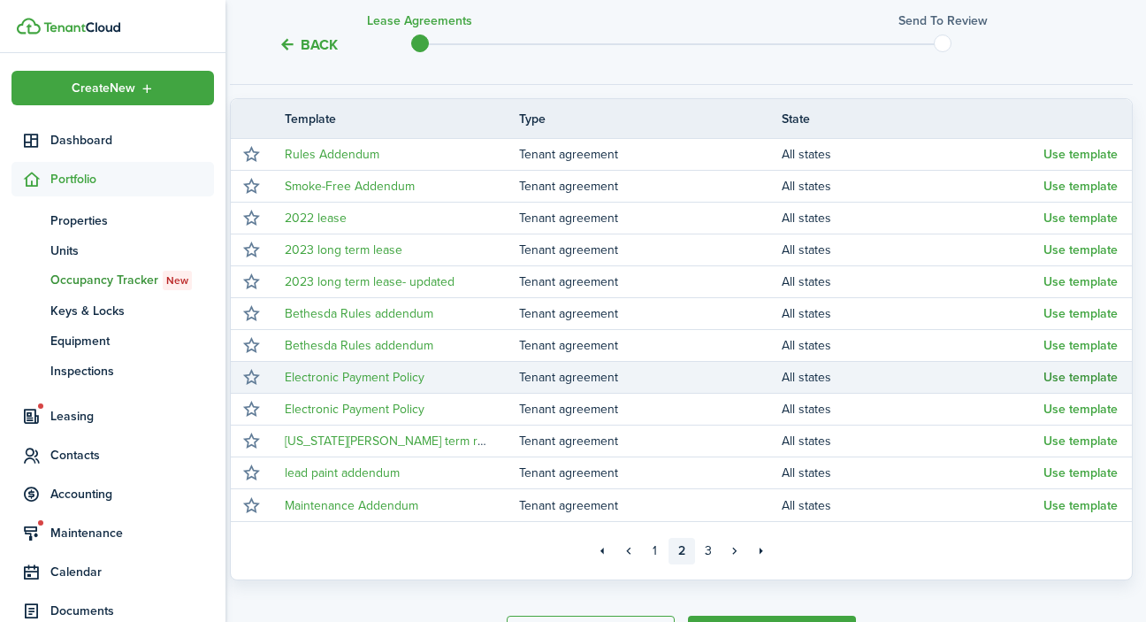
click at [1084, 378] on button "Use template" at bounding box center [1080, 377] width 74 height 14
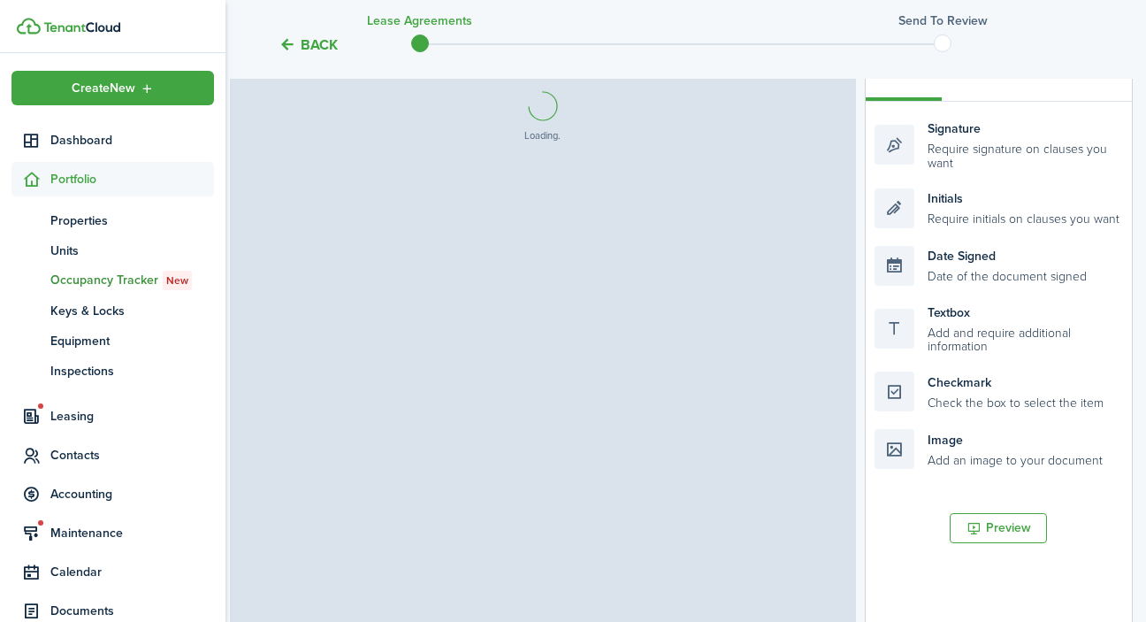
select select "fit"
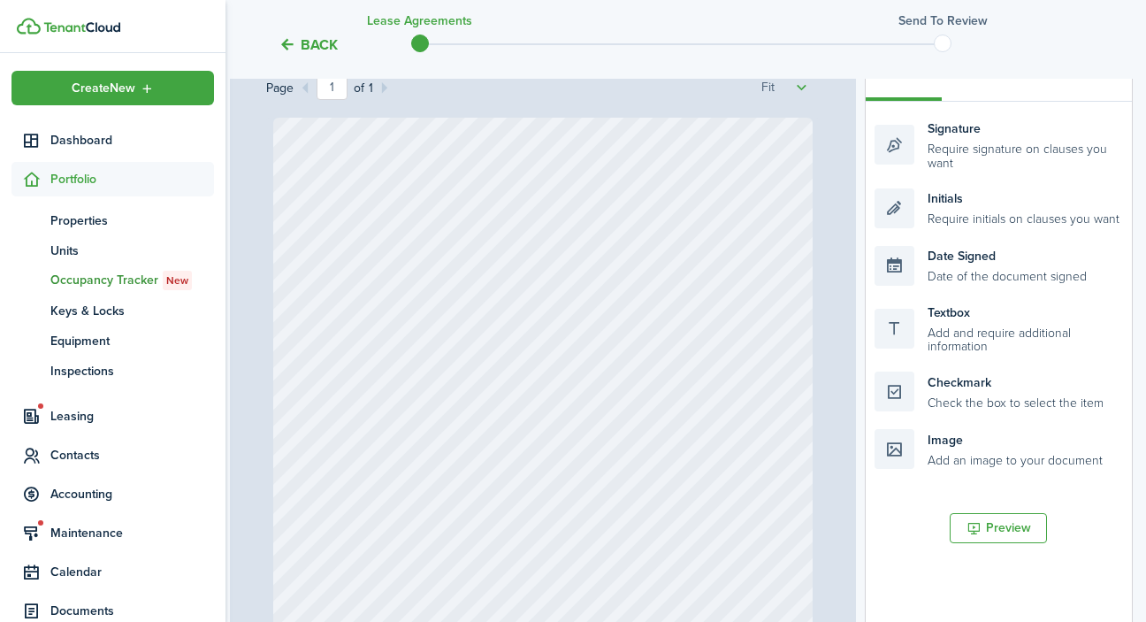
select select "fit"
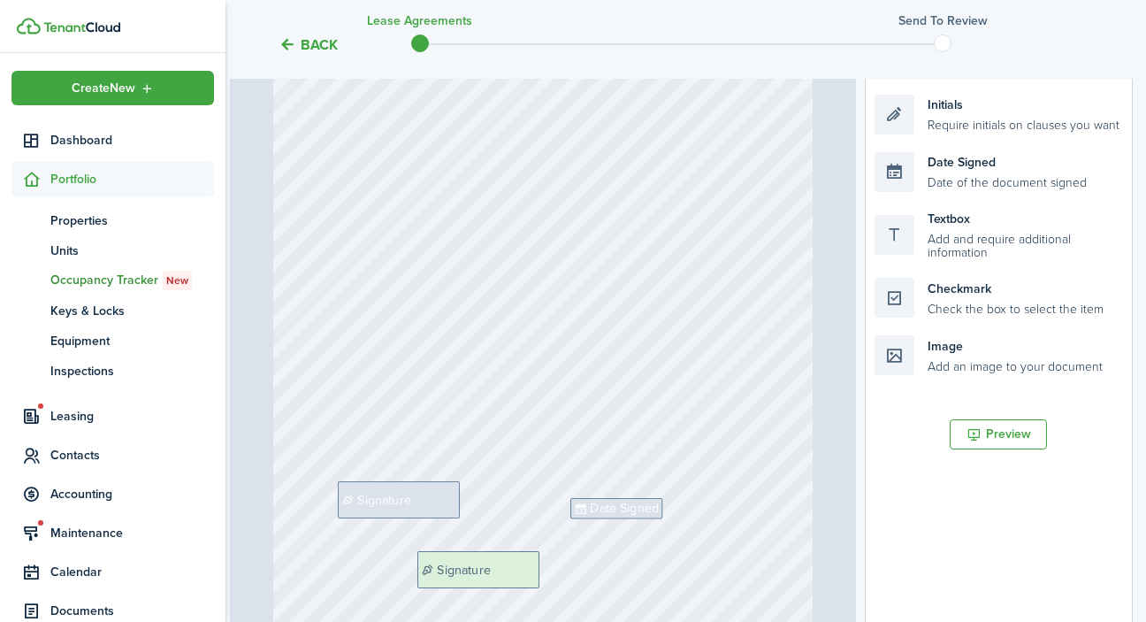
scroll to position [397, 4]
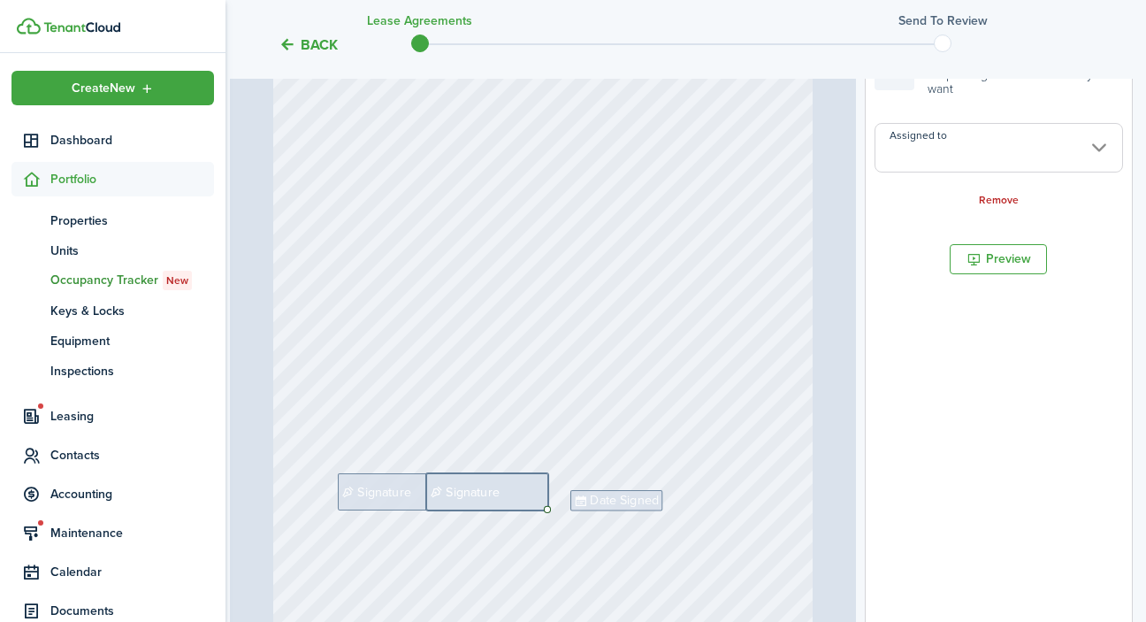
click at [990, 153] on input "Assigned to" at bounding box center [998, 148] width 248 height 50
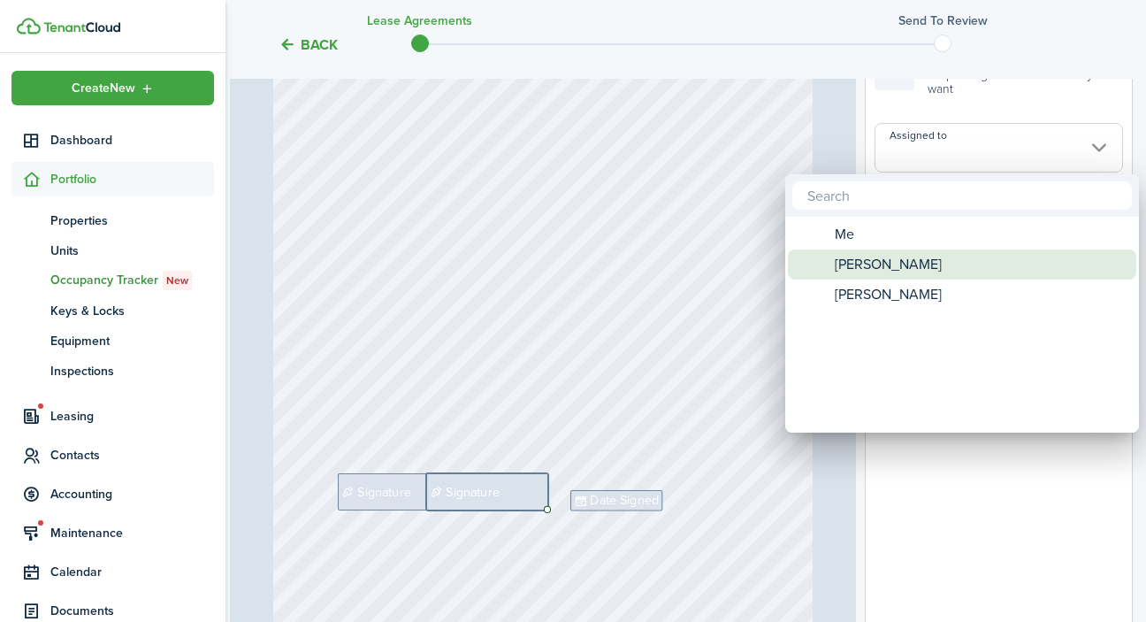
click at [932, 266] on div "[PERSON_NAME]" at bounding box center [969, 264] width 313 height 30
type input "[PERSON_NAME]"
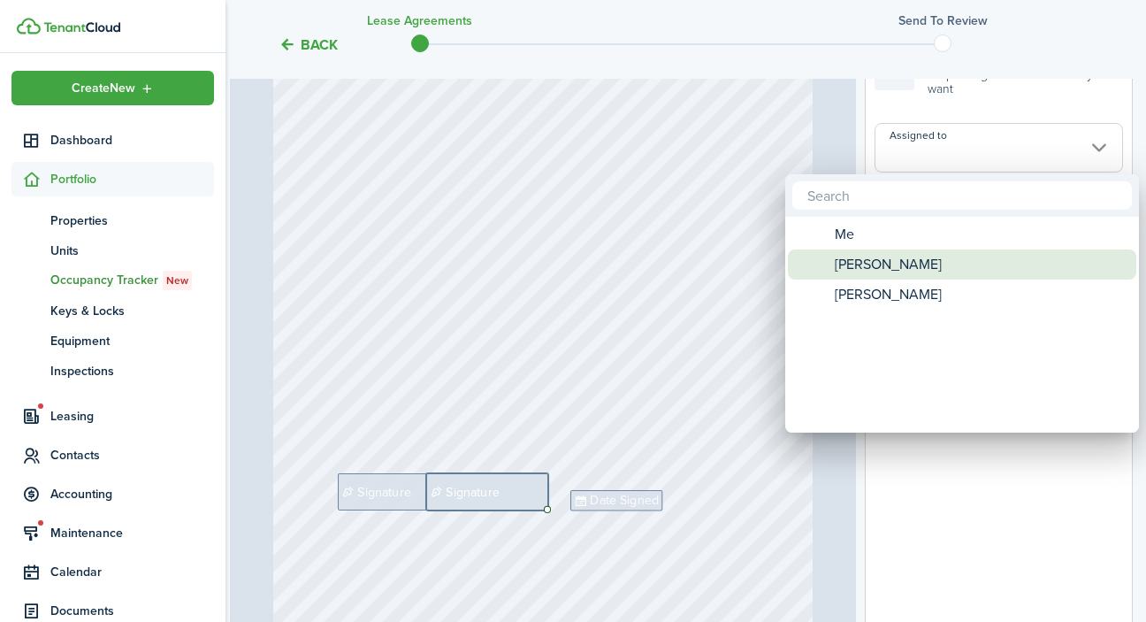
type input "[PERSON_NAME]"
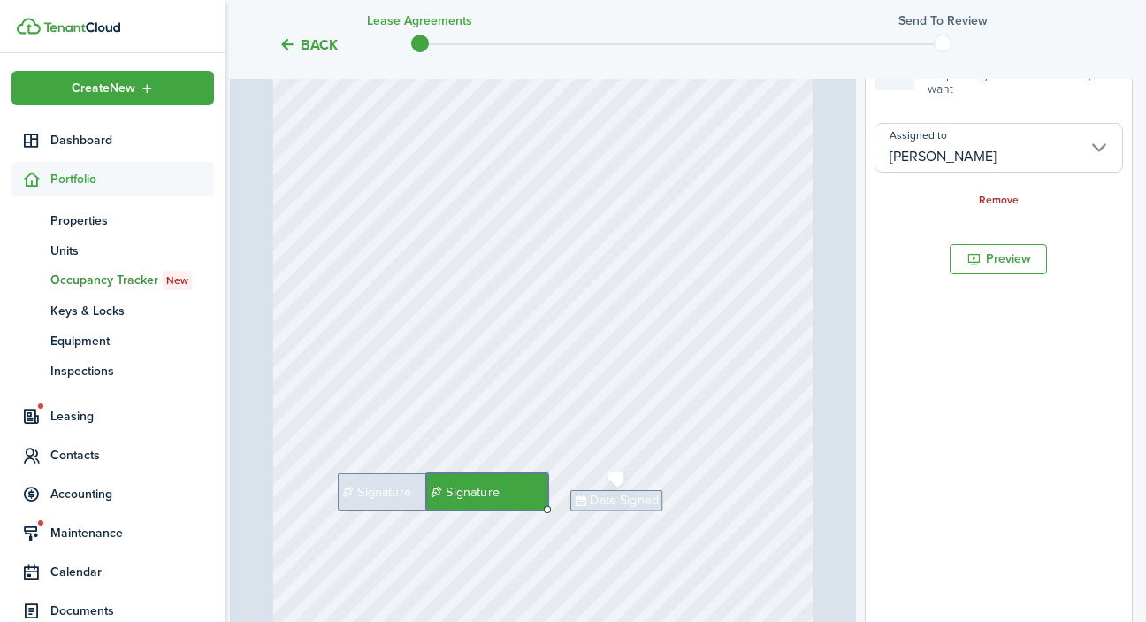
click at [648, 498] on span "Date Signed" at bounding box center [624, 500] width 69 height 19
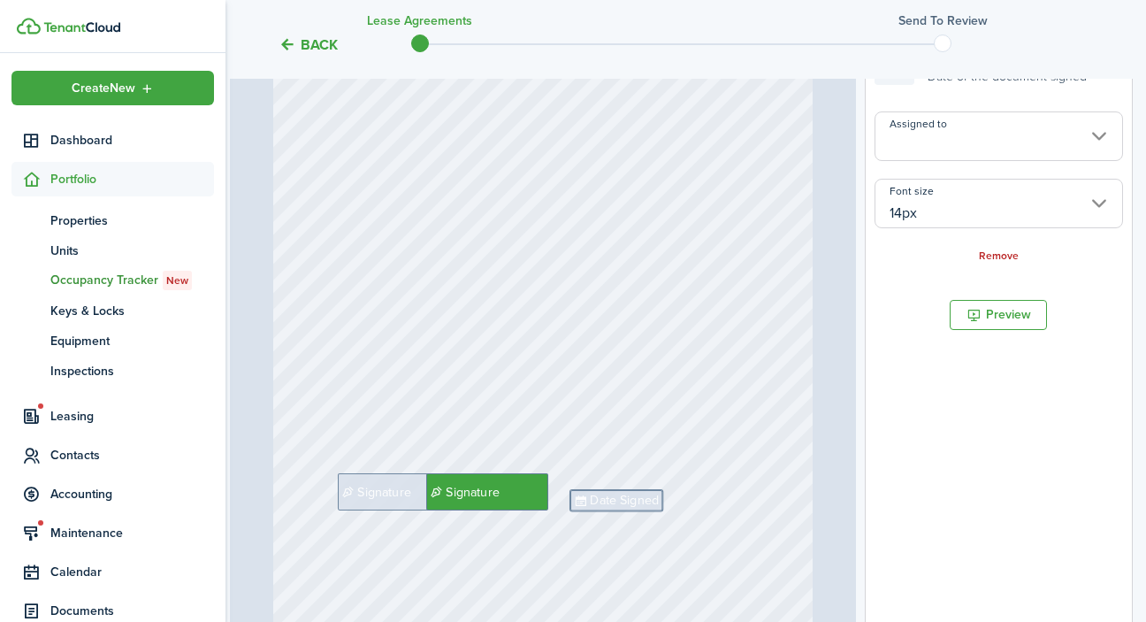
click at [970, 140] on input "Assigned to" at bounding box center [998, 136] width 248 height 50
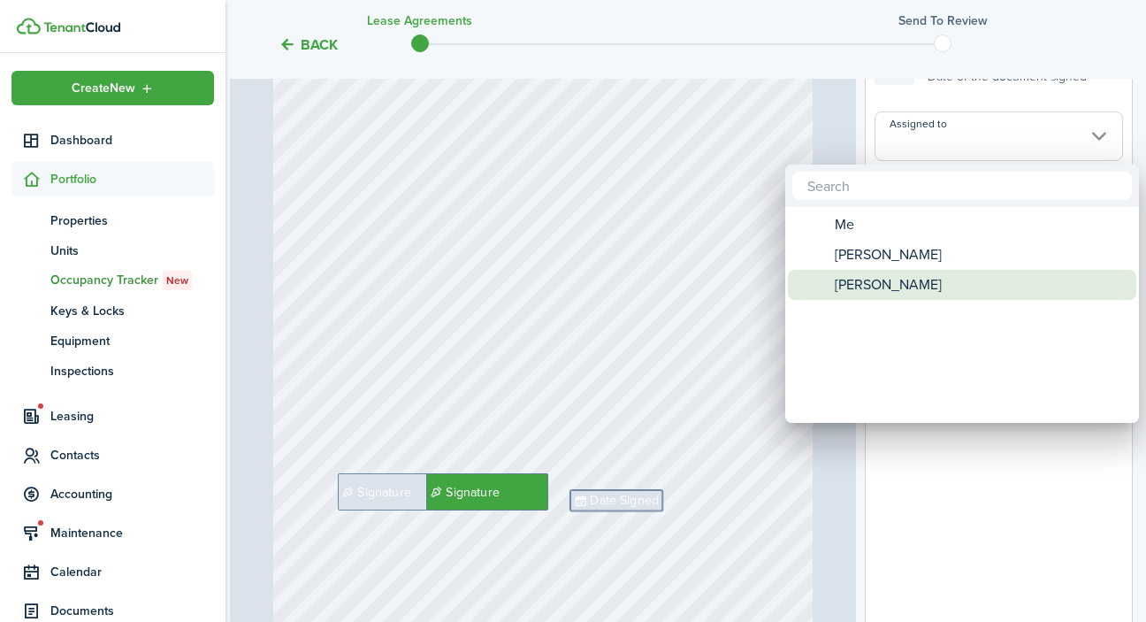
click at [932, 293] on span "[PERSON_NAME]" at bounding box center [888, 285] width 107 height 30
type input "[PERSON_NAME]"
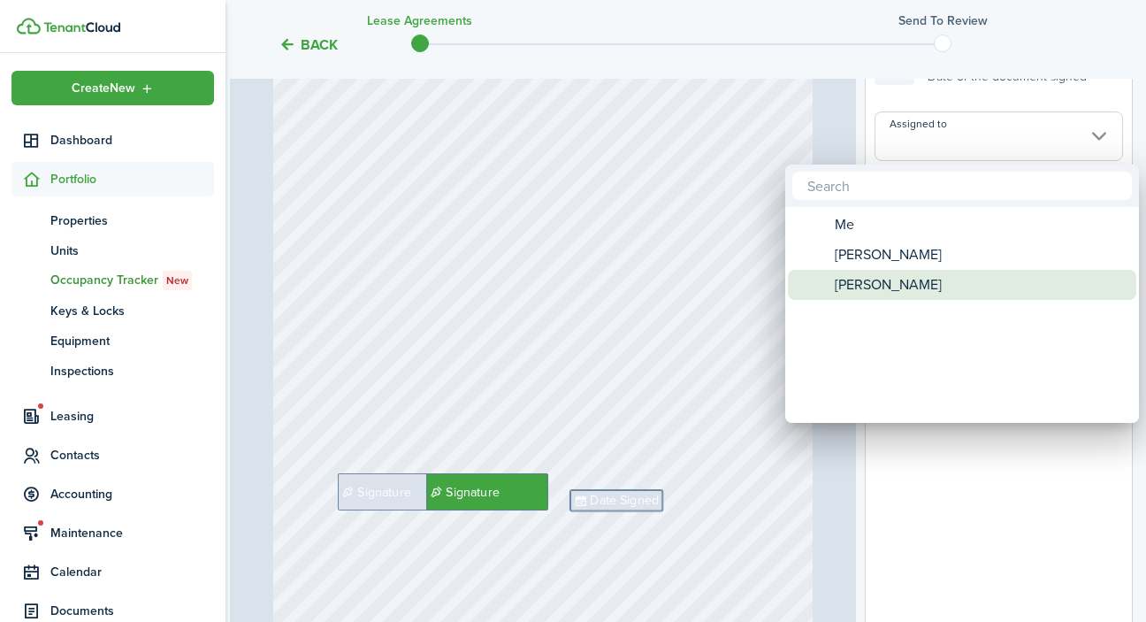
type input "[PERSON_NAME]"
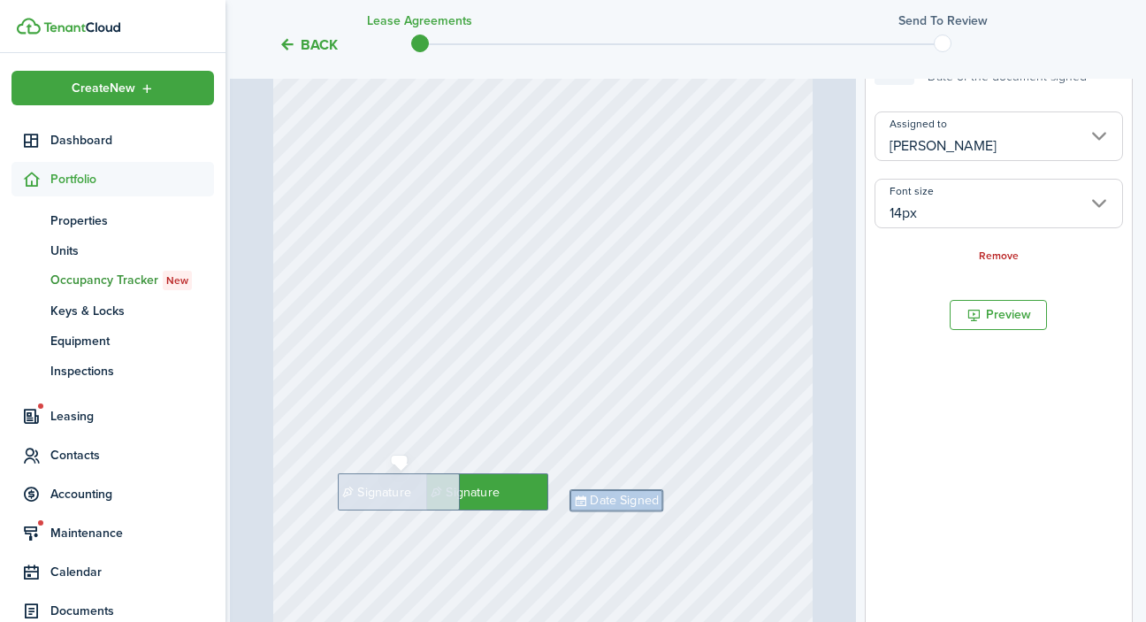
click at [388, 490] on span "Signature" at bounding box center [384, 491] width 53 height 19
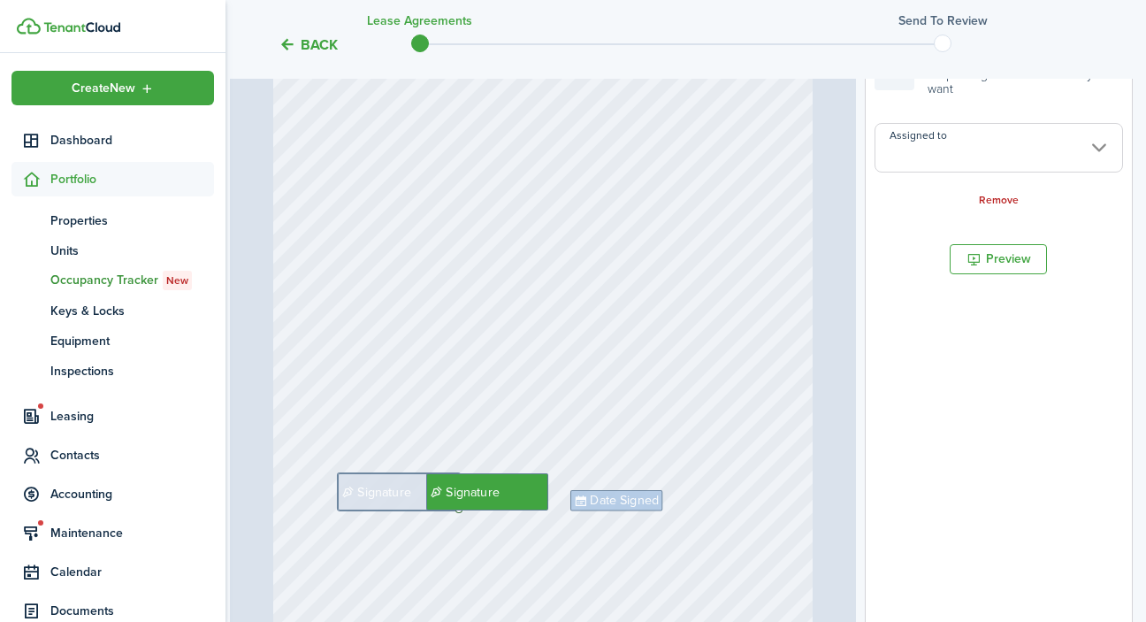
click at [933, 159] on input "Assigned to" at bounding box center [998, 148] width 248 height 50
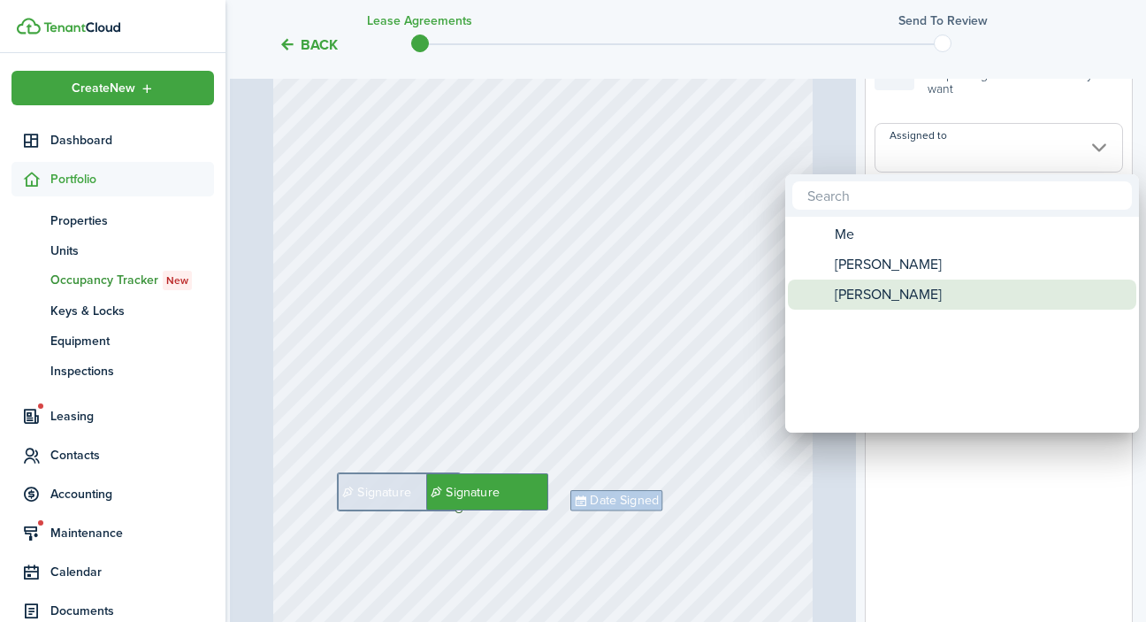
click at [942, 293] on span "[PERSON_NAME]" at bounding box center [888, 294] width 107 height 30
type input "[PERSON_NAME]"
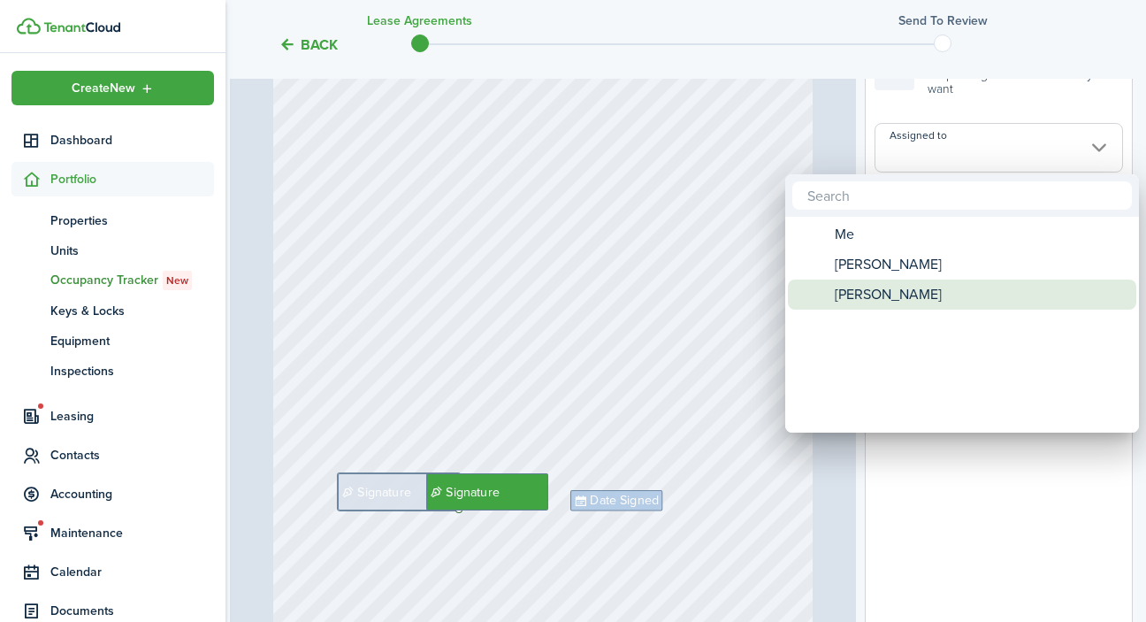
type input "[PERSON_NAME]"
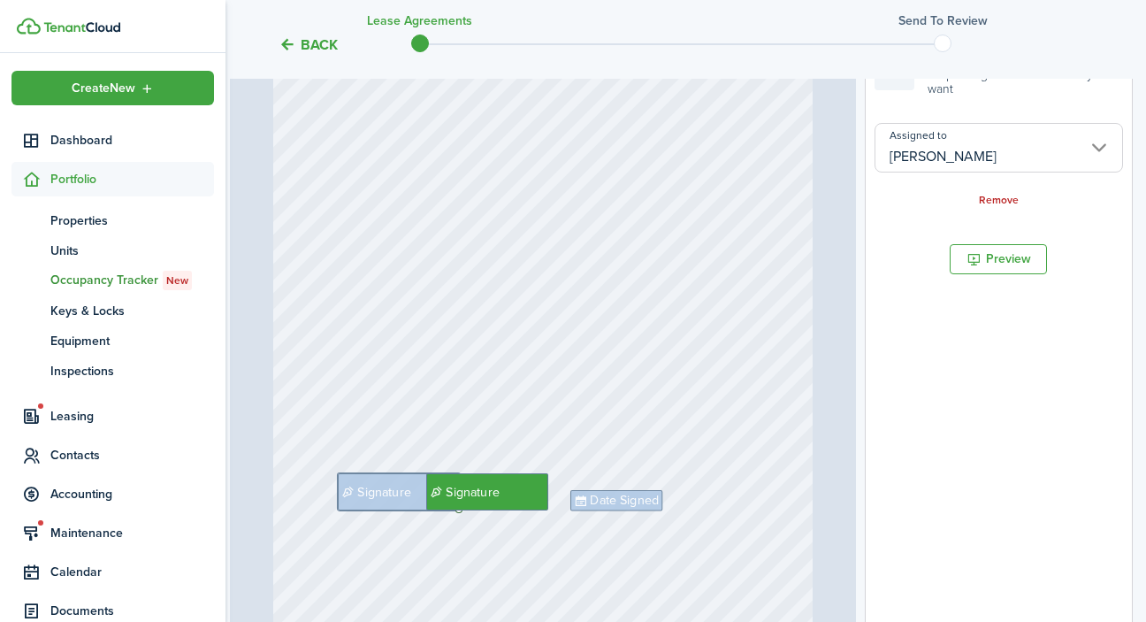
click at [701, 441] on div "Date Signed Signature Signature" at bounding box center [543, 271] width 540 height 716
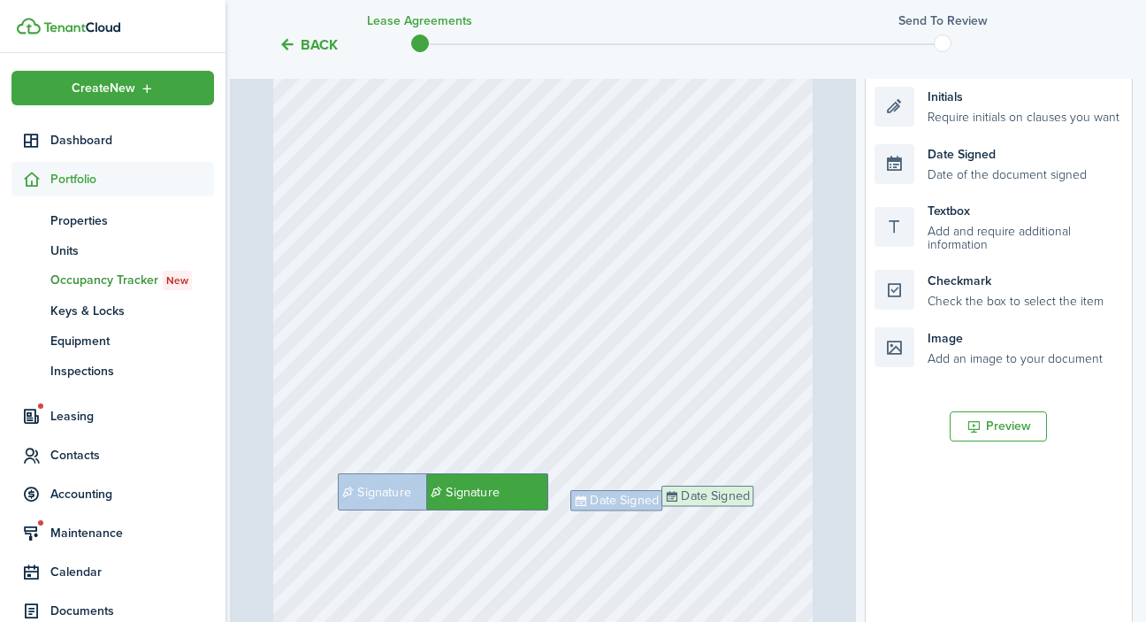
drag, startPoint x: 977, startPoint y: 169, endPoint x: 764, endPoint y: 515, distance: 406.1
click at [764, 515] on div "Page 1 of 1 50% 75% 100% 150% 200% Fit Date Signed Signature Signature Date Sig…" at bounding box center [681, 313] width 903 height 734
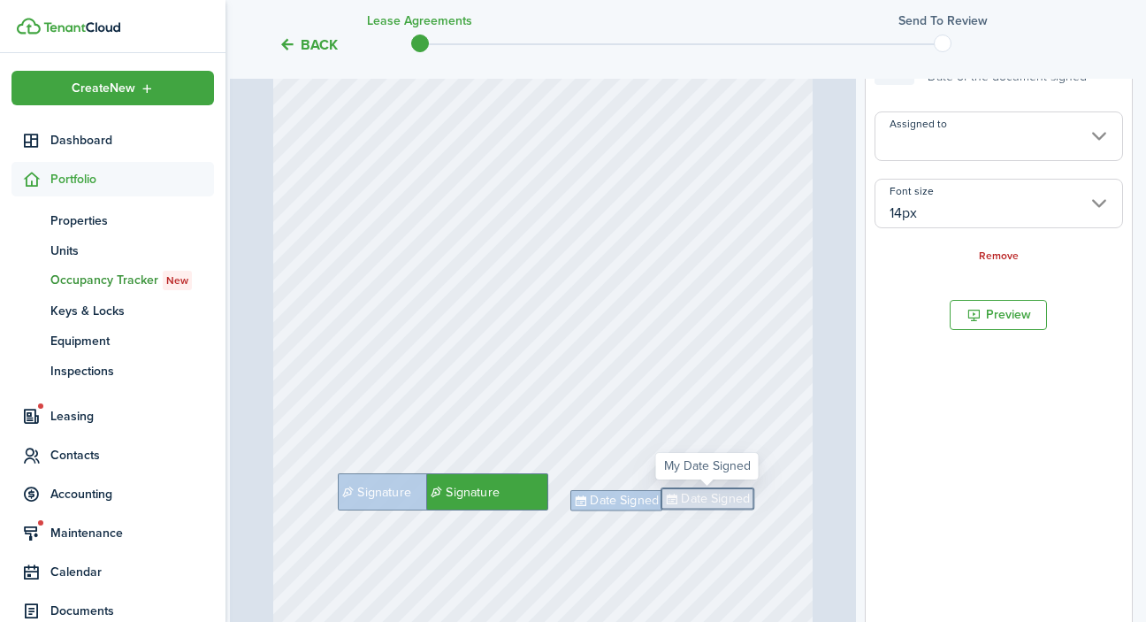
click at [1004, 135] on input "Assigned to" at bounding box center [998, 136] width 248 height 50
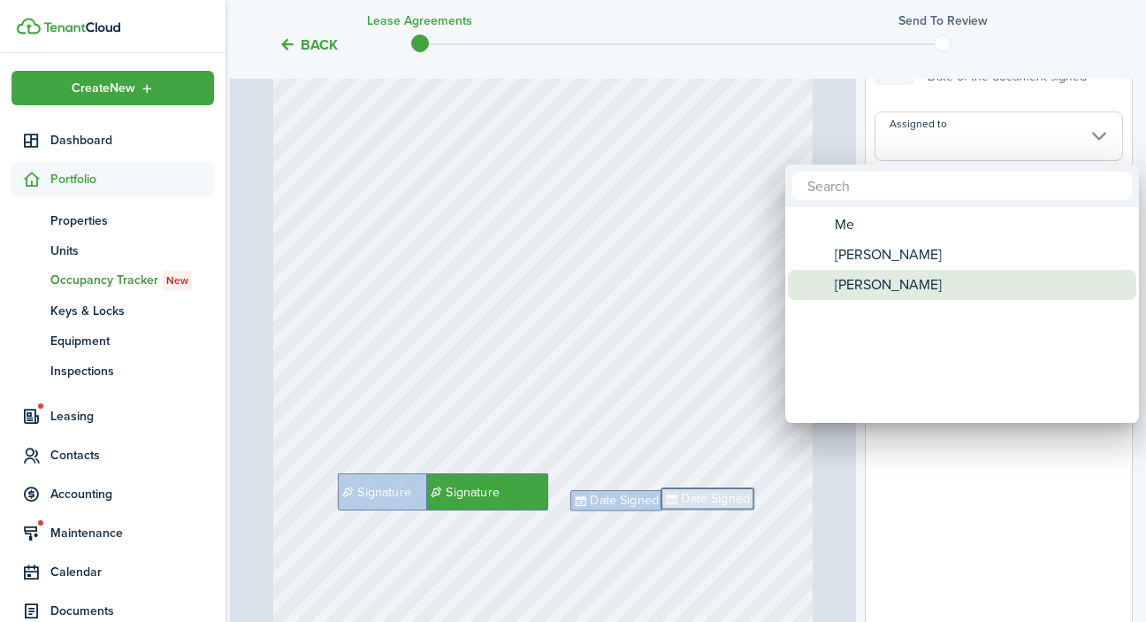
click at [928, 290] on span "[PERSON_NAME]" at bounding box center [888, 285] width 107 height 30
type input "[PERSON_NAME]"
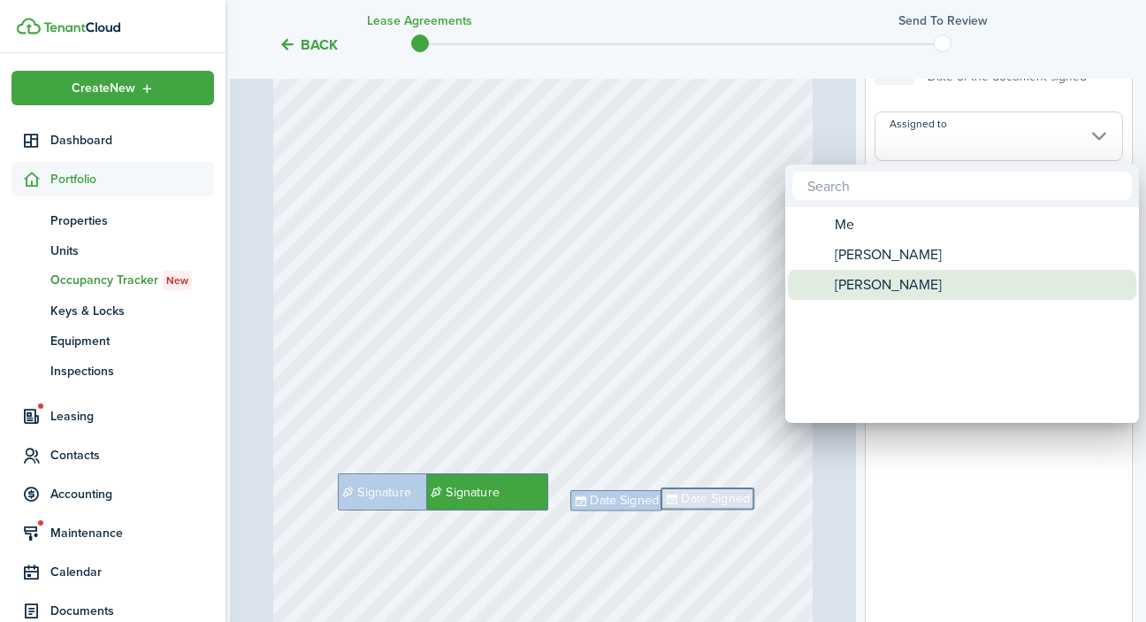
type input "[PERSON_NAME]"
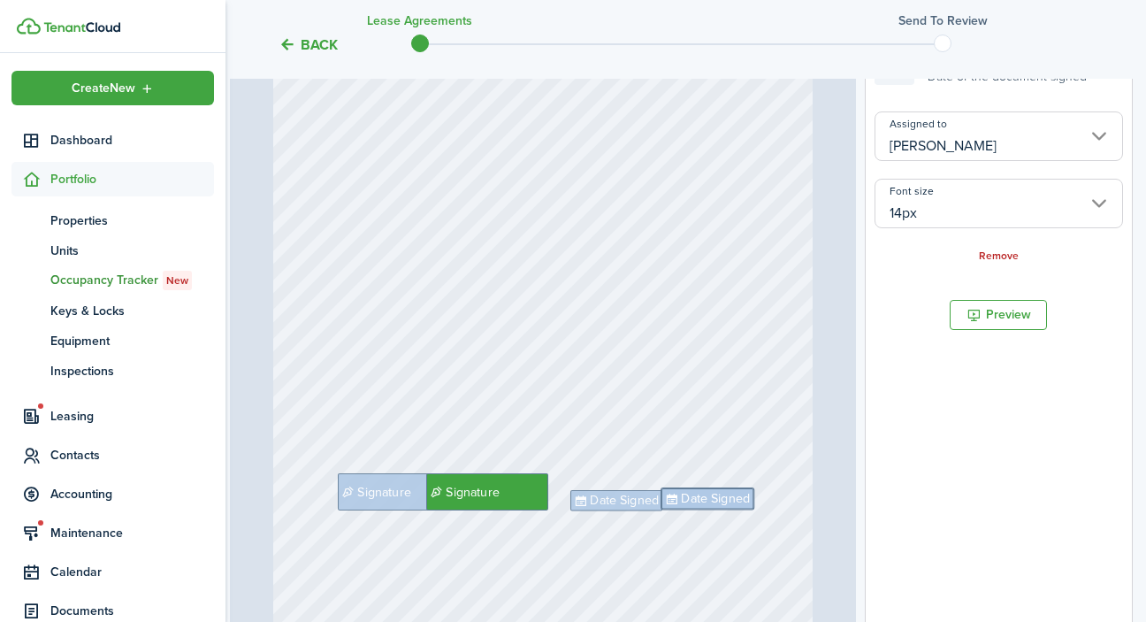
click at [984, 141] on input "[PERSON_NAME]" at bounding box center [998, 136] width 248 height 50
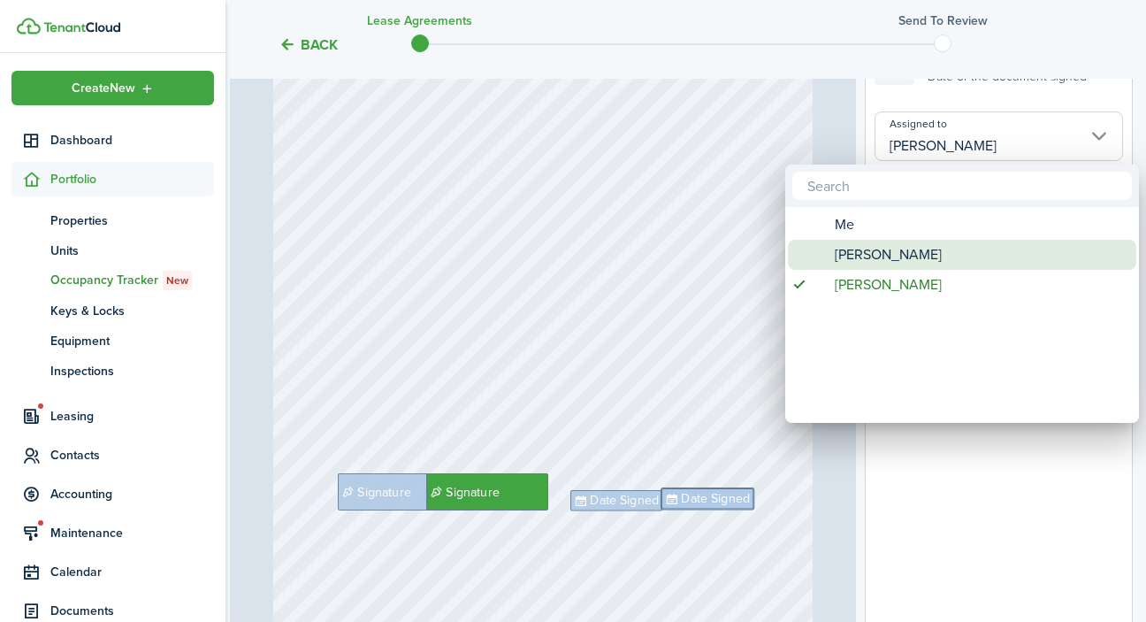
click at [938, 251] on div "[PERSON_NAME]" at bounding box center [969, 255] width 313 height 30
type input "[PERSON_NAME]"
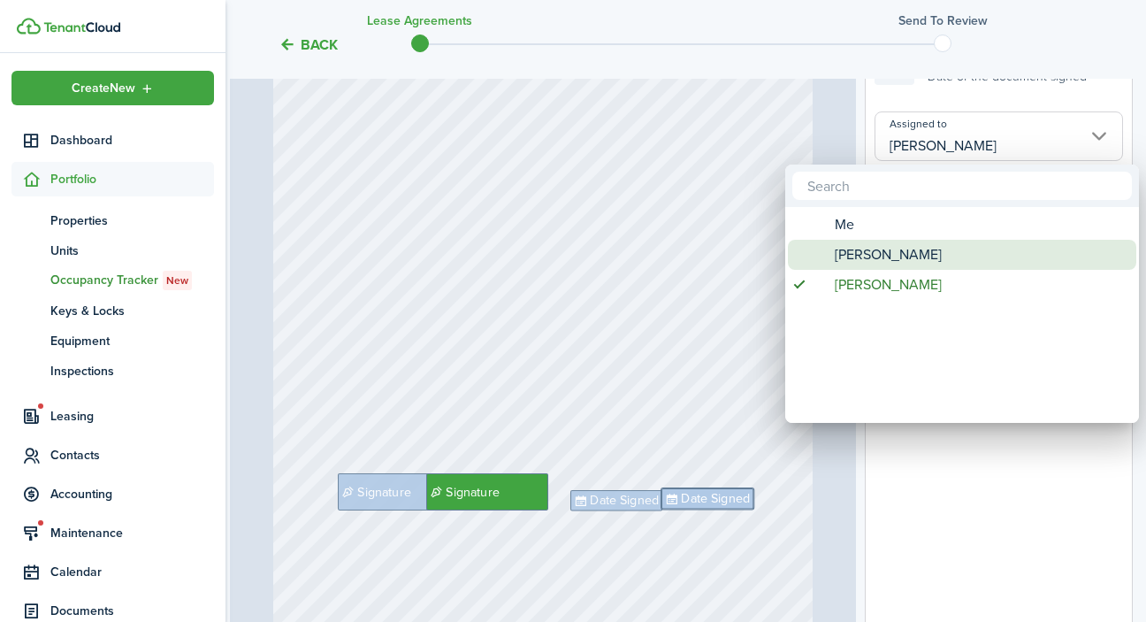
type input "[PERSON_NAME]"
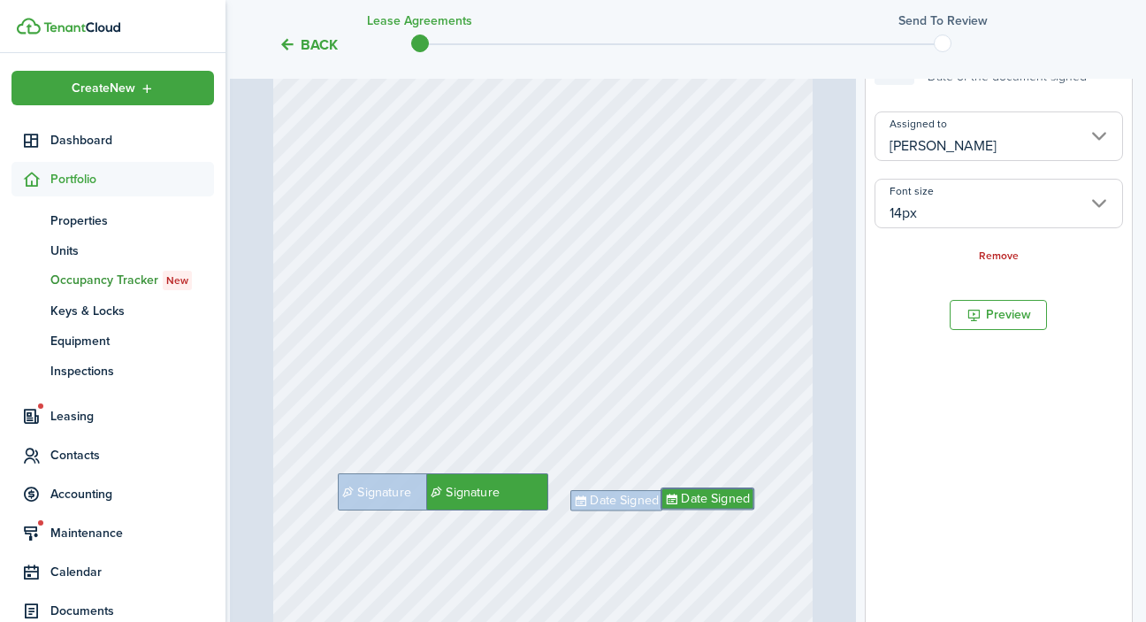
scroll to position [103, 0]
click at [735, 560] on div "Date Signed Signature Signature Date Signed" at bounding box center [543, 271] width 540 height 716
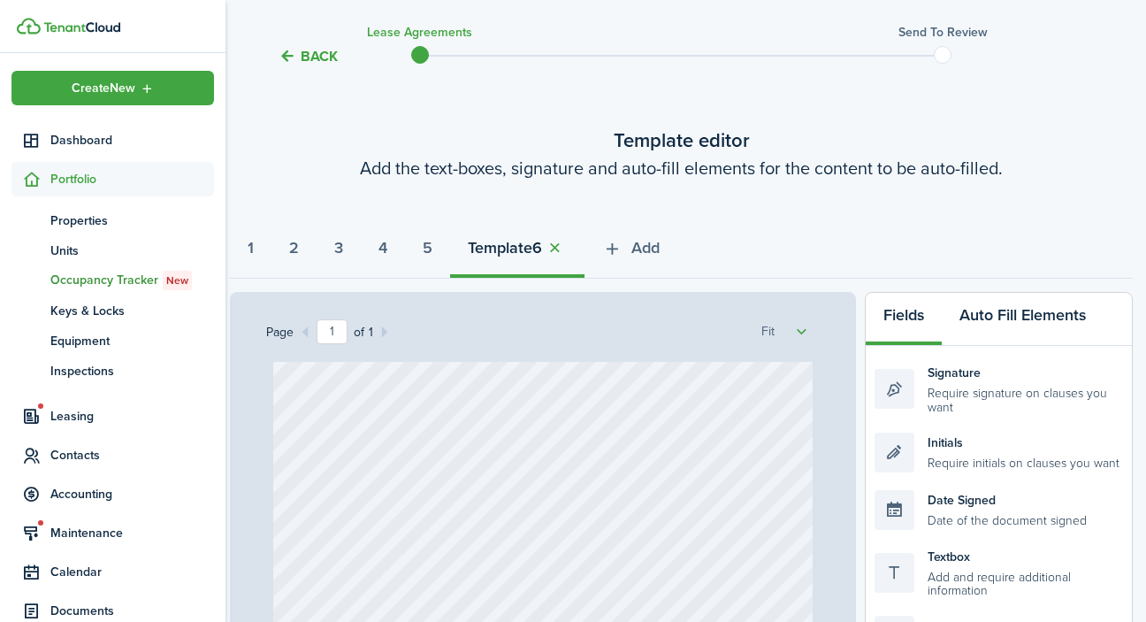
scroll to position [63, 4]
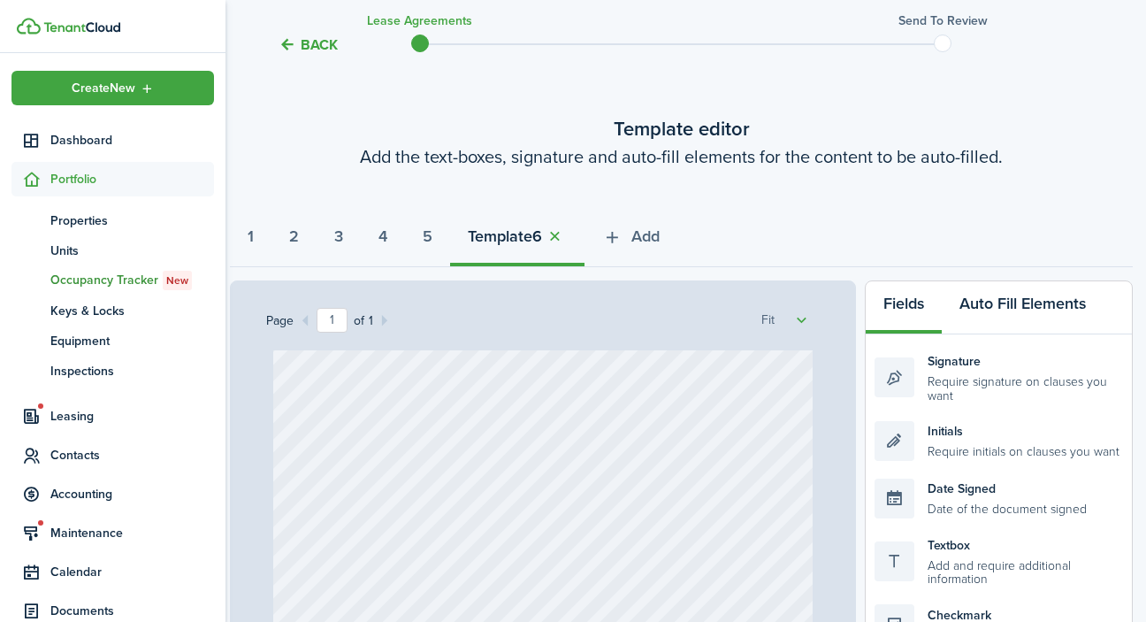
click at [996, 315] on button "Auto Fill Elements" at bounding box center [1023, 307] width 162 height 53
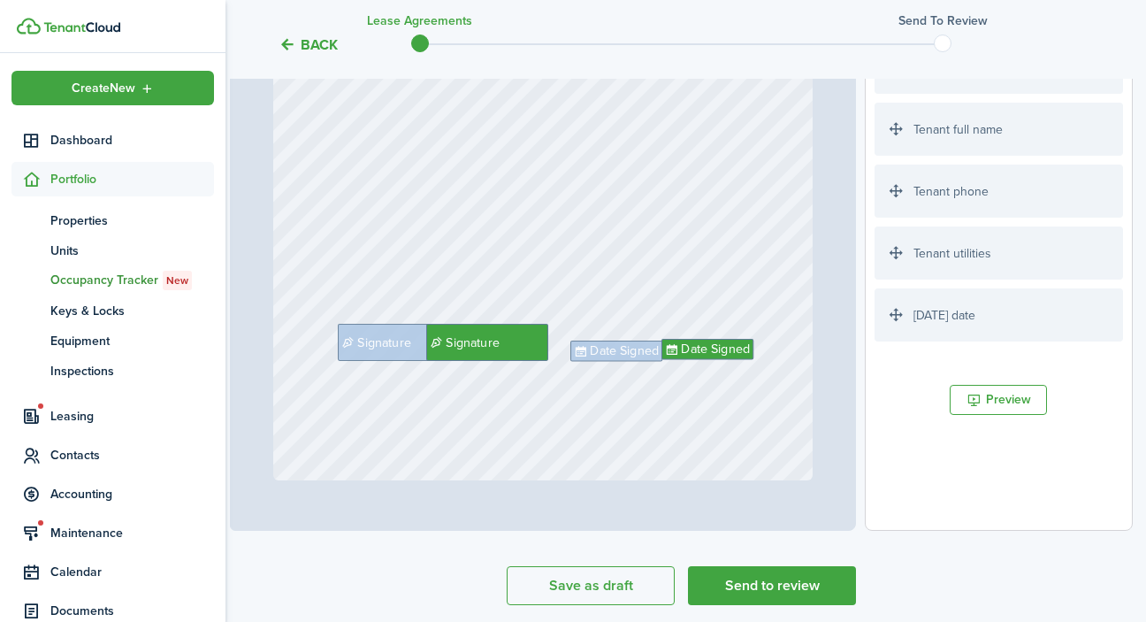
scroll to position [2931, 0]
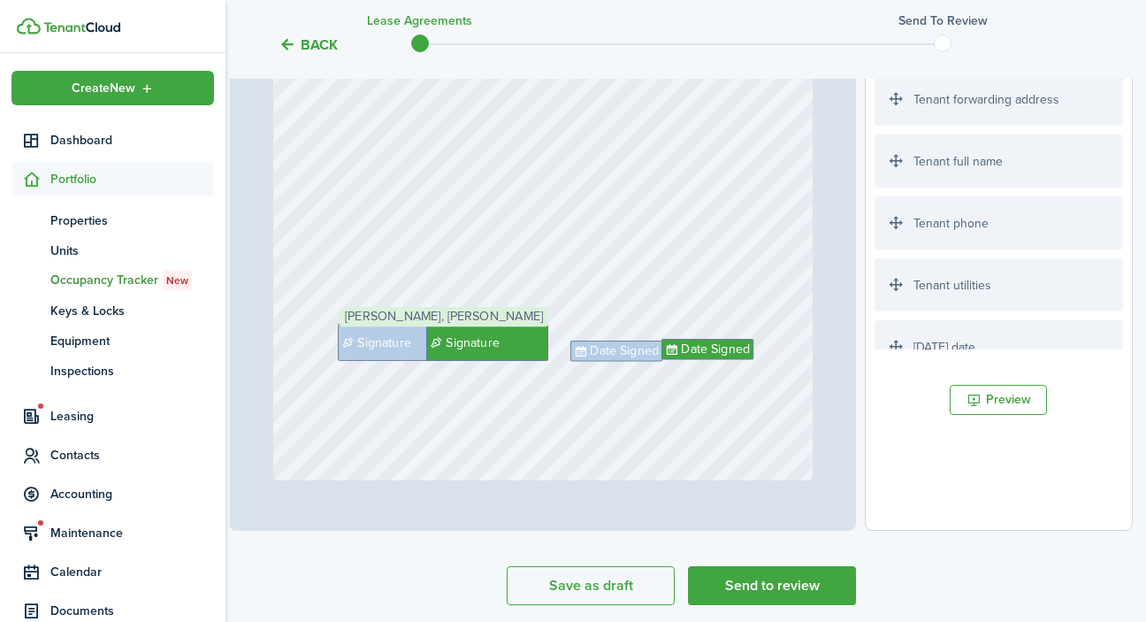
drag, startPoint x: 957, startPoint y: 165, endPoint x: 422, endPoint y: 338, distance: 562.0
click at [422, 338] on div "Page 1 of 1 50% 75% 100% 150% 200% Fit Date Signed Signature Signature Date Sig…" at bounding box center [681, 164] width 903 height 734
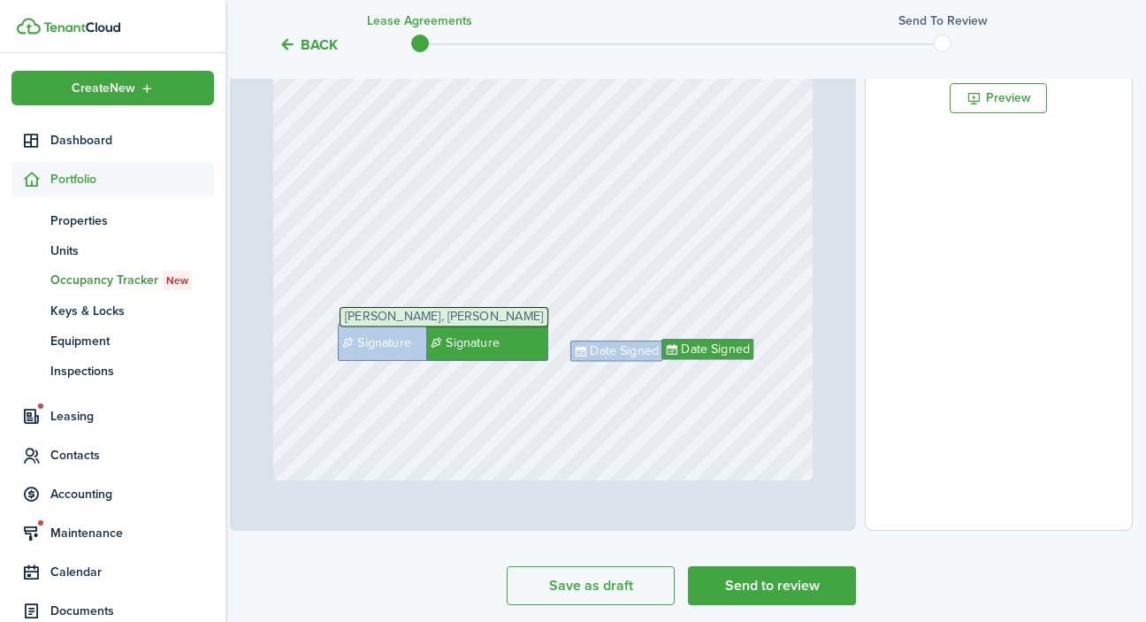
click at [545, 433] on div "Date Signed Signature Signature Date Signed Ayana Alford, Zakary Mcdougald" at bounding box center [543, 122] width 540 height 716
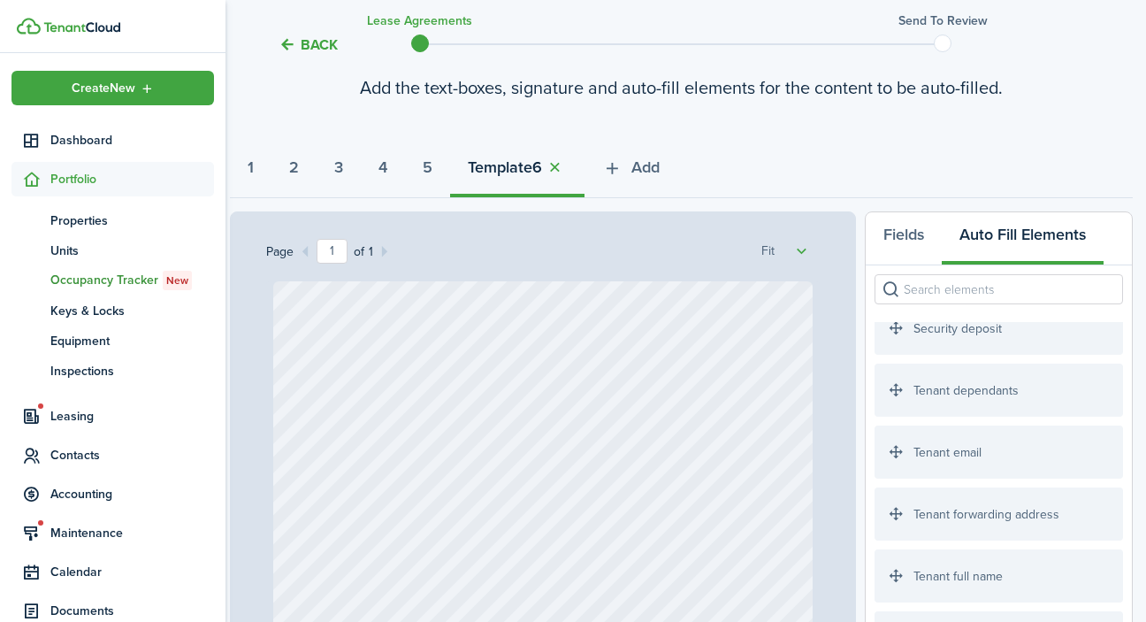
scroll to position [126, 4]
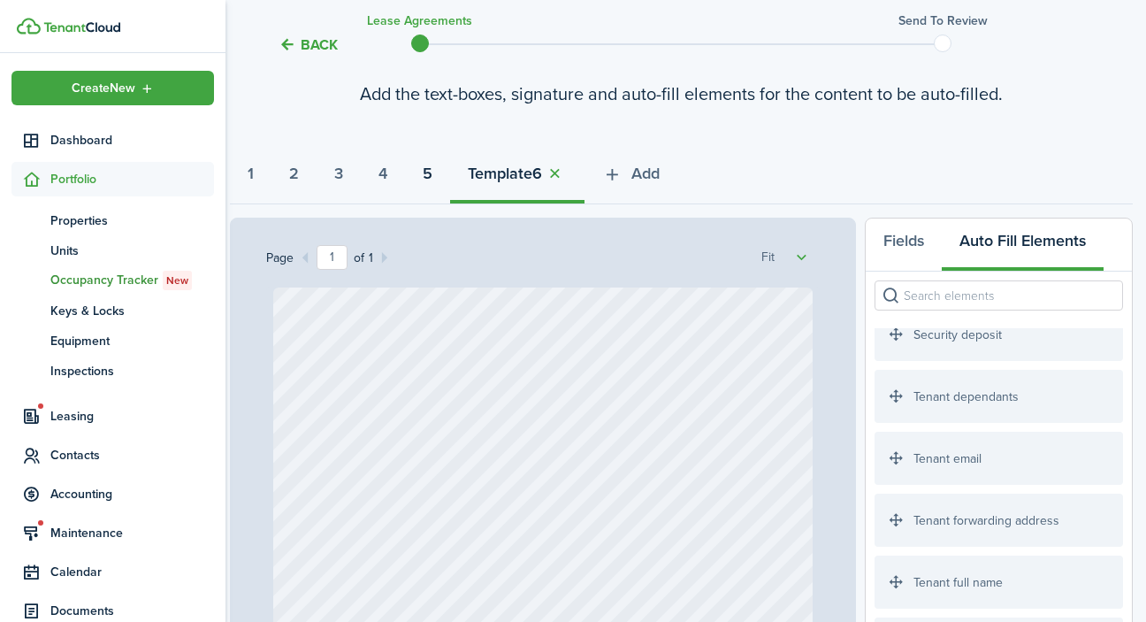
click at [450, 176] on button "5" at bounding box center [427, 177] width 45 height 53
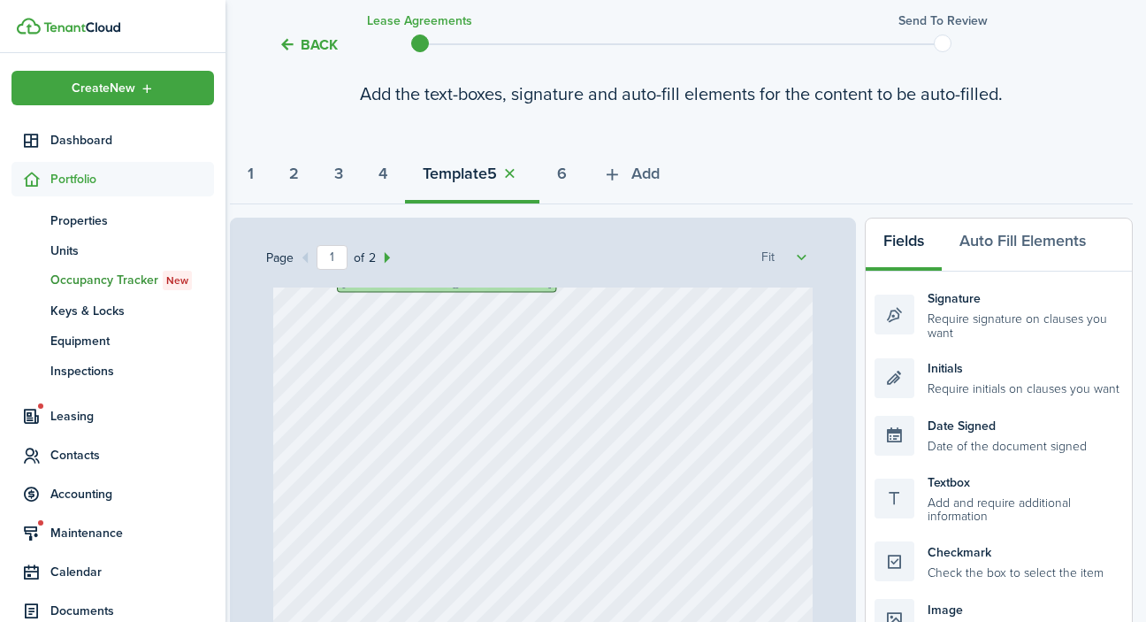
scroll to position [54, 0]
click at [387, 177] on strong "4" at bounding box center [382, 174] width 9 height 24
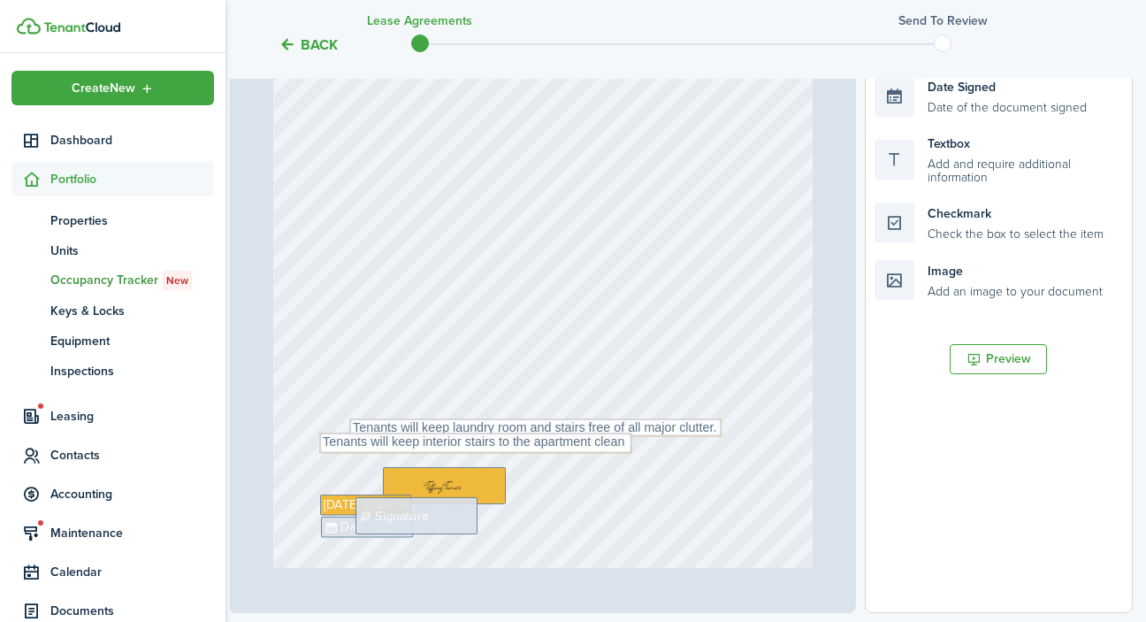
scroll to position [40, 0]
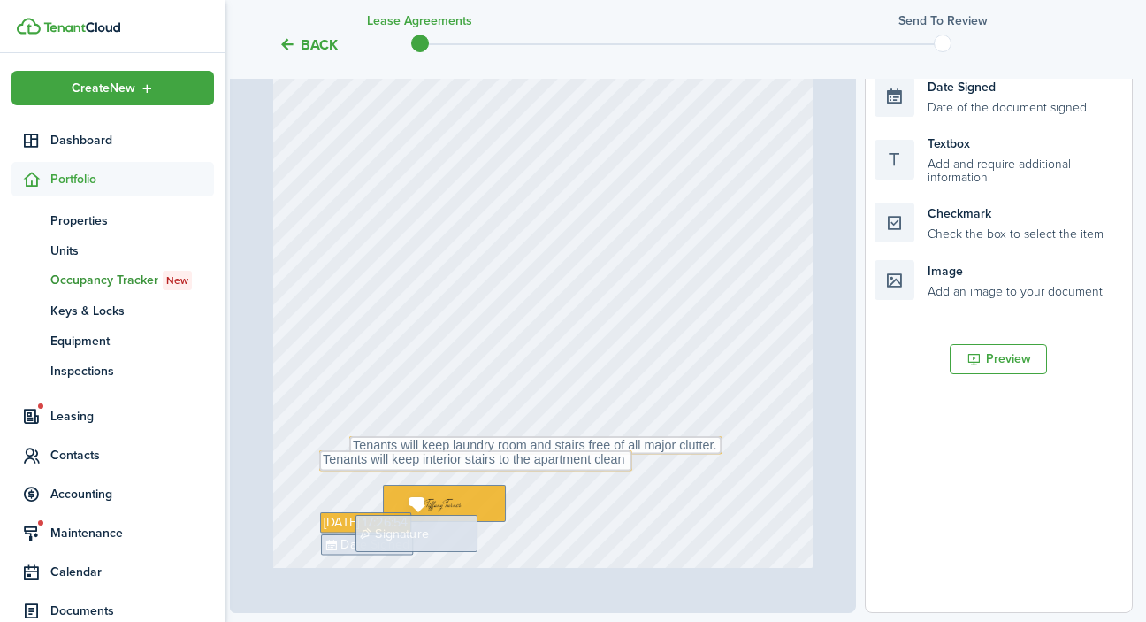
click at [440, 537] on div "Signature" at bounding box center [416, 533] width 122 height 36
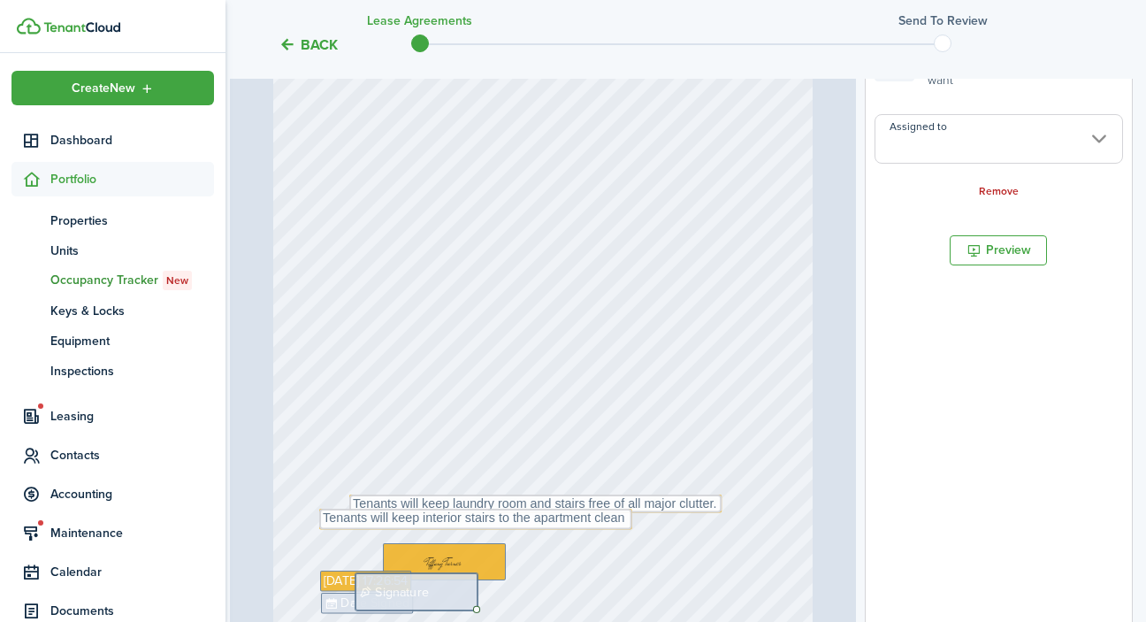
scroll to position [400, 4]
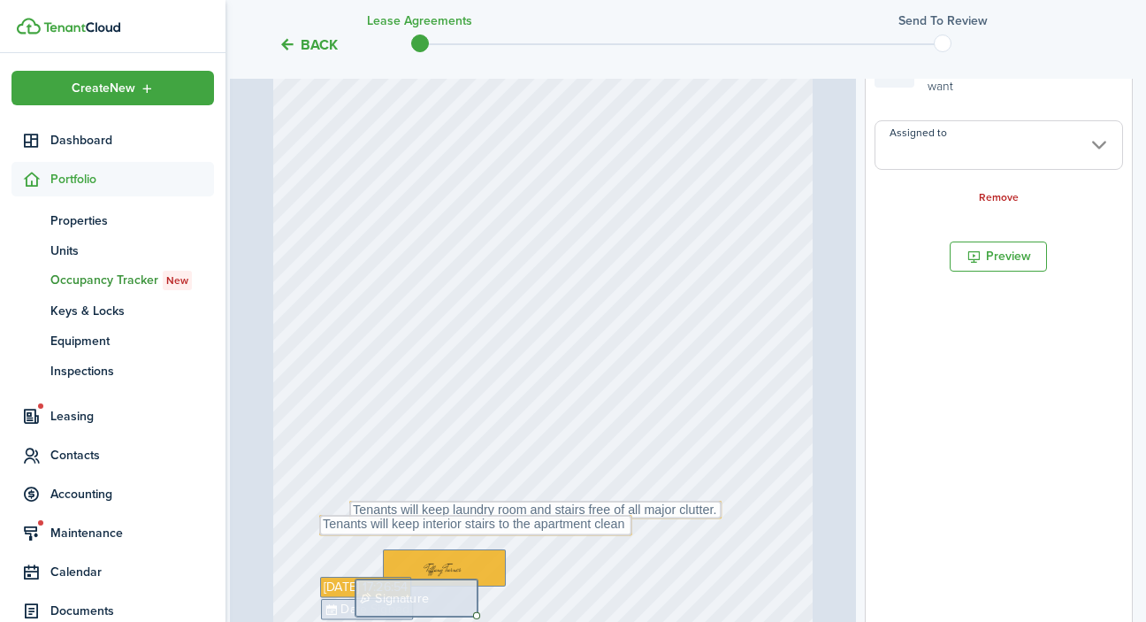
click at [945, 140] on input "Assigned to" at bounding box center [998, 145] width 248 height 50
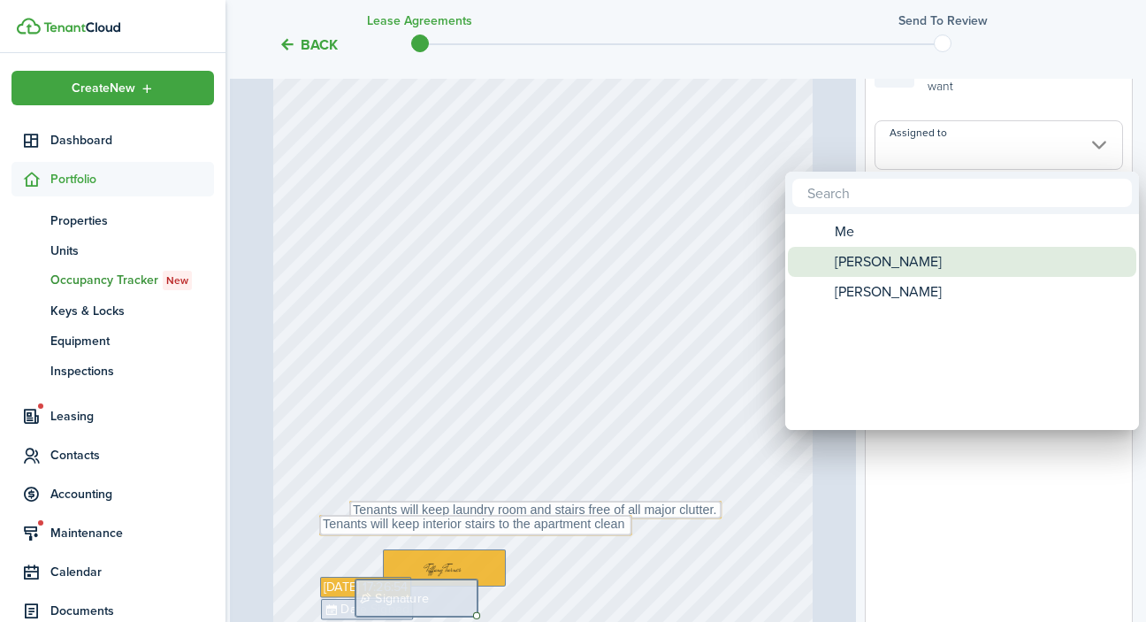
click at [888, 263] on span "[PERSON_NAME]" at bounding box center [888, 262] width 107 height 30
type input "[PERSON_NAME]"
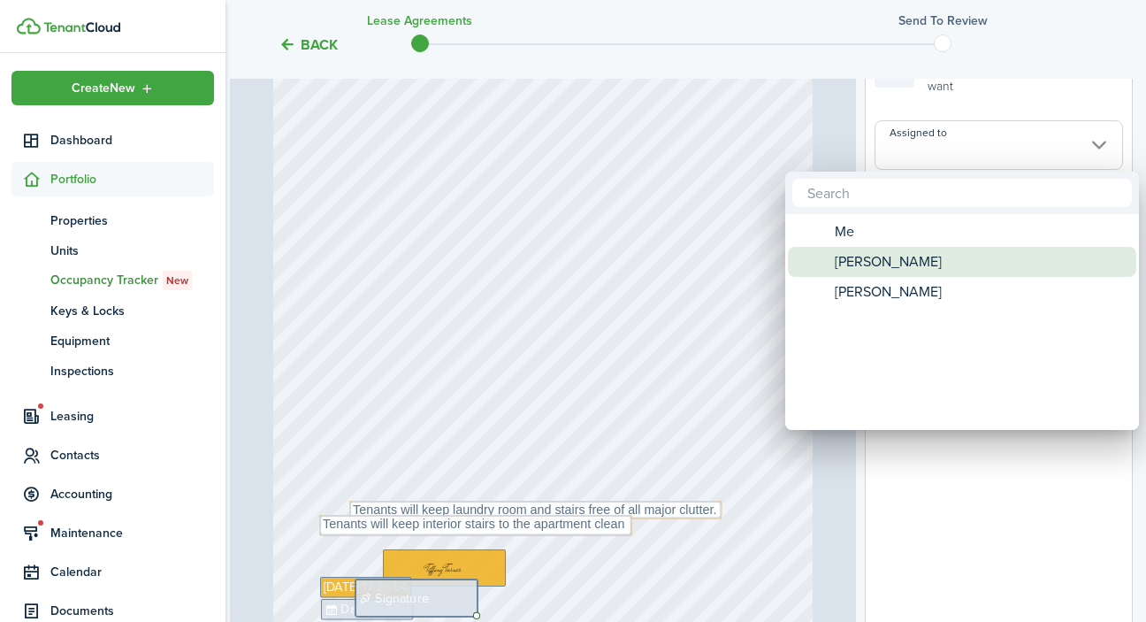
type input "[PERSON_NAME]"
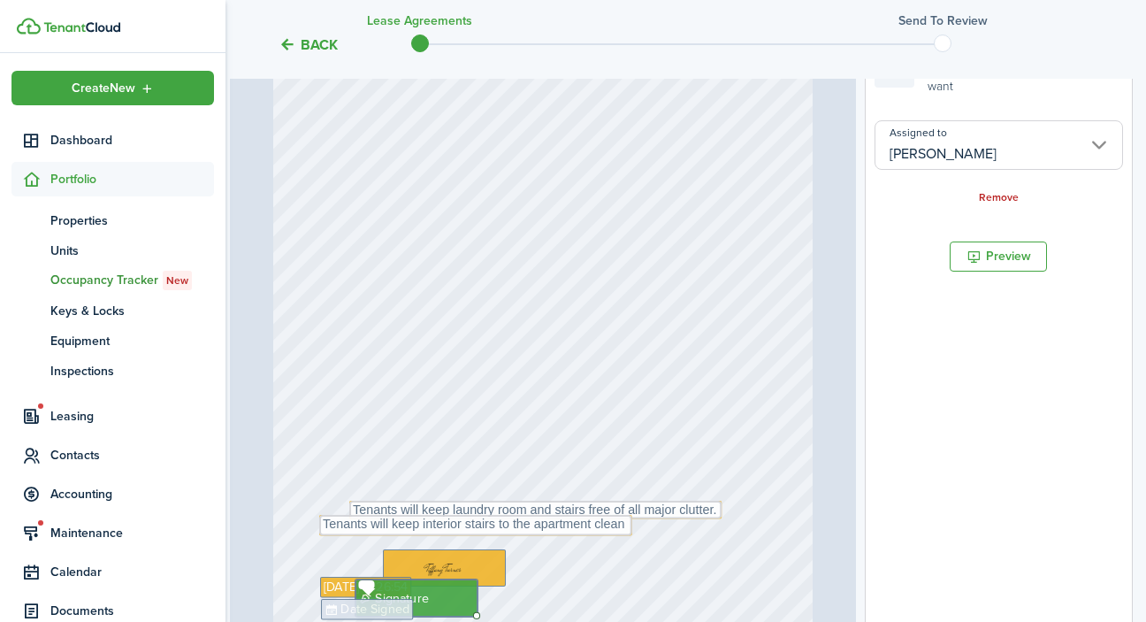
click at [340, 613] on icon at bounding box center [332, 608] width 16 height 12
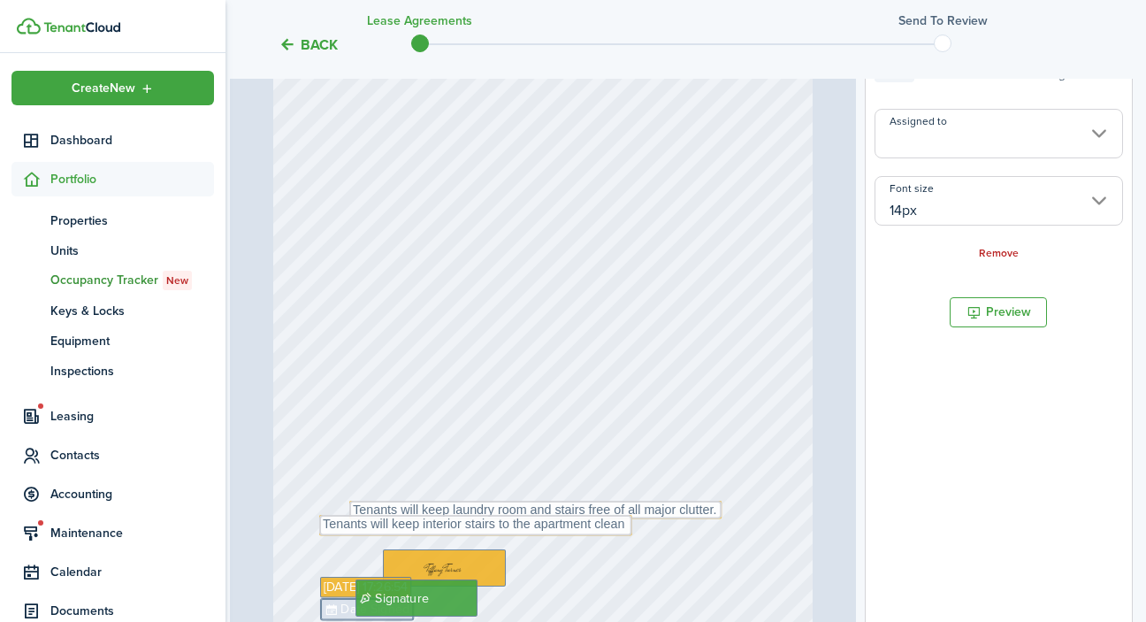
click at [963, 144] on input "Assigned to" at bounding box center [998, 134] width 248 height 50
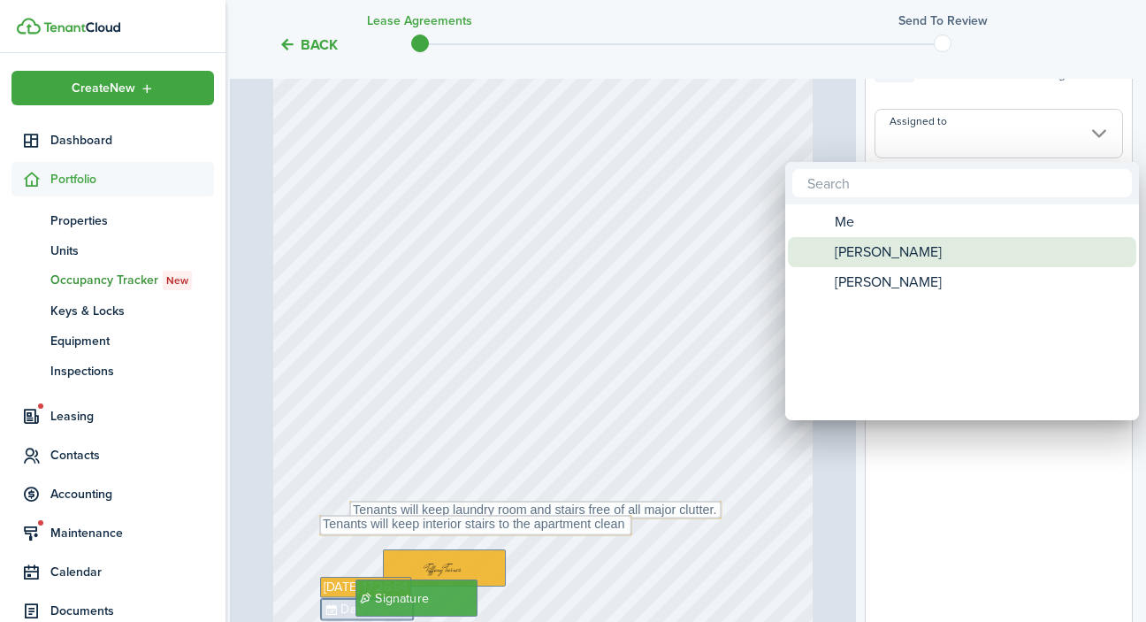
click at [909, 245] on span "[PERSON_NAME]" at bounding box center [888, 252] width 107 height 30
type input "[PERSON_NAME]"
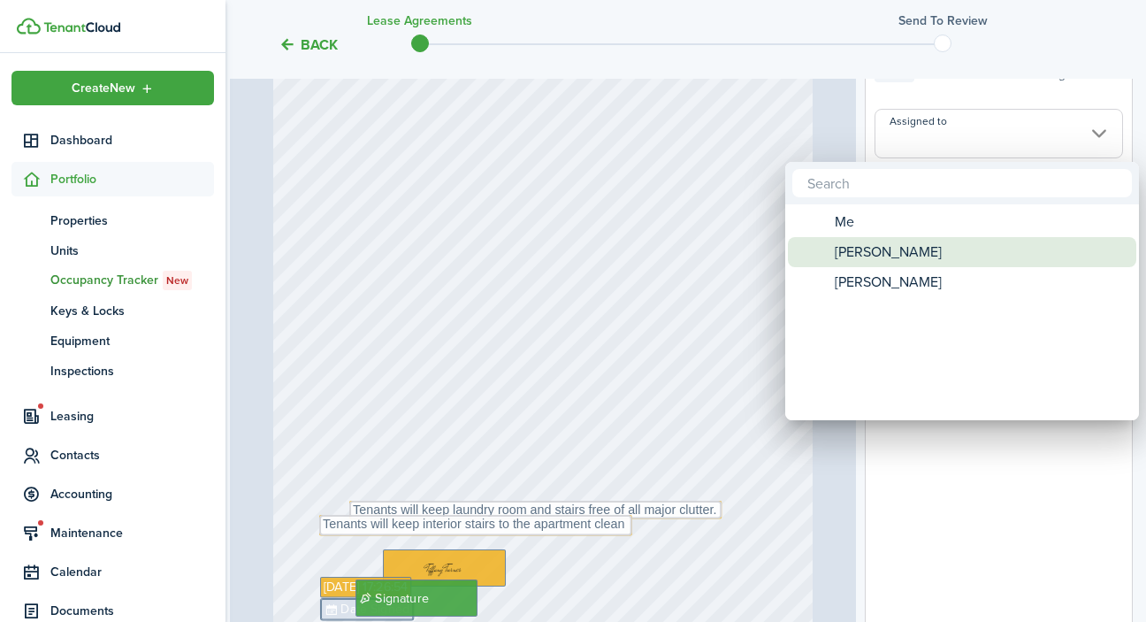
type input "[PERSON_NAME]"
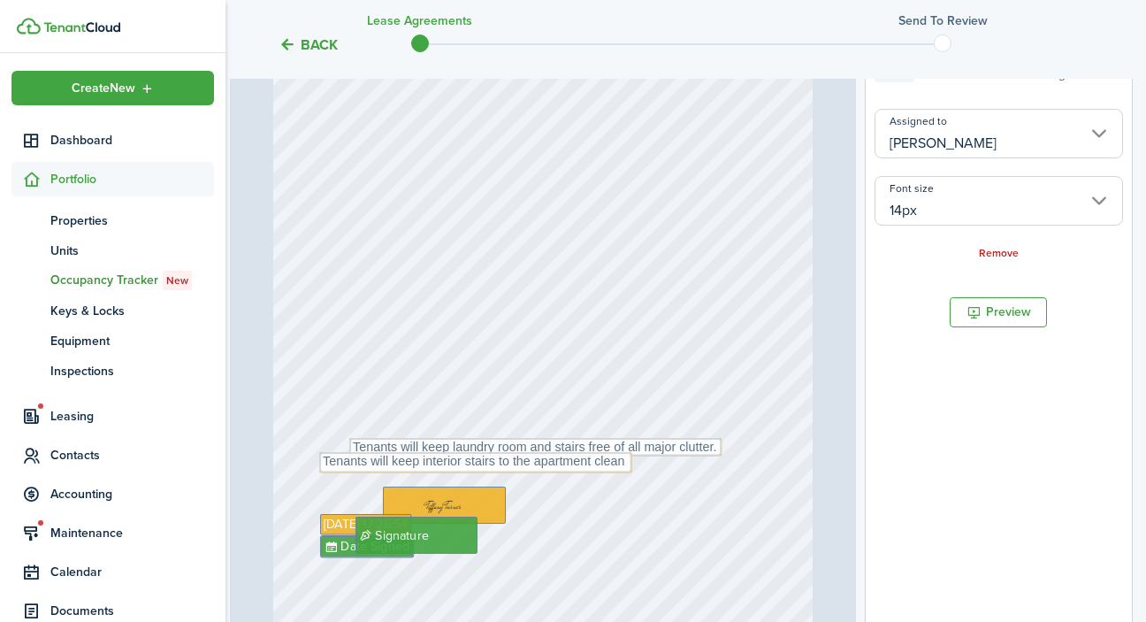
scroll to position [103, 0]
click at [546, 561] on div "Text Tenants will keep laundry room and stairs free of all major clutter. Sep 1…" at bounding box center [543, 269] width 540 height 716
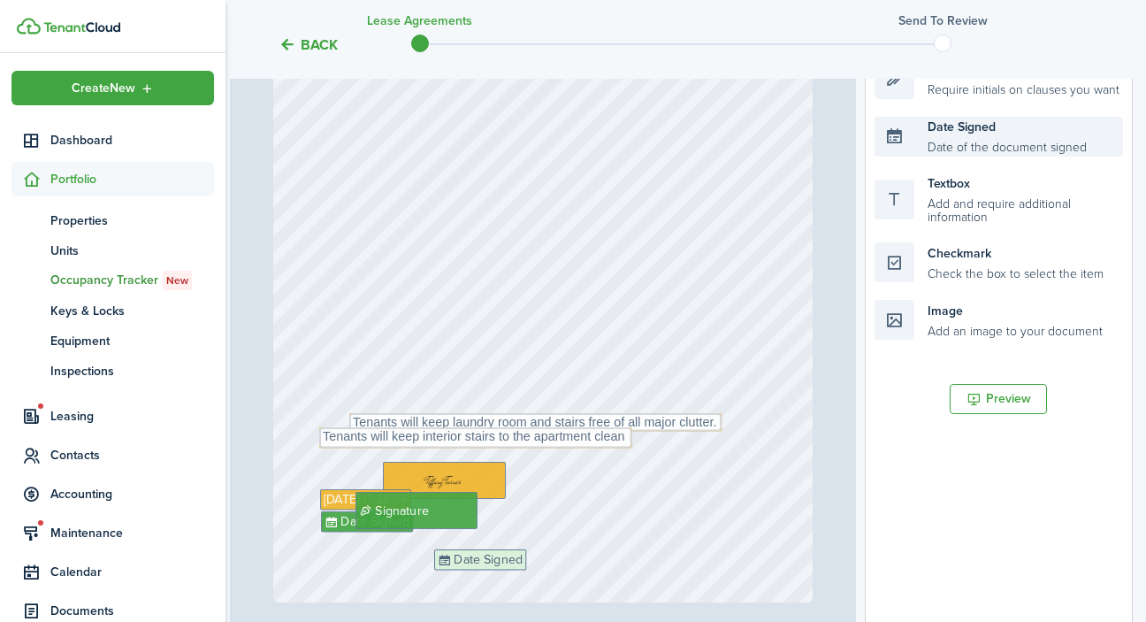
scroll to position [457, 4]
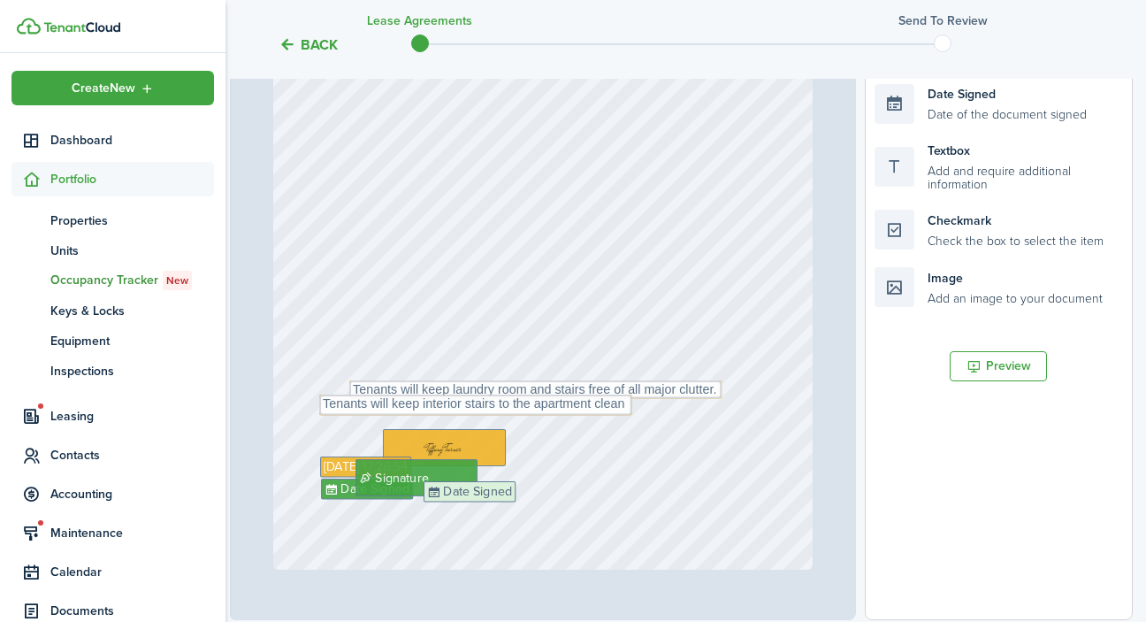
drag, startPoint x: 969, startPoint y: 191, endPoint x: 518, endPoint y: 508, distance: 551.4
click at [518, 508] on div "Page 1 of 1 50% 75% 100% 150% 200% Fit Text Tenants will keep laundry room and …" at bounding box center [681, 253] width 903 height 734
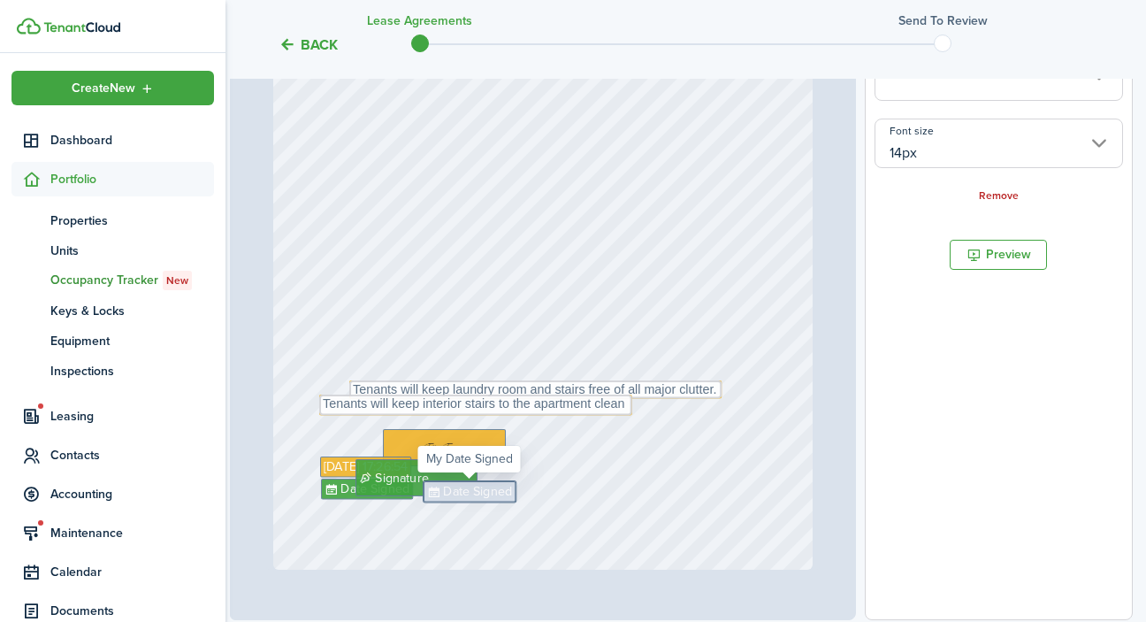
click at [735, 306] on div "Text Tenants will keep laundry room and stairs free of all major clutter. Sep 1…" at bounding box center [543, 211] width 540 height 716
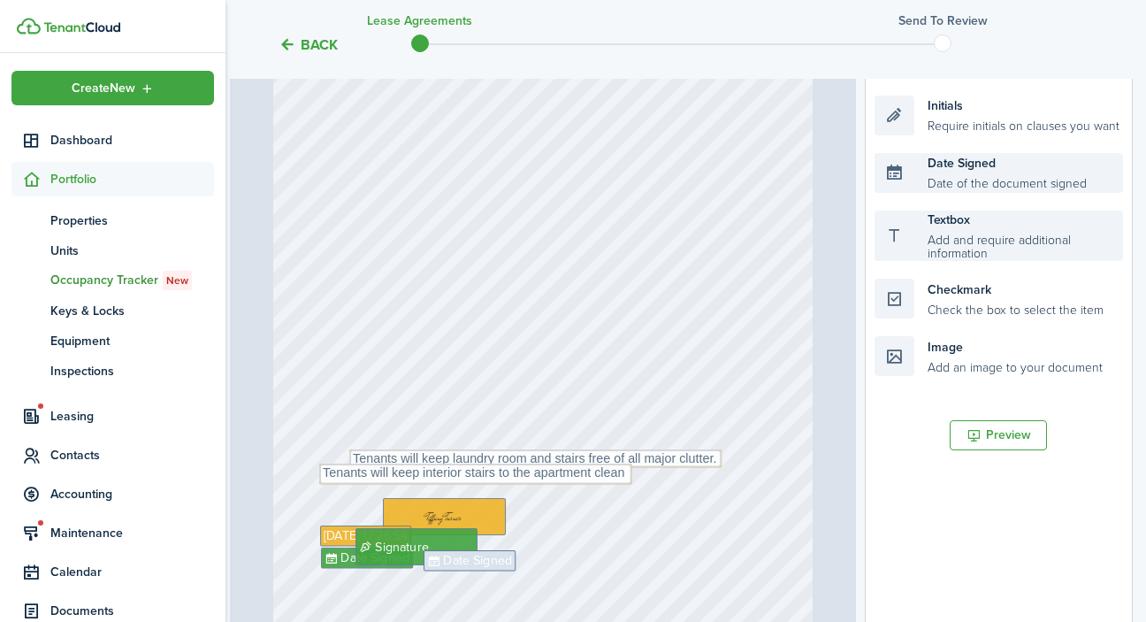
click at [972, 157] on div "Date Signed Date of the document signed" at bounding box center [998, 173] width 248 height 40
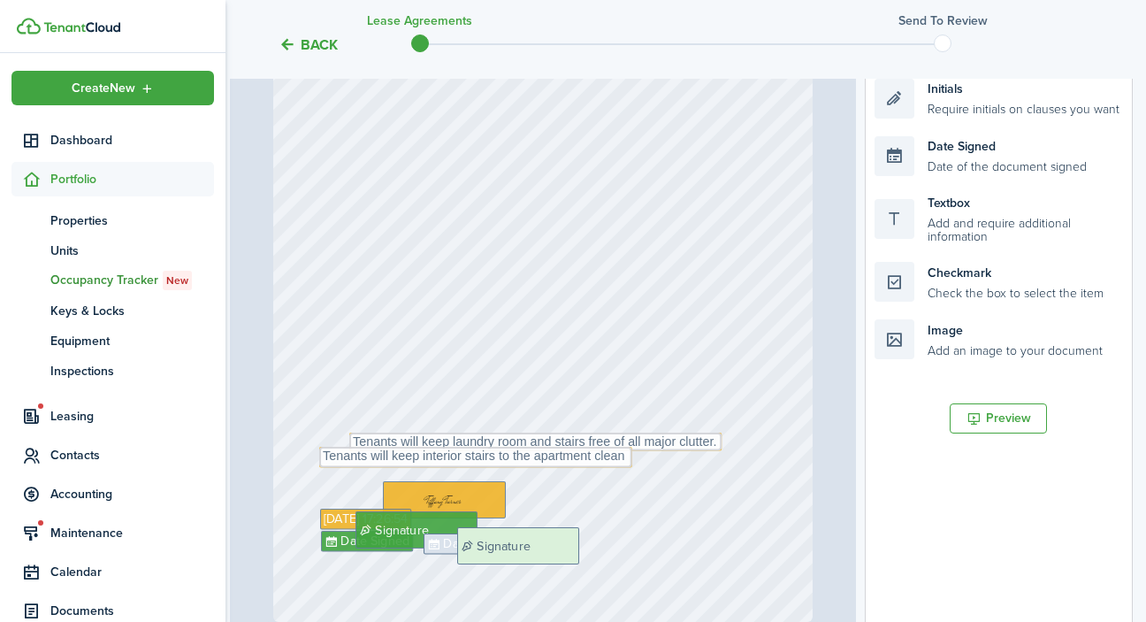
scroll to position [422, 4]
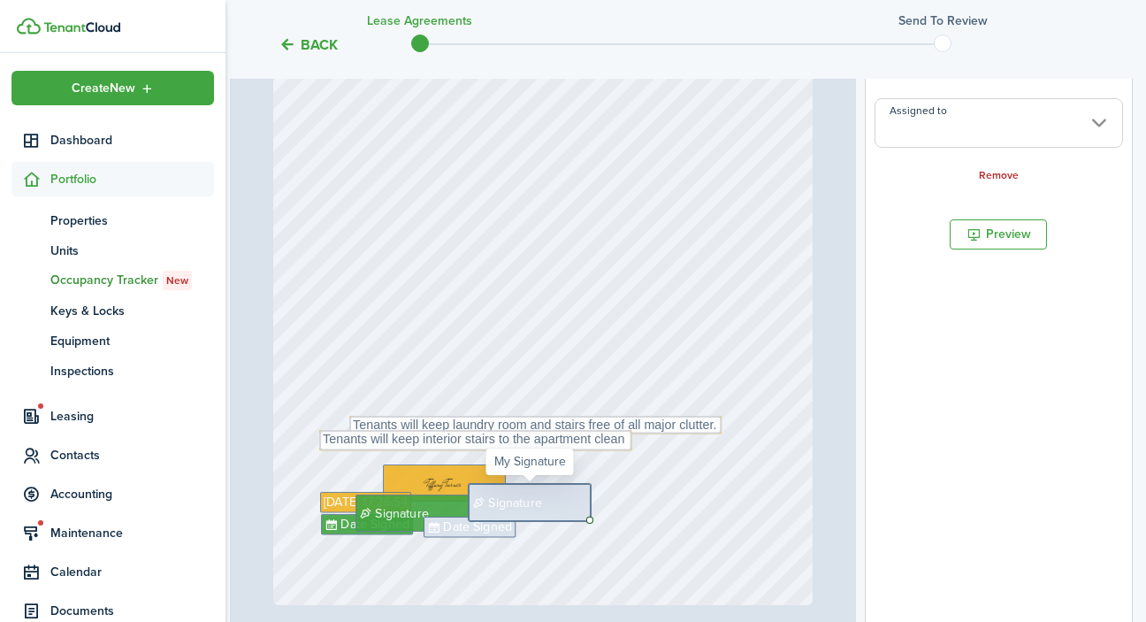
click at [544, 501] on span "Signature" at bounding box center [507, 501] width 75 height 19
click at [1034, 126] on input "Assigned to" at bounding box center [998, 123] width 248 height 50
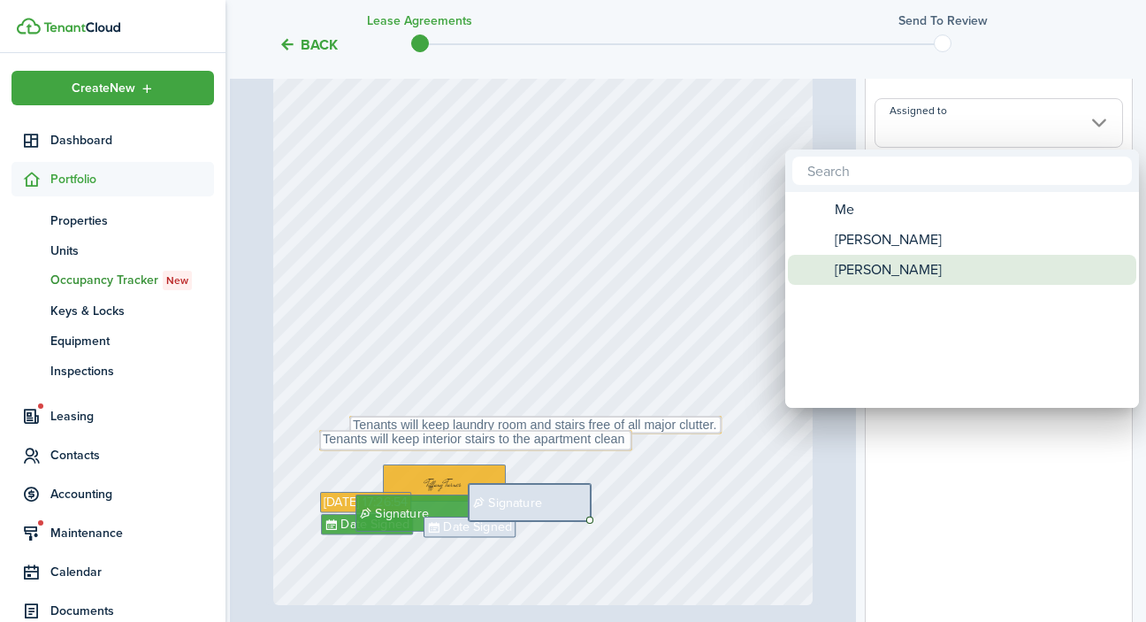
click at [981, 278] on div "[PERSON_NAME]" at bounding box center [969, 270] width 313 height 30
type input "[PERSON_NAME]"
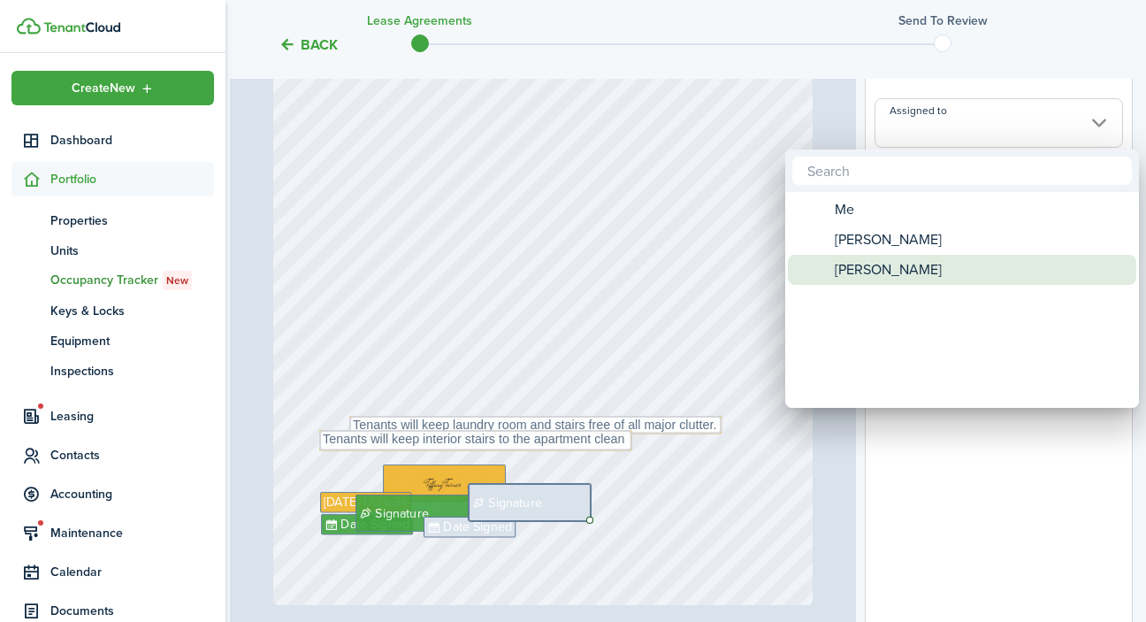
type input "[PERSON_NAME]"
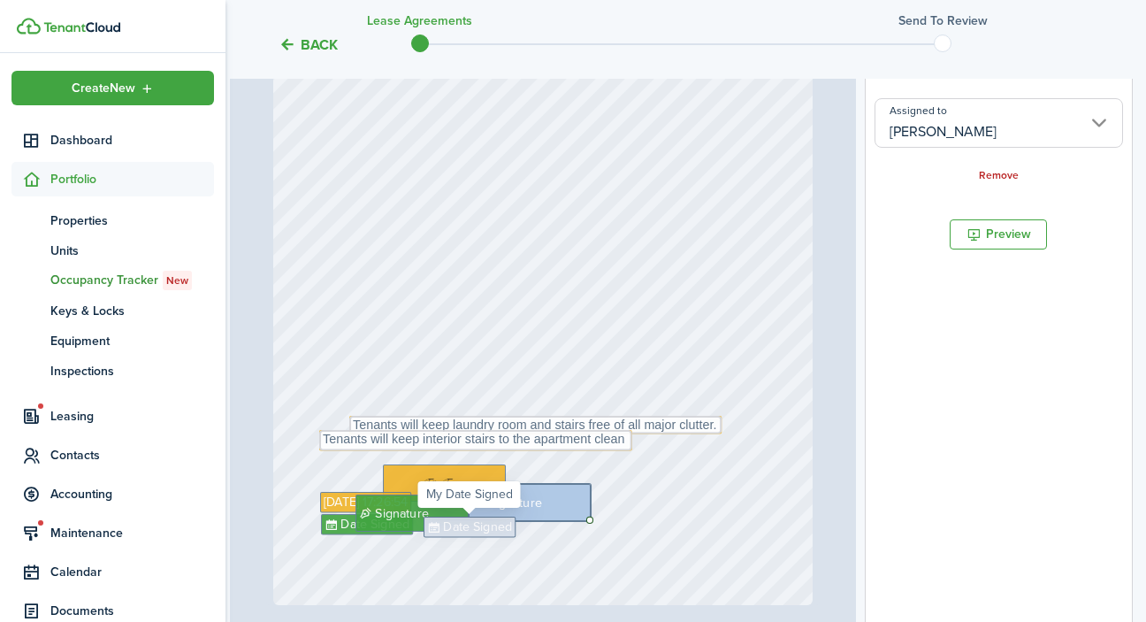
click at [507, 535] on span "Date Signed" at bounding box center [477, 526] width 69 height 19
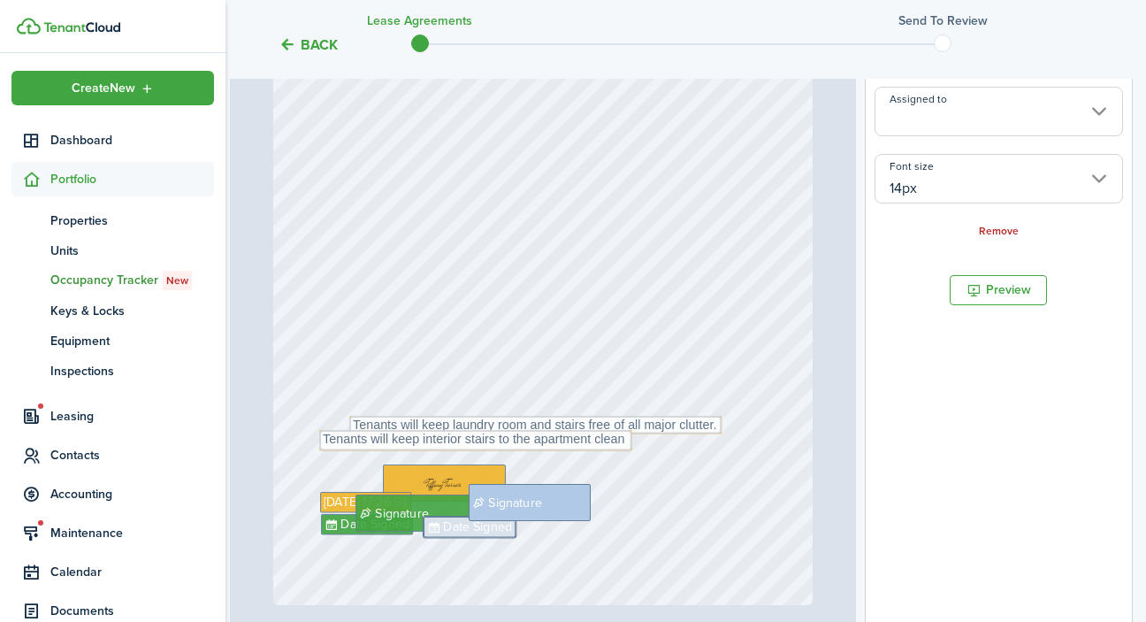
click at [1044, 108] on input "Assigned to" at bounding box center [998, 112] width 248 height 50
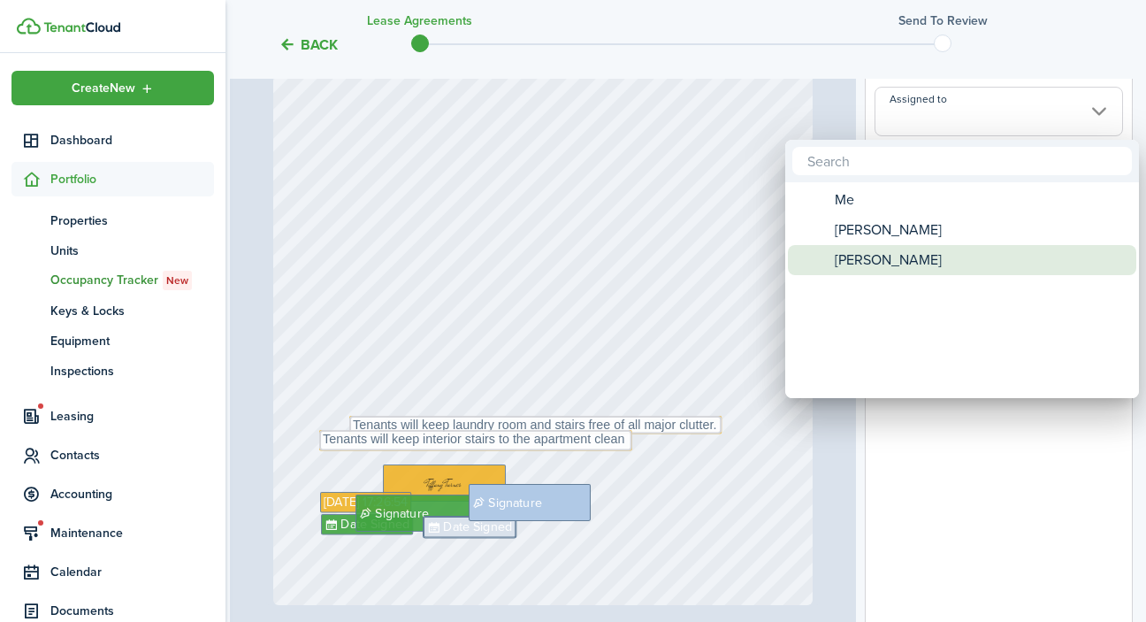
click at [988, 258] on div "[PERSON_NAME]" at bounding box center [969, 260] width 313 height 30
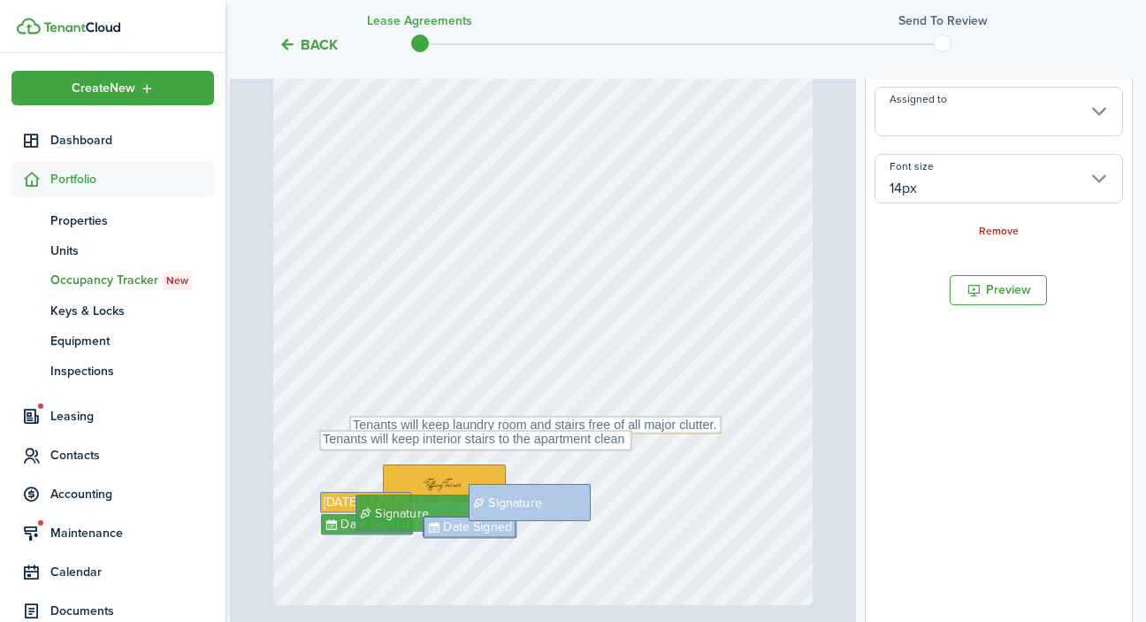
type input "[PERSON_NAME]"
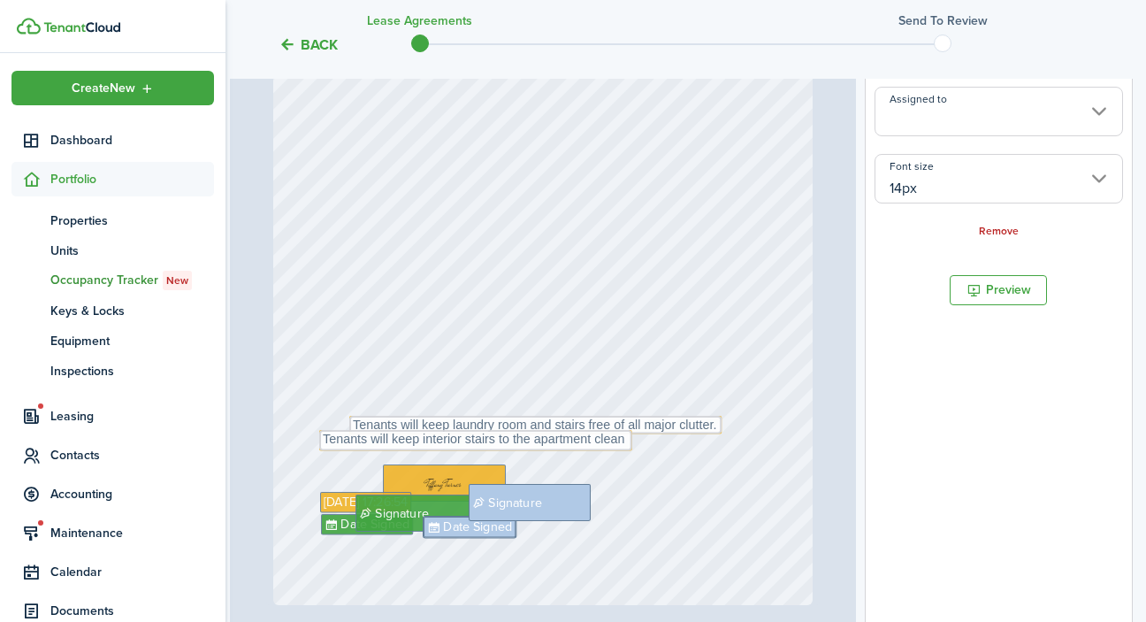
type input "[PERSON_NAME]"
click at [607, 532] on div "Text Tenants will keep laundry room and stairs free of all major clutter. Sep 1…" at bounding box center [543, 247] width 540 height 716
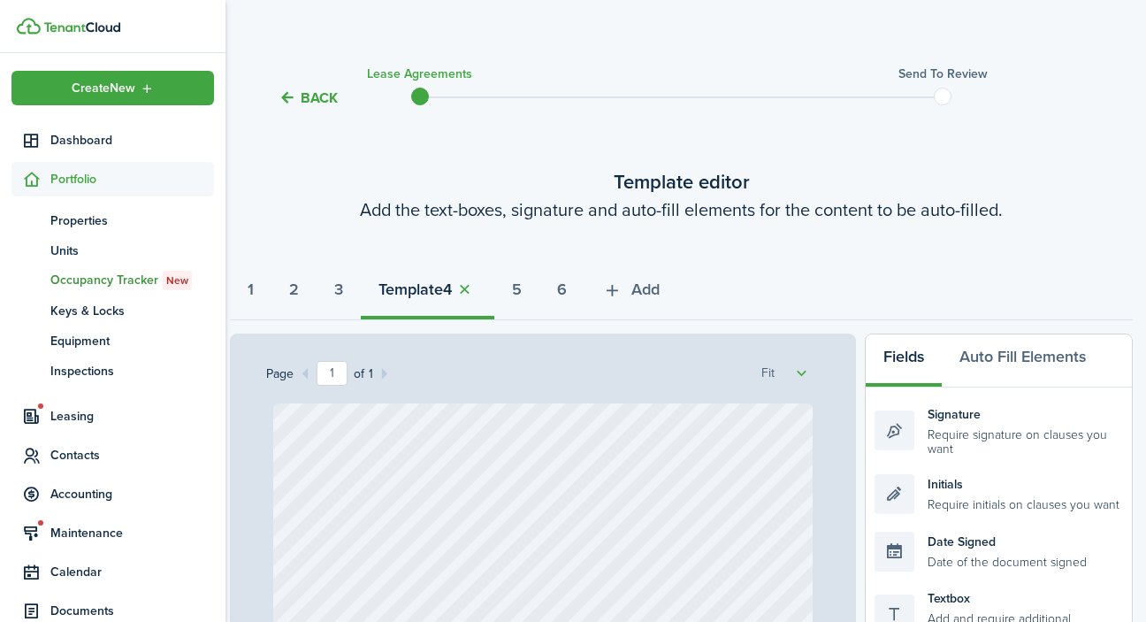
scroll to position [2, 4]
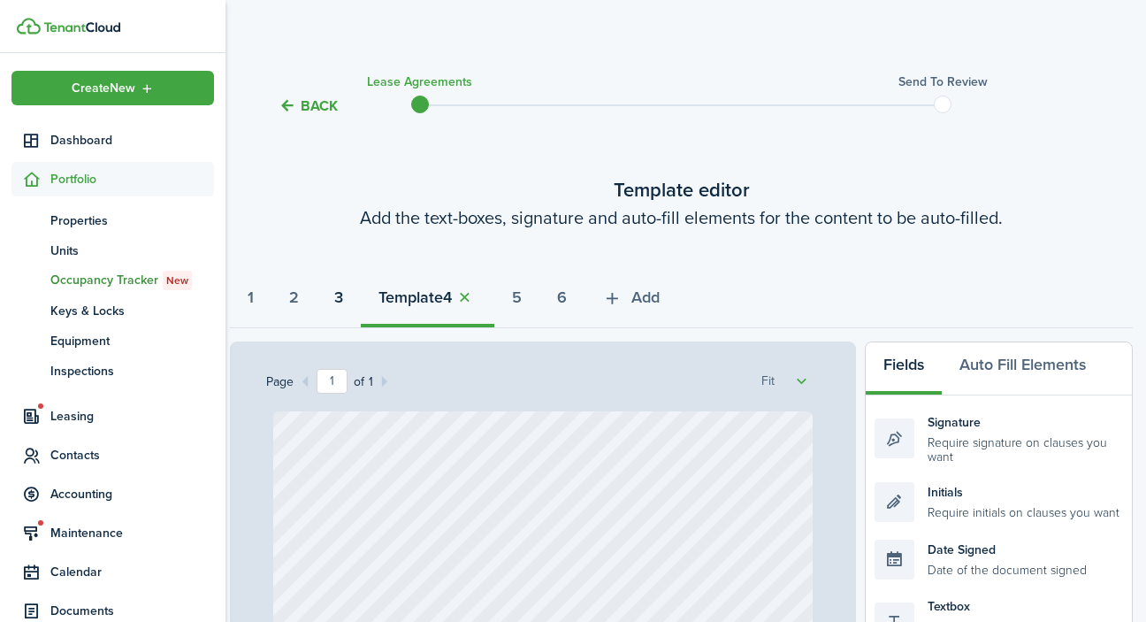
click at [357, 297] on button "3" at bounding box center [339, 301] width 44 height 53
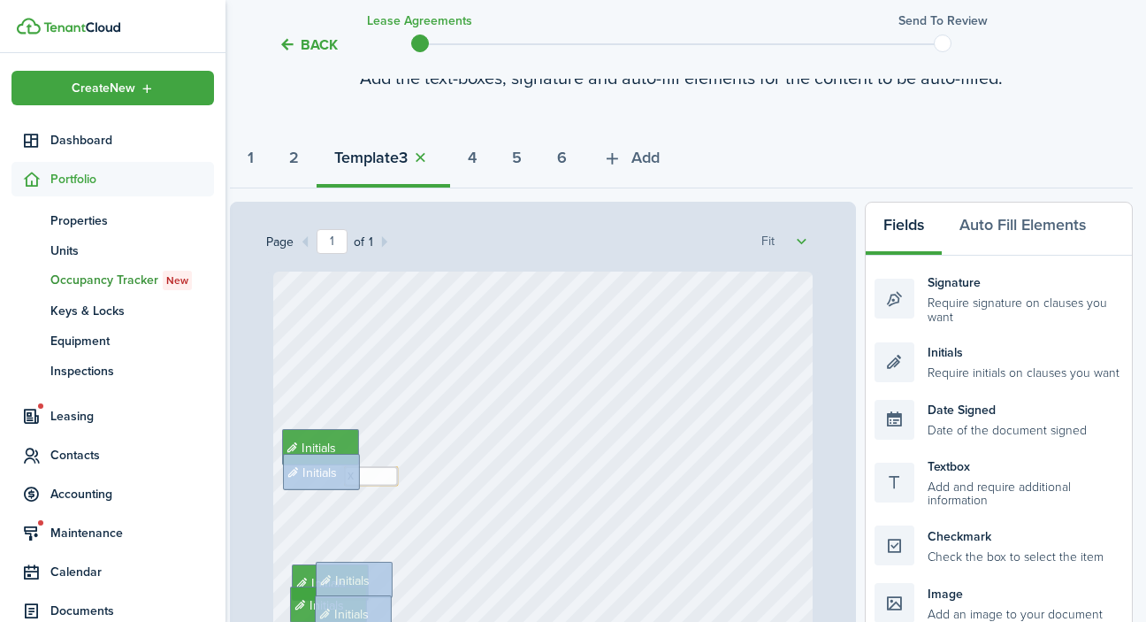
scroll to position [123, 4]
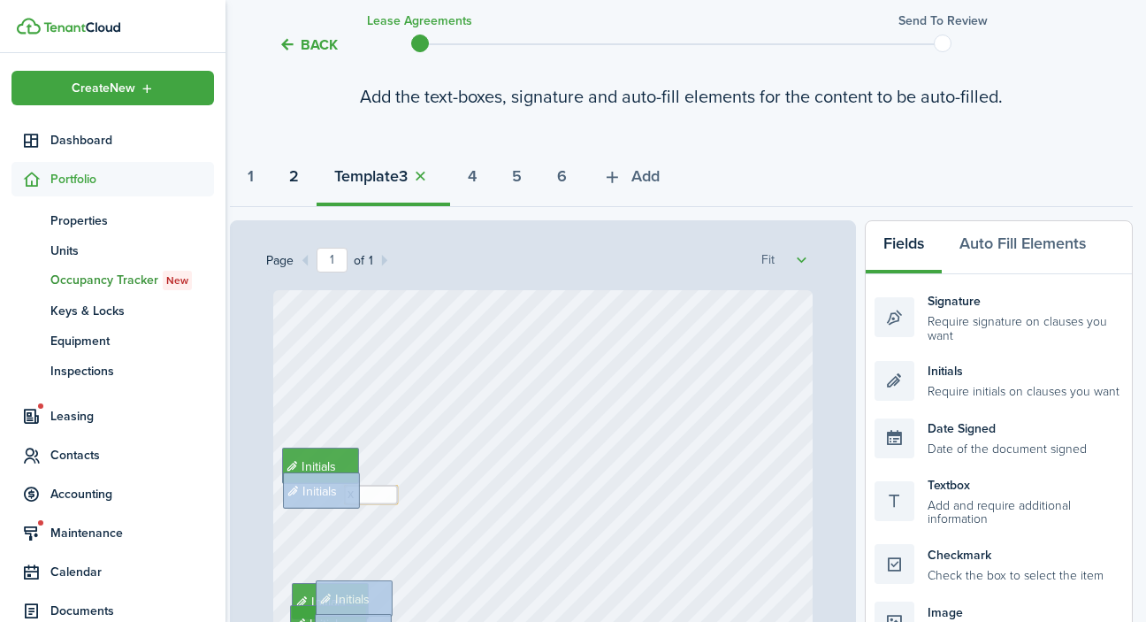
click at [308, 179] on button "2" at bounding box center [293, 180] width 45 height 53
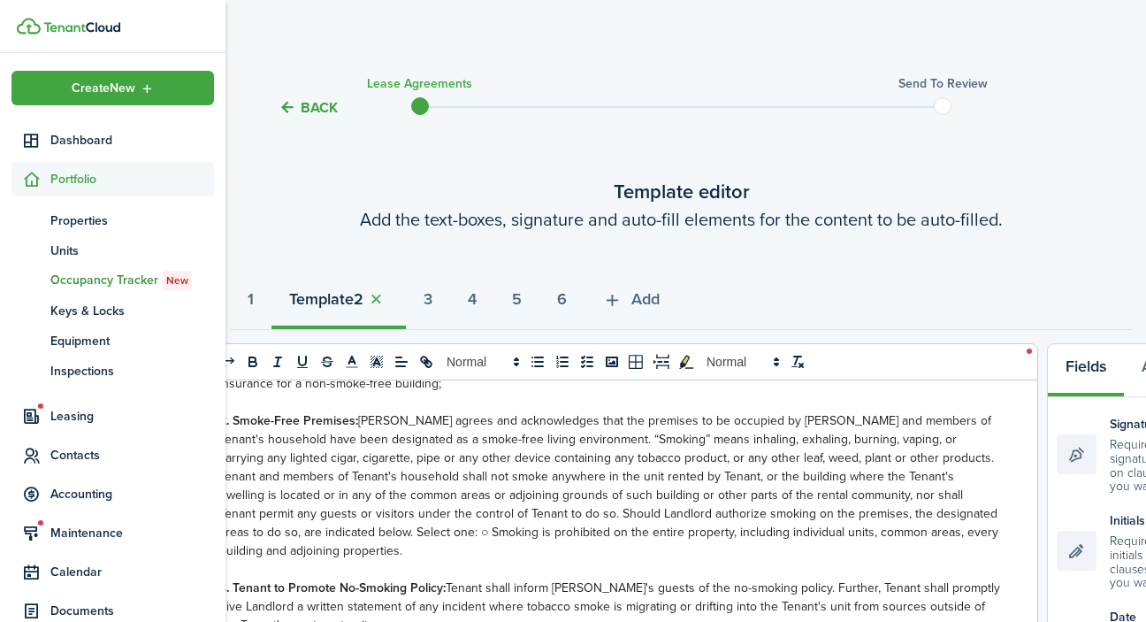
scroll to position [0, 4]
click at [254, 298] on strong "1" at bounding box center [251, 299] width 6 height 24
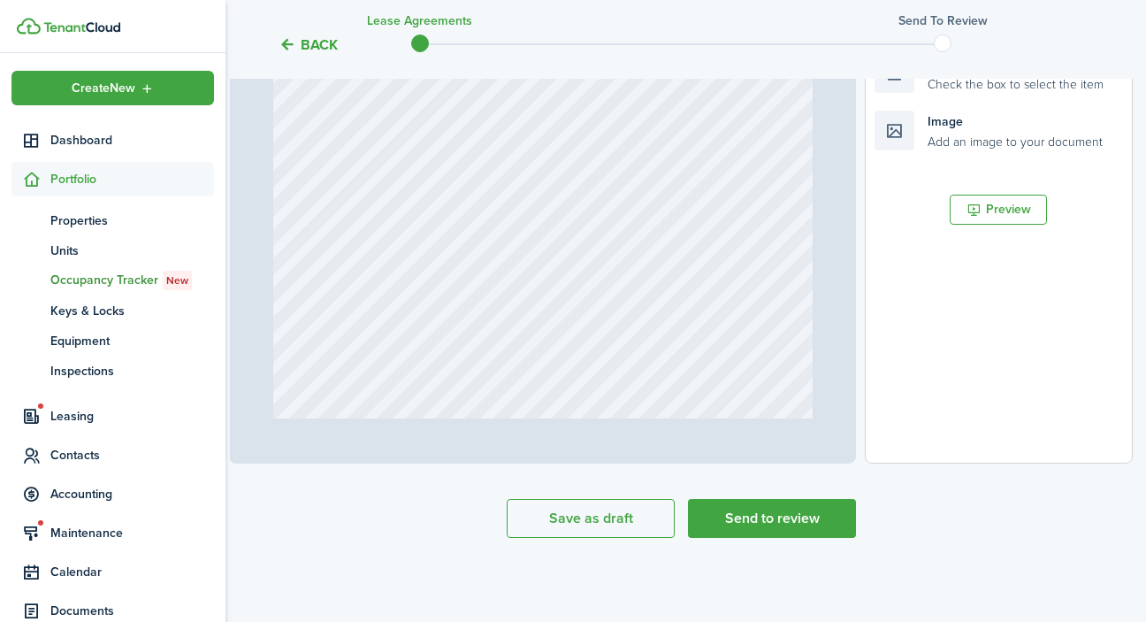
scroll to position [614, 4]
type input "7"
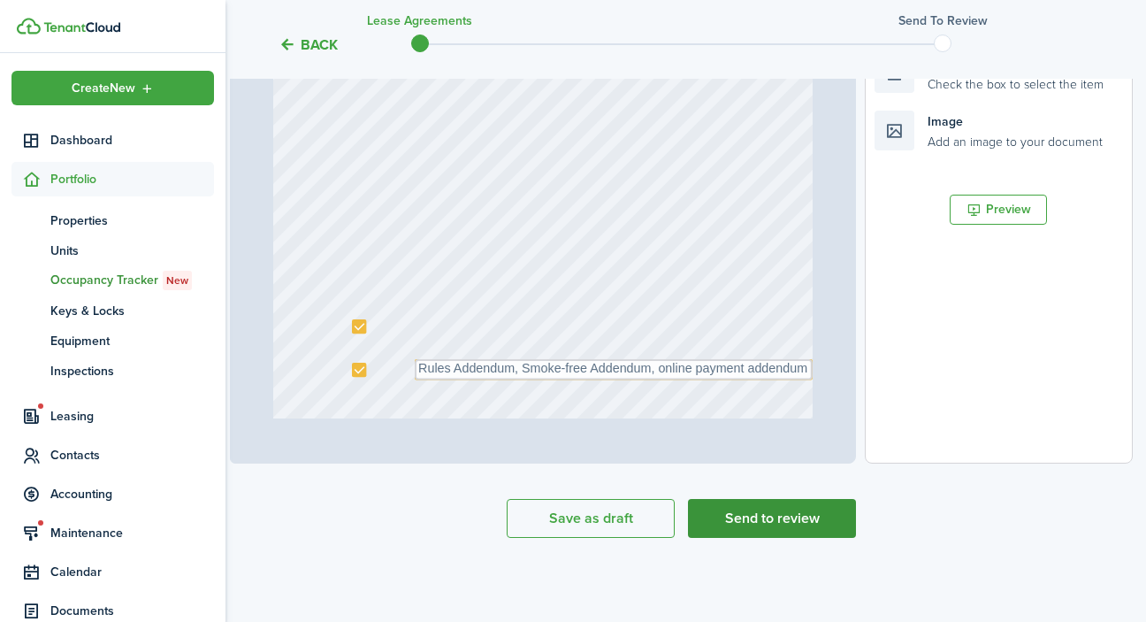
click at [805, 515] on button "Send to review" at bounding box center [772, 518] width 168 height 39
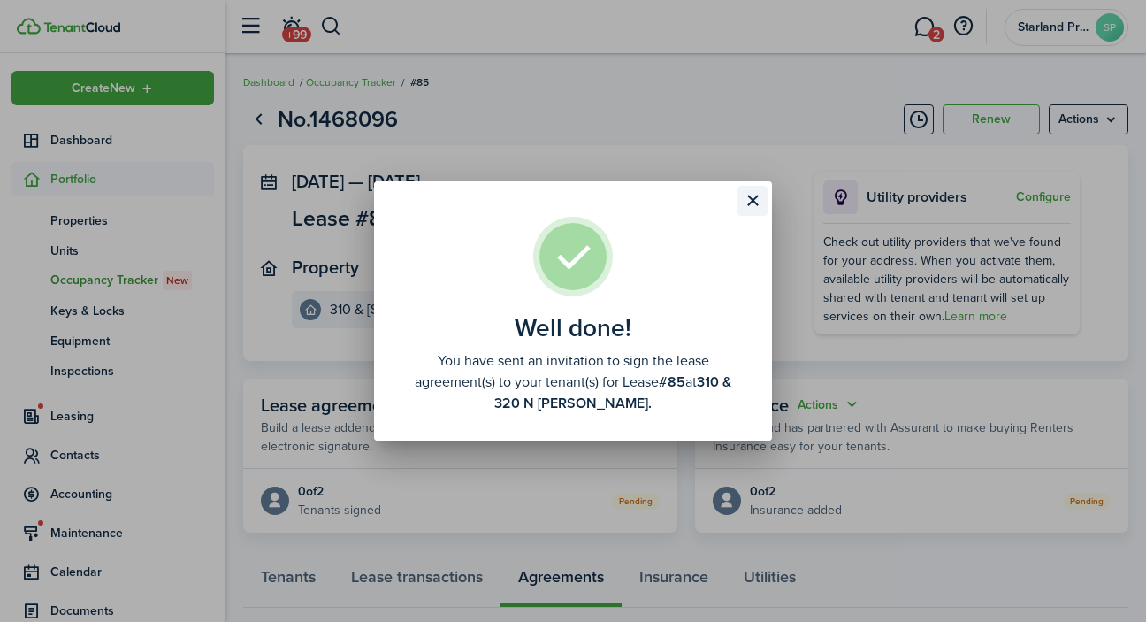
click at [750, 194] on button "Close modal" at bounding box center [752, 201] width 30 height 30
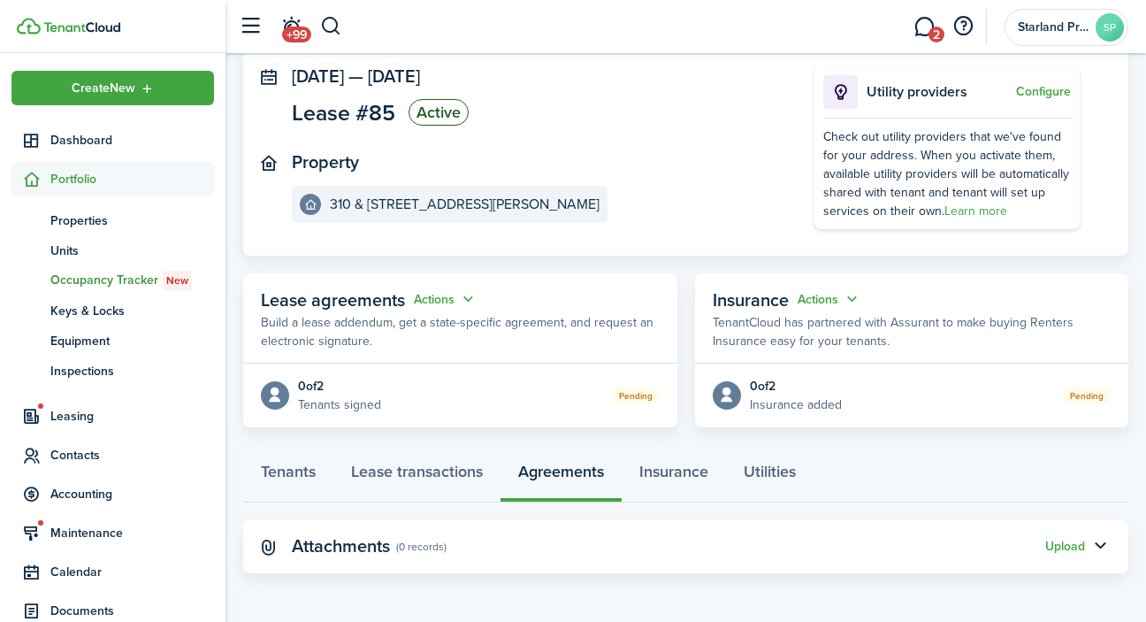
scroll to position [104, 0]
click at [926, 29] on link "2" at bounding box center [924, 26] width 34 height 45
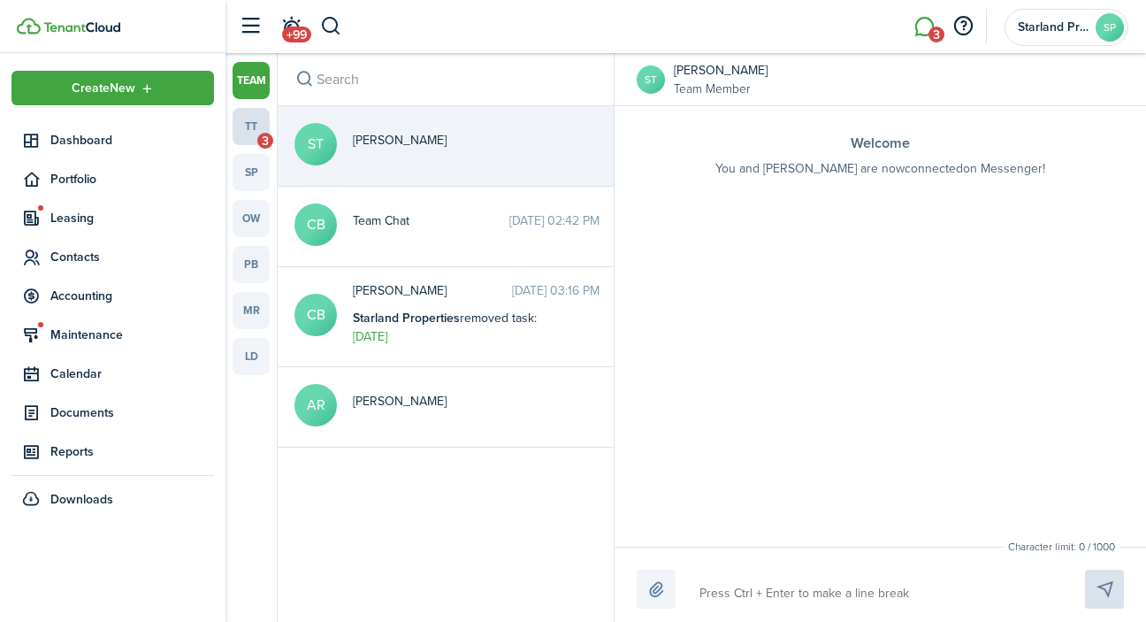
click at [263, 128] on link "tt 3" at bounding box center [251, 126] width 37 height 37
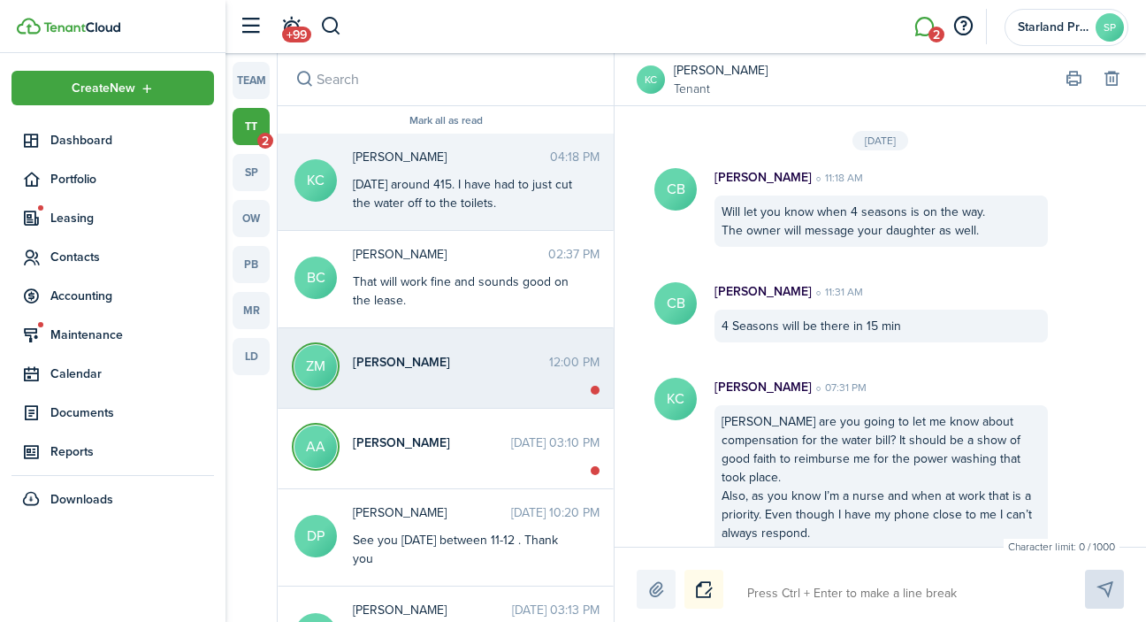
scroll to position [3654, 0]
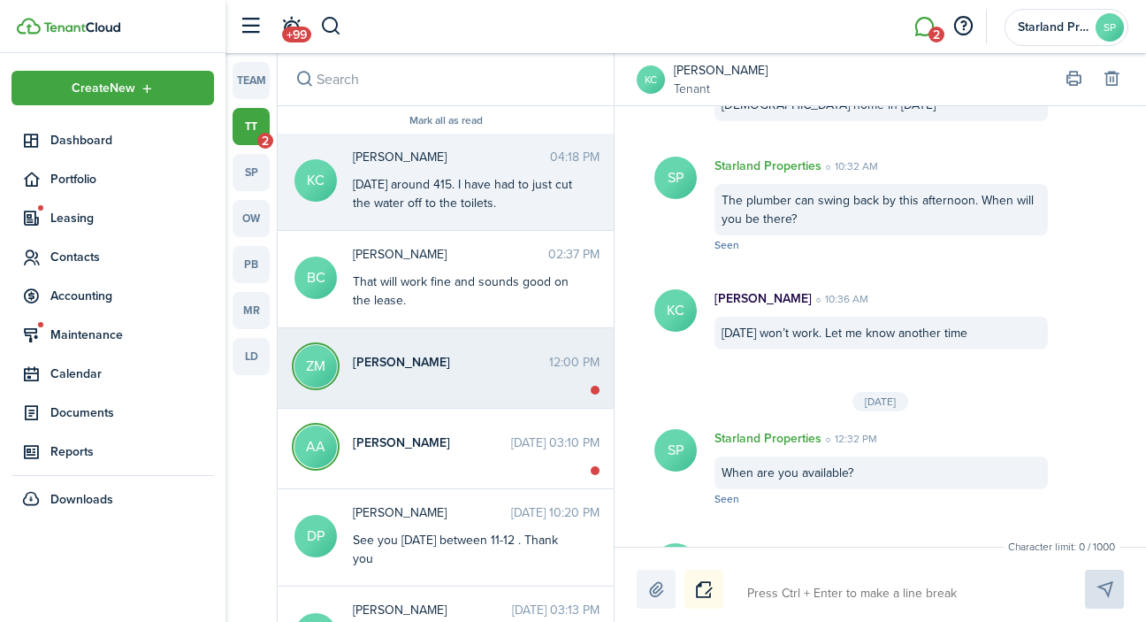
click at [484, 399] on messenger-thread-item "ZM Zakary Mcdougald 12:00 PM" at bounding box center [446, 368] width 336 height 80
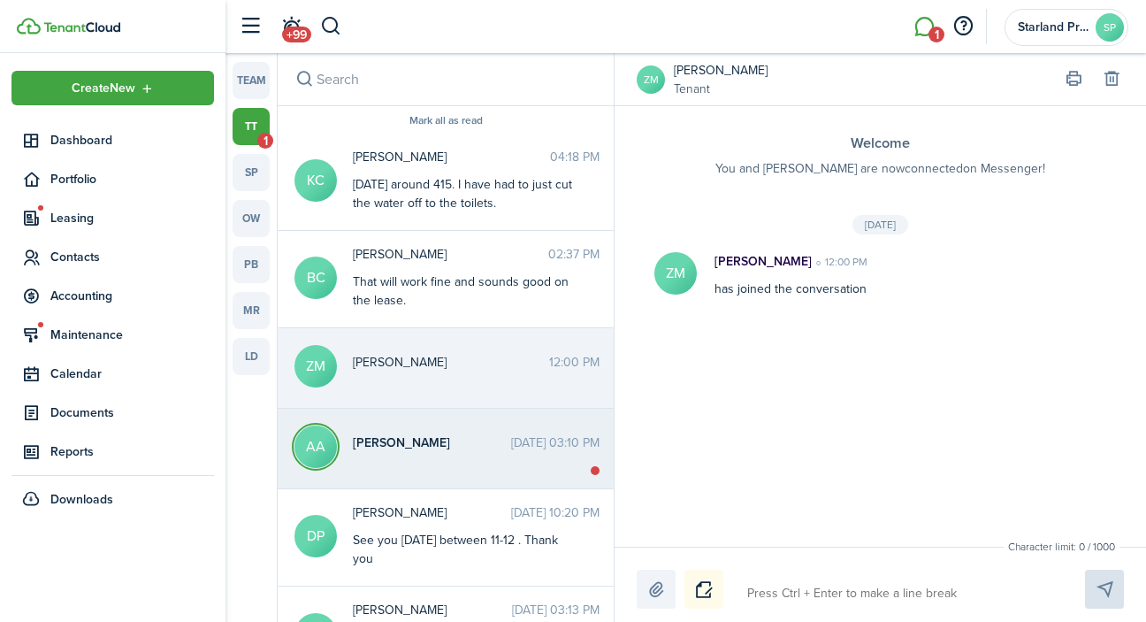
click at [506, 470] on messenger-thread-item "AA Ayana Alford Sep 15, 2025 03:10 PM" at bounding box center [446, 448] width 336 height 80
